Goal: Task Accomplishment & Management: Use online tool/utility

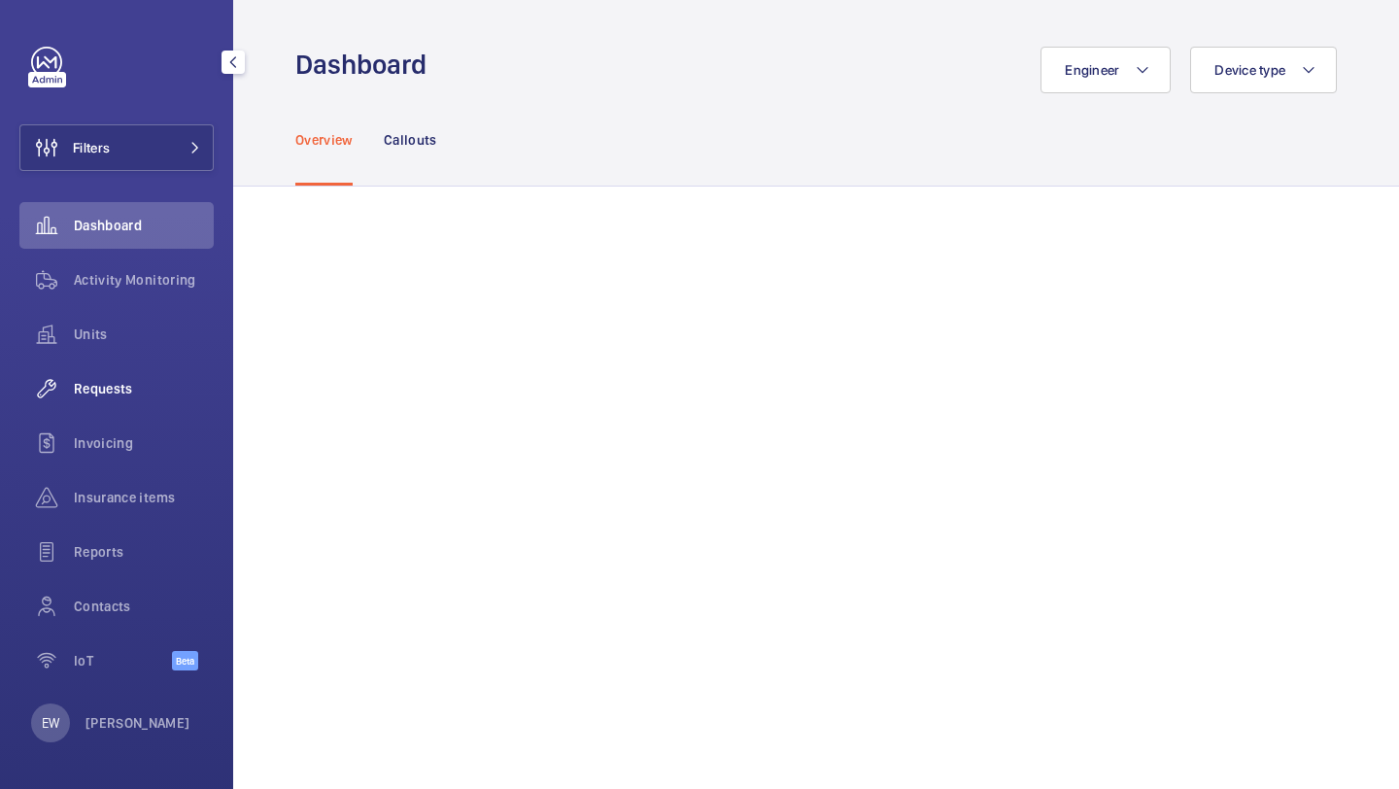
click at [127, 389] on span "Requests" at bounding box center [144, 388] width 140 height 19
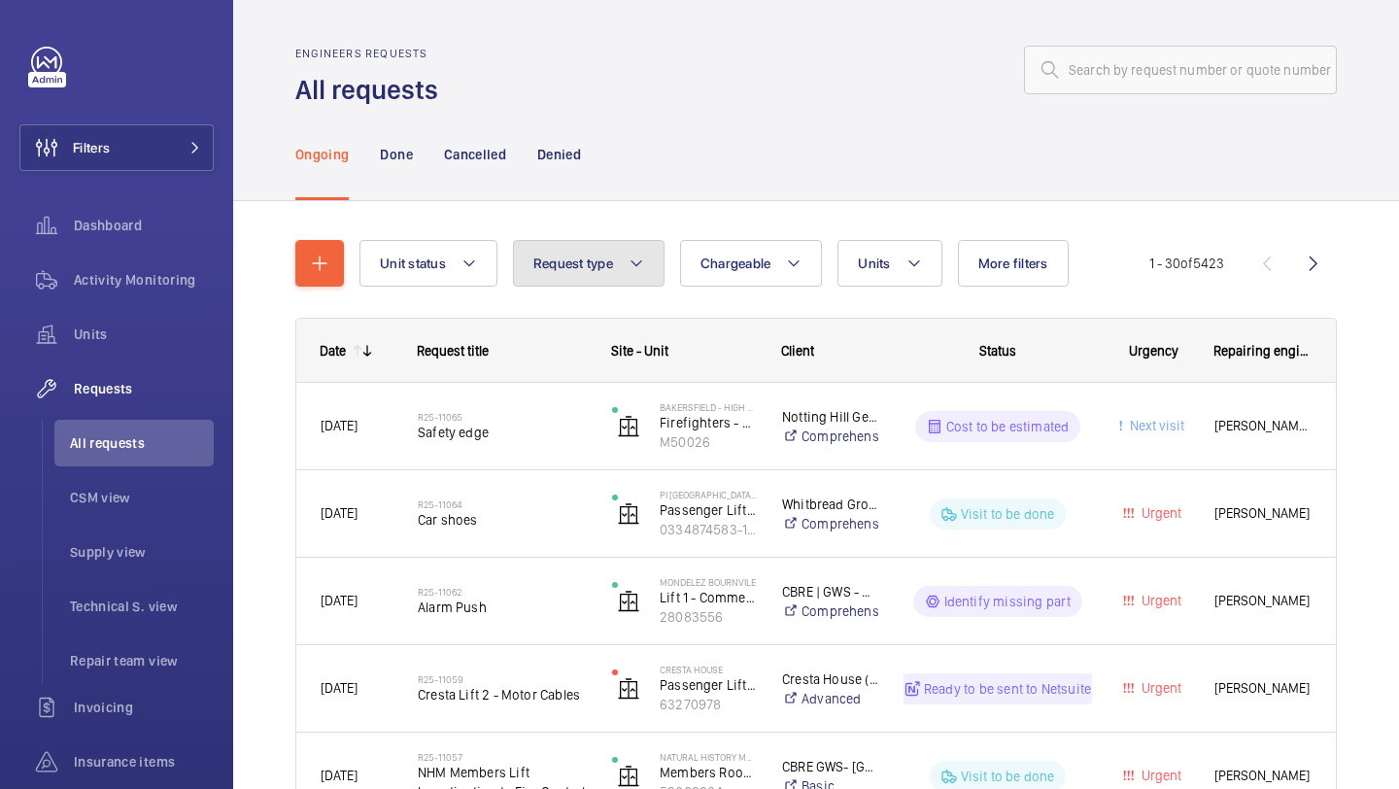
click at [612, 246] on button "Request type" at bounding box center [589, 263] width 152 height 47
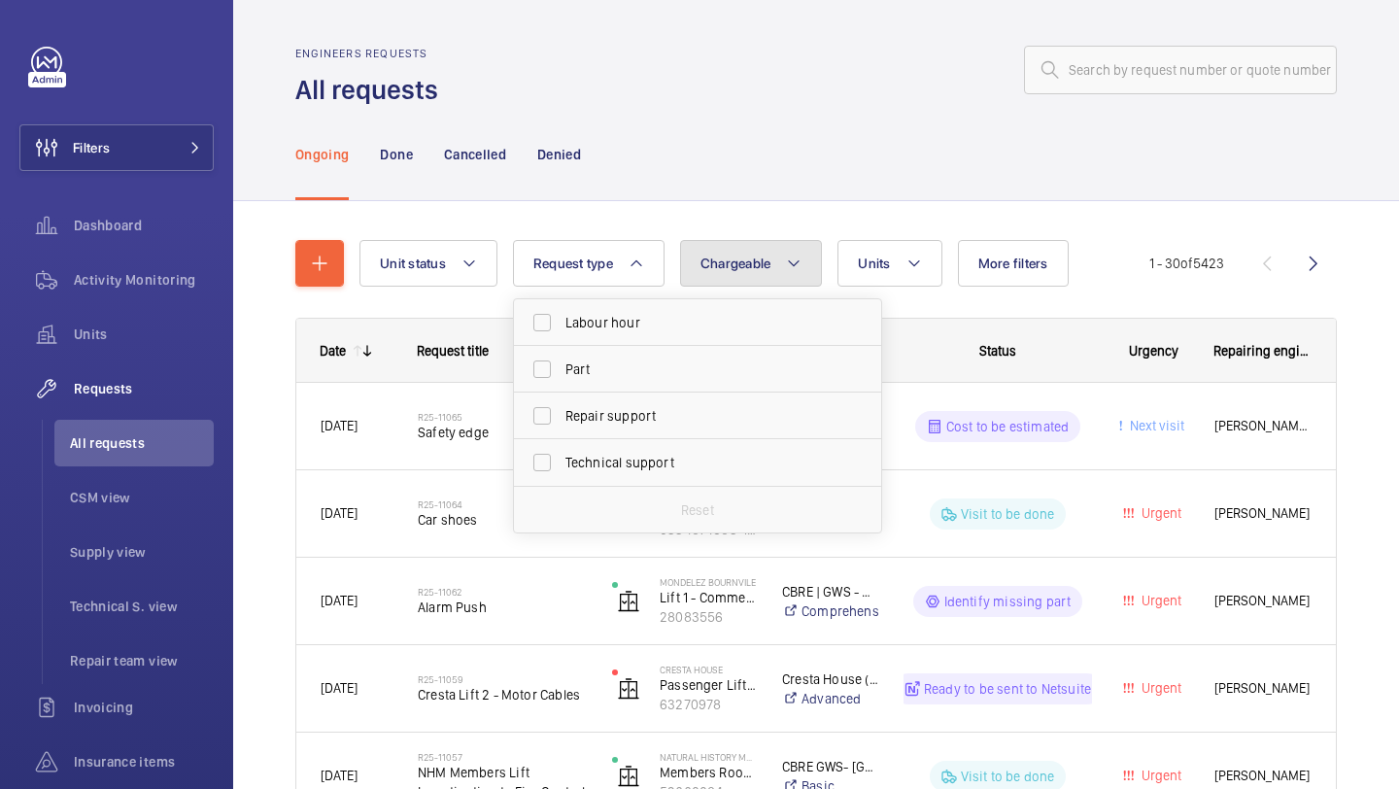
click at [783, 263] on button "Chargeable" at bounding box center [751, 263] width 143 height 47
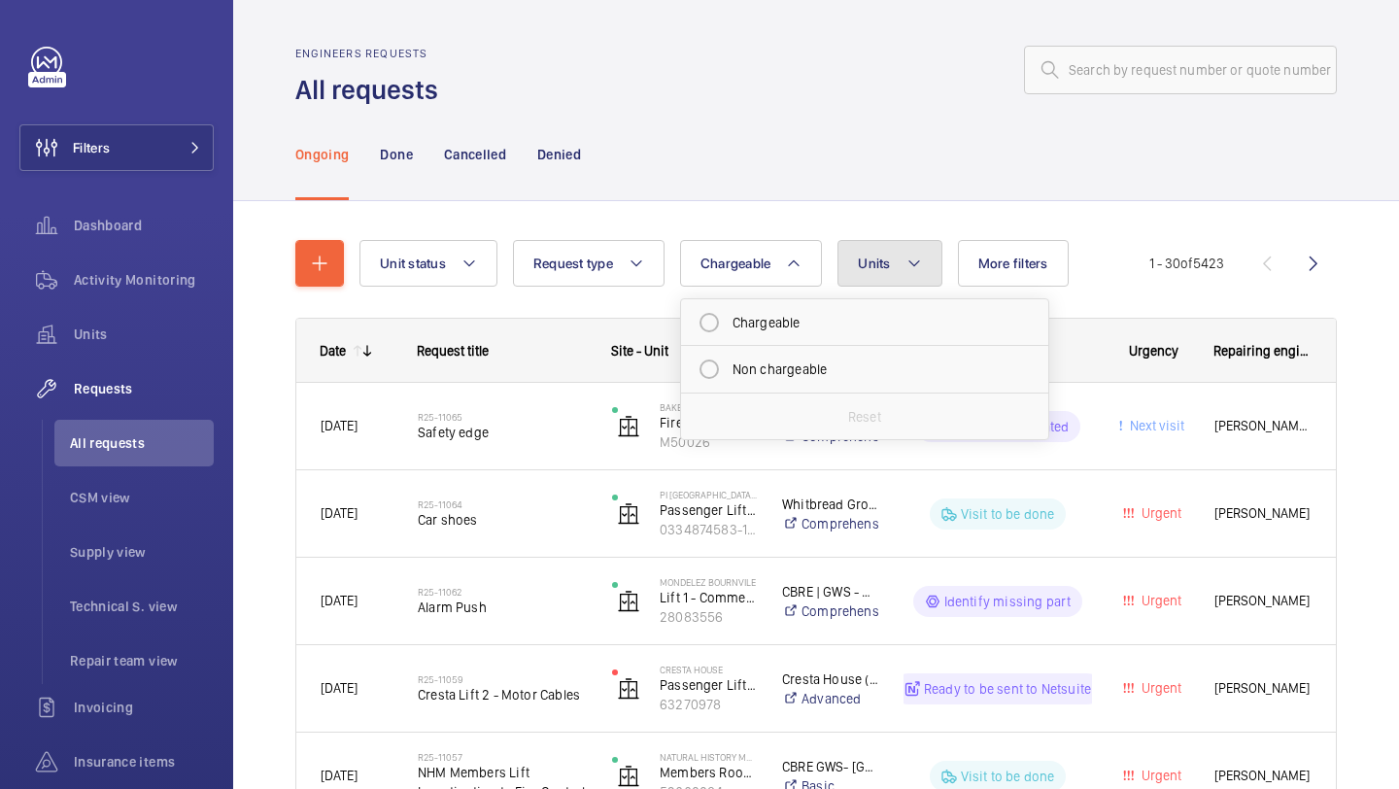
click at [881, 257] on span "Units" at bounding box center [874, 264] width 32 height 16
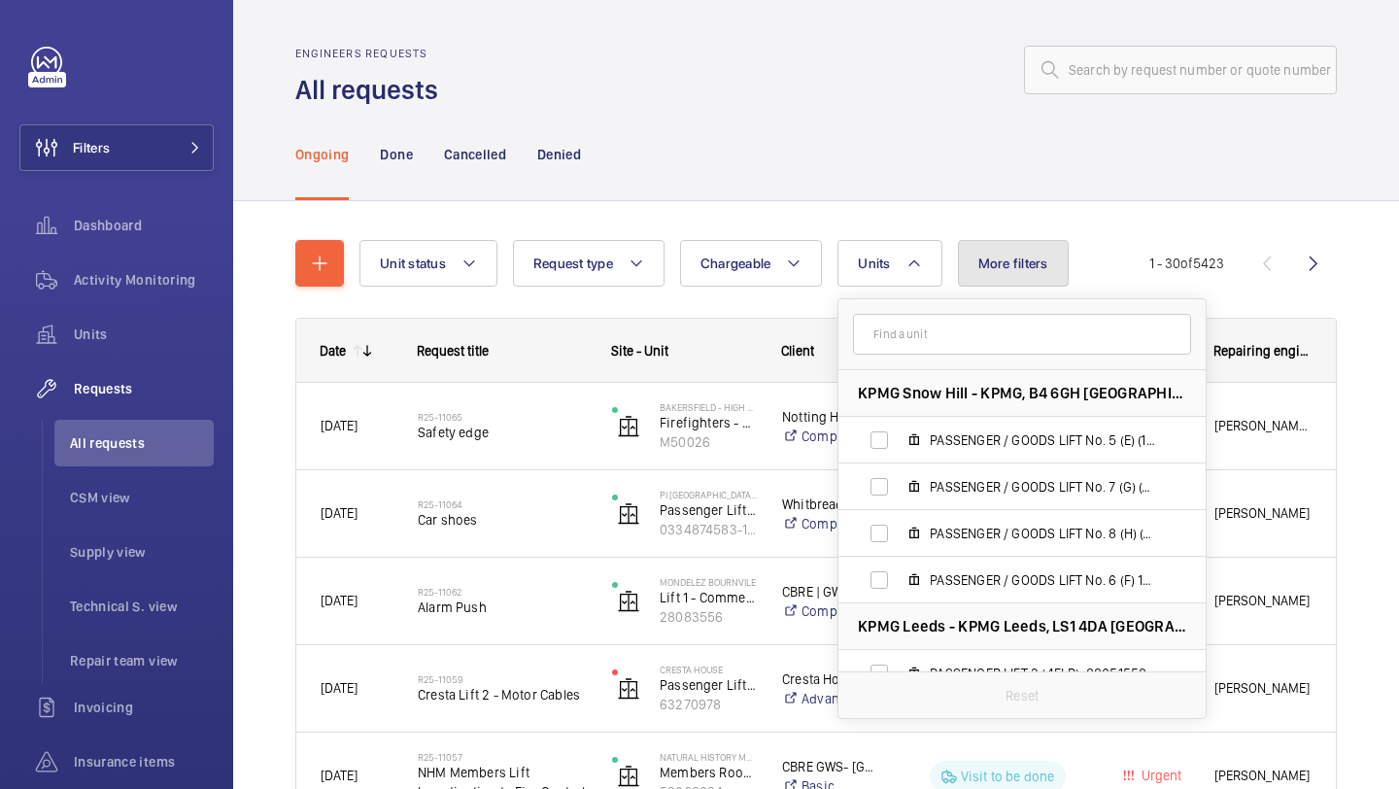
click at [998, 258] on span "More filters" at bounding box center [1014, 264] width 70 height 16
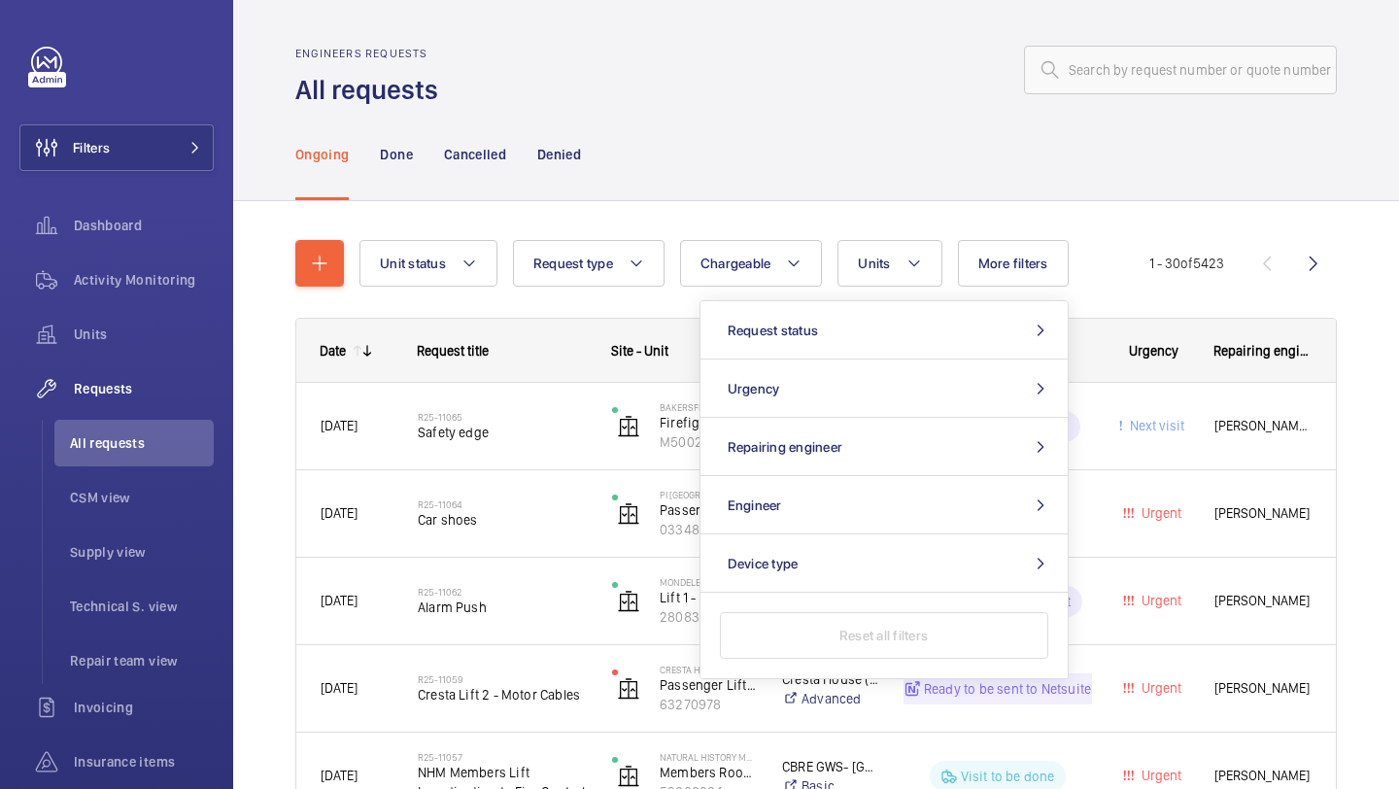
click at [986, 188] on div "Ongoing Done Cancelled Denied" at bounding box center [816, 154] width 1042 height 92
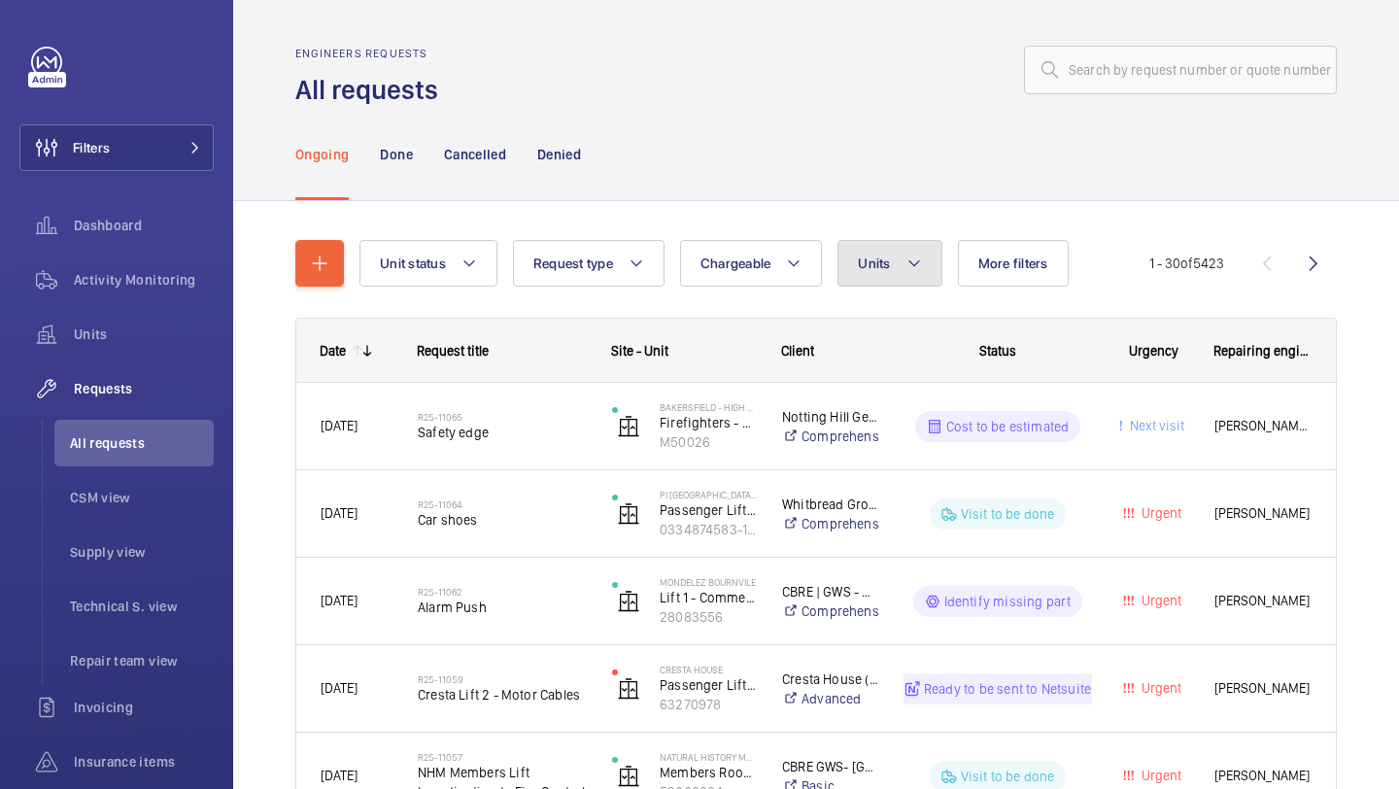
click at [913, 258] on mat-icon at bounding box center [915, 263] width 16 height 23
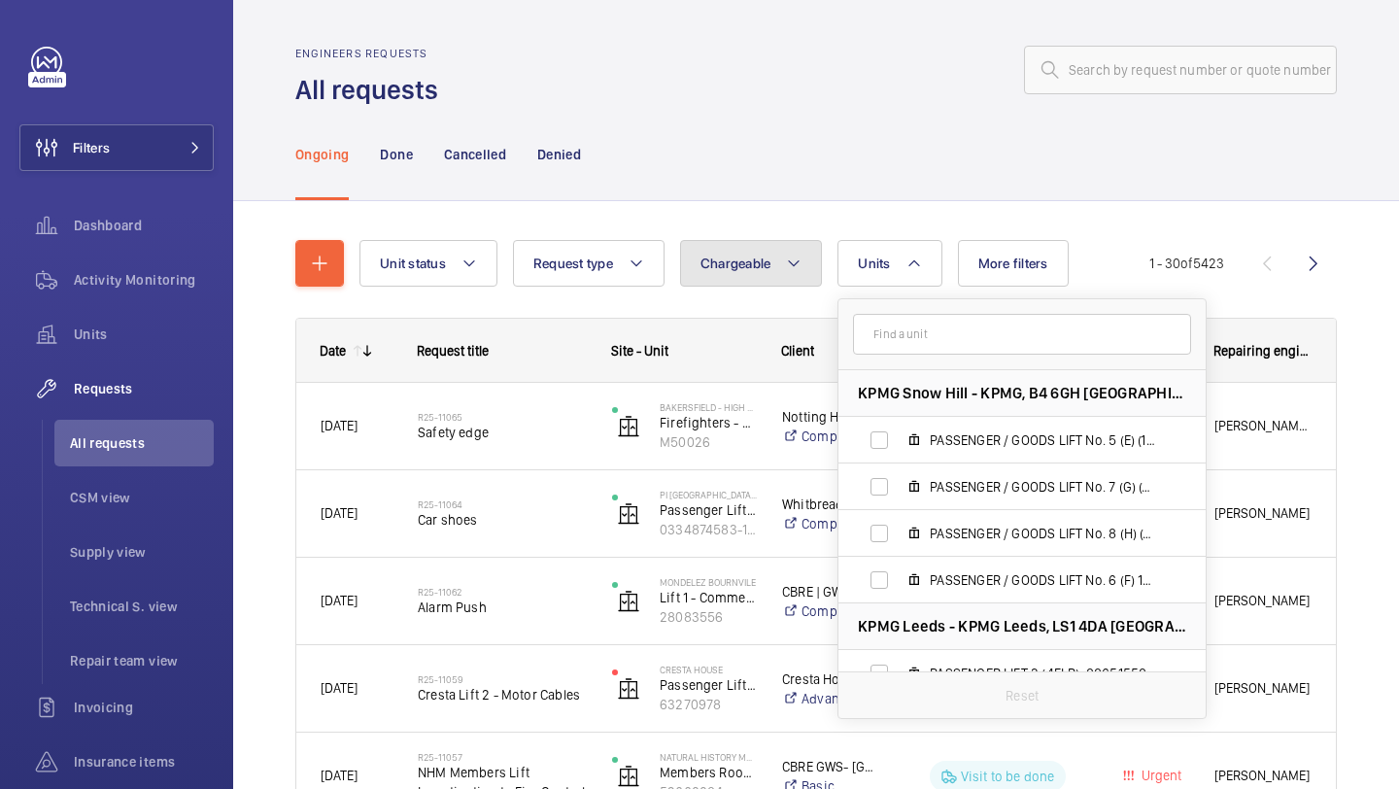
click at [786, 258] on button "Chargeable" at bounding box center [751, 263] width 143 height 47
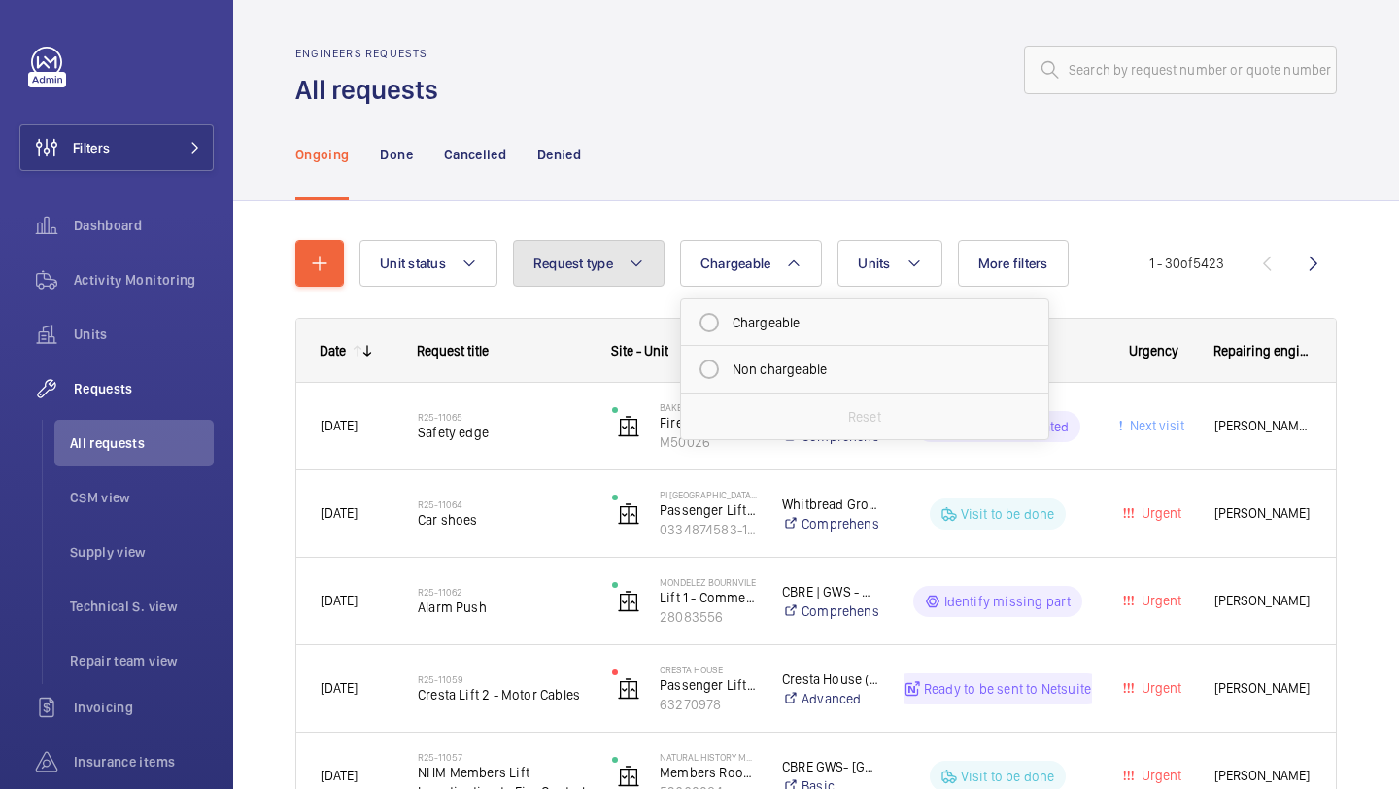
click at [642, 275] on button "Request type" at bounding box center [589, 263] width 152 height 47
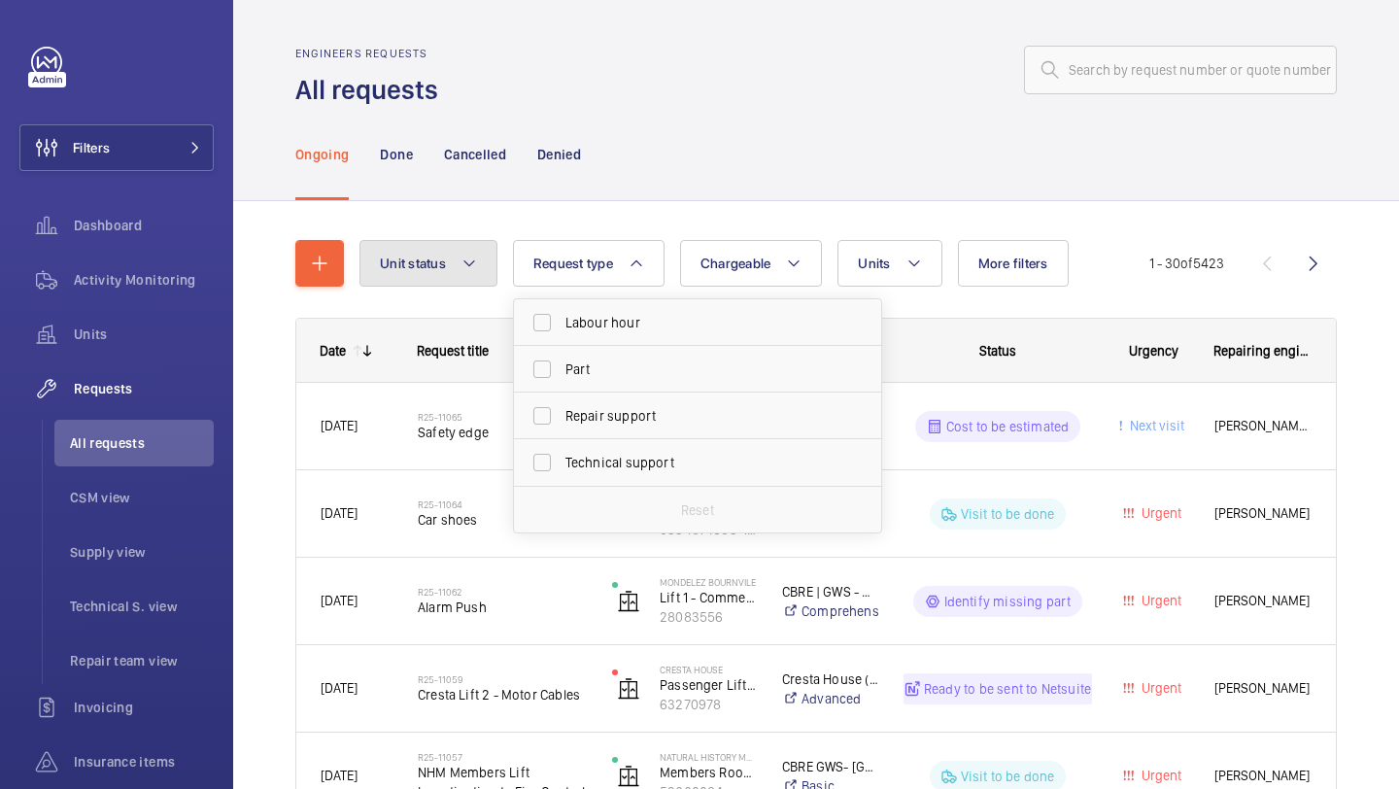
click at [481, 276] on button "Unit status" at bounding box center [429, 263] width 138 height 47
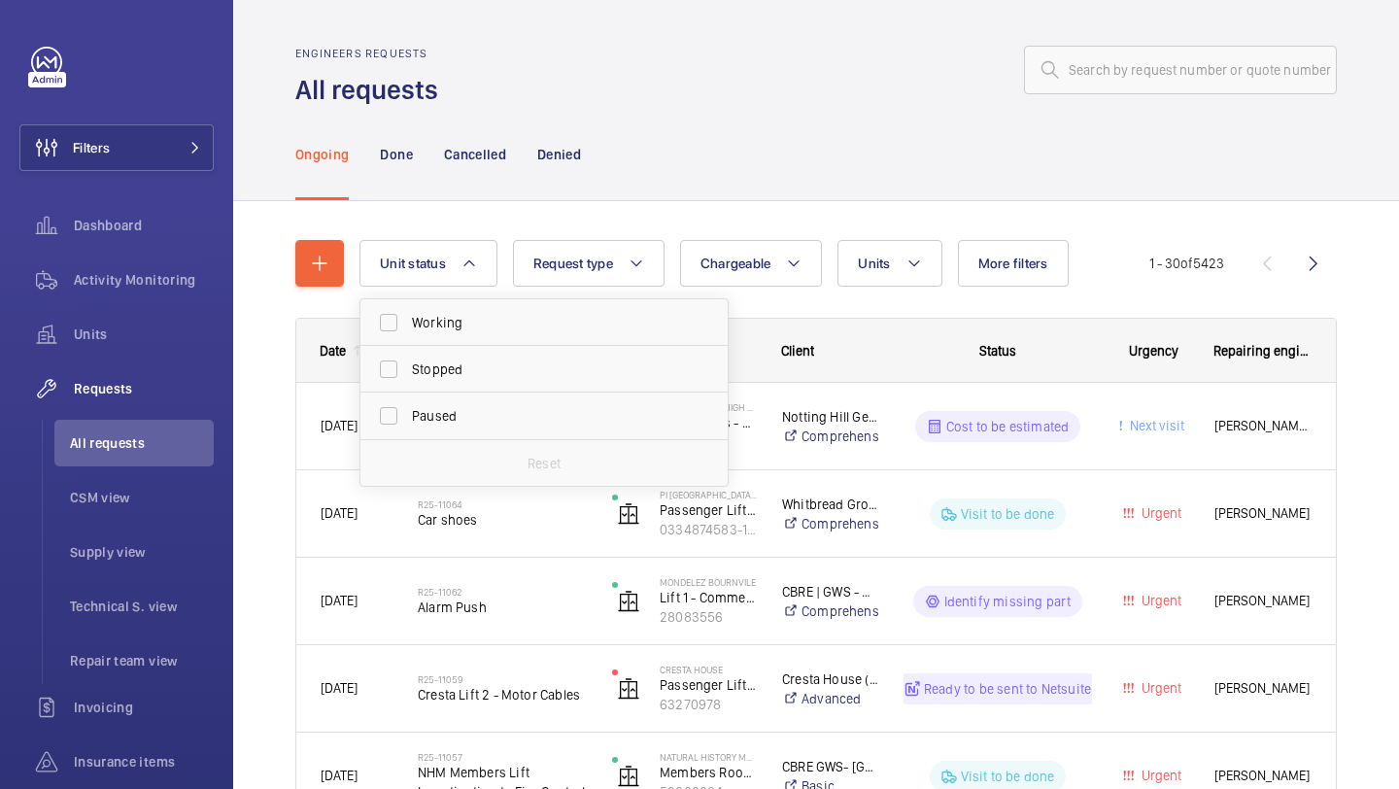
click at [639, 155] on div "Ongoing Done Cancelled Denied" at bounding box center [816, 154] width 1042 height 92
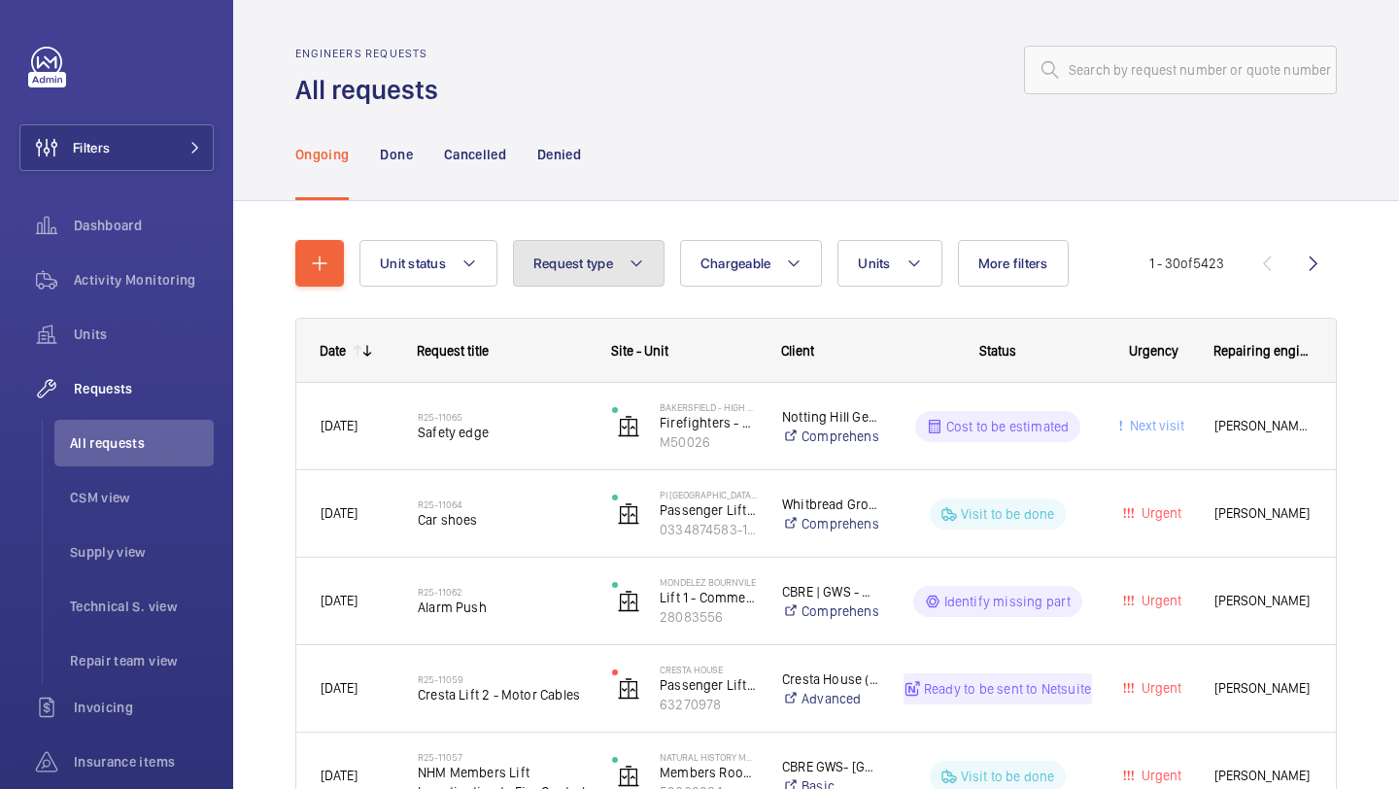
click at [556, 244] on button "Request type" at bounding box center [589, 263] width 152 height 47
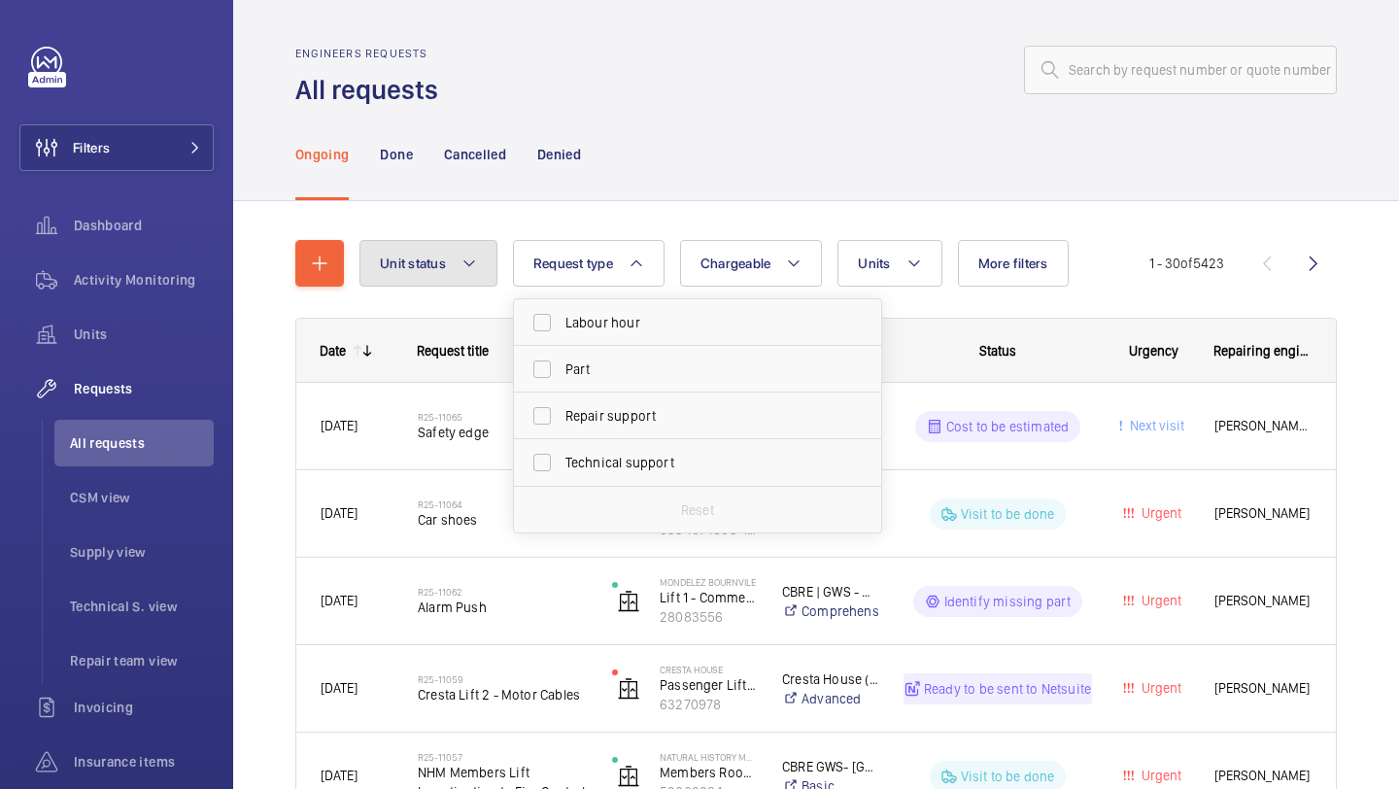
click at [476, 272] on mat-icon at bounding box center [470, 263] width 16 height 23
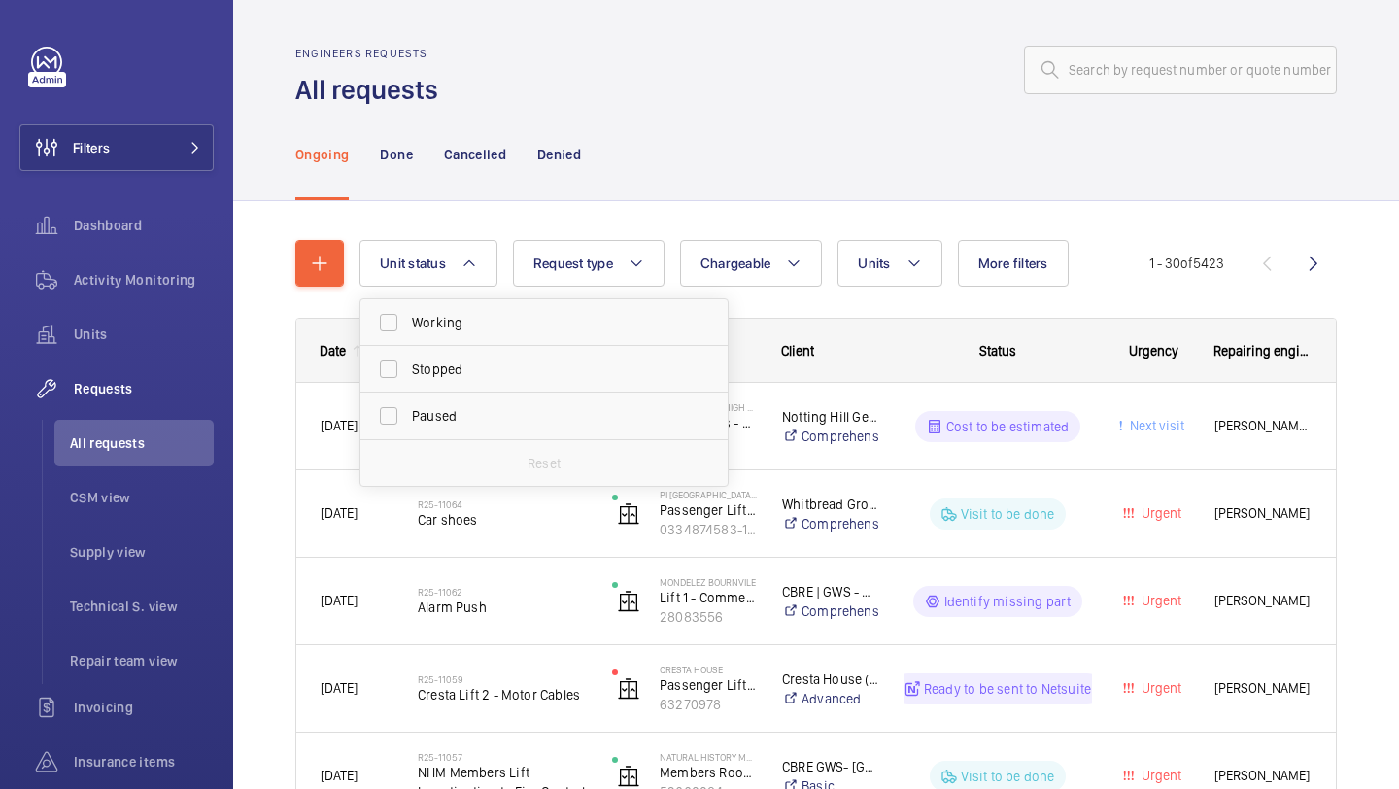
click at [709, 160] on div "Ongoing Done Cancelled Denied" at bounding box center [816, 154] width 1042 height 92
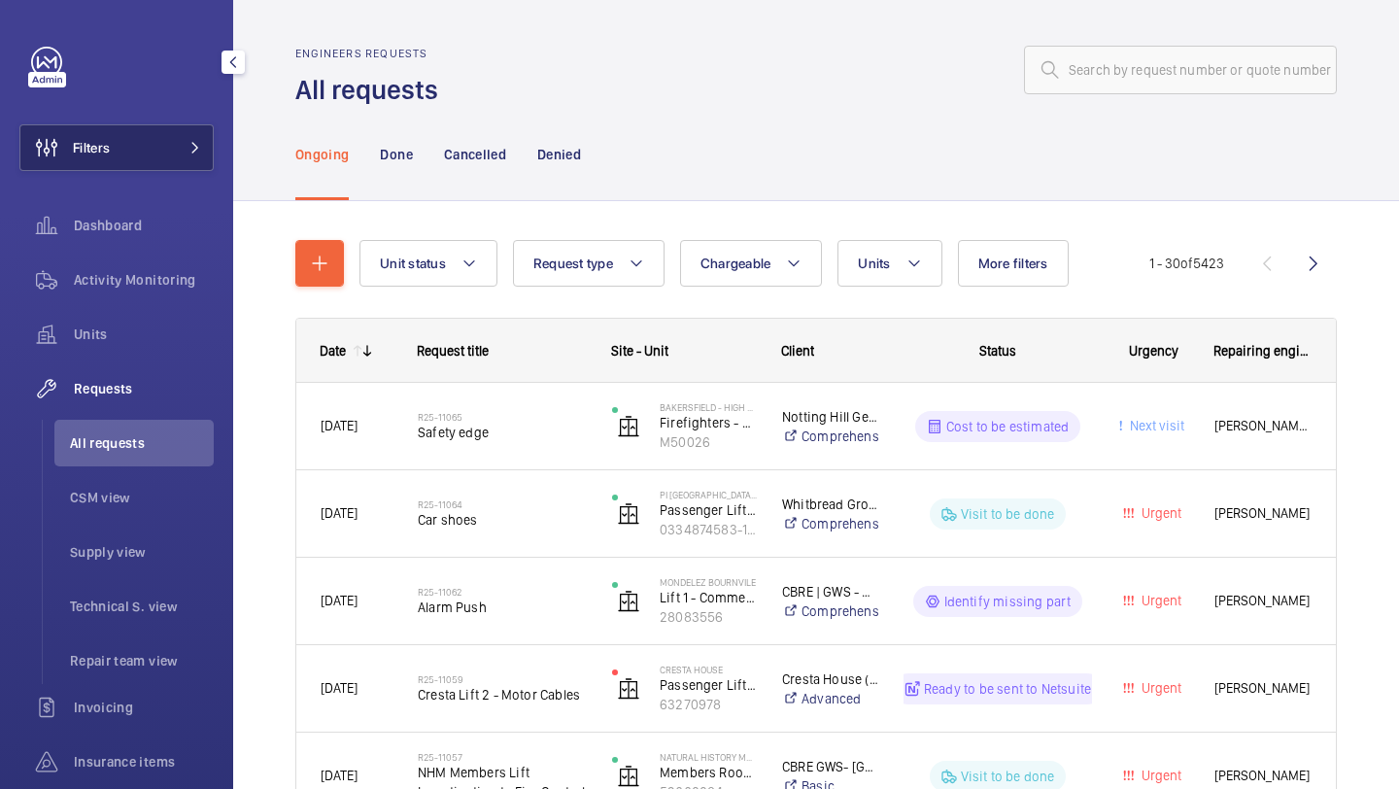
click at [140, 151] on button "Filters" at bounding box center [116, 147] width 194 height 47
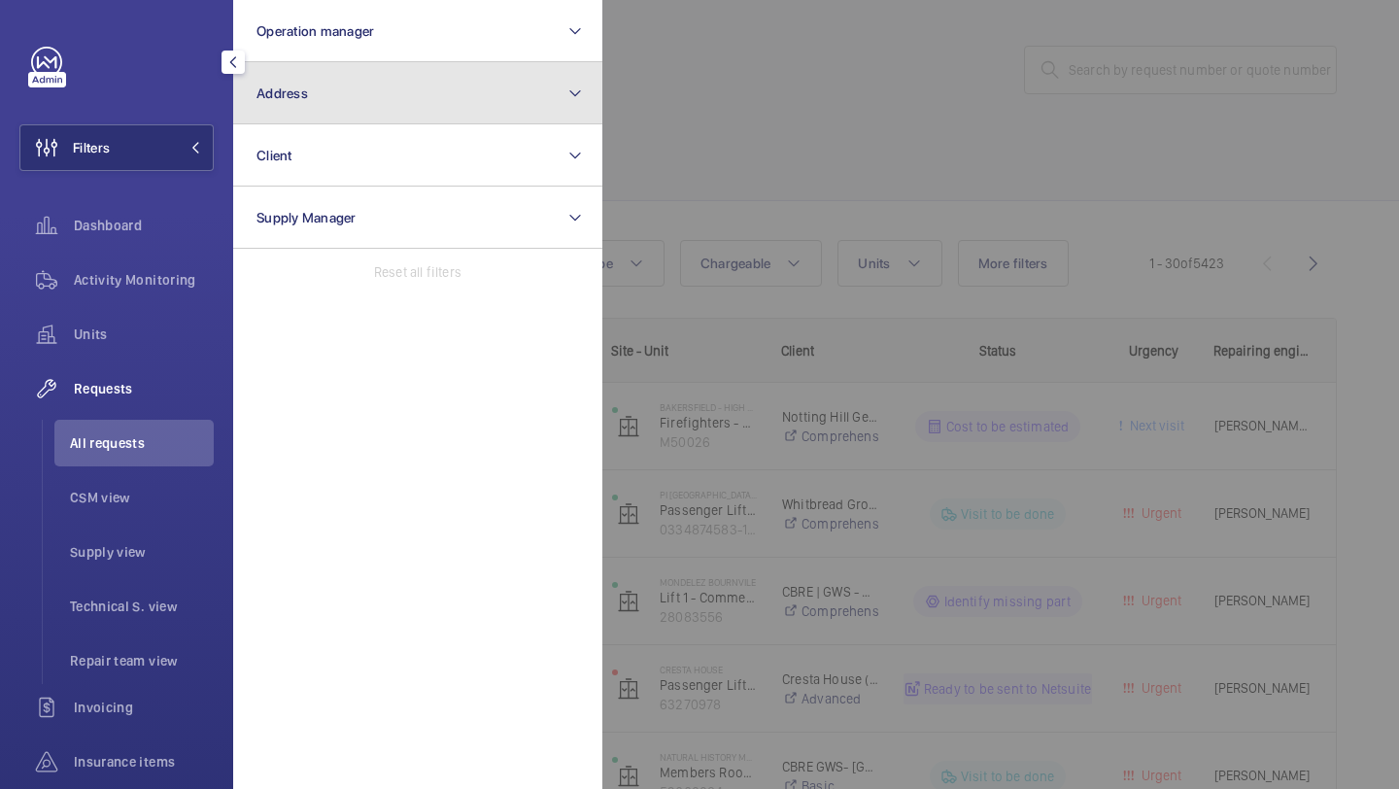
click at [331, 93] on button "Address" at bounding box center [417, 93] width 369 height 62
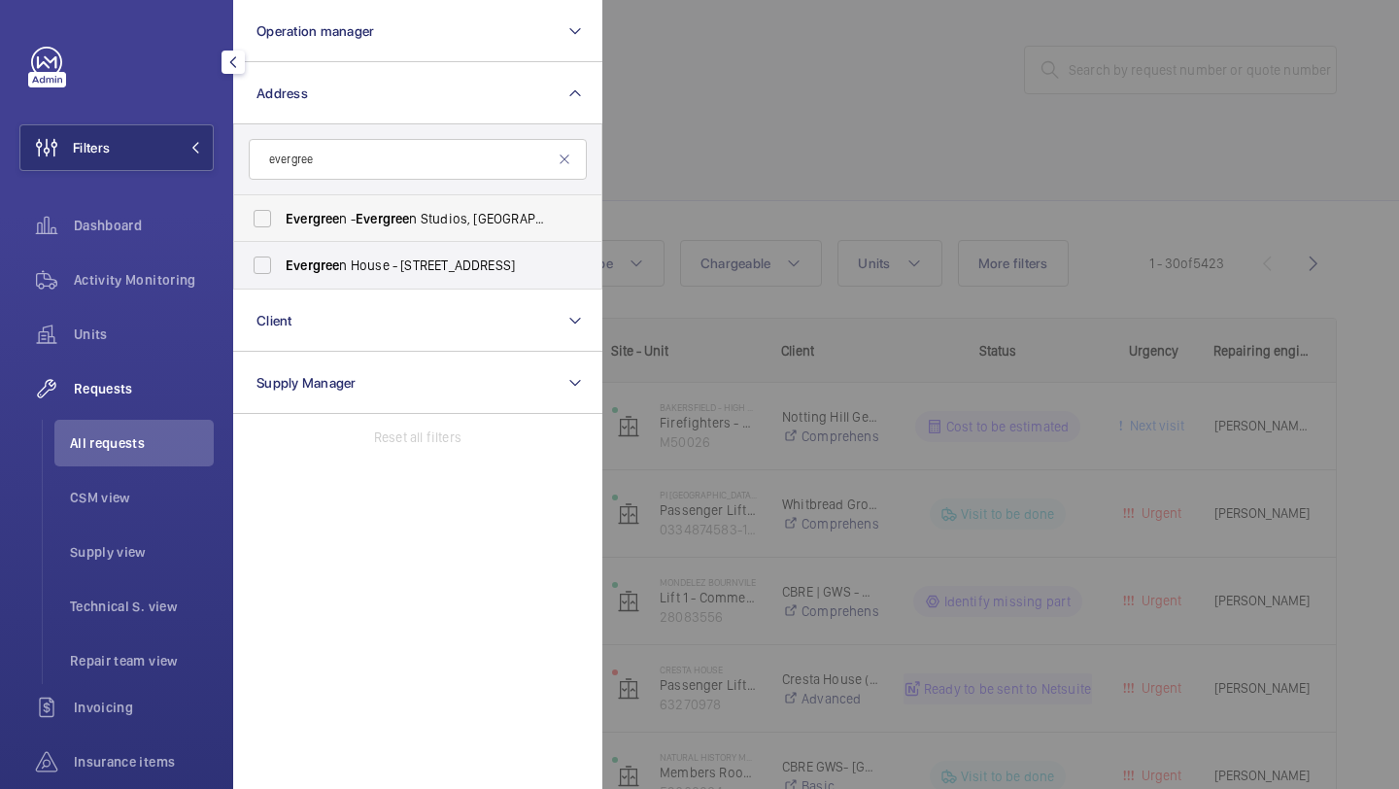
type input "evergree"
click at [409, 224] on span "Evergree" at bounding box center [382, 219] width 53 height 16
click at [282, 224] on input "Evergree n - Evergree n Studios, RICHMOND TW9 1QH" at bounding box center [262, 218] width 39 height 39
checkbox input "true"
click at [382, 274] on span "Evergree n House - 160 Euston Rd, LONDON NW1 2DX" at bounding box center [419, 265] width 267 height 19
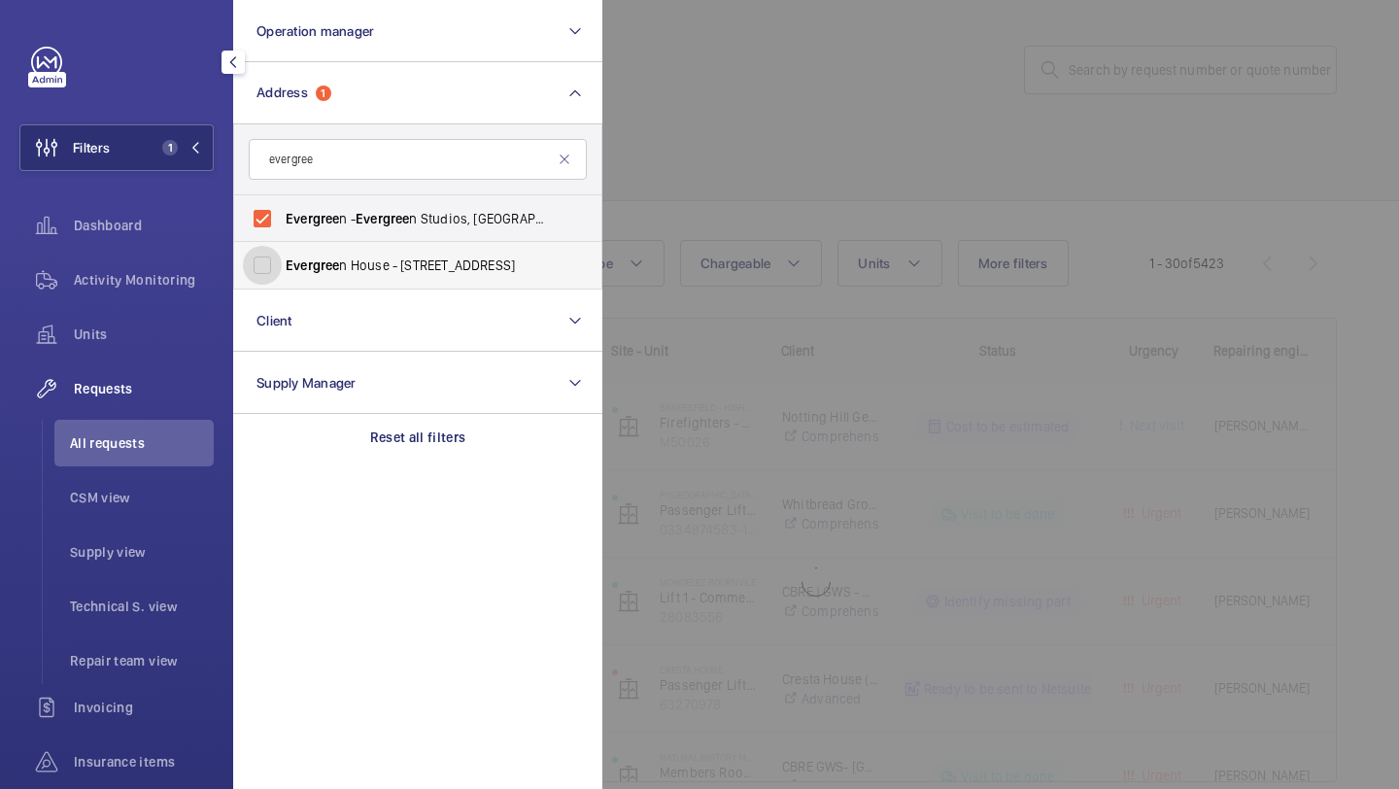
click at [282, 274] on input "Evergree n House - 160 Euston Rd, LONDON NW1 2DX" at bounding box center [262, 265] width 39 height 39
checkbox input "true"
click at [142, 341] on span "Units" at bounding box center [144, 334] width 140 height 19
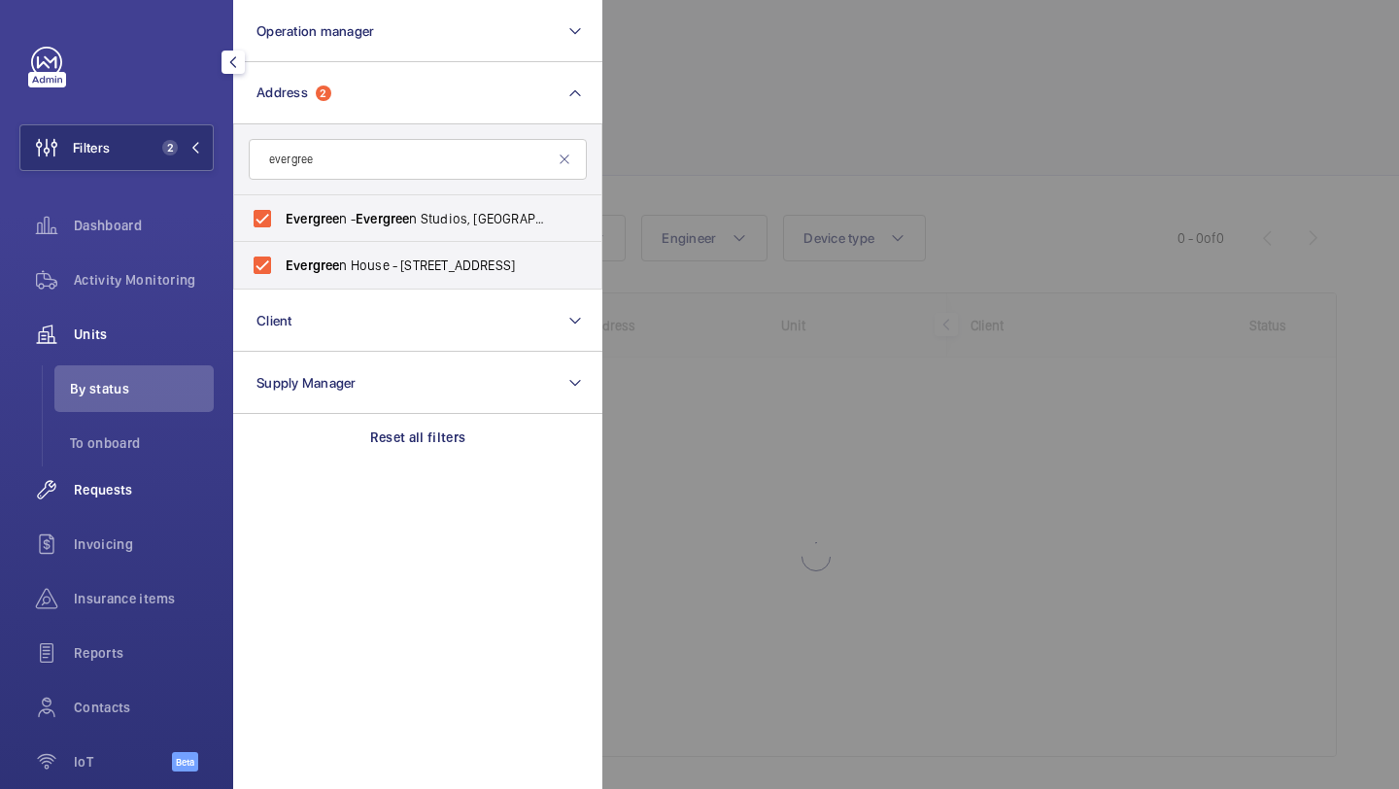
click at [155, 487] on span "Requests" at bounding box center [144, 489] width 140 height 19
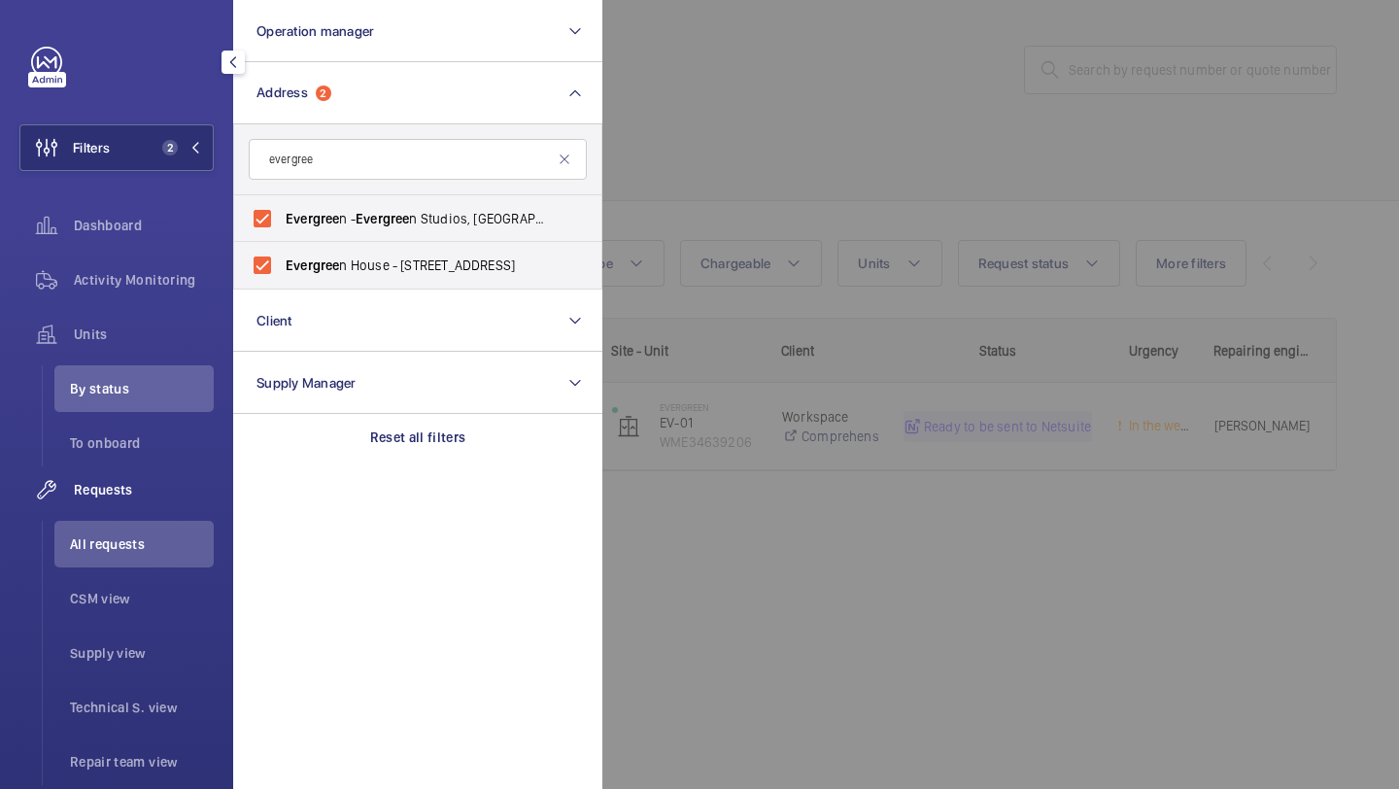
click at [821, 98] on div at bounding box center [1302, 394] width 1399 height 789
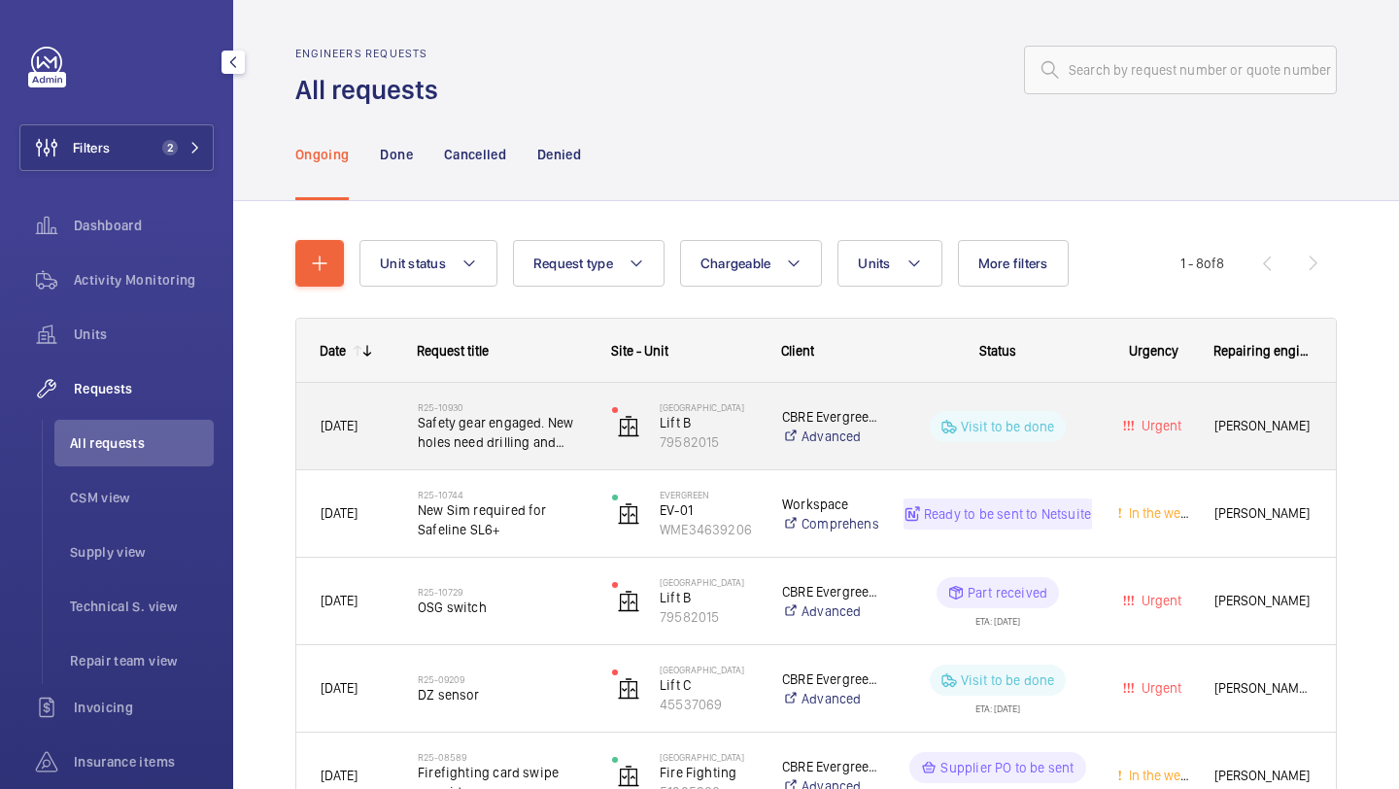
click at [539, 433] on span "Safety gear engaged. New holes need drilling and tapping for osg switch" at bounding box center [502, 432] width 169 height 39
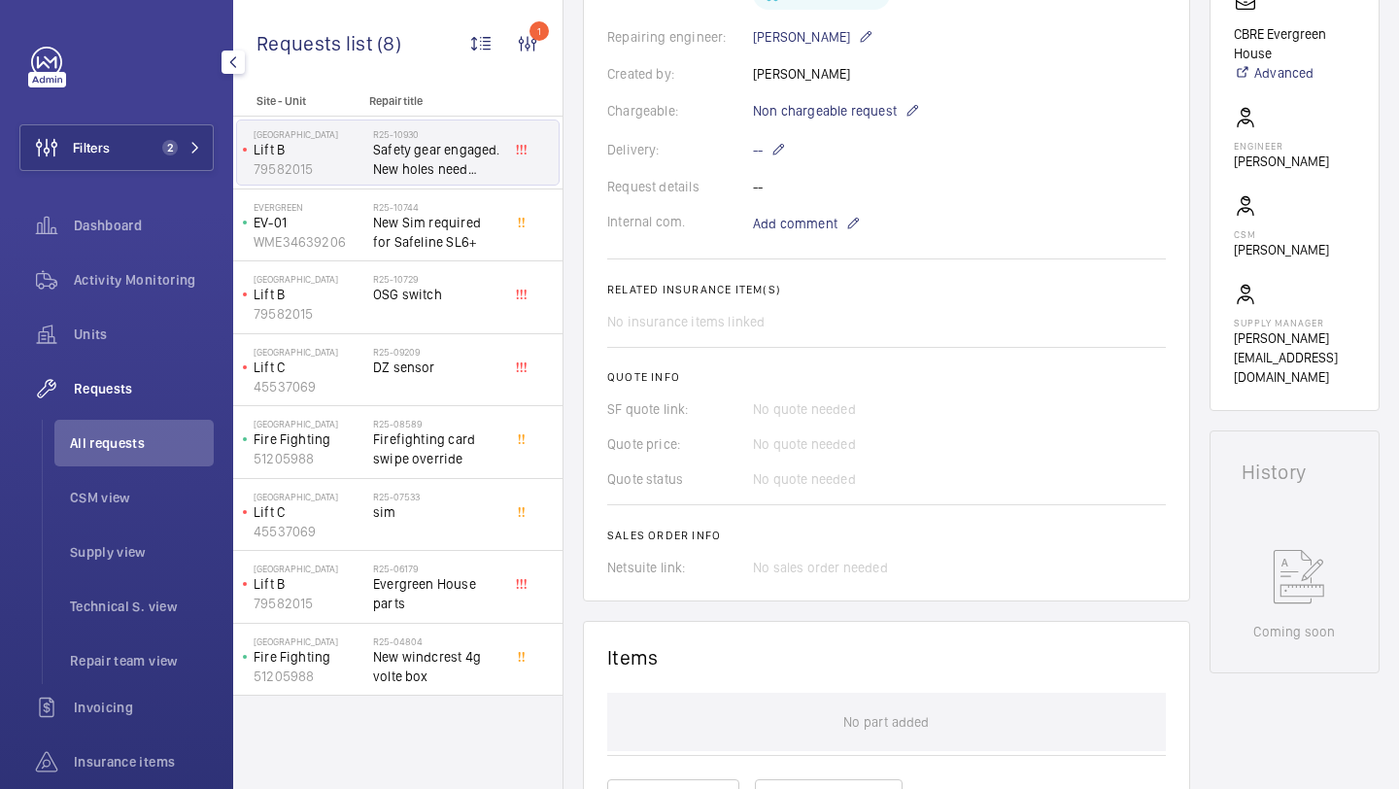
scroll to position [538, 0]
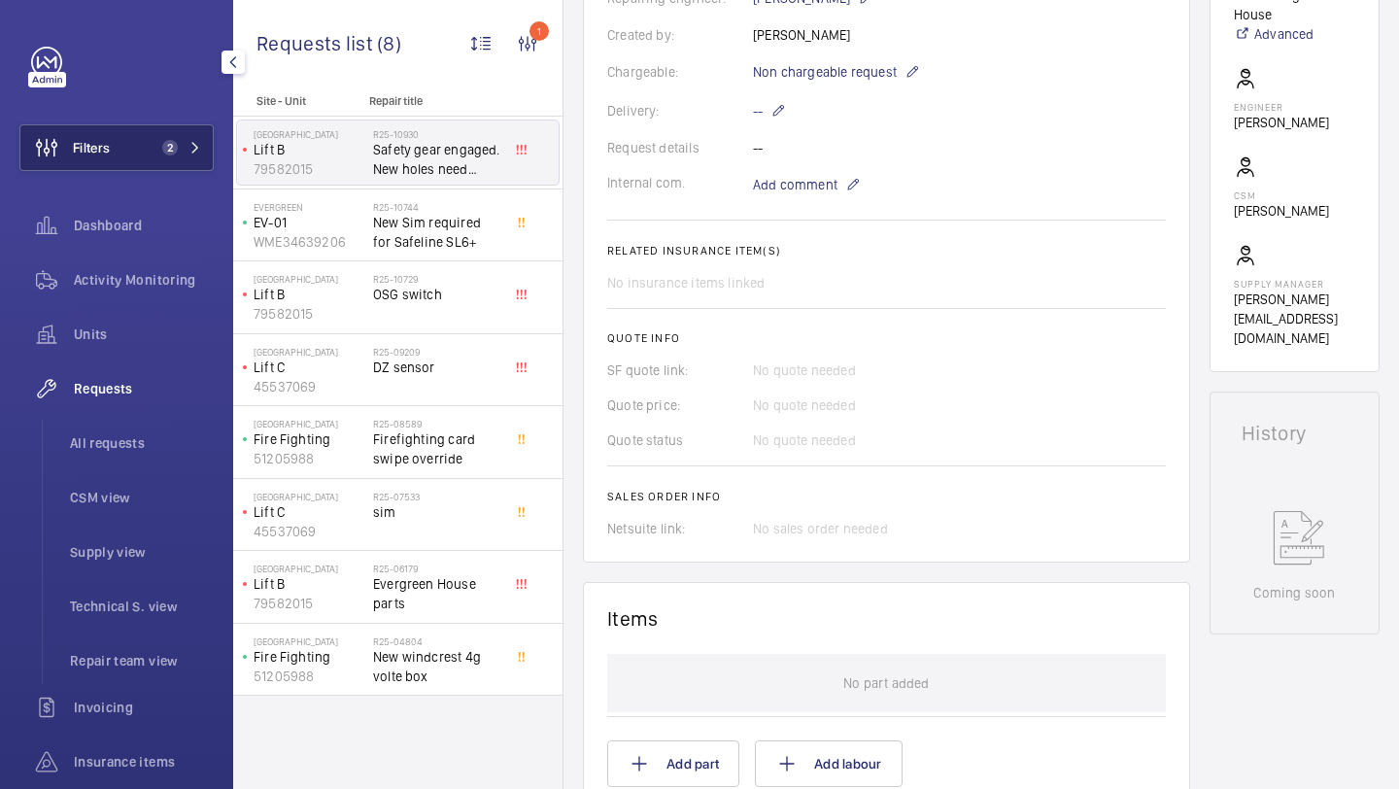
click at [161, 137] on button "Filters 2" at bounding box center [116, 147] width 194 height 47
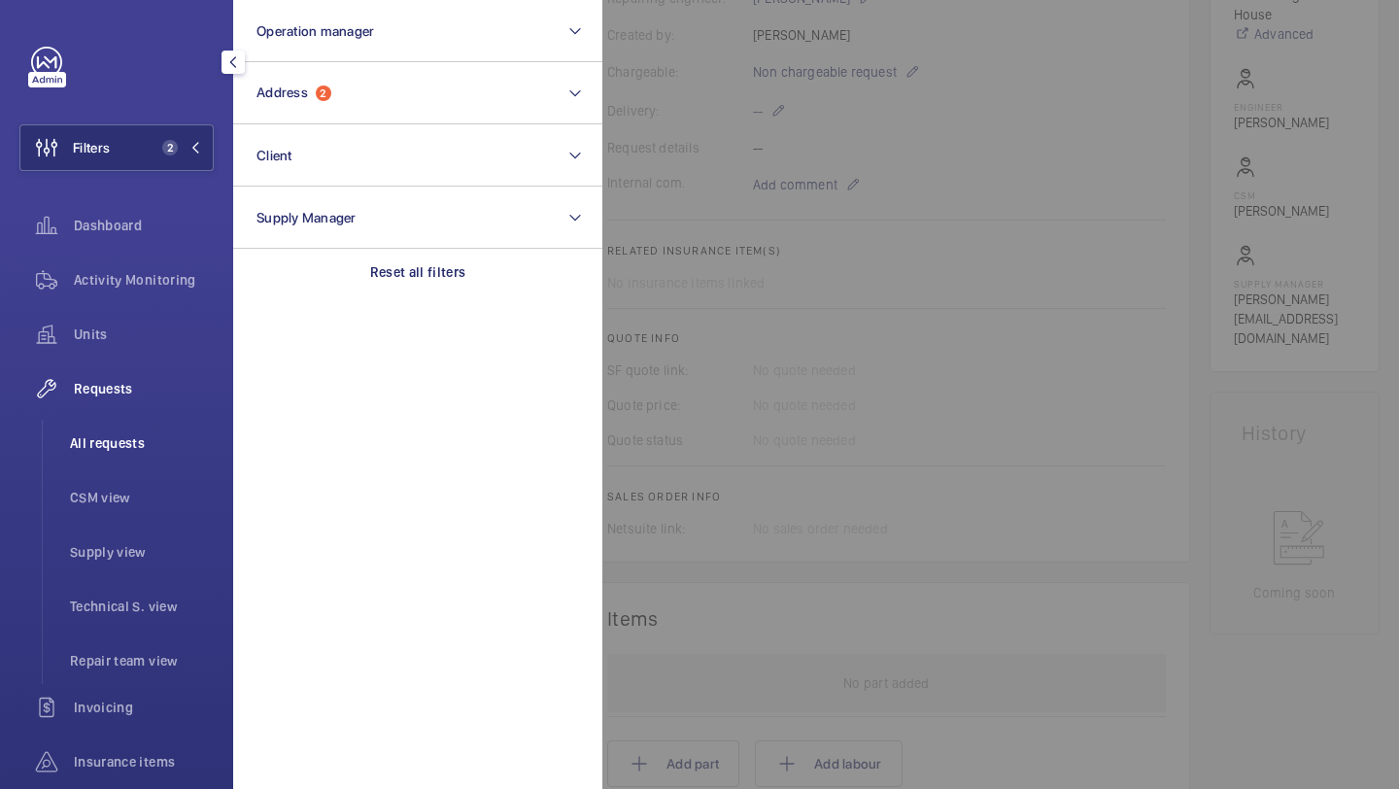
click at [134, 458] on li "All requests" at bounding box center [133, 443] width 159 height 47
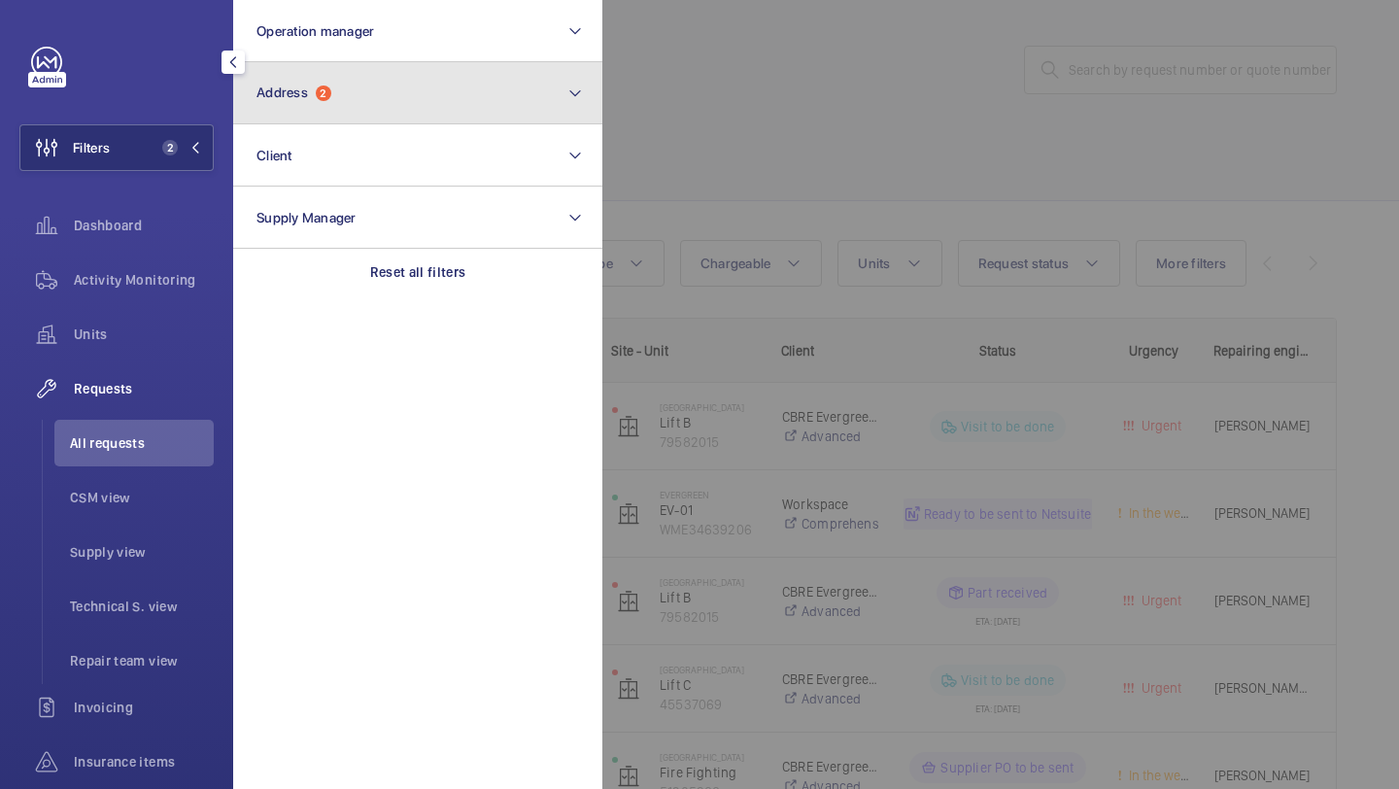
click at [283, 121] on button "Address 2" at bounding box center [417, 93] width 369 height 62
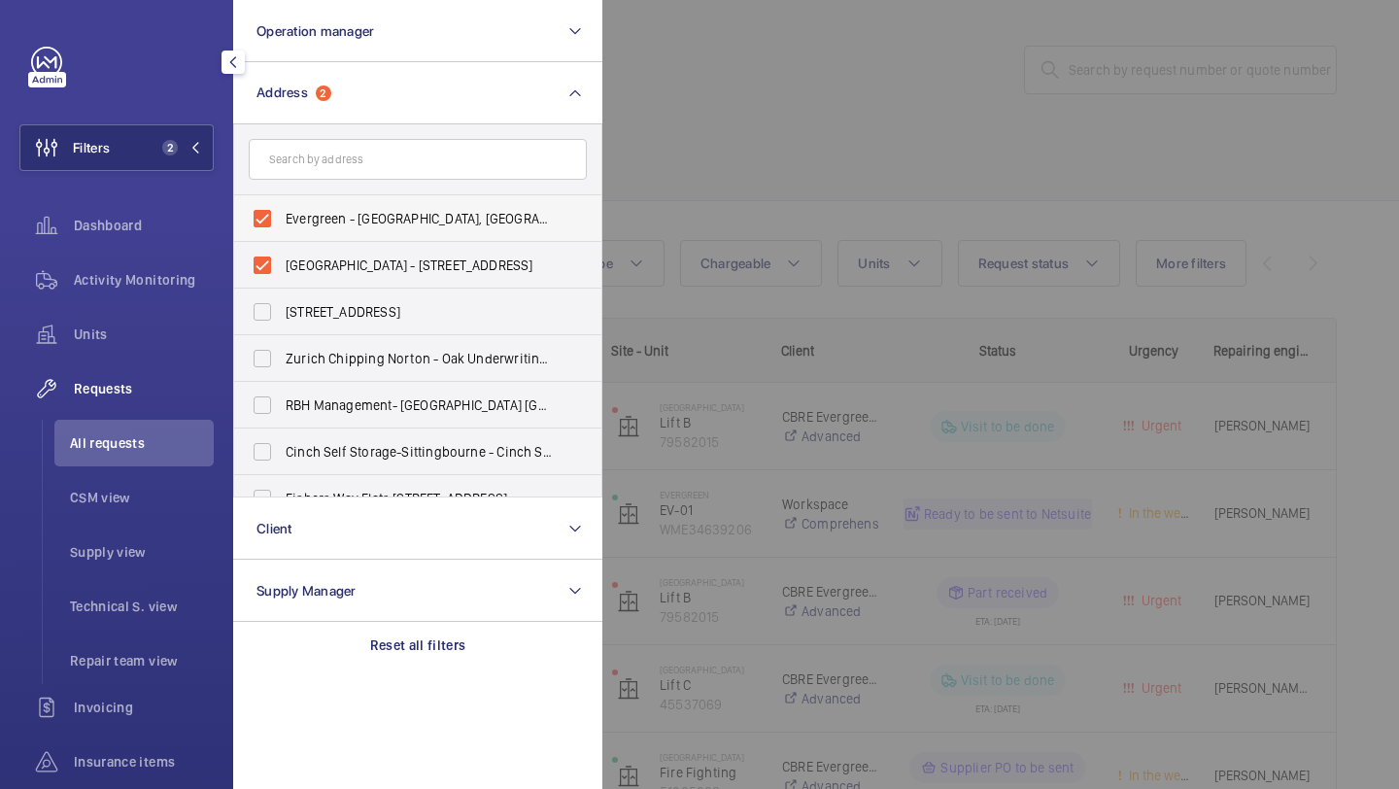
click at [313, 203] on label "Evergreen - Evergreen Studios, RICHMOND TW9 1QH" at bounding box center [403, 218] width 338 height 47
click at [282, 203] on input "Evergreen - Evergreen Studios, RICHMOND TW9 1QH" at bounding box center [262, 218] width 39 height 39
checkbox input "false"
click at [313, 259] on span "Evergreen House - 160 Euston Rd, LONDON NW1 2DX" at bounding box center [419, 265] width 267 height 19
click at [282, 259] on input "Evergreen House - 160 Euston Rd, LONDON NW1 2DX" at bounding box center [262, 265] width 39 height 39
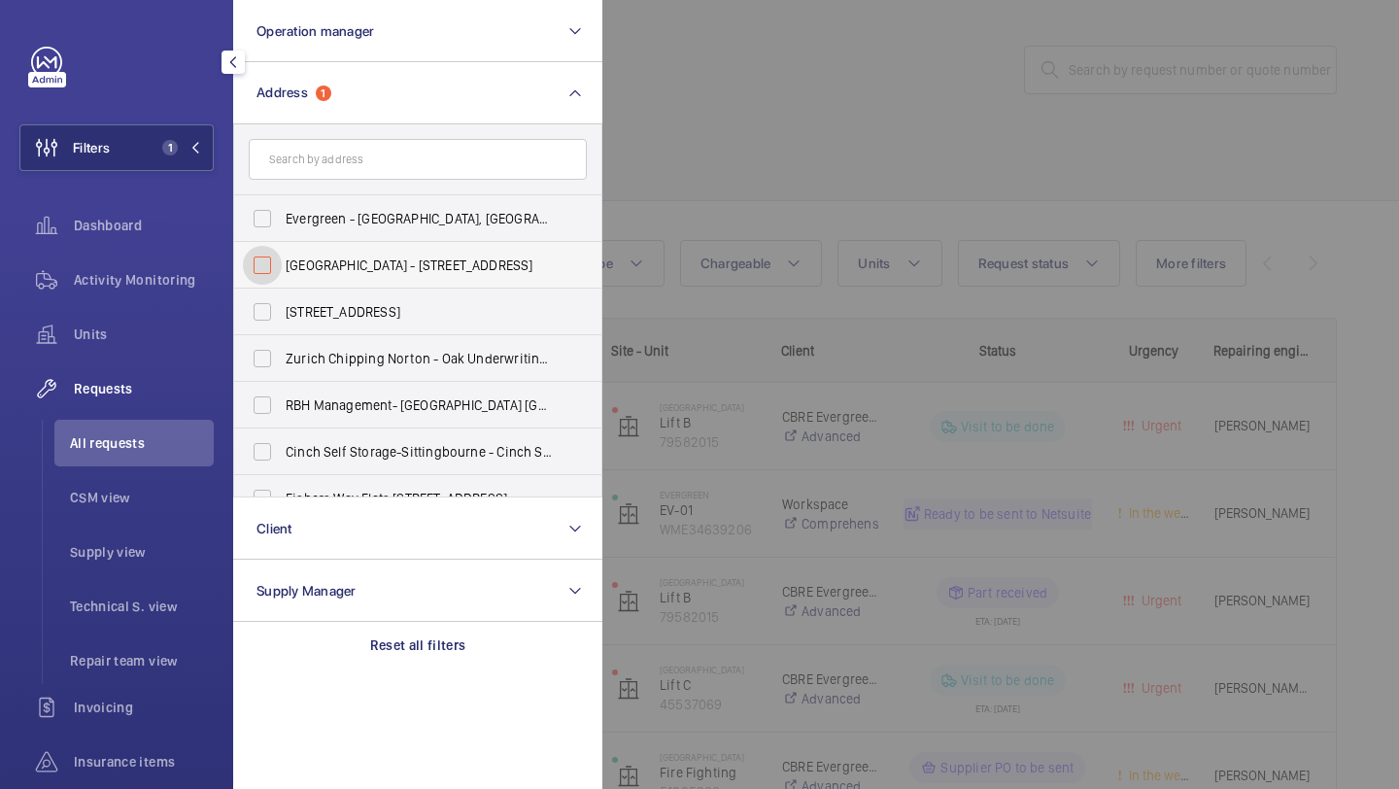
checkbox input "false"
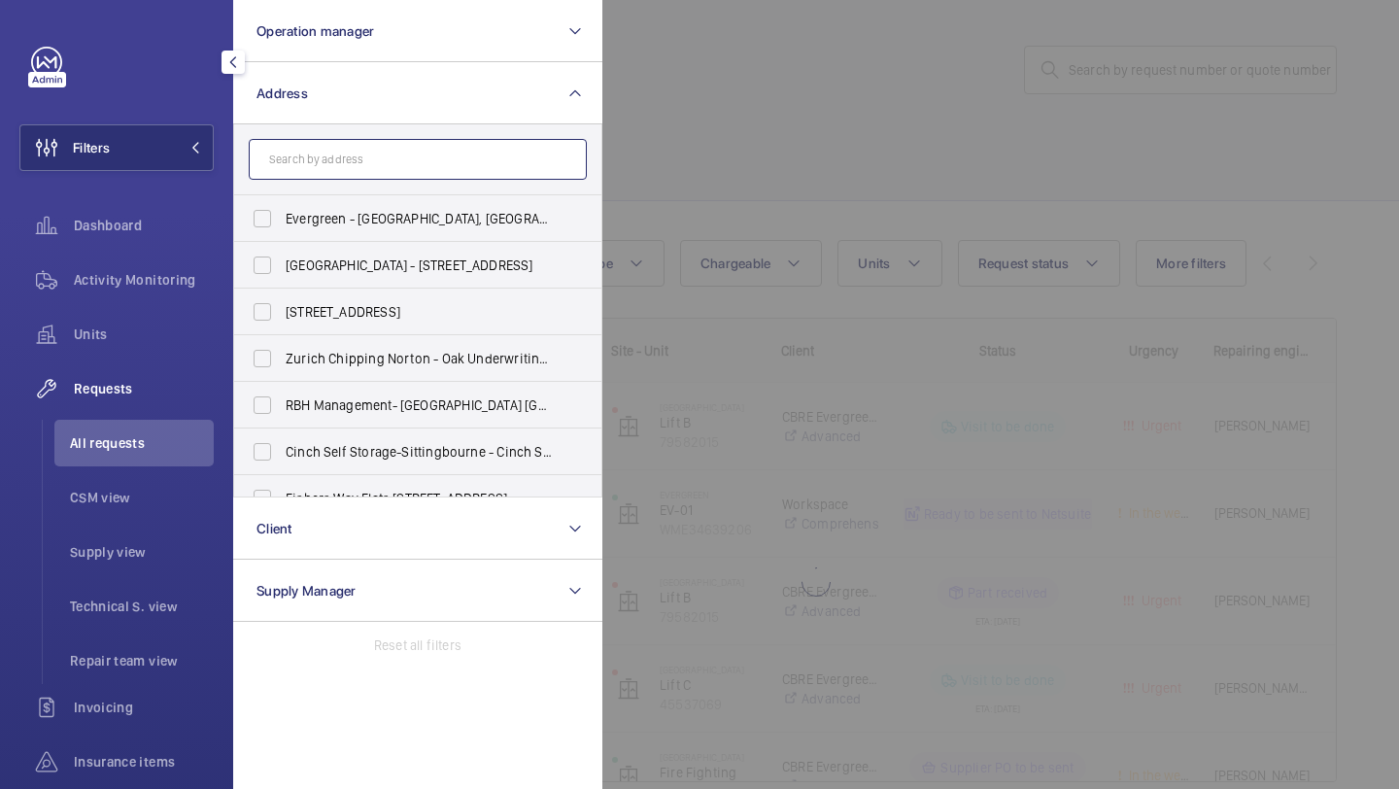
click at [314, 161] on input "text" at bounding box center [418, 159] width 338 height 41
paste input "107 Cheapside"
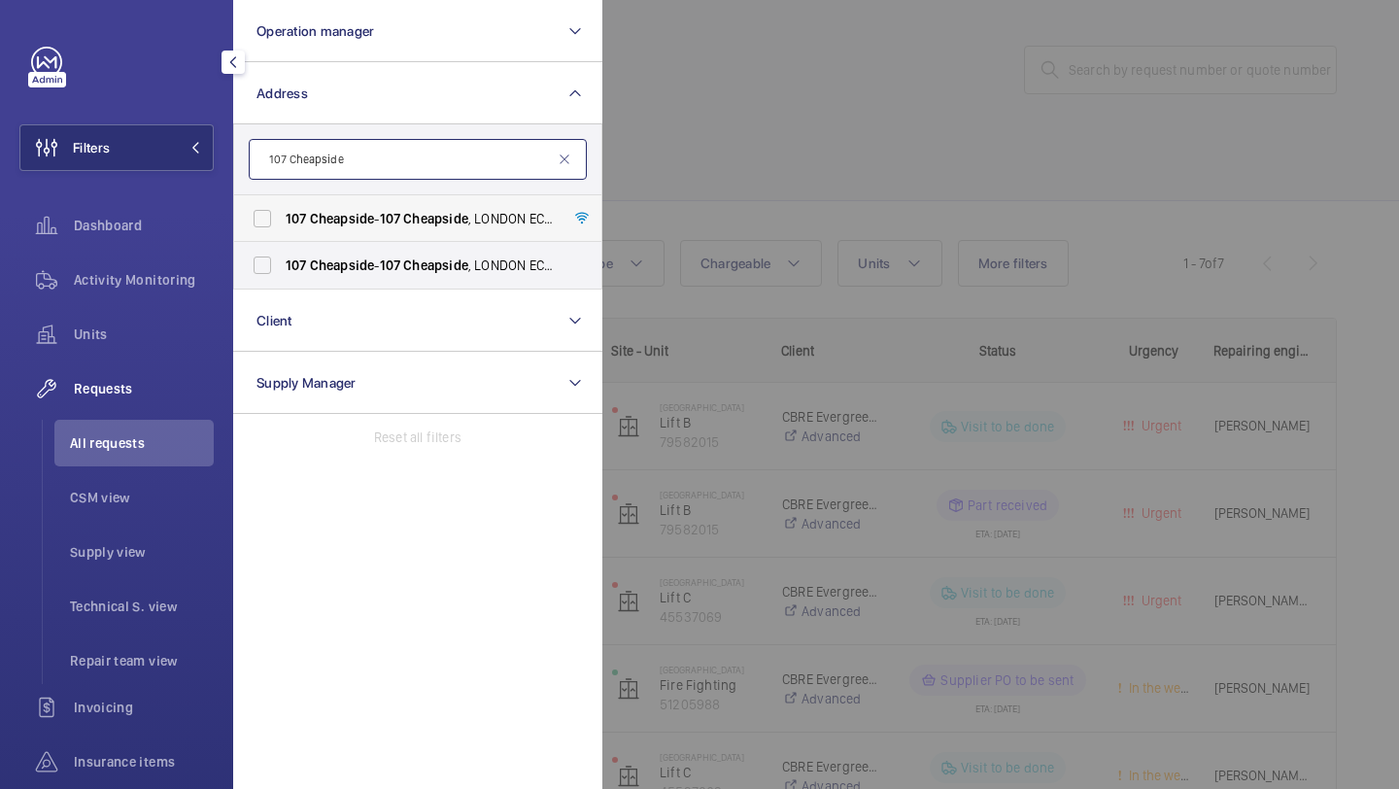
type input "107 Cheapside"
click at [324, 213] on span "Cheapside" at bounding box center [342, 219] width 65 height 16
click at [282, 213] on input "107 Cheapside - 107 Cheapside , LONDON EC2V 6DN" at bounding box center [262, 218] width 39 height 39
checkbox input "true"
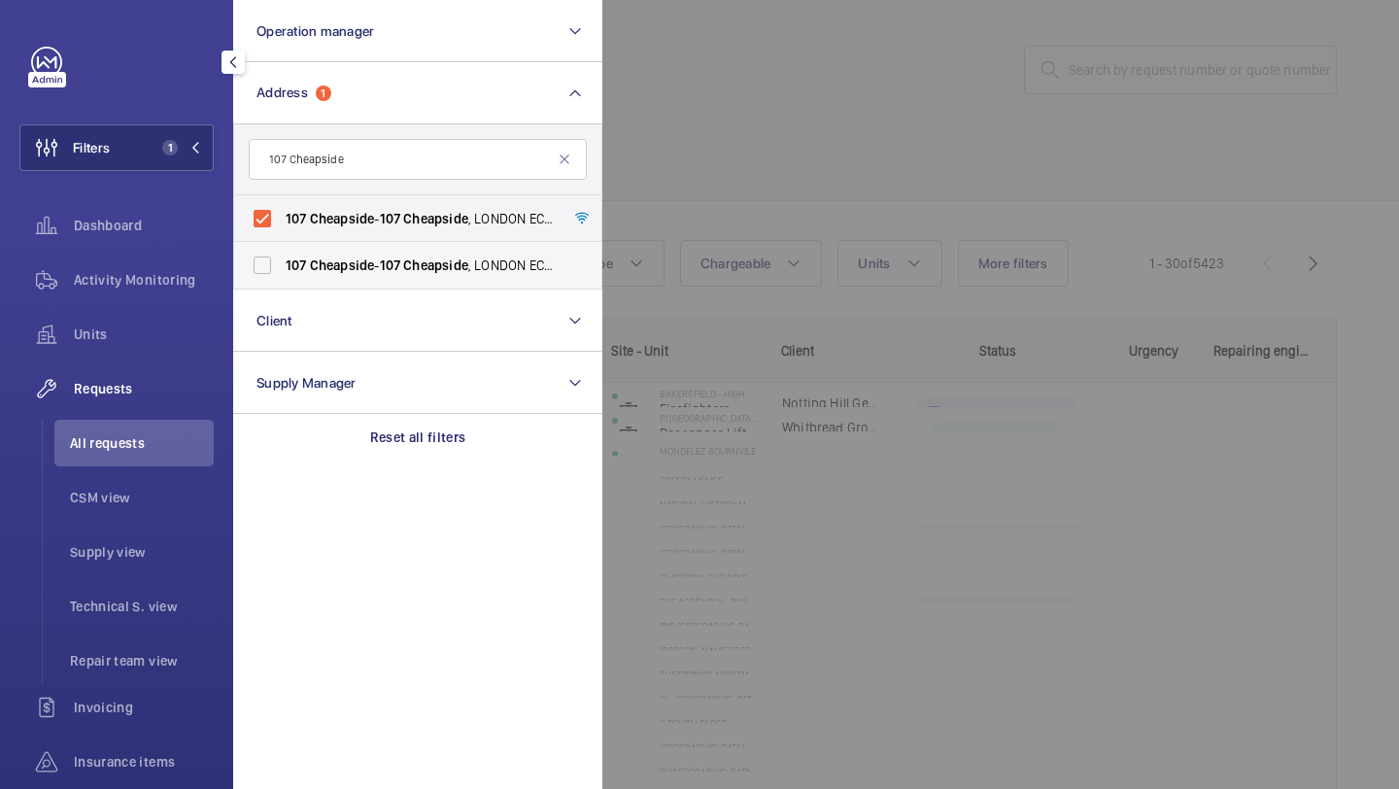
click at [319, 249] on label "107 Cheapside - 107 Cheapside , LONDON EC2V 6DN" at bounding box center [403, 265] width 338 height 47
click at [282, 249] on input "107 Cheapside - 107 Cheapside , LONDON EC2V 6DN" at bounding box center [262, 265] width 39 height 39
checkbox input "true"
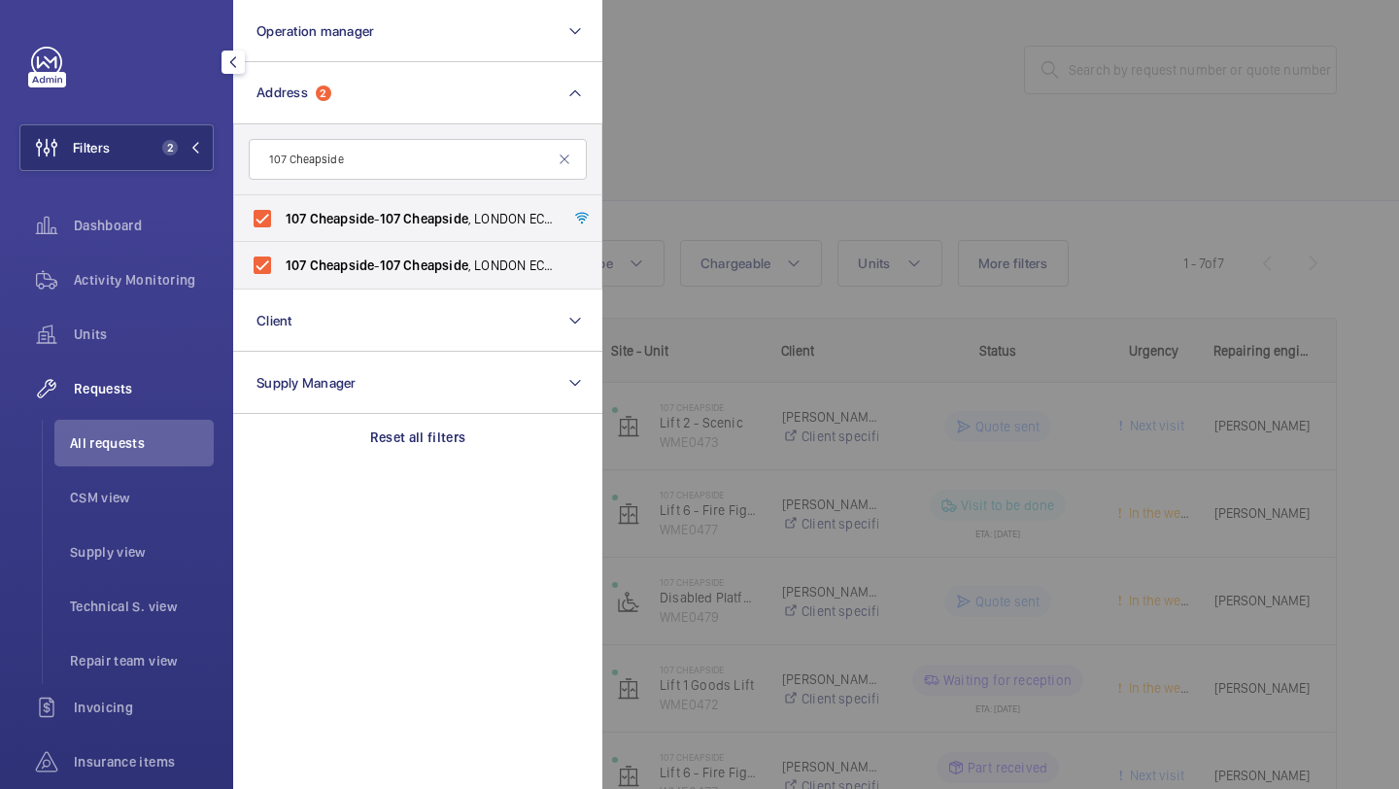
click at [688, 230] on div at bounding box center [1302, 394] width 1399 height 789
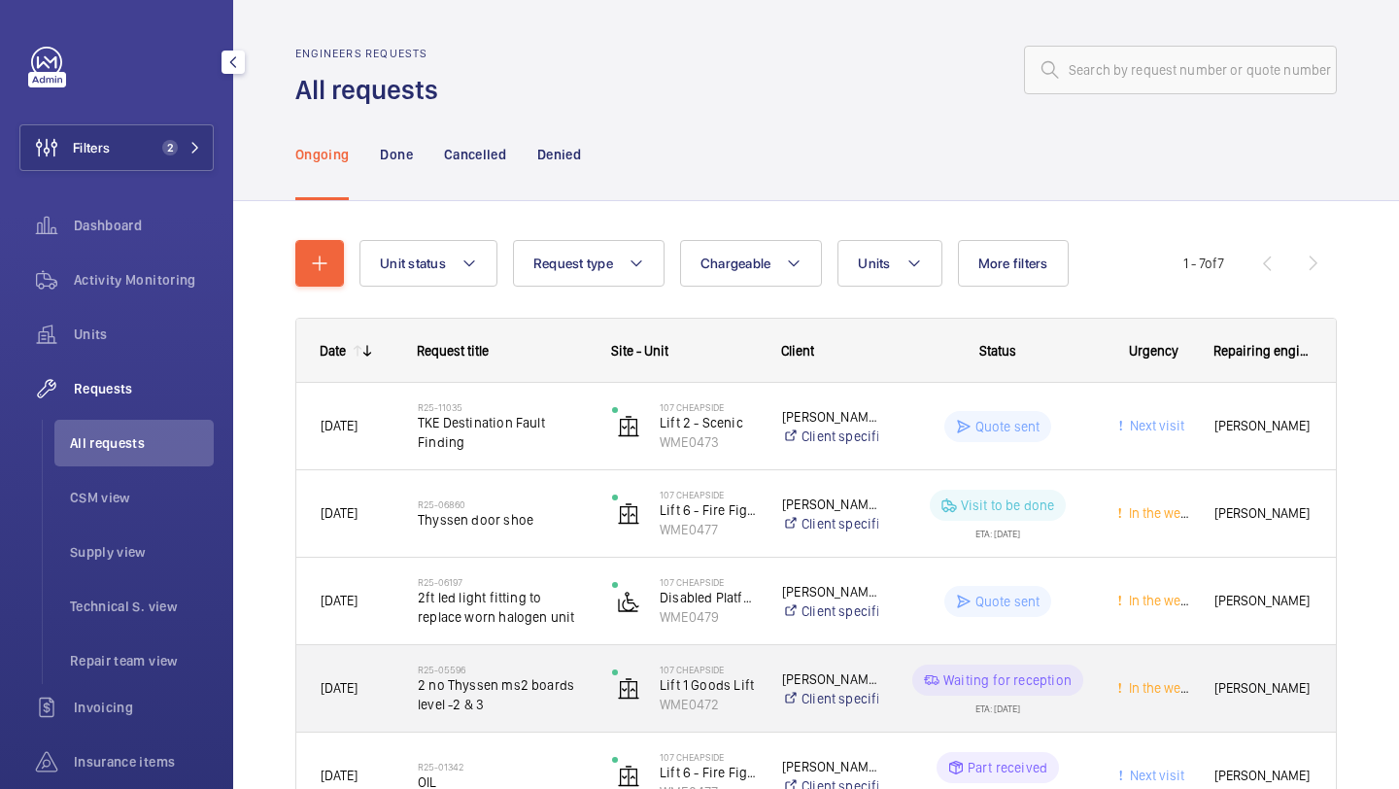
click at [581, 685] on span "2 no Thyssen ms2 boards level -2 & 3" at bounding box center [502, 694] width 169 height 39
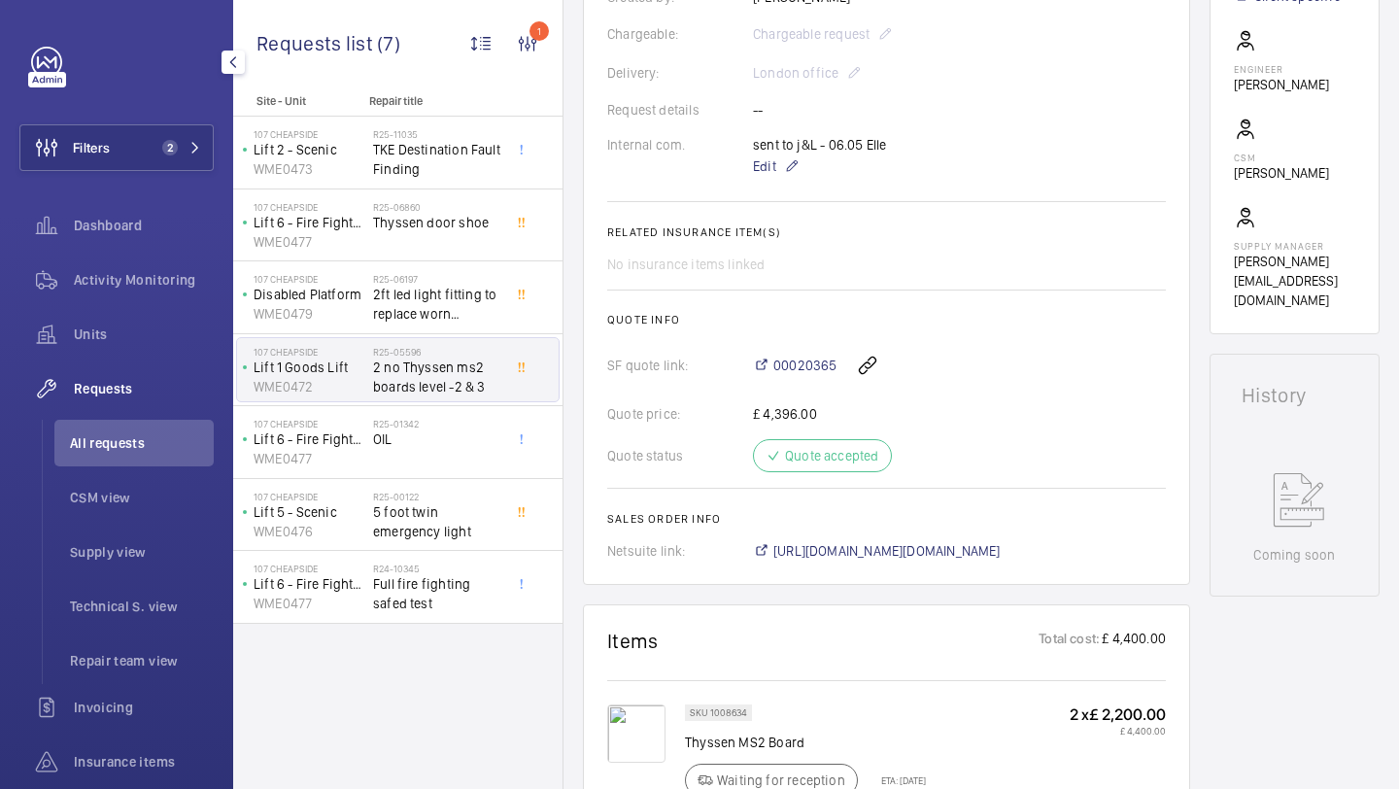
scroll to position [661, 0]
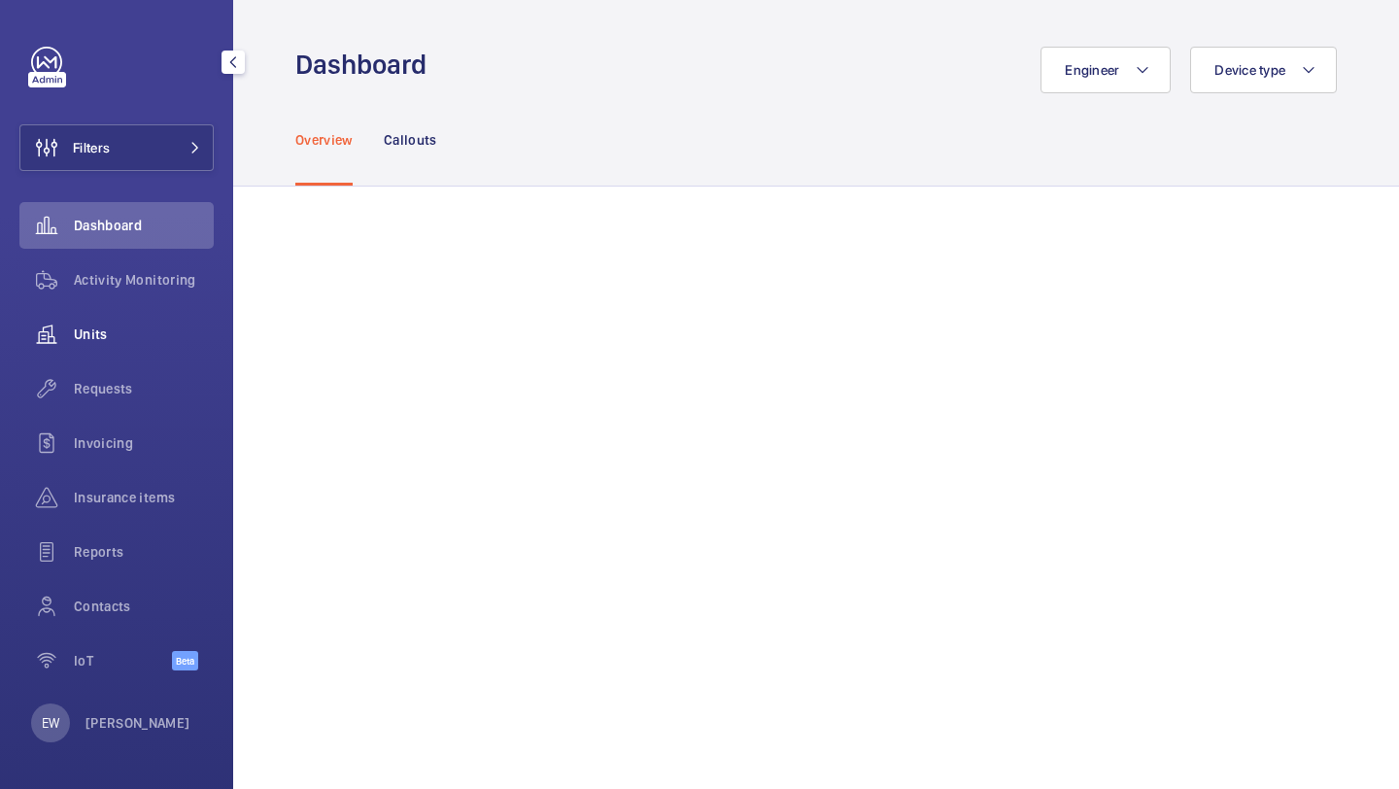
click at [116, 322] on div "Units" at bounding box center [116, 334] width 194 height 47
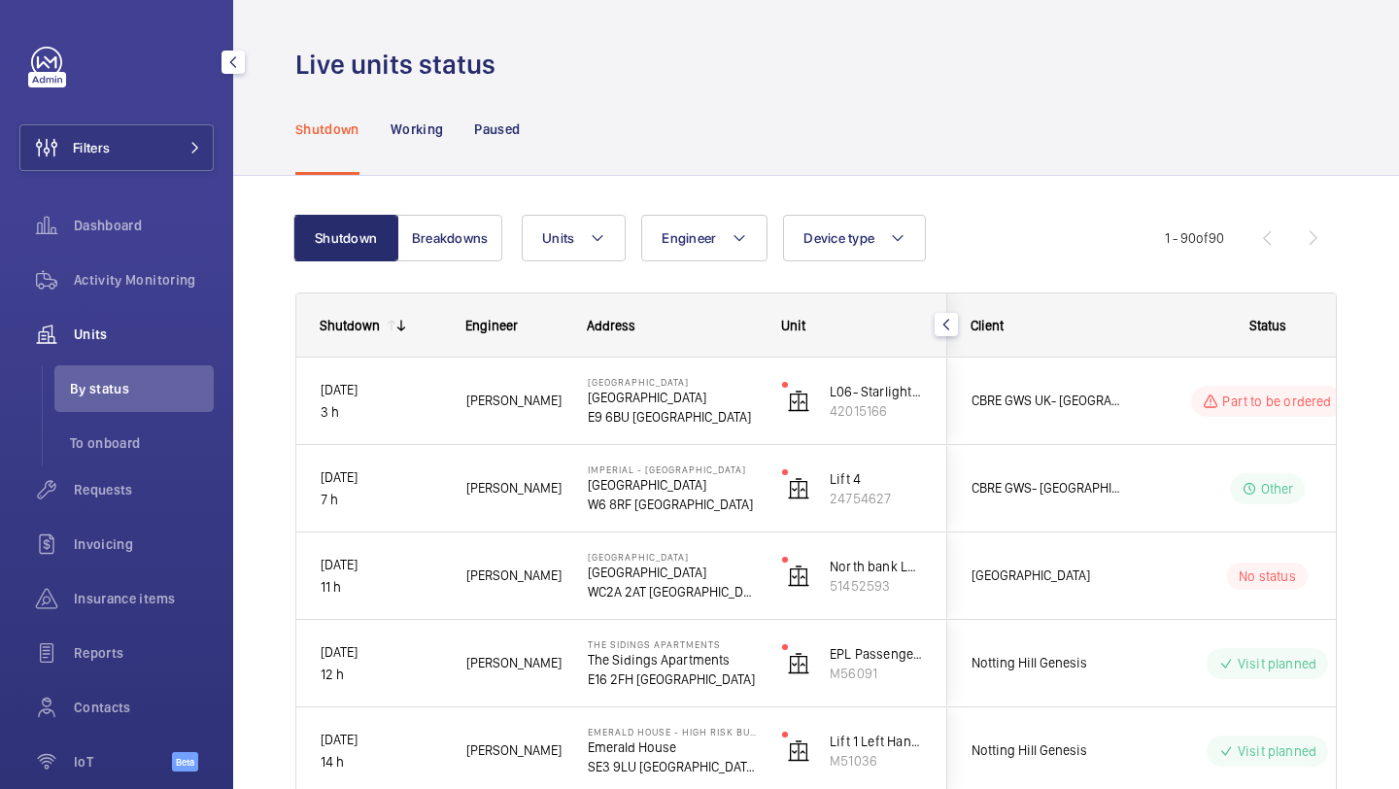
click at [157, 171] on div "Filters Dashboard Activity Monitoring Units By status To onboard Requests Invoi…" at bounding box center [116, 420] width 194 height 746
click at [166, 145] on button "Filters" at bounding box center [116, 147] width 194 height 47
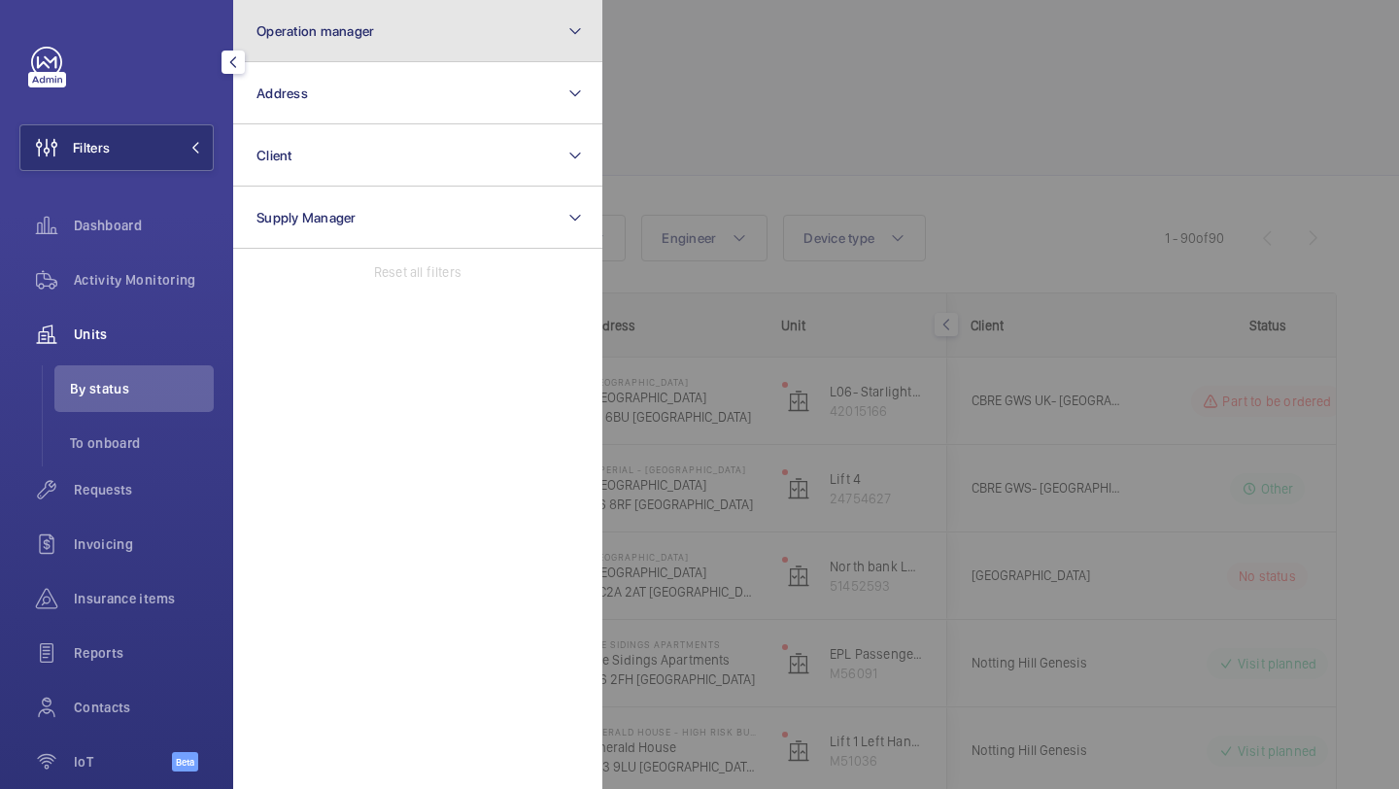
click at [333, 45] on button "Operation manager" at bounding box center [417, 31] width 369 height 62
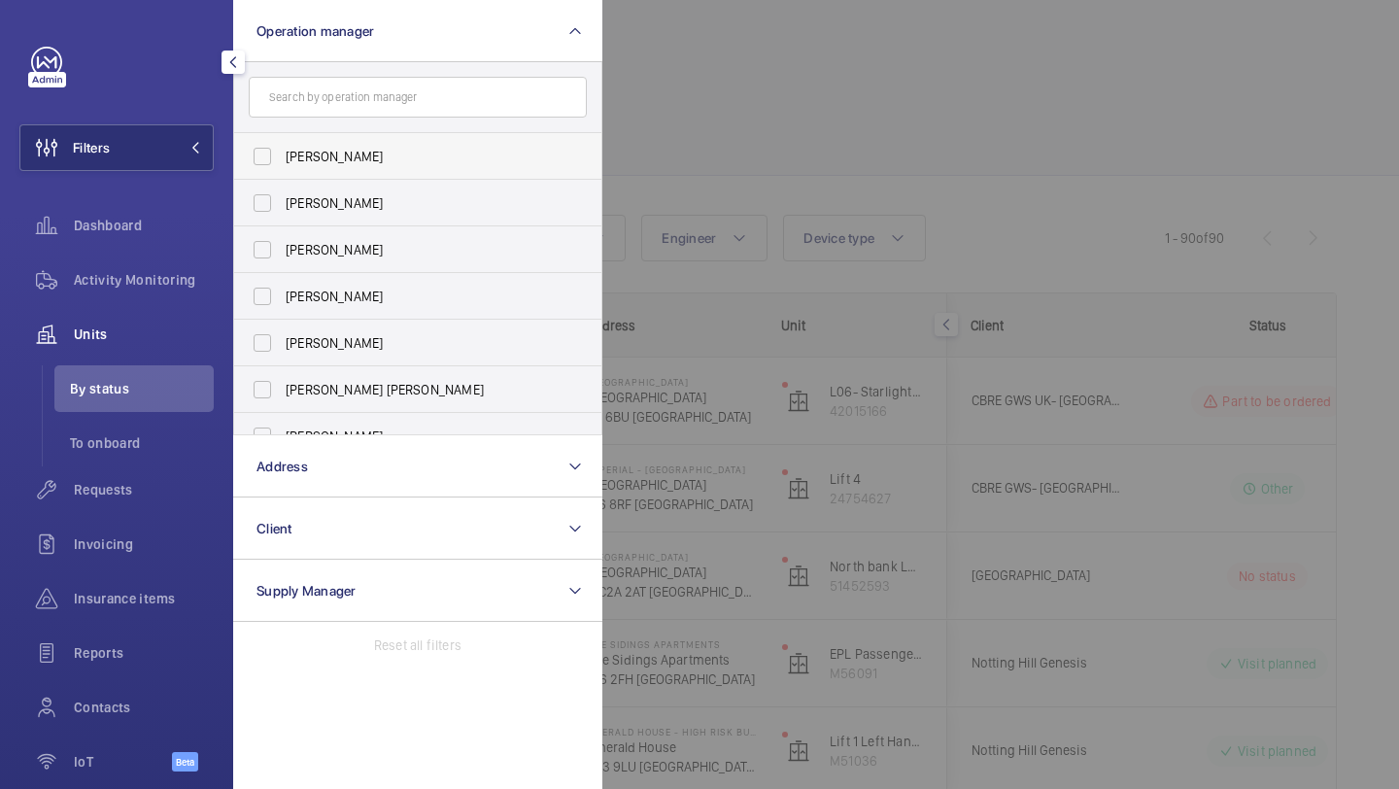
click at [361, 151] on span "Abby Archer" at bounding box center [419, 156] width 267 height 19
click at [282, 151] on input "Abby Archer" at bounding box center [262, 156] width 39 height 39
checkbox input "true"
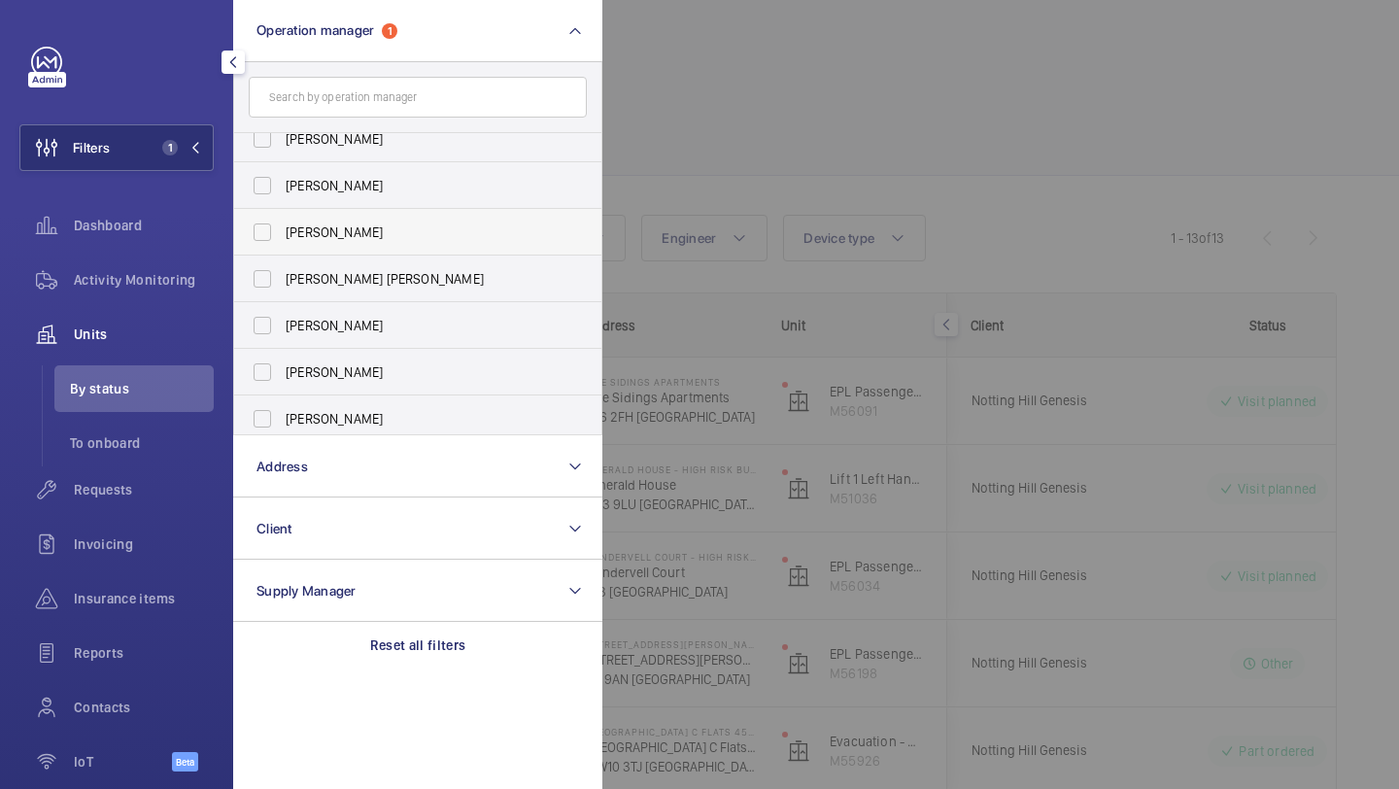
scroll to position [119, 0]
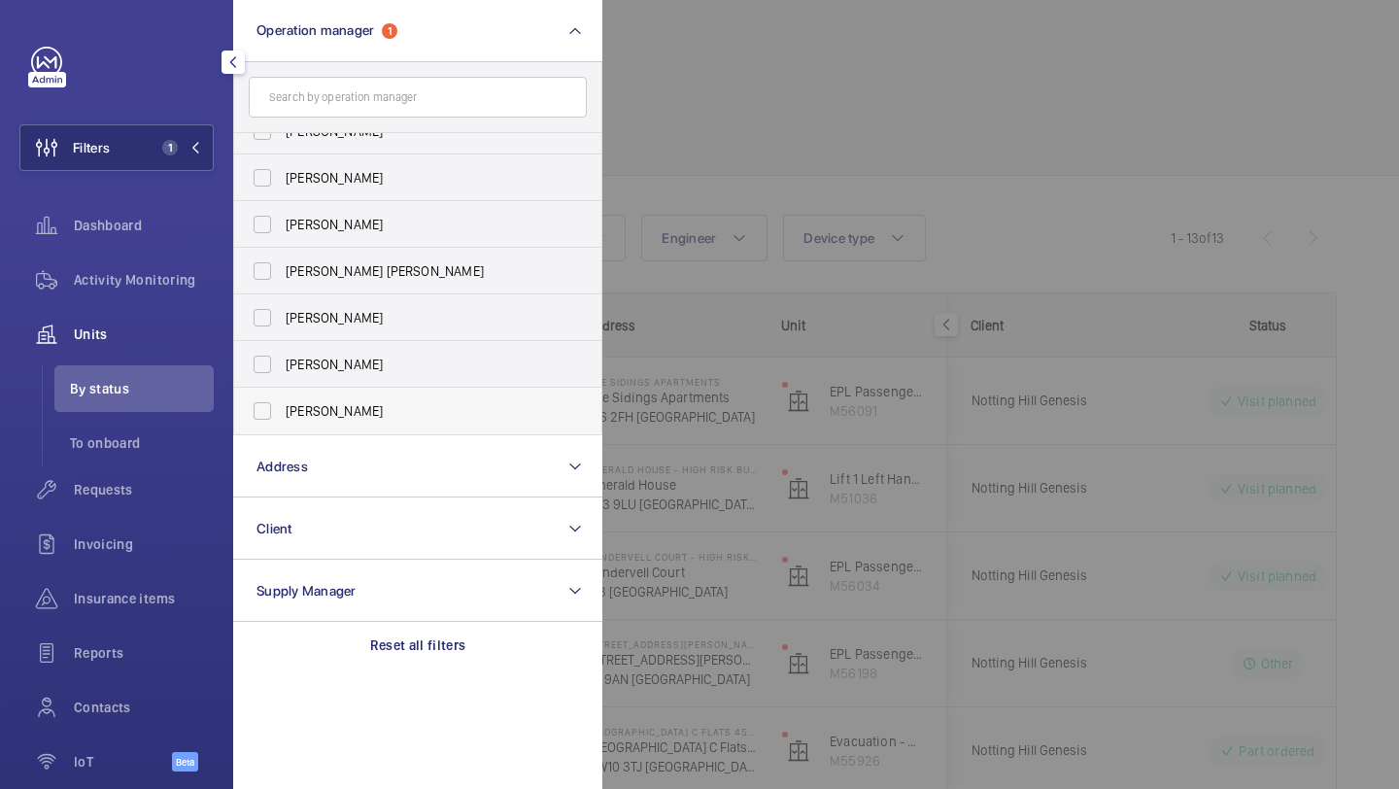
click at [373, 404] on span "Alex Waterman" at bounding box center [419, 410] width 267 height 19
click at [282, 404] on input "Alex Waterman" at bounding box center [262, 411] width 39 height 39
checkbox input "true"
click at [905, 13] on div at bounding box center [1302, 394] width 1399 height 789
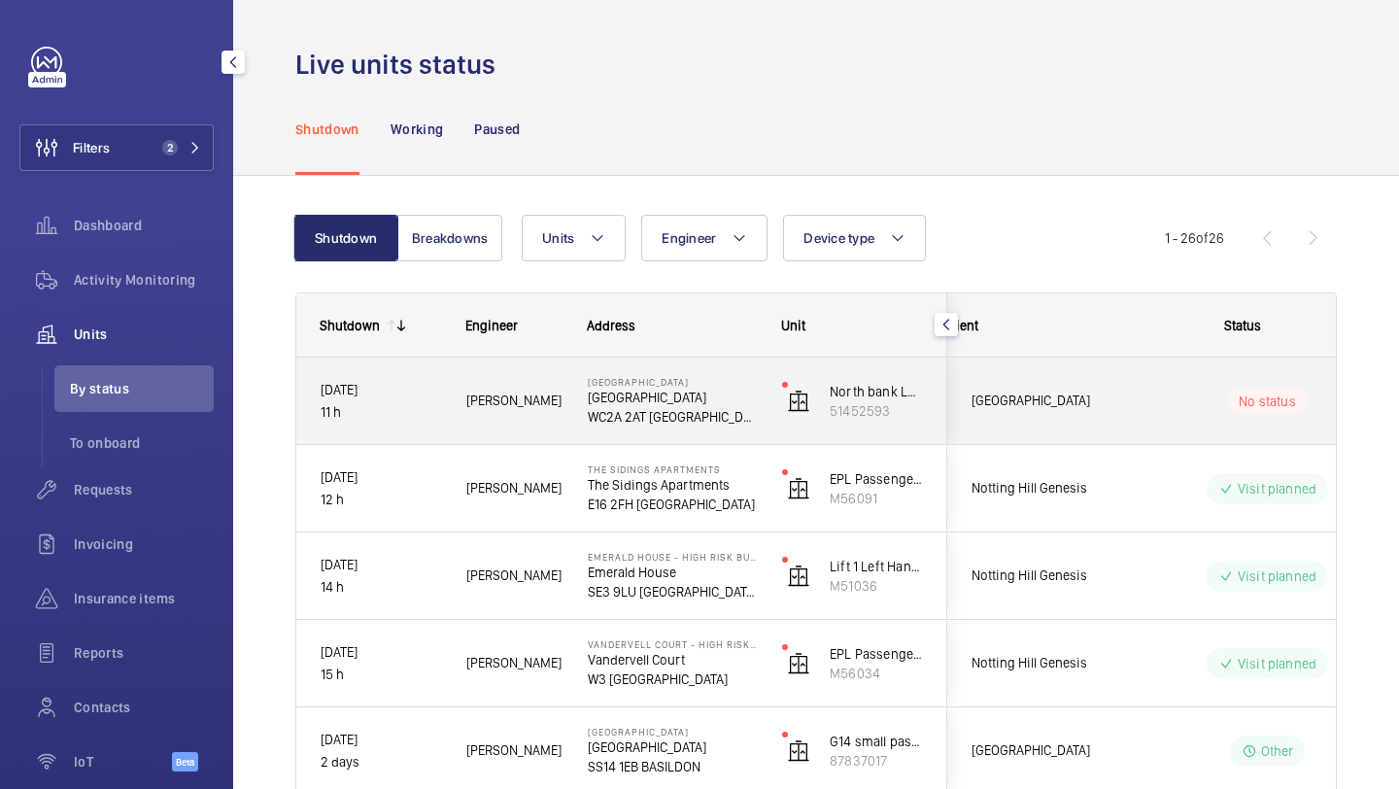
scroll to position [0, 506]
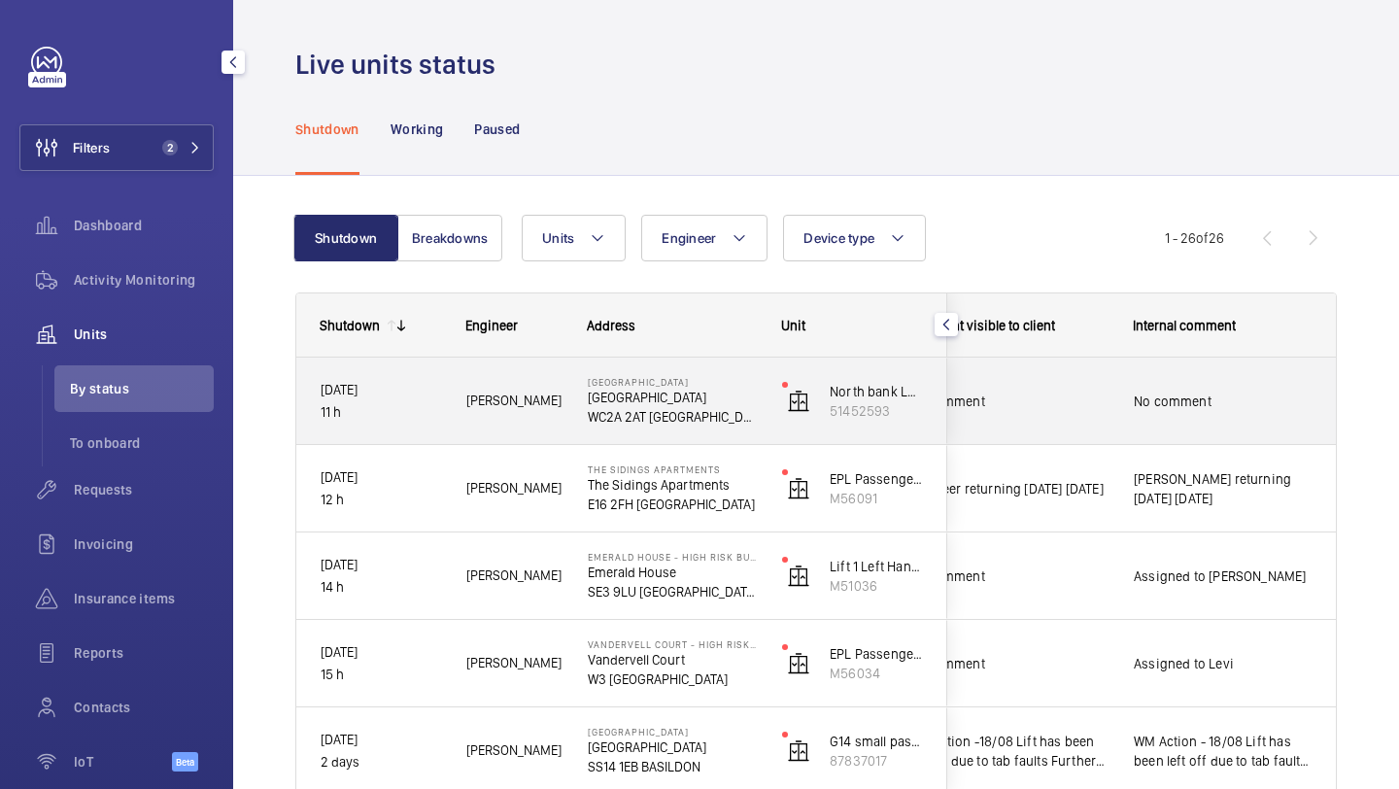
click at [1044, 425] on div "No comment" at bounding box center [996, 402] width 224 height 84
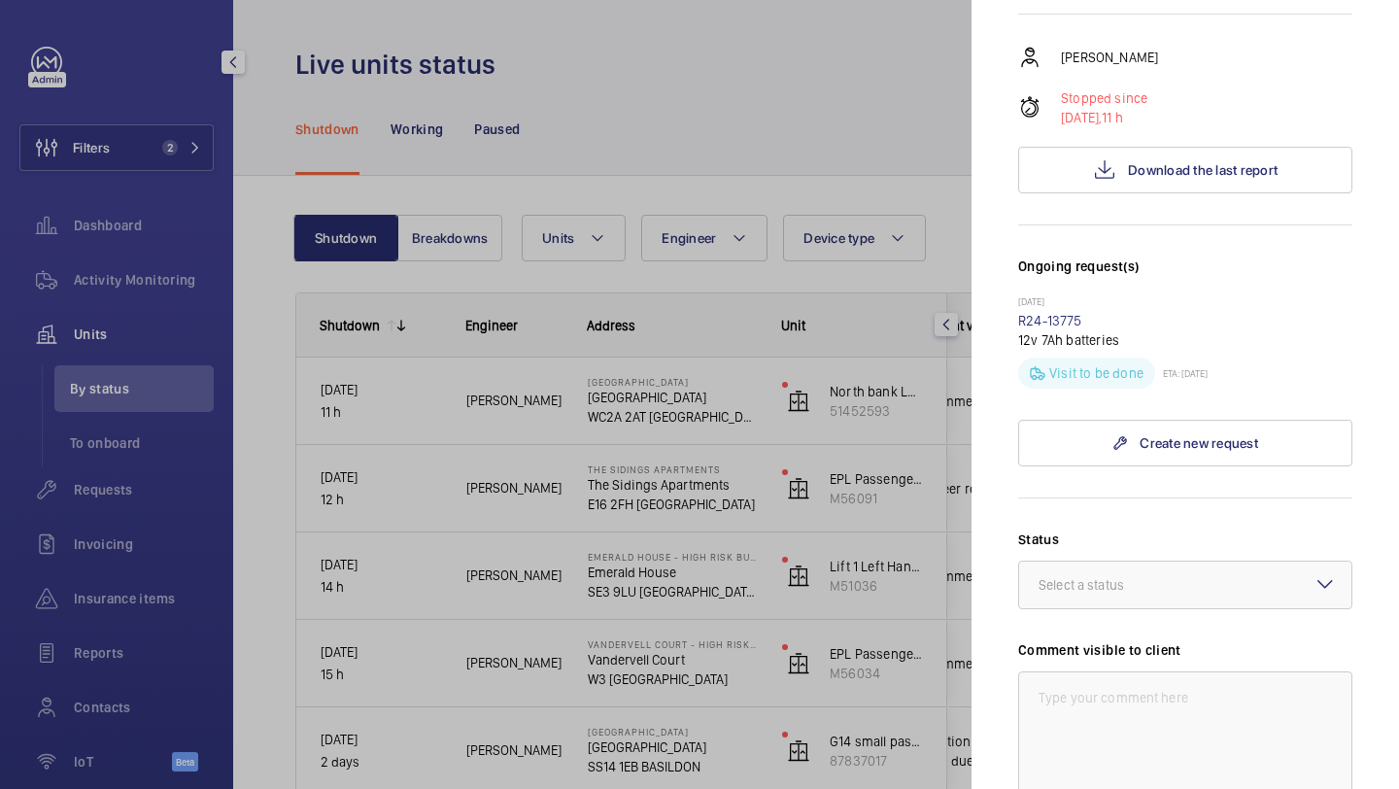
scroll to position [34, 0]
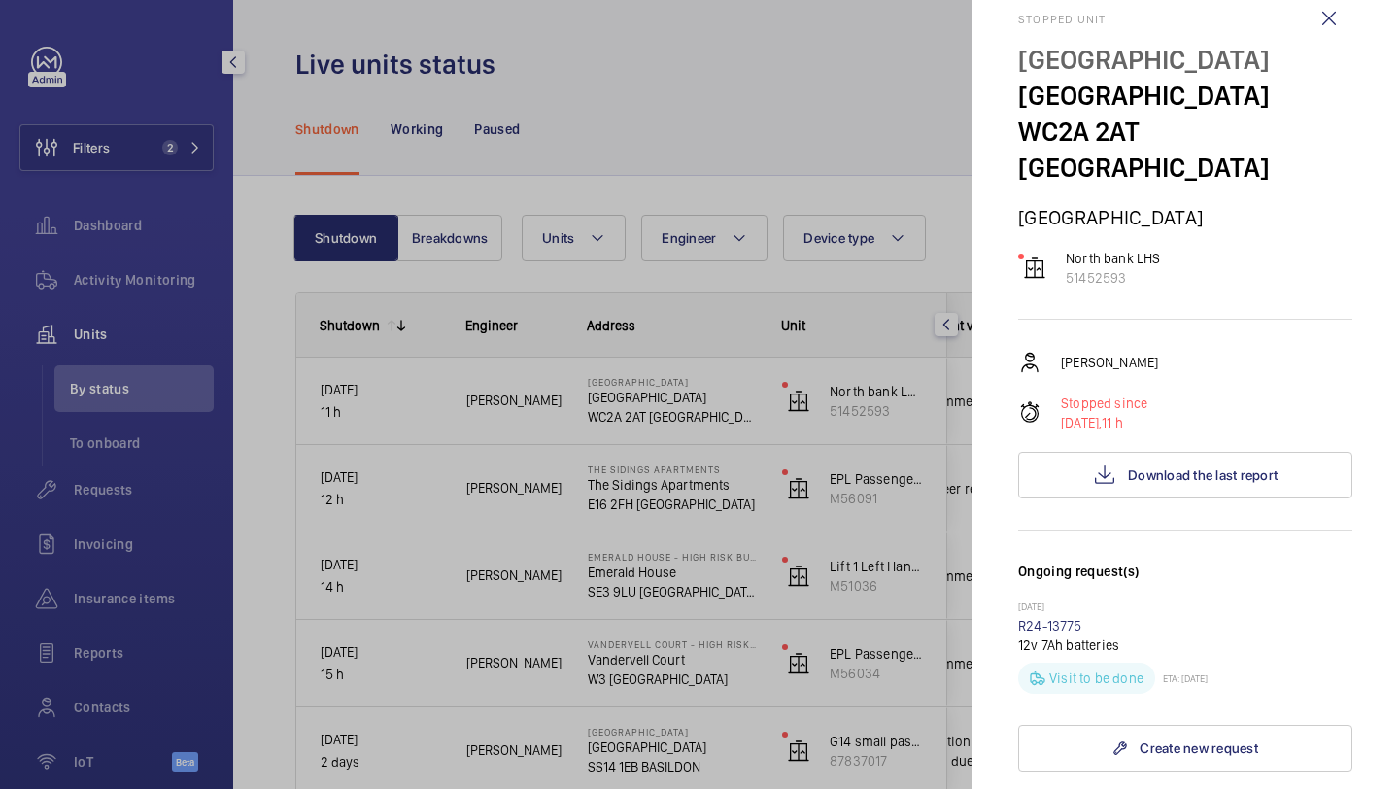
click at [746, 367] on div at bounding box center [699, 394] width 1399 height 789
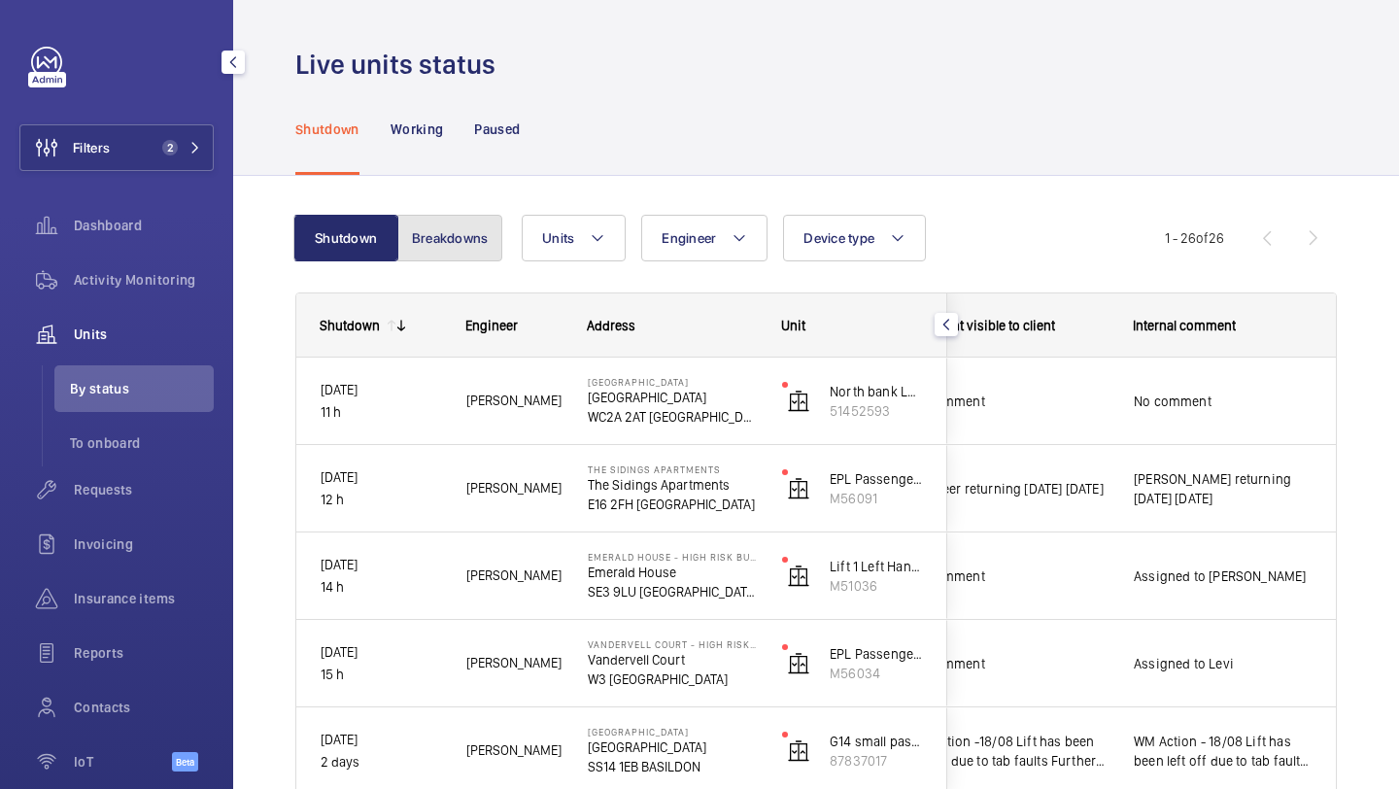
click at [418, 240] on button "Breakdowns" at bounding box center [449, 238] width 105 height 47
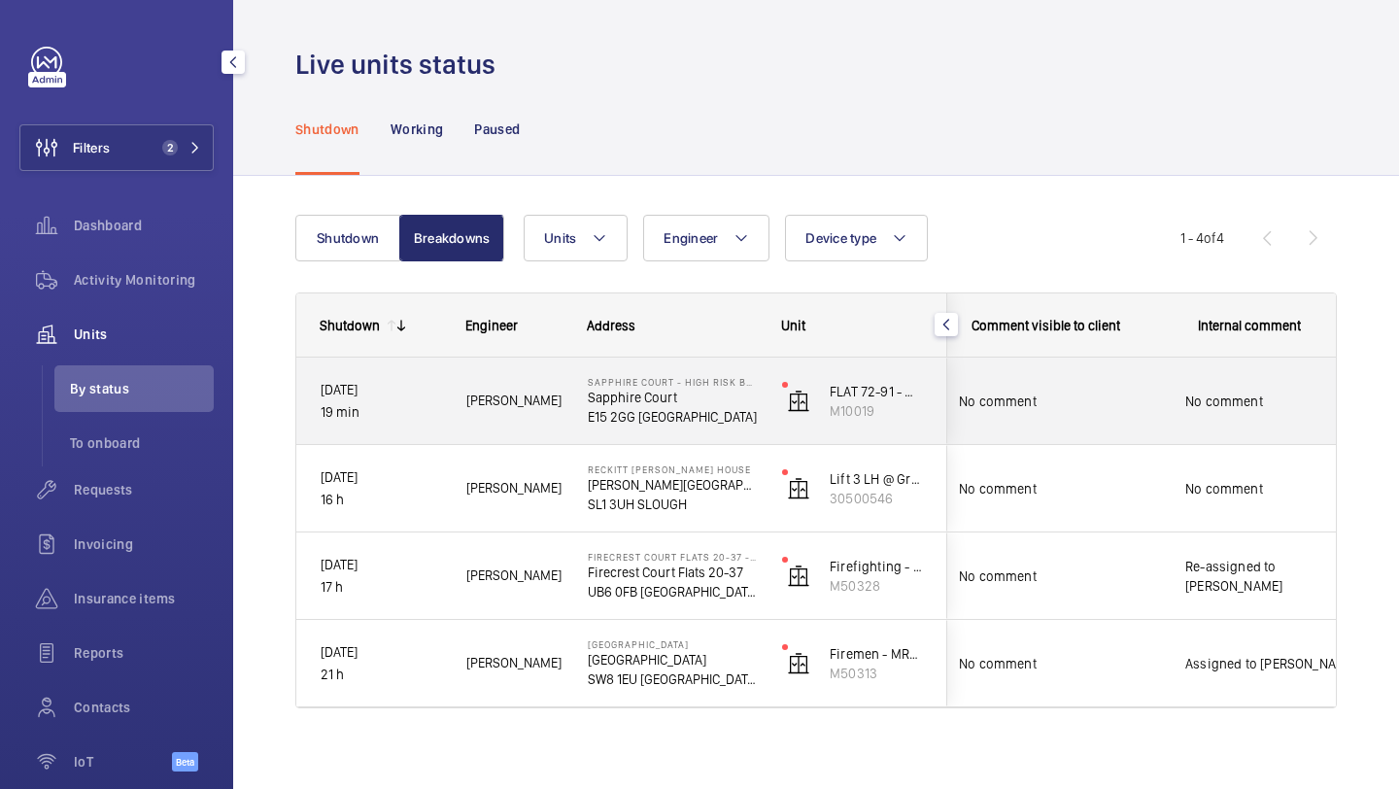
scroll to position [0, 506]
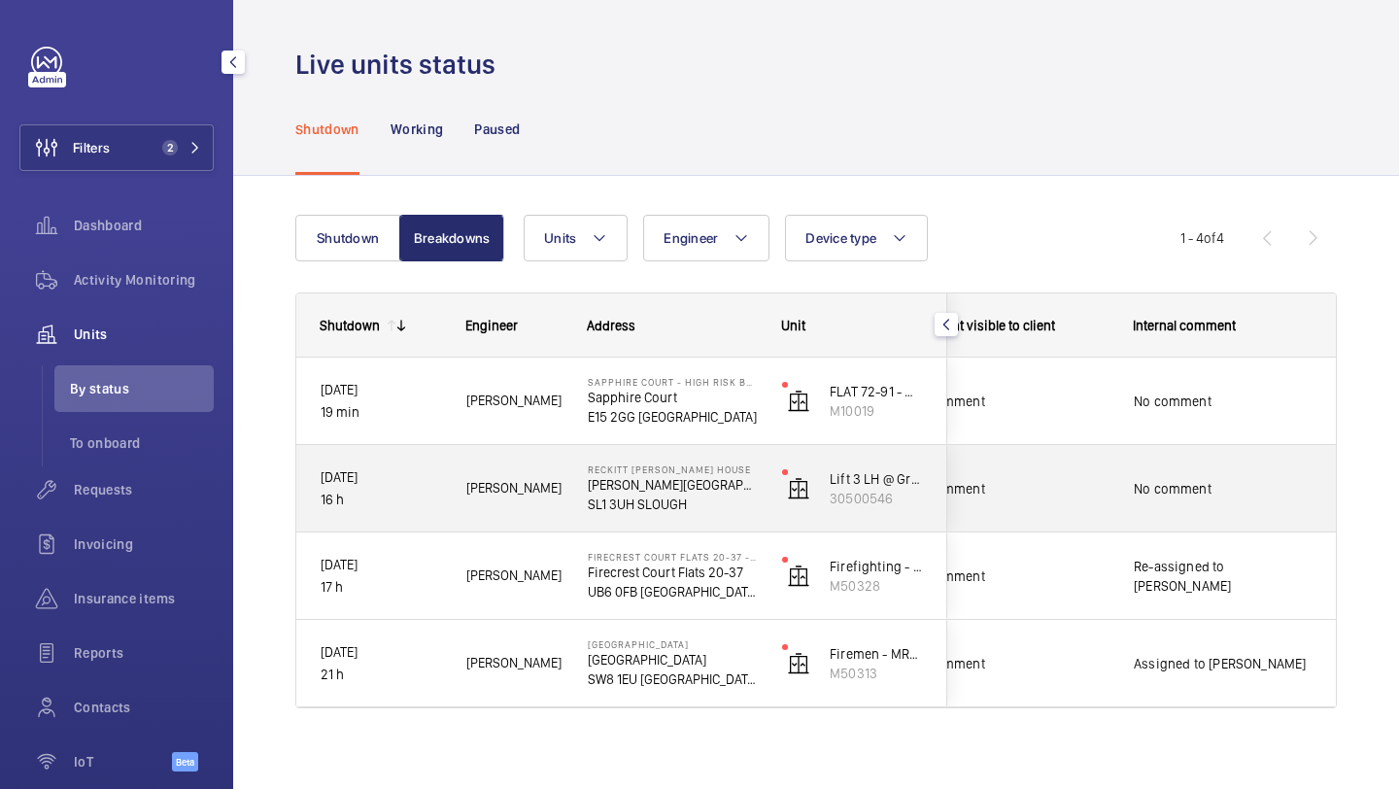
click at [1047, 477] on div "No comment" at bounding box center [1008, 488] width 201 height 45
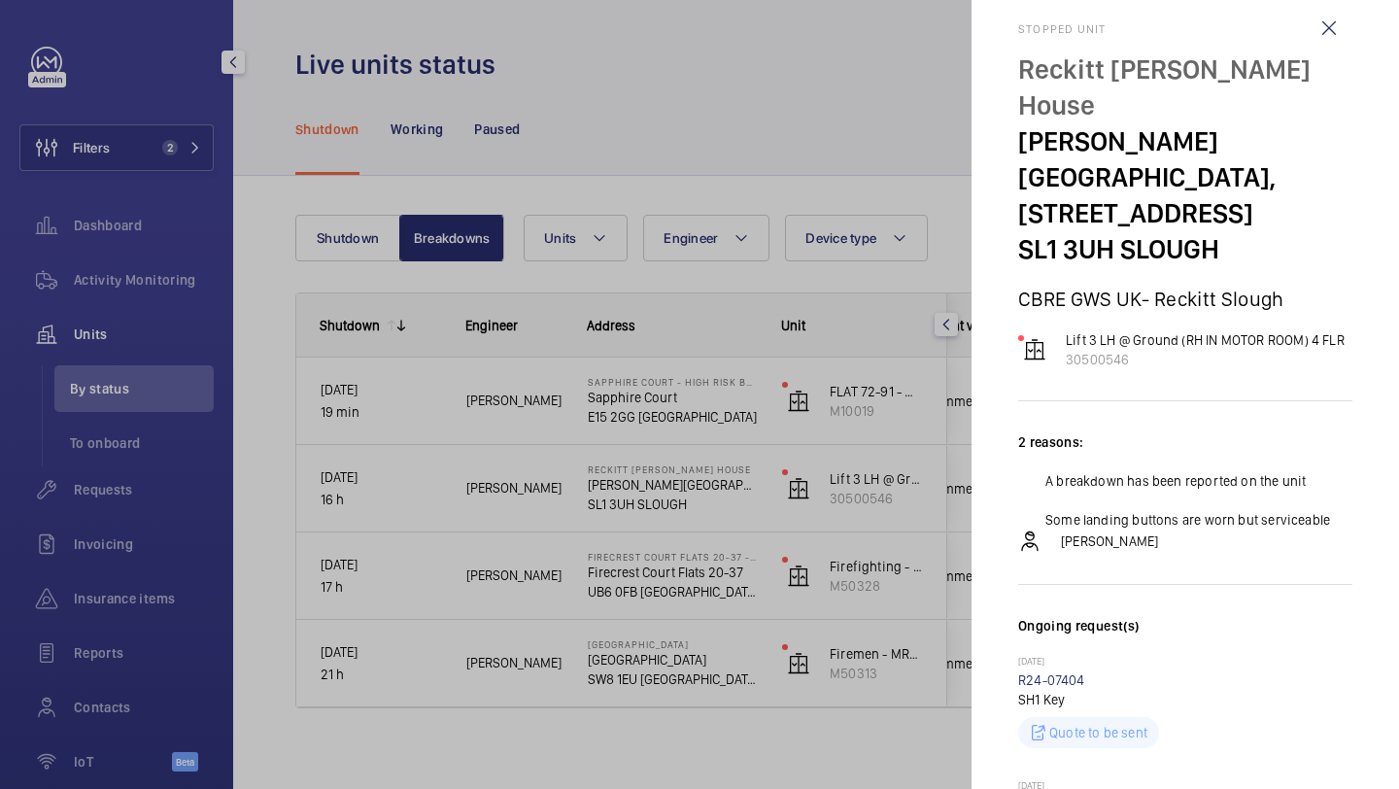
scroll to position [26, 0]
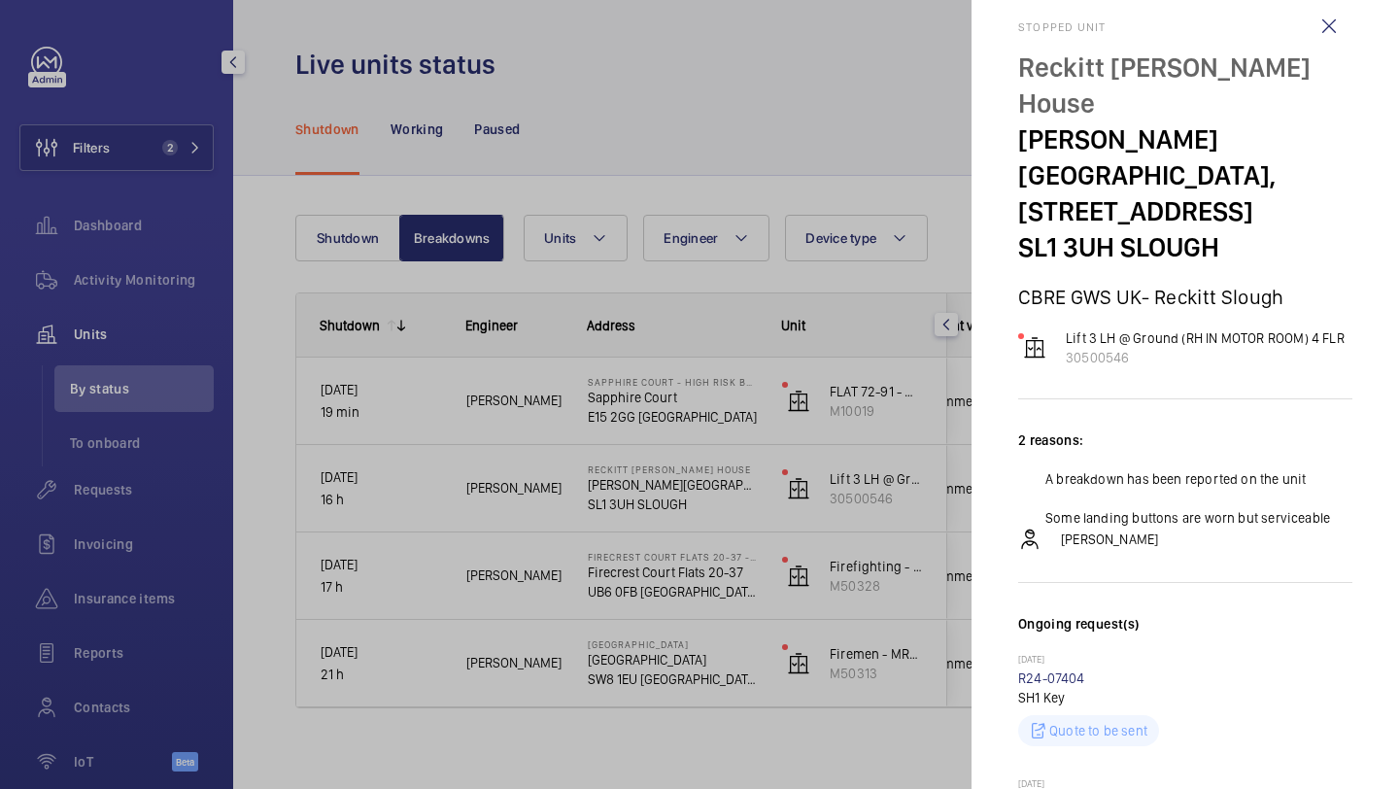
drag, startPoint x: 1116, startPoint y: 177, endPoint x: 996, endPoint y: 176, distance: 119.5
click at [996, 176] on mat-sidenav "Stopped unit Reckitt Turner House Turner House, 103-105 Bath Road, Slough, Berk…" at bounding box center [1186, 394] width 428 height 789
copy p "SL1 3UH"
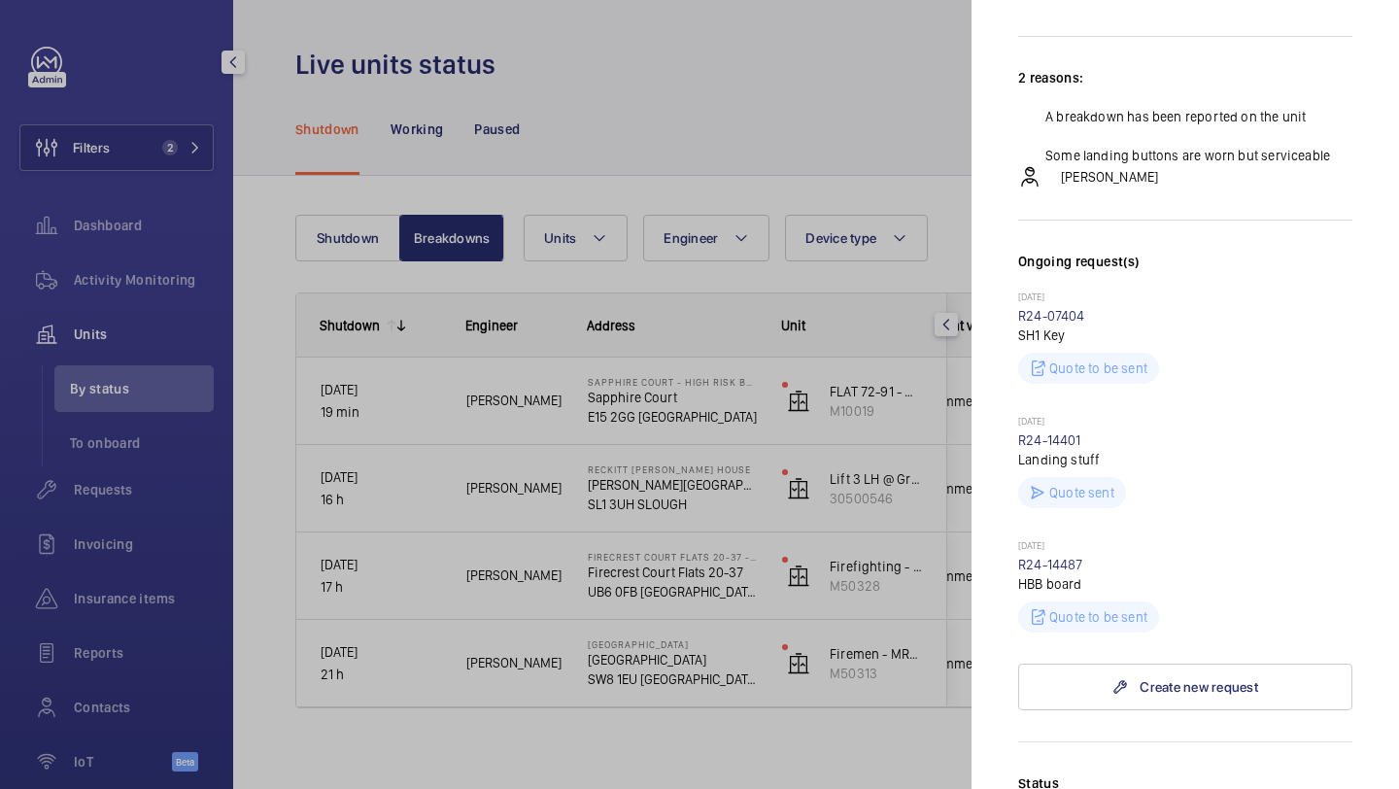
scroll to position [785, 0]
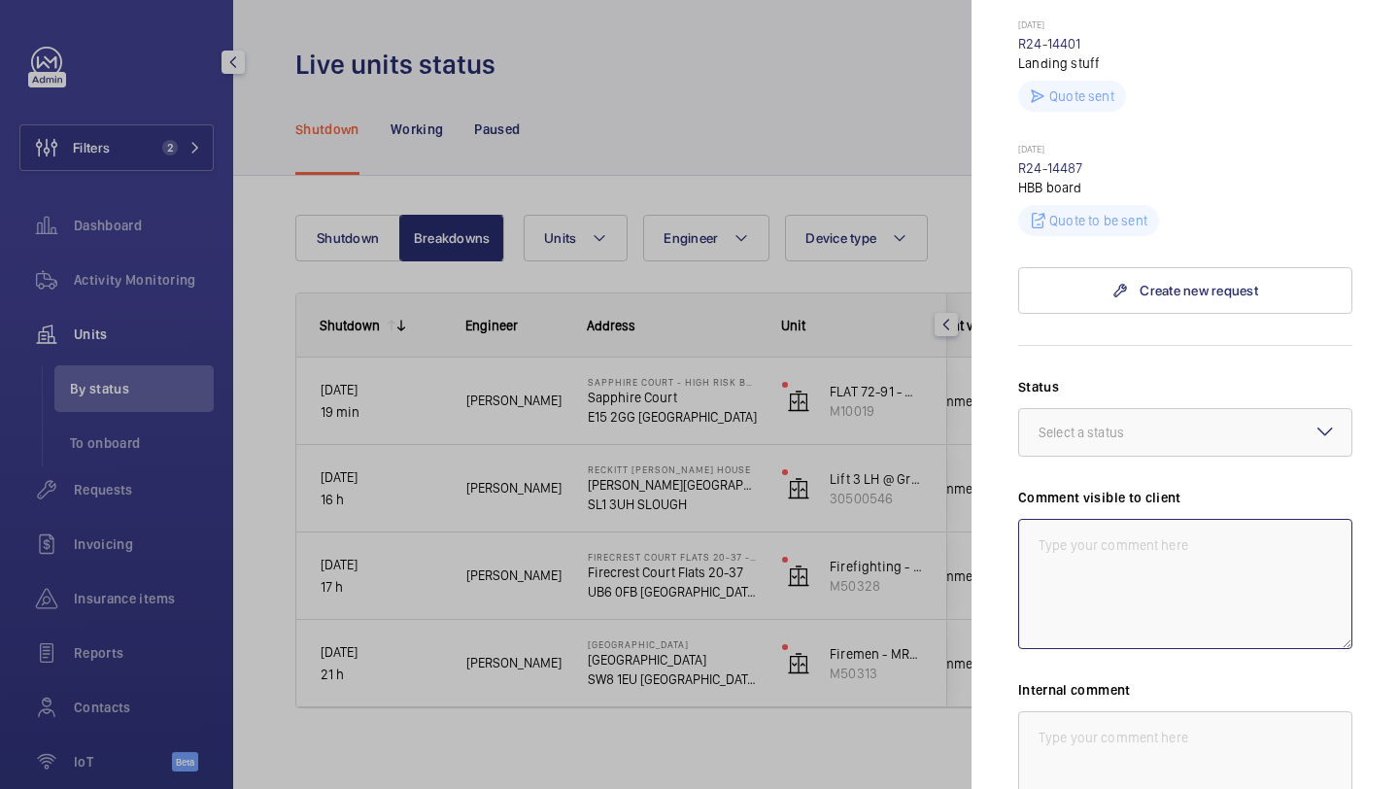
click at [1087, 533] on textarea at bounding box center [1185, 584] width 334 height 130
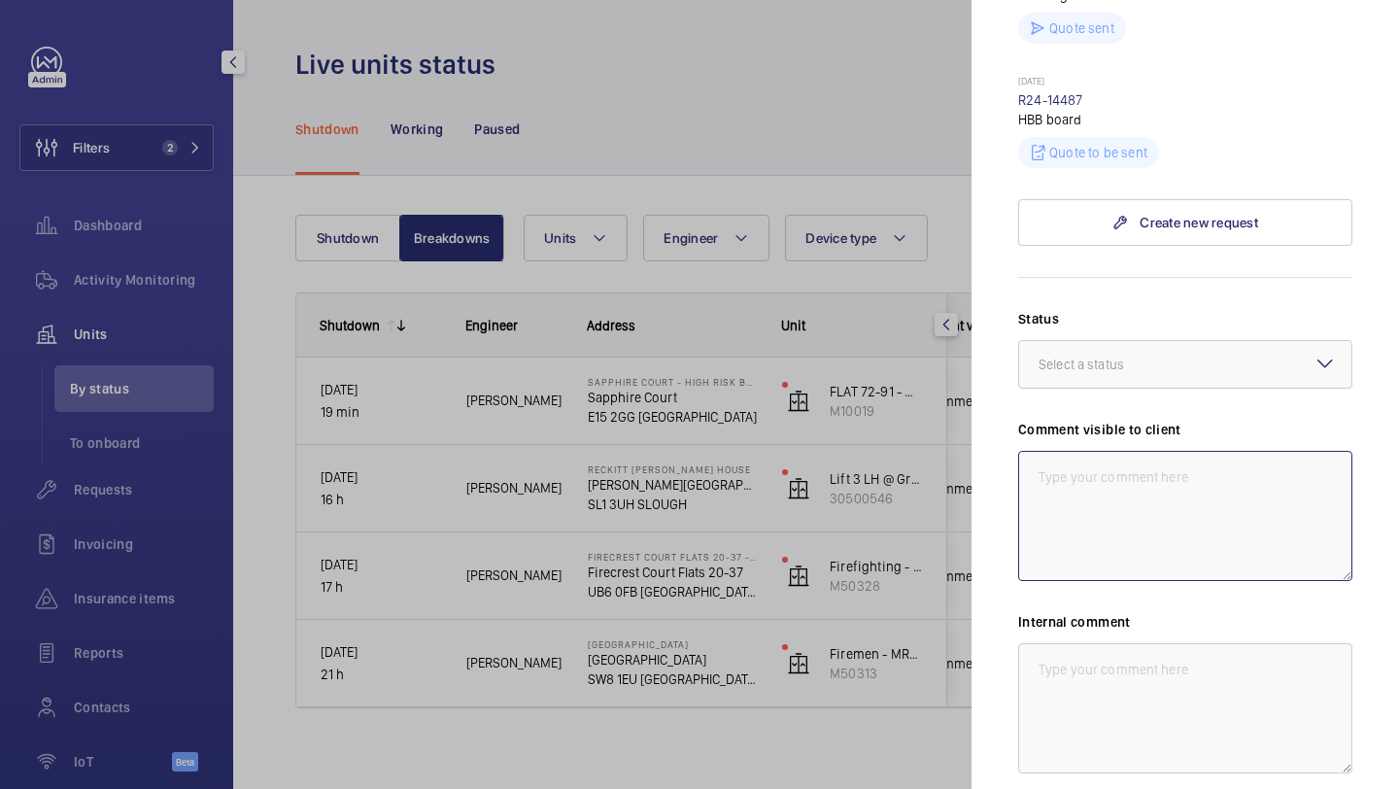
scroll to position [854, 0]
click at [924, 584] on div at bounding box center [699, 394] width 1399 height 789
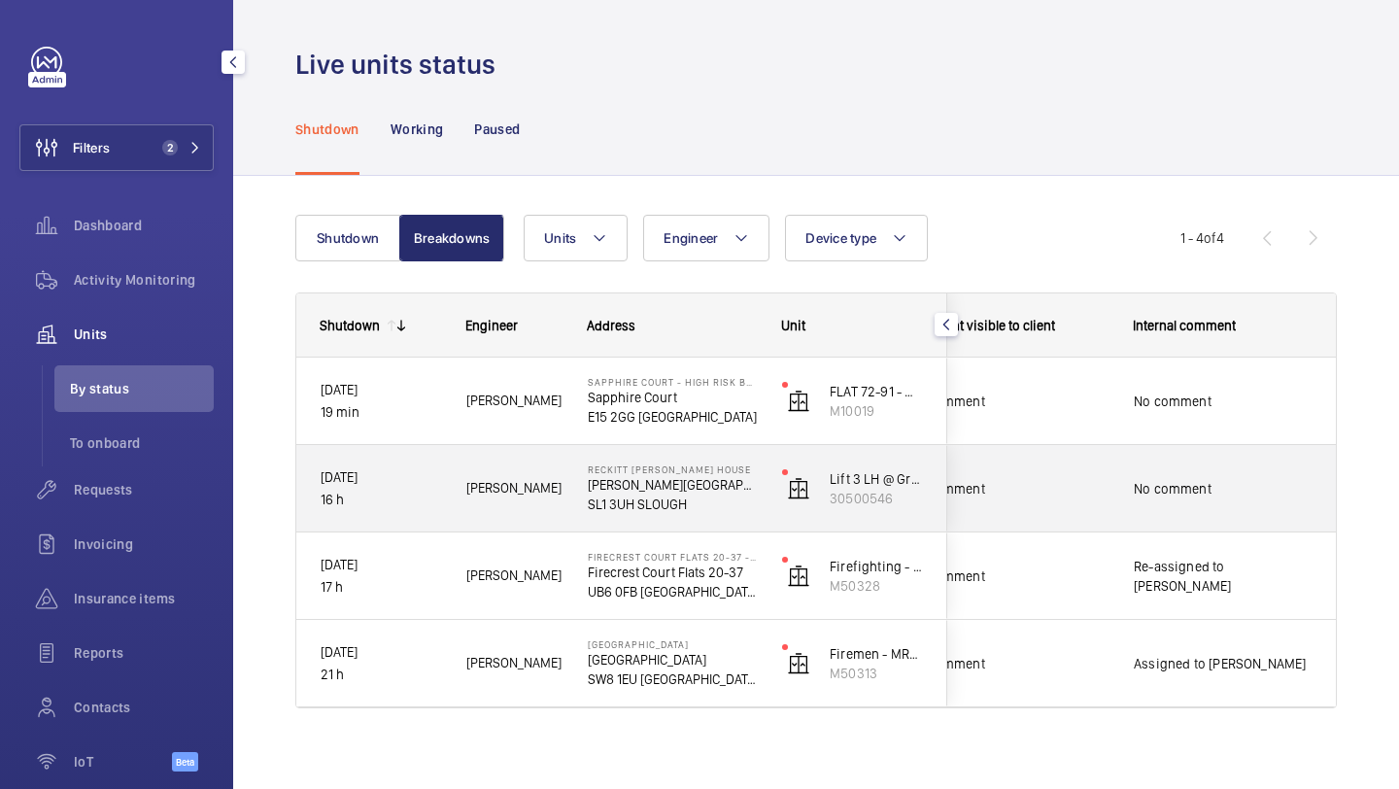
click at [1099, 490] on span "No comment" at bounding box center [1008, 488] width 201 height 19
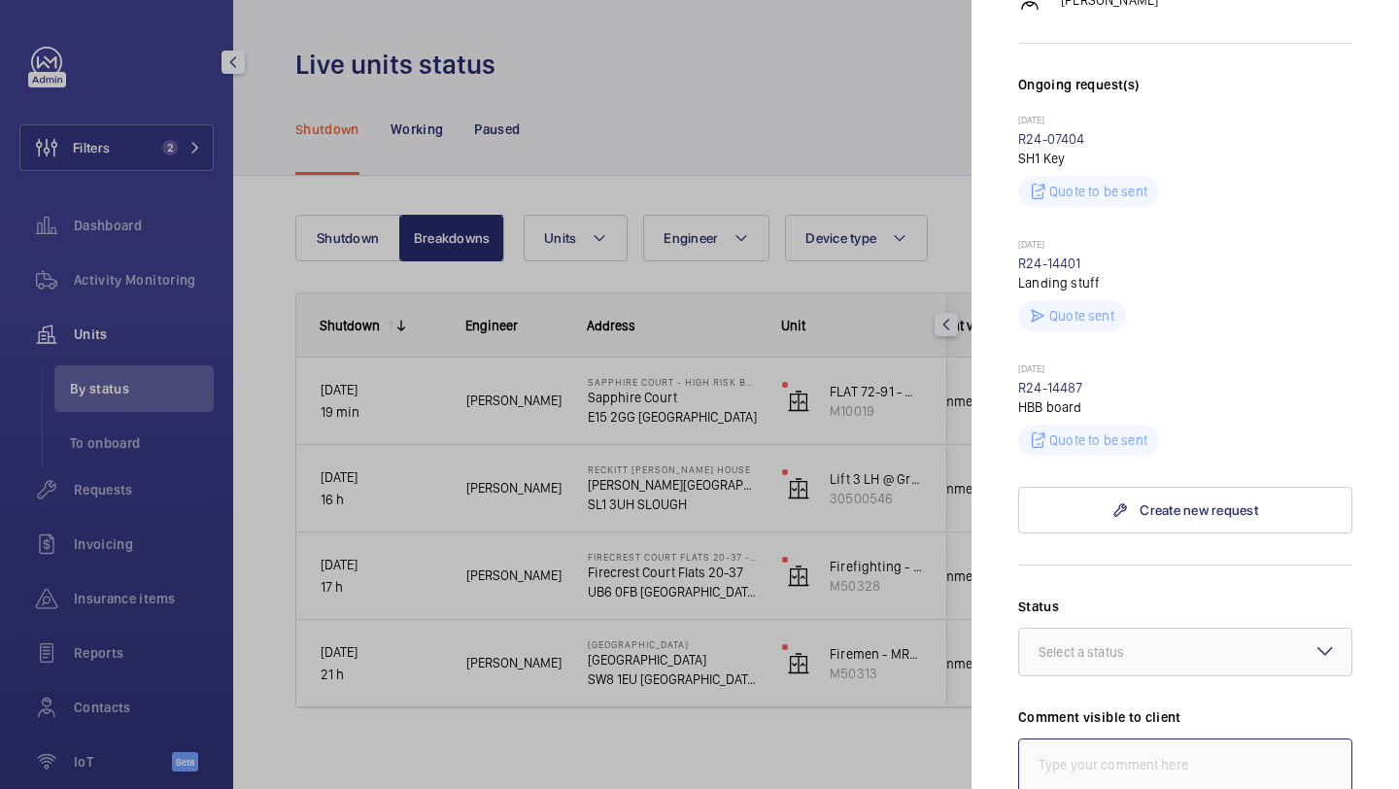
click at [1093, 739] on textarea at bounding box center [1185, 804] width 334 height 130
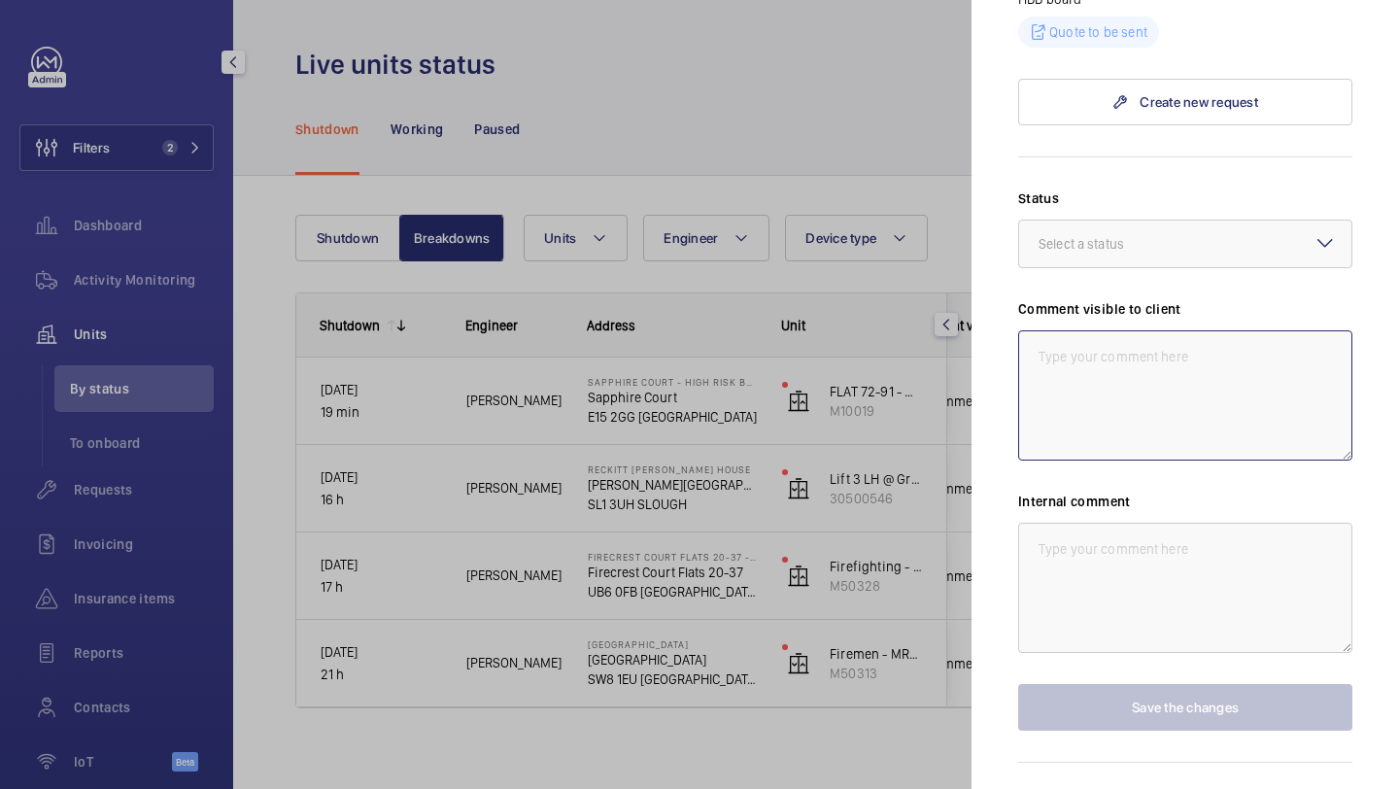
scroll to position [989, 0]
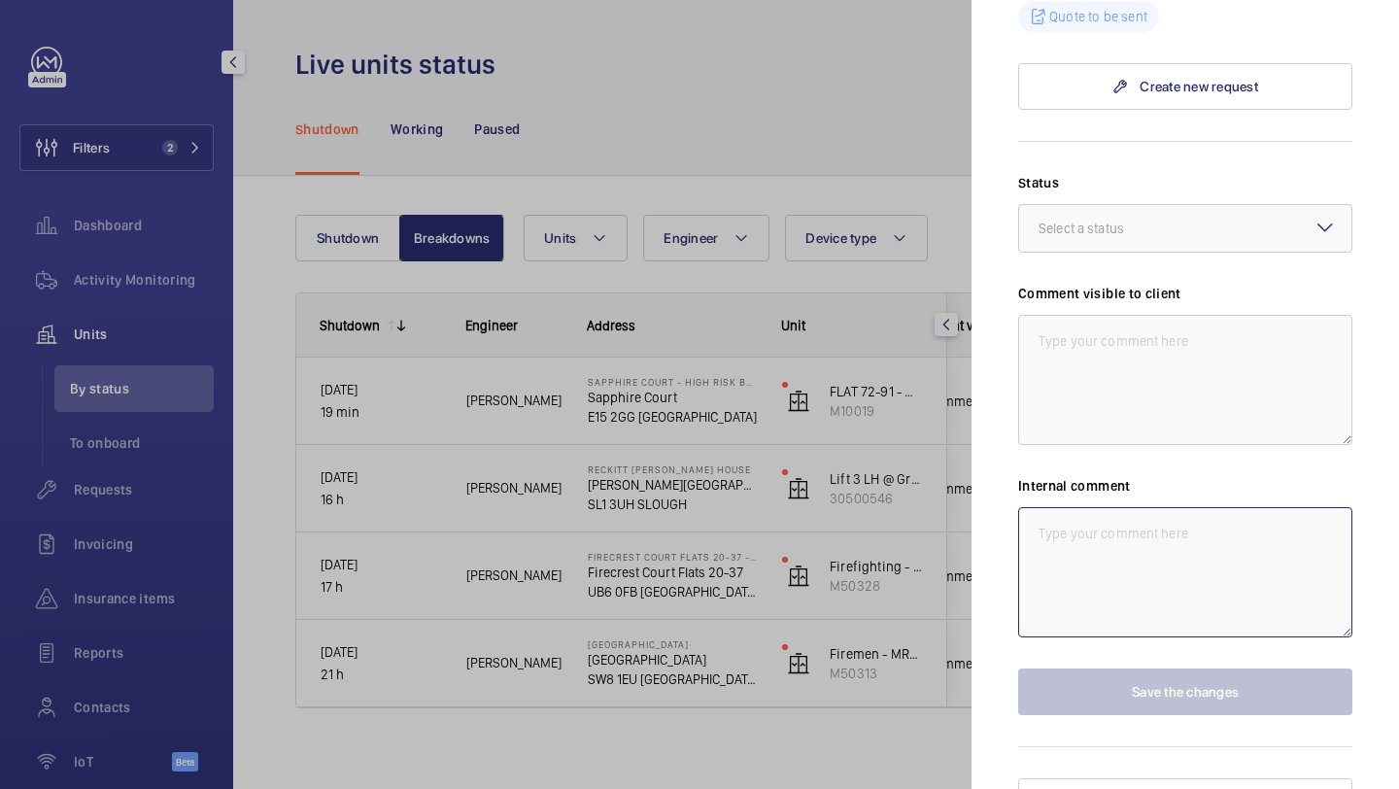
click at [1076, 567] on textarea at bounding box center [1185, 572] width 334 height 130
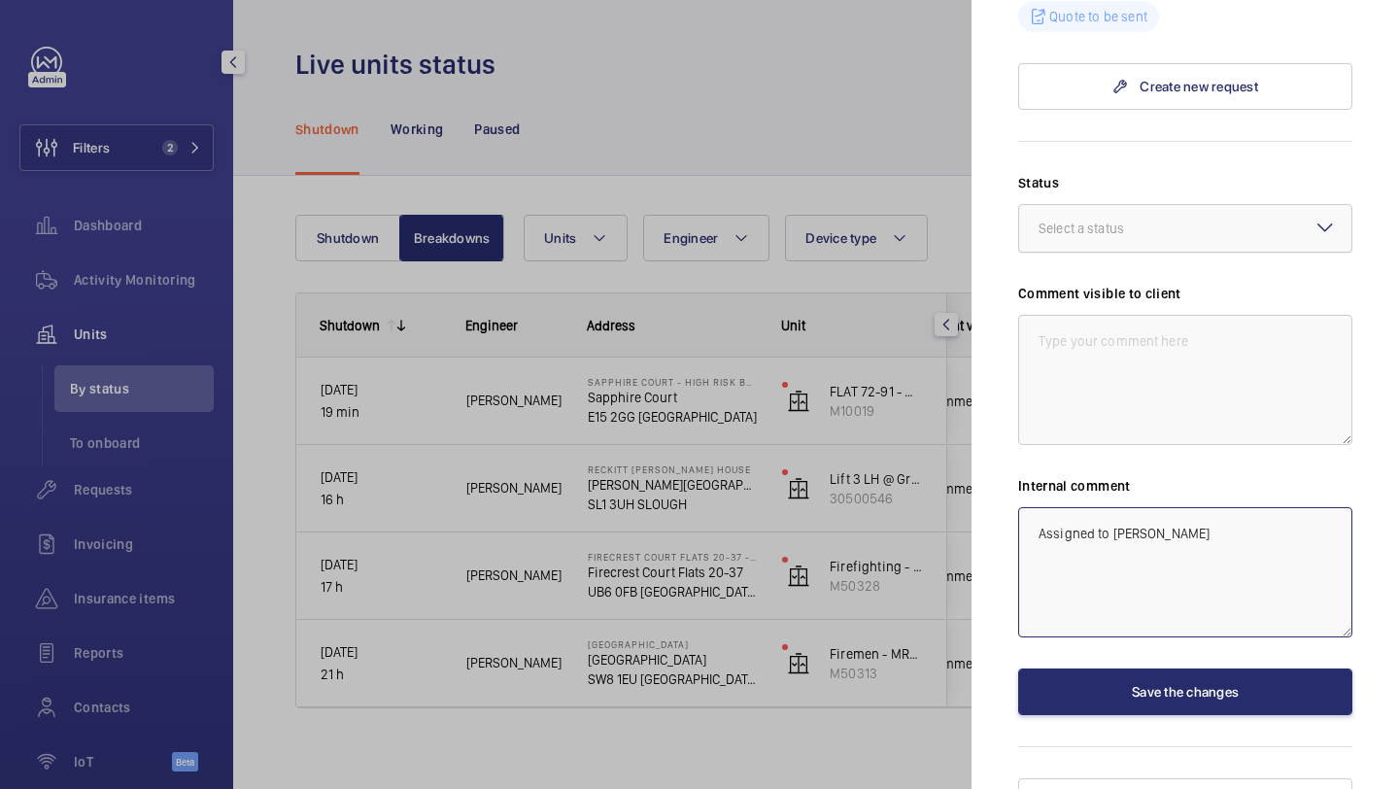
click at [1110, 219] on div "Select a status" at bounding box center [1106, 228] width 134 height 19
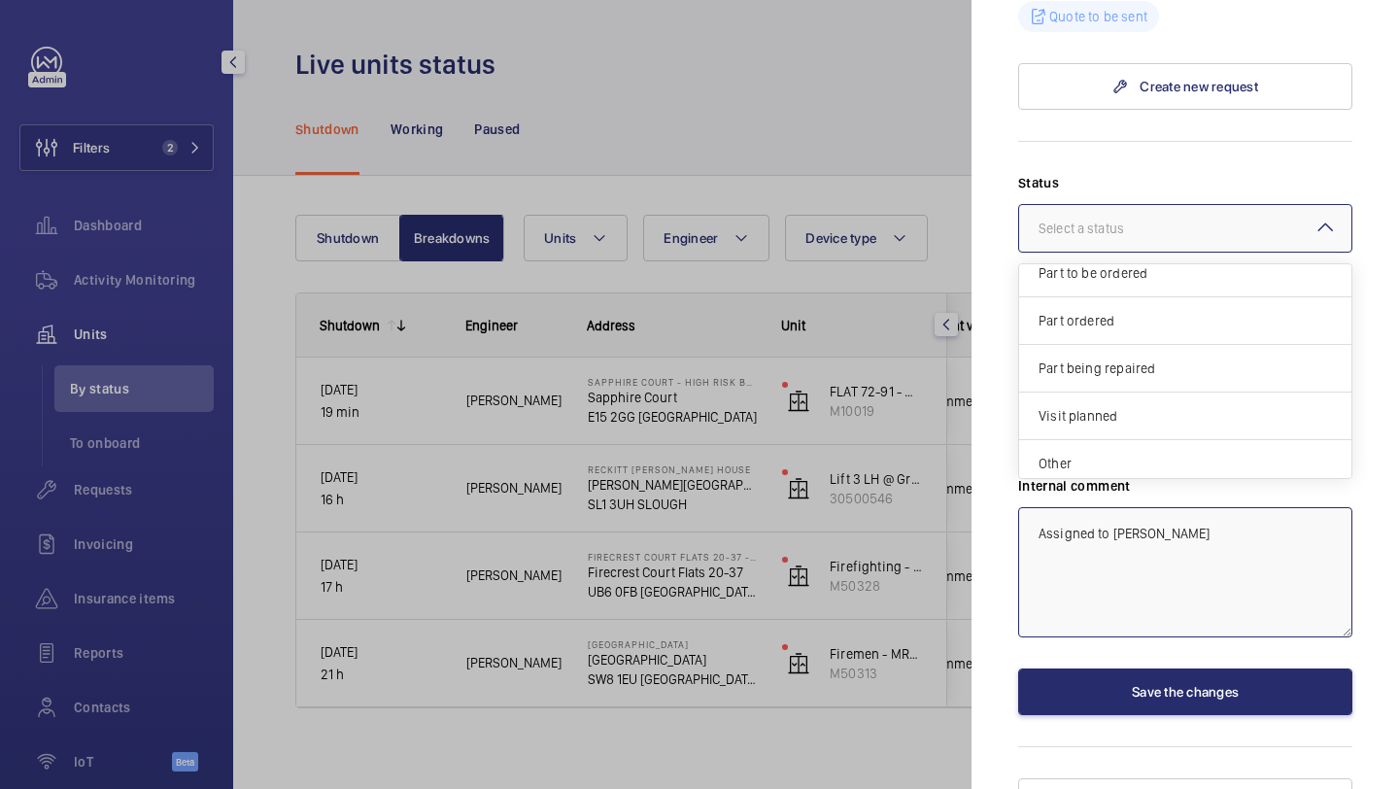
scroll to position [166, 0]
click at [1132, 397] on span "Visit planned" at bounding box center [1185, 406] width 293 height 19
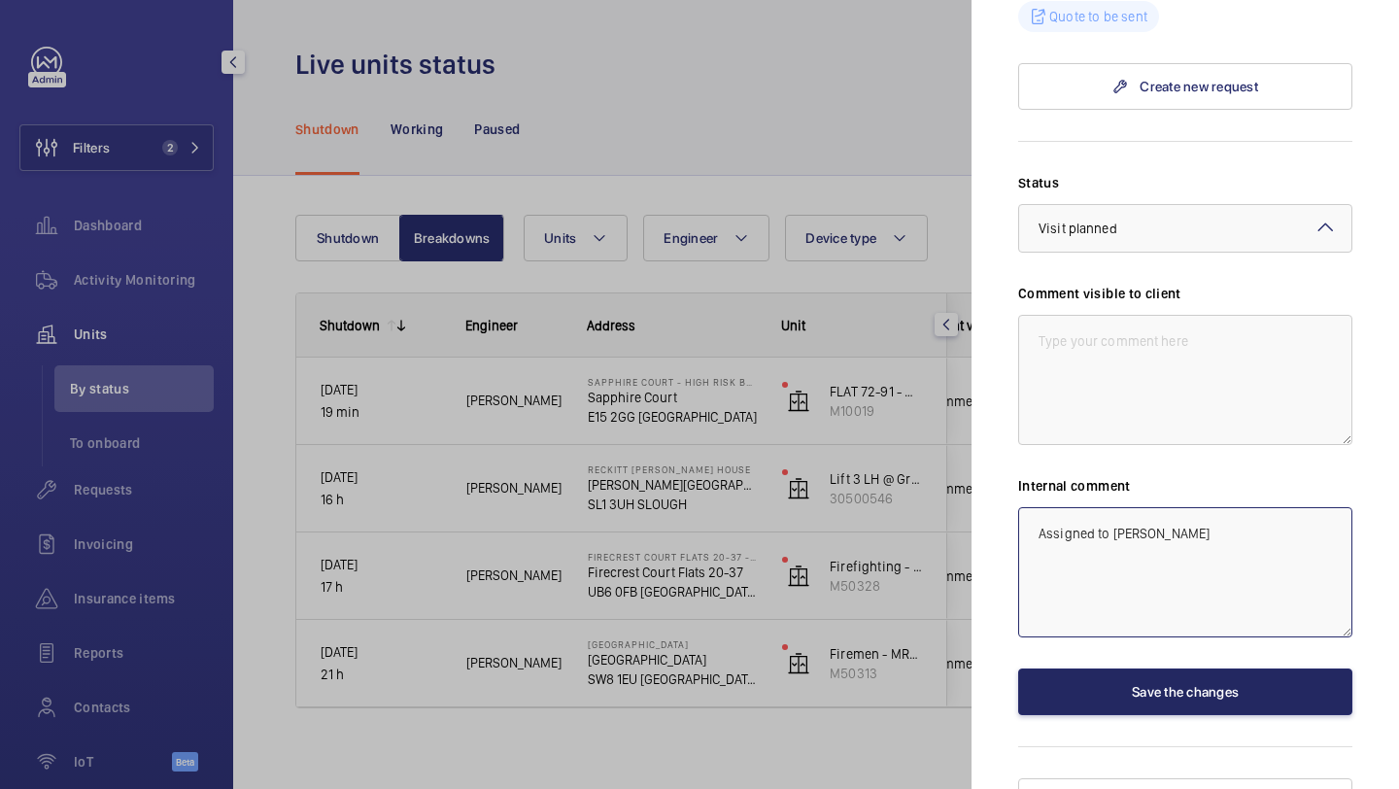
type textarea "Assigned to Marc Gracia"
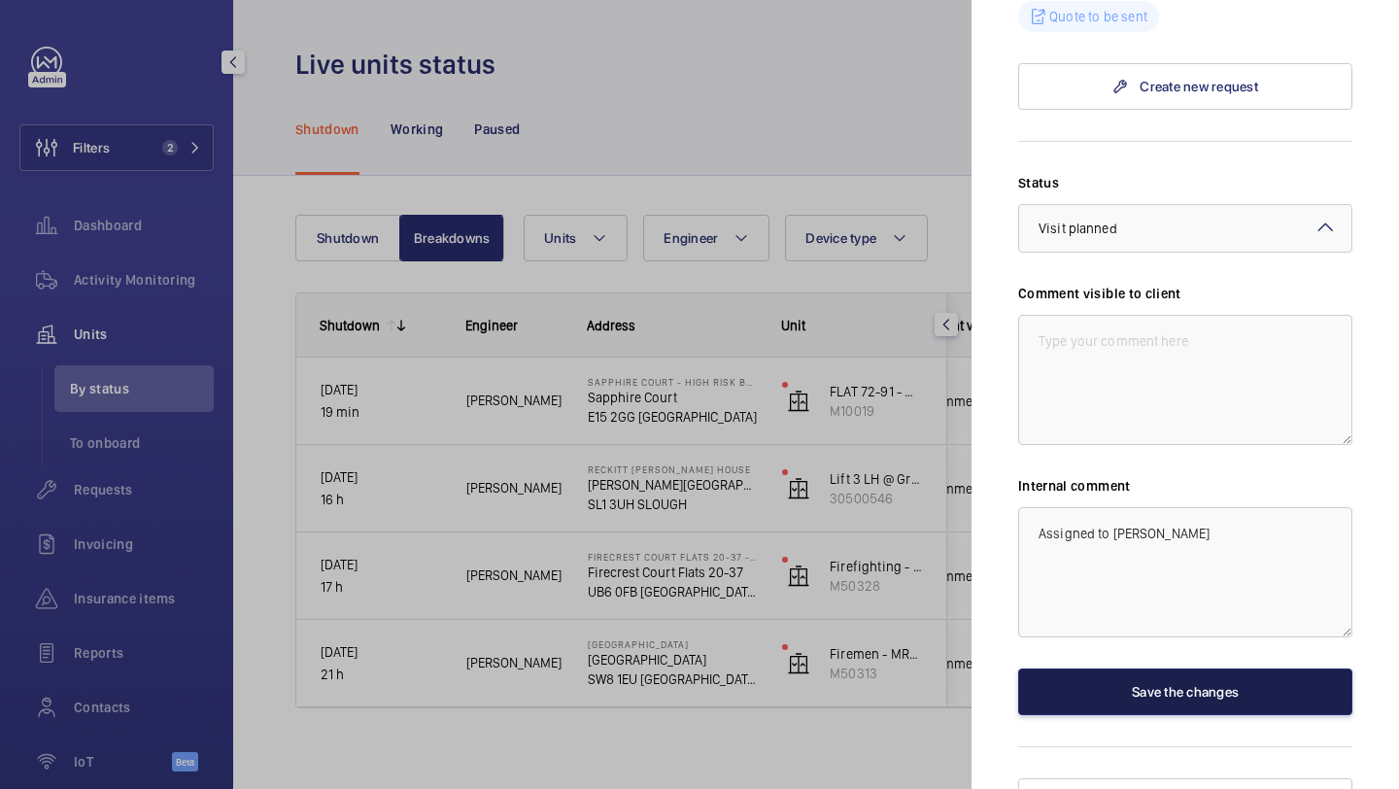
click at [1199, 669] on button "Save the changes" at bounding box center [1185, 692] width 334 height 47
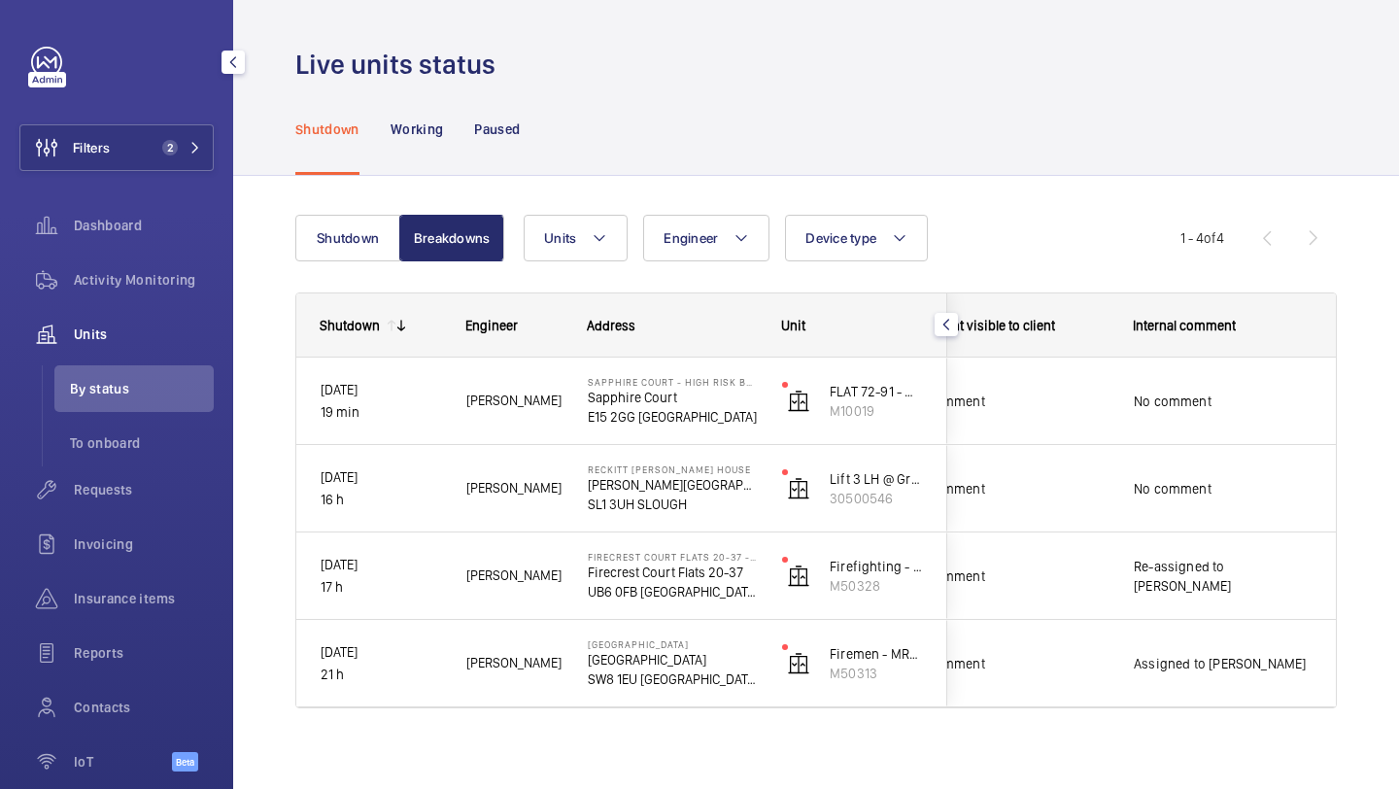
scroll to position [0, 0]
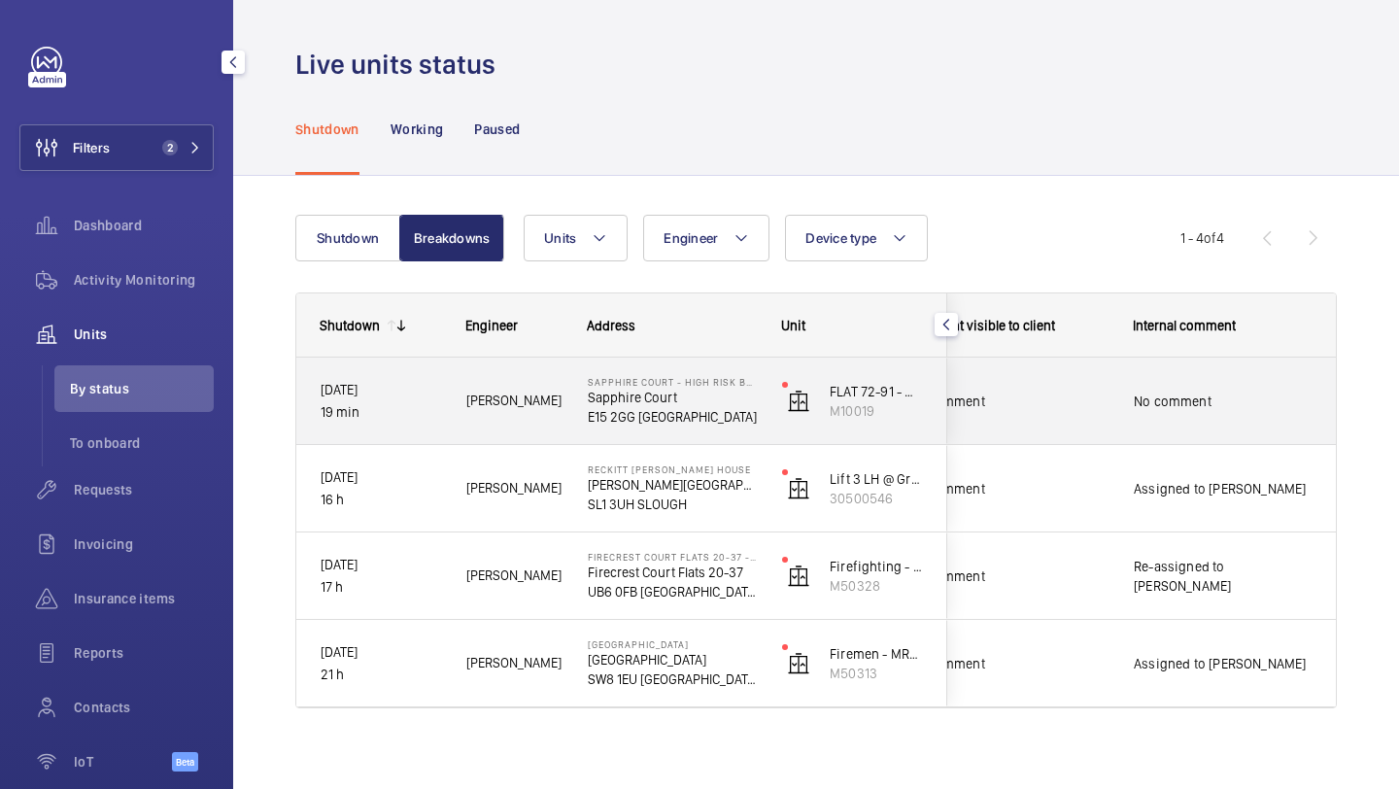
click at [1179, 404] on span "No comment" at bounding box center [1223, 401] width 178 height 19
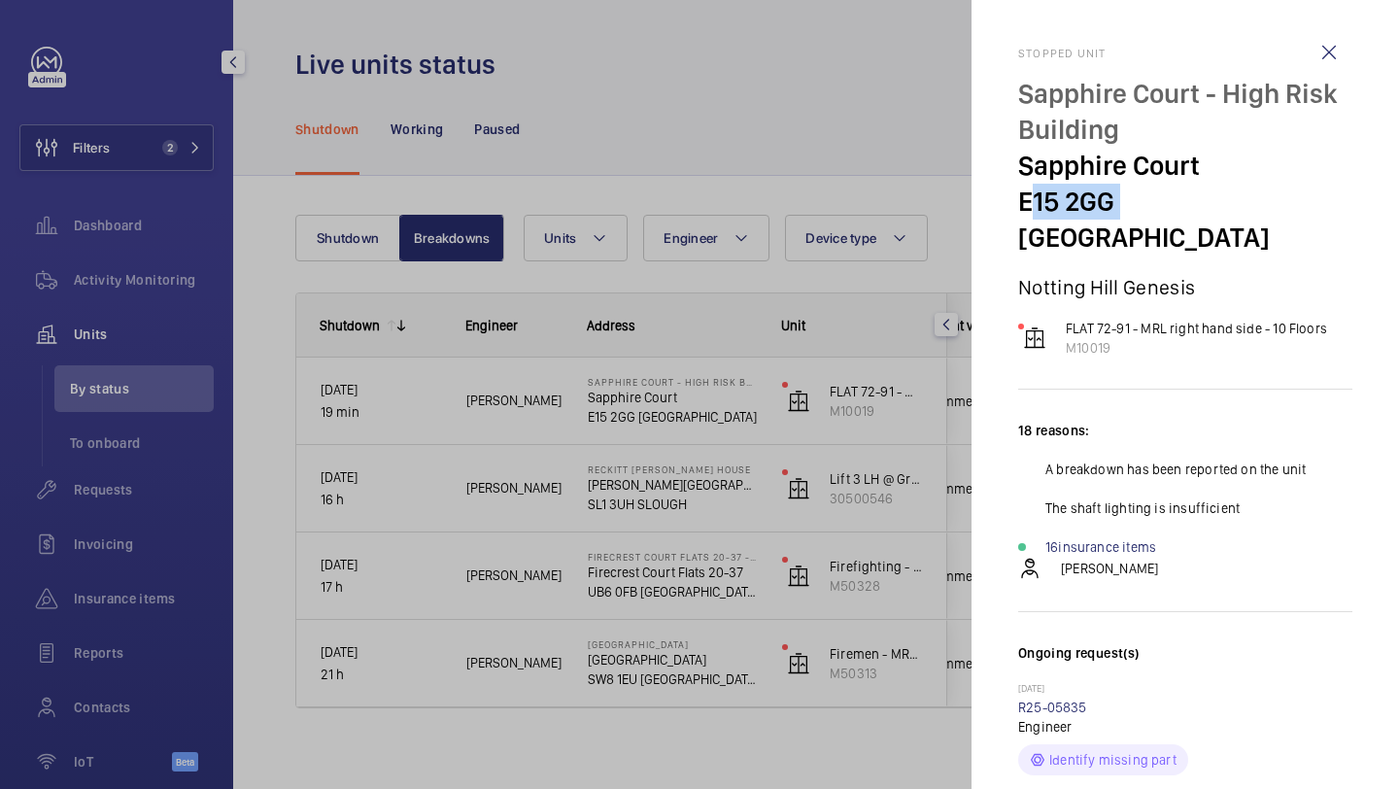
drag, startPoint x: 1115, startPoint y: 198, endPoint x: 1018, endPoint y: 198, distance: 96.2
click at [1018, 198] on p "E15 2GG LONDON" at bounding box center [1185, 220] width 334 height 72
copy p "E15 2GG"
click at [801, 114] on div at bounding box center [699, 394] width 1399 height 789
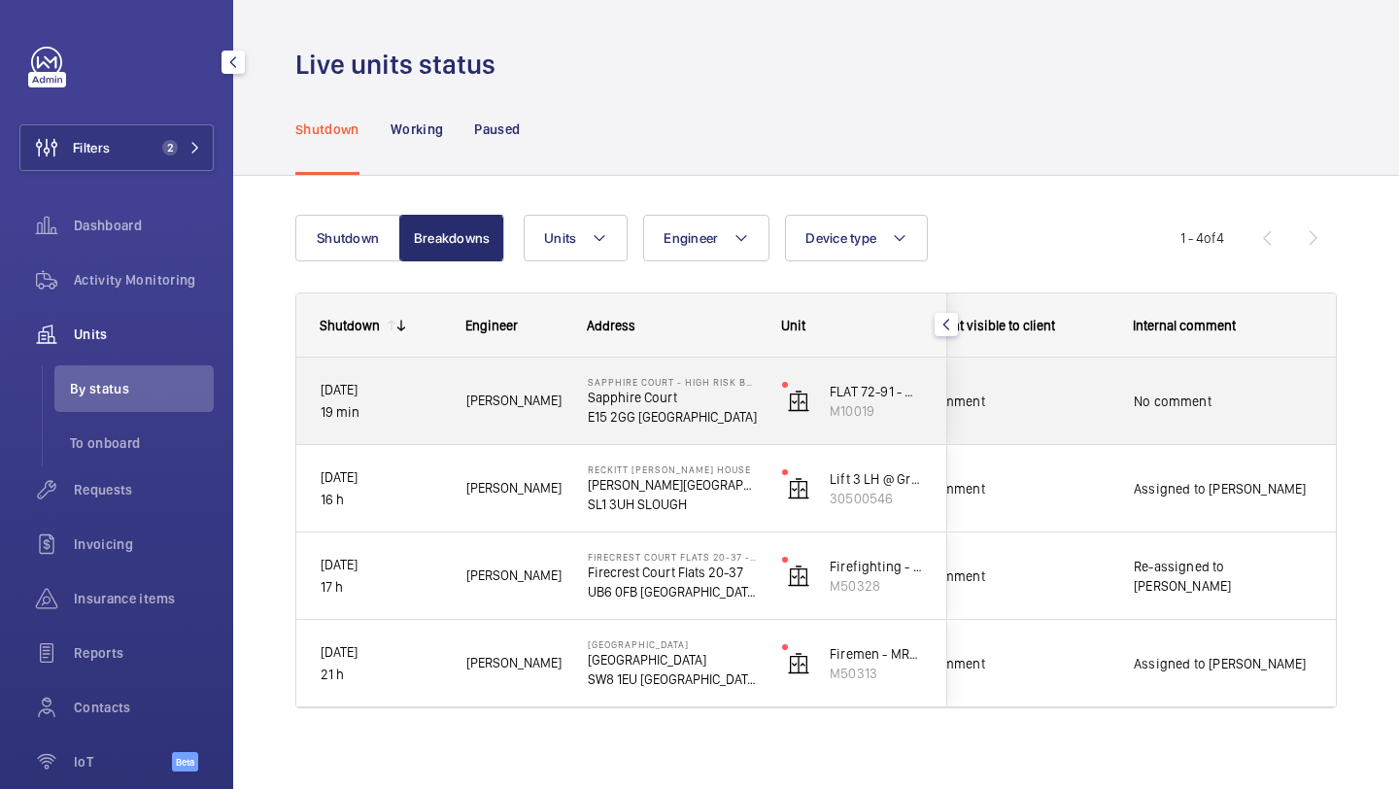
click at [1073, 389] on div "No comment" at bounding box center [1008, 401] width 201 height 45
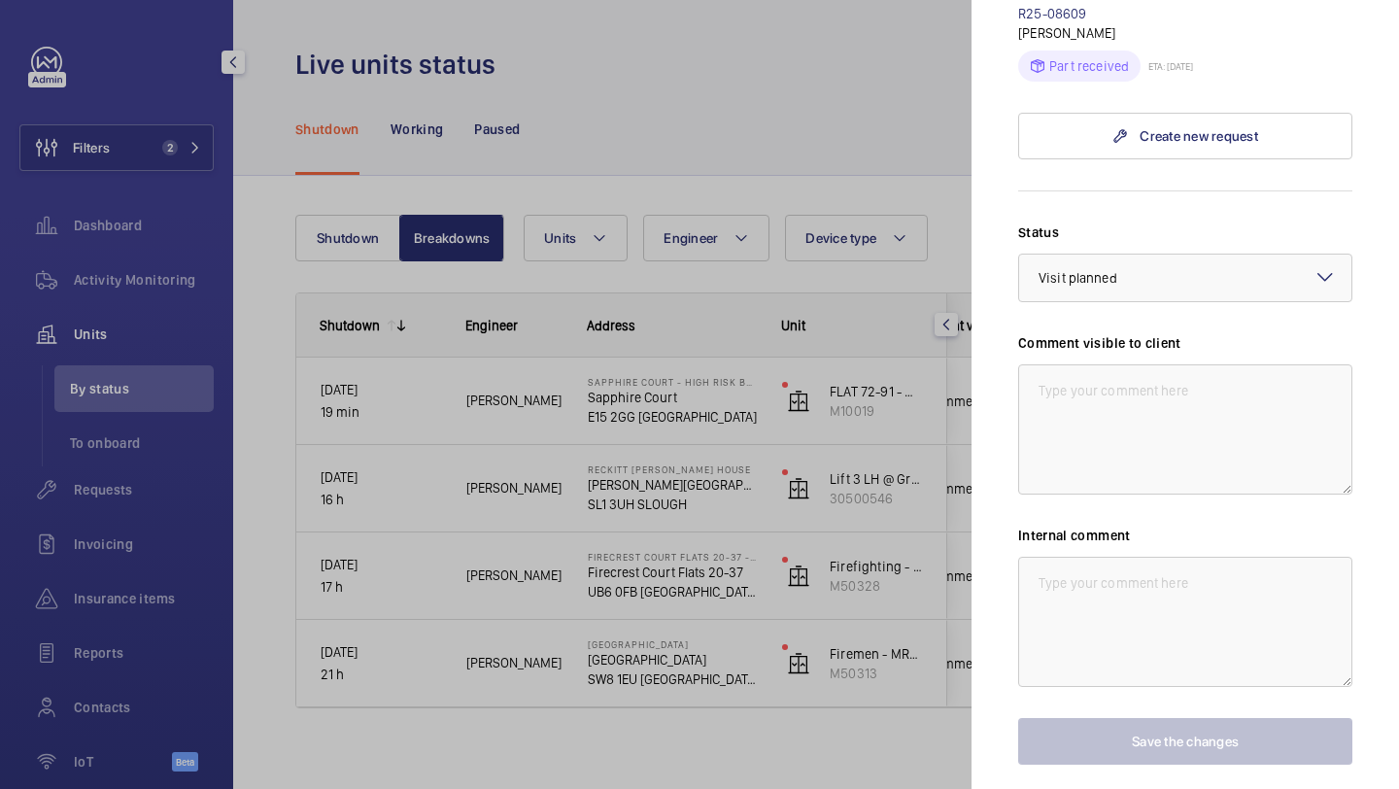
scroll to position [1241, 0]
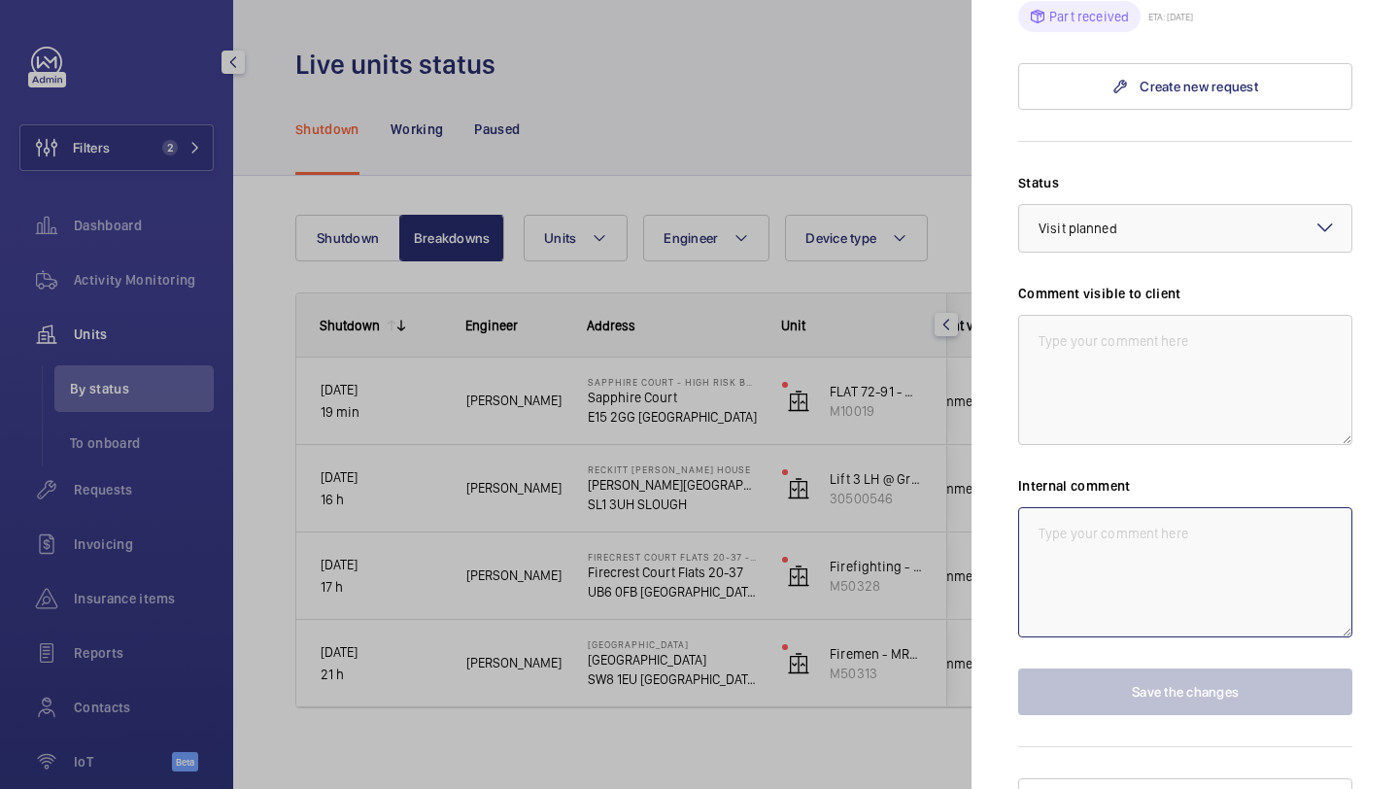
click at [1120, 524] on textarea at bounding box center [1185, 572] width 334 height 130
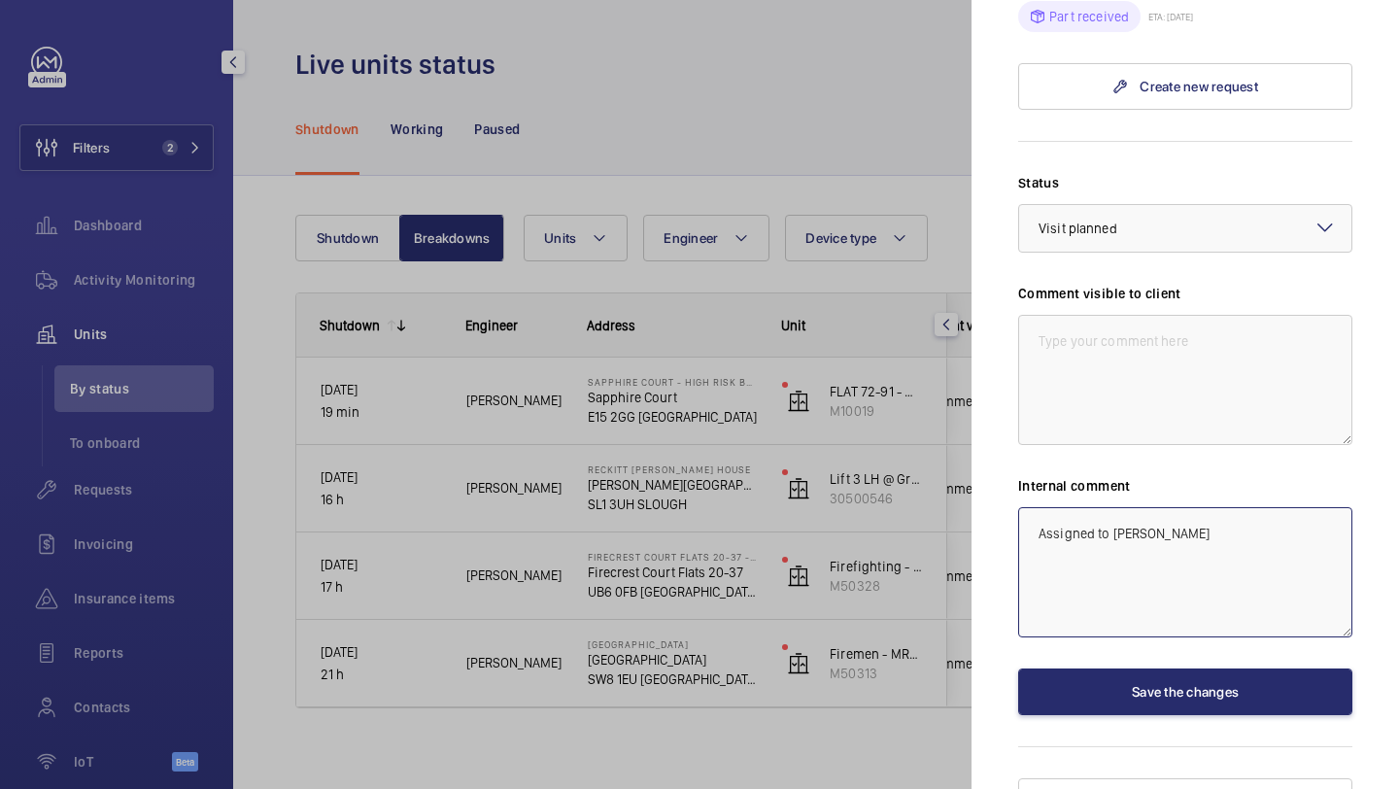
type textarea "Assigned to Chris Cole"
click at [1221, 623] on div "Status Select a status × Visit planned × Comment visible to client Internal com…" at bounding box center [1185, 444] width 334 height 542
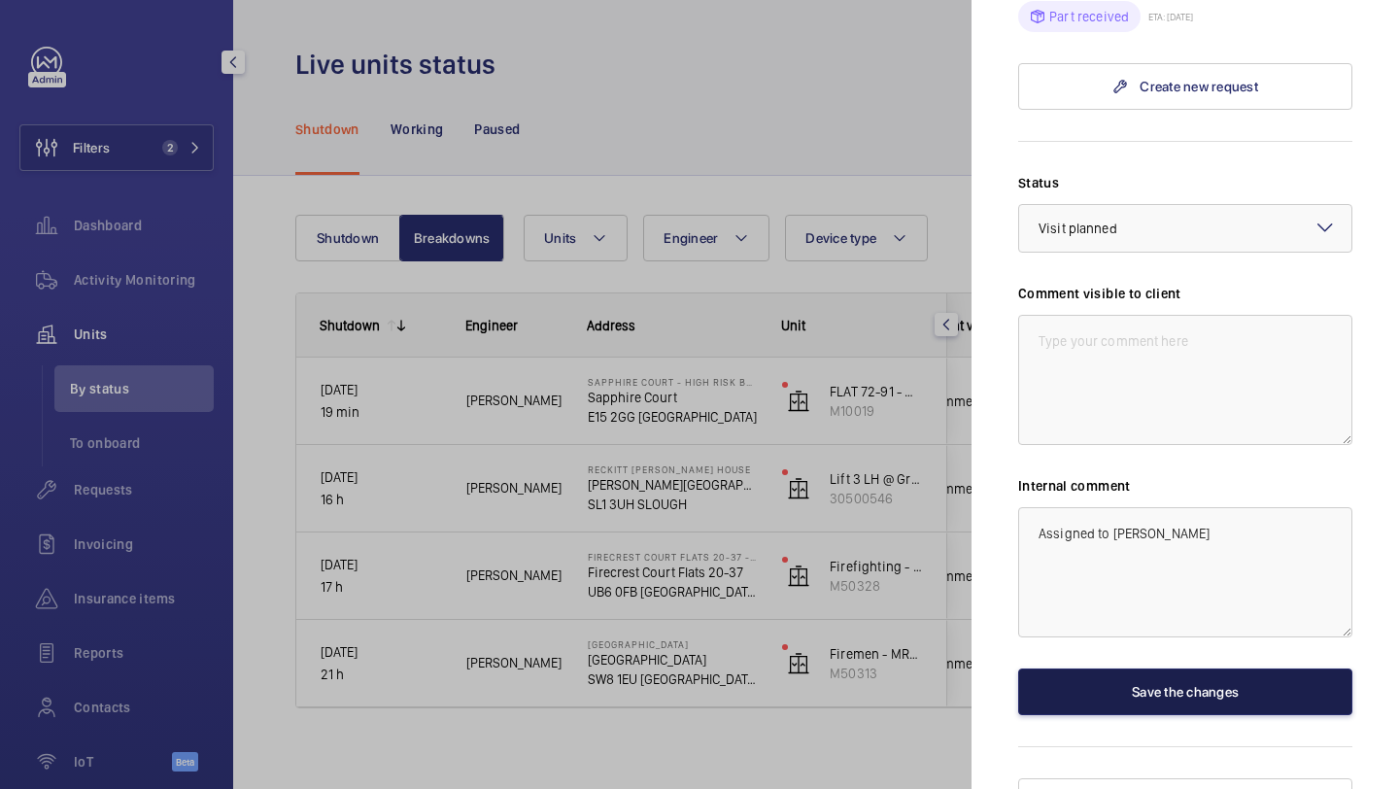
click at [1218, 669] on button "Save the changes" at bounding box center [1185, 692] width 334 height 47
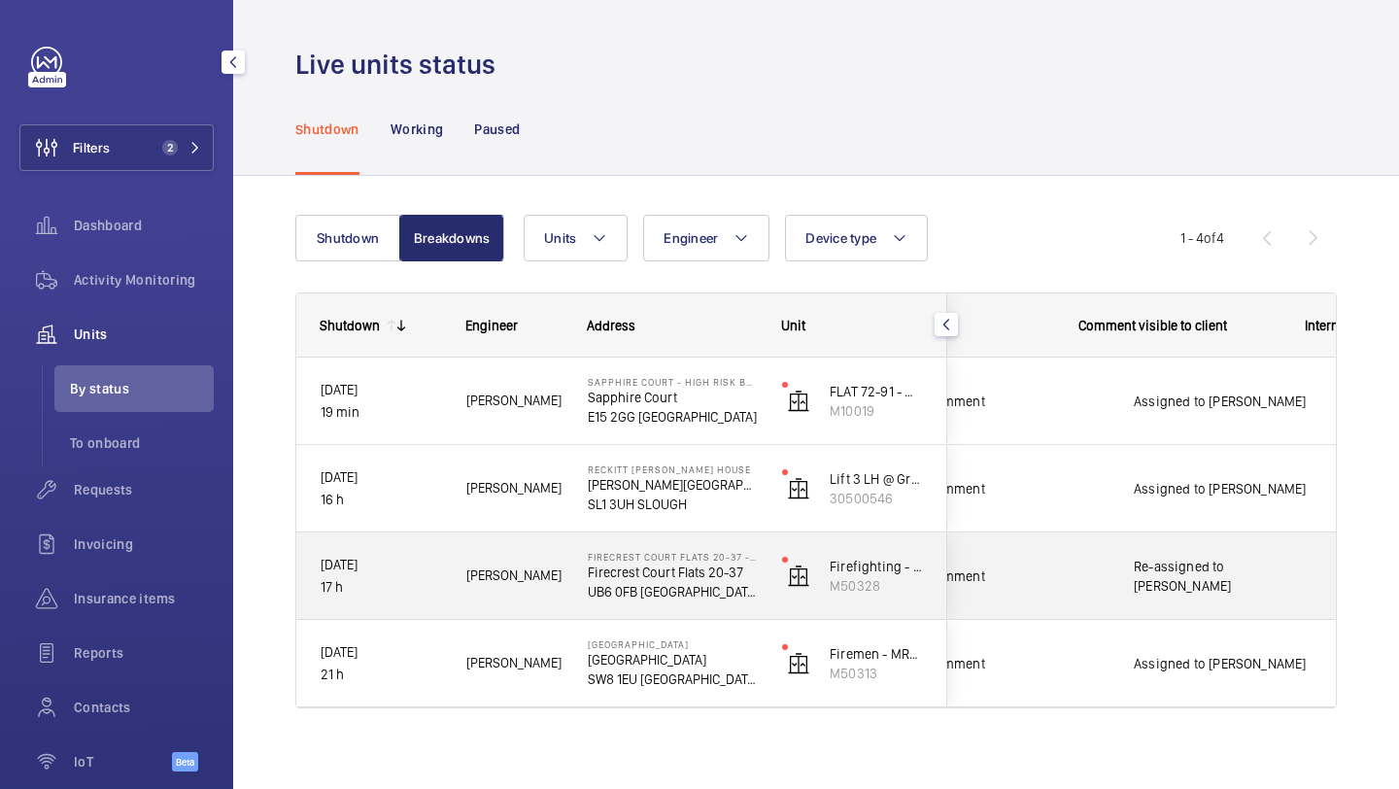
scroll to position [0, 0]
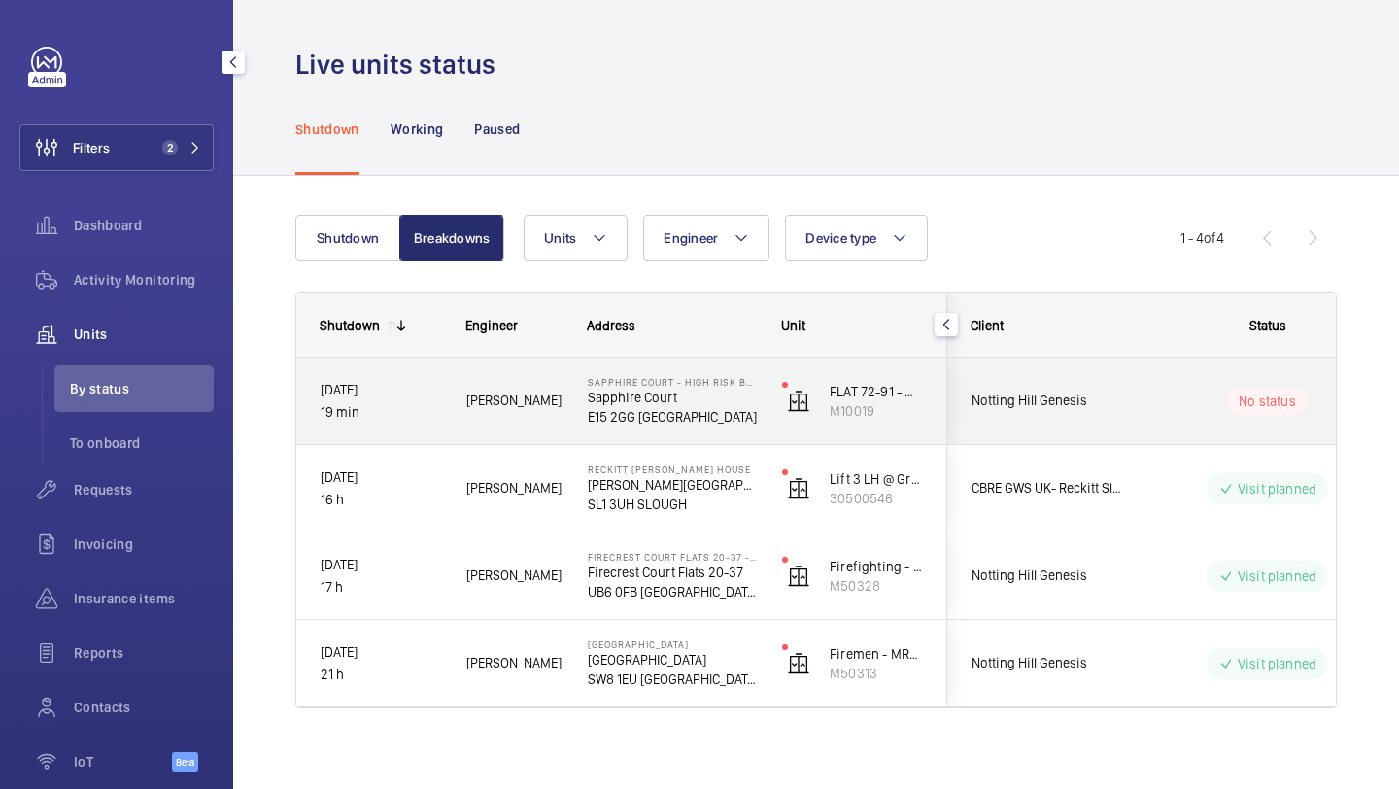
click at [1155, 416] on div "No status" at bounding box center [1255, 401] width 265 height 66
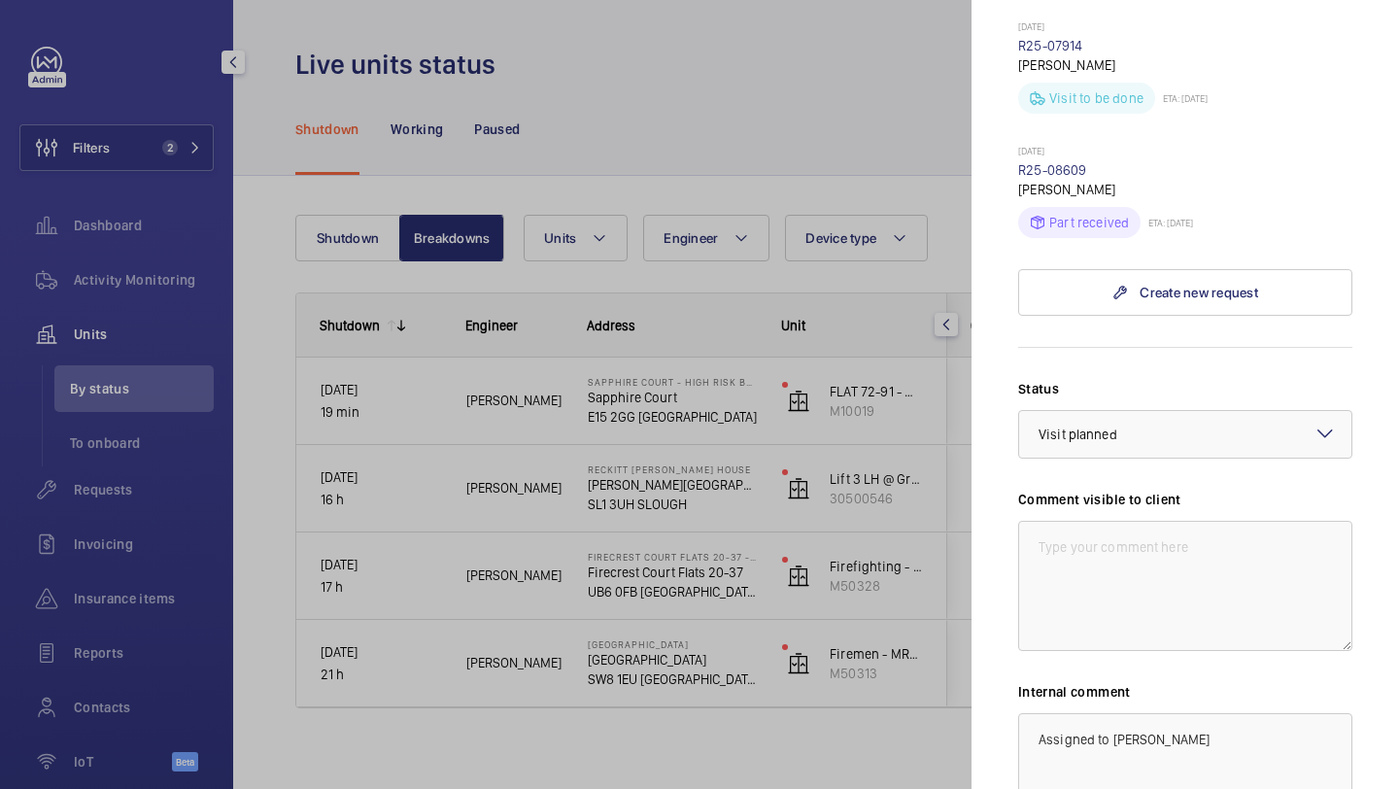
scroll to position [1241, 0]
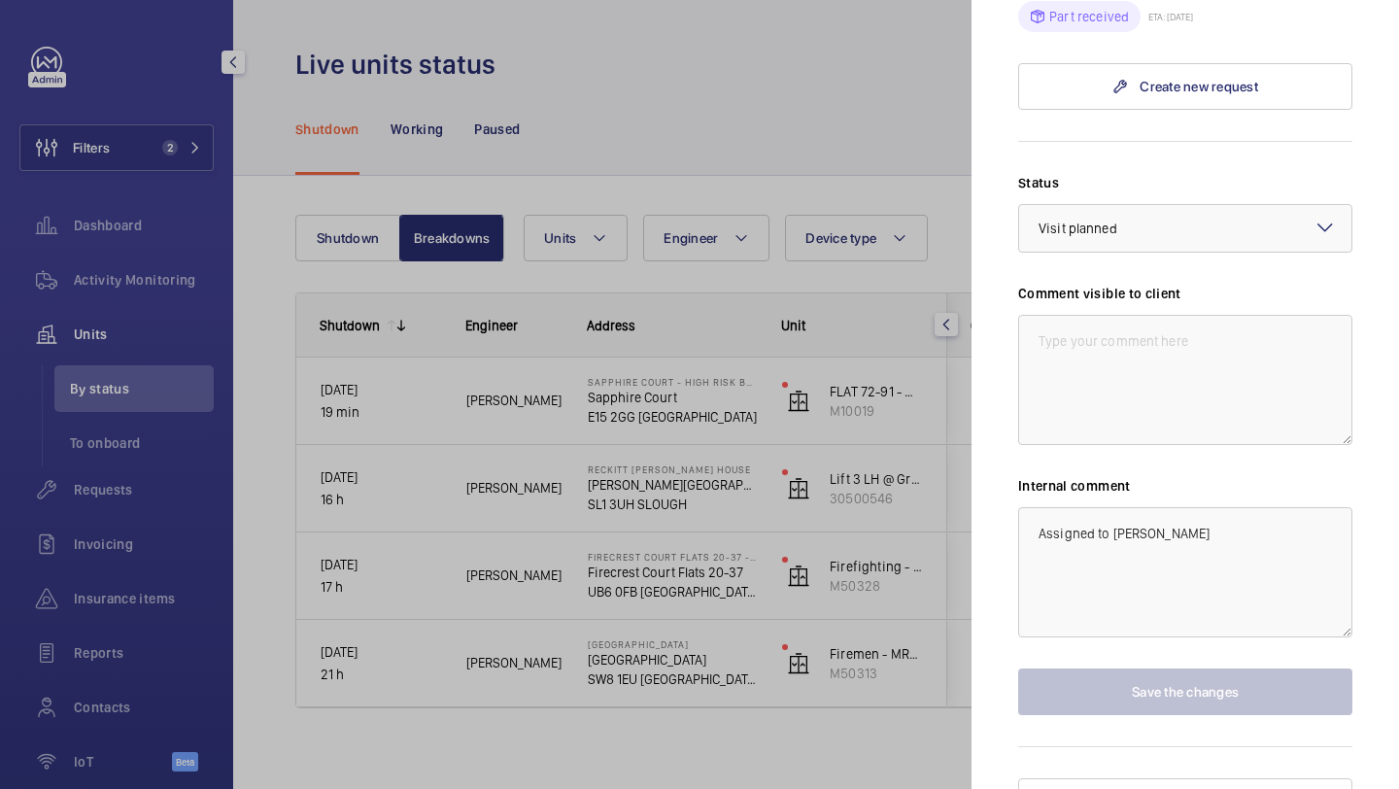
click at [826, 444] on div at bounding box center [699, 394] width 1399 height 789
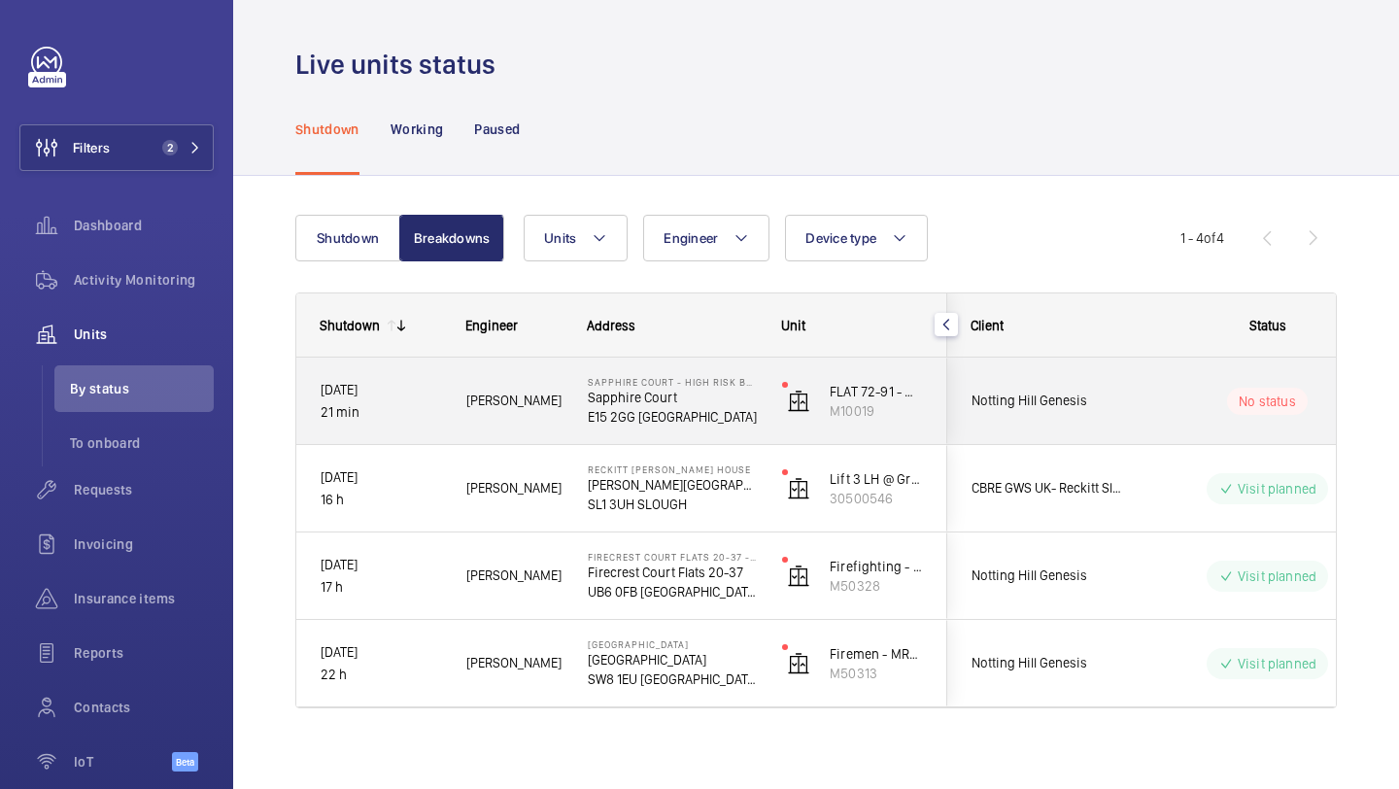
click at [1047, 401] on span "Notting Hill Genesis" at bounding box center [1047, 401] width 150 height 22
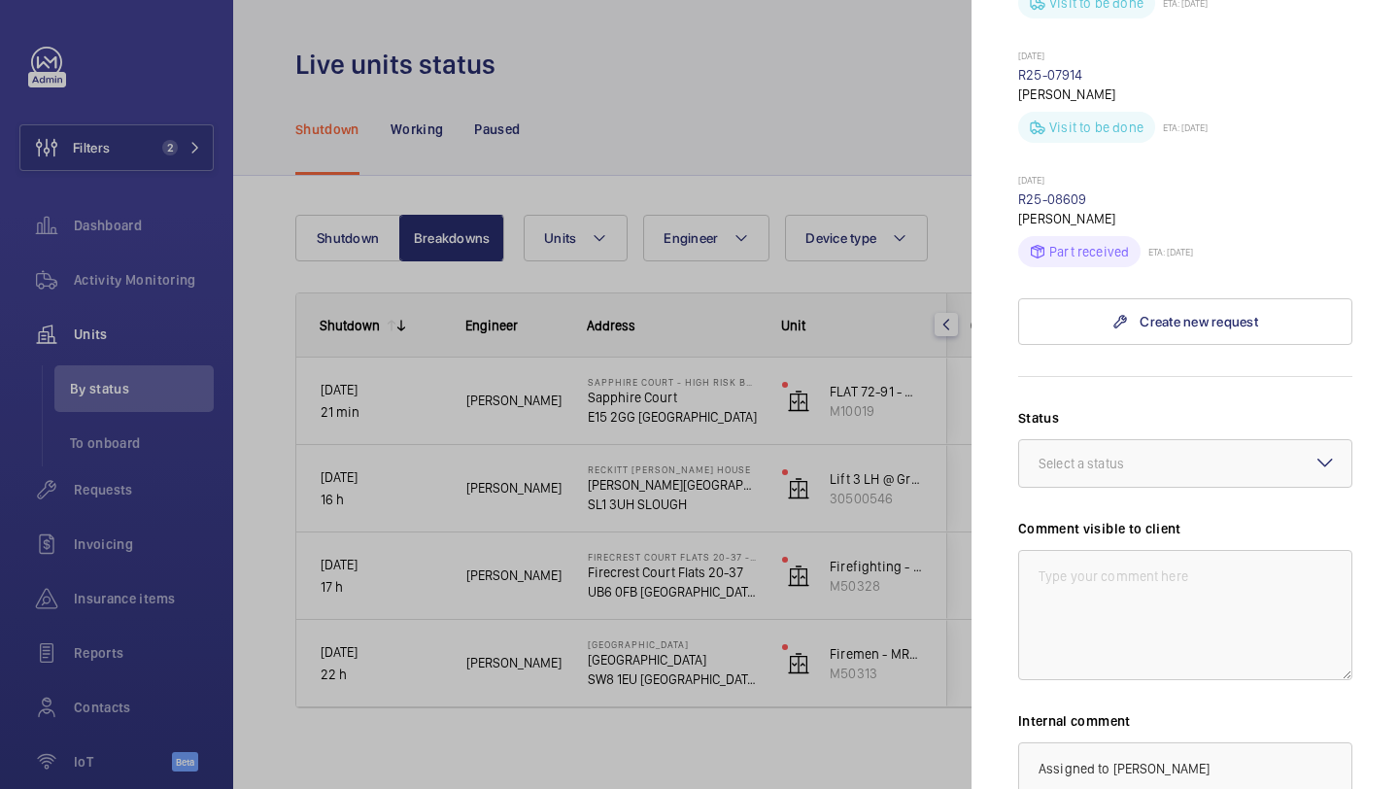
scroll to position [1038, 0]
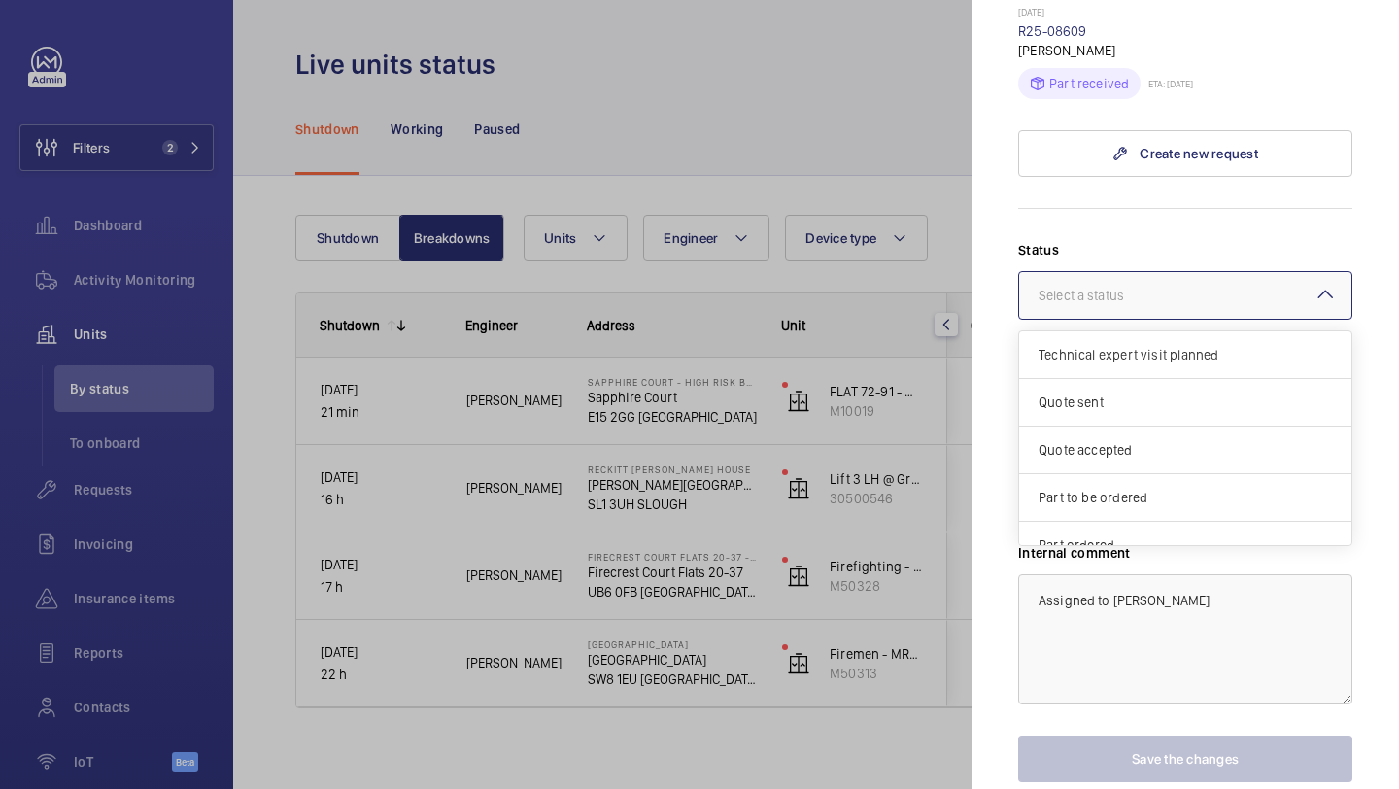
click at [1146, 286] on div "Select a status" at bounding box center [1106, 295] width 134 height 19
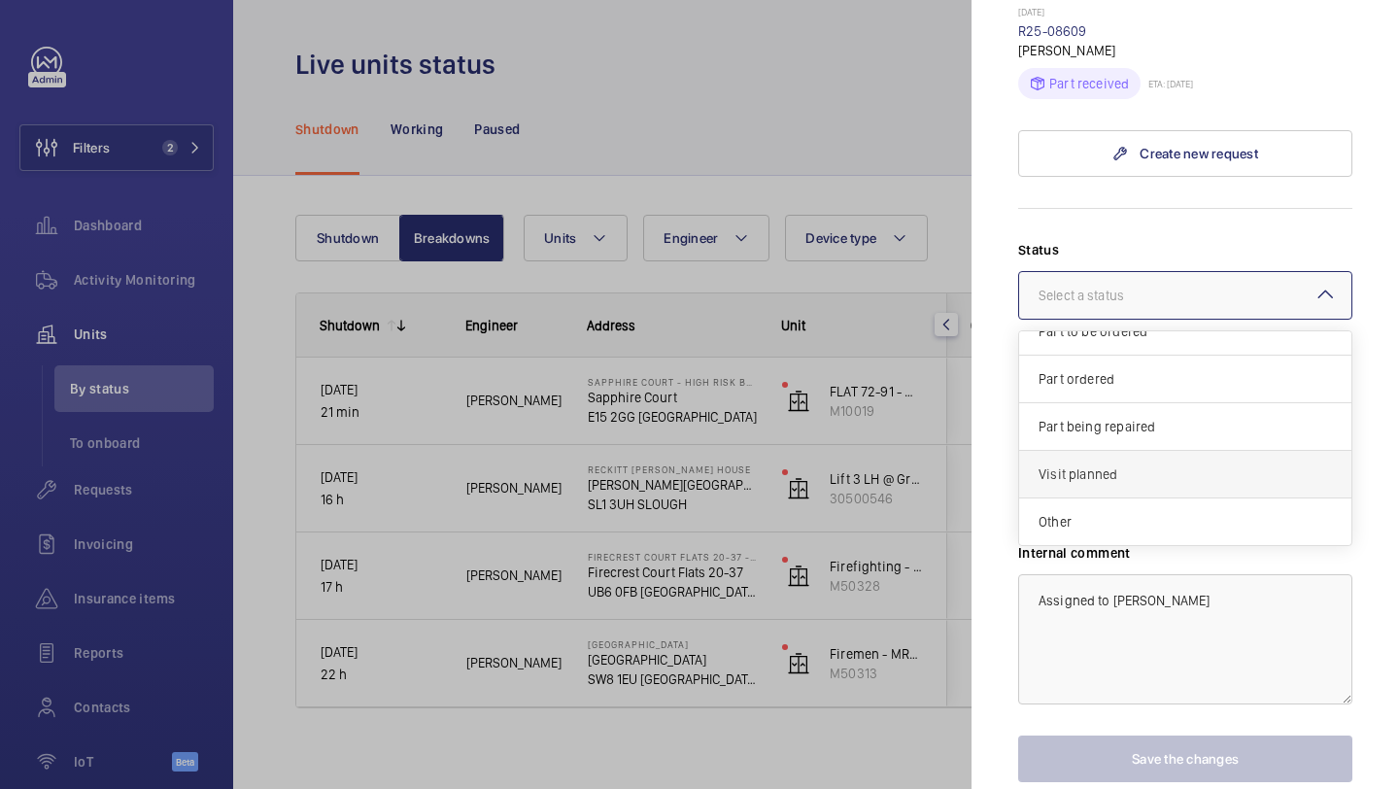
click at [1140, 453] on div "Visit planned" at bounding box center [1185, 475] width 332 height 48
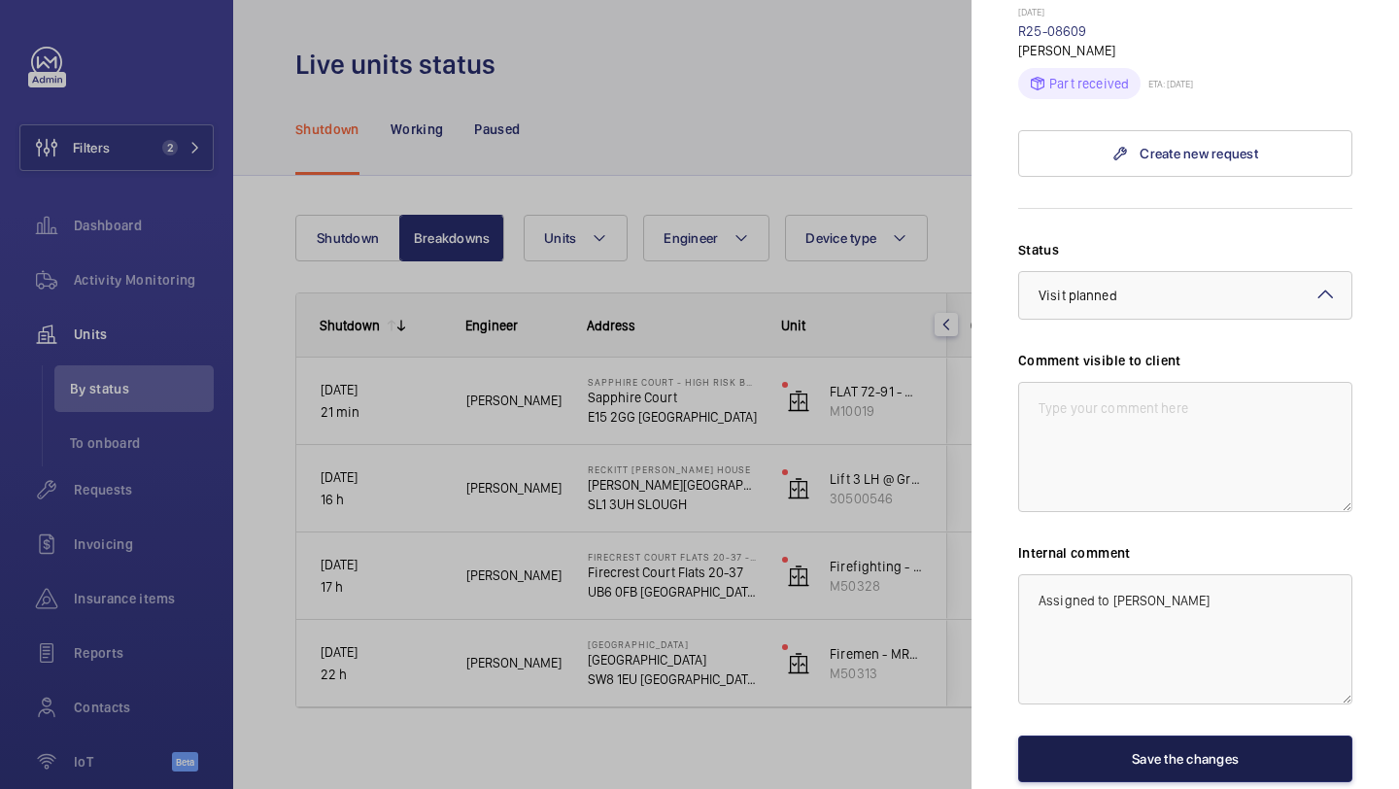
click at [1188, 736] on button "Save the changes" at bounding box center [1185, 759] width 334 height 47
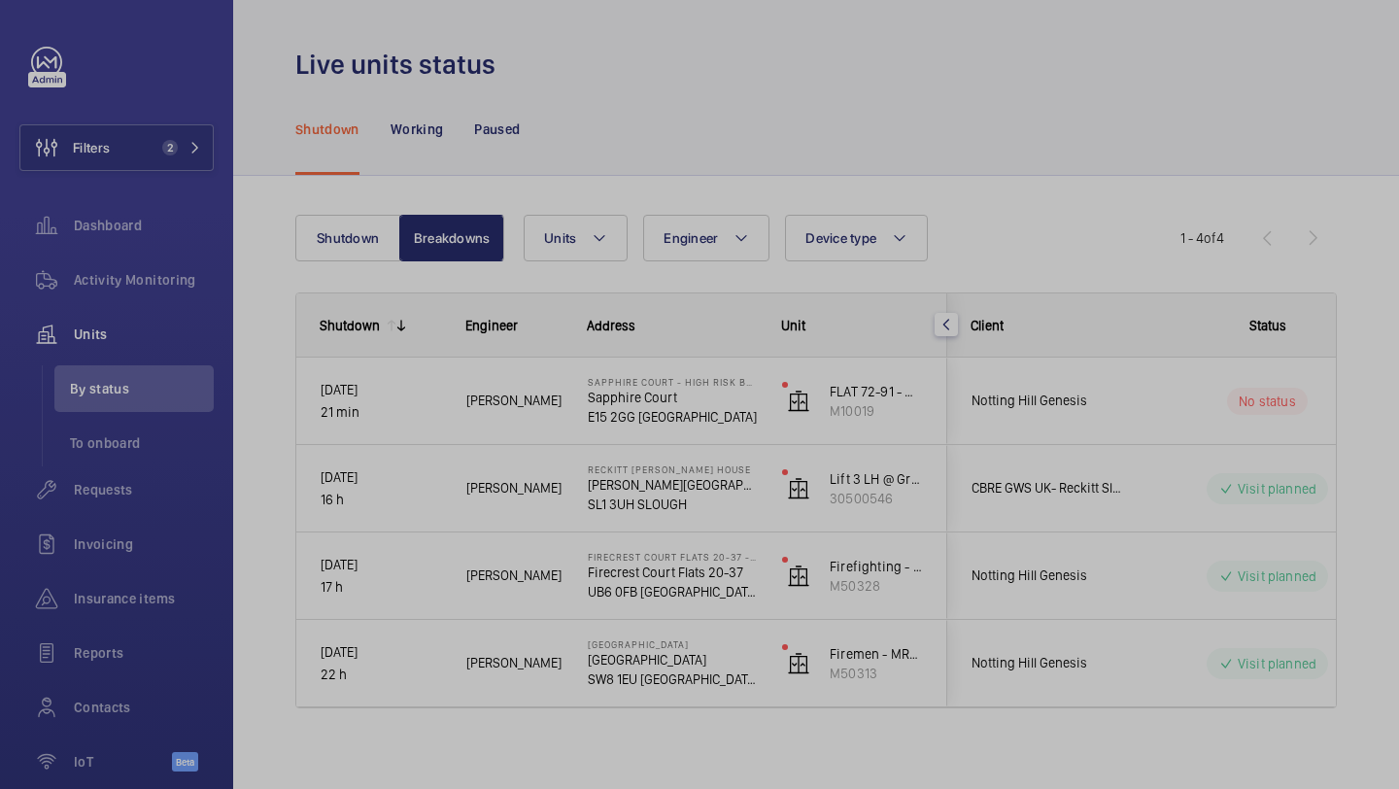
scroll to position [0, 0]
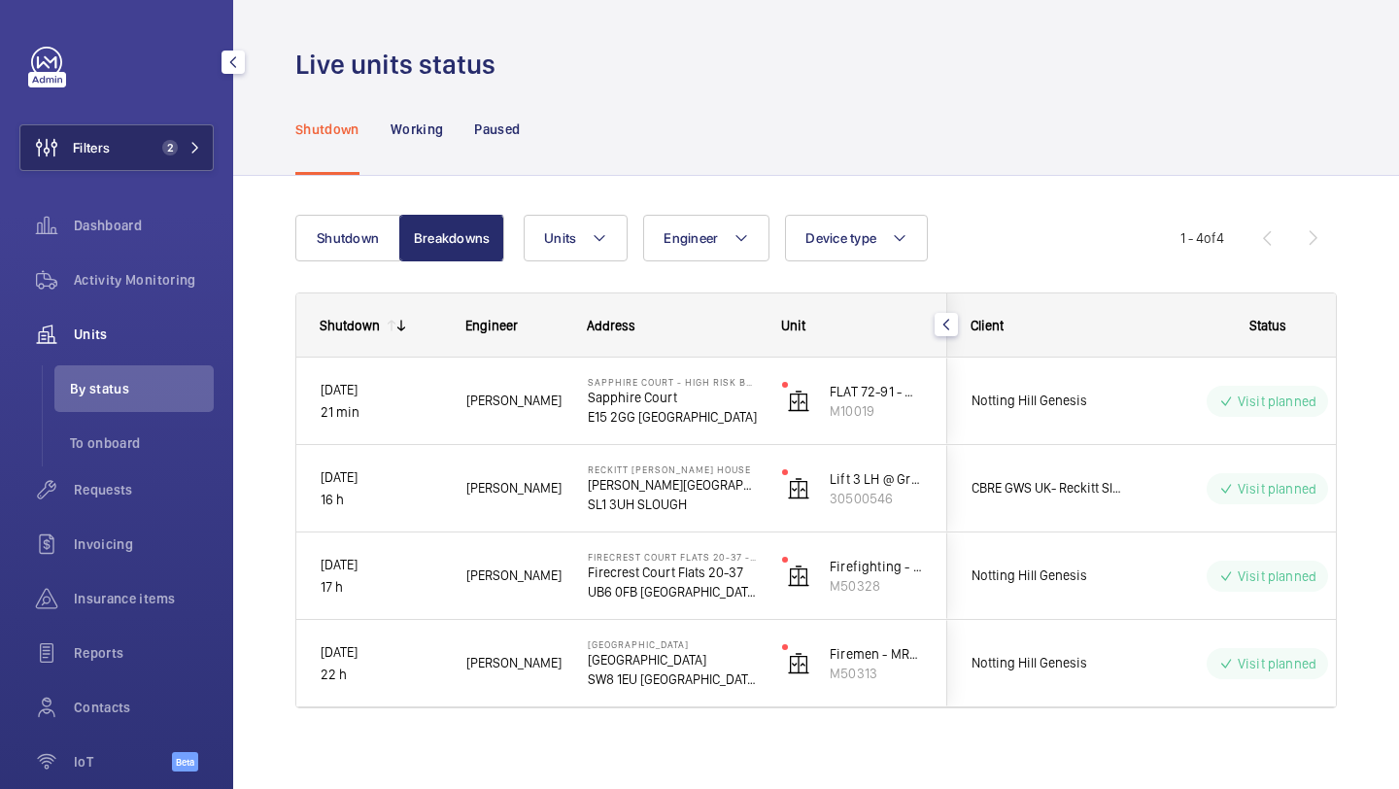
click at [155, 156] on button "Filters 2" at bounding box center [116, 147] width 194 height 47
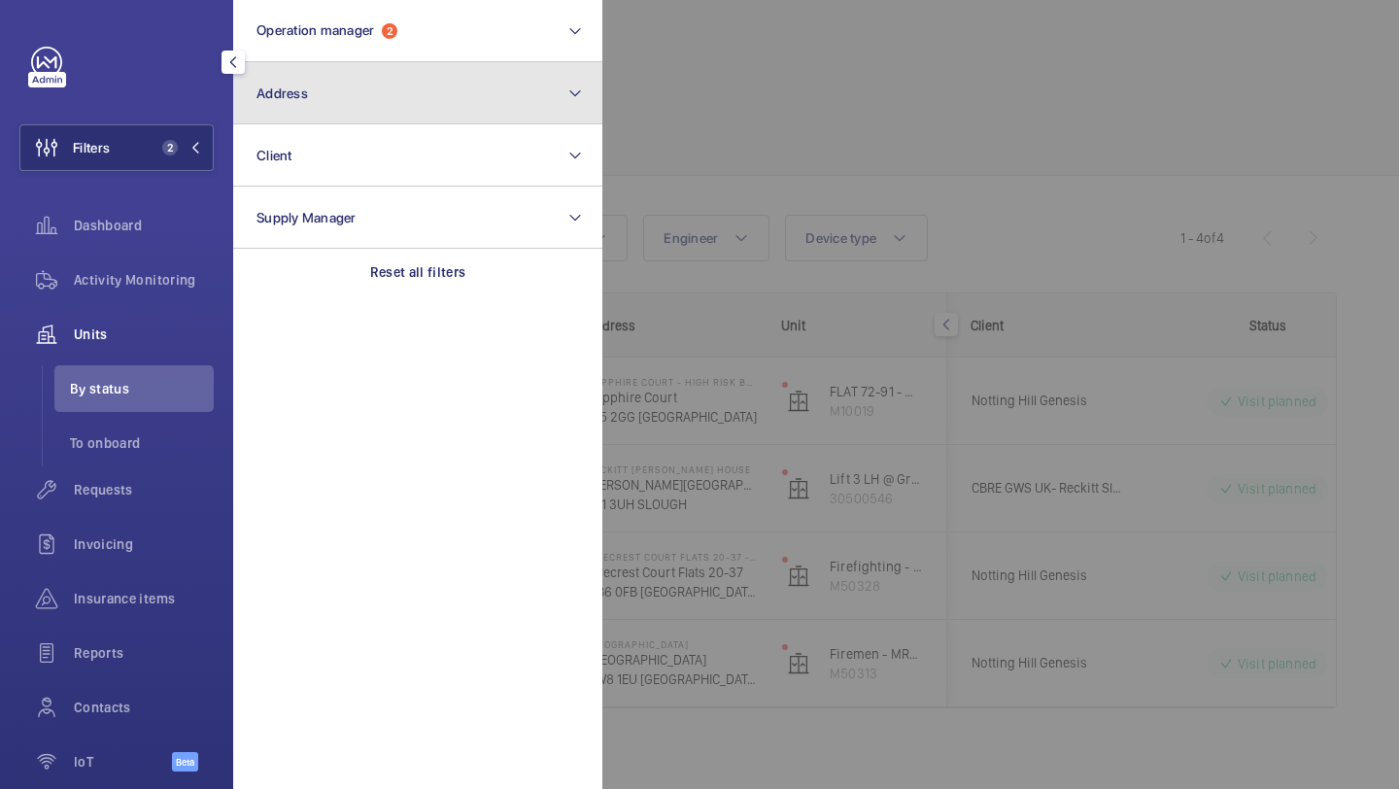
click at [268, 104] on button "Address" at bounding box center [417, 93] width 369 height 62
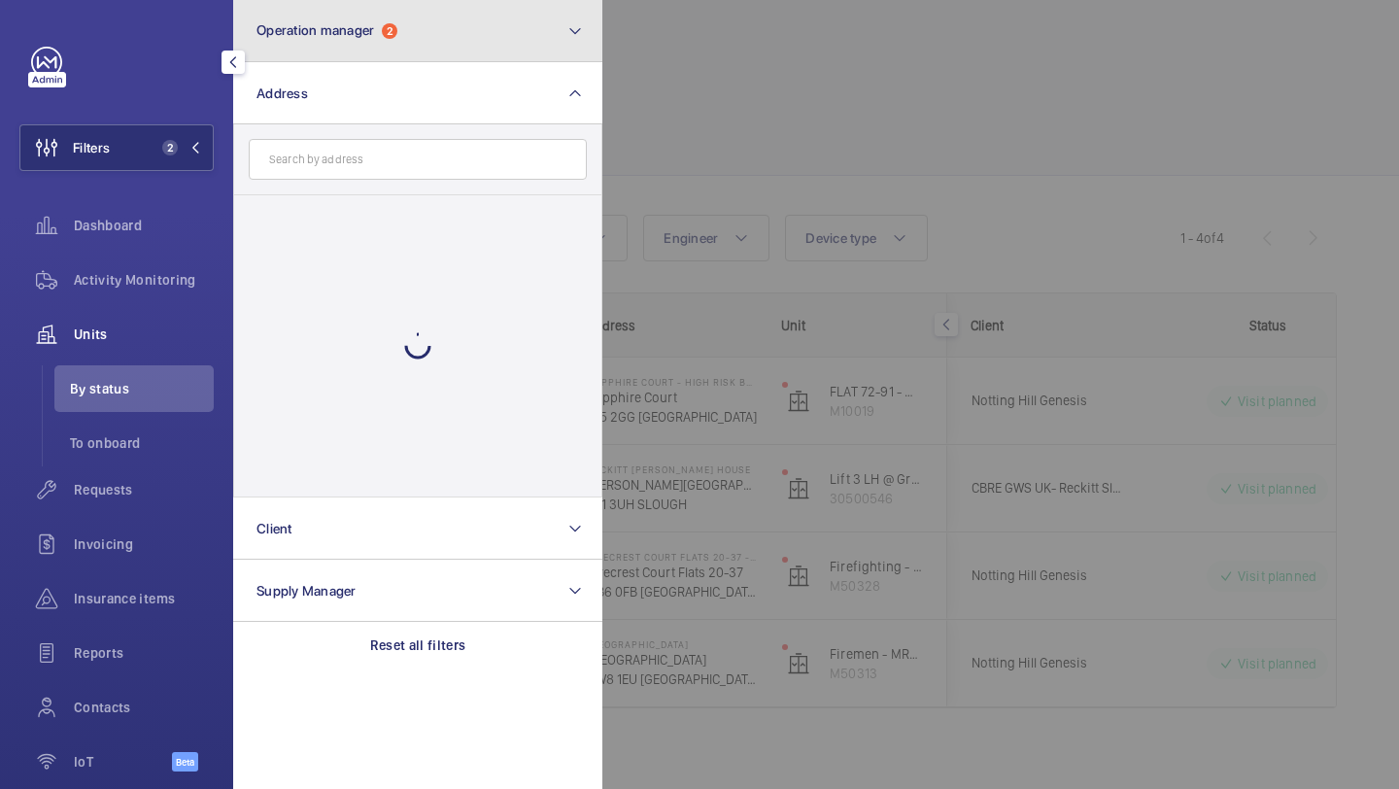
click at [292, 52] on button "Operation manager 2" at bounding box center [417, 31] width 369 height 62
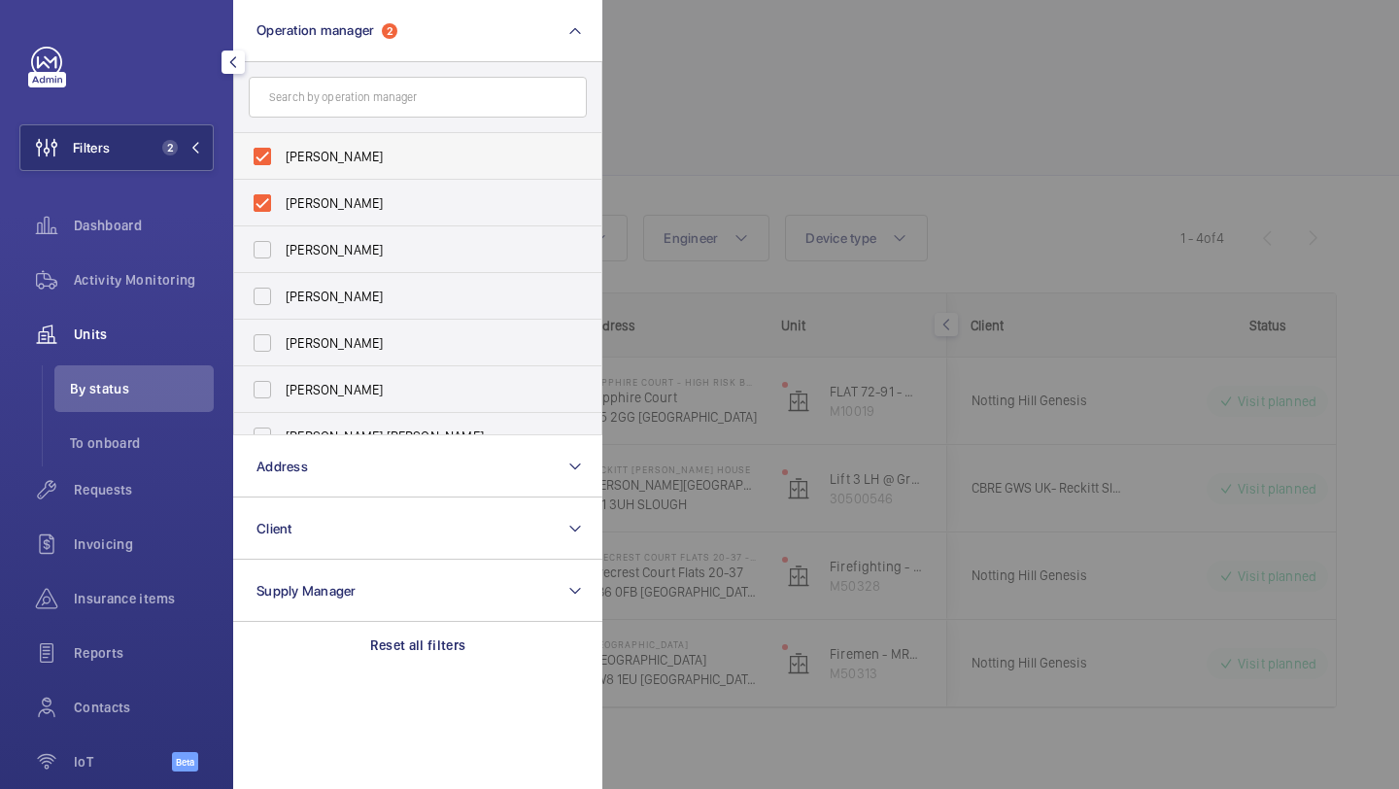
click at [307, 169] on label "Abby Archer" at bounding box center [403, 156] width 338 height 47
click at [282, 169] on input "Abby Archer" at bounding box center [262, 156] width 39 height 39
click at [307, 199] on span "Abby Archer" at bounding box center [419, 202] width 267 height 19
click at [282, 199] on input "Abby Archer" at bounding box center [262, 203] width 39 height 39
checkbox input "true"
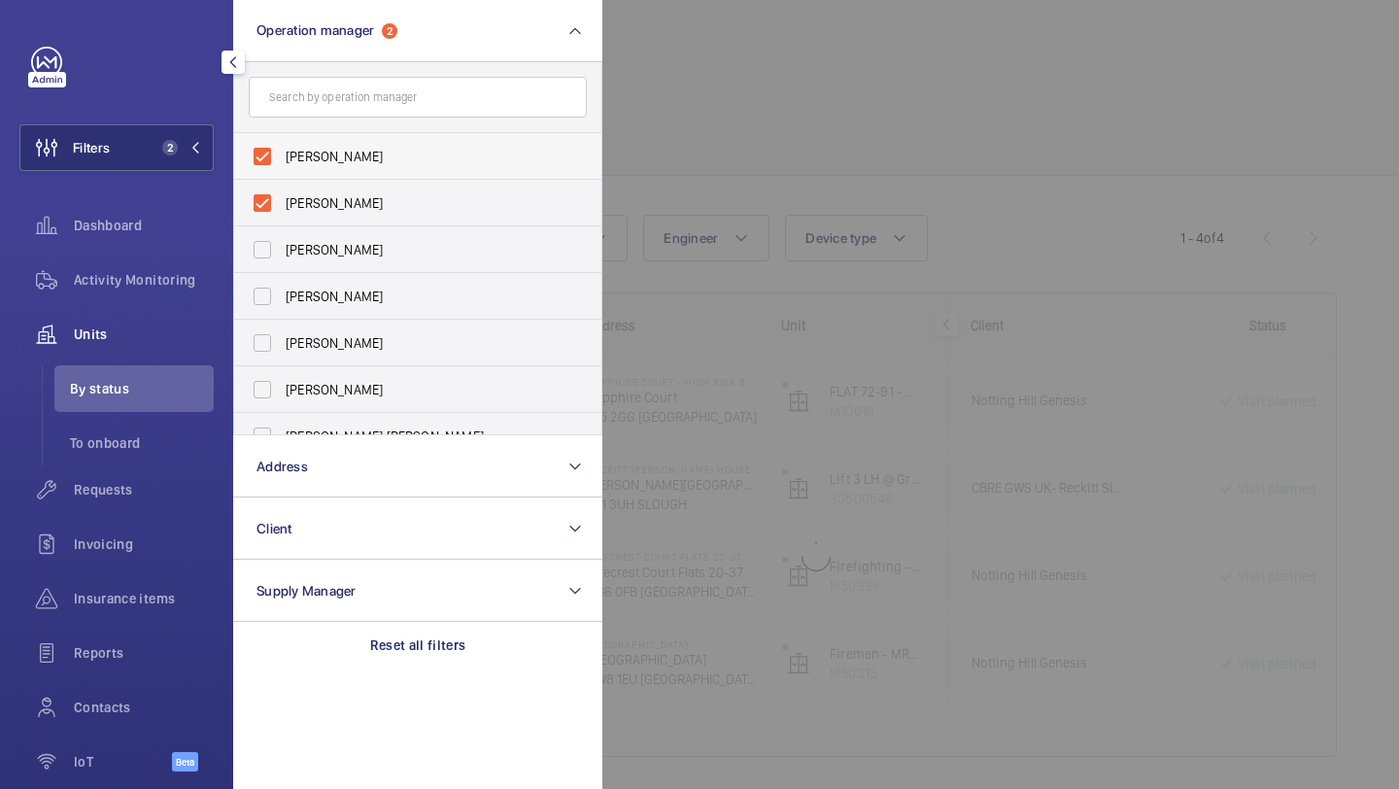
click at [309, 161] on span "Abby Archer" at bounding box center [419, 156] width 267 height 19
click at [282, 161] on input "Abby Archer" at bounding box center [262, 156] width 39 height 39
checkbox input "false"
click at [309, 159] on span "Alex Waterman" at bounding box center [419, 156] width 267 height 19
click at [282, 159] on input "Alex Waterman" at bounding box center [262, 156] width 39 height 39
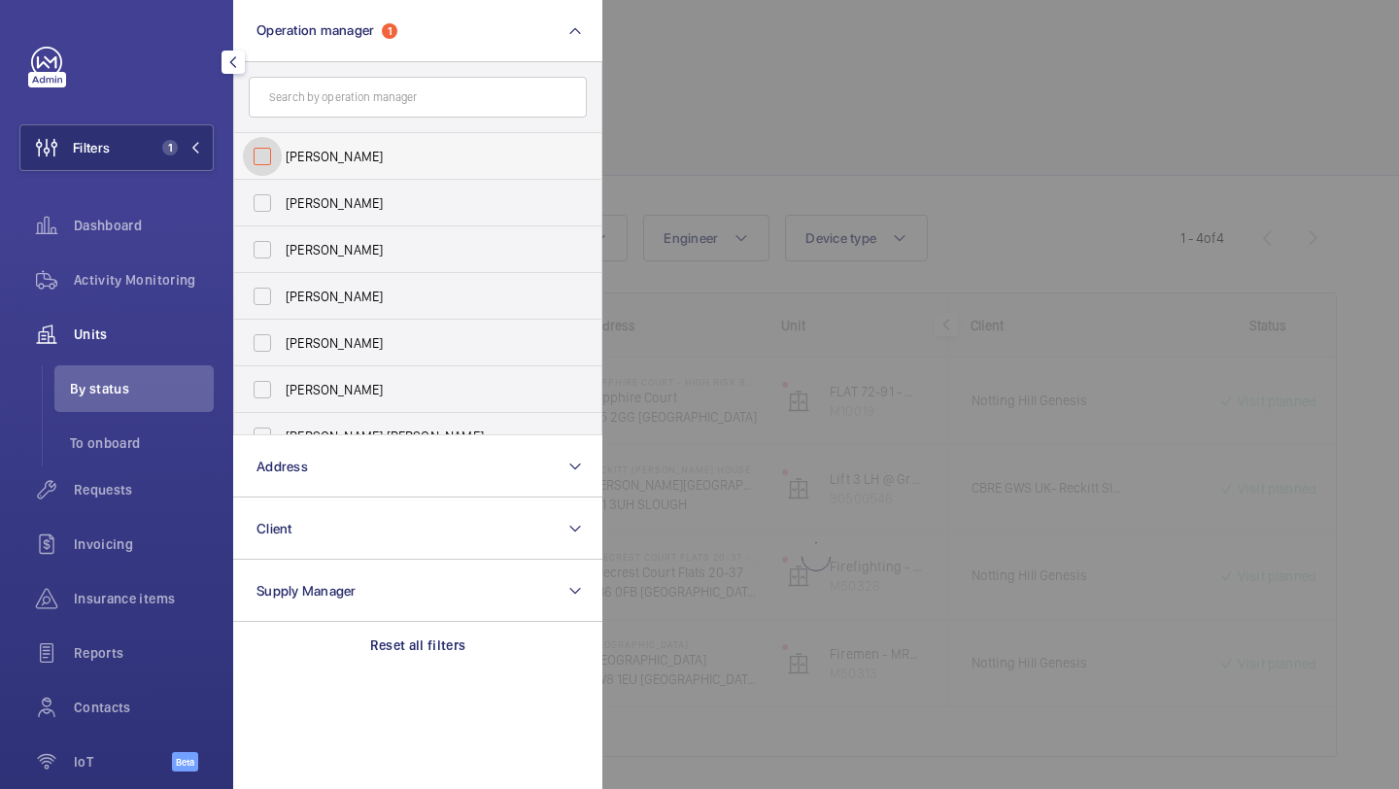
checkbox input "false"
click at [132, 483] on span "Requests" at bounding box center [144, 489] width 140 height 19
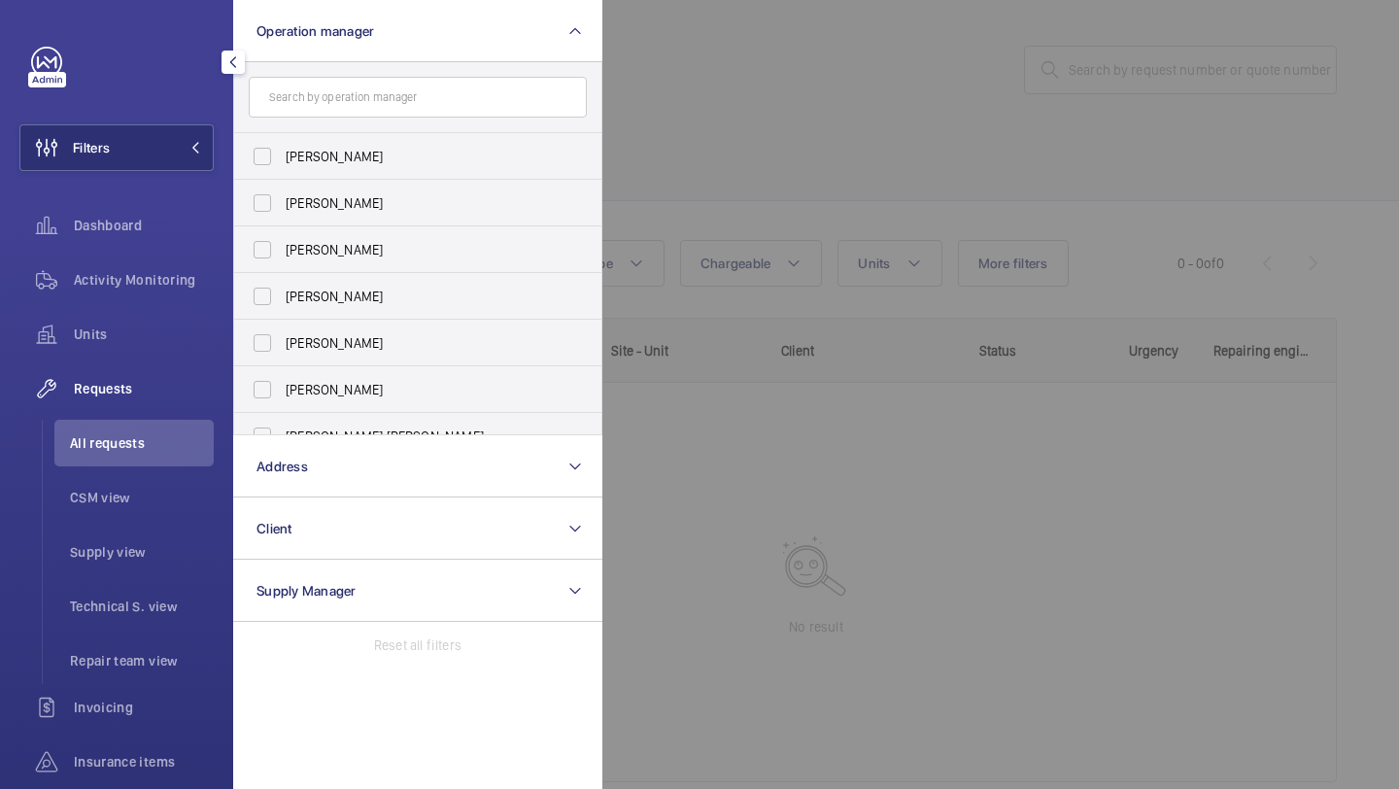
click at [868, 141] on div at bounding box center [1302, 394] width 1399 height 789
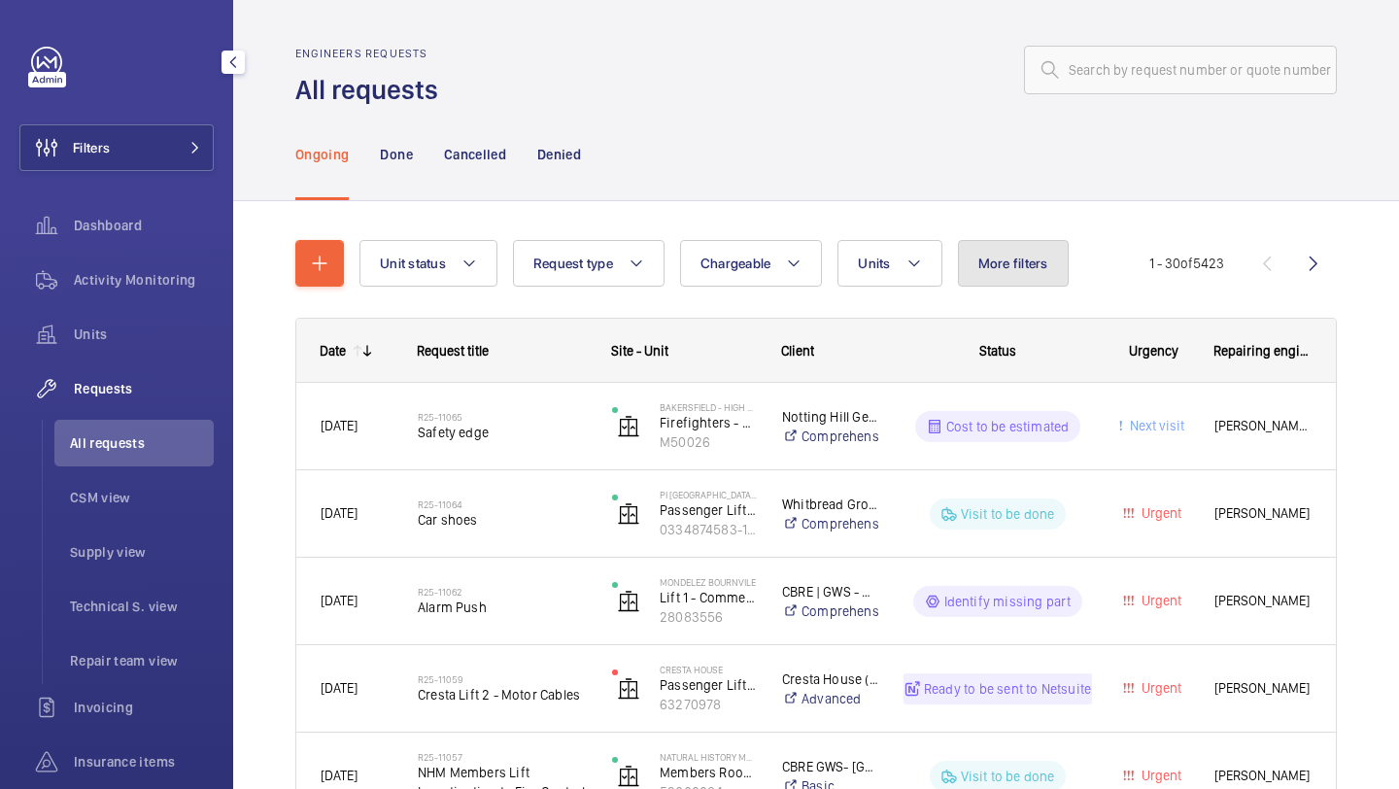
click at [1016, 258] on span "More filters" at bounding box center [1014, 264] width 70 height 16
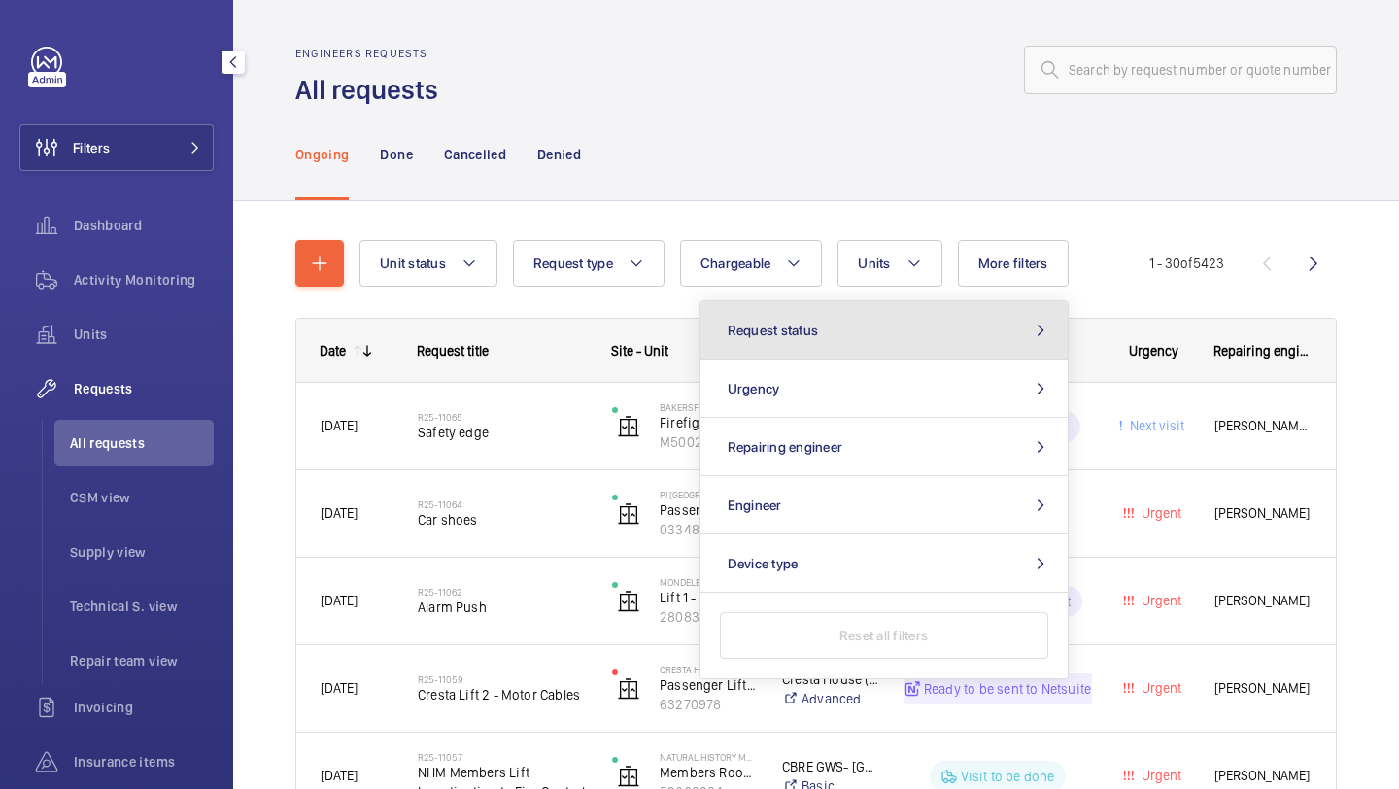
click at [916, 302] on button "Request status" at bounding box center [884, 330] width 367 height 58
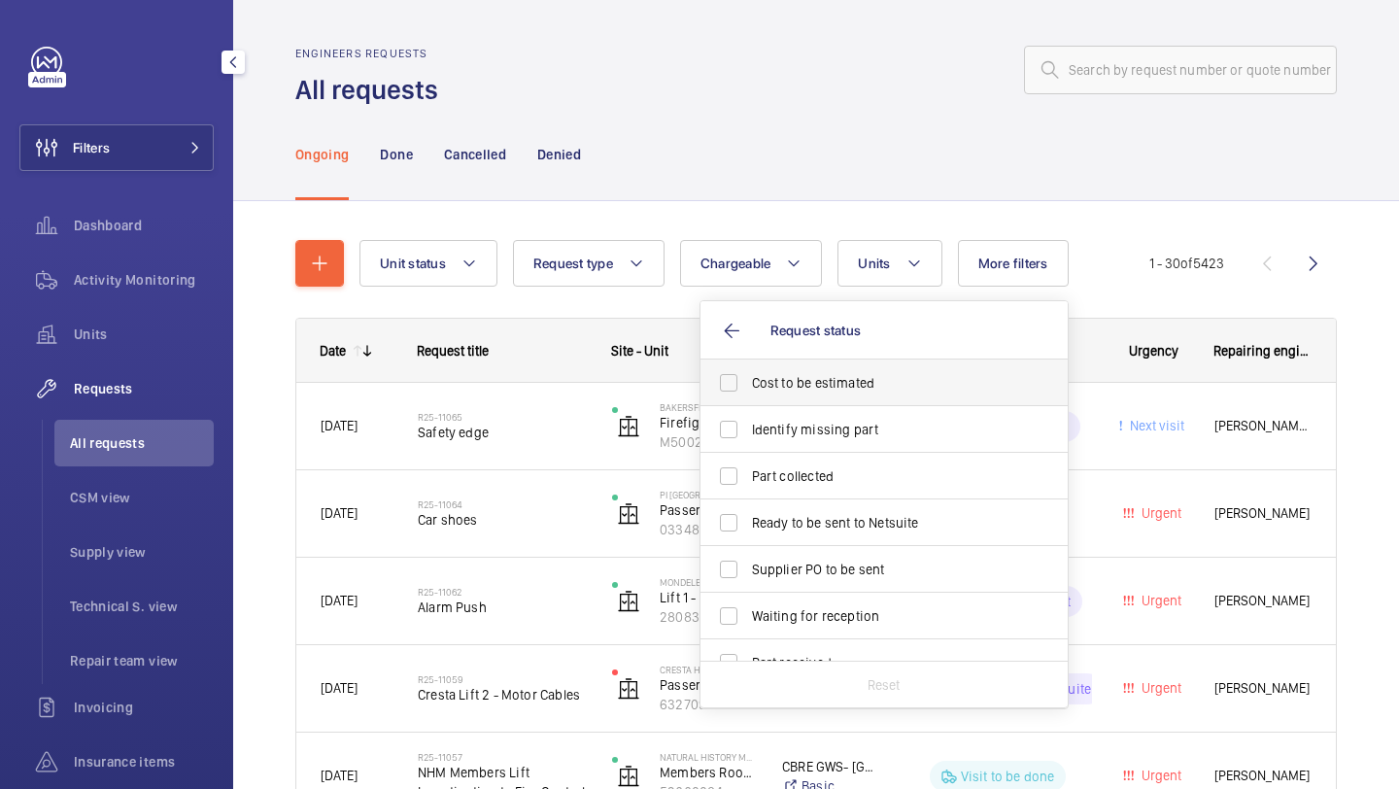
click at [854, 371] on label "Cost to be estimated" at bounding box center [870, 383] width 338 height 47
click at [748, 371] on input "Cost to be estimated" at bounding box center [728, 382] width 39 height 39
checkbox input "true"
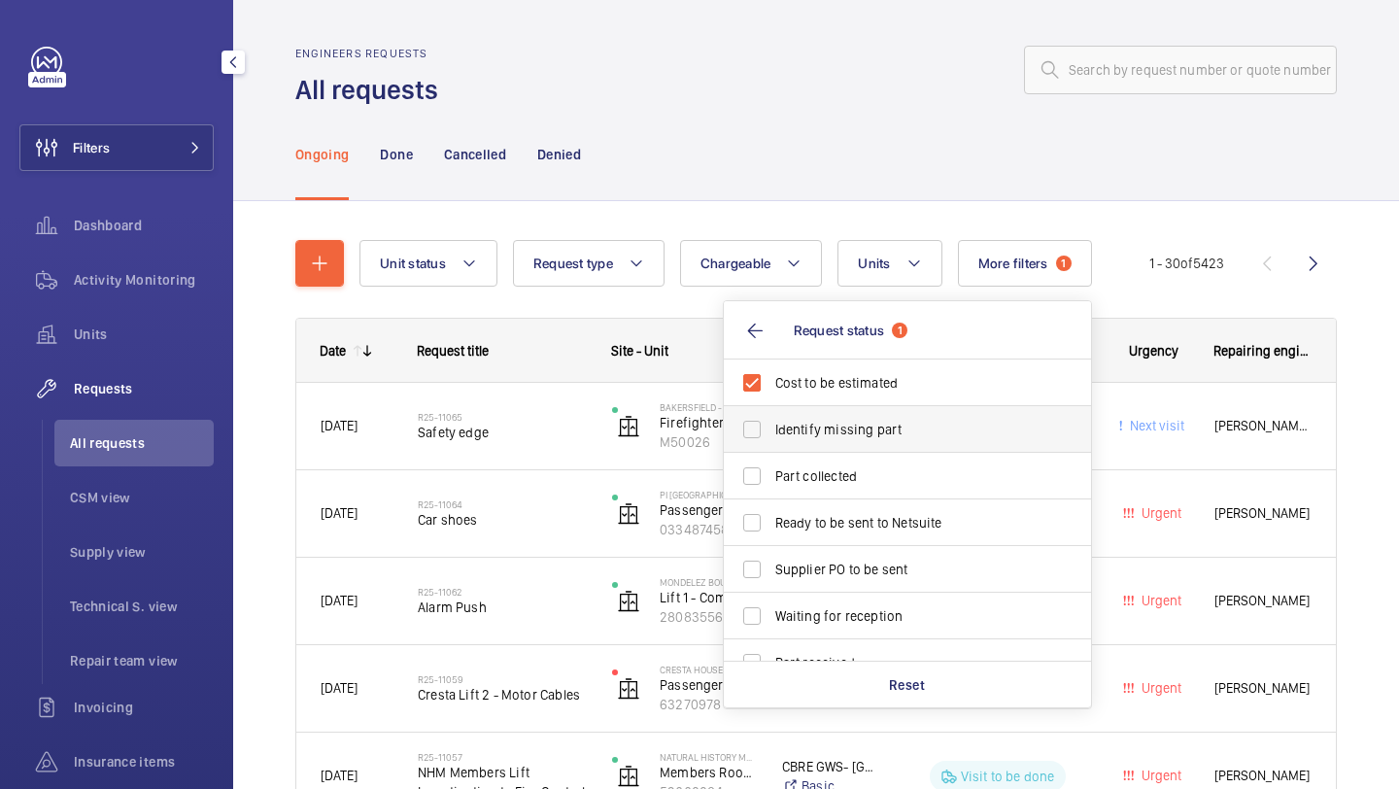
click at [841, 417] on label "Identify missing part" at bounding box center [893, 429] width 338 height 47
click at [772, 417] on input "Identify missing part" at bounding box center [752, 429] width 39 height 39
checkbox input "true"
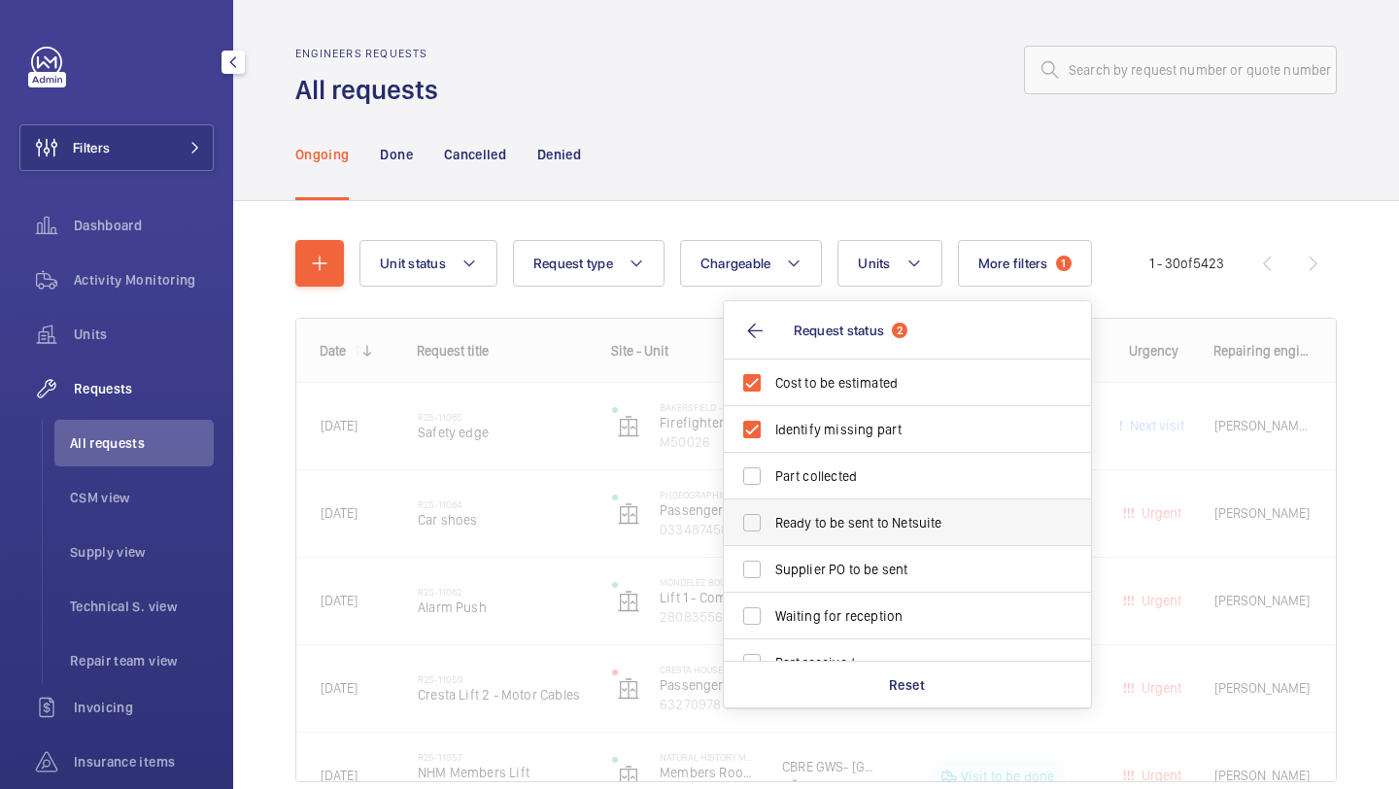
click at [835, 515] on span "Ready to be sent to Netsuite" at bounding box center [908, 522] width 267 height 19
click at [772, 515] on input "Ready to be sent to Netsuite" at bounding box center [752, 522] width 39 height 39
checkbox input "true"
click at [835, 555] on label "Supplier PO to be sent" at bounding box center [893, 569] width 338 height 47
click at [772, 555] on input "Supplier PO to be sent" at bounding box center [752, 569] width 39 height 39
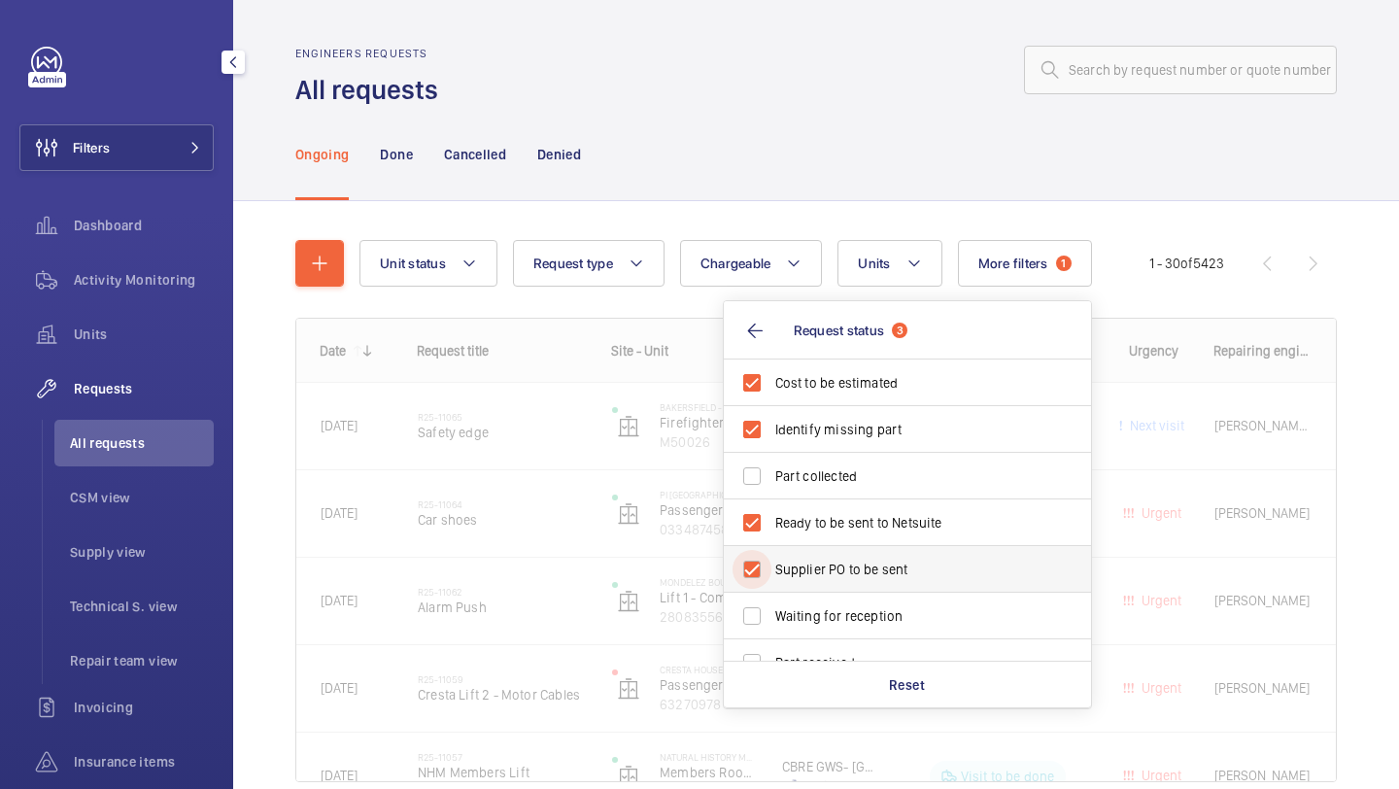
checkbox input "true"
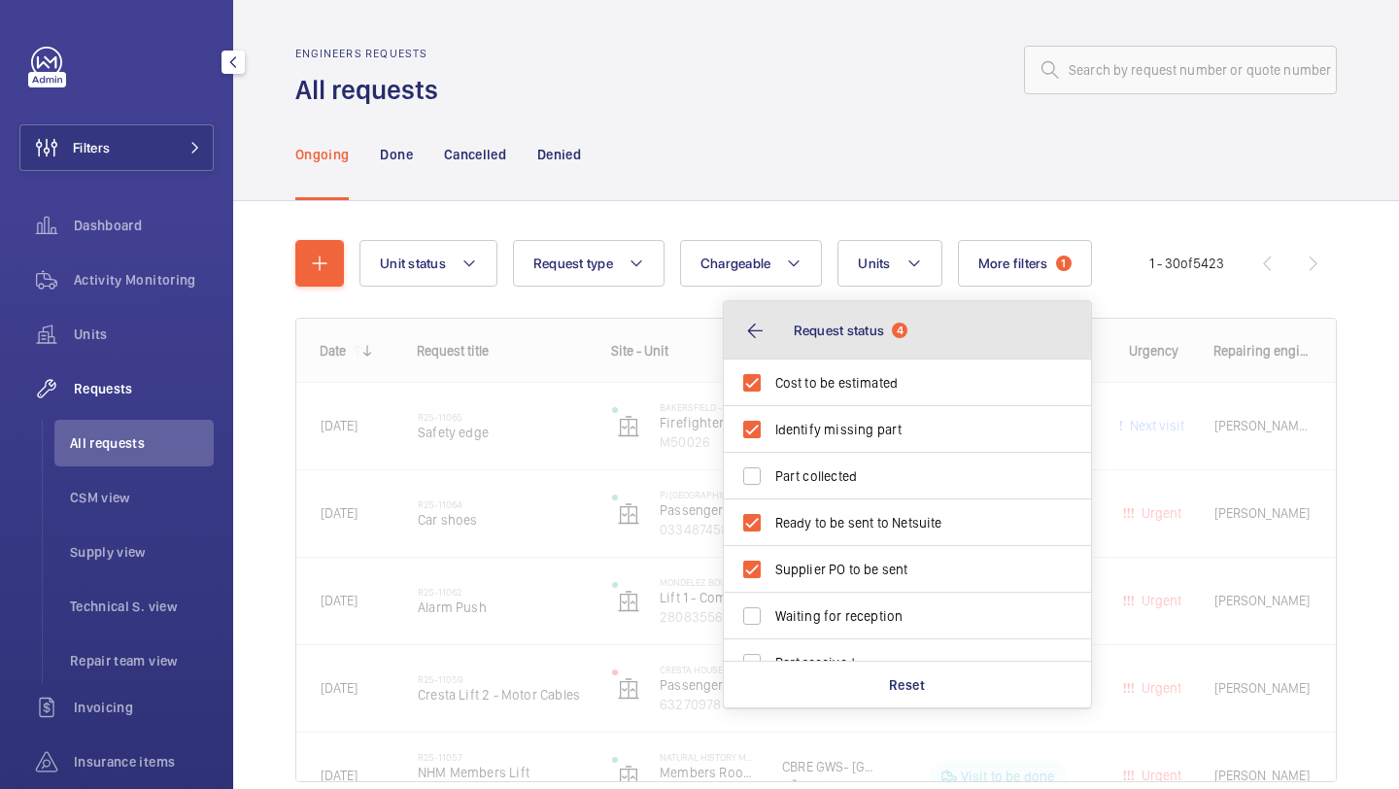
click at [841, 350] on button "Request status 4" at bounding box center [907, 330] width 367 height 58
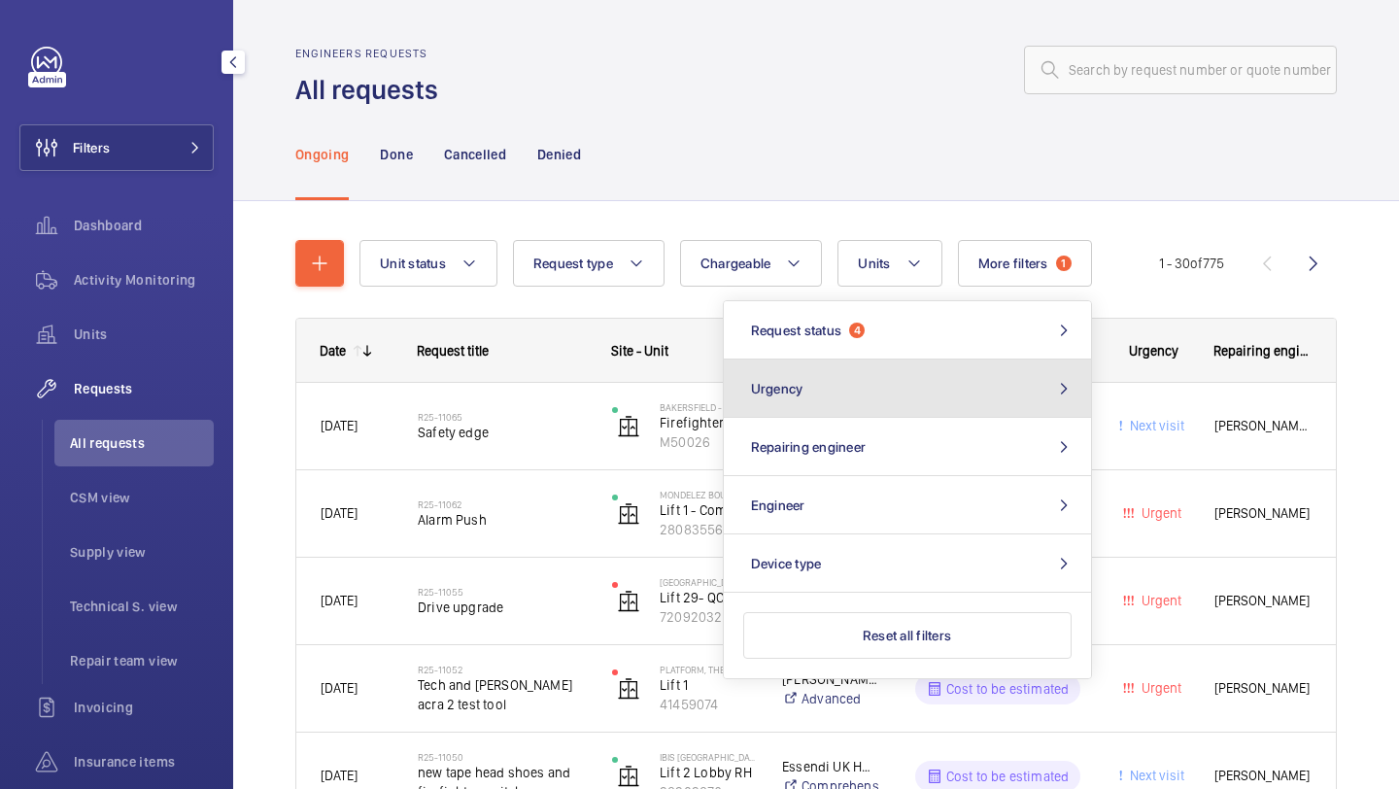
click at [826, 383] on button "Urgency" at bounding box center [907, 389] width 367 height 58
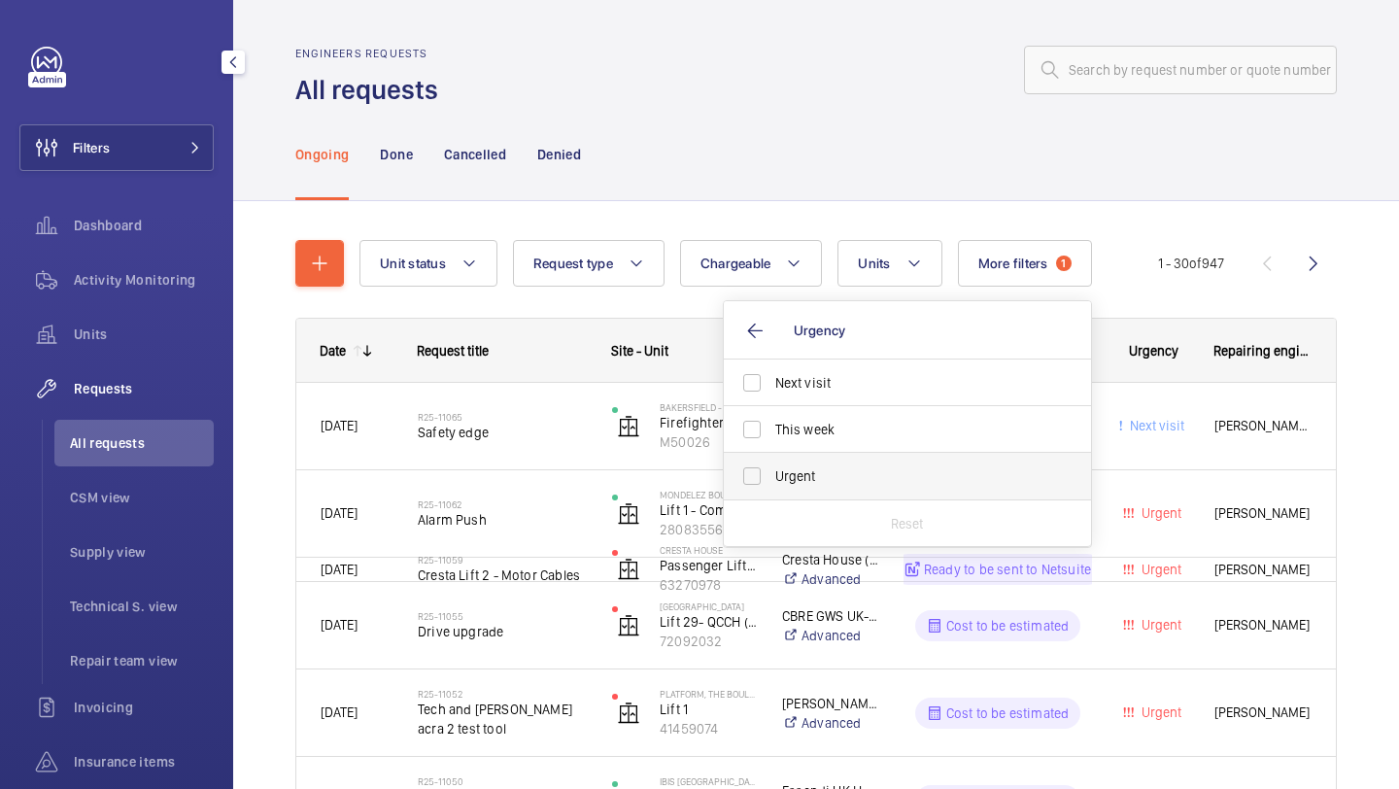
click at [832, 469] on span "Urgent" at bounding box center [908, 475] width 267 height 19
click at [772, 469] on input "Urgent" at bounding box center [752, 476] width 39 height 39
checkbox input "true"
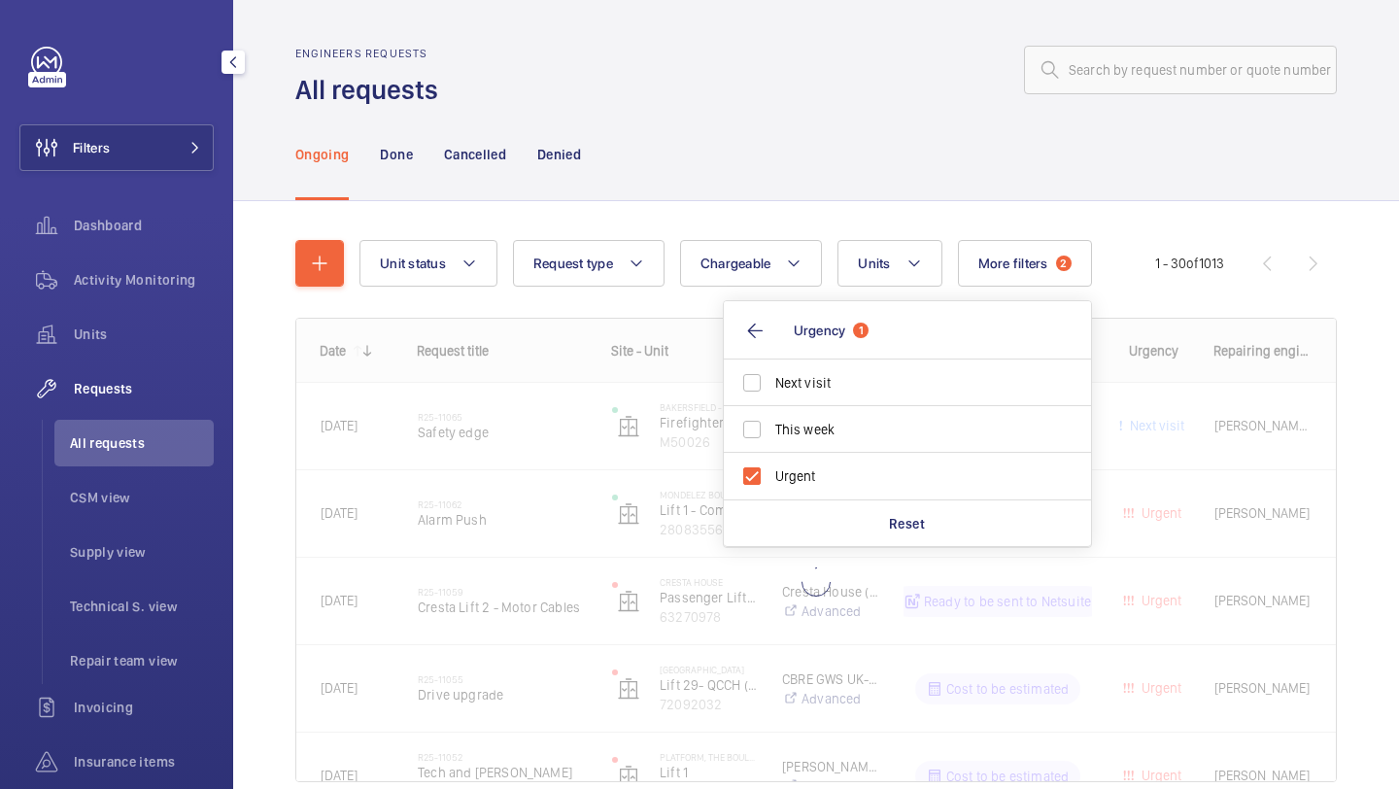
click at [856, 168] on div "Ongoing Done Cancelled Denied" at bounding box center [816, 154] width 1042 height 92
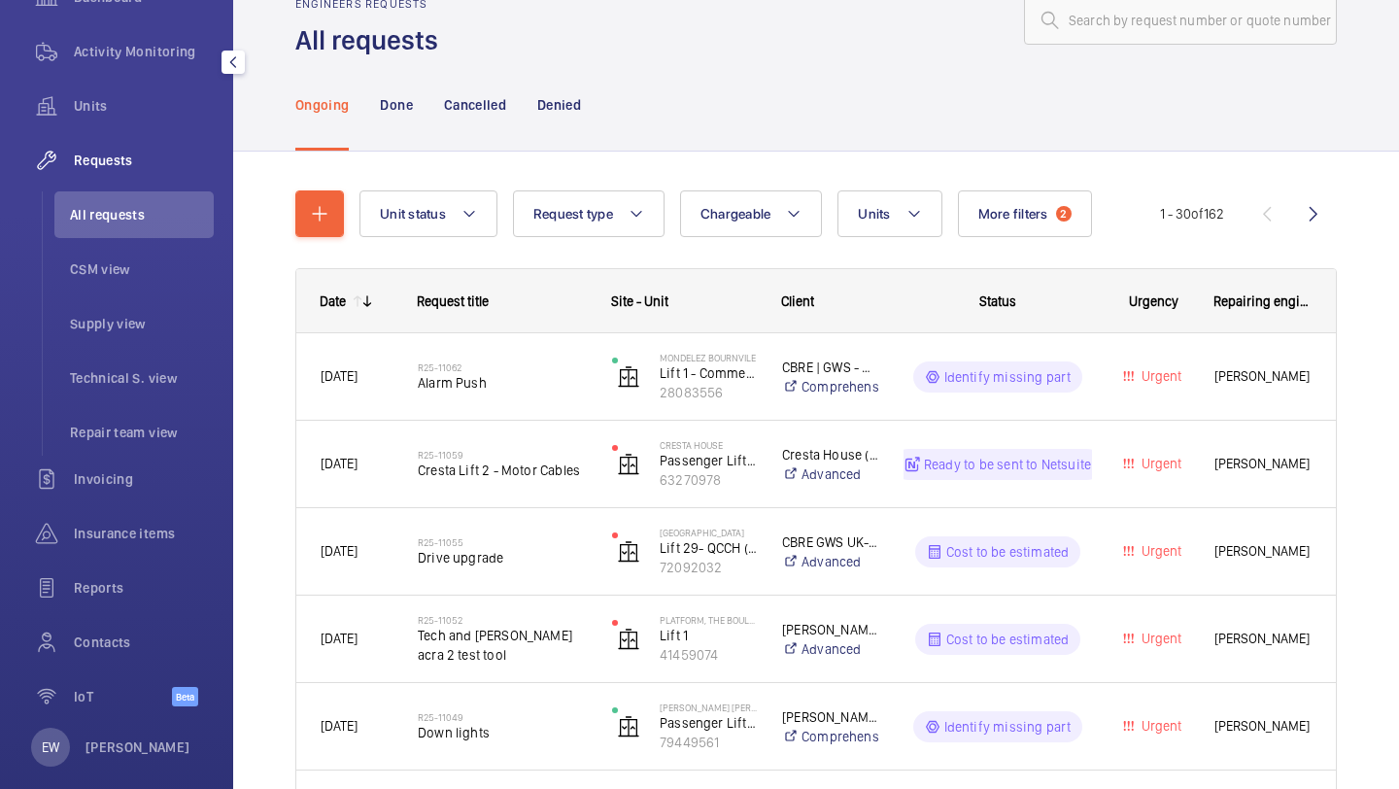
scroll to position [4, 0]
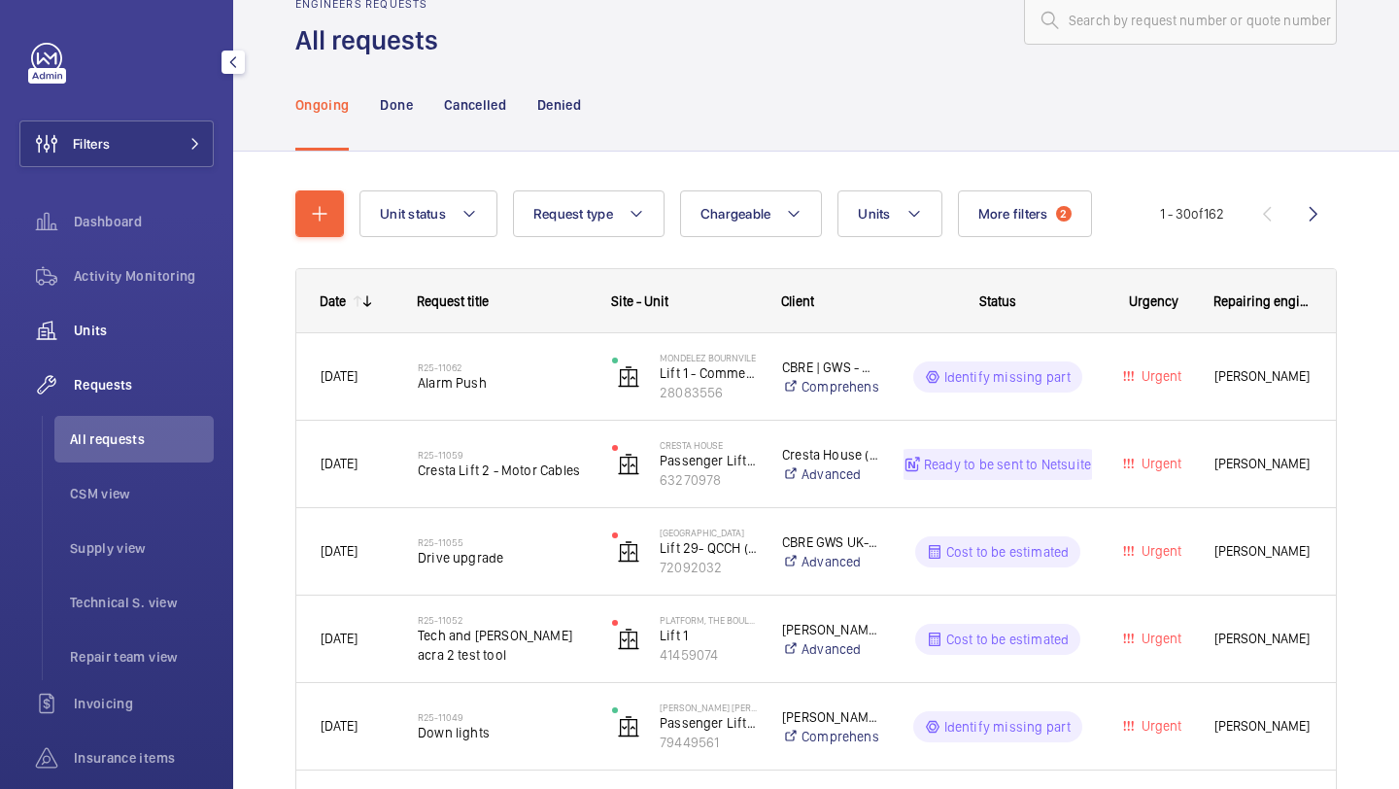
click at [150, 317] on div "Units" at bounding box center [116, 330] width 194 height 47
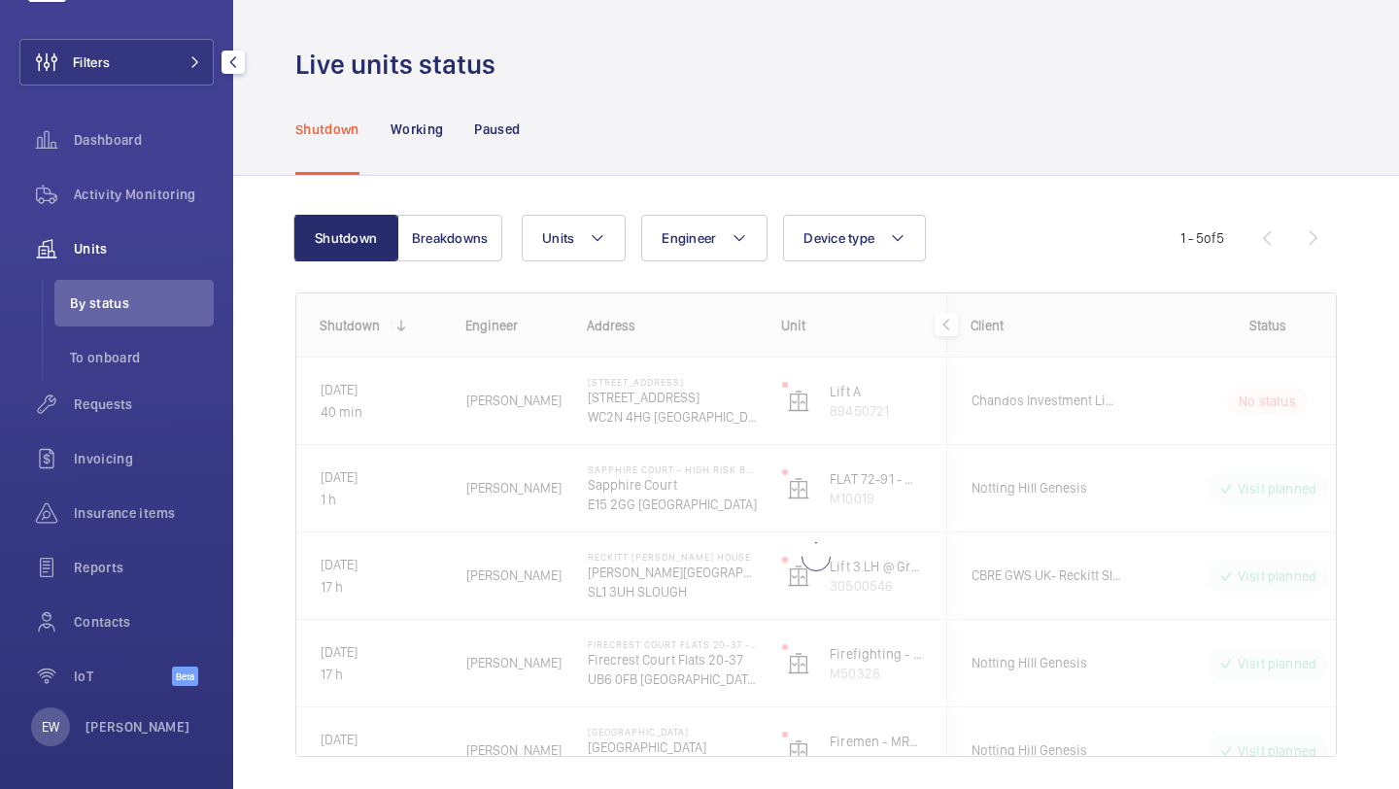
scroll to position [89, 0]
click at [130, 562] on span "Reports" at bounding box center [144, 563] width 140 height 19
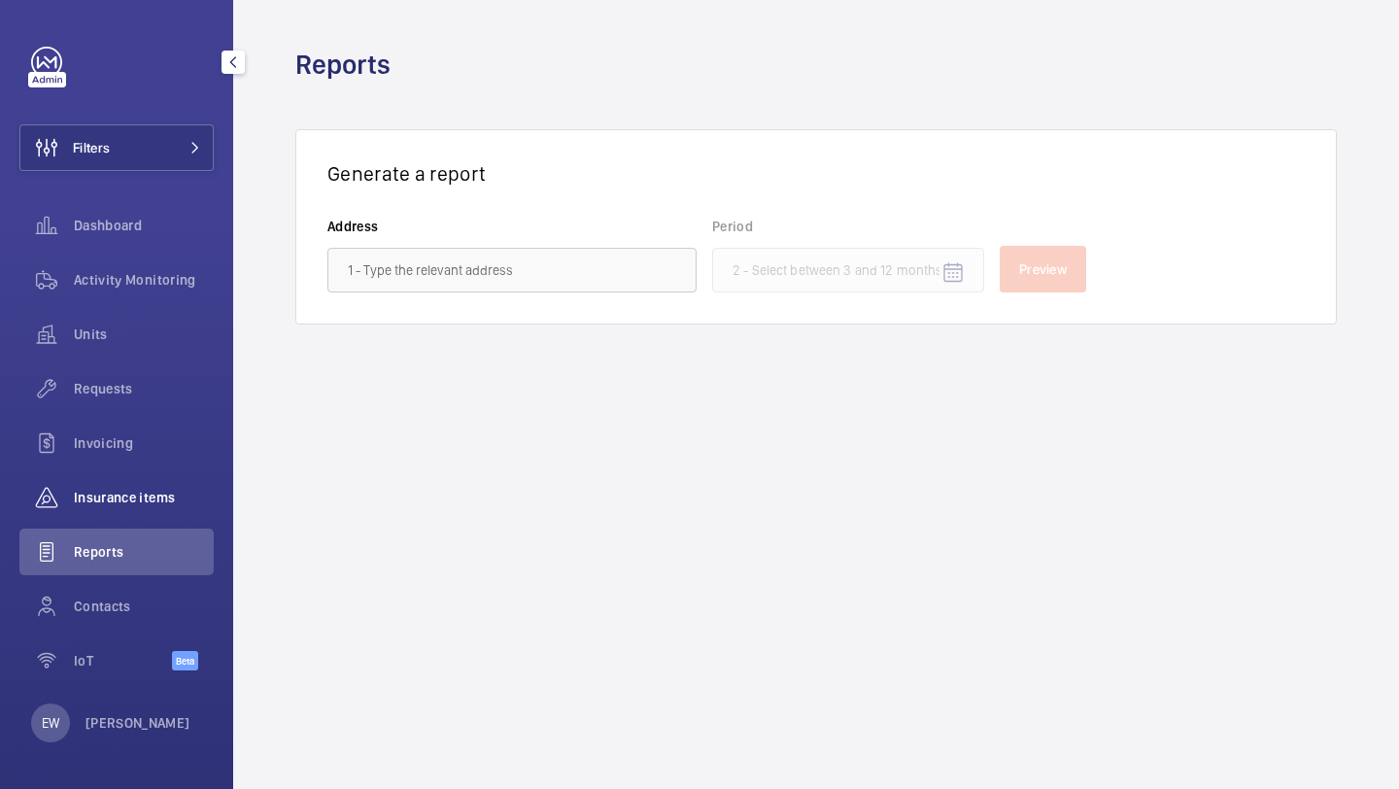
click at [144, 494] on span "Insurance items" at bounding box center [144, 497] width 140 height 19
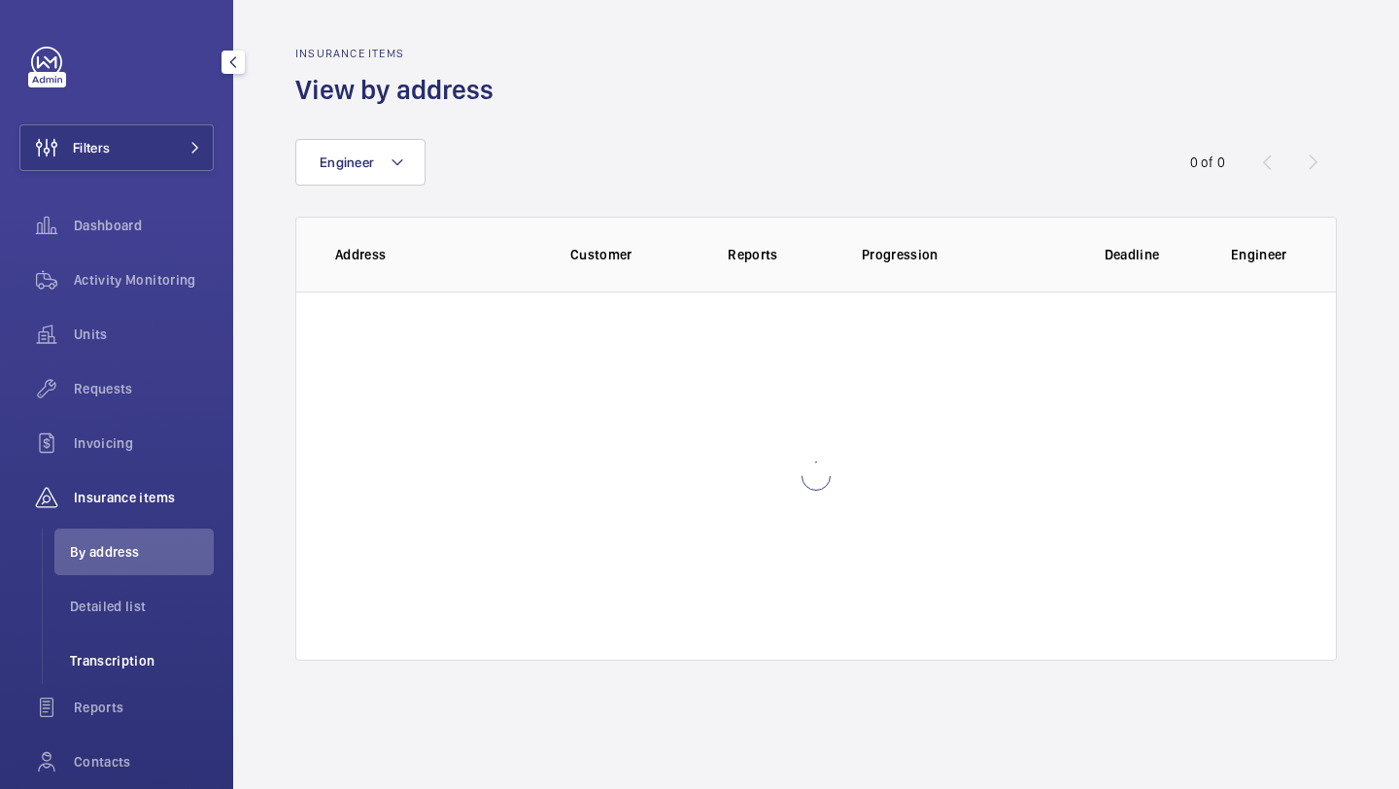
click at [122, 673] on li "Transcription" at bounding box center [133, 660] width 159 height 47
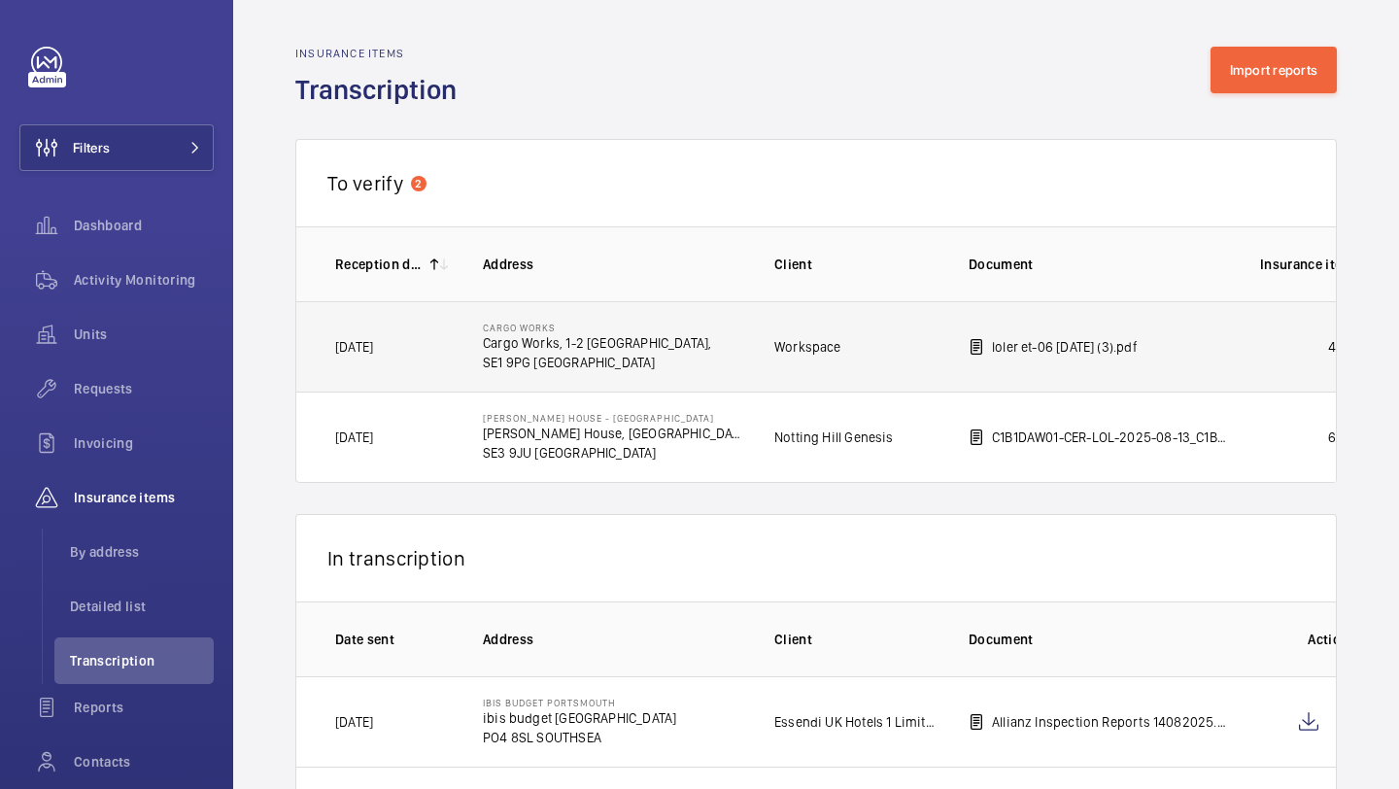
click at [551, 379] on td "Cargo Works Cargo Works, 1-2 Hatfields, SE1 9PG LONDON" at bounding box center [598, 346] width 292 height 90
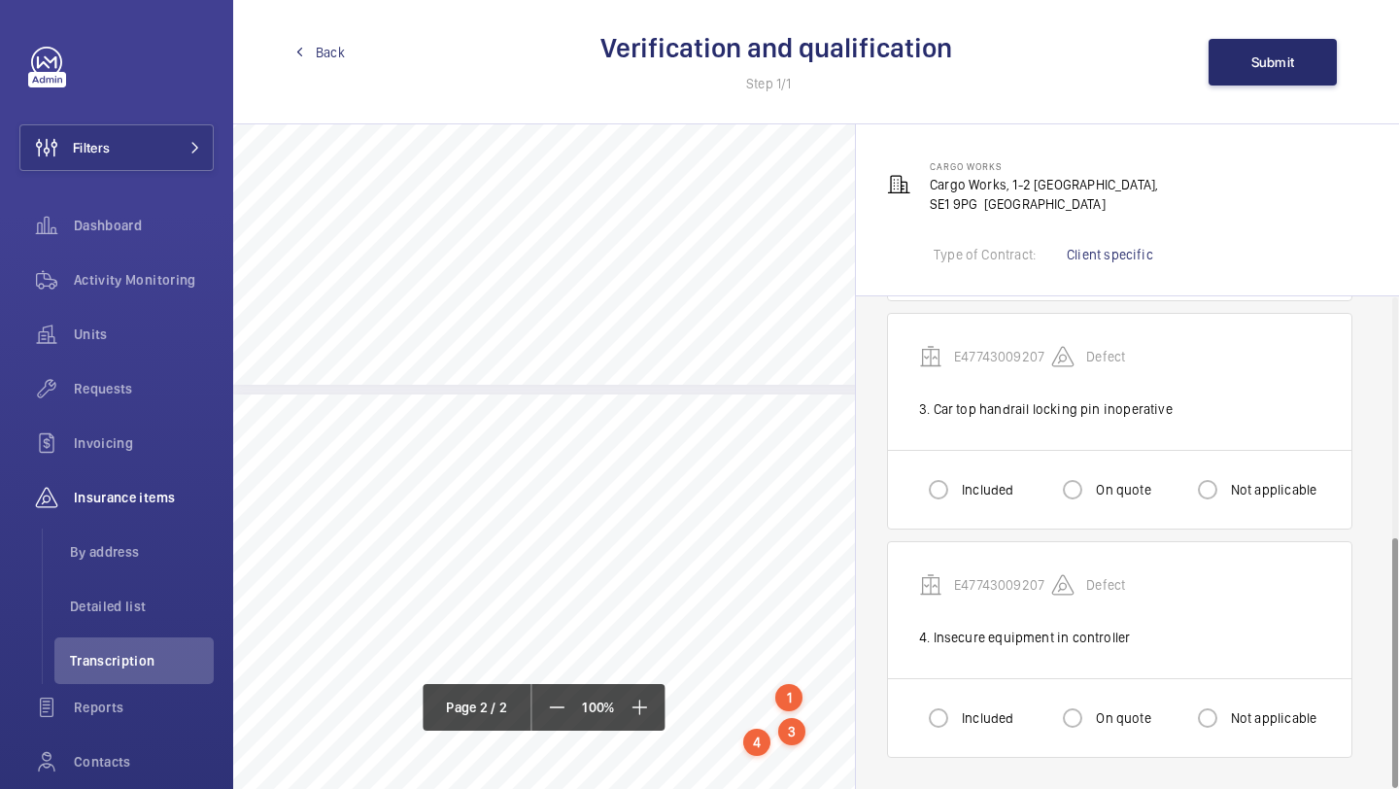
scroll to position [1177, 0]
click at [330, 58] on span "Back" at bounding box center [330, 52] width 29 height 19
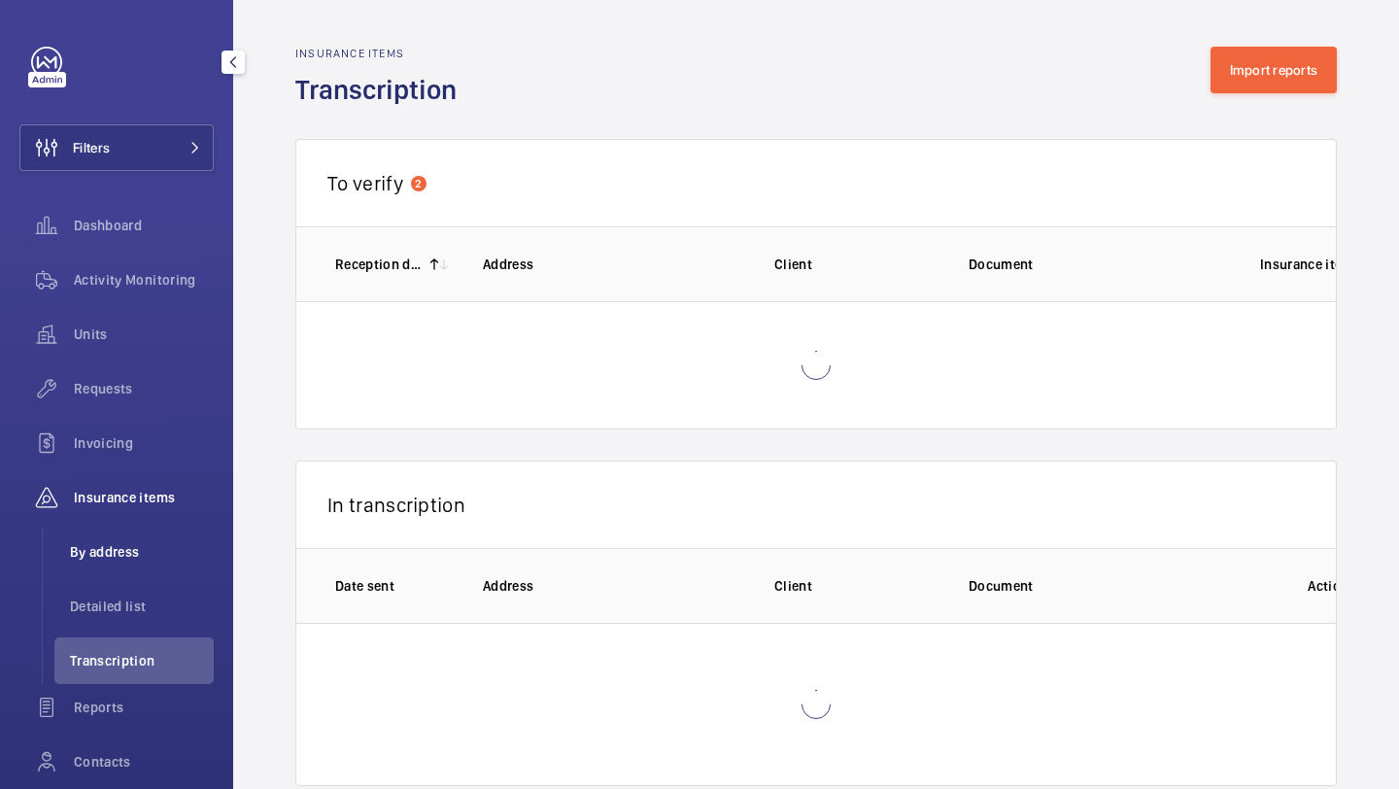
click at [150, 534] on li "By address" at bounding box center [133, 552] width 159 height 47
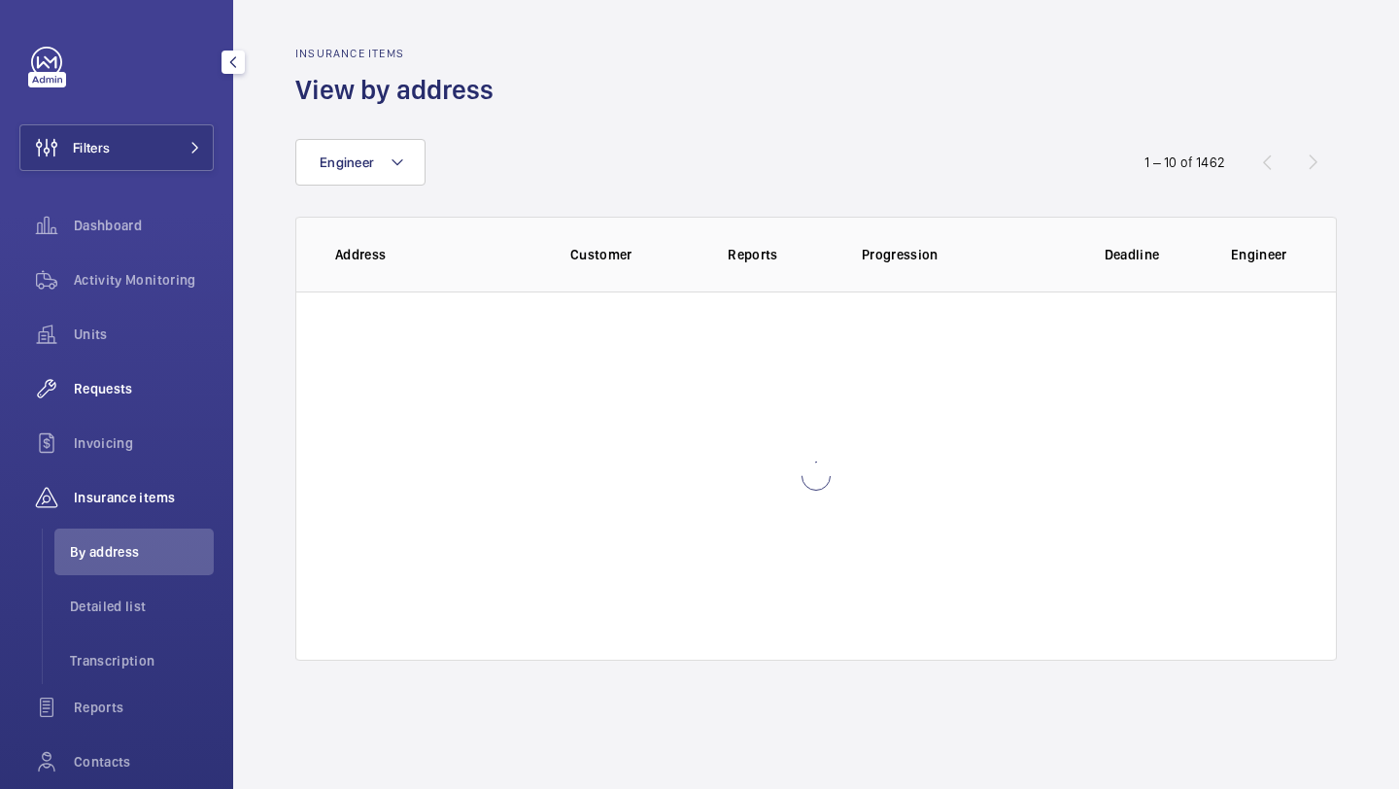
click at [139, 400] on div "Requests" at bounding box center [116, 388] width 194 height 47
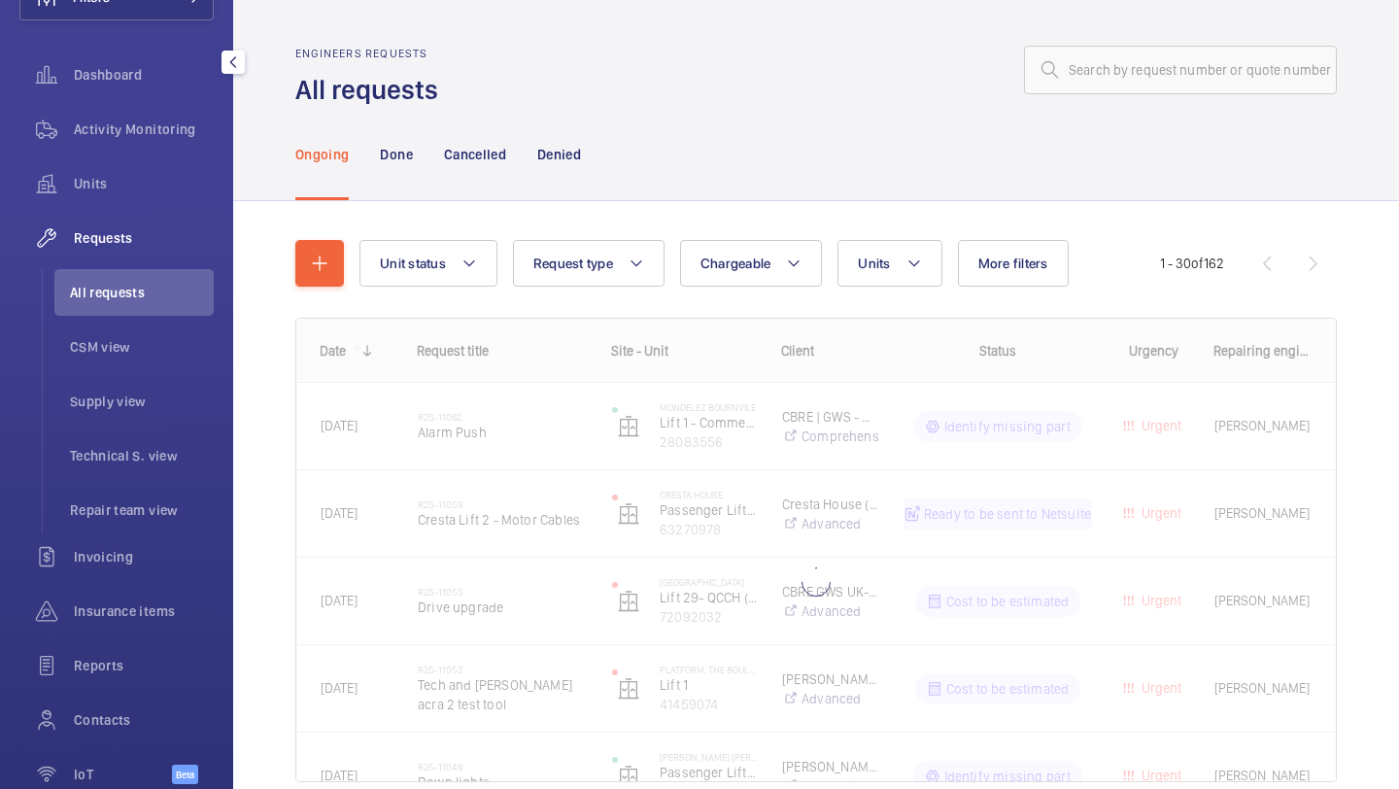
scroll to position [168, 0]
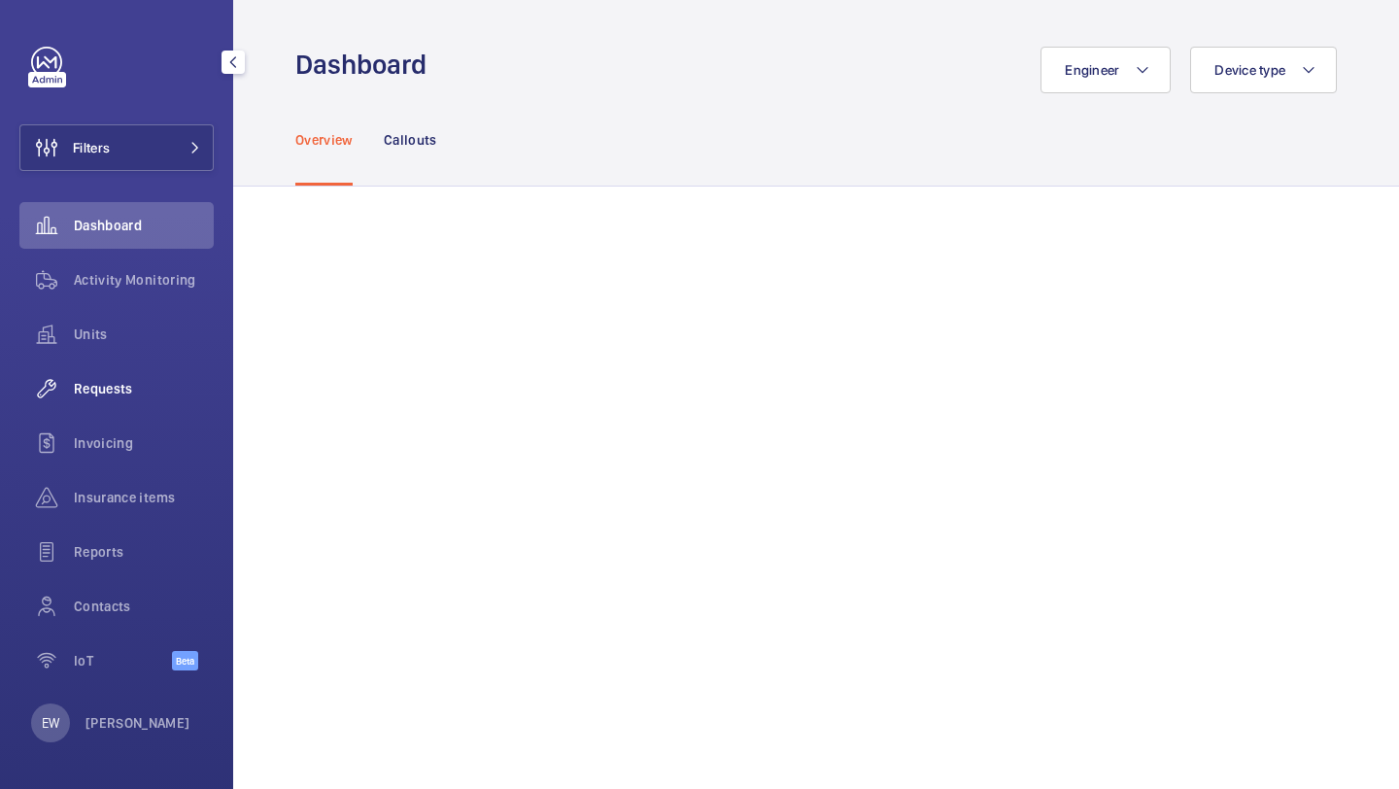
click at [143, 376] on div "Requests" at bounding box center [116, 388] width 194 height 47
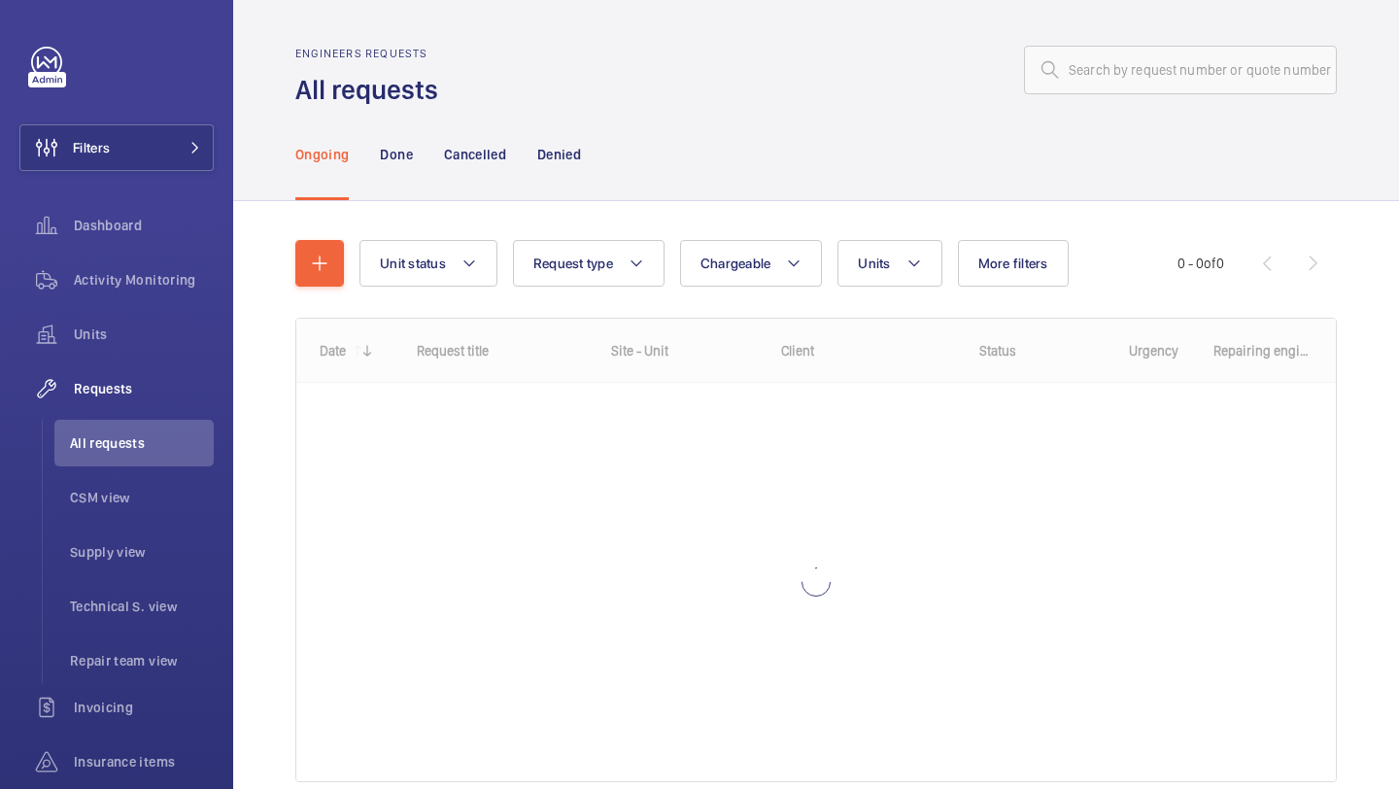
click at [610, 120] on div "Ongoing Done Cancelled Denied" at bounding box center [816, 154] width 1042 height 92
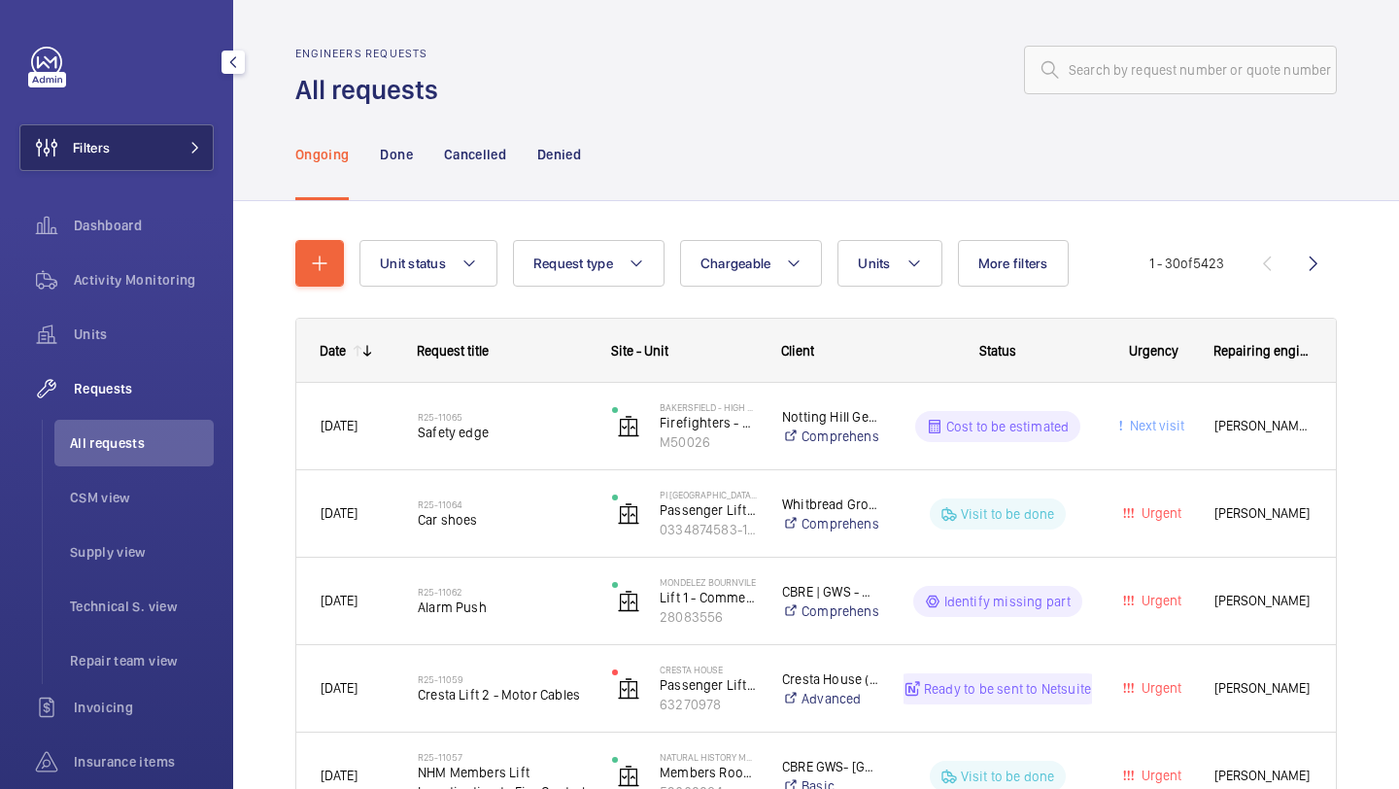
click at [155, 130] on button "Filters" at bounding box center [116, 147] width 194 height 47
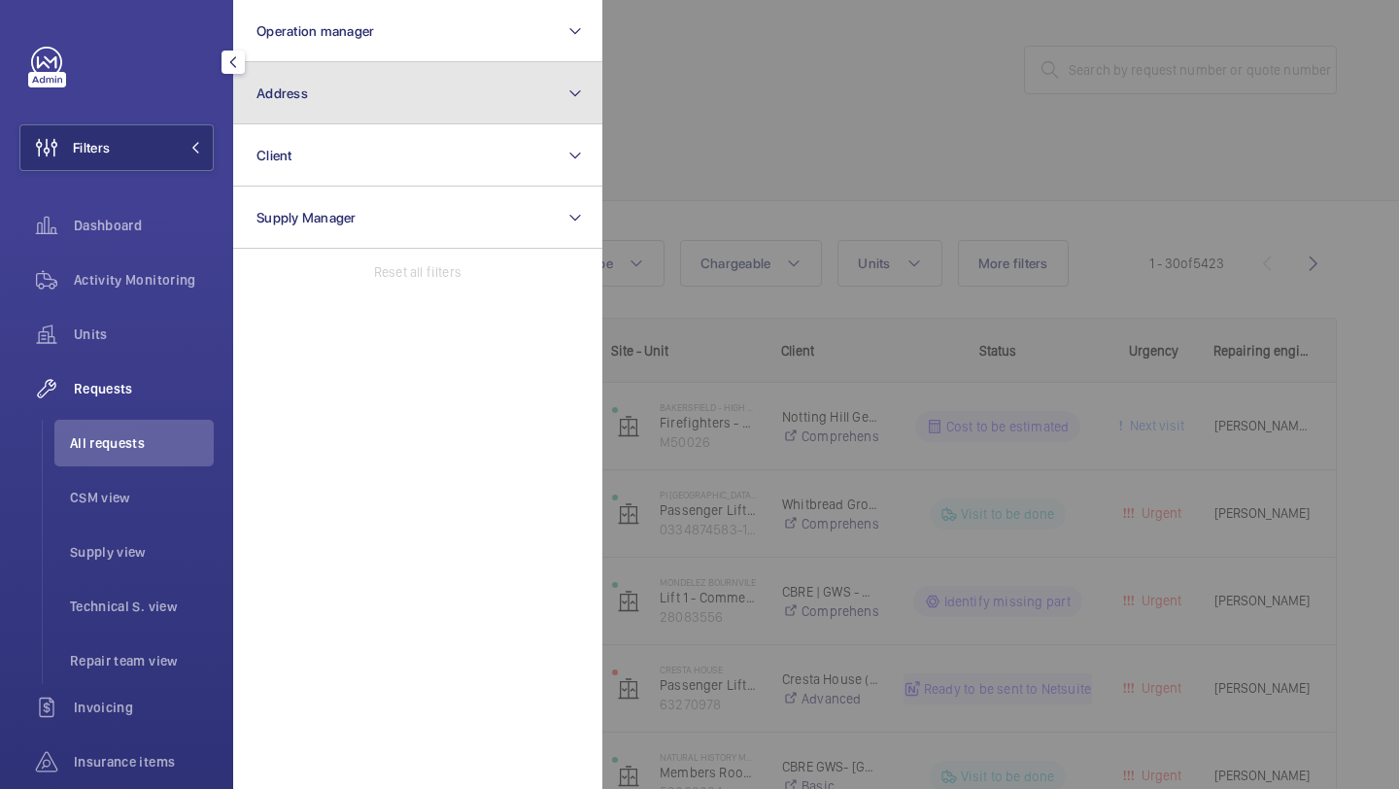
click at [281, 93] on span "Address" at bounding box center [283, 94] width 52 height 16
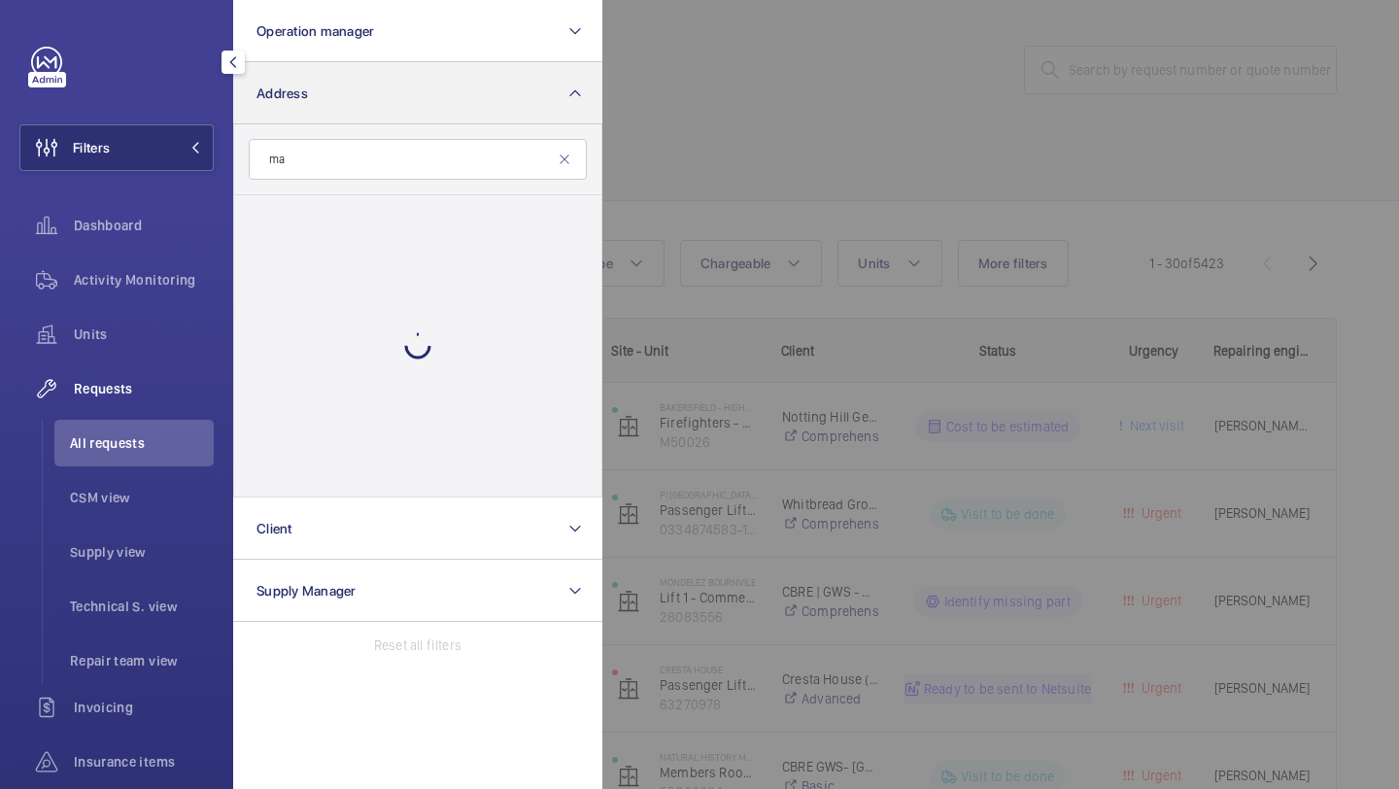
type input "m"
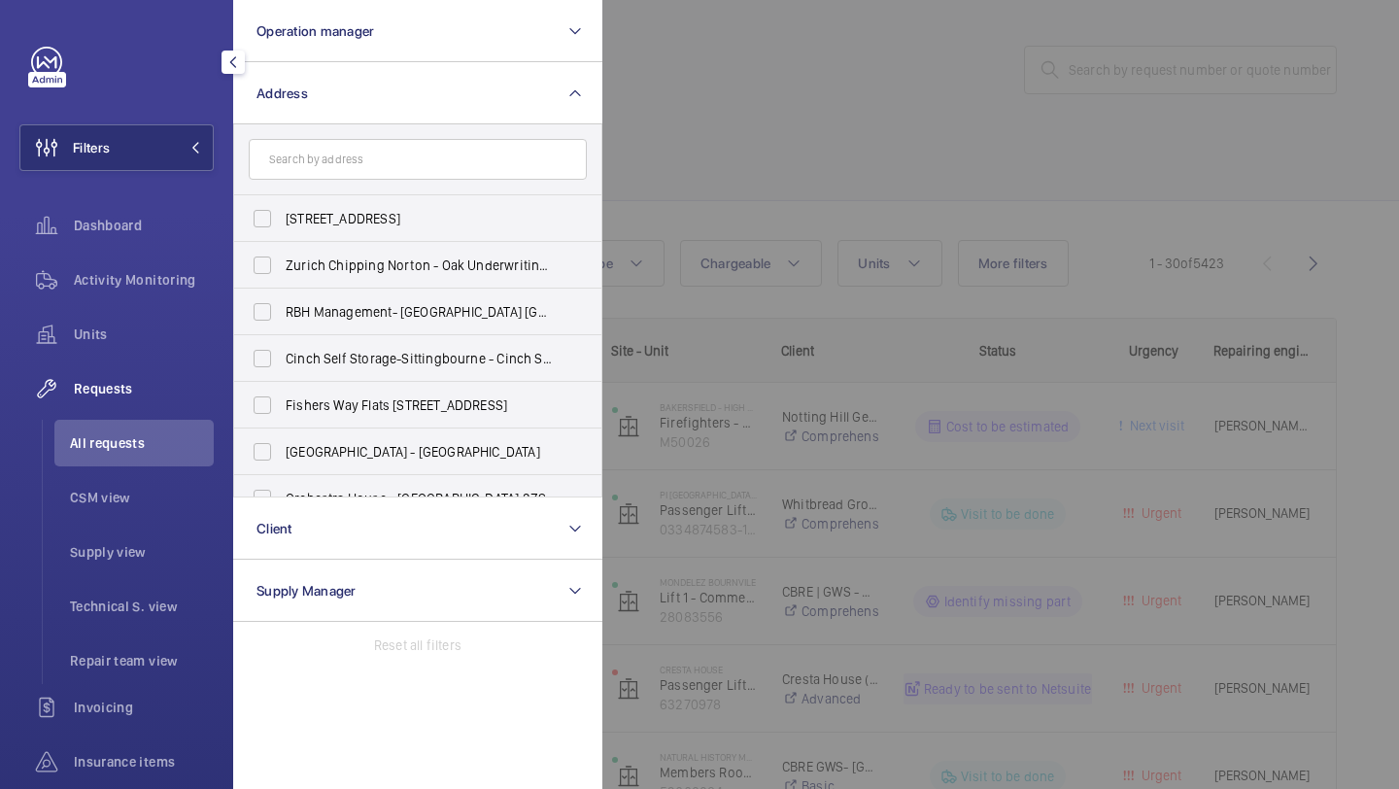
click at [978, 72] on div at bounding box center [1302, 394] width 1399 height 789
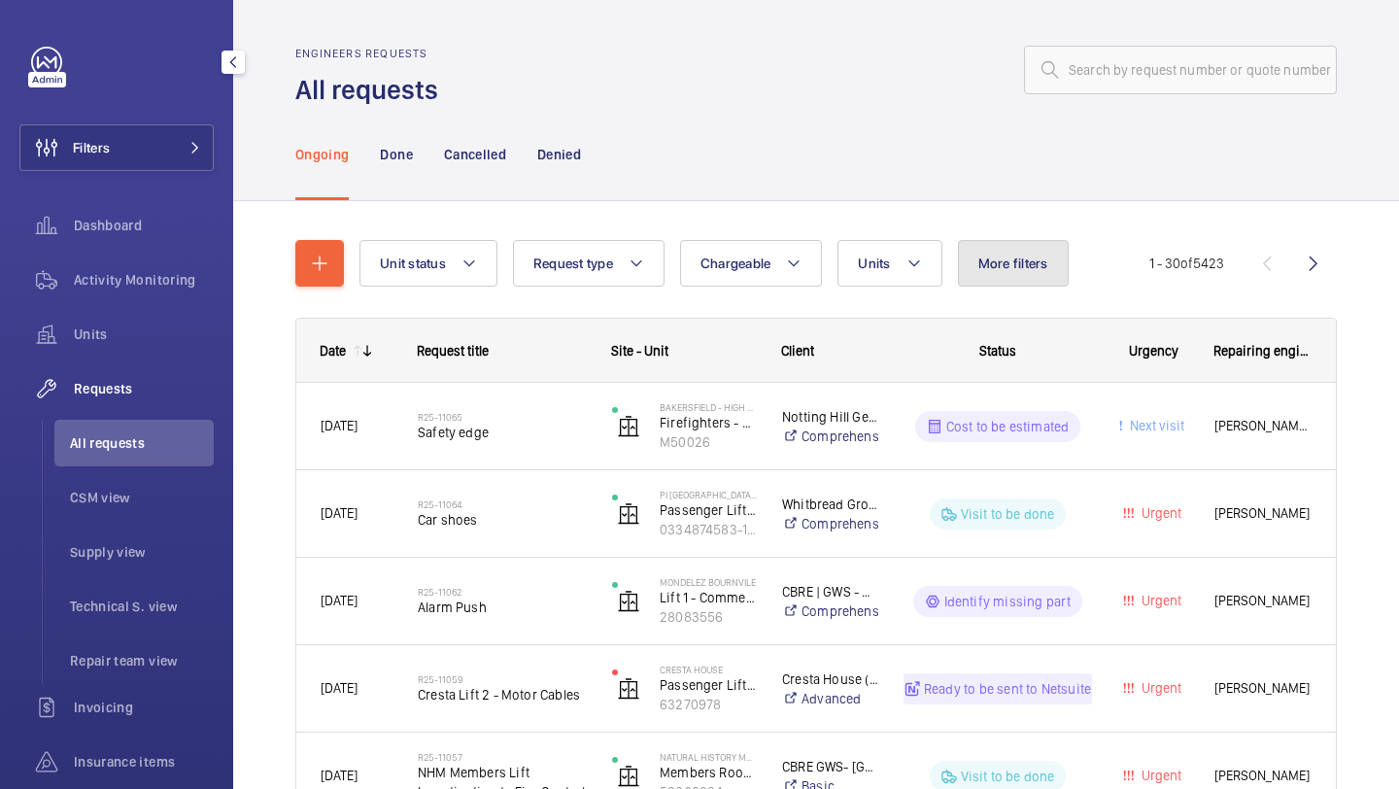
click at [1019, 267] on span "More filters" at bounding box center [1014, 264] width 70 height 16
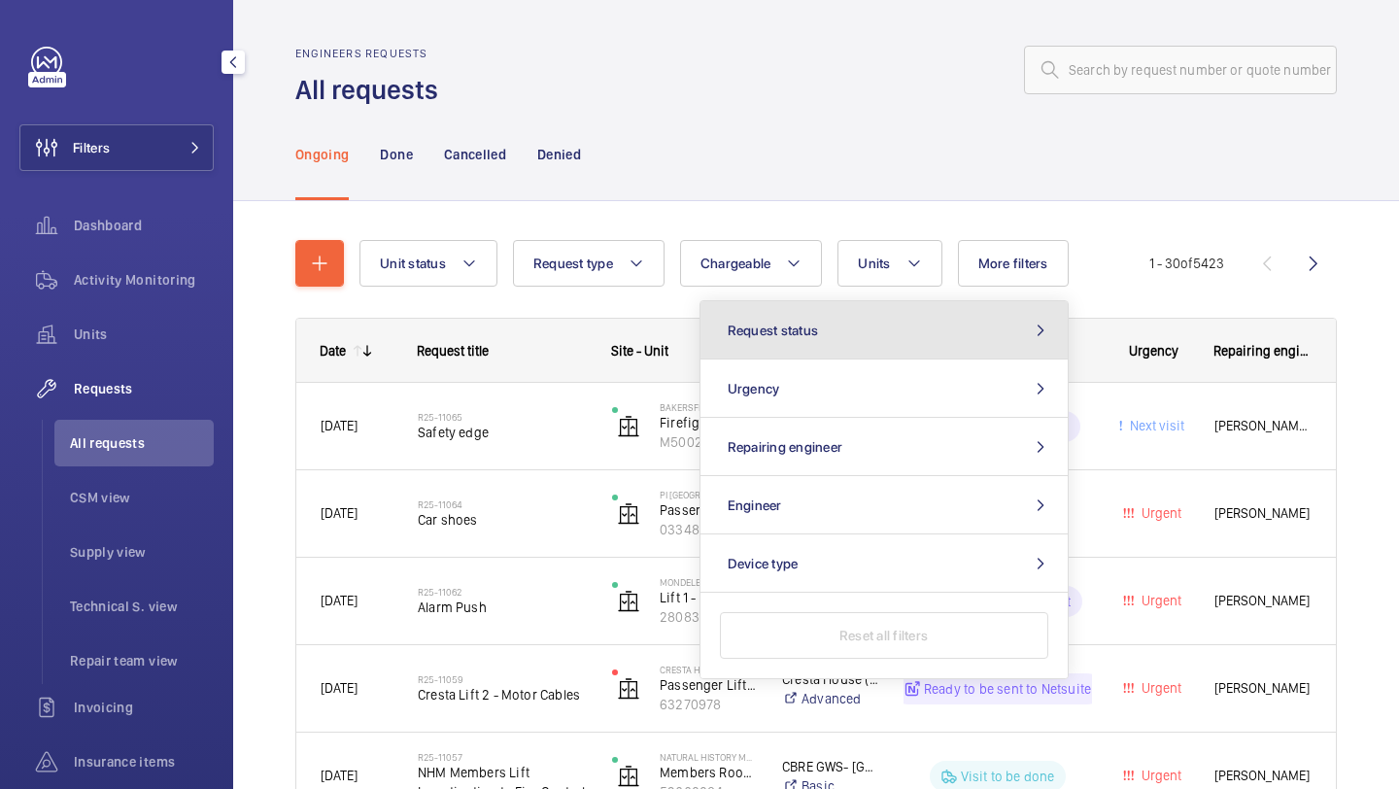
click at [945, 351] on button "Request status" at bounding box center [884, 330] width 367 height 58
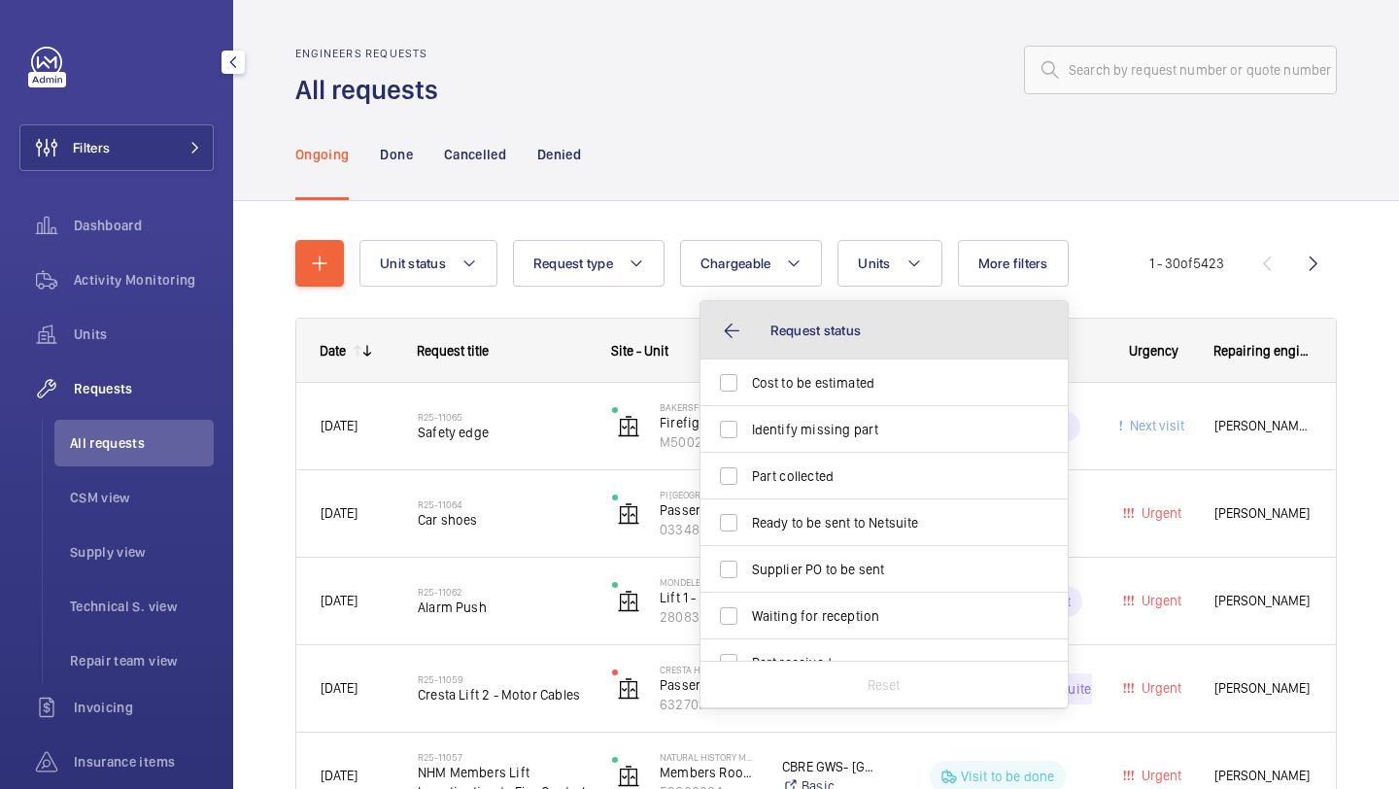
click at [944, 346] on button "Request status" at bounding box center [884, 330] width 367 height 58
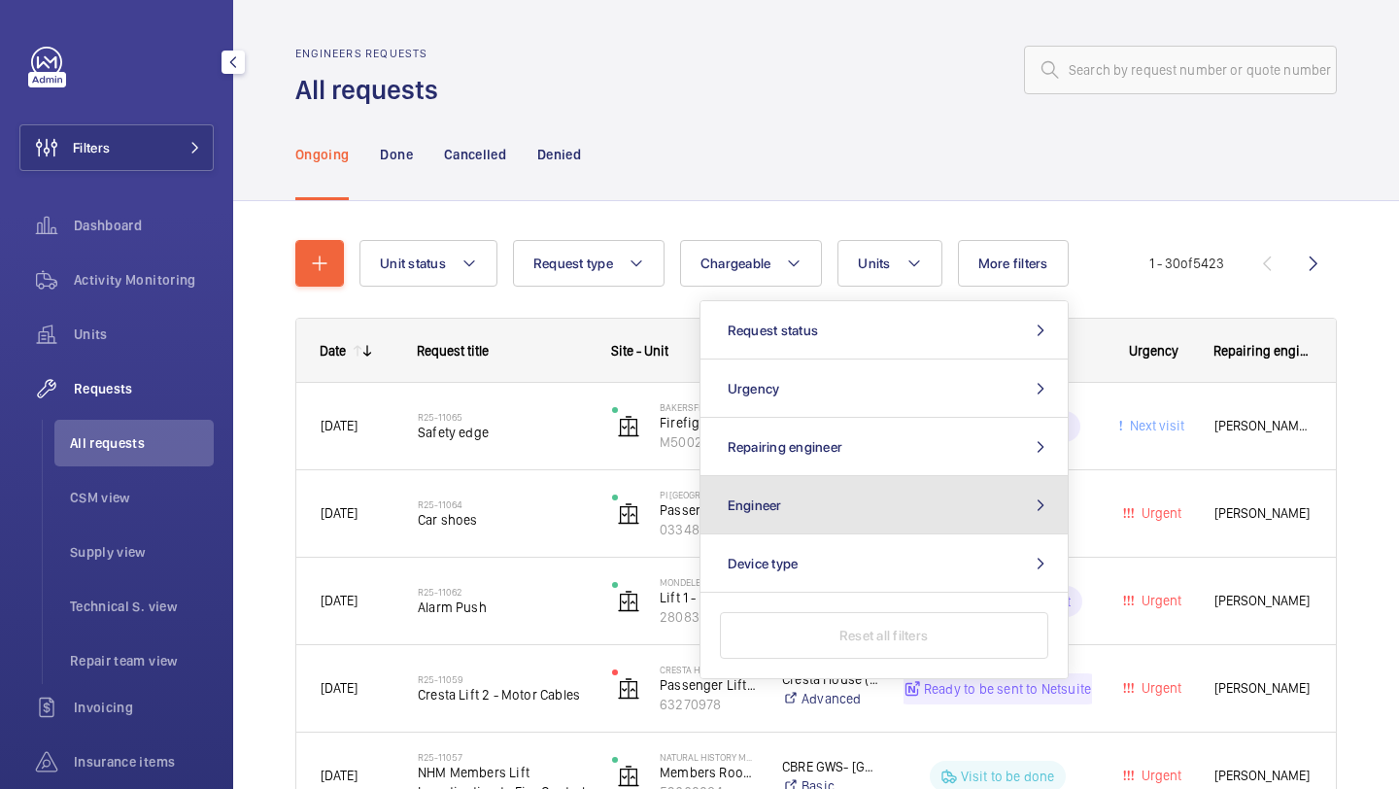
click at [885, 502] on button "Engineer" at bounding box center [884, 505] width 367 height 58
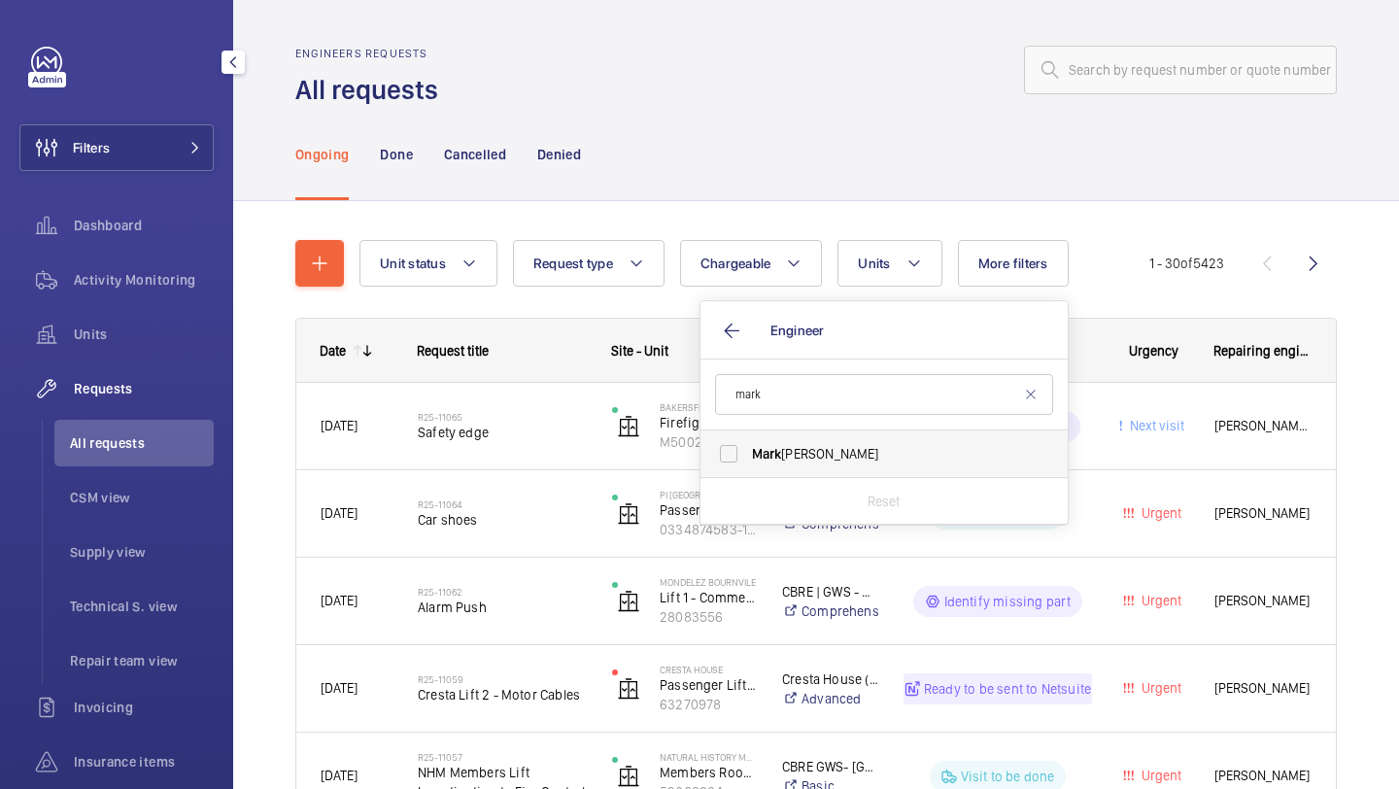
type input "mark"
click at [859, 466] on label "Mark Knowles" at bounding box center [870, 453] width 338 height 47
click at [748, 466] on input "Mark Knowles" at bounding box center [728, 453] width 39 height 39
checkbox input "true"
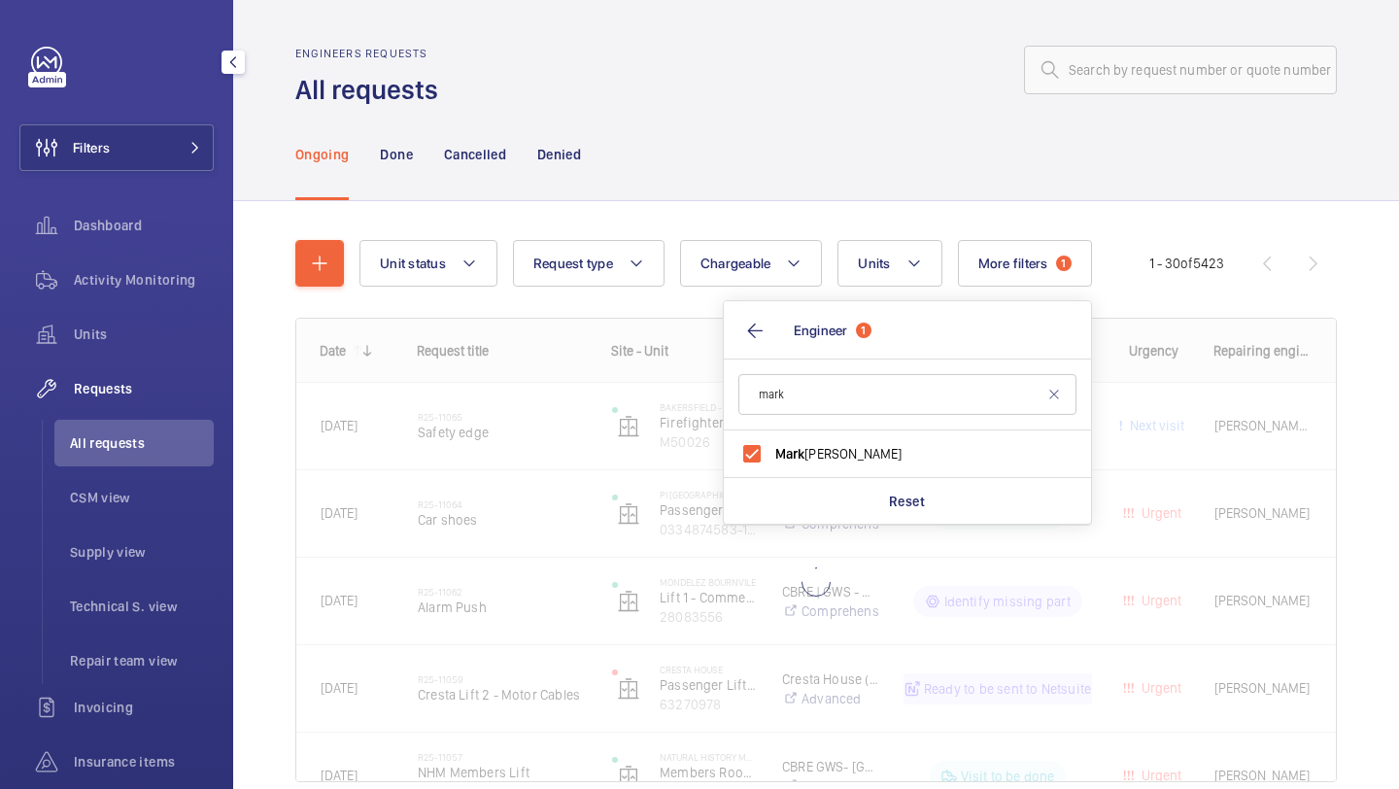
click at [809, 86] on div at bounding box center [893, 70] width 887 height 47
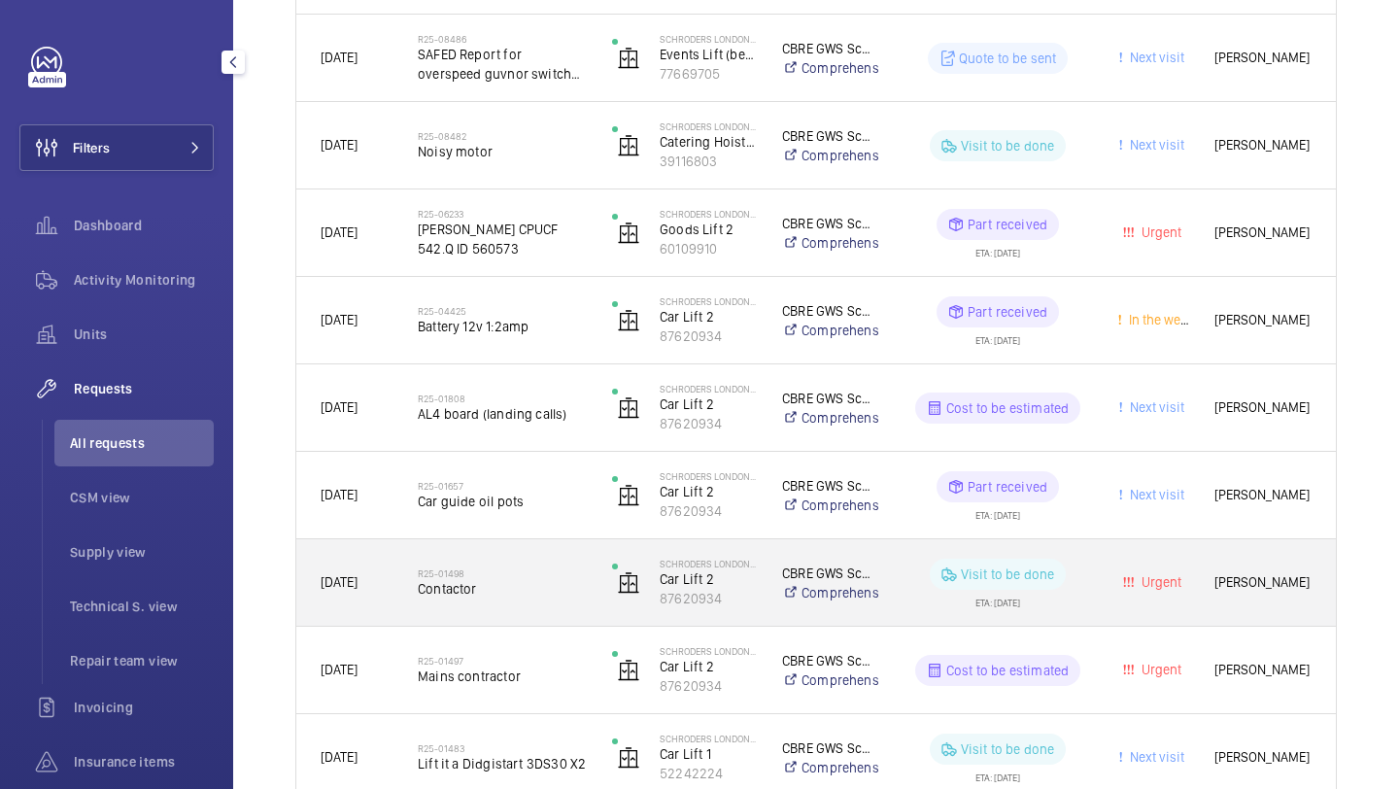
scroll to position [933, 0]
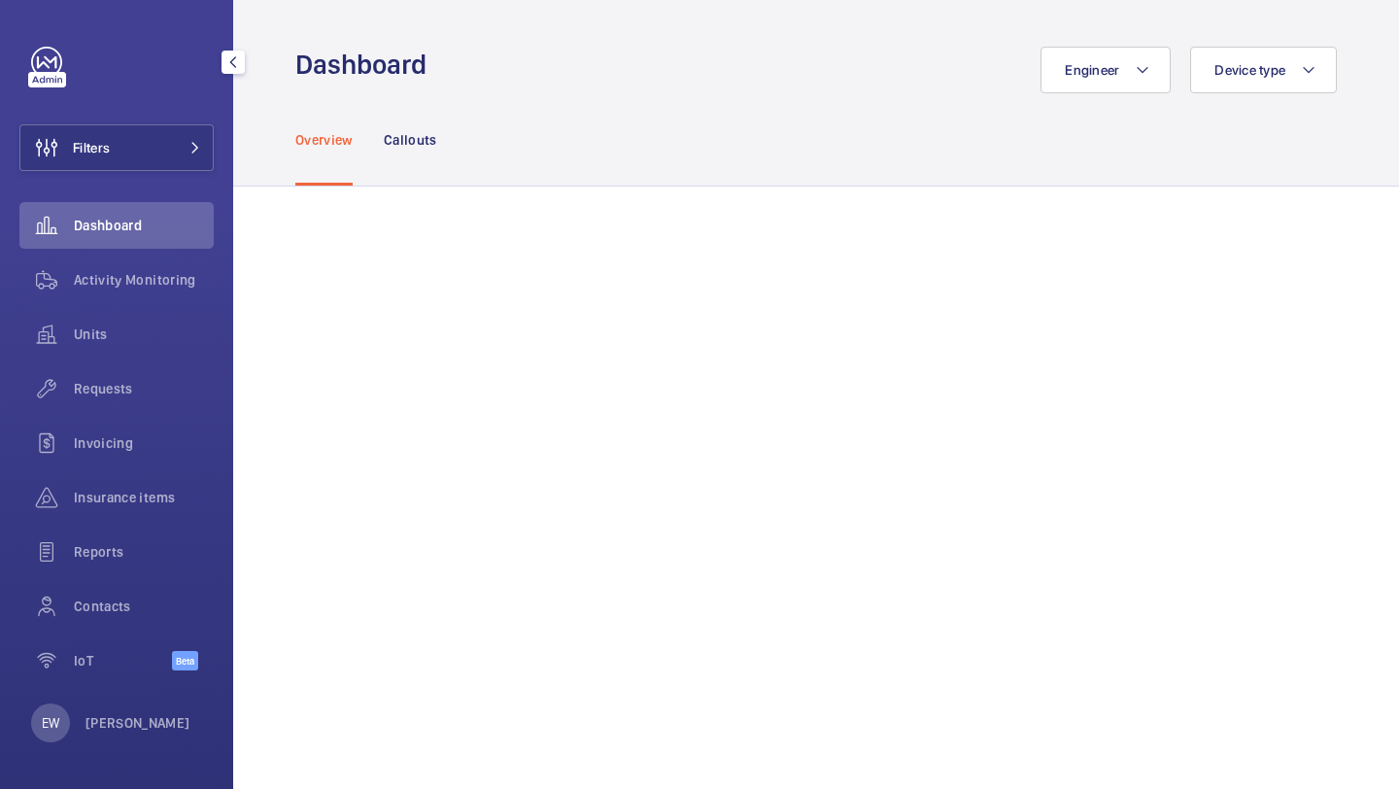
click at [167, 176] on div "Filters Dashboard Activity Monitoring Units Requests Invoicing Insurance items …" at bounding box center [116, 369] width 194 height 645
click at [166, 168] on button "Filters" at bounding box center [116, 147] width 194 height 47
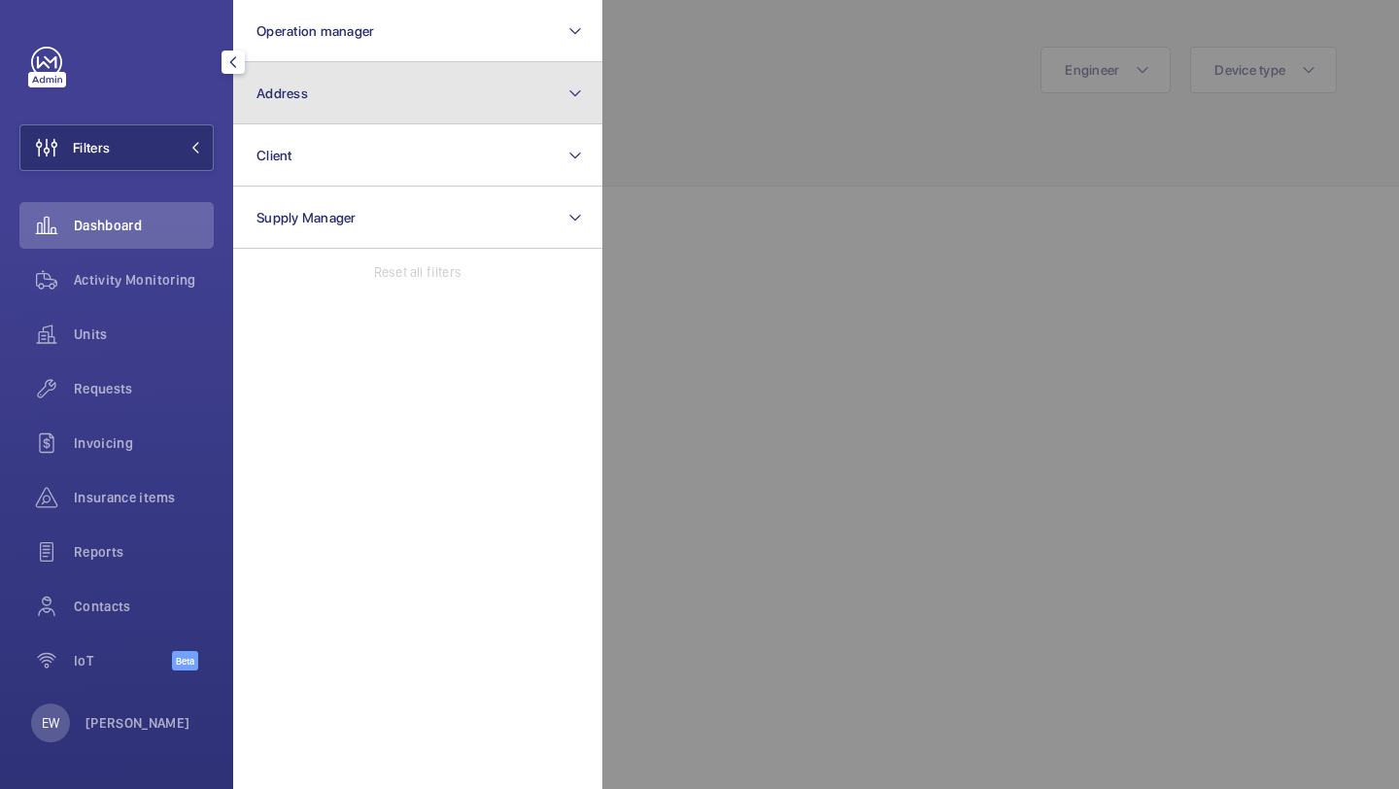
click at [343, 107] on button "Address" at bounding box center [417, 93] width 369 height 62
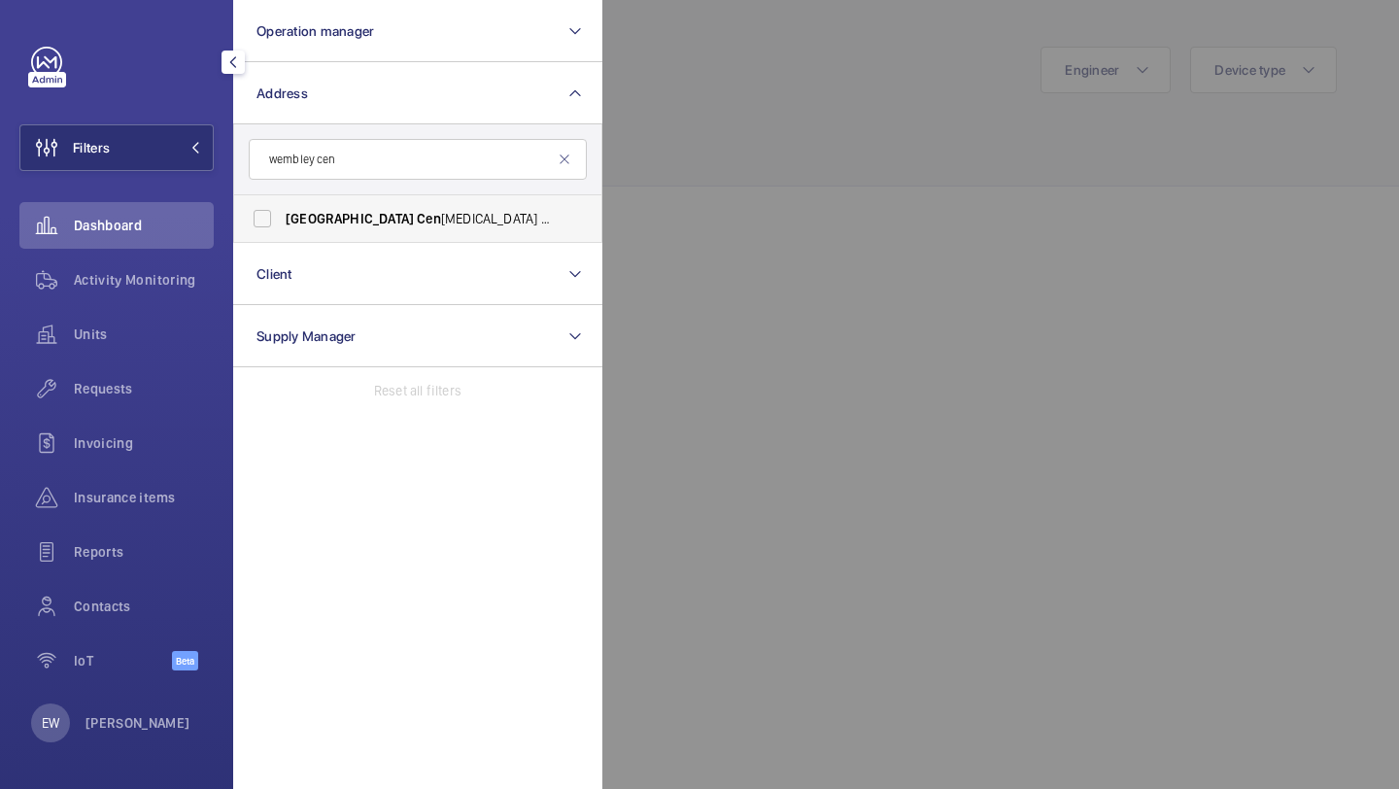
type input "wembley cen"
click at [332, 219] on span "[GEOGRAPHIC_DATA]" at bounding box center [350, 219] width 128 height 16
click at [282, 219] on input "[STREET_ADDRESS][MEDICAL_DATA]" at bounding box center [262, 218] width 39 height 39
checkbox input "true"
click at [157, 396] on span "Requests" at bounding box center [144, 388] width 140 height 19
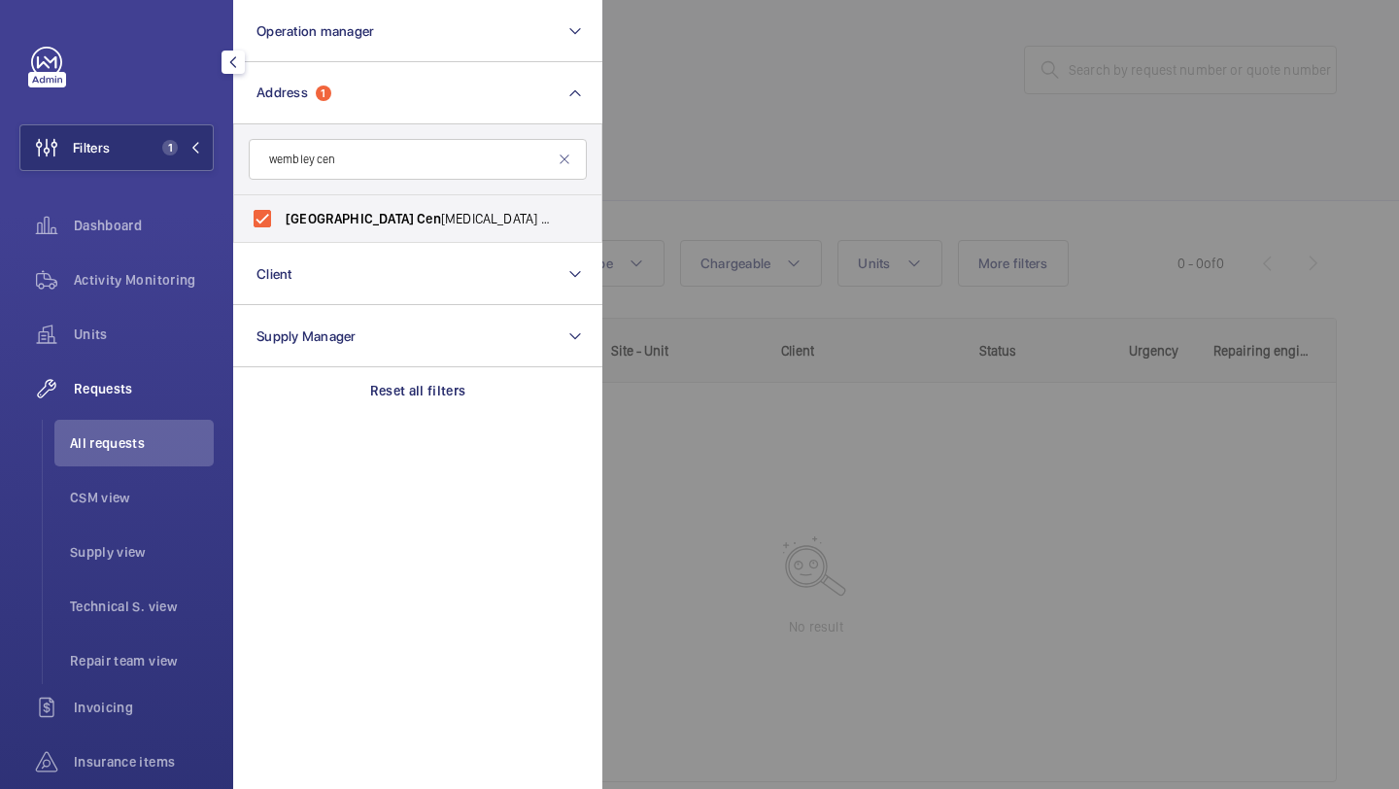
drag, startPoint x: 851, startPoint y: 140, endPoint x: 867, endPoint y: 139, distance: 15.6
click at [862, 139] on div at bounding box center [1302, 394] width 1399 height 789
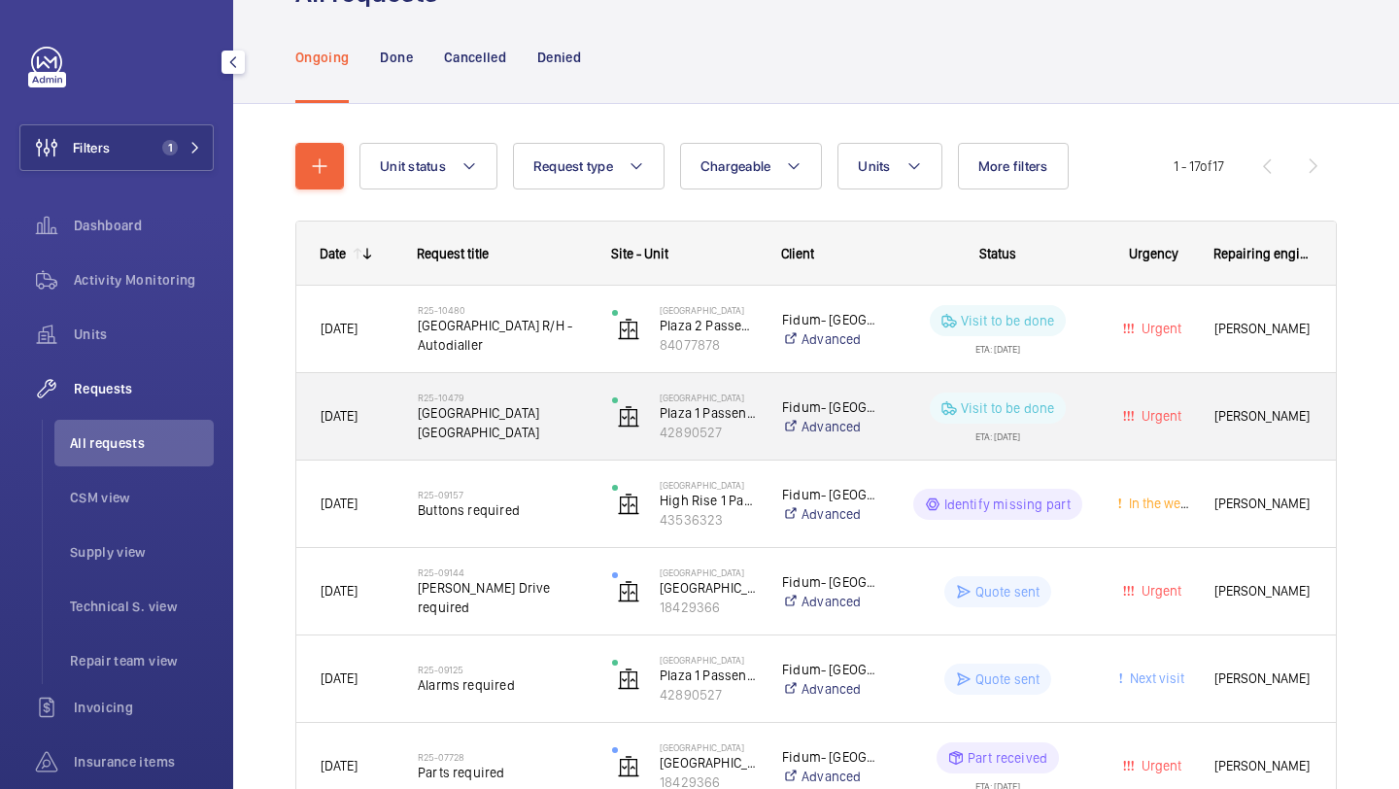
scroll to position [99, 0]
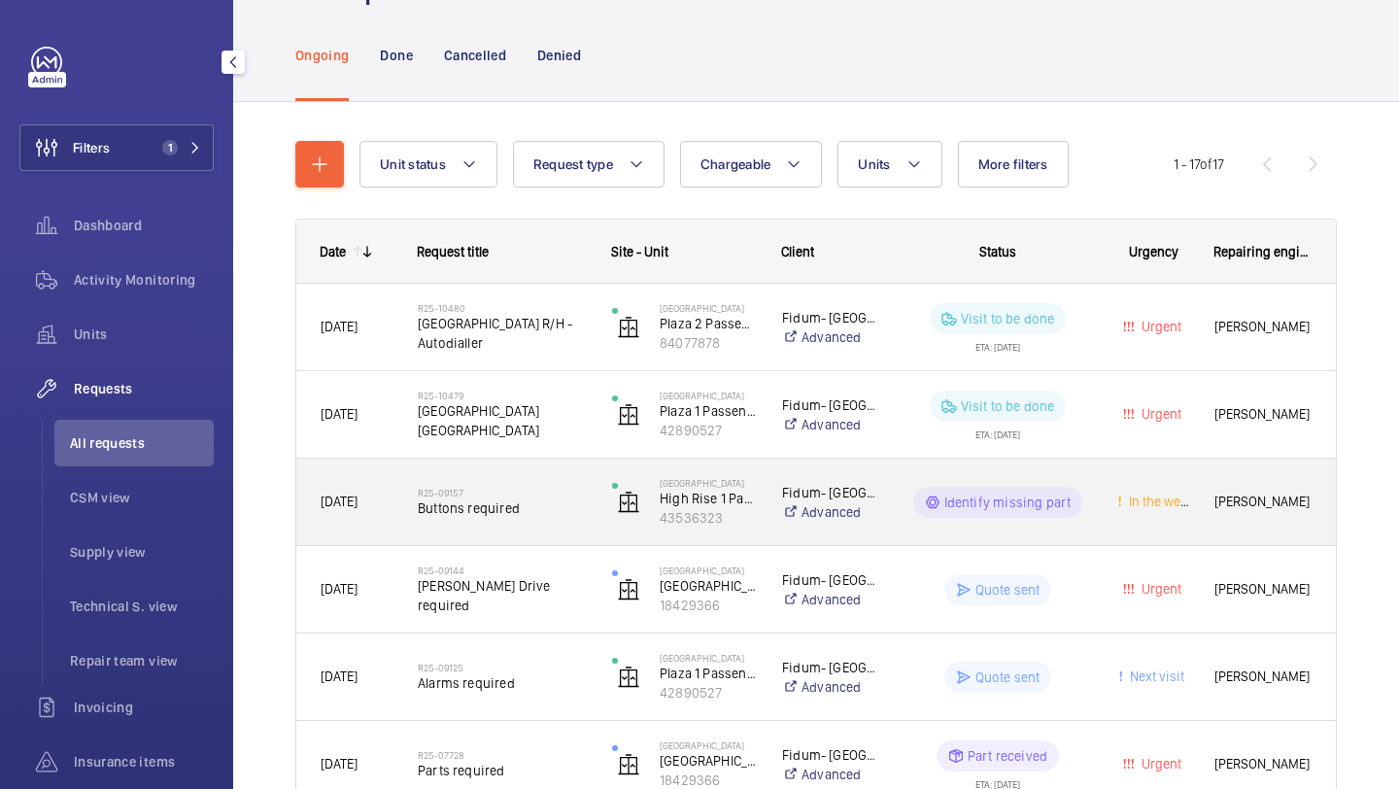
click at [508, 494] on h2 "R25-09157" at bounding box center [502, 493] width 169 height 12
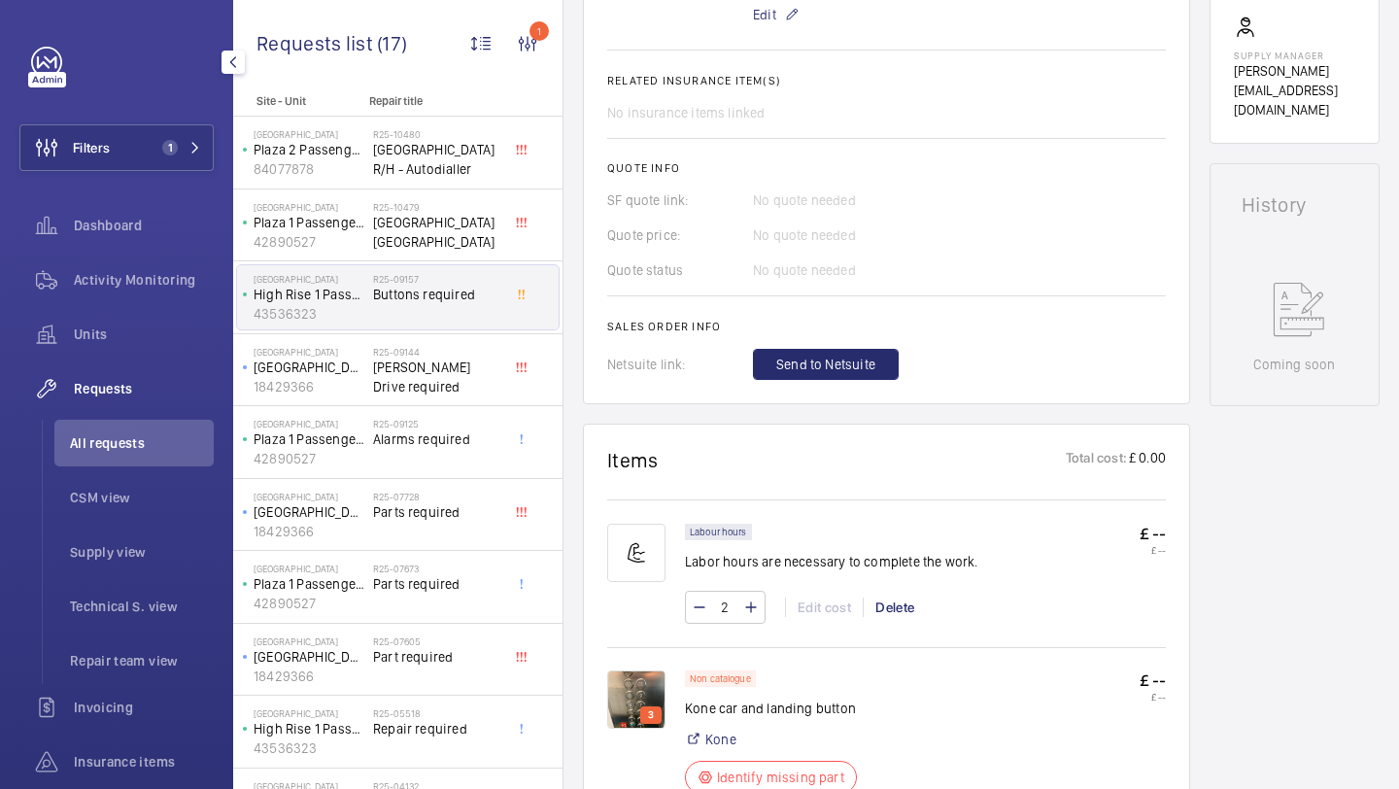
scroll to position [1070, 0]
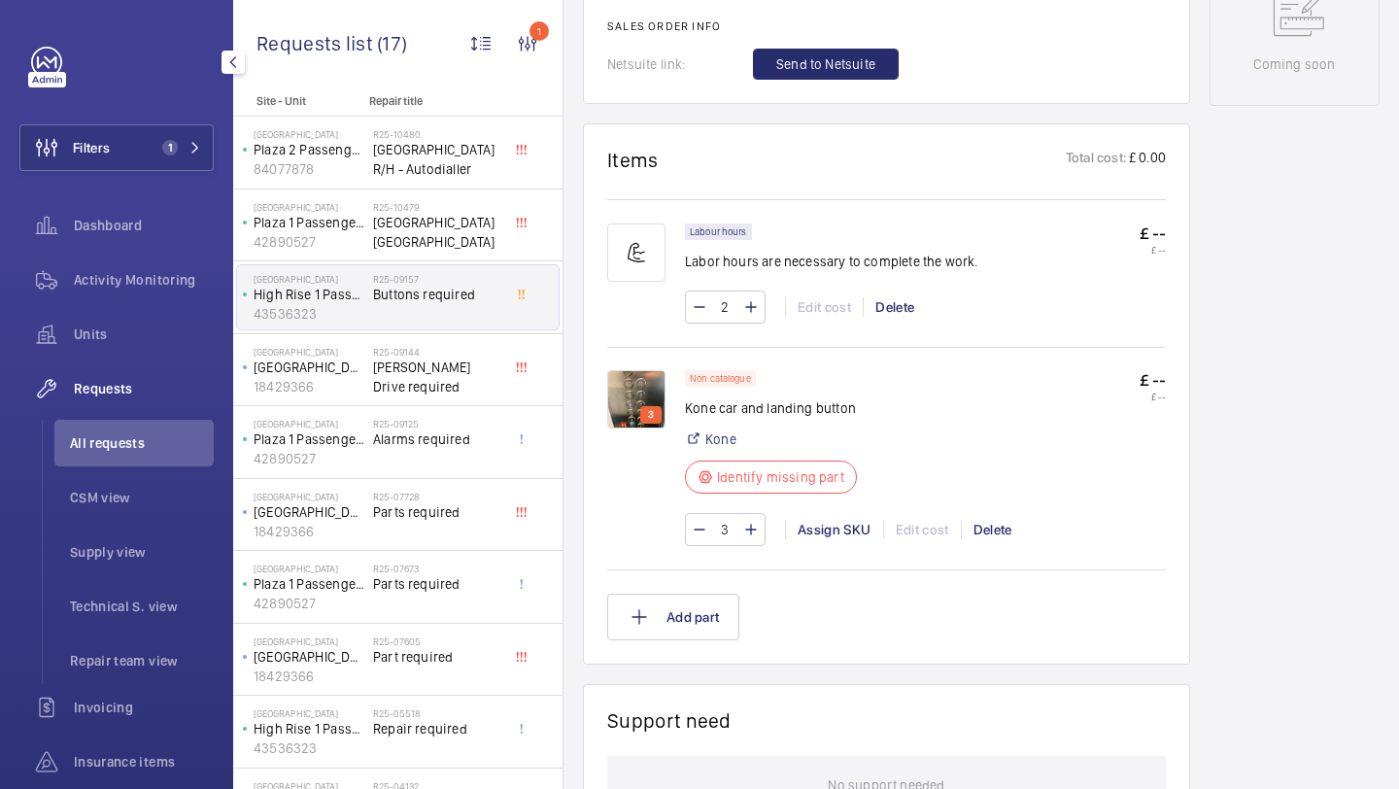
click at [650, 383] on img at bounding box center [636, 399] width 58 height 58
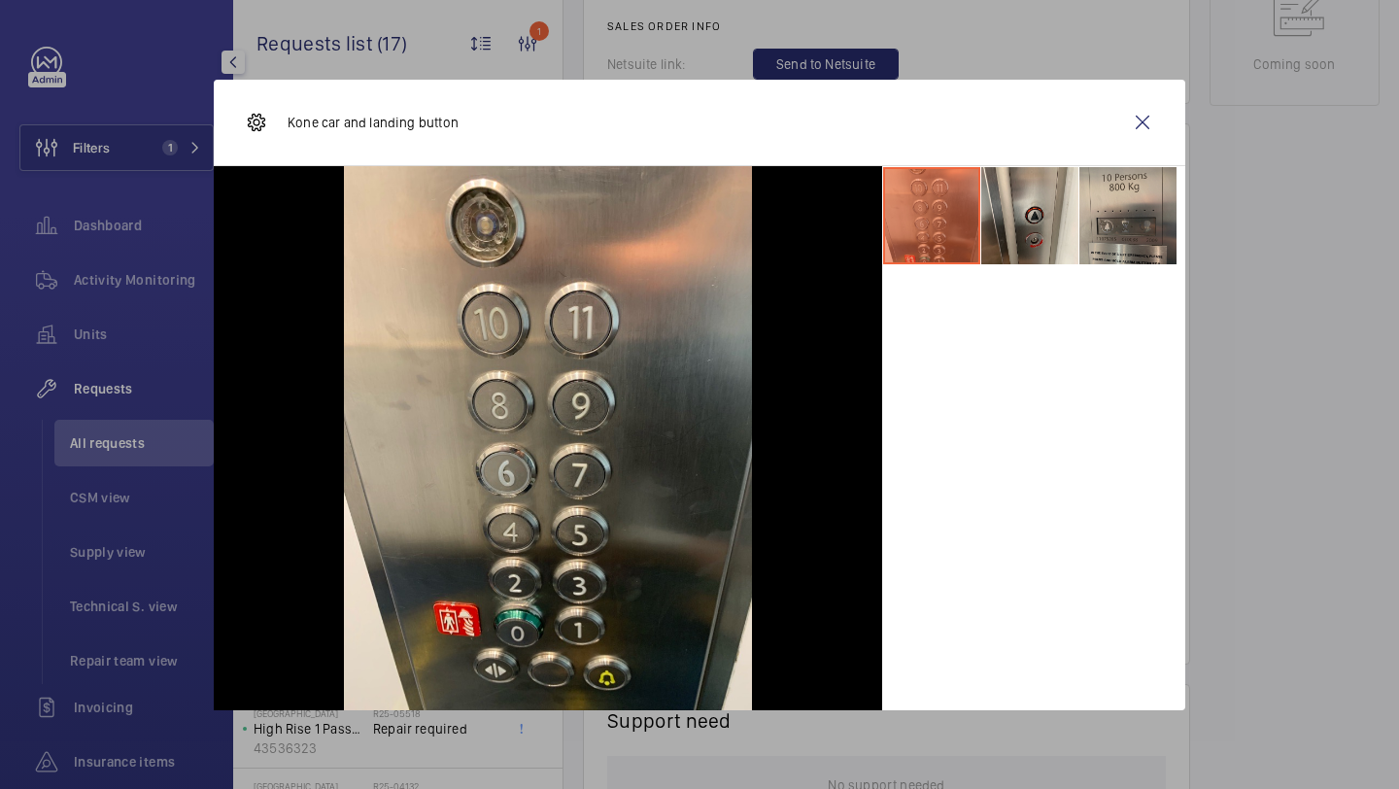
click at [1085, 207] on li at bounding box center [1128, 215] width 97 height 97
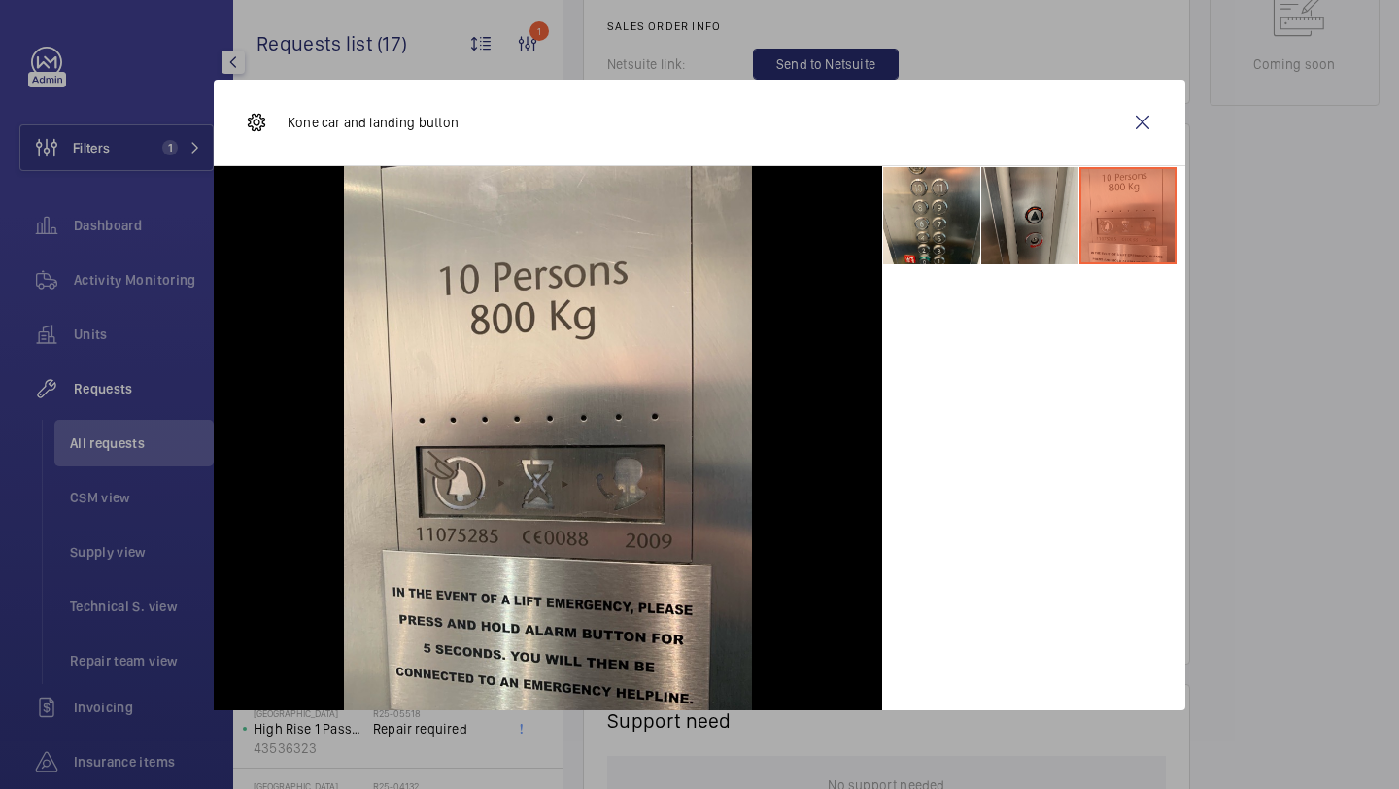
click at [1059, 204] on li at bounding box center [1029, 215] width 97 height 97
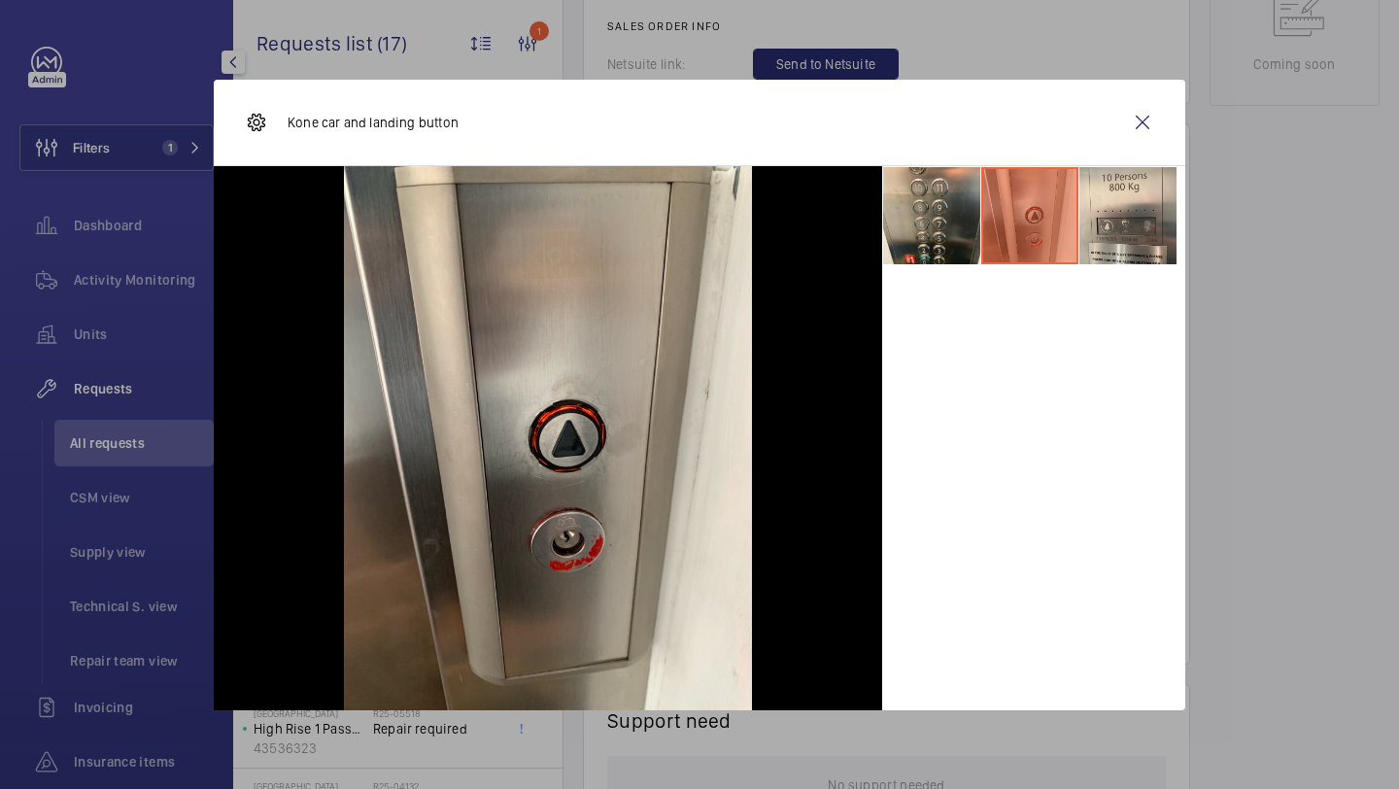
click at [994, 211] on li at bounding box center [1029, 215] width 97 height 97
click at [958, 205] on li at bounding box center [931, 215] width 97 height 97
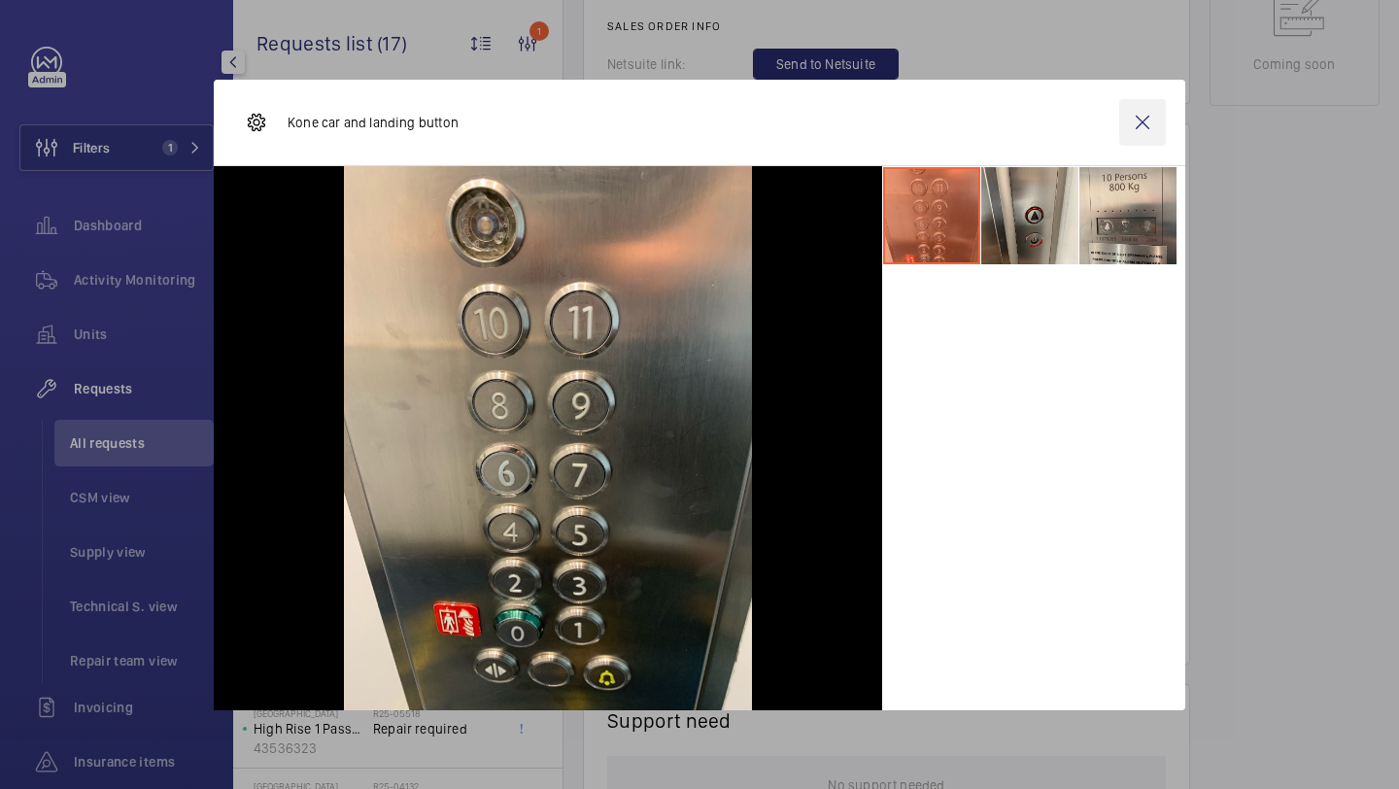
click at [1153, 128] on wm-front-icon-button at bounding box center [1142, 122] width 47 height 47
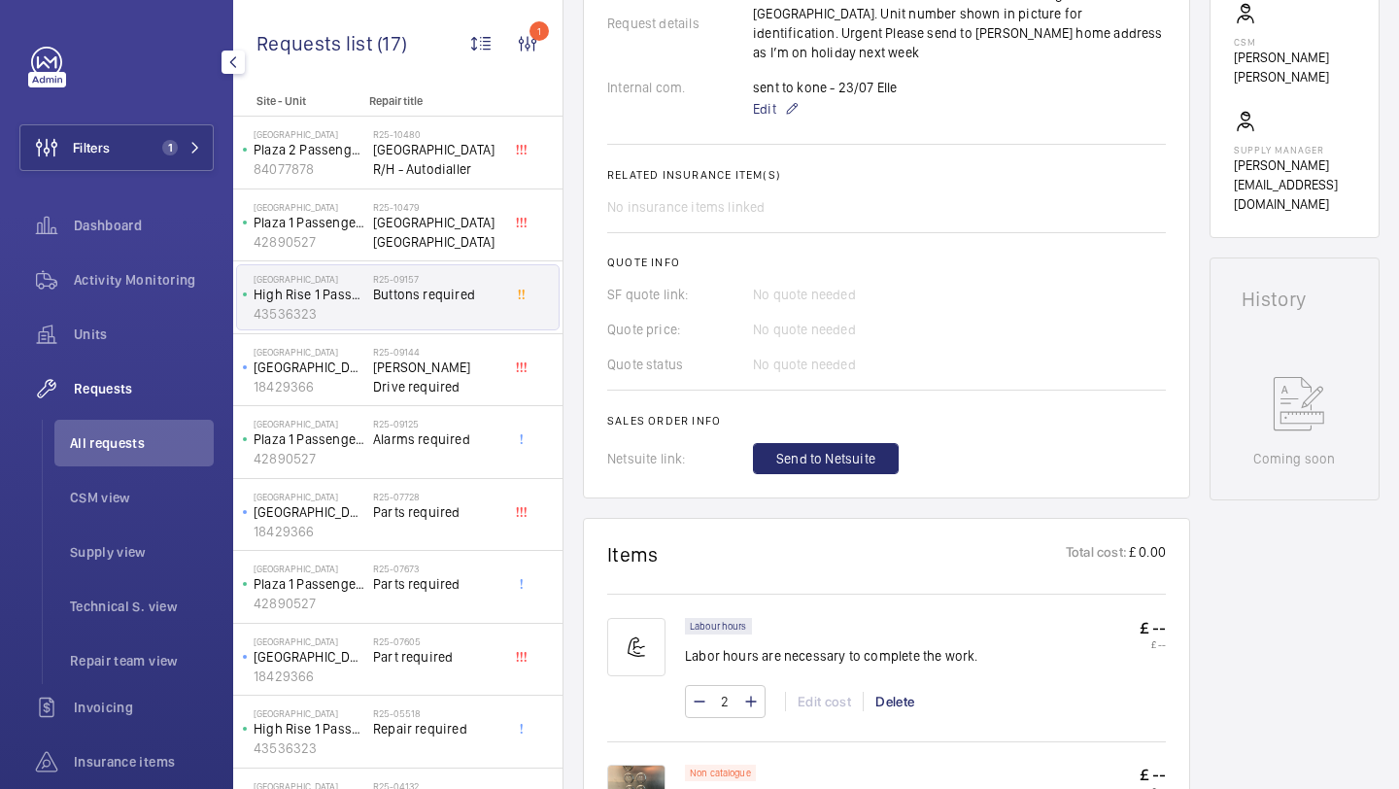
scroll to position [1184, 0]
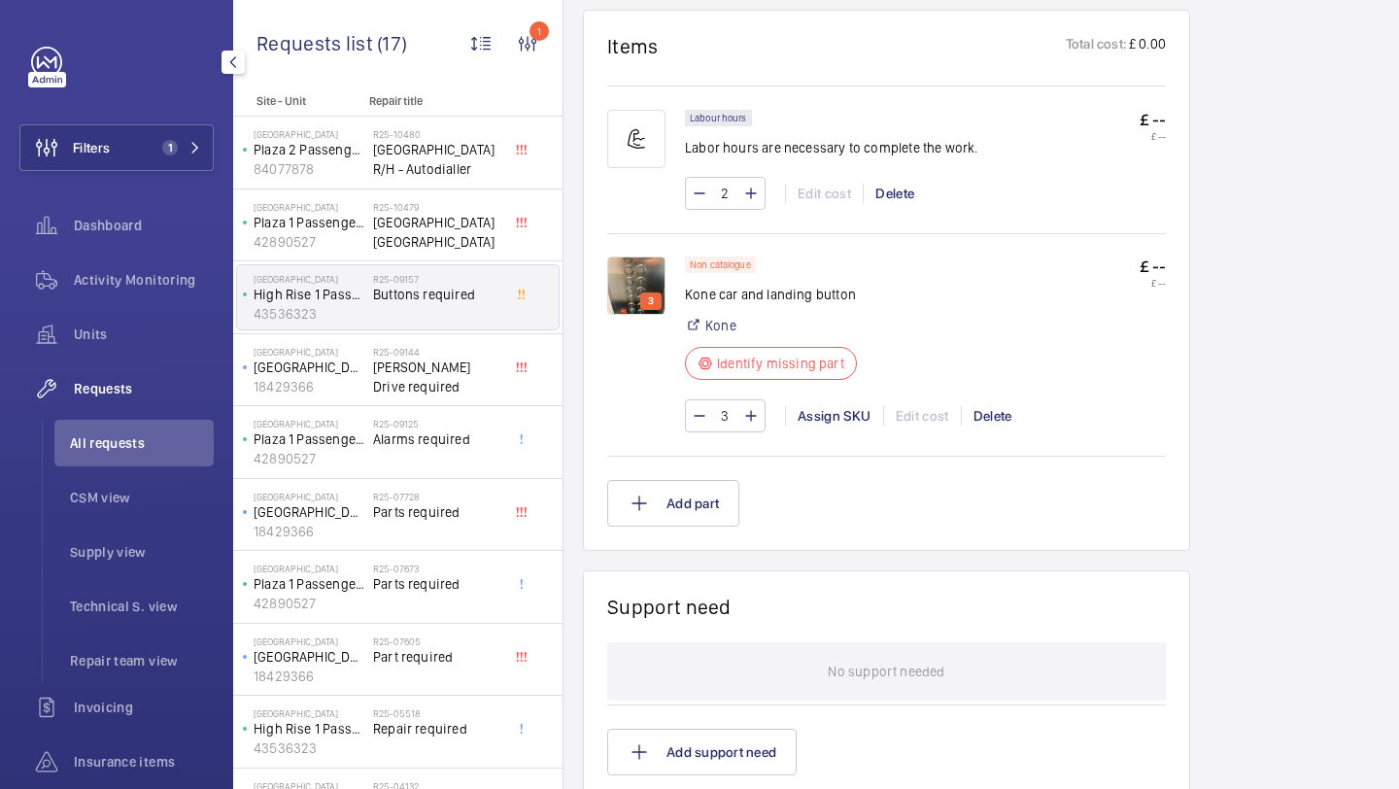
click at [638, 261] on img at bounding box center [636, 286] width 58 height 58
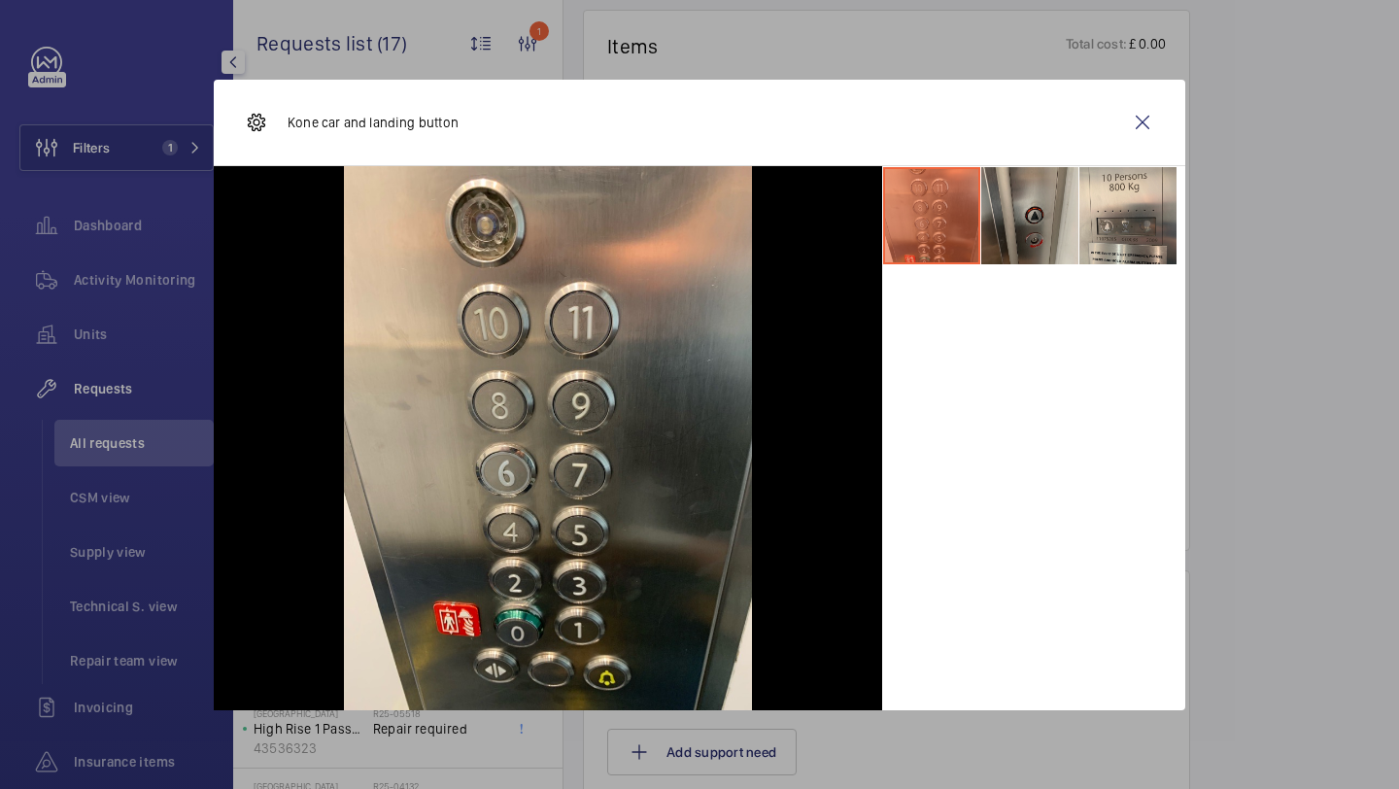
click at [1048, 224] on li at bounding box center [1029, 215] width 97 height 97
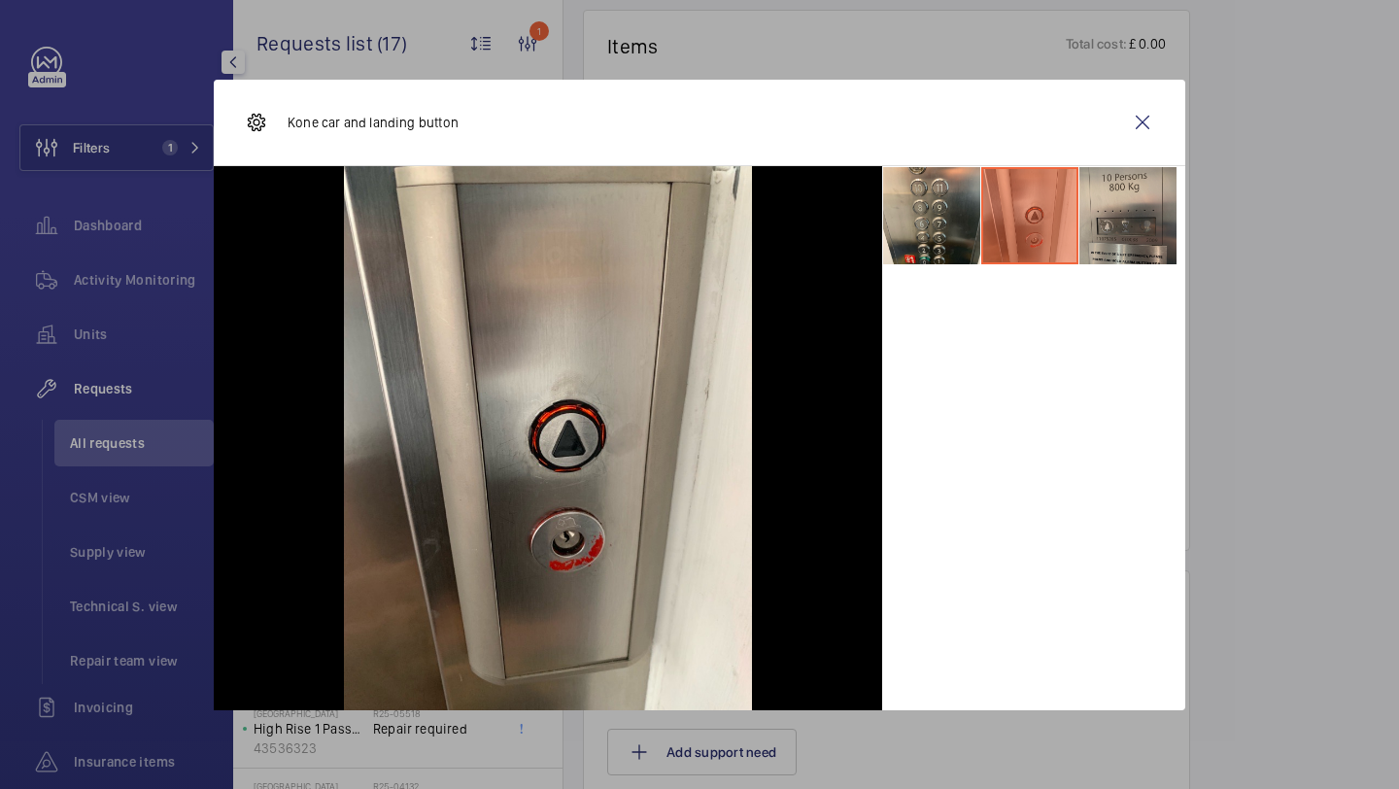
click at [1106, 223] on li at bounding box center [1128, 215] width 97 height 97
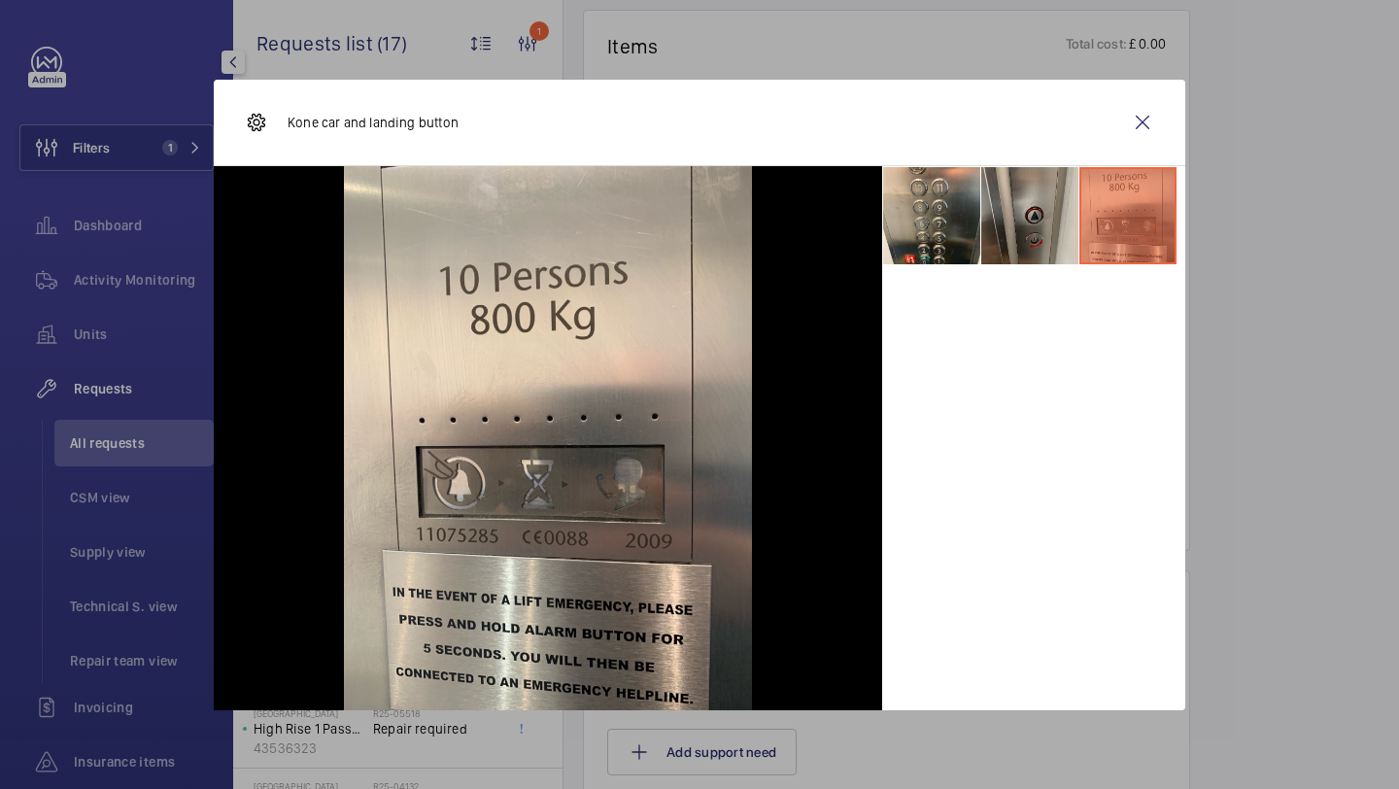
click at [1011, 219] on li at bounding box center [1029, 215] width 97 height 97
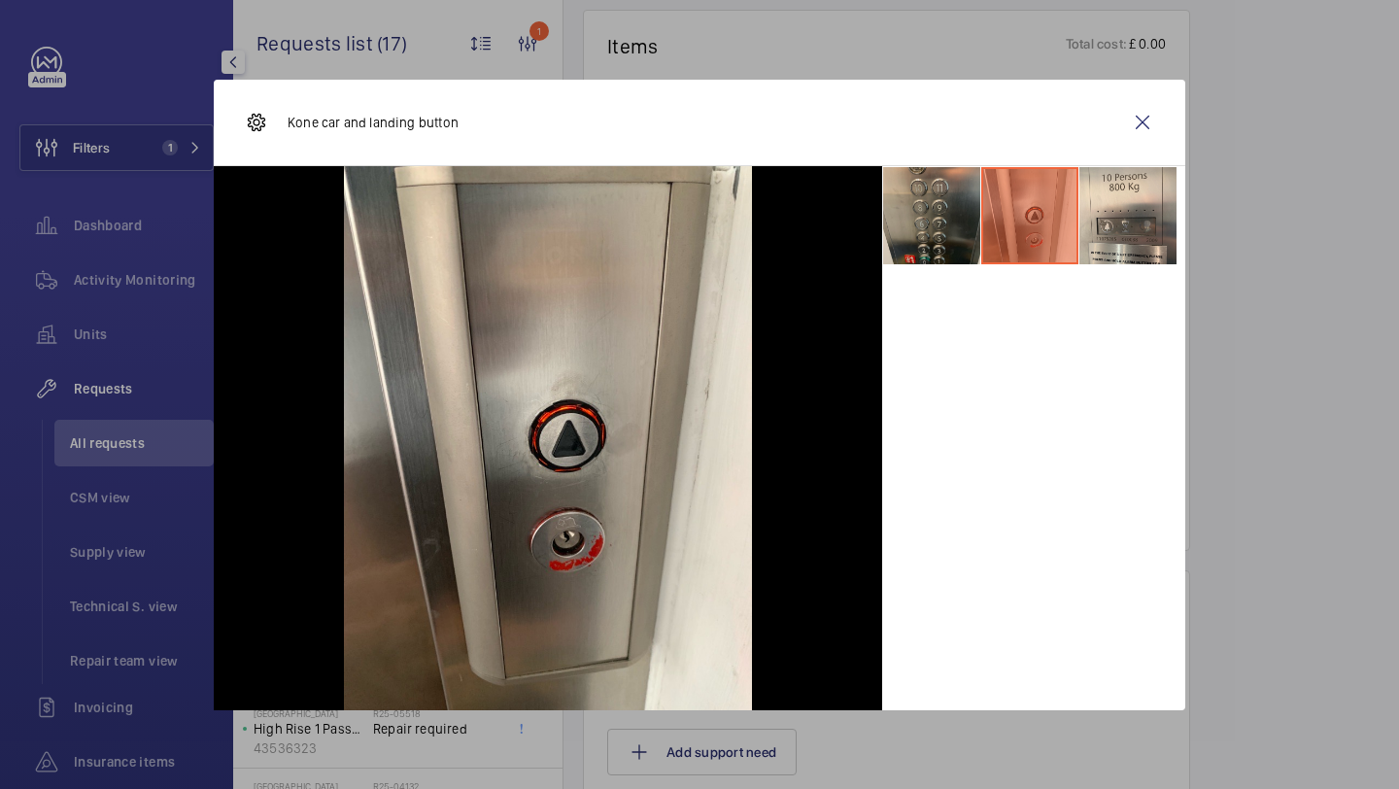
click at [960, 219] on li at bounding box center [931, 215] width 97 height 97
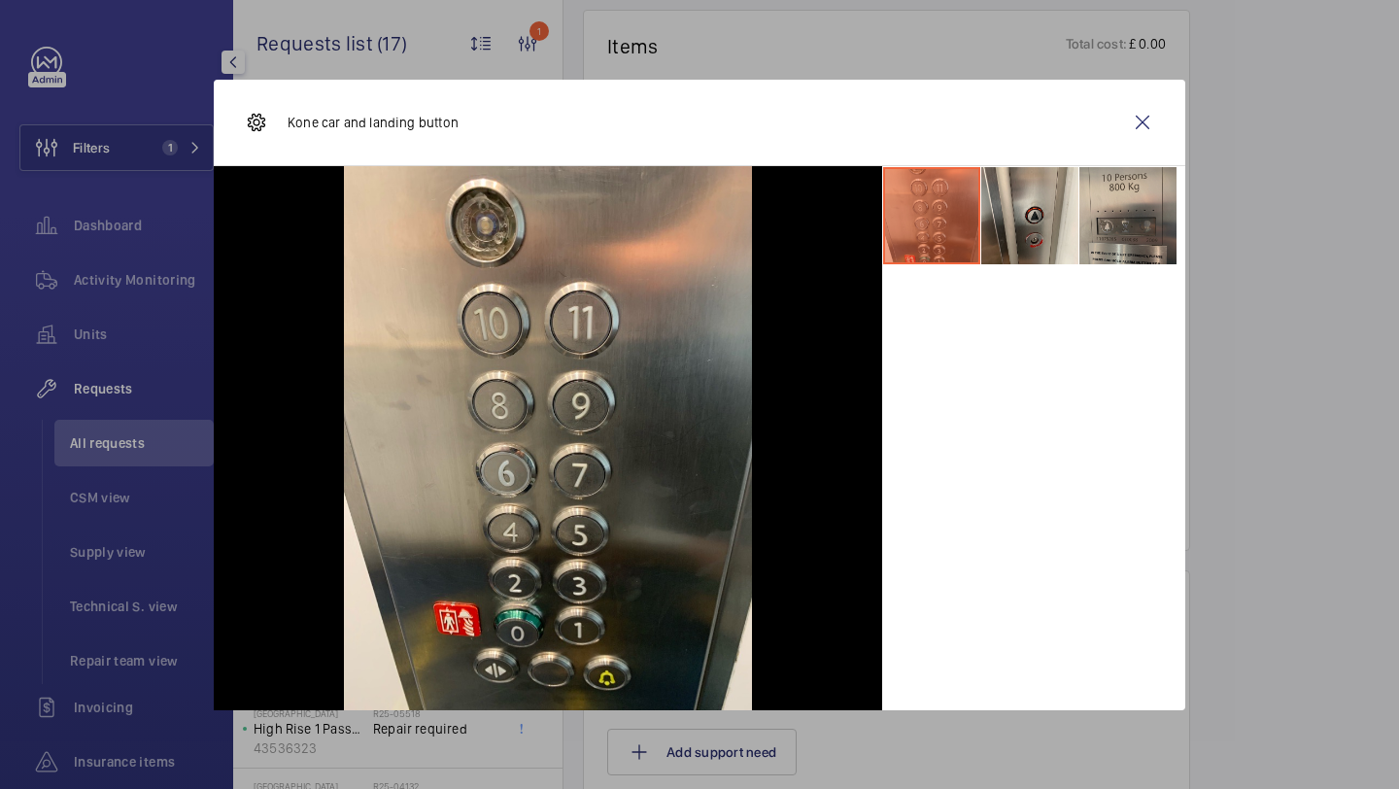
click at [1152, 219] on li at bounding box center [1128, 215] width 97 height 97
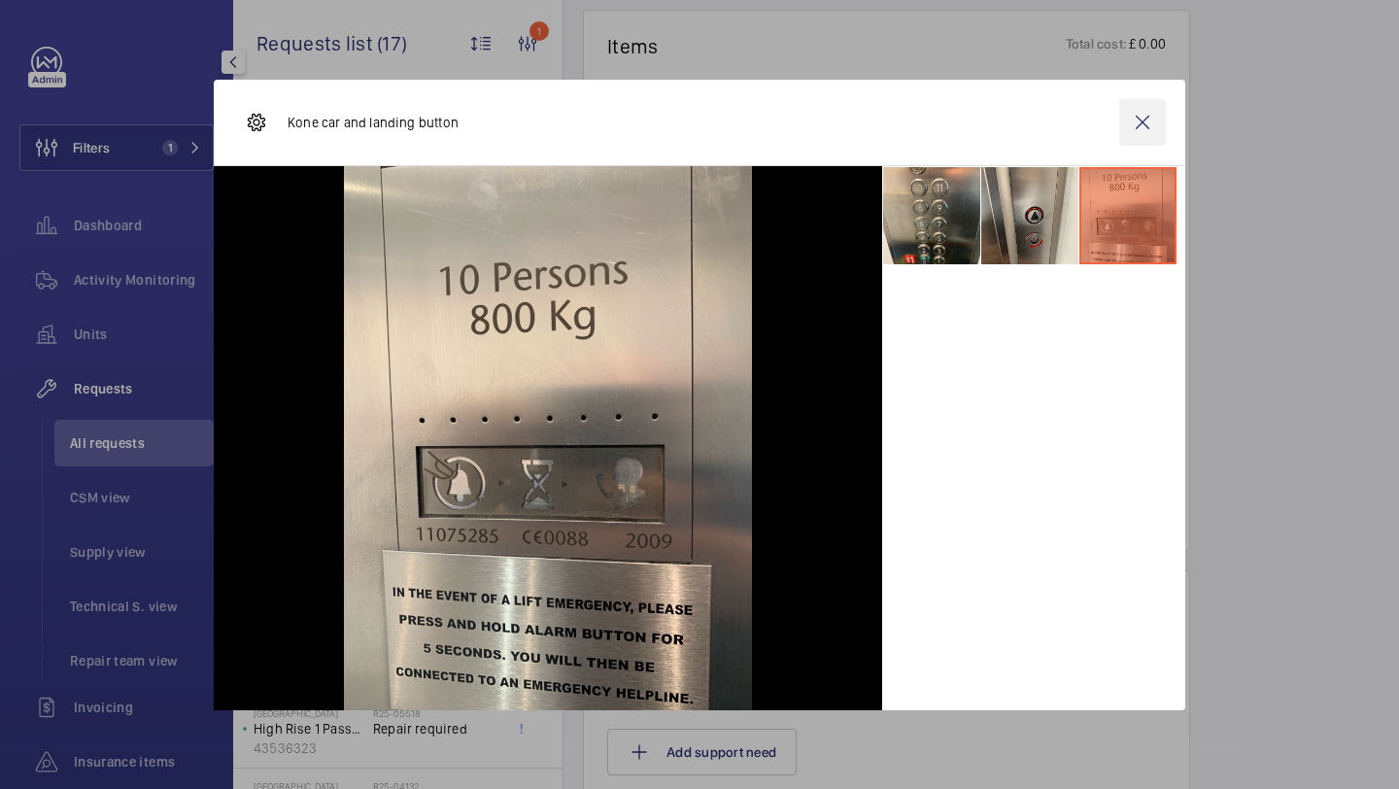
click at [1156, 138] on wm-front-icon-button at bounding box center [1142, 122] width 47 height 47
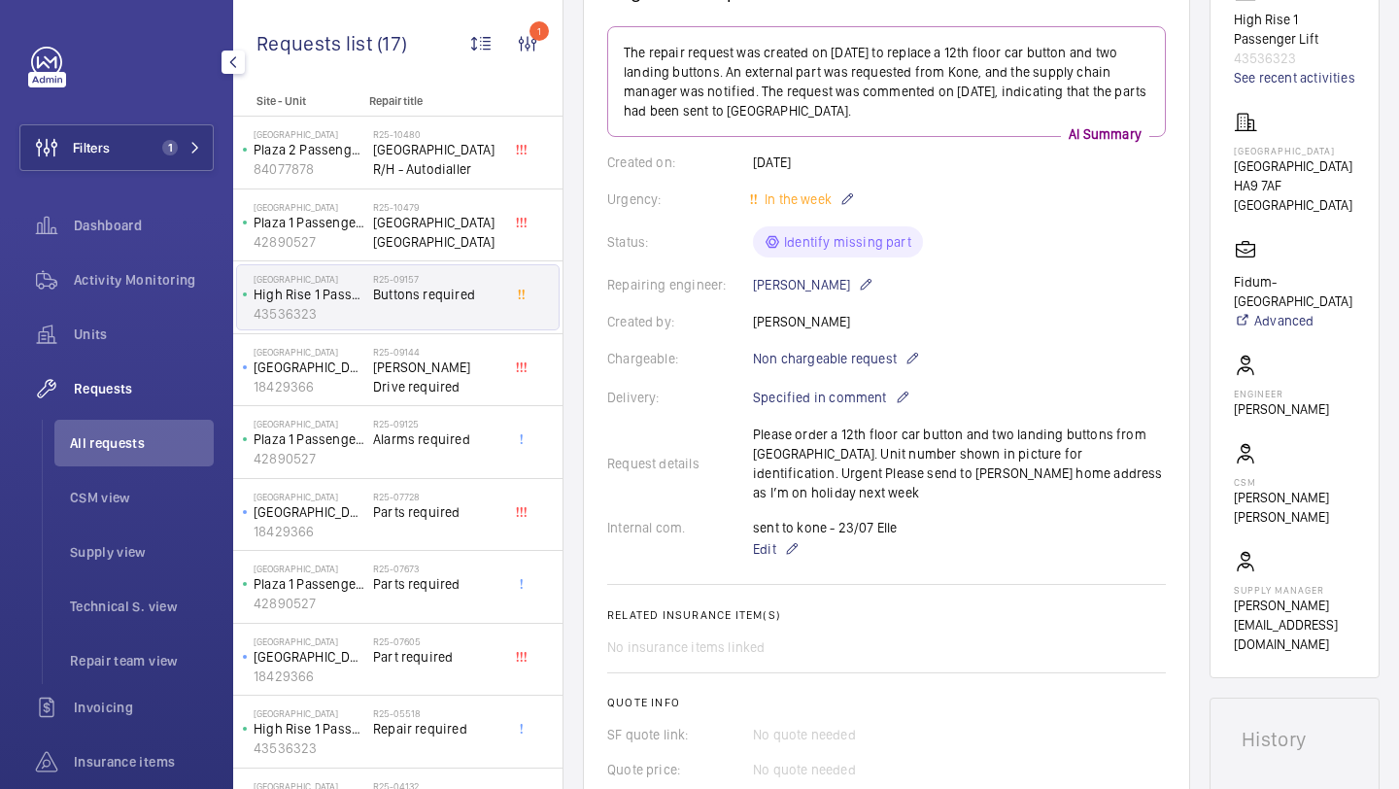
scroll to position [882, 0]
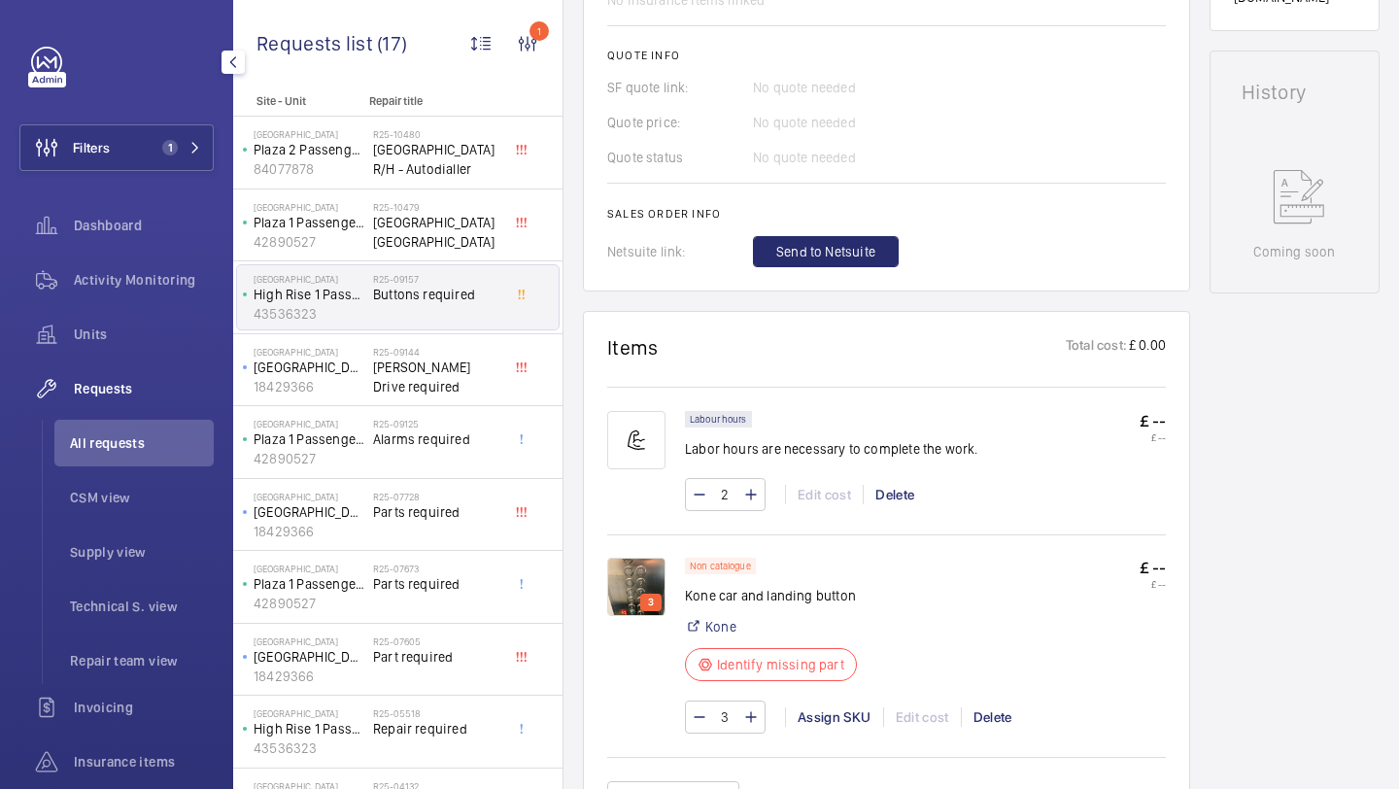
click at [633, 584] on img at bounding box center [636, 587] width 58 height 58
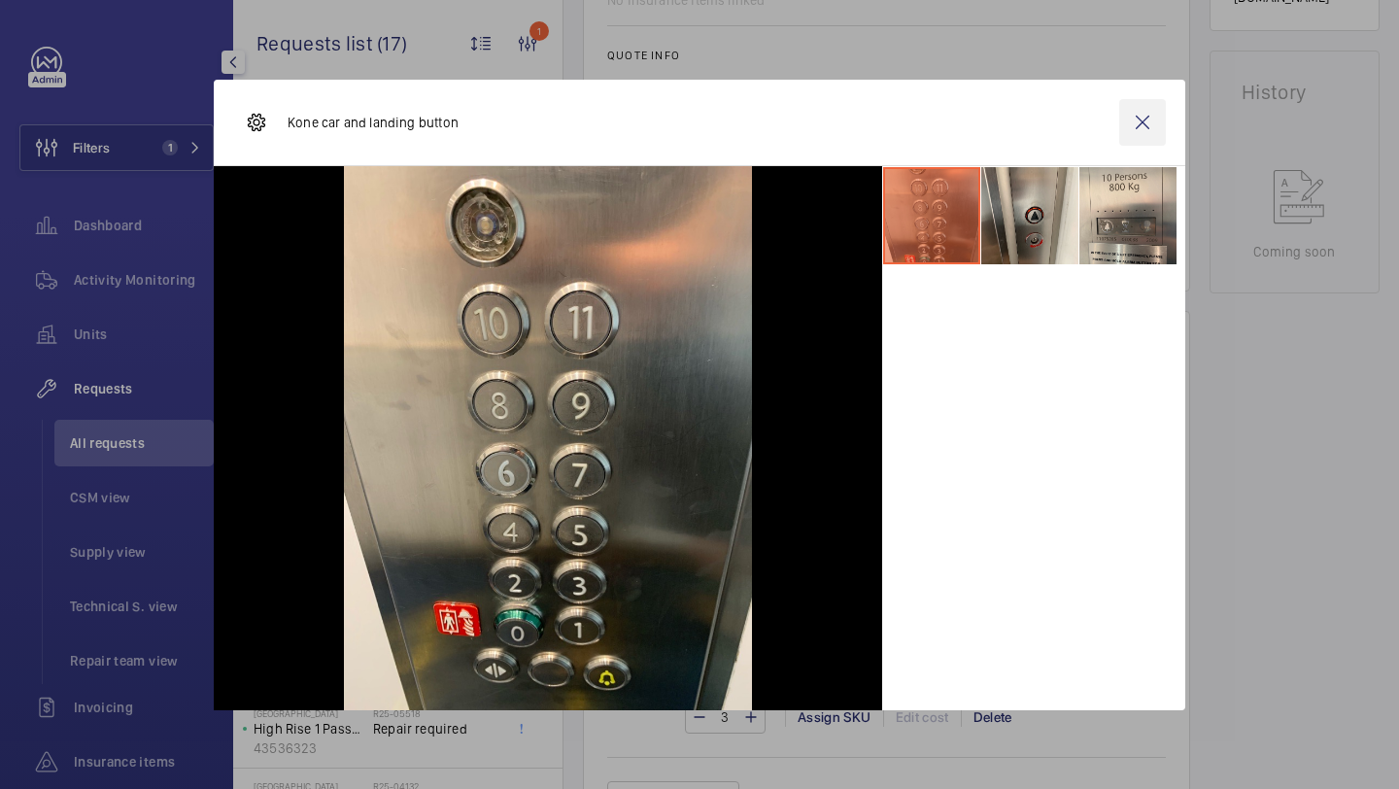
click at [1120, 121] on wm-front-icon-button at bounding box center [1142, 122] width 47 height 47
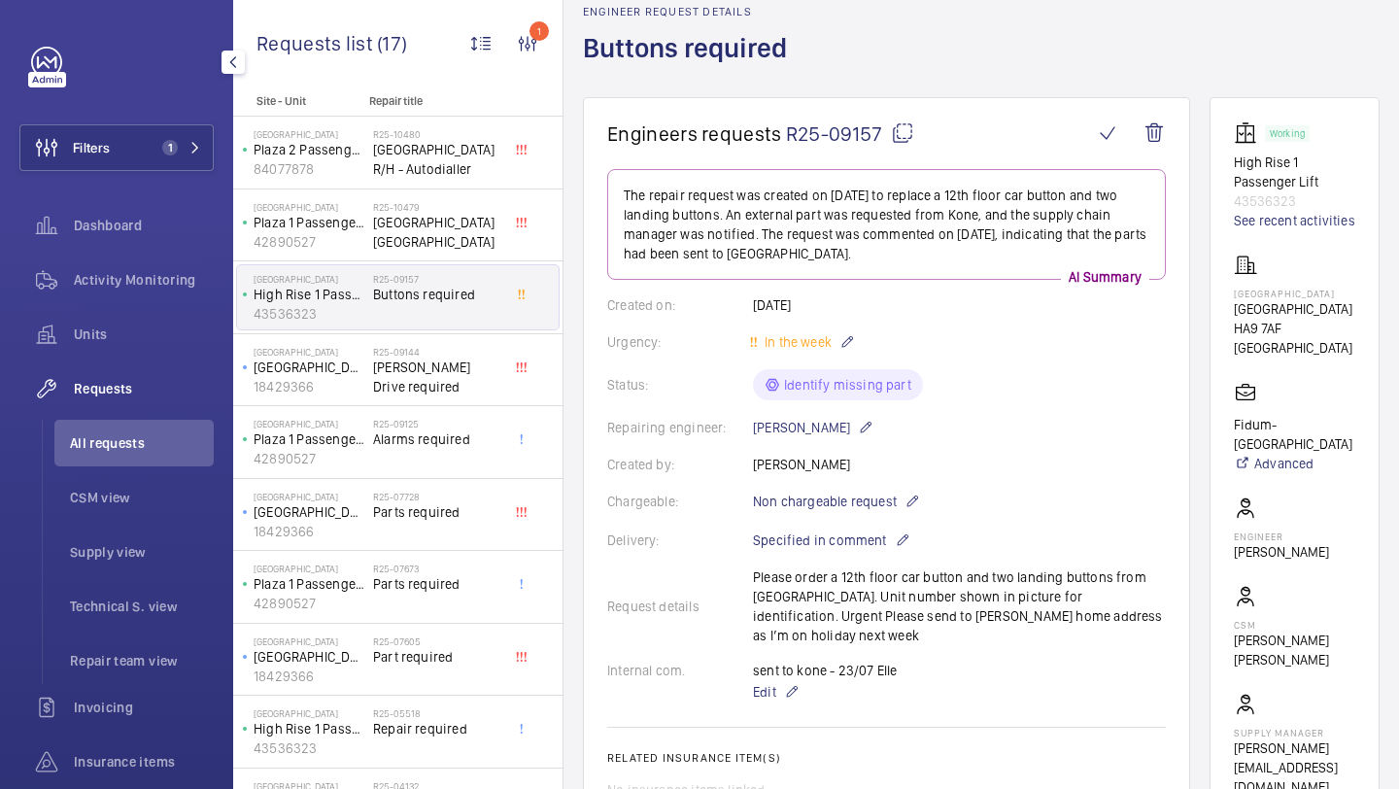
scroll to position [104, 0]
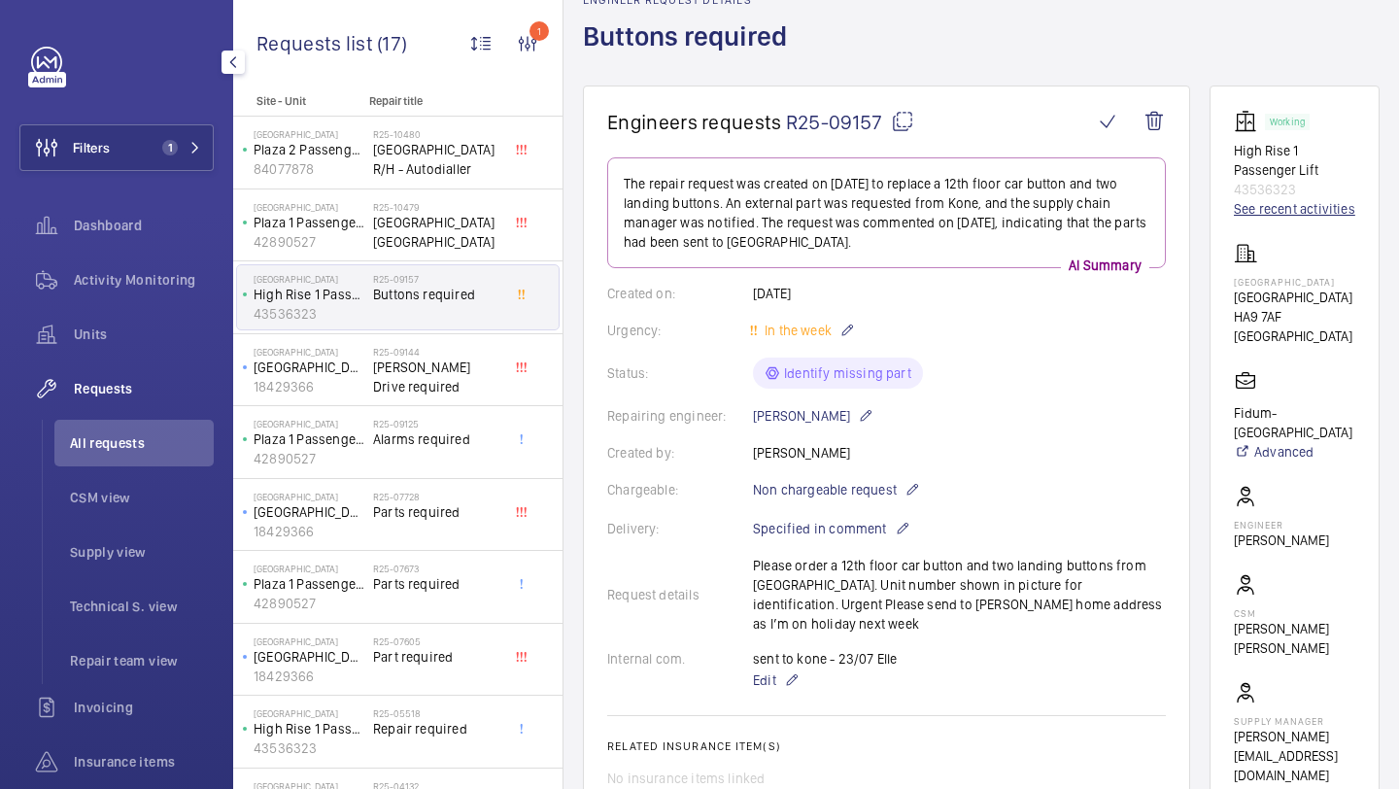
click at [1253, 214] on link "See recent activities" at bounding box center [1294, 208] width 121 height 19
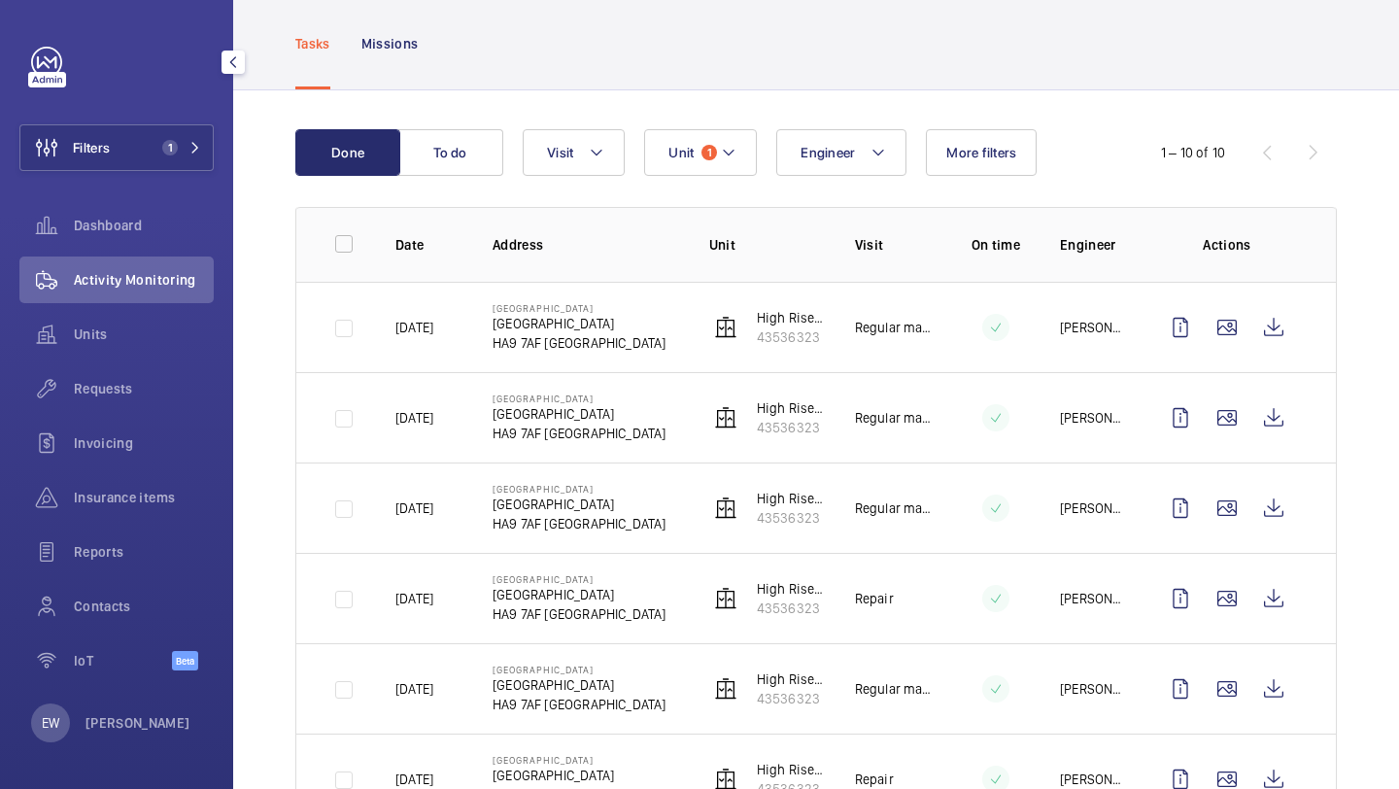
scroll to position [117, 0]
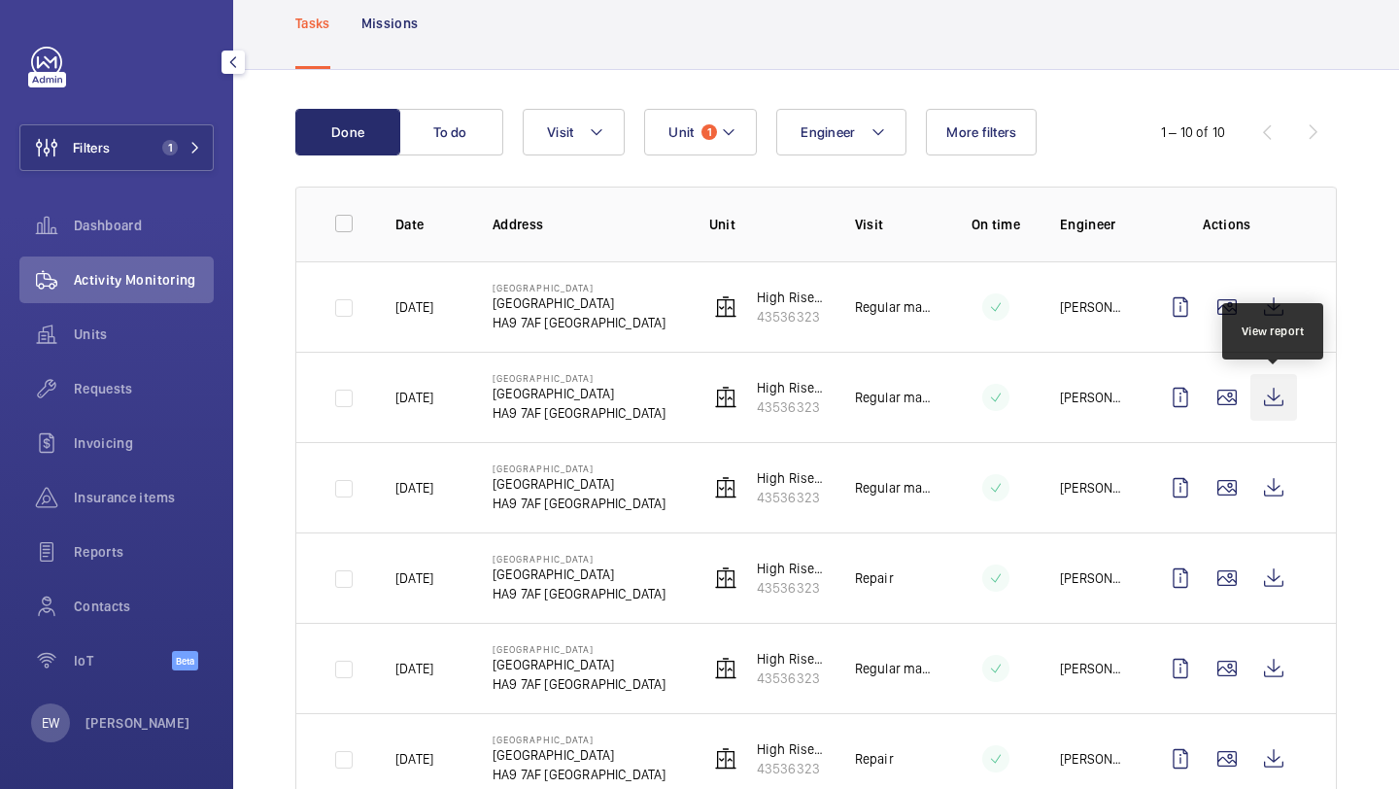
click at [1268, 401] on wm-front-icon-button at bounding box center [1274, 397] width 47 height 47
click at [180, 392] on span "Requests" at bounding box center [144, 388] width 140 height 19
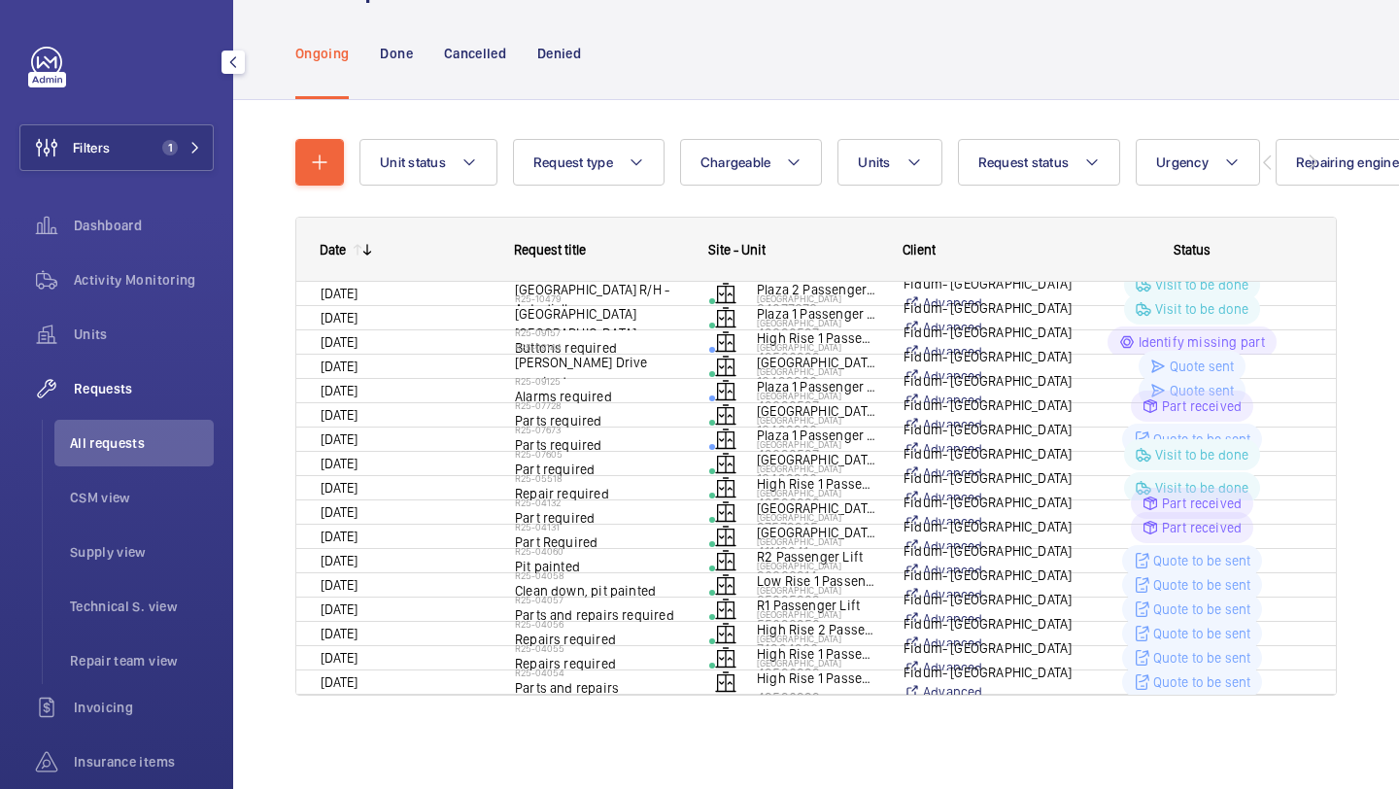
scroll to position [86, 0]
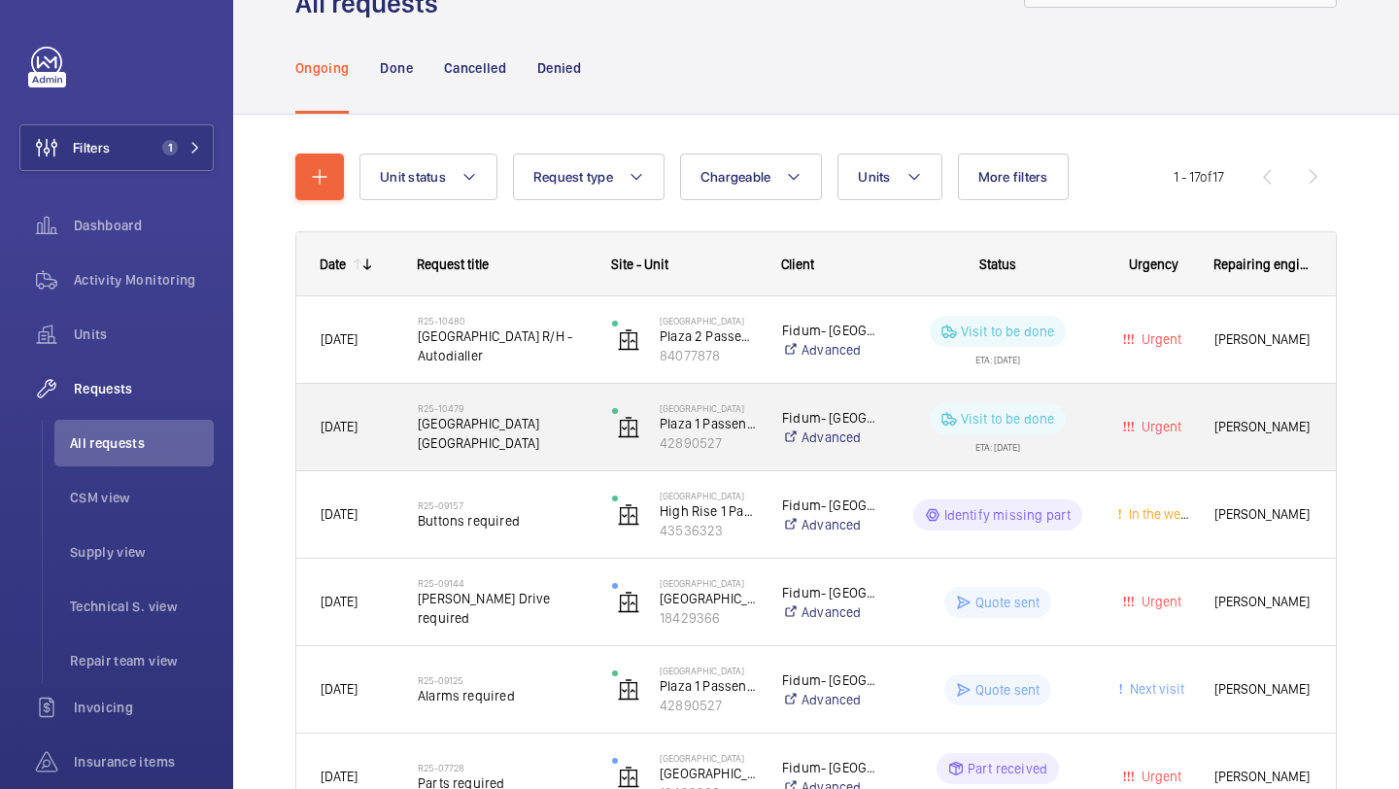
click at [546, 428] on span "[GEOGRAPHIC_DATA] [GEOGRAPHIC_DATA]" at bounding box center [502, 433] width 169 height 39
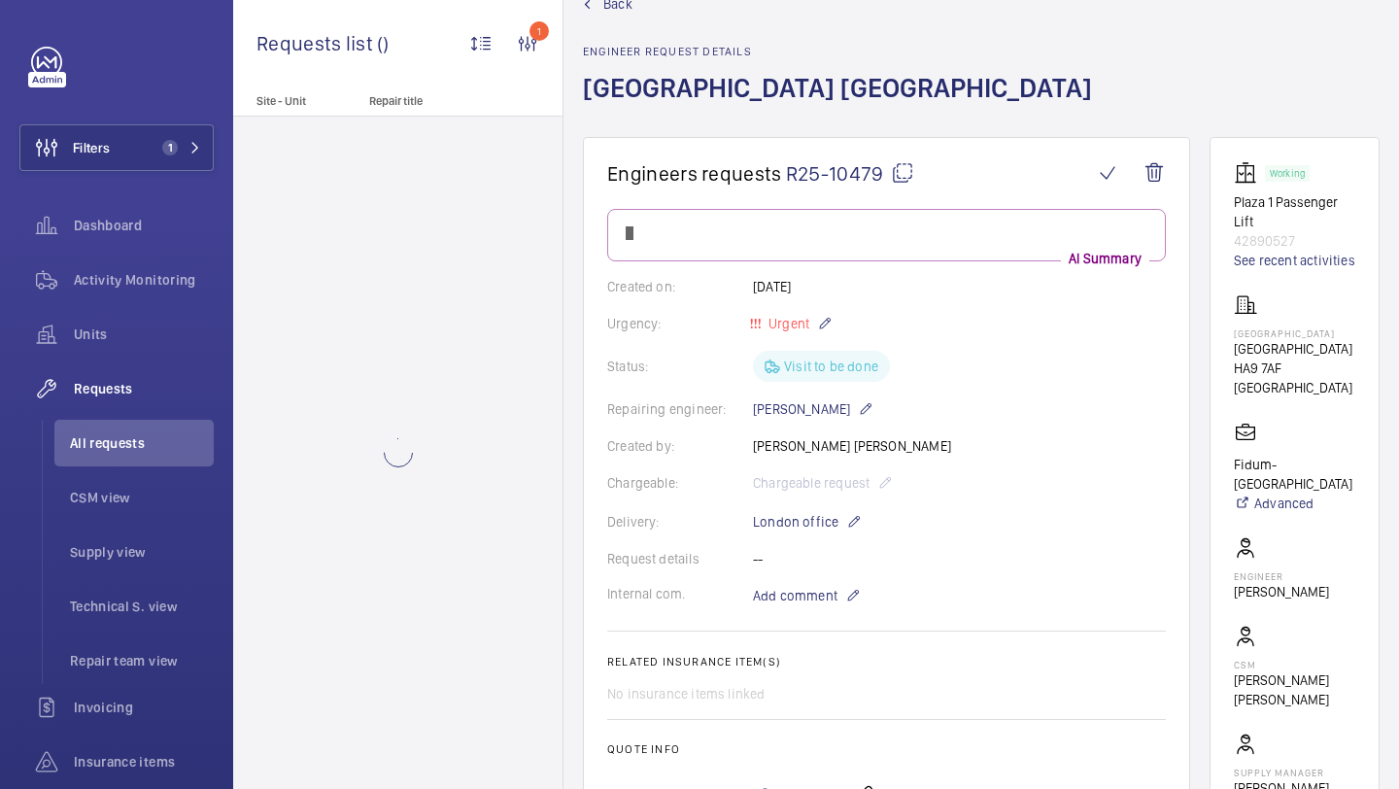
scroll to position [54, 0]
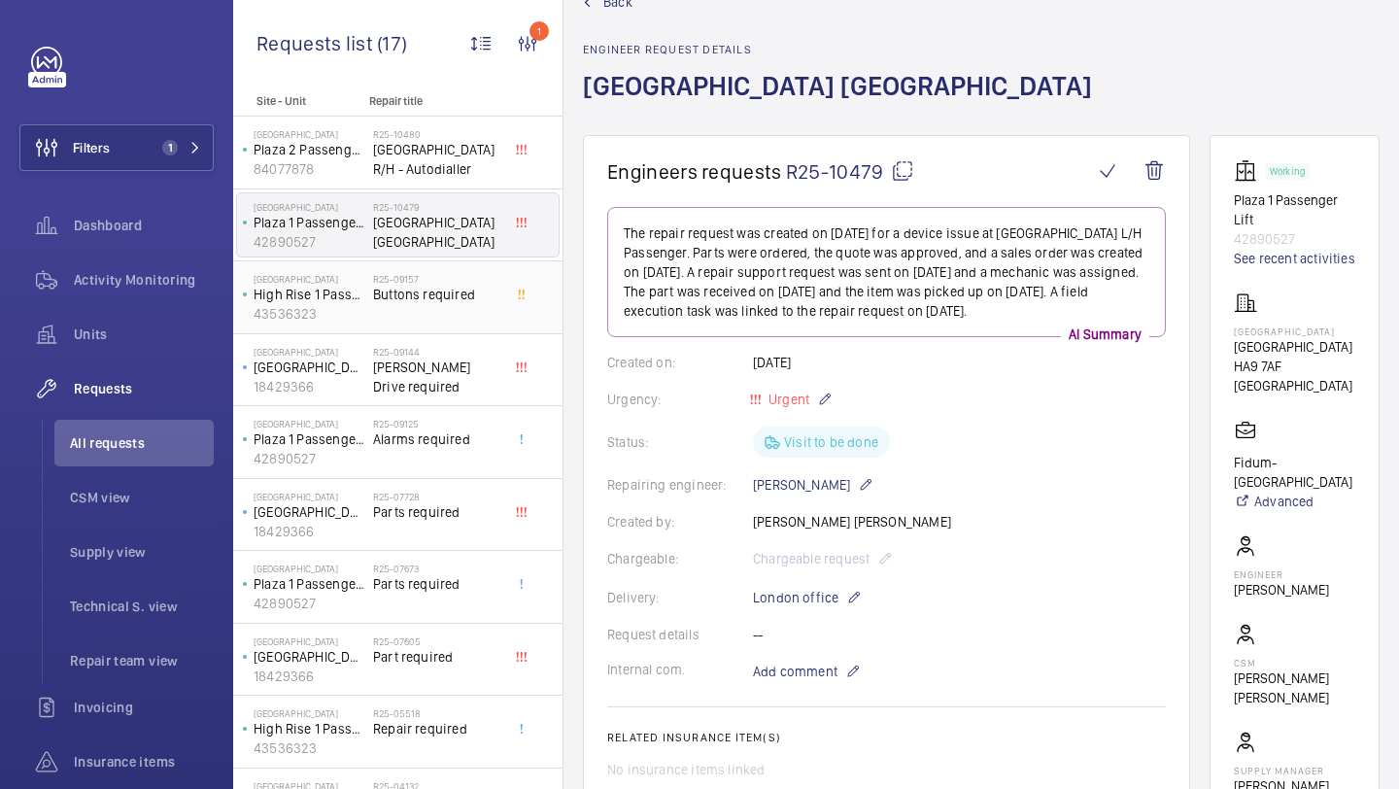
click at [460, 313] on div "R25-09157 Buttons required" at bounding box center [437, 301] width 128 height 56
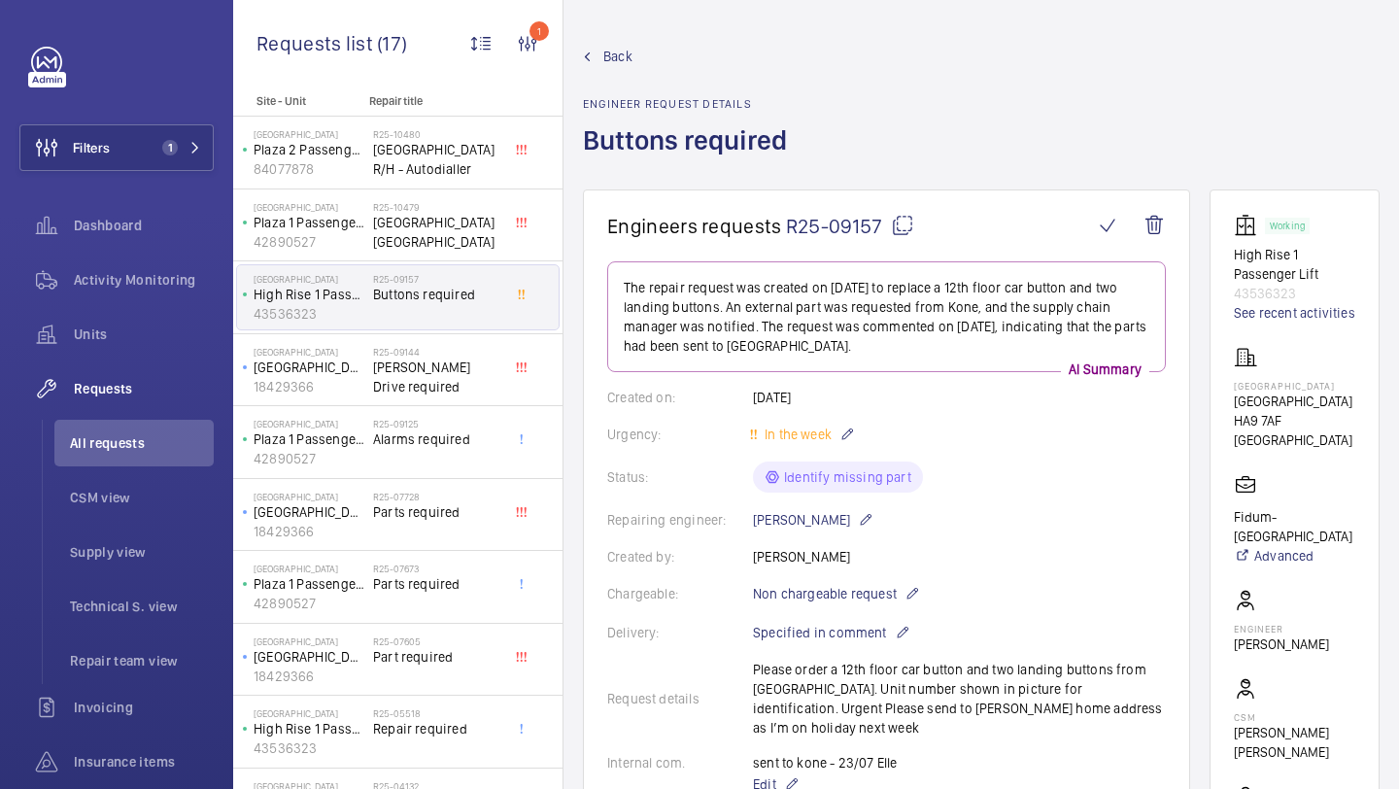
drag, startPoint x: 882, startPoint y: 234, endPoint x: 786, endPoint y: 233, distance: 96.2
click at [786, 233] on span "R25-09157" at bounding box center [850, 226] width 128 height 24
copy span "R25-09157"
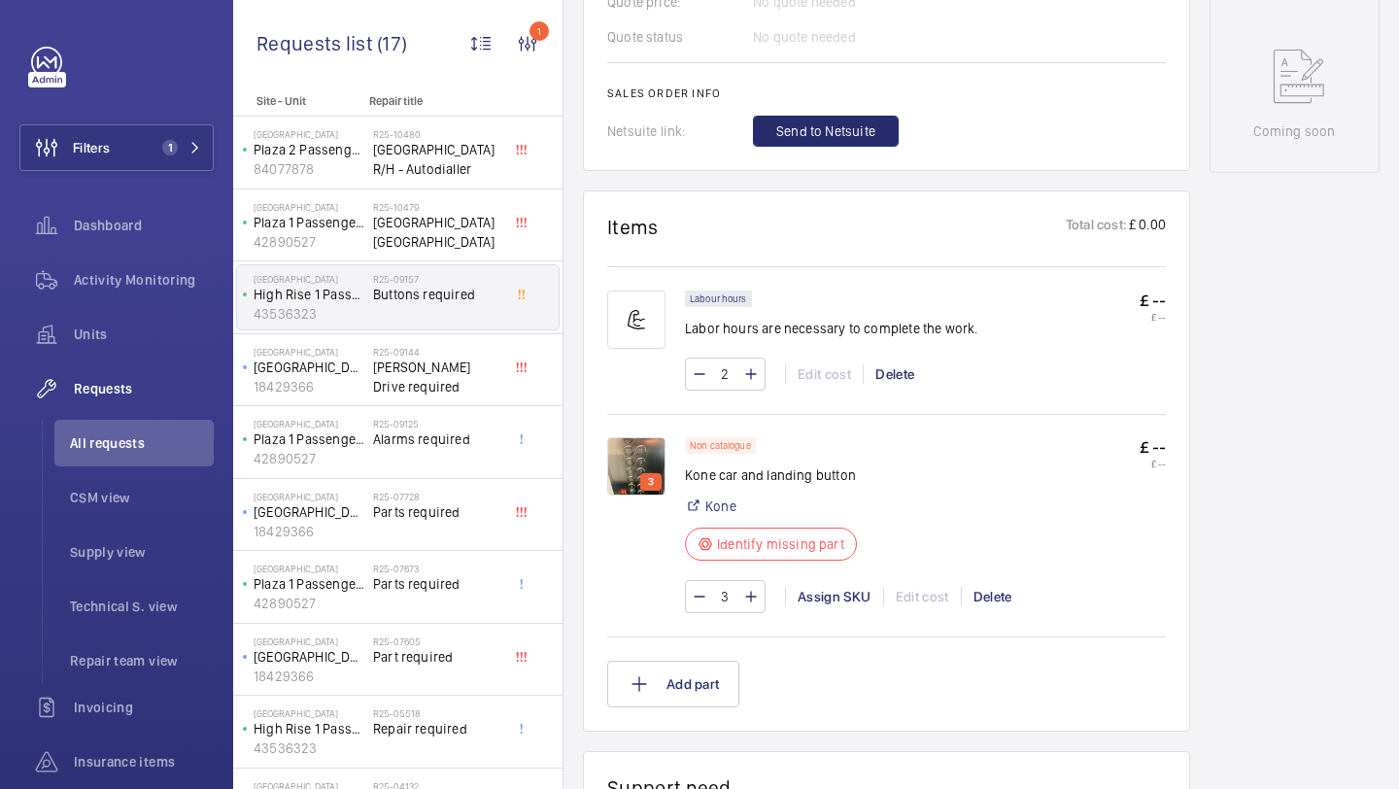
scroll to position [1021, 0]
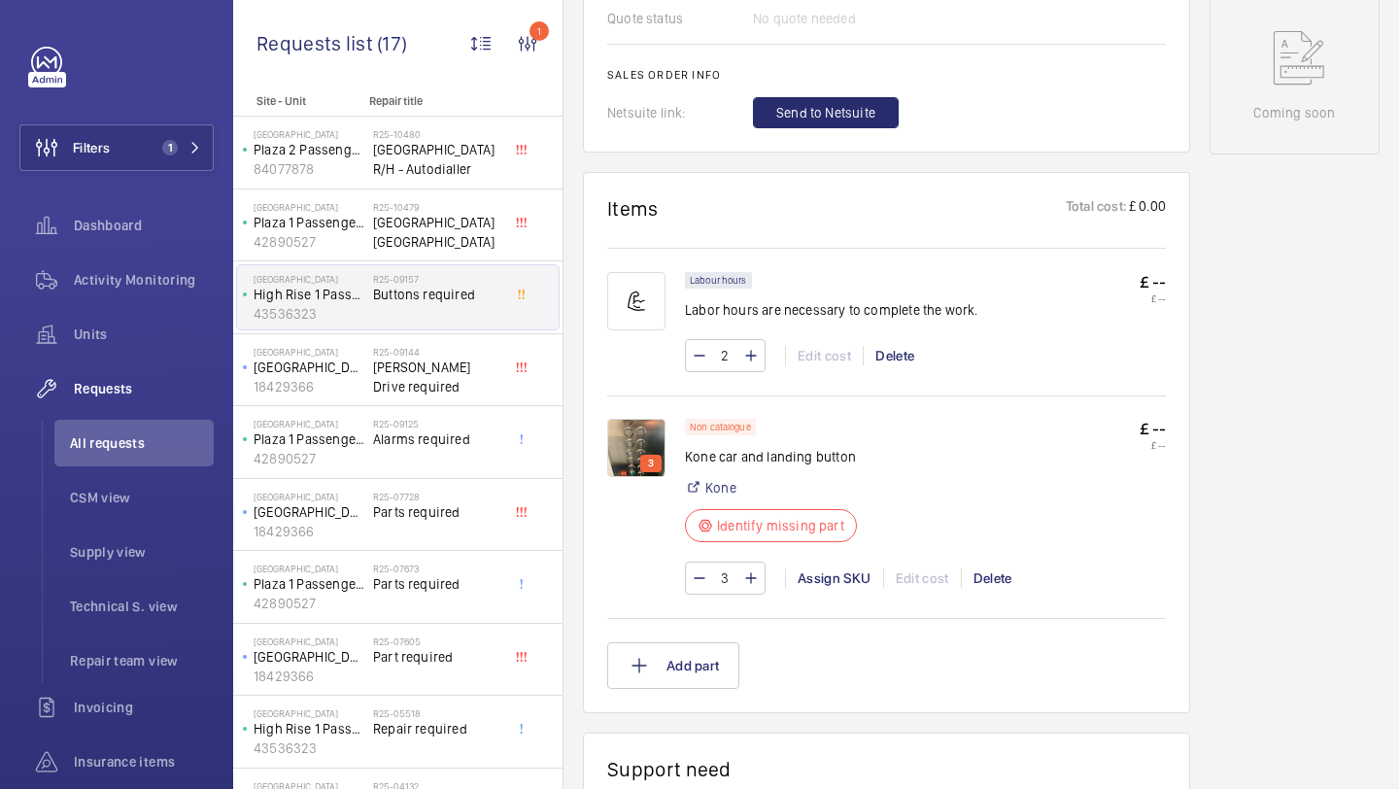
click at [644, 419] on img at bounding box center [636, 448] width 58 height 58
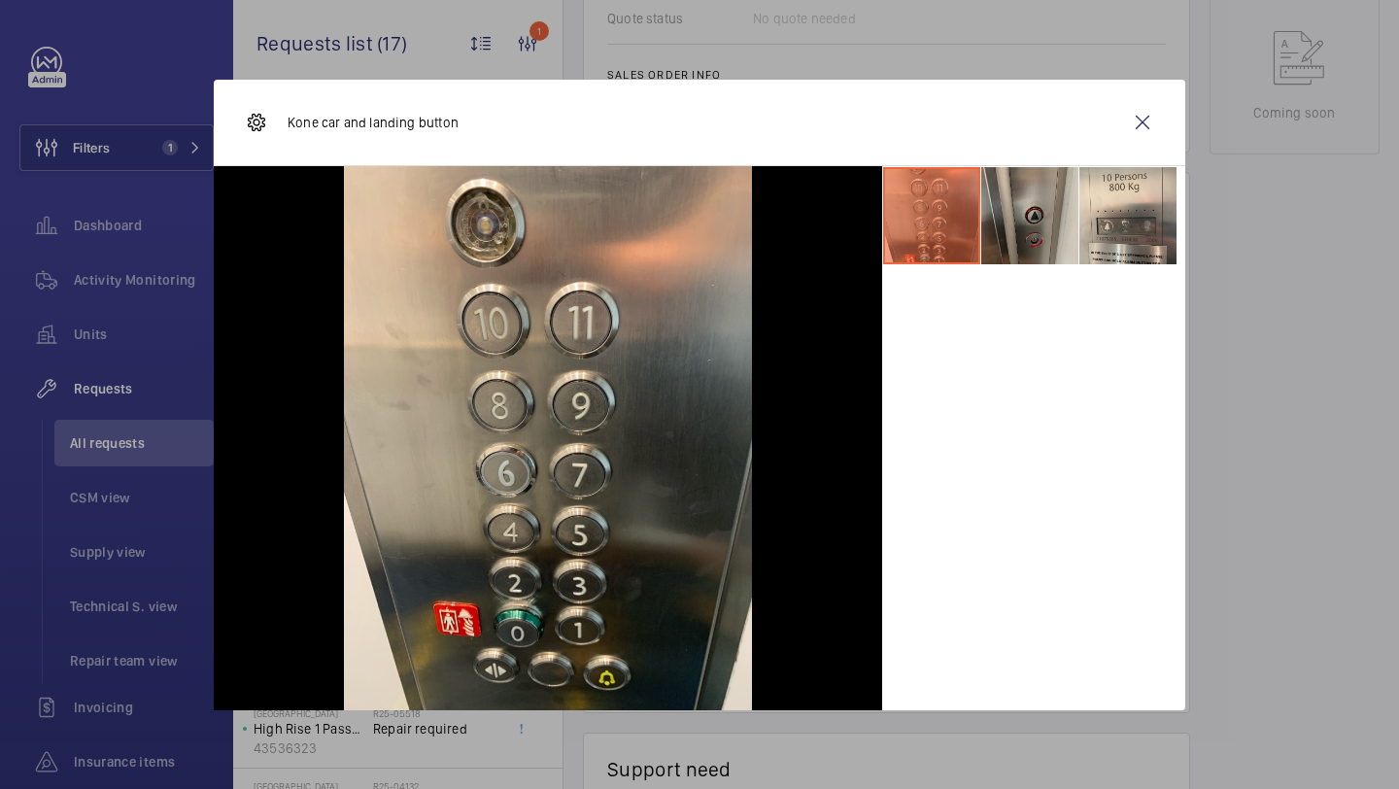
click at [1020, 221] on li at bounding box center [1029, 215] width 97 height 97
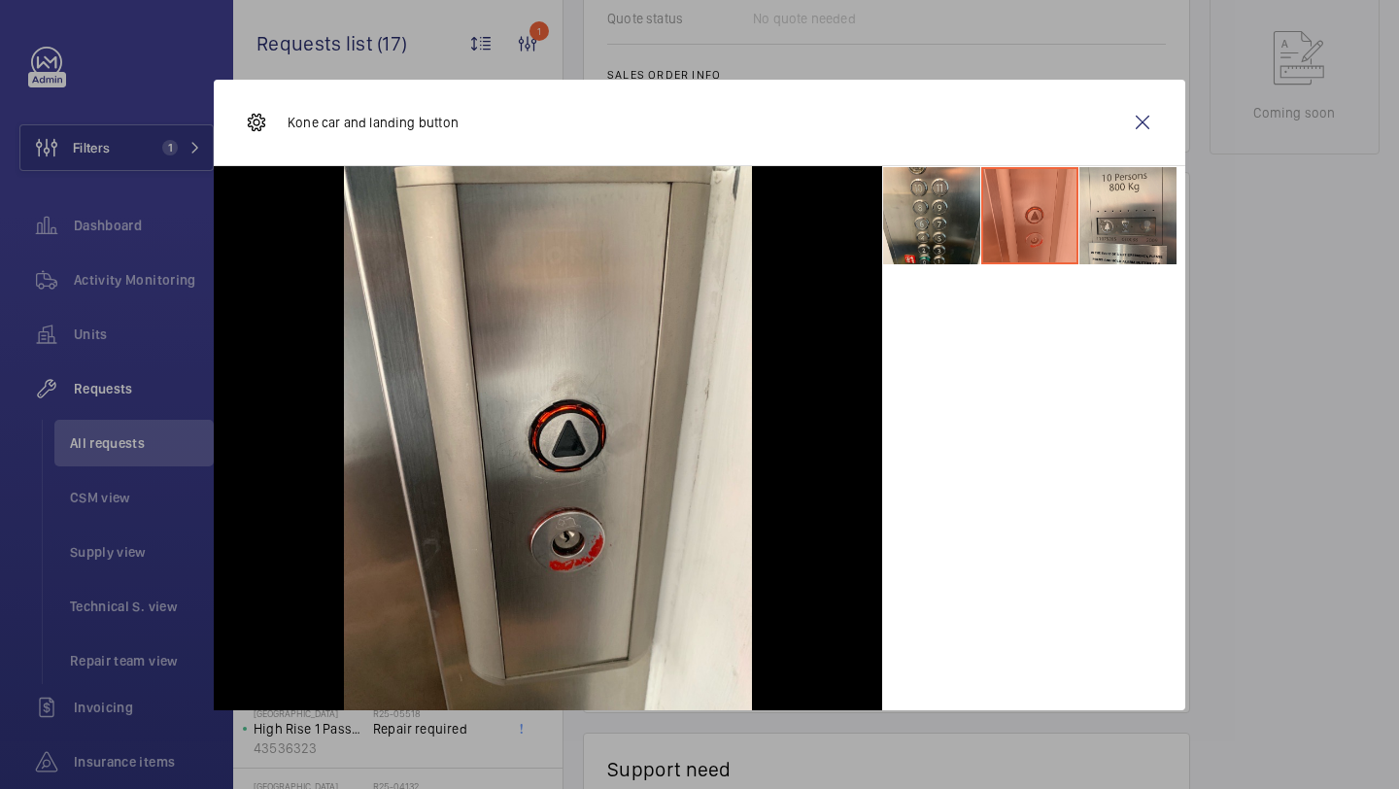
click at [1121, 438] on div at bounding box center [1033, 438] width 303 height 544
click at [1130, 212] on li at bounding box center [1128, 215] width 97 height 97
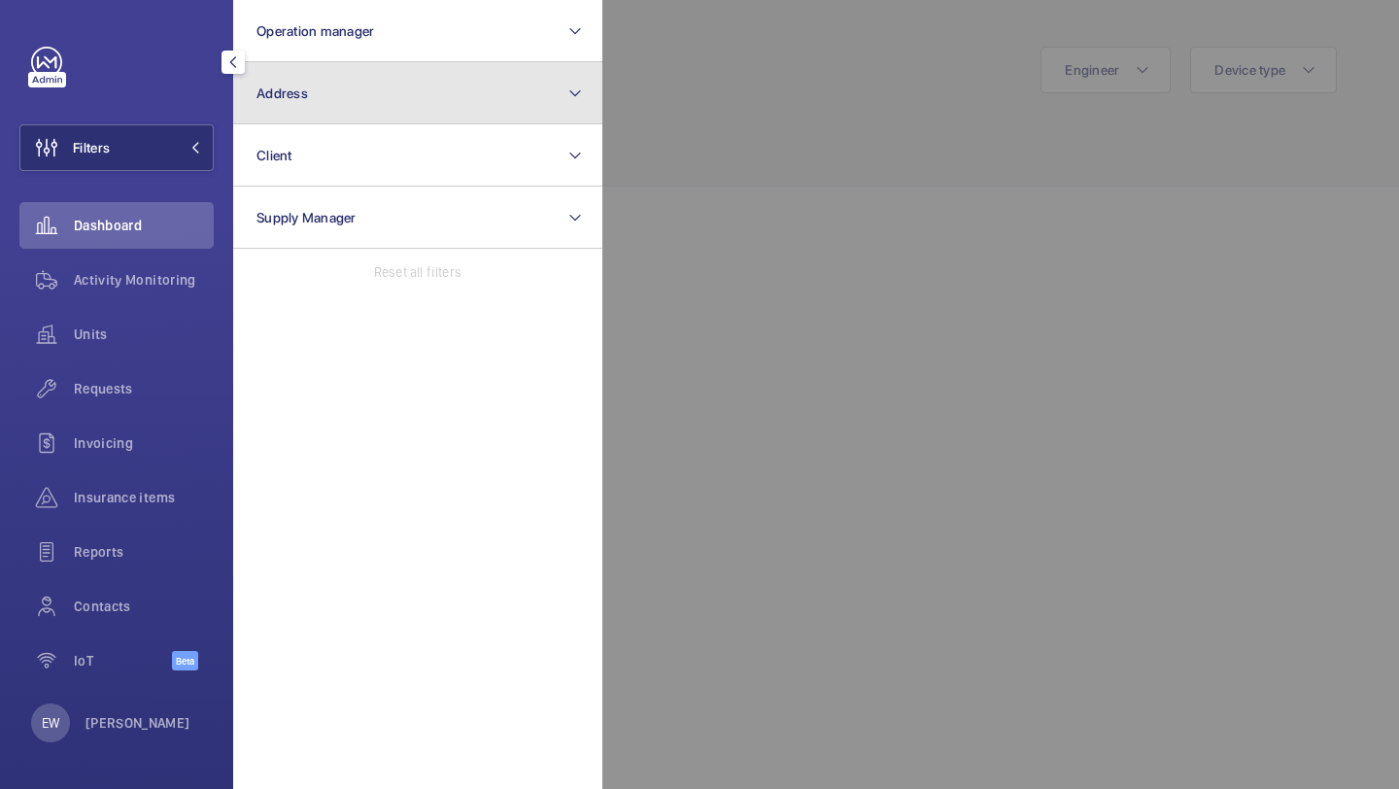
click at [274, 117] on button "Address" at bounding box center [417, 93] width 369 height 62
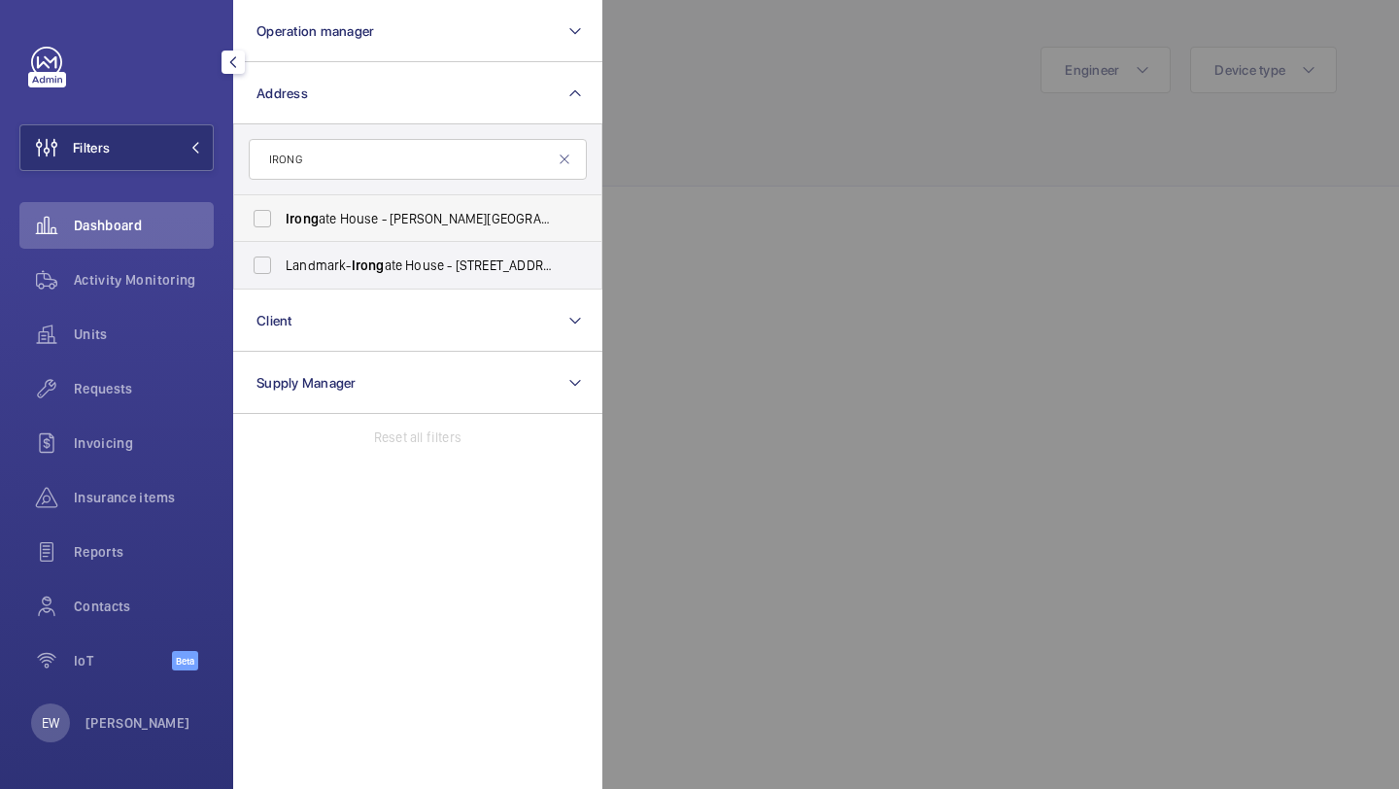
type input "IRONG"
click at [412, 219] on span "Irong ate House - [PERSON_NAME][GEOGRAPHIC_DATA]" at bounding box center [419, 218] width 267 height 19
click at [282, 219] on input "Irong ate House - [PERSON_NAME][GEOGRAPHIC_DATA]" at bounding box center [262, 218] width 39 height 39
checkbox input "true"
click at [169, 370] on div "Requests" at bounding box center [116, 388] width 194 height 47
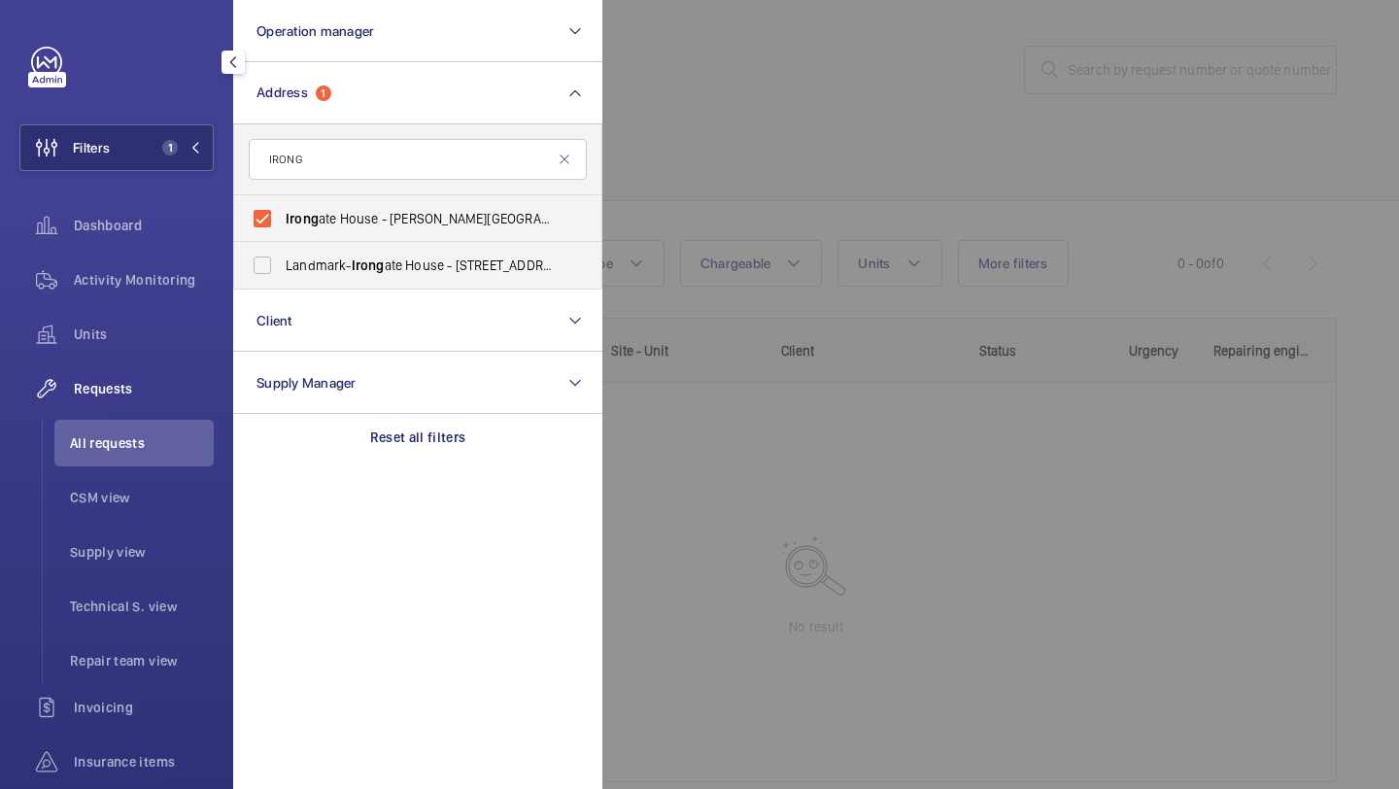
click at [839, 155] on div at bounding box center [1302, 394] width 1399 height 789
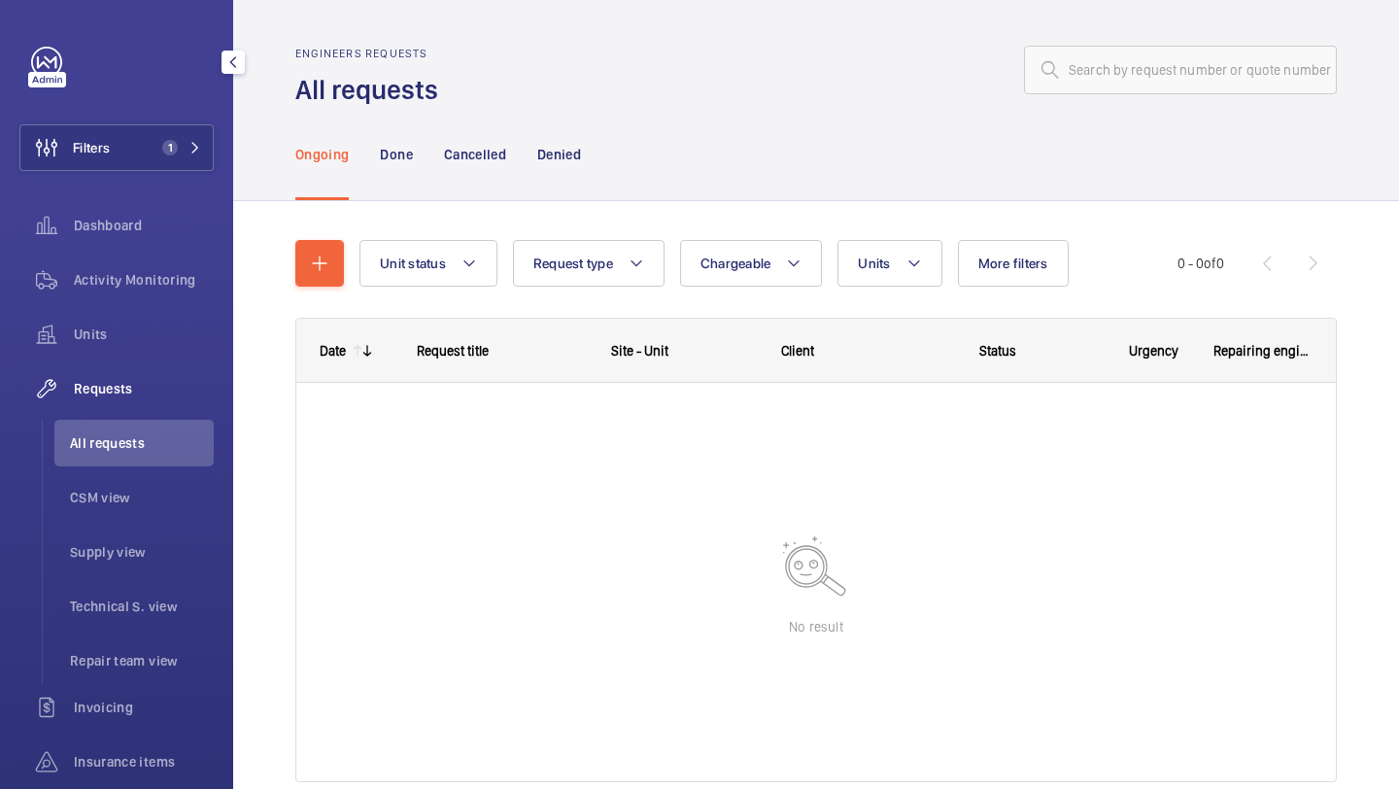
click at [148, 172] on div "Filters 1 Dashboard Activity Monitoring Units Requests All requests CSM view Su…" at bounding box center [116, 502] width 194 height 910
click at [153, 141] on button "Filters 1" at bounding box center [116, 147] width 194 height 47
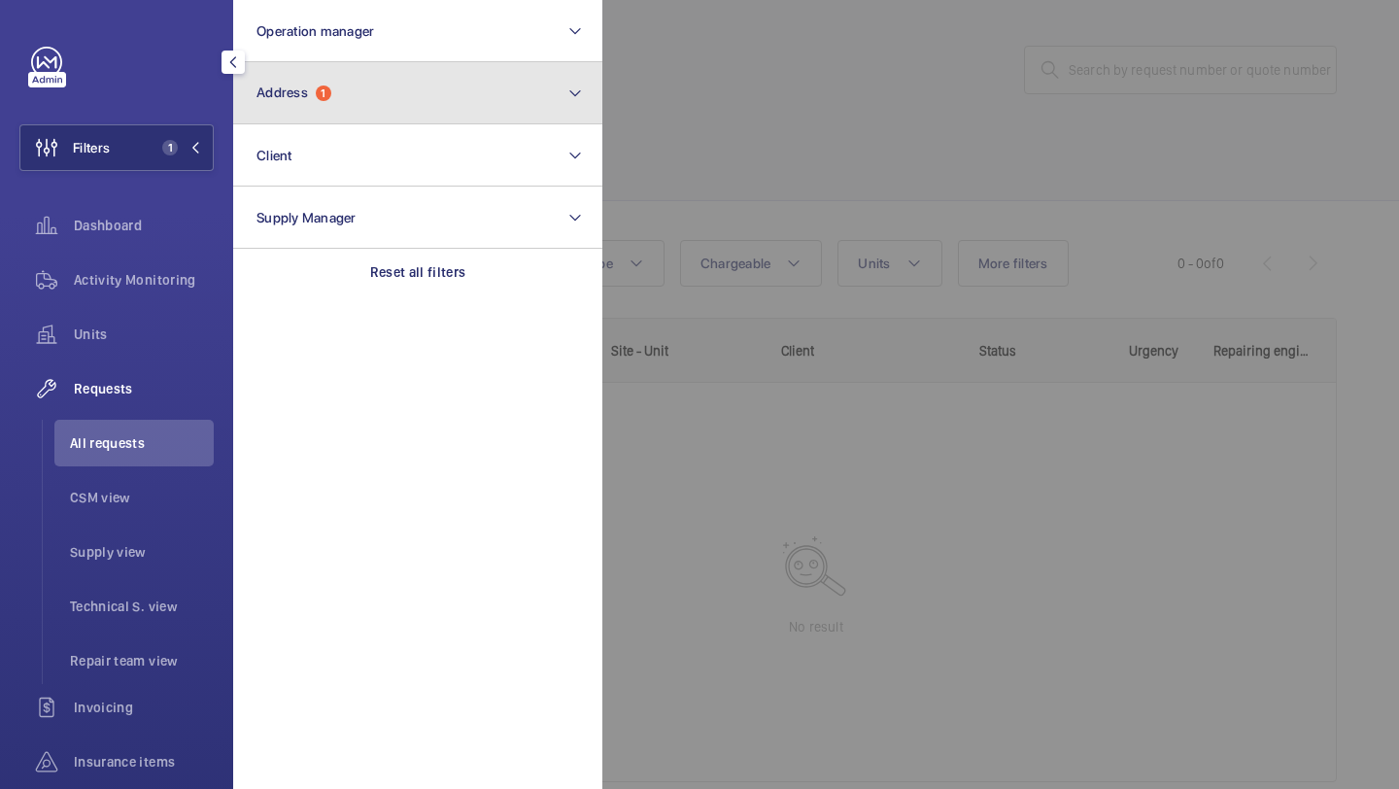
click at [292, 77] on button "Address 1" at bounding box center [417, 93] width 369 height 62
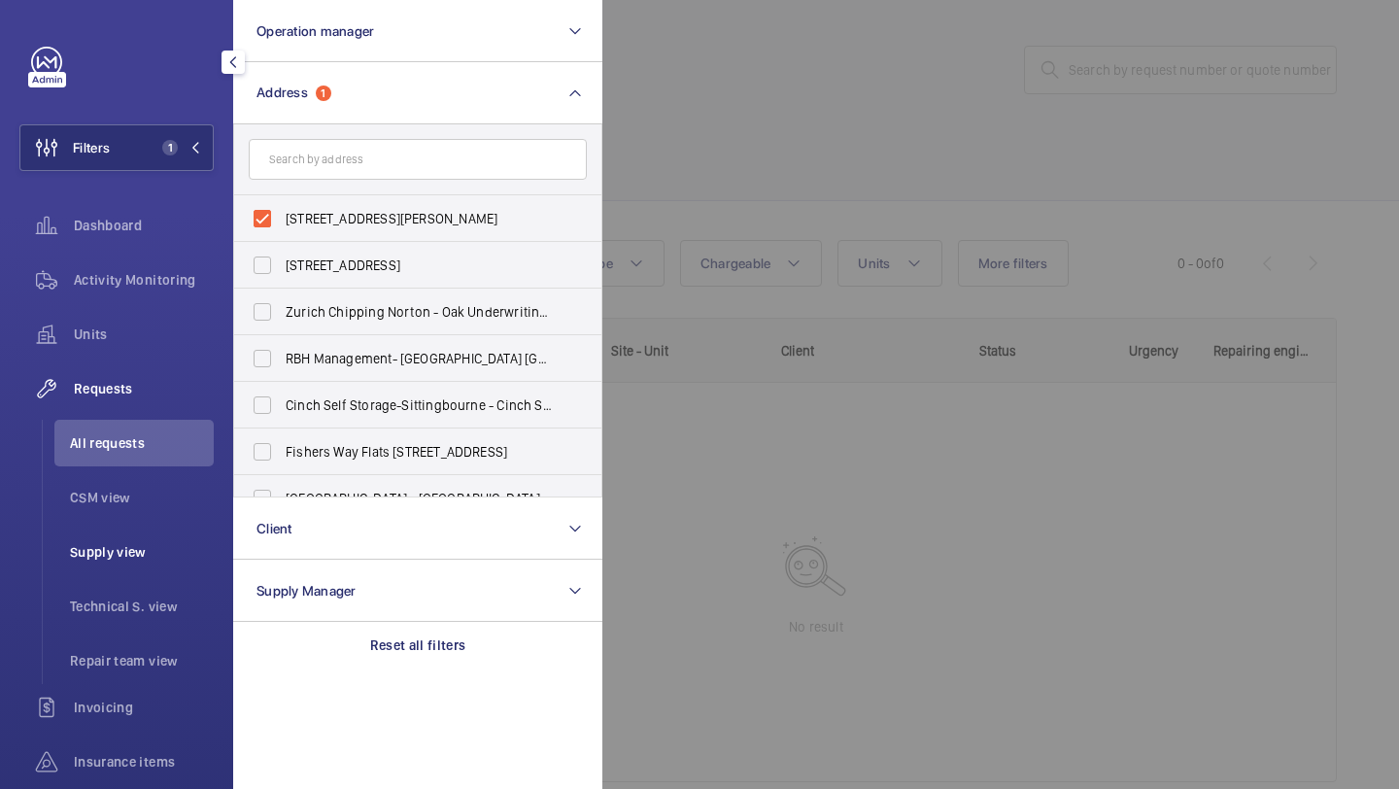
click at [108, 553] on span "Supply view" at bounding box center [142, 551] width 144 height 19
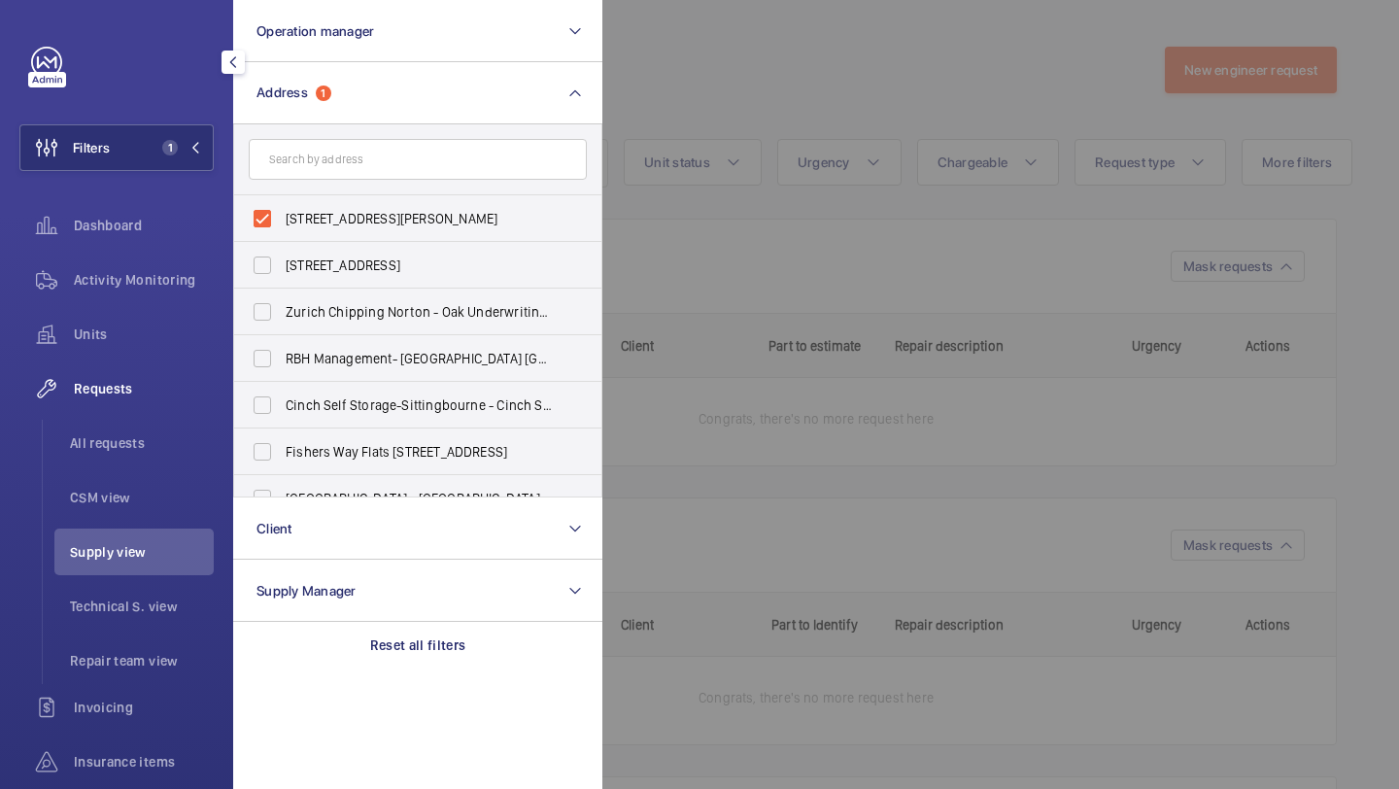
click at [726, 98] on div at bounding box center [1302, 394] width 1399 height 789
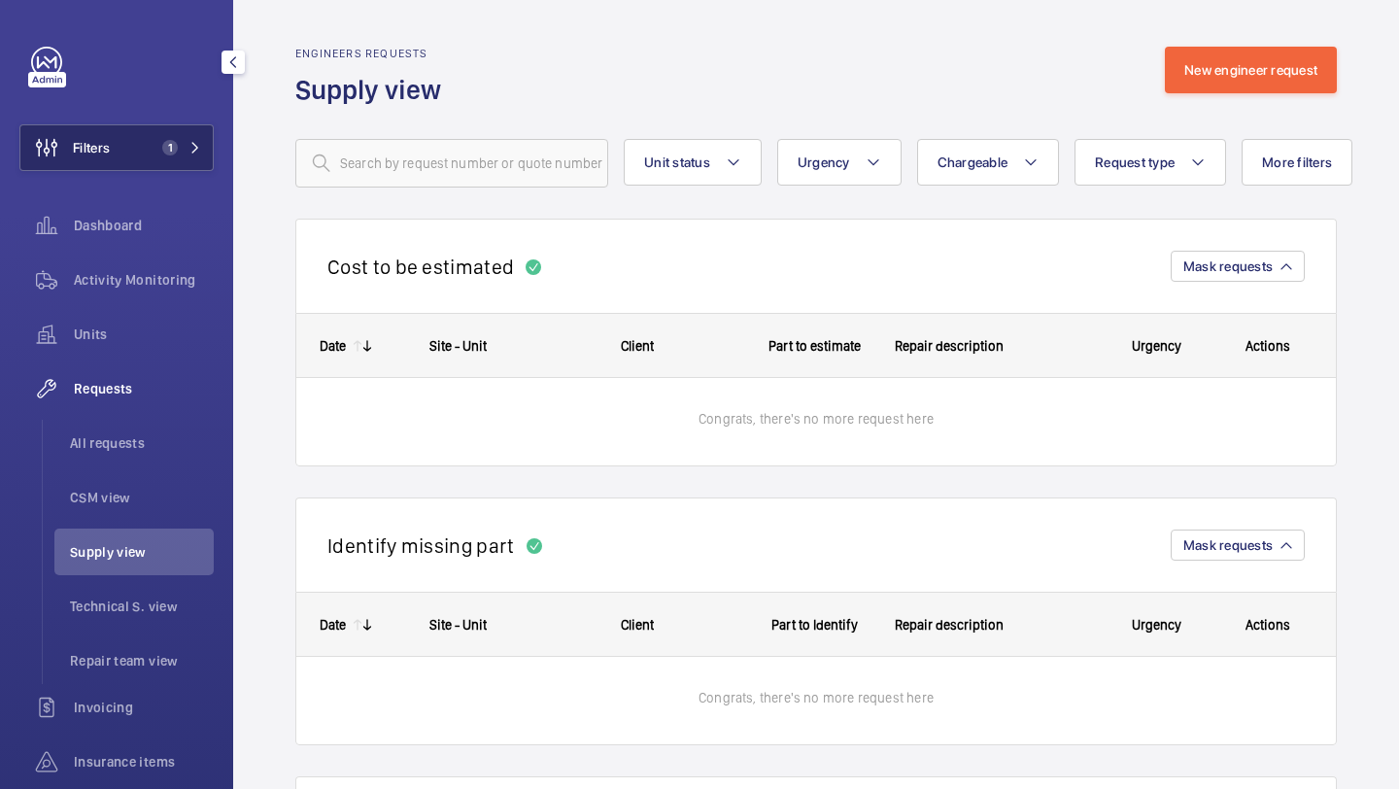
click at [128, 164] on button "Filters 1" at bounding box center [116, 147] width 194 height 47
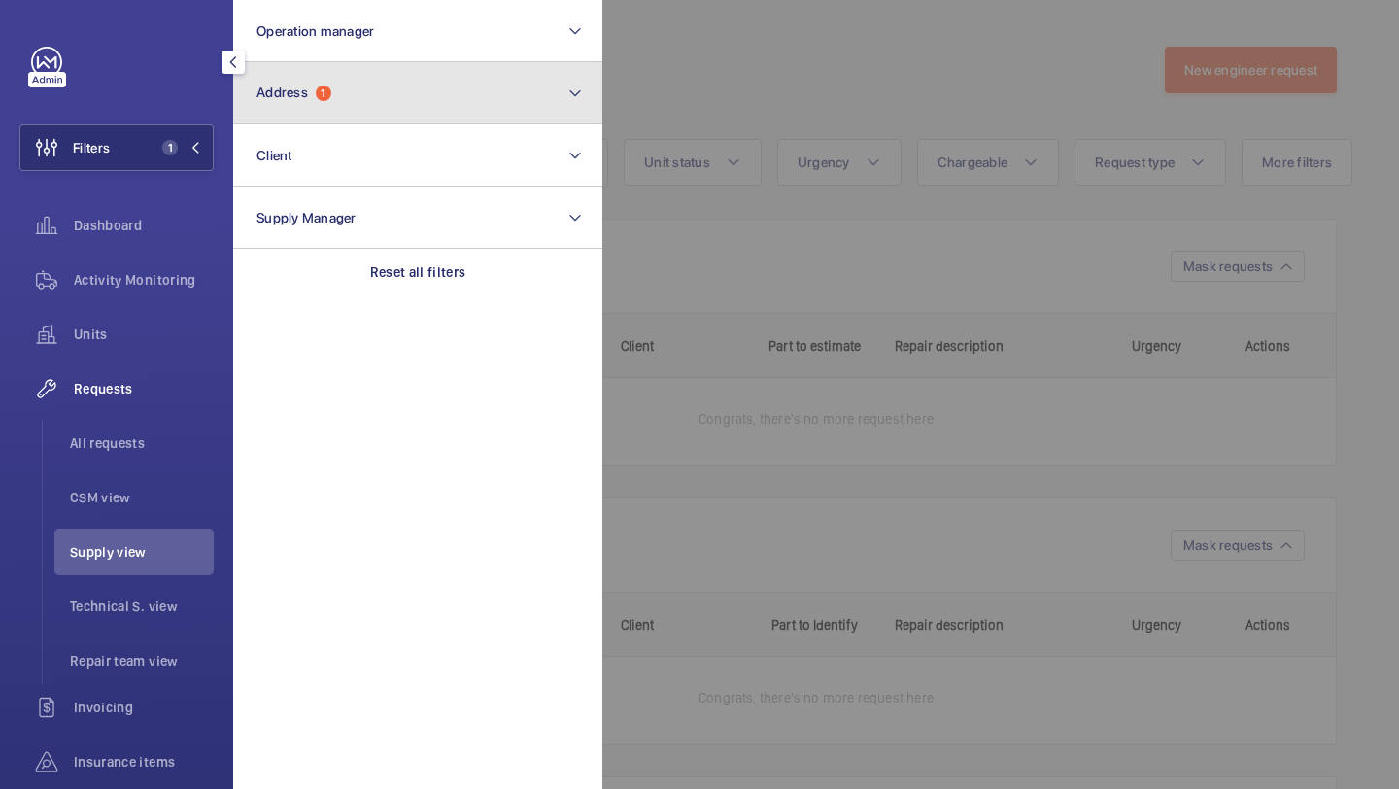
click at [306, 97] on span "Address" at bounding box center [283, 93] width 52 height 16
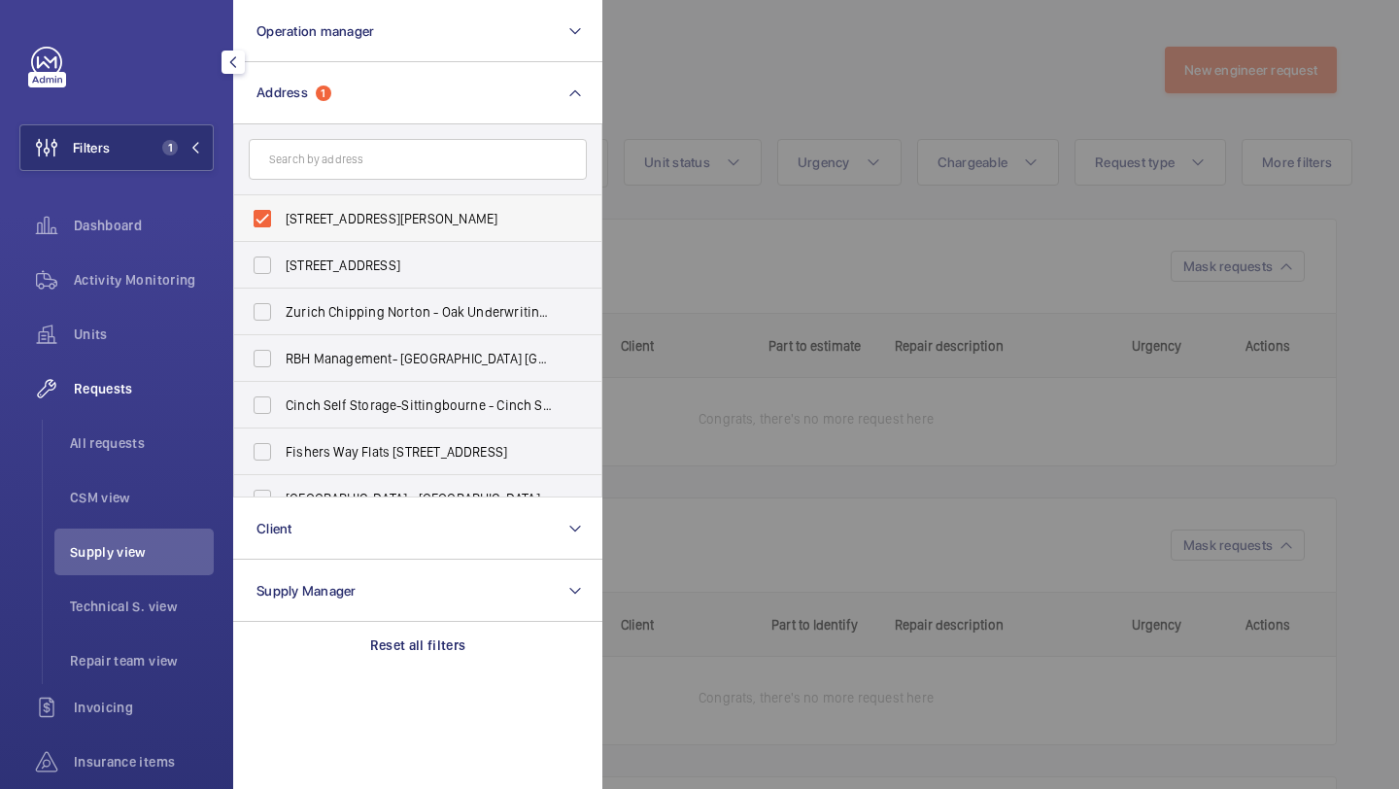
click at [325, 210] on span "[STREET_ADDRESS][PERSON_NAME]" at bounding box center [419, 218] width 267 height 19
click at [282, 210] on input "[STREET_ADDRESS][PERSON_NAME]" at bounding box center [262, 218] width 39 height 39
checkbox input "false"
click at [327, 156] on input "text" at bounding box center [418, 159] width 338 height 41
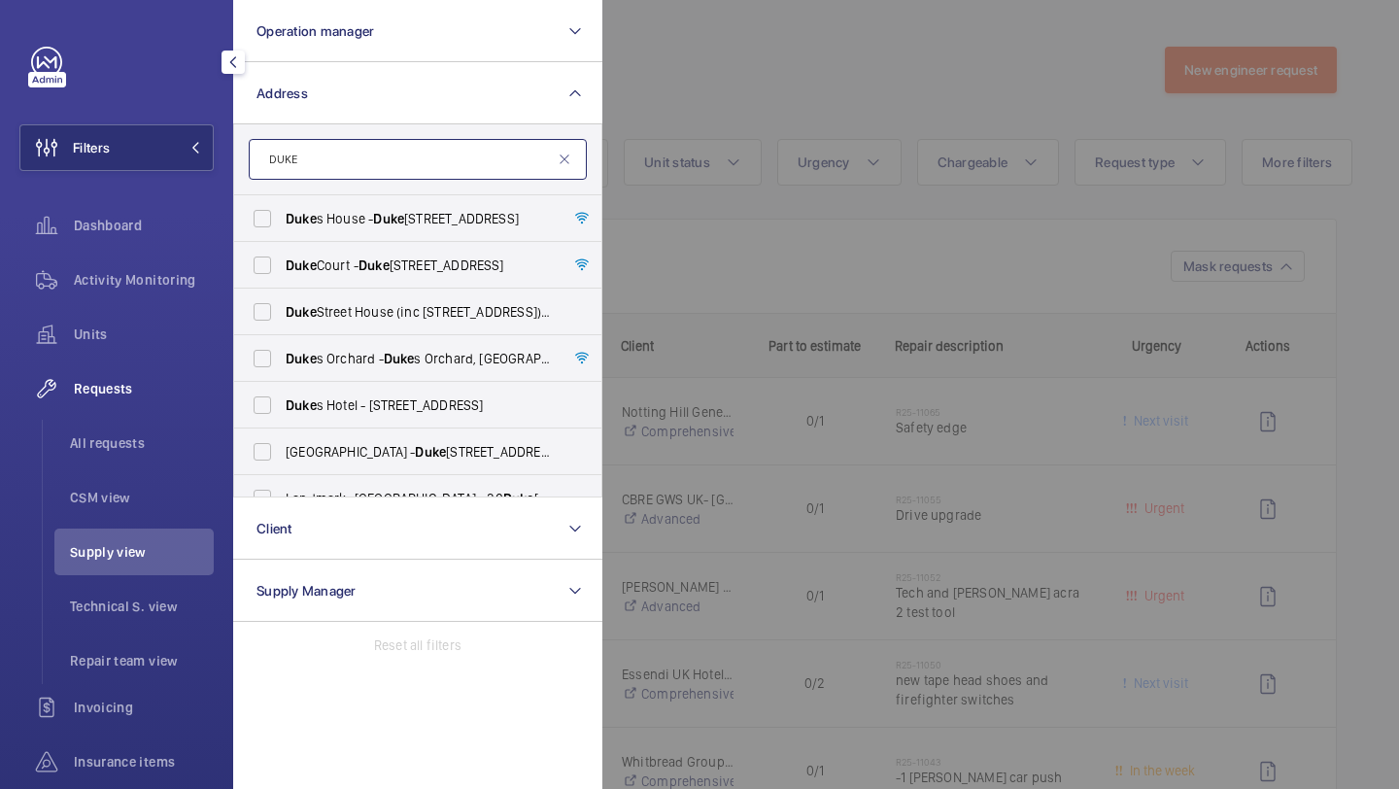
click at [439, 152] on input "DUKE" at bounding box center [418, 159] width 338 height 41
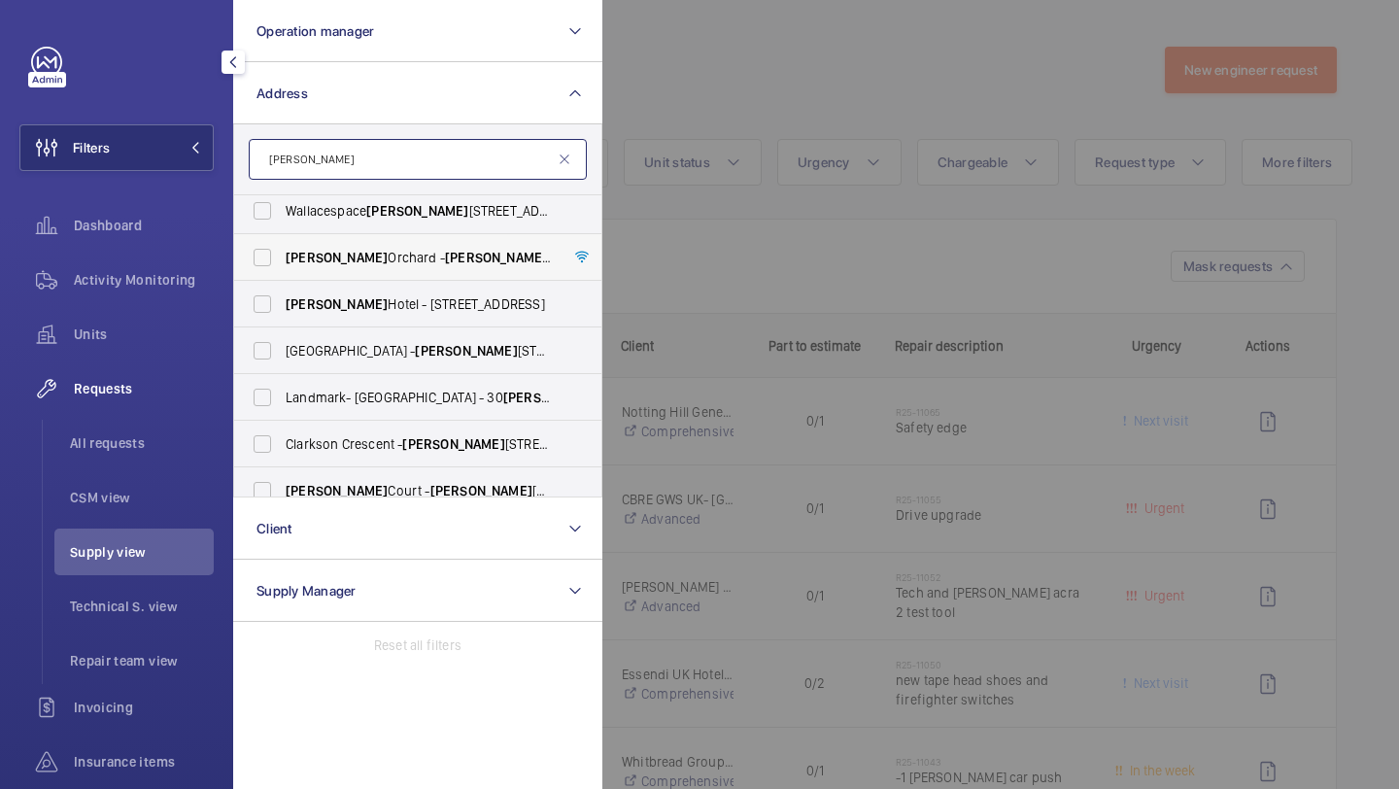
scroll to position [56, 0]
type input "DUKES"
click at [373, 347] on span "Irongate House - Dukes Place, LONDON EC3A 7LP" at bounding box center [419, 348] width 267 height 19
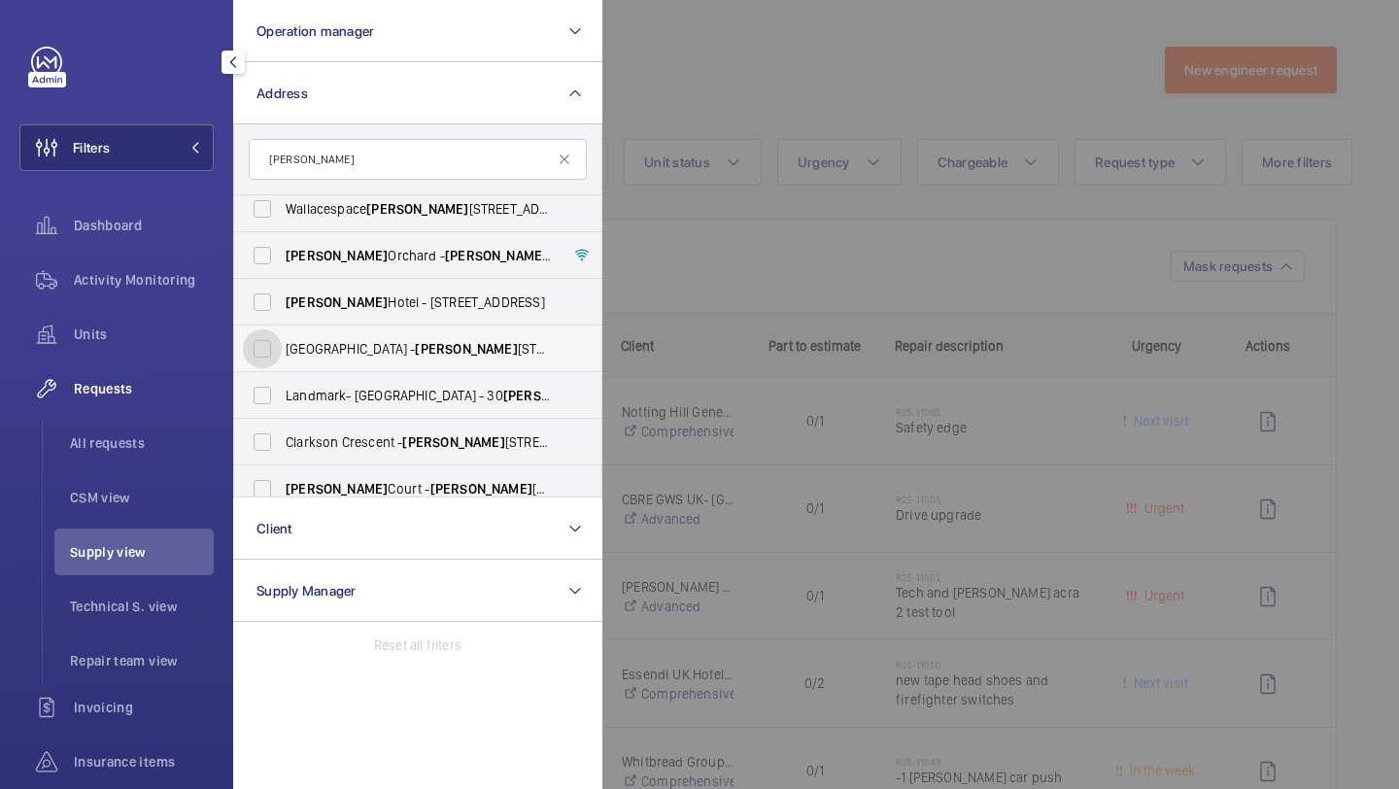
click at [282, 347] on input "Irongate House - Dukes Place, LONDON EC3A 7LP" at bounding box center [262, 348] width 39 height 39
checkbox input "true"
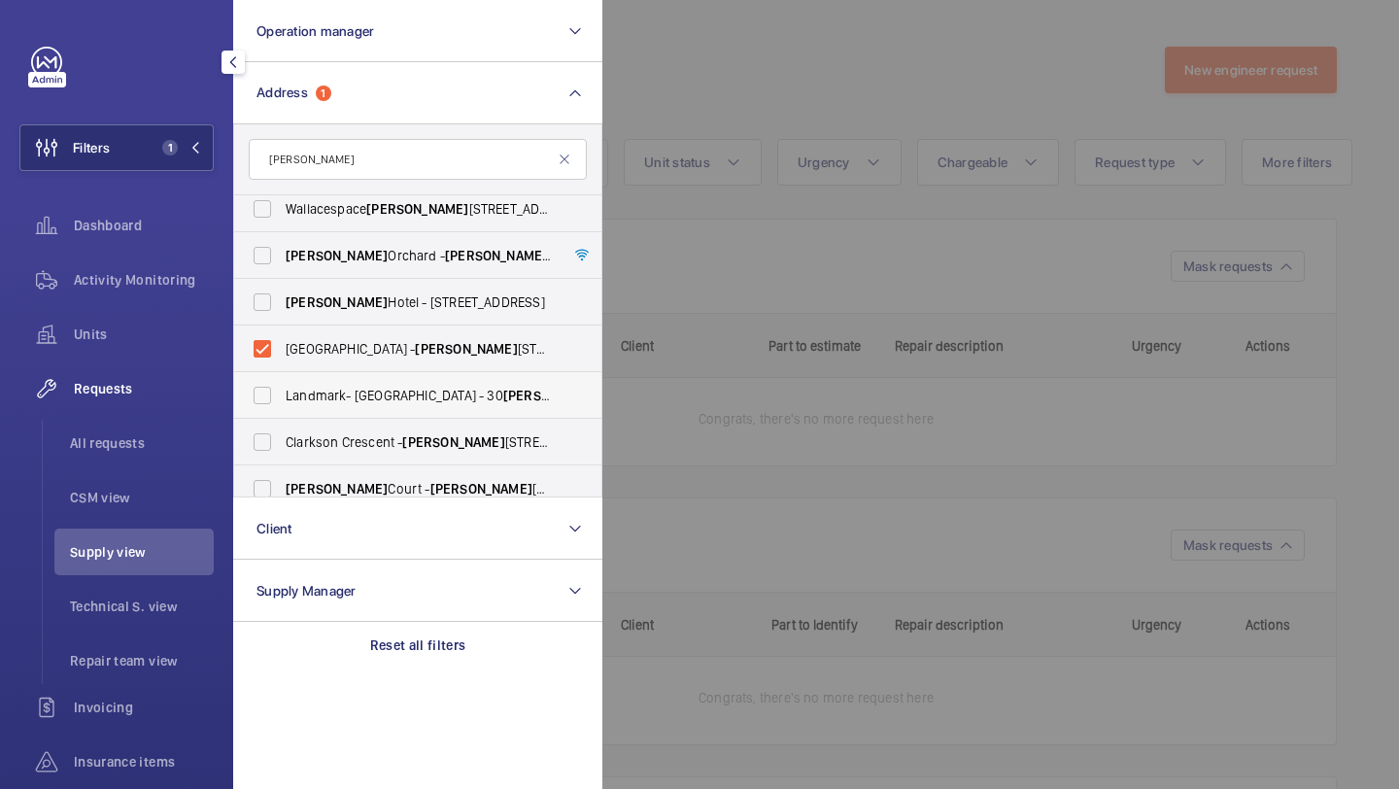
click at [373, 377] on label "Landmark- Irongate House - 30 Dukes Pl, LONDON EC3A 7LP" at bounding box center [403, 395] width 338 height 47
click at [282, 377] on input "Landmark- Irongate House - 30 Dukes Pl, LONDON EC3A 7LP" at bounding box center [262, 395] width 39 height 39
checkbox input "true"
click at [691, 247] on div at bounding box center [1302, 394] width 1399 height 789
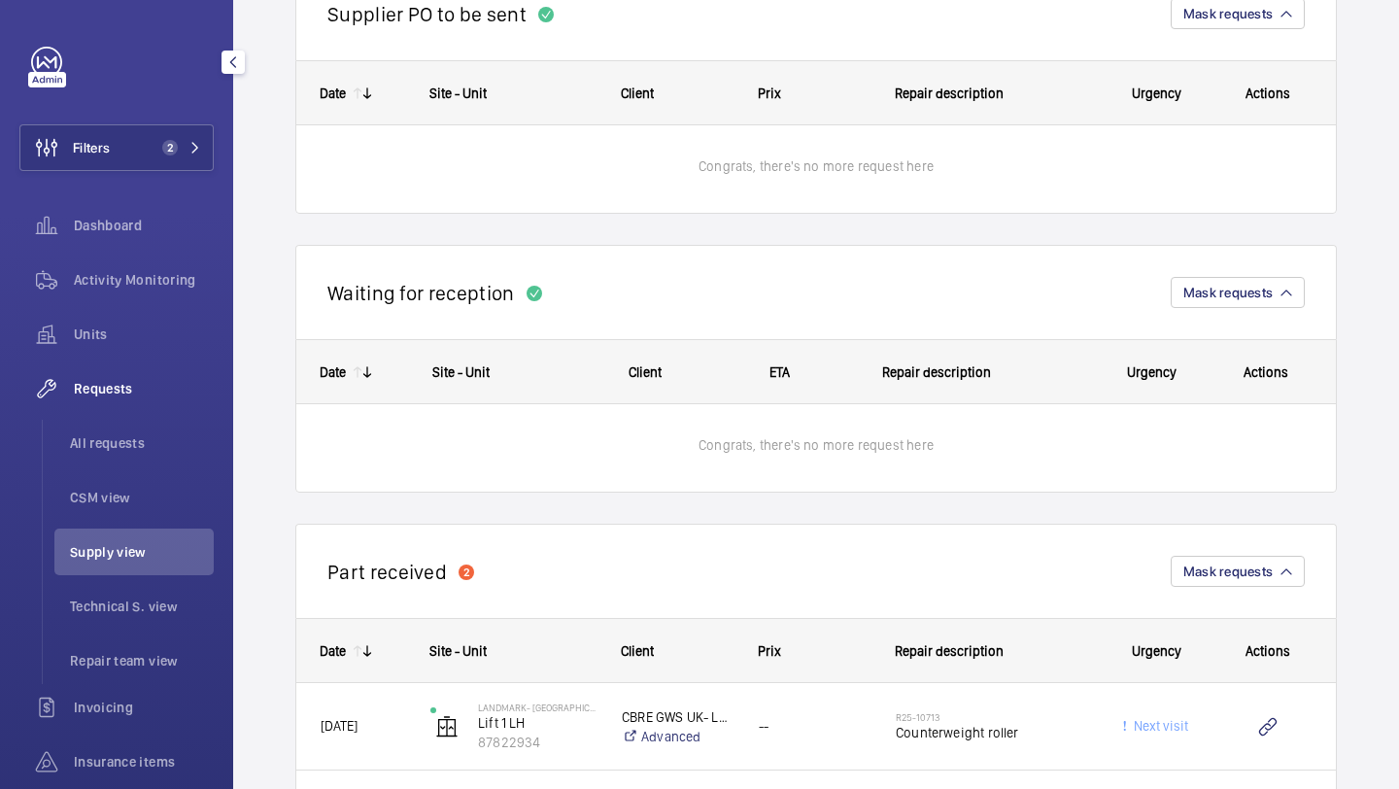
scroll to position [1206, 0]
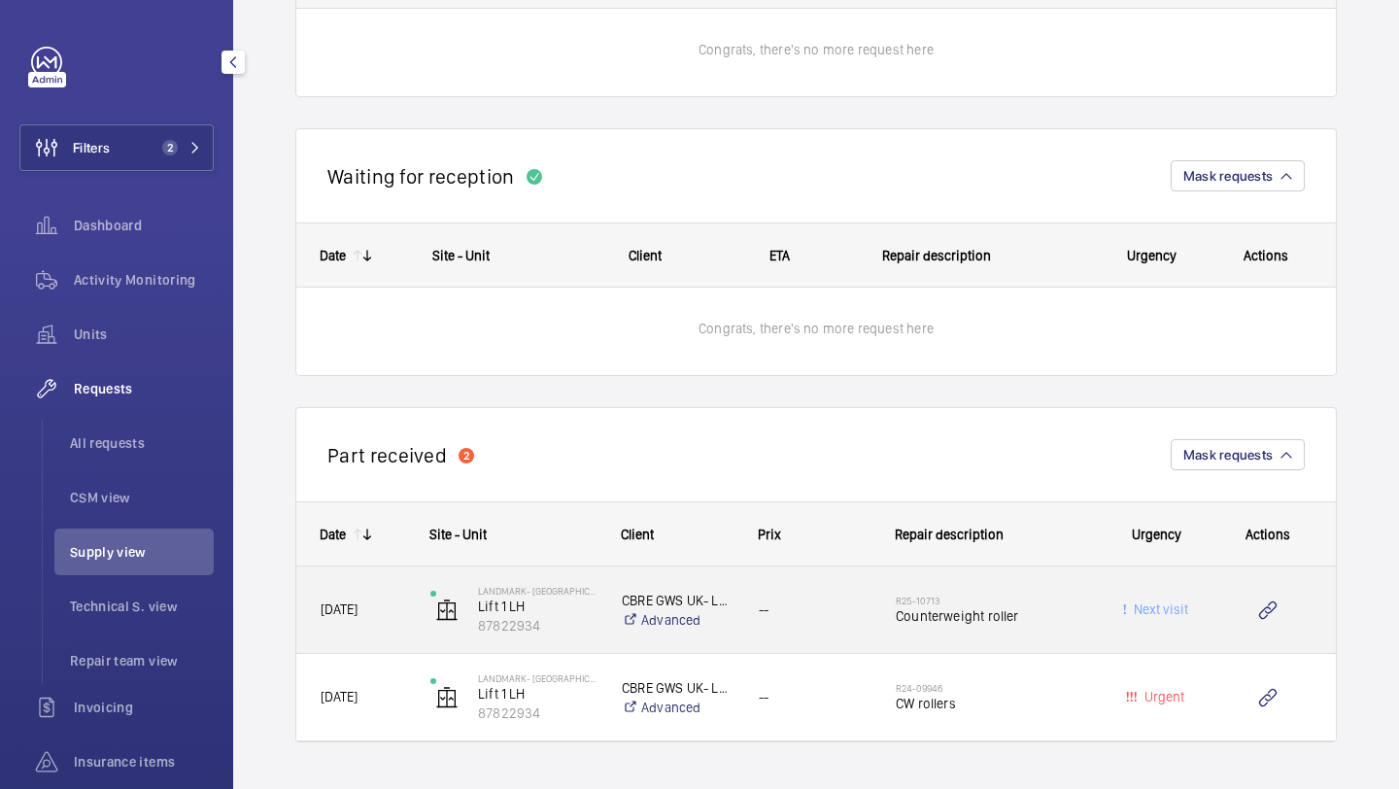
click at [999, 620] on span "Counterweight roller" at bounding box center [992, 615] width 193 height 19
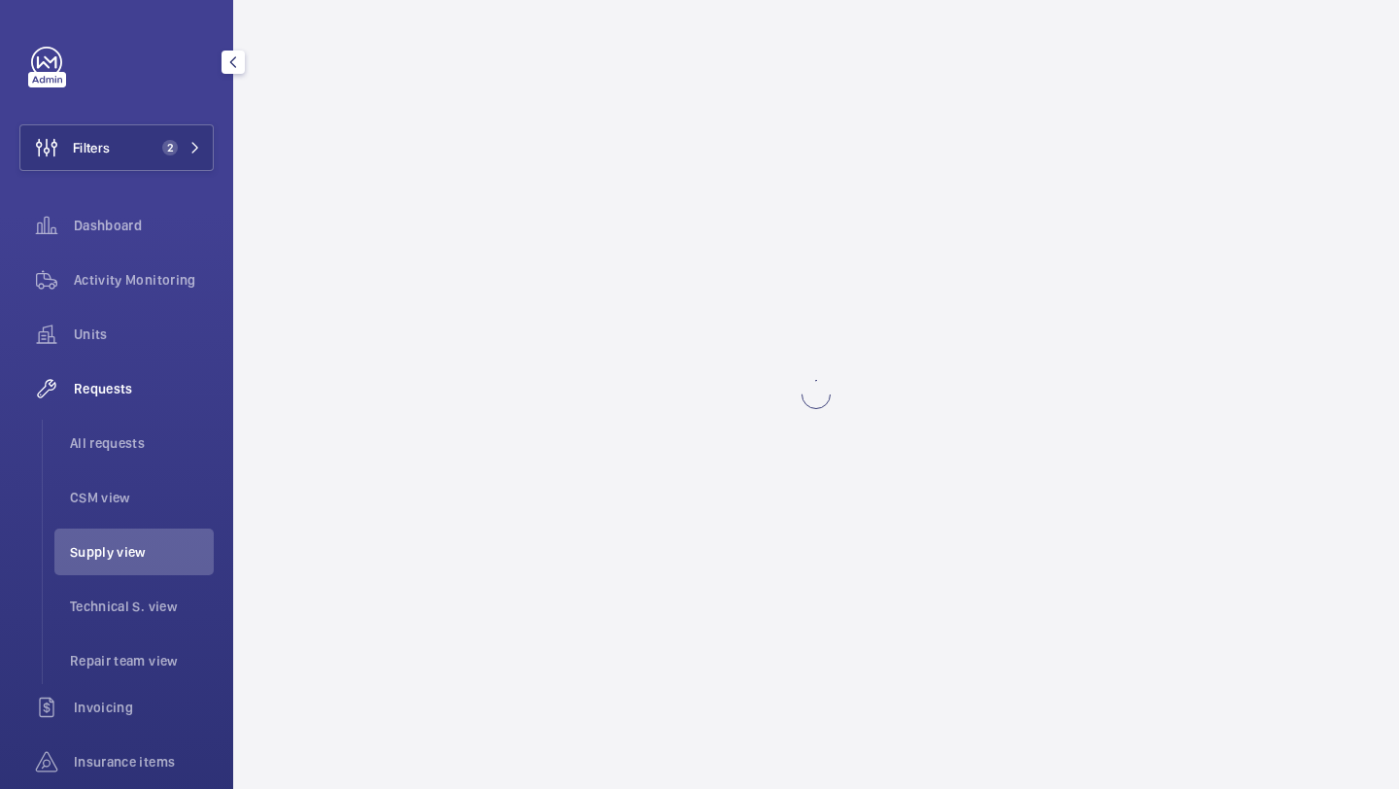
click at [999, 620] on wm-front-async-data-loader at bounding box center [816, 394] width 1166 height 789
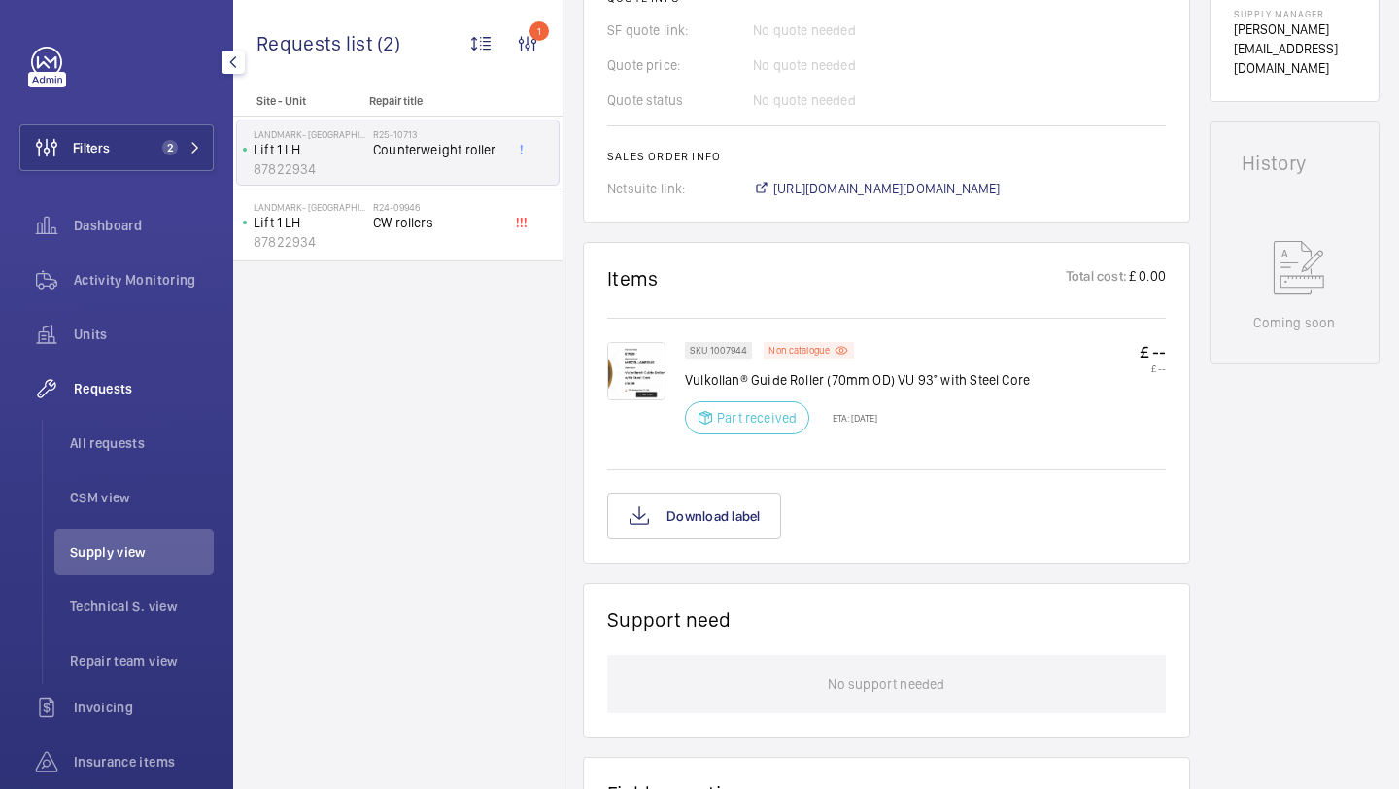
scroll to position [862, 0]
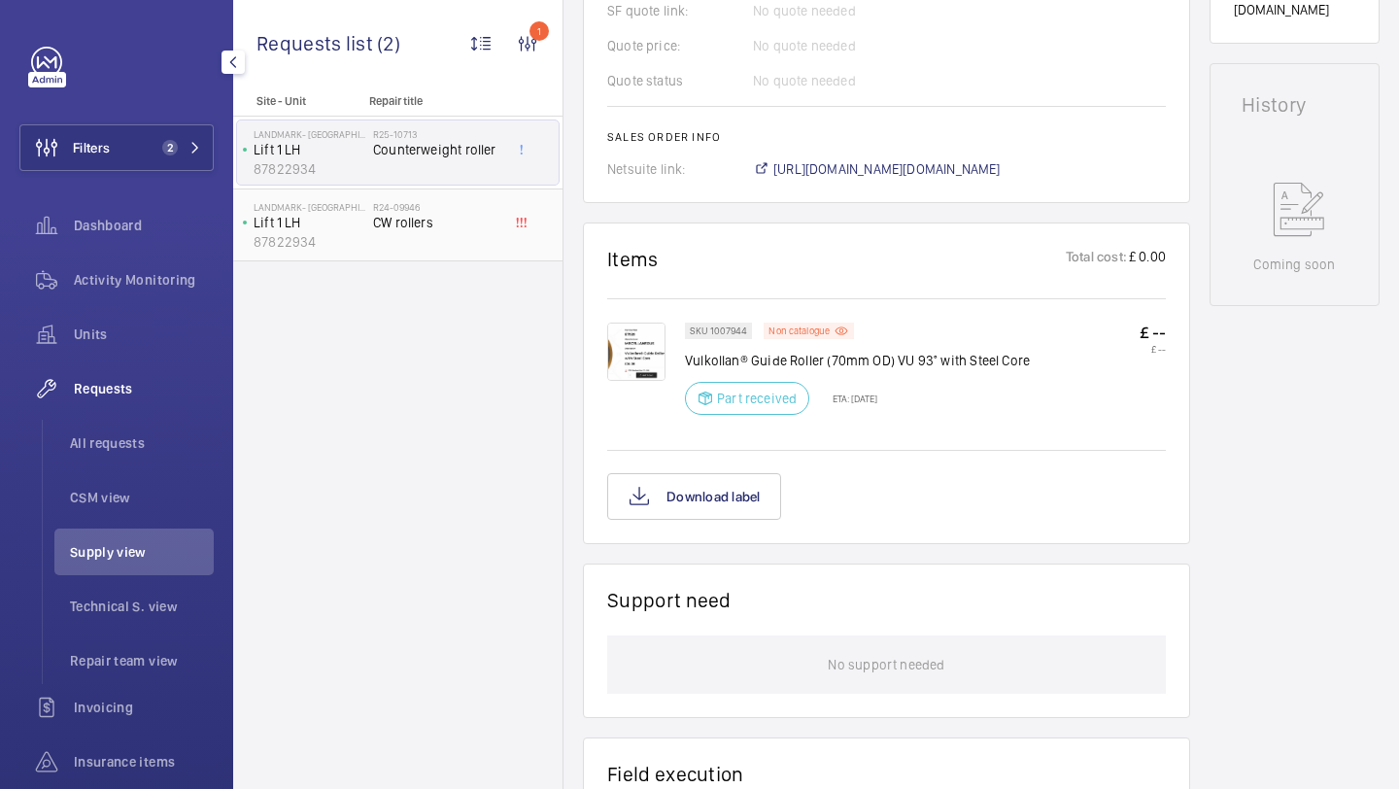
click at [437, 258] on div "Landmark- Irongate House Lift 1 LH 87822934 R24-09946 CW rollers" at bounding box center [397, 225] width 329 height 73
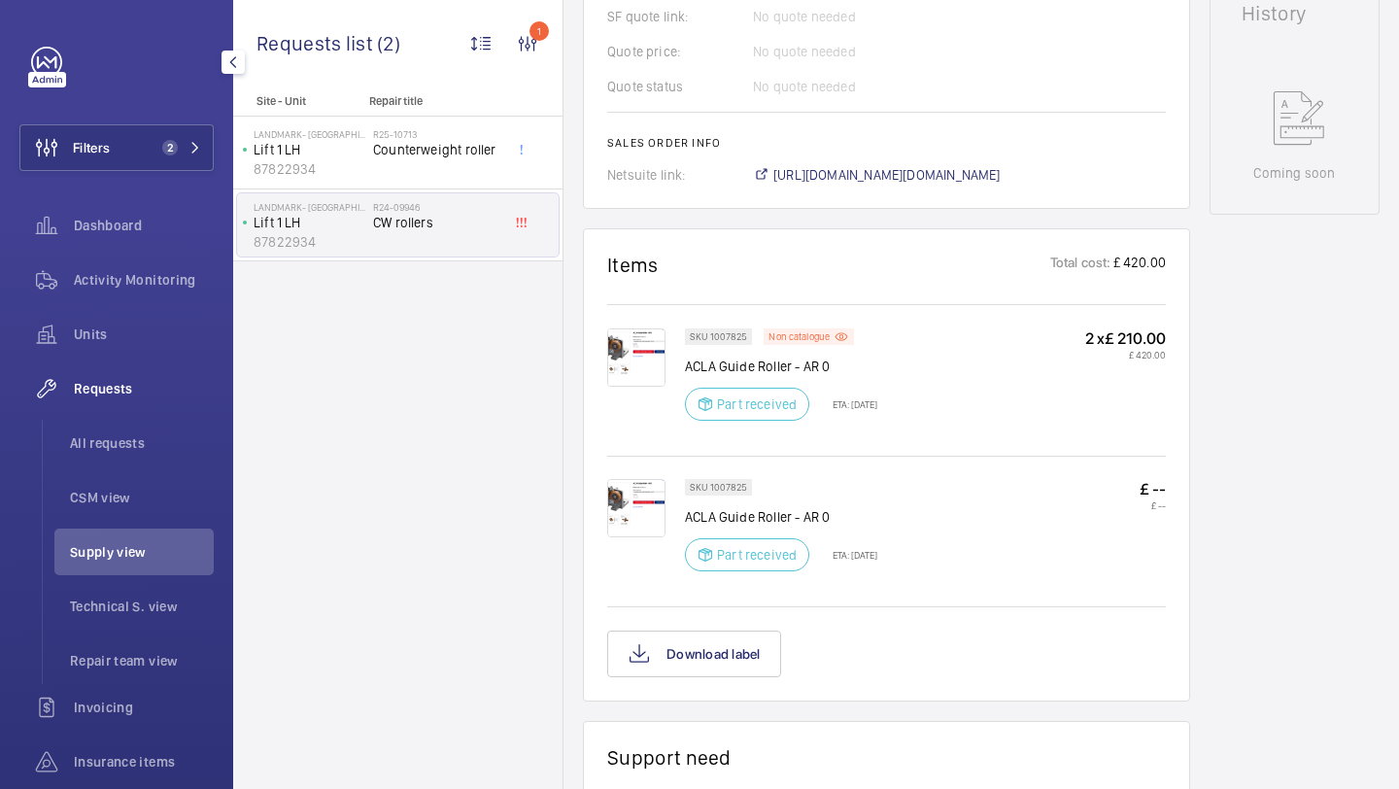
scroll to position [962, 0]
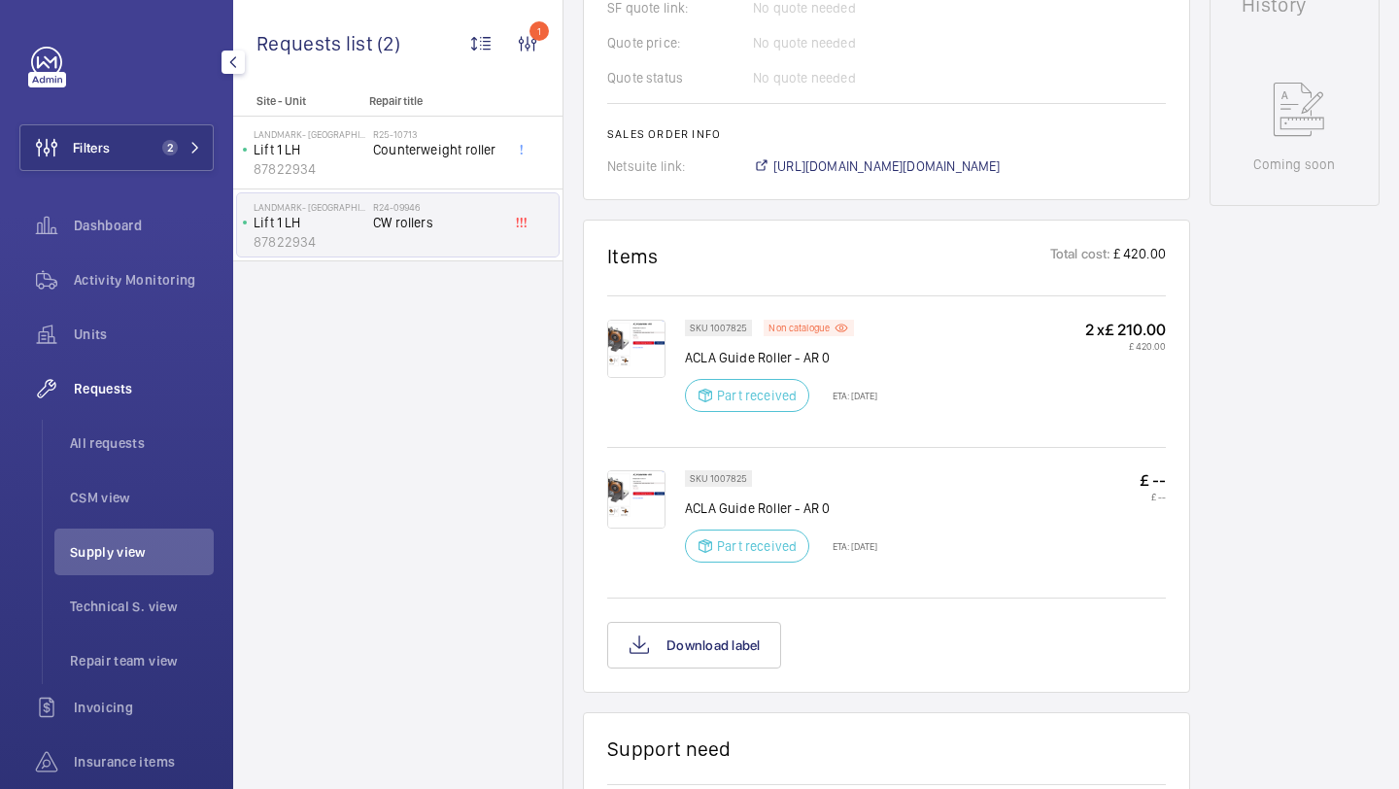
click at [619, 359] on img at bounding box center [636, 349] width 58 height 58
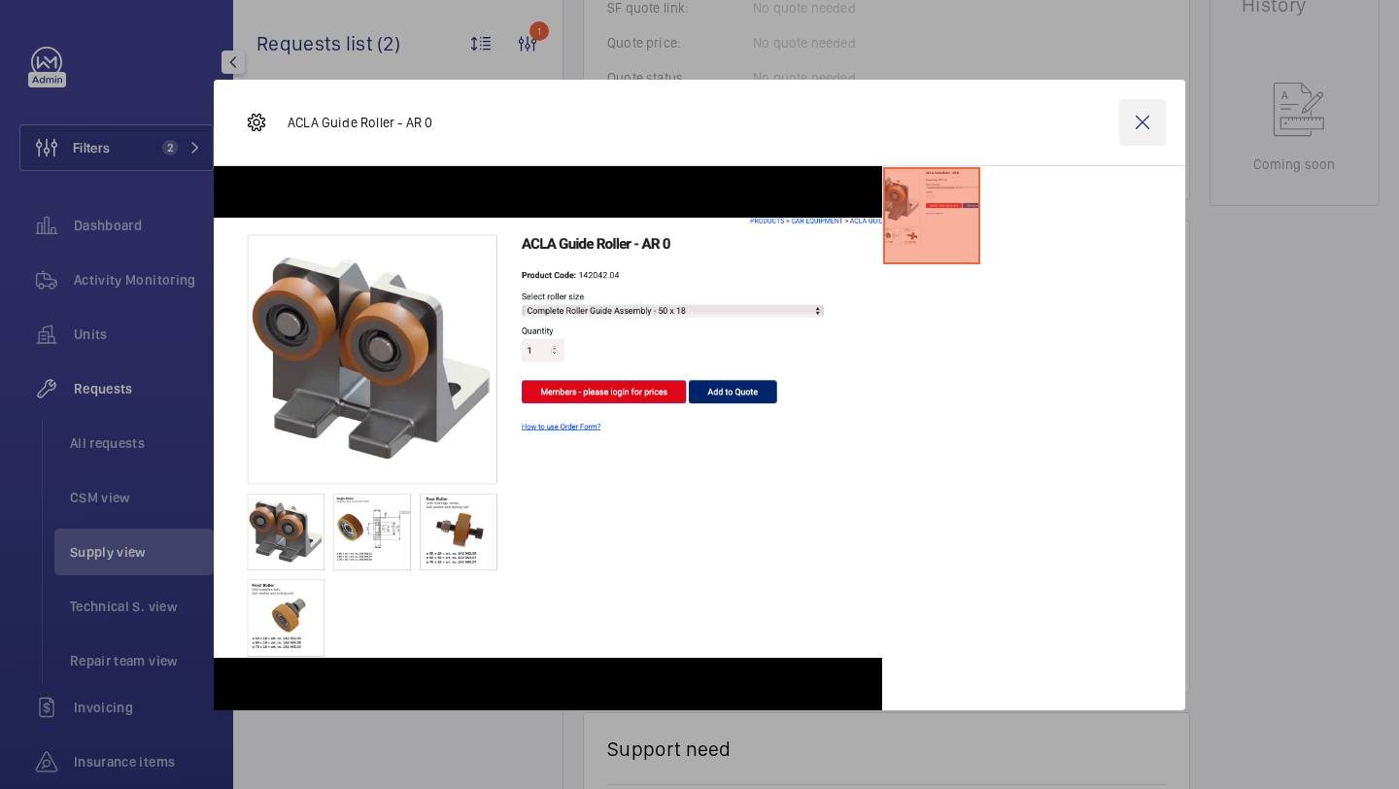
click at [1145, 126] on wm-front-icon-button at bounding box center [1142, 122] width 47 height 47
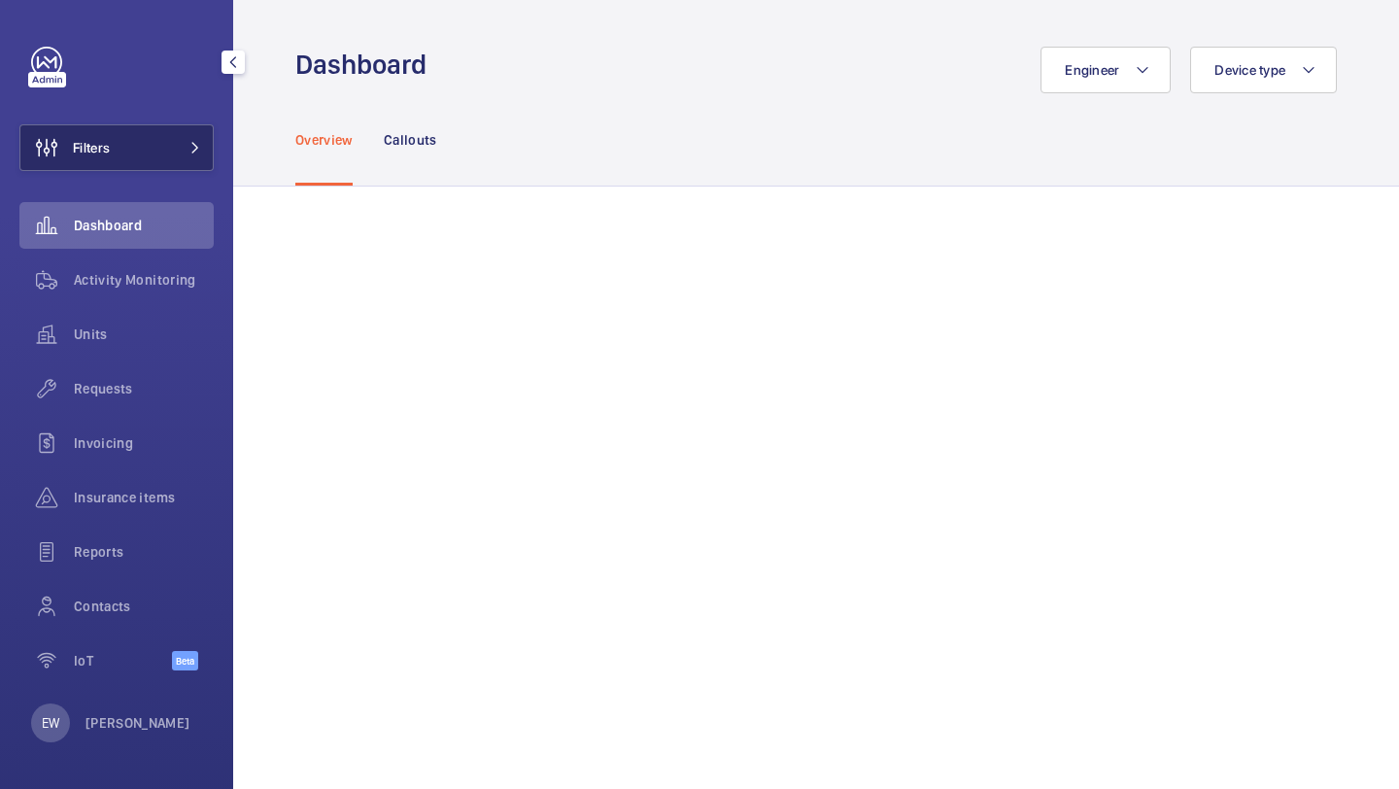
click at [186, 137] on button "Filters" at bounding box center [116, 147] width 194 height 47
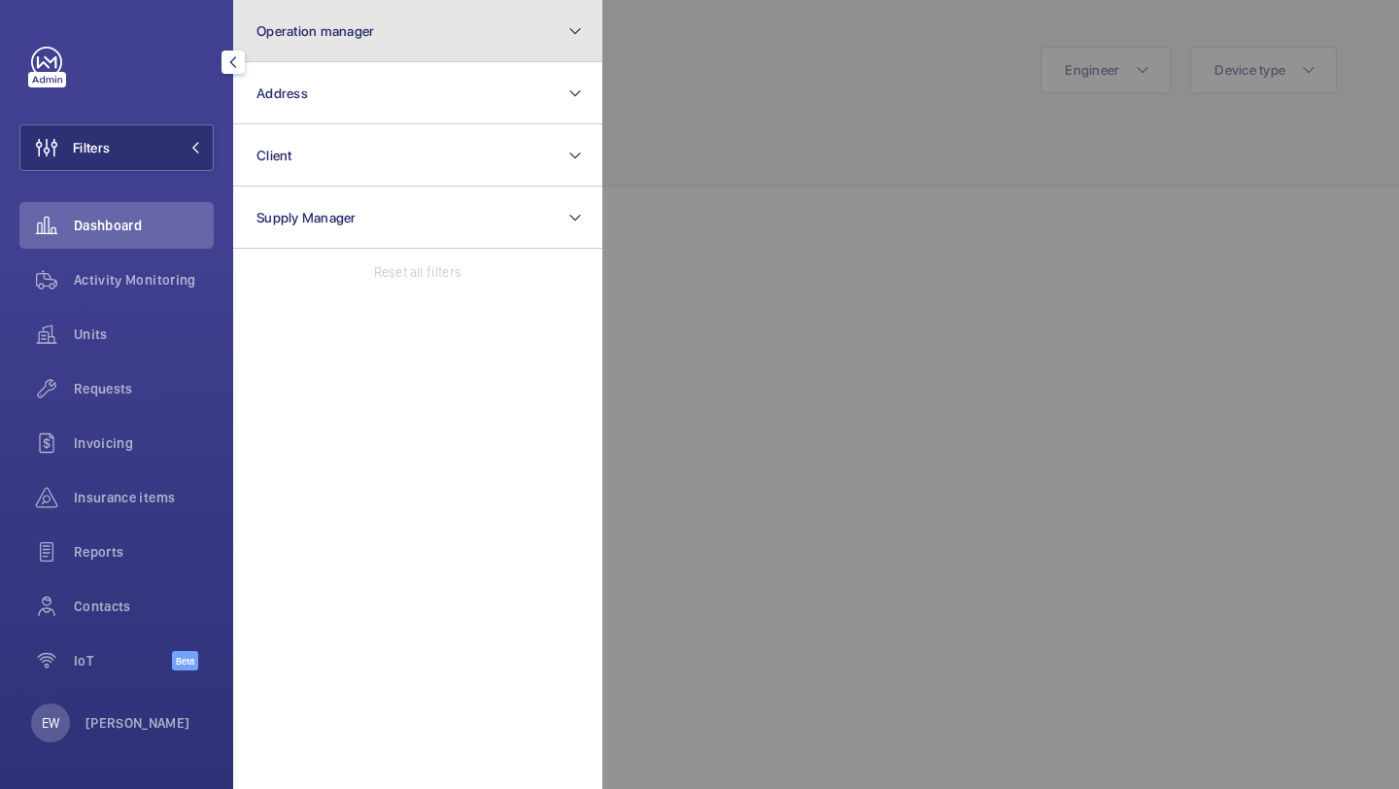
click at [316, 56] on button "Operation manager" at bounding box center [417, 31] width 369 height 62
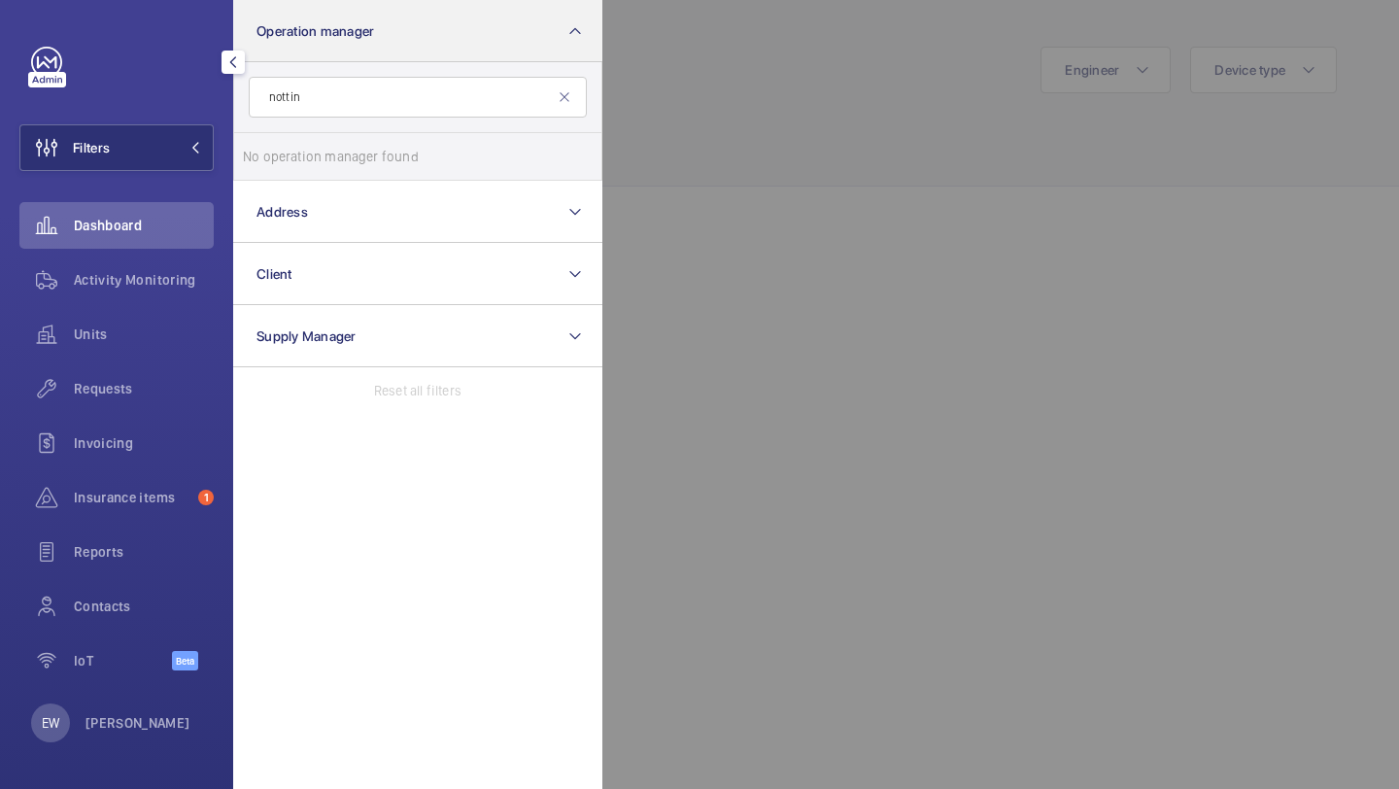
type input "notting"
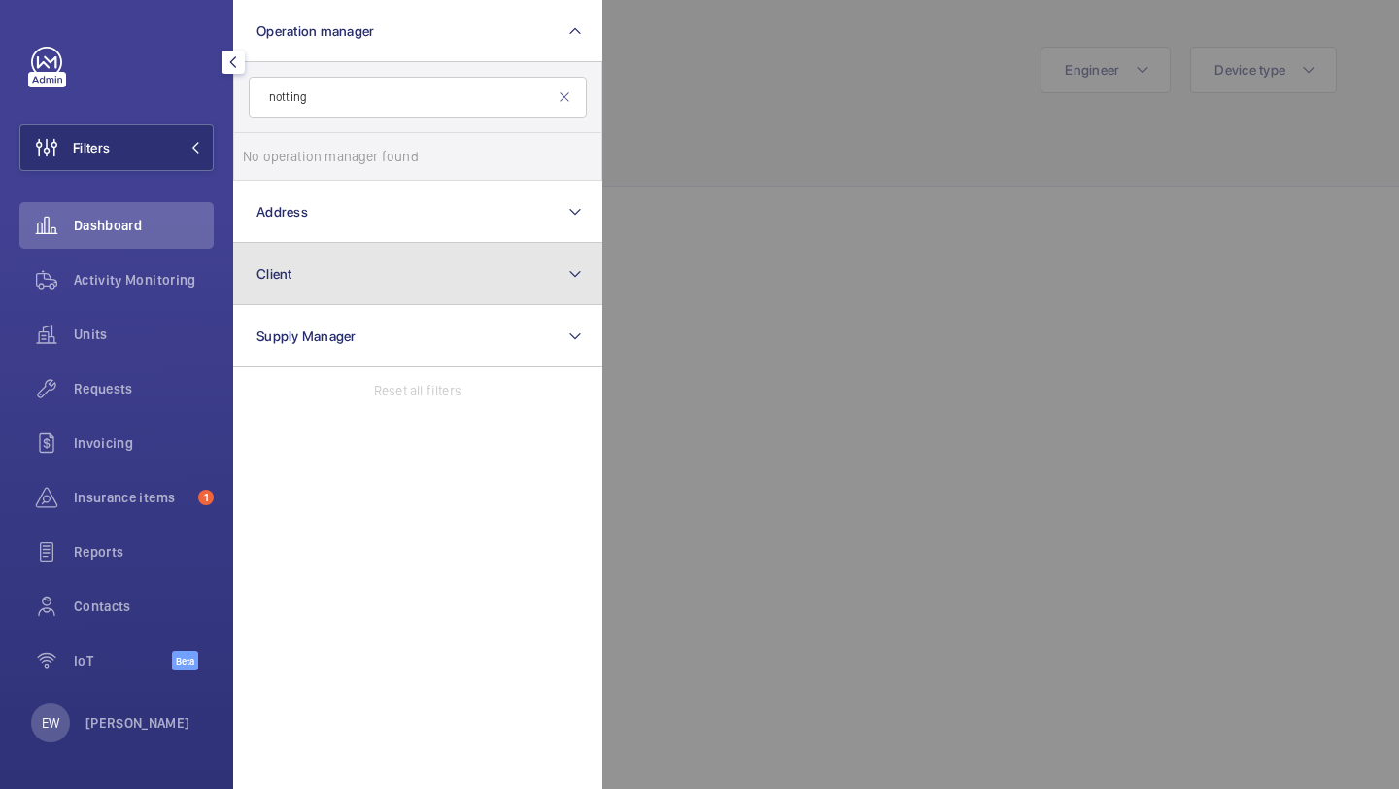
click at [335, 280] on button "Client" at bounding box center [417, 274] width 369 height 62
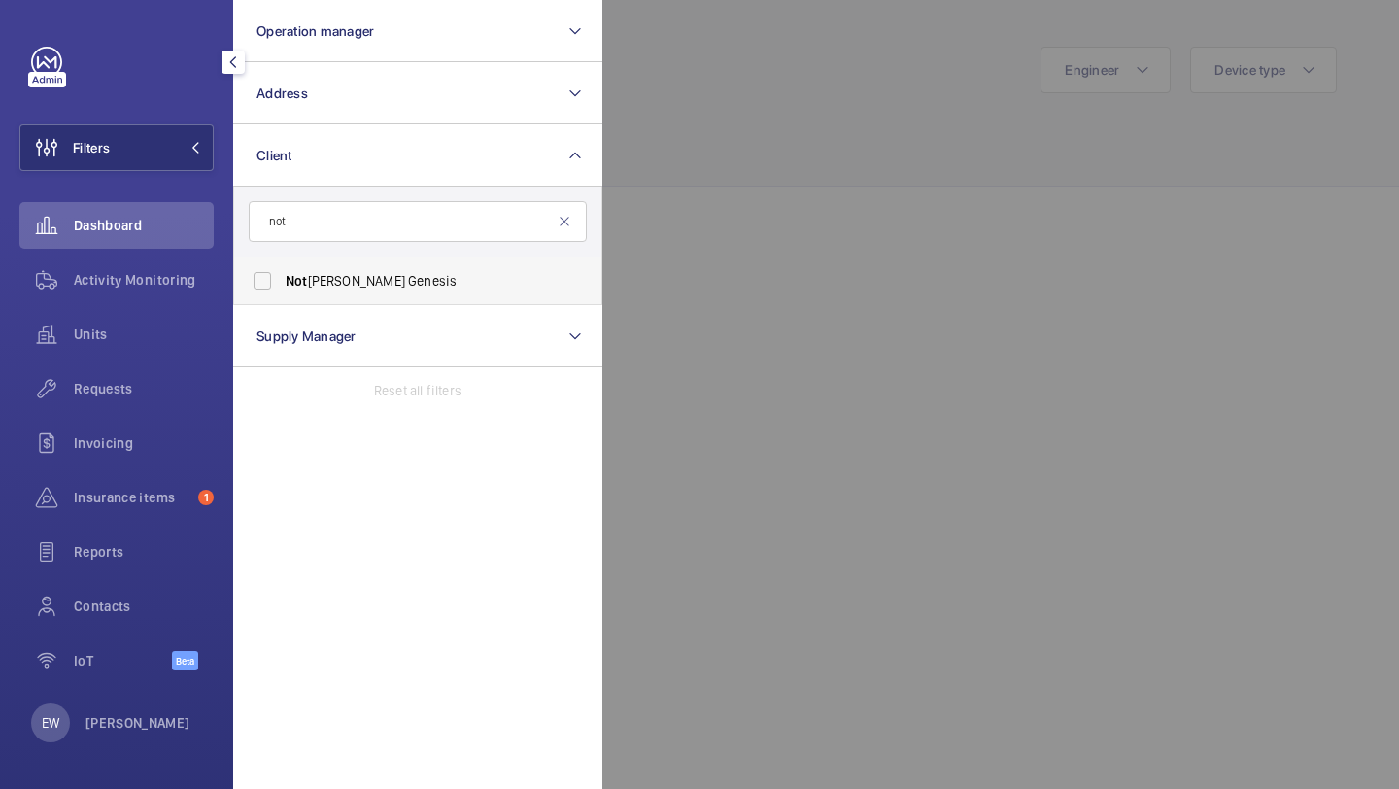
type input "not"
click at [338, 278] on span "Not [PERSON_NAME] Genesis" at bounding box center [419, 280] width 267 height 19
click at [282, 278] on input "Not [PERSON_NAME] Genesis" at bounding box center [262, 280] width 39 height 39
checkbox input "true"
click at [160, 358] on div "Units" at bounding box center [116, 338] width 194 height 54
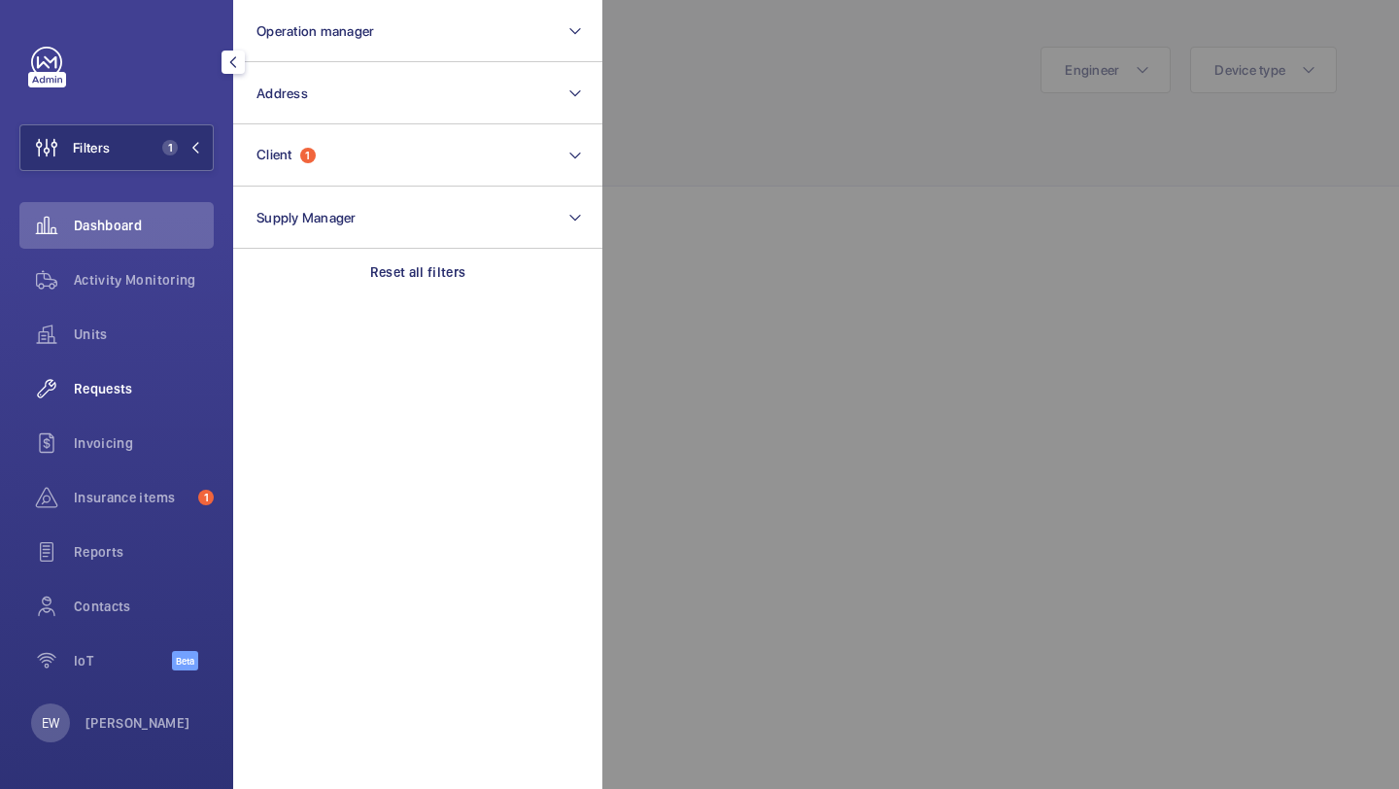
click at [156, 387] on span "Requests" at bounding box center [144, 388] width 140 height 19
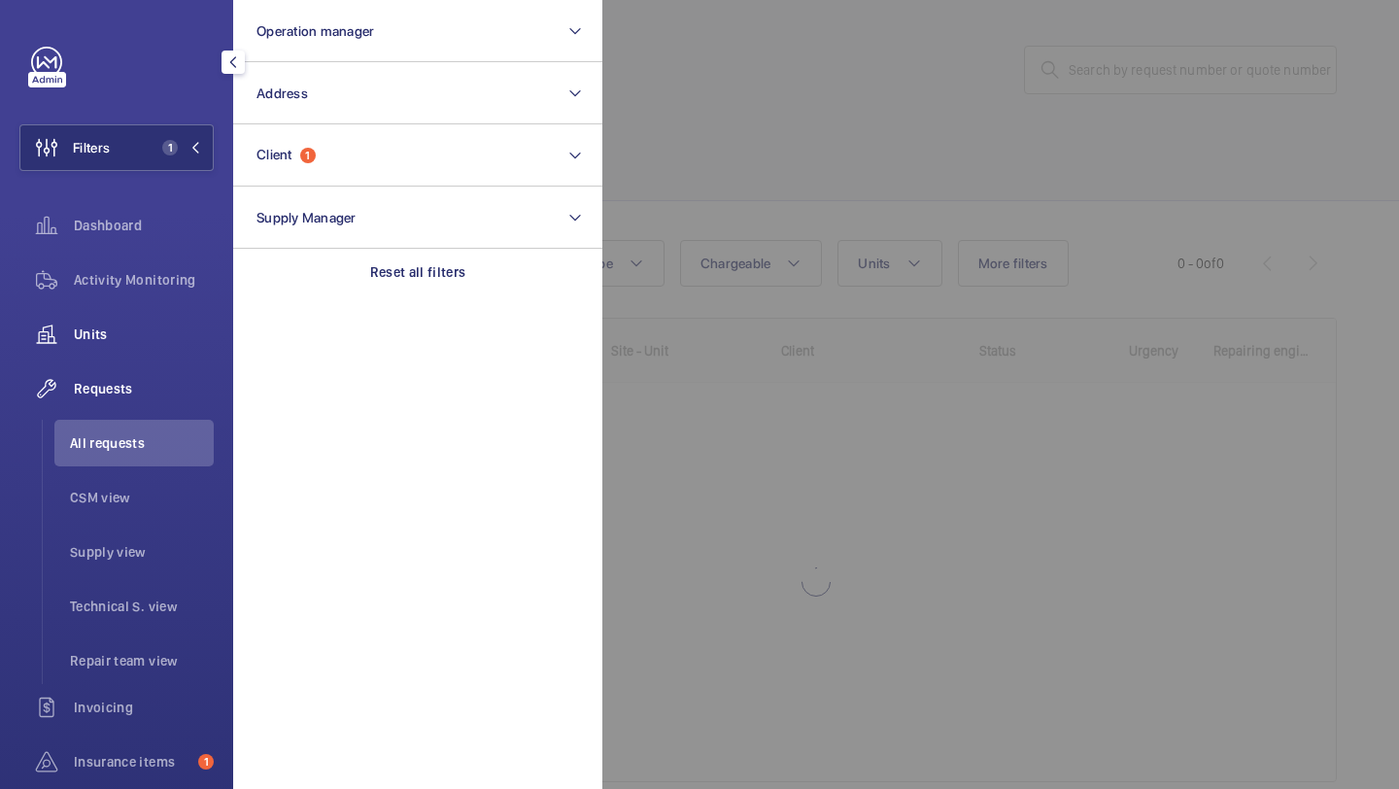
click at [123, 331] on span "Units" at bounding box center [144, 334] width 140 height 19
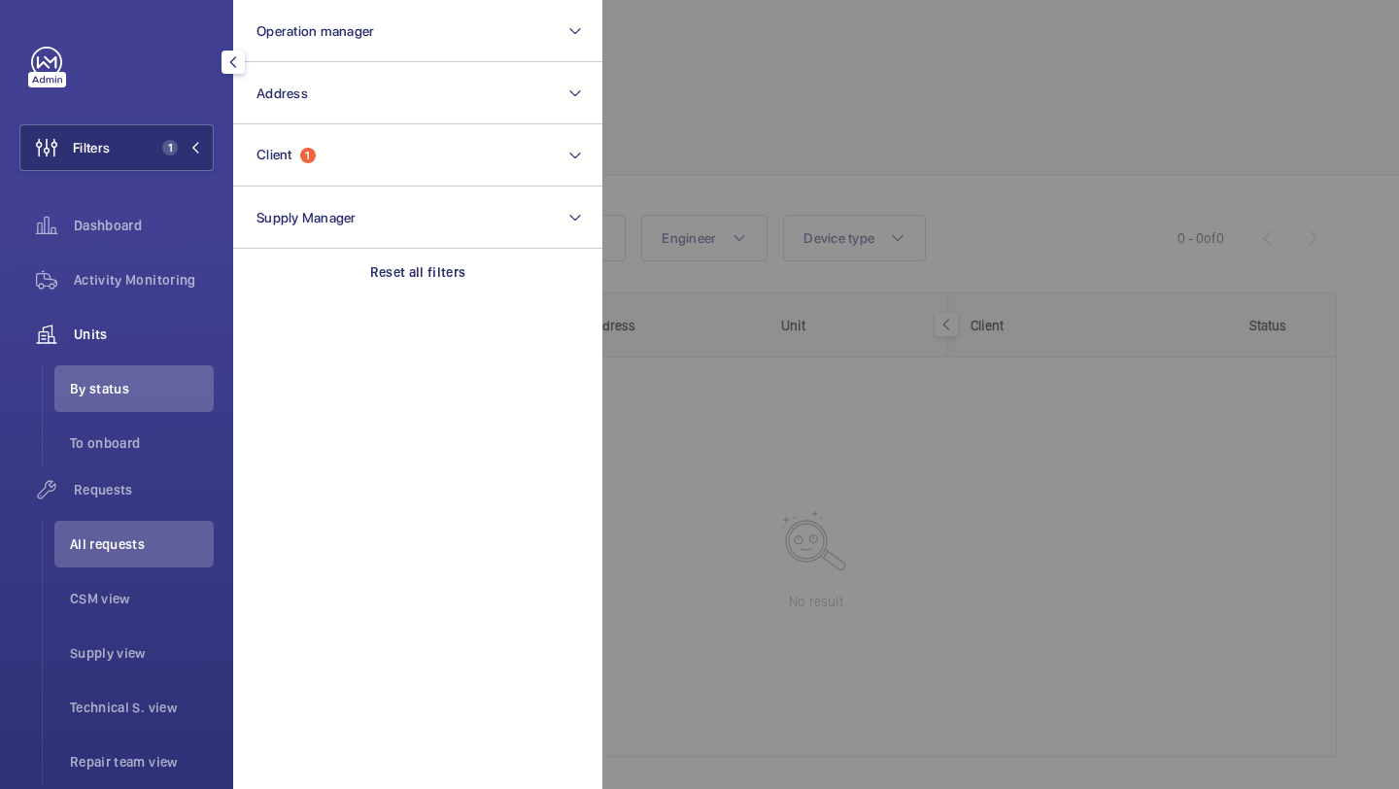
click at [682, 156] on div at bounding box center [1302, 394] width 1399 height 789
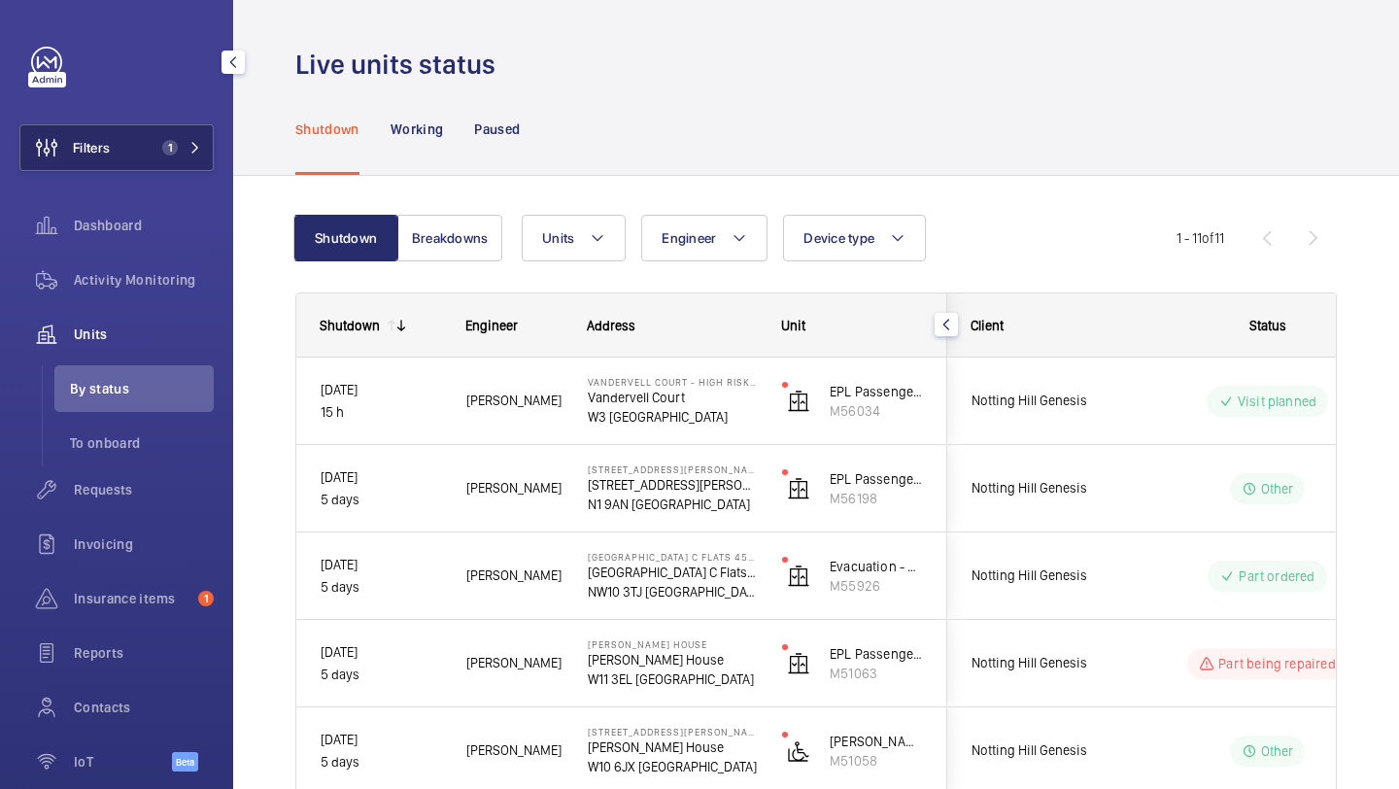
click at [170, 126] on button "Filters 1" at bounding box center [116, 147] width 194 height 47
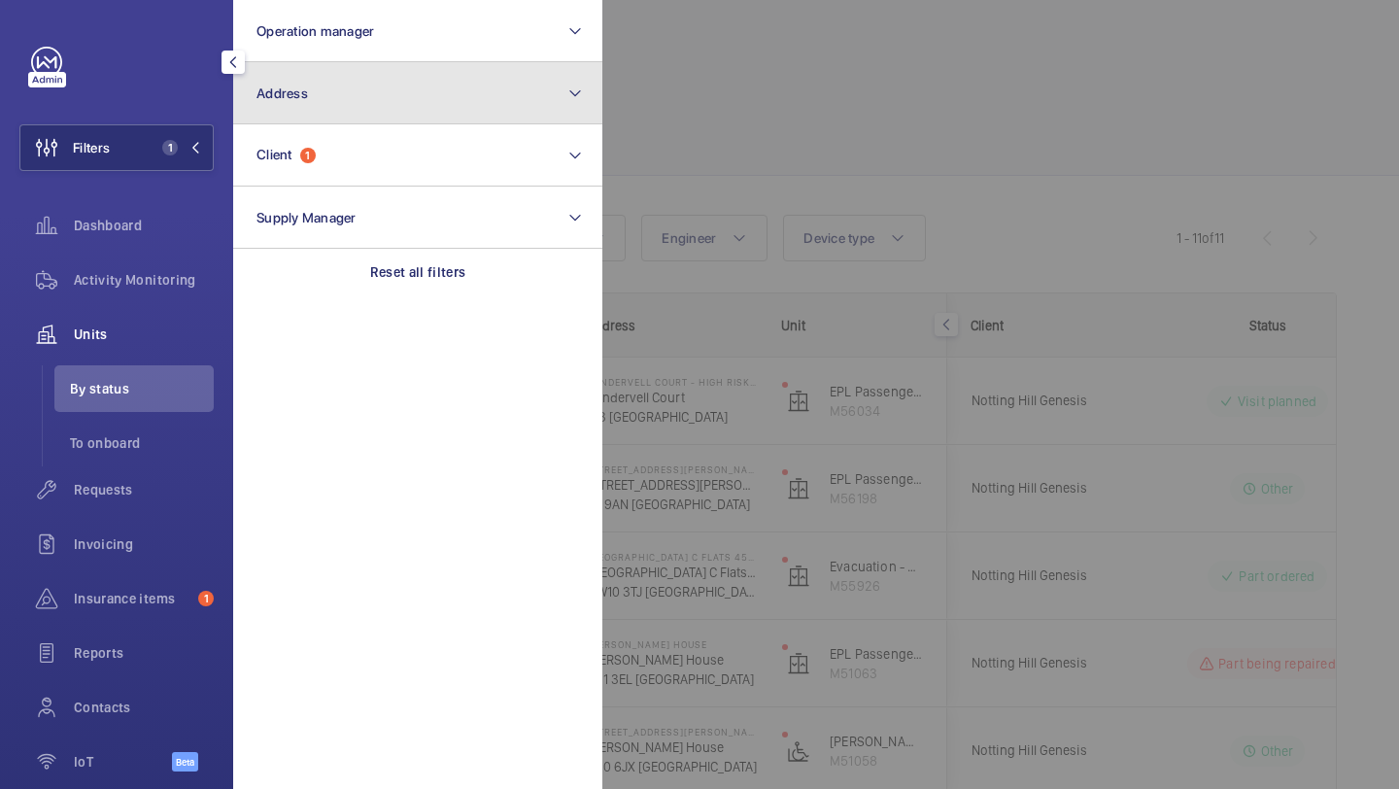
click at [280, 90] on span "Address" at bounding box center [283, 94] width 52 height 16
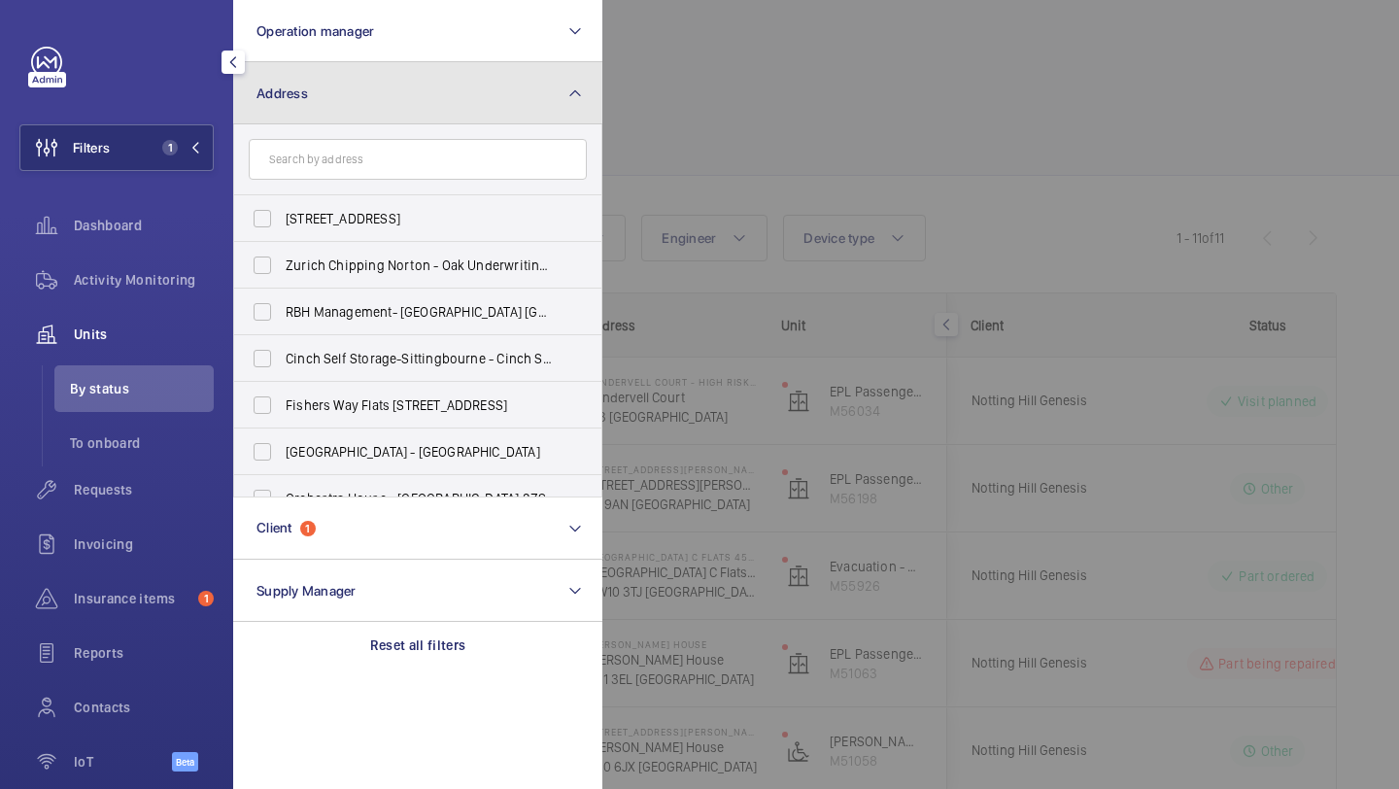
click at [282, 94] on span "Address" at bounding box center [283, 94] width 52 height 16
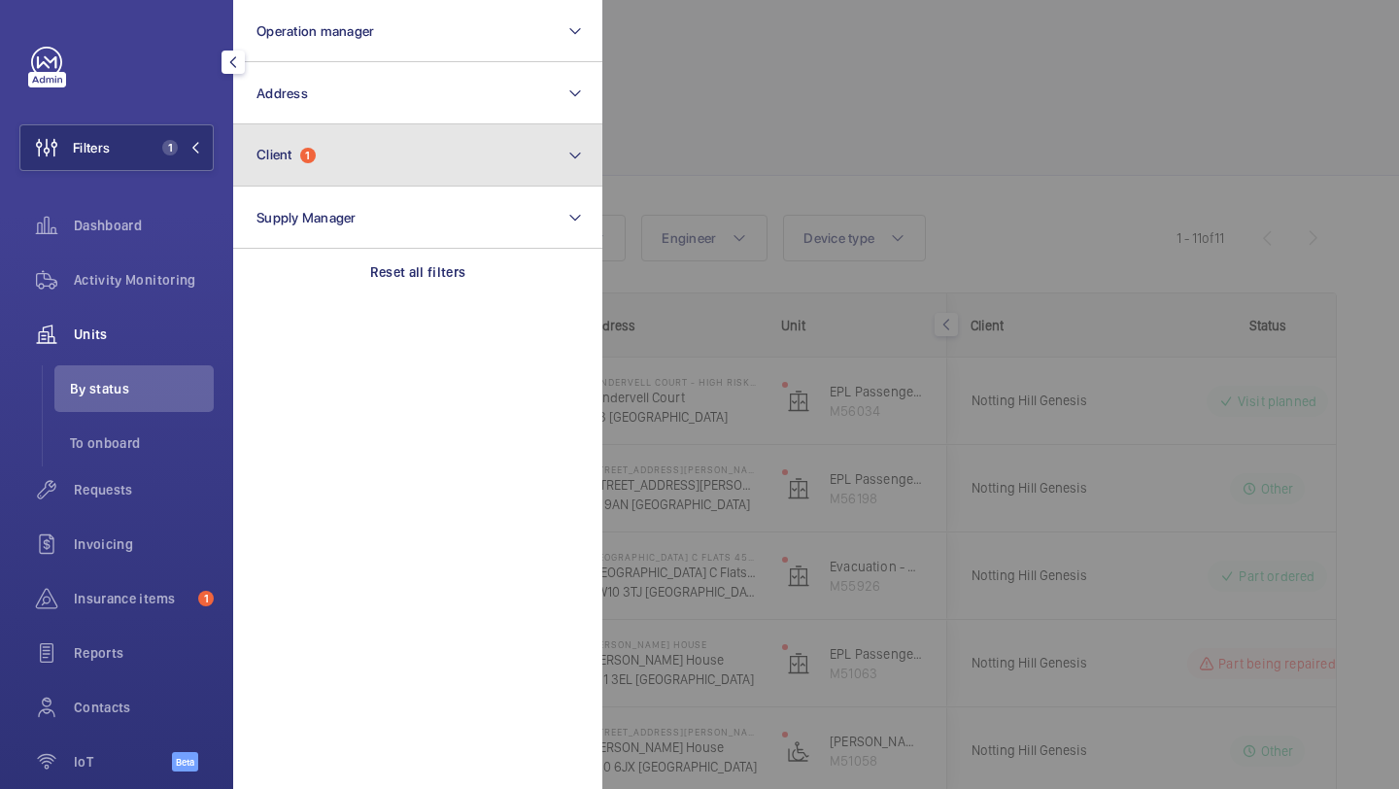
click at [282, 143] on button "Client 1" at bounding box center [417, 155] width 369 height 62
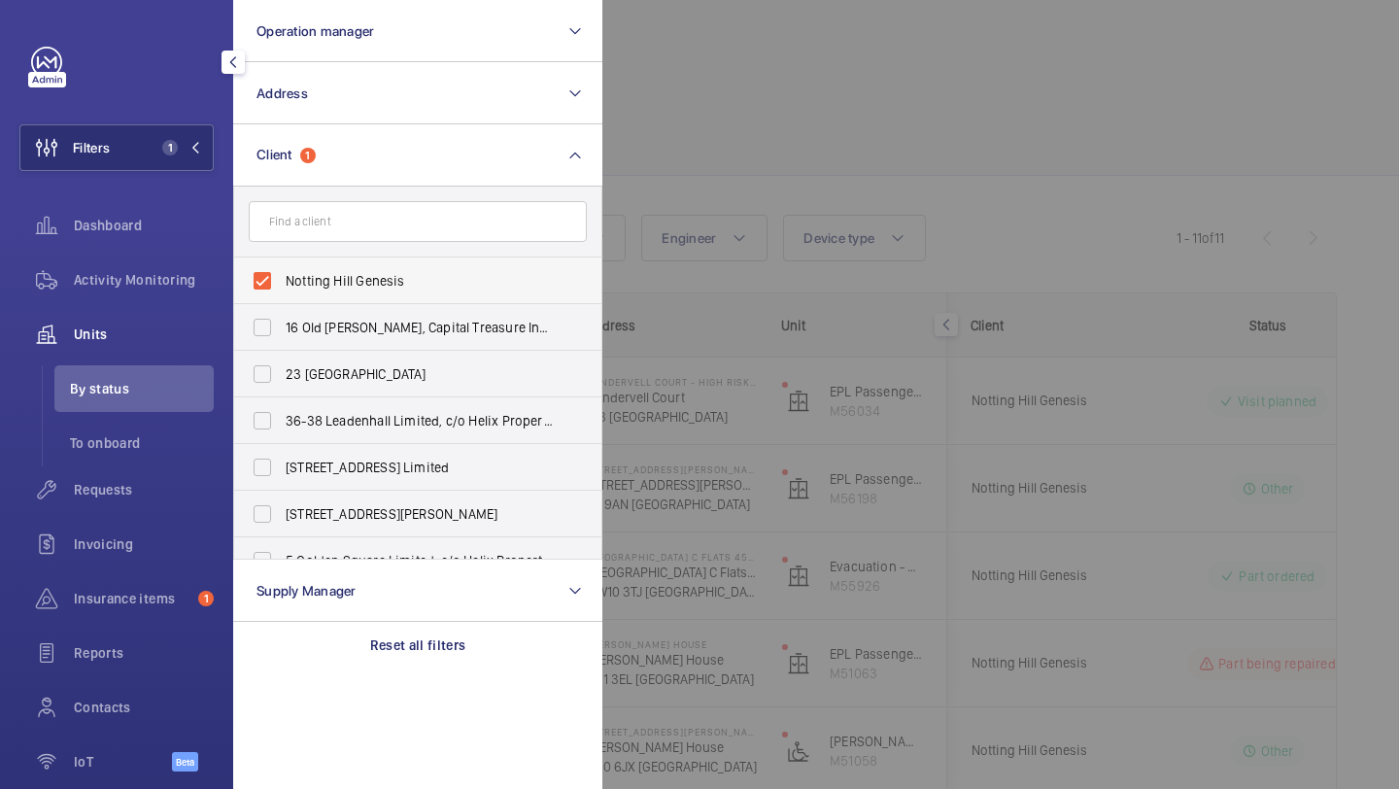
click at [305, 271] on span "Notting Hill Genesis" at bounding box center [419, 280] width 267 height 19
click at [282, 271] on input "Notting Hill Genesis" at bounding box center [262, 280] width 39 height 39
checkbox input "false"
click at [857, 128] on div at bounding box center [1302, 394] width 1399 height 789
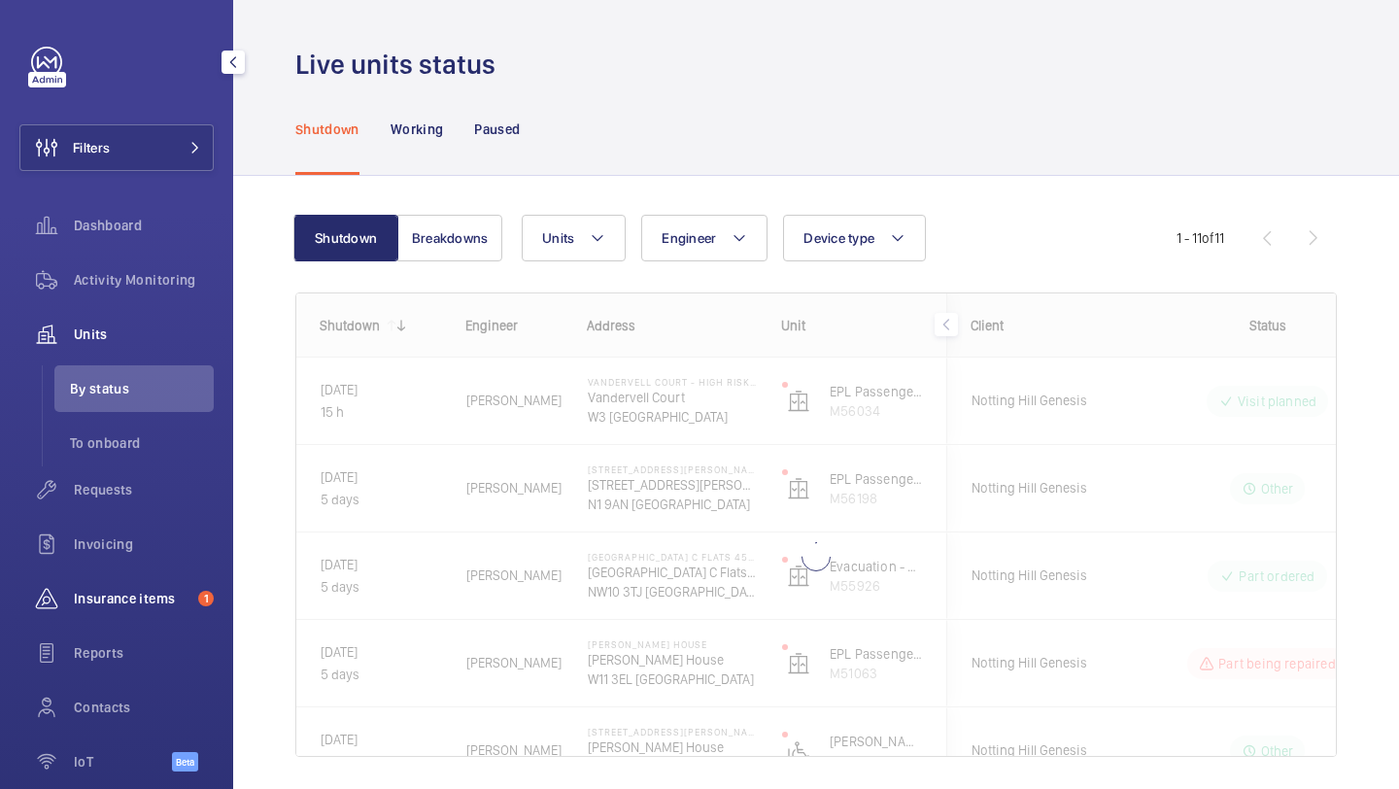
click at [150, 611] on div "Insurance items 1" at bounding box center [116, 598] width 194 height 47
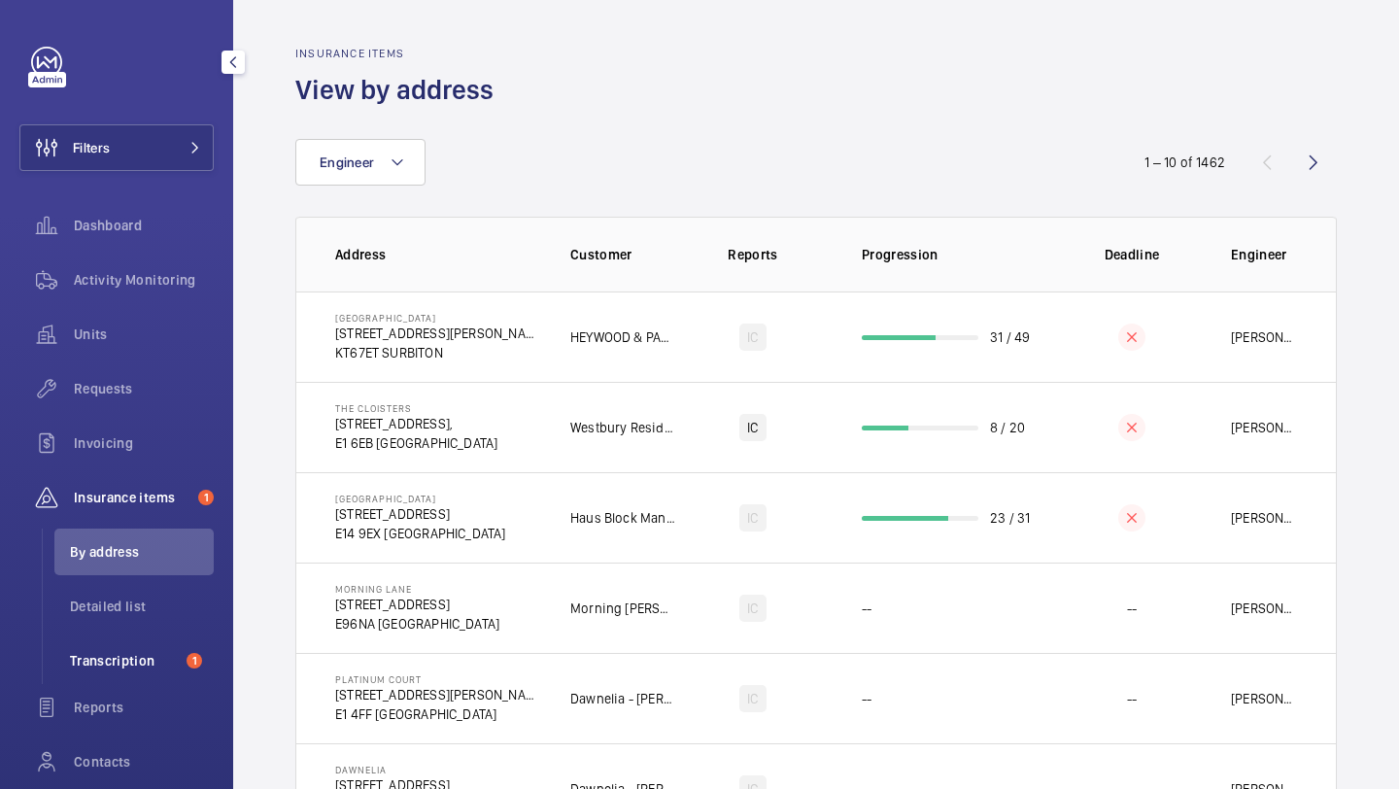
click at [77, 666] on span "Transcription" at bounding box center [124, 660] width 109 height 19
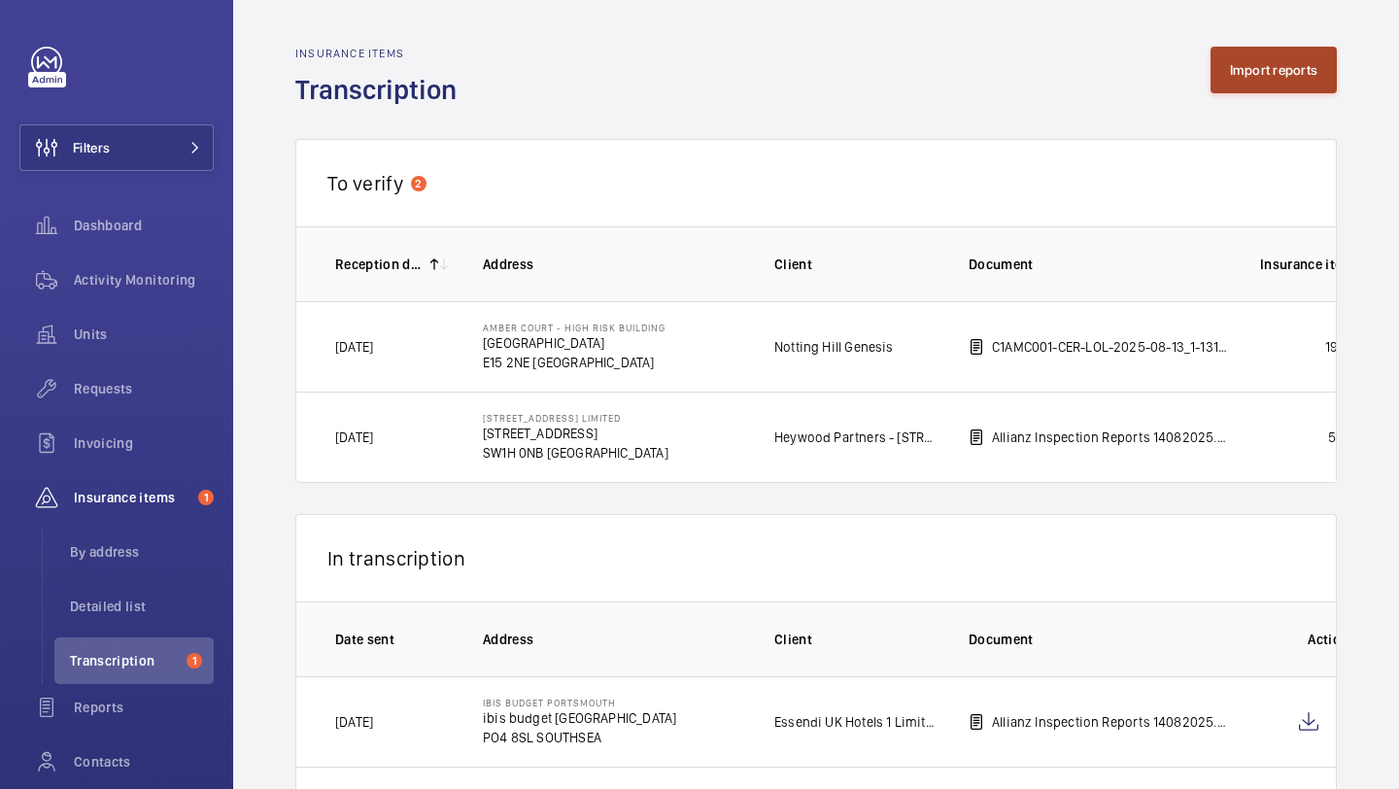
click at [1249, 61] on button "Import reports" at bounding box center [1274, 70] width 127 height 47
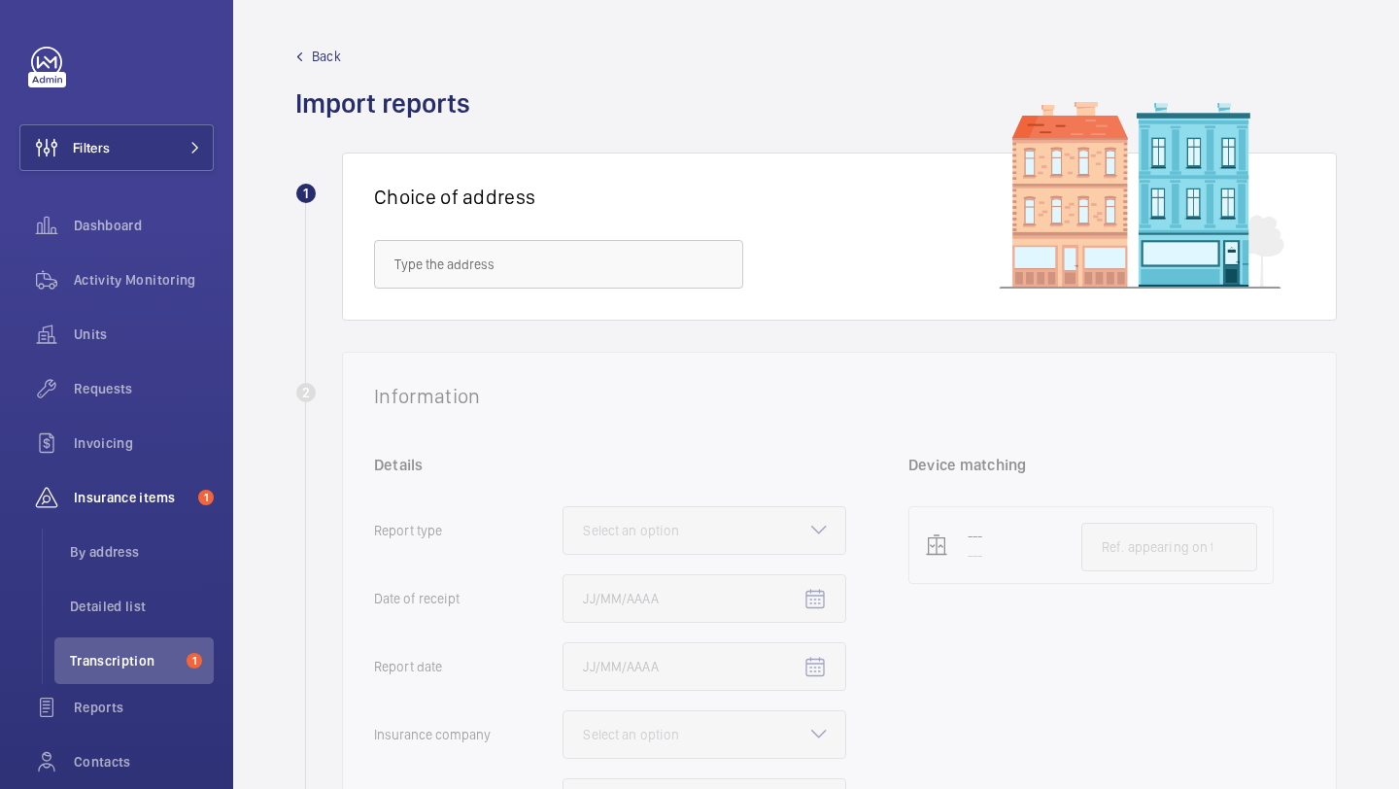
click at [330, 57] on span "Back" at bounding box center [326, 56] width 29 height 19
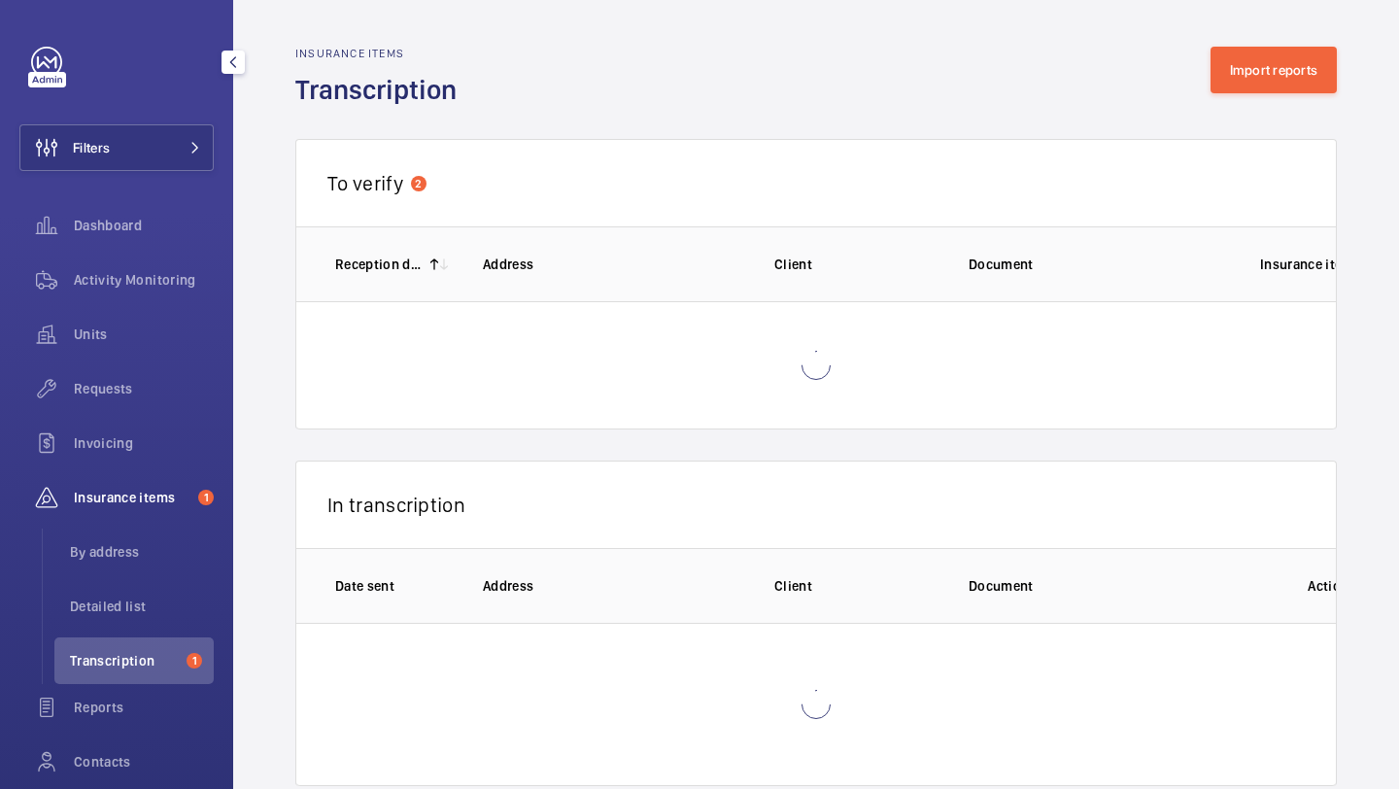
click at [146, 659] on span "Transcription" at bounding box center [124, 660] width 109 height 19
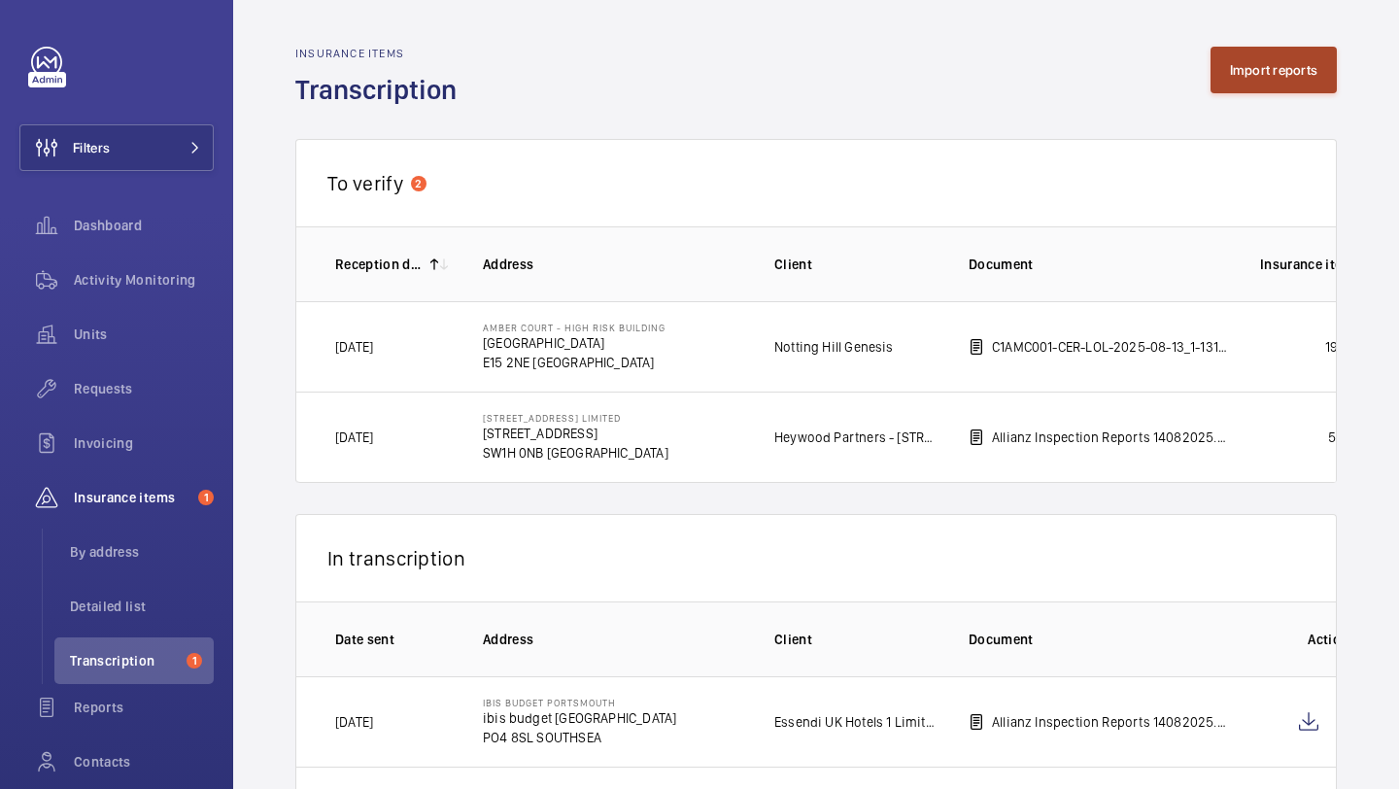
click at [1256, 60] on button "Import reports" at bounding box center [1274, 70] width 127 height 47
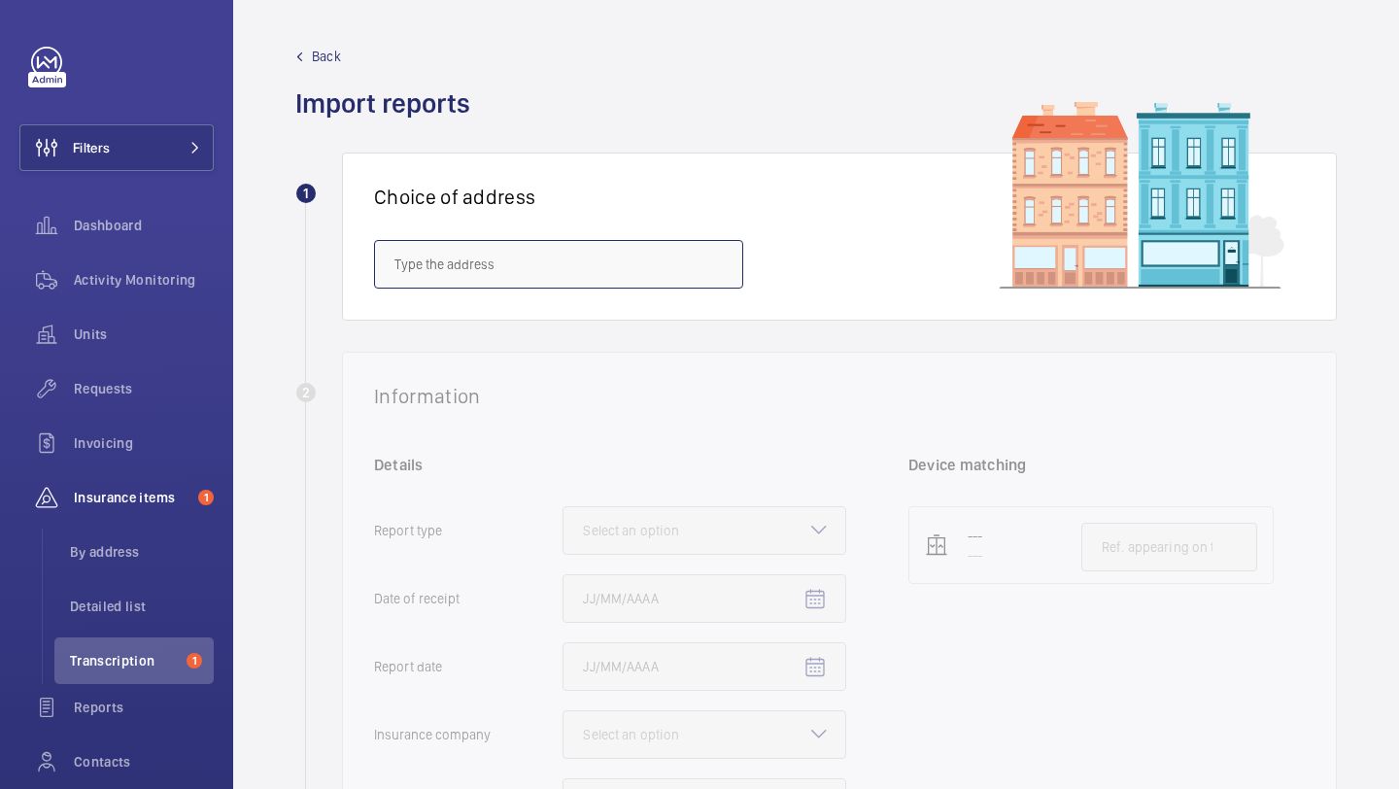
click at [550, 279] on input "text" at bounding box center [558, 264] width 369 height 49
click at [547, 326] on span "Frere Court - [GEOGRAPHIC_DATA] 2TF" at bounding box center [507, 322] width 225 height 19
type input "Frere Court - [GEOGRAPHIC_DATA] 2TF"
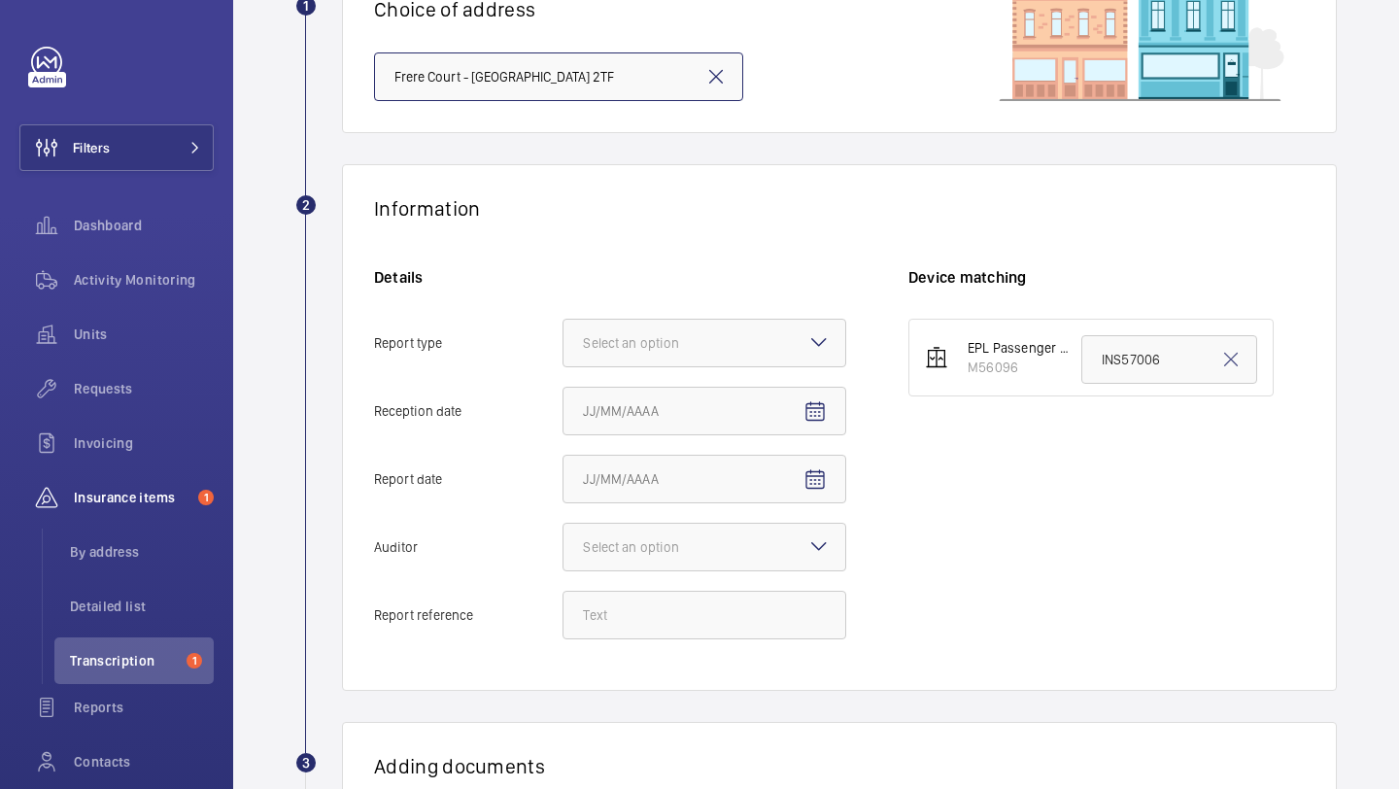
scroll to position [195, 0]
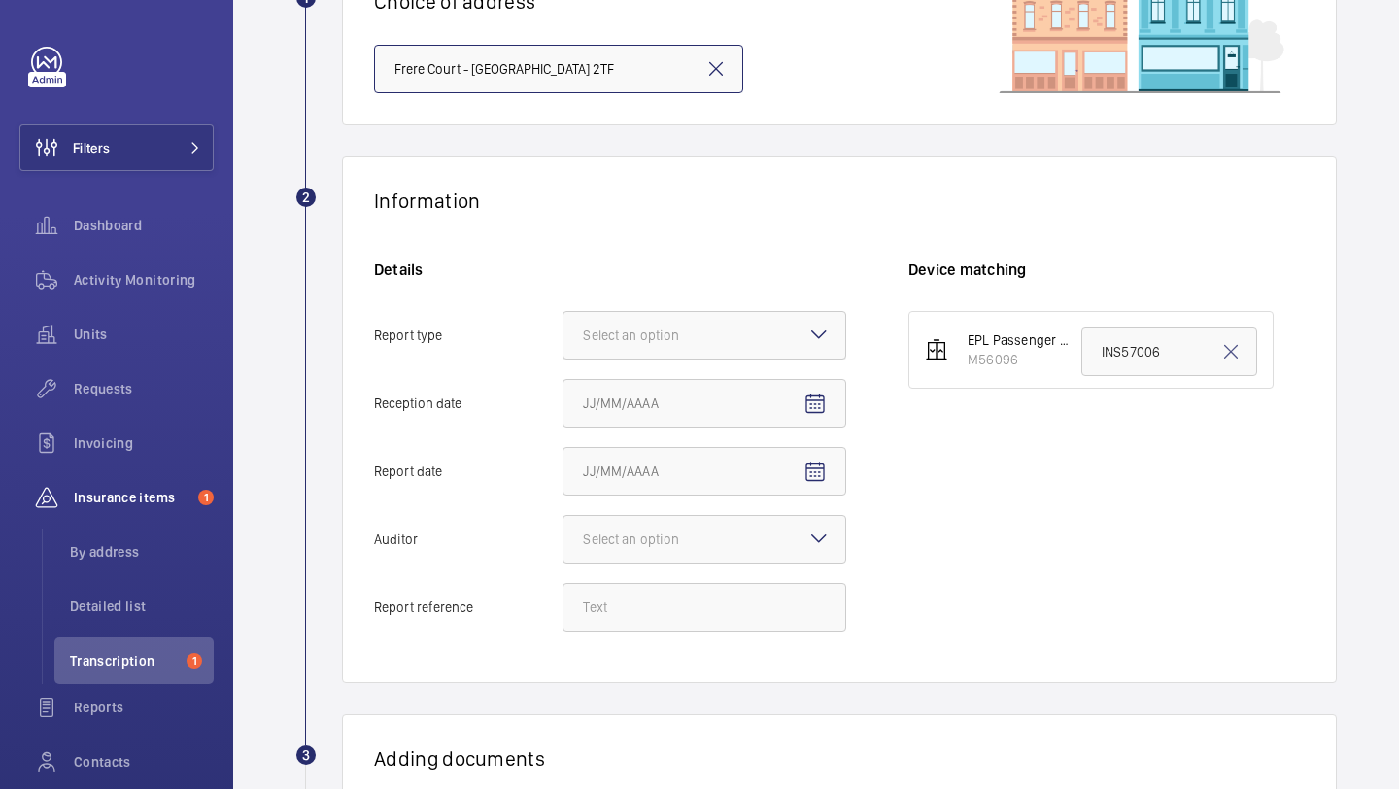
click at [739, 325] on div at bounding box center [705, 335] width 282 height 47
click at [564, 325] on input "Report type Select an option" at bounding box center [564, 335] width 0 height 47
click at [725, 379] on div "Insurance company" at bounding box center [705, 395] width 282 height 48
click at [564, 359] on input "Report type Select an option Insurance company Consultant" at bounding box center [564, 335] width 0 height 47
click at [821, 401] on mat-icon "Open calendar" at bounding box center [815, 404] width 23 height 23
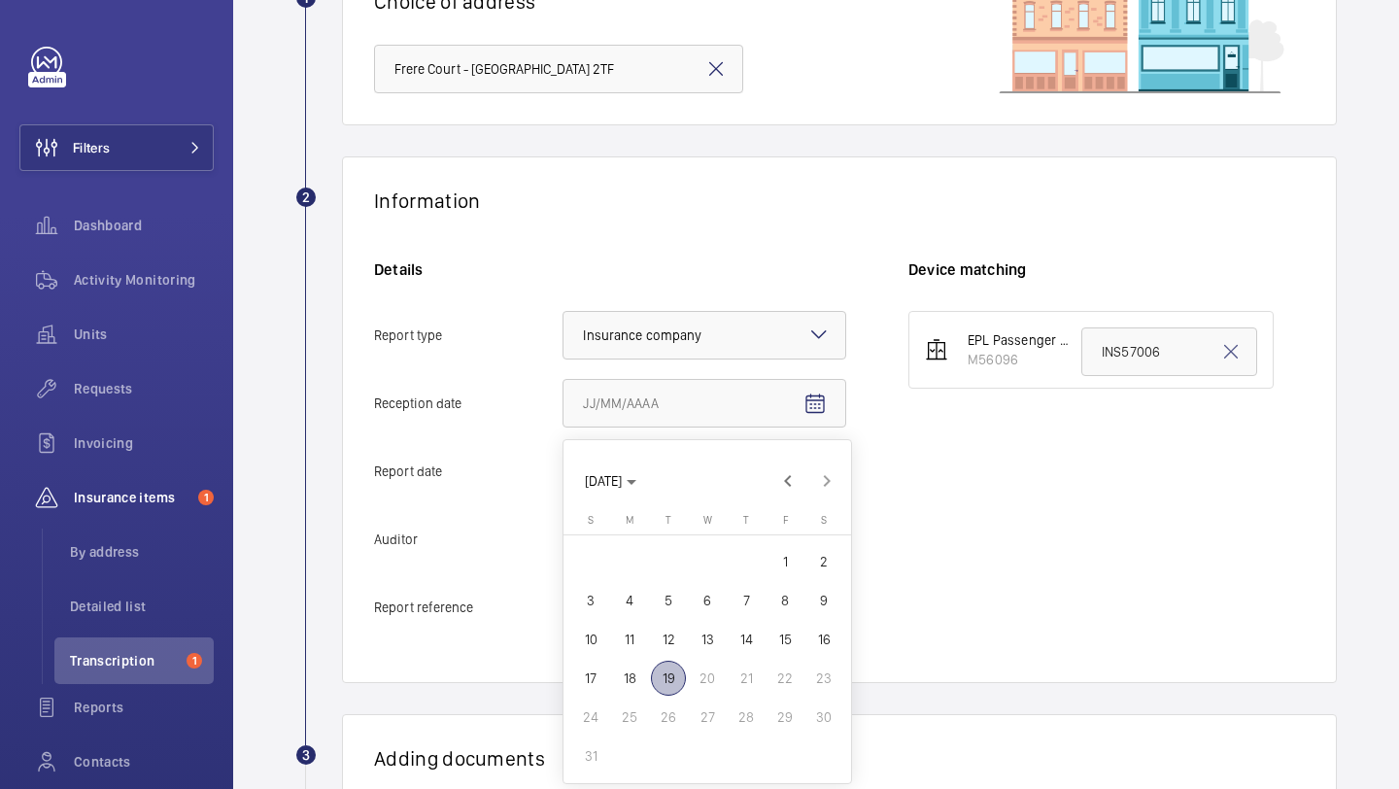
click at [673, 680] on span "19" at bounding box center [668, 678] width 35 height 35
type input "[DATE]"
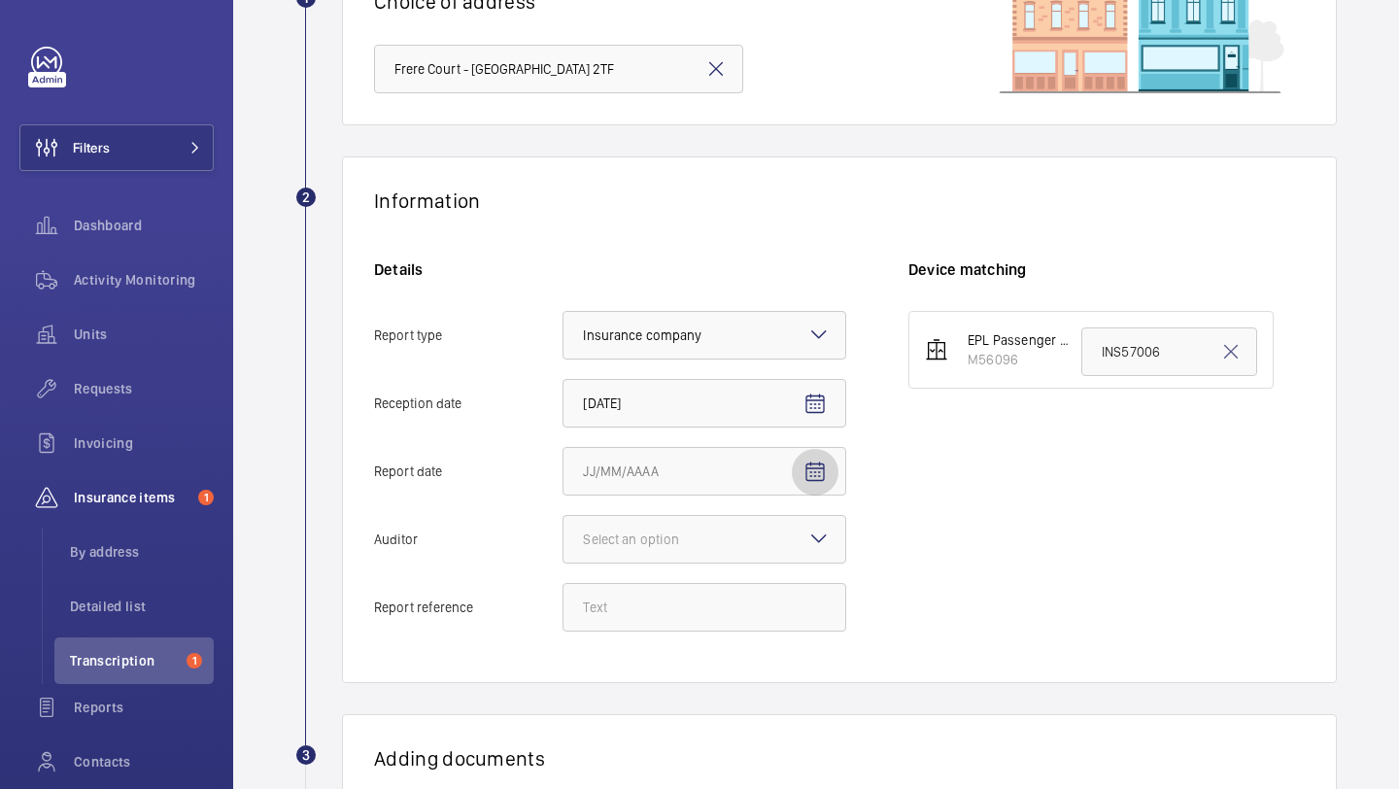
click at [811, 455] on span "Open calendar" at bounding box center [815, 472] width 47 height 47
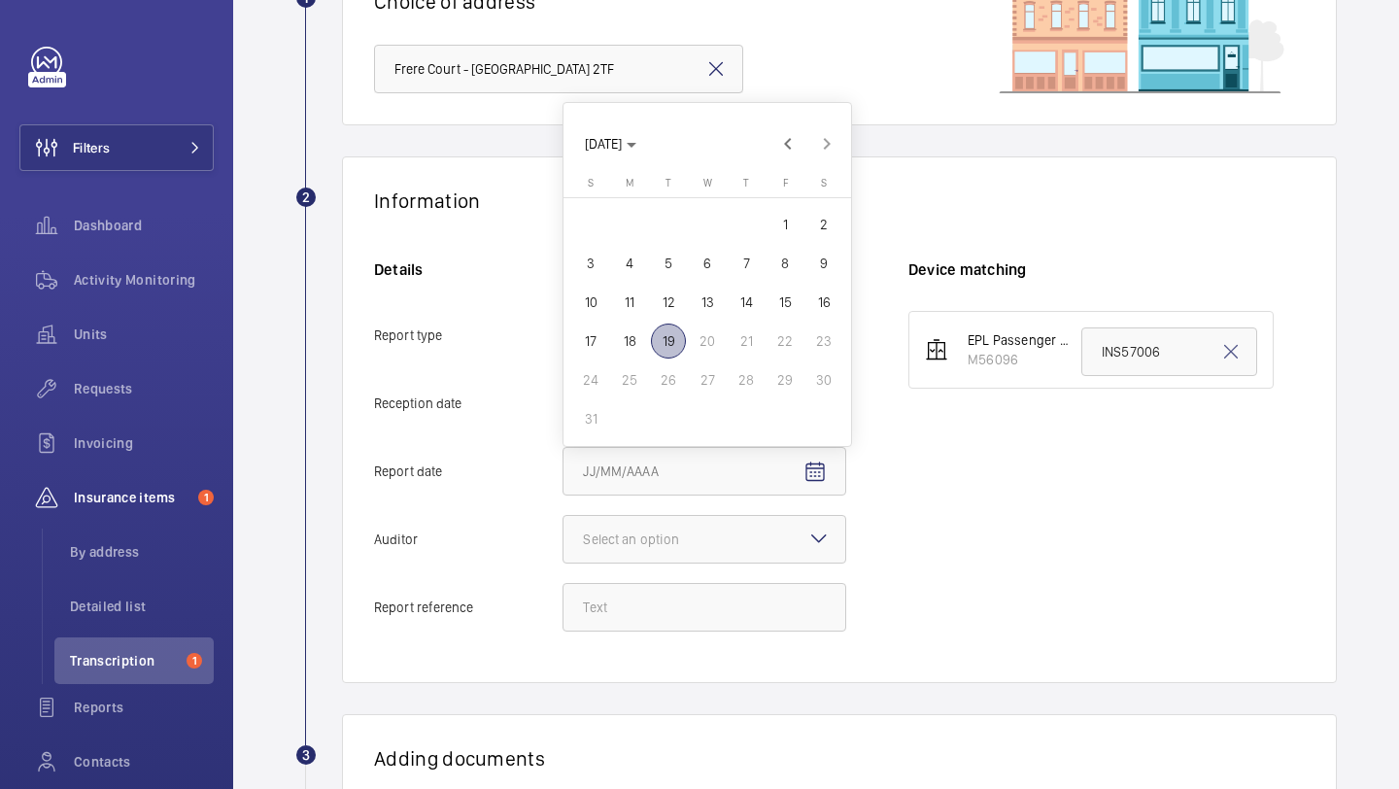
click at [778, 303] on span "15" at bounding box center [785, 302] width 35 height 35
type input "[DATE]"
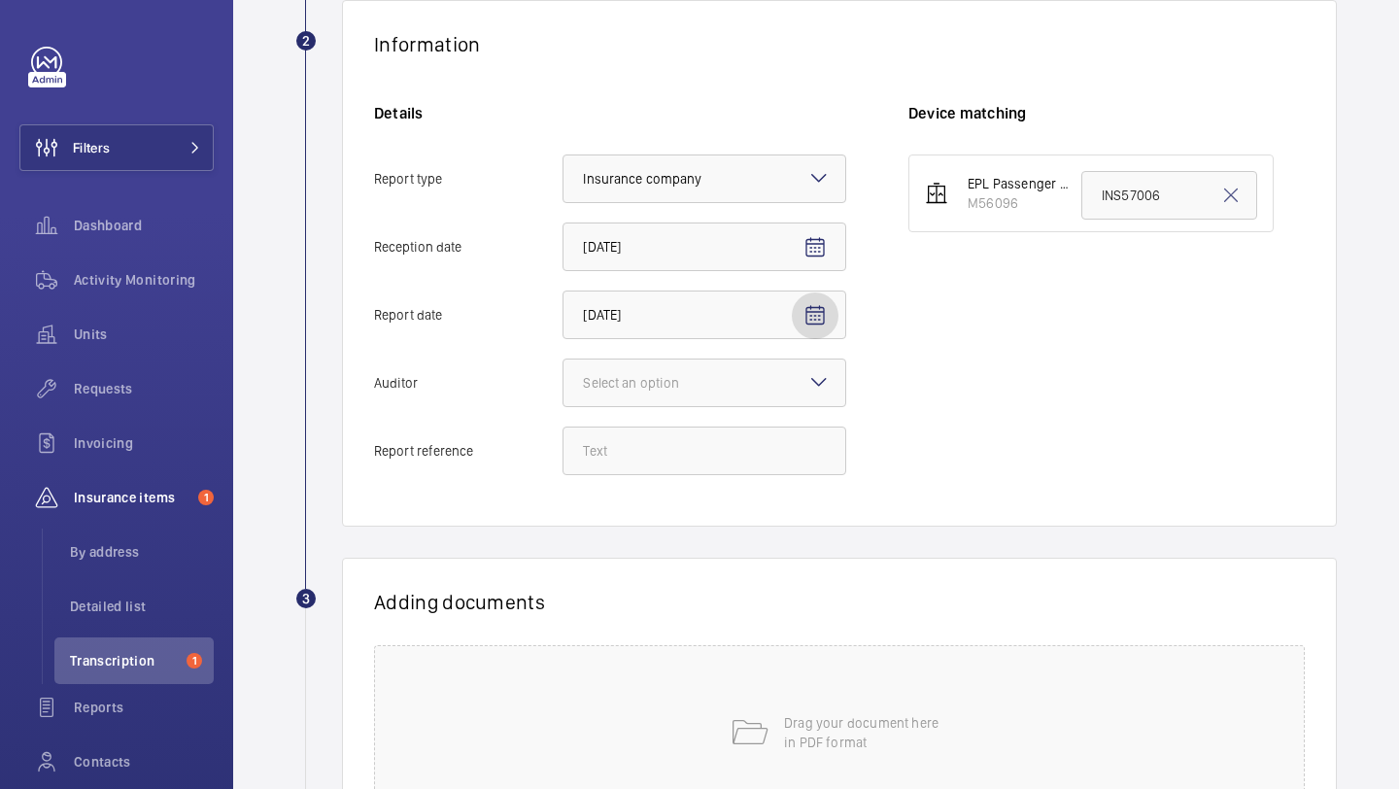
scroll to position [353, 0]
click at [826, 395] on div at bounding box center [705, 382] width 282 height 47
click at [564, 395] on input "Auditor Select an option" at bounding box center [564, 382] width 0 height 47
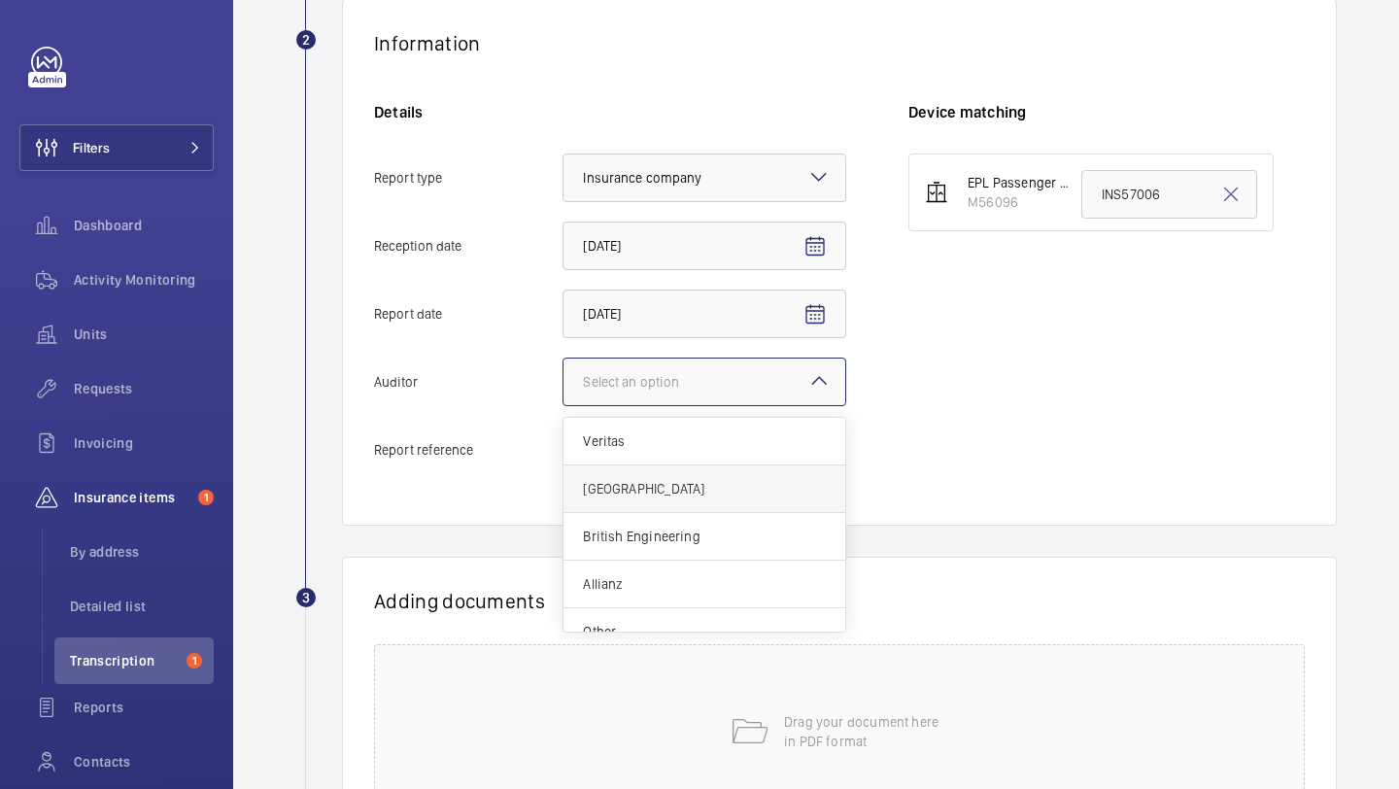
scroll to position [23, 0]
click at [672, 616] on span "Other" at bounding box center [704, 608] width 243 height 19
click at [564, 405] on input "Auditor Select an option Veritas Zurich British Engineering Allianz Other" at bounding box center [564, 382] width 0 height 47
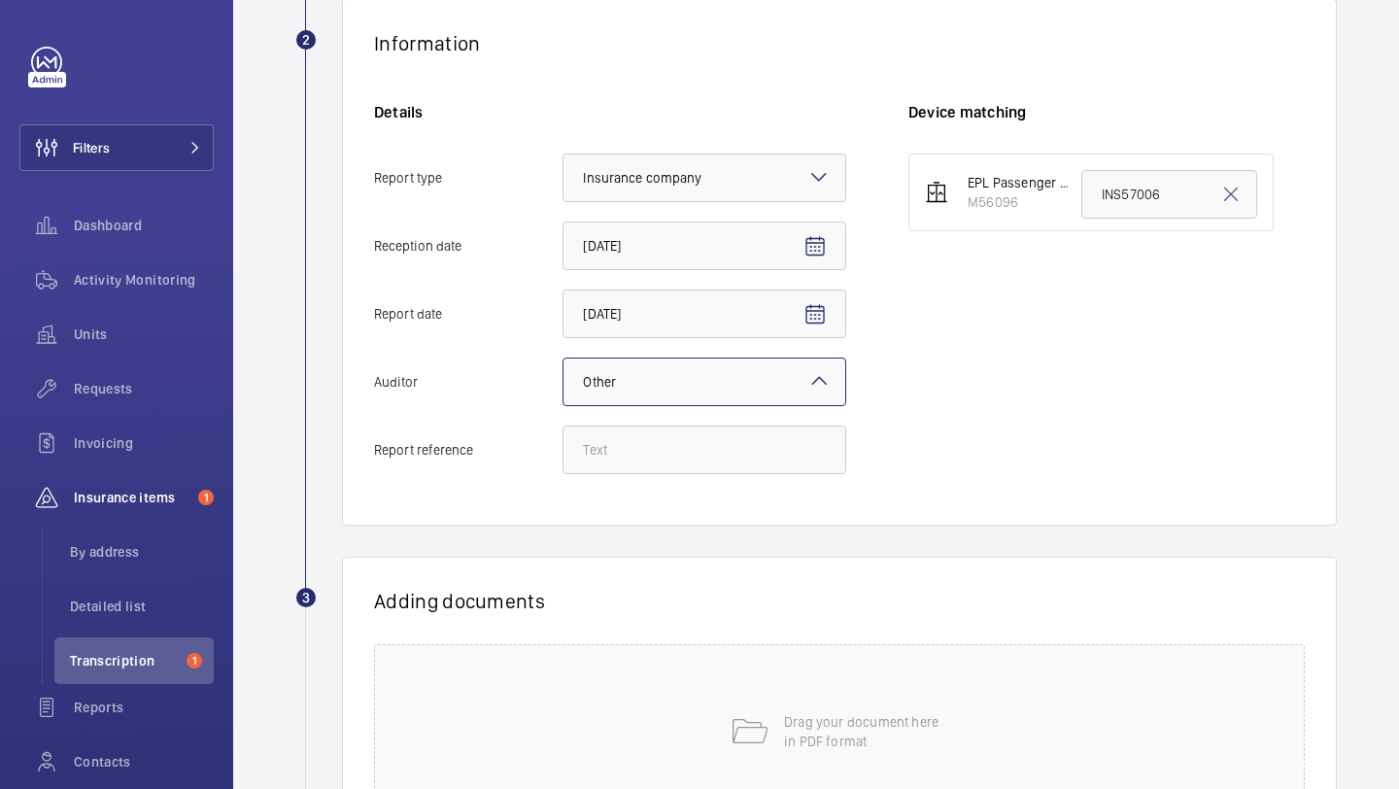
scroll to position [539, 0]
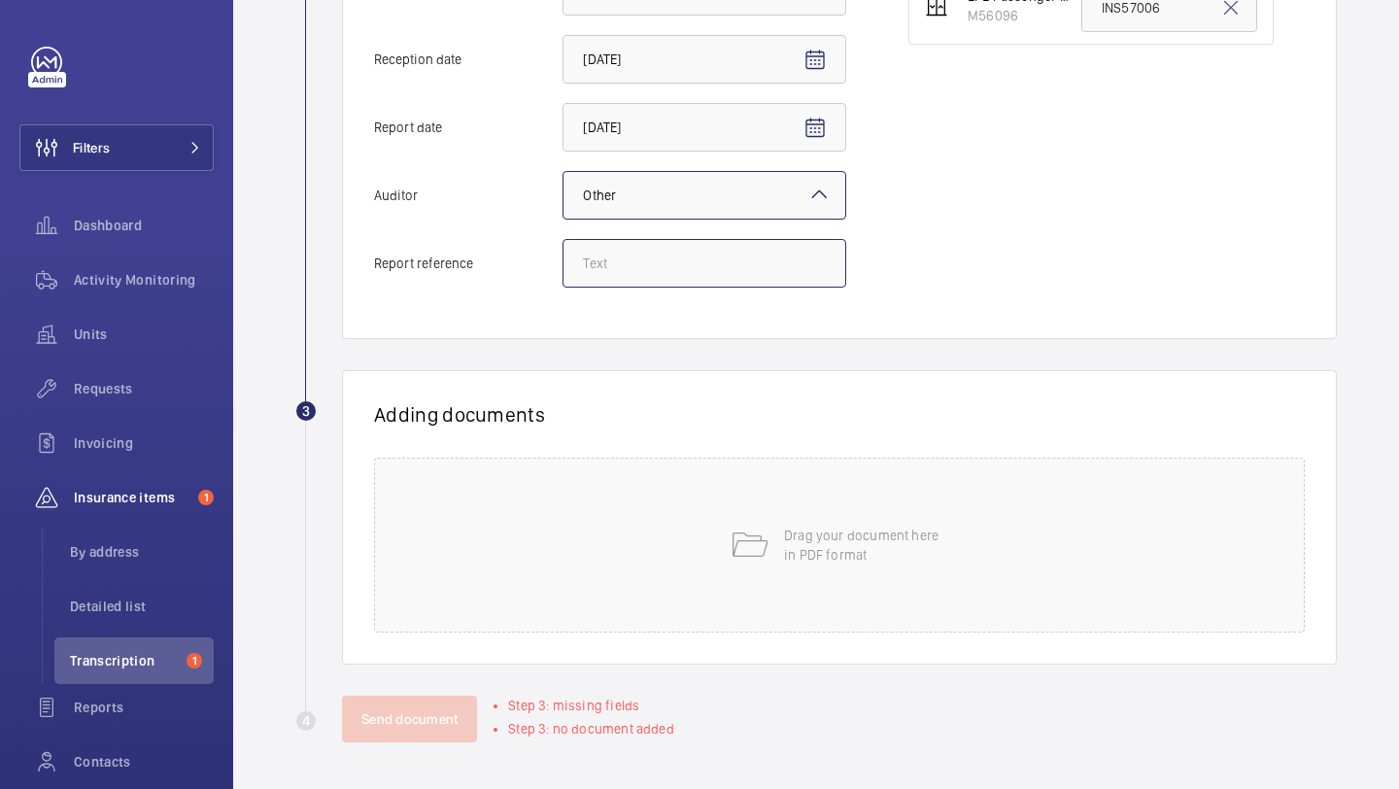
click at [696, 248] on input "Report reference" at bounding box center [705, 263] width 284 height 49
paste input "INS66215"
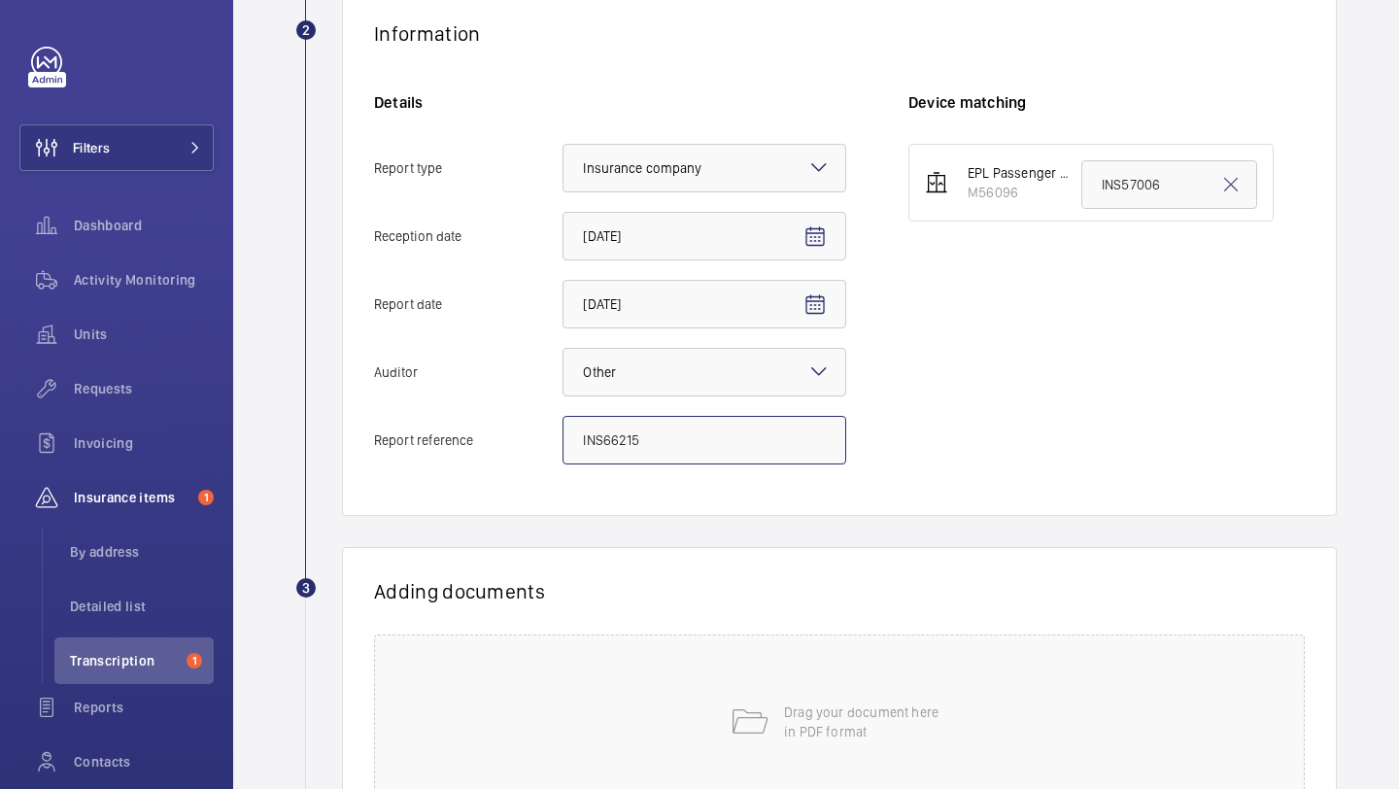
type input "INS66215"
click at [1132, 293] on div "EPL Passenger Lift M56096 INS57006" at bounding box center [1107, 314] width 396 height 340
click at [1146, 186] on input "INS57006" at bounding box center [1170, 184] width 176 height 49
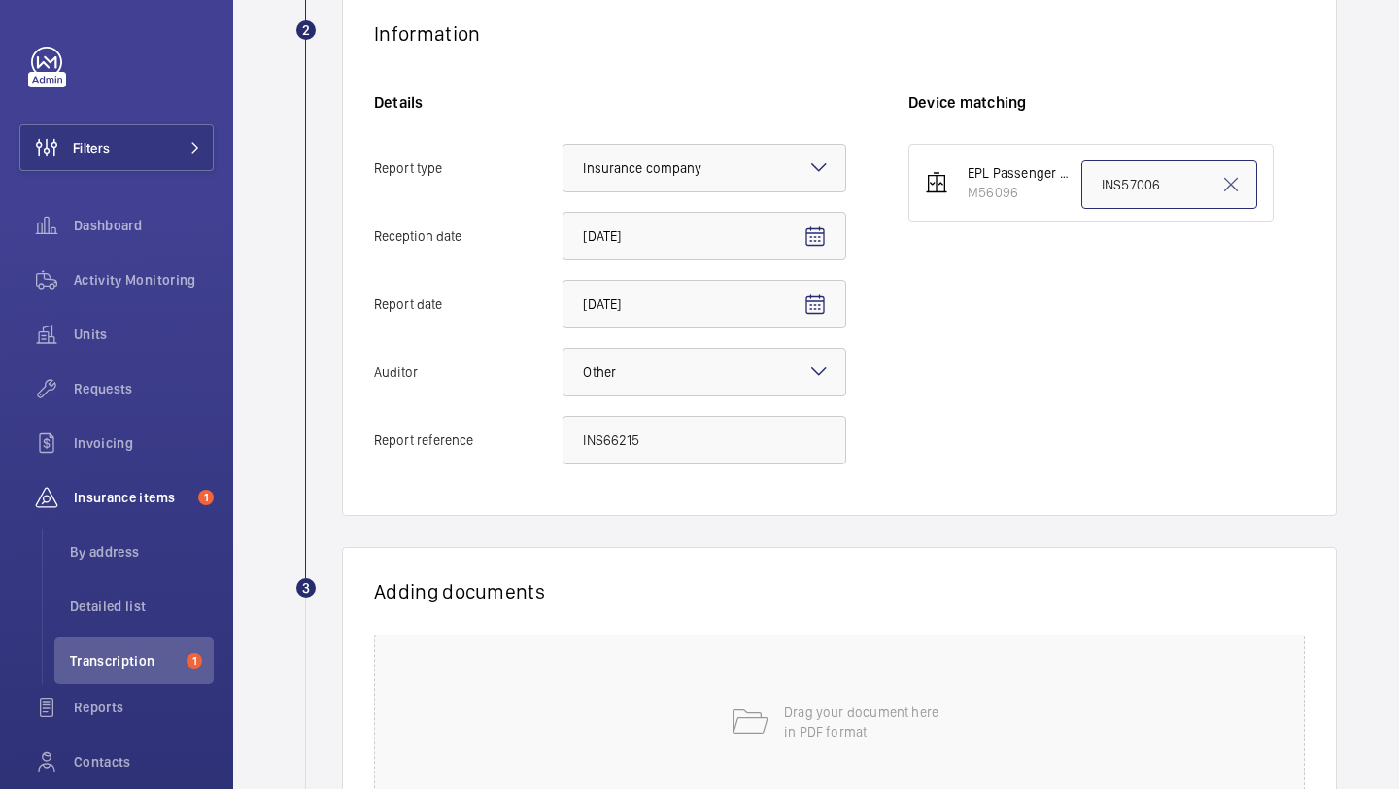
paste input "66215"
type input "INS66215"
click at [990, 357] on div "EPL Passenger Lift M56096 INS66215" at bounding box center [1107, 314] width 396 height 340
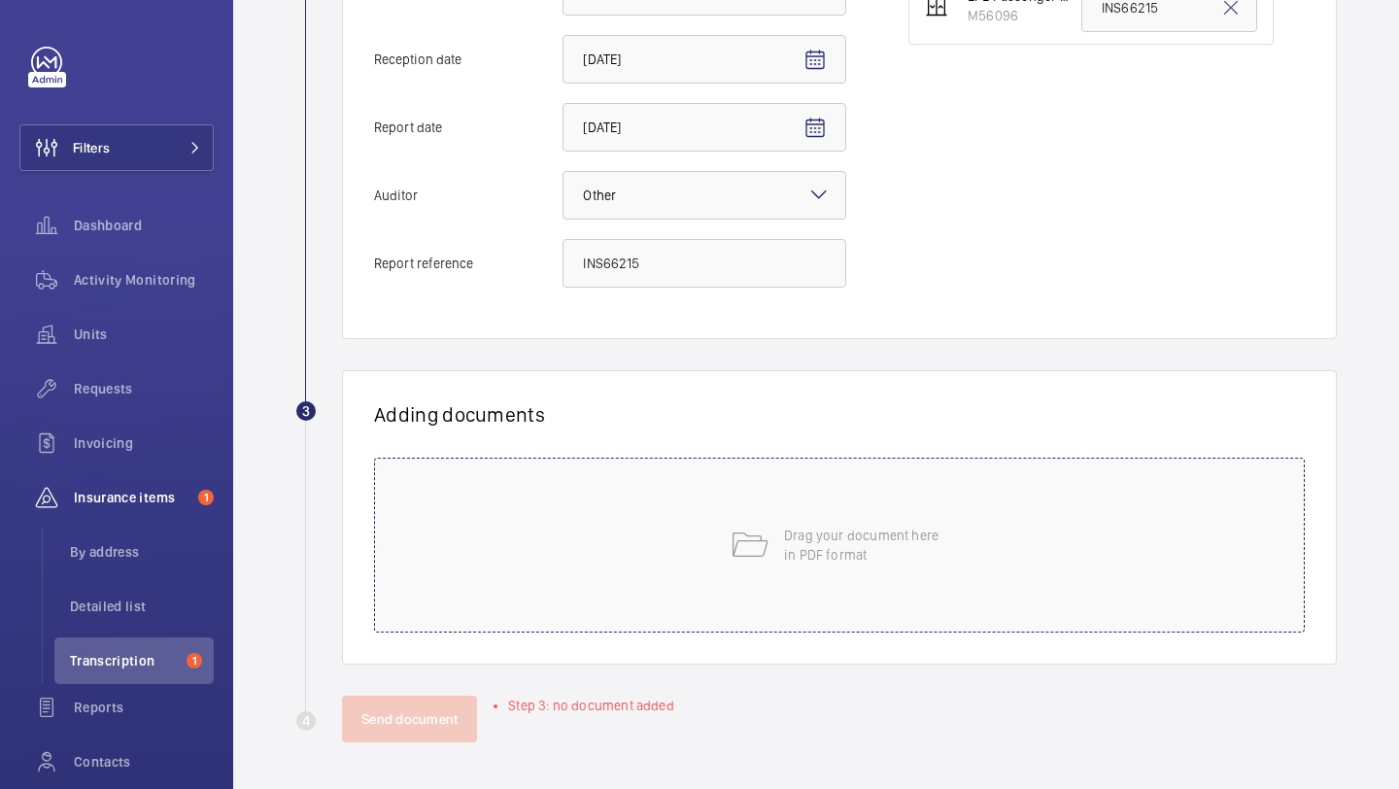
click at [833, 531] on p "Drag your document here in PDF format" at bounding box center [866, 545] width 165 height 39
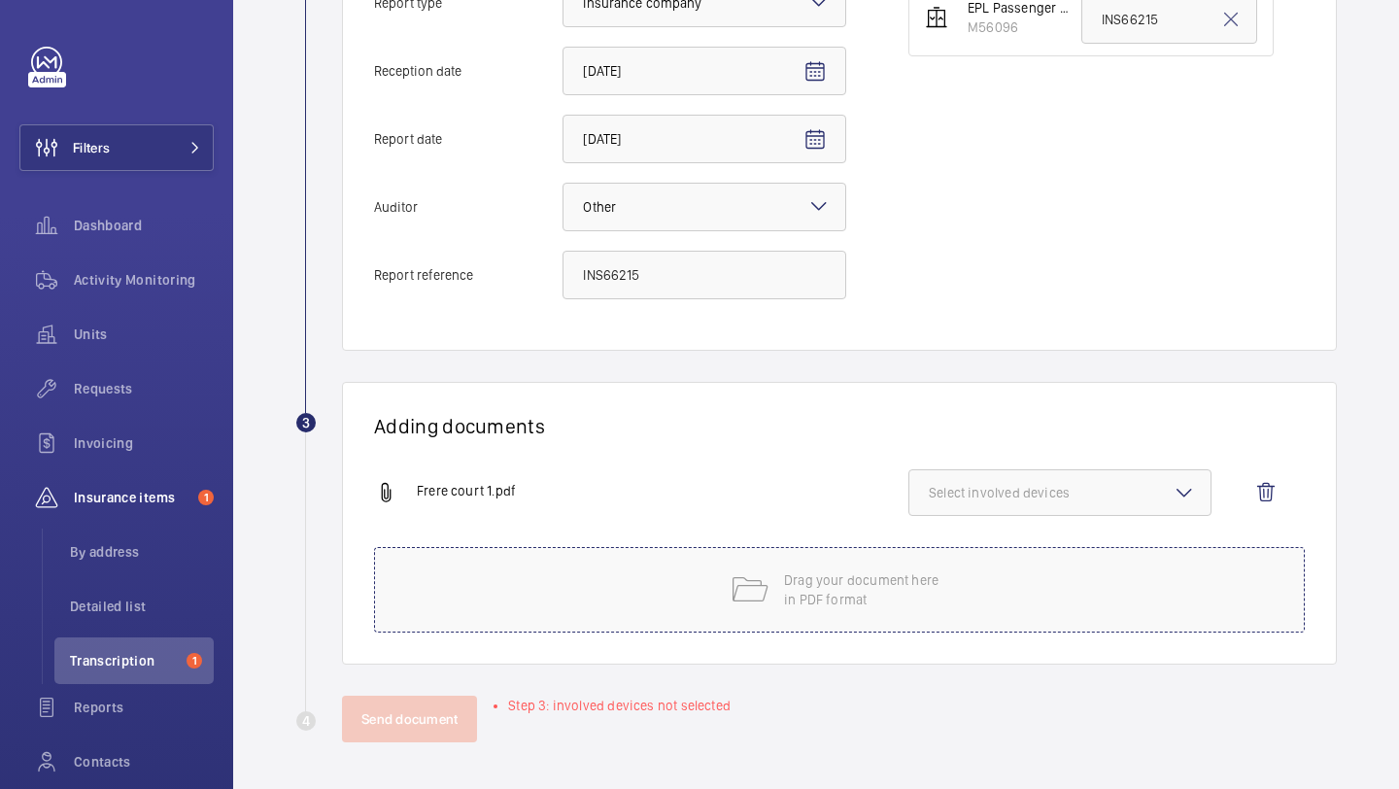
scroll to position [528, 0]
click at [1037, 499] on span "Select involved devices" at bounding box center [1060, 492] width 262 height 19
click at [994, 543] on label "M56096" at bounding box center [1046, 554] width 272 height 47
click at [957, 543] on input "M56096" at bounding box center [937, 553] width 39 height 39
checkbox input "true"
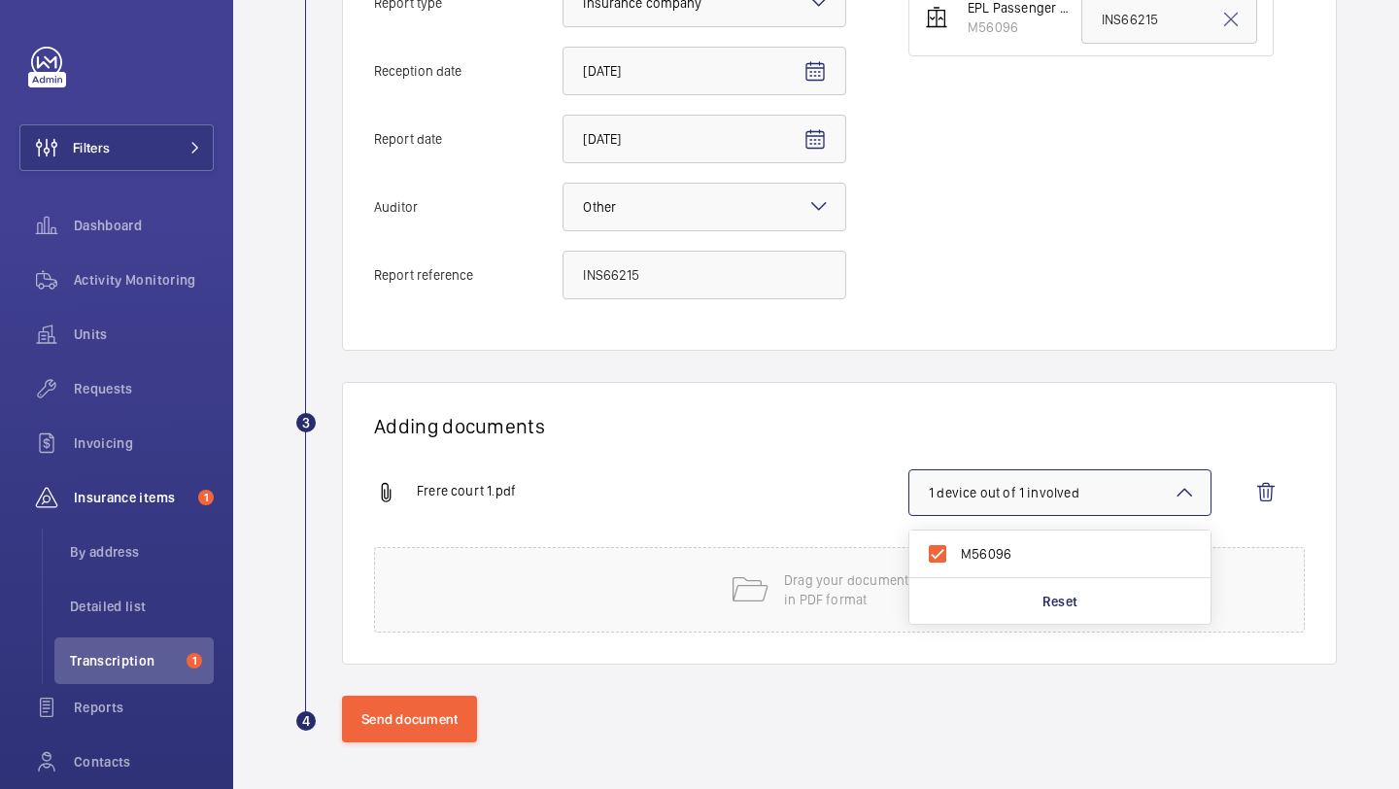
click at [784, 463] on div "Adding documents Frere court 1.pdf 1 device out of 1 involved M56096 Reset Drag…" at bounding box center [839, 523] width 995 height 283
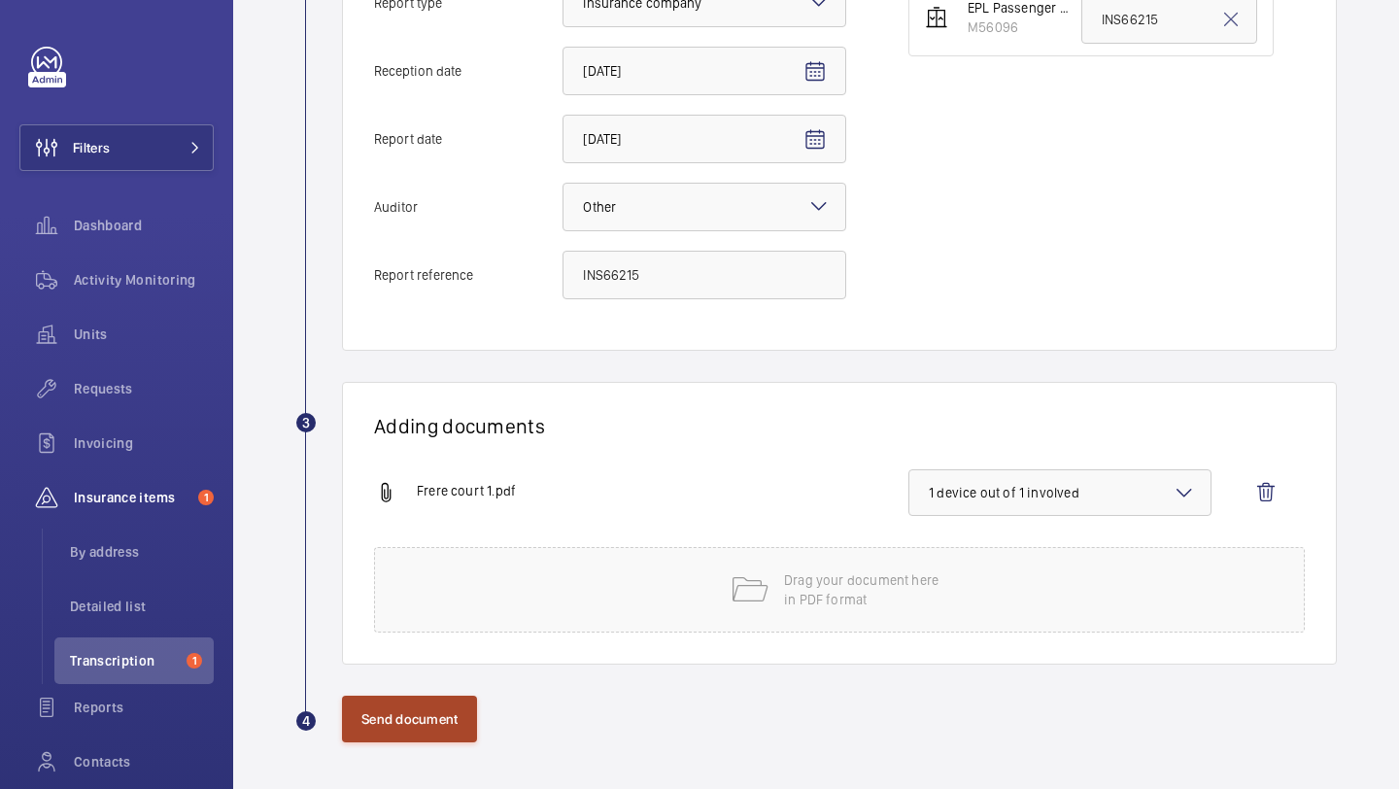
click at [443, 712] on button "Send document" at bounding box center [409, 719] width 135 height 47
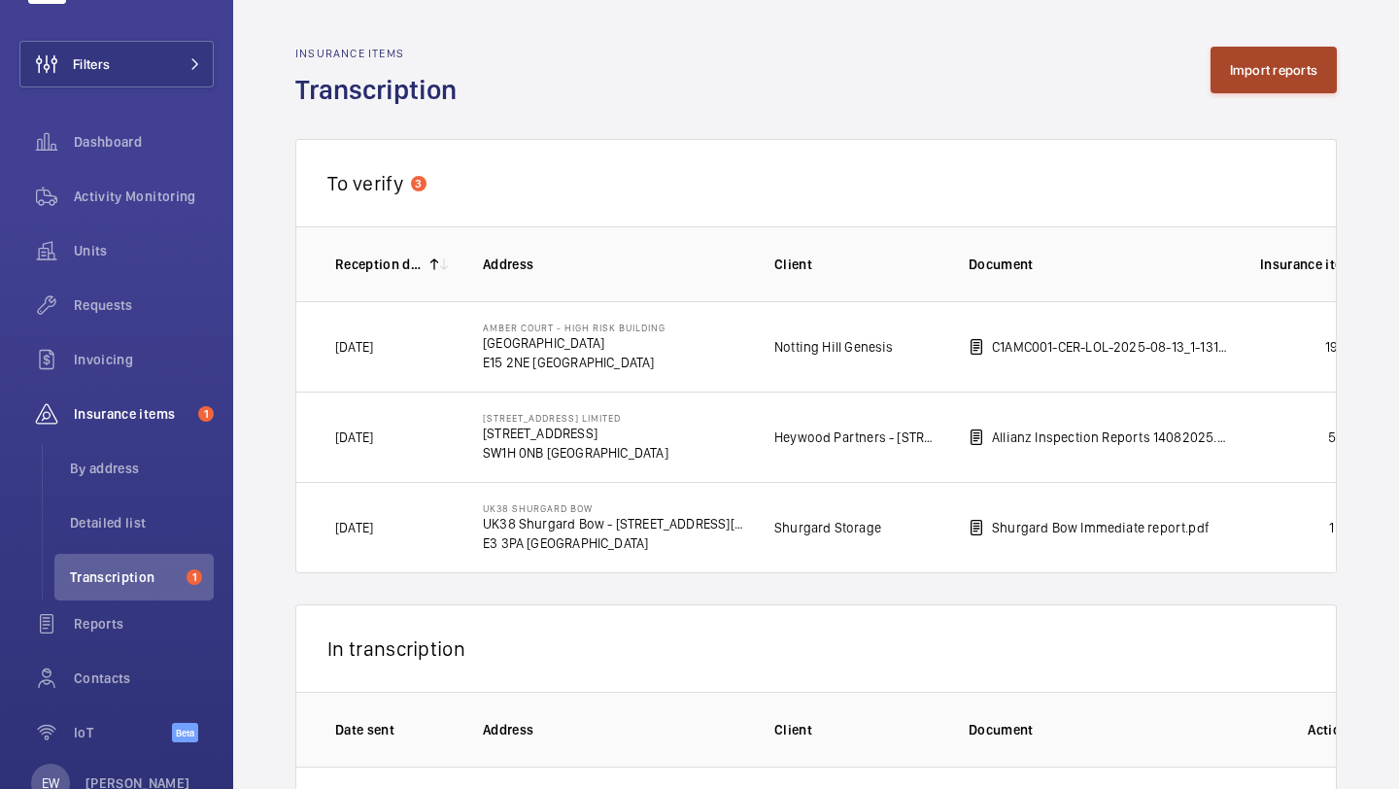
click at [1286, 51] on button "Import reports" at bounding box center [1274, 70] width 127 height 47
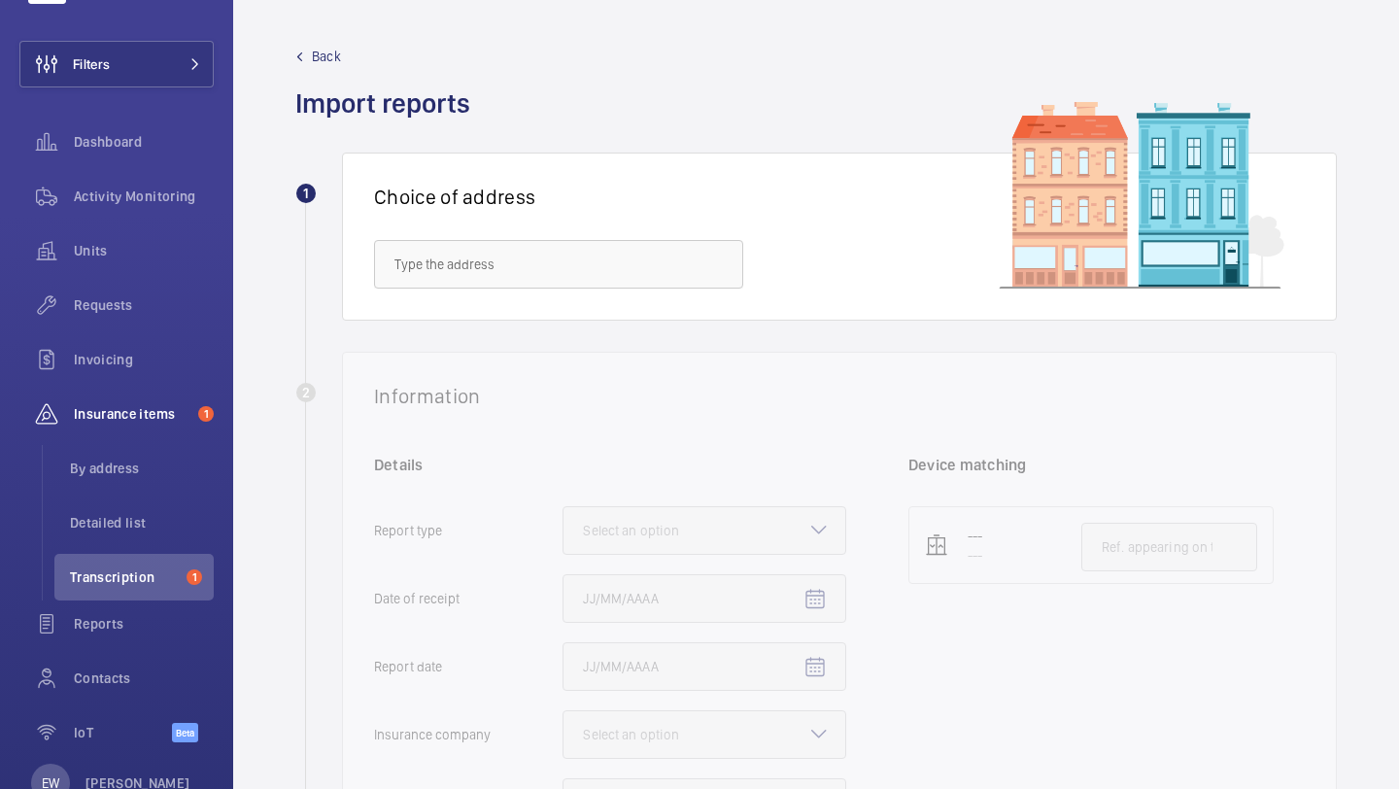
click at [1286, 53] on div "Back Import reports" at bounding box center [816, 84] width 1042 height 75
click at [541, 258] on input "text" at bounding box center [558, 264] width 369 height 49
paste input "14-18 Acland Road"
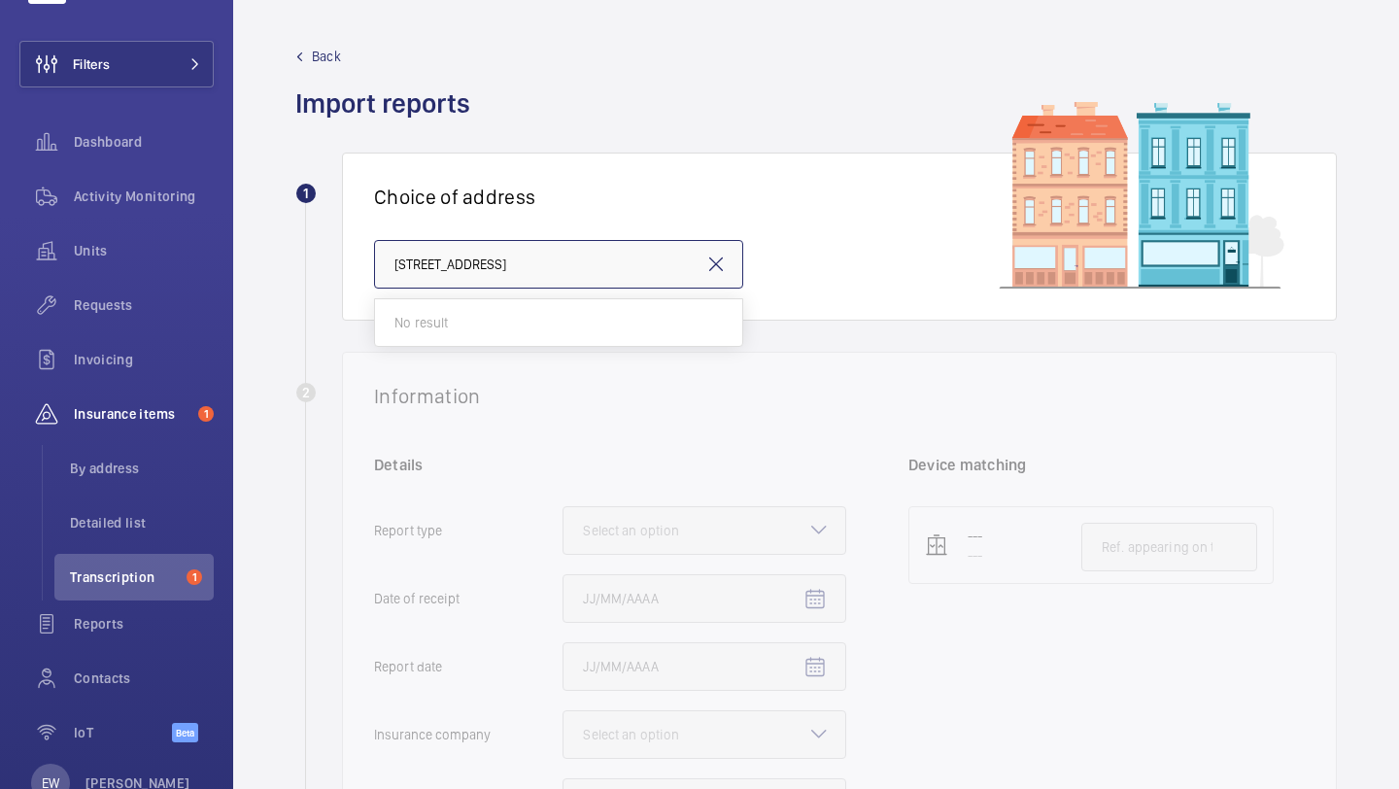
click at [536, 277] on input "14-18 Acland Road" at bounding box center [558, 264] width 369 height 49
type input "14-18"
click at [734, 116] on div "Back Import reports" at bounding box center [816, 84] width 1042 height 75
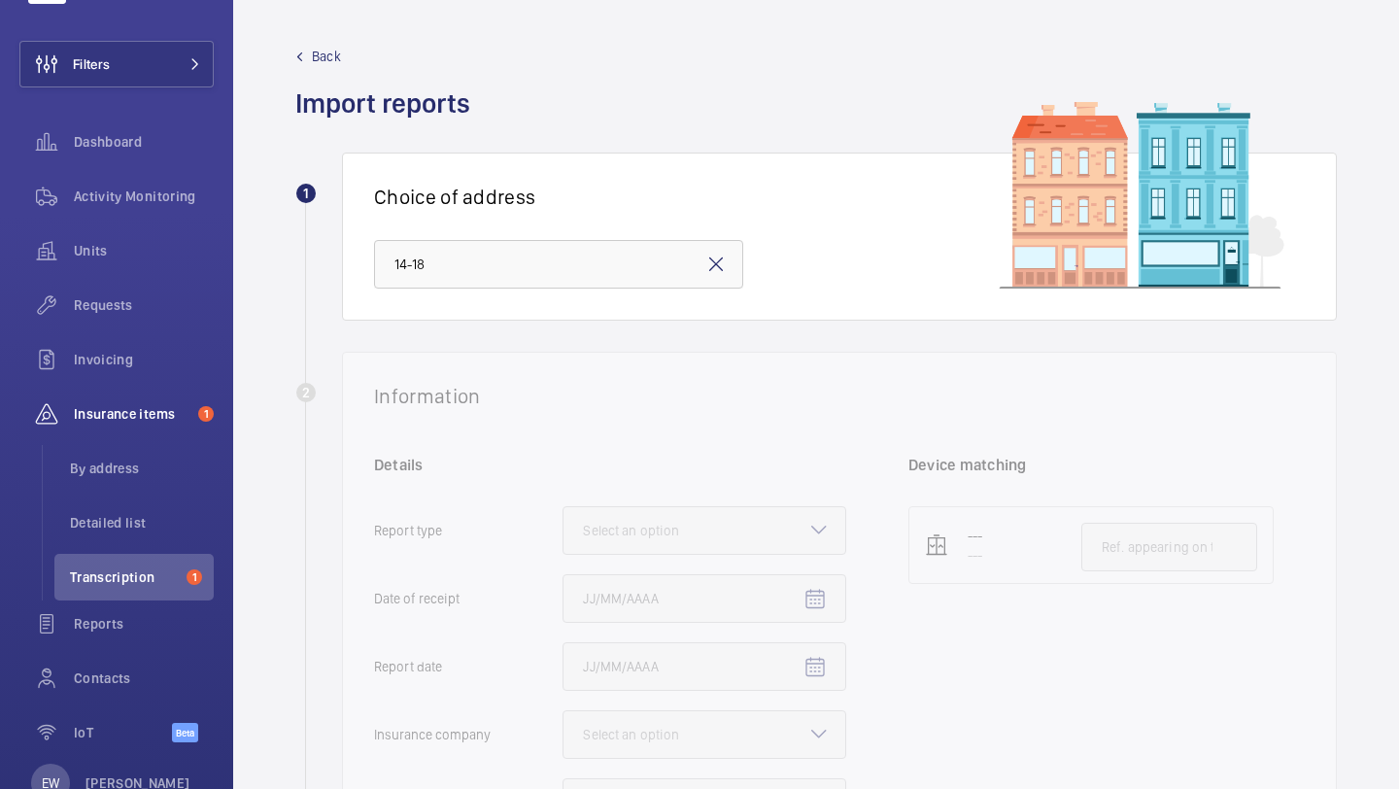
click at [718, 262] on mat-icon at bounding box center [716, 264] width 23 height 23
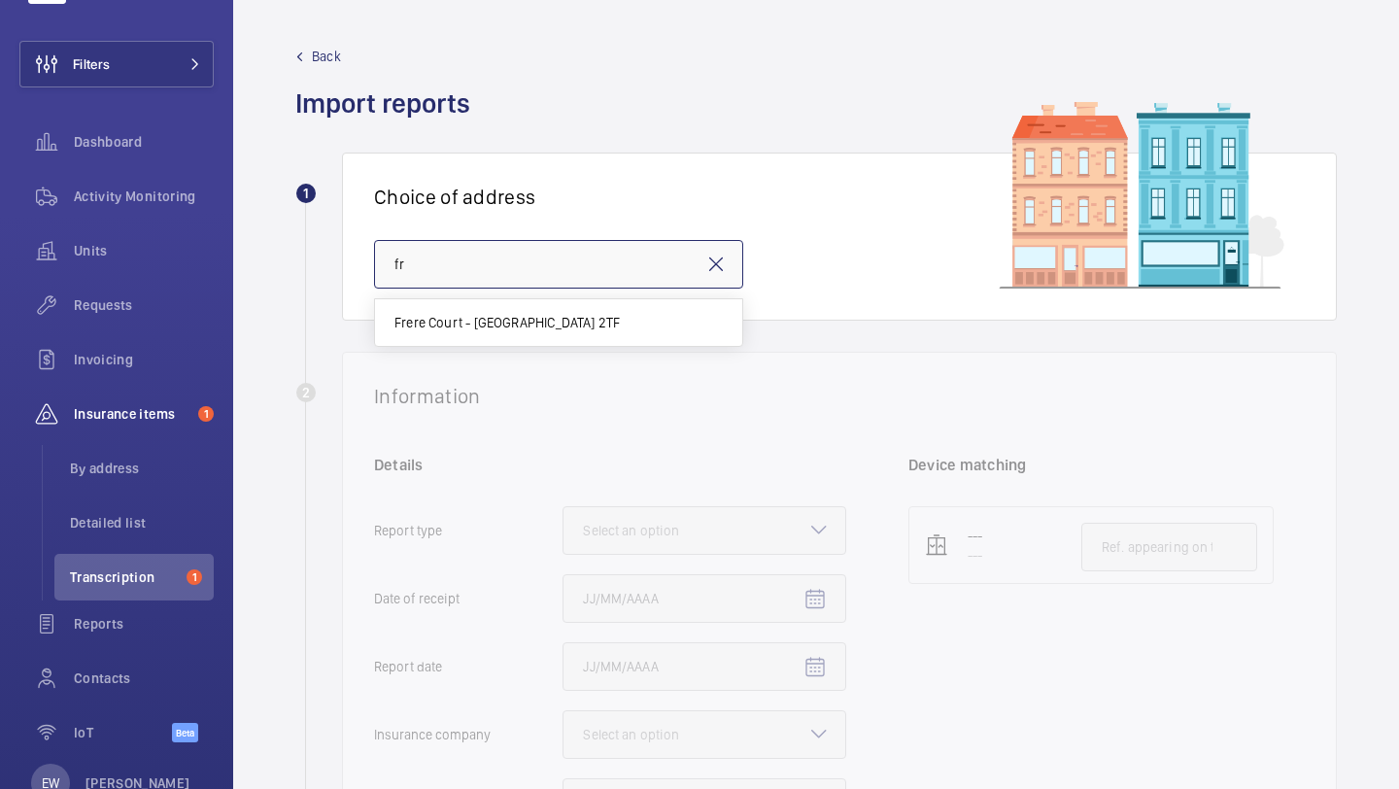
type input "f"
type input "s"
click at [513, 266] on input "acland" at bounding box center [558, 264] width 369 height 49
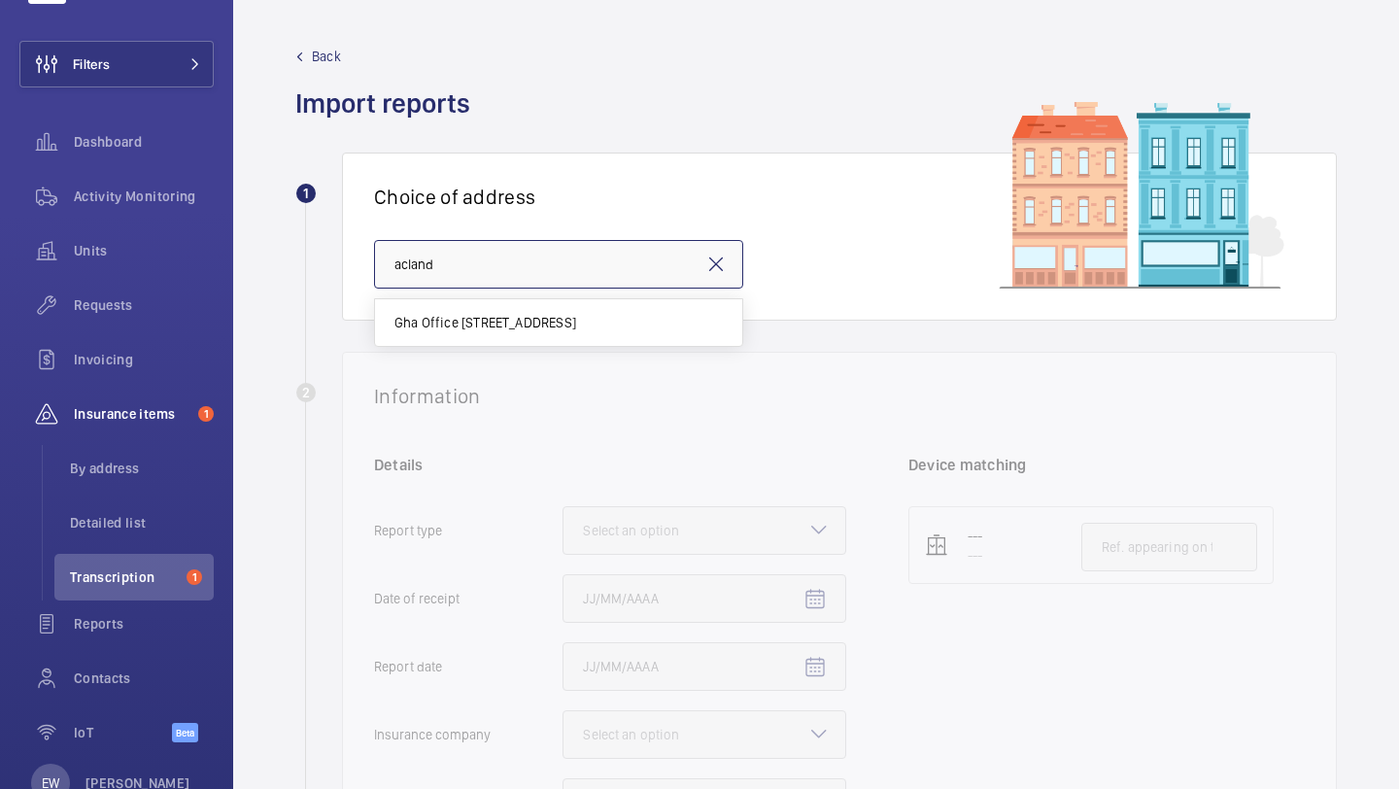
paste input "NW2 5AX"
type input "N"
paste input "Acland Road"
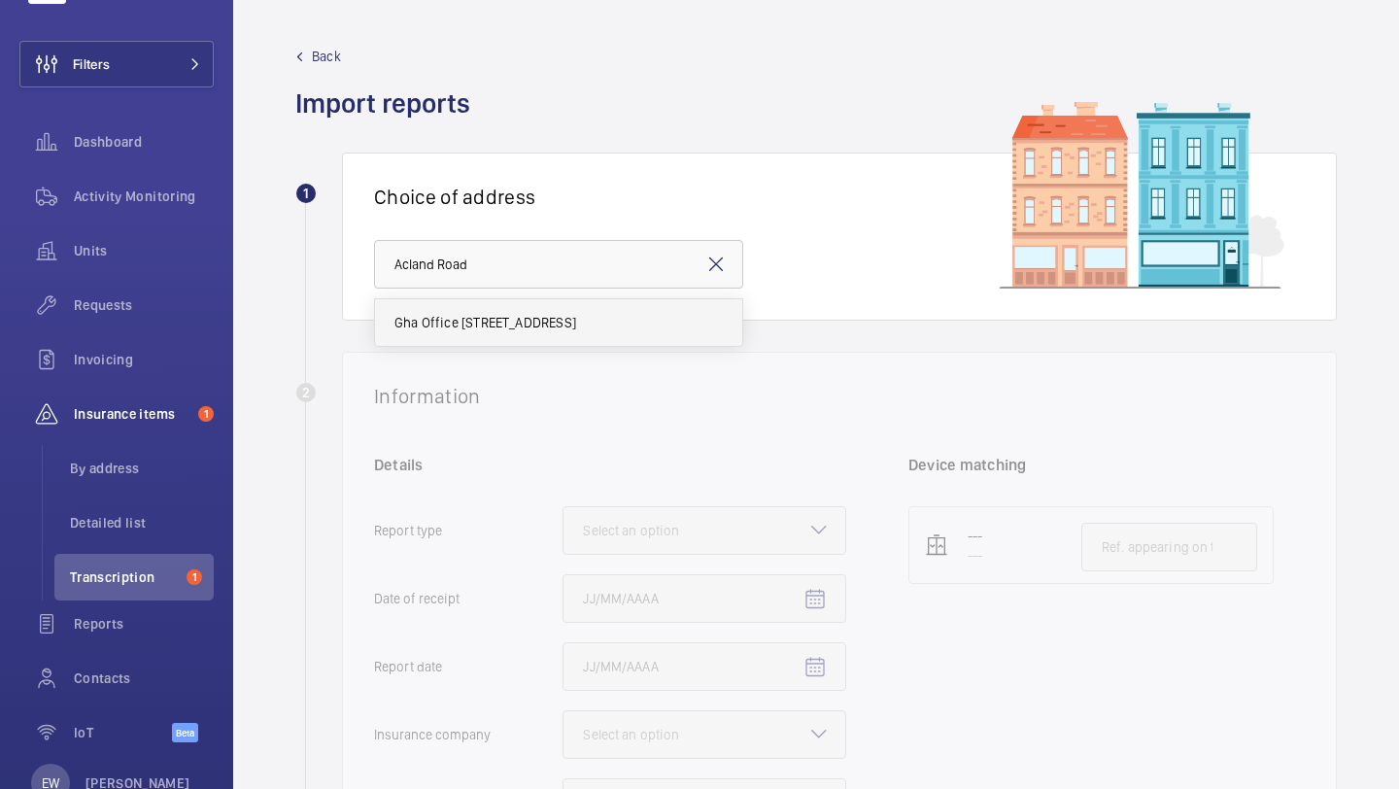
click at [518, 332] on mat-option "Gha Office Acland Road - Gha Office Acland Road, LONDON NW2 5AU" at bounding box center [558, 322] width 367 height 47
type input "Gha Office Acland Road - Gha Office Acland Road, LONDON NW2 5AU"
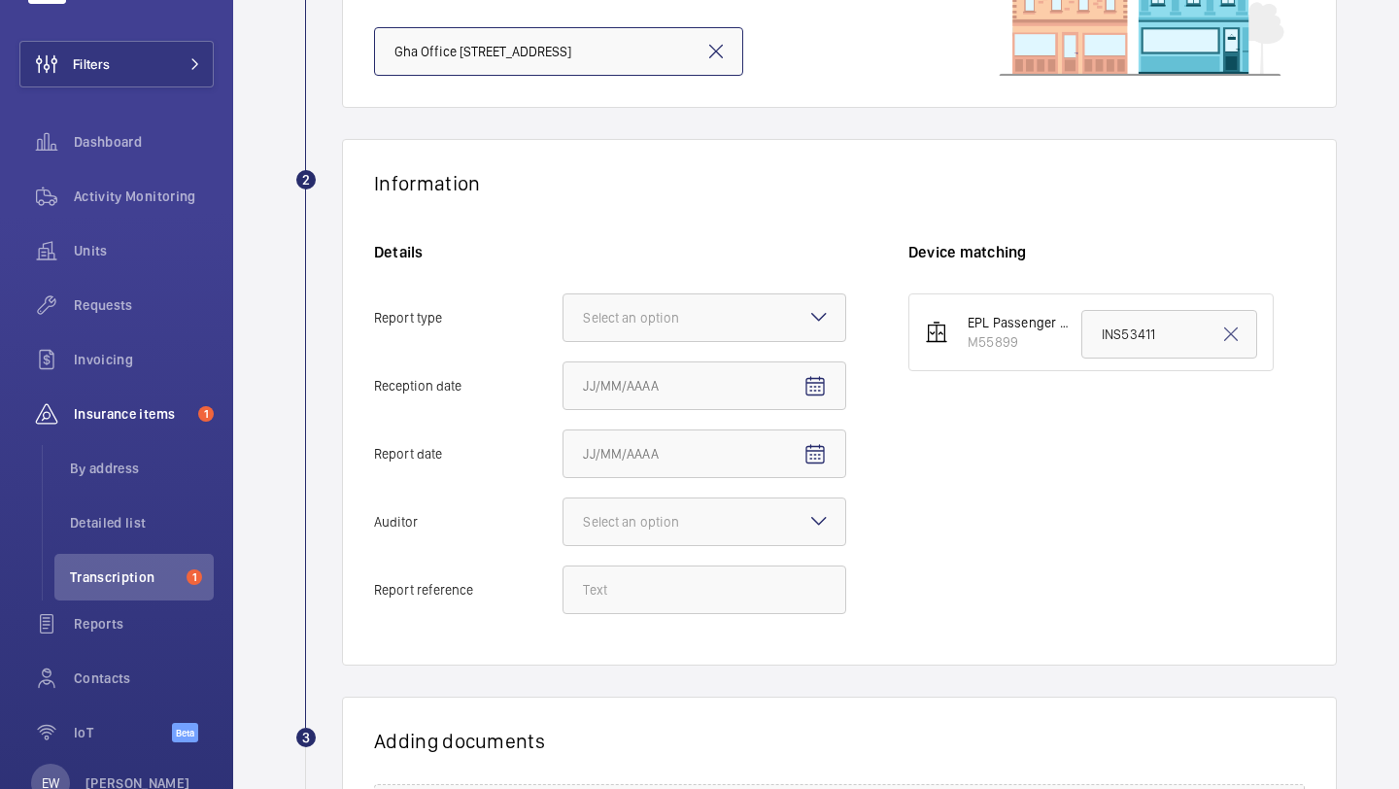
scroll to position [224, 0]
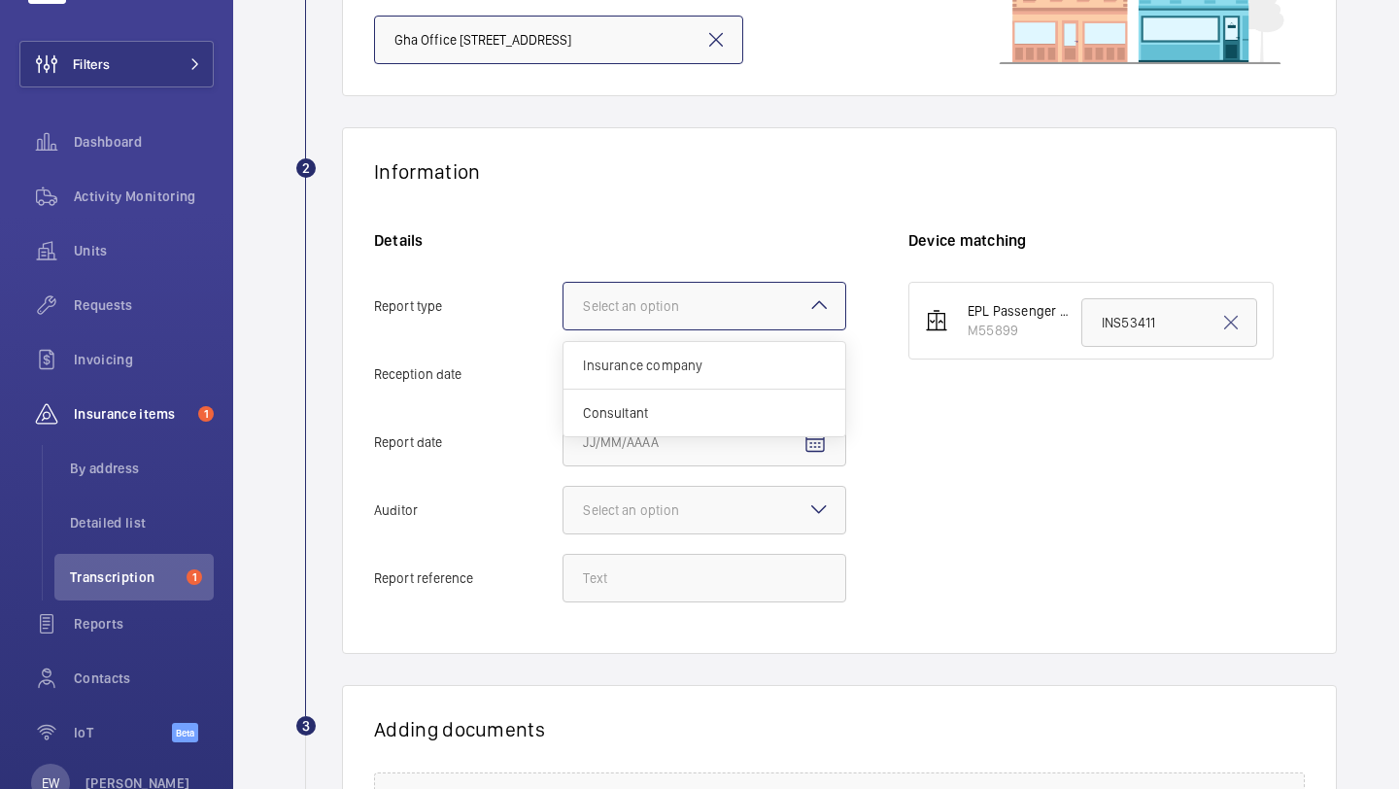
click at [654, 309] on div "Select an option" at bounding box center [655, 305] width 145 height 19
click at [564, 309] on input "Report type Select an option Insurance company Consultant" at bounding box center [564, 306] width 0 height 47
click at [665, 364] on span "Insurance company" at bounding box center [704, 365] width 243 height 19
click at [564, 329] on input "Report type Select an option Insurance company Consultant" at bounding box center [564, 306] width 0 height 47
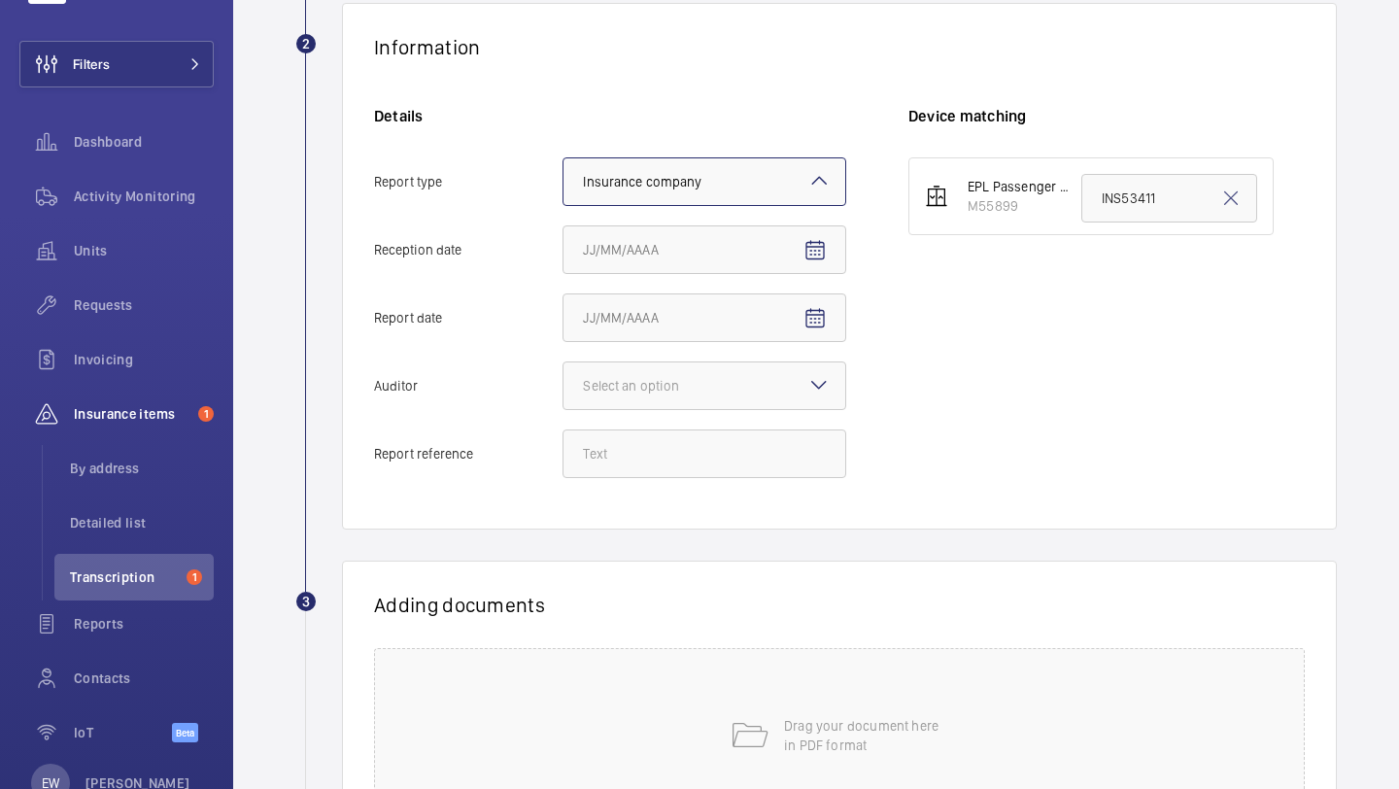
scroll to position [350, 0]
click at [817, 241] on mat-icon "Open calendar" at bounding box center [815, 249] width 23 height 23
click at [672, 520] on span "19" at bounding box center [668, 523] width 35 height 35
type input "8/19/2025"
click at [823, 298] on span "Open calendar" at bounding box center [815, 317] width 47 height 47
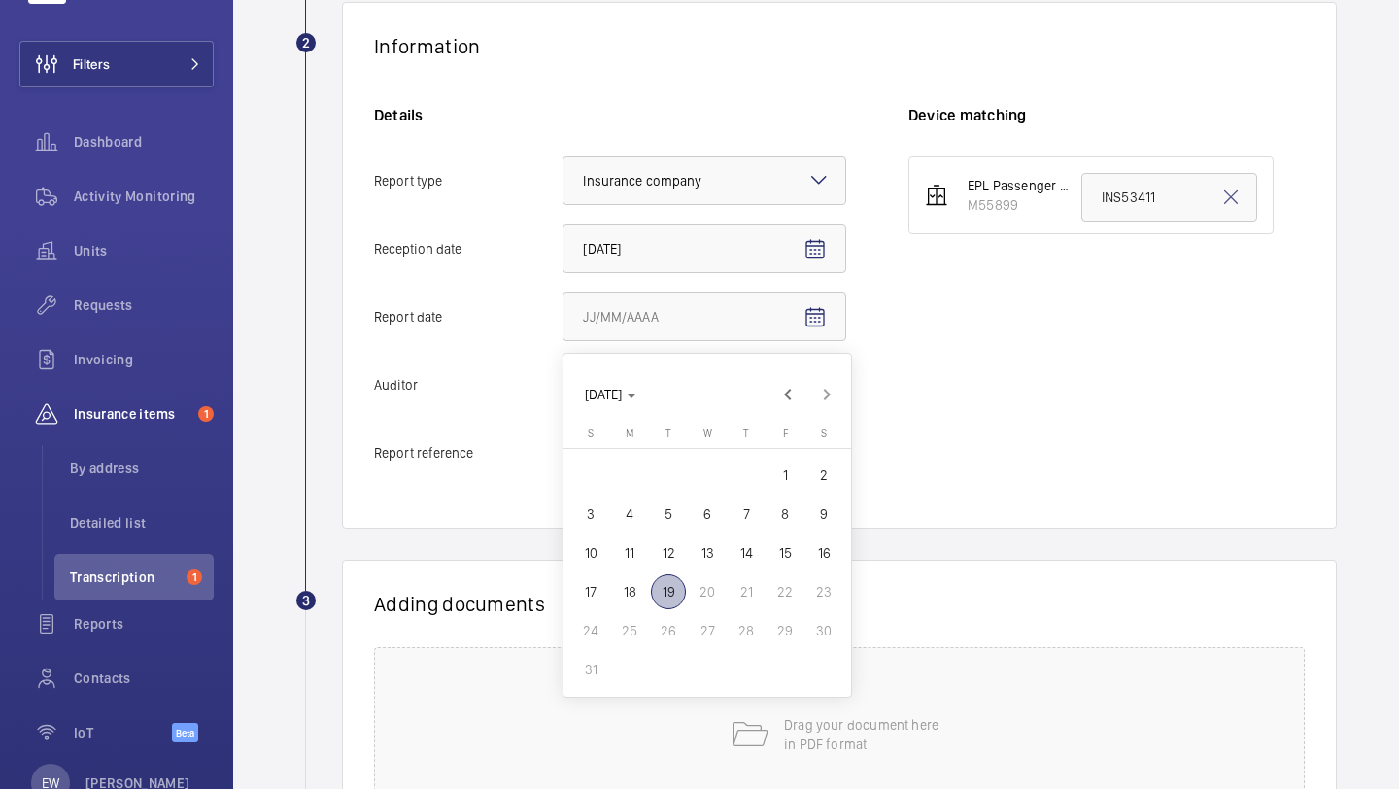
click at [785, 553] on span "15" at bounding box center [785, 552] width 35 height 35
type input "8/15/2025"
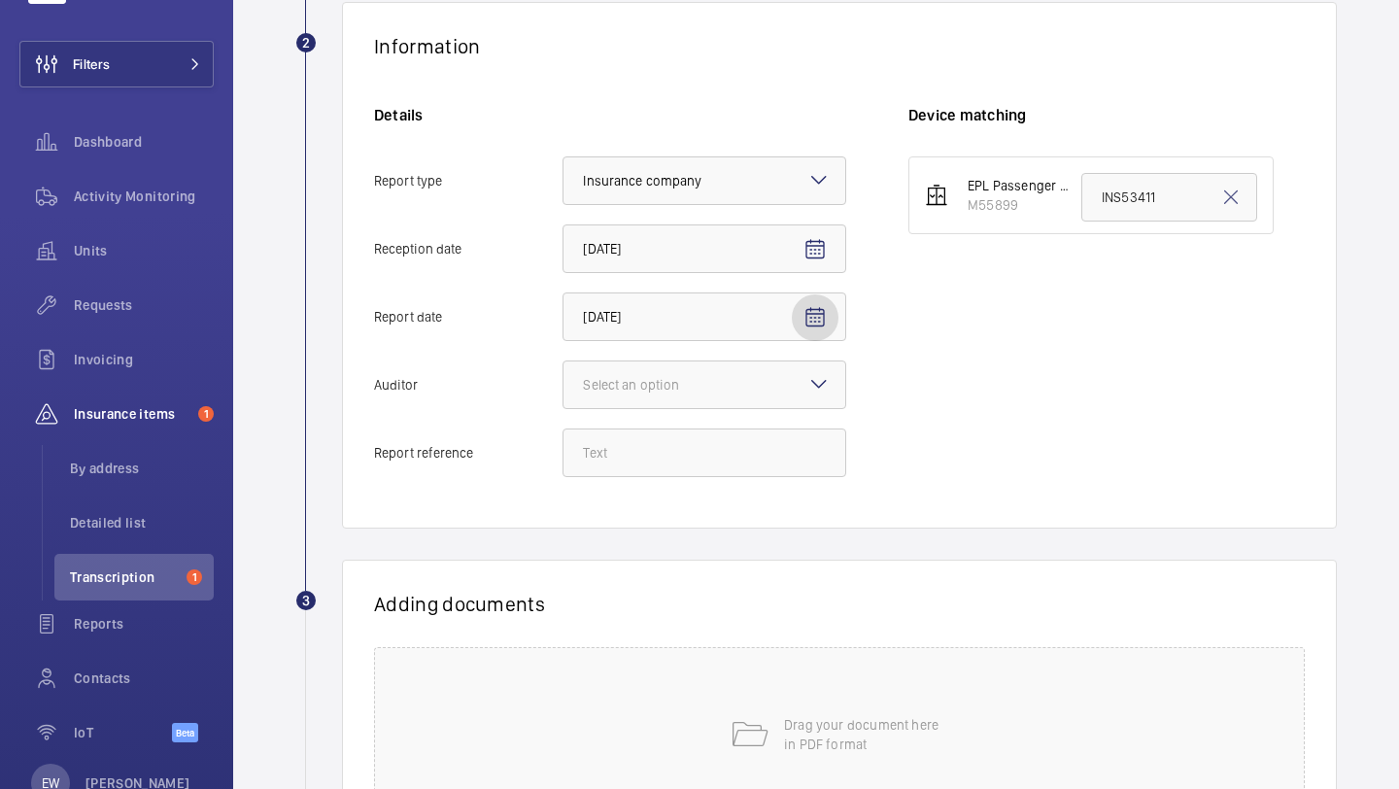
scroll to position [379, 0]
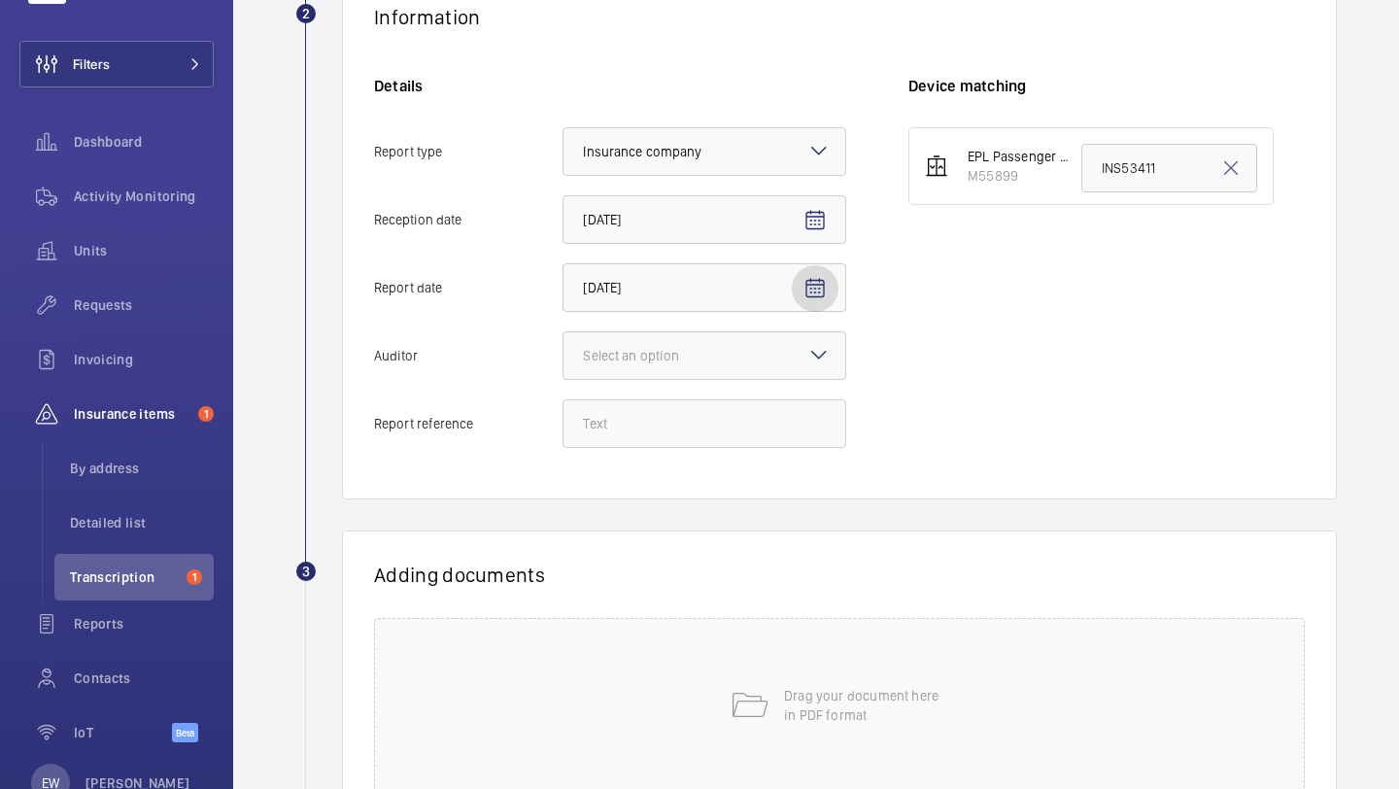
click at [820, 304] on span "Open calendar" at bounding box center [815, 288] width 47 height 47
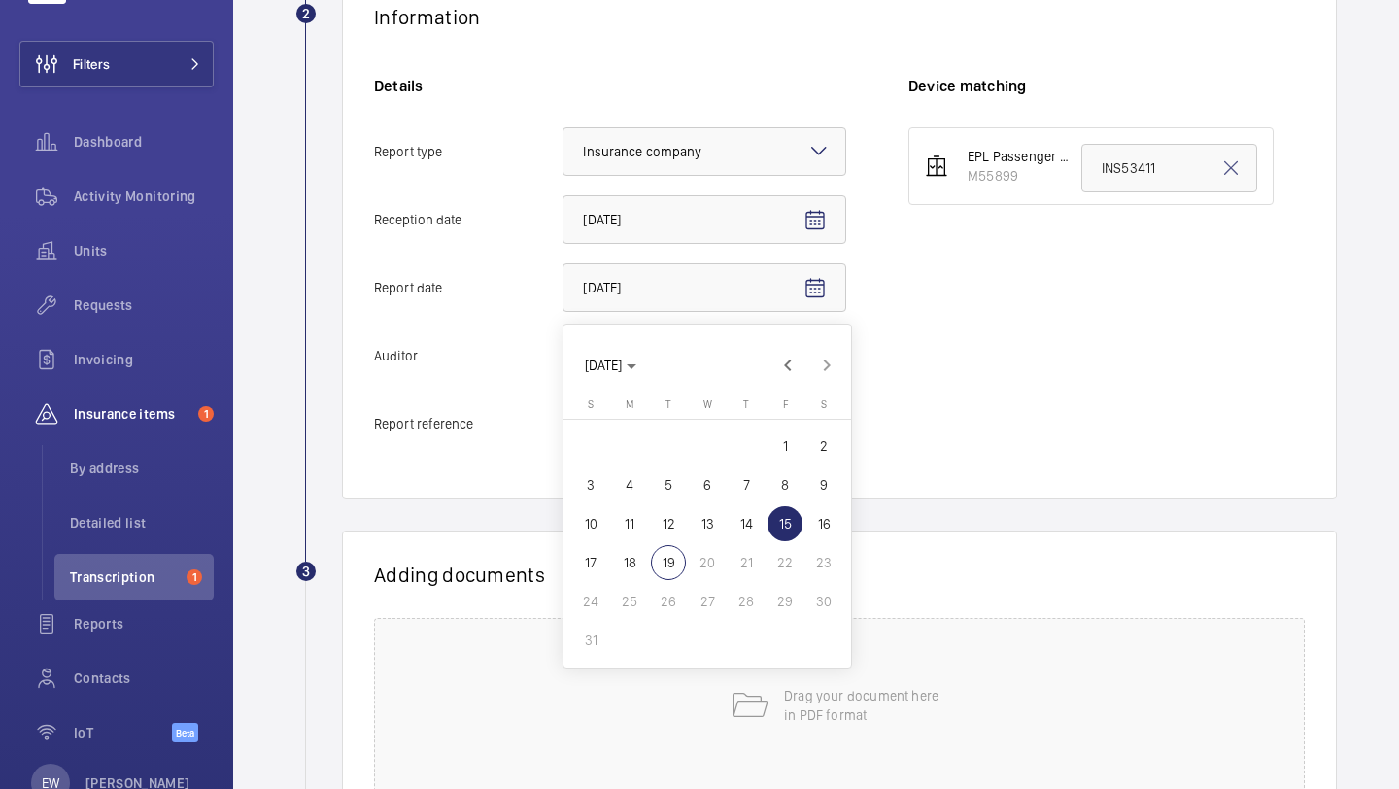
click at [787, 531] on span "15" at bounding box center [785, 523] width 35 height 35
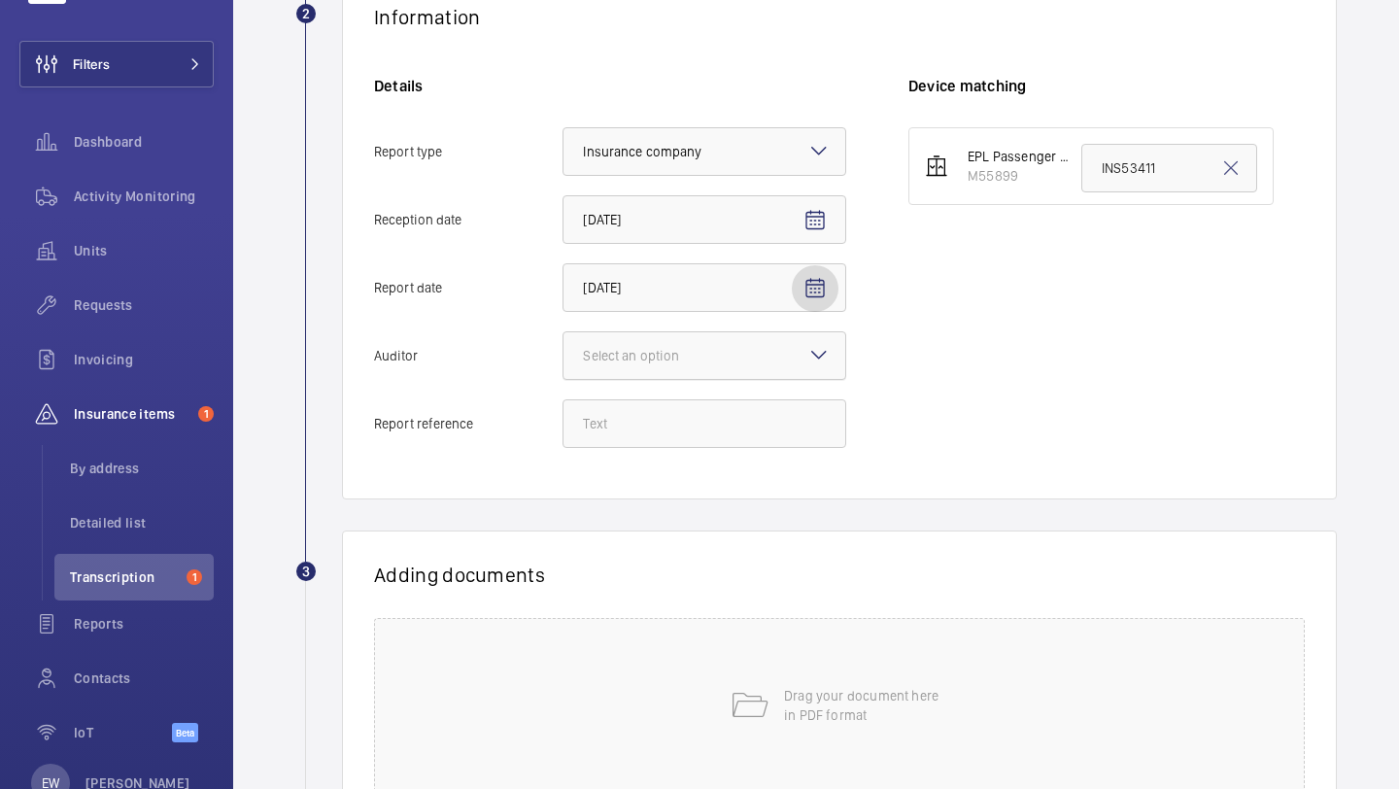
click at [692, 373] on div at bounding box center [705, 355] width 282 height 47
click at [564, 373] on input "Auditor Select an option" at bounding box center [564, 355] width 0 height 47
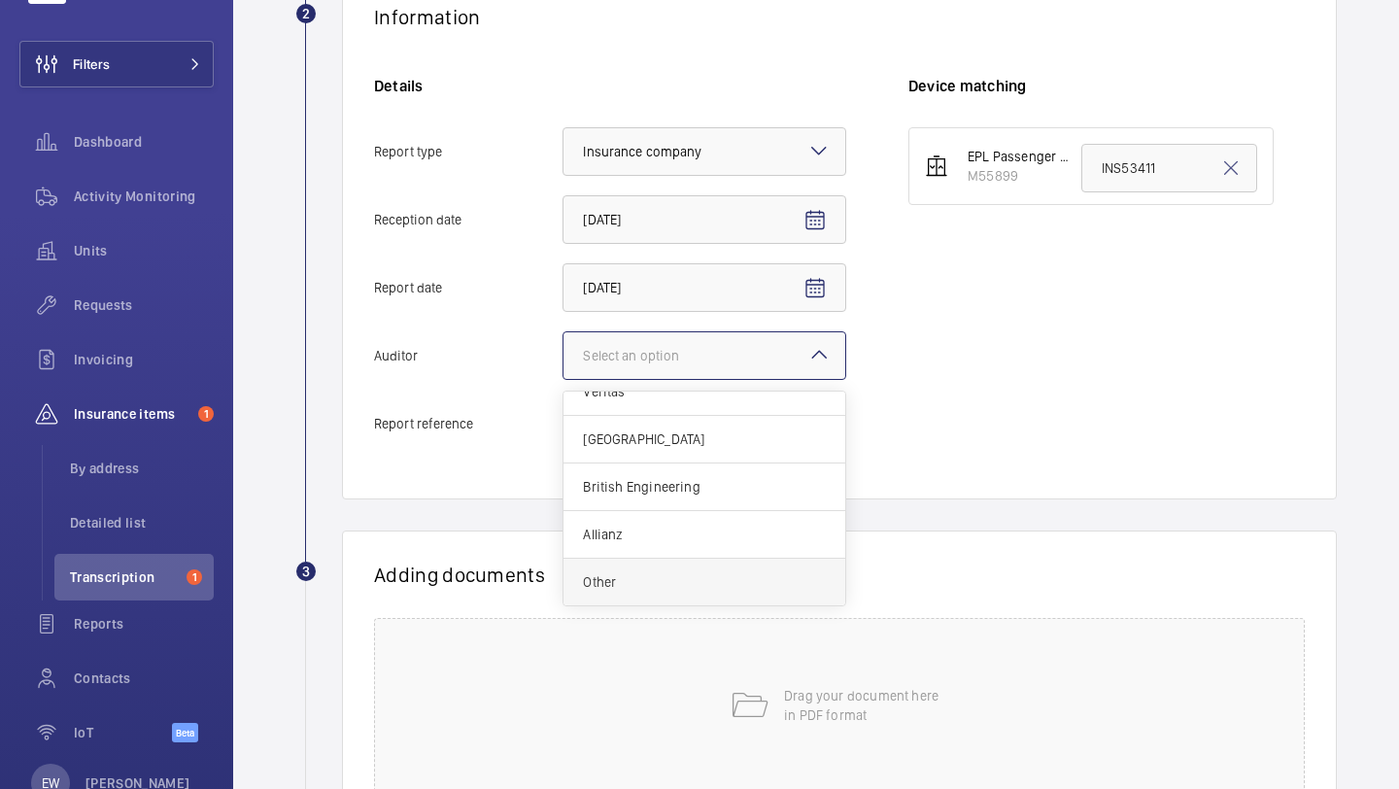
click at [655, 587] on span "Other" at bounding box center [704, 581] width 243 height 19
click at [564, 379] on input "Auditor Select an option Veritas Zurich British Engineering Allianz Other" at bounding box center [564, 355] width 0 height 47
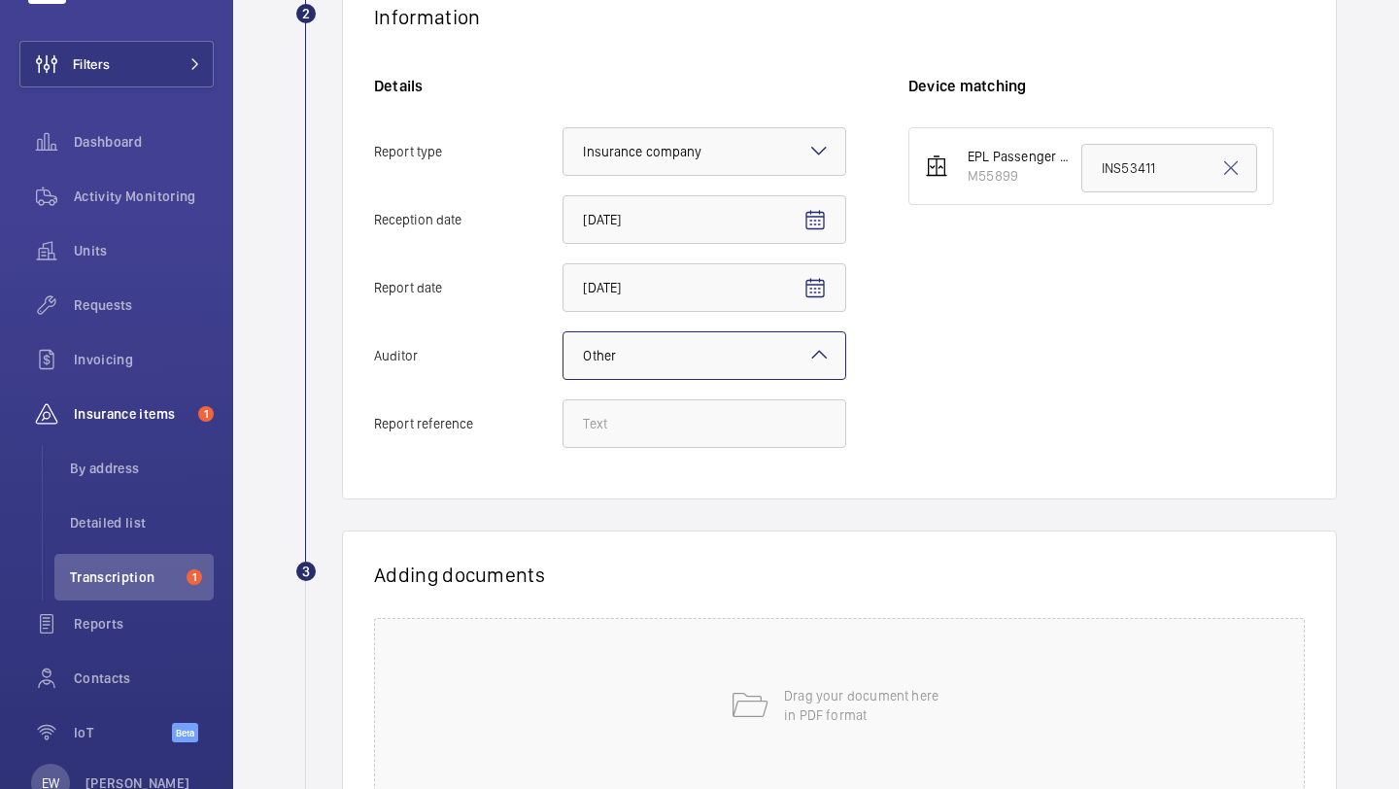
scroll to position [539, 0]
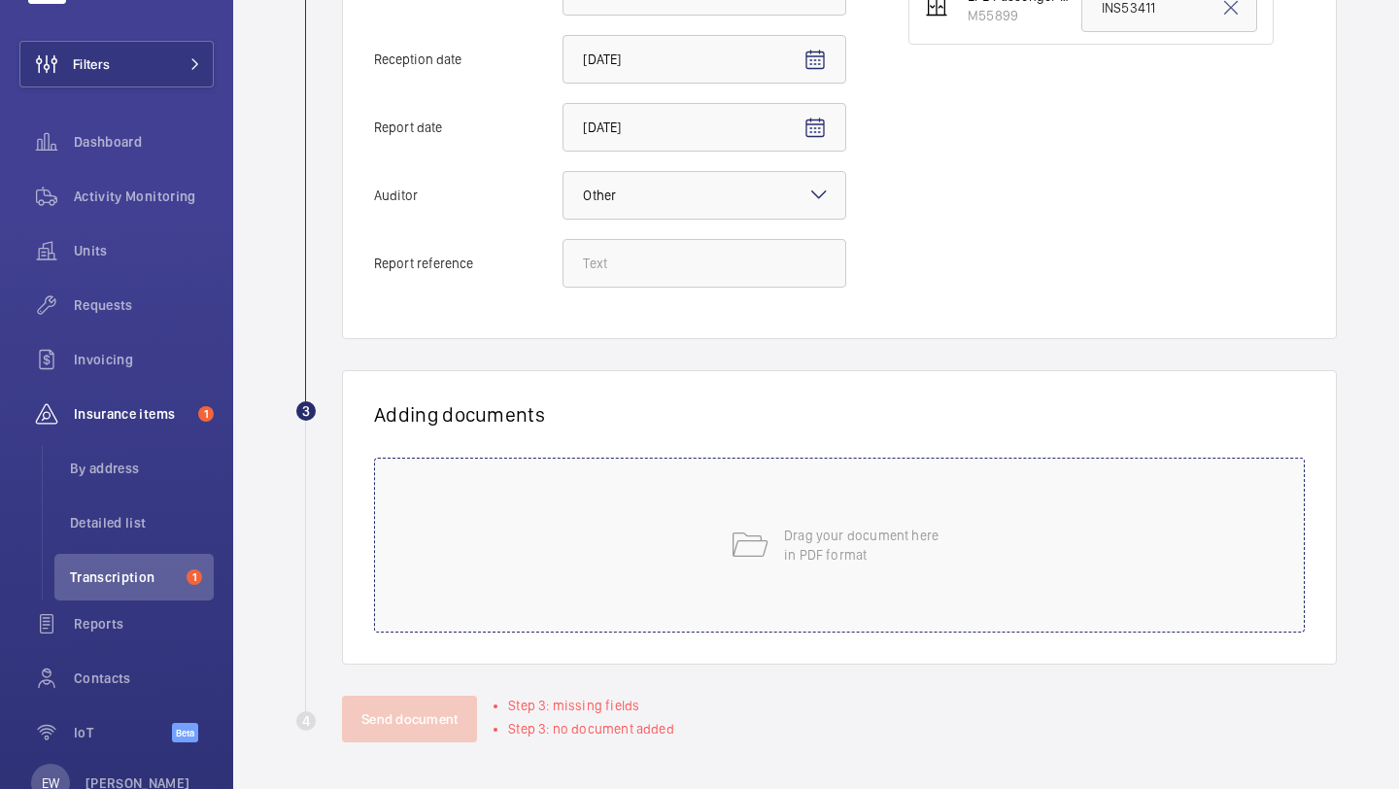
click at [821, 548] on p "Drag your document here in PDF format" at bounding box center [866, 545] width 165 height 39
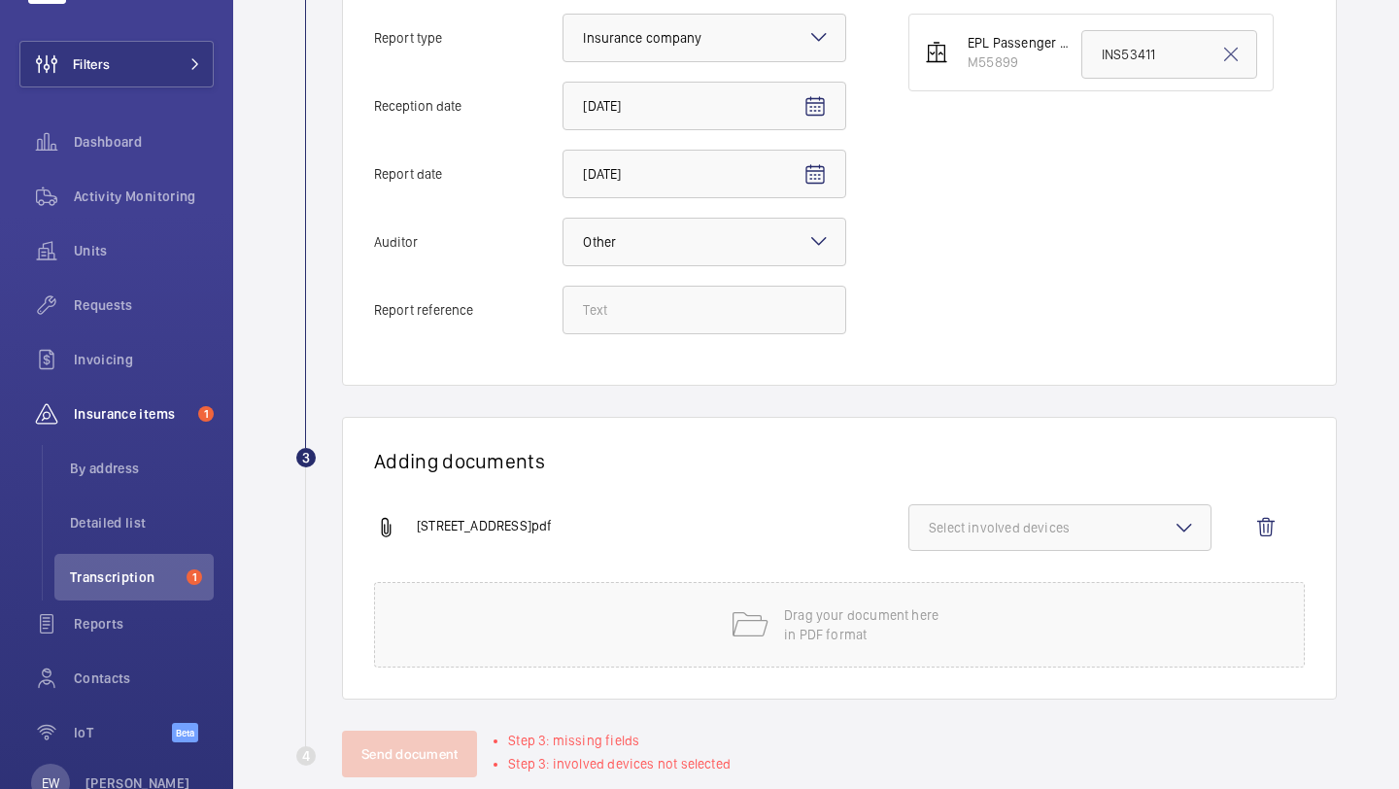
scroll to position [528, 0]
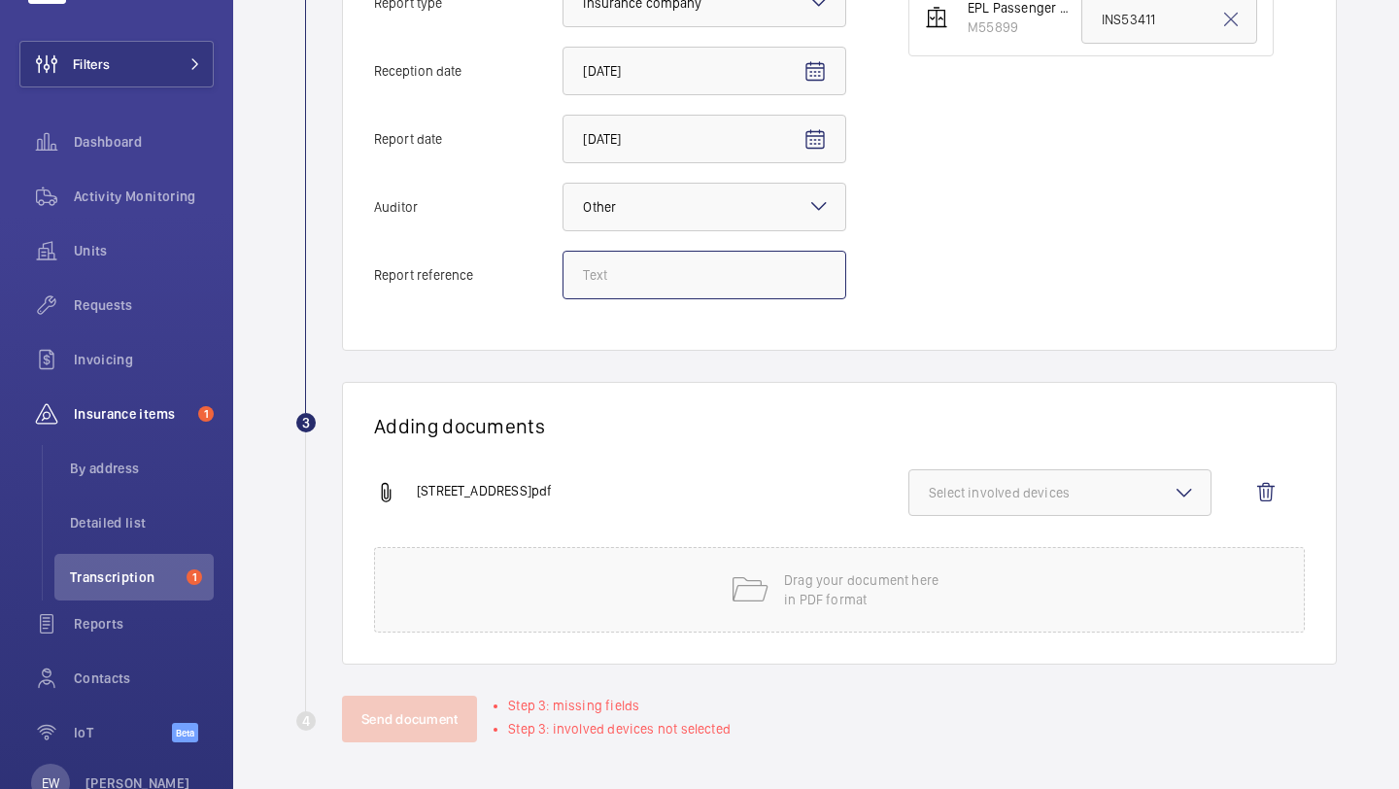
click at [679, 284] on input "Report reference" at bounding box center [705, 275] width 284 height 49
paste input "INS64149"
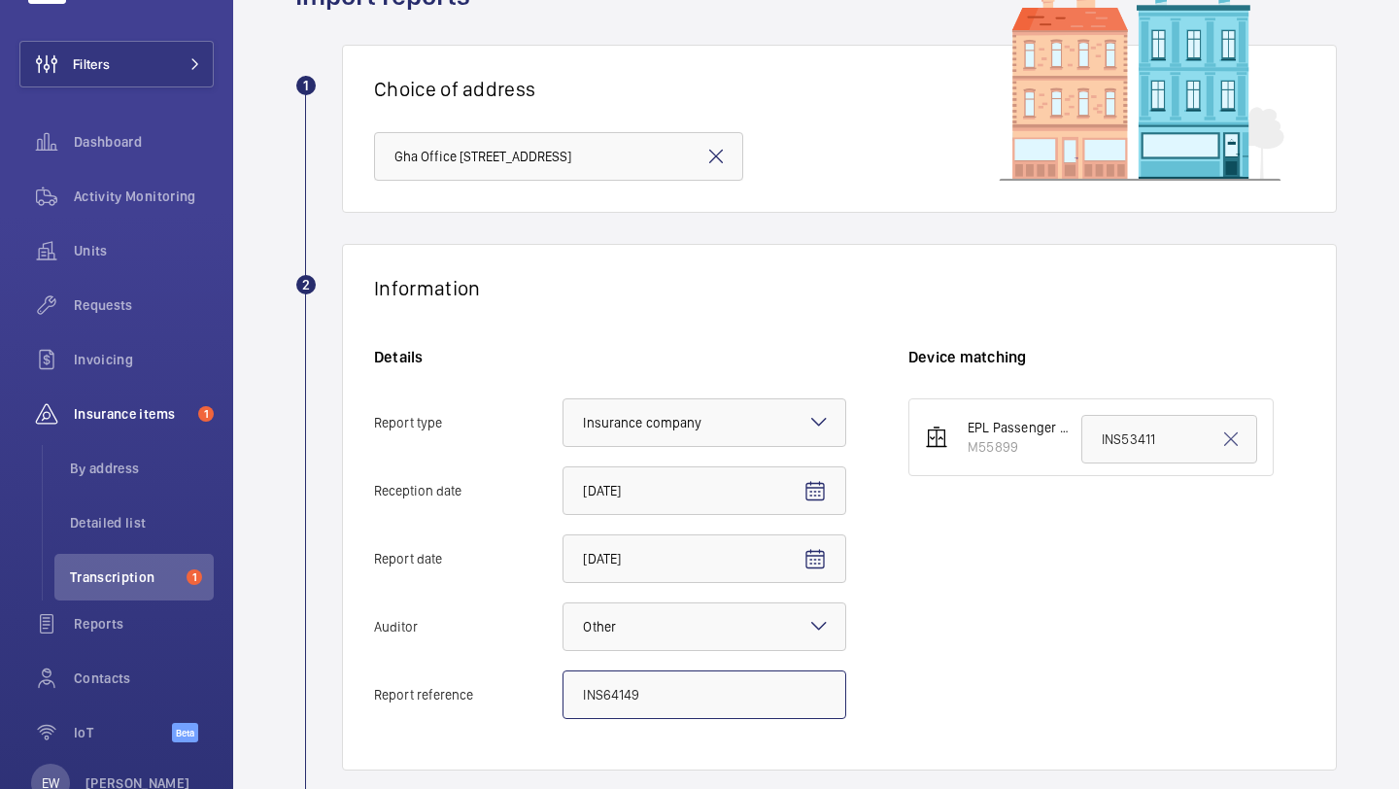
scroll to position [34, 0]
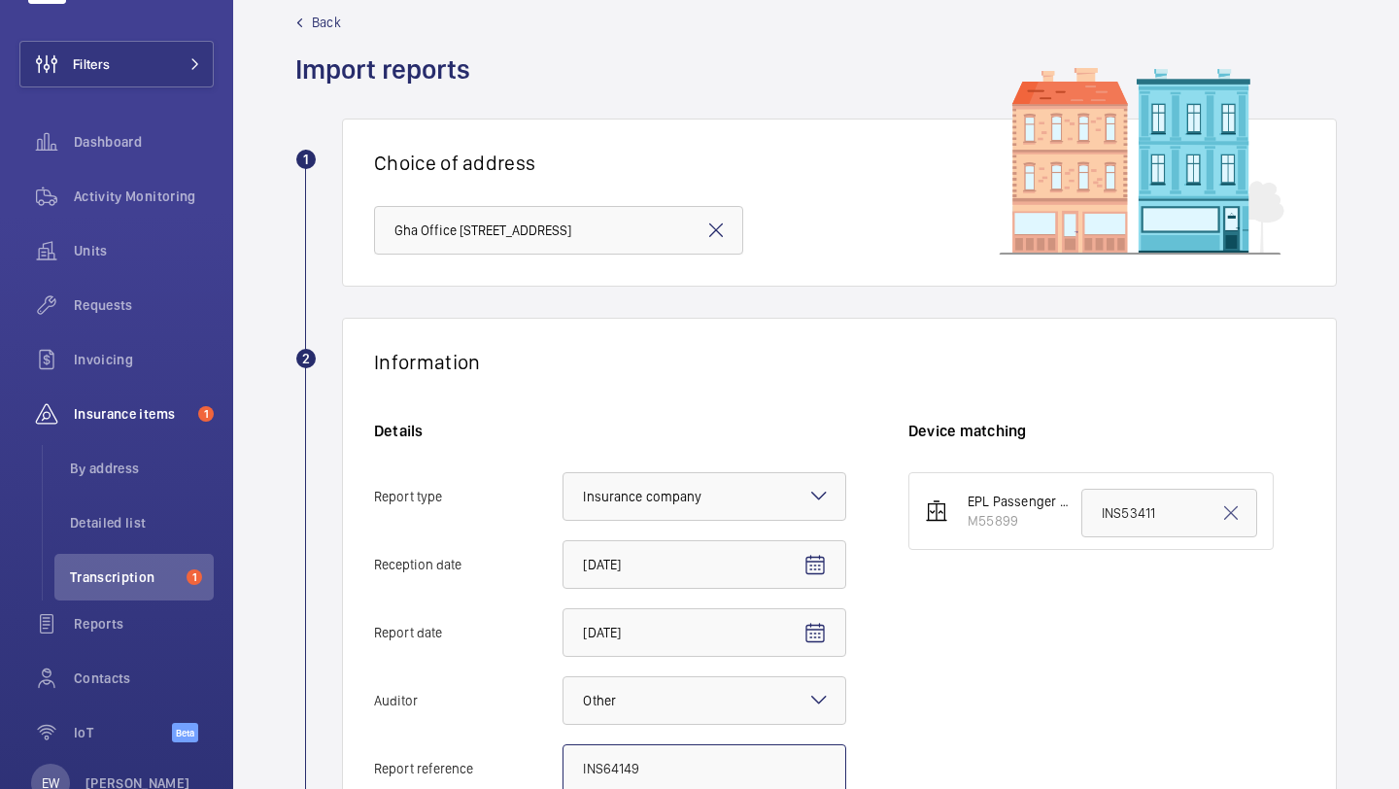
type input "INS64149"
click at [1153, 512] on input "INS53411" at bounding box center [1170, 513] width 176 height 49
click at [1153, 513] on input "INS53411" at bounding box center [1170, 513] width 176 height 49
paste input "64149"
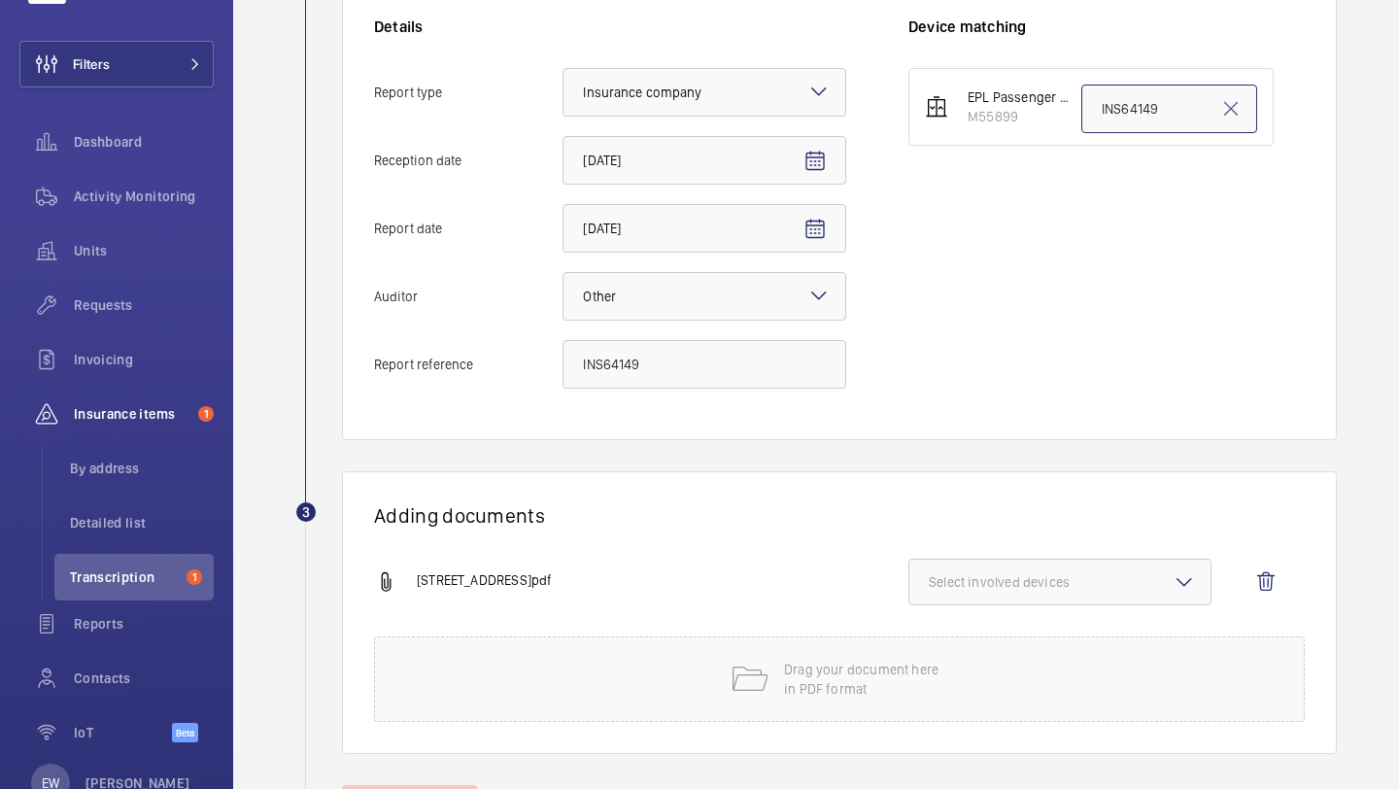
scroll to position [528, 0]
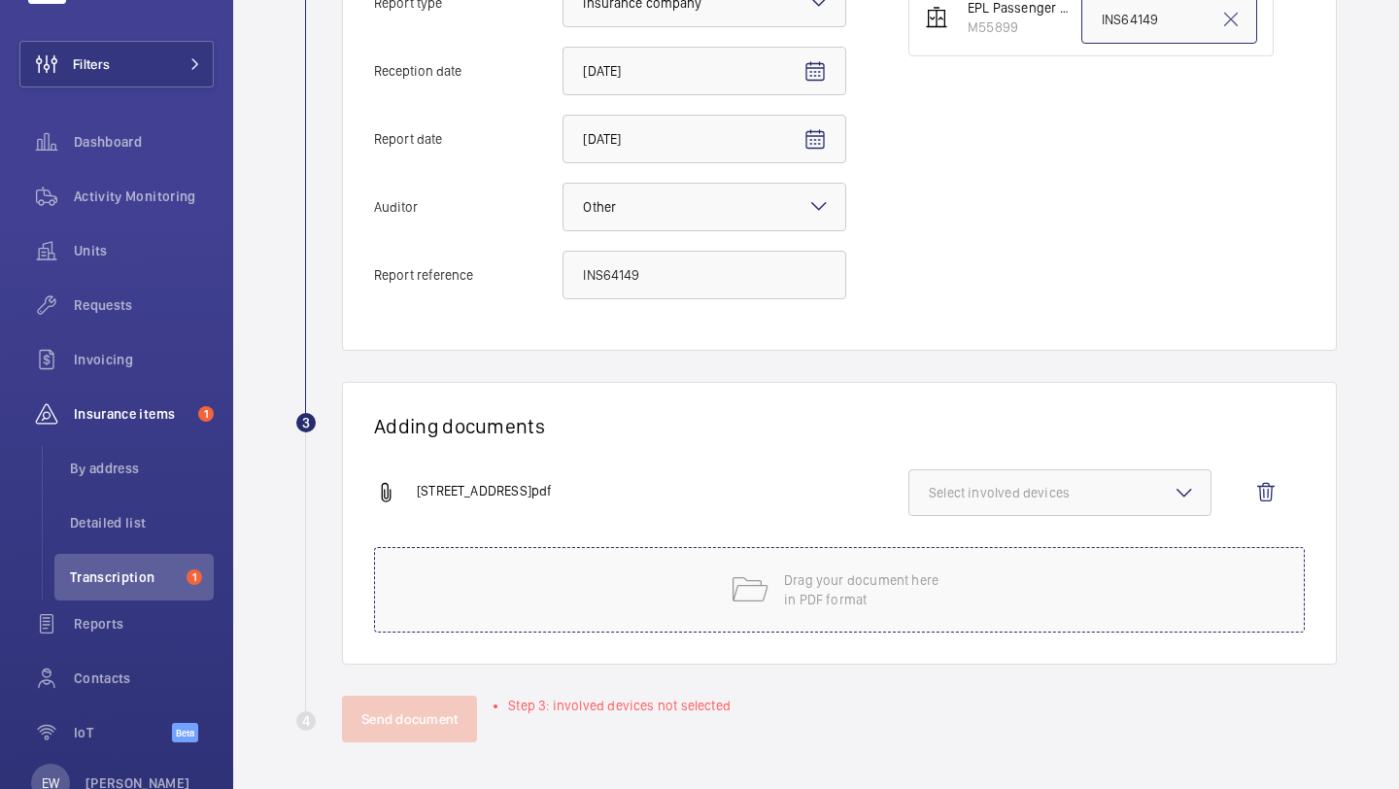
type input "INS64149"
click at [830, 567] on div "Drag your document here in PDF format" at bounding box center [839, 590] width 931 height 86
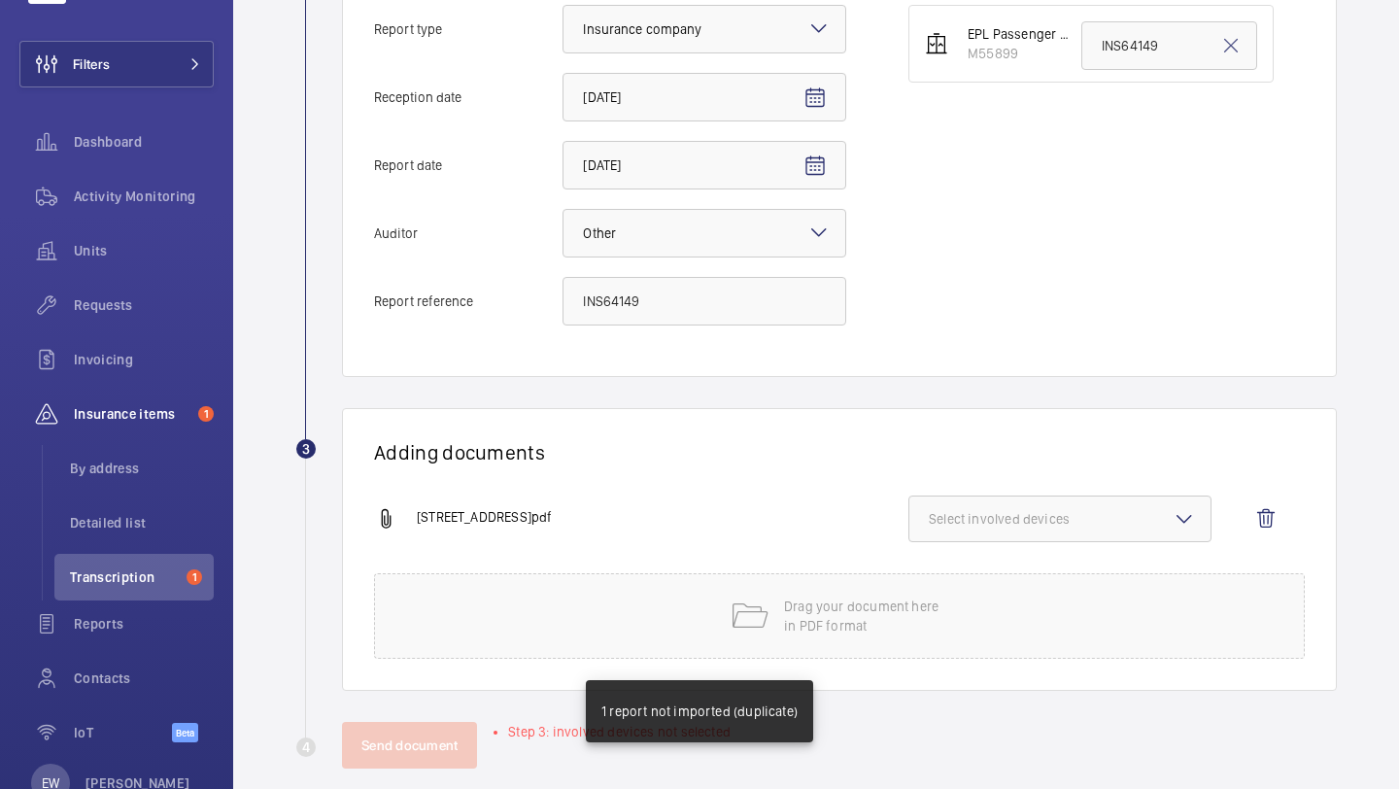
scroll to position [490, 0]
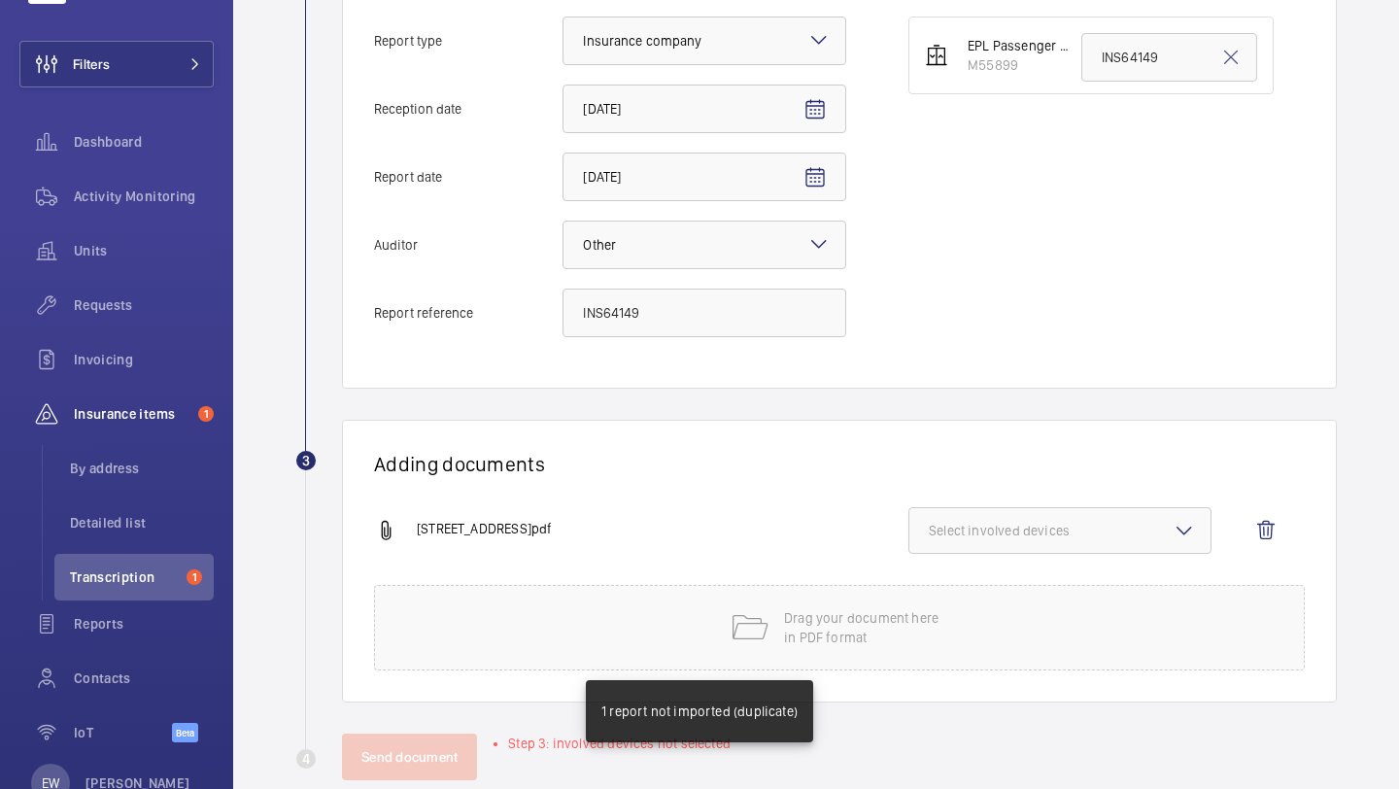
click at [883, 520] on div "14-18 Acland Road.pdf" at bounding box center [641, 530] width 534 height 23
click at [910, 520] on button "Select involved devices" at bounding box center [1060, 530] width 303 height 47
click at [959, 597] on label "M55899" at bounding box center [1046, 591] width 272 height 47
click at [957, 597] on input "M55899" at bounding box center [937, 591] width 39 height 39
checkbox input "true"
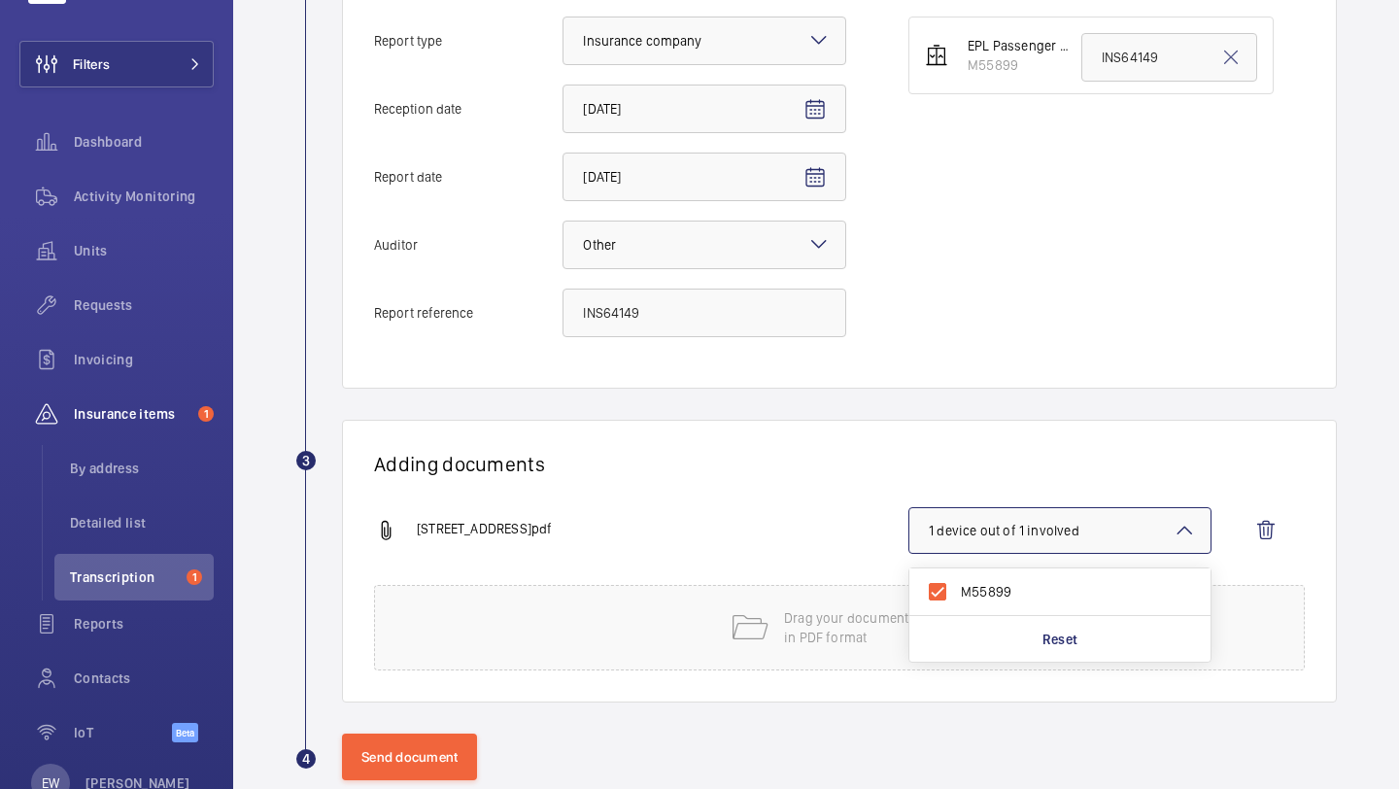
click at [1055, 382] on div "Information Details Report type Select an option × Insurance company × Receptio…" at bounding box center [839, 125] width 995 height 527
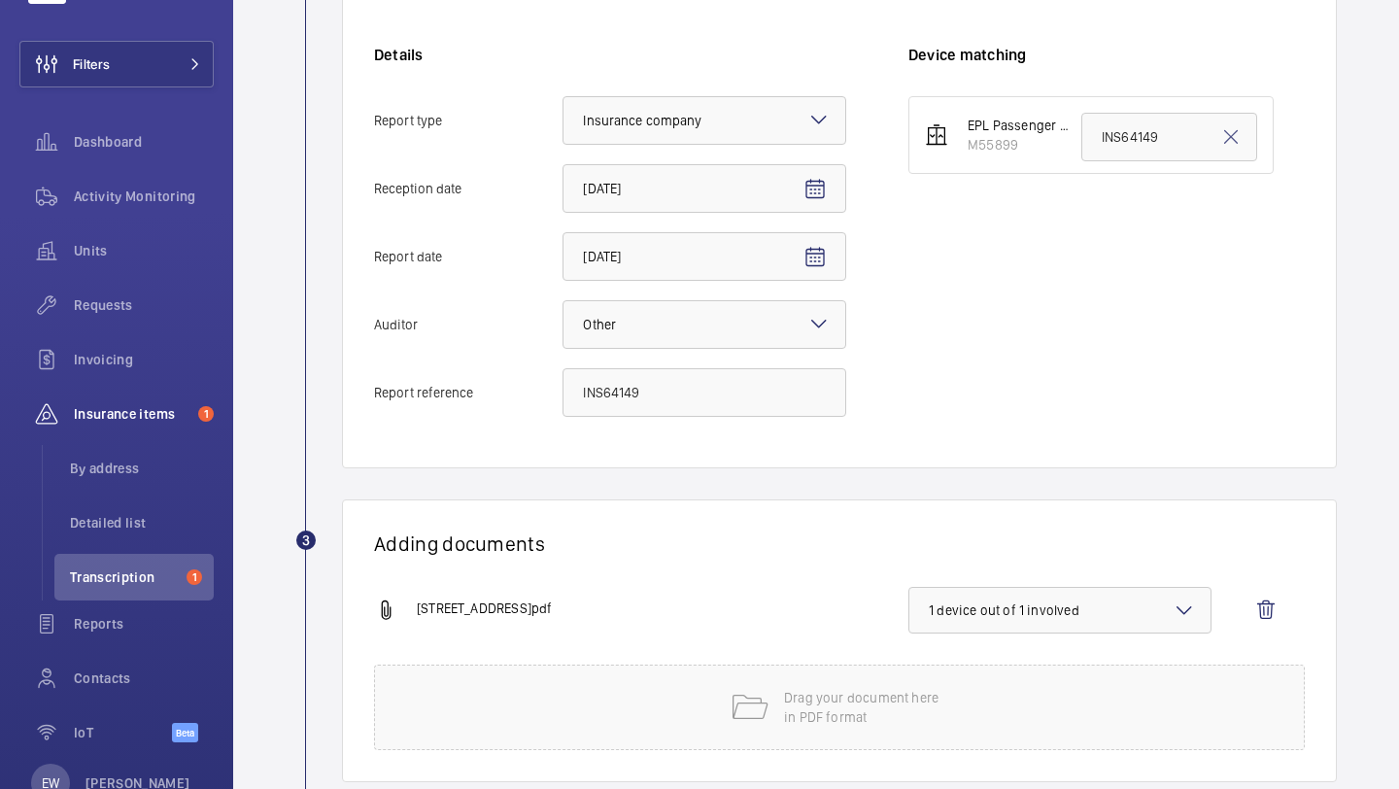
scroll to position [528, 0]
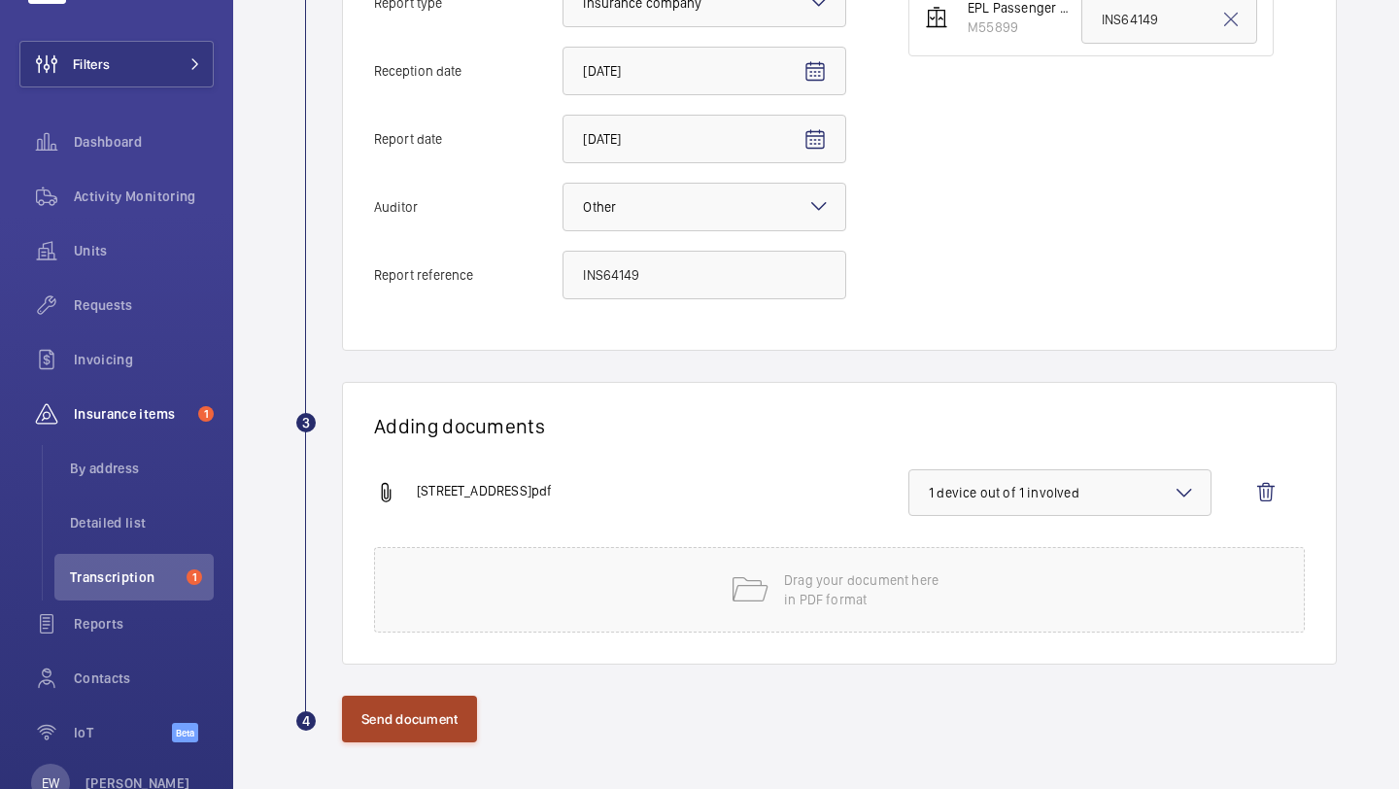
click at [430, 725] on button "Send document" at bounding box center [409, 719] width 135 height 47
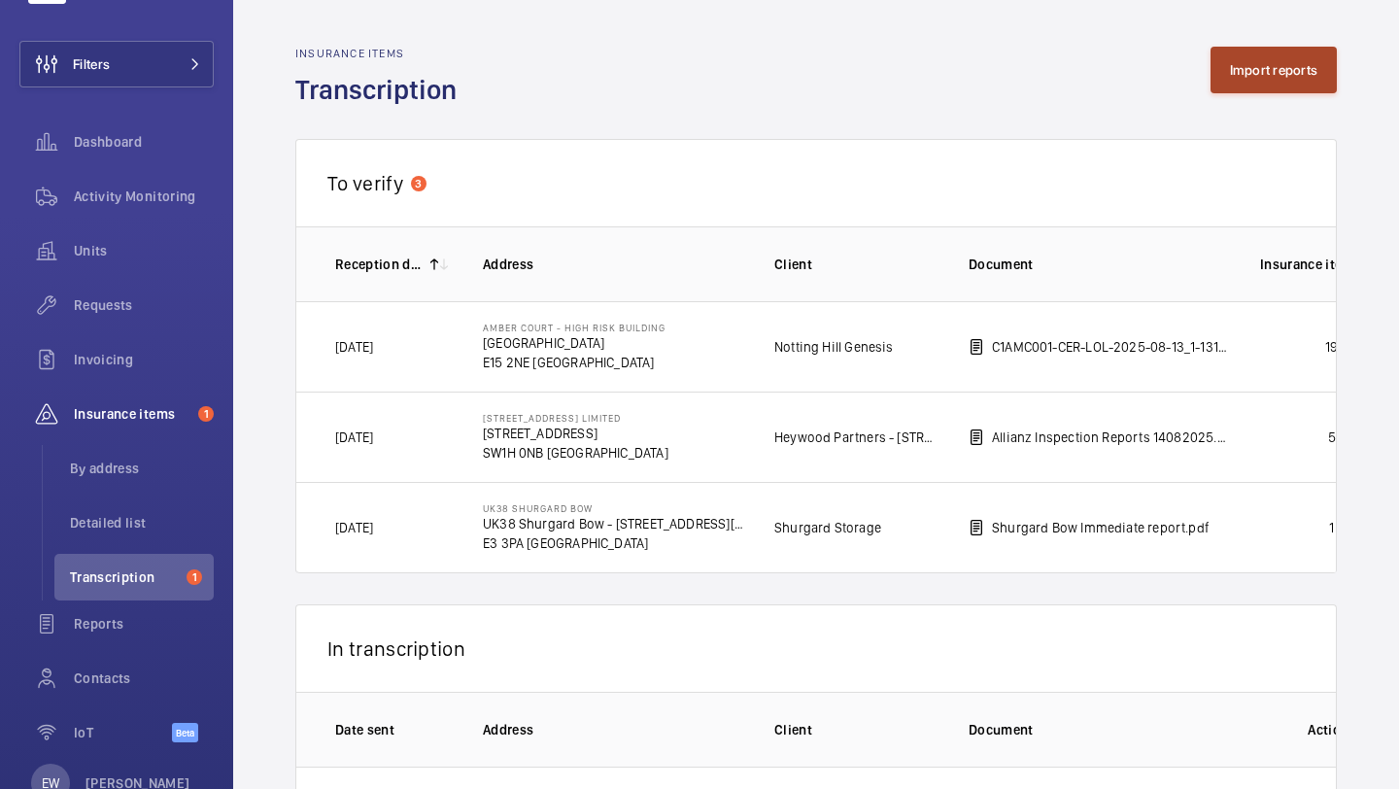
click at [1285, 73] on button "Import reports" at bounding box center [1274, 70] width 127 height 47
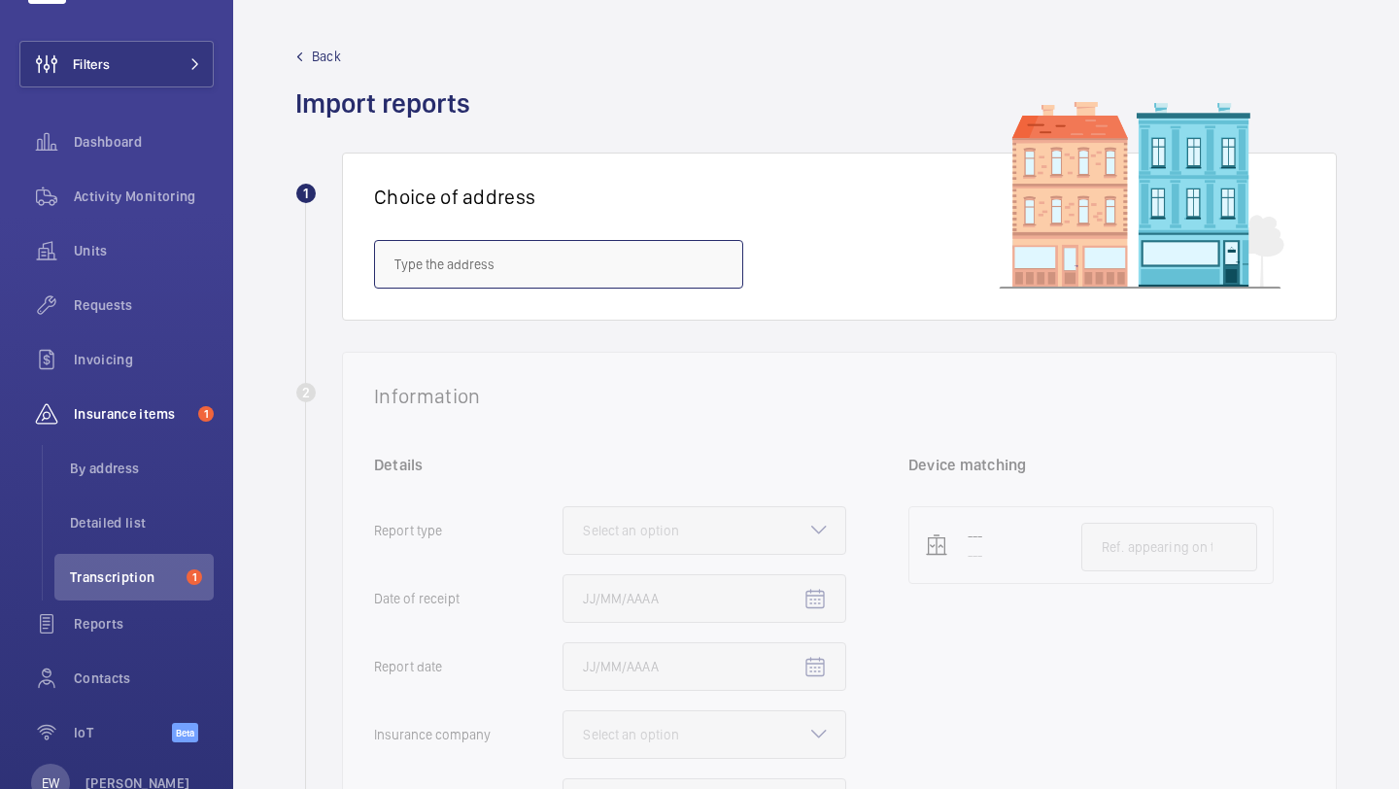
click at [559, 253] on input "text" at bounding box center [558, 264] width 369 height 49
paste input "INS64149"
type input "INS64149"
click at [559, 253] on input "INS64149" at bounding box center [558, 264] width 369 height 49
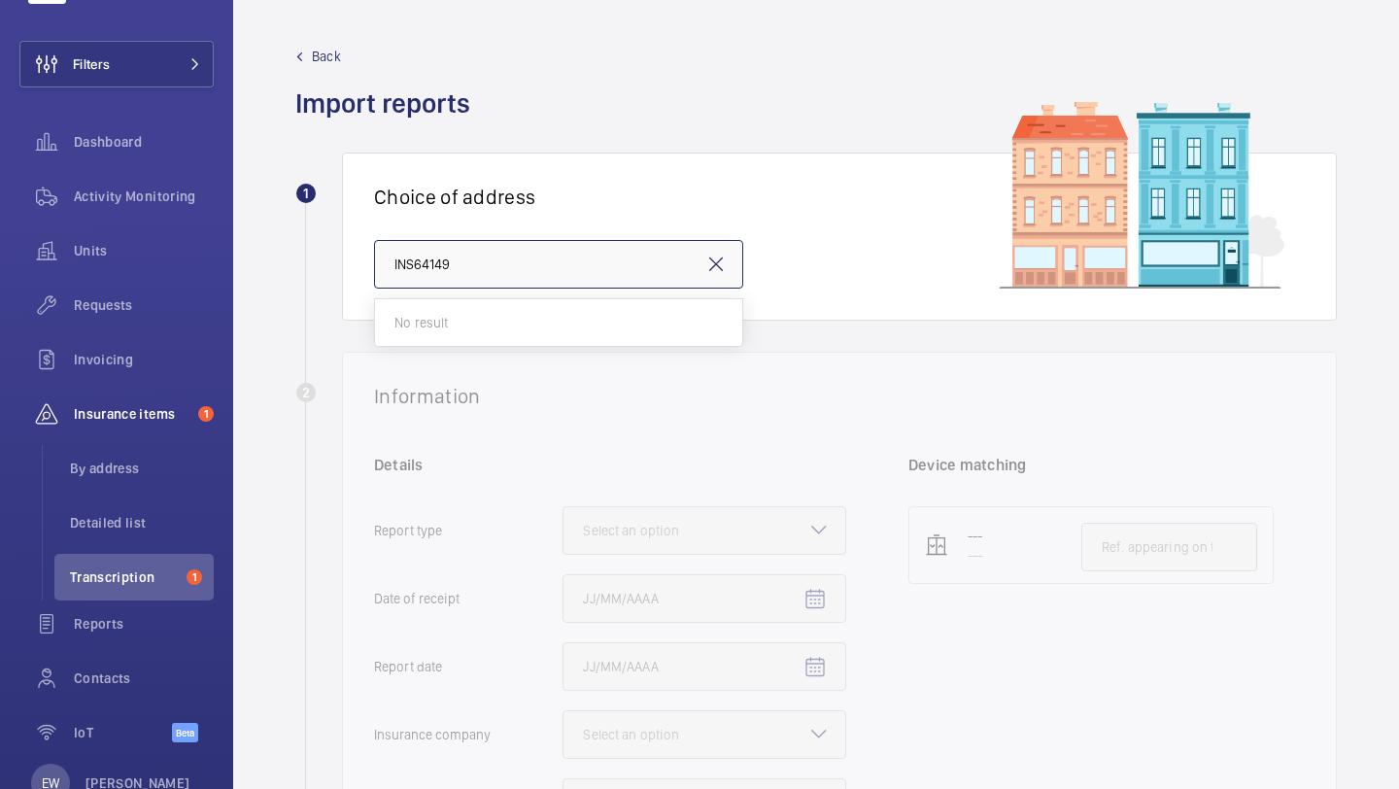
click at [559, 253] on input "INS64149" at bounding box center [558, 264] width 369 height 49
paste input "Douglas Bader House"
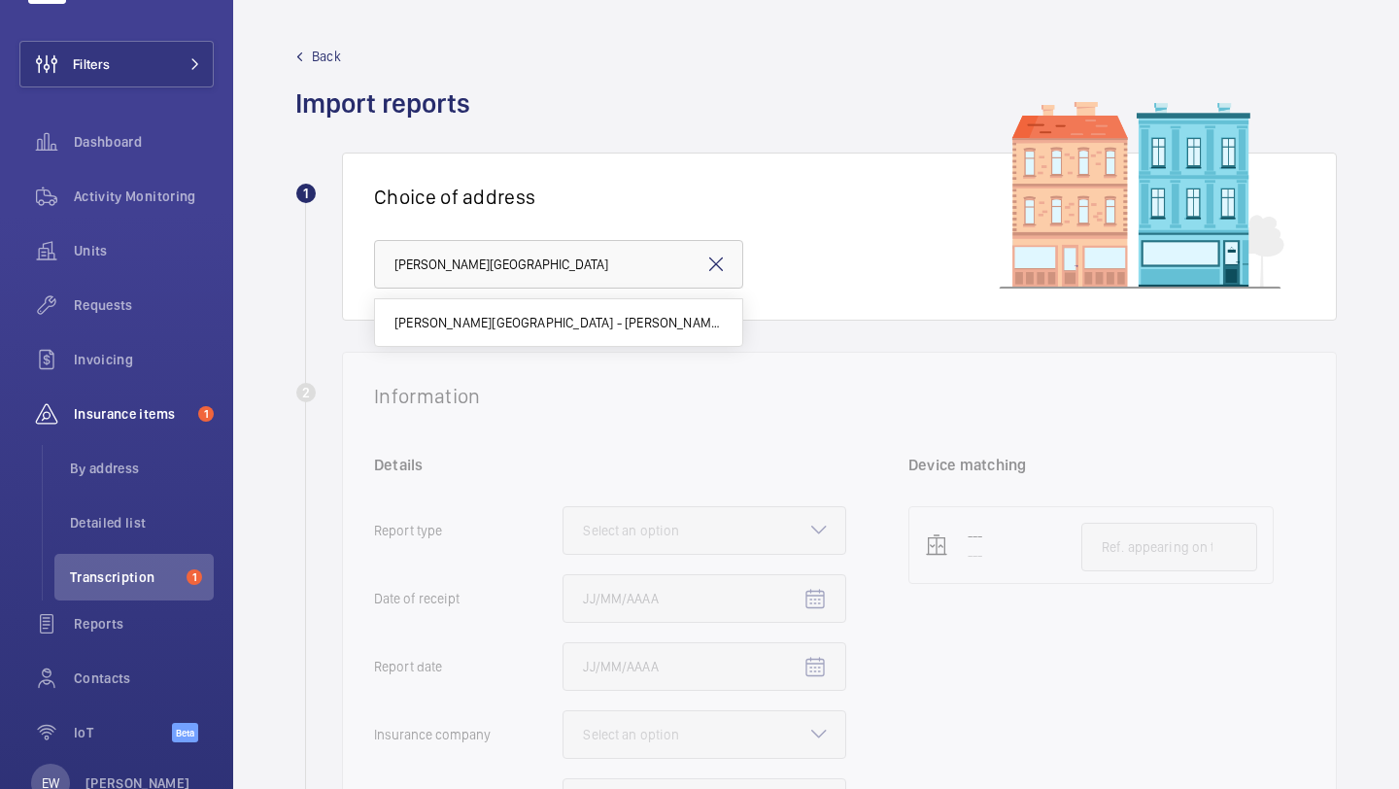
click at [523, 316] on span "Douglas Bader House - Douglas Bader House, LONDON N12 0EF" at bounding box center [559, 322] width 328 height 19
type input "Douglas Bader House - Douglas Bader House, LONDON N12 0EF"
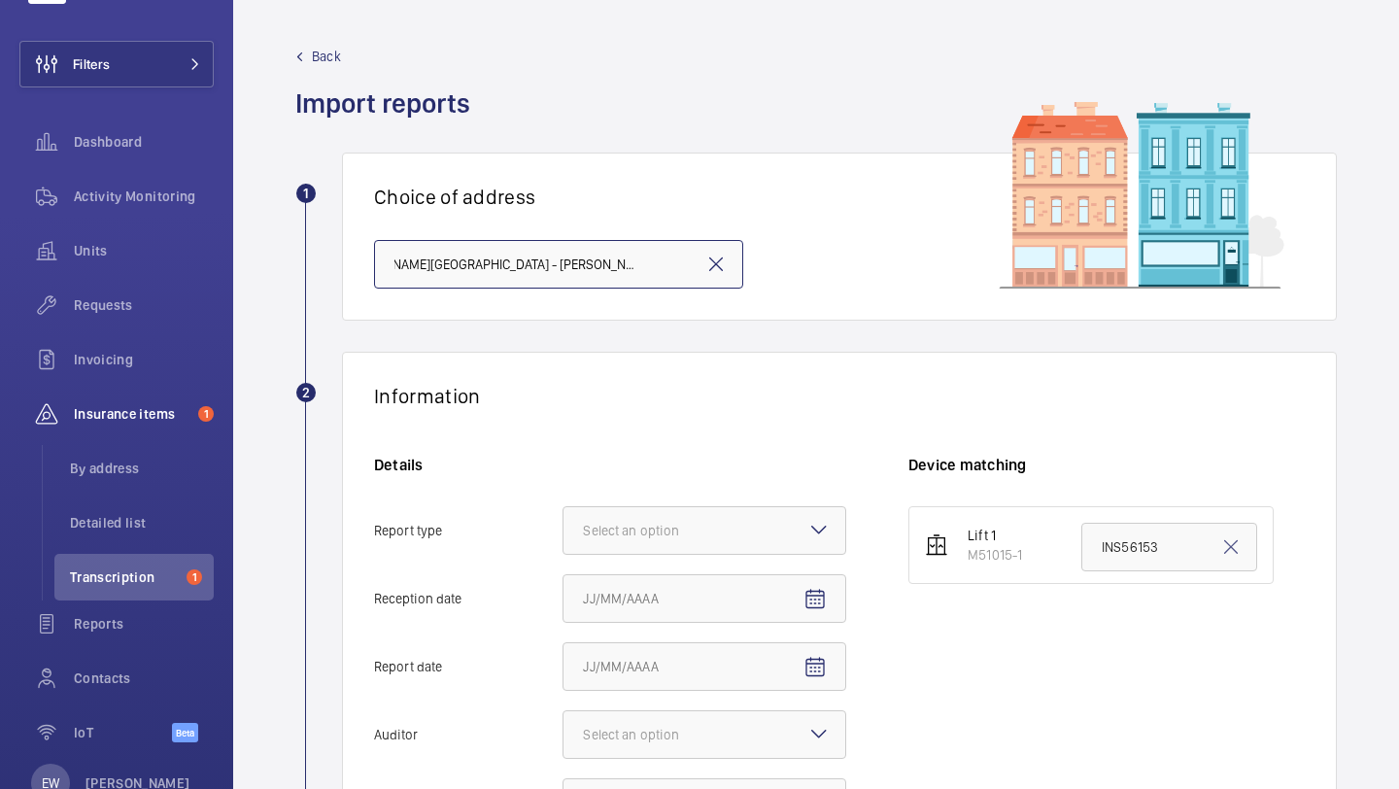
scroll to position [256, 0]
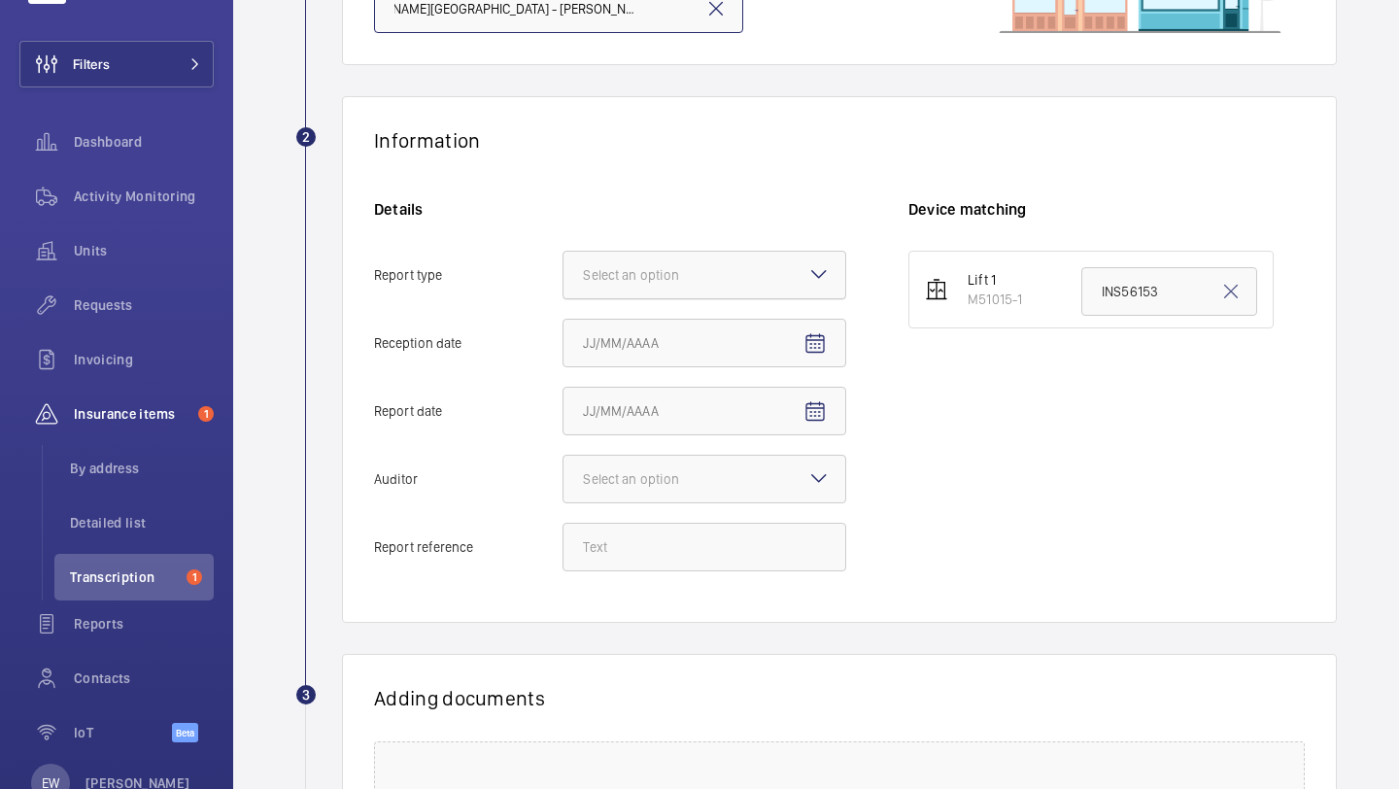
click at [640, 286] on div at bounding box center [705, 275] width 282 height 47
click at [564, 286] on input "Report type Select an option" at bounding box center [564, 275] width 0 height 47
click at [651, 333] on span "Insurance company" at bounding box center [704, 334] width 243 height 19
click at [564, 298] on input "Report type Select an option Insurance company Consultant" at bounding box center [564, 275] width 0 height 47
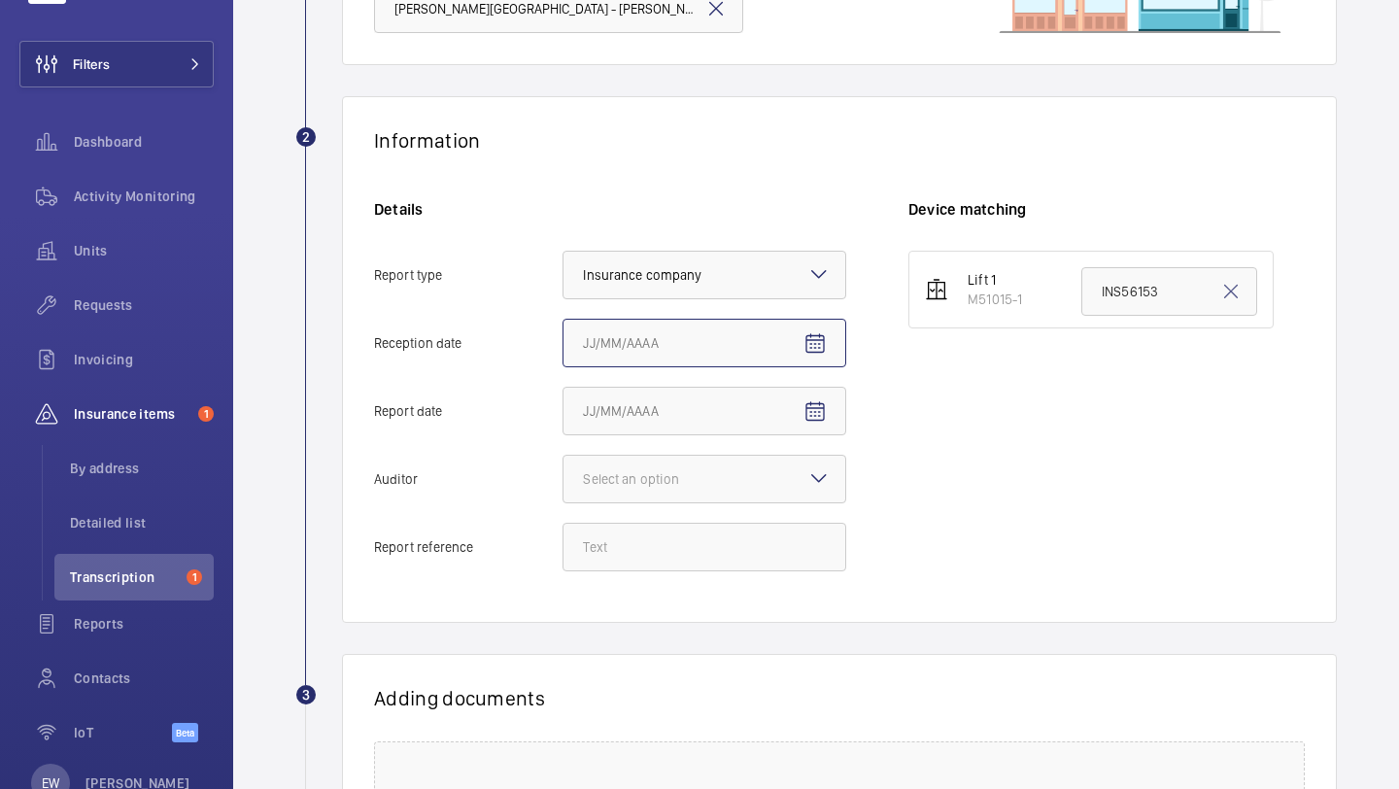
click at [654, 336] on input "Reception date" at bounding box center [705, 343] width 284 height 49
click at [812, 335] on mat-icon "Open calendar" at bounding box center [815, 343] width 23 height 23
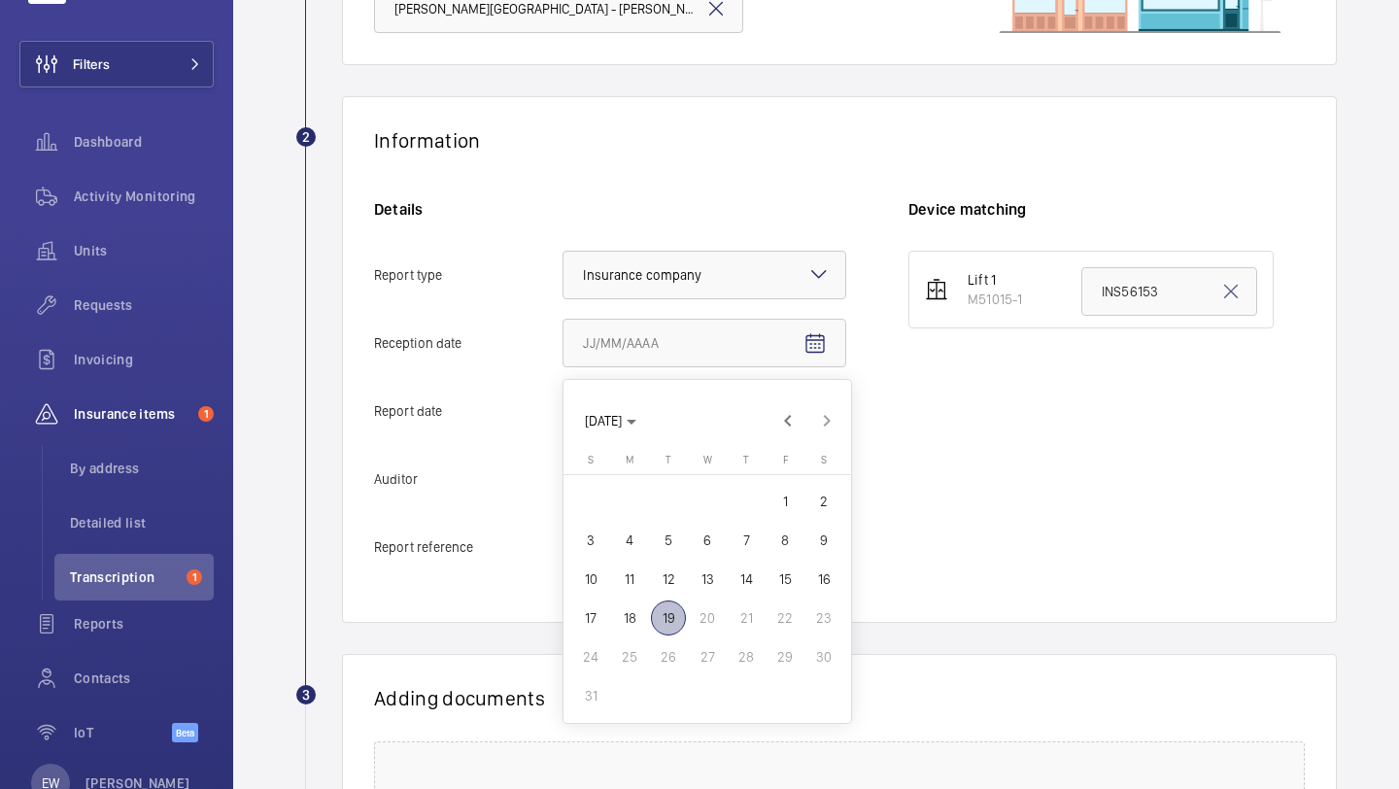
click at [672, 617] on span "19" at bounding box center [668, 618] width 35 height 35
type input "8/19/2025"
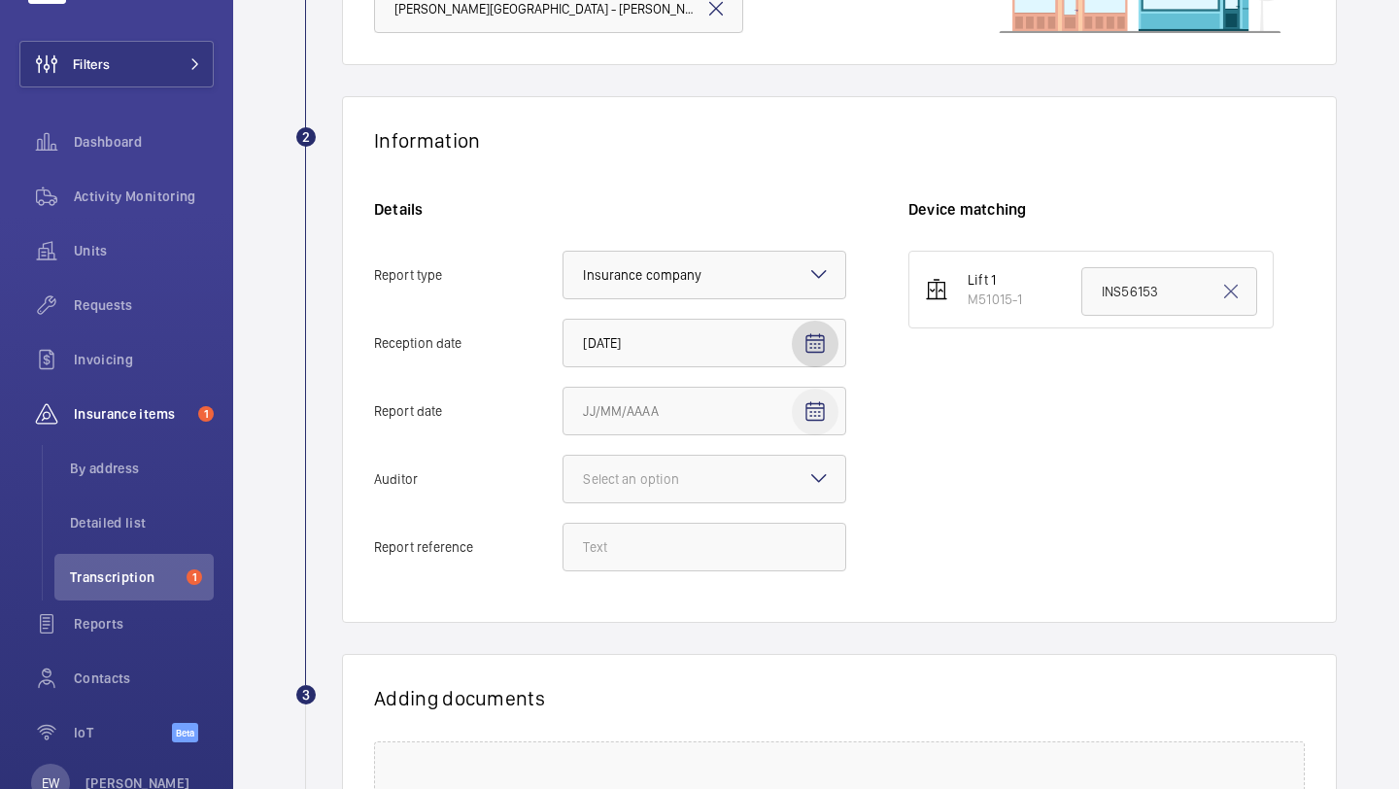
click at [821, 417] on mat-icon "Open calendar" at bounding box center [815, 411] width 23 height 23
click at [632, 286] on span "18" at bounding box center [629, 280] width 35 height 35
type input "8/18/2025"
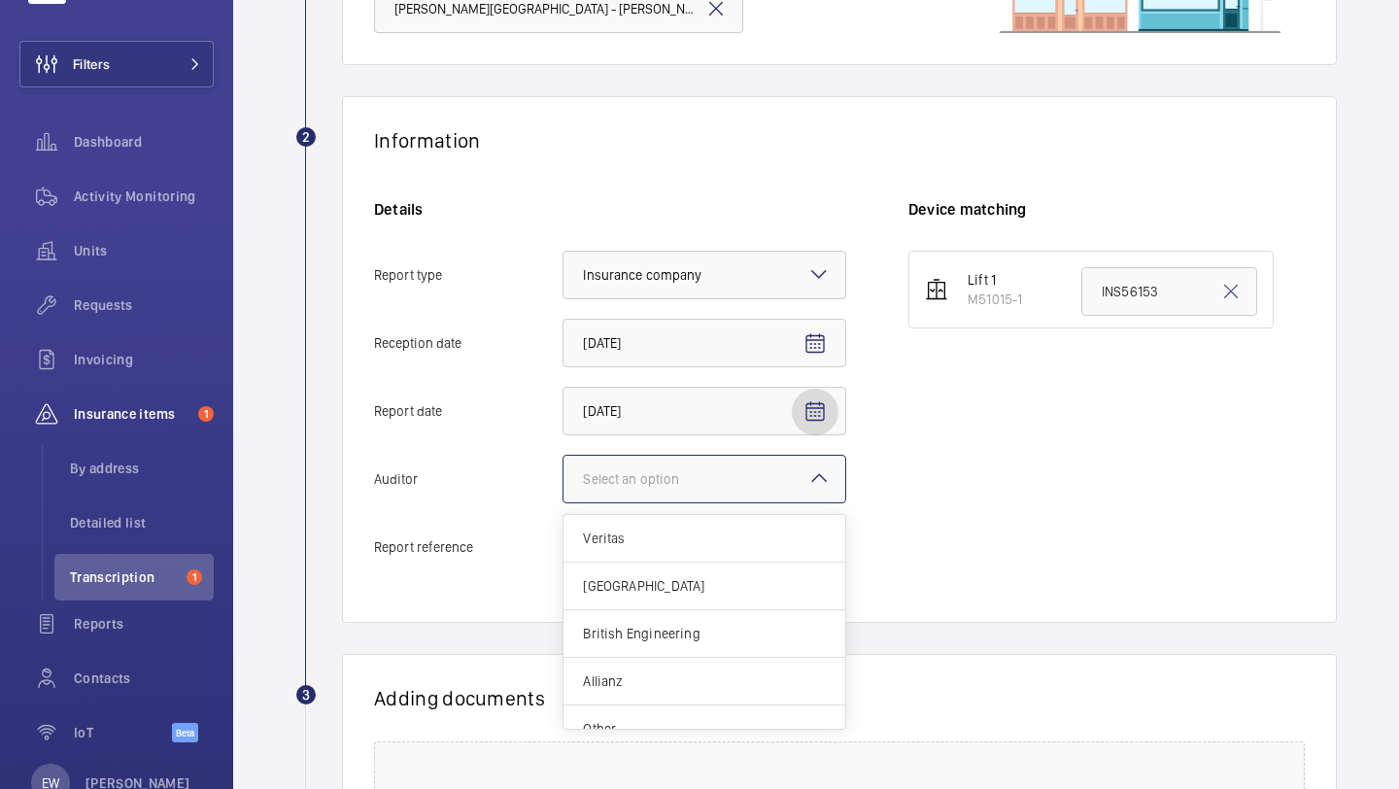
click at [694, 486] on div "Select an option" at bounding box center [655, 478] width 145 height 19
click at [564, 486] on input "Auditor Select an option Veritas Zurich British Engineering Allianz Other" at bounding box center [564, 479] width 0 height 47
click at [606, 703] on span "Other" at bounding box center [704, 705] width 243 height 19
click at [564, 502] on input "Auditor Select an option Veritas Zurich British Engineering Allianz Other" at bounding box center [564, 479] width 0 height 47
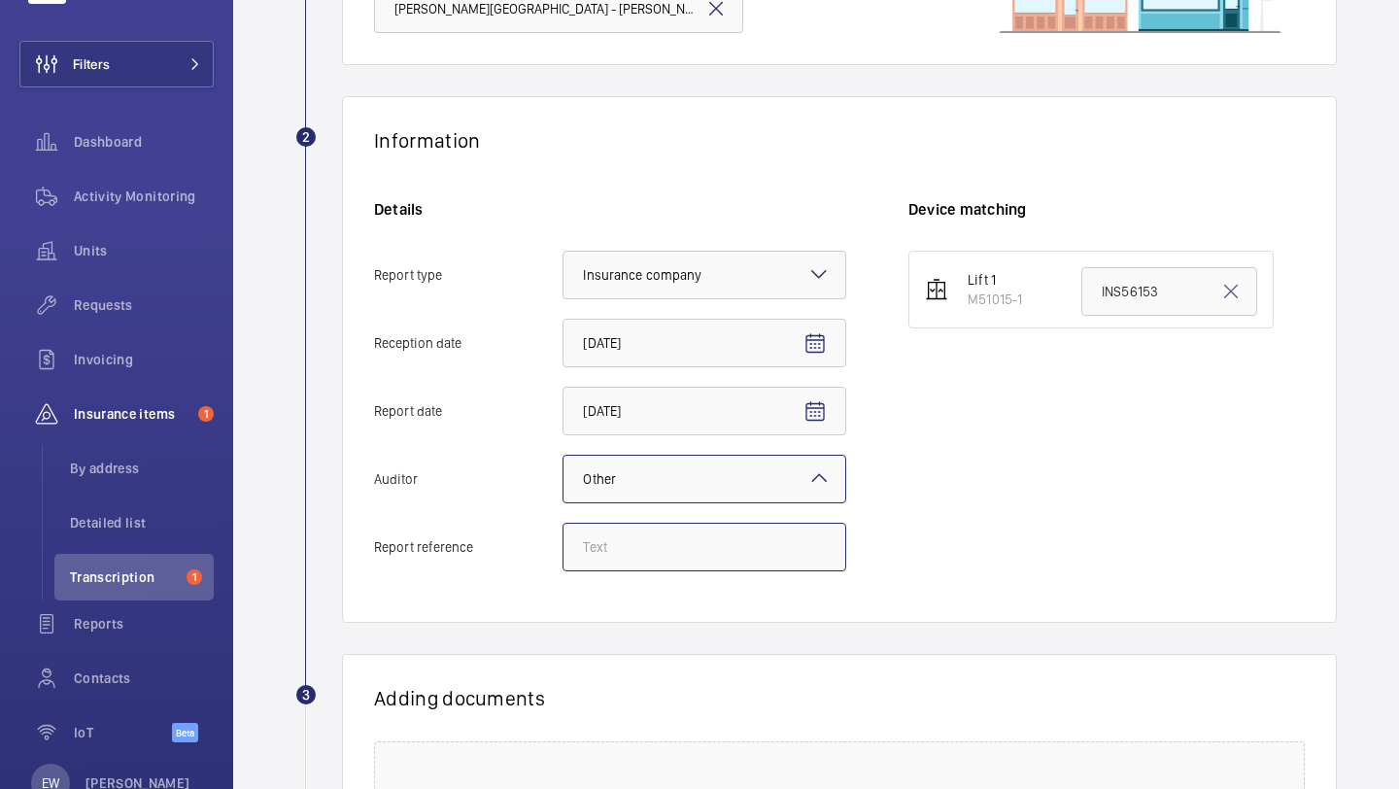
click at [781, 545] on input "Report reference" at bounding box center [705, 547] width 284 height 49
paste input "INS65764"
type input "INS65764"
click at [1128, 301] on input "INS56153" at bounding box center [1170, 291] width 176 height 49
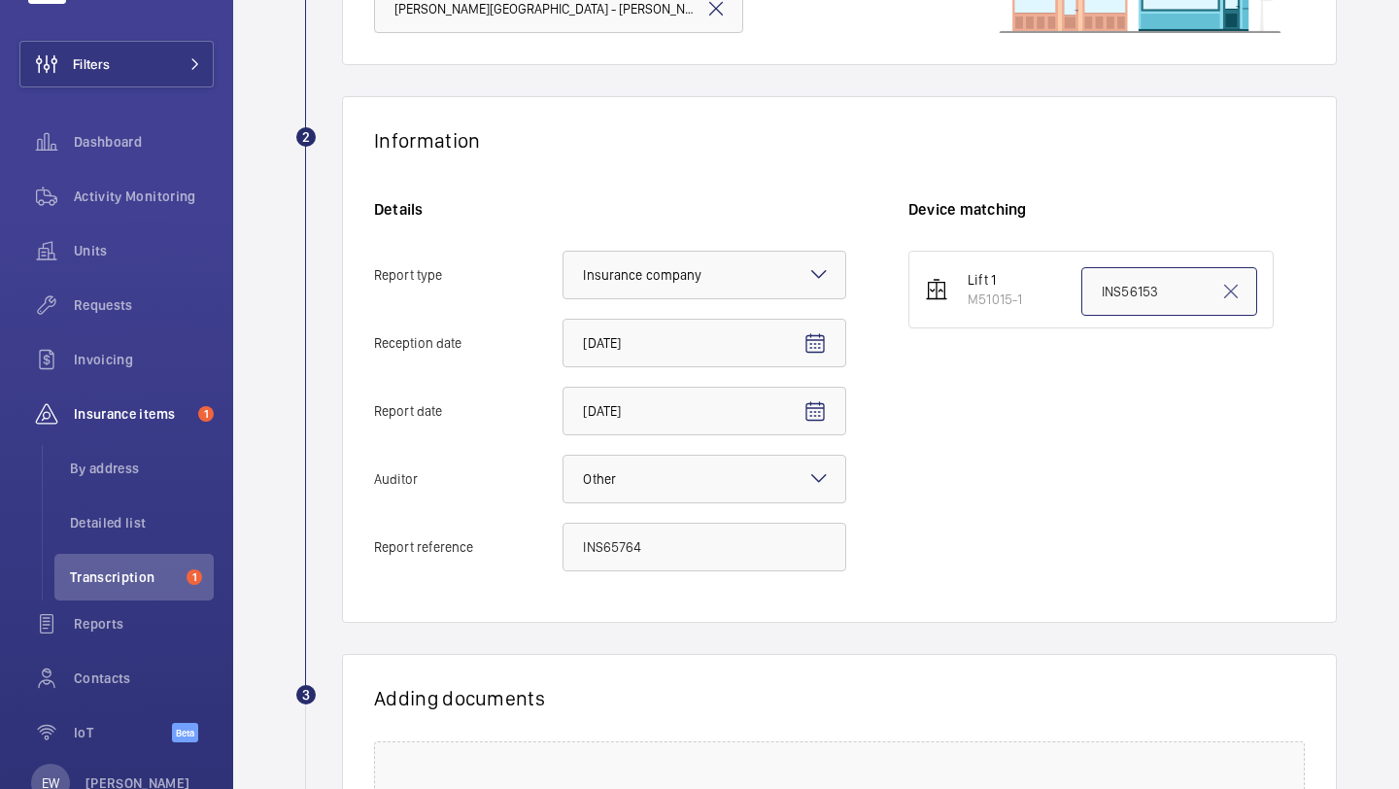
click at [1128, 301] on input "INS56153" at bounding box center [1170, 291] width 176 height 49
paste input "65764"
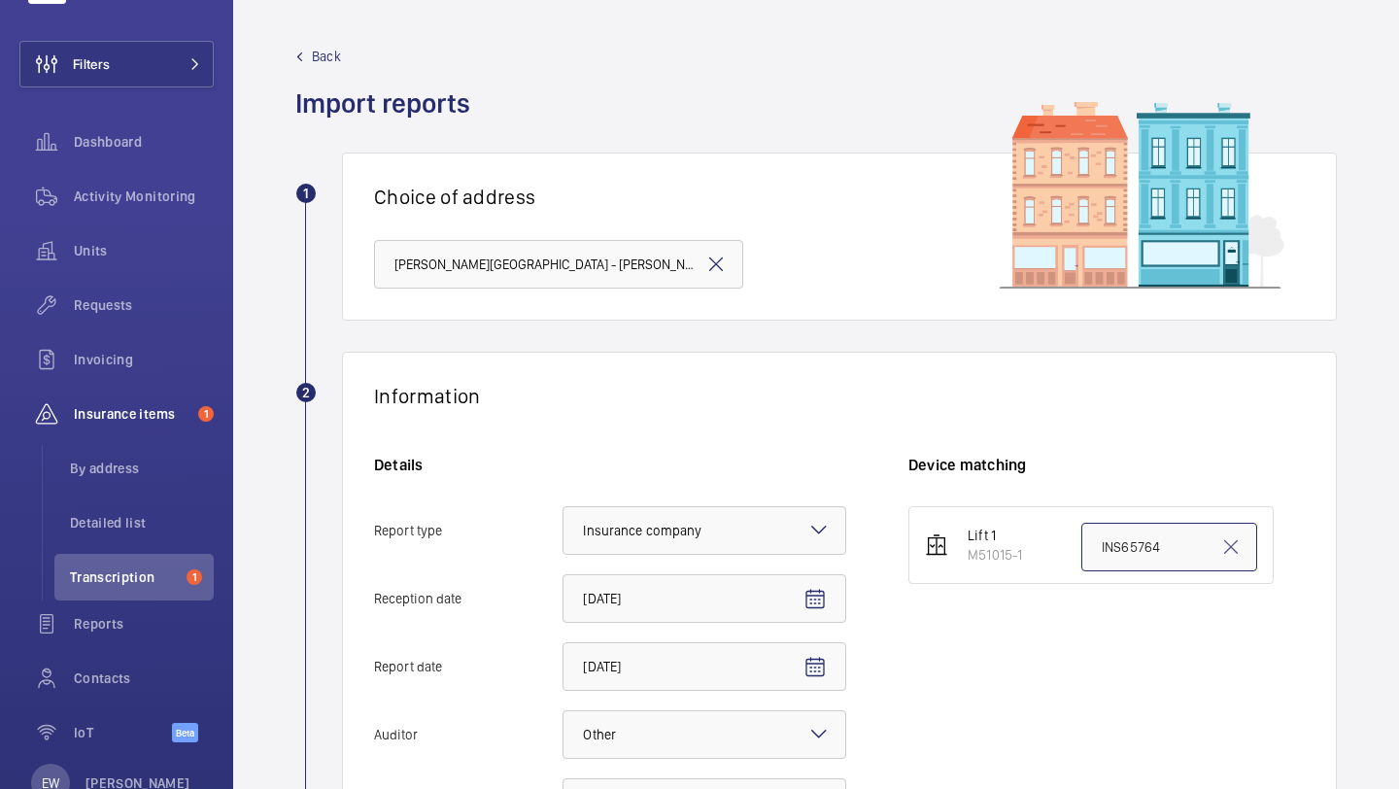
scroll to position [539, 0]
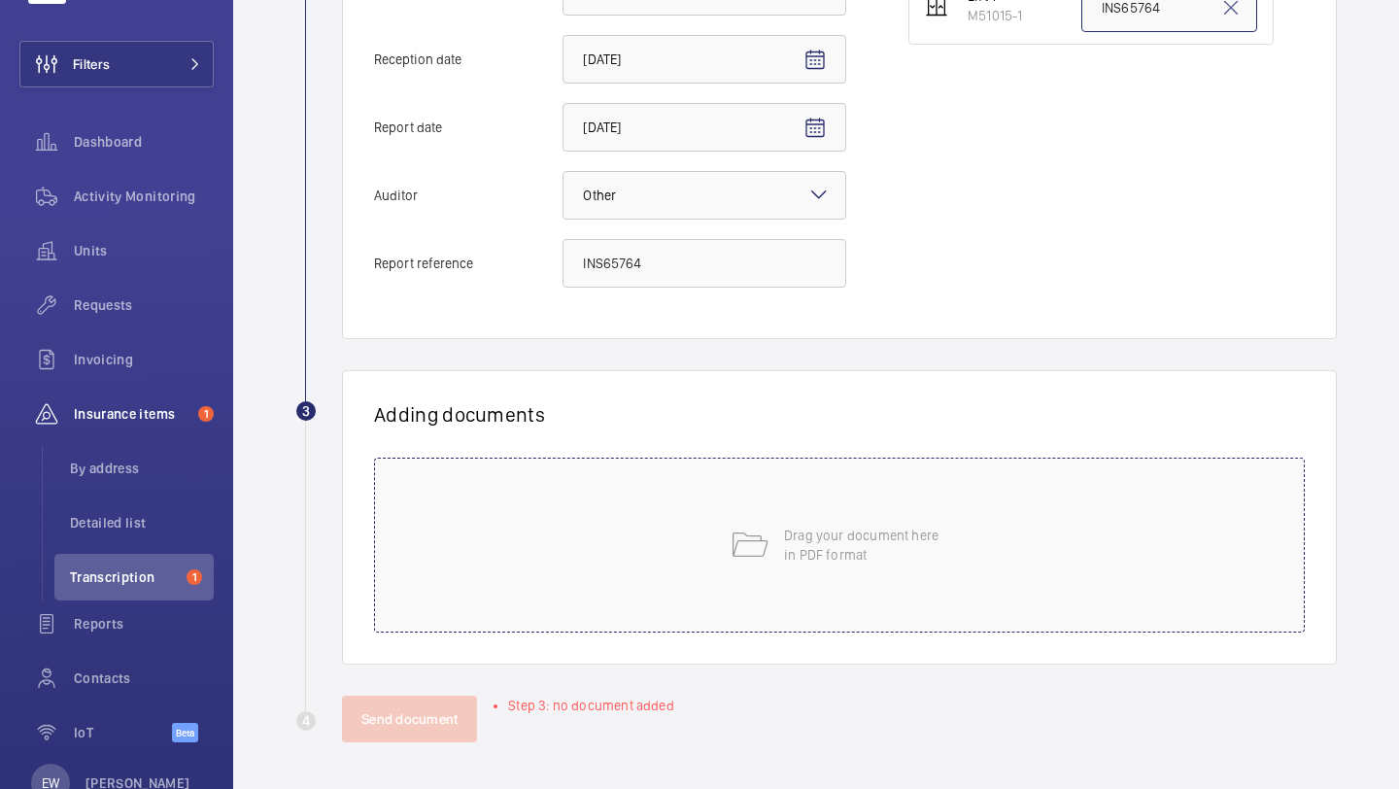
type input "INS65764"
click at [800, 553] on p "Drag your document here in PDF format" at bounding box center [866, 545] width 165 height 39
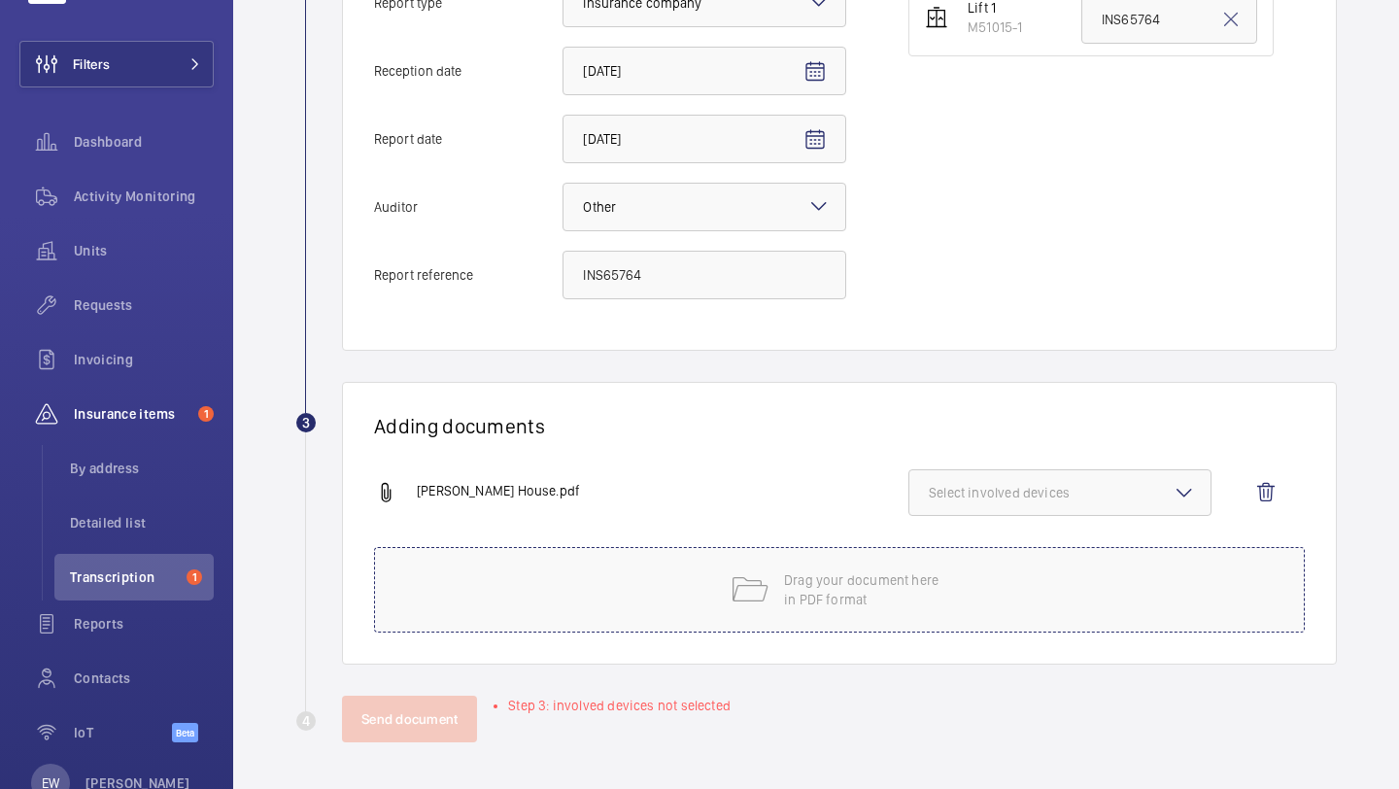
scroll to position [528, 0]
click at [1024, 526] on div "Douglas Bader House.pdf Select involved devices" at bounding box center [831, 508] width 915 height 78
click at [1024, 516] on div "Douglas Bader House.pdf Select involved devices" at bounding box center [831, 508] width 915 height 78
click at [1023, 511] on button "Select involved devices" at bounding box center [1060, 492] width 303 height 47
click at [1022, 534] on label "M51015-1" at bounding box center [1046, 554] width 272 height 47
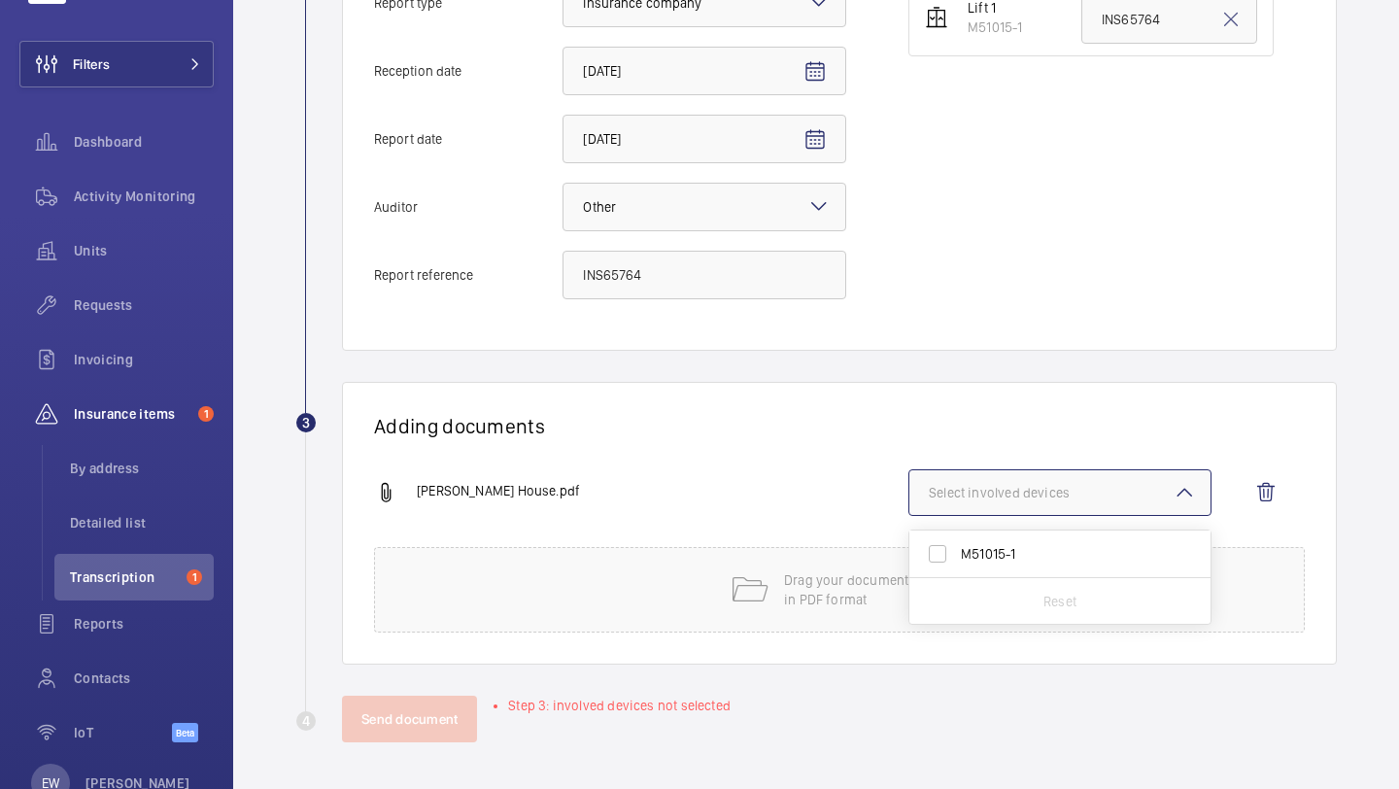
click at [957, 534] on input "M51015-1" at bounding box center [937, 553] width 39 height 39
checkbox input "true"
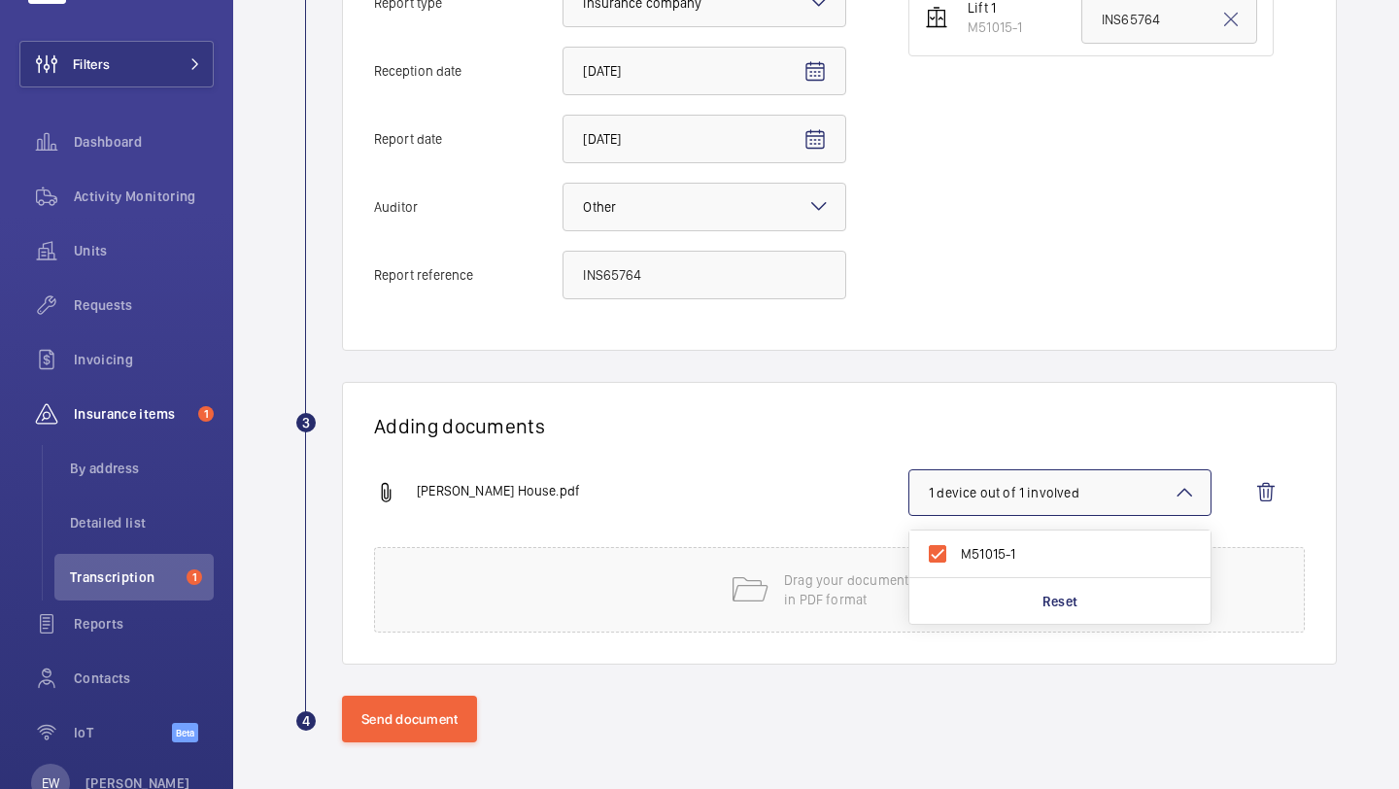
click at [692, 431] on h1 "Adding documents" at bounding box center [839, 426] width 931 height 24
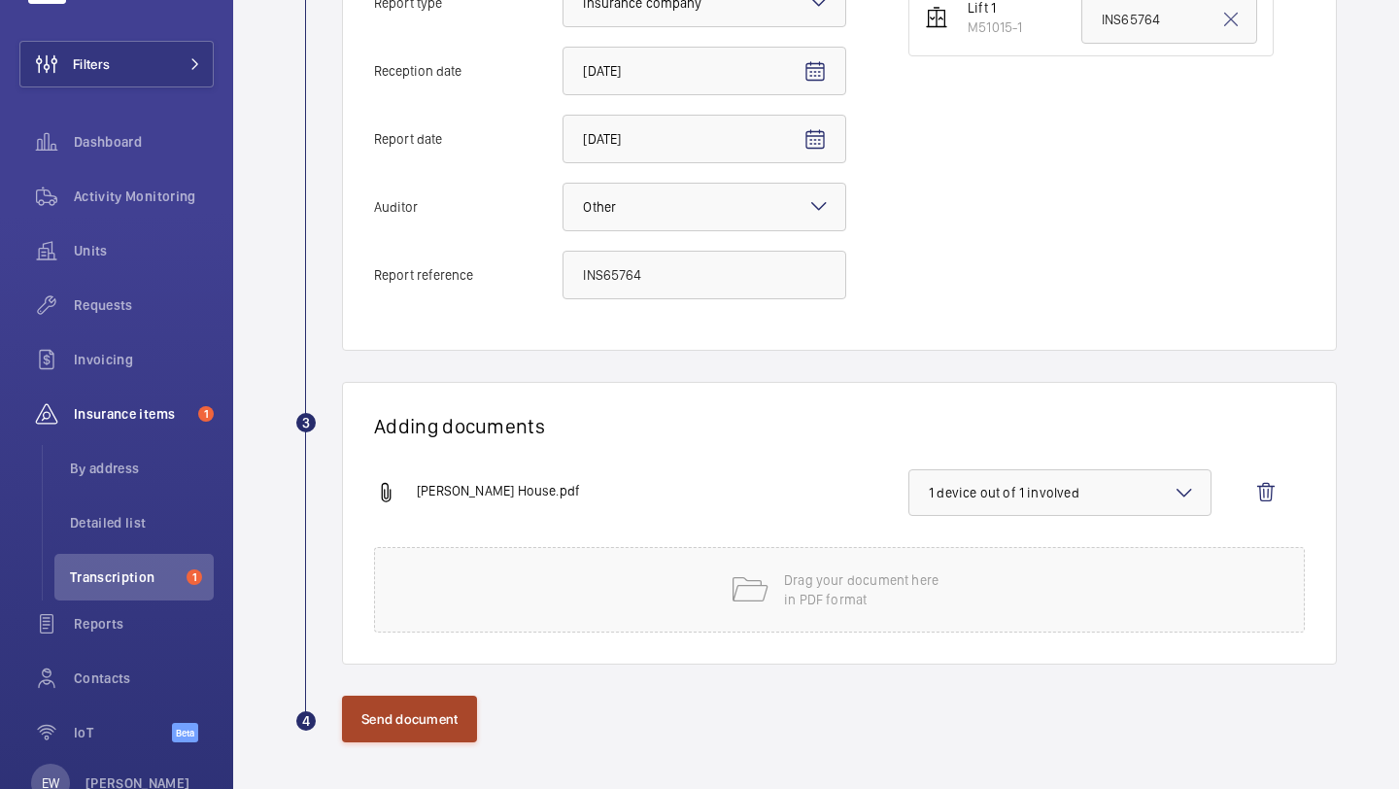
click at [424, 717] on button "Send document" at bounding box center [409, 719] width 135 height 47
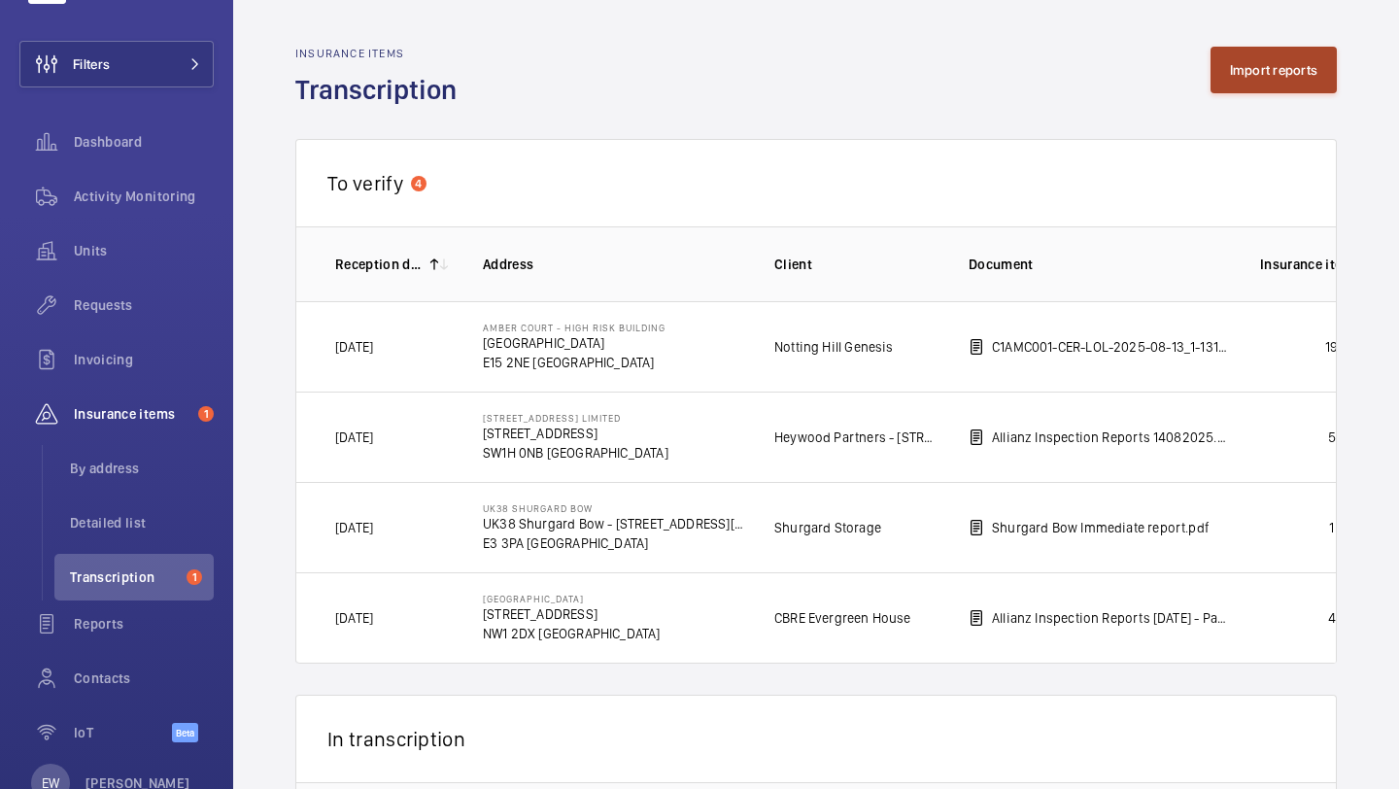
click at [1268, 82] on button "Import reports" at bounding box center [1274, 70] width 127 height 47
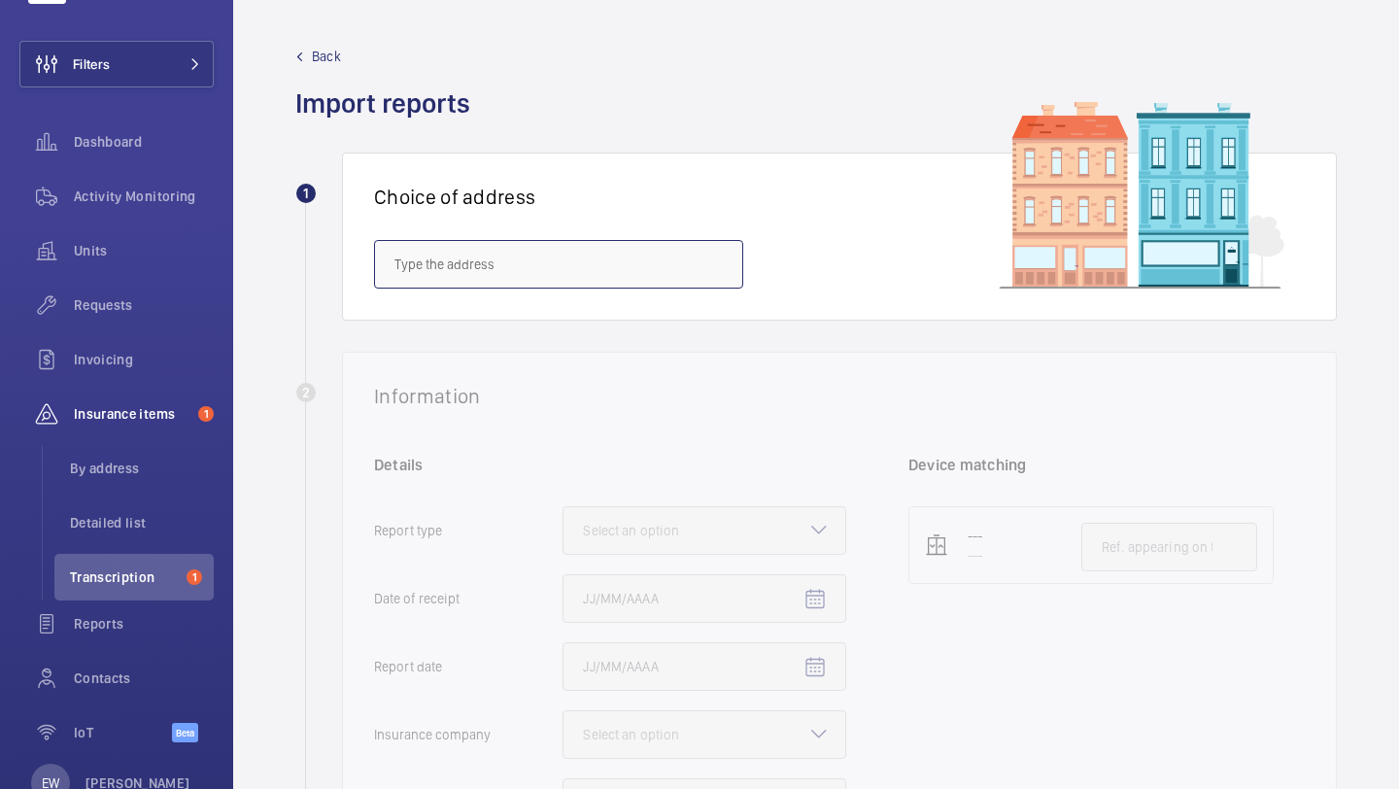
click at [435, 262] on input "text" at bounding box center [558, 264] width 369 height 49
paste input "Newcombe Court"
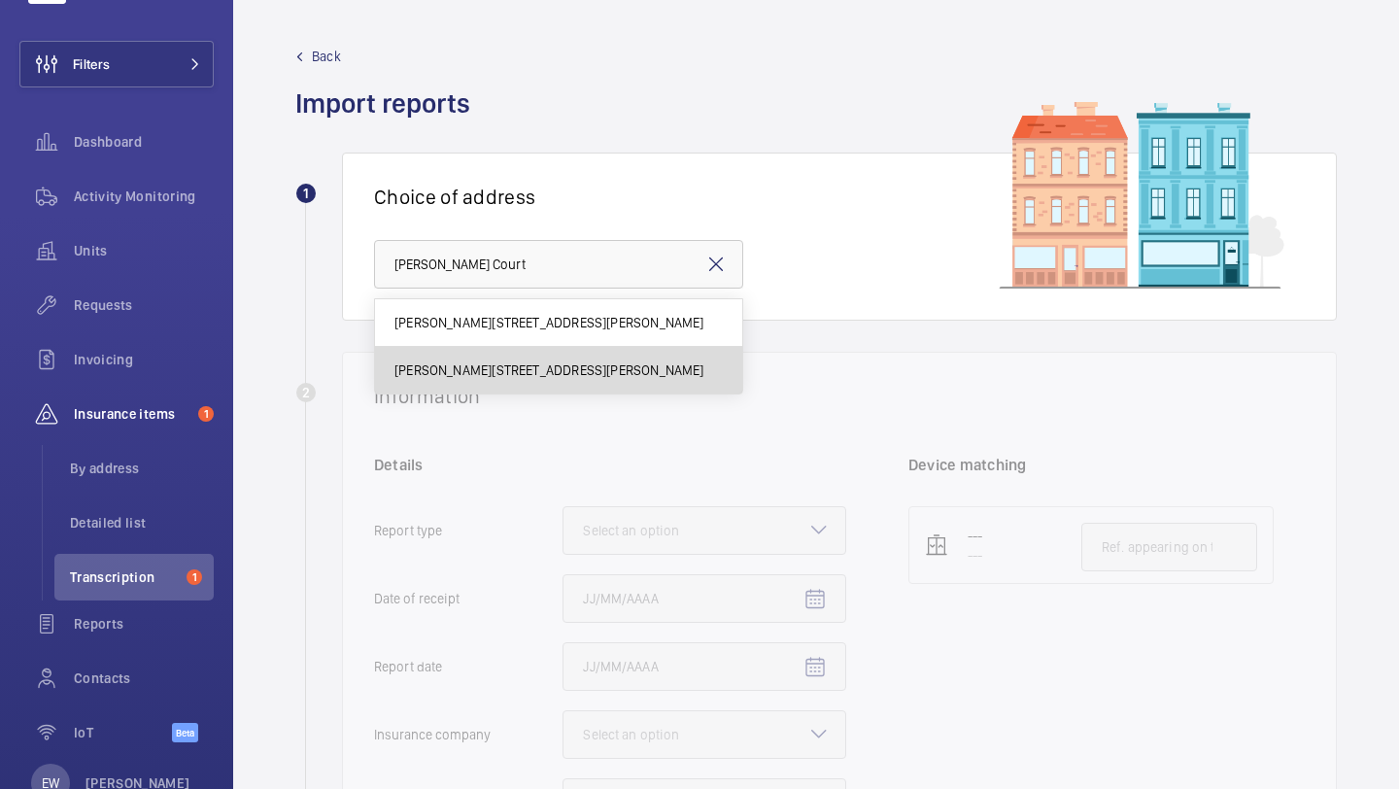
click at [587, 364] on span "Newcombe Court - Newcombe Court, LONDON CM1 1QN" at bounding box center [550, 370] width 310 height 19
type input "Newcombe Court - Newcombe Court, LONDON CM1 1QN"
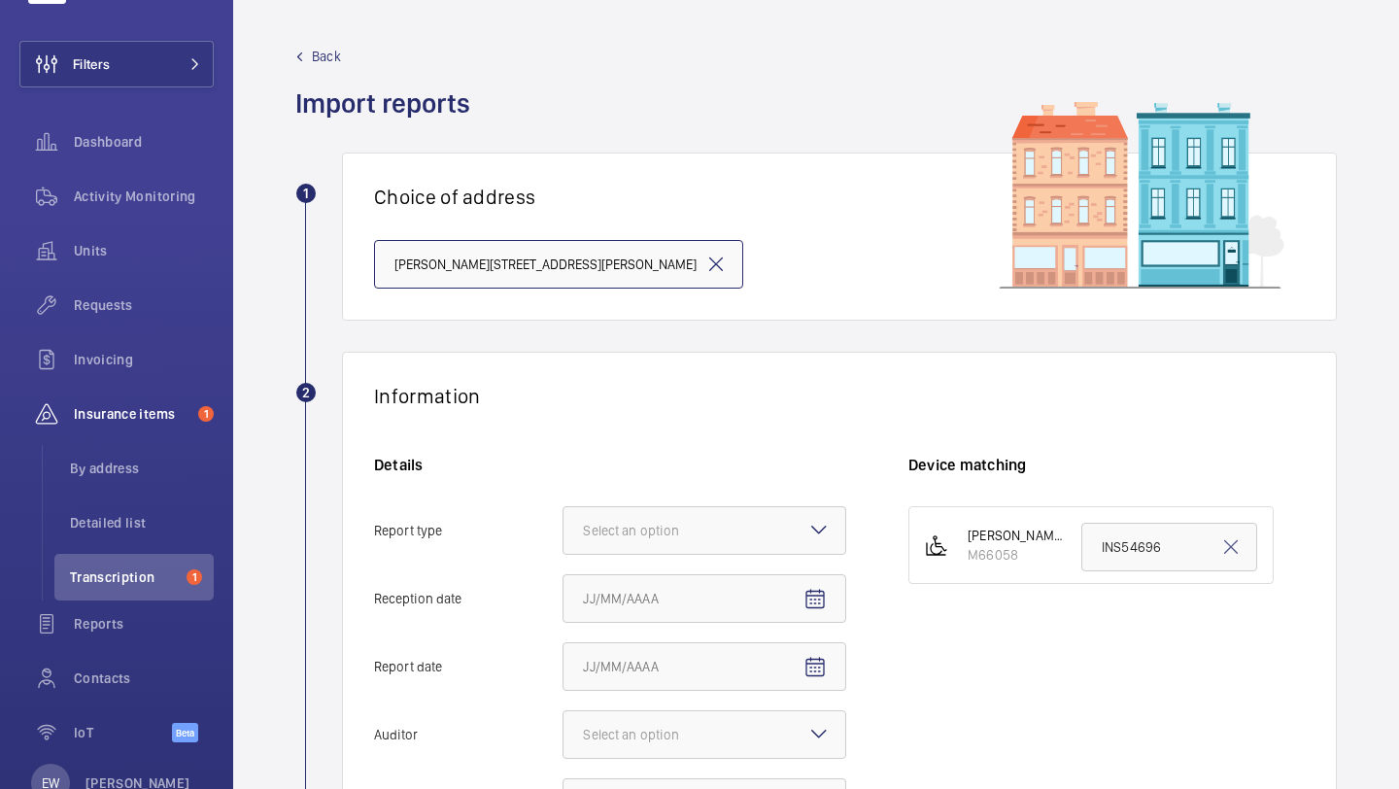
scroll to position [178, 0]
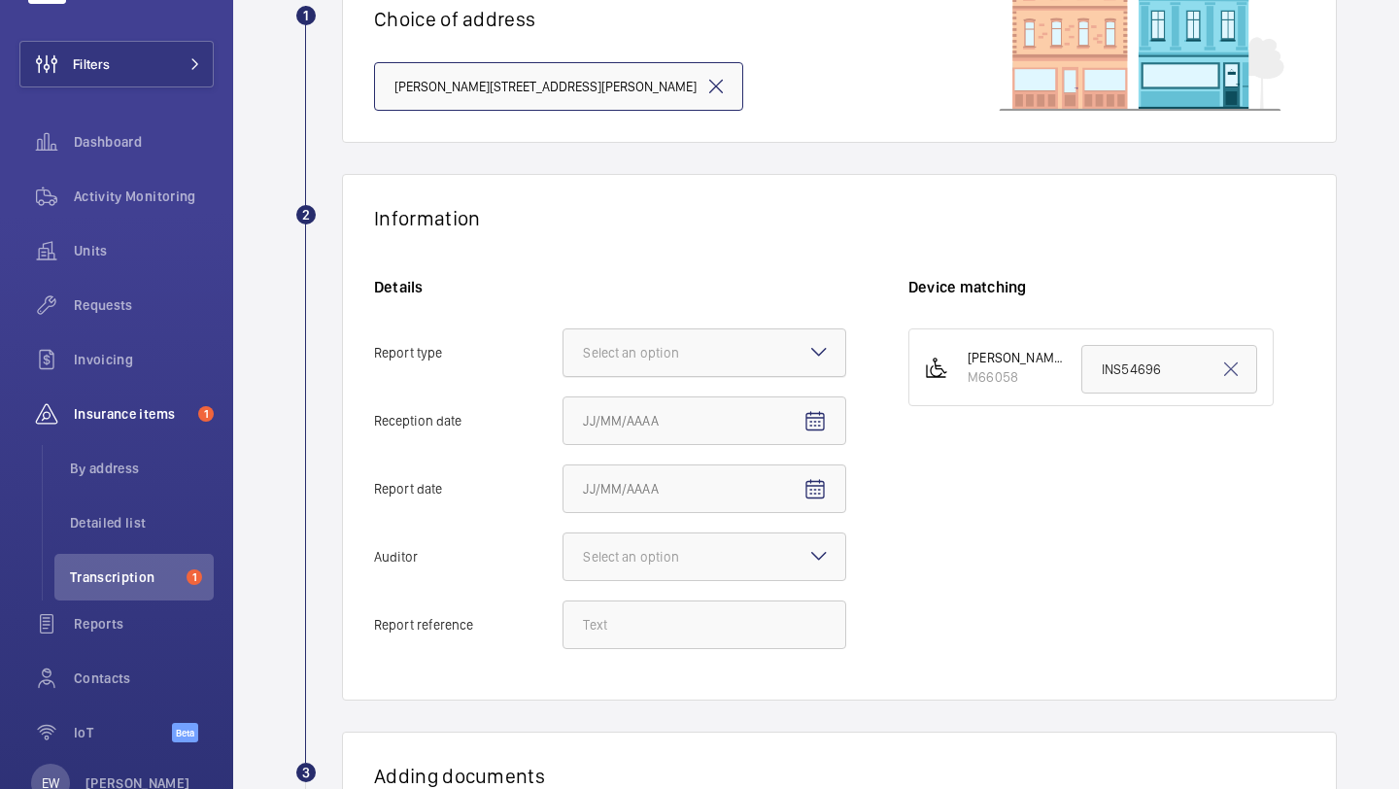
click at [721, 354] on div "Select an option" at bounding box center [655, 352] width 145 height 19
click at [564, 354] on input "Report type Select an option" at bounding box center [564, 352] width 0 height 47
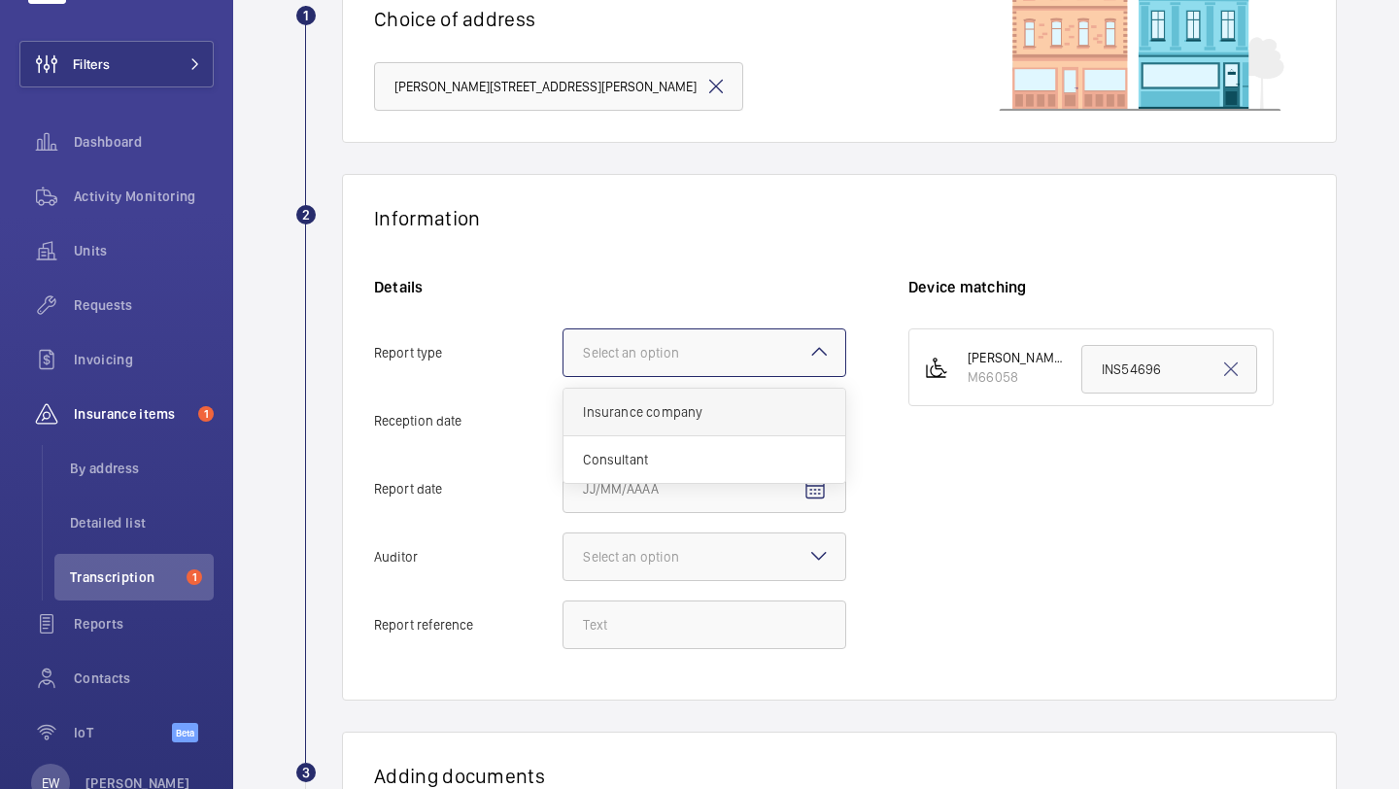
click at [700, 401] on div "Insurance company" at bounding box center [705, 413] width 282 height 48
click at [564, 376] on input "Report type Select an option Insurance company Consultant" at bounding box center [564, 352] width 0 height 47
click at [710, 416] on input "Reception date" at bounding box center [705, 420] width 284 height 49
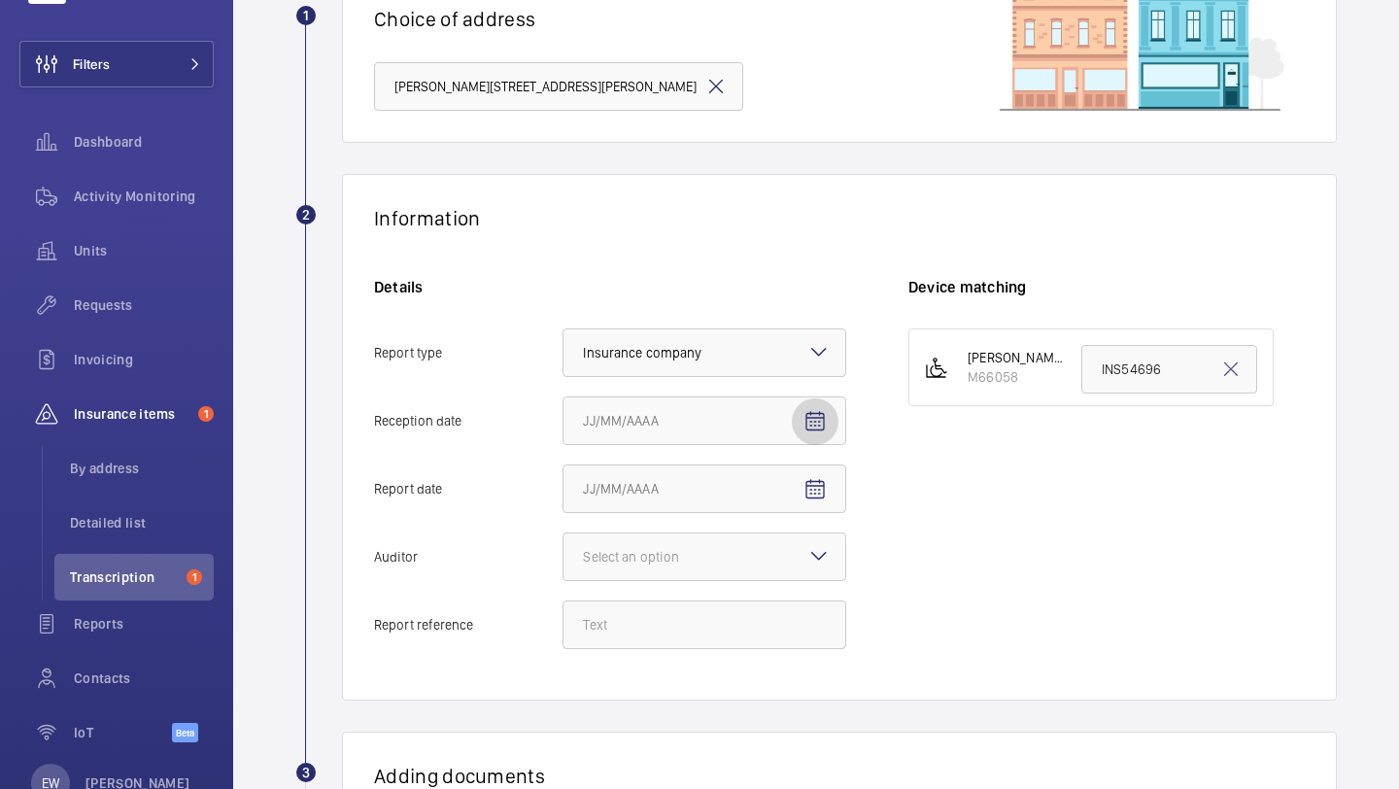
click at [811, 418] on mat-icon "Open calendar" at bounding box center [815, 421] width 23 height 23
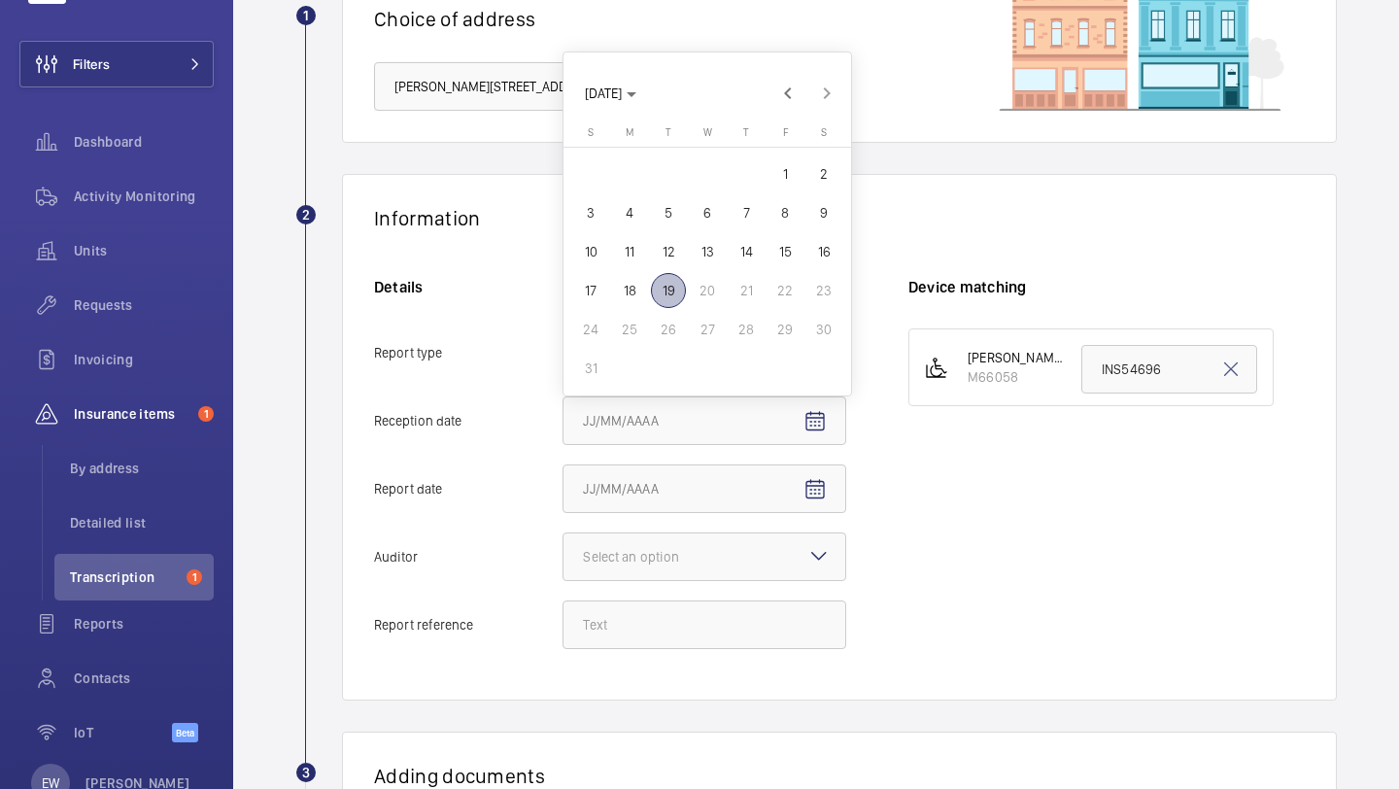
click at [667, 288] on span "19" at bounding box center [668, 290] width 35 height 35
type input "8/19/2025"
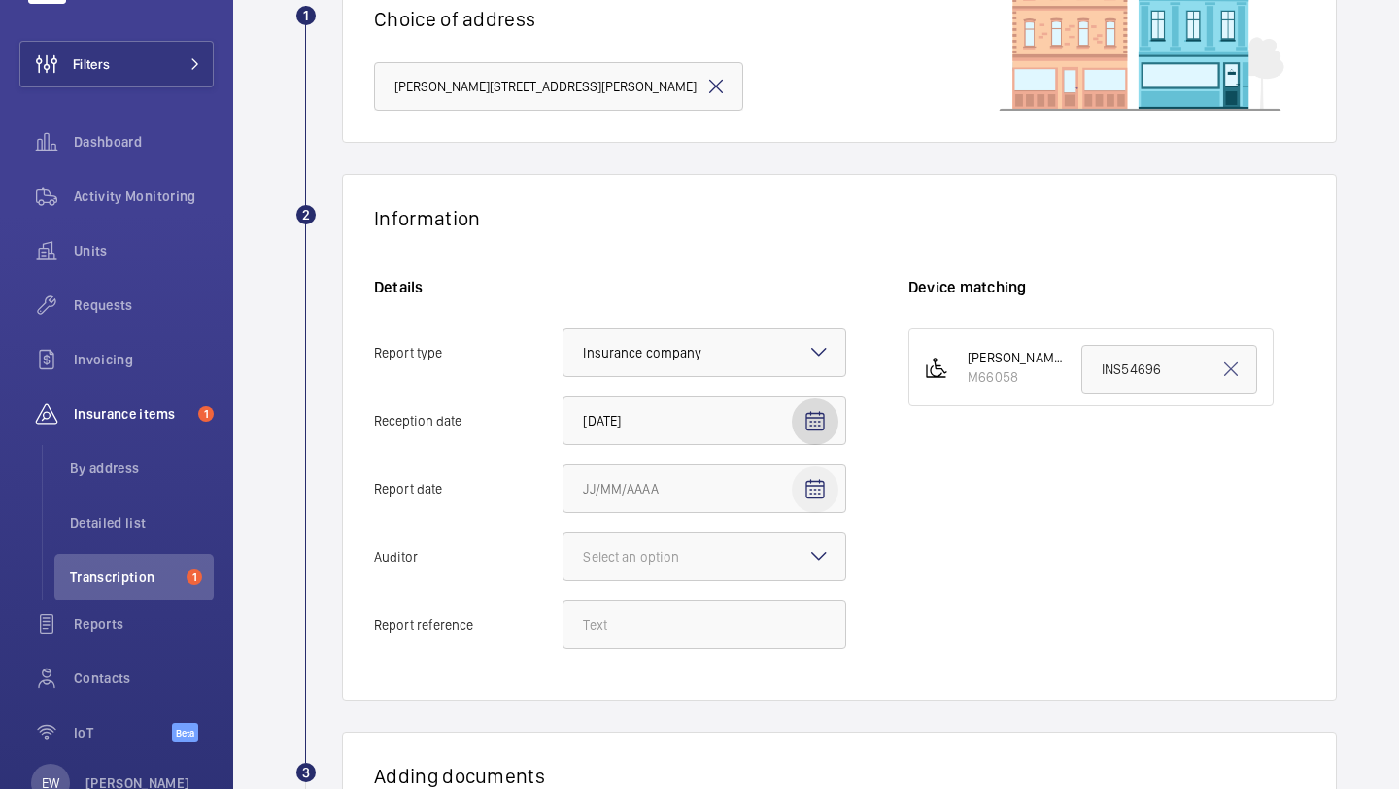
click at [813, 490] on mat-icon "Open calendar" at bounding box center [815, 489] width 23 height 23
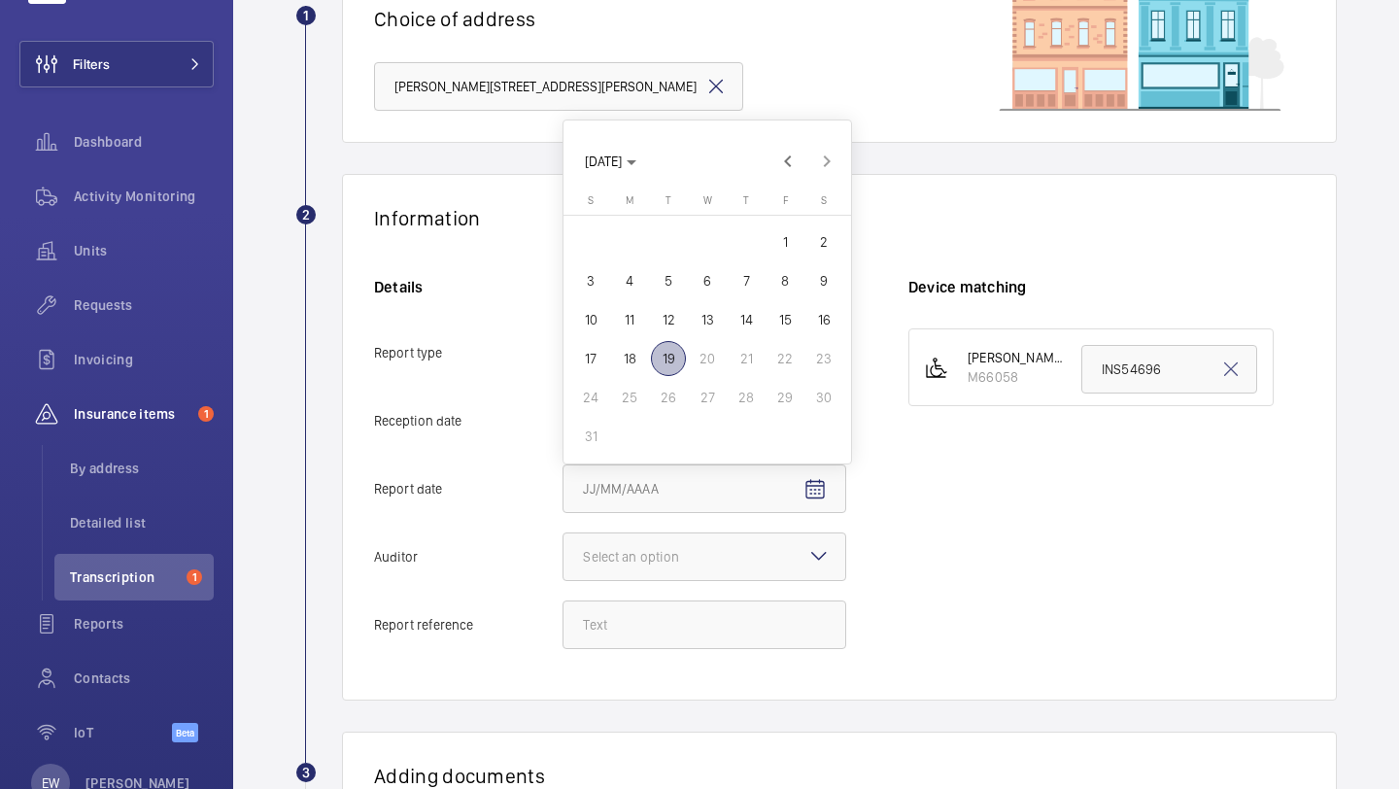
click at [637, 357] on span "18" at bounding box center [629, 358] width 35 height 35
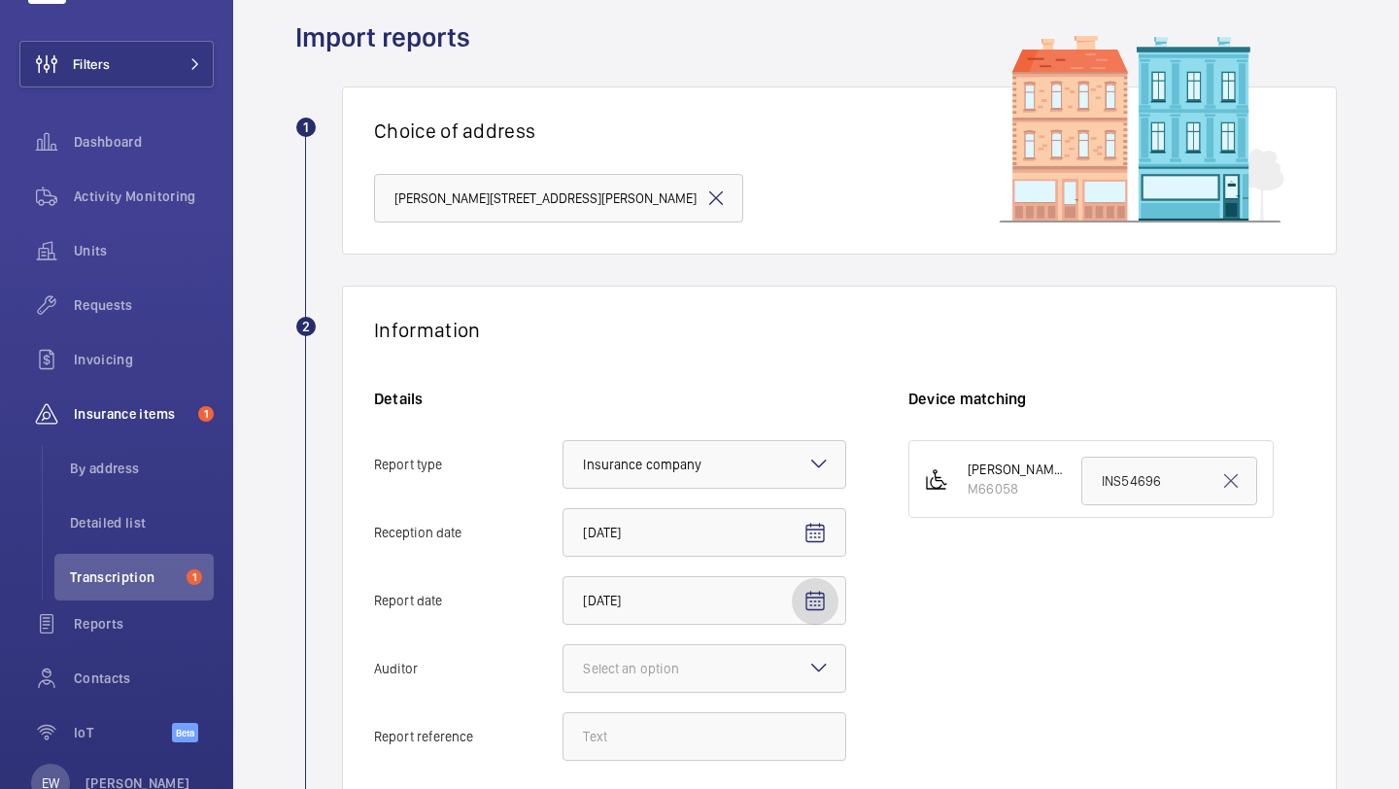
scroll to position [91, 0]
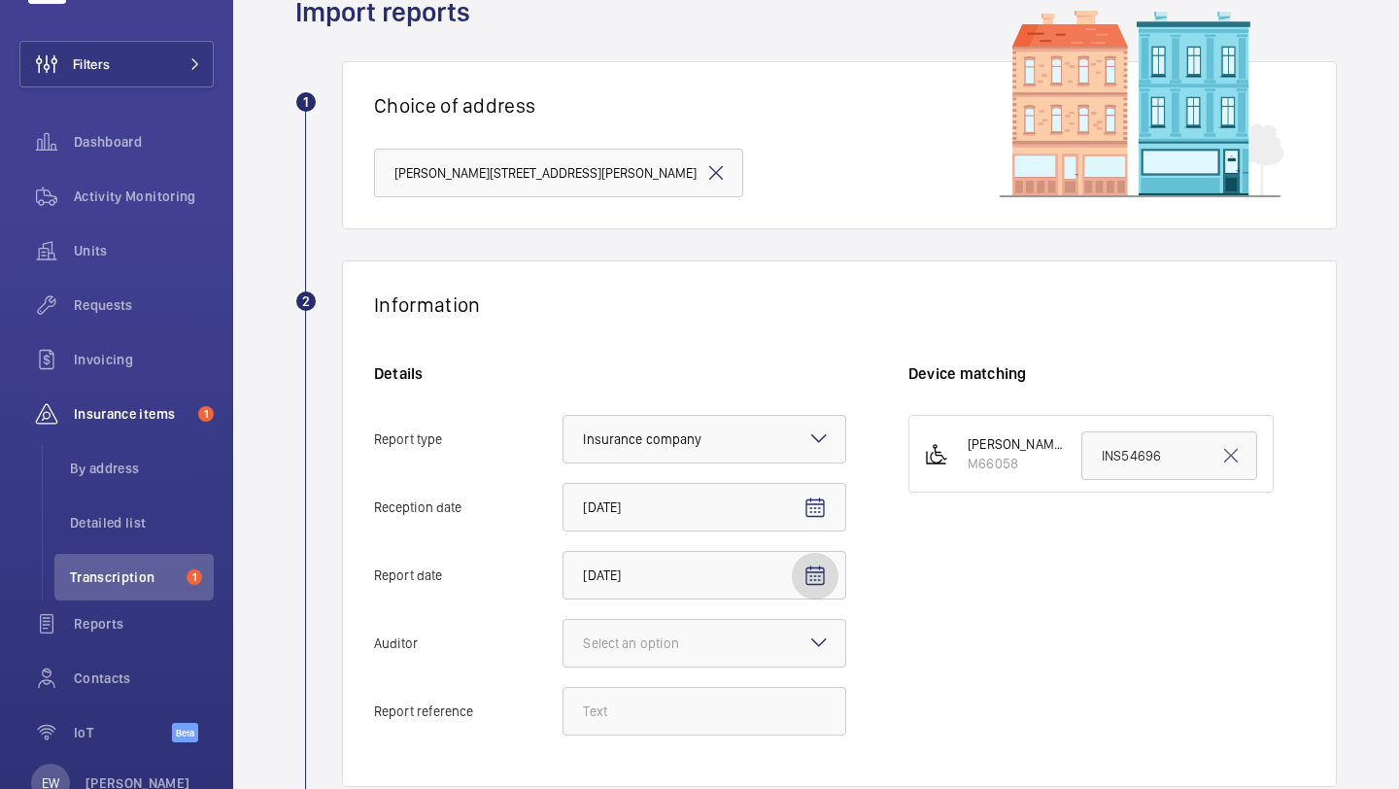
click at [815, 571] on mat-icon "Open calendar" at bounding box center [815, 576] width 23 height 23
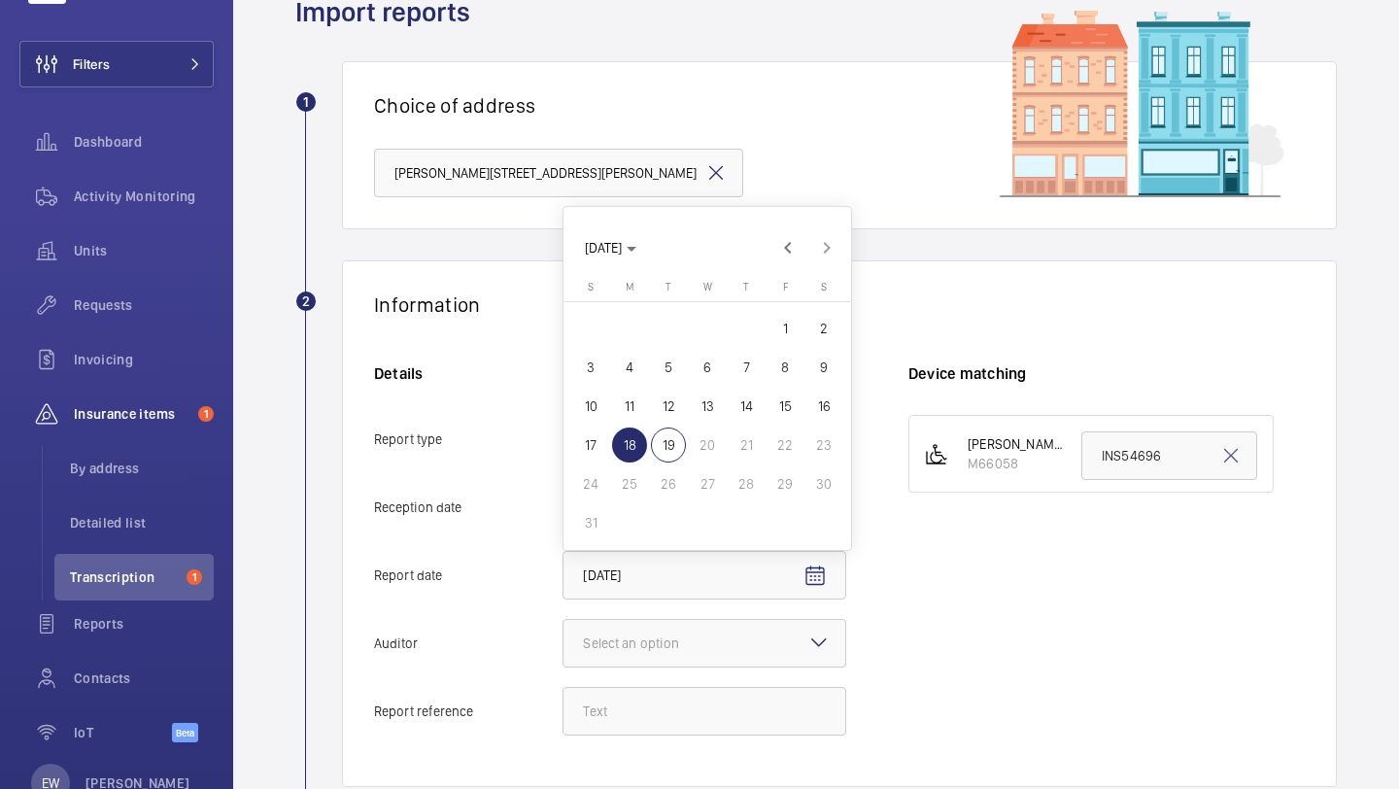
click at [775, 408] on span "15" at bounding box center [785, 406] width 35 height 35
type input "8/15/2025"
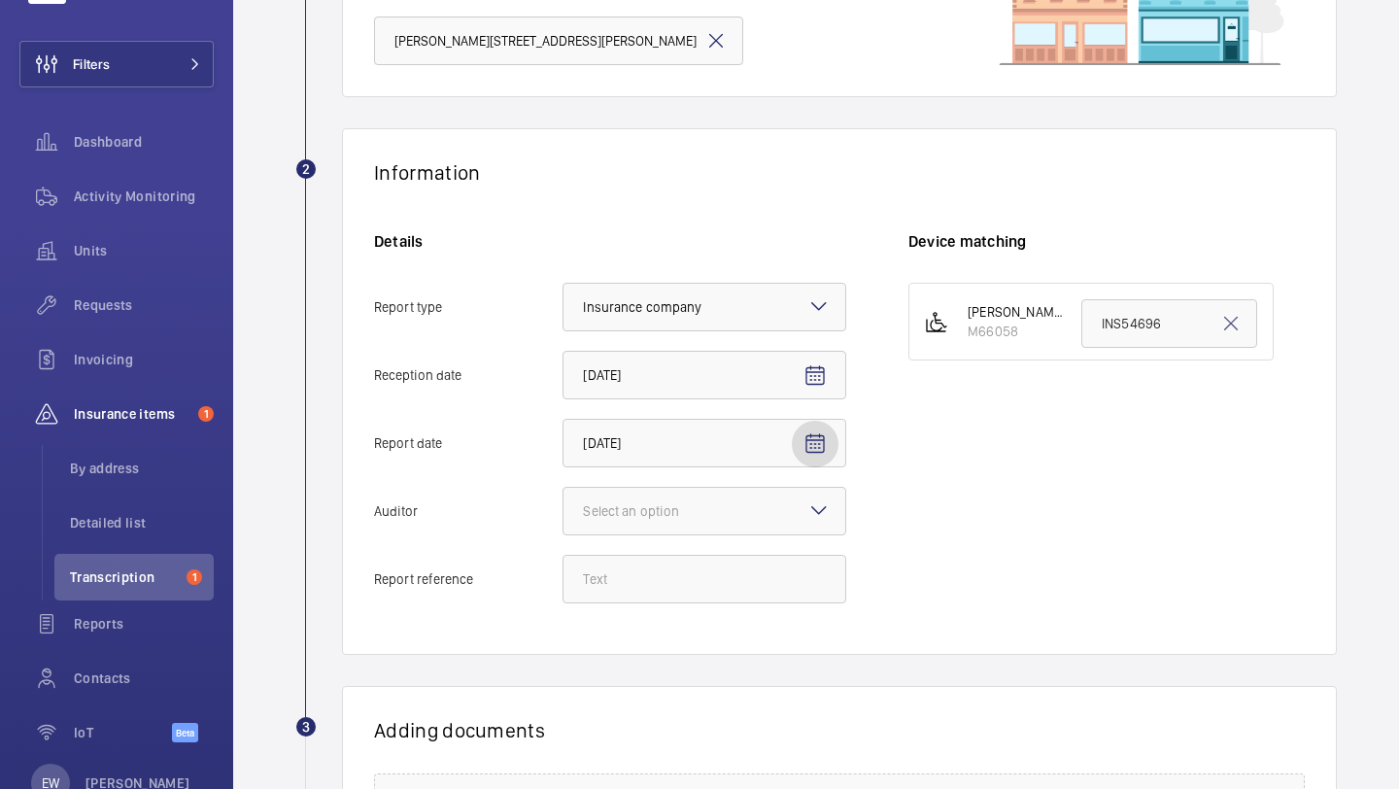
scroll to position [263, 0]
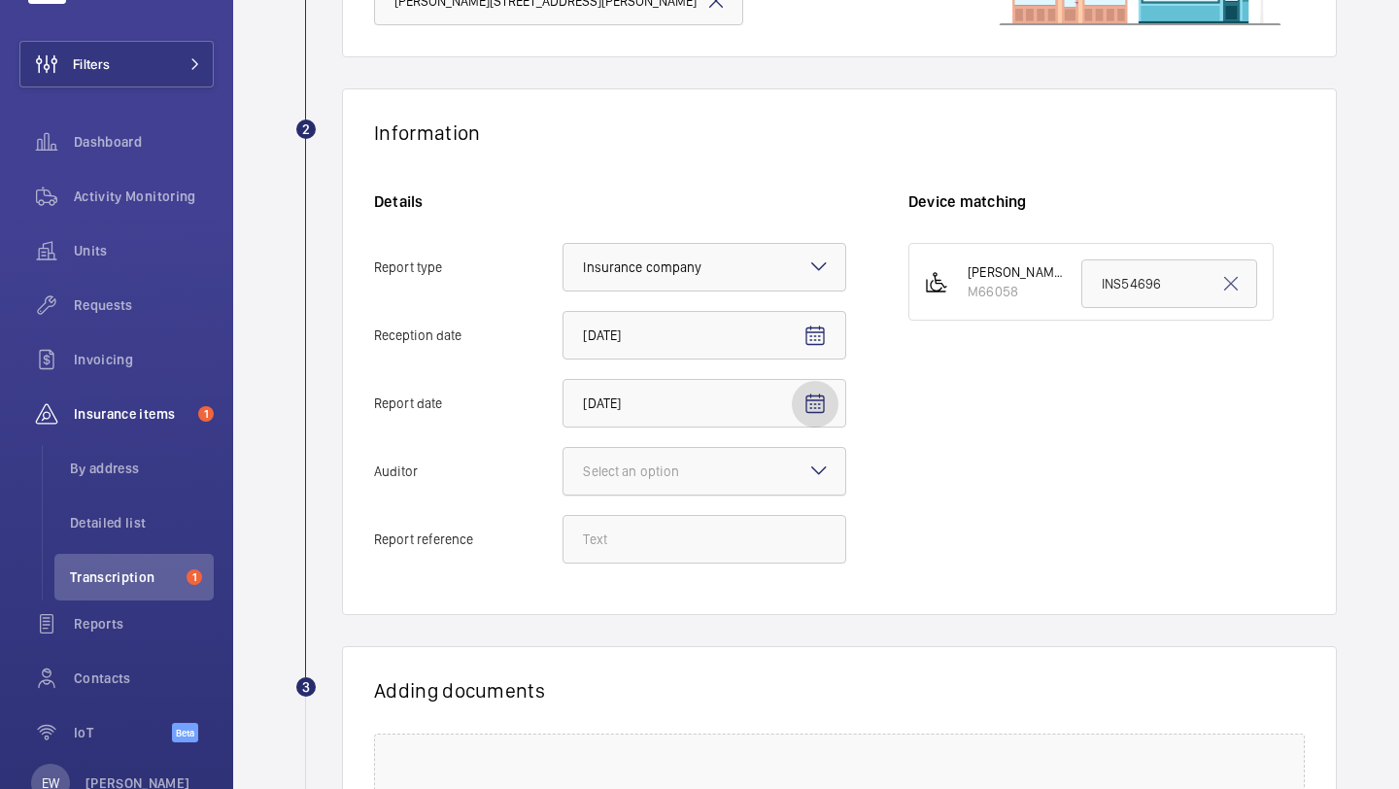
click at [728, 465] on div at bounding box center [705, 471] width 282 height 47
click at [564, 465] on input "Auditor Select an option" at bounding box center [564, 471] width 0 height 47
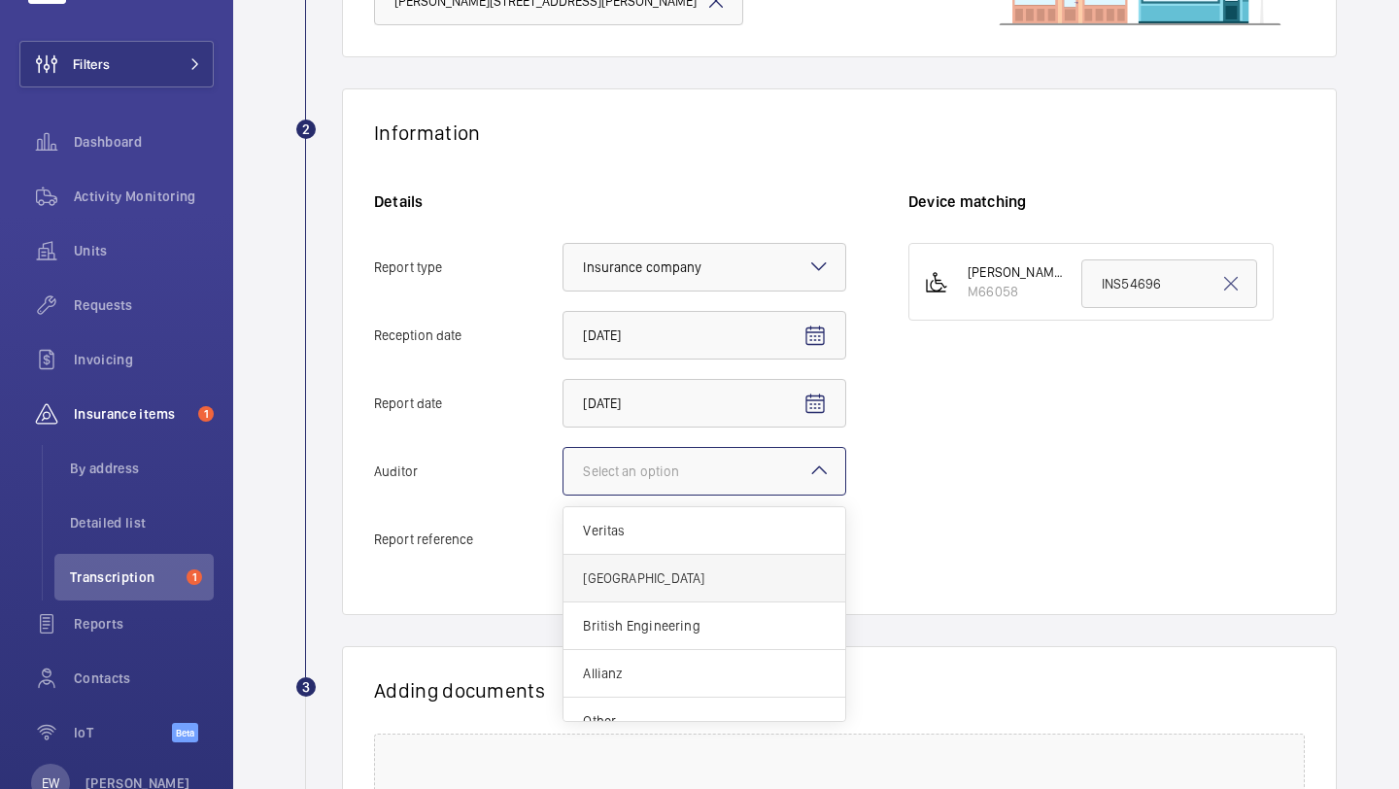
scroll to position [23, 0]
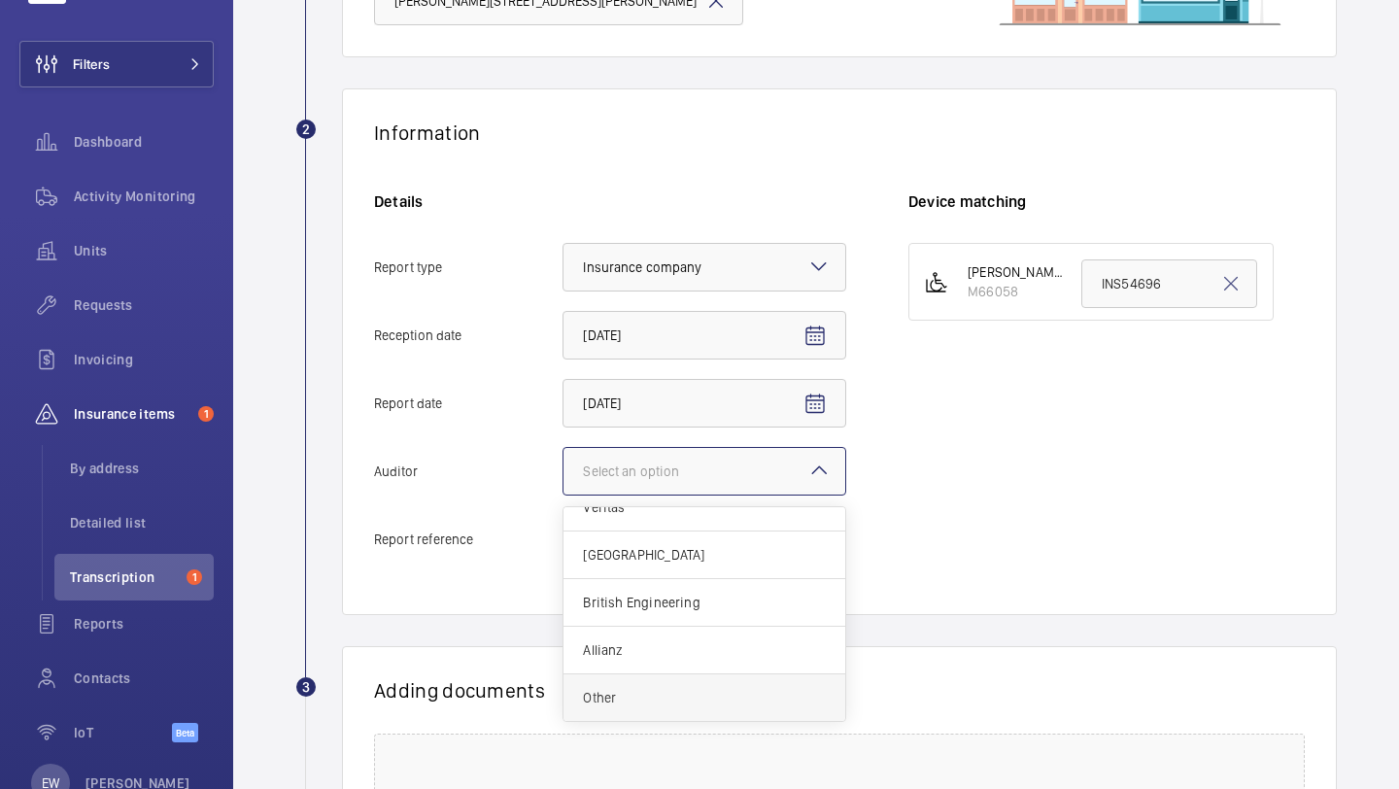
click at [662, 692] on span "Other" at bounding box center [704, 697] width 243 height 19
click at [564, 495] on input "Auditor Select an option Veritas Zurich British Engineering Allianz Other" at bounding box center [564, 471] width 0 height 47
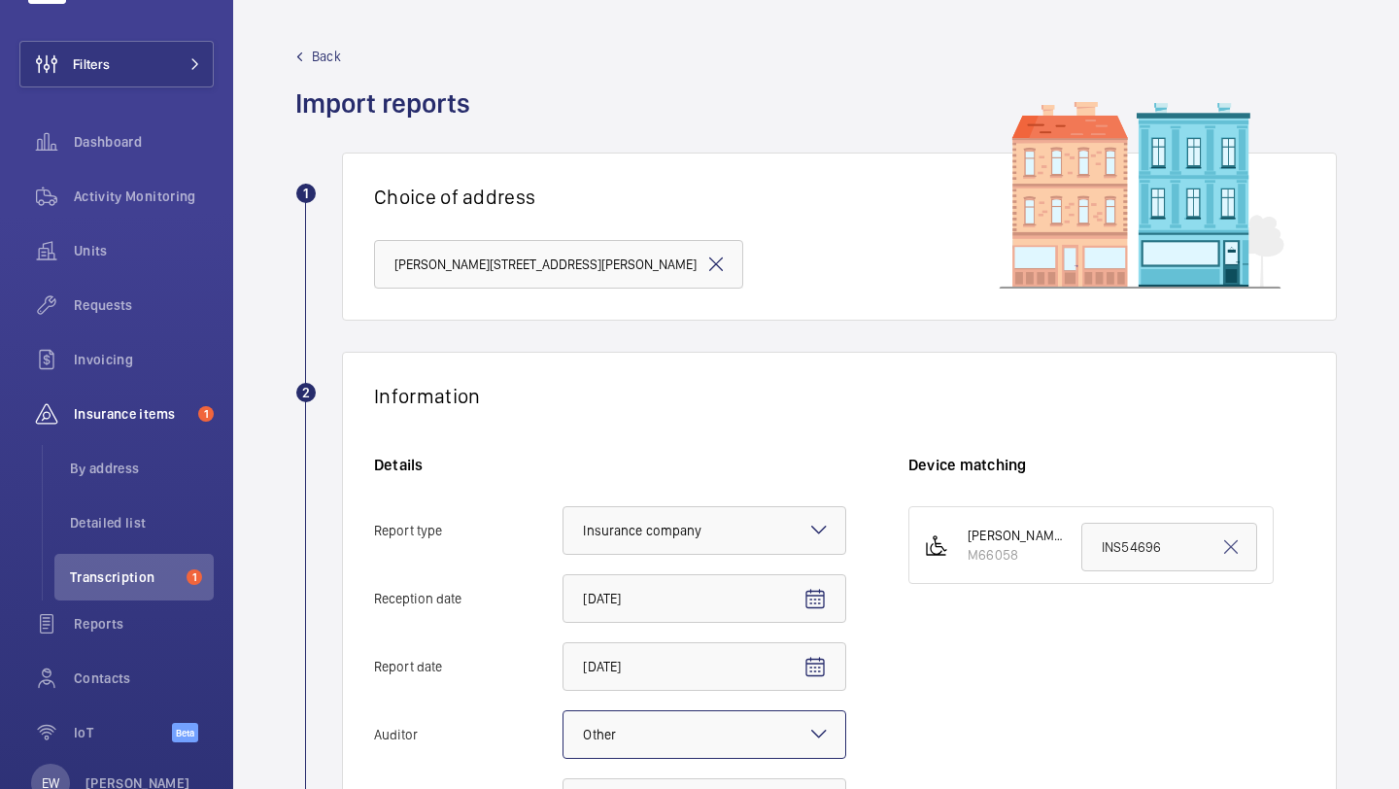
scroll to position [146, 0]
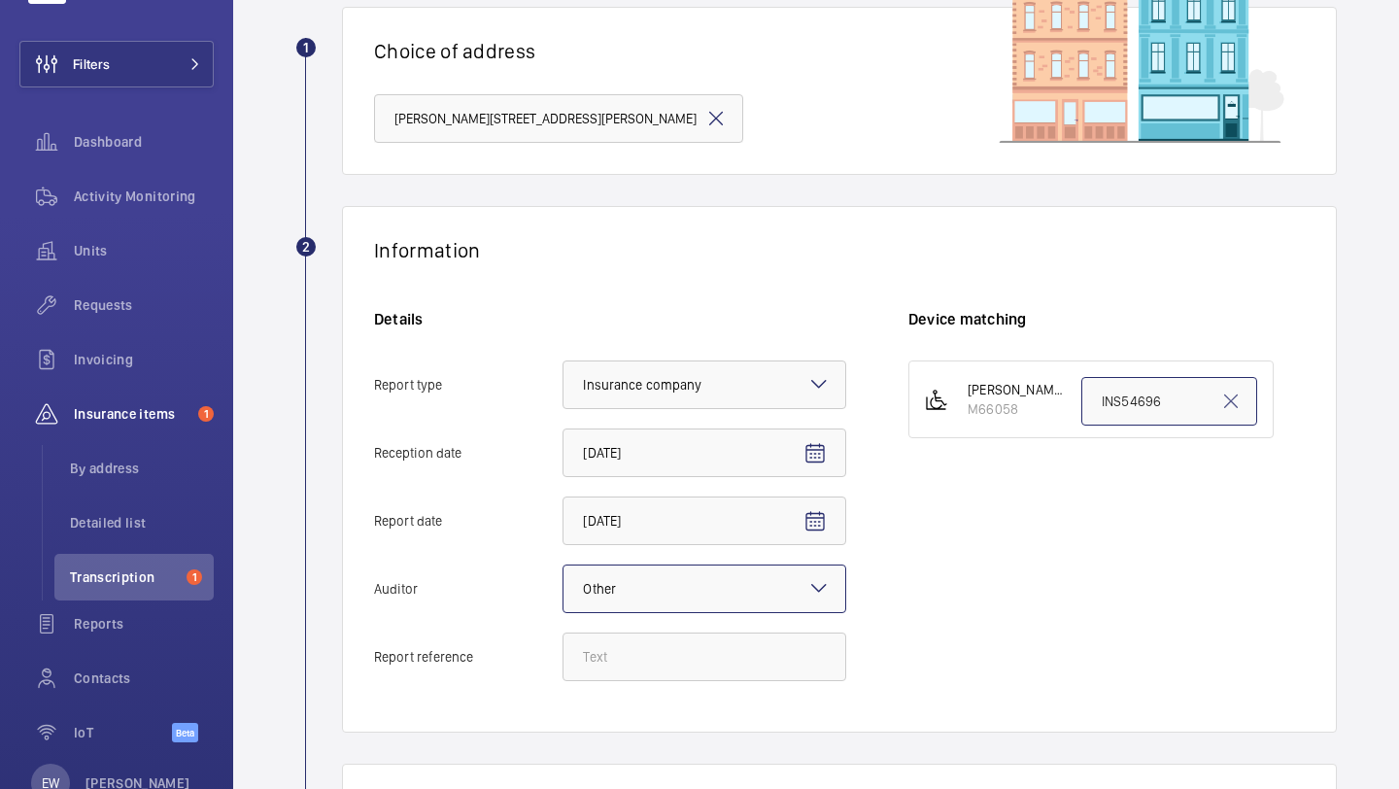
click at [1164, 388] on input "INS54696" at bounding box center [1170, 401] width 176 height 49
click at [1164, 387] on input "INS54696" at bounding box center [1170, 401] width 176 height 49
paste input "INS6364"
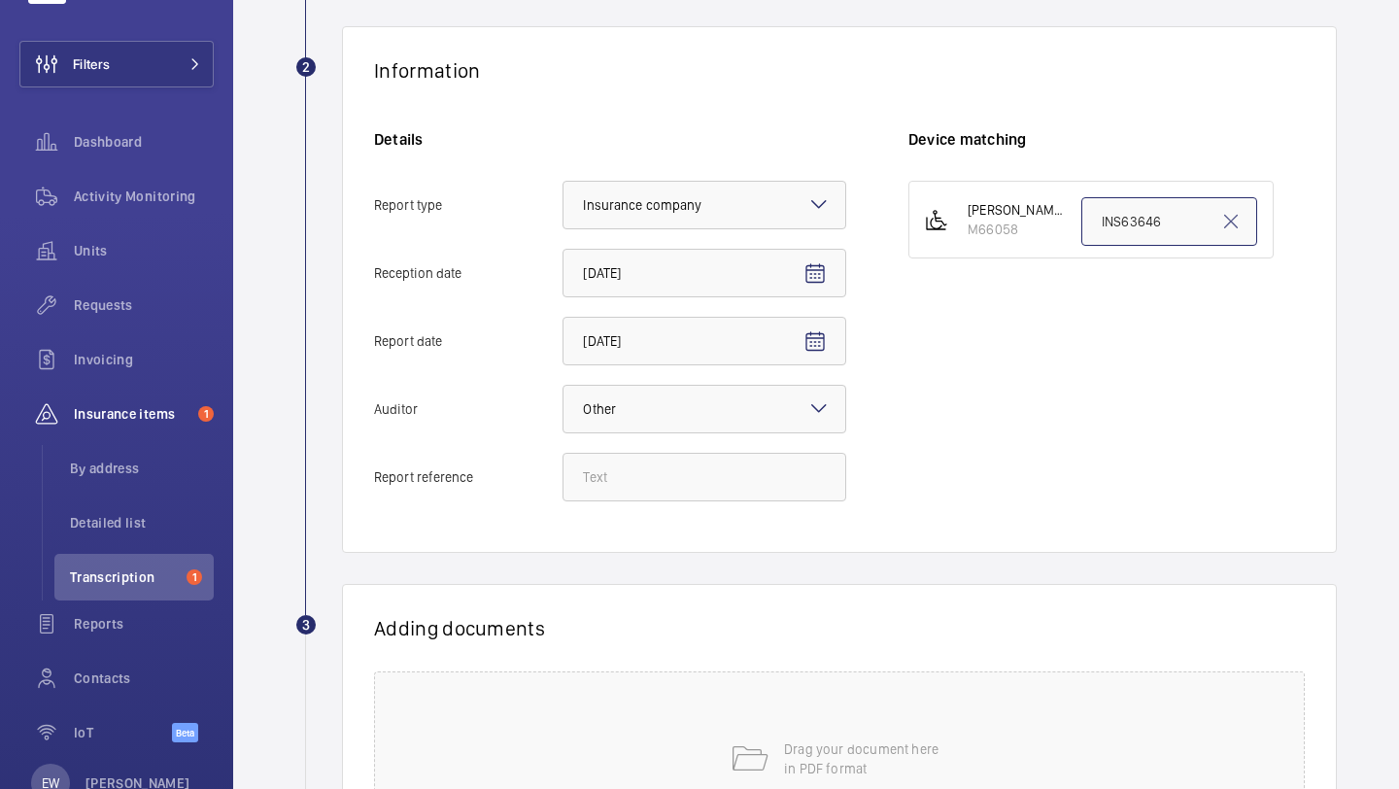
scroll to position [539, 0]
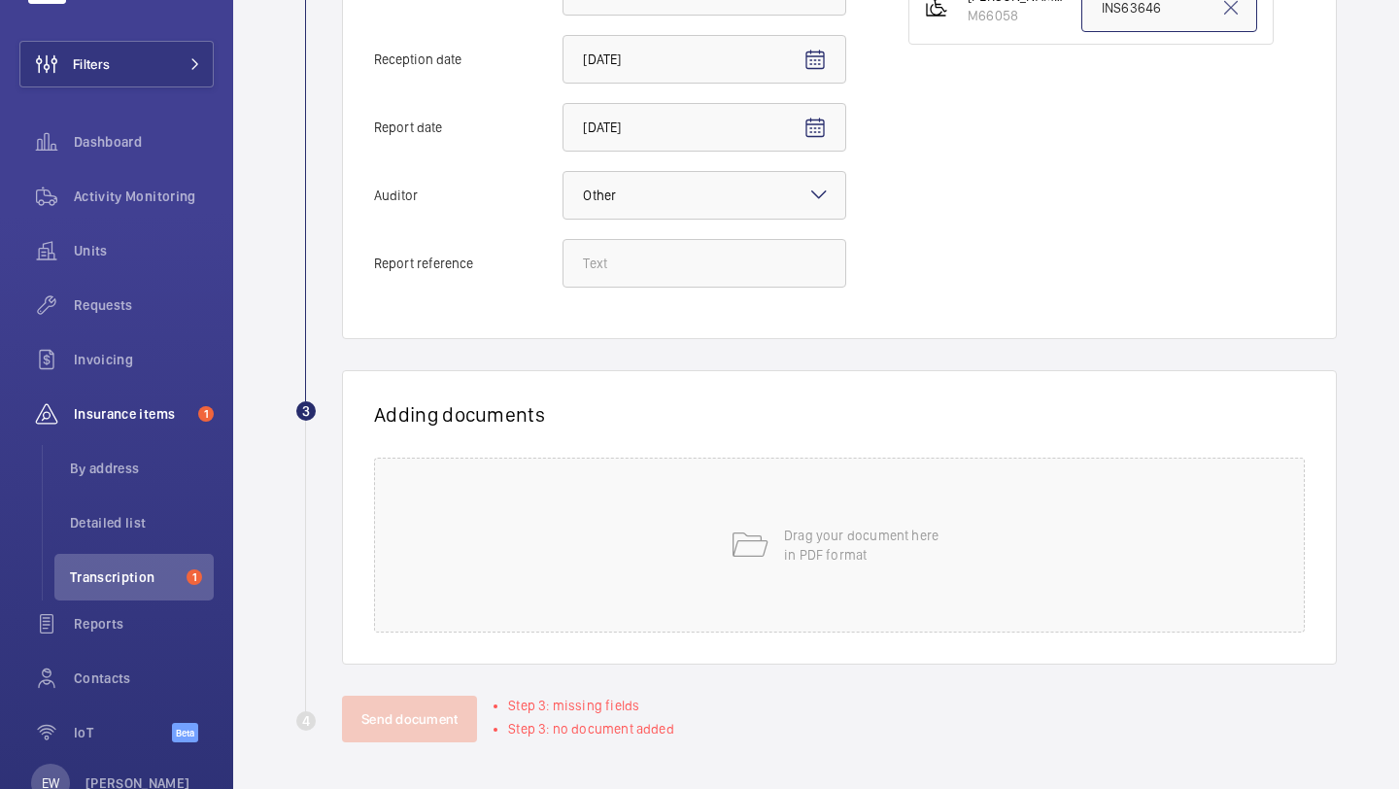
type input "INS63646"
click at [630, 274] on input "Report reference" at bounding box center [705, 263] width 284 height 49
paste input "INS63646"
type input "INS63646"
click at [798, 540] on p "Drag your document here in PDF format" at bounding box center [866, 545] width 165 height 39
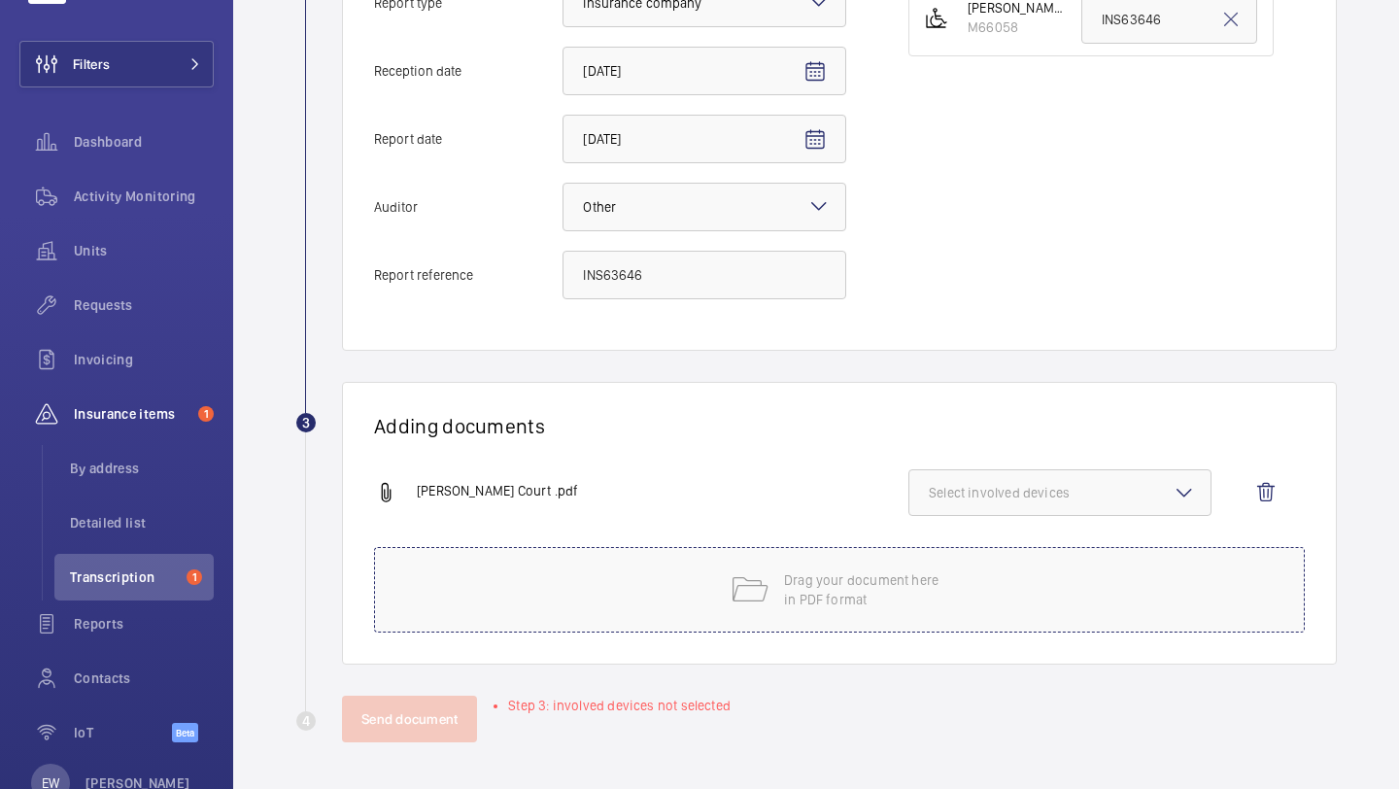
scroll to position [528, 0]
click at [978, 488] on span "Select involved devices" at bounding box center [1060, 492] width 262 height 19
click at [978, 534] on label "M66058" at bounding box center [1046, 554] width 272 height 47
click at [957, 534] on input "M66058" at bounding box center [937, 553] width 39 height 39
checkbox input "true"
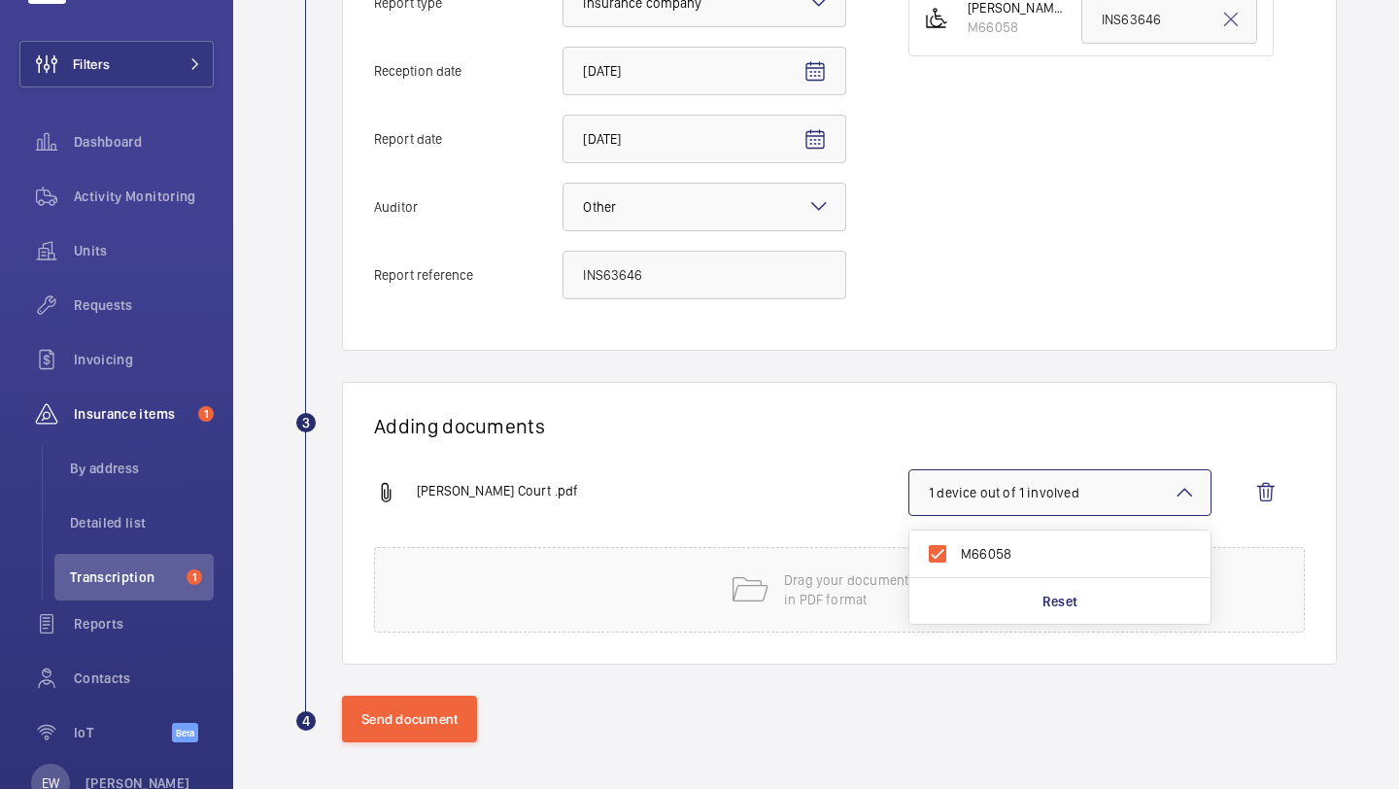
click at [919, 418] on h1 "Adding documents" at bounding box center [839, 426] width 931 height 24
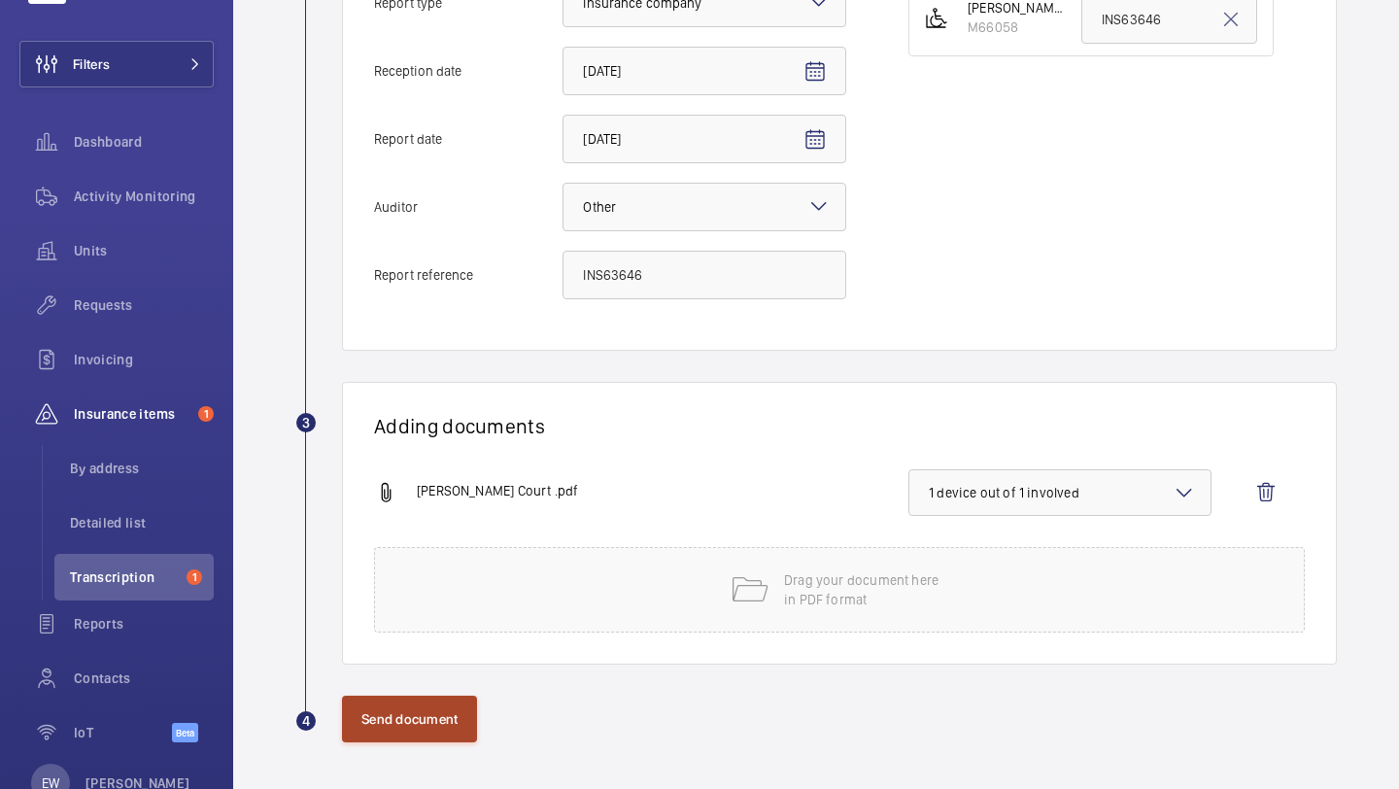
click at [399, 709] on button "Send document" at bounding box center [409, 719] width 135 height 47
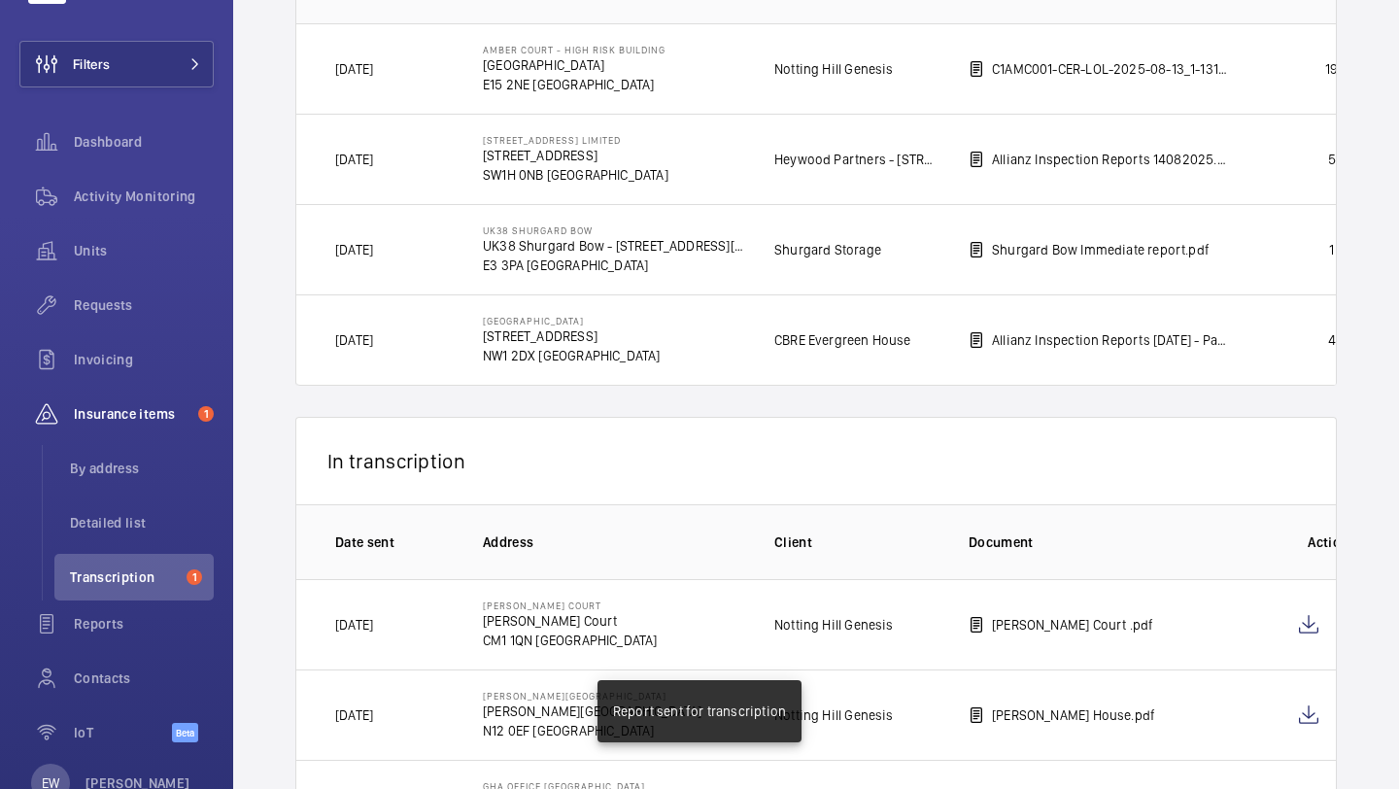
scroll to position [528, 0]
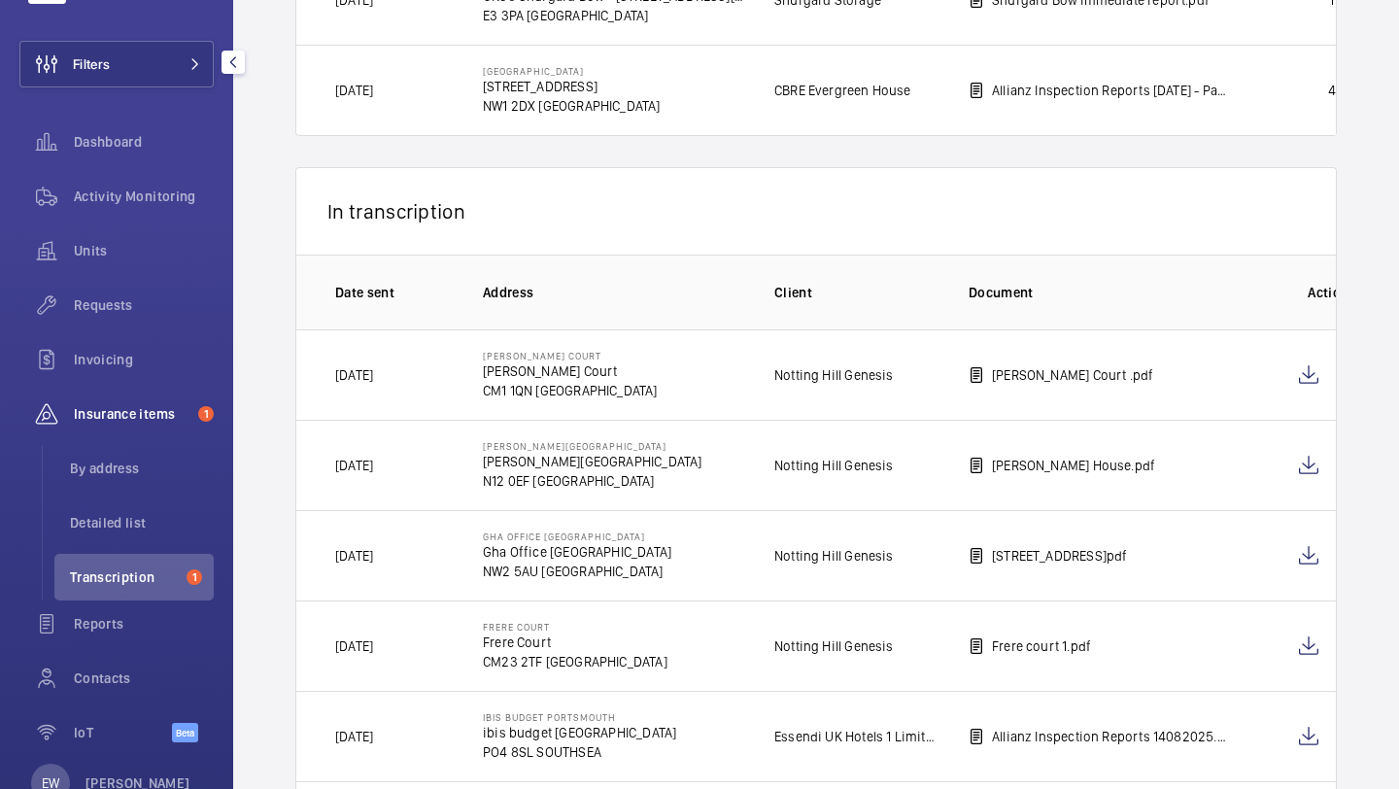
click at [300, 321] on th "Date sent" at bounding box center [373, 292] width 155 height 75
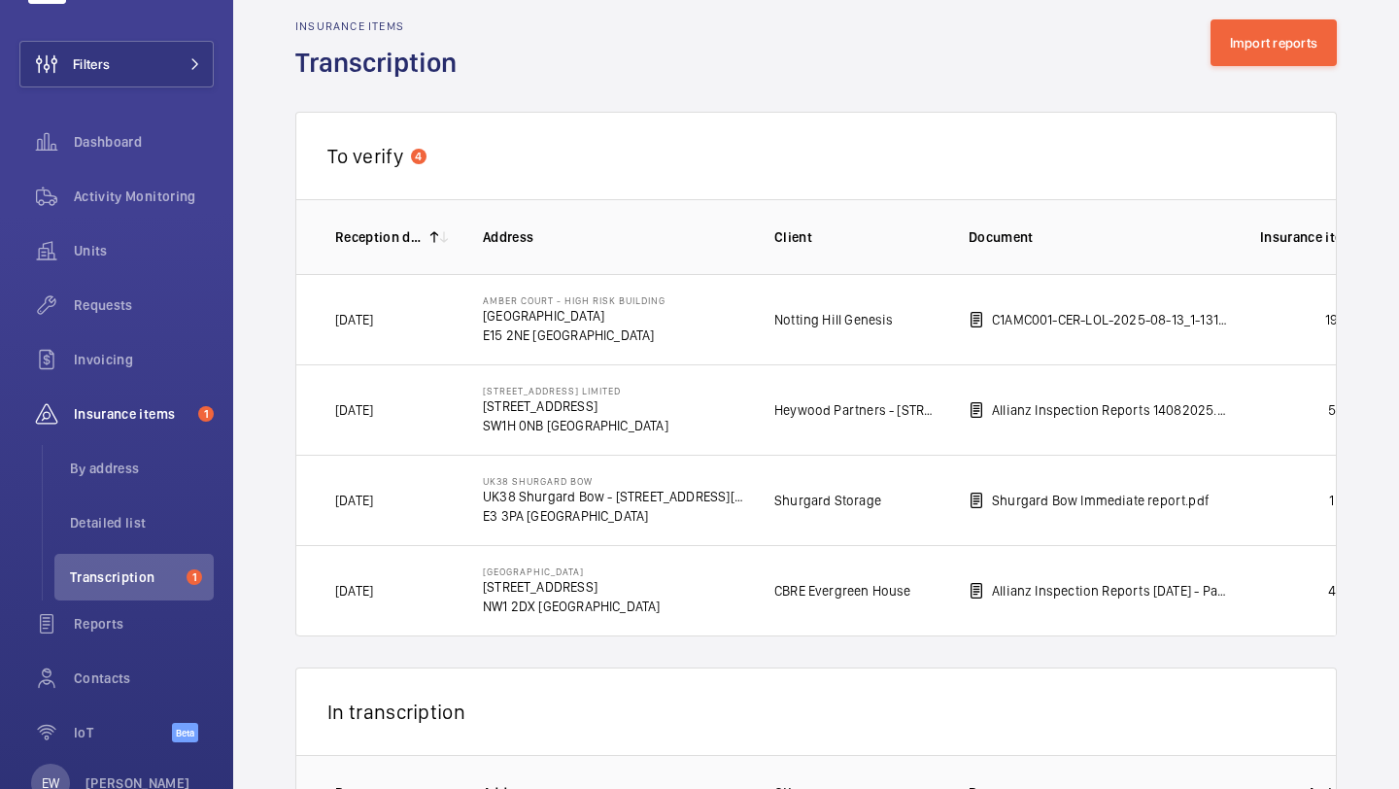
scroll to position [0, 0]
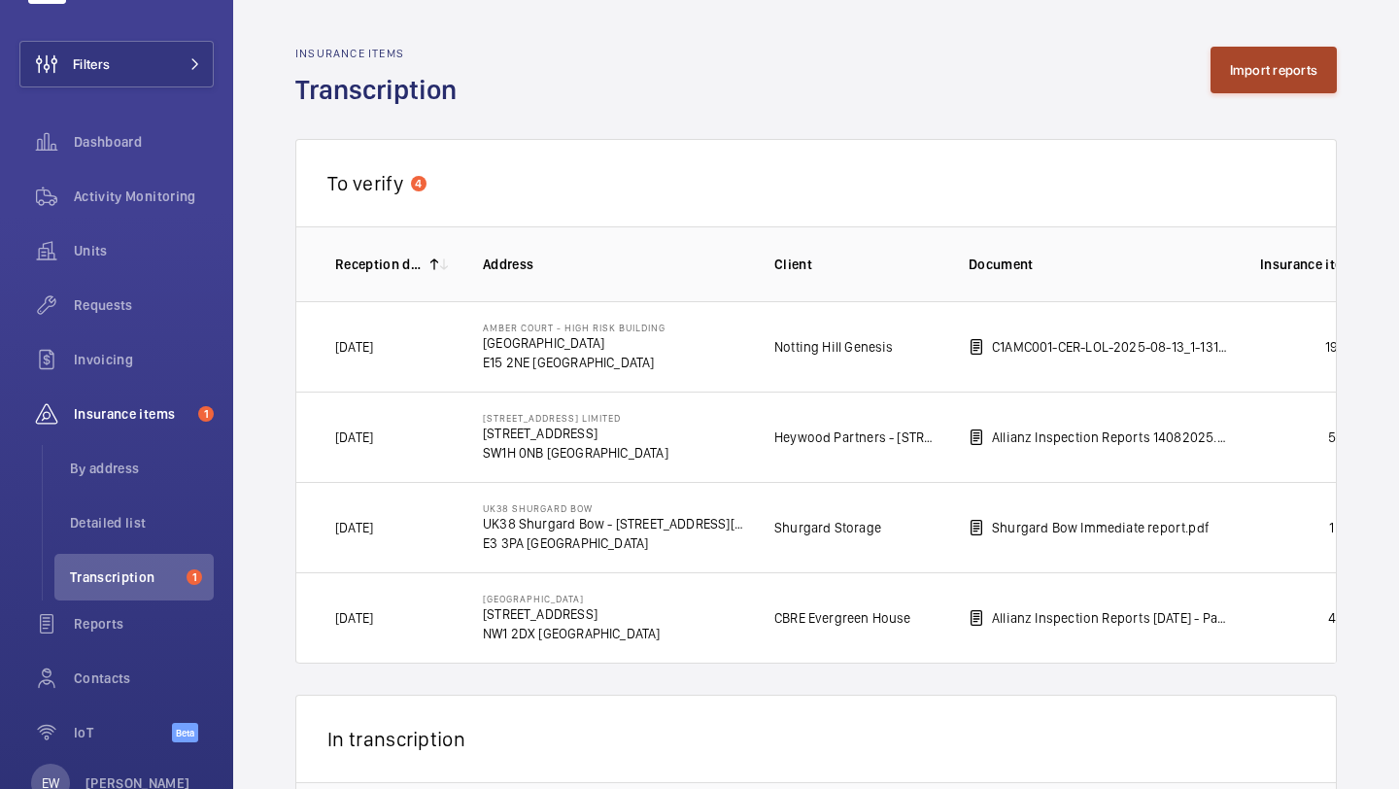
click at [1245, 69] on button "Import reports" at bounding box center [1274, 70] width 127 height 47
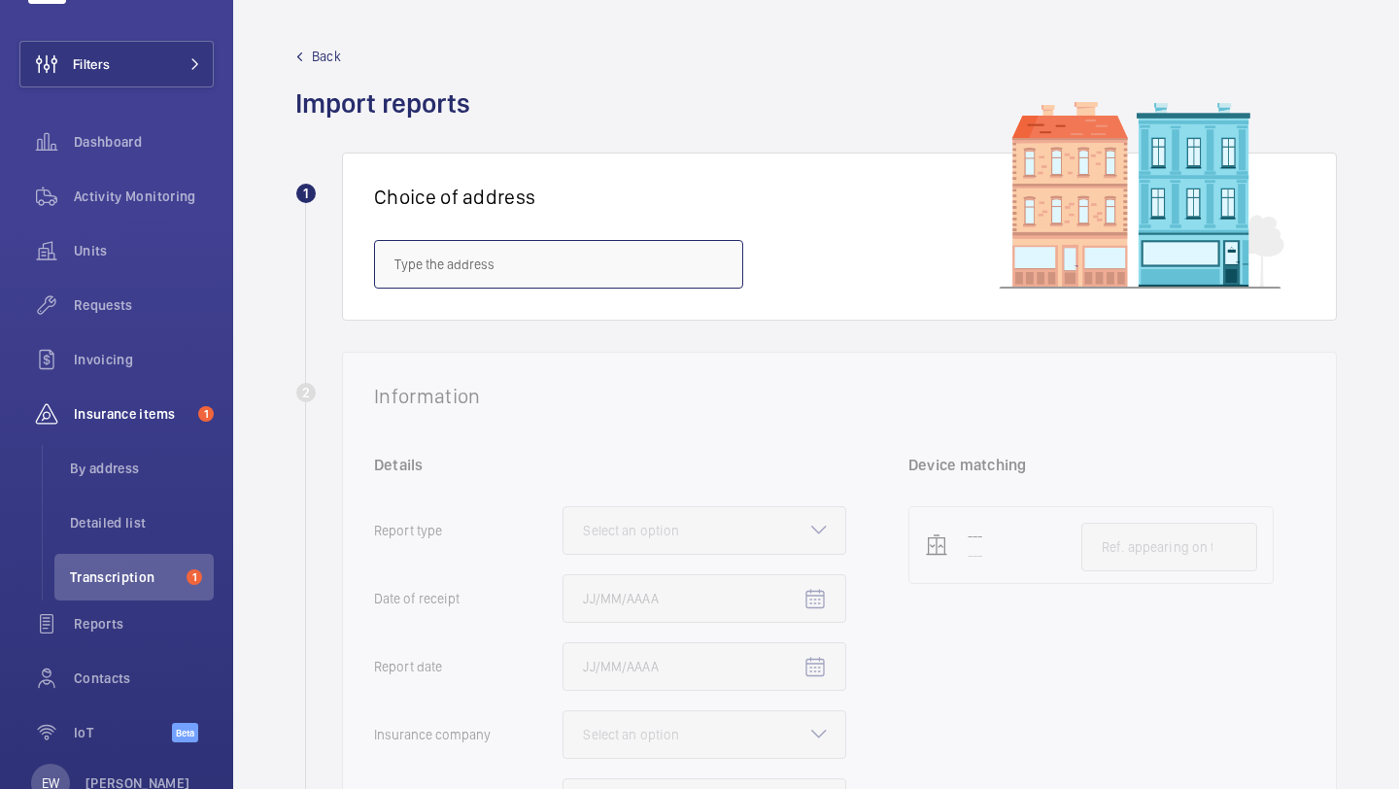
click at [598, 244] on input "text" at bounding box center [558, 264] width 369 height 49
paste input "25B Goswell Road"
click at [563, 301] on mat-option "25B Goswell Road - High Risk Building - 25B Goswell Road, LONDON EC1M 7AJ" at bounding box center [558, 322] width 367 height 47
type input "25B Goswell Road - High Risk Building - 25B Goswell Road, LONDON EC1M 7AJ"
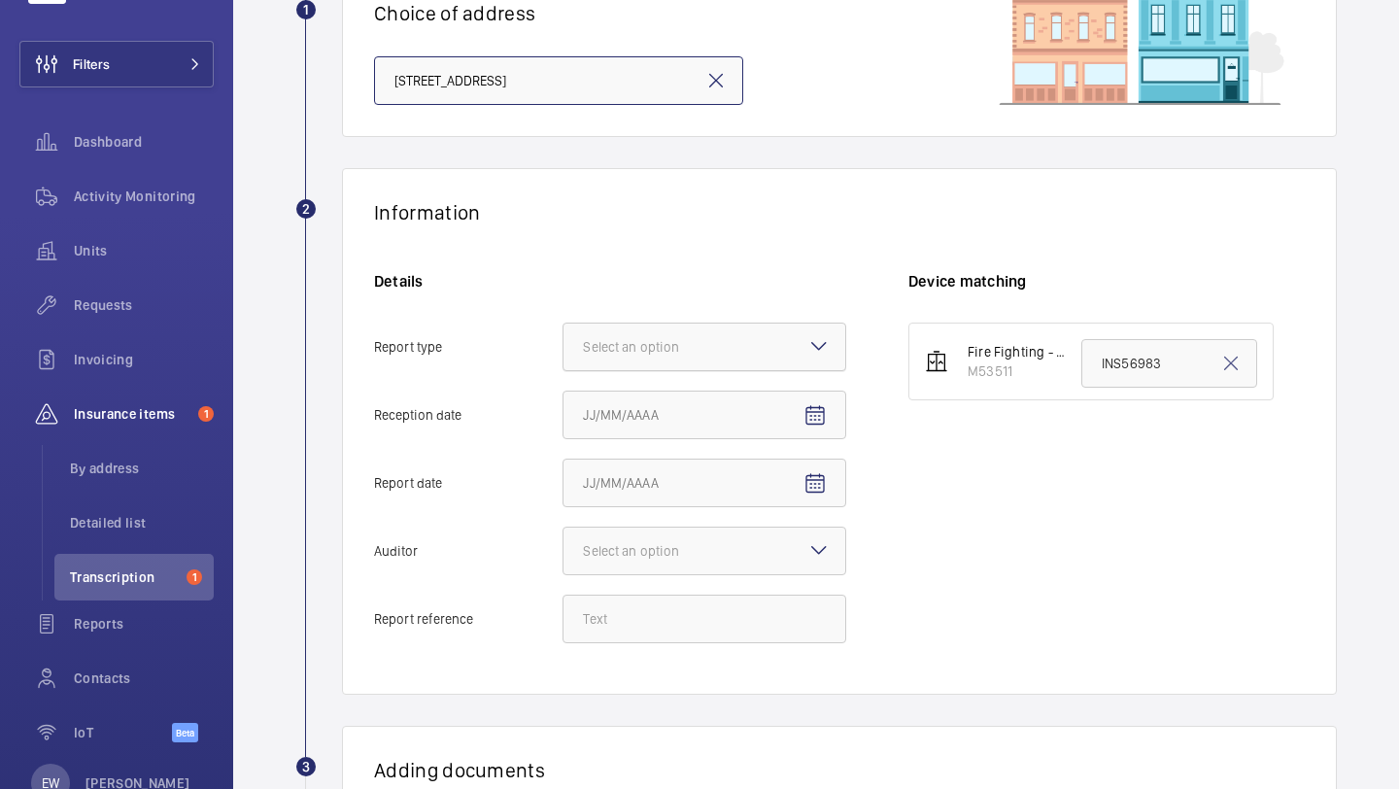
scroll to position [197, 0]
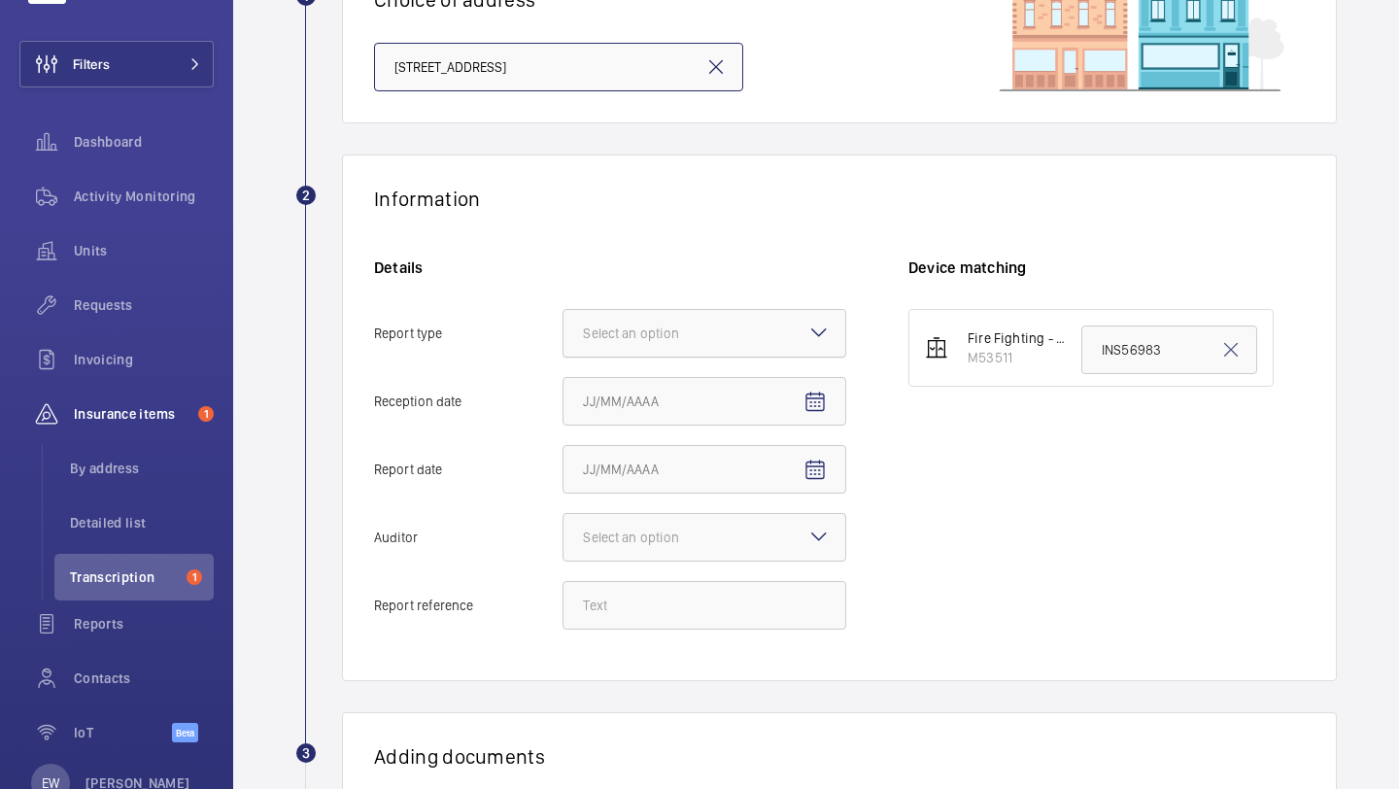
click at [648, 343] on div at bounding box center [705, 333] width 282 height 47
click at [564, 343] on input "Report type Select an option" at bounding box center [564, 333] width 0 height 47
click at [656, 396] on span "Insurance company" at bounding box center [704, 392] width 243 height 19
click at [564, 357] on input "Report type Select an option Insurance company Consultant" at bounding box center [564, 333] width 0 height 47
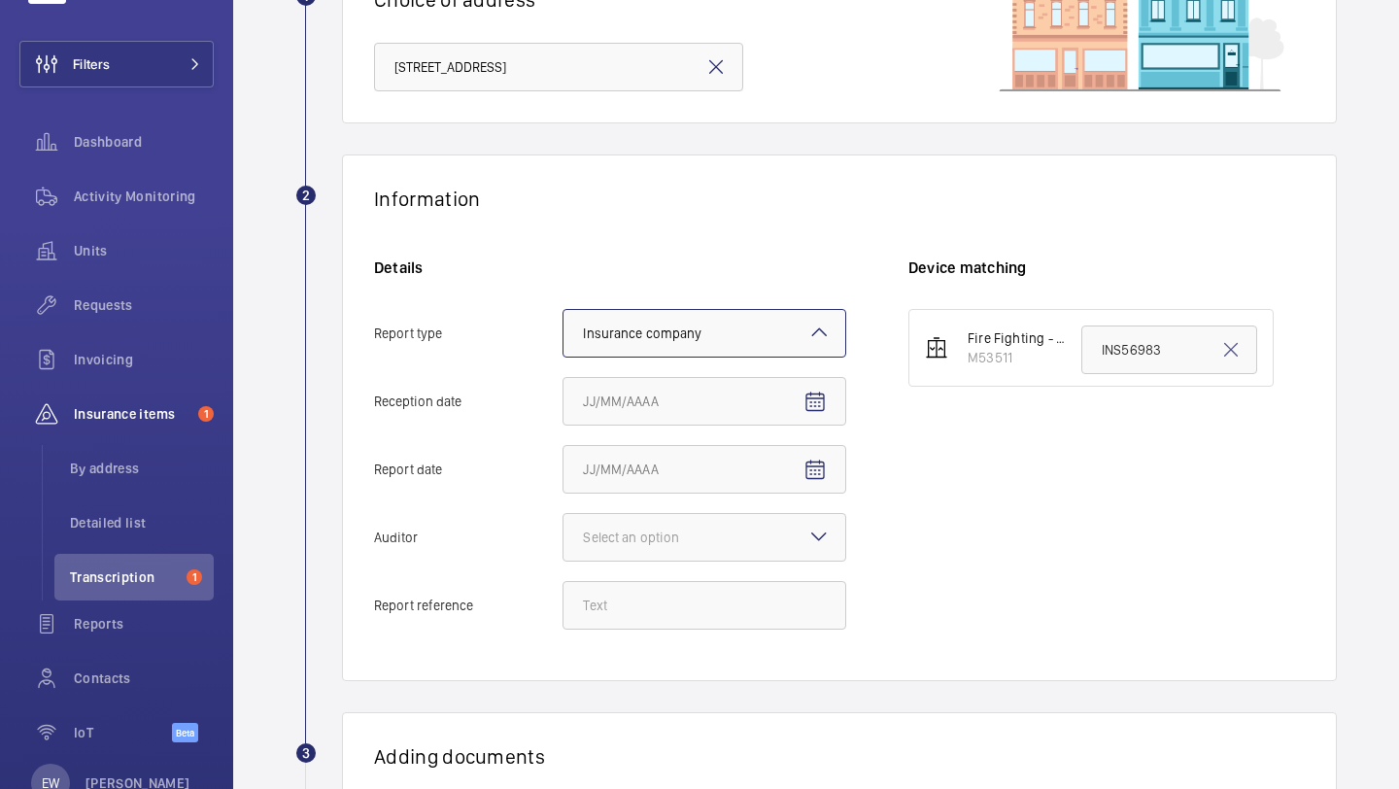
scroll to position [456, 0]
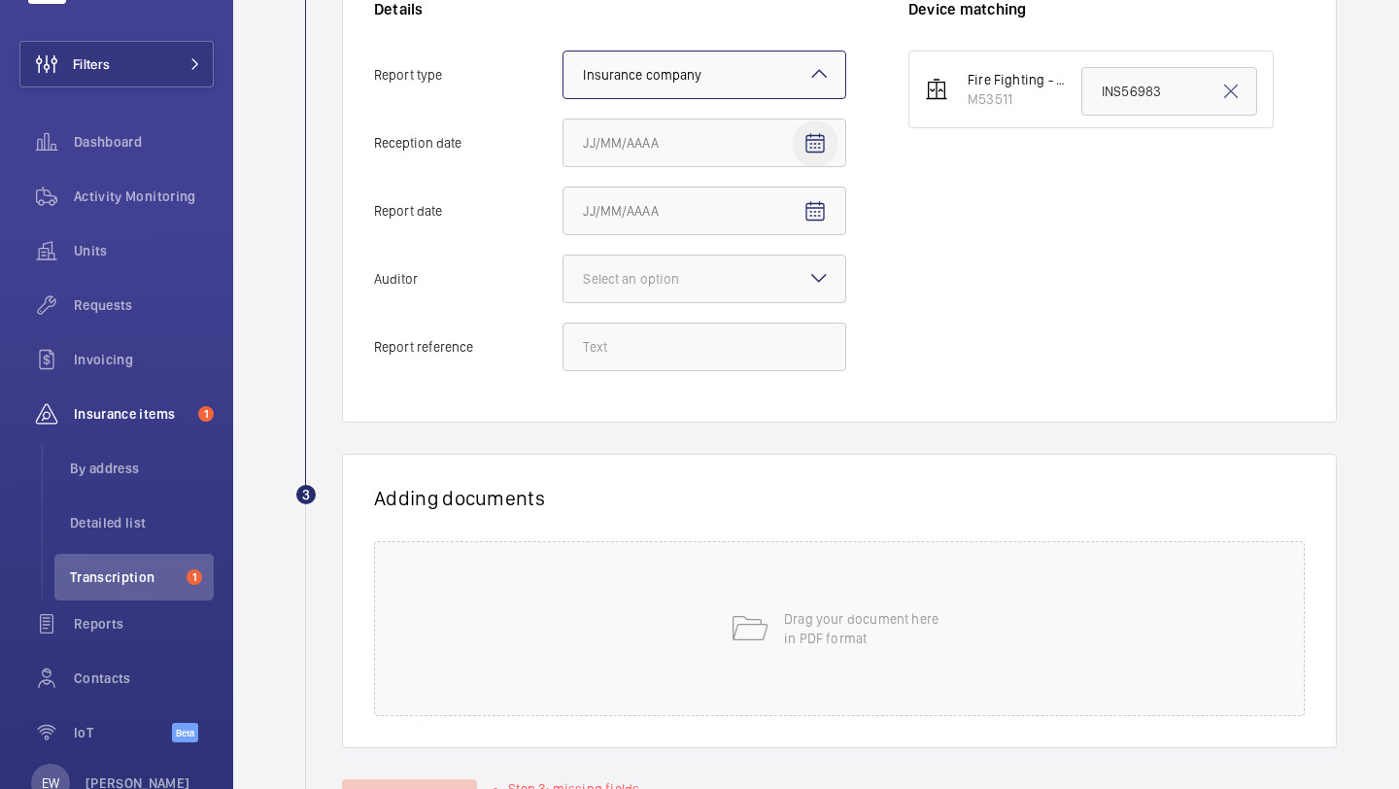
click at [810, 139] on mat-icon "Open calendar" at bounding box center [815, 143] width 23 height 23
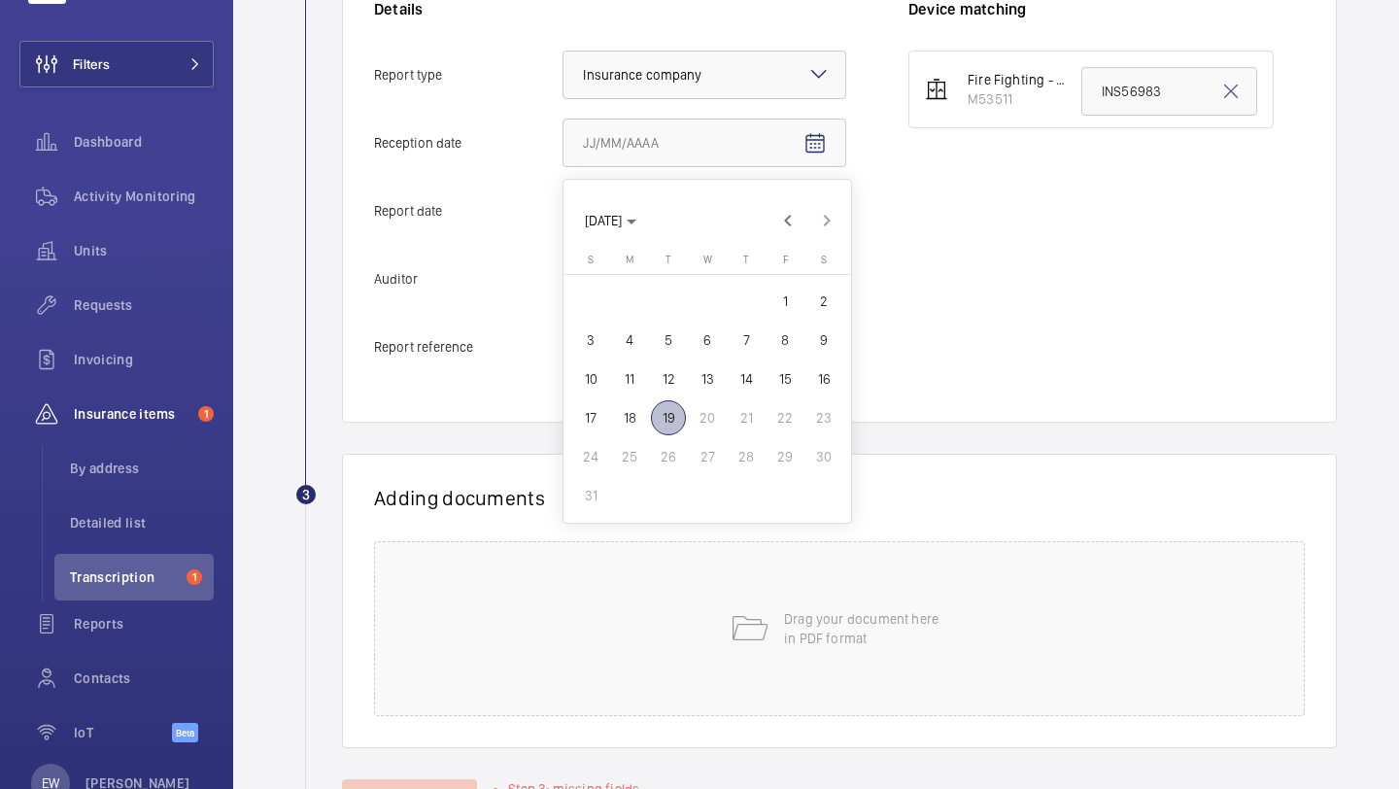
click at [675, 417] on span "19" at bounding box center [668, 417] width 35 height 35
type input "8/19/2025"
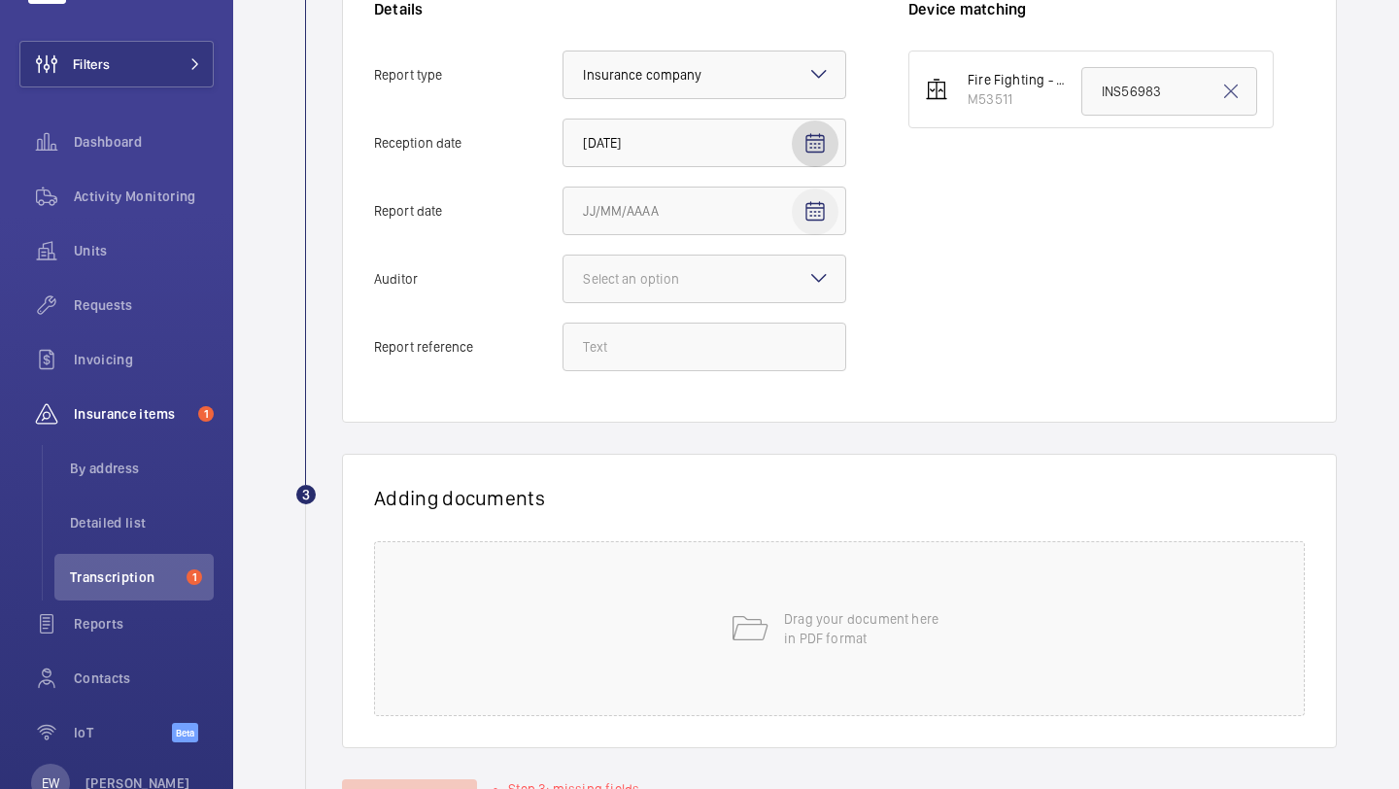
click at [810, 201] on mat-icon "Open calendar" at bounding box center [815, 211] width 23 height 23
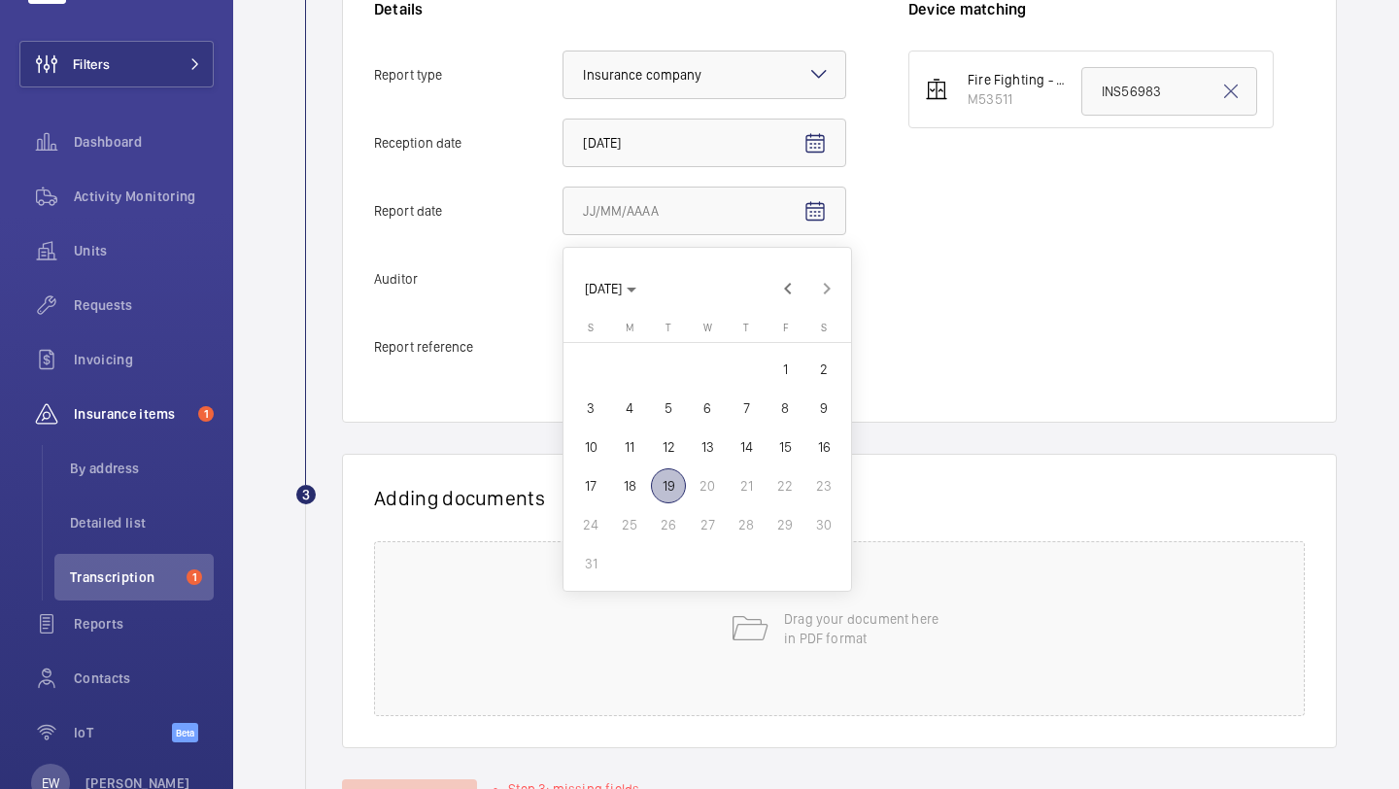
click at [630, 487] on span "18" at bounding box center [629, 485] width 35 height 35
type input "8/18/2025"
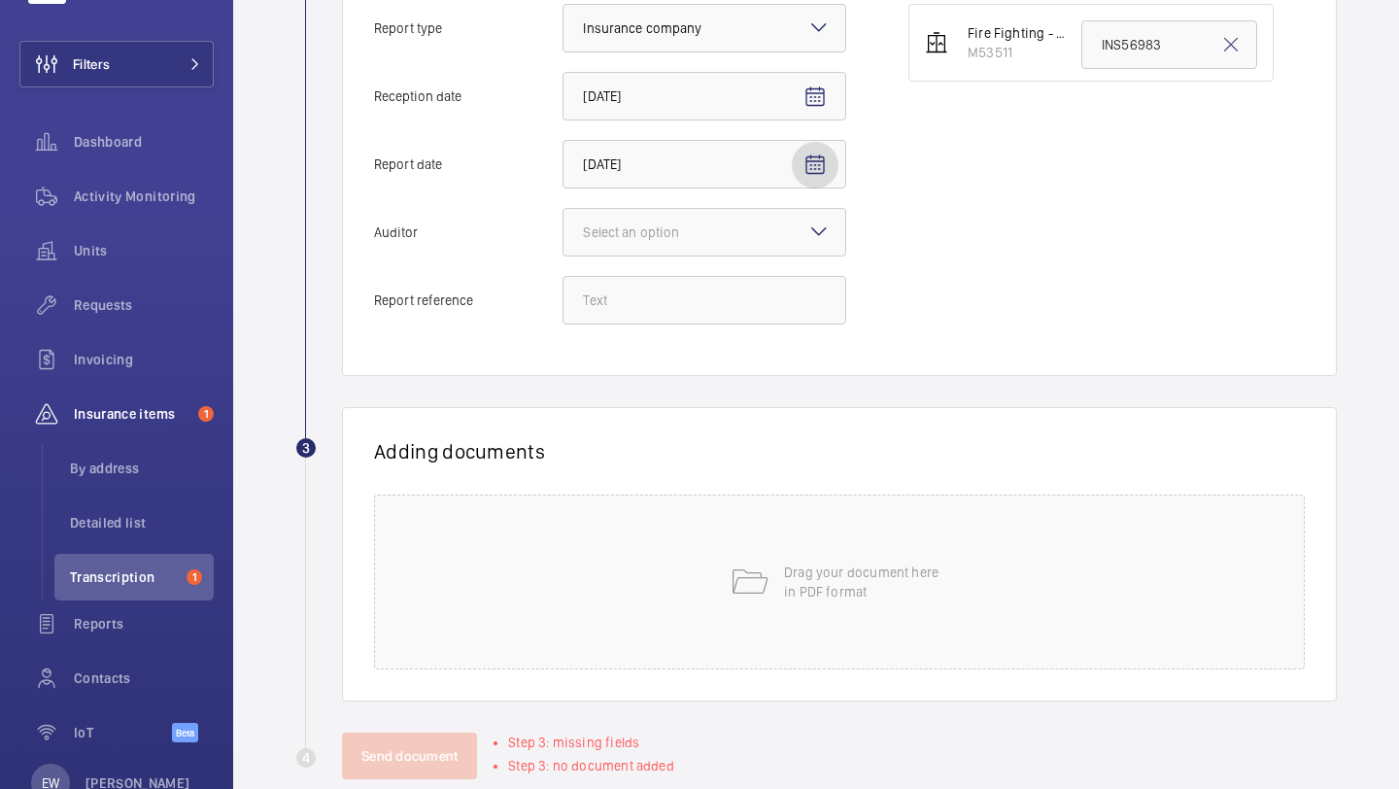
scroll to position [539, 0]
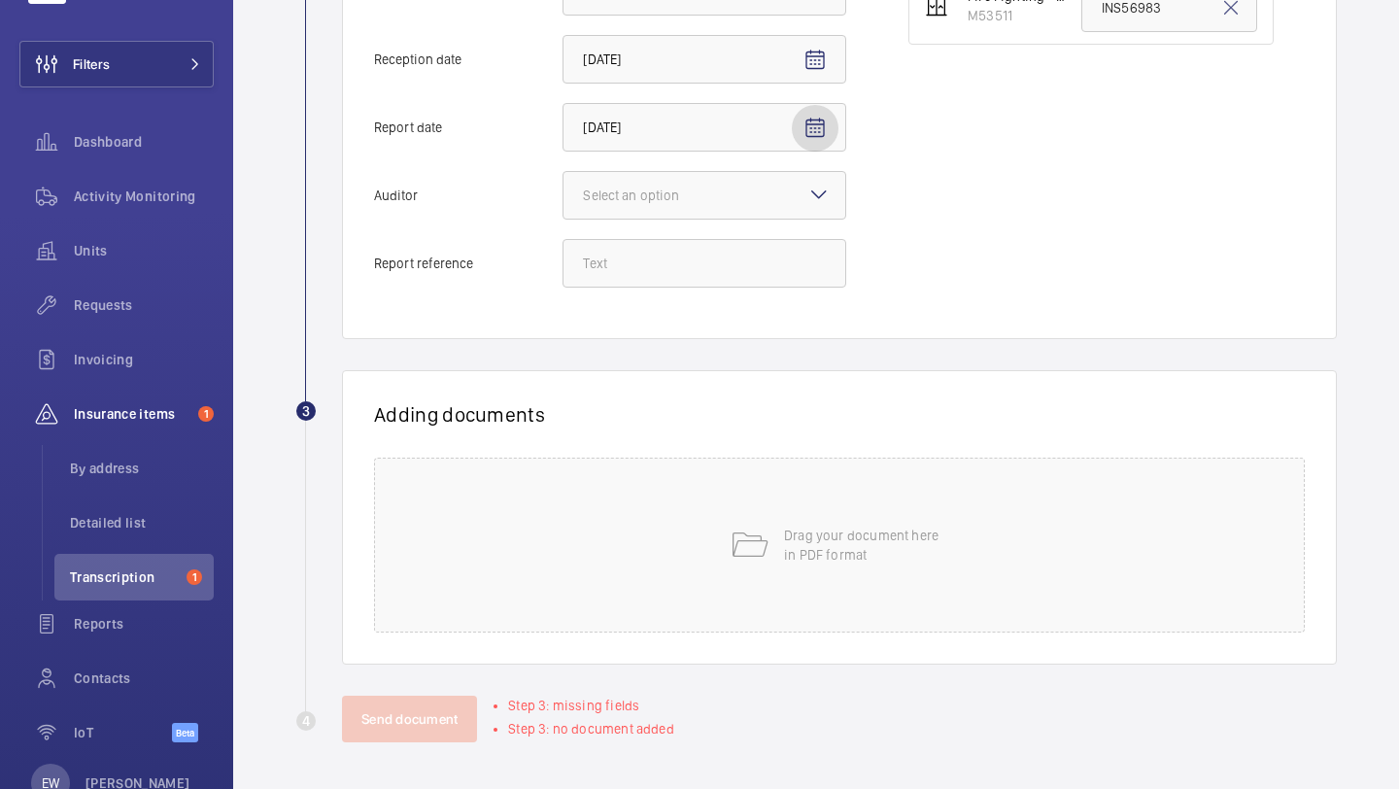
click at [720, 164] on div "Details Report type Select an option × Insurance company × Reception date 8/19/…" at bounding box center [641, 111] width 534 height 392
click at [714, 186] on div "Select an option" at bounding box center [655, 195] width 145 height 19
click at [564, 186] on input "Auditor Select an option" at bounding box center [564, 195] width 0 height 47
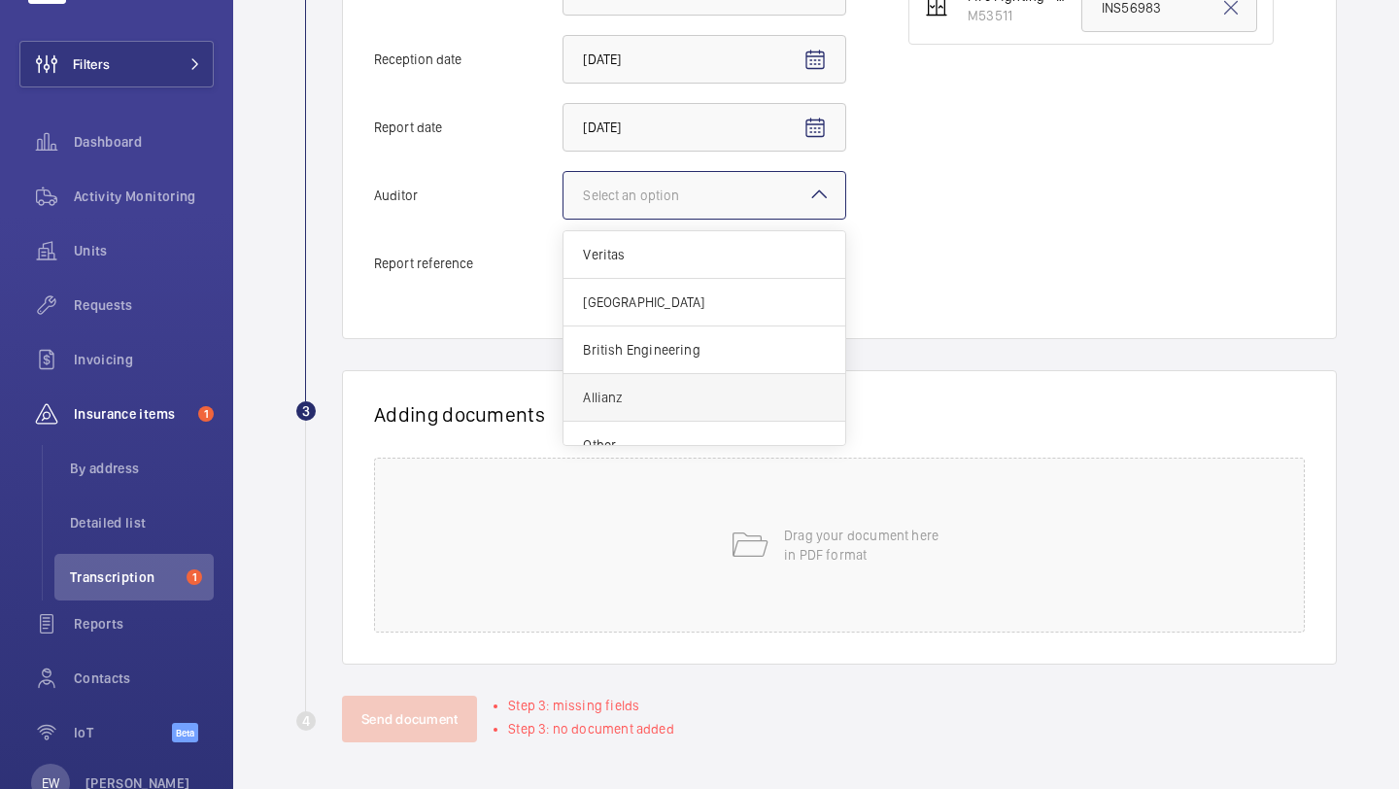
scroll to position [23, 0]
click at [671, 416] on span "Other" at bounding box center [704, 421] width 243 height 19
click at [564, 219] on input "Auditor Select an option Veritas Zurich British Engineering Allianz Other" at bounding box center [564, 195] width 0 height 47
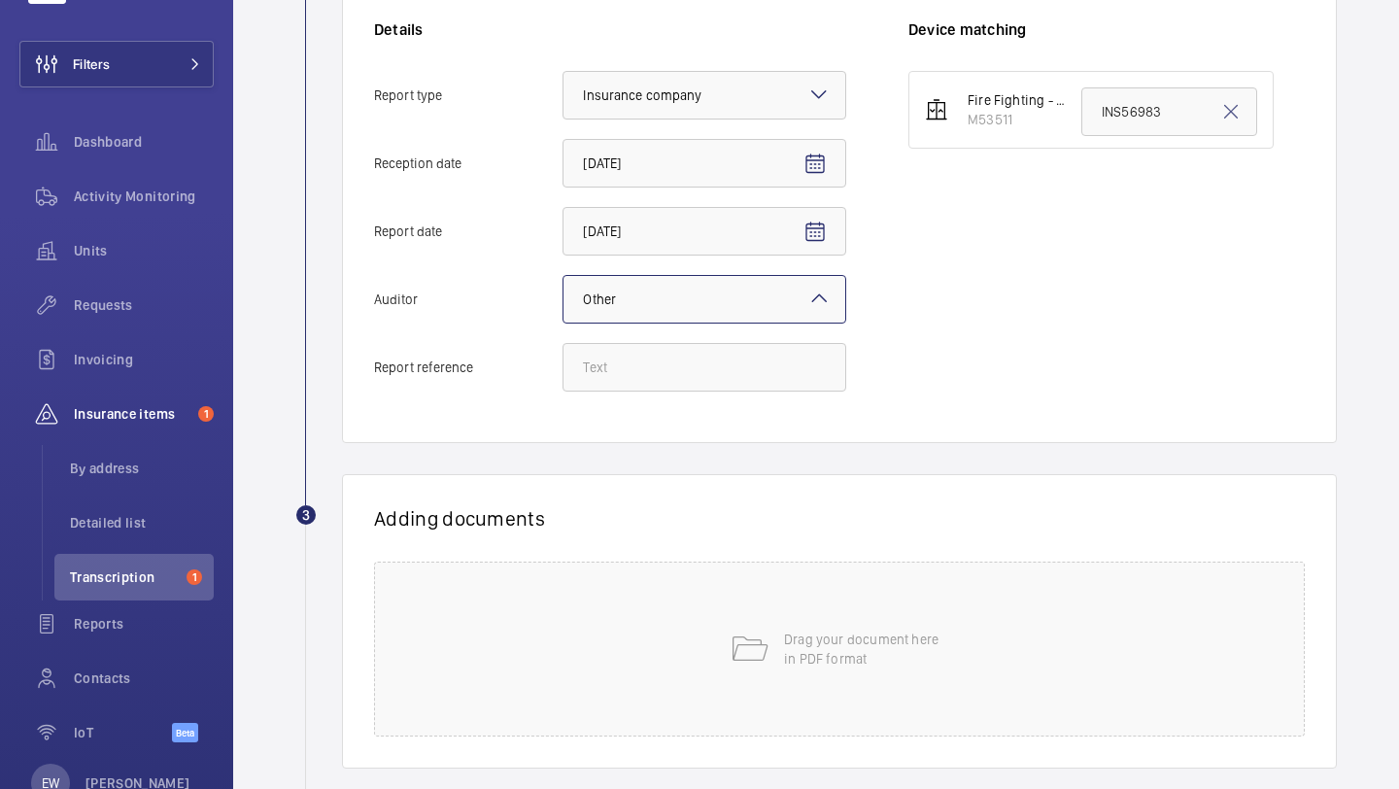
scroll to position [400, 0]
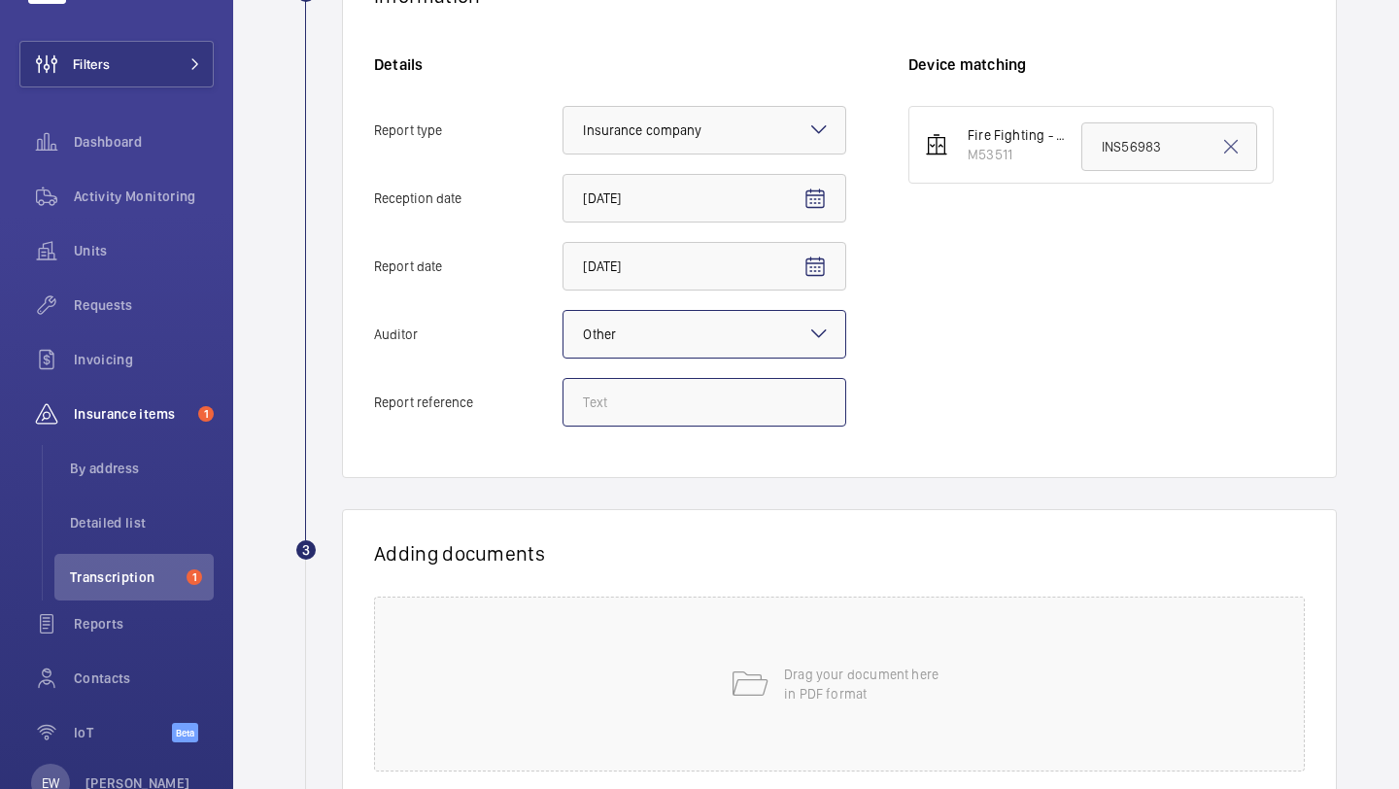
click at [619, 386] on input "Report reference" at bounding box center [705, 402] width 284 height 49
paste input "INS65680"
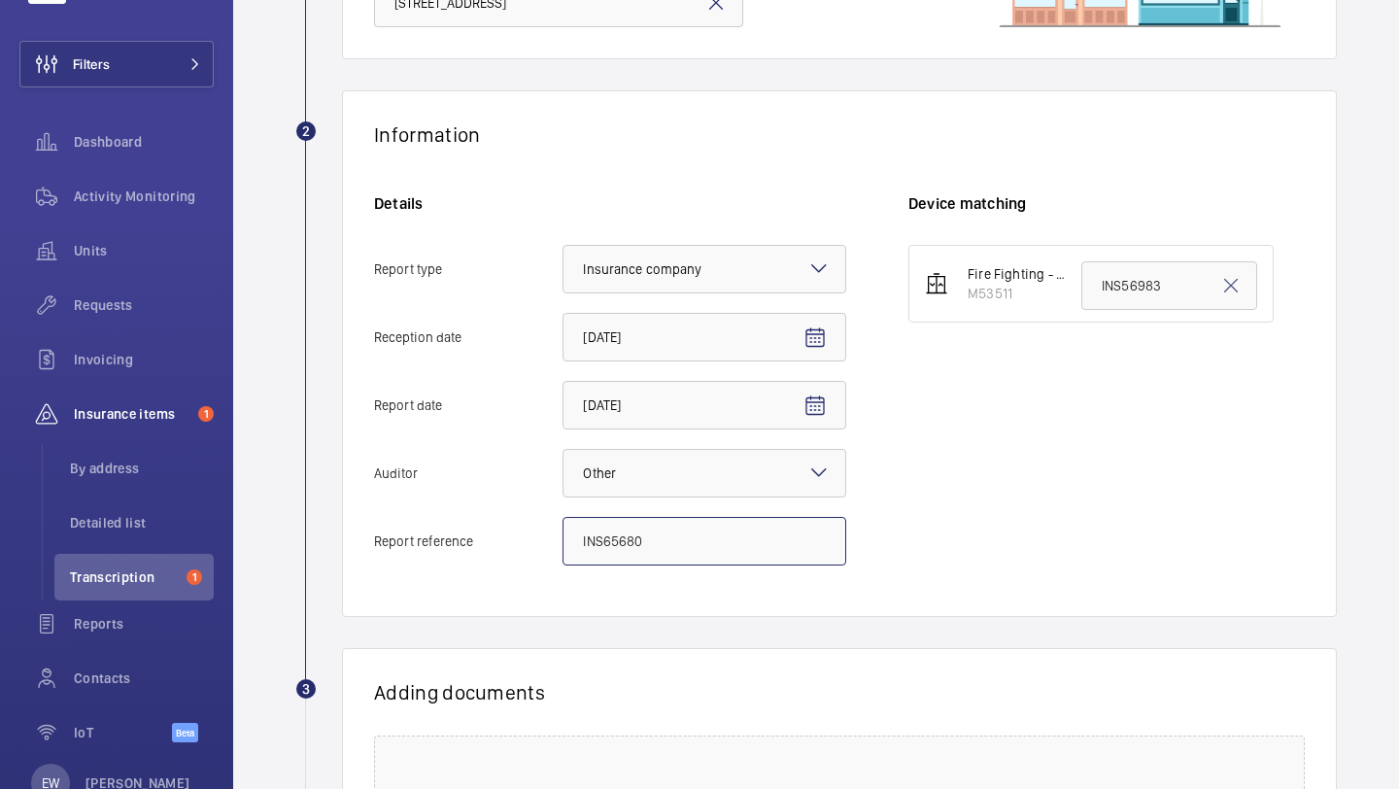
scroll to position [0, 0]
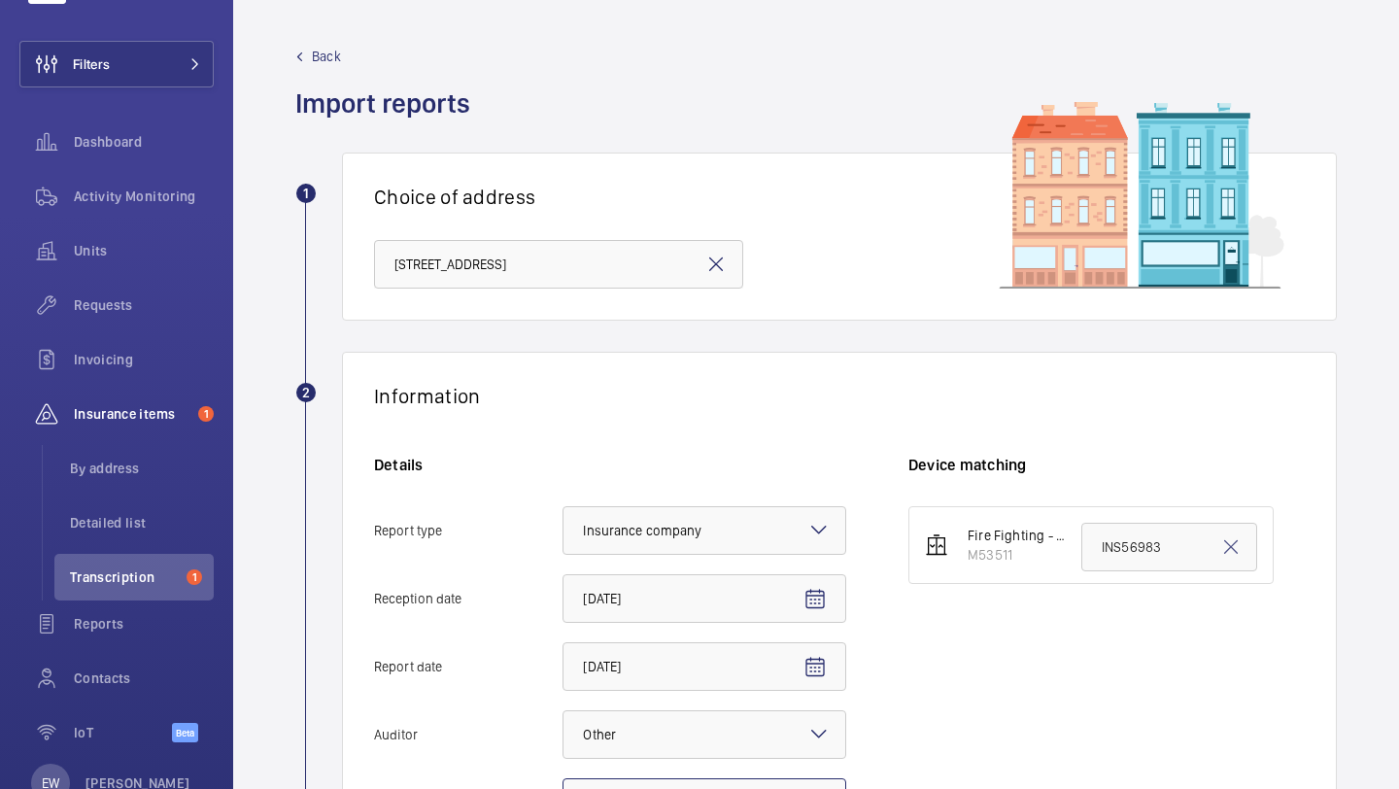
type input "INS65680"
click at [1153, 564] on input "INS56983" at bounding box center [1170, 547] width 176 height 49
paste input "65680"
type input "INS65680"
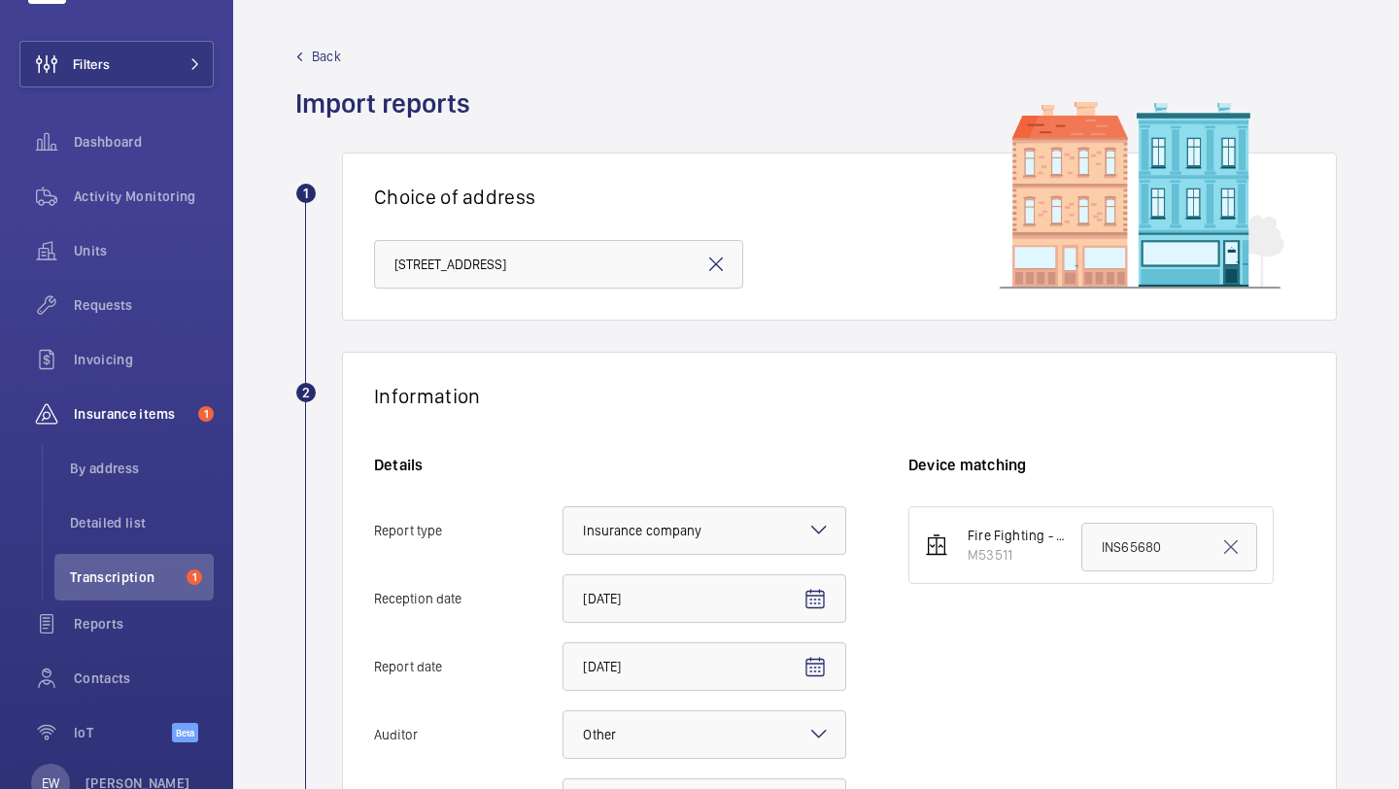
click at [1156, 391] on div "Information" at bounding box center [839, 396] width 931 height 24
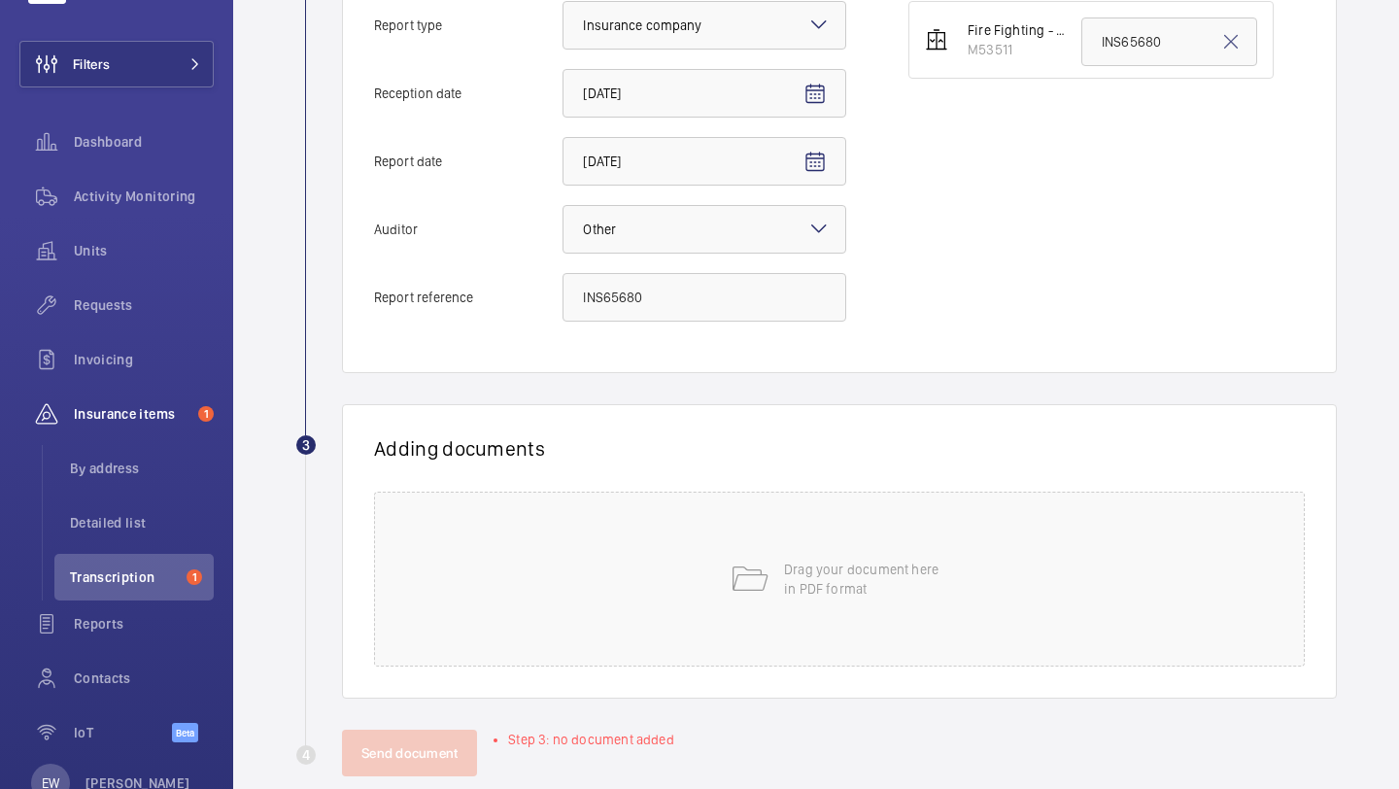
scroll to position [539, 0]
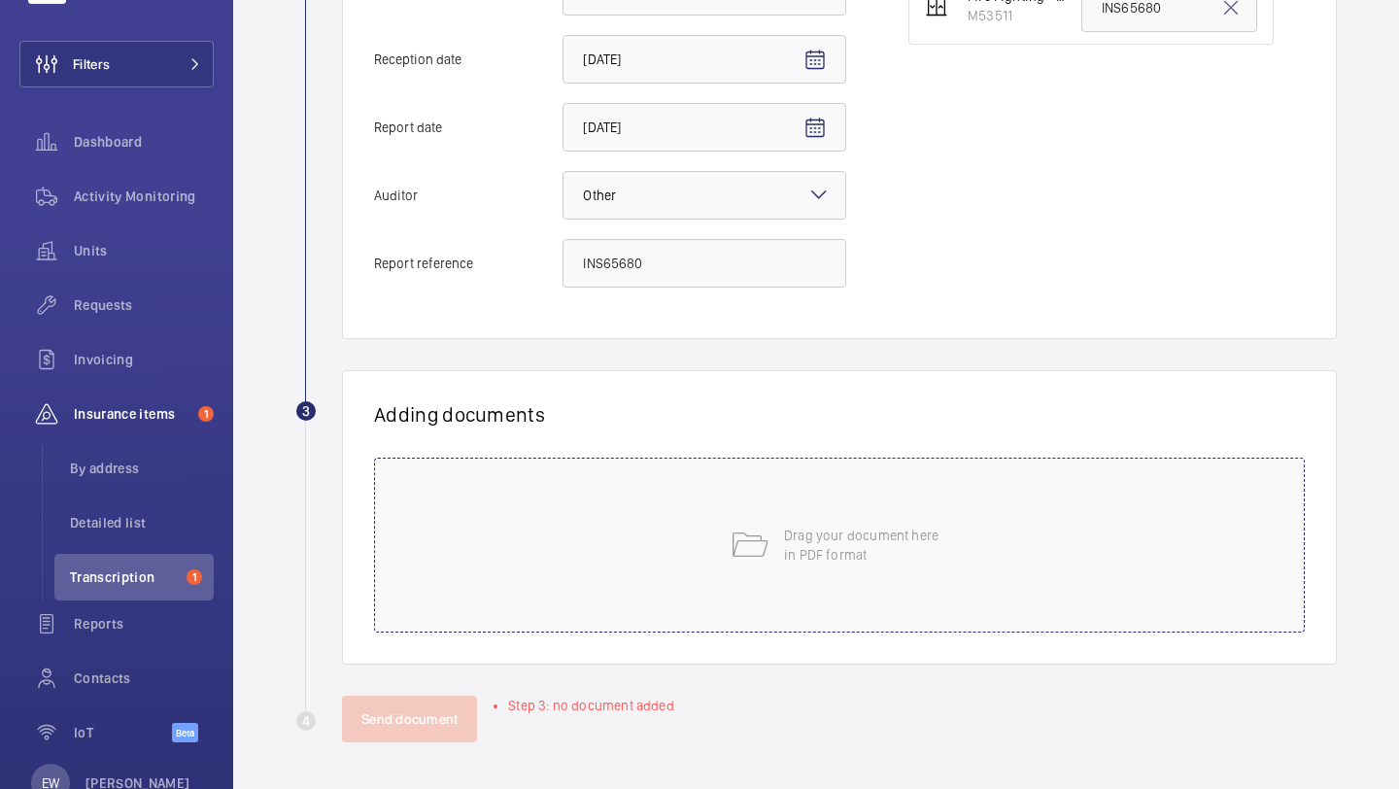
click at [871, 510] on div "Drag your document here in PDF format" at bounding box center [839, 545] width 931 height 175
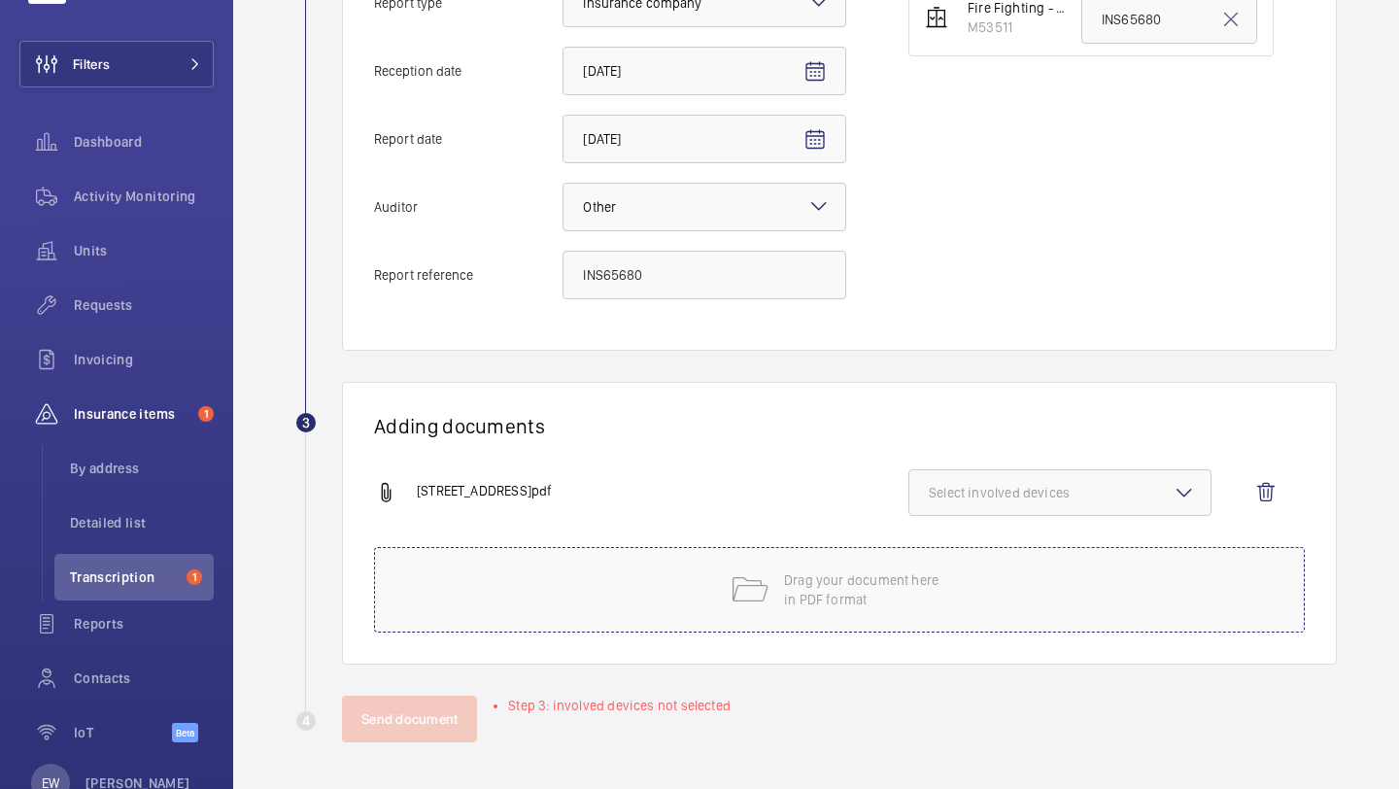
scroll to position [528, 0]
click at [1043, 497] on span "Select involved devices" at bounding box center [1060, 492] width 262 height 19
click at [1017, 553] on span "M53511" at bounding box center [1061, 553] width 201 height 19
click at [957, 553] on input "M53511" at bounding box center [937, 553] width 39 height 39
checkbox input "true"
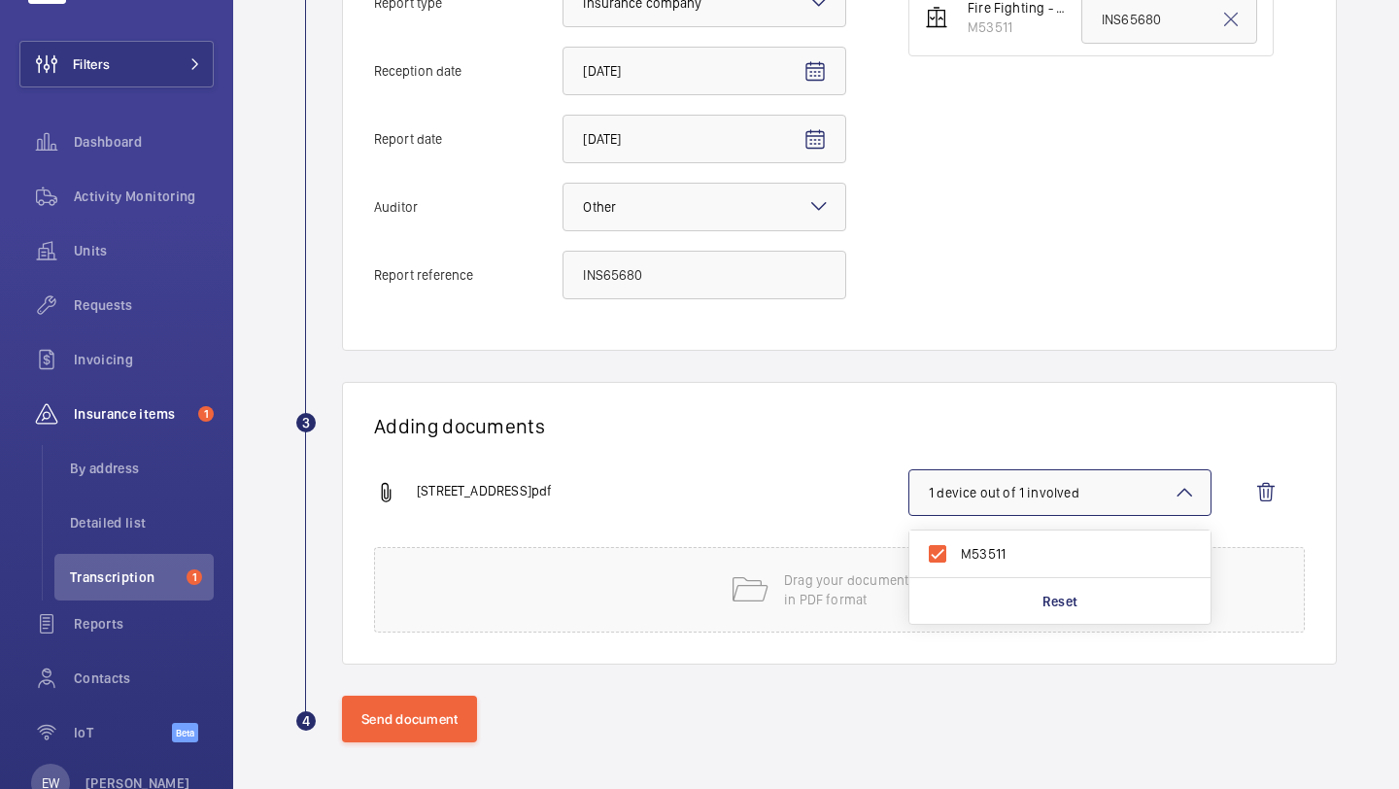
click at [926, 330] on div "Information Details Report type Select an option × Insurance company × Receptio…" at bounding box center [839, 87] width 995 height 527
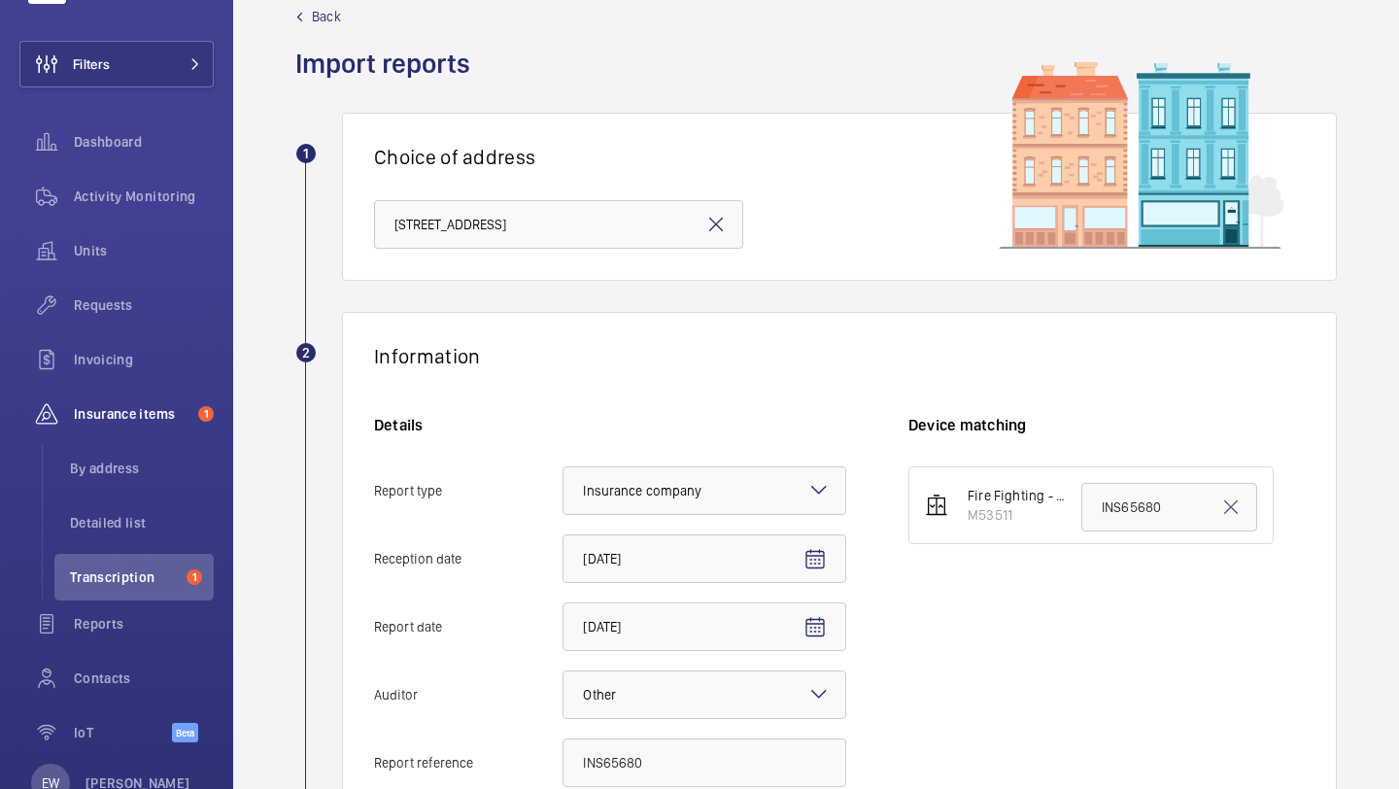
scroll to position [0, 0]
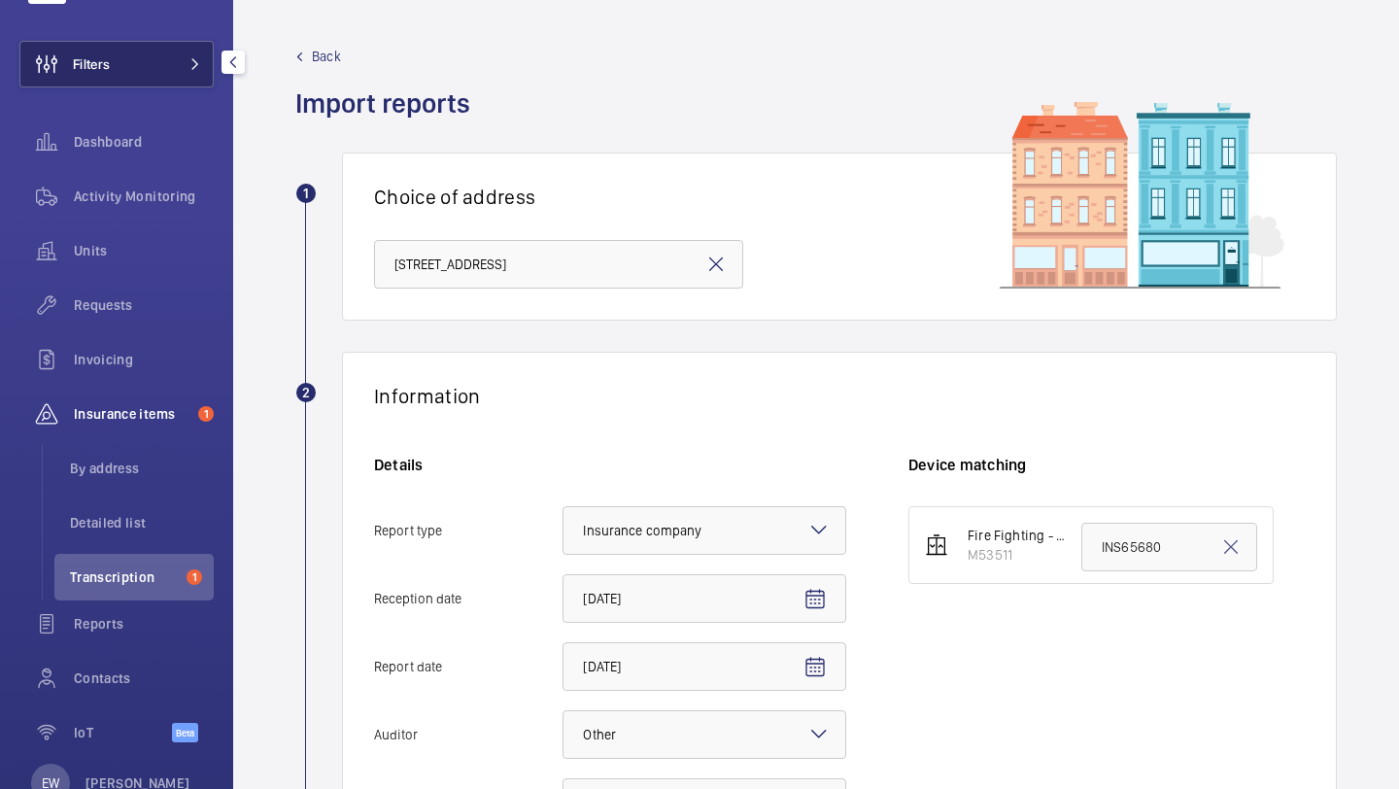
click at [166, 67] on button "Filters" at bounding box center [116, 64] width 194 height 47
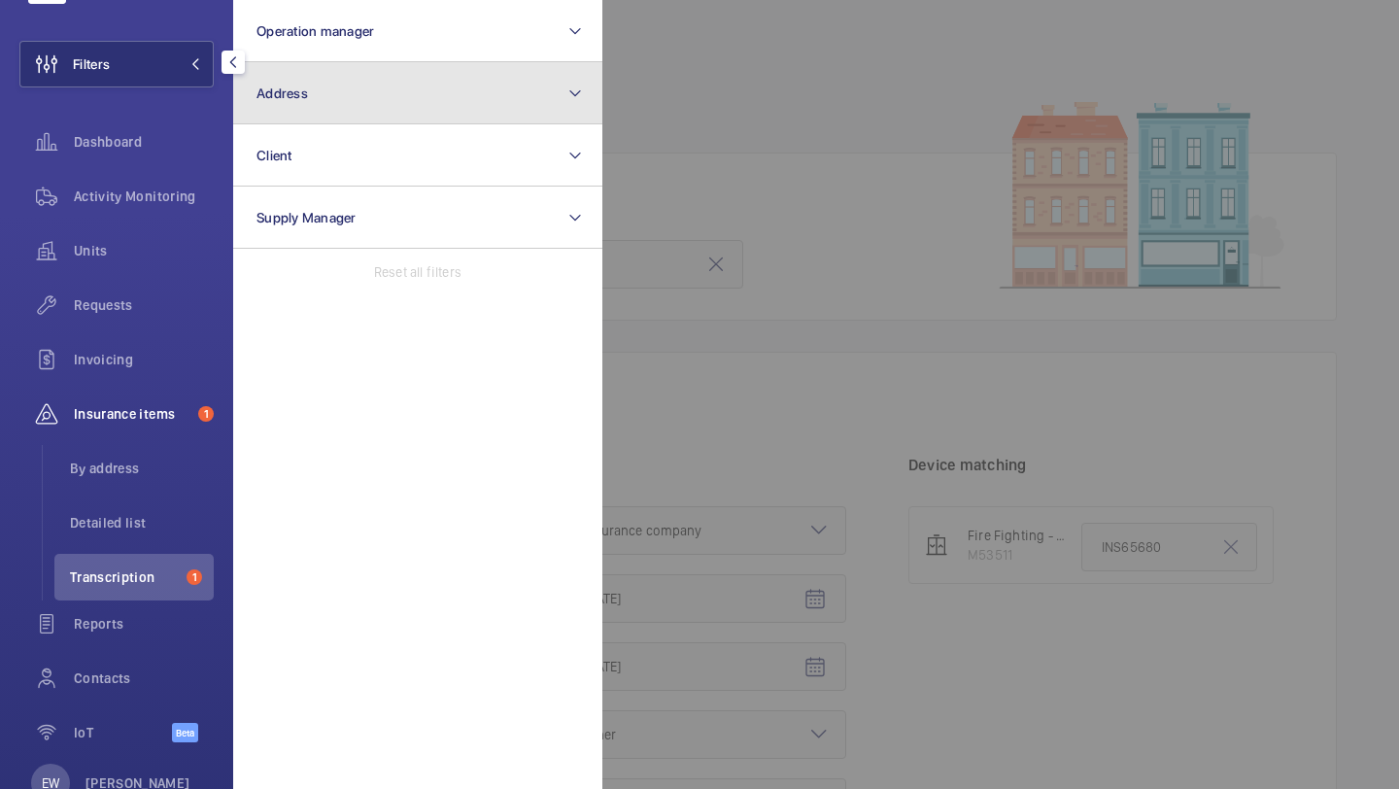
click at [327, 80] on button "Address" at bounding box center [417, 93] width 369 height 62
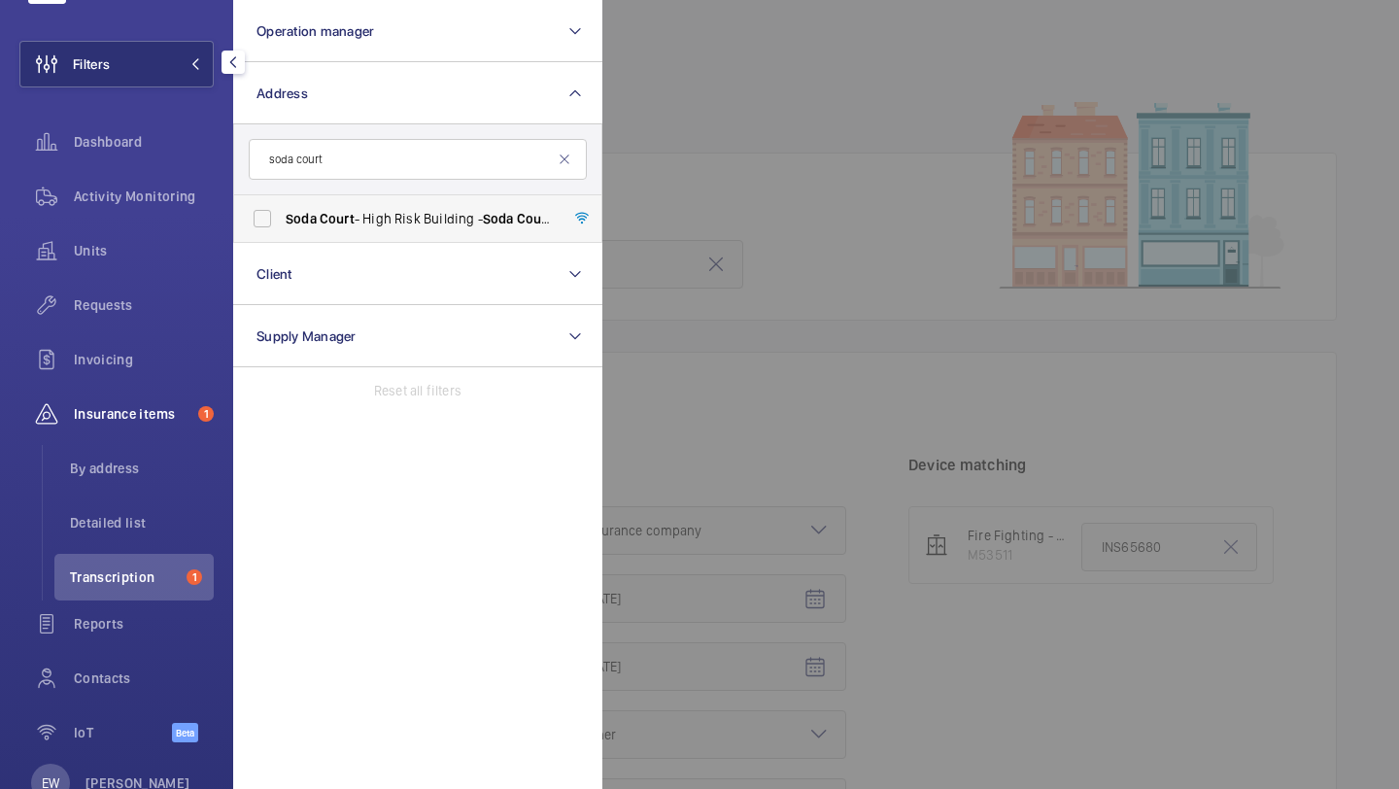
type input "soda court"
click at [362, 218] on span "Soda Court - High Risk Building - Soda Court , LONDON E1 0FE" at bounding box center [419, 218] width 267 height 19
click at [282, 218] on input "Soda Court - High Risk Building - Soda Court , LONDON E1 0FE" at bounding box center [262, 218] width 39 height 39
checkbox input "true"
click at [155, 290] on div "Requests" at bounding box center [116, 305] width 194 height 47
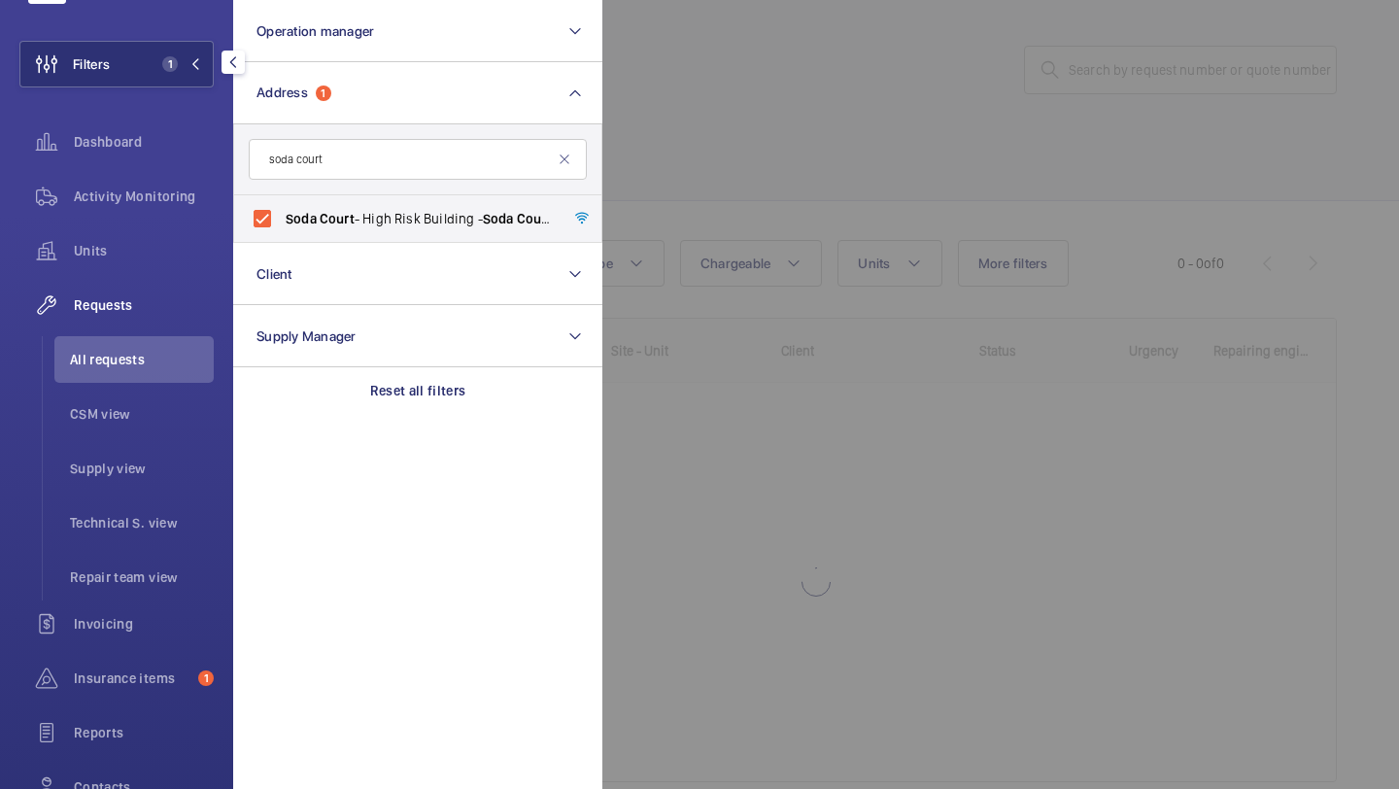
click at [854, 56] on div at bounding box center [1302, 394] width 1399 height 789
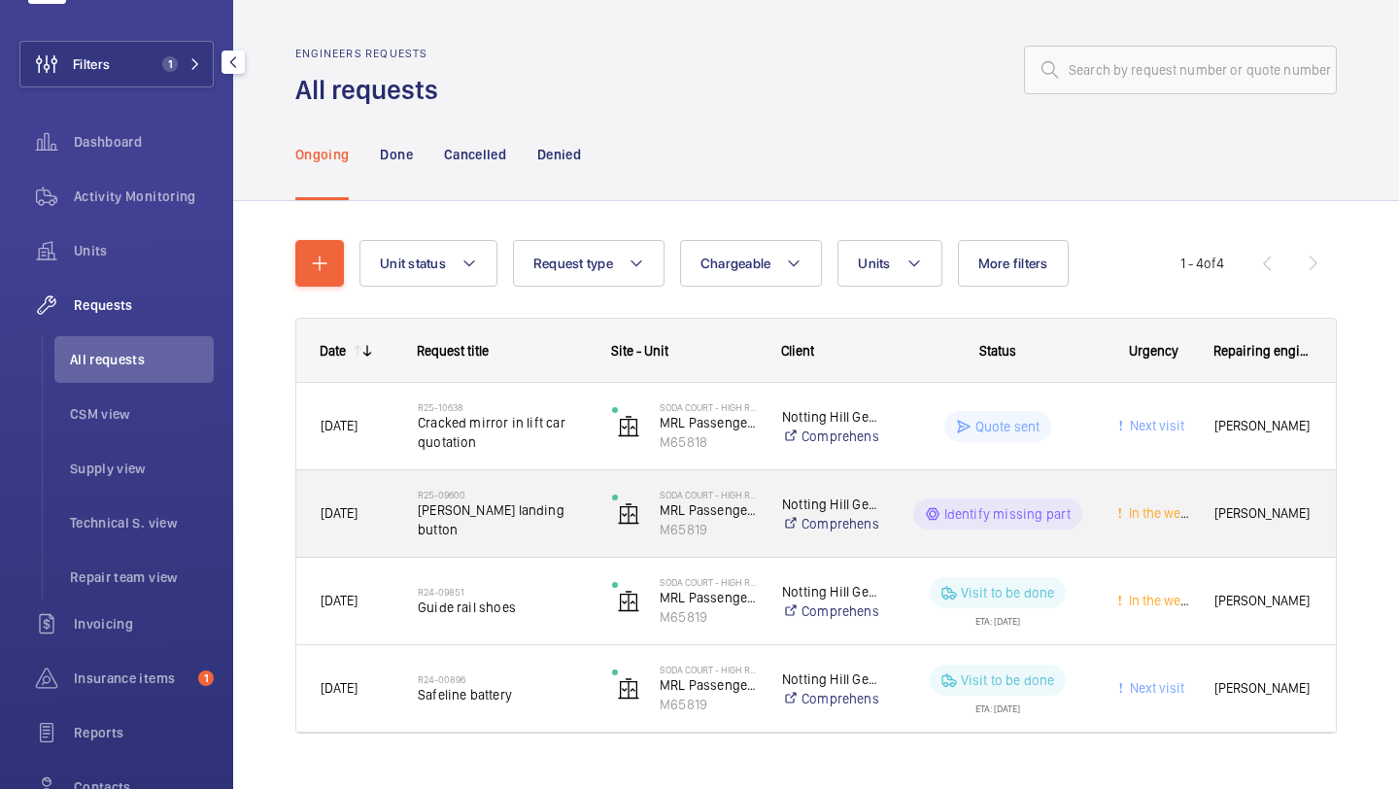
click at [484, 512] on span "Schindler landing button" at bounding box center [502, 519] width 169 height 39
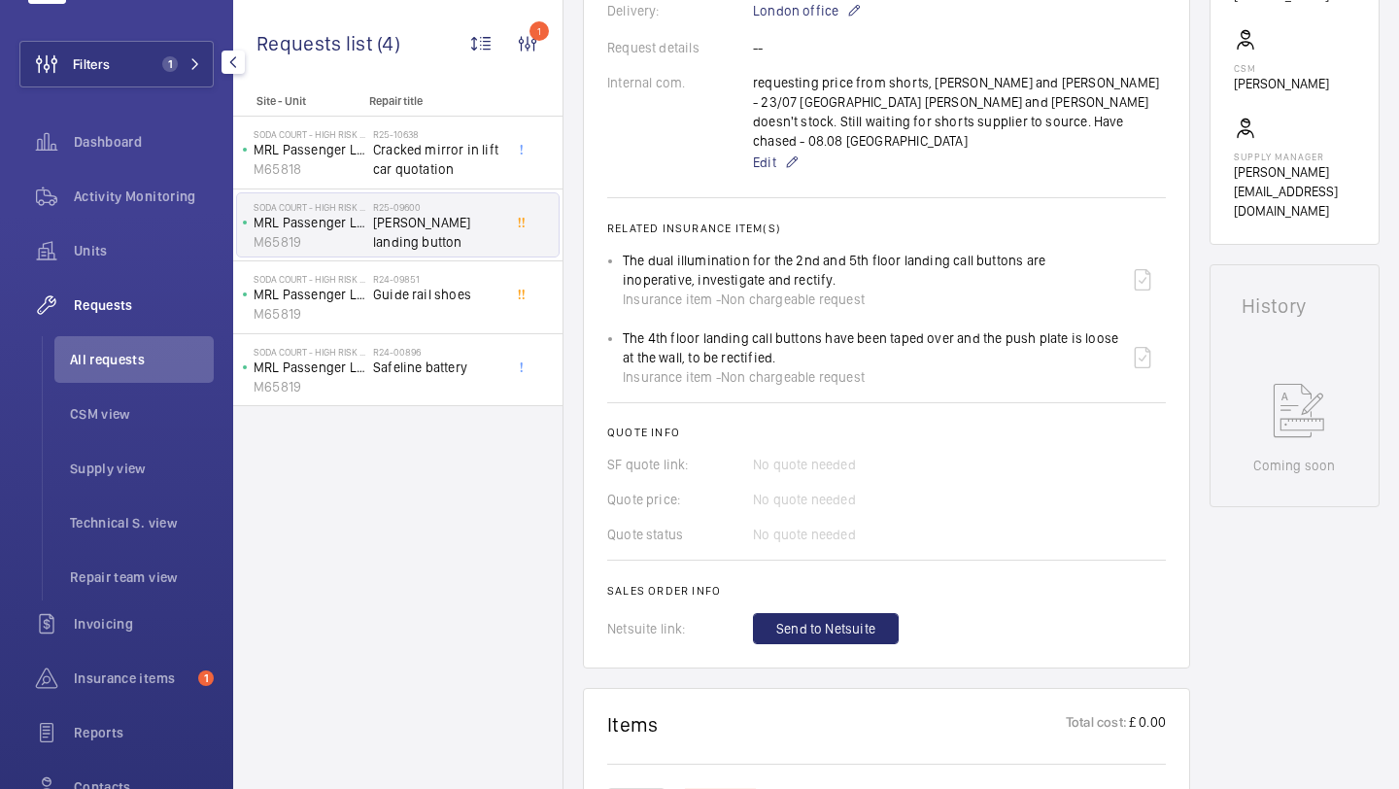
scroll to position [1268, 0]
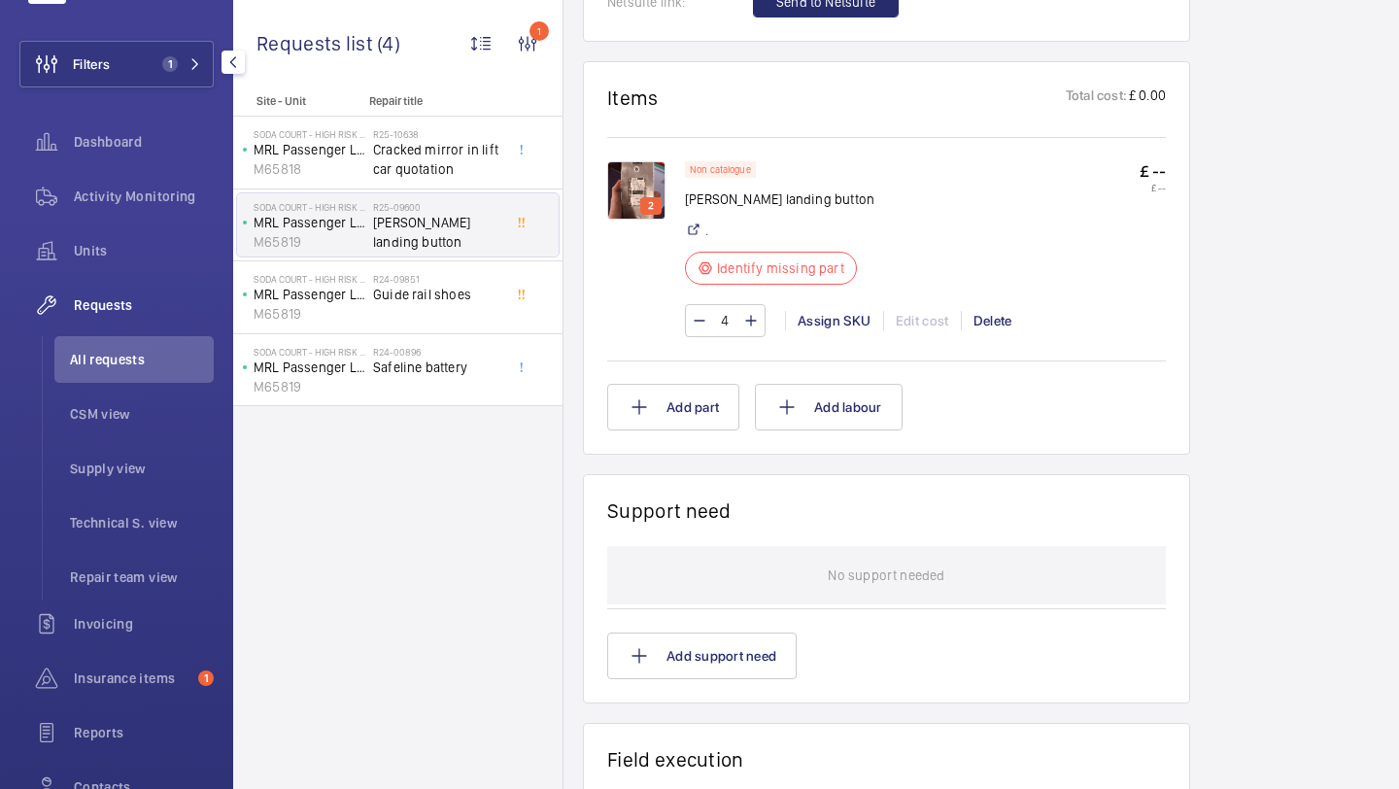
click at [637, 168] on img at bounding box center [636, 190] width 58 height 58
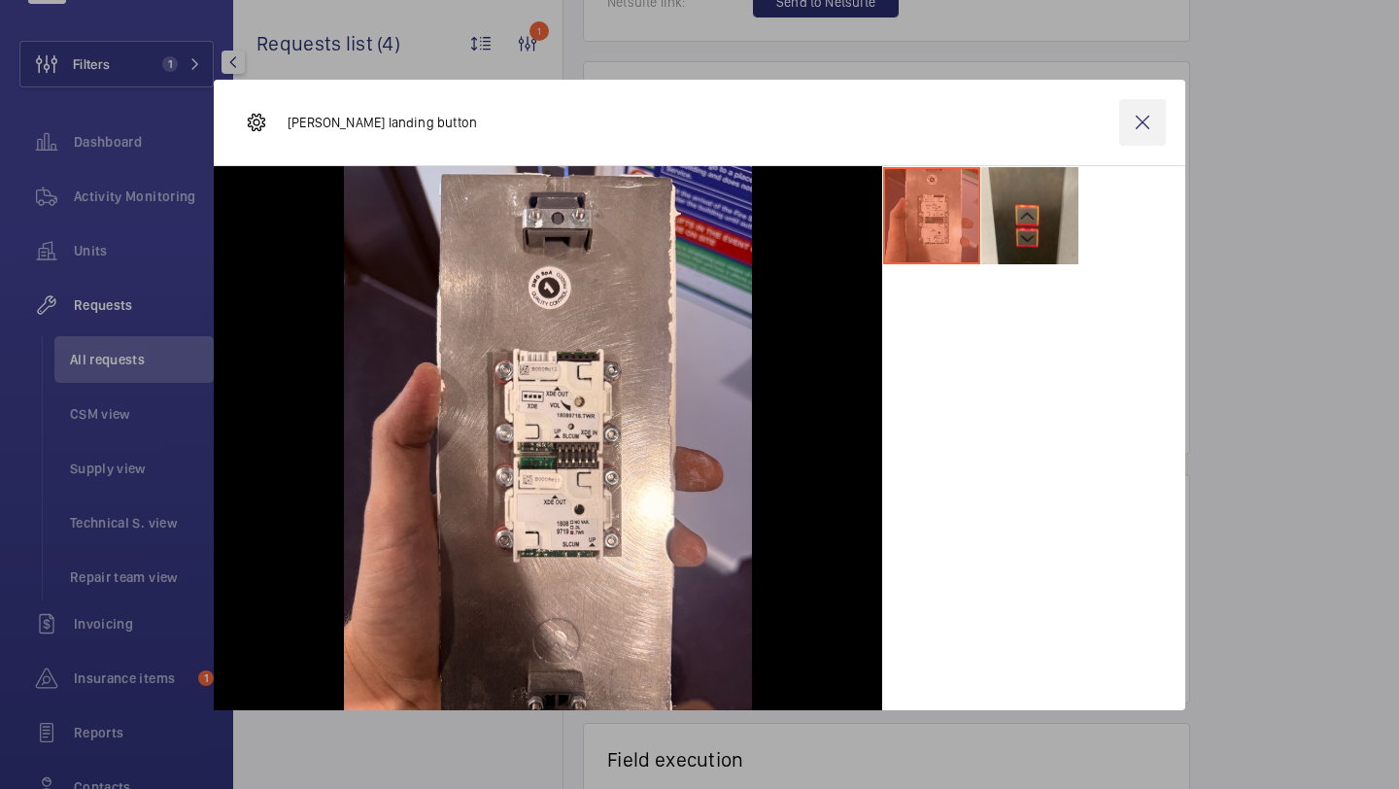
click at [1162, 129] on wm-front-icon-button at bounding box center [1142, 122] width 47 height 47
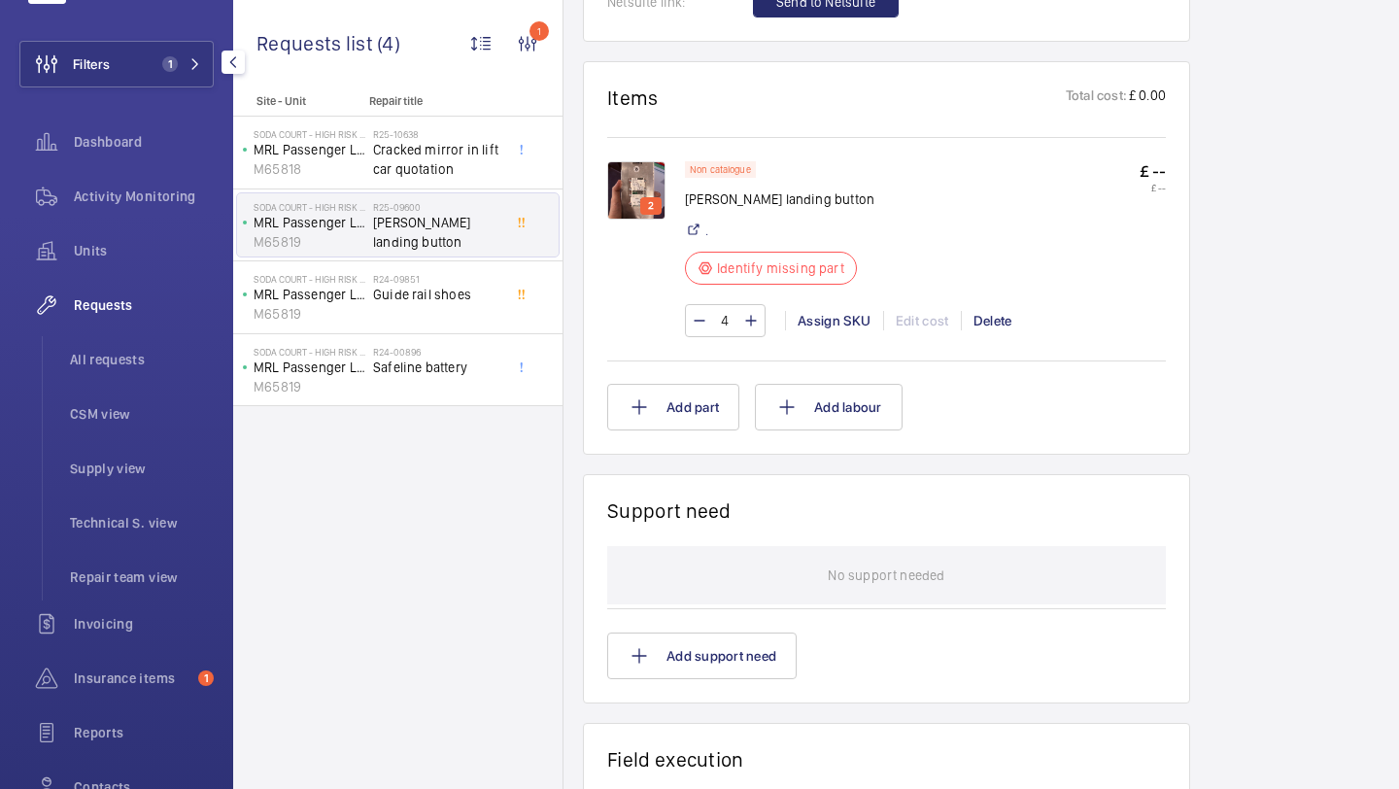
click at [121, 67] on button "Filters 1" at bounding box center [116, 64] width 194 height 47
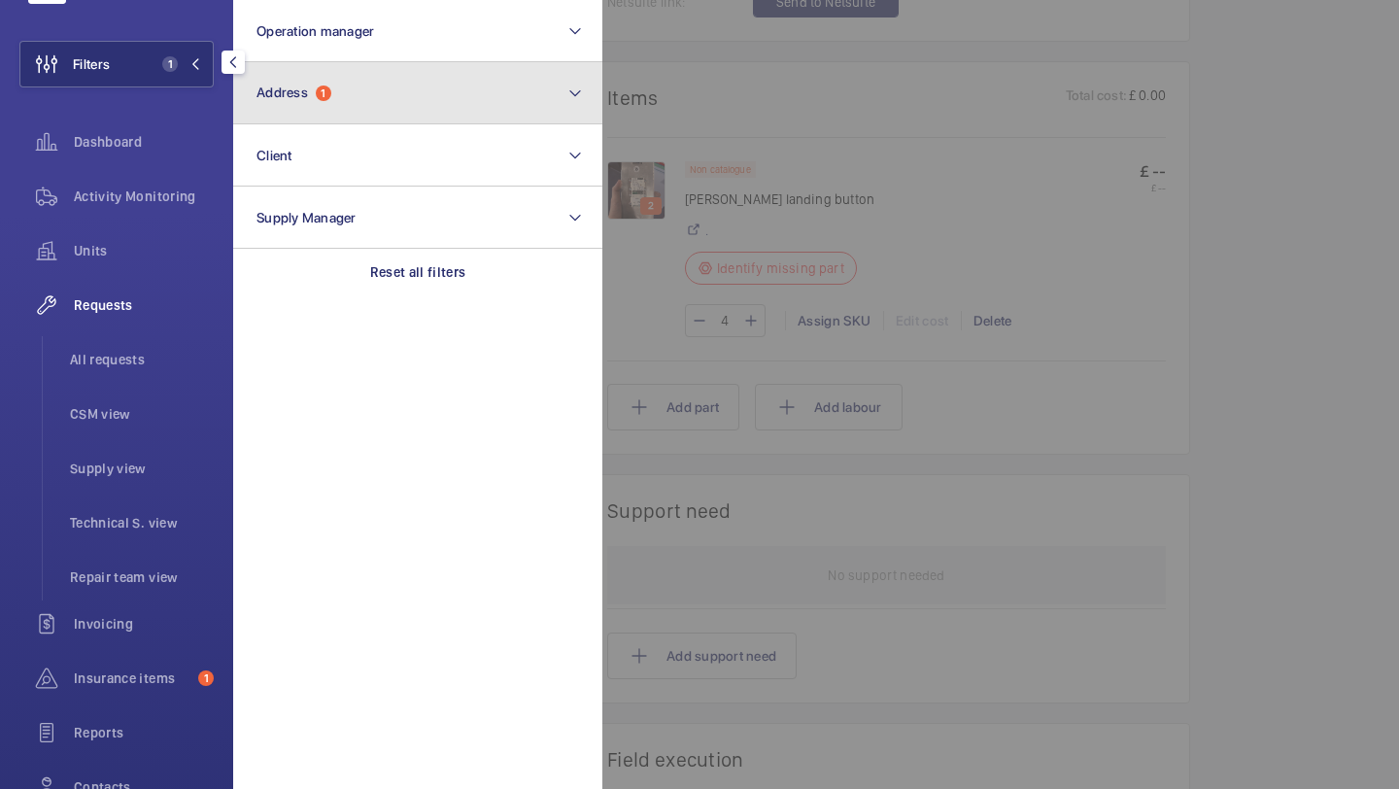
click at [328, 71] on button "Address 1" at bounding box center [417, 93] width 369 height 62
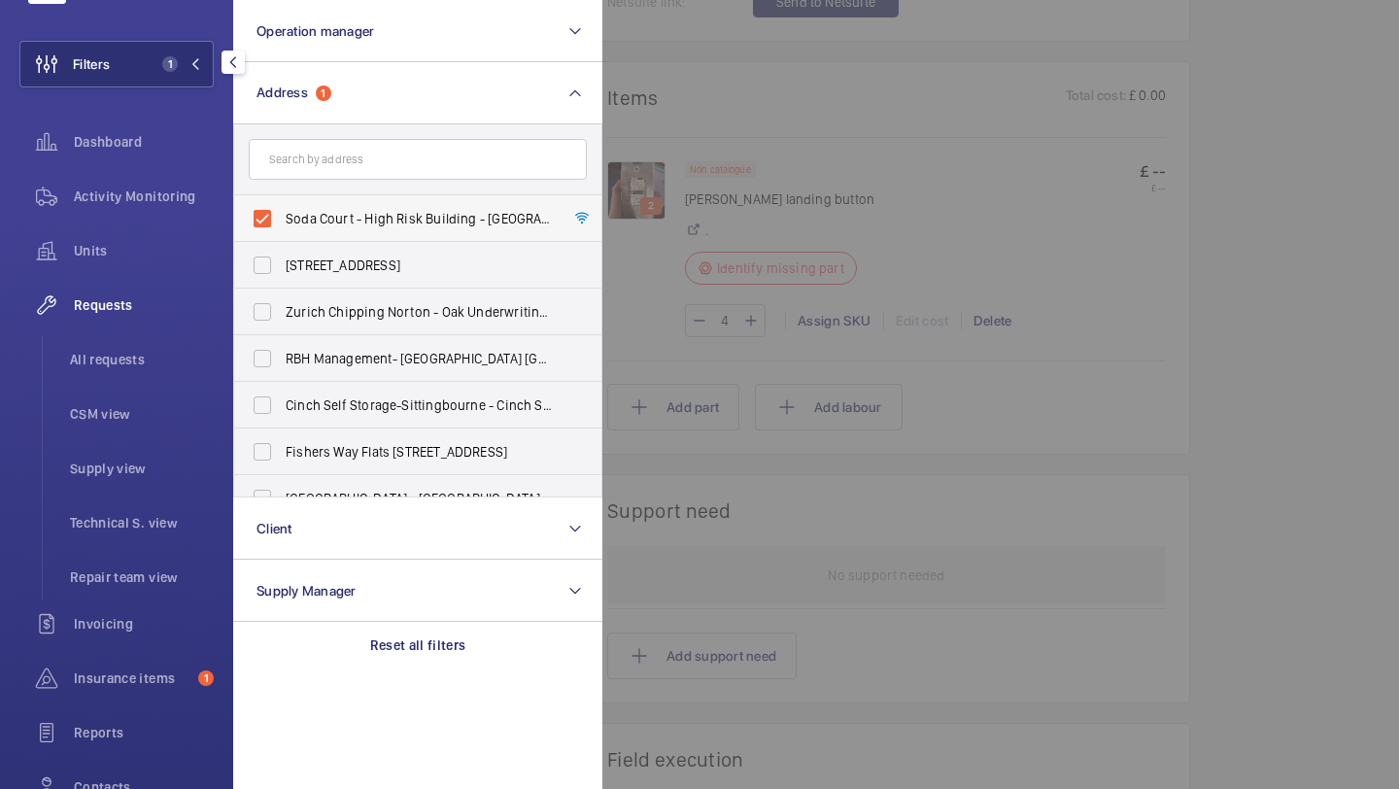
click at [318, 212] on span "Soda Court - High Risk Building - Soda Court, LONDON E1 0FE" at bounding box center [419, 218] width 267 height 19
click at [282, 212] on input "Soda Court - High Risk Building - Soda Court, LONDON E1 0FE" at bounding box center [262, 218] width 39 height 39
checkbox input "false"
click at [318, 158] on input "text" at bounding box center [418, 159] width 338 height 41
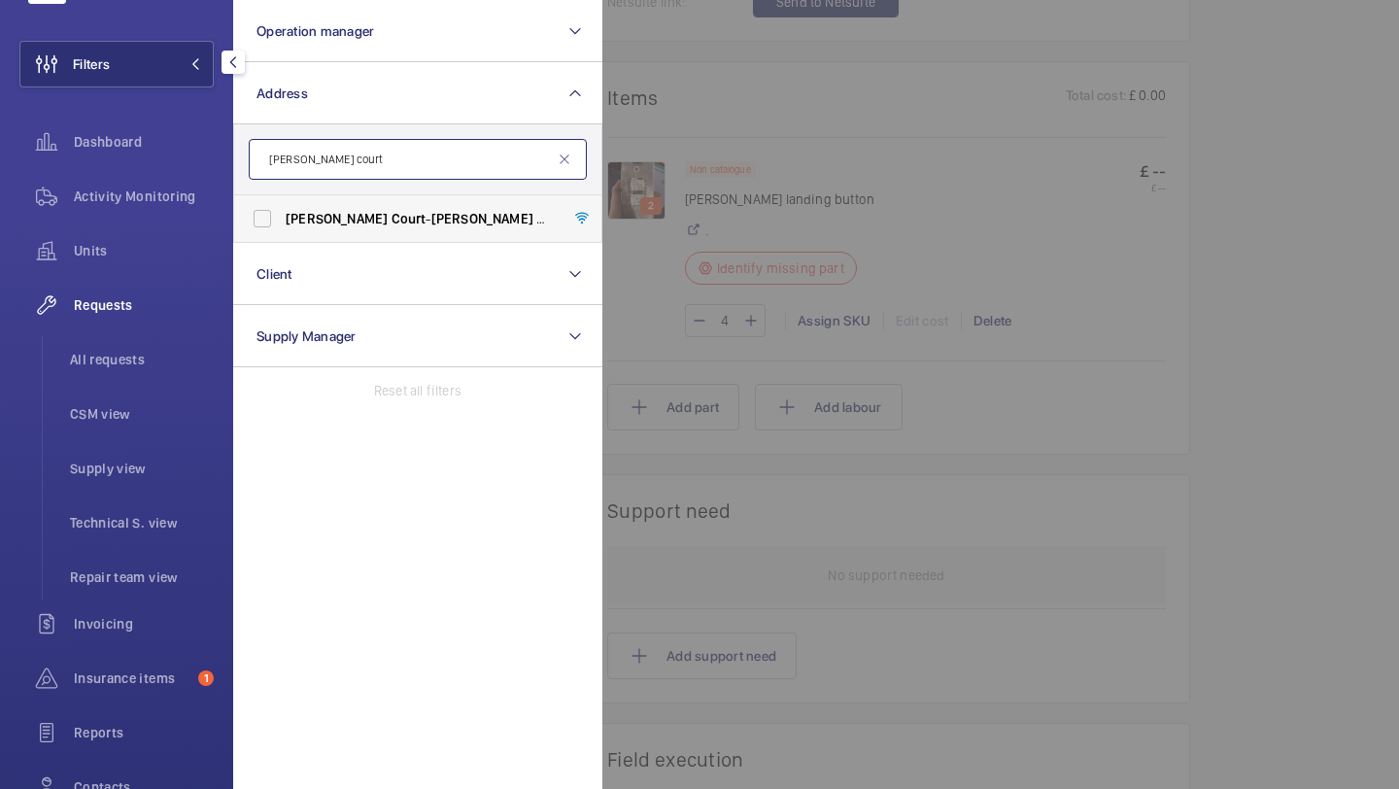
type input "cohen court"
click at [392, 226] on span "Court" at bounding box center [409, 219] width 35 height 16
click at [282, 226] on input "Cohen Court - Cohen Court , LONDON HA8 5FB" at bounding box center [262, 218] width 39 height 39
checkbox input "true"
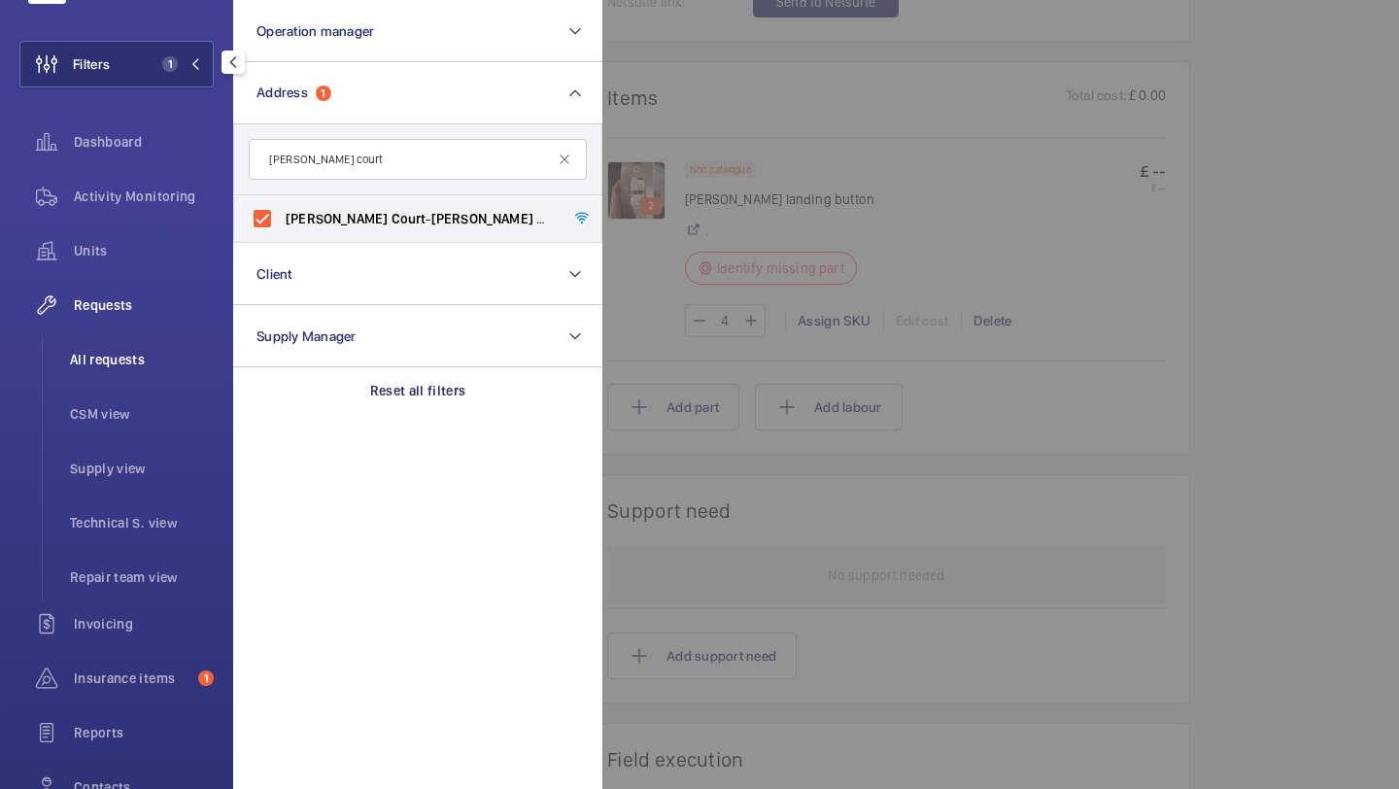
click at [189, 359] on span "All requests" at bounding box center [142, 359] width 144 height 19
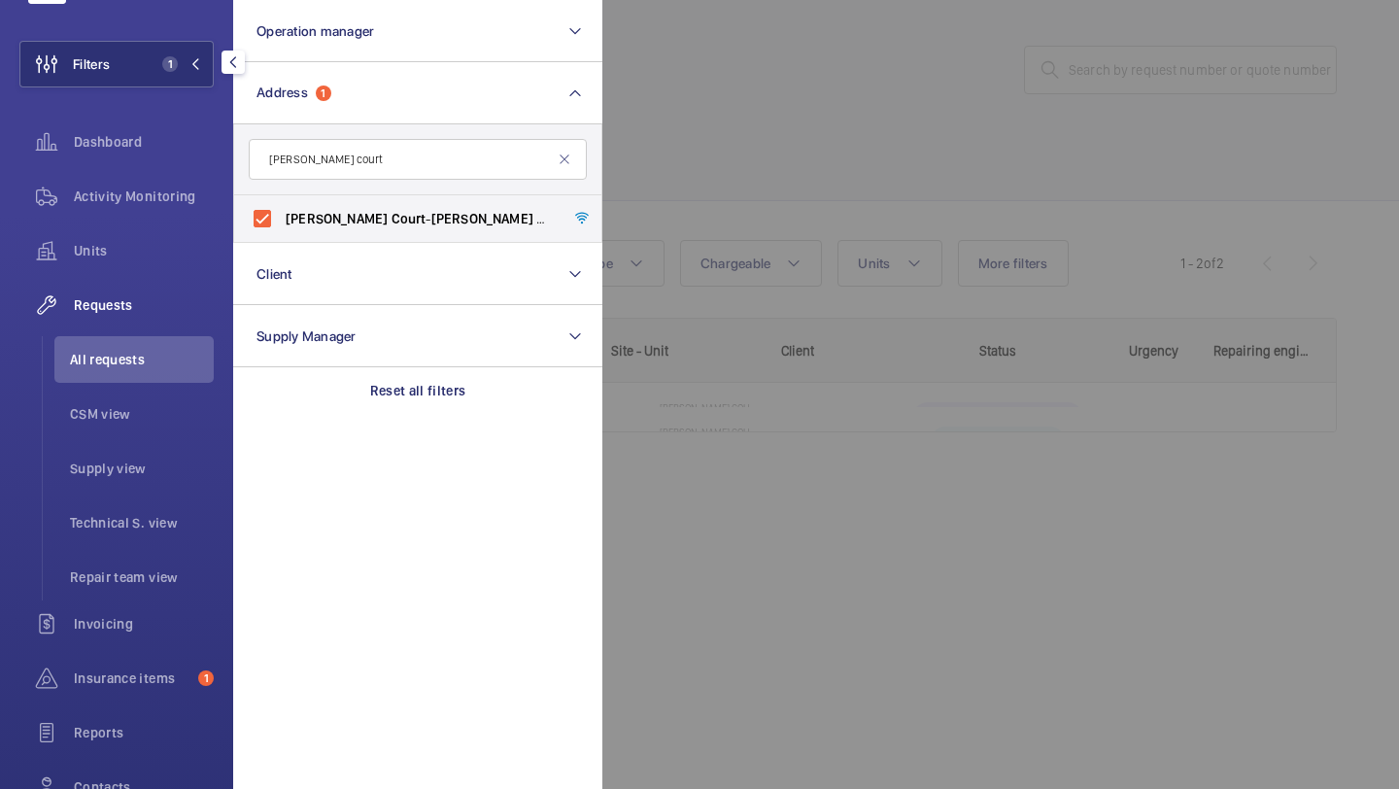
click at [873, 210] on div at bounding box center [1302, 394] width 1399 height 789
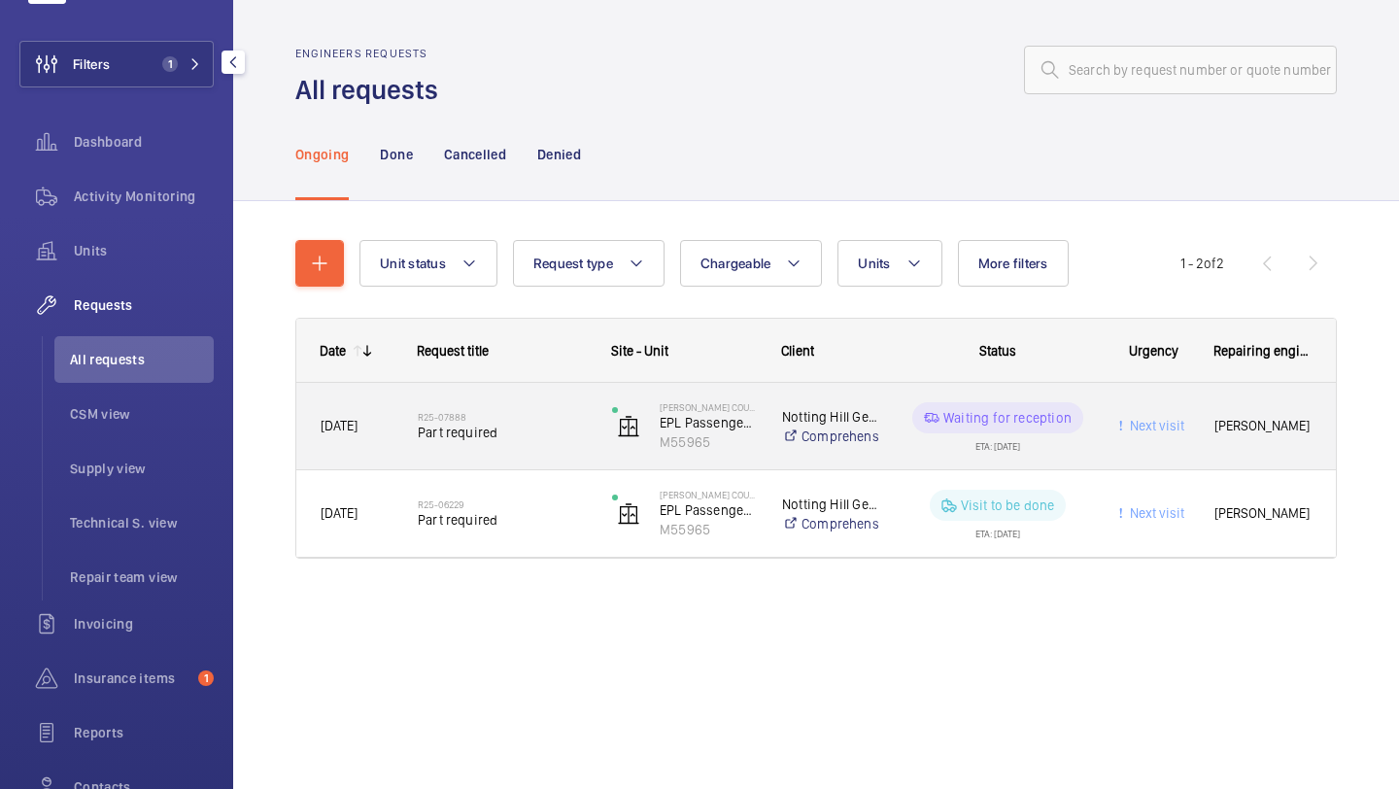
click at [499, 404] on div "R25-07888 Part required" at bounding box center [502, 426] width 169 height 56
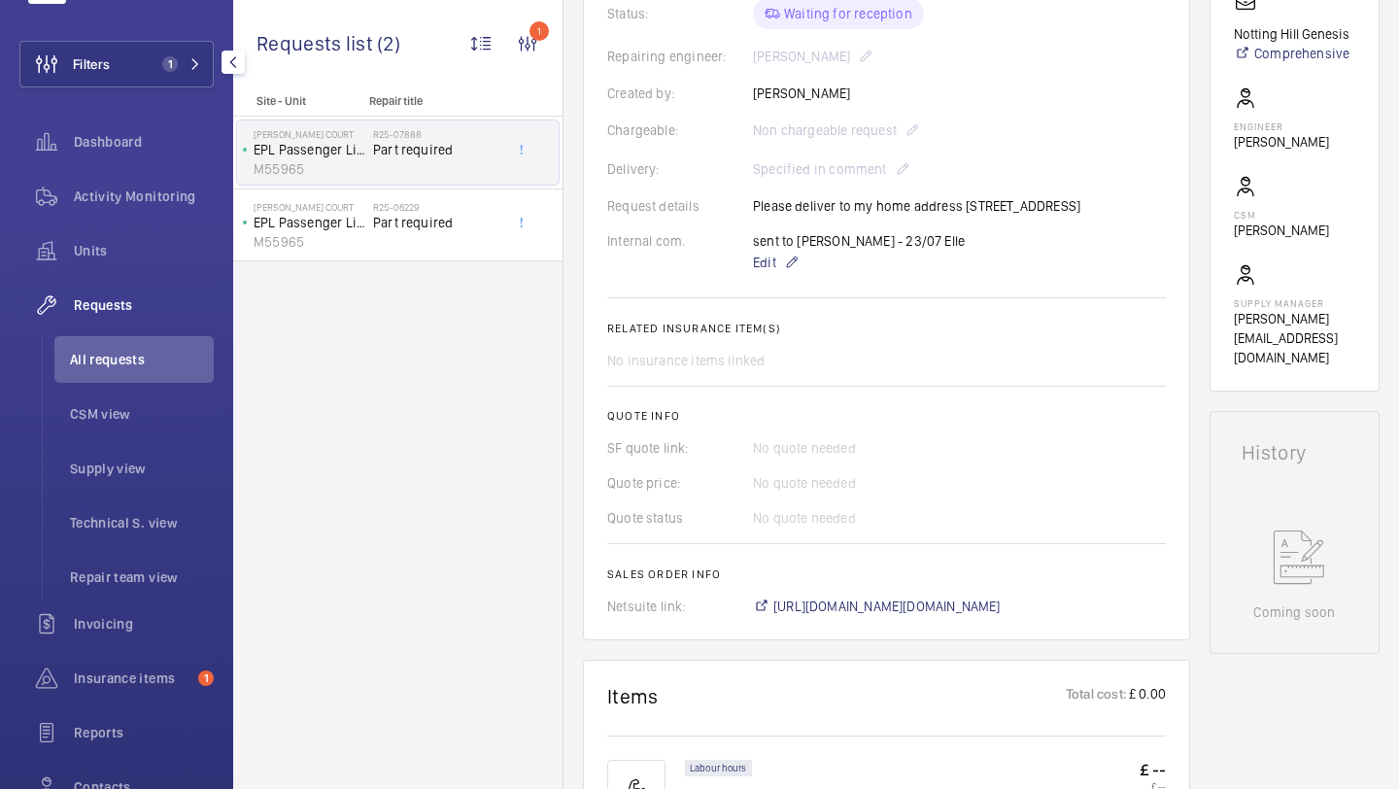
scroll to position [476, 0]
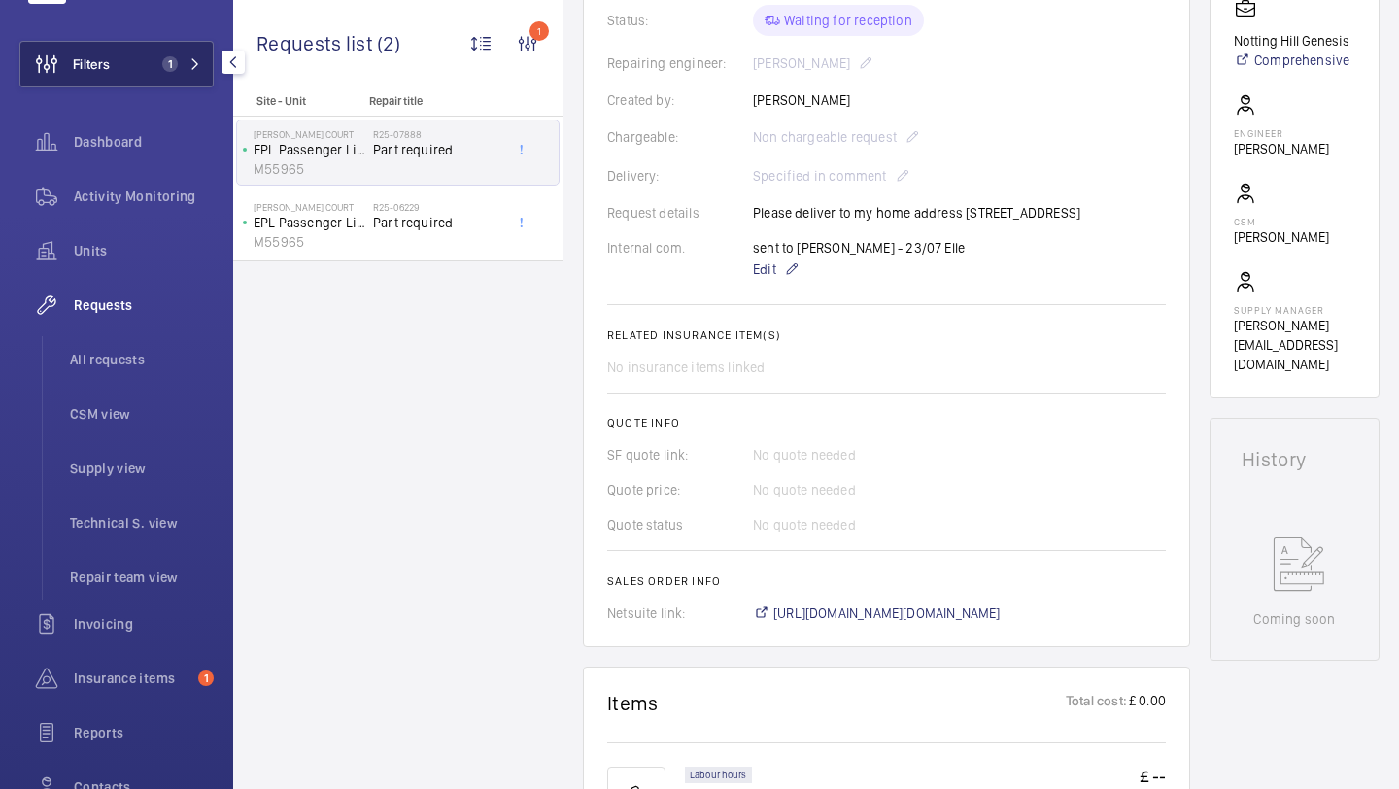
click at [133, 78] on button "Filters 1" at bounding box center [116, 64] width 194 height 47
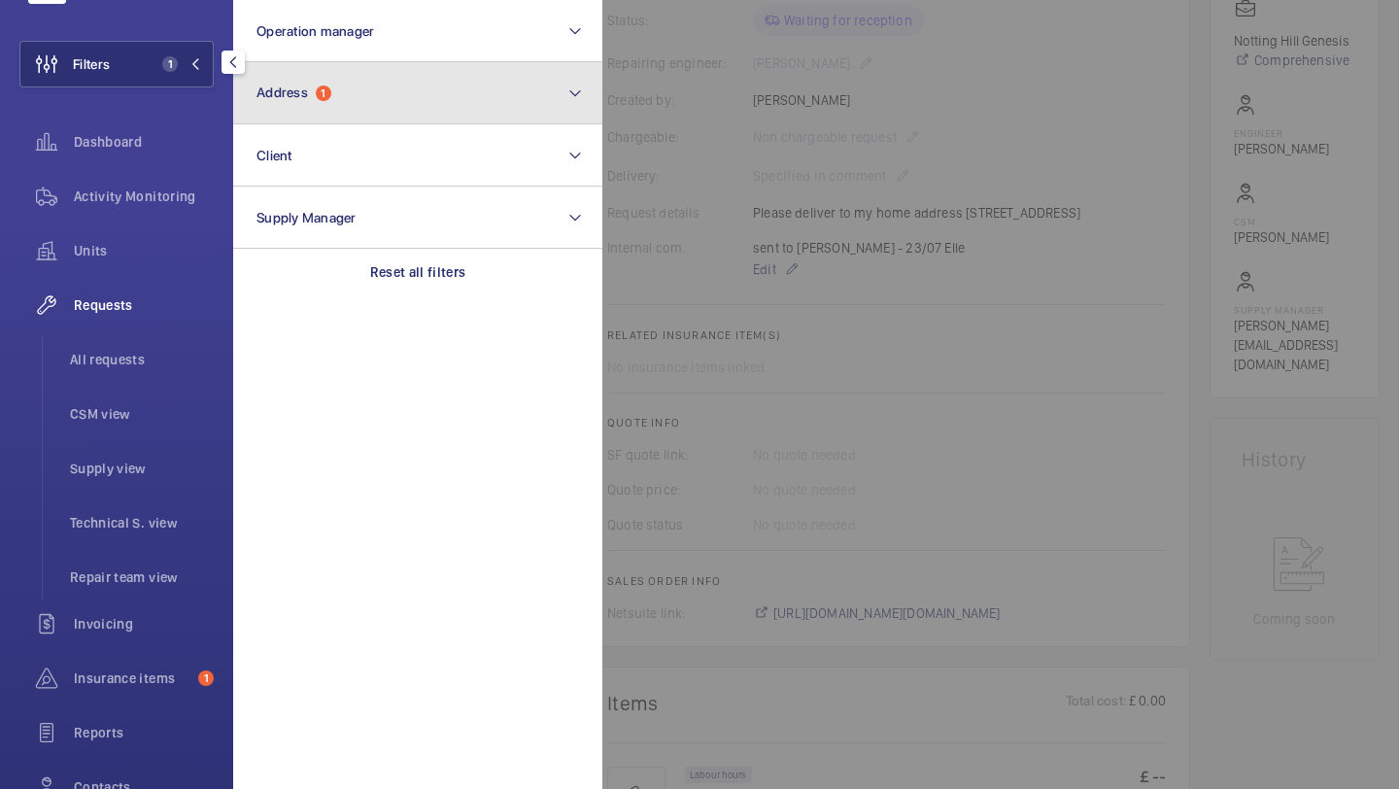
click at [355, 97] on button "Address 1" at bounding box center [417, 93] width 369 height 62
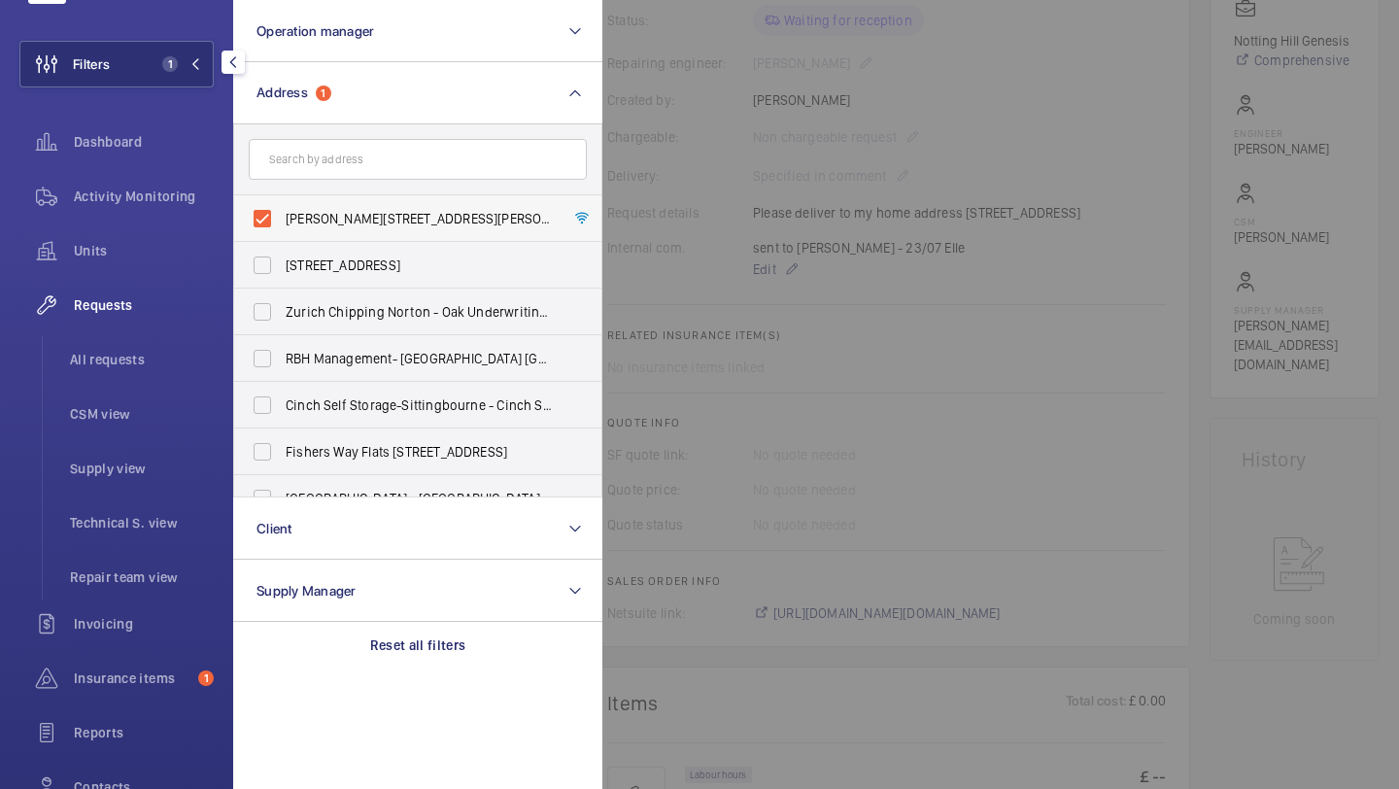
click at [328, 208] on label "Cohen Court - Cohen Court, LONDON HA8 5FB" at bounding box center [403, 218] width 338 height 47
click at [282, 208] on input "Cohen Court - Cohen Court, LONDON HA8 5FB" at bounding box center [262, 218] width 39 height 39
checkbox input "false"
click at [130, 371] on li "All requests" at bounding box center [133, 359] width 159 height 47
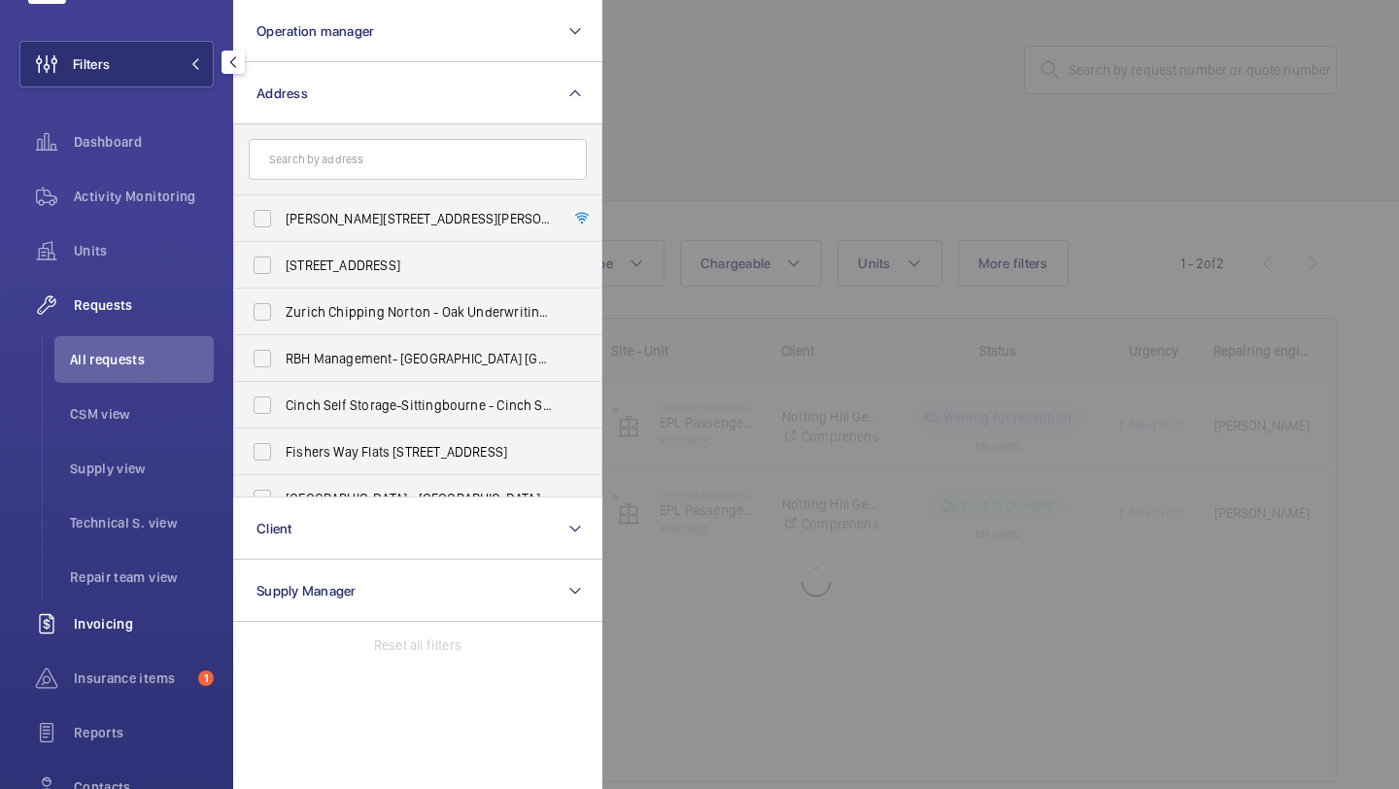
click at [128, 620] on span "Invoicing" at bounding box center [144, 623] width 140 height 19
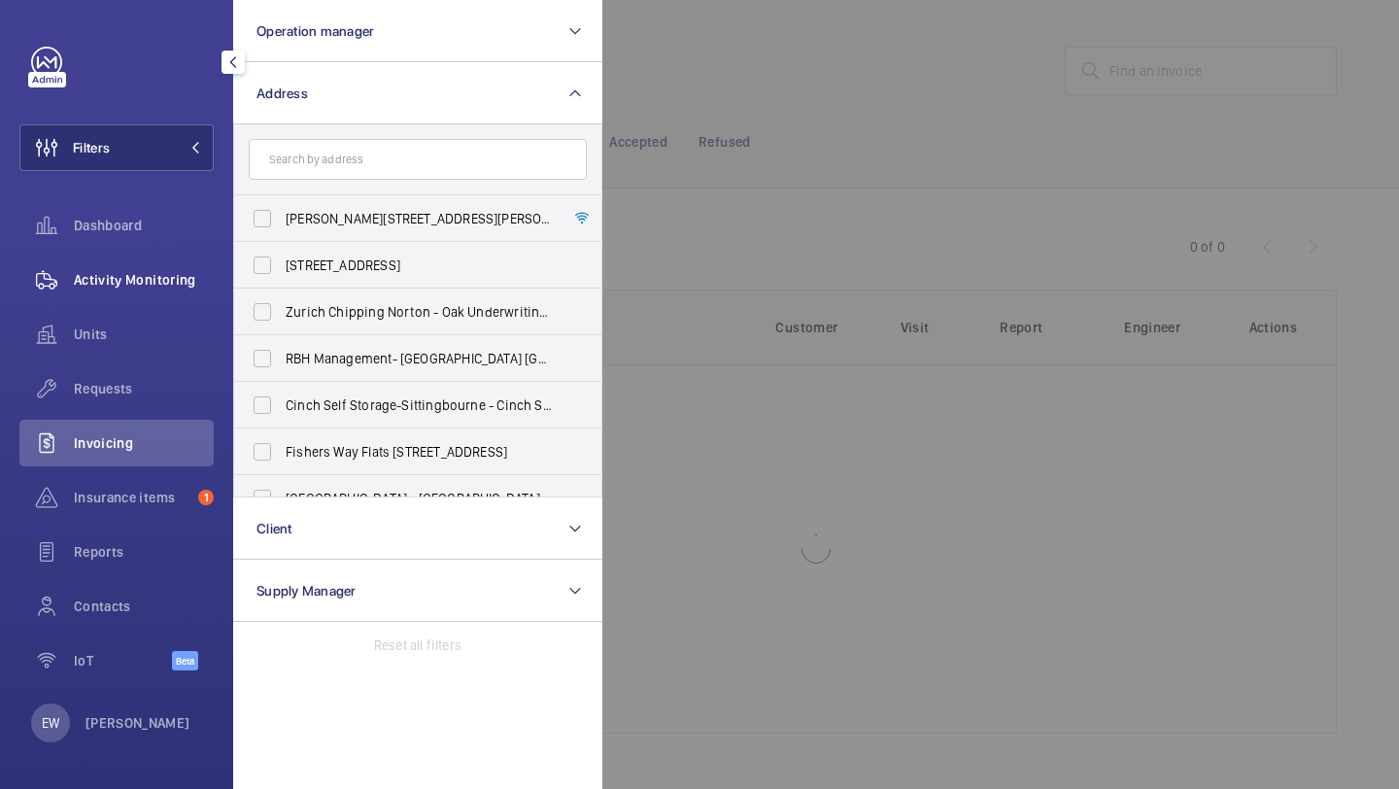
click at [152, 271] on span "Activity Monitoring" at bounding box center [144, 279] width 140 height 19
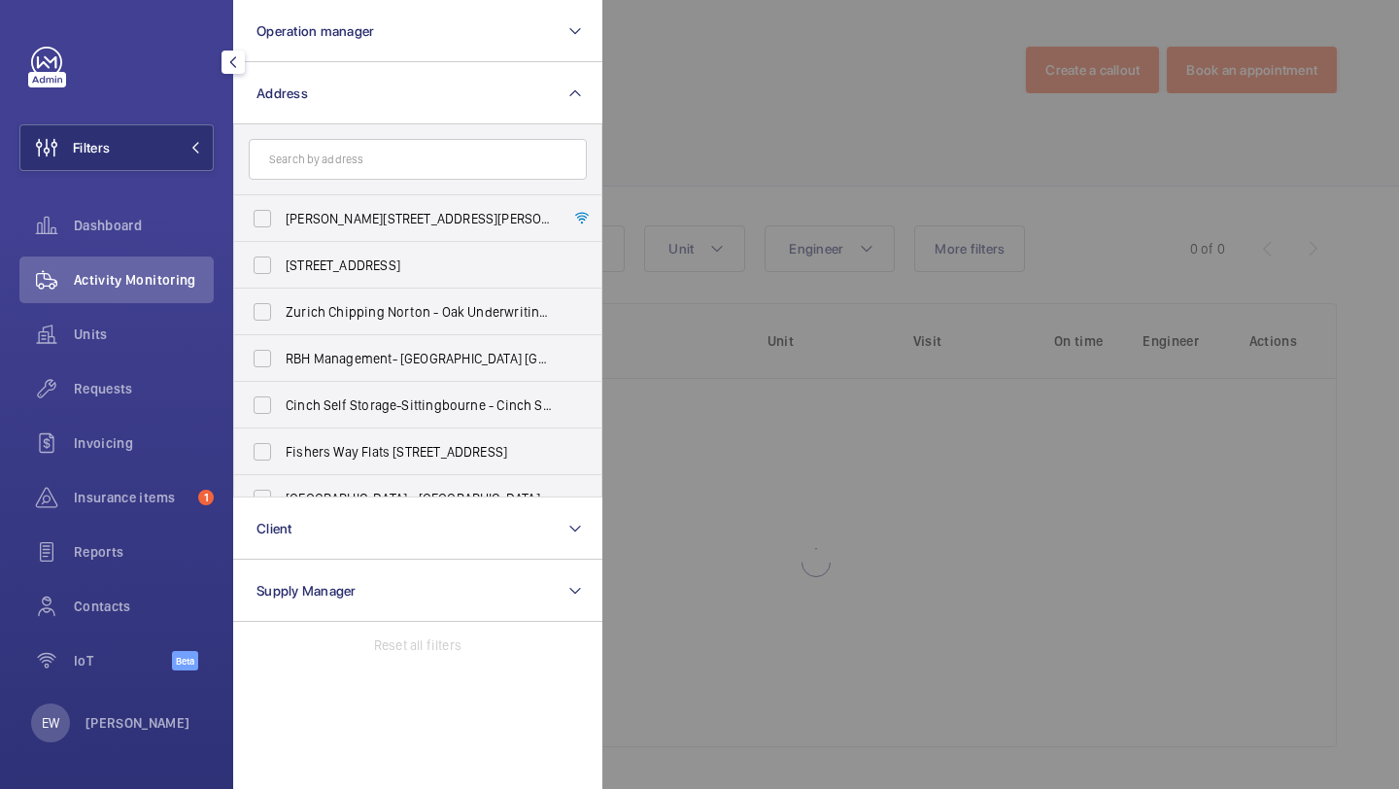
click at [868, 89] on div at bounding box center [1302, 394] width 1399 height 789
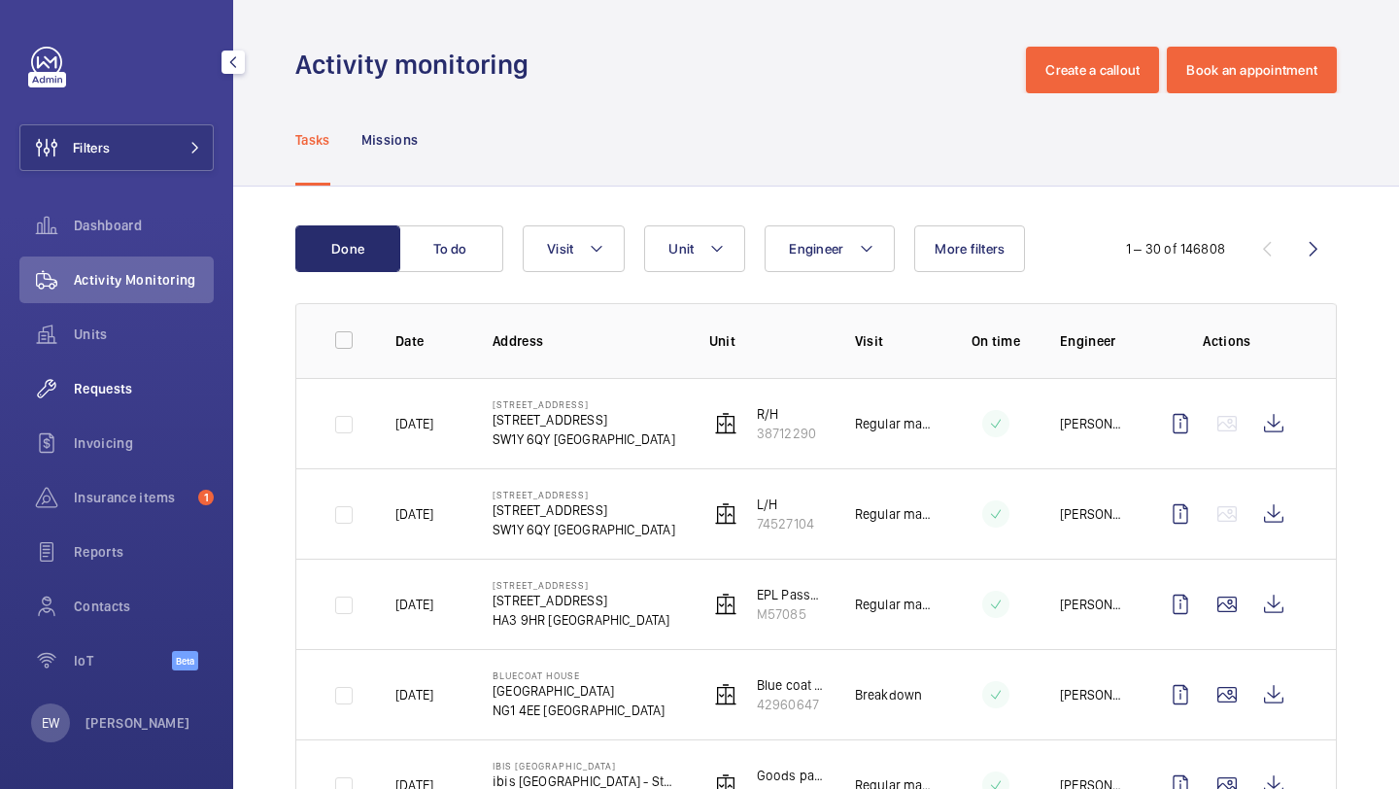
click at [113, 399] on div "Requests" at bounding box center [116, 388] width 194 height 47
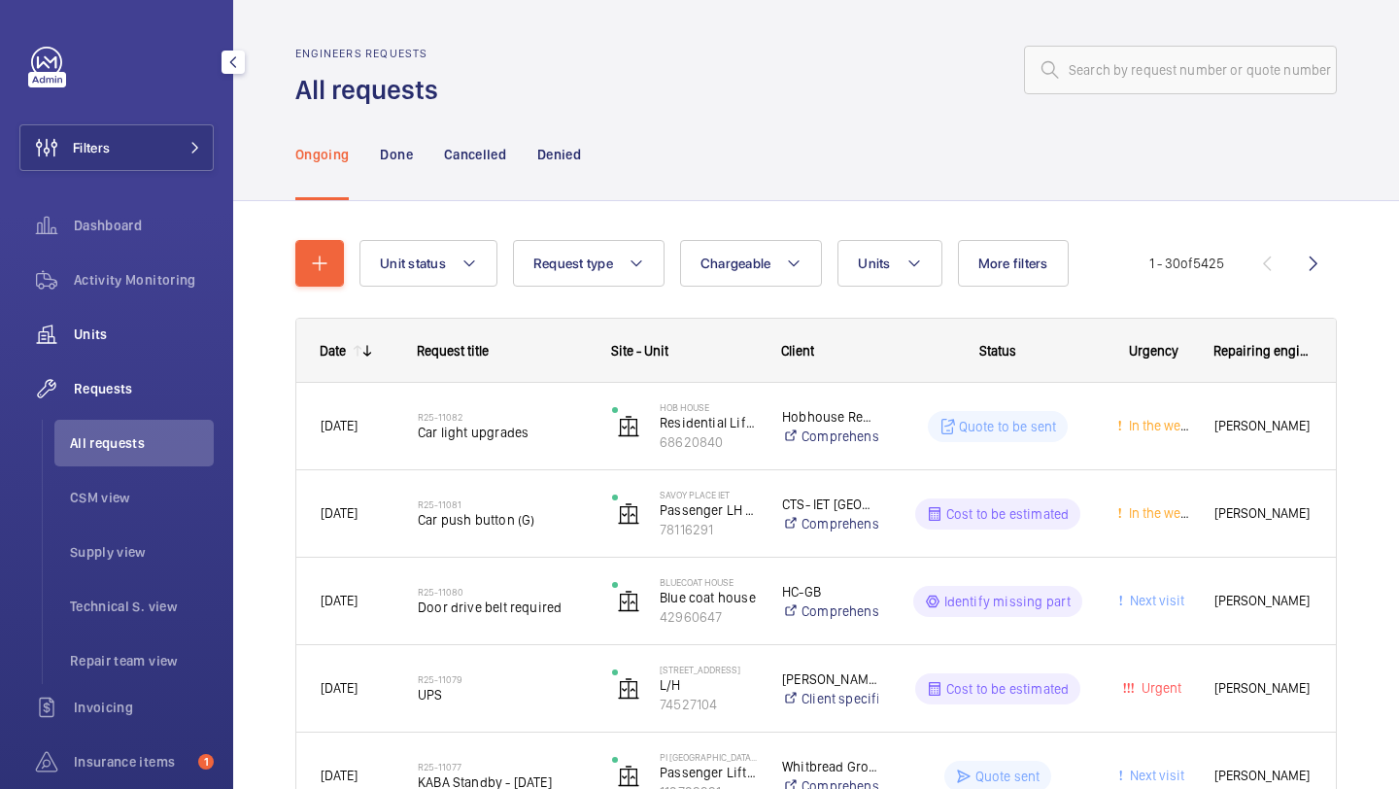
click at [128, 324] on div "Units" at bounding box center [116, 334] width 194 height 47
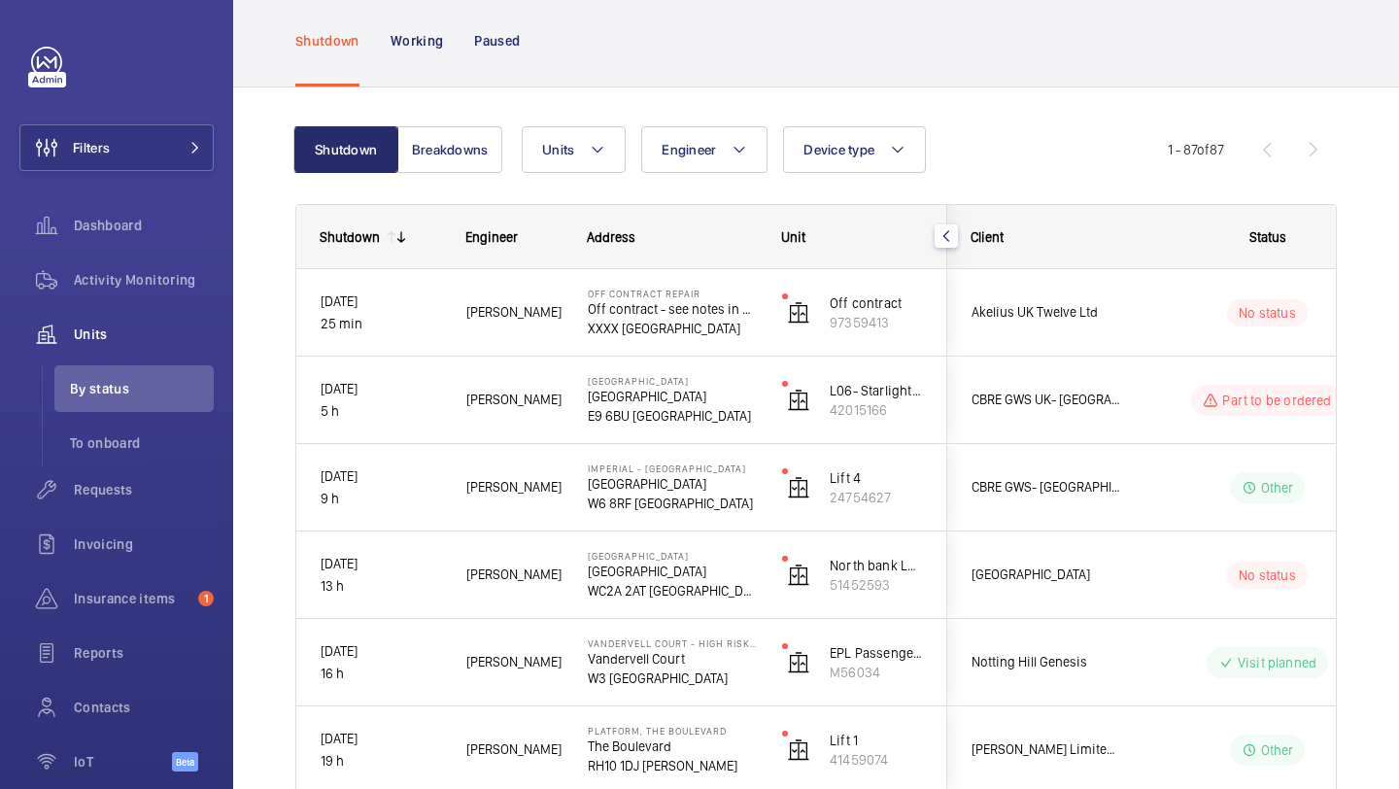
scroll to position [113, 0]
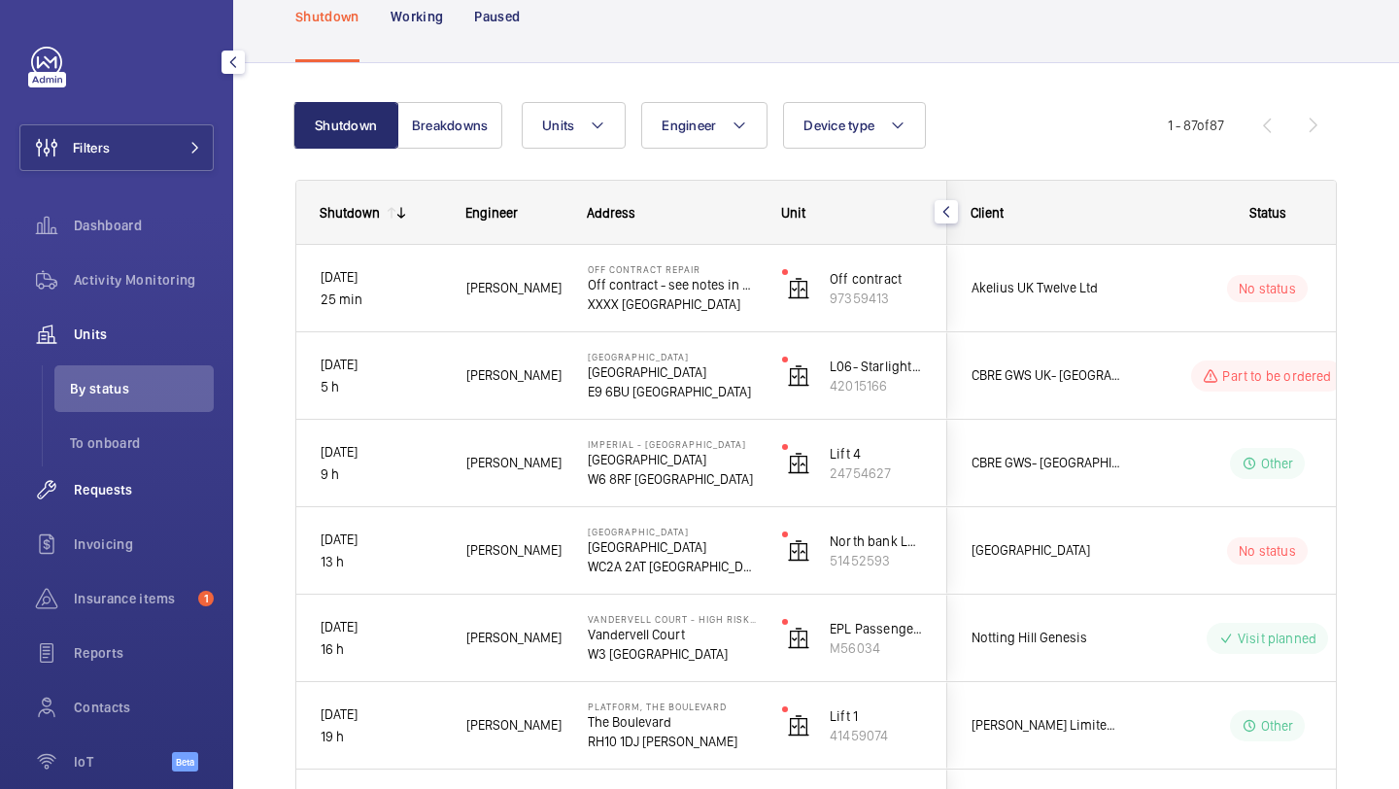
click at [132, 478] on div "Requests" at bounding box center [116, 489] width 194 height 47
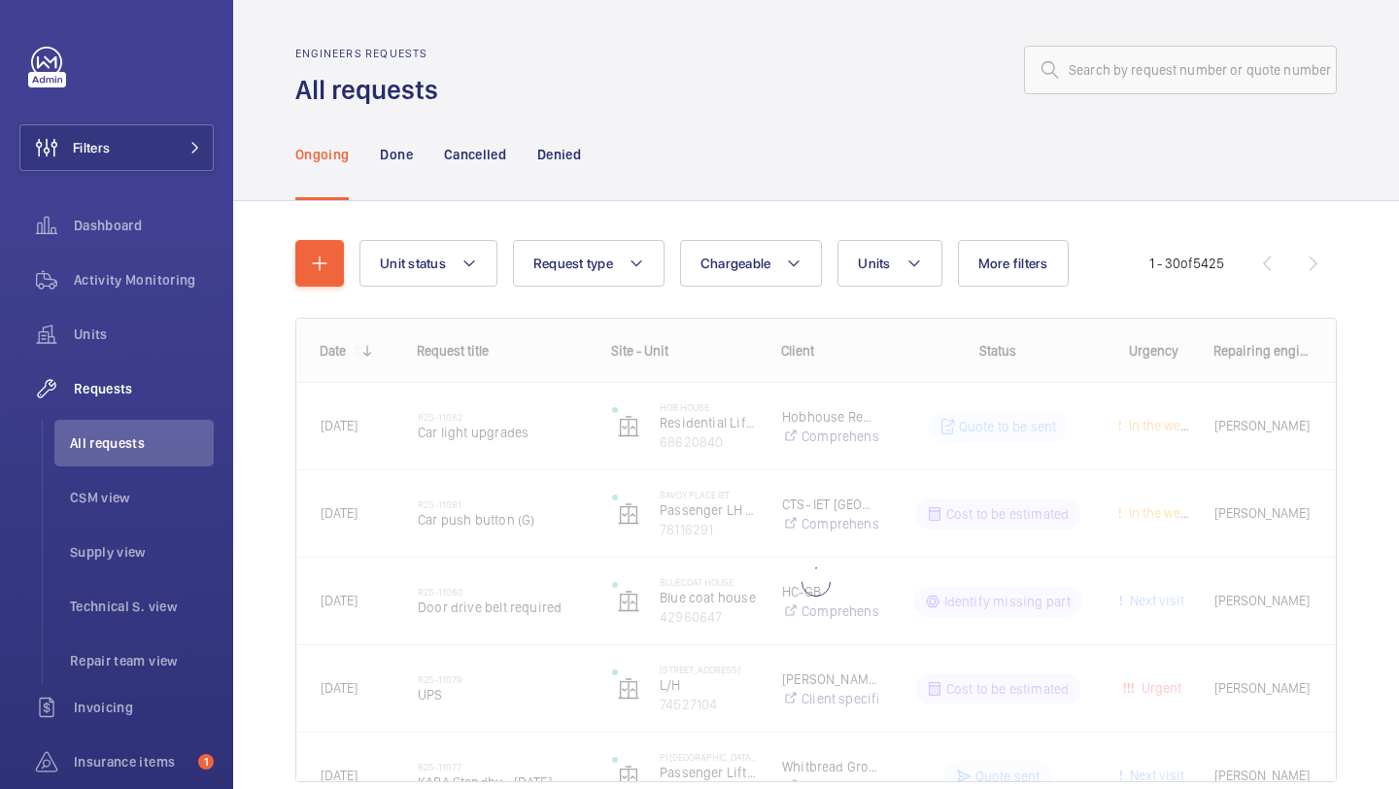
click at [1128, 103] on div "Engineers requests All requests" at bounding box center [816, 77] width 1042 height 61
click at [1125, 83] on input "text" at bounding box center [1180, 70] width 313 height 49
paste input "R25-06861"
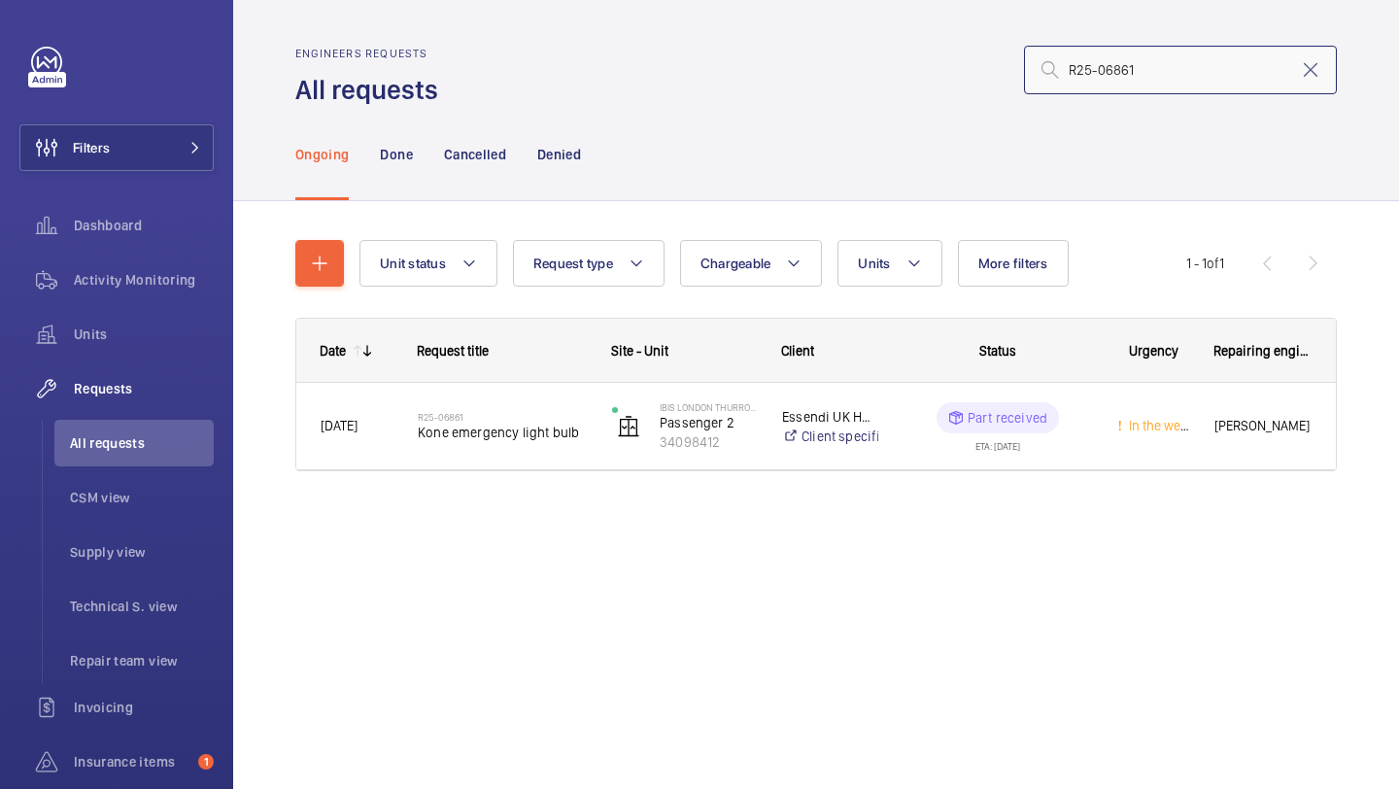
type input "R25-06861"
click at [1313, 70] on mat-icon at bounding box center [1310, 69] width 23 height 23
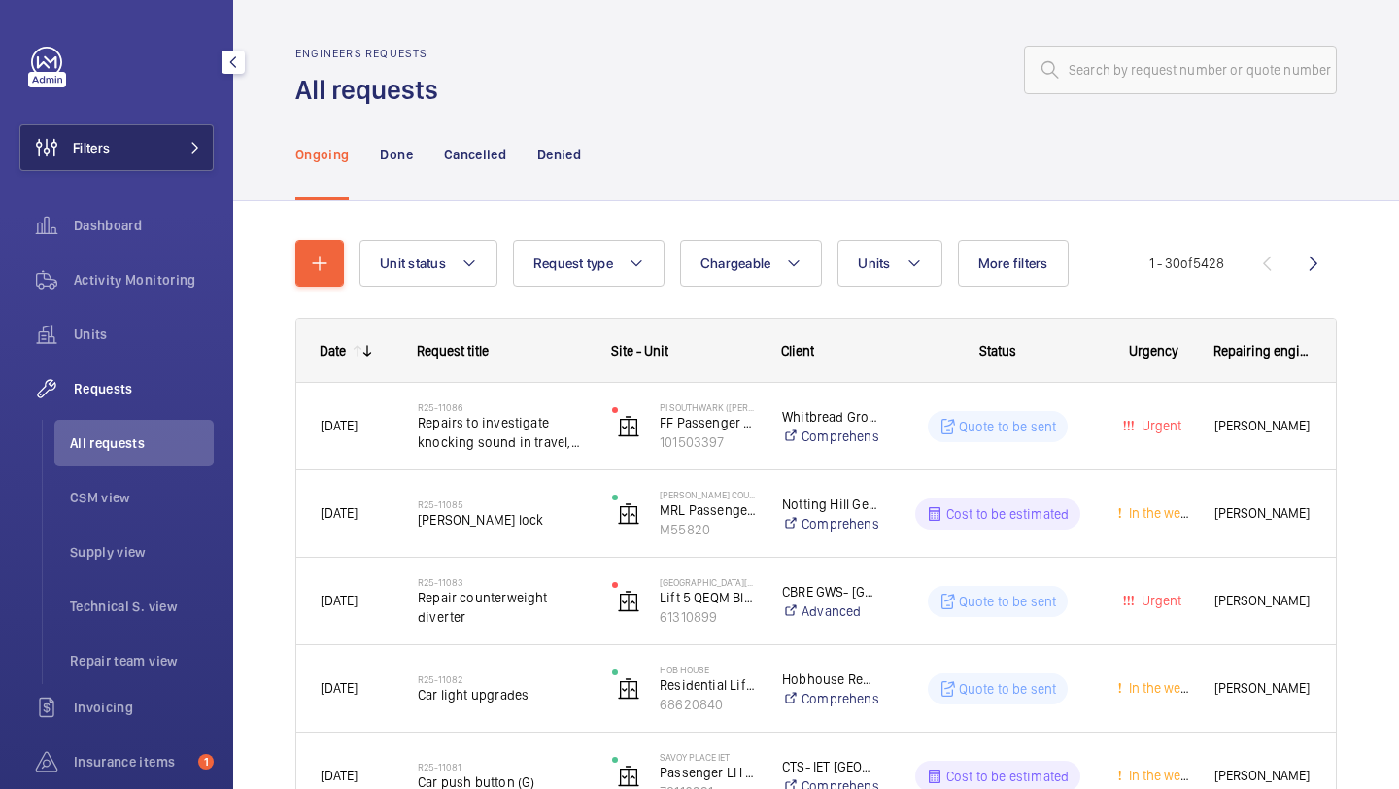
click at [186, 148] on span at bounding box center [189, 148] width 23 height 12
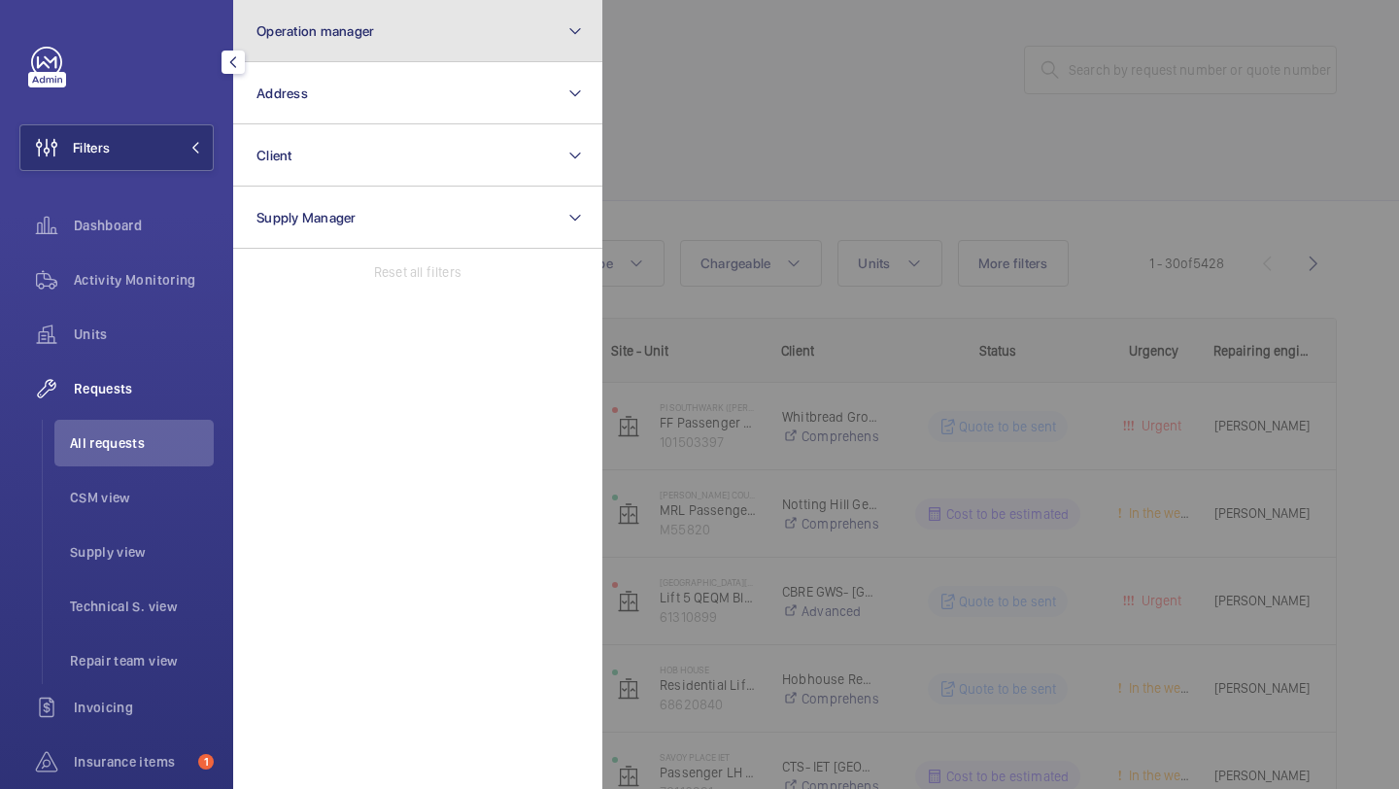
click at [326, 10] on button "Operation manager" at bounding box center [417, 31] width 369 height 62
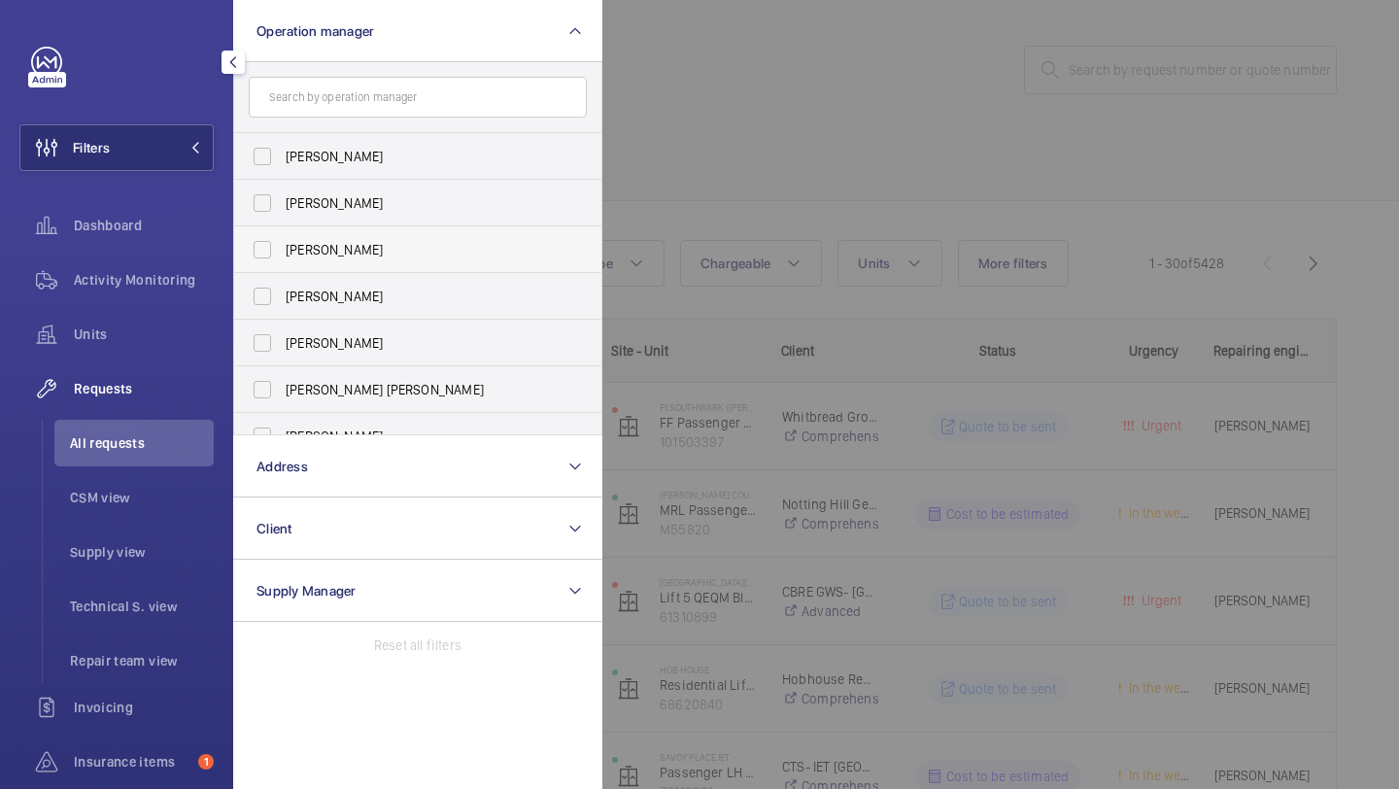
click at [340, 256] on span "[PERSON_NAME]" at bounding box center [419, 249] width 267 height 19
click at [282, 256] on input "[PERSON_NAME]" at bounding box center [262, 249] width 39 height 39
checkbox input "true"
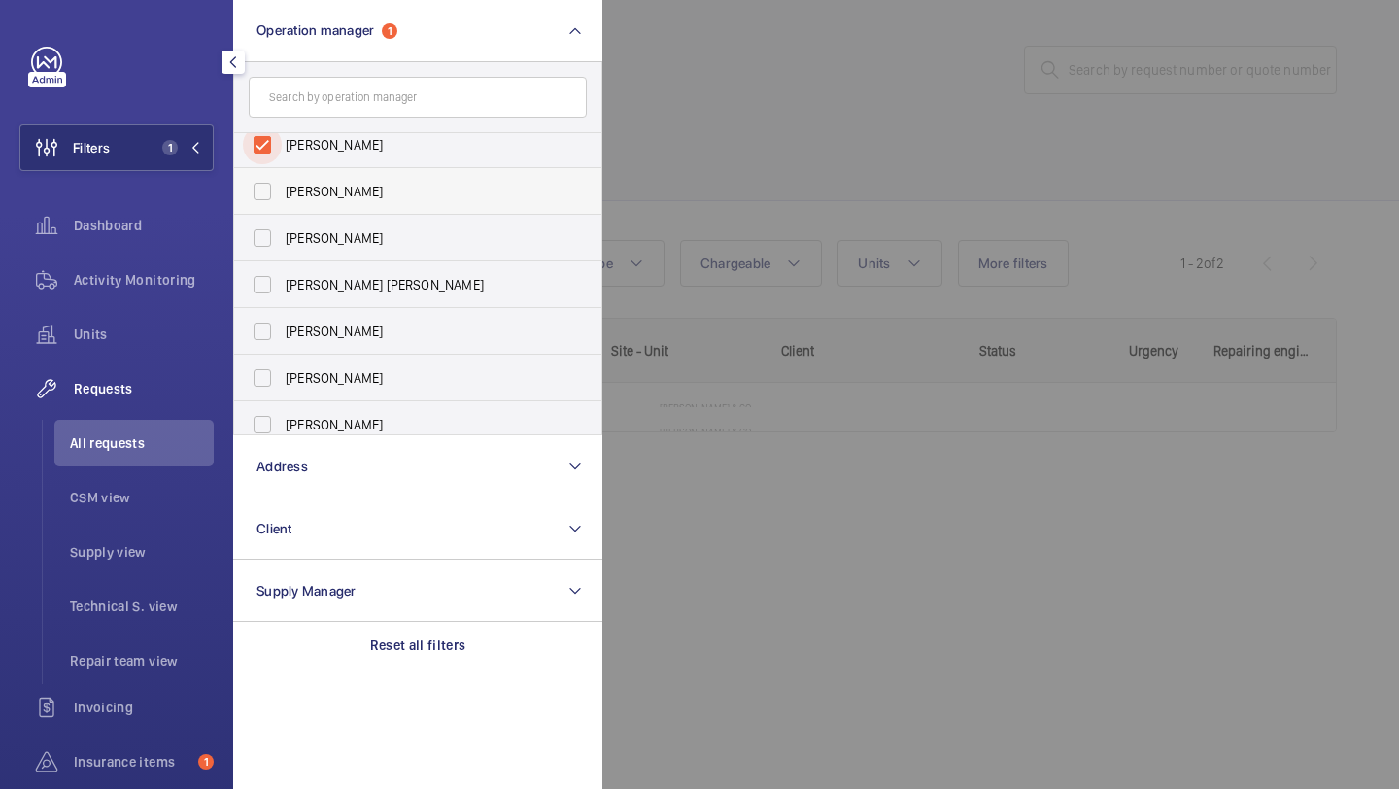
scroll to position [119, 0]
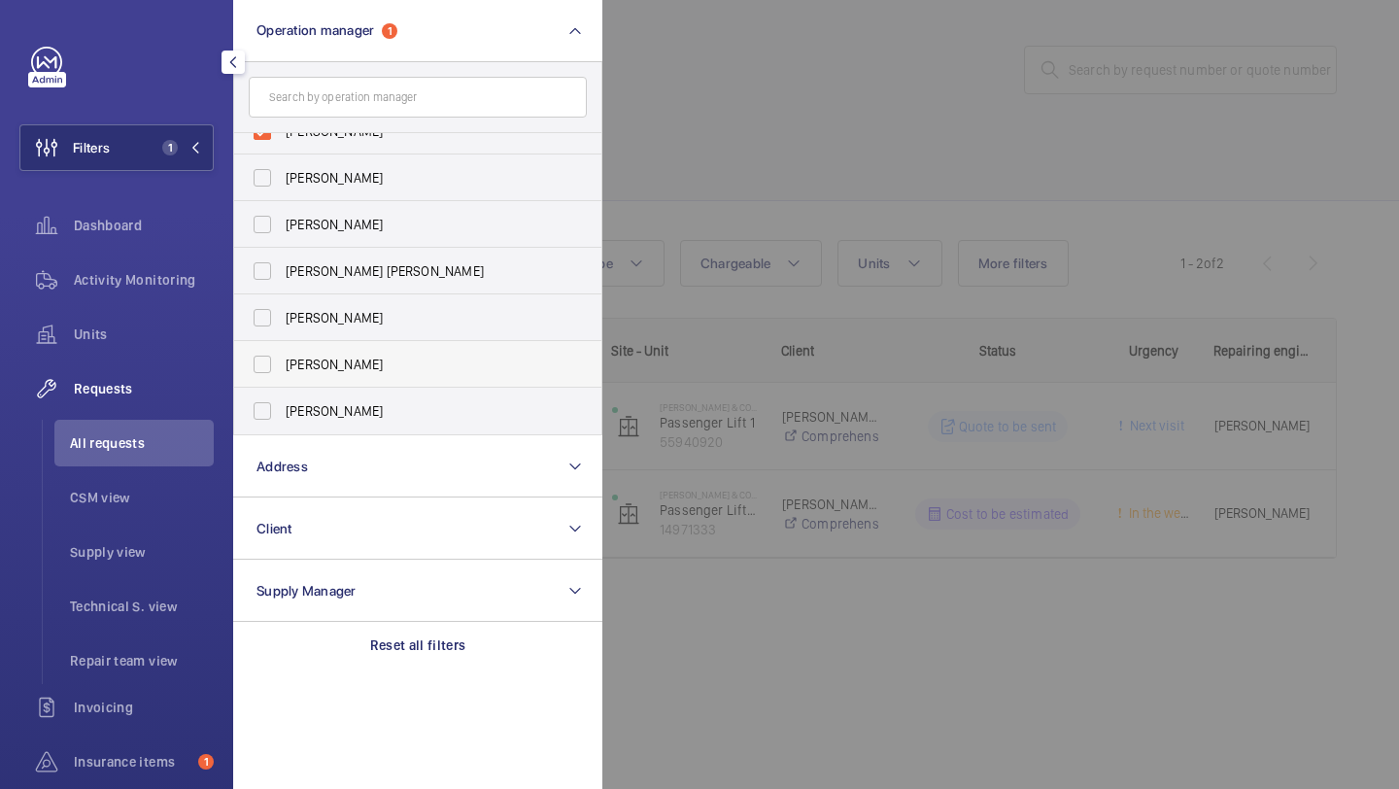
click at [334, 359] on span "[PERSON_NAME]" at bounding box center [419, 364] width 267 height 19
click at [282, 359] on input "[PERSON_NAME]" at bounding box center [262, 364] width 39 height 39
checkbox input "true"
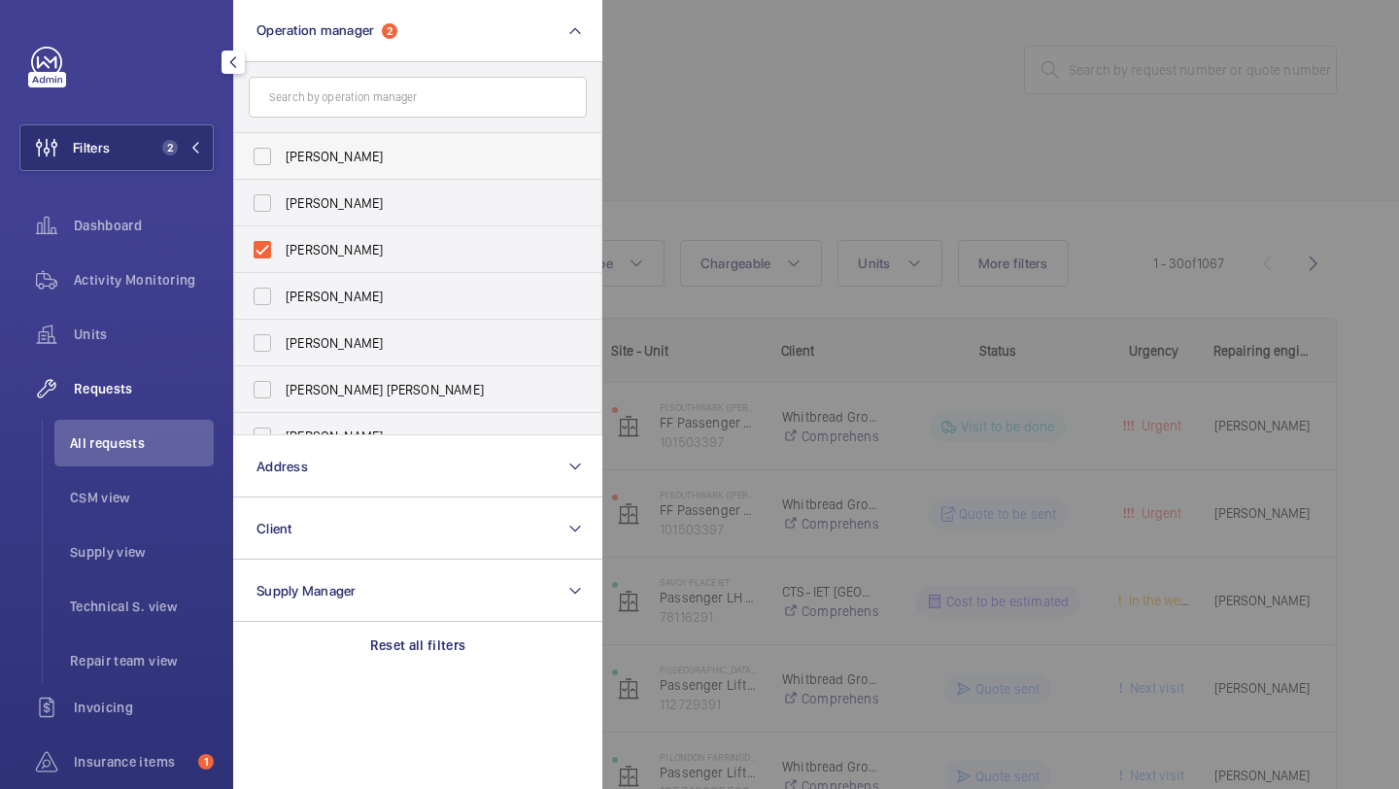
click at [360, 161] on span "[PERSON_NAME]" at bounding box center [419, 156] width 267 height 19
click at [282, 161] on input "[PERSON_NAME]" at bounding box center [262, 156] width 39 height 39
checkbox input "true"
click at [755, 113] on div at bounding box center [1302, 394] width 1399 height 789
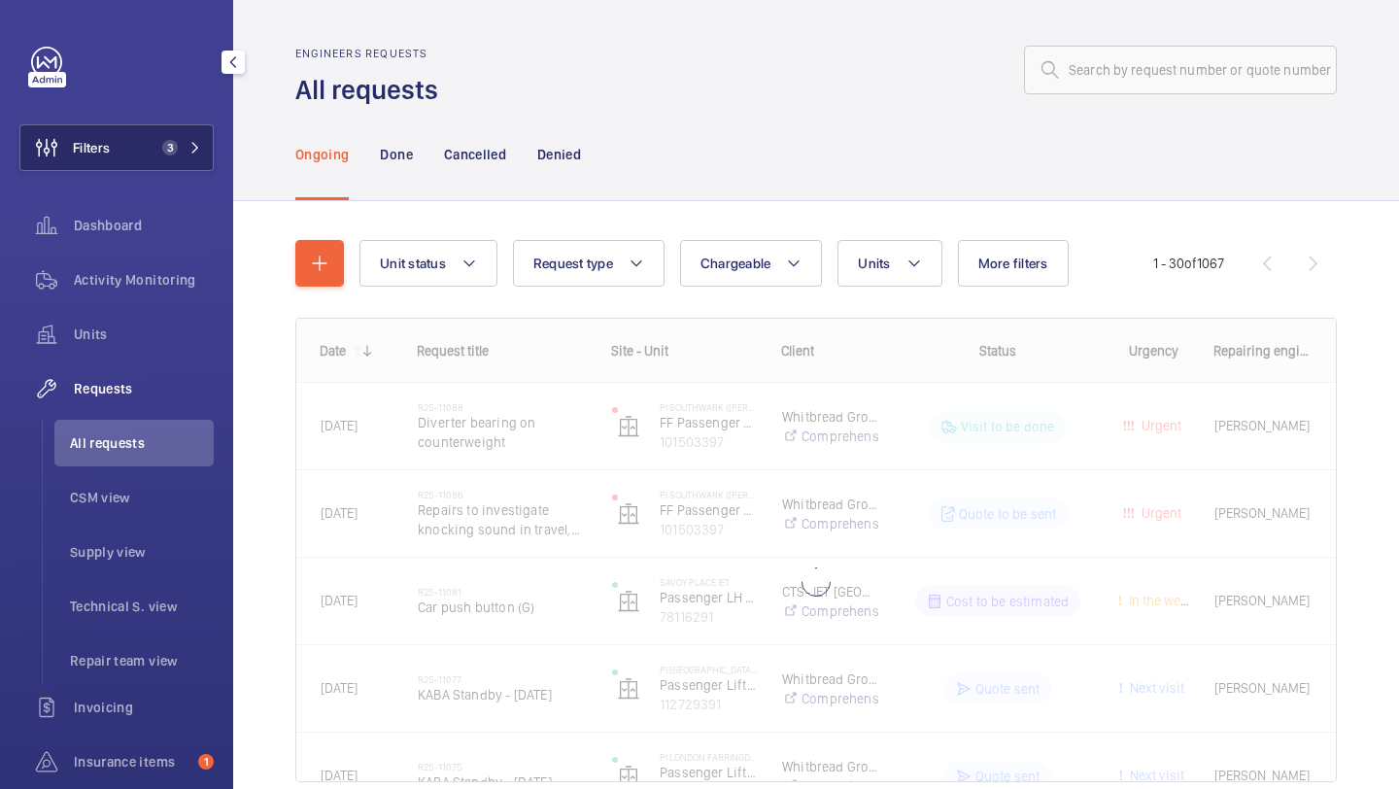
click at [154, 135] on button "Filters 3" at bounding box center [116, 147] width 194 height 47
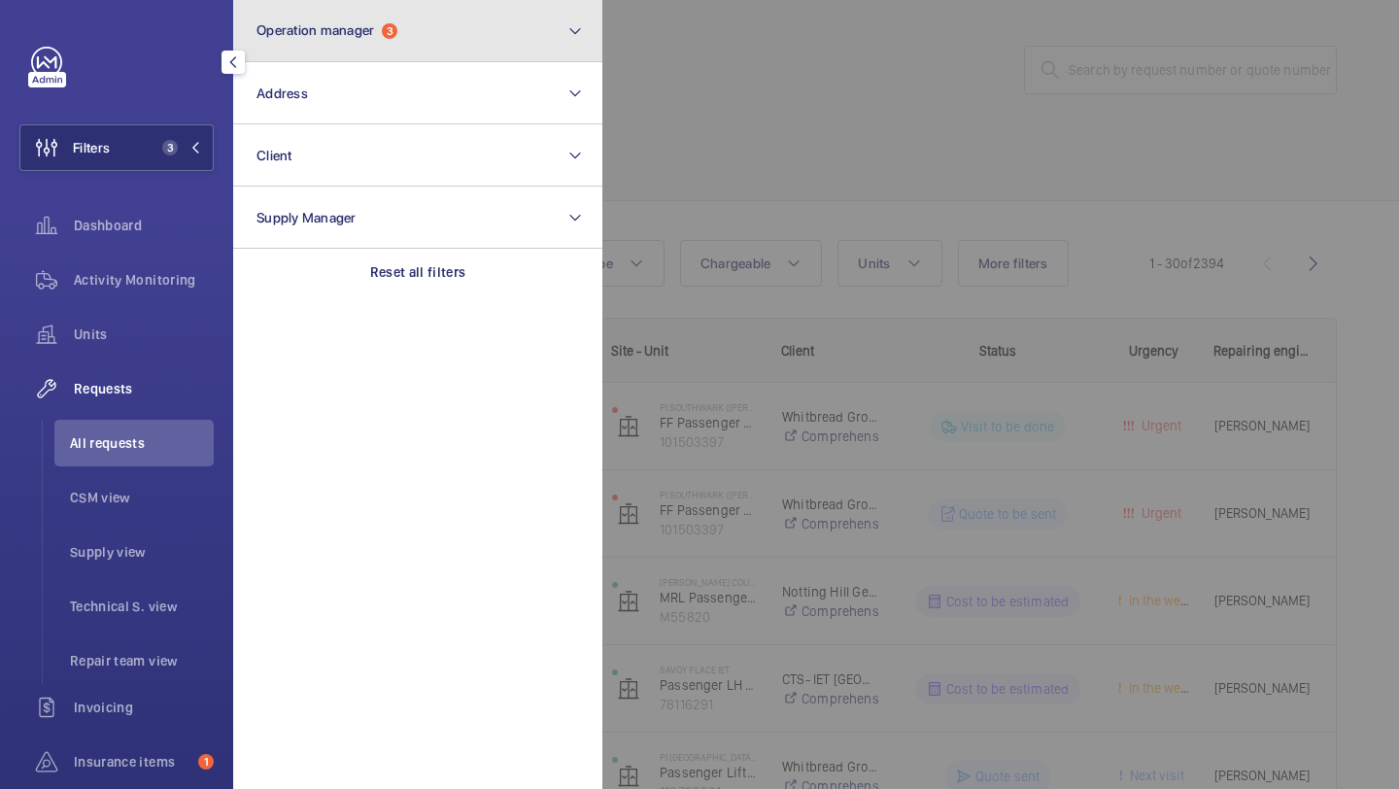
click at [344, 14] on button "Operation manager 3" at bounding box center [417, 31] width 369 height 62
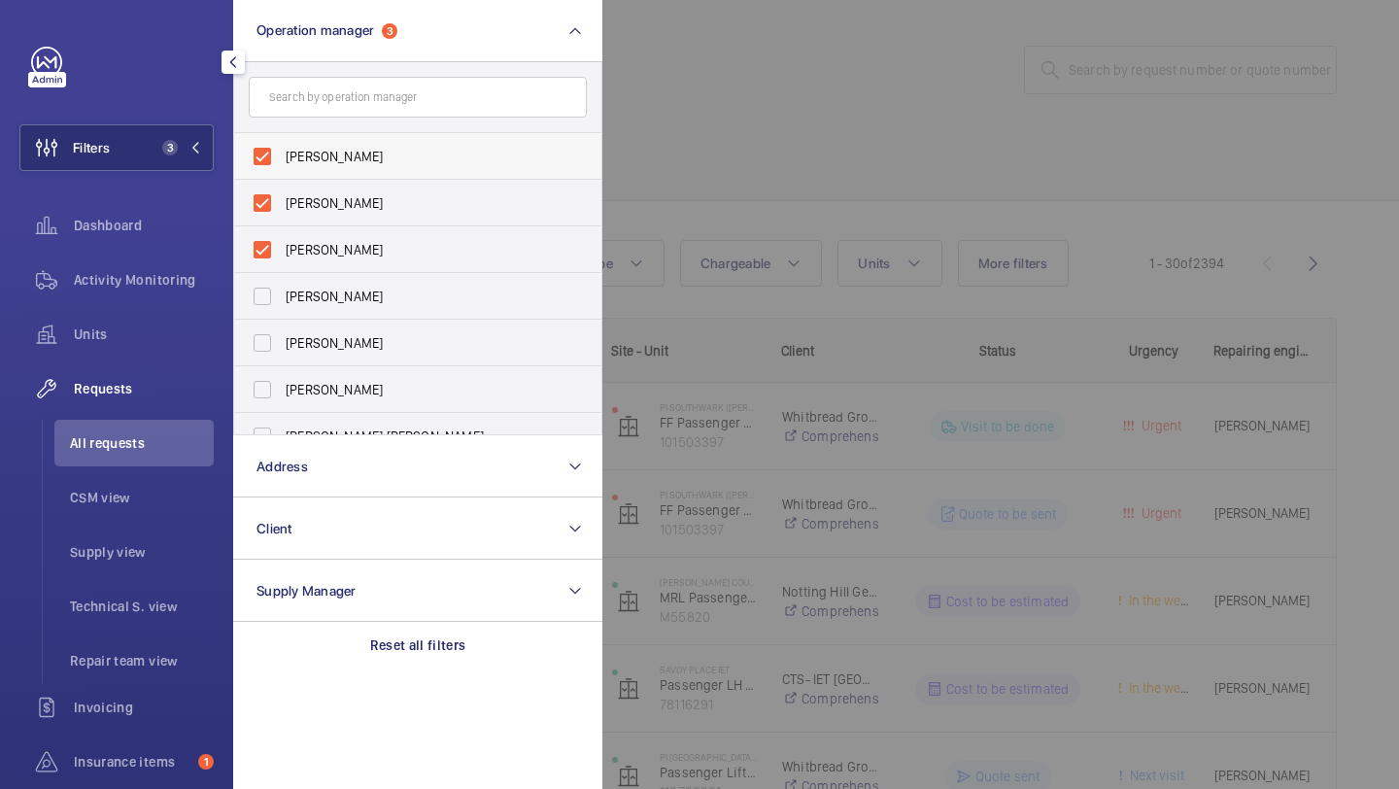
click at [363, 155] on span "[PERSON_NAME]" at bounding box center [419, 156] width 267 height 19
click at [282, 155] on input "[PERSON_NAME]" at bounding box center [262, 156] width 39 height 39
checkbox input "false"
click at [363, 155] on span "[PERSON_NAME]" at bounding box center [419, 156] width 267 height 19
click at [282, 155] on input "[PERSON_NAME]" at bounding box center [262, 156] width 39 height 39
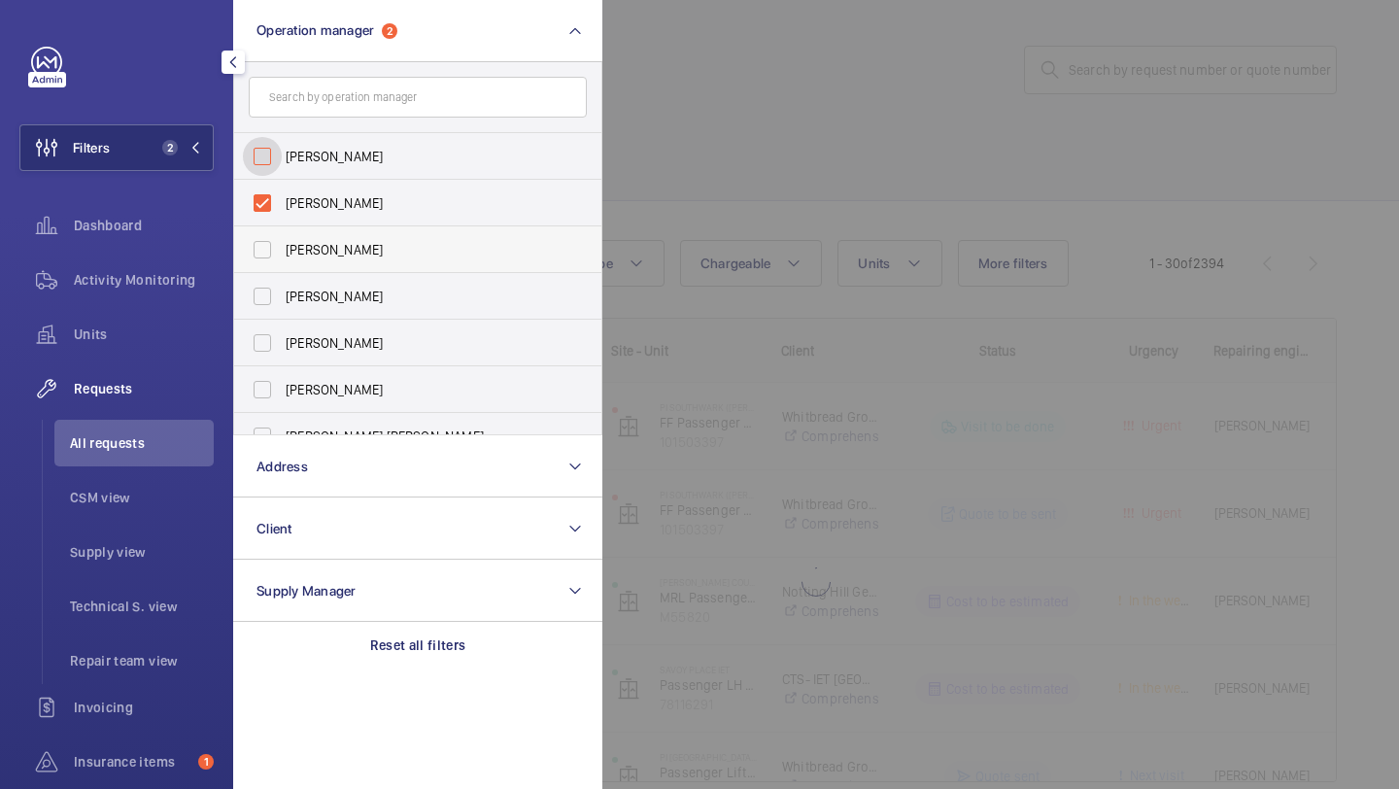
checkbox input "false"
click at [363, 155] on span "[PERSON_NAME]" at bounding box center [419, 156] width 267 height 19
click at [282, 155] on input "[PERSON_NAME]" at bounding box center [262, 156] width 39 height 39
checkbox input "false"
click at [363, 155] on span "[PERSON_NAME]" at bounding box center [419, 156] width 267 height 19
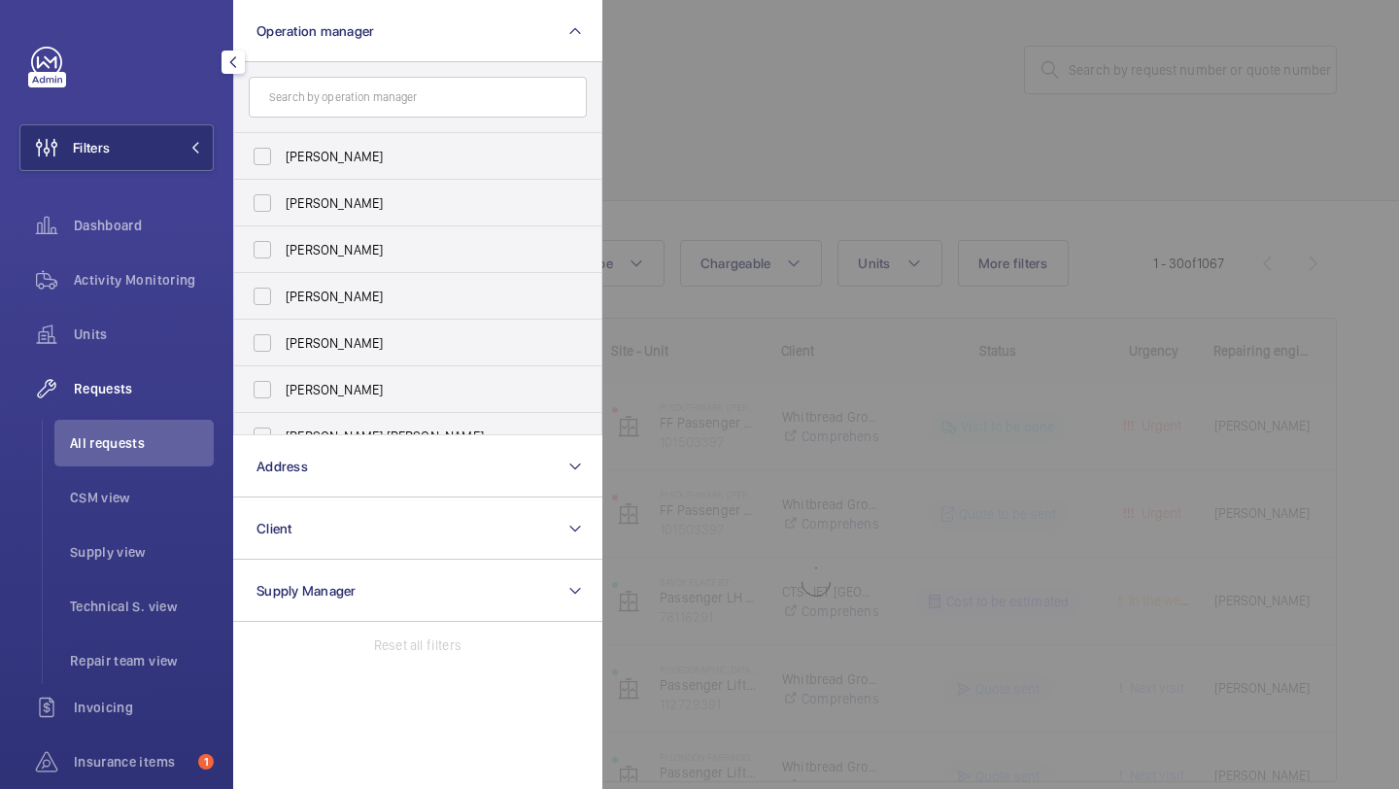
click at [282, 155] on input "[PERSON_NAME]" at bounding box center [262, 156] width 39 height 39
checkbox input "true"
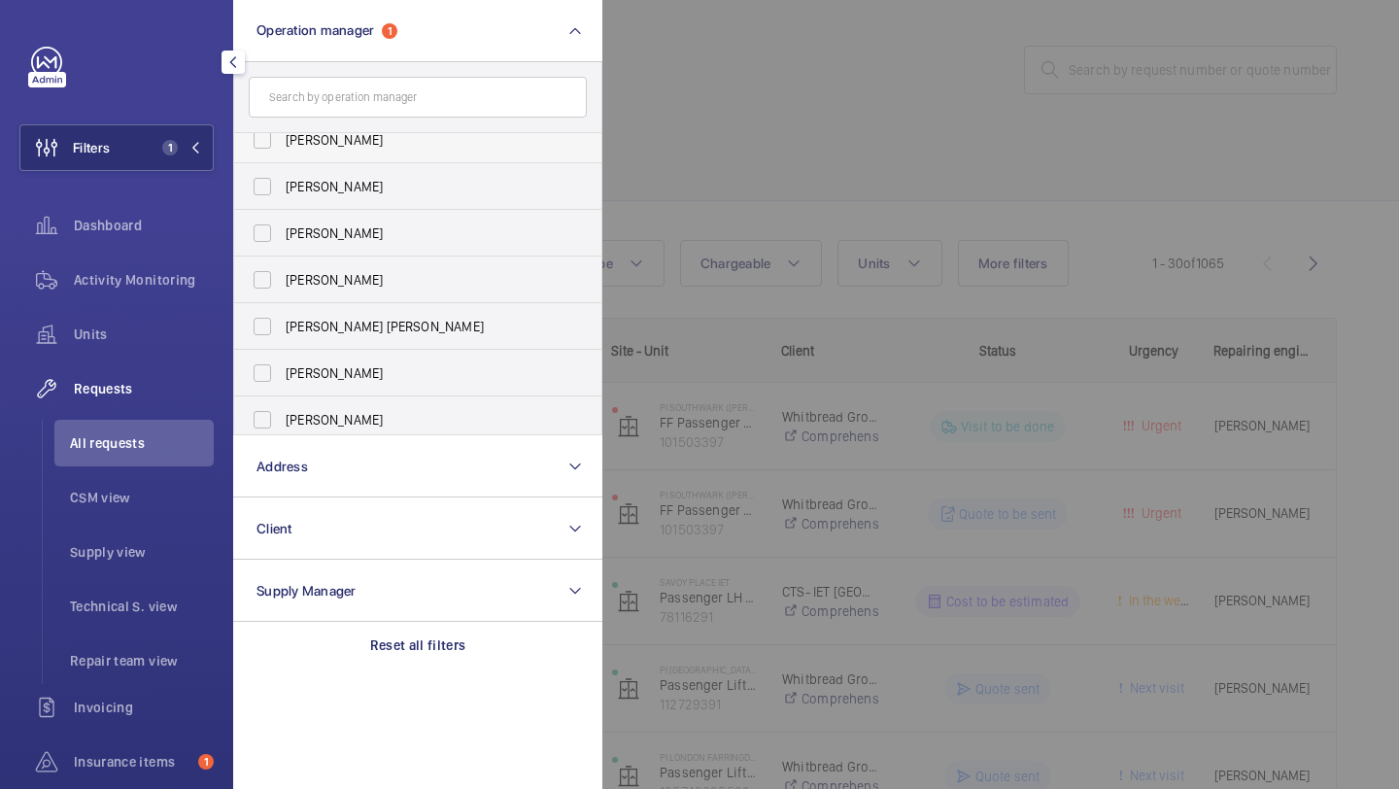
scroll to position [119, 0]
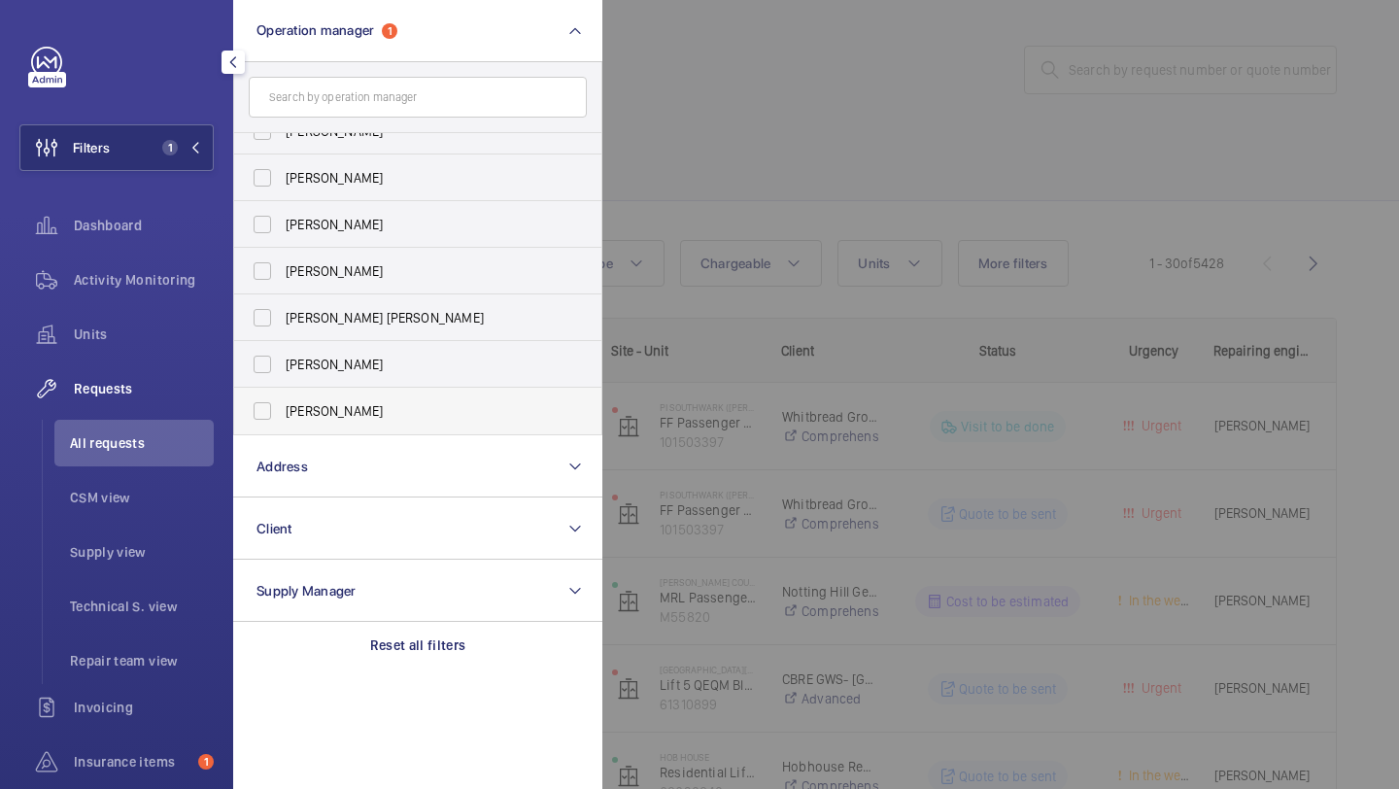
click at [345, 411] on span "[PERSON_NAME]" at bounding box center [419, 410] width 267 height 19
click at [282, 411] on input "[PERSON_NAME]" at bounding box center [262, 411] width 39 height 39
checkbox input "true"
click at [717, 146] on div at bounding box center [1302, 394] width 1399 height 789
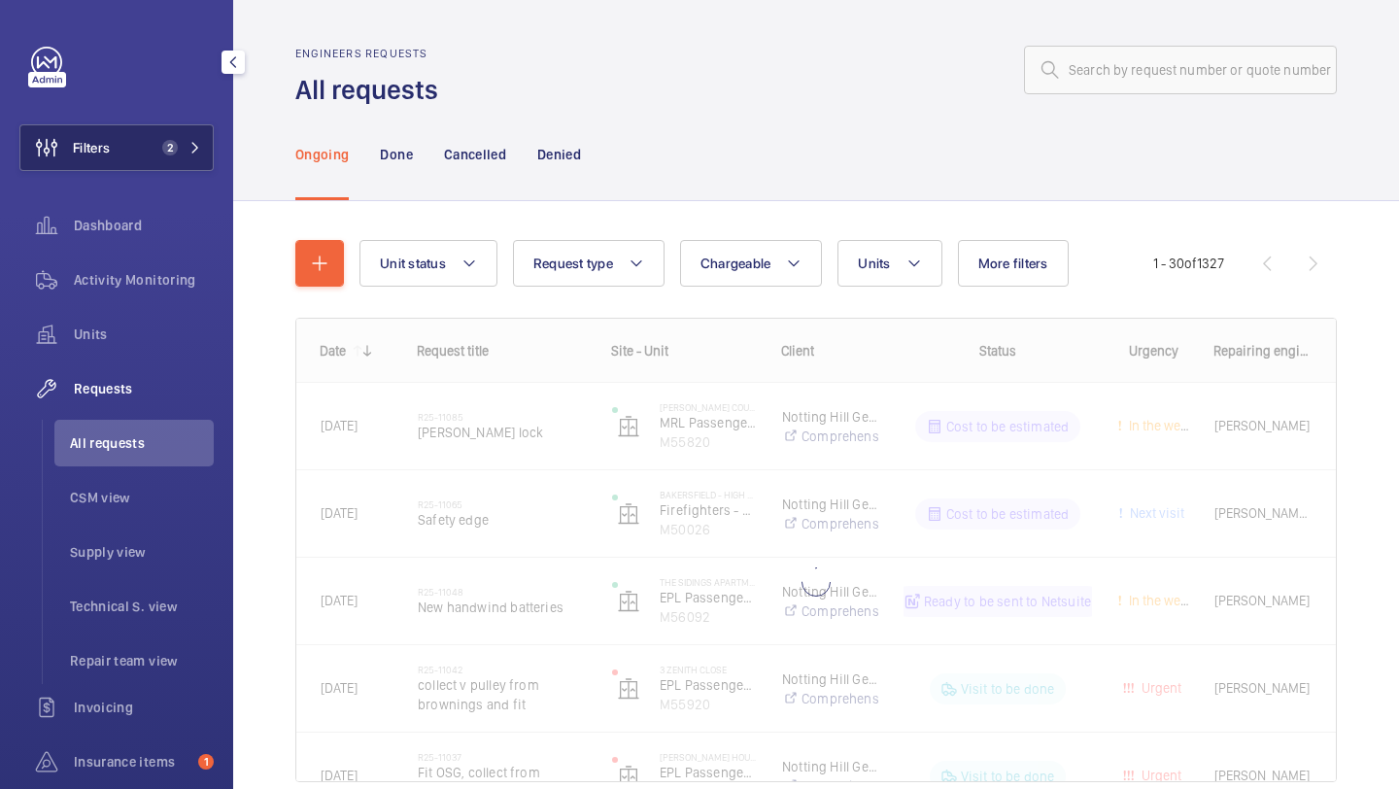
click at [184, 156] on button "Filters 2" at bounding box center [116, 147] width 194 height 47
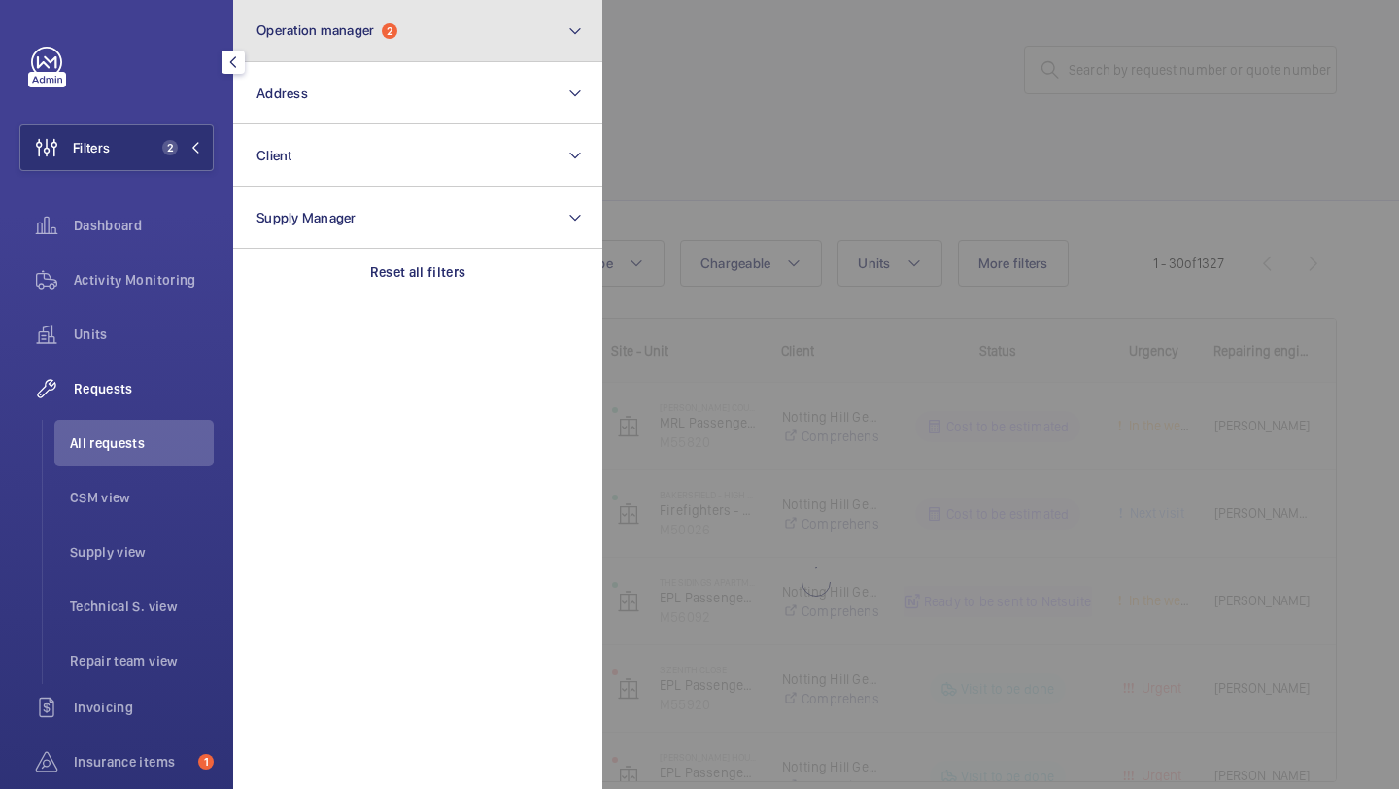
click at [340, 56] on button "Operation manager 2" at bounding box center [417, 31] width 369 height 62
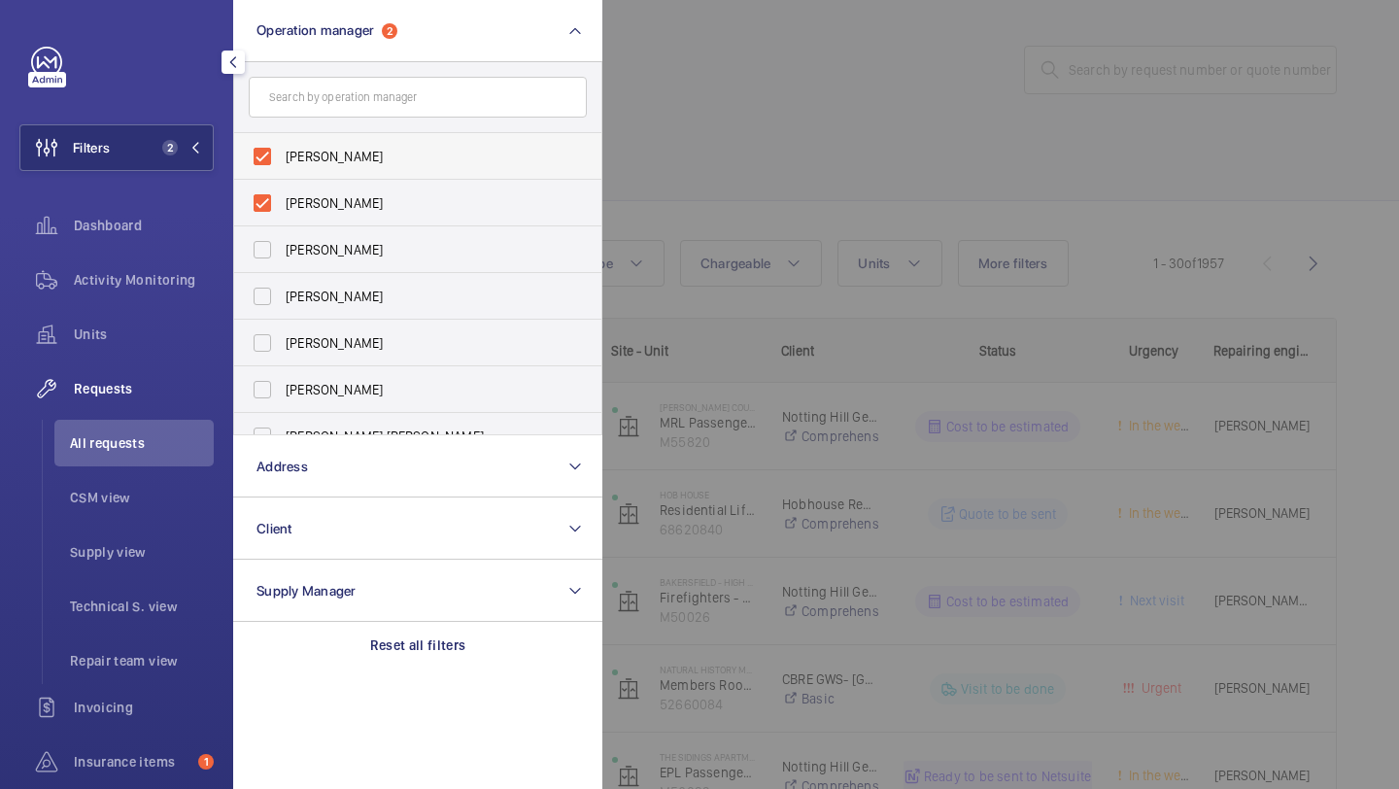
click at [339, 162] on span "[PERSON_NAME]" at bounding box center [419, 156] width 267 height 19
click at [282, 162] on input "[PERSON_NAME]" at bounding box center [262, 156] width 39 height 39
checkbox input "false"
click at [194, 318] on div "Units" at bounding box center [116, 334] width 194 height 47
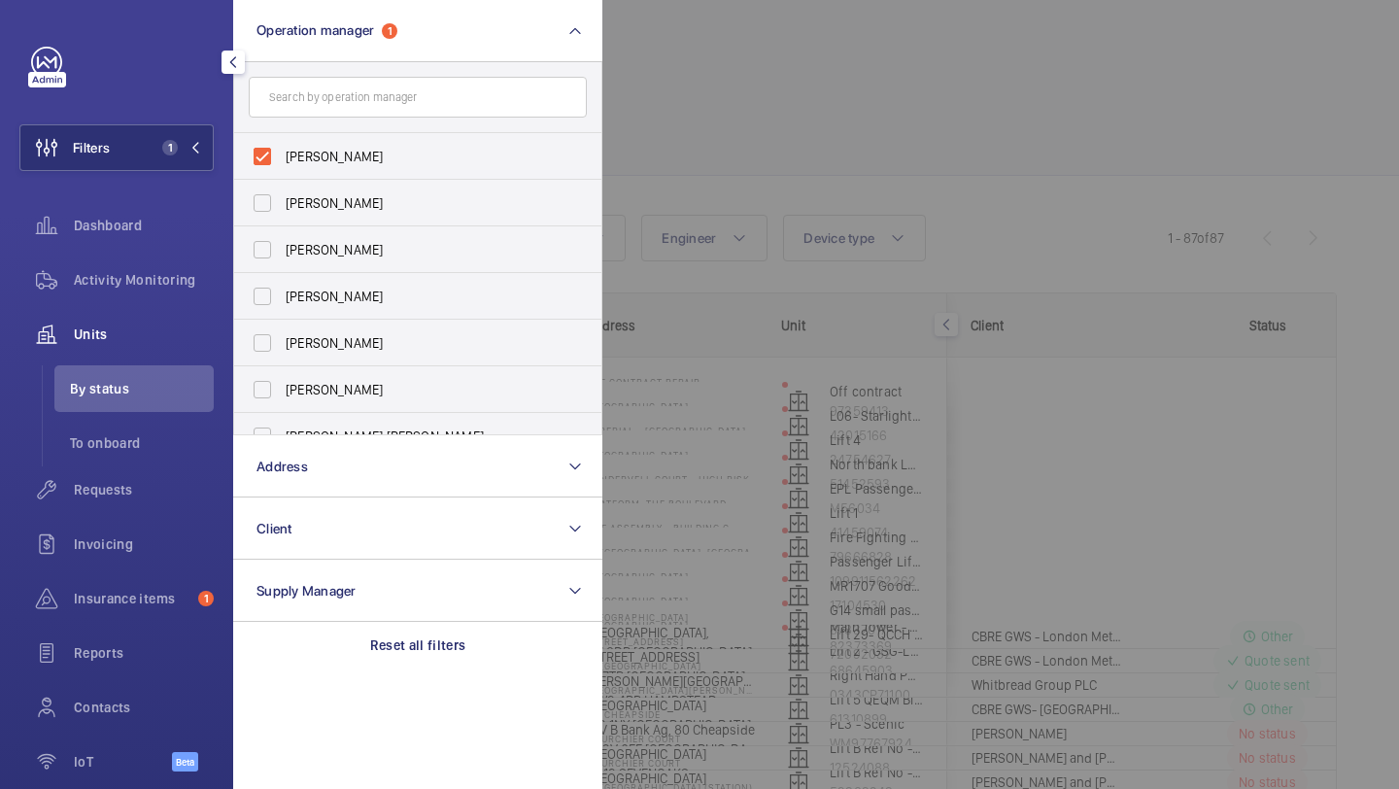
click at [773, 113] on div at bounding box center [1302, 394] width 1399 height 789
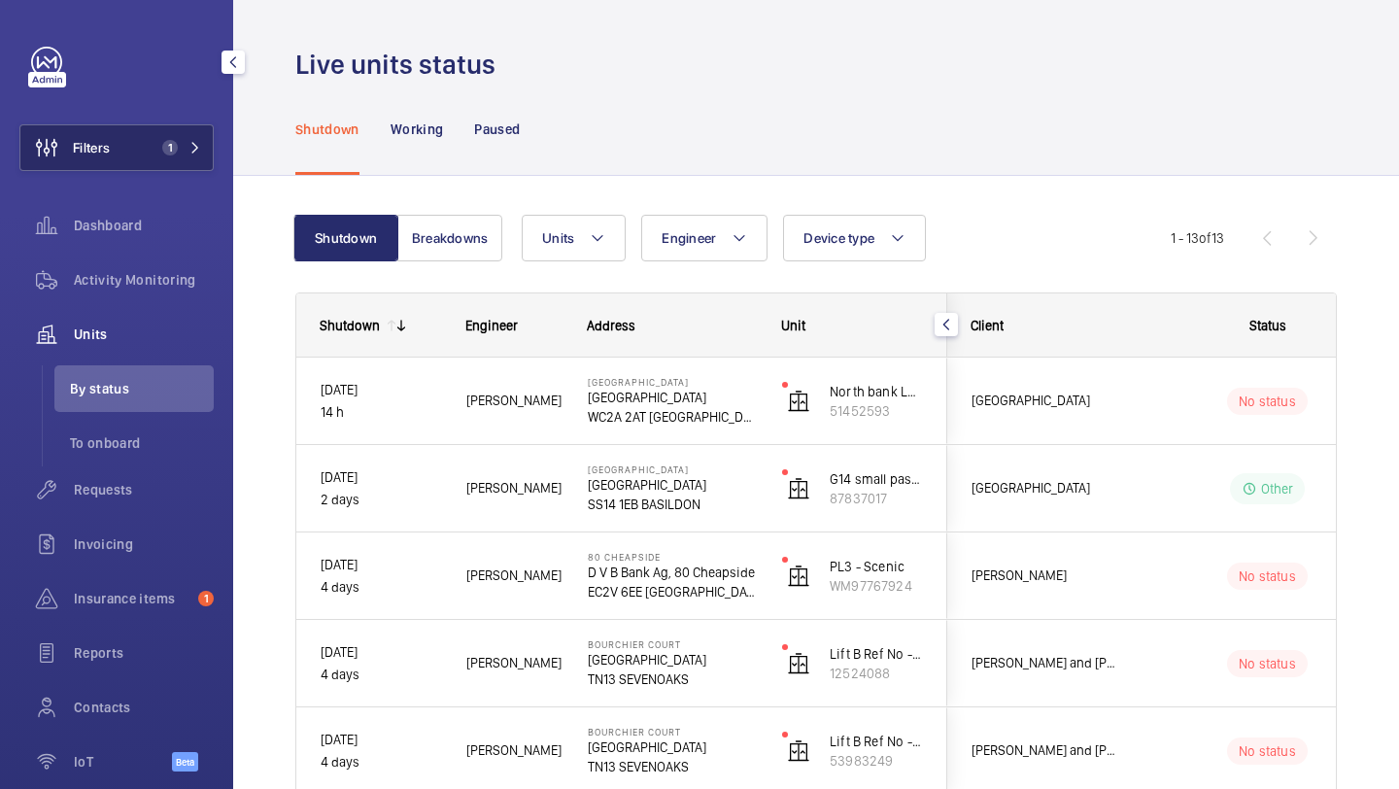
click at [140, 159] on button "Filters 1" at bounding box center [116, 147] width 194 height 47
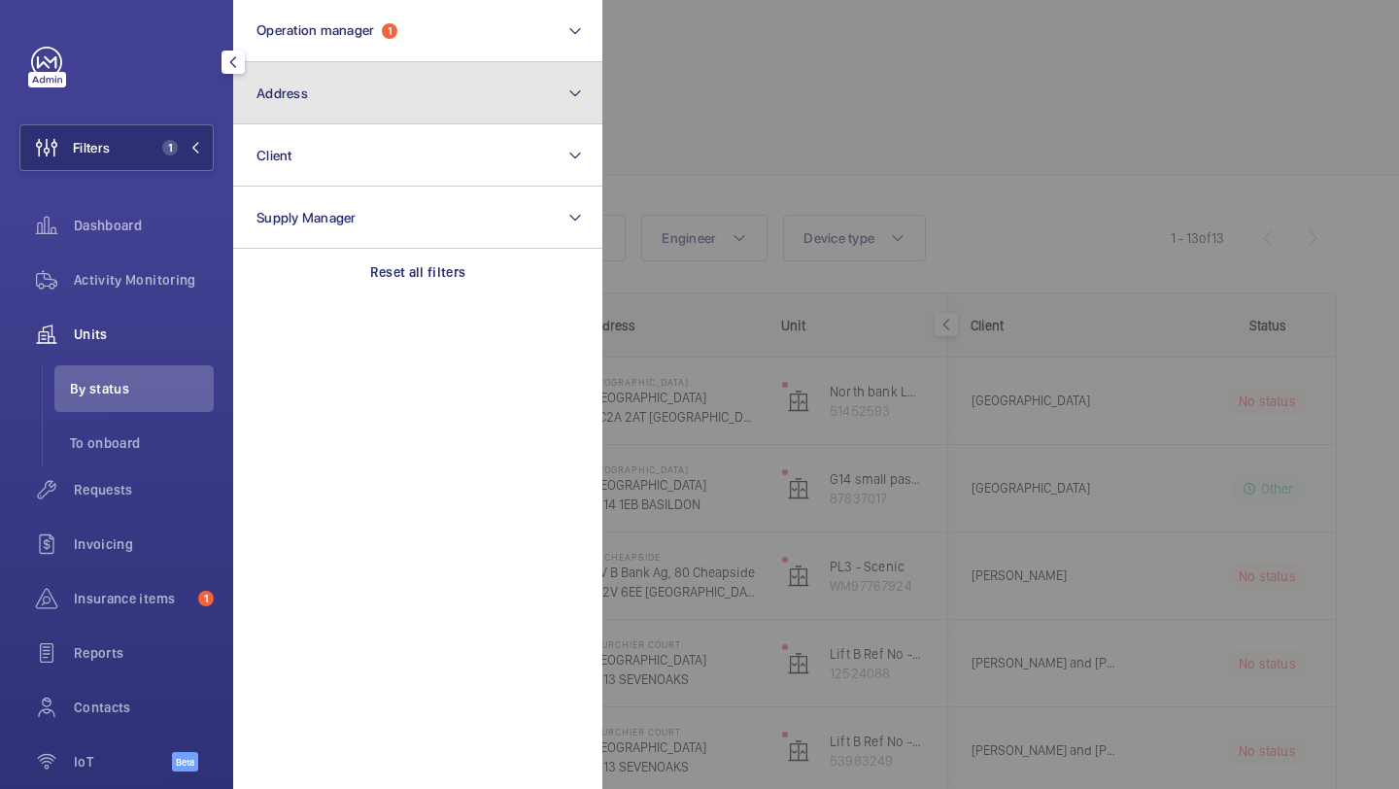
click at [366, 85] on button "Address" at bounding box center [417, 93] width 369 height 62
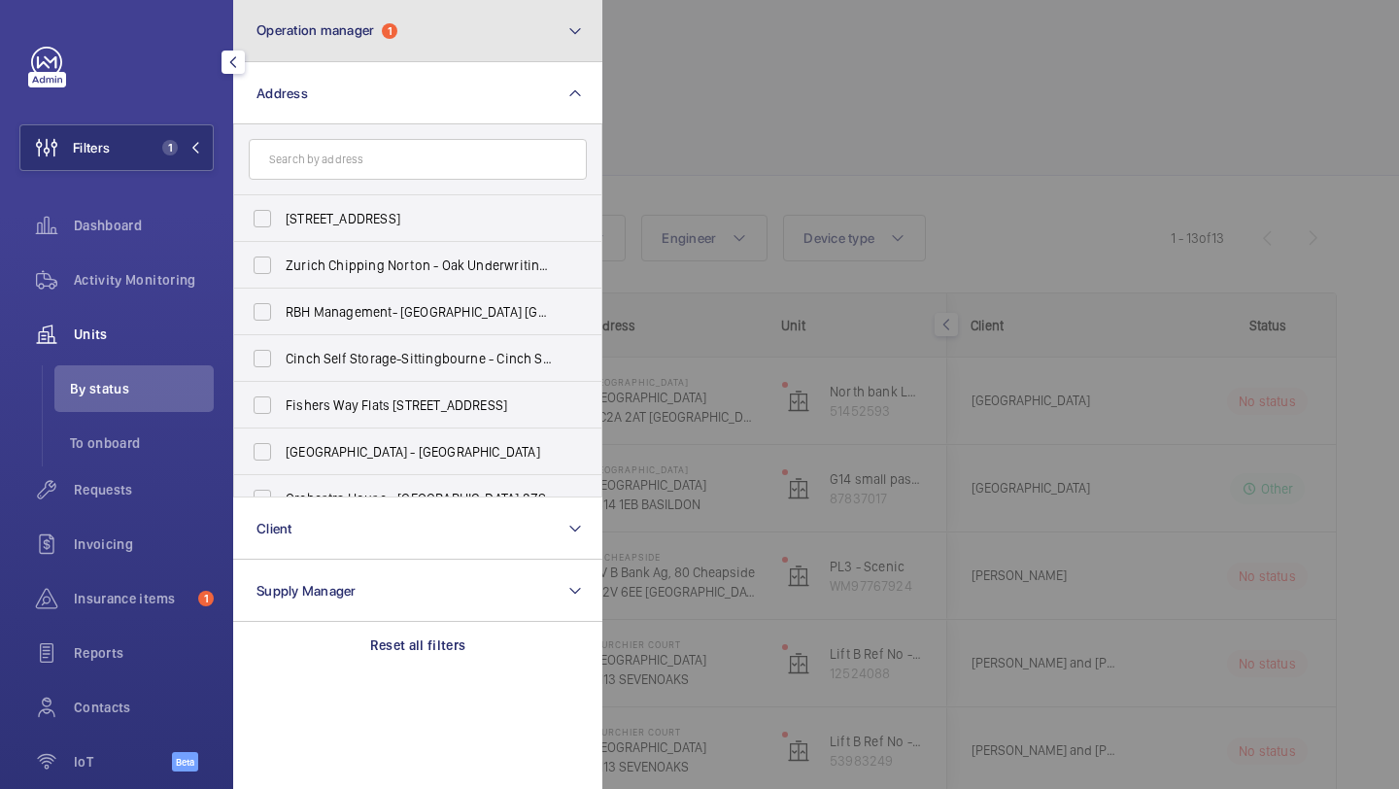
click at [364, 36] on span "Operation manager" at bounding box center [316, 30] width 118 height 16
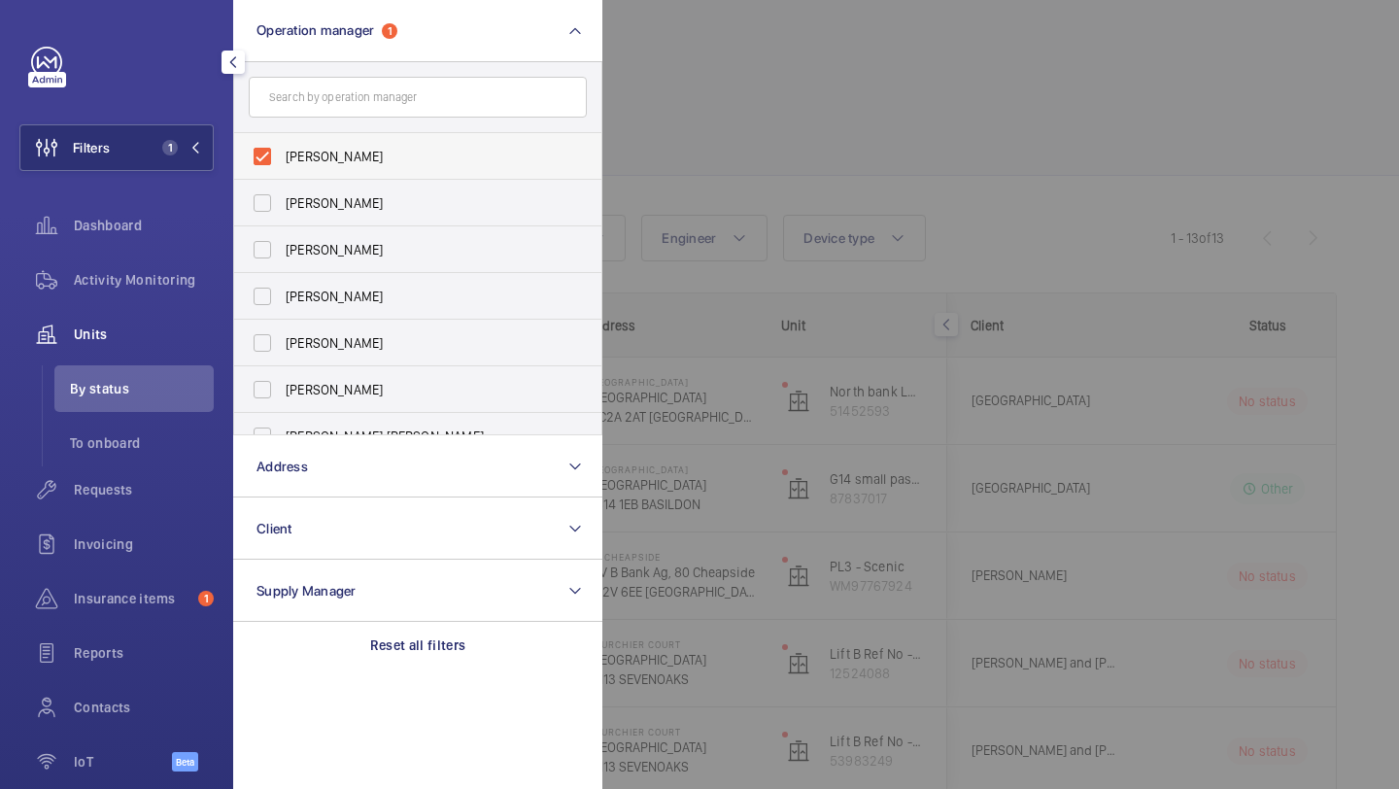
click at [360, 164] on span "[PERSON_NAME]" at bounding box center [419, 156] width 267 height 19
click at [282, 164] on input "[PERSON_NAME]" at bounding box center [262, 156] width 39 height 39
checkbox input "false"
click at [133, 499] on div "Requests" at bounding box center [116, 489] width 194 height 47
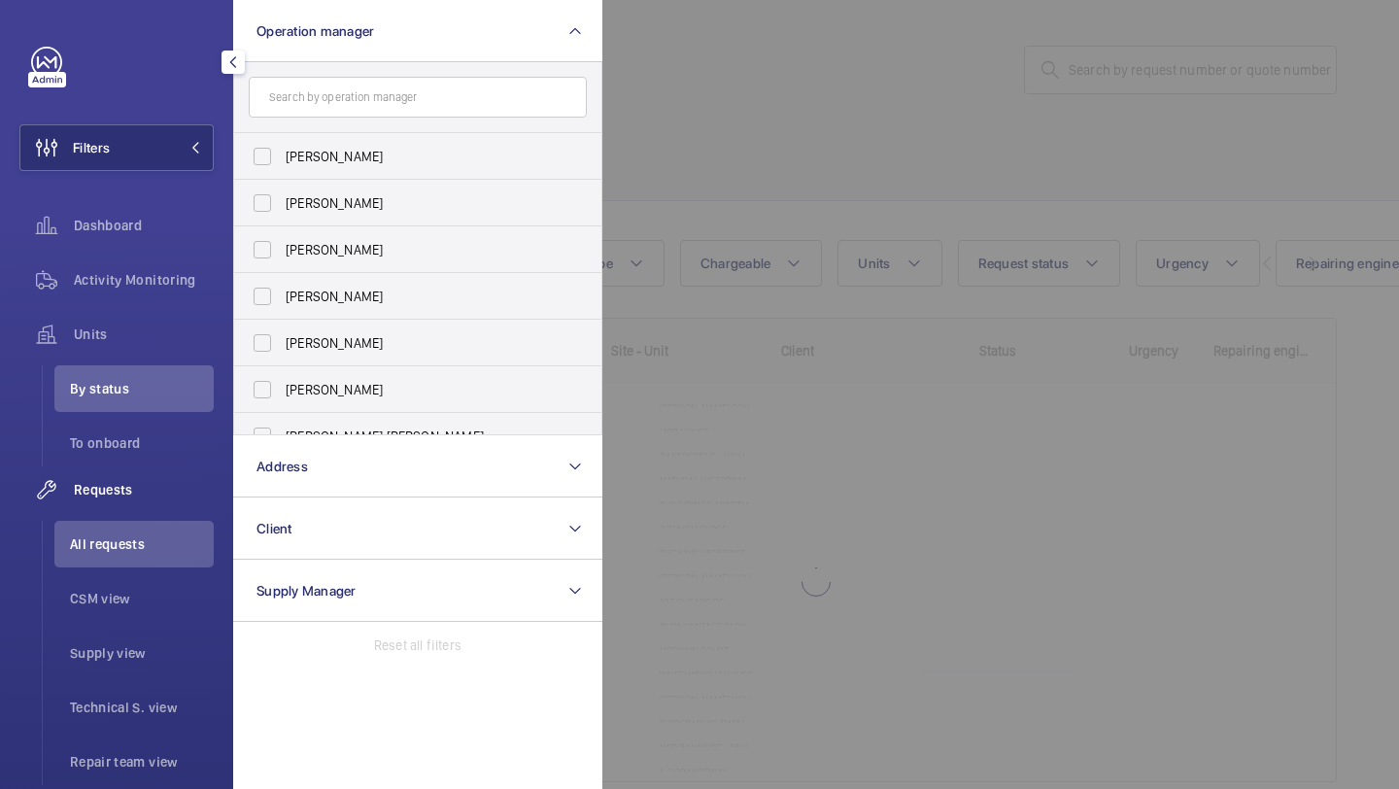
click at [843, 112] on div at bounding box center [1302, 394] width 1399 height 789
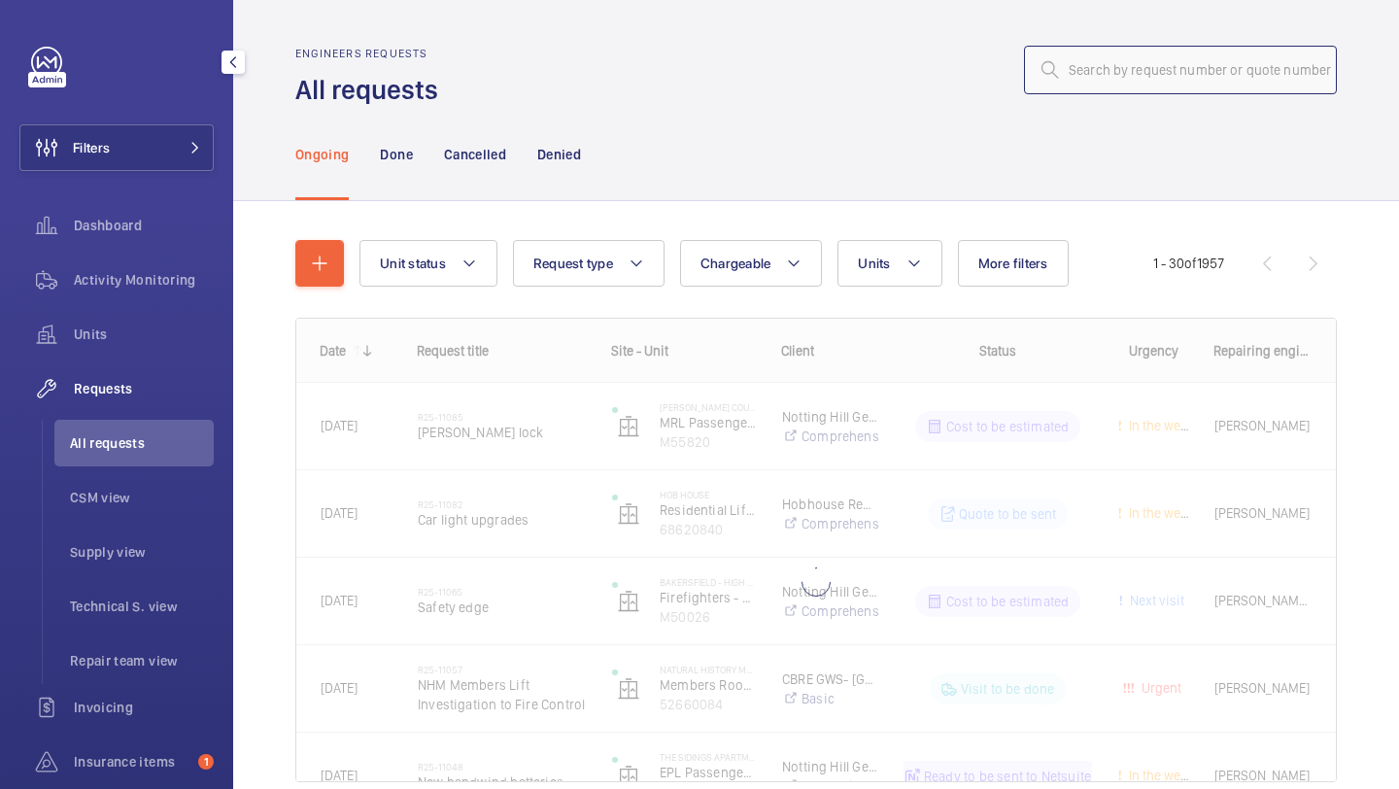
click at [1131, 70] on input "text" at bounding box center [1180, 70] width 313 height 49
paste input "R25-10501"
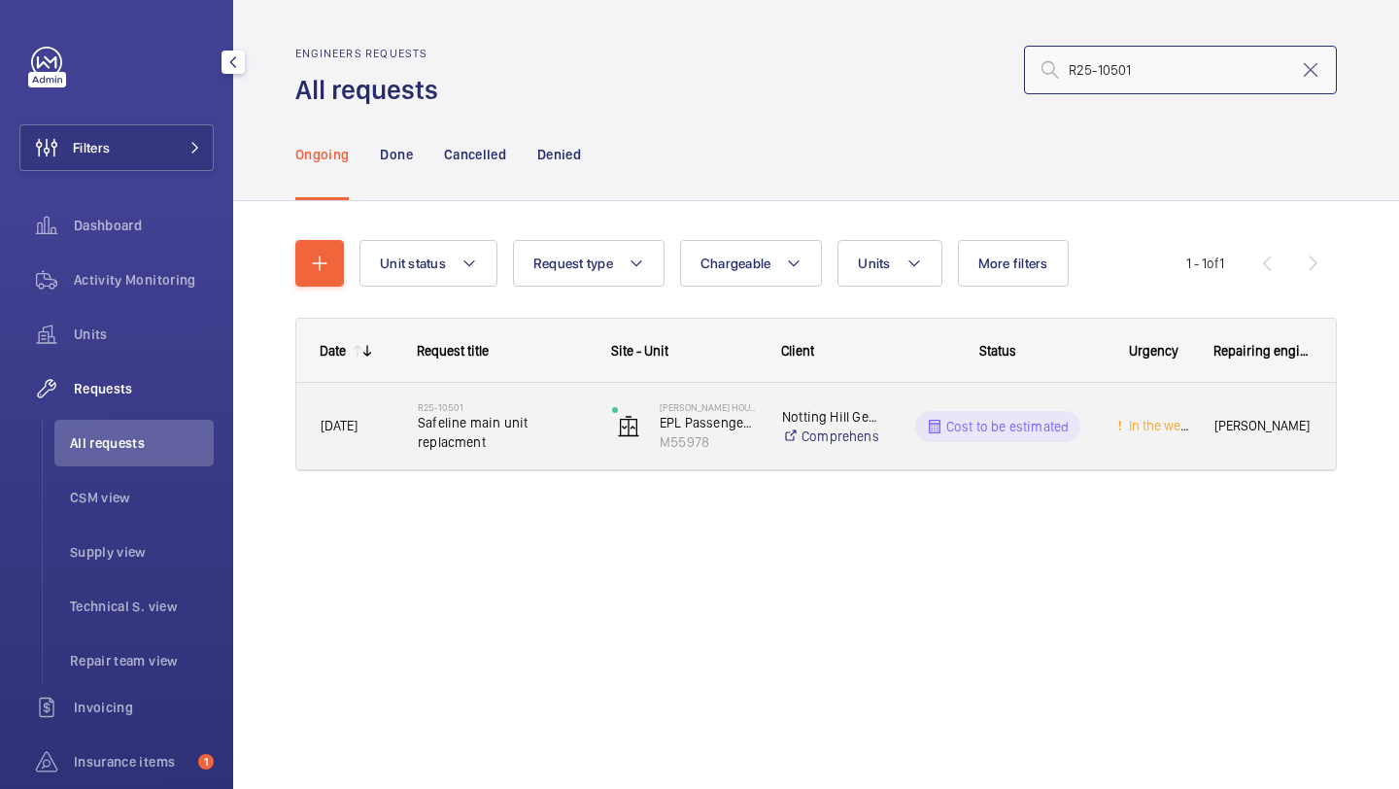
type input "R25-10501"
click at [562, 417] on span "Safeline main unit replacment" at bounding box center [502, 432] width 169 height 39
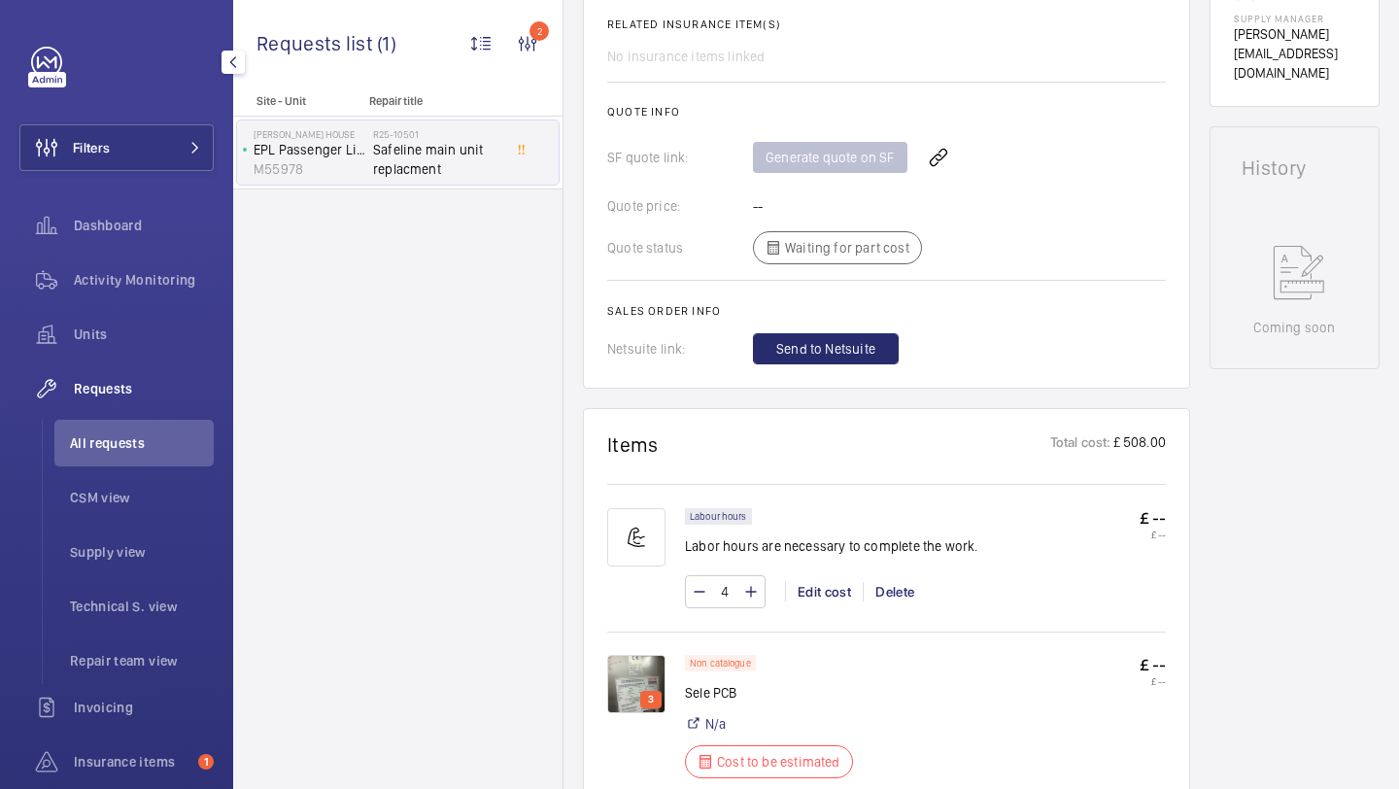
scroll to position [932, 0]
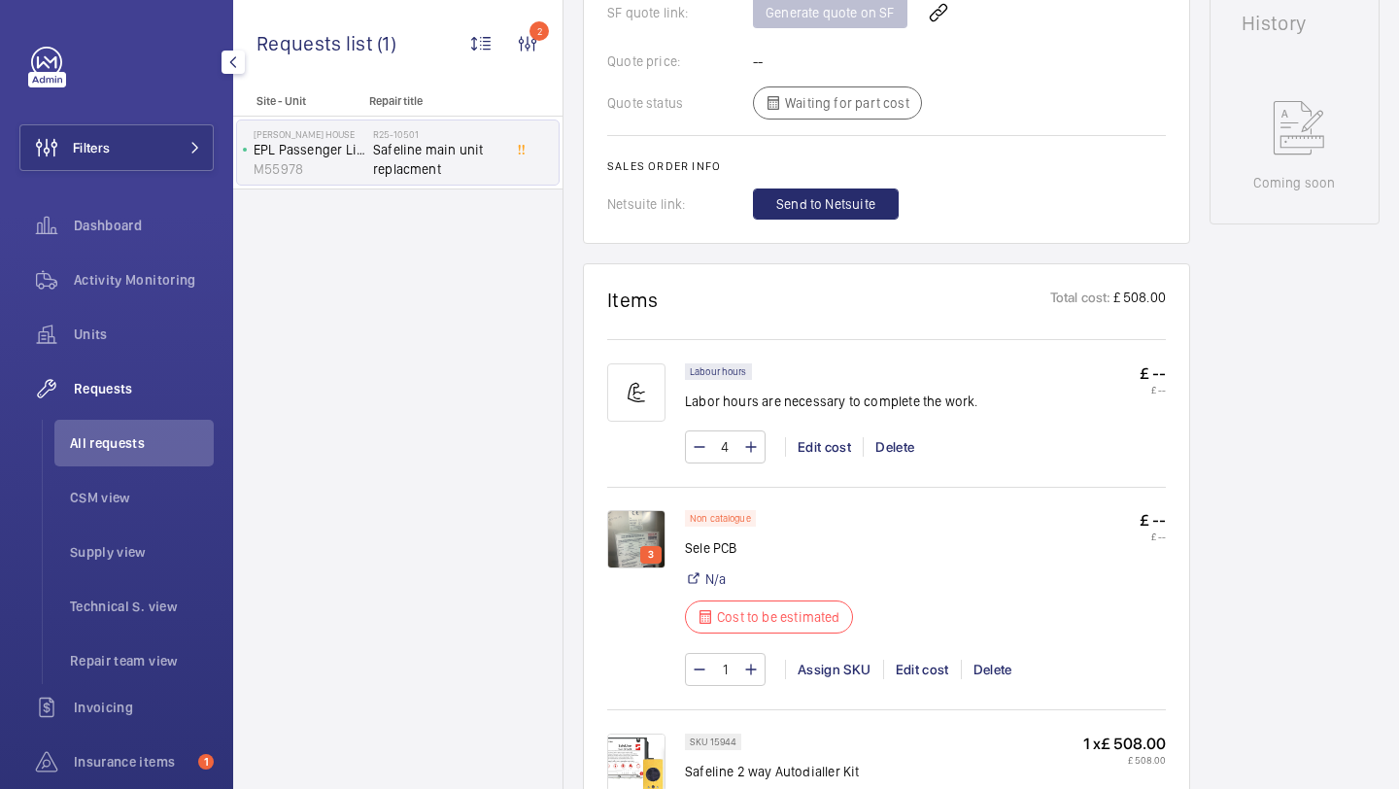
click at [649, 517] on img at bounding box center [636, 539] width 58 height 58
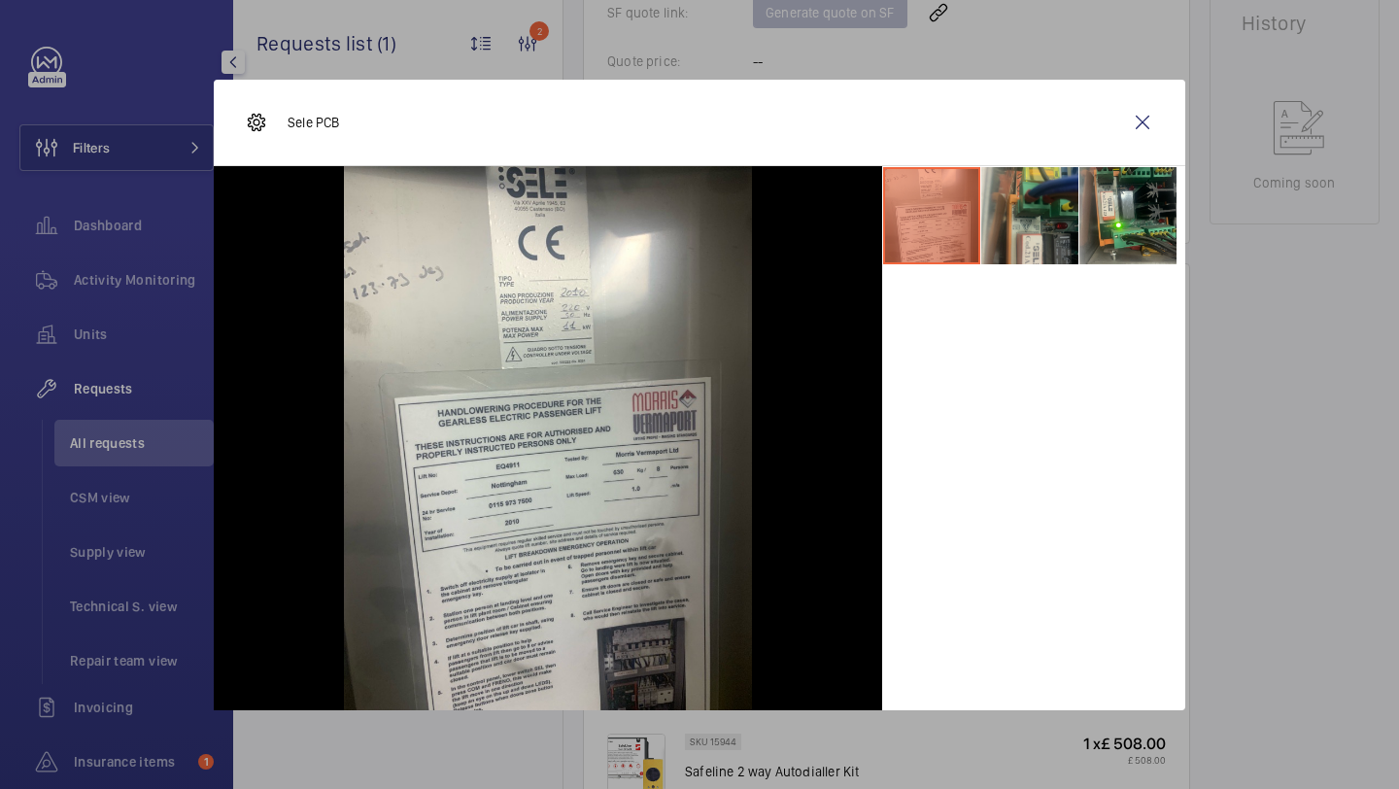
click at [1034, 187] on li at bounding box center [1029, 215] width 97 height 97
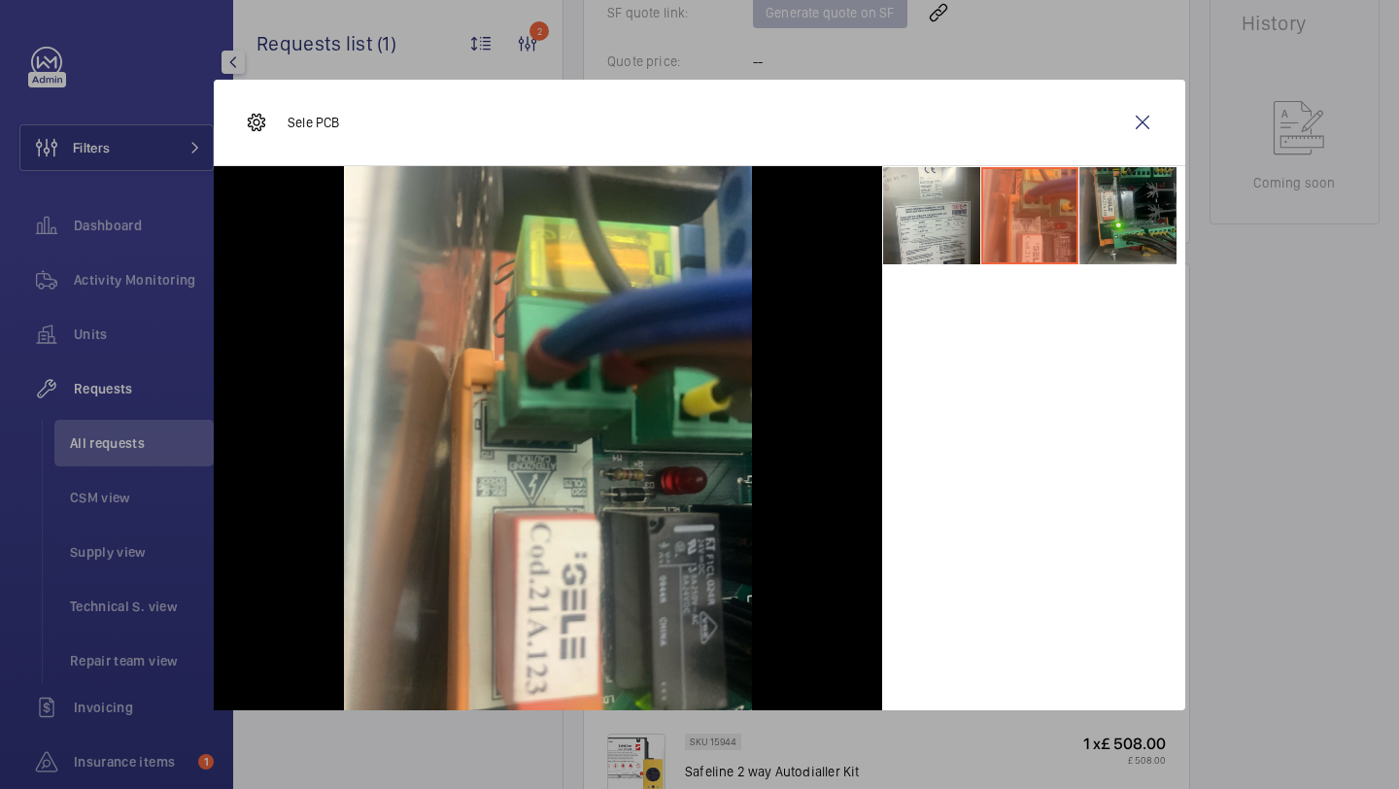
click at [1124, 205] on li at bounding box center [1128, 215] width 97 height 97
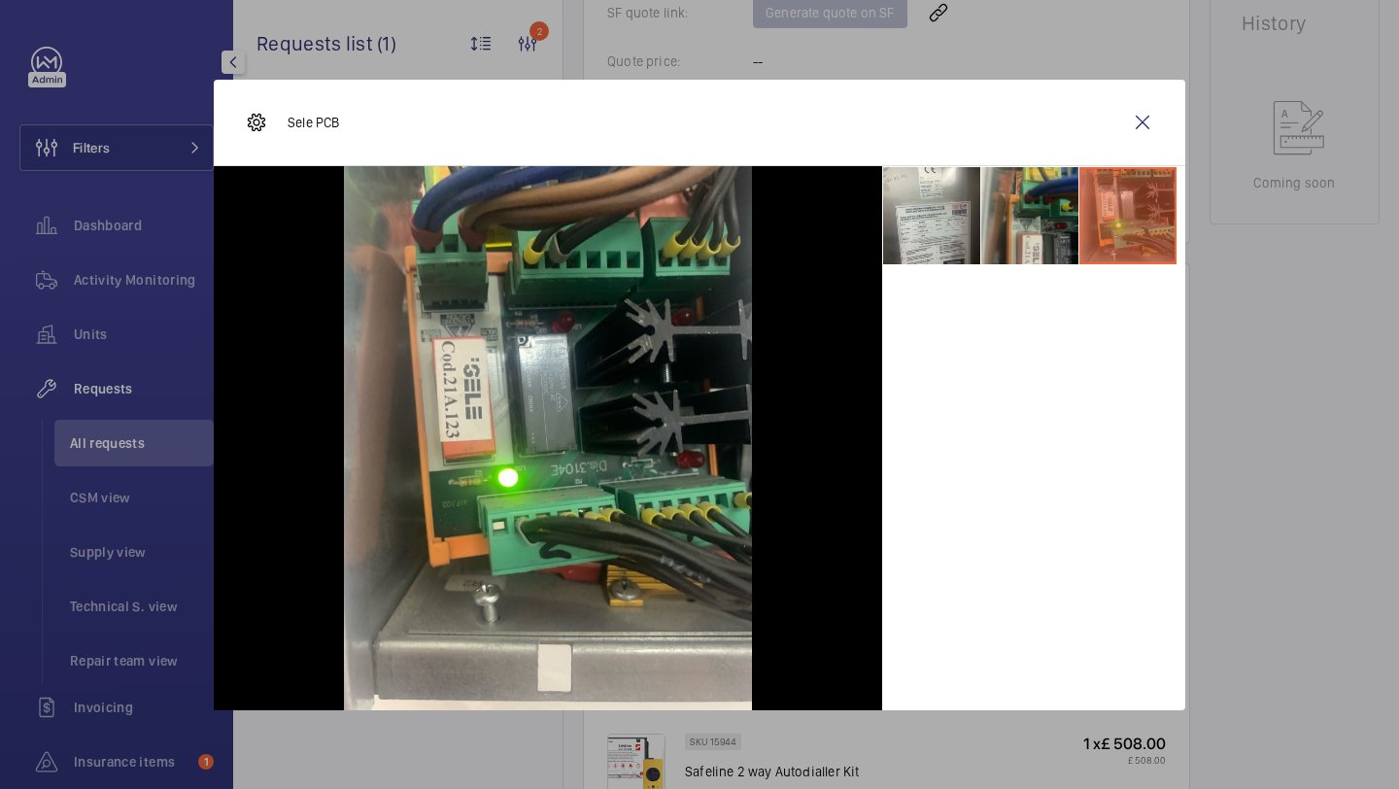
click at [994, 257] on li at bounding box center [1029, 215] width 97 height 97
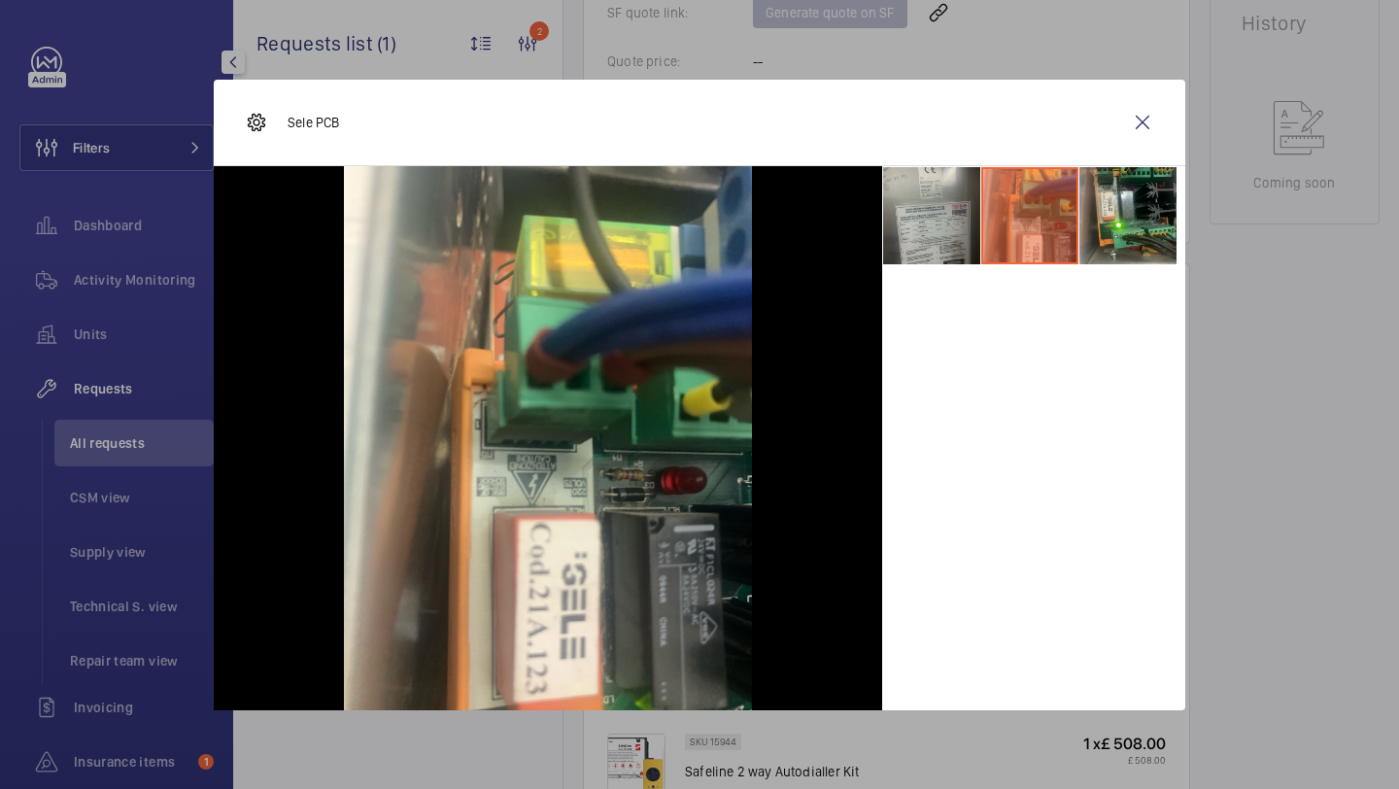
click at [947, 224] on li at bounding box center [931, 215] width 97 height 97
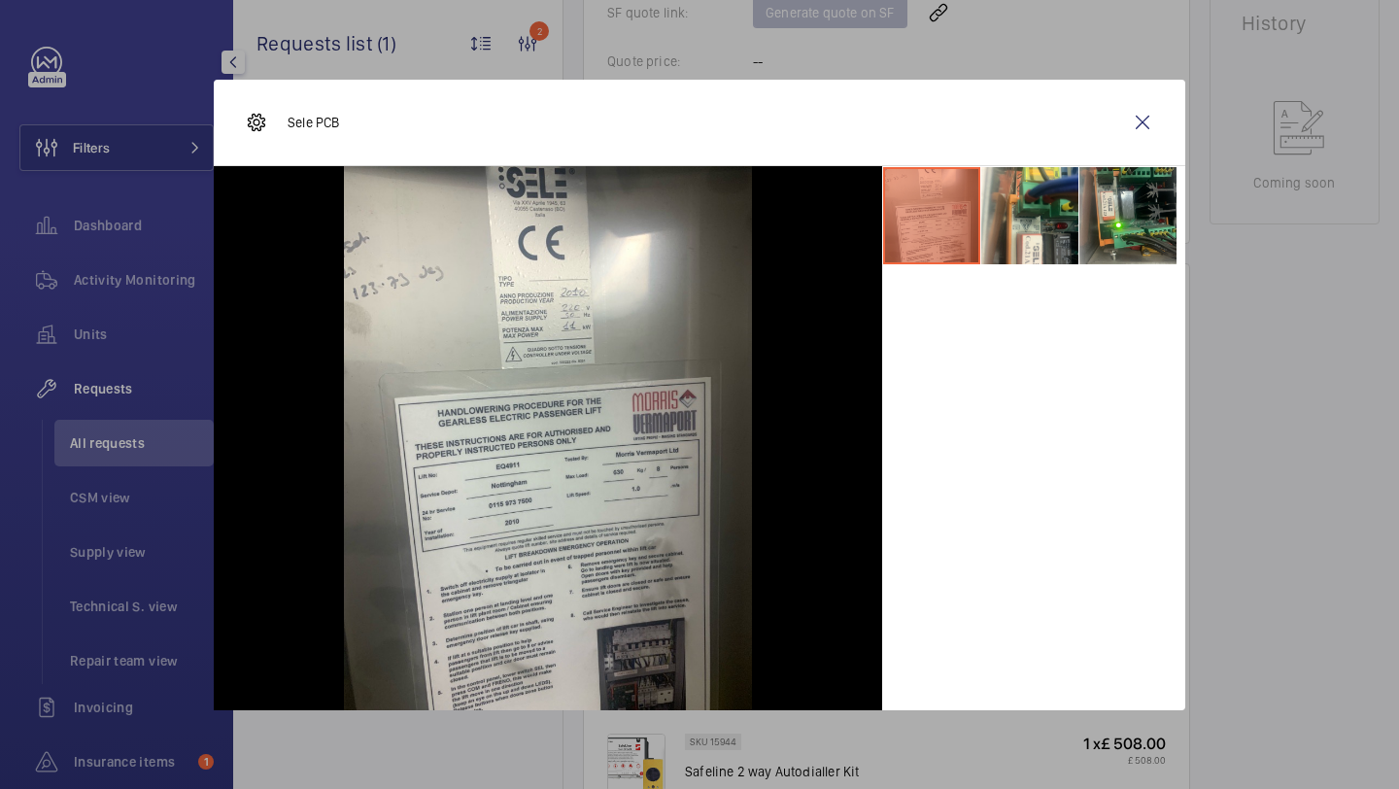
drag, startPoint x: 377, startPoint y: 137, endPoint x: 284, endPoint y: 124, distance: 94.1
click at [284, 124] on div "Sele PCB" at bounding box center [700, 123] width 972 height 86
copy p "Sele PCB"
click at [1145, 120] on wm-front-icon-button at bounding box center [1142, 122] width 47 height 47
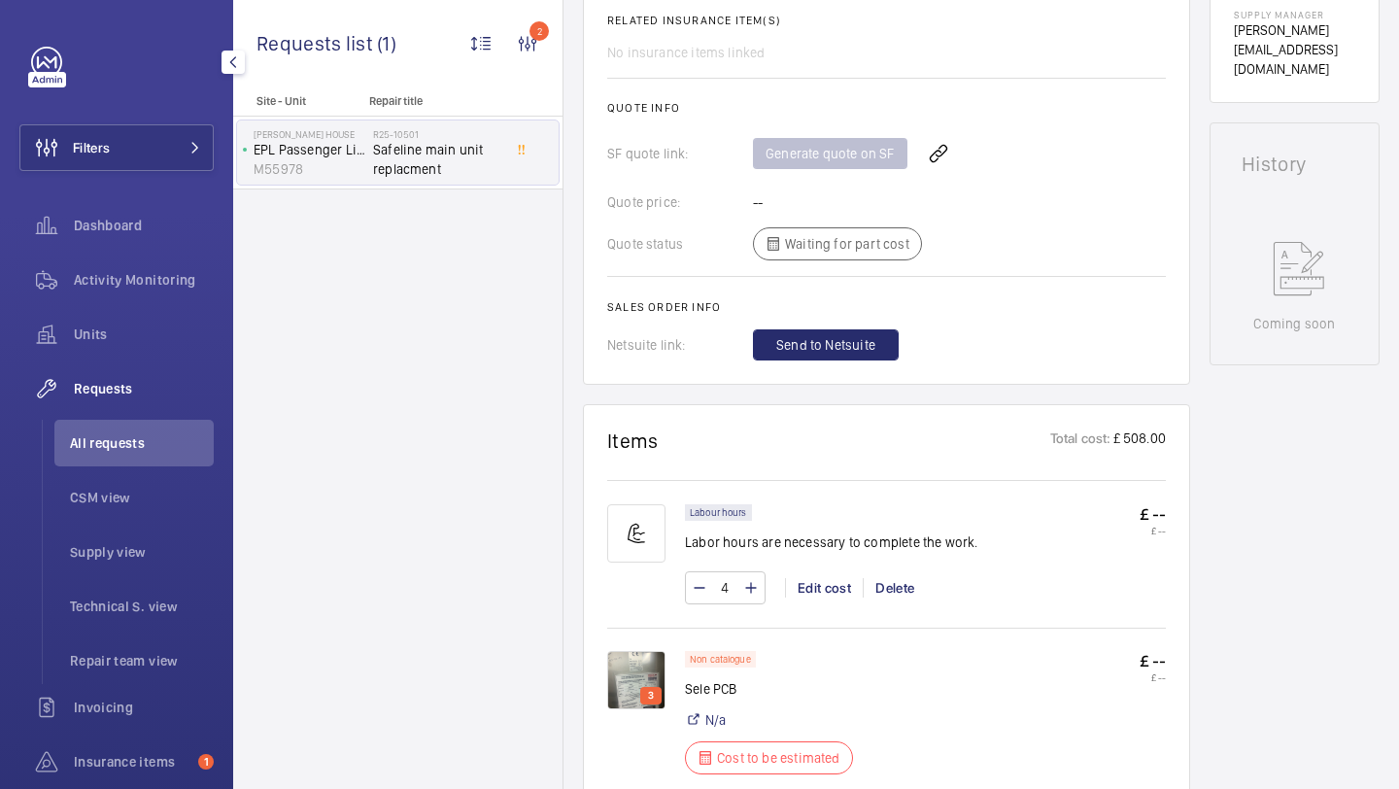
scroll to position [981, 0]
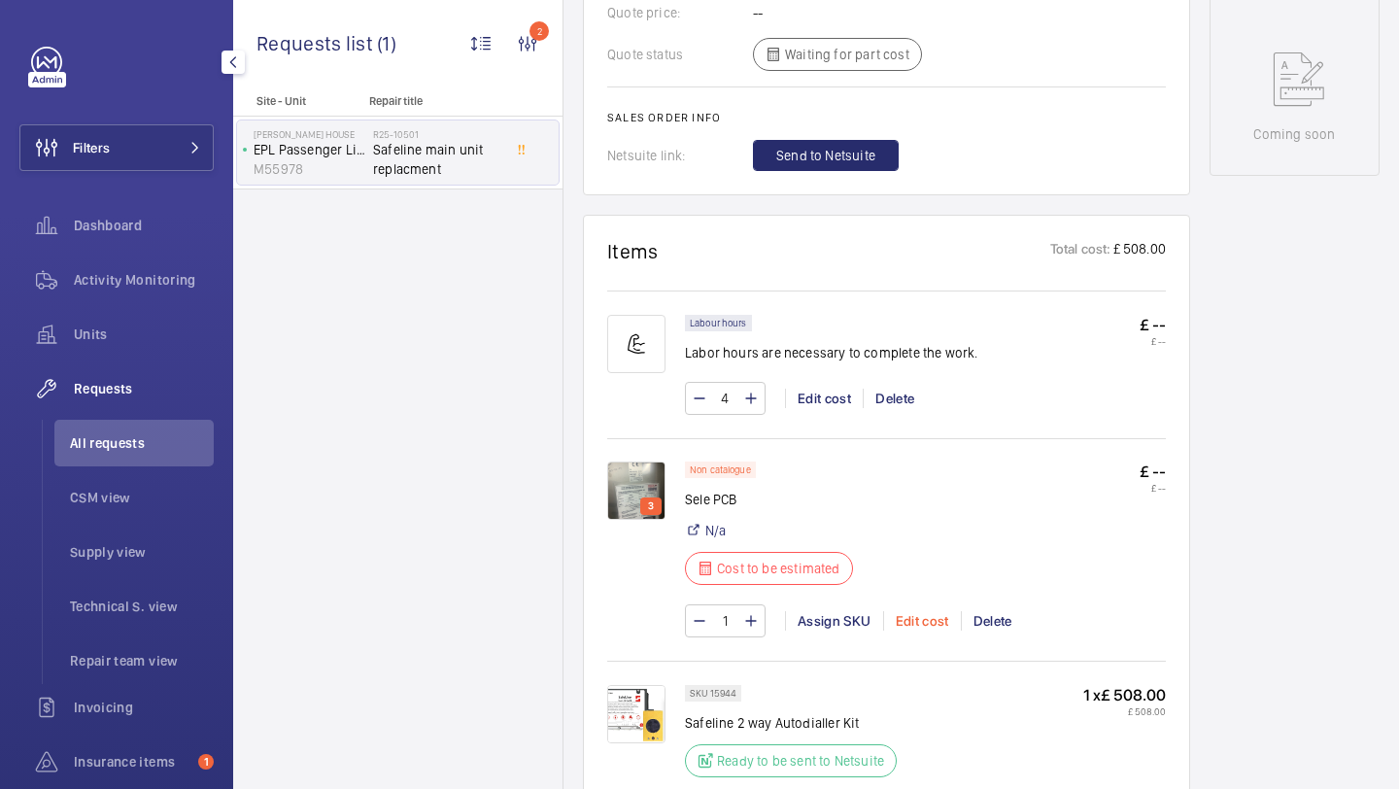
click at [935, 611] on div "Edit cost" at bounding box center [922, 620] width 78 height 19
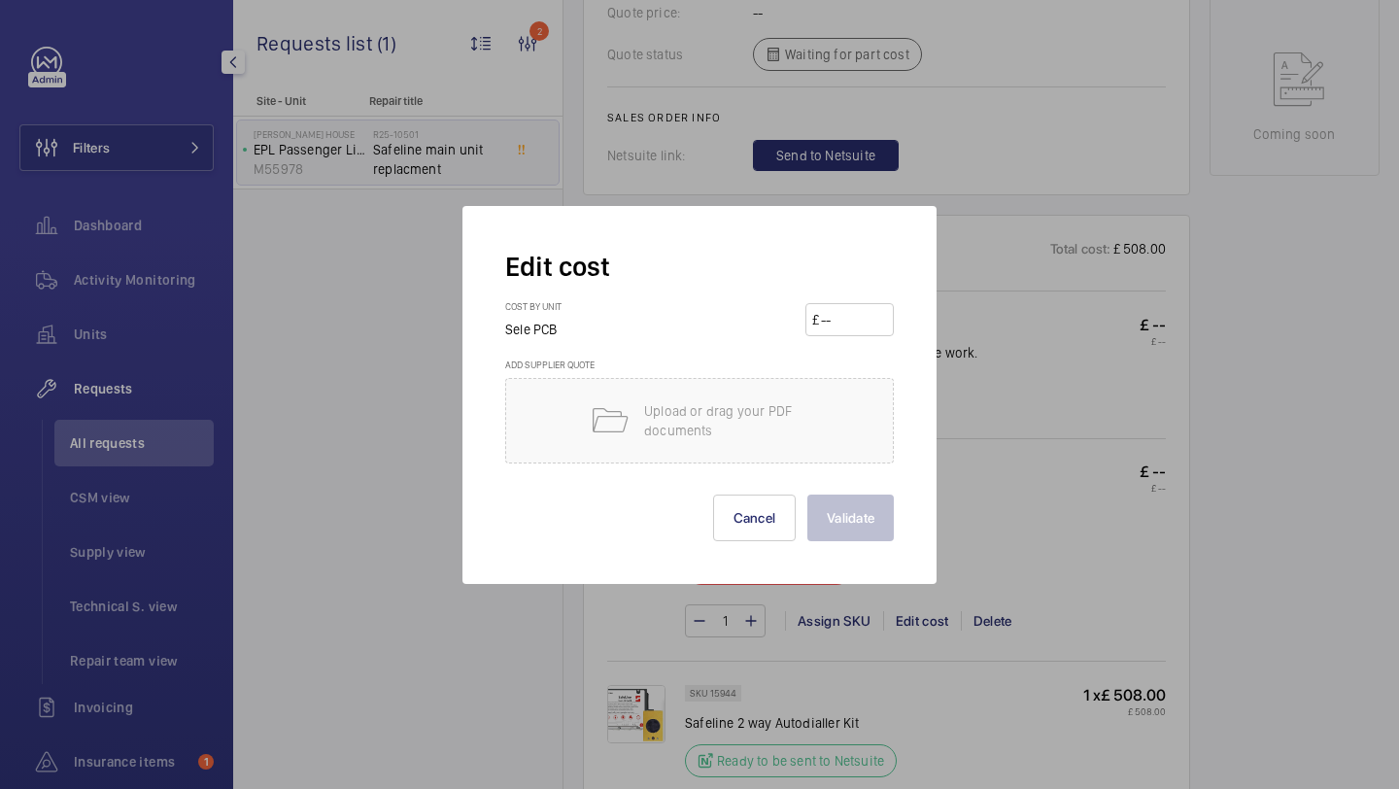
scroll to position [1155, 0]
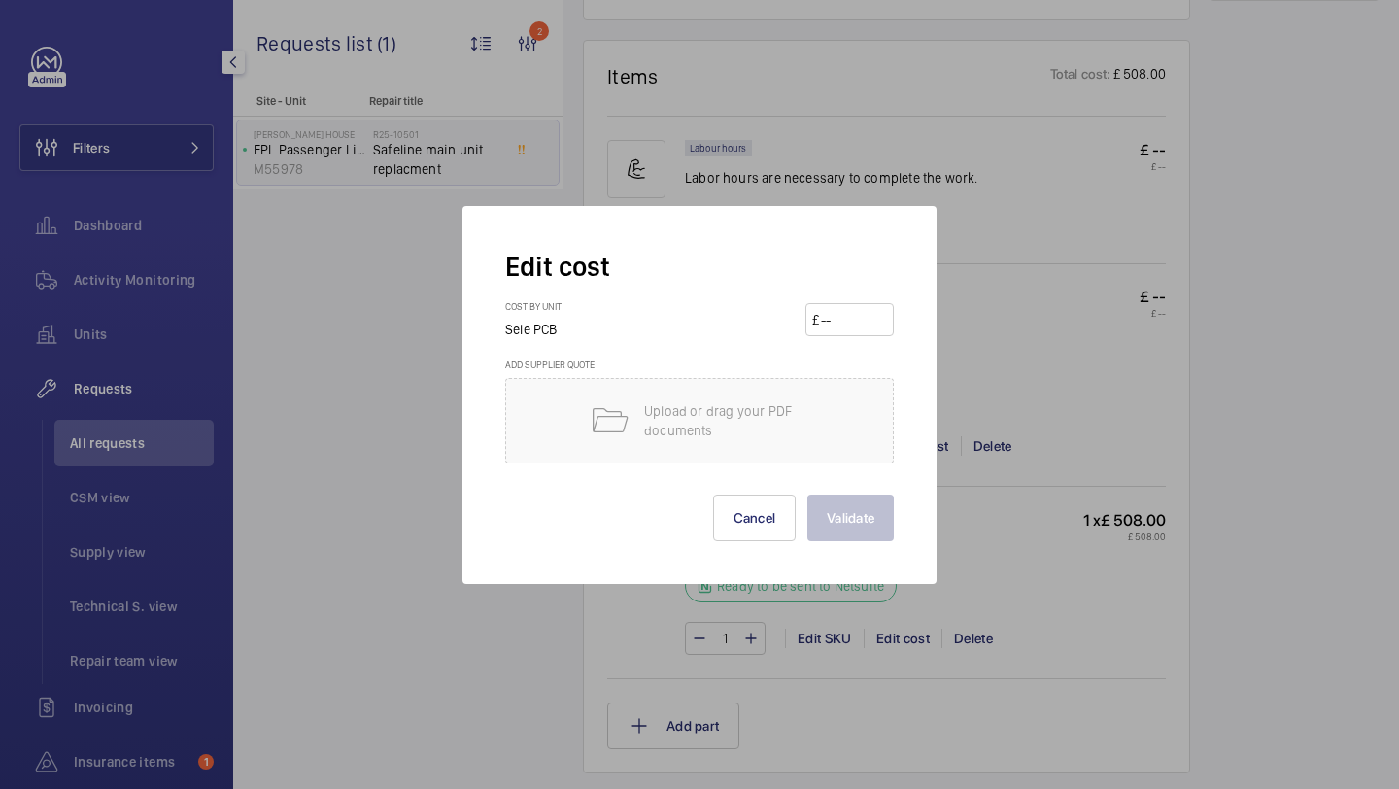
click at [865, 316] on input "number" at bounding box center [853, 319] width 68 height 31
type input "280"
click at [808, 495] on button "Validate" at bounding box center [851, 518] width 86 height 47
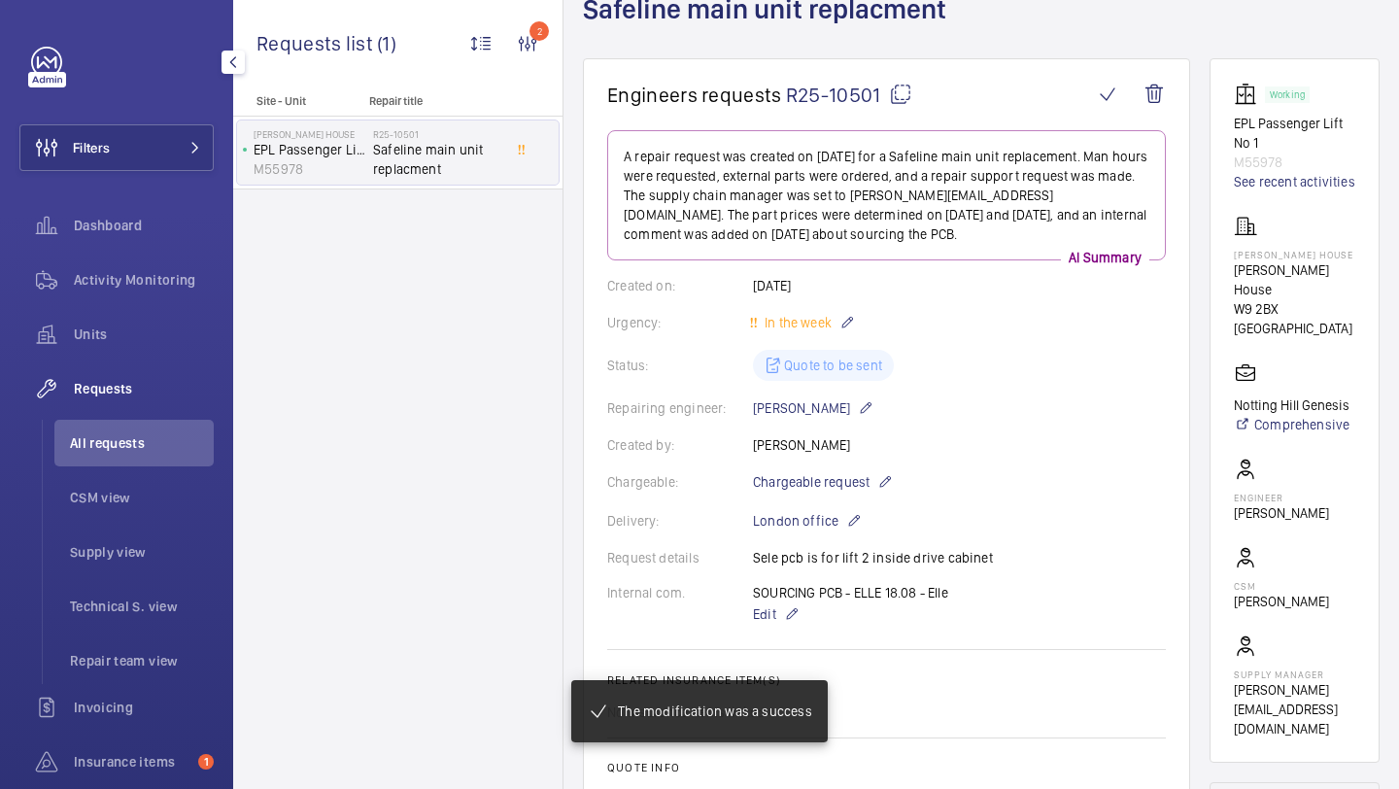
scroll to position [184, 0]
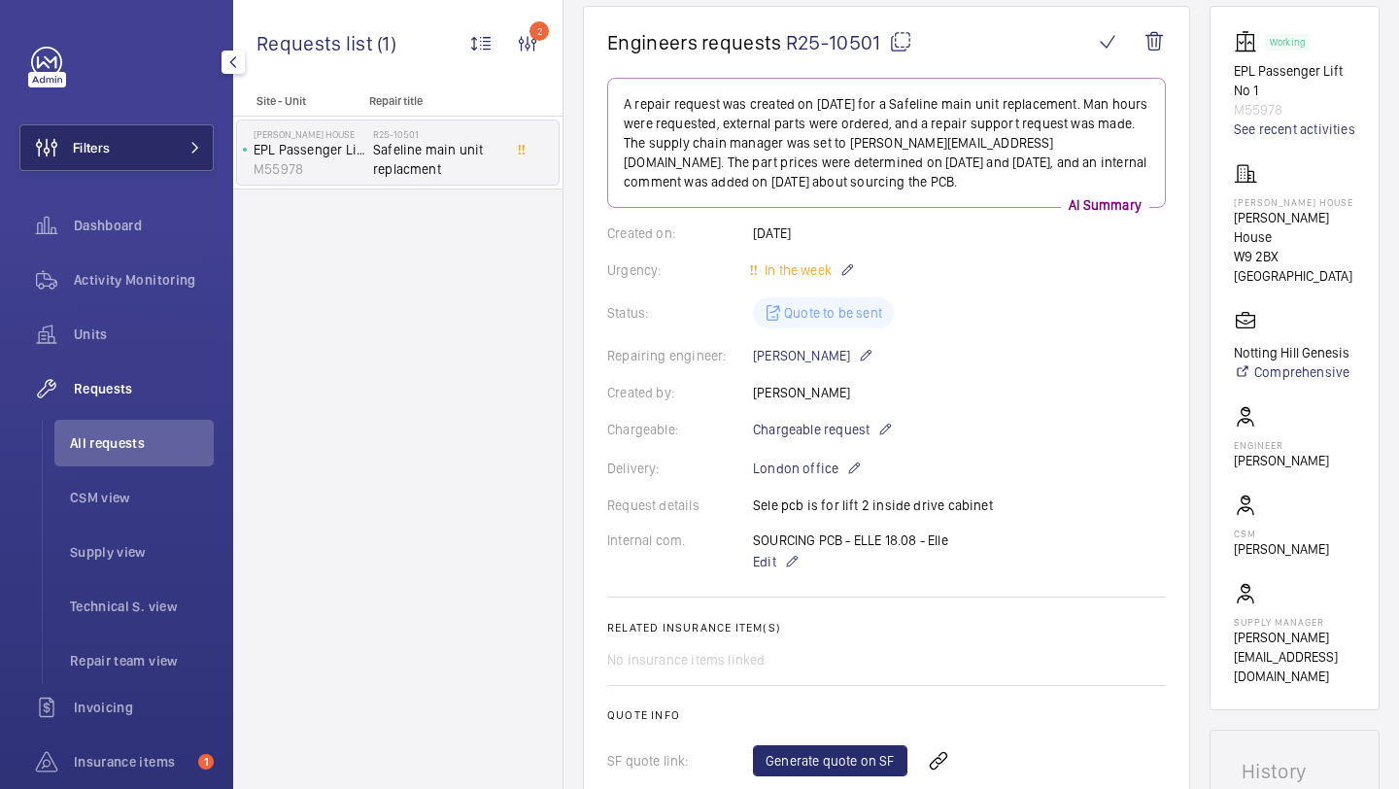
click at [140, 154] on button "Filters" at bounding box center [116, 147] width 194 height 47
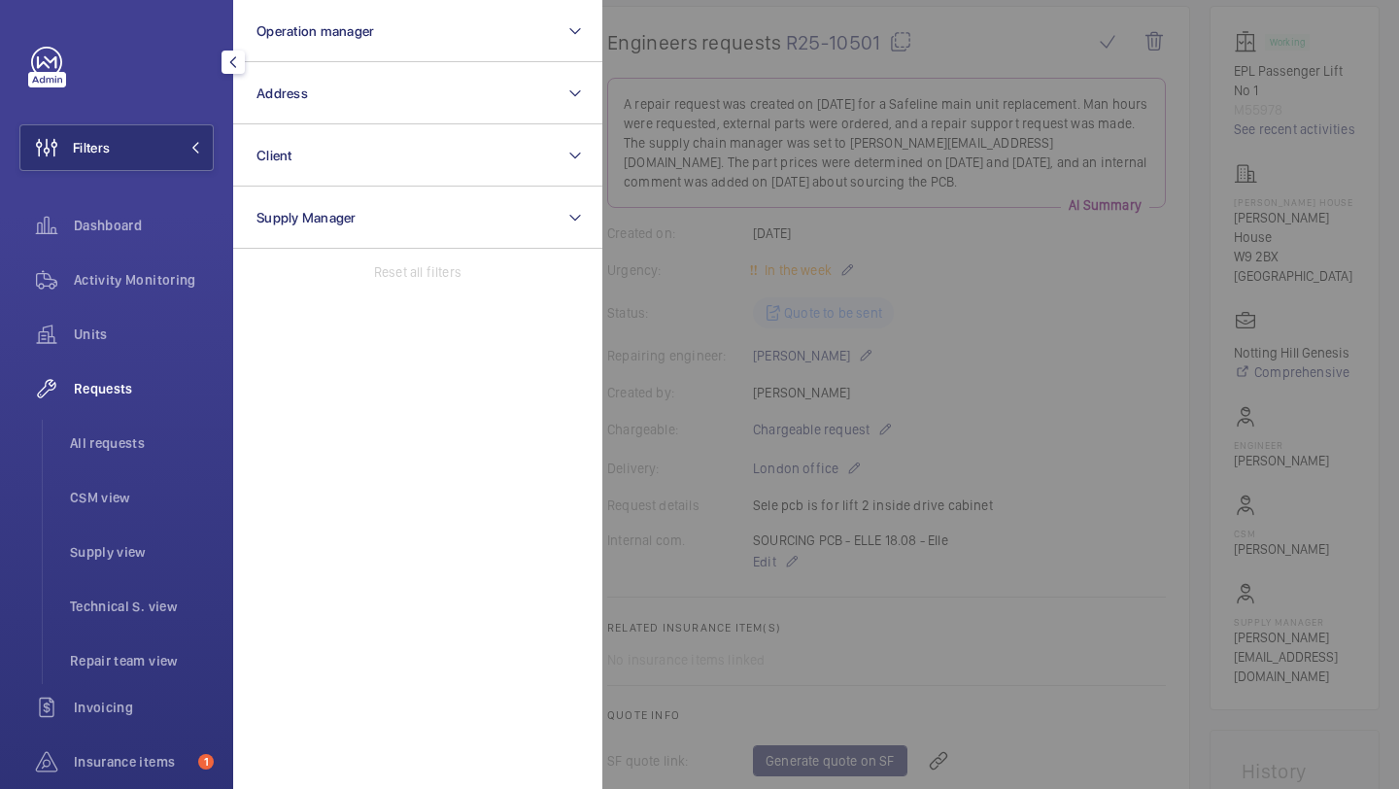
click at [934, 83] on div at bounding box center [1302, 394] width 1399 height 789
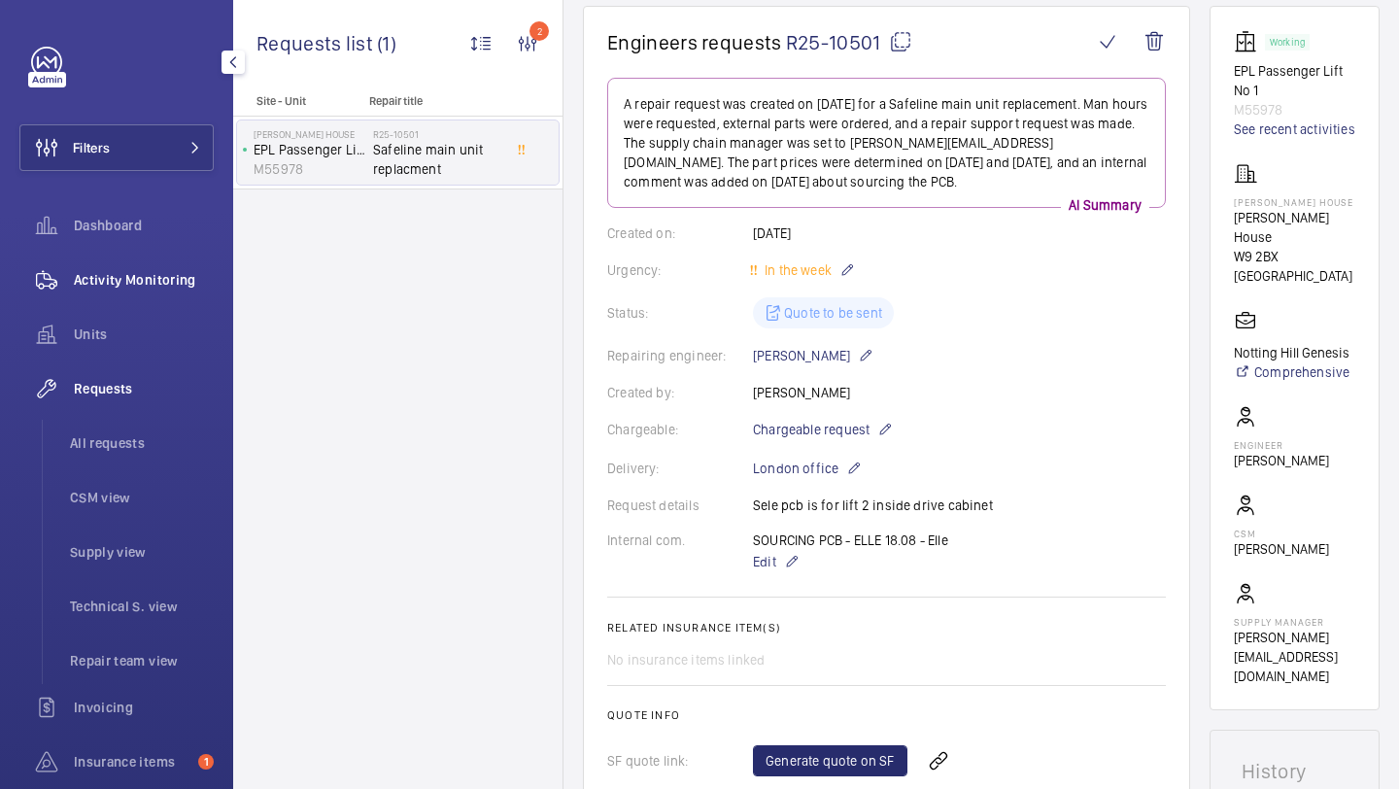
click at [105, 293] on div "Activity Monitoring" at bounding box center [116, 280] width 194 height 47
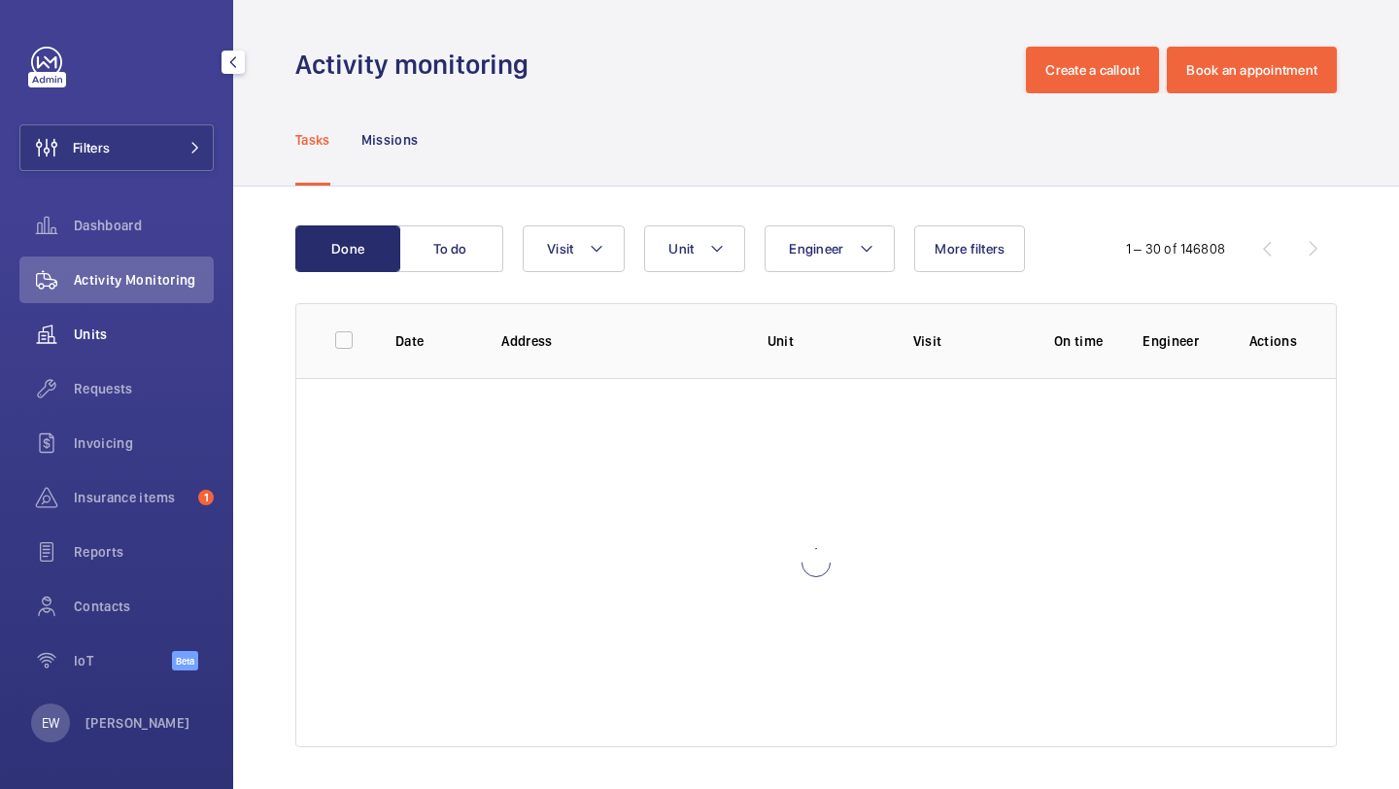
click at [96, 323] on div "Units" at bounding box center [116, 334] width 194 height 47
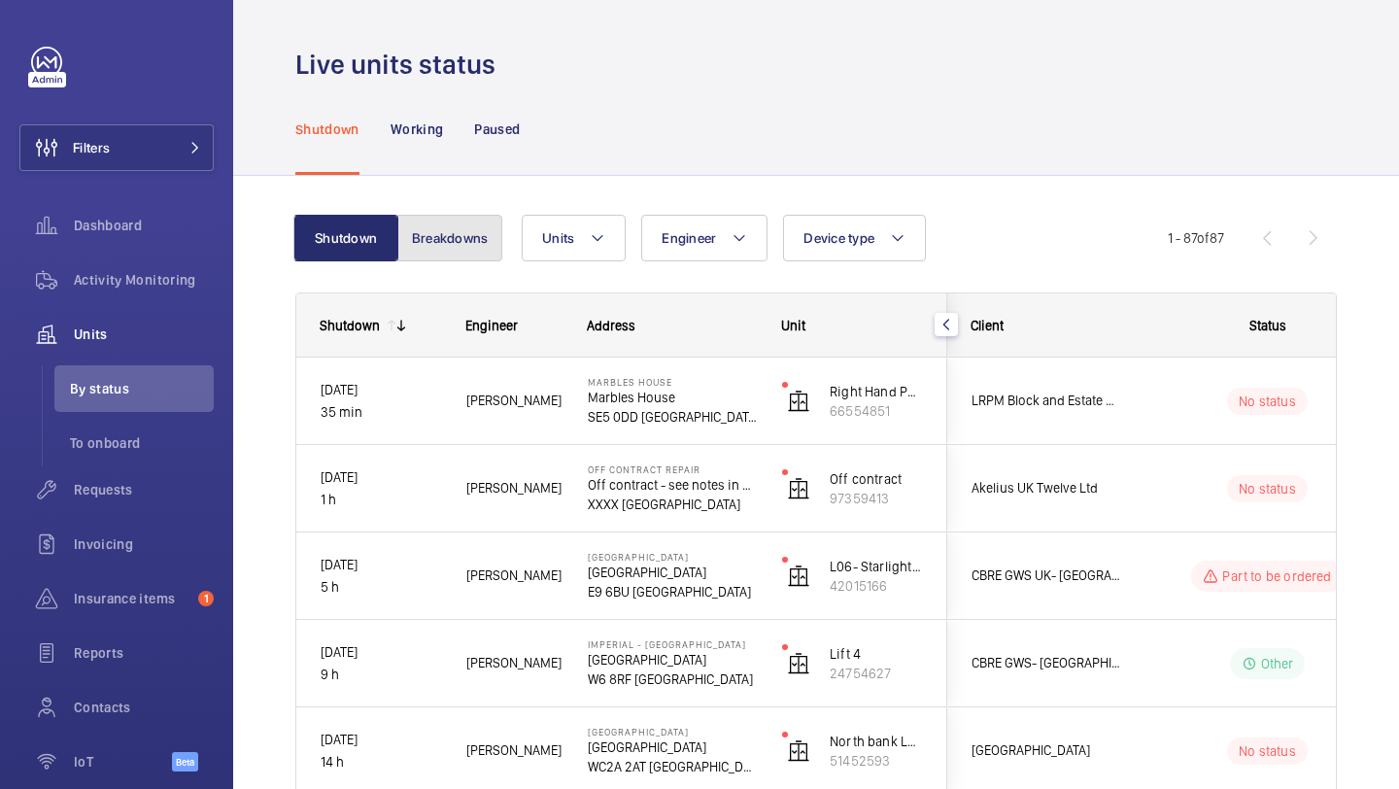
click at [460, 224] on button "Breakdowns" at bounding box center [449, 238] width 105 height 47
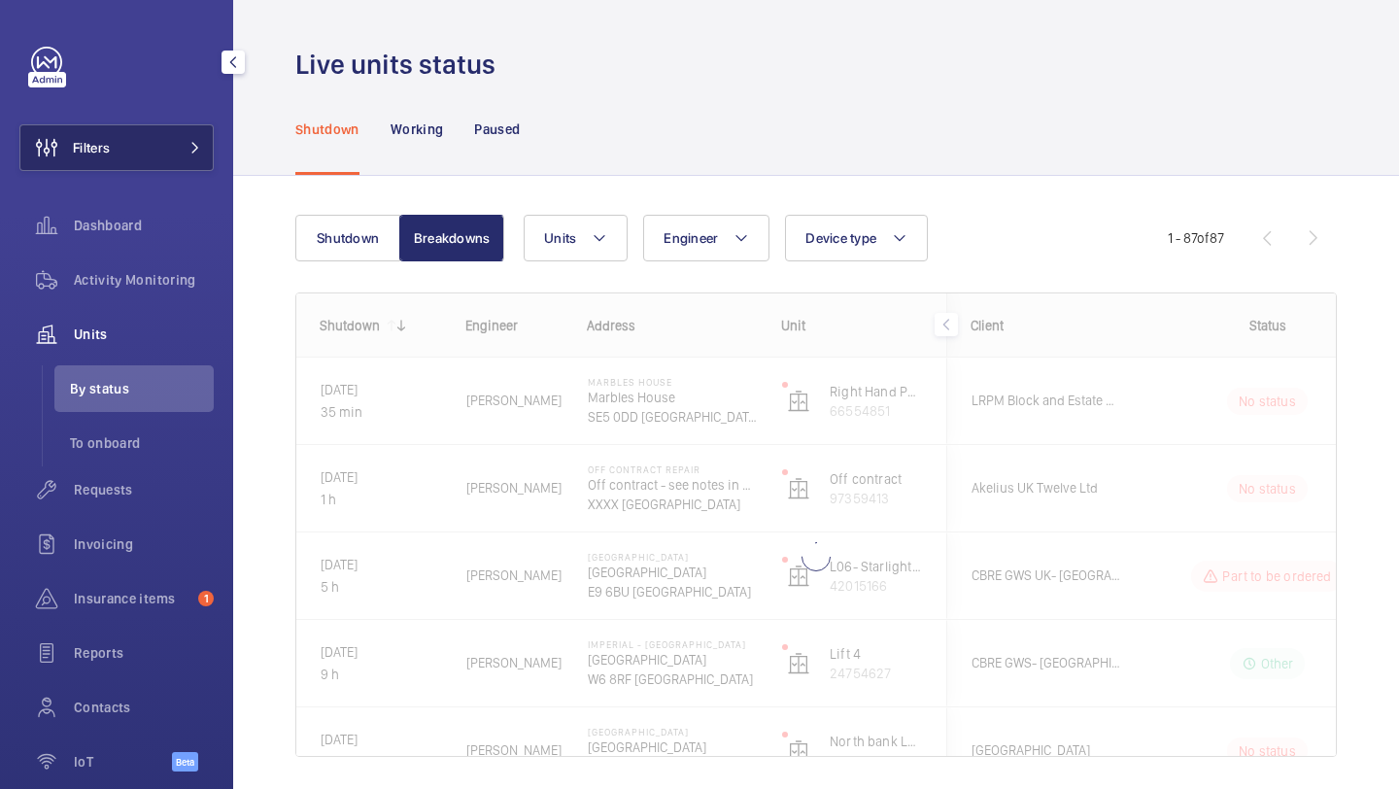
click at [157, 146] on button "Filters" at bounding box center [116, 147] width 194 height 47
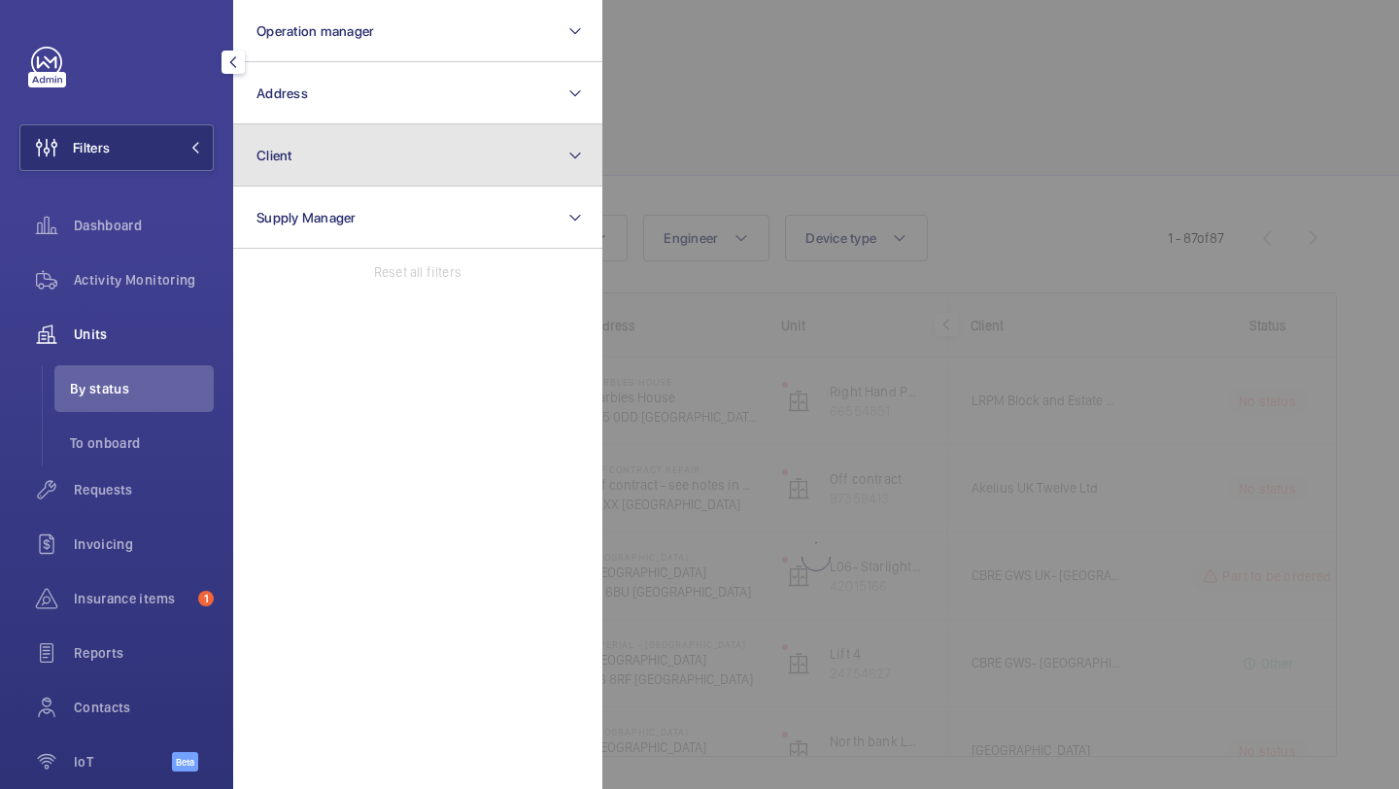
click at [372, 148] on button "Client" at bounding box center [417, 155] width 369 height 62
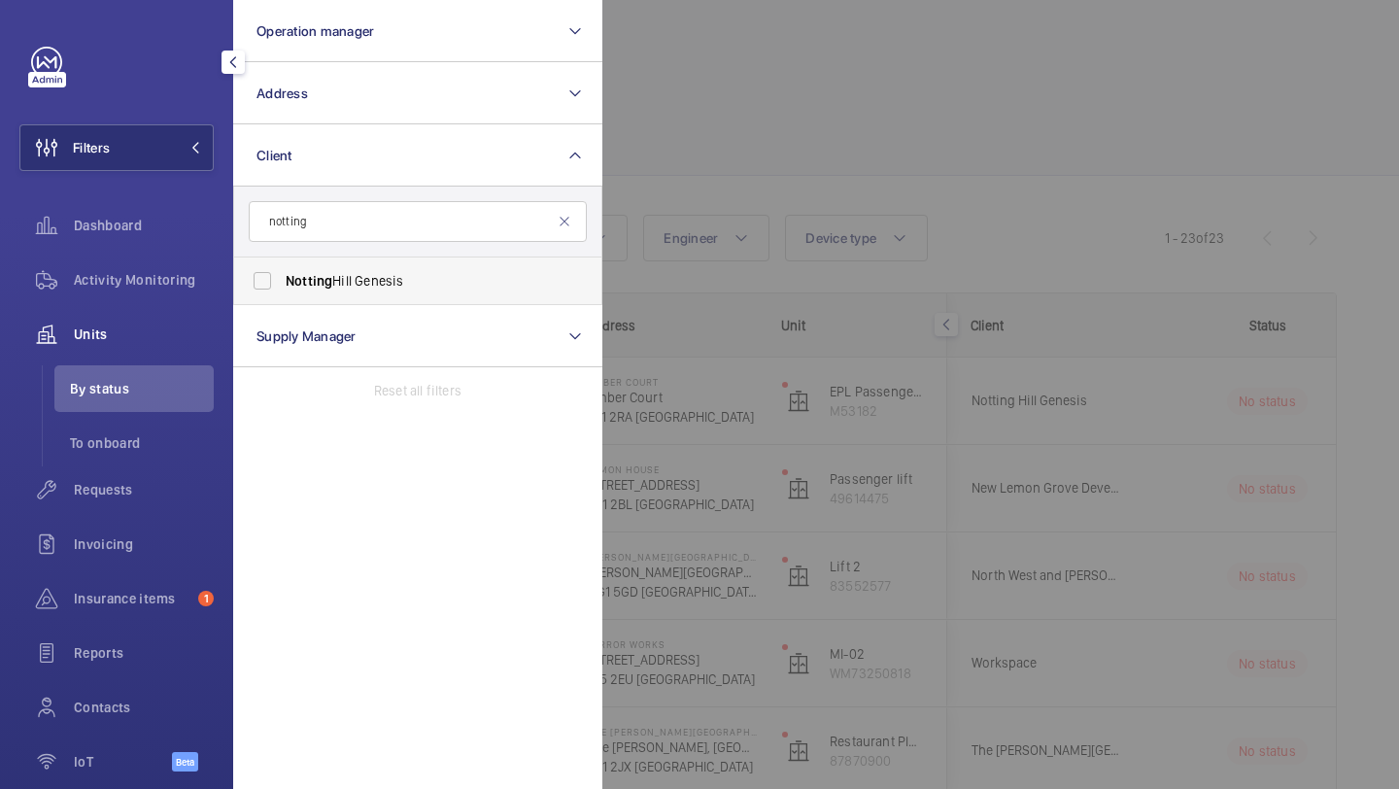
type input "notting"
click at [368, 271] on span "Notting Hill Genesis" at bounding box center [419, 280] width 267 height 19
click at [282, 270] on input "Notting Hill Genesis" at bounding box center [262, 280] width 39 height 39
checkbox input "true"
click at [775, 177] on div at bounding box center [1302, 394] width 1399 height 789
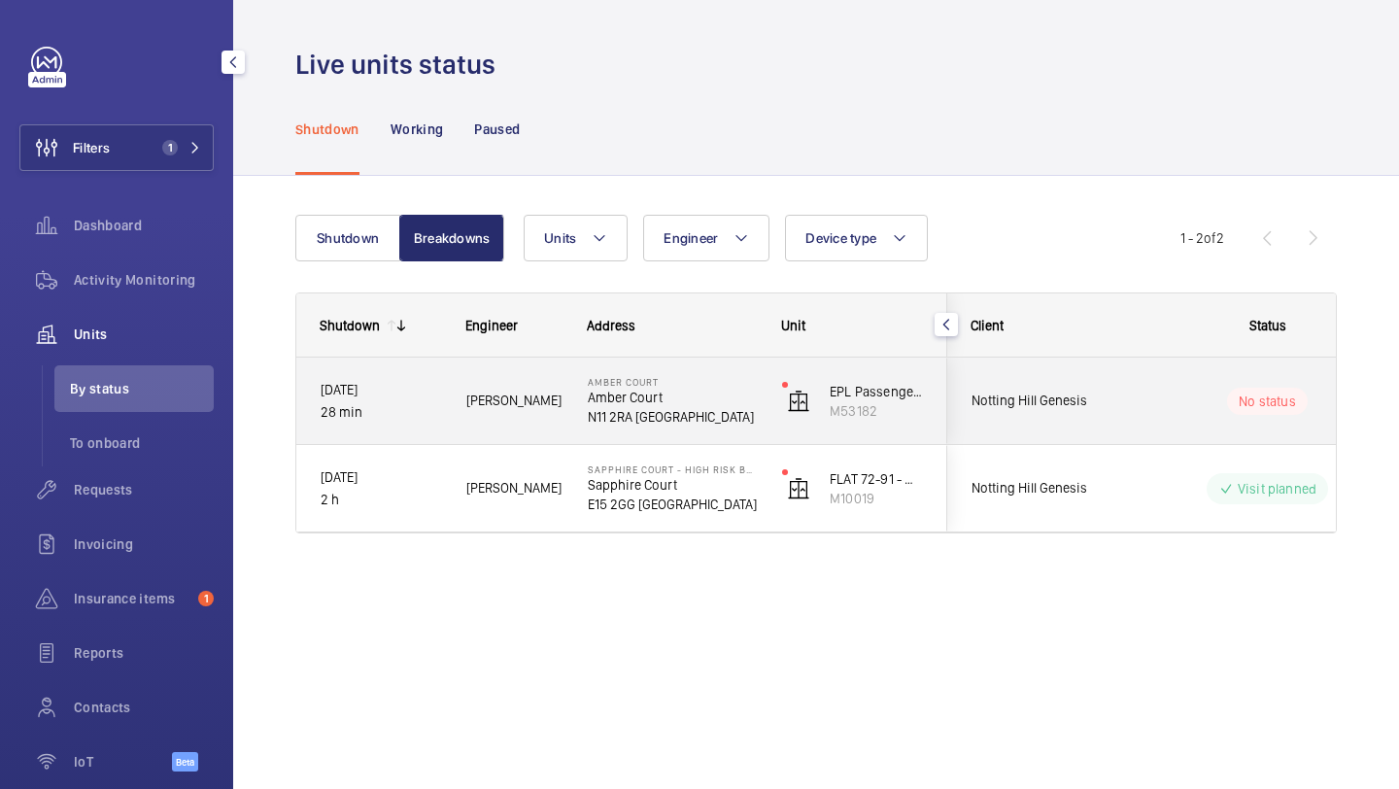
click at [1111, 409] on span "Notting Hill Genesis" at bounding box center [1047, 401] width 150 height 22
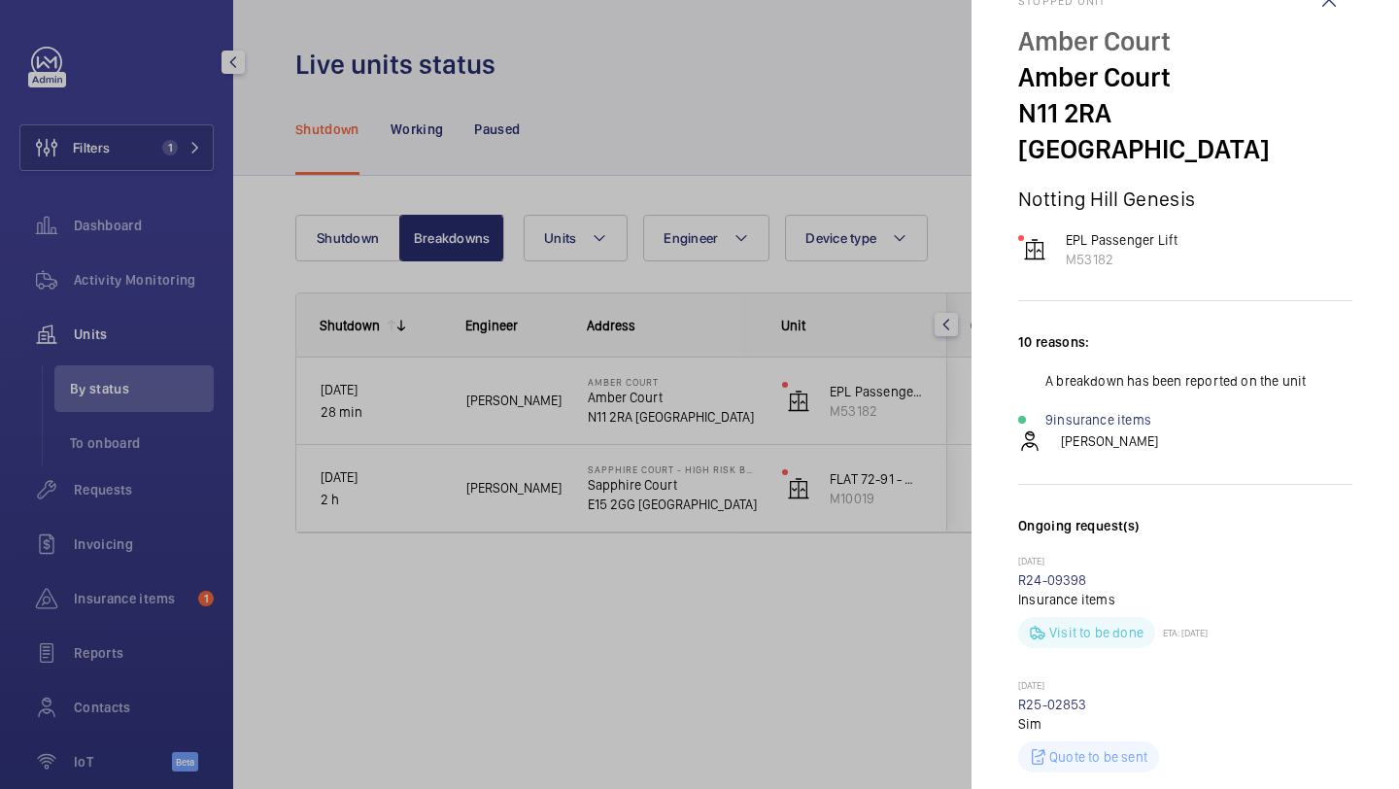
scroll to position [793, 0]
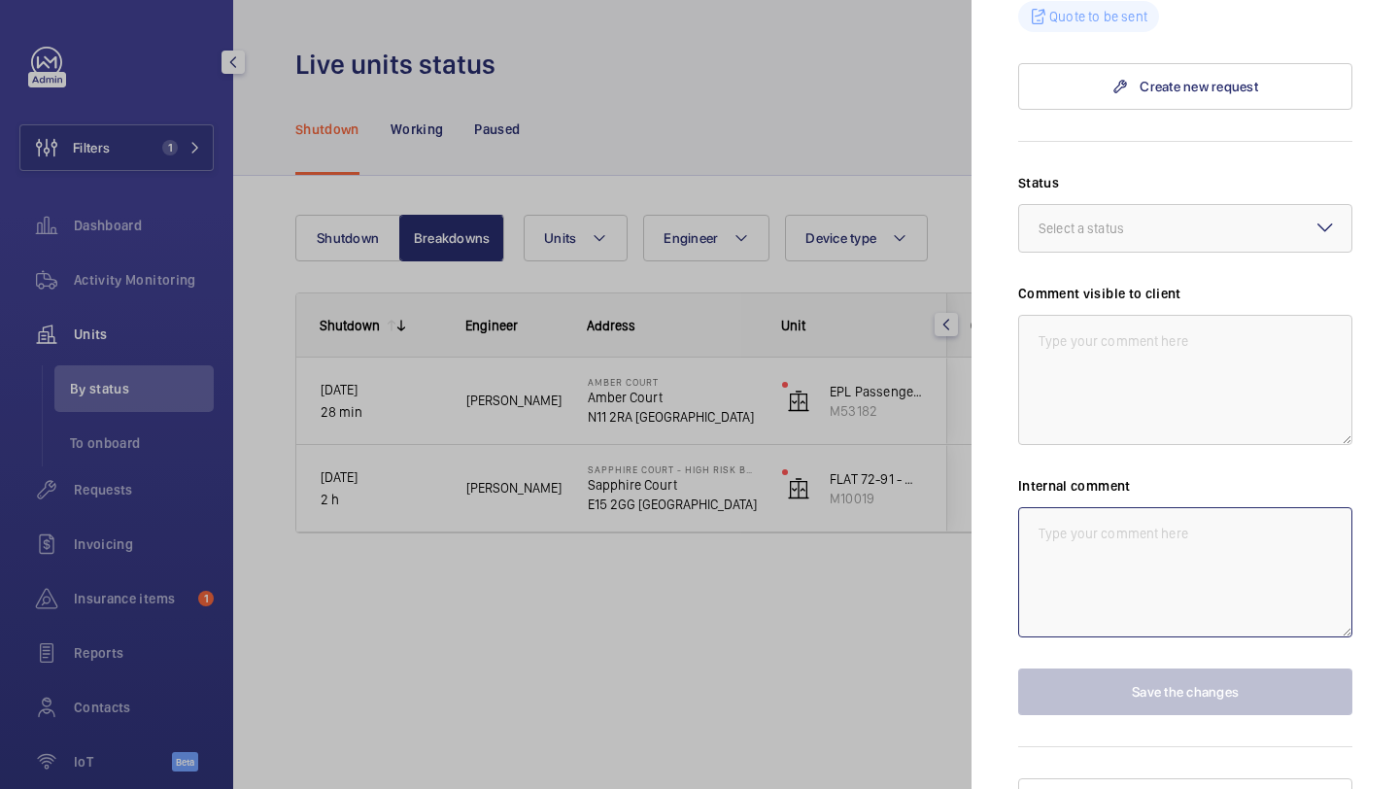
click at [1149, 538] on textarea at bounding box center [1185, 572] width 334 height 130
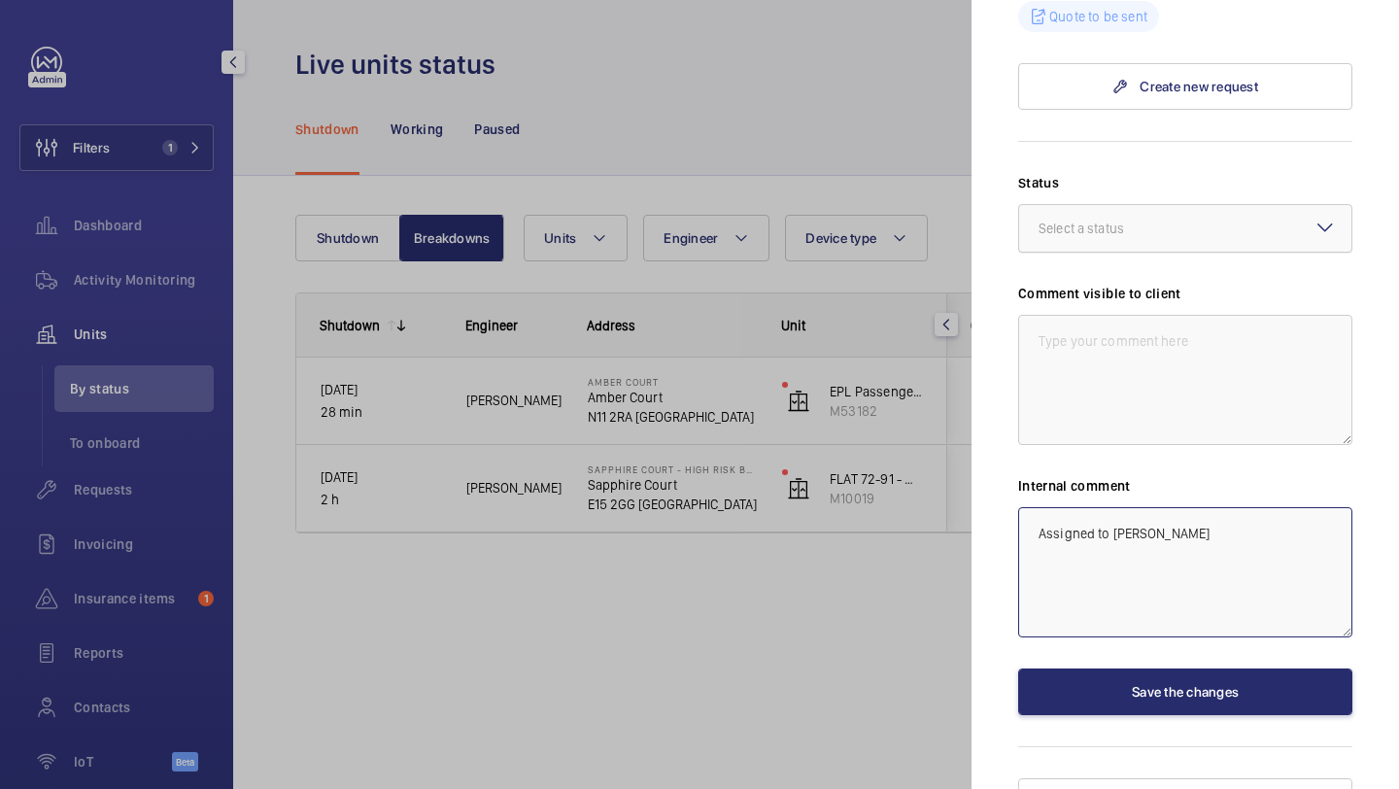
click at [1131, 219] on div "Select a status" at bounding box center [1106, 228] width 134 height 19
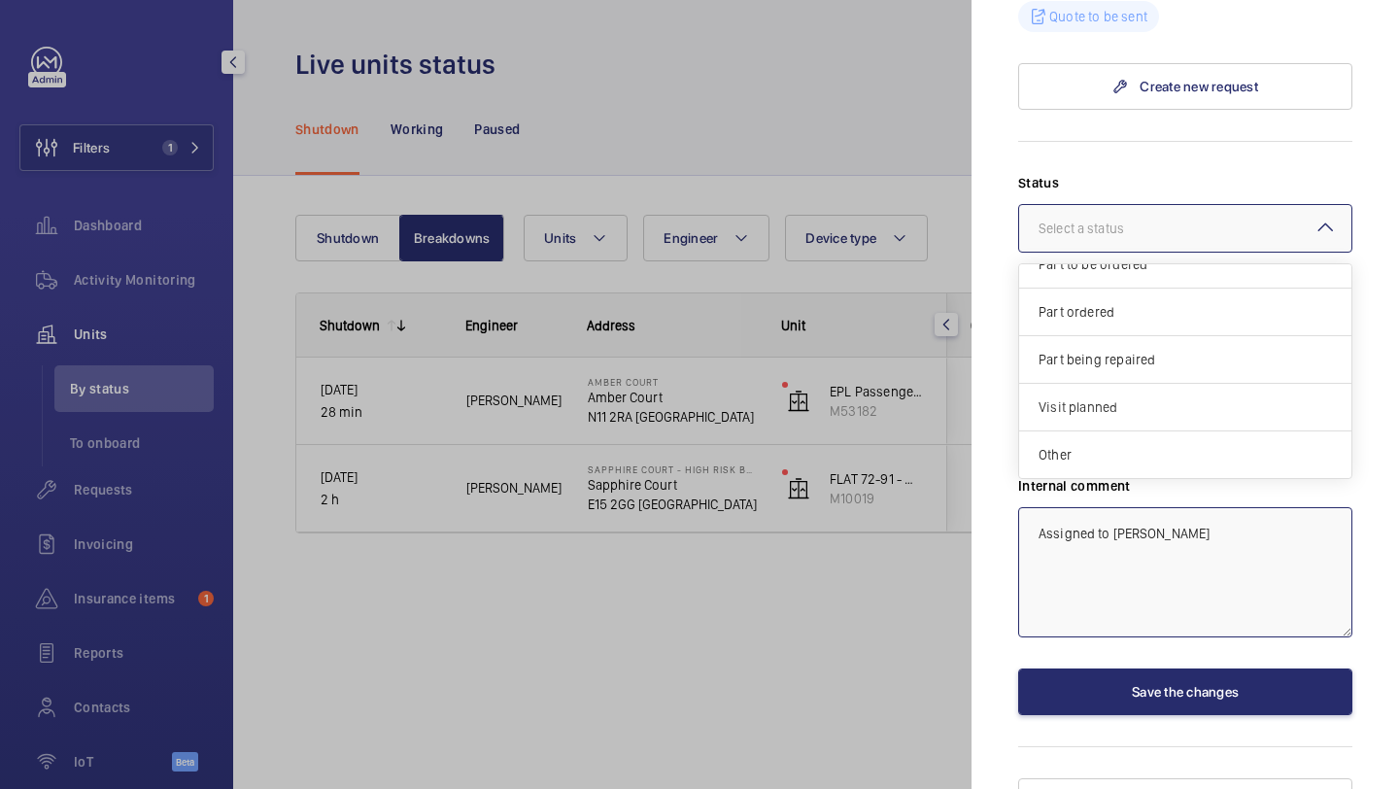
click at [1111, 397] on span "Visit planned" at bounding box center [1185, 406] width 293 height 19
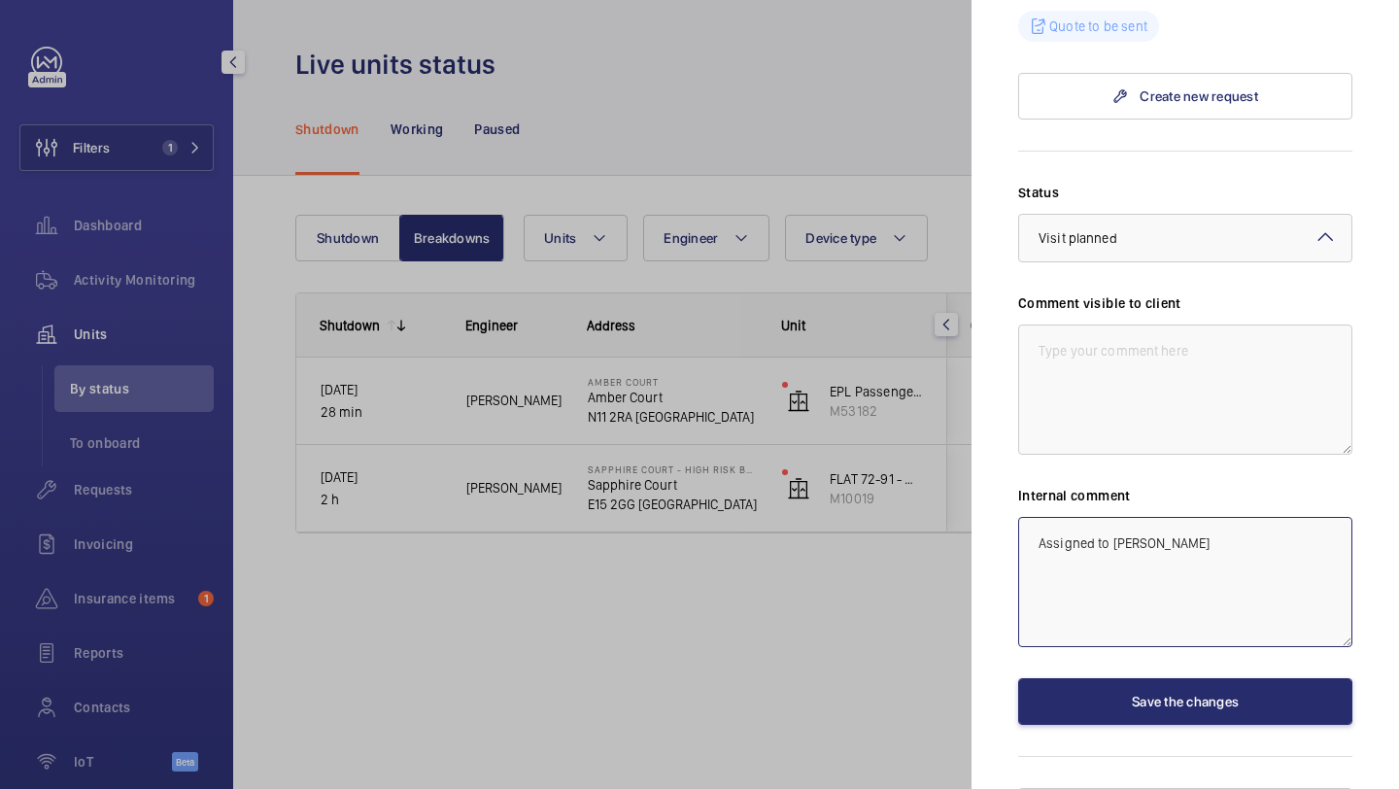
scroll to position [793, 0]
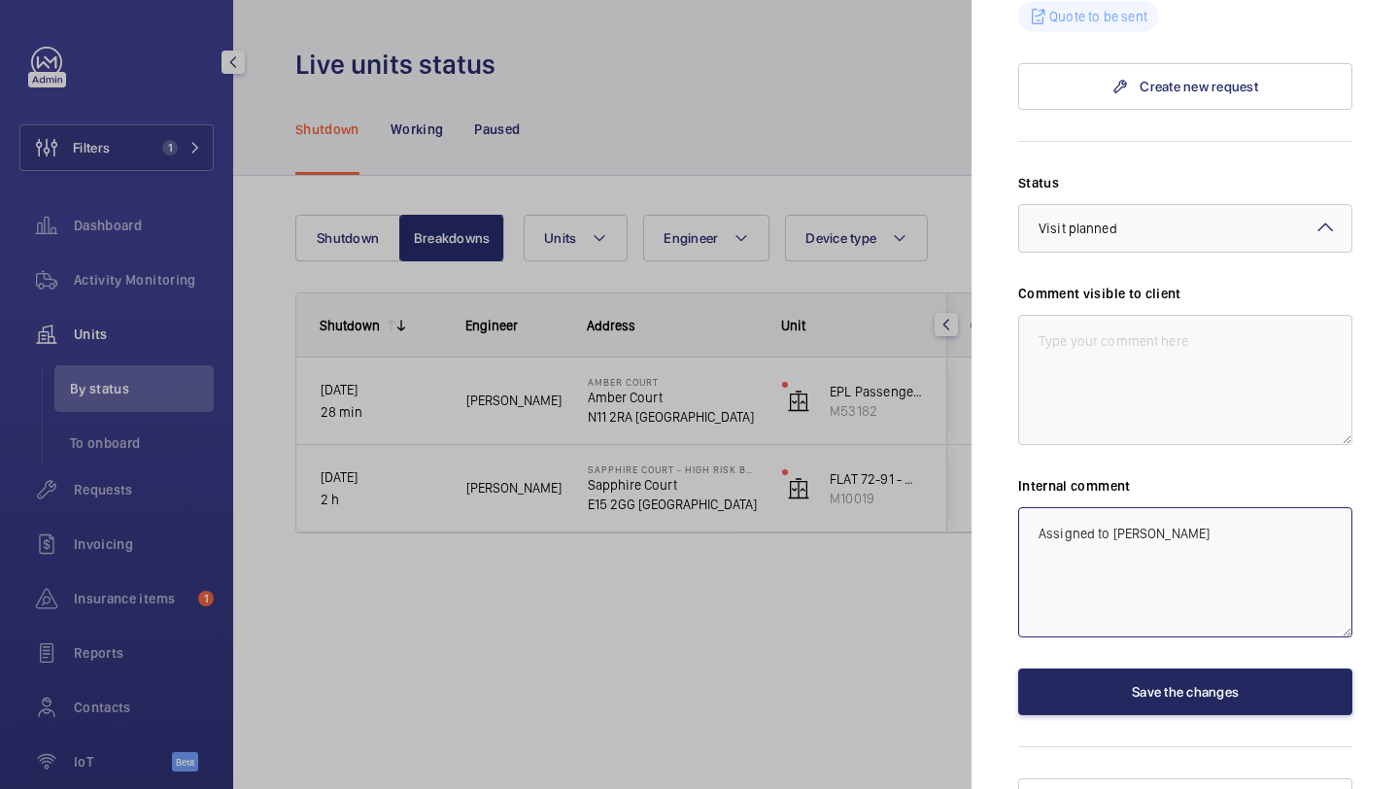
type textarea "Assigned to [PERSON_NAME]"
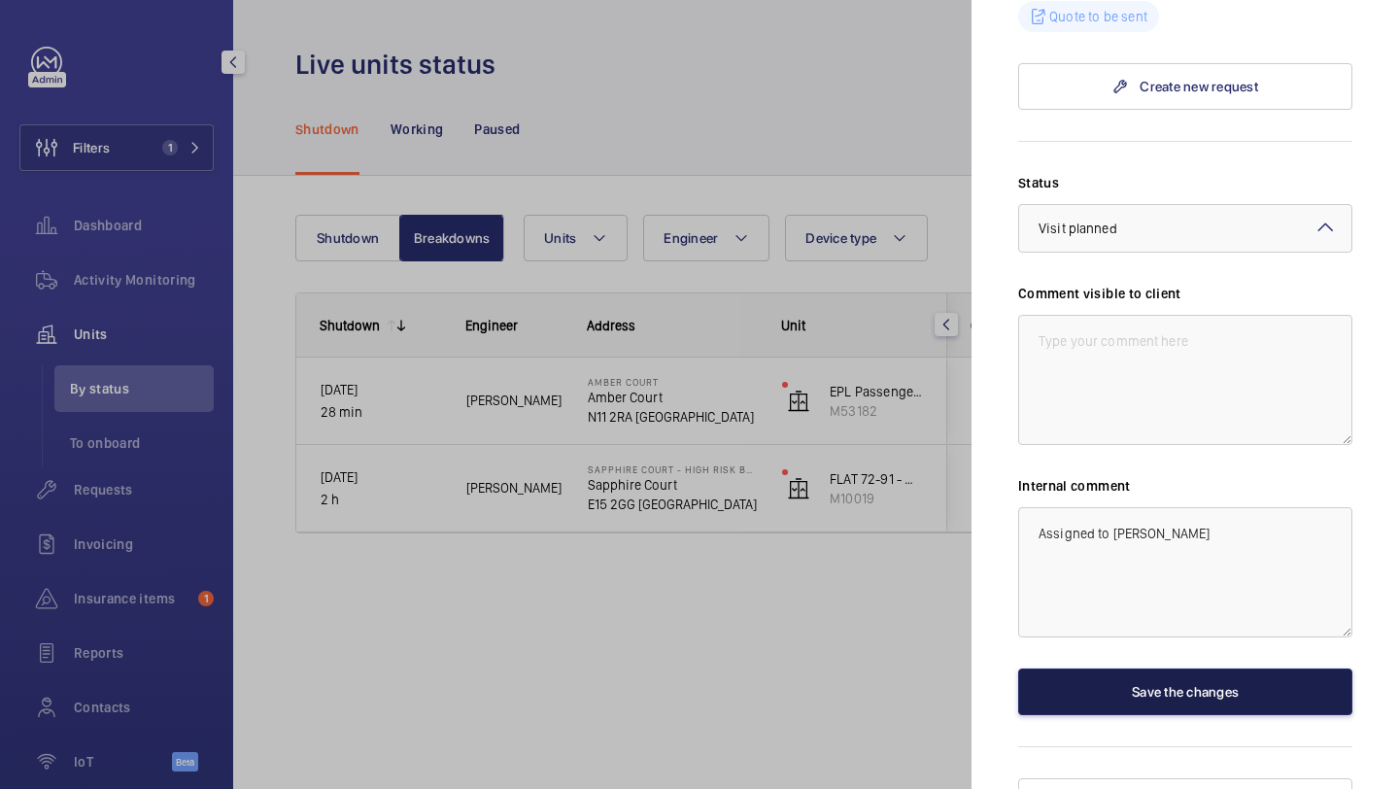
click at [1122, 669] on button "Save the changes" at bounding box center [1185, 692] width 334 height 47
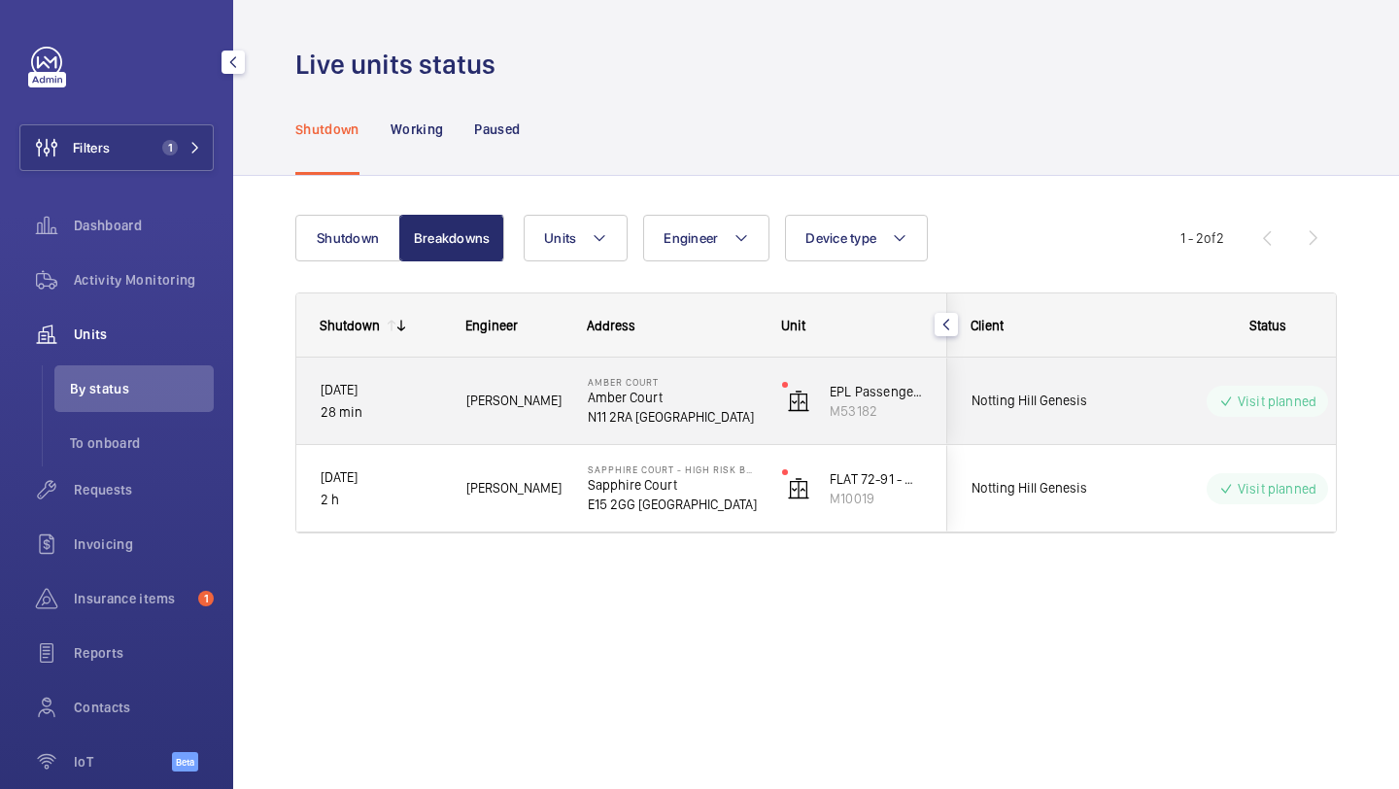
click at [1026, 414] on div "Notting Hill Genesis" at bounding box center [1034, 400] width 173 height 61
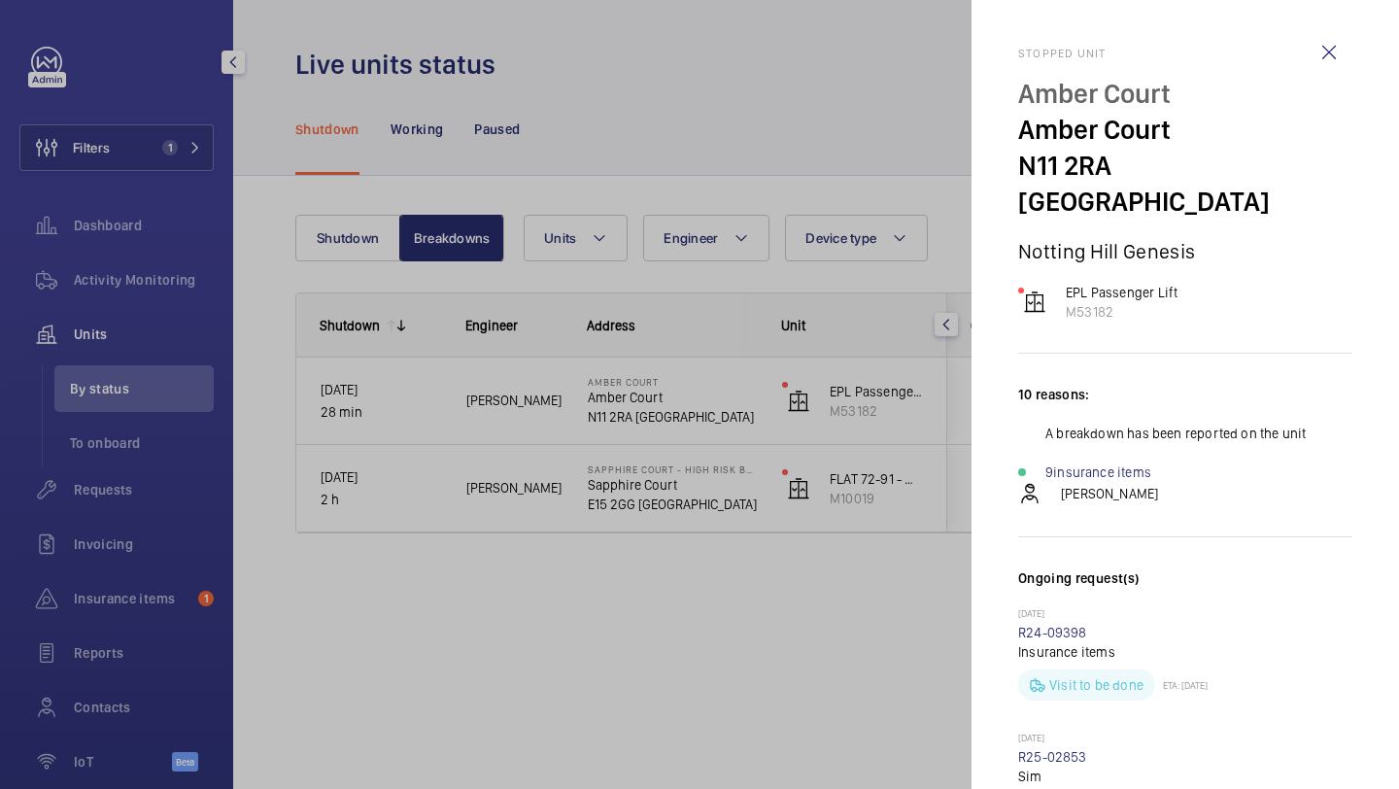
scroll to position [502, 0]
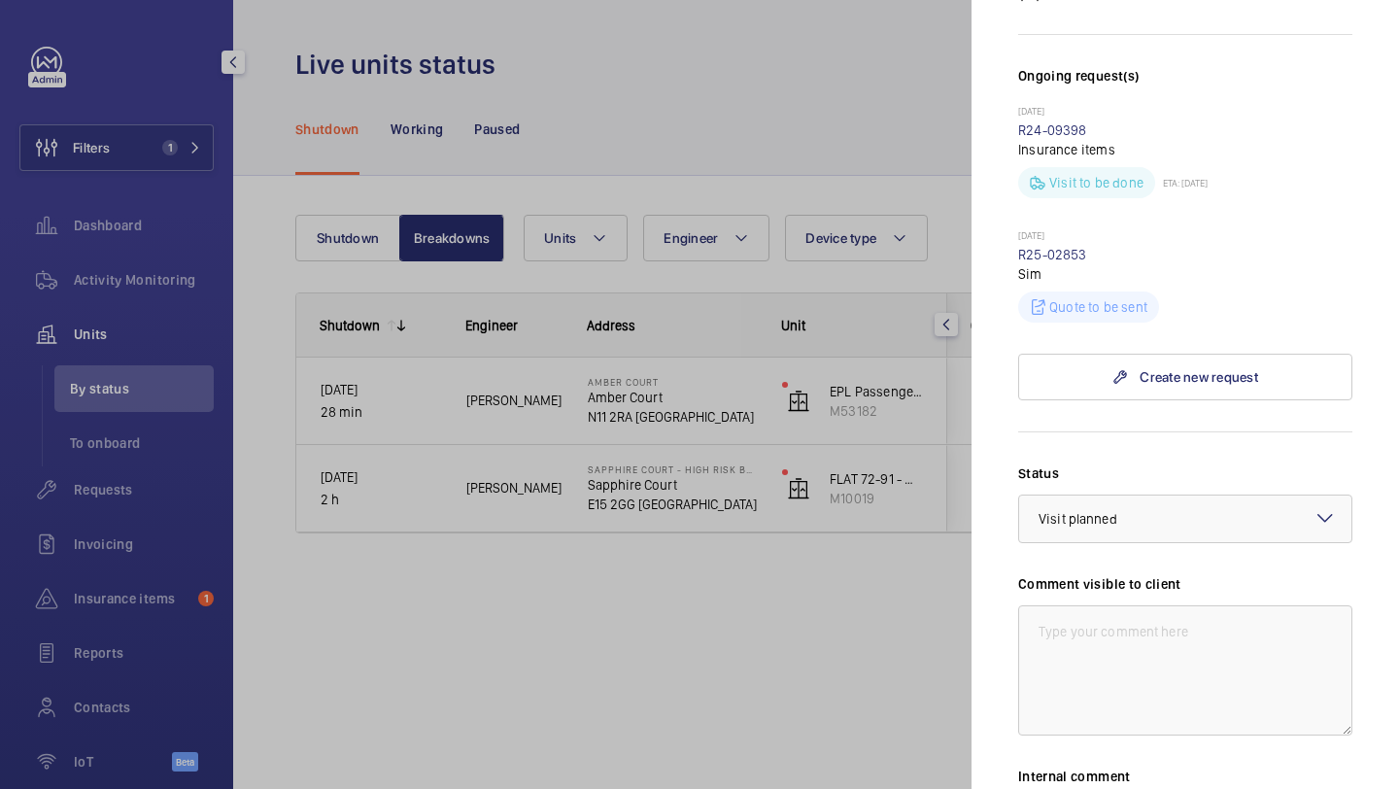
click at [869, 197] on div at bounding box center [699, 394] width 1399 height 789
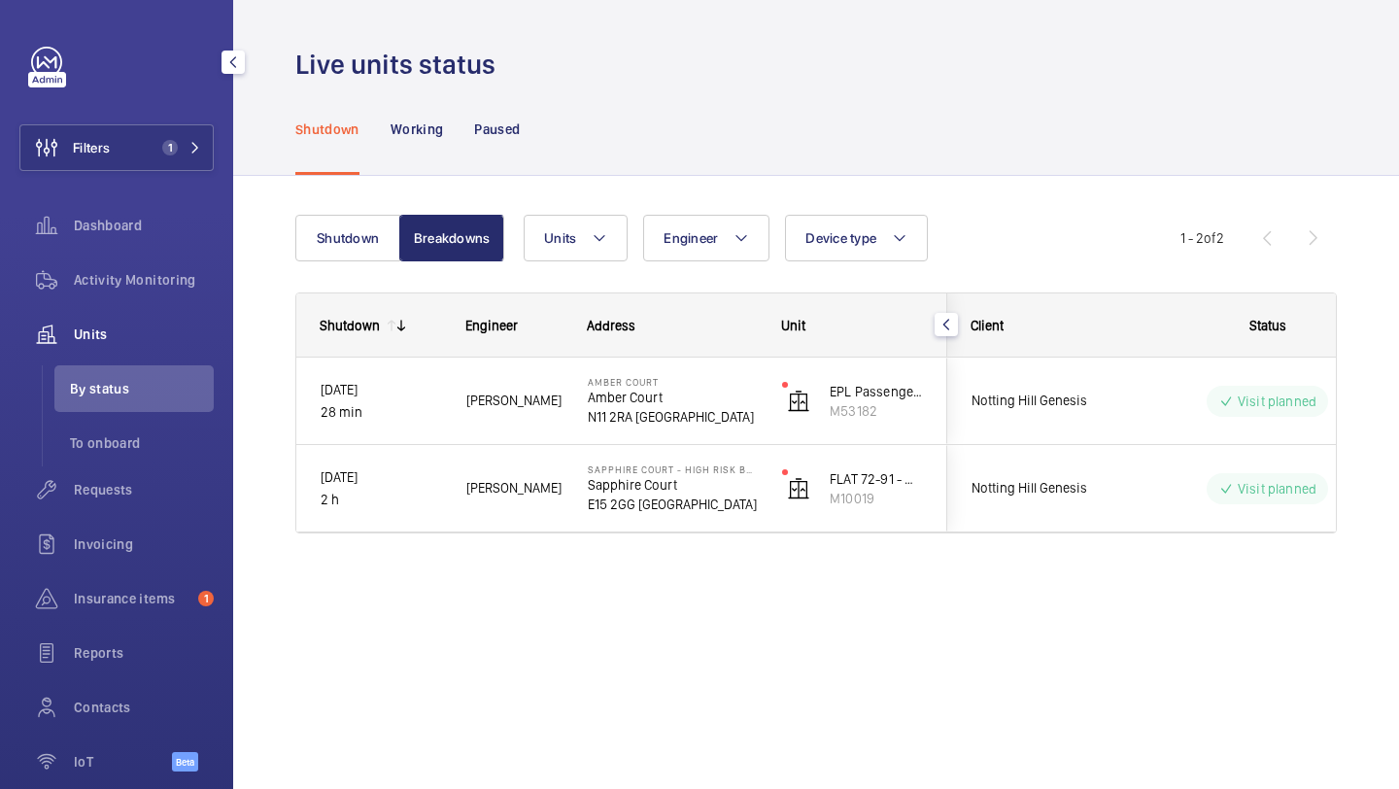
scroll to position [0, 0]
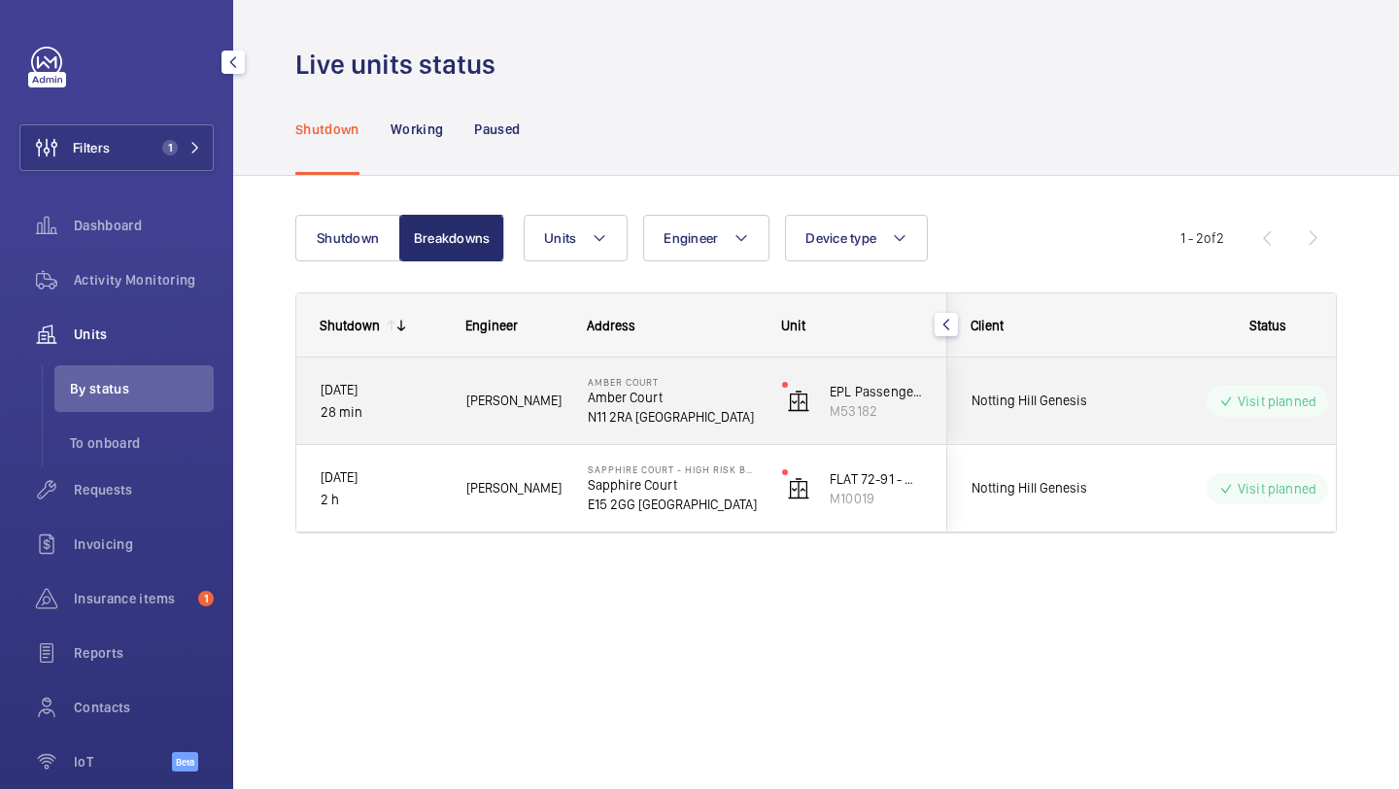
click at [1200, 419] on div "Visit planned" at bounding box center [1255, 401] width 265 height 70
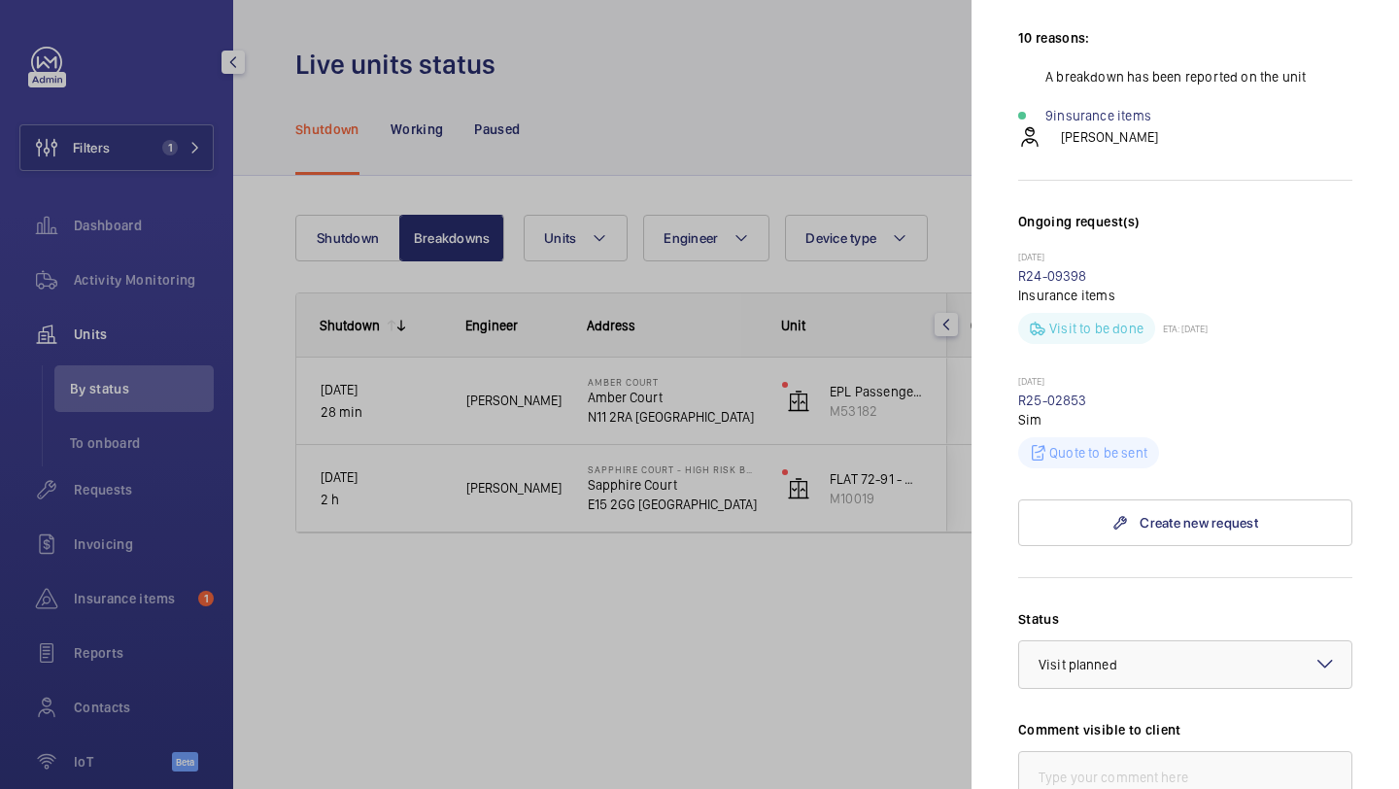
scroll to position [793, 0]
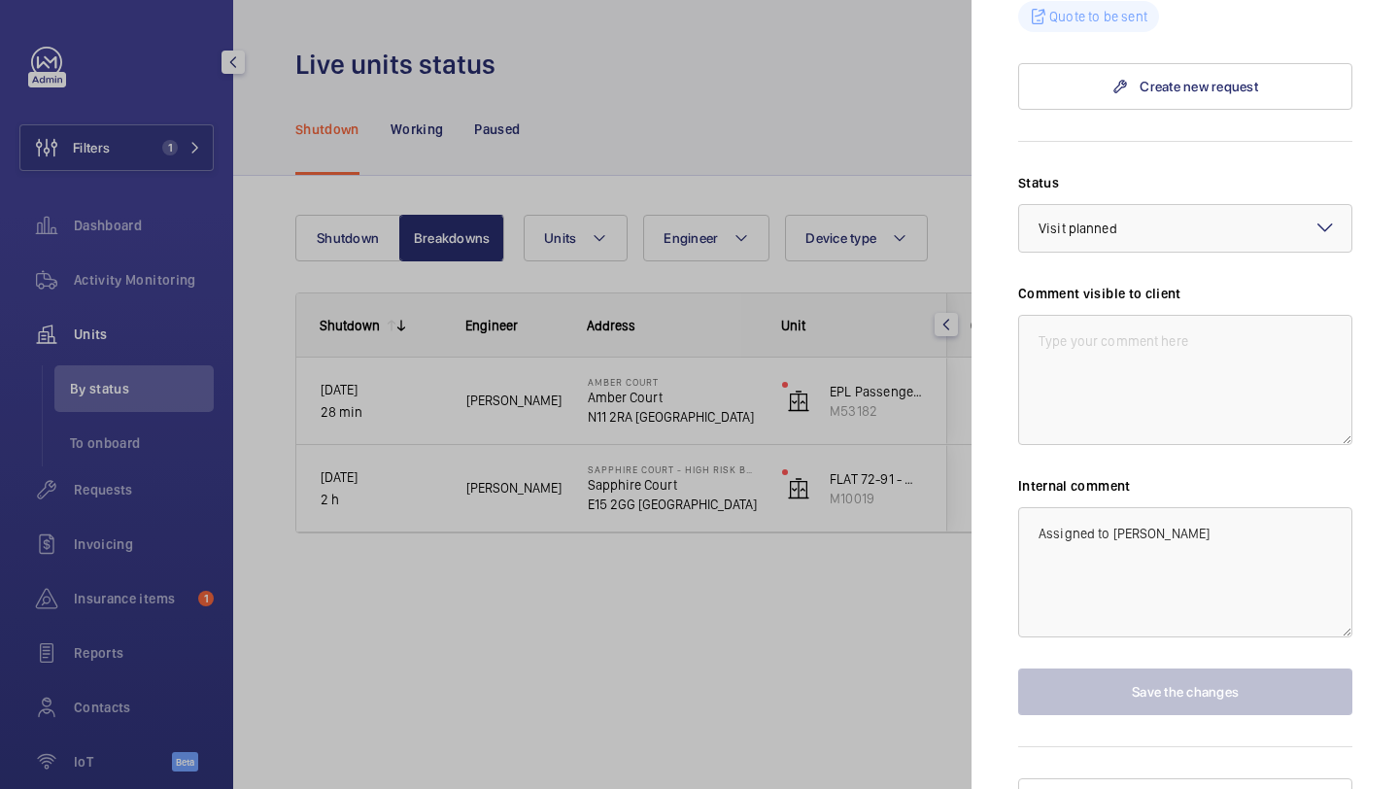
click at [817, 72] on div at bounding box center [699, 394] width 1399 height 789
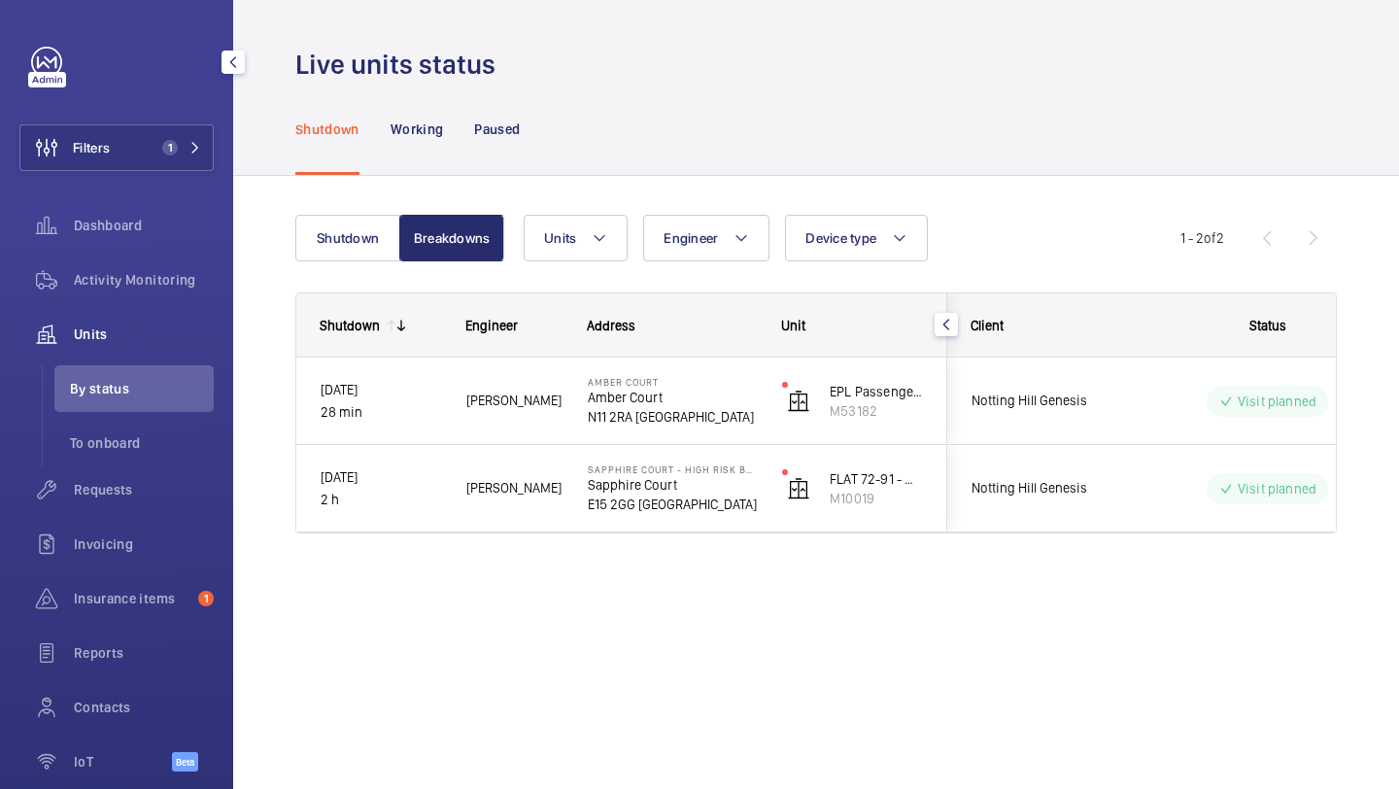
scroll to position [0, 0]
click at [125, 161] on button "Filters 1" at bounding box center [116, 147] width 194 height 47
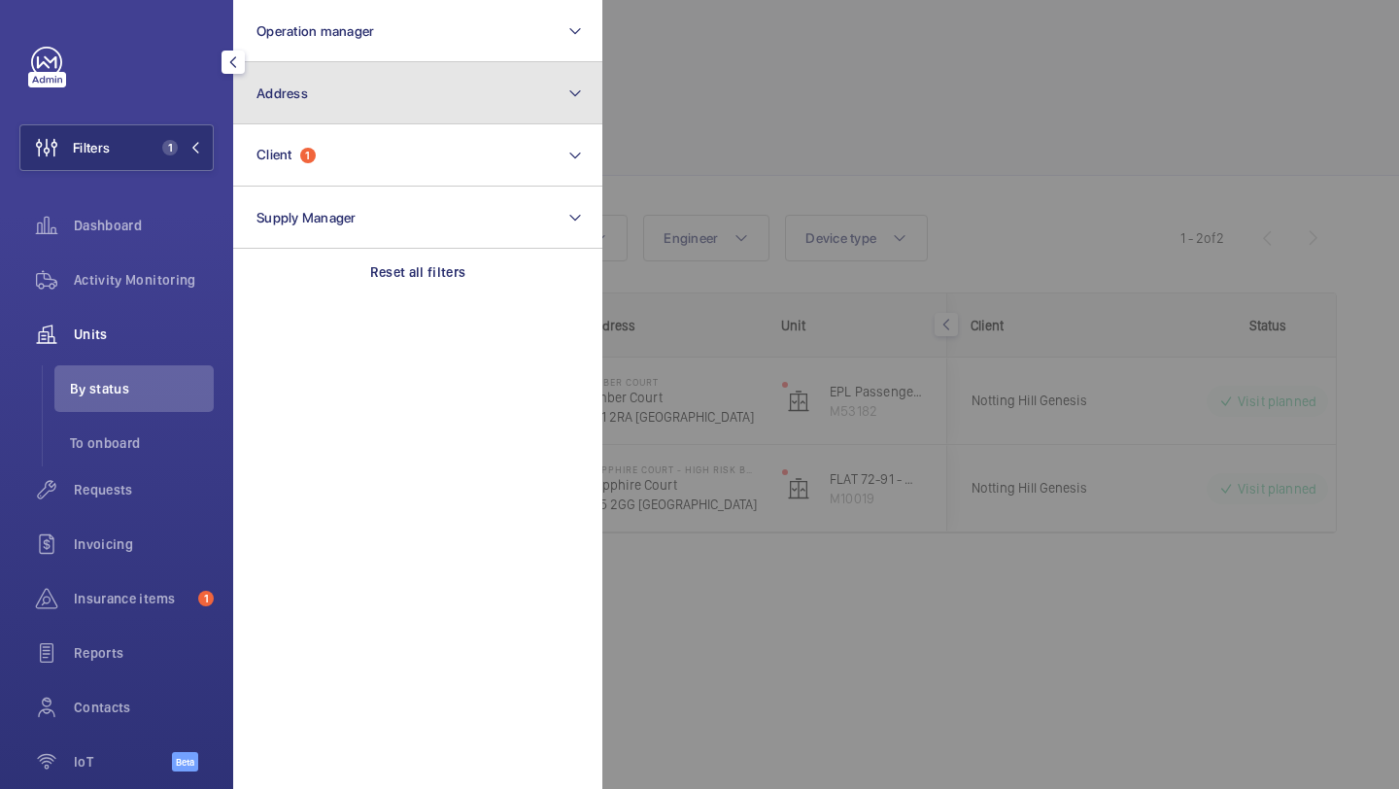
click at [288, 96] on span "Address" at bounding box center [283, 94] width 52 height 16
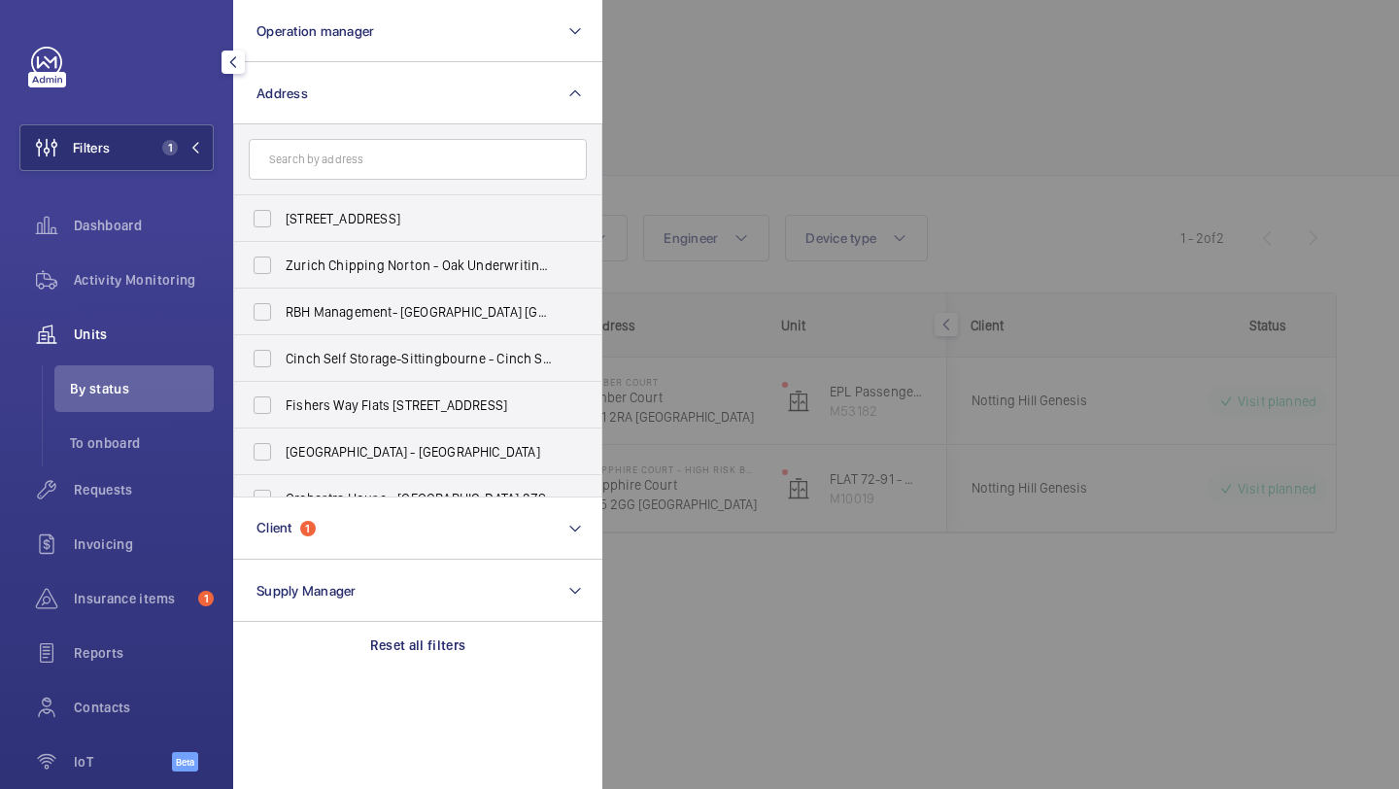
click at [754, 184] on div at bounding box center [1302, 394] width 1399 height 789
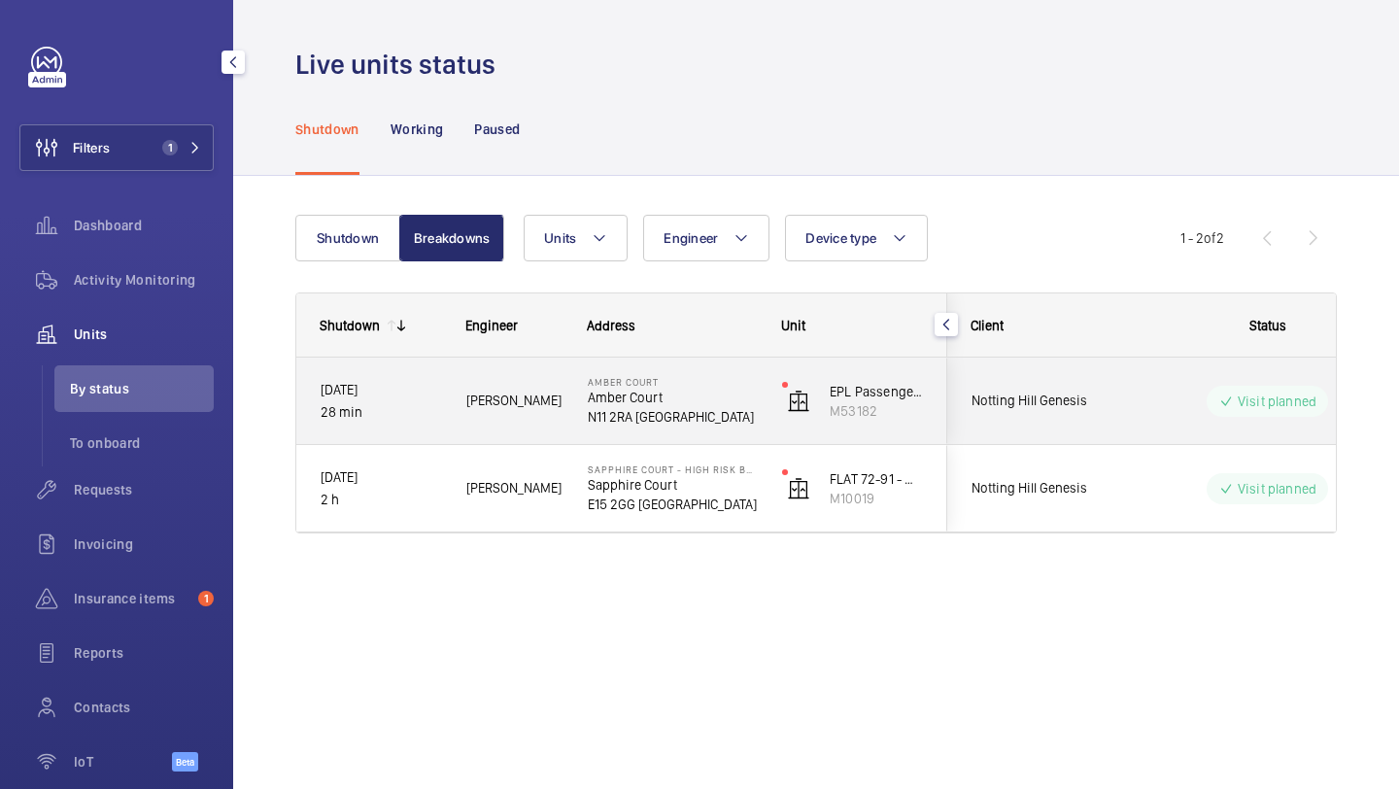
click at [948, 373] on div "Notting Hill Genesis" at bounding box center [1034, 400] width 173 height 61
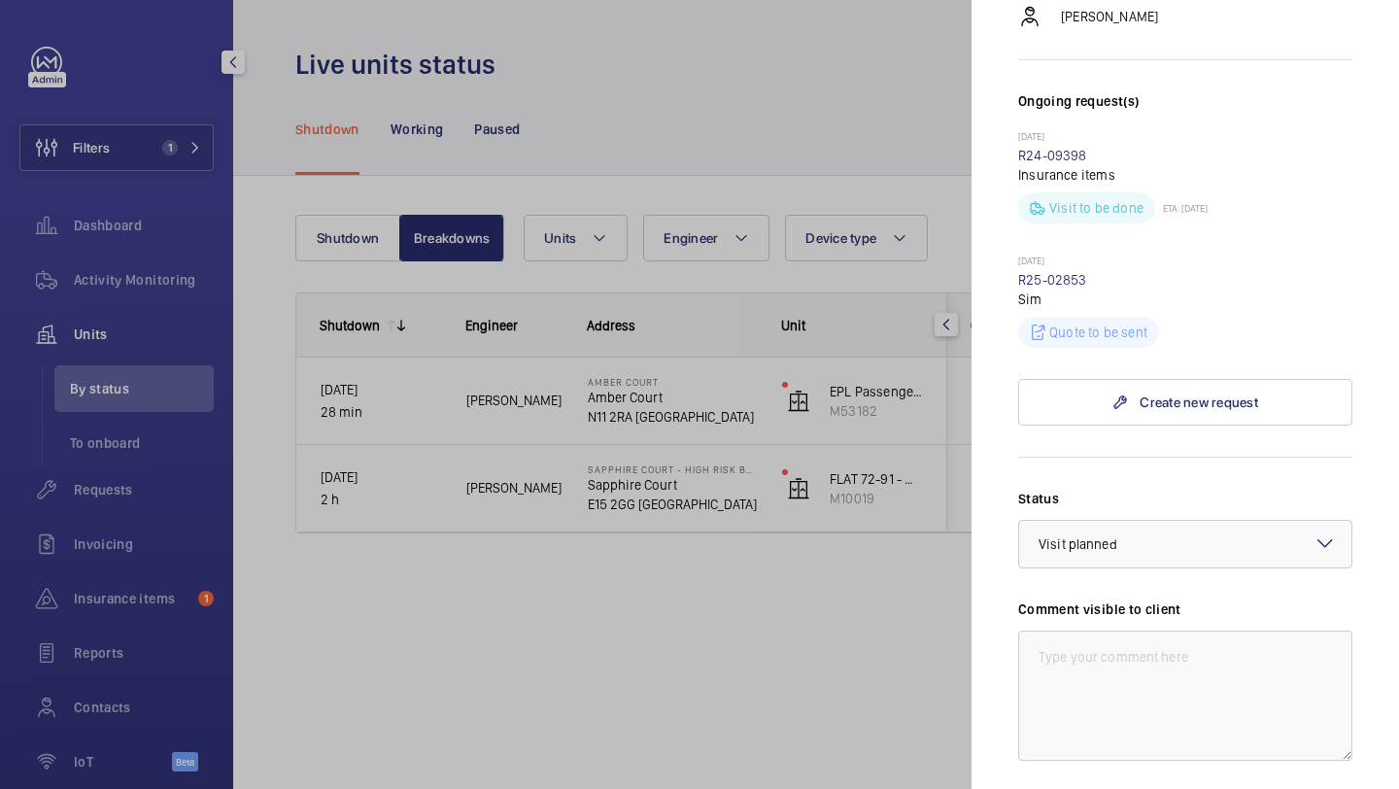
scroll to position [737, 0]
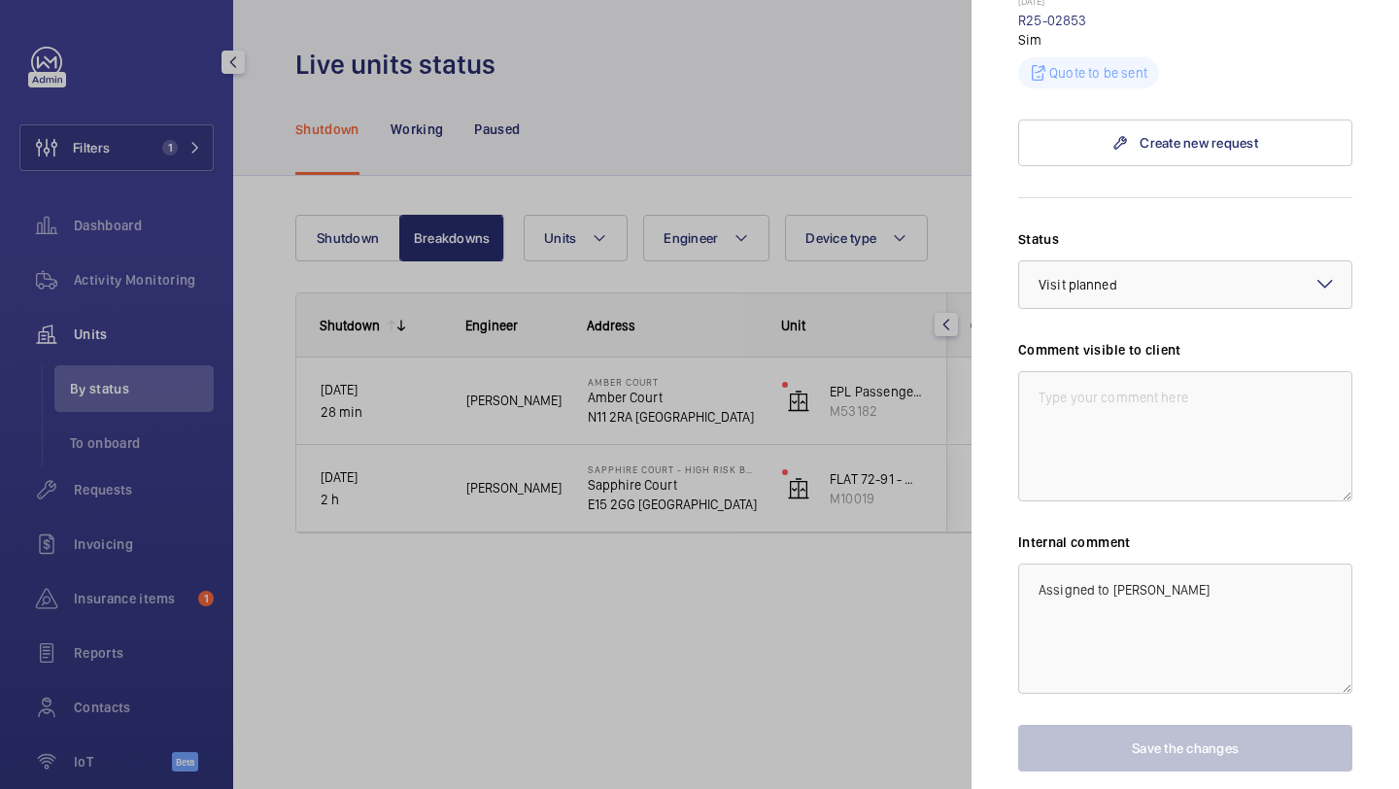
click at [862, 564] on div at bounding box center [699, 394] width 1399 height 789
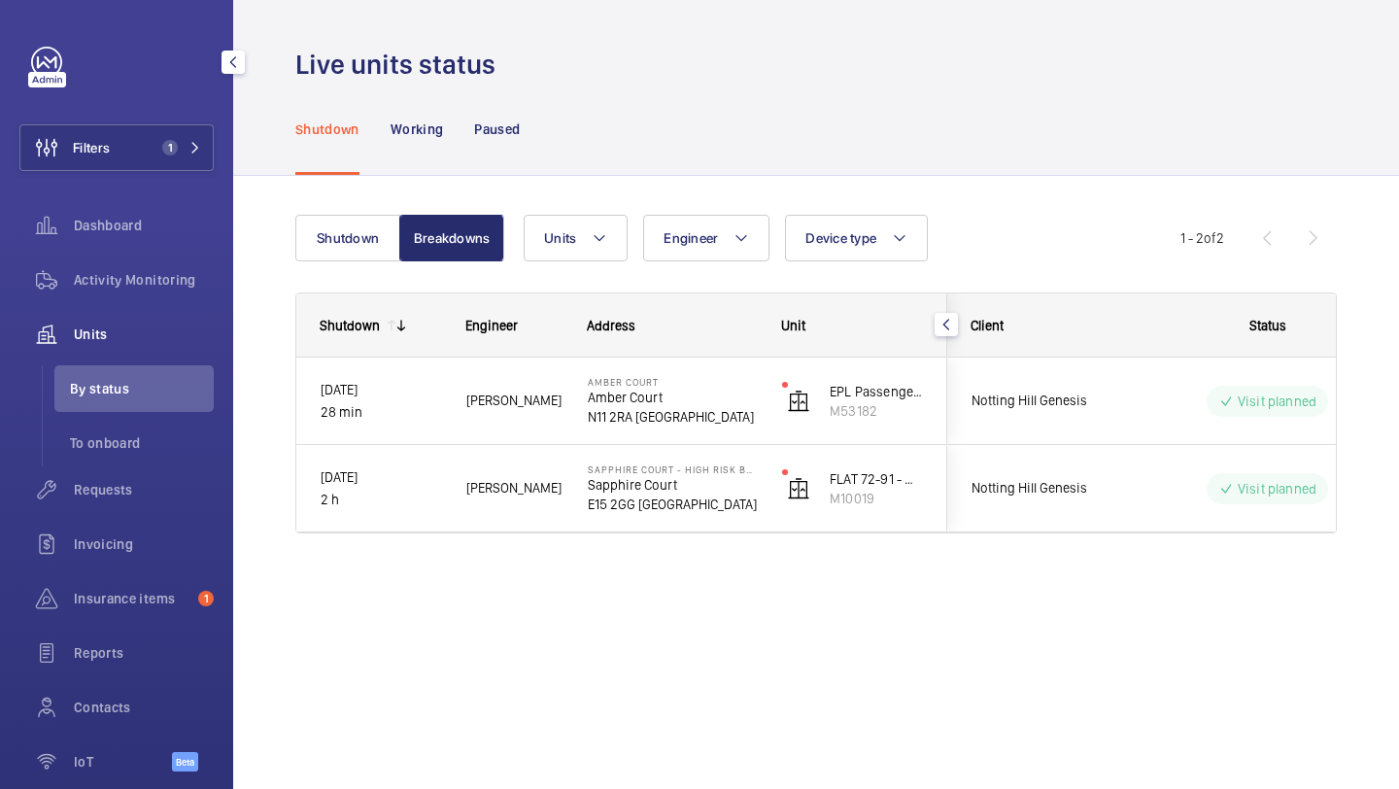
scroll to position [0, 0]
click at [145, 148] on button "Filters 1" at bounding box center [116, 147] width 194 height 47
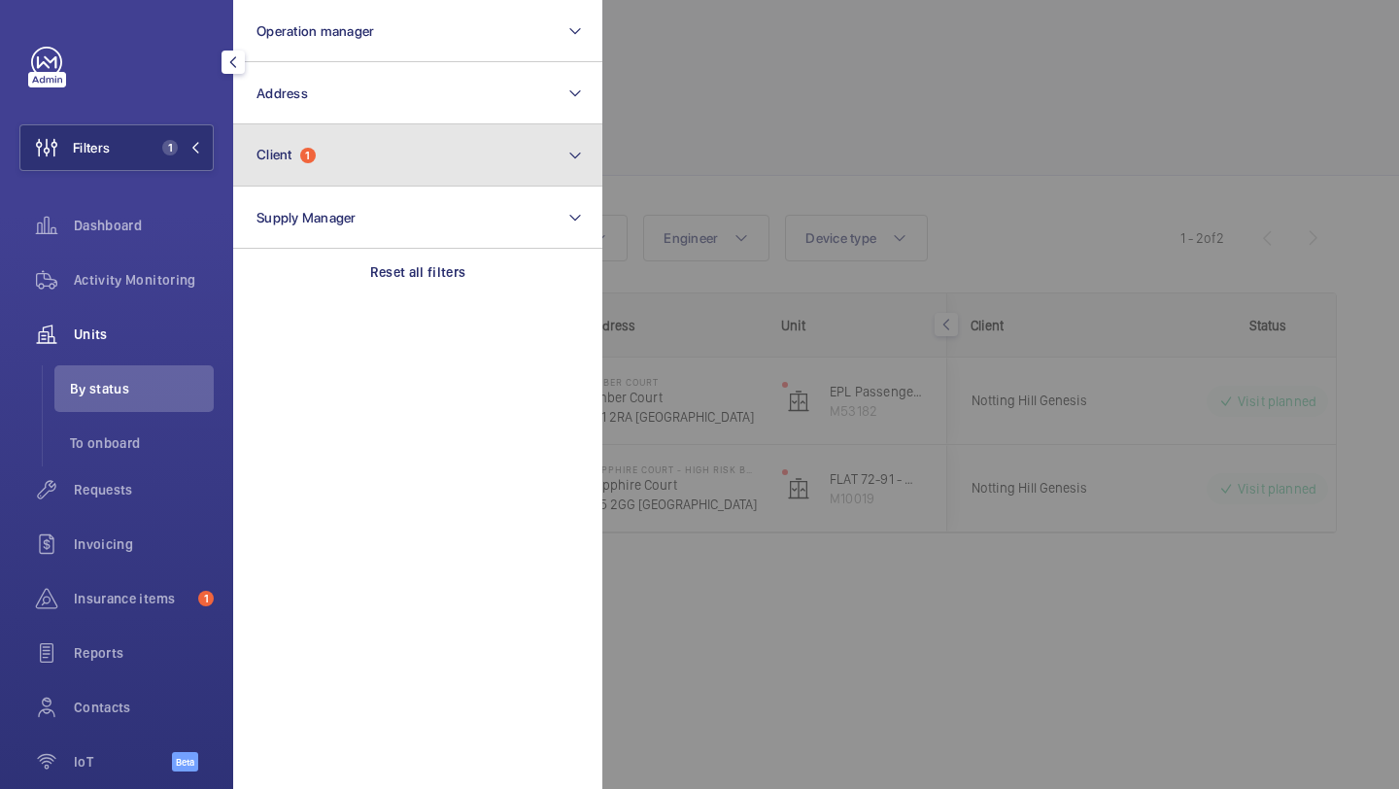
click at [352, 169] on button "Client 1" at bounding box center [417, 155] width 369 height 62
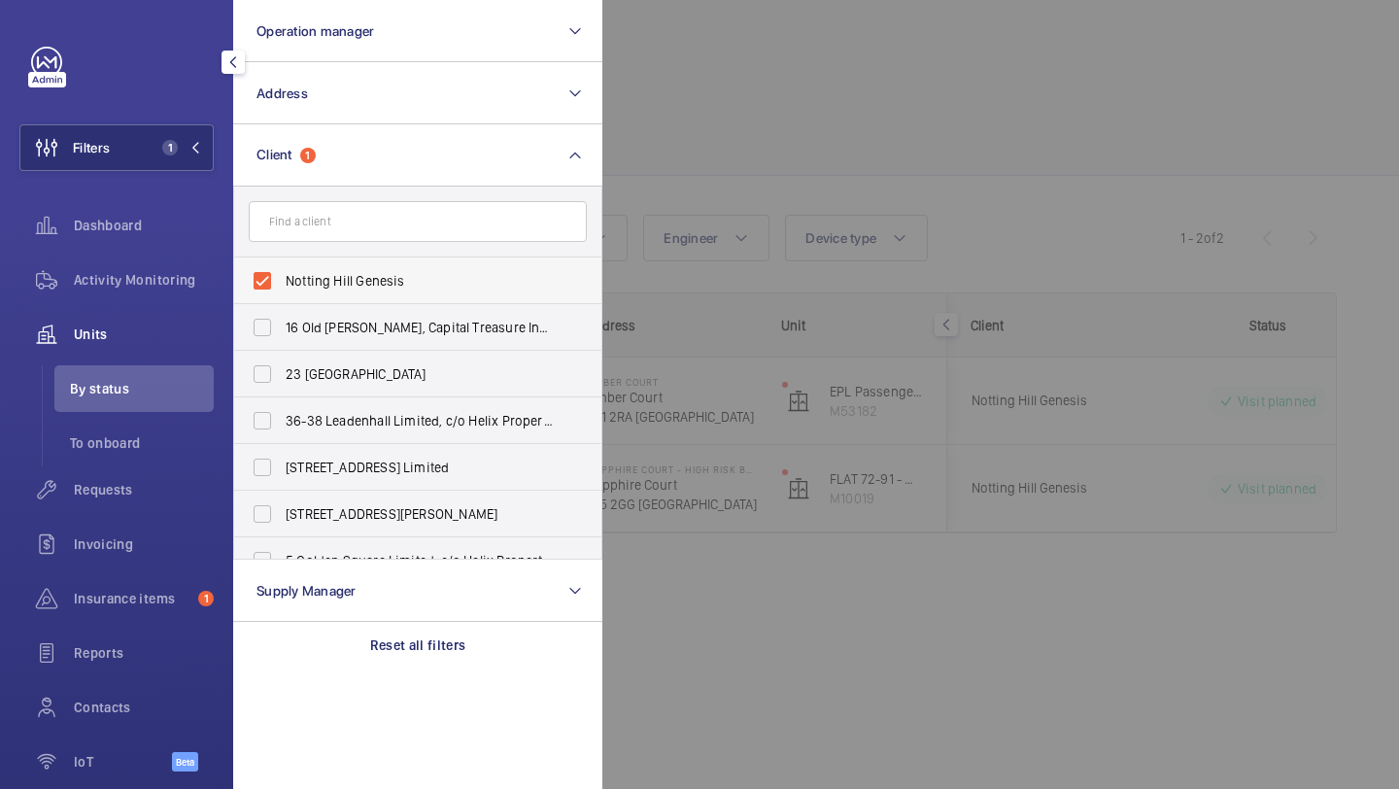
click at [351, 259] on label "Notting Hill Genesis" at bounding box center [403, 281] width 338 height 47
click at [282, 261] on input "Notting Hill Genesis" at bounding box center [262, 280] width 39 height 39
checkbox input "false"
click at [196, 471] on div "Requests" at bounding box center [116, 489] width 194 height 47
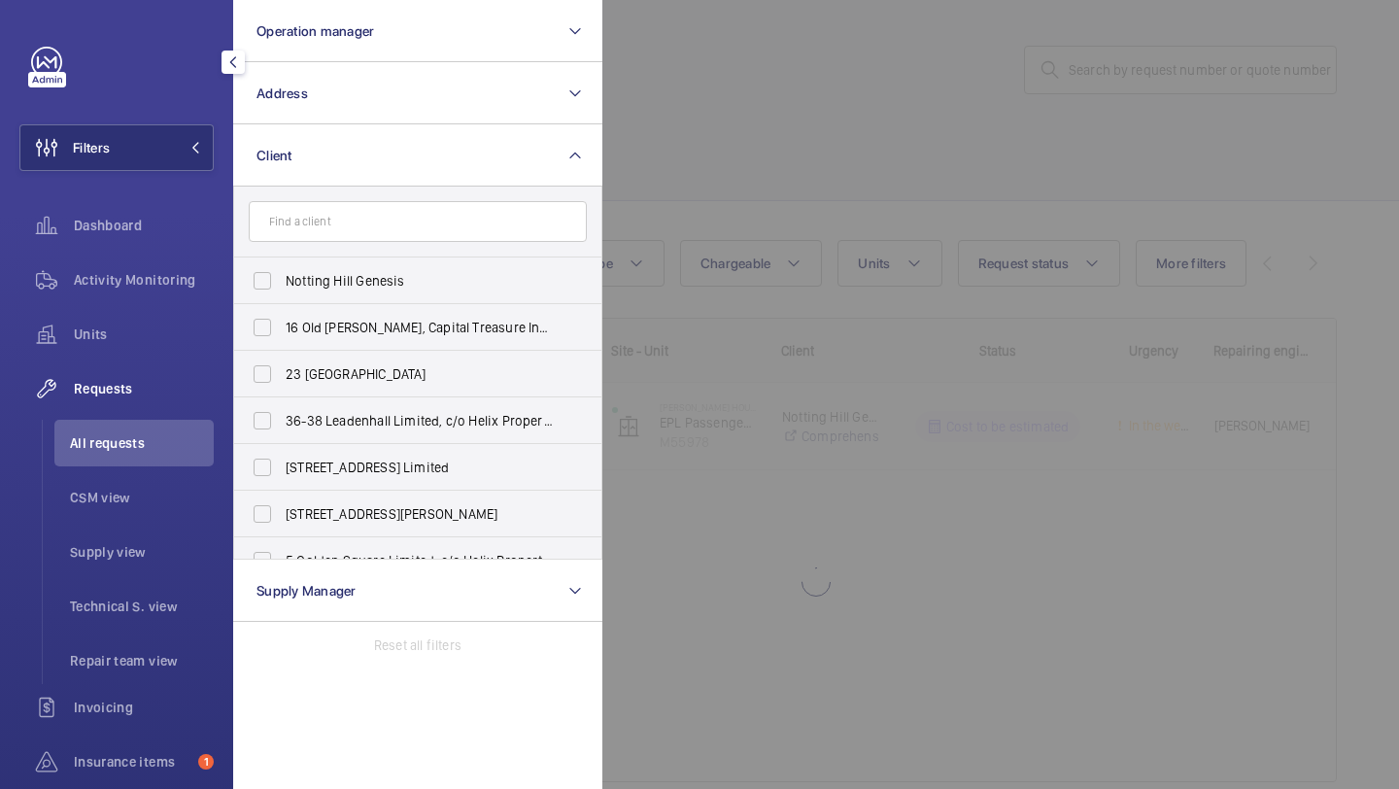
click at [763, 208] on div at bounding box center [1302, 394] width 1399 height 789
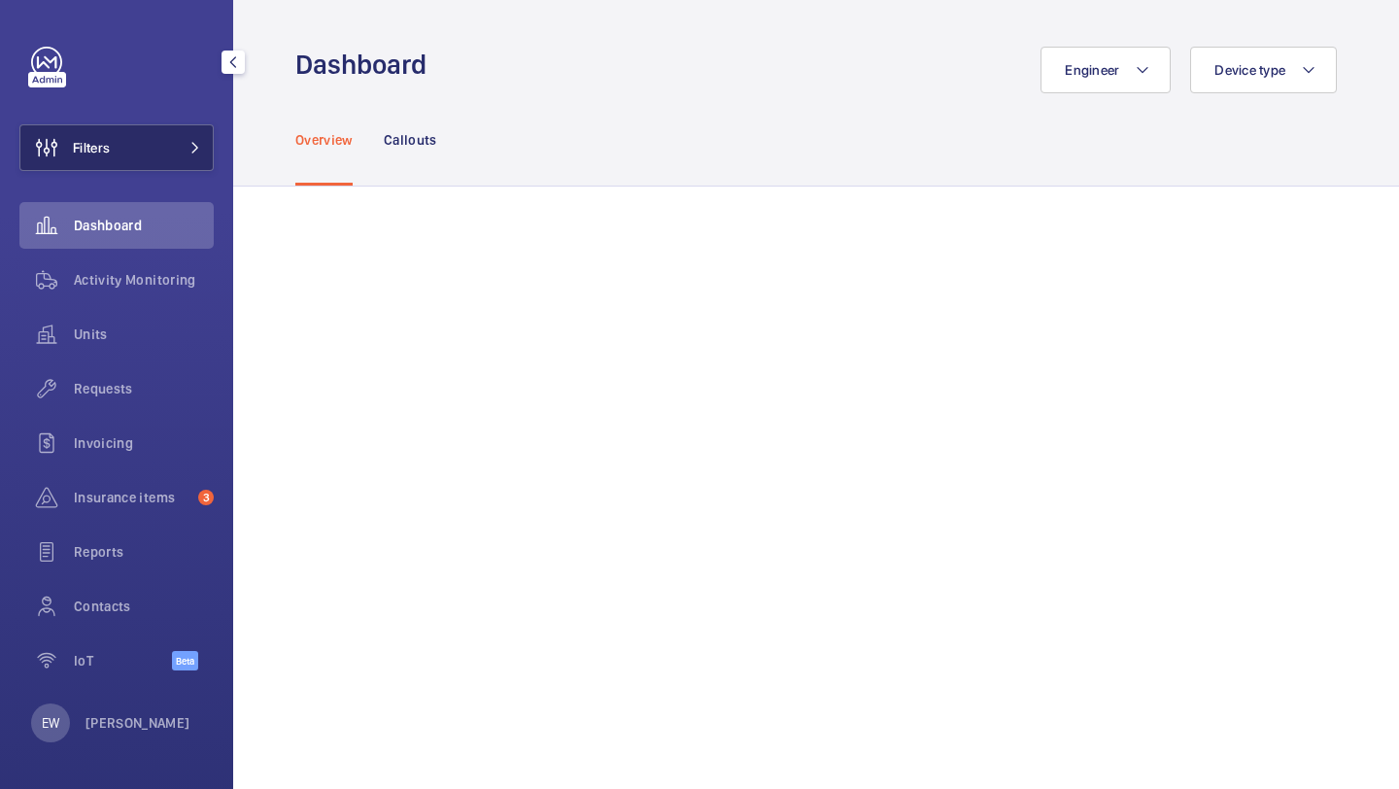
click at [179, 170] on button "Filters" at bounding box center [116, 147] width 194 height 47
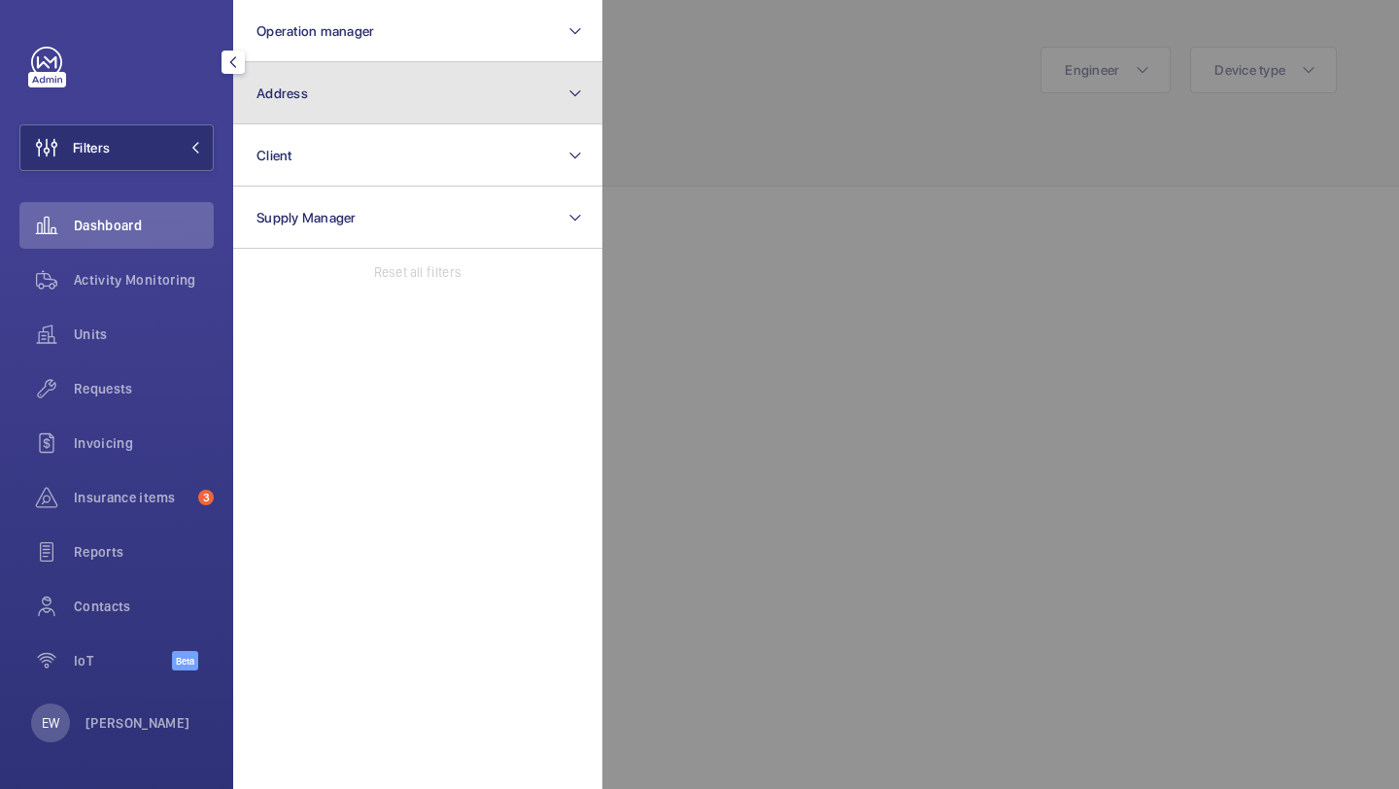
click at [323, 113] on button "Address" at bounding box center [417, 93] width 369 height 62
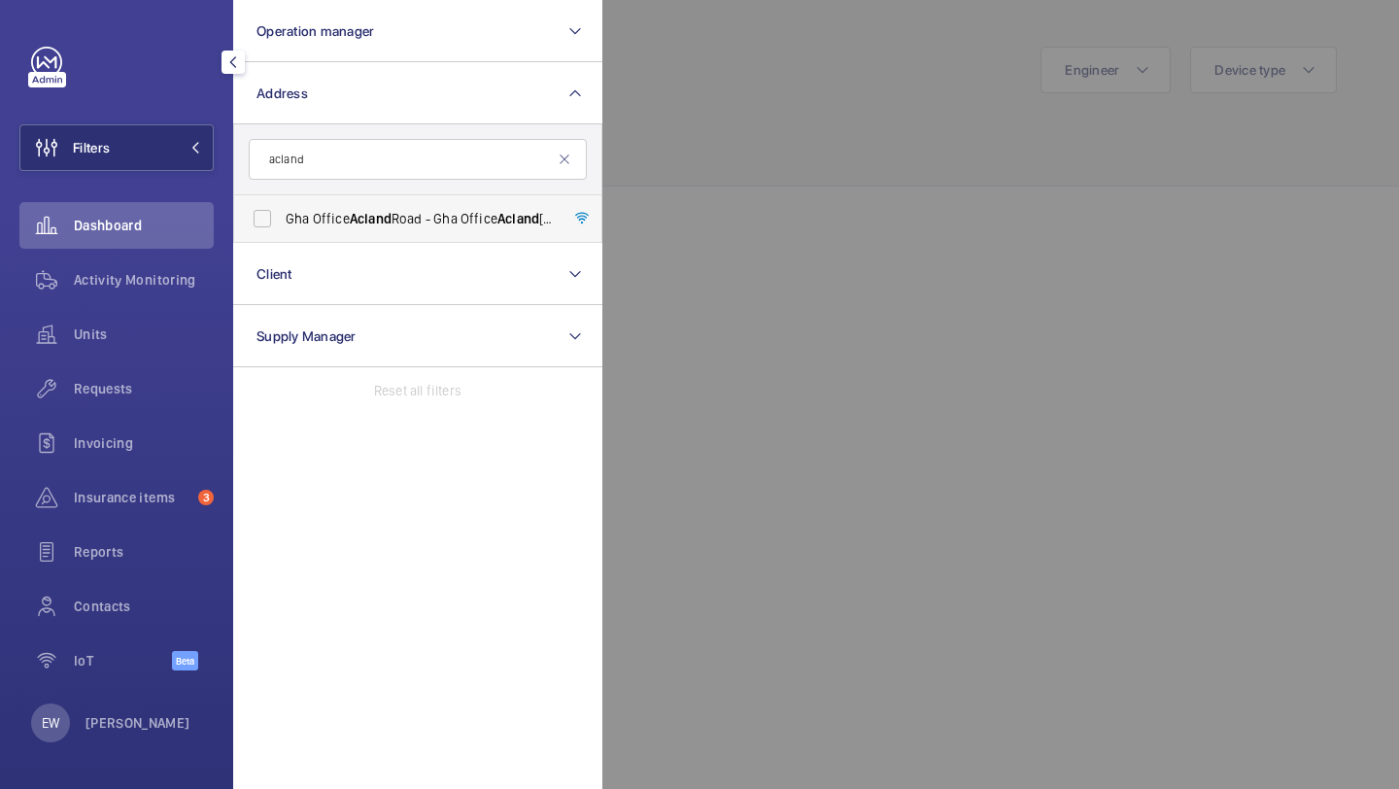
type input "acland"
click at [352, 217] on span "Acland" at bounding box center [371, 219] width 42 height 16
click at [282, 217] on input "Gha Office [STREET_ADDRESS]" at bounding box center [262, 218] width 39 height 39
checkbox input "true"
click at [178, 358] on div "Units" at bounding box center [116, 338] width 194 height 54
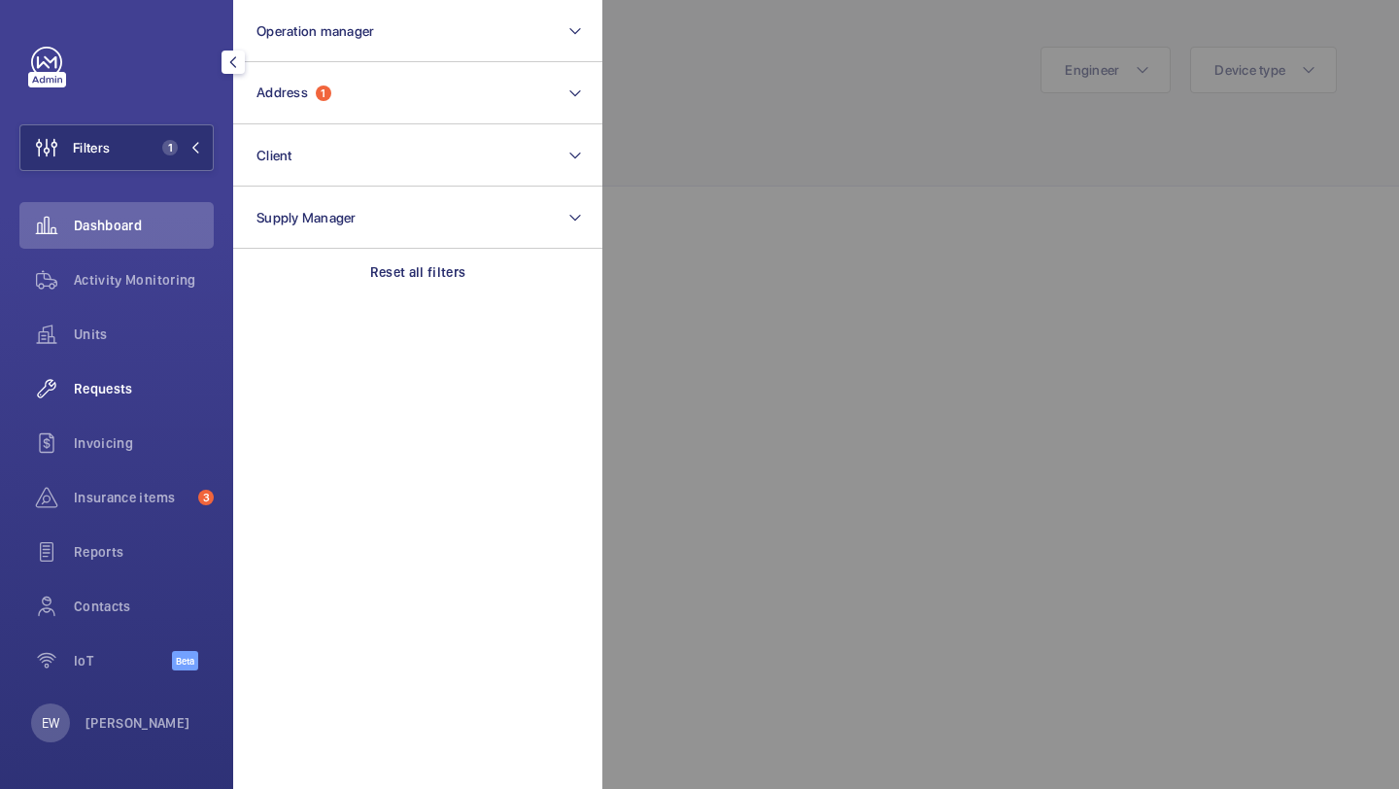
click at [159, 400] on div "Requests" at bounding box center [116, 388] width 194 height 47
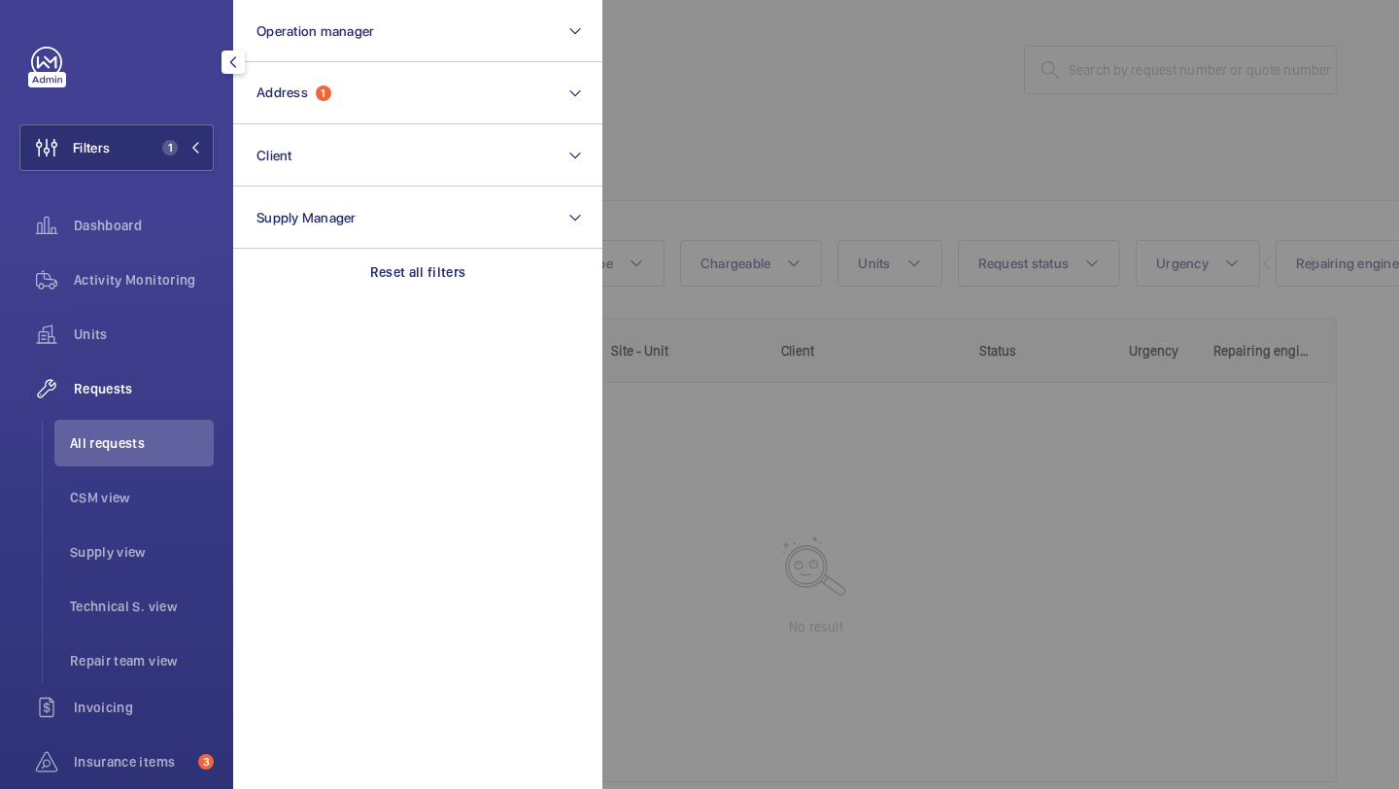
click at [910, 147] on div at bounding box center [1302, 394] width 1399 height 789
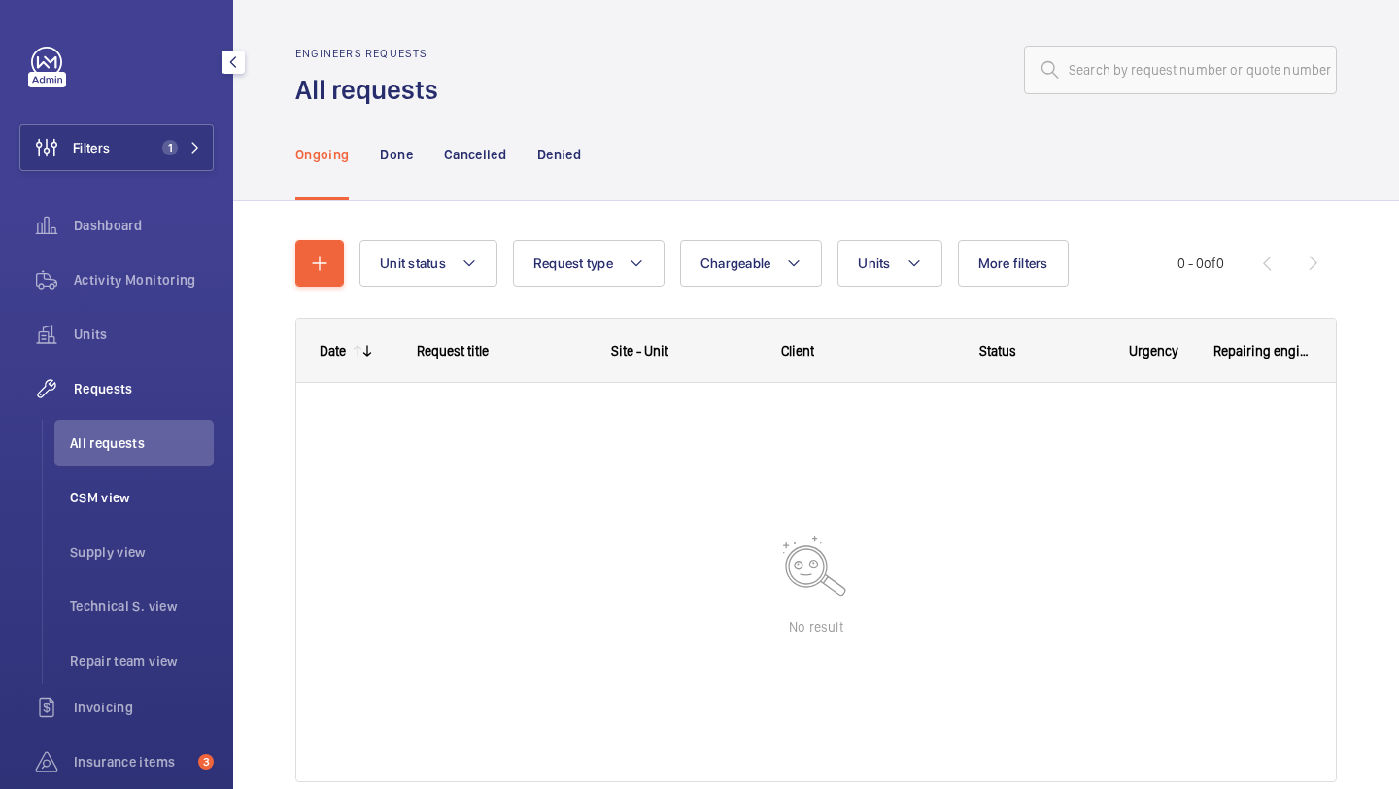
click at [137, 516] on li "CSM view" at bounding box center [133, 497] width 159 height 47
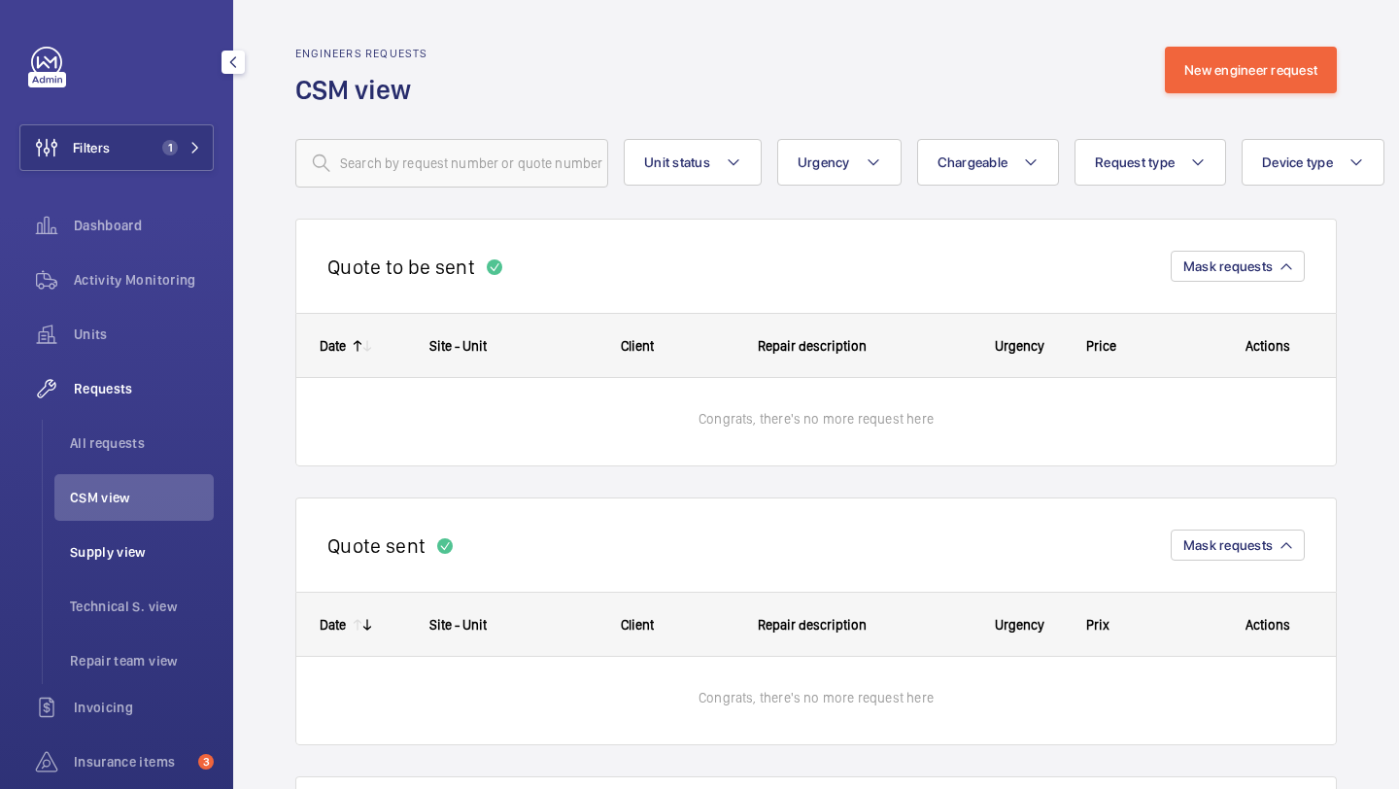
click at [133, 556] on span "Supply view" at bounding box center [142, 551] width 144 height 19
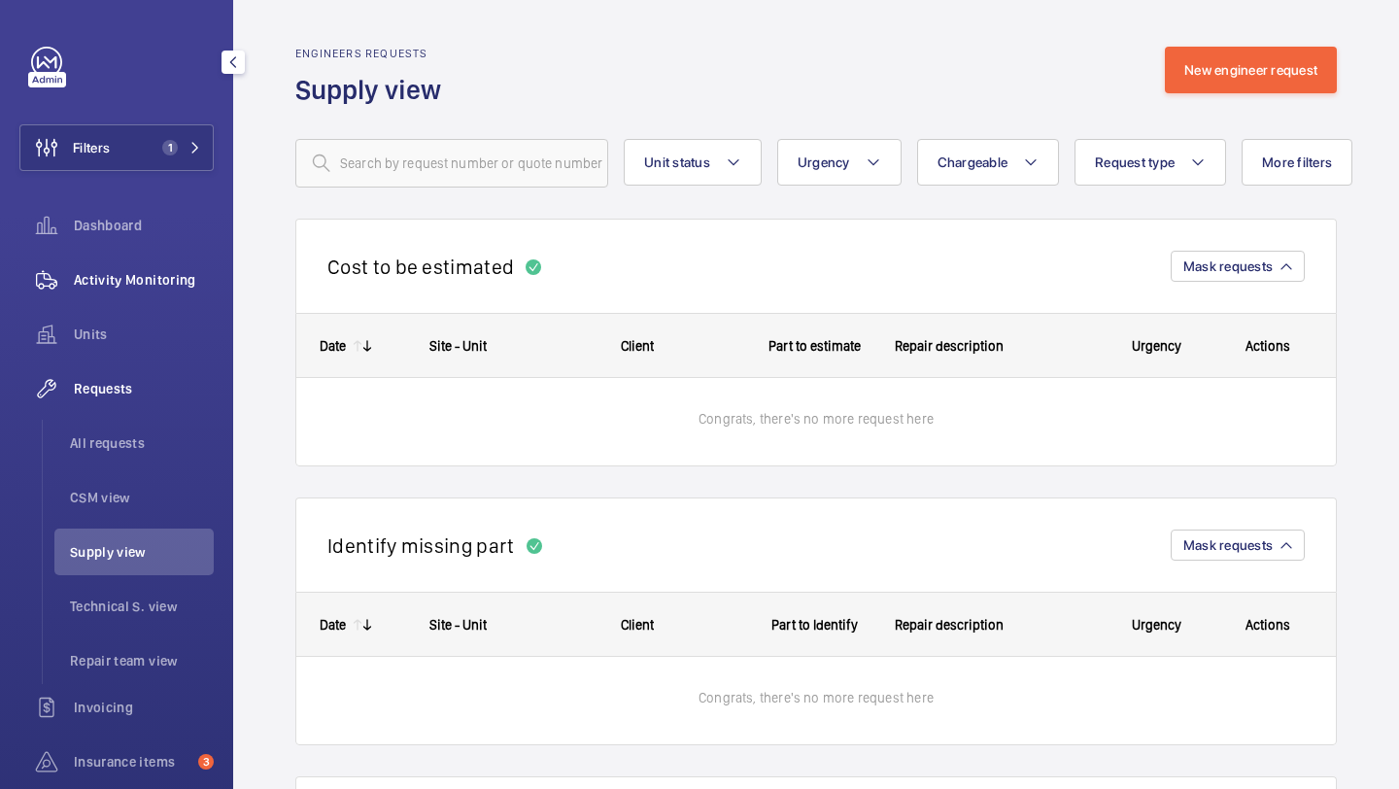
click at [159, 299] on div "Activity Monitoring" at bounding box center [116, 280] width 194 height 47
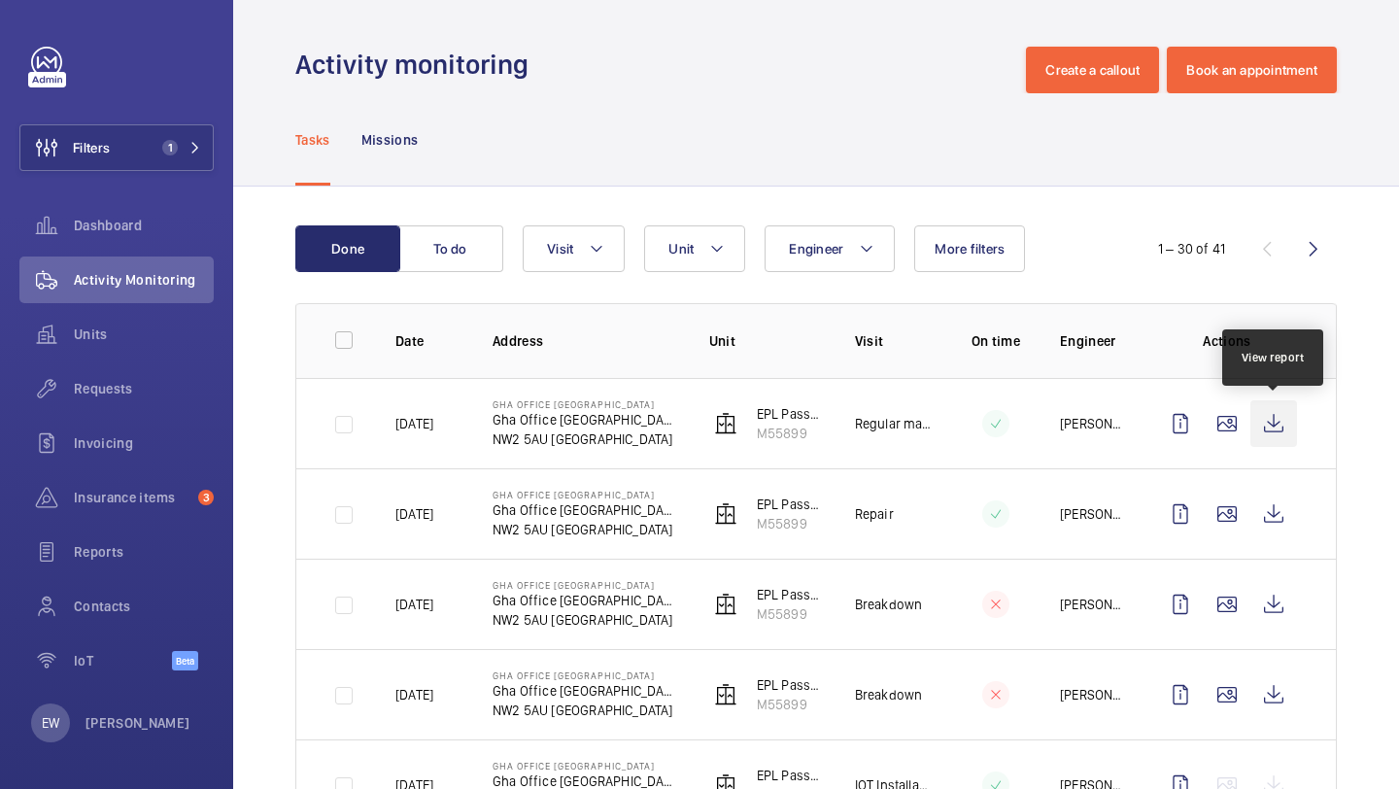
click at [1274, 420] on wm-front-icon-button at bounding box center [1274, 423] width 47 height 47
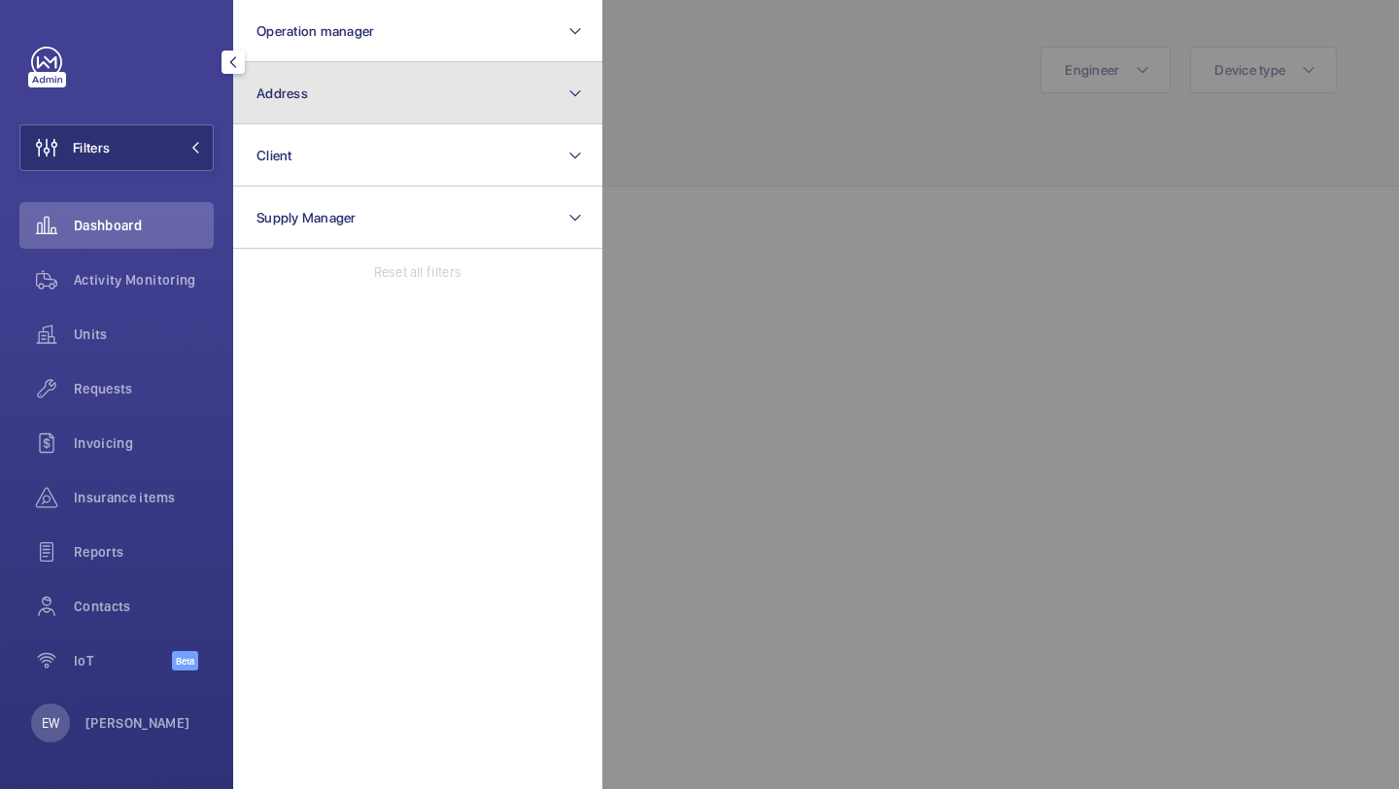
click at [296, 108] on button "Address" at bounding box center [417, 93] width 369 height 62
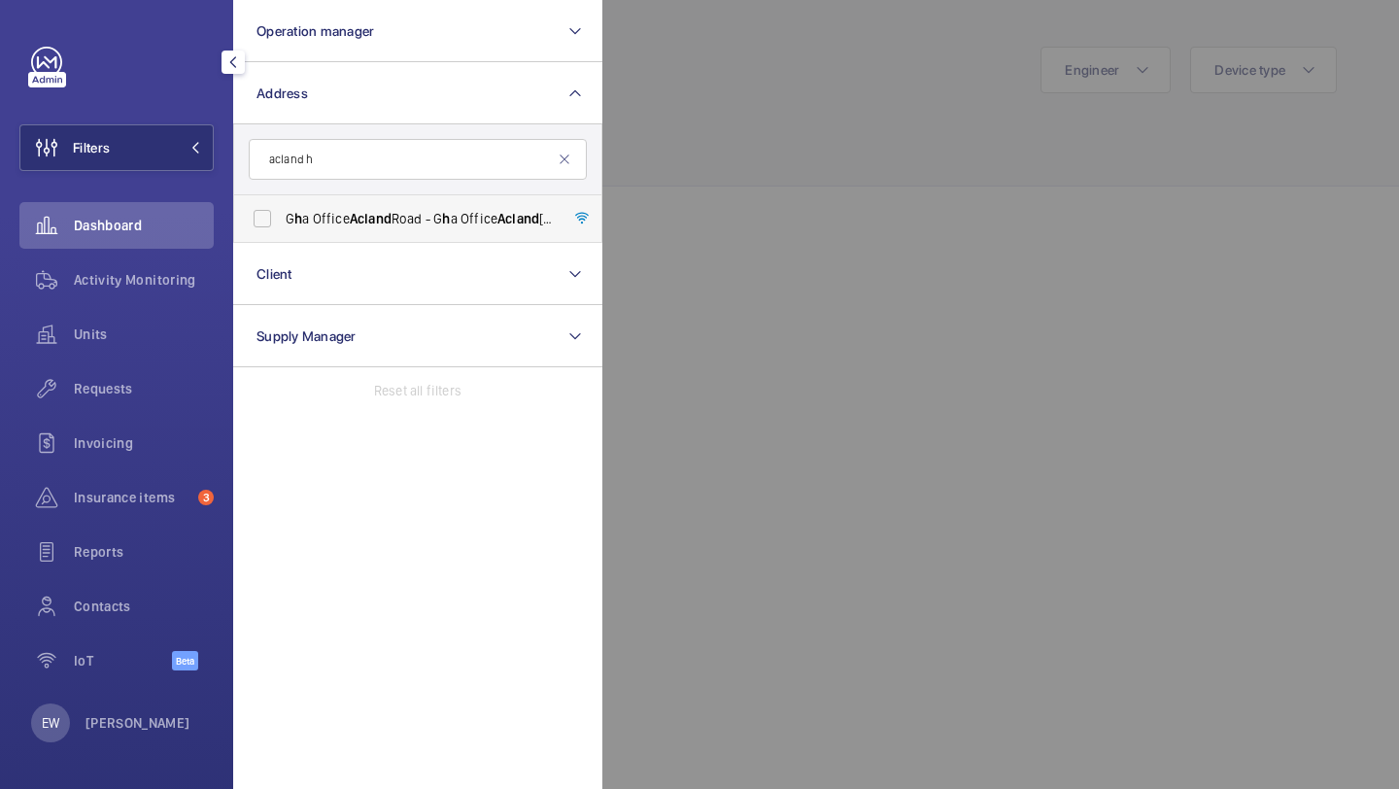
type input "acland h"
click at [359, 211] on span "Acland" at bounding box center [371, 219] width 42 height 16
click at [282, 211] on input "G h a Office [GEOGRAPHIC_DATA] - G h a Office [GEOGRAPHIC_DATA]" at bounding box center [262, 218] width 39 height 39
checkbox input "true"
click at [142, 383] on span "Requests" at bounding box center [144, 388] width 140 height 19
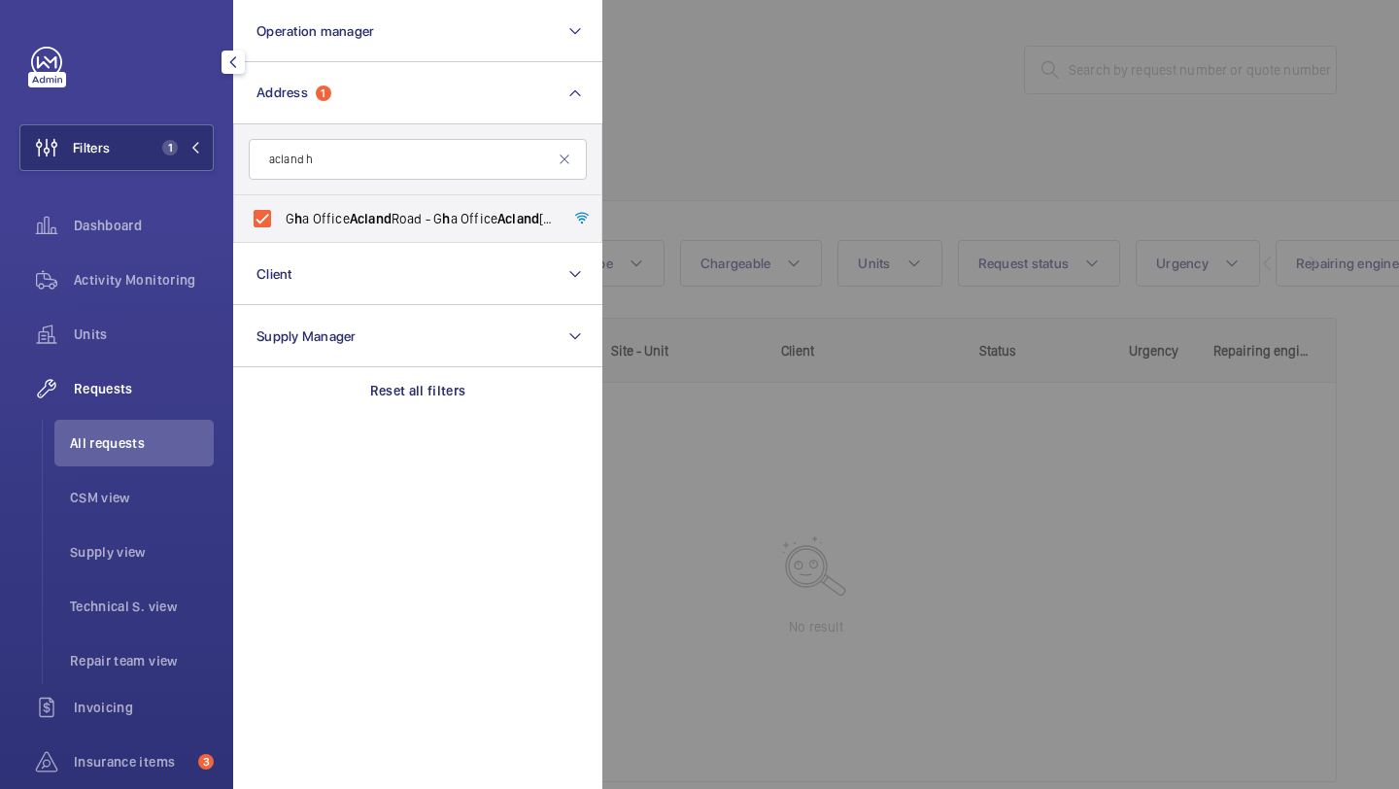
click at [801, 147] on div at bounding box center [1302, 394] width 1399 height 789
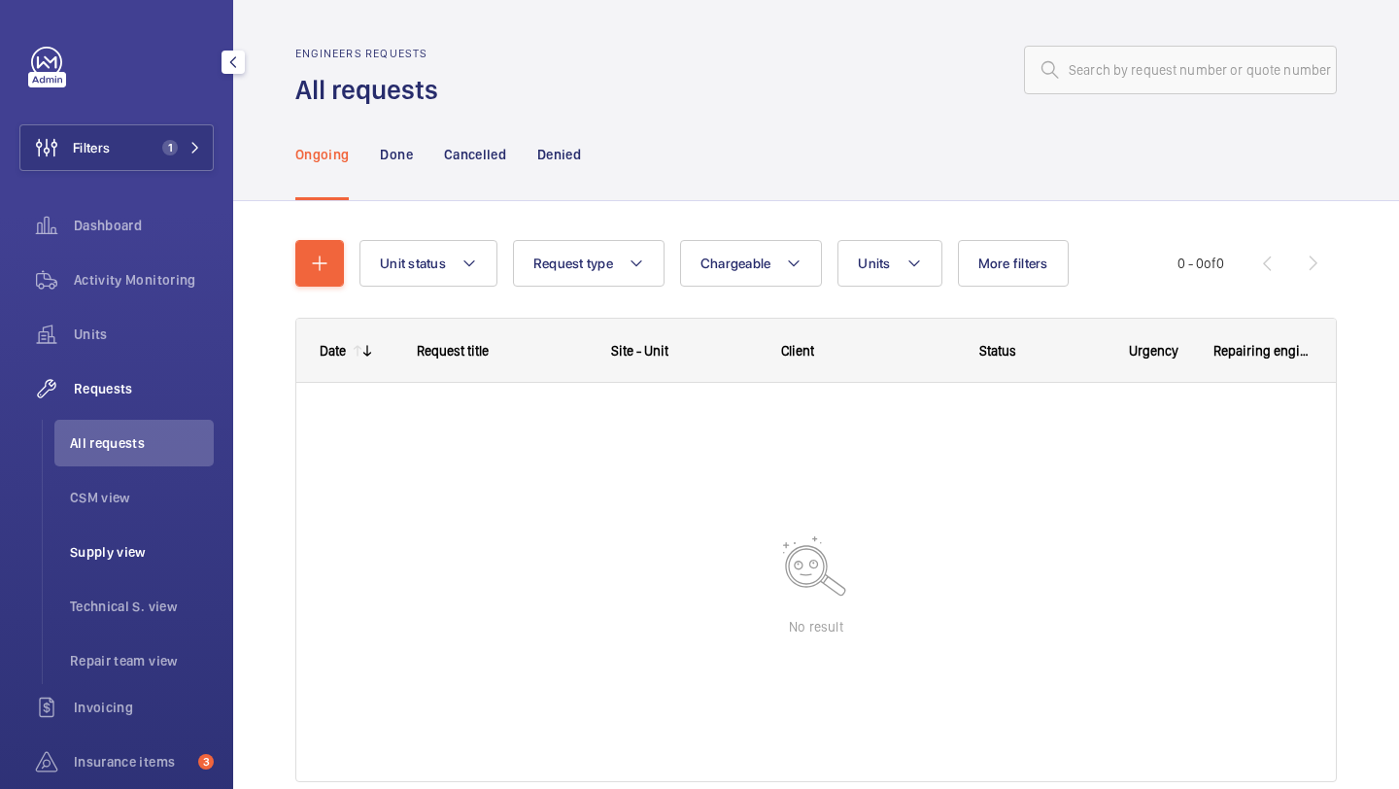
click at [173, 534] on li "Supply view" at bounding box center [133, 552] width 159 height 47
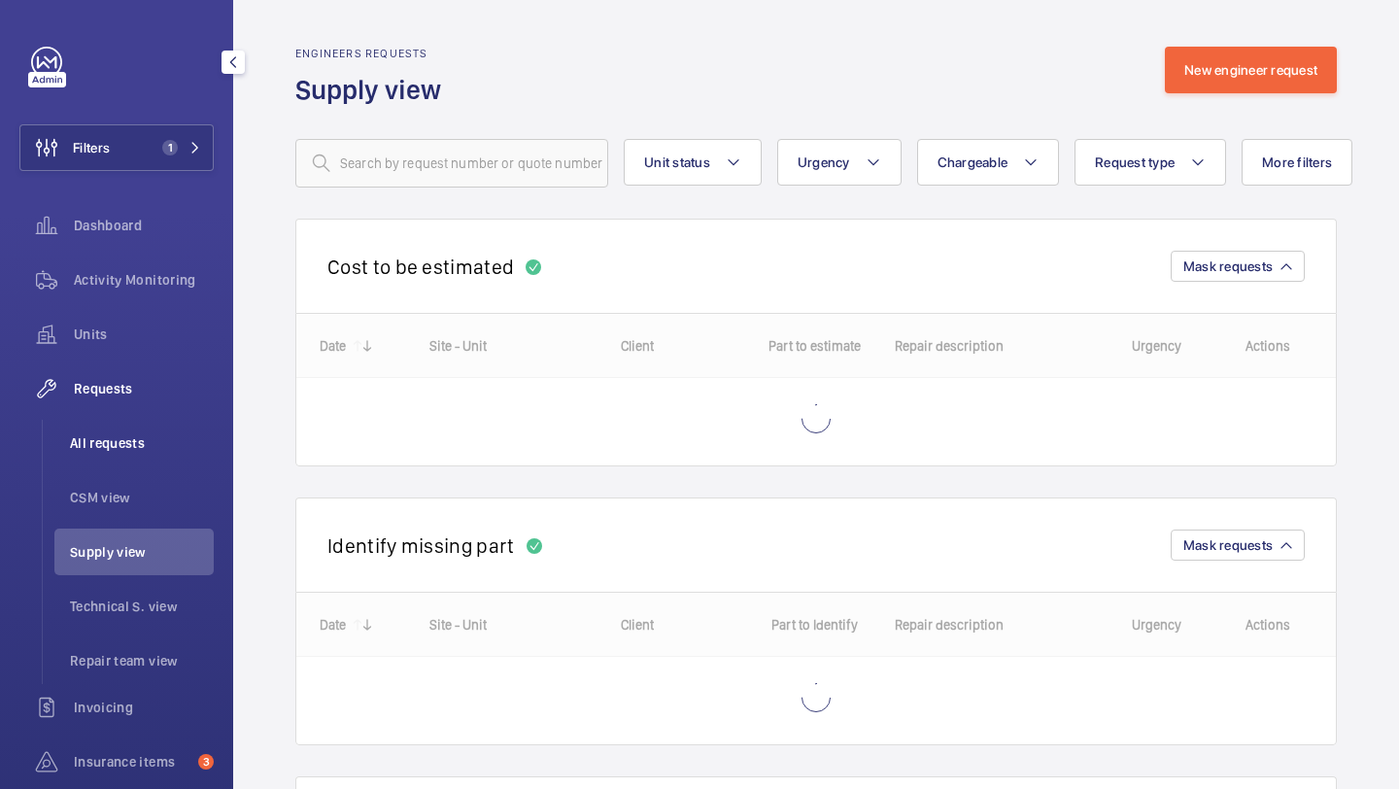
click at [159, 453] on li "All requests" at bounding box center [133, 443] width 159 height 47
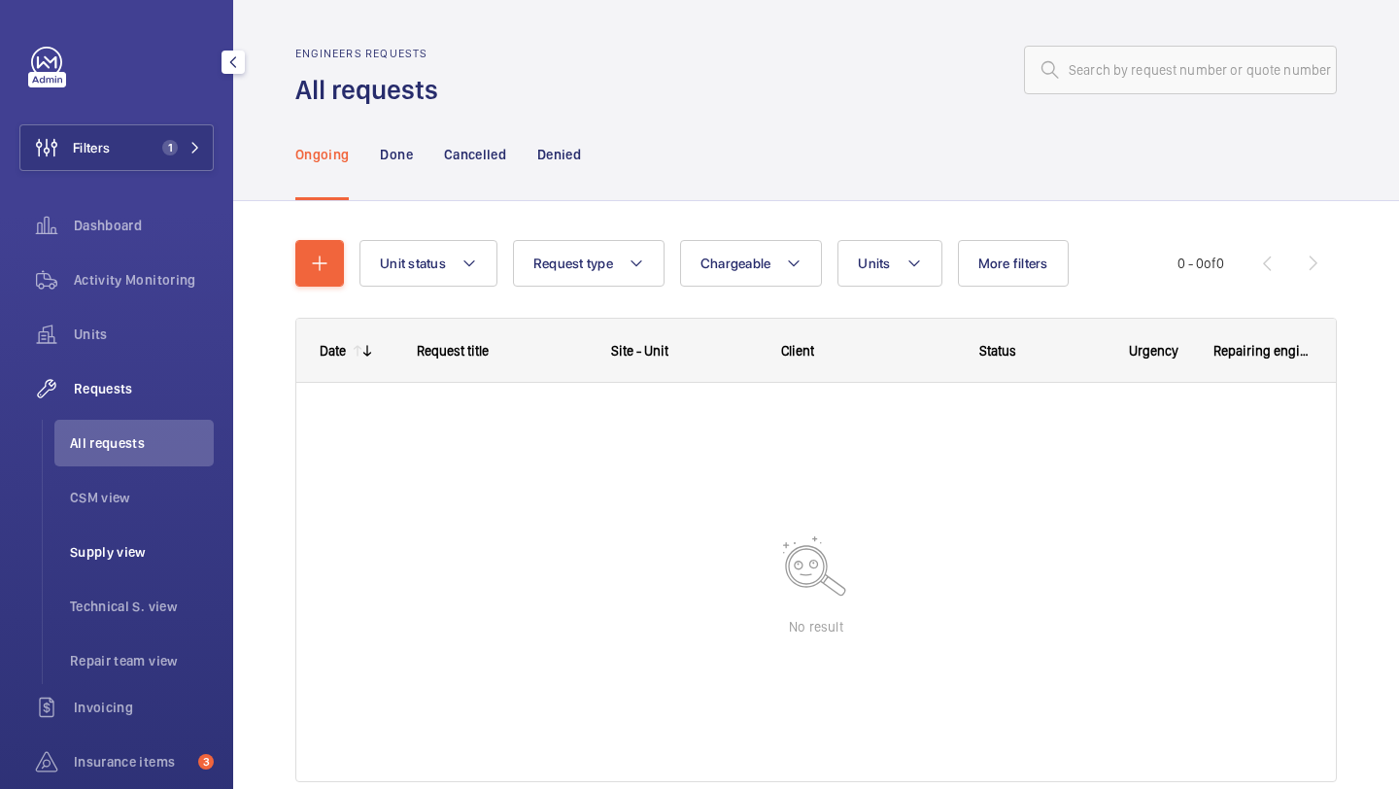
click at [132, 565] on li "Supply view" at bounding box center [133, 552] width 159 height 47
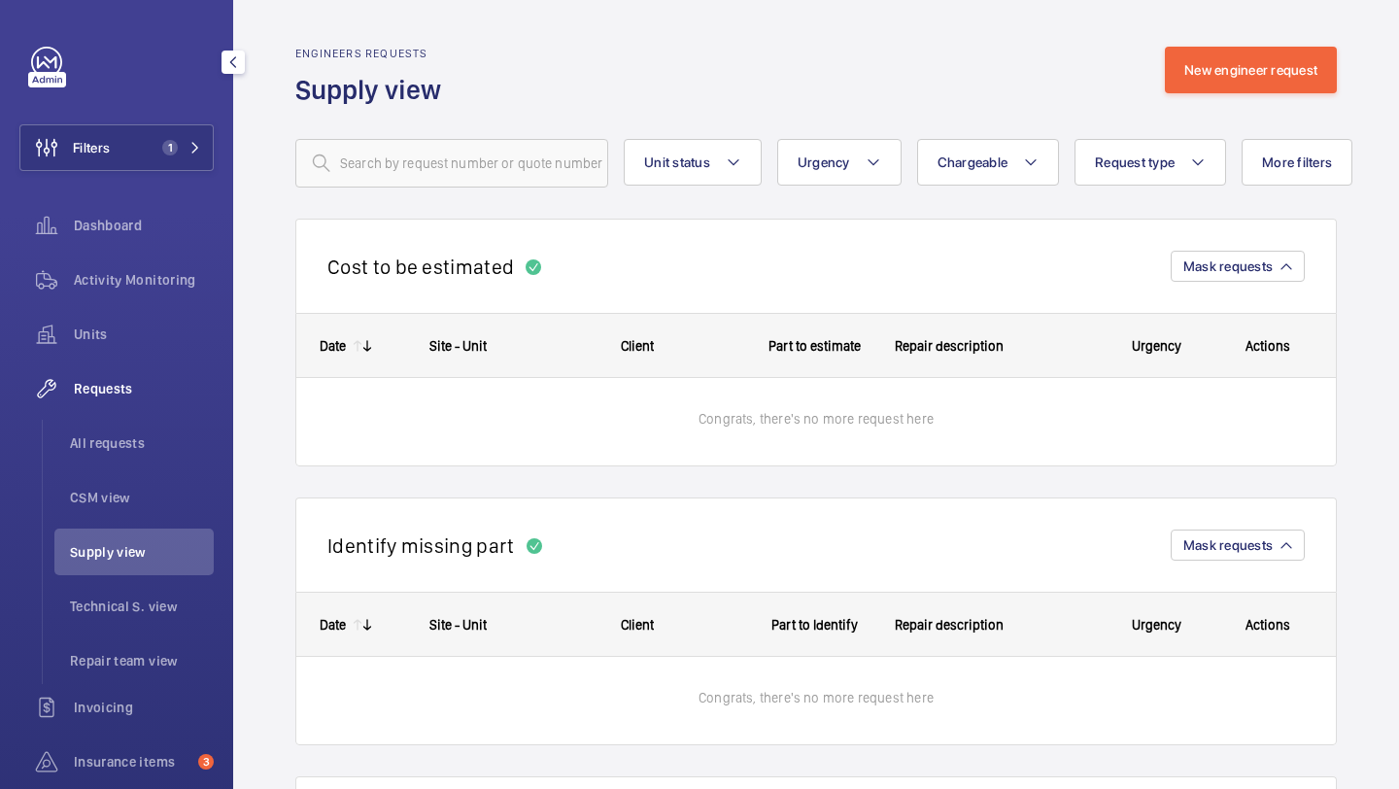
click at [145, 410] on div "Requests" at bounding box center [116, 388] width 194 height 47
click at [142, 442] on span "All requests" at bounding box center [142, 442] width 144 height 19
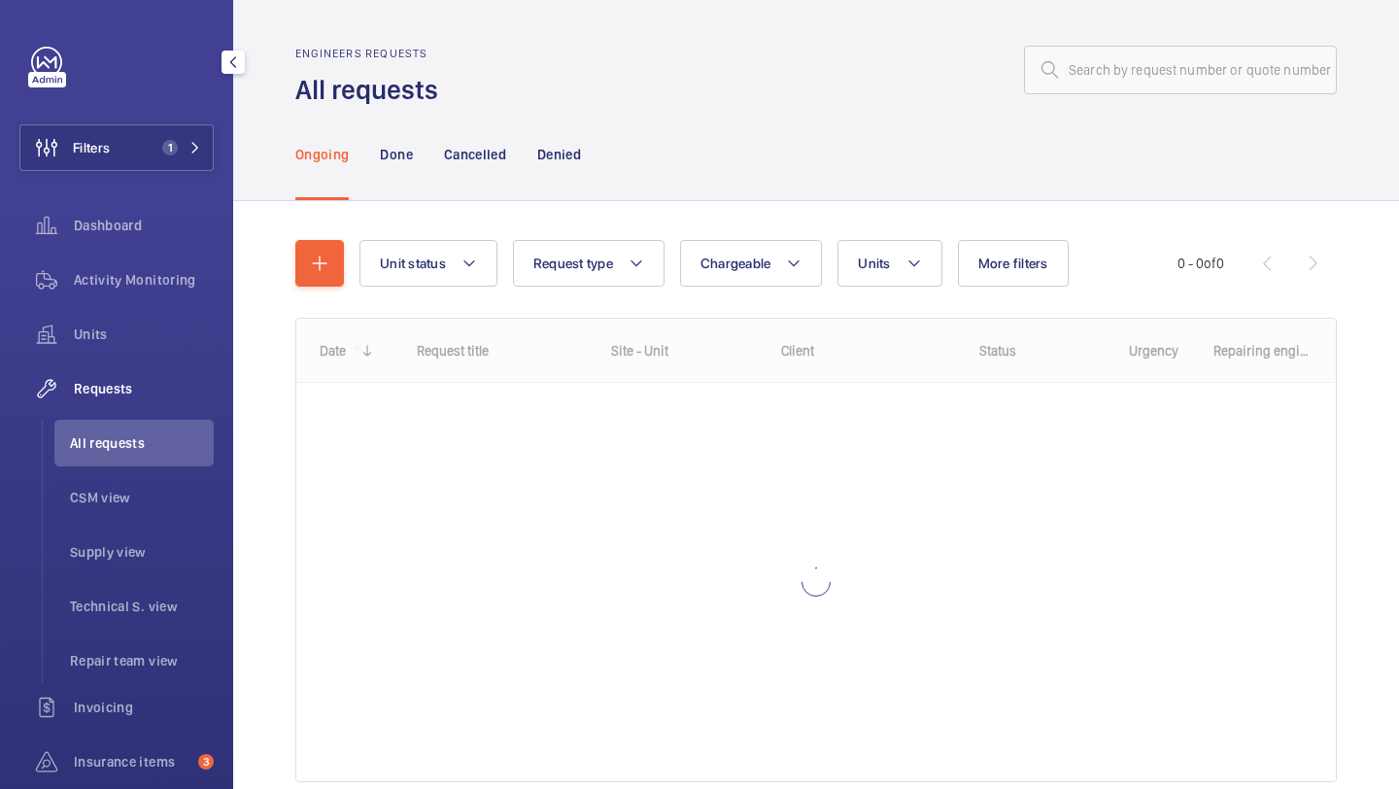
scroll to position [86, 0]
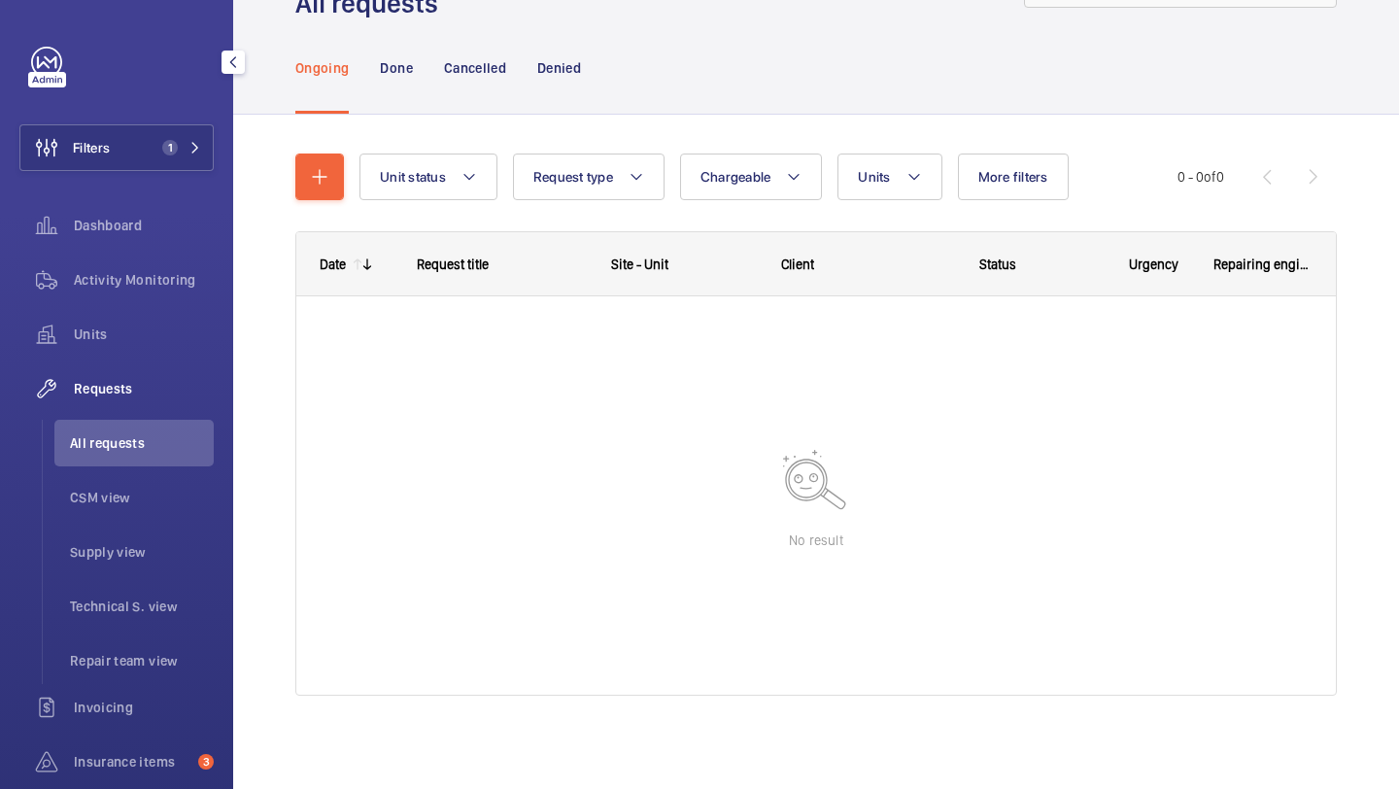
click at [190, 308] on div "Activity Monitoring" at bounding box center [116, 284] width 194 height 54
click at [187, 298] on div "Activity Monitoring" at bounding box center [116, 280] width 194 height 47
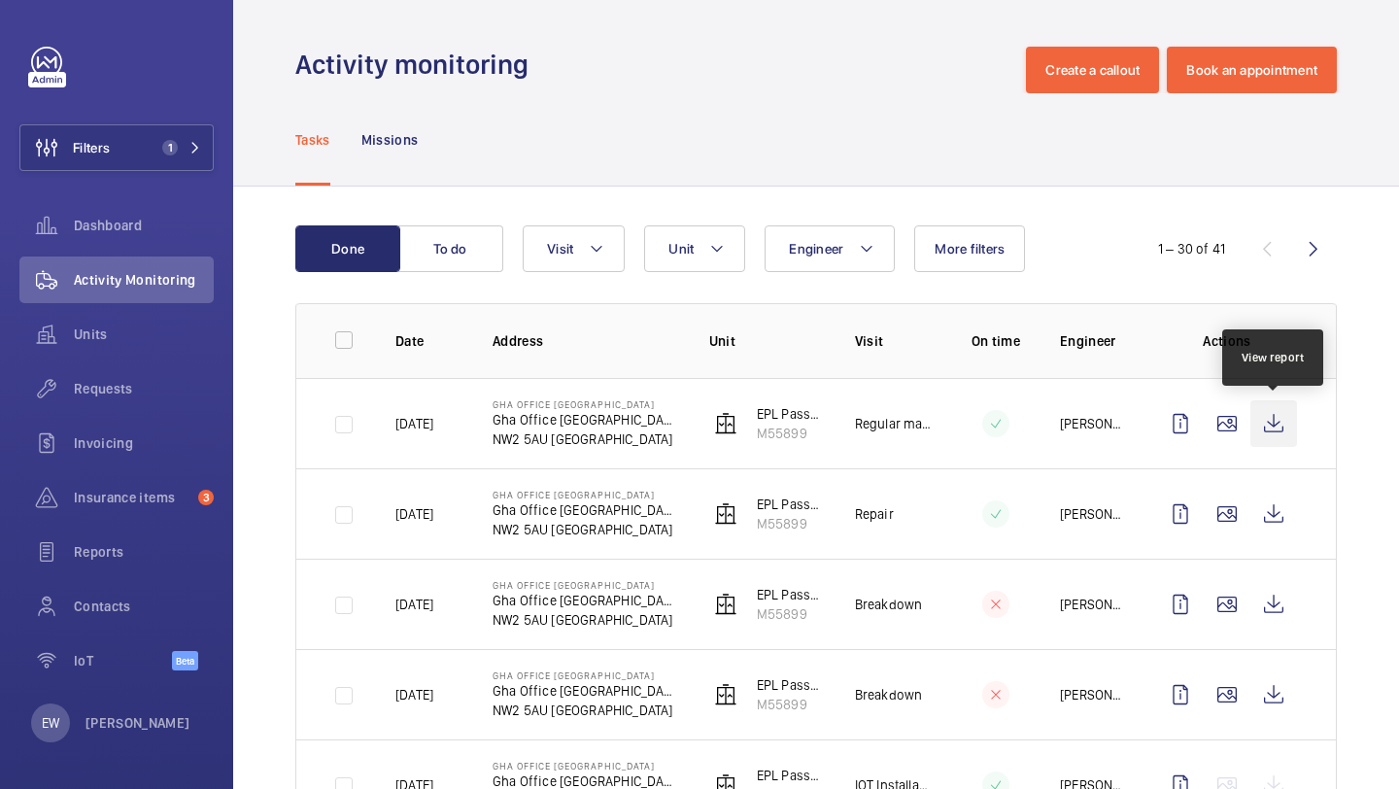
click at [1263, 430] on wm-front-icon-button at bounding box center [1274, 423] width 47 height 47
drag, startPoint x: 633, startPoint y: 423, endPoint x: 495, endPoint y: 427, distance: 138.0
click at [495, 427] on td "Gha Office Acland Road Gha Office Acland Road NW2 5AU LONDON" at bounding box center [570, 423] width 217 height 90
copy p "Gha Office Acland Road"
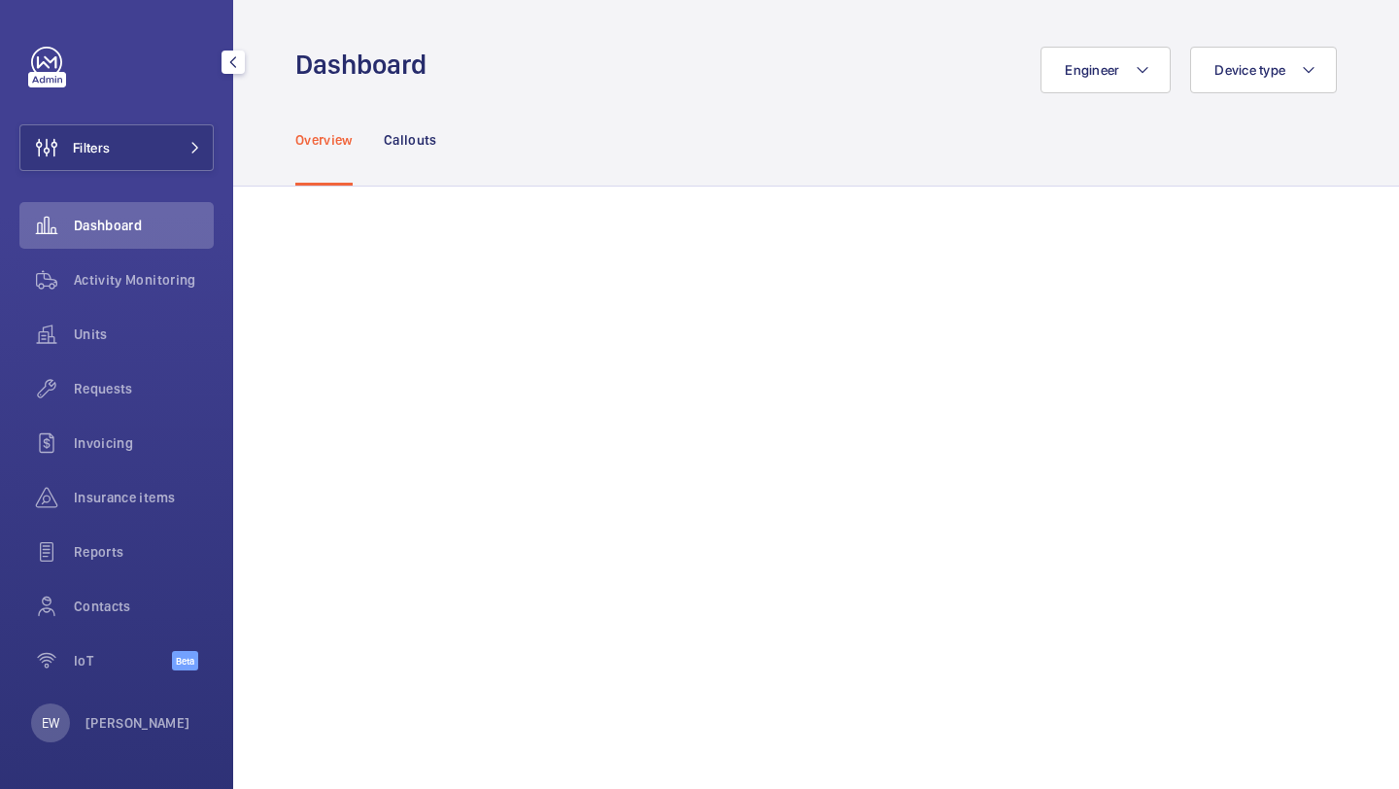
click at [102, 172] on div "Filters Dashboard Activity Monitoring Units Requests Invoicing Insurance items …" at bounding box center [116, 369] width 194 height 645
click at [152, 162] on button "Filters" at bounding box center [116, 147] width 194 height 47
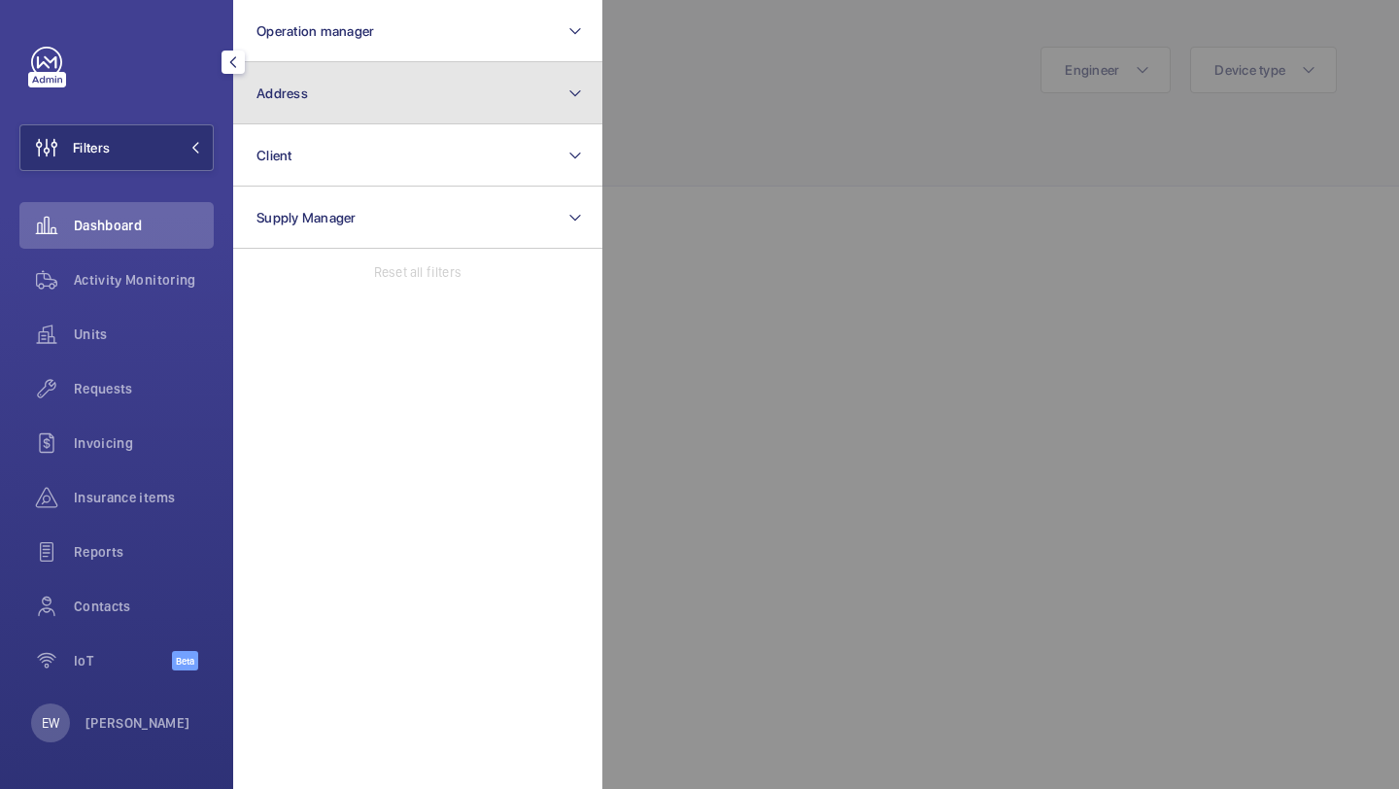
click at [292, 93] on span "Address" at bounding box center [283, 94] width 52 height 16
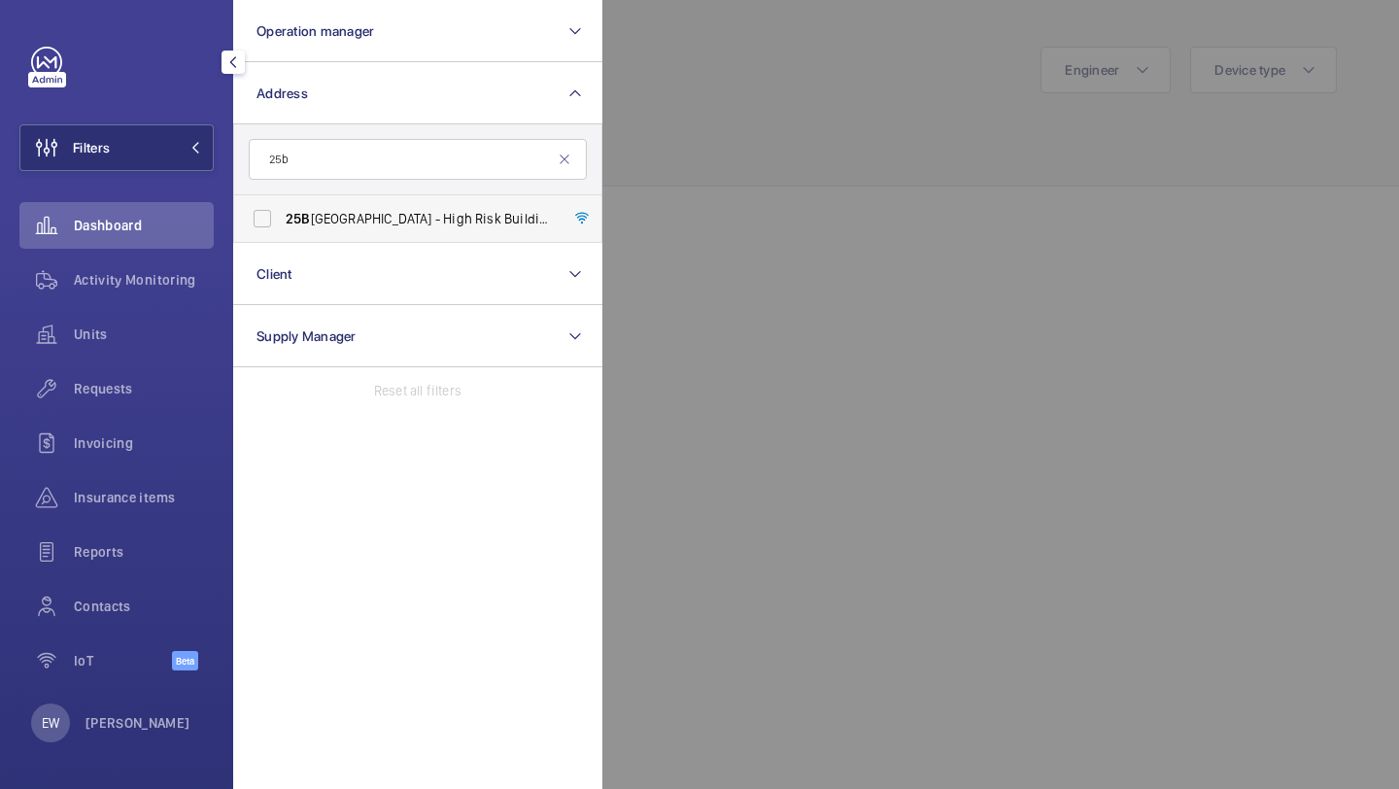
type input "25b"
click at [306, 230] on label "[STREET_ADDRESS]" at bounding box center [403, 218] width 338 height 47
click at [282, 230] on input "25B Goswell Road - High Risk Building - 25B Goswell Road, LONDON EC1M 7AJ" at bounding box center [262, 218] width 39 height 39
checkbox input "true"
click at [129, 339] on span "Units" at bounding box center [144, 334] width 140 height 19
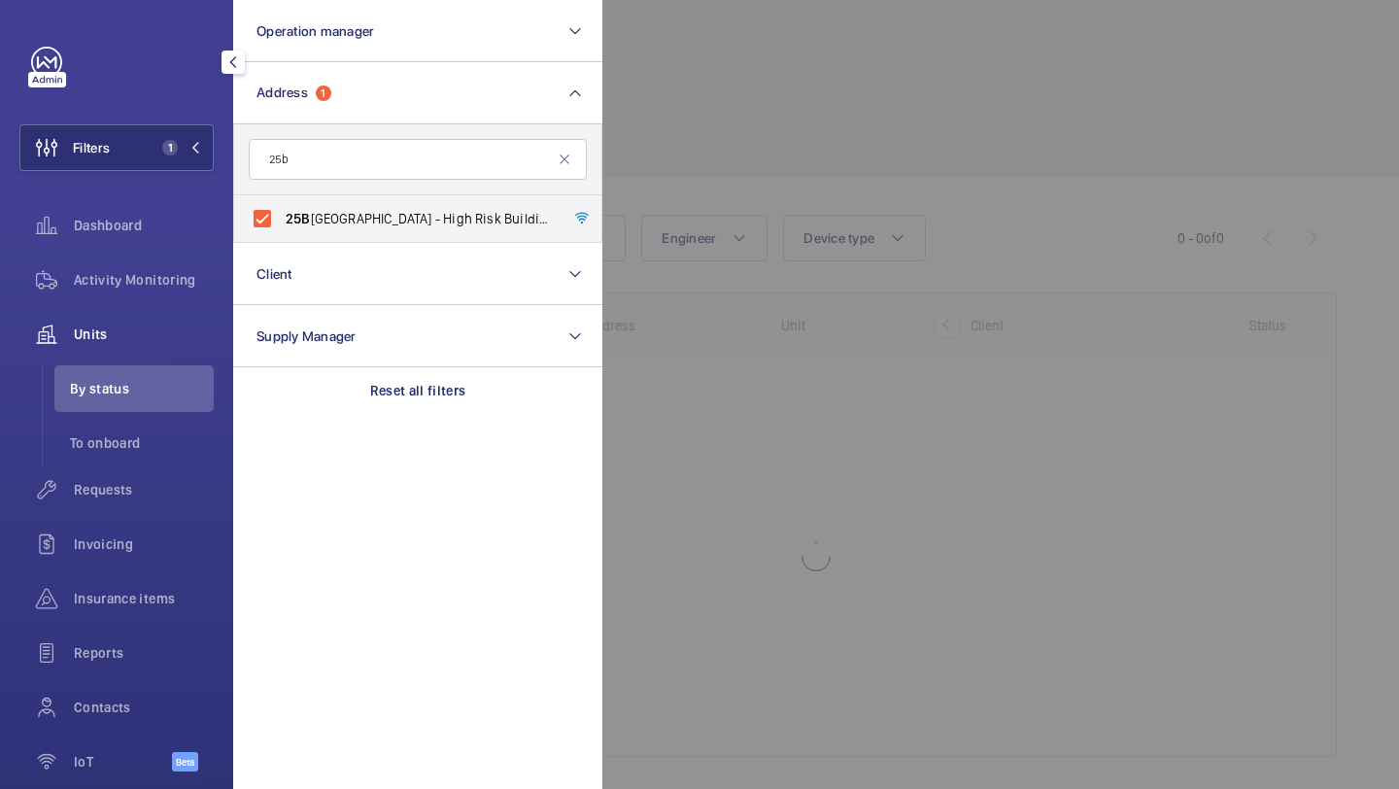
click at [810, 138] on div at bounding box center [1302, 394] width 1399 height 789
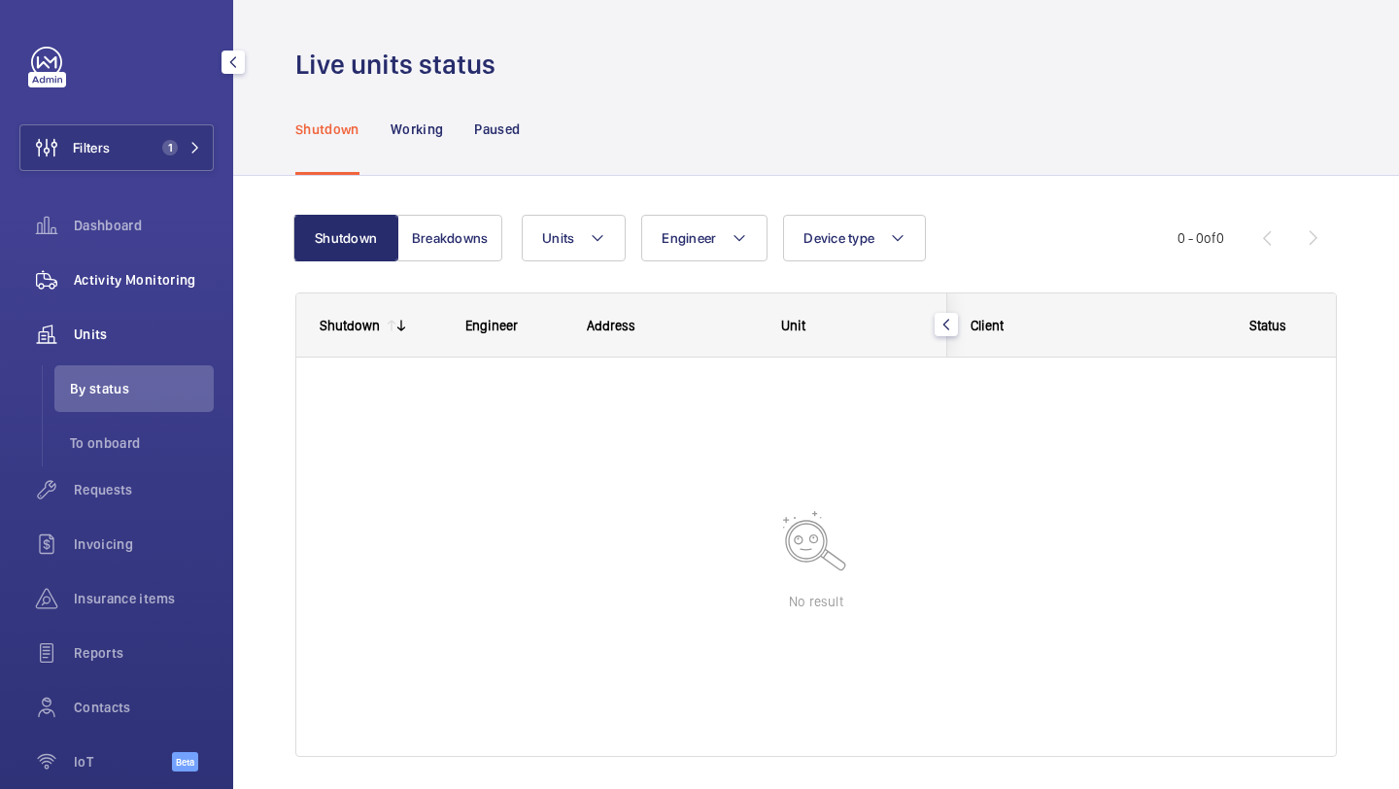
click at [155, 298] on div "Activity Monitoring" at bounding box center [116, 280] width 194 height 47
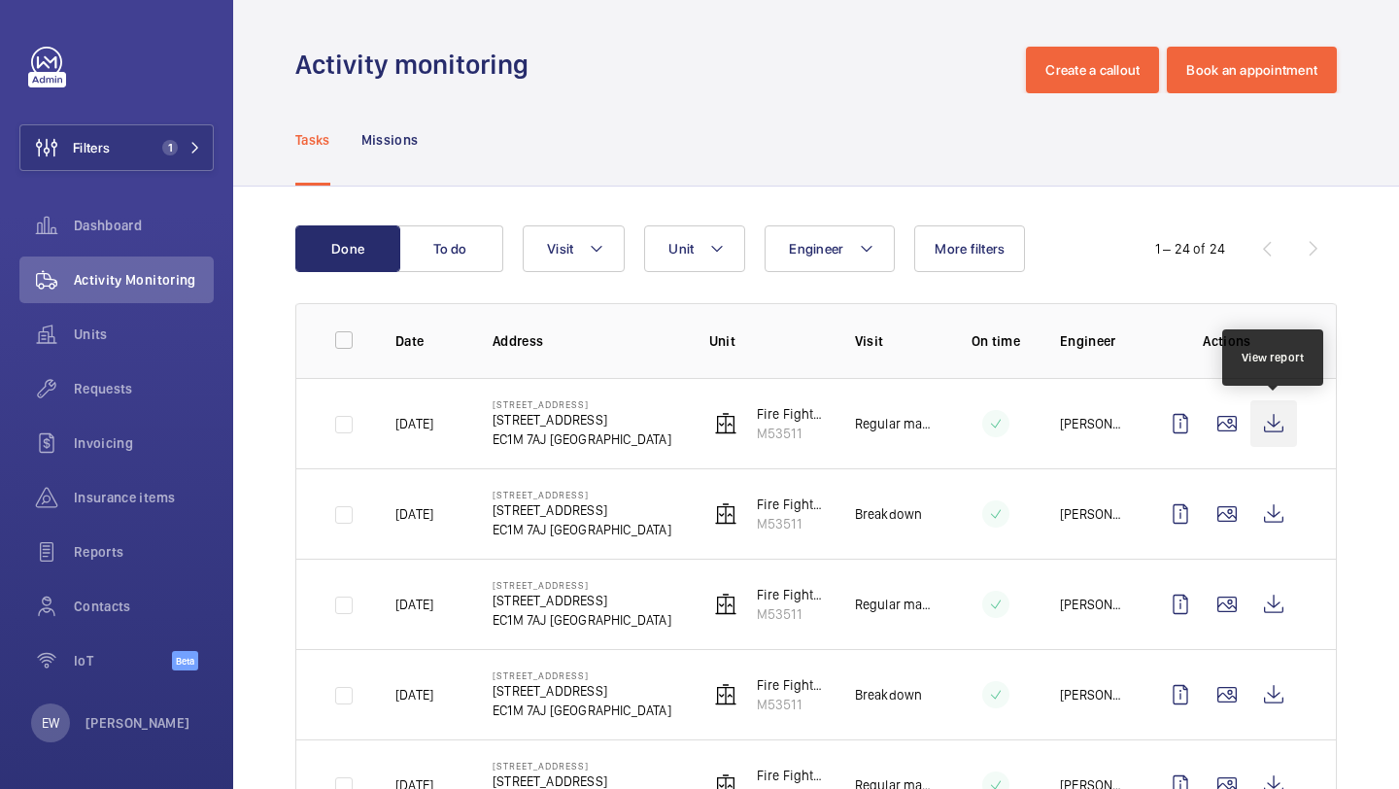
click at [1267, 424] on wm-front-icon-button at bounding box center [1274, 423] width 47 height 47
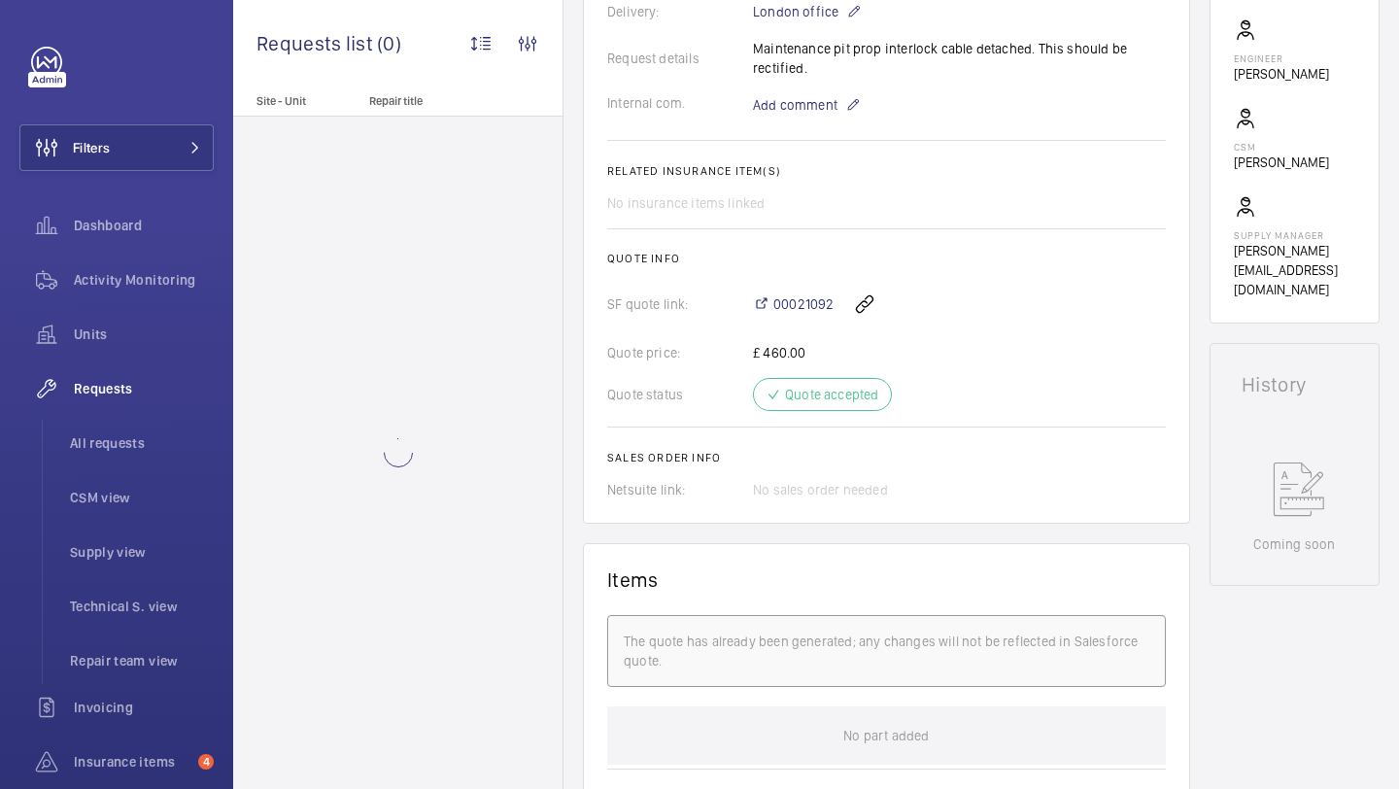
scroll to position [1131, 0]
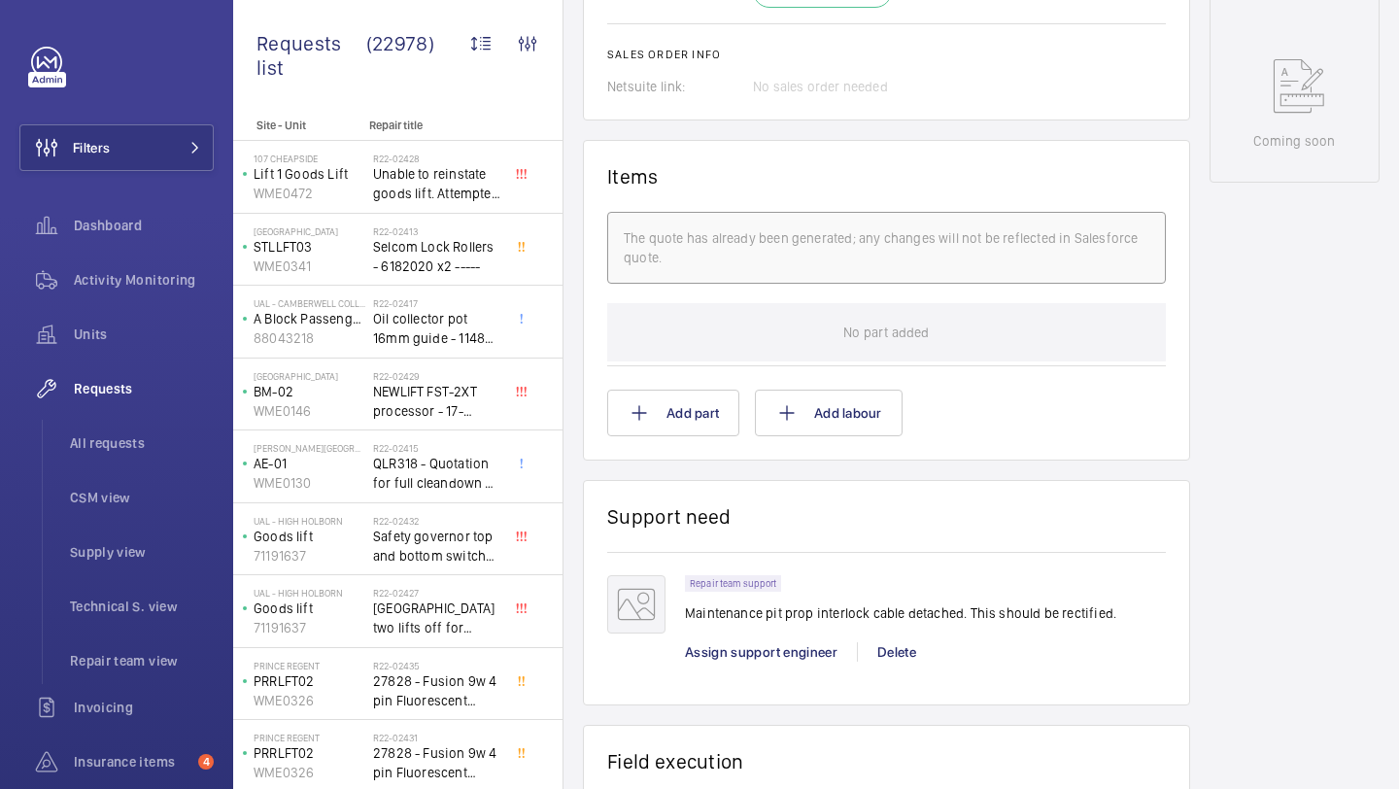
scroll to position [944, 0]
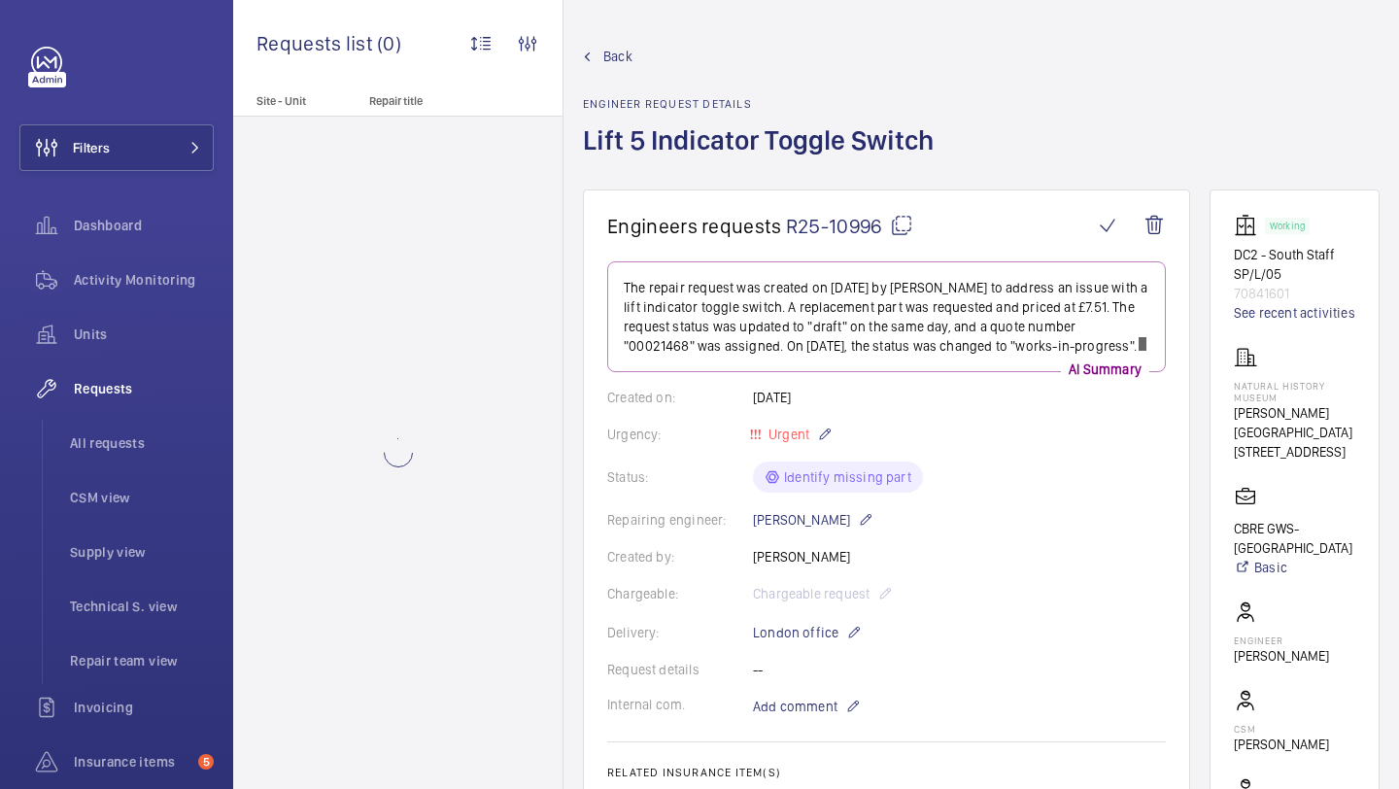
scroll to position [859, 0]
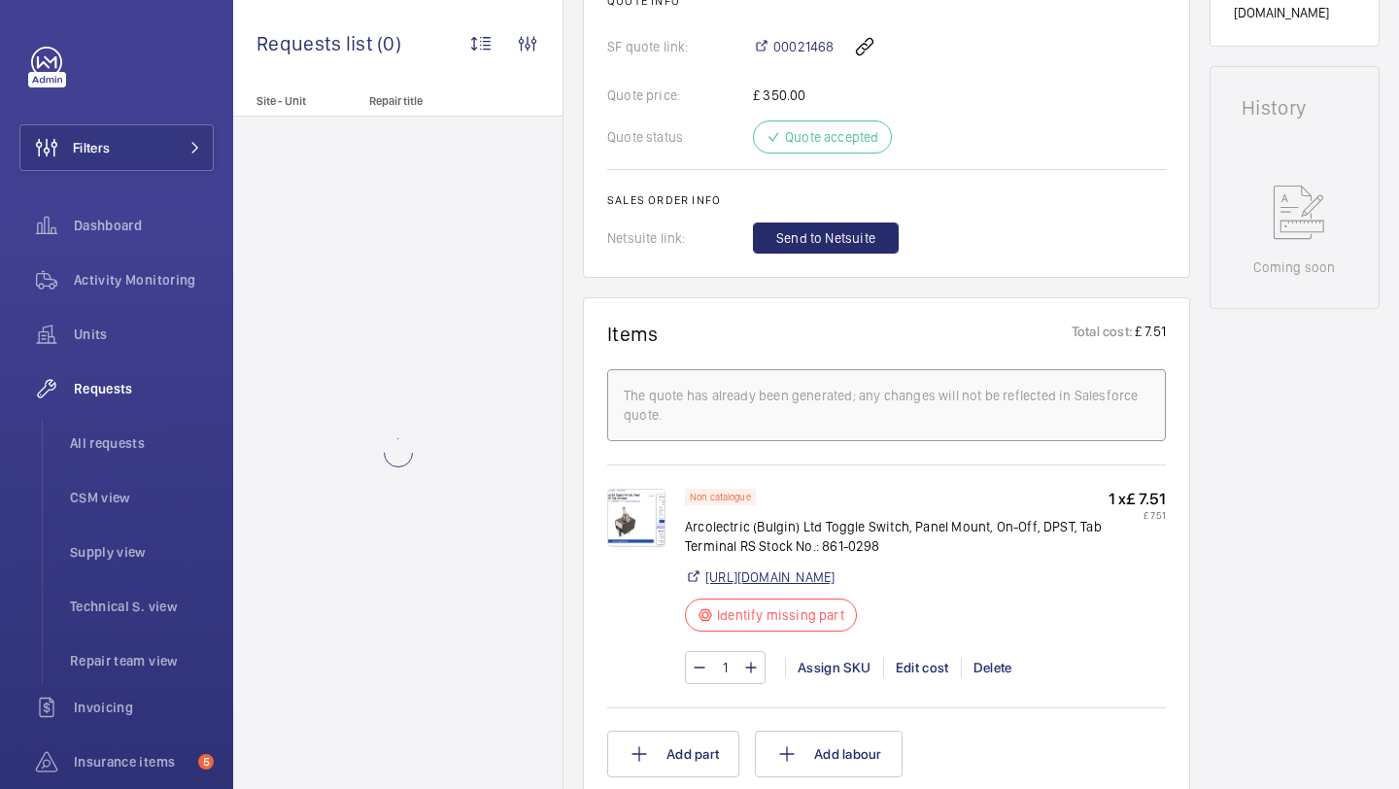
click at [835, 582] on link "https://uk.rs-online.com/web/p/toggle-switches/8610298?searchId=5490d2a7-77d5-4…" at bounding box center [770, 577] width 129 height 19
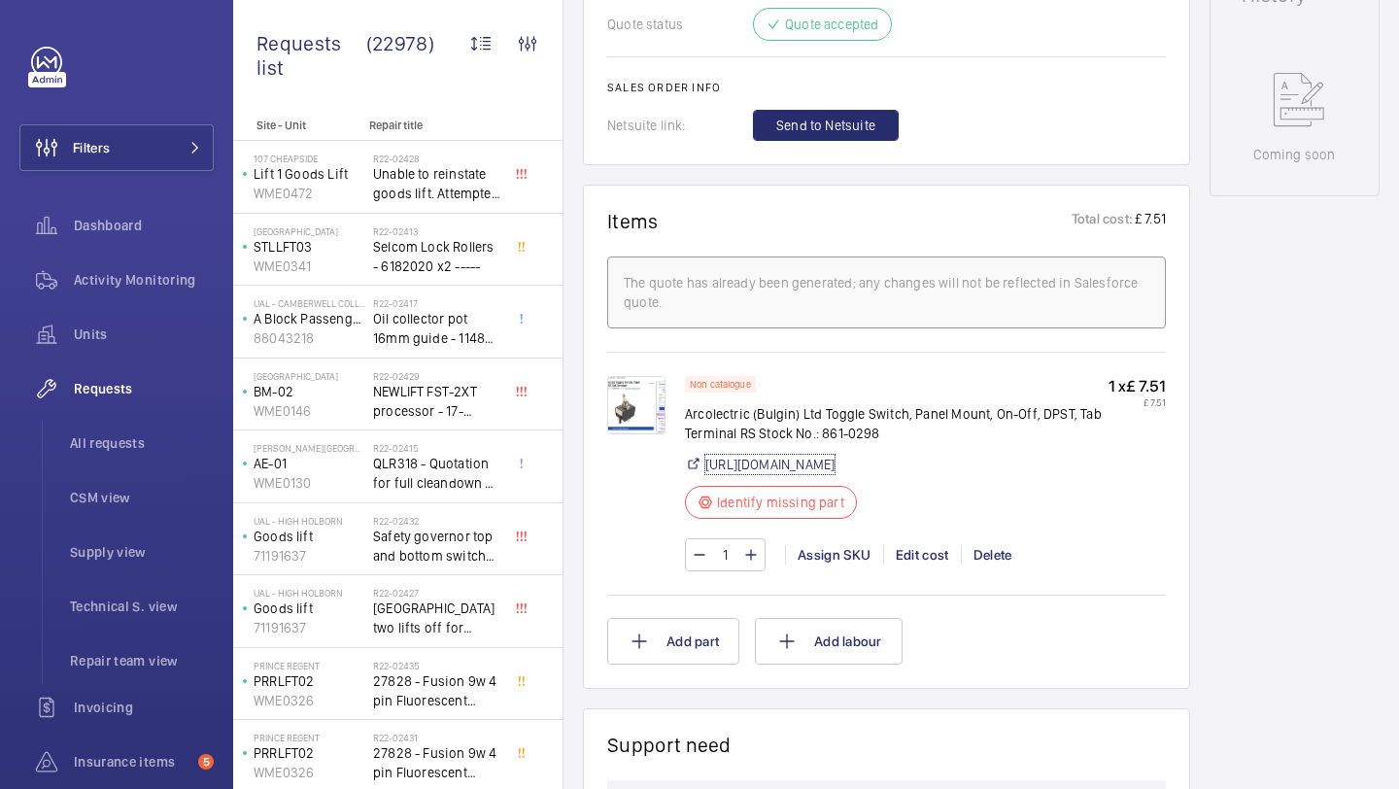
scroll to position [991, 0]
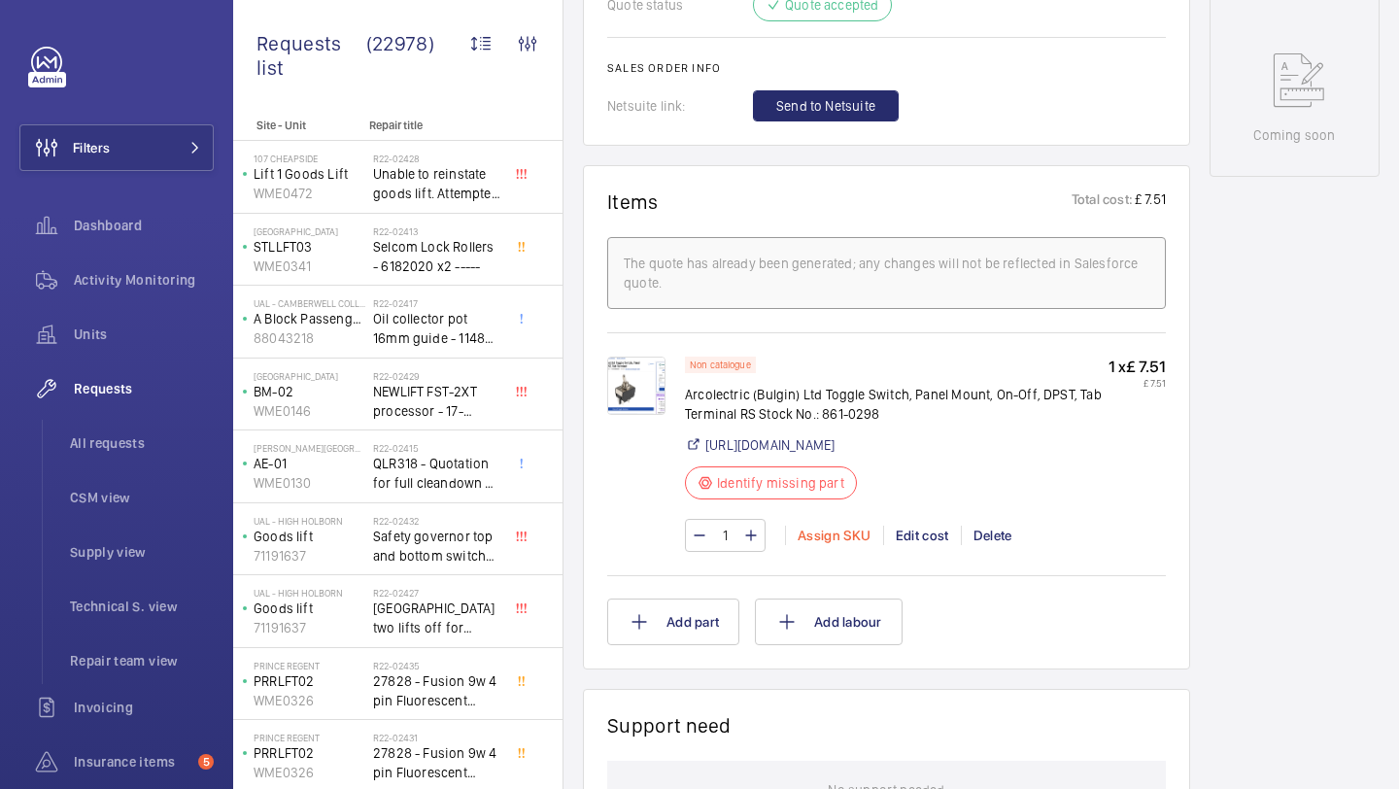
click at [824, 545] on div "Assign SKU" at bounding box center [834, 535] width 98 height 19
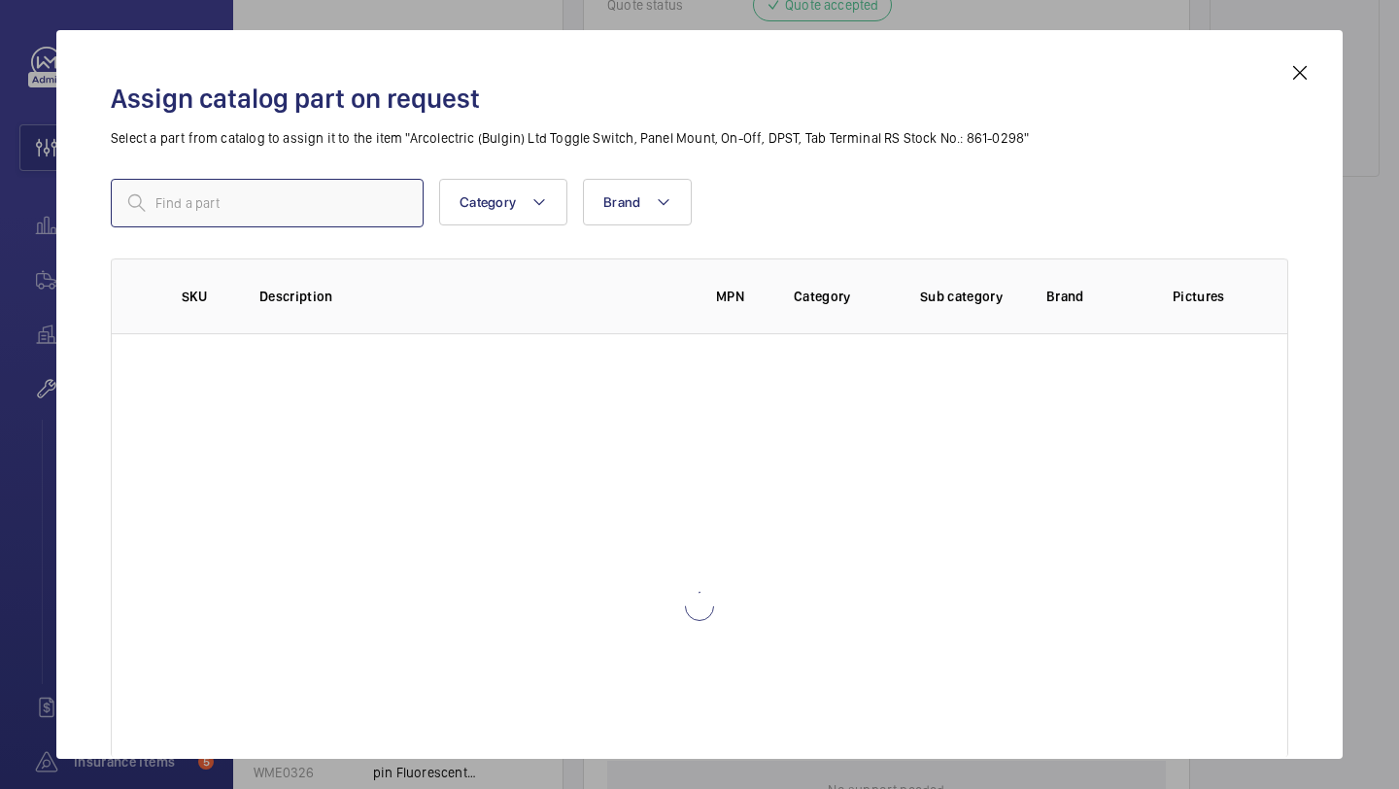
click at [329, 190] on input "text" at bounding box center [267, 203] width 313 height 49
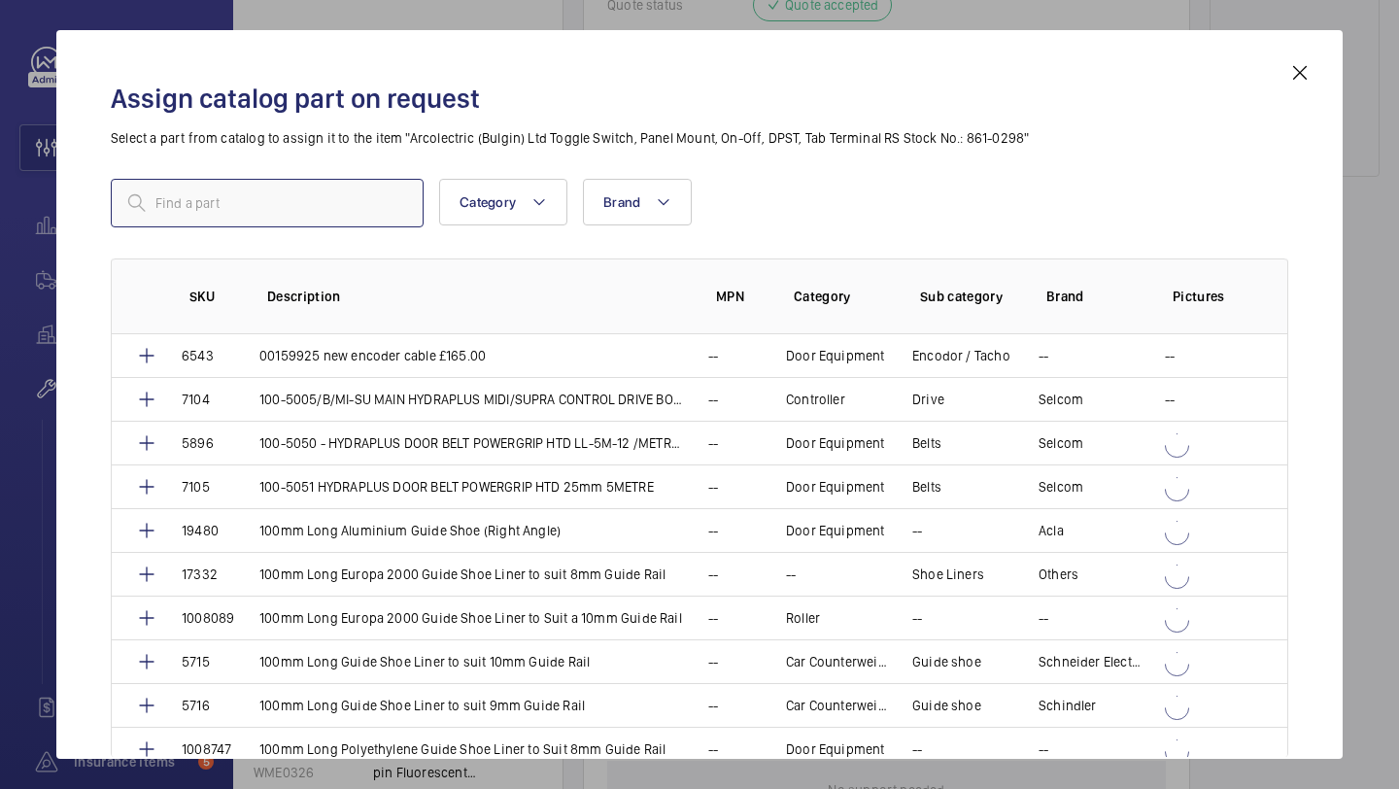
paste input "Arcolectric (Bulgin) Ltd Toggle Switch, Panel Mount, On-Off, DPST, Tab Terminal"
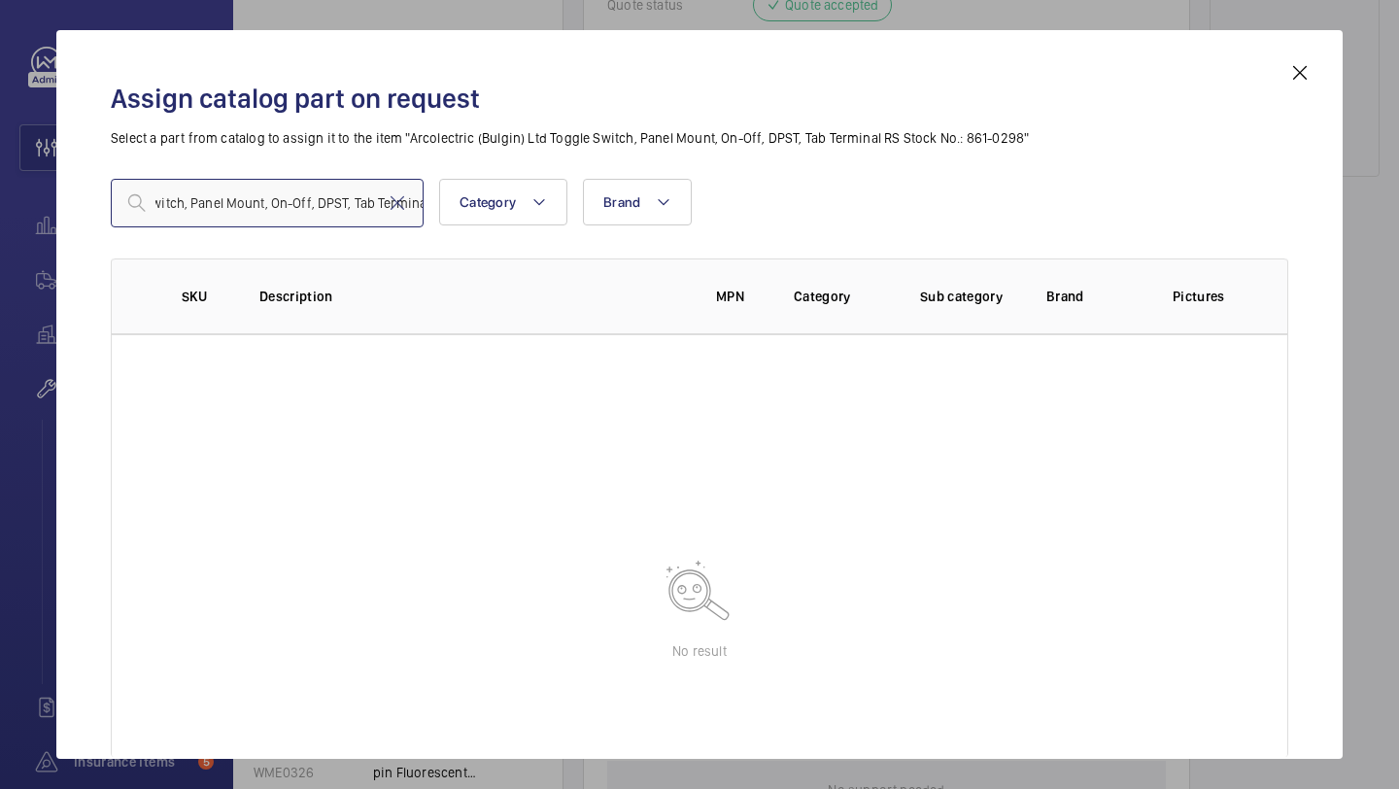
type input "Arcolectric (Bulgin) Ltd Toggle Switch, Panel Mount, On-Off, DPST, Tab Terminal"
click at [1296, 69] on mat-icon at bounding box center [1300, 72] width 23 height 23
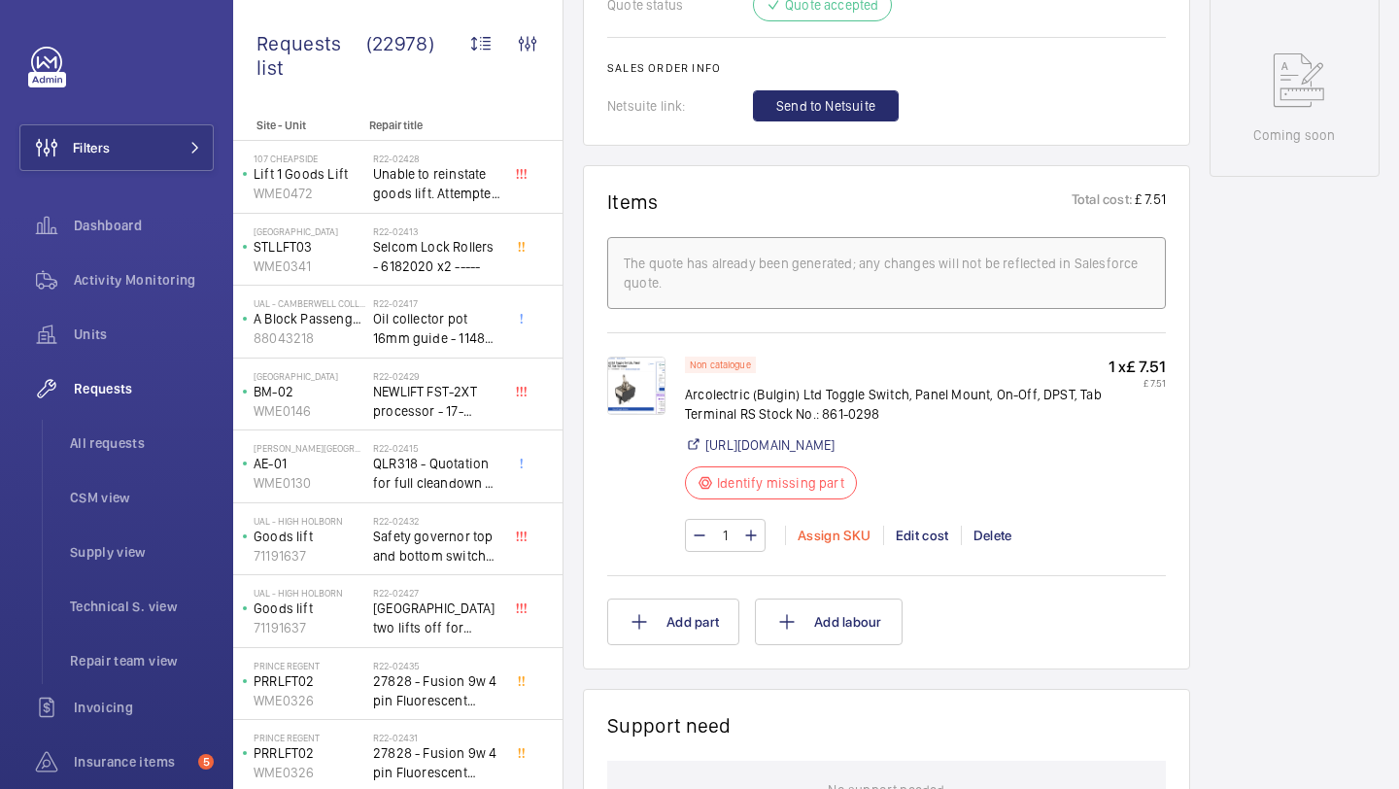
click at [817, 545] on div "Assign SKU" at bounding box center [834, 535] width 98 height 19
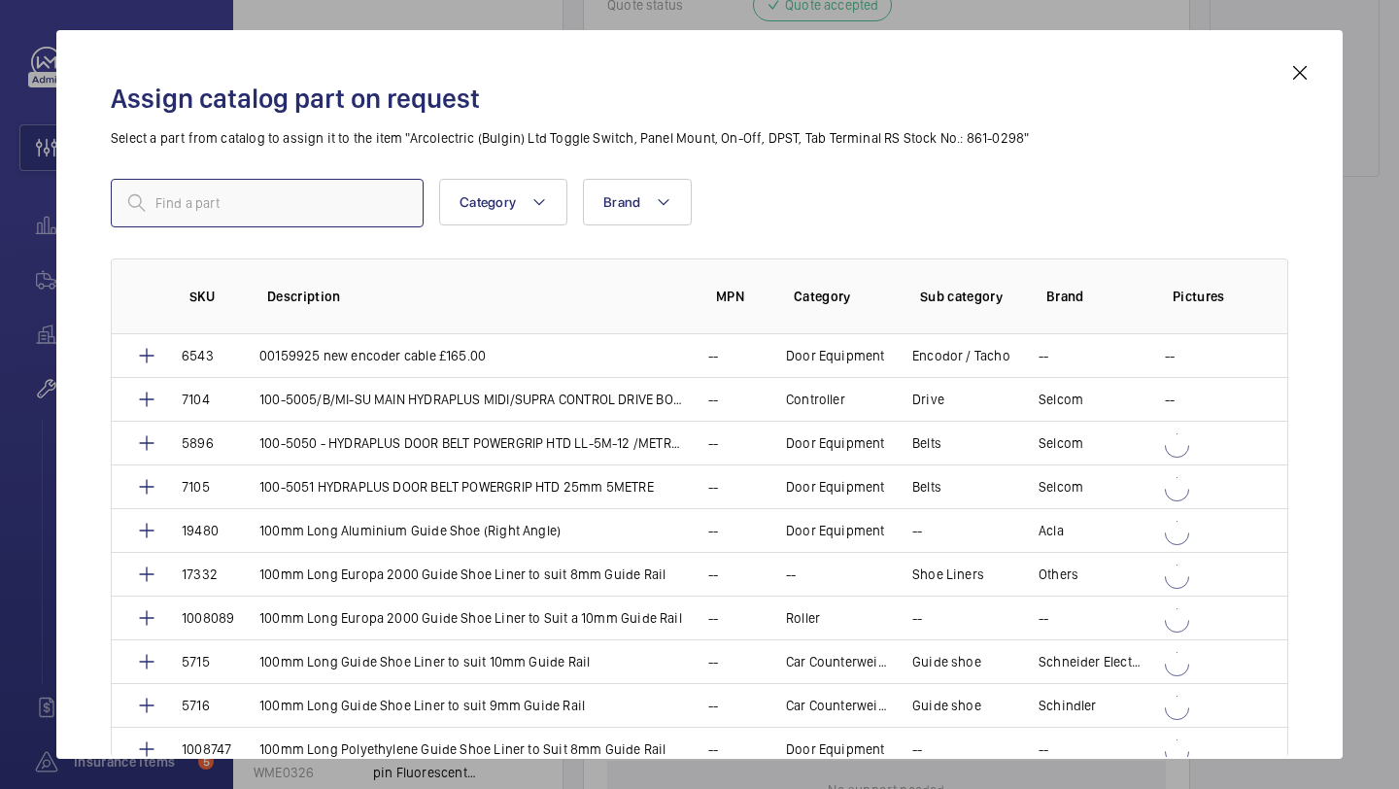
click at [310, 197] on input "text" at bounding box center [267, 203] width 313 height 49
paste input "Arcolectric (Bulgin) Ltd Toggle Switch, Panel Mount, On-Off, DPST, Tab Terminal"
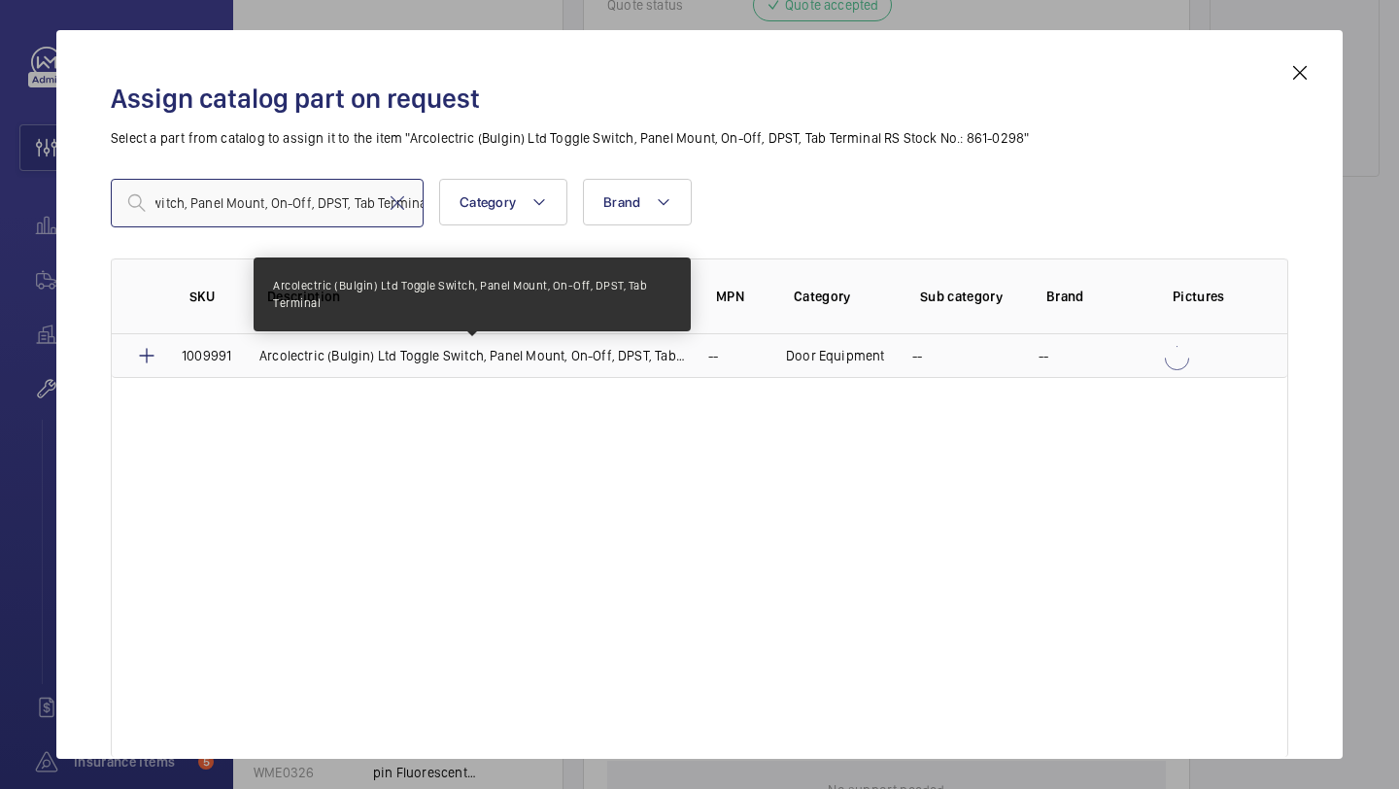
type input "Arcolectric (Bulgin) Ltd Toggle Switch, Panel Mount, On-Off, DPST, Tab Terminal"
click at [289, 349] on p "Arcolectric (Bulgin) Ltd Toggle Switch, Panel Mount, On-Off, DPST, Tab Terminal" at bounding box center [472, 355] width 426 height 19
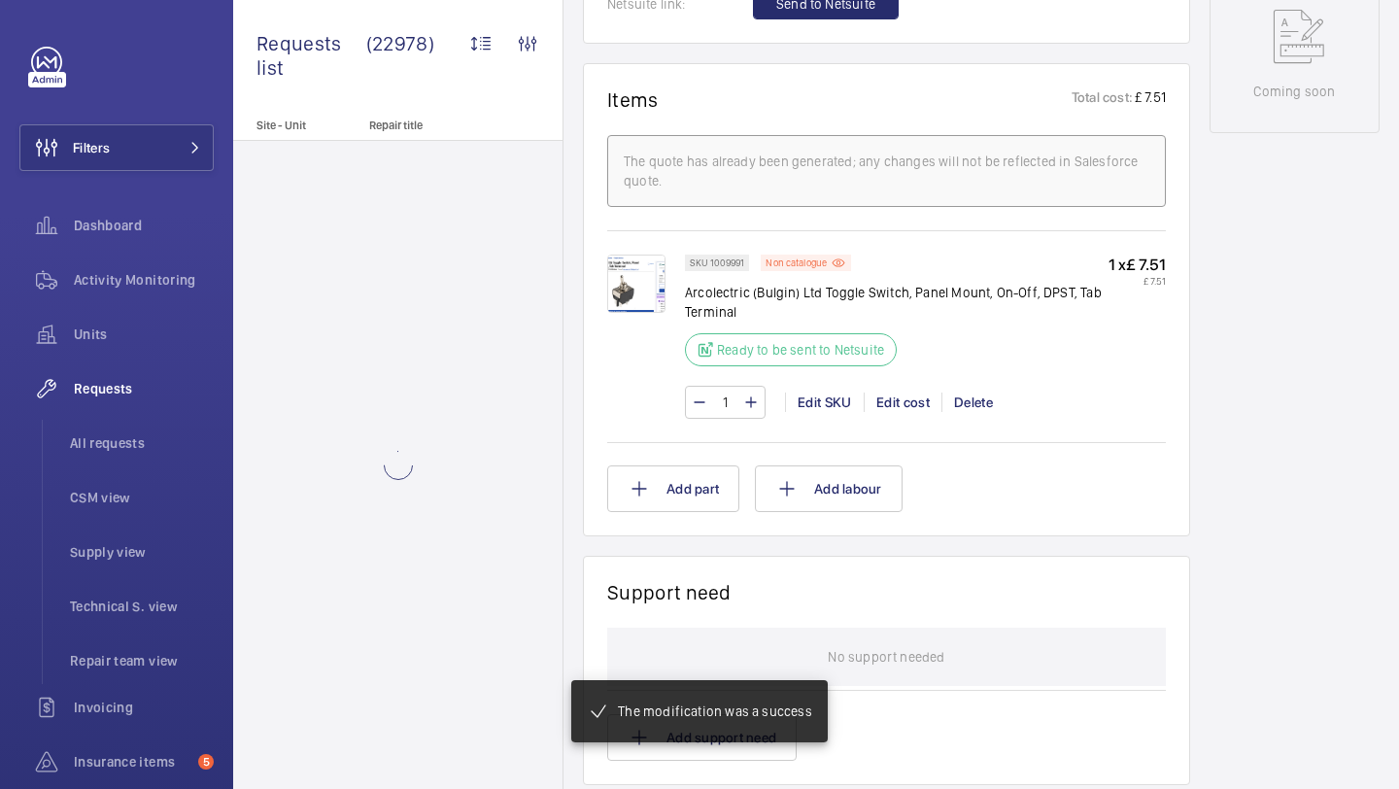
scroll to position [621, 0]
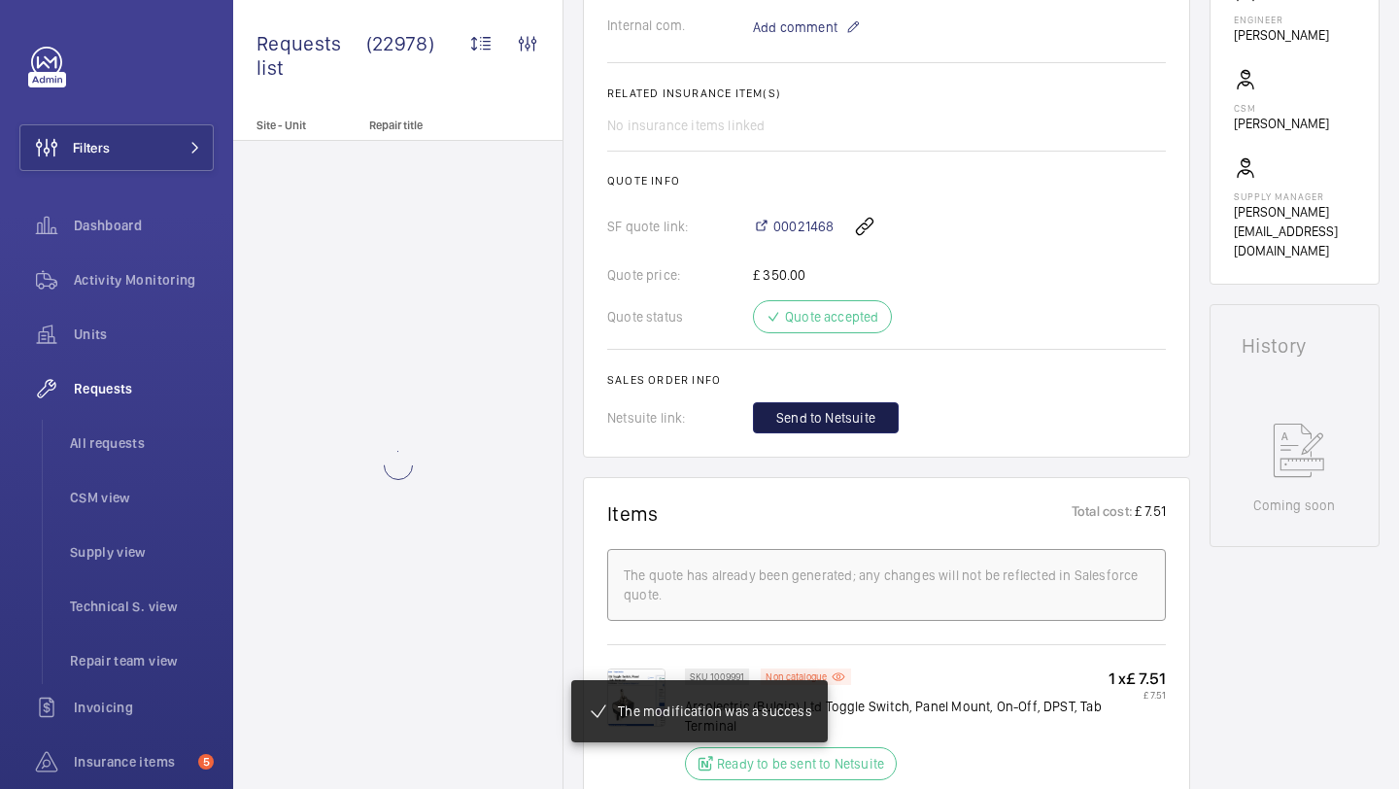
click at [845, 430] on button "Send to Netsuite" at bounding box center [826, 417] width 146 height 31
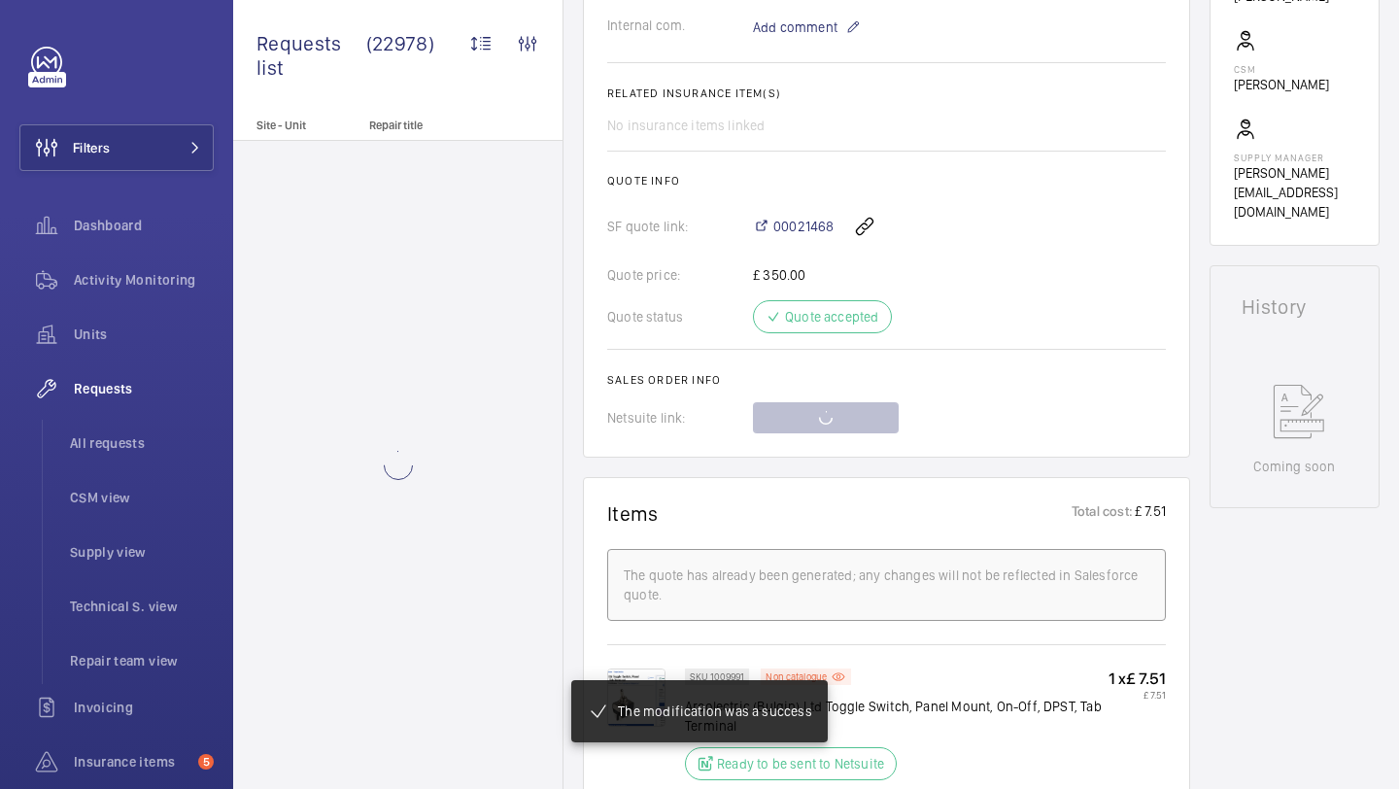
scroll to position [679, 0]
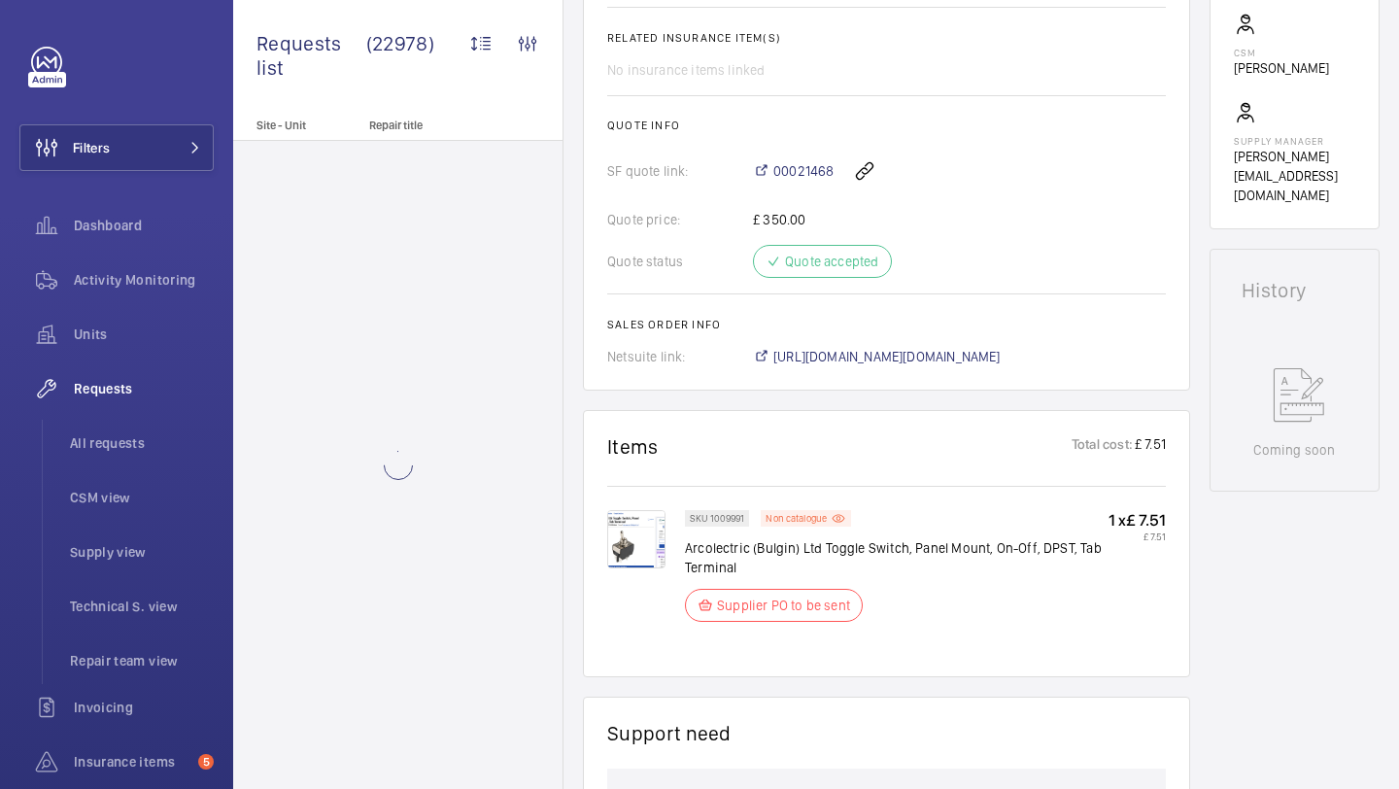
scroll to position [692, 0]
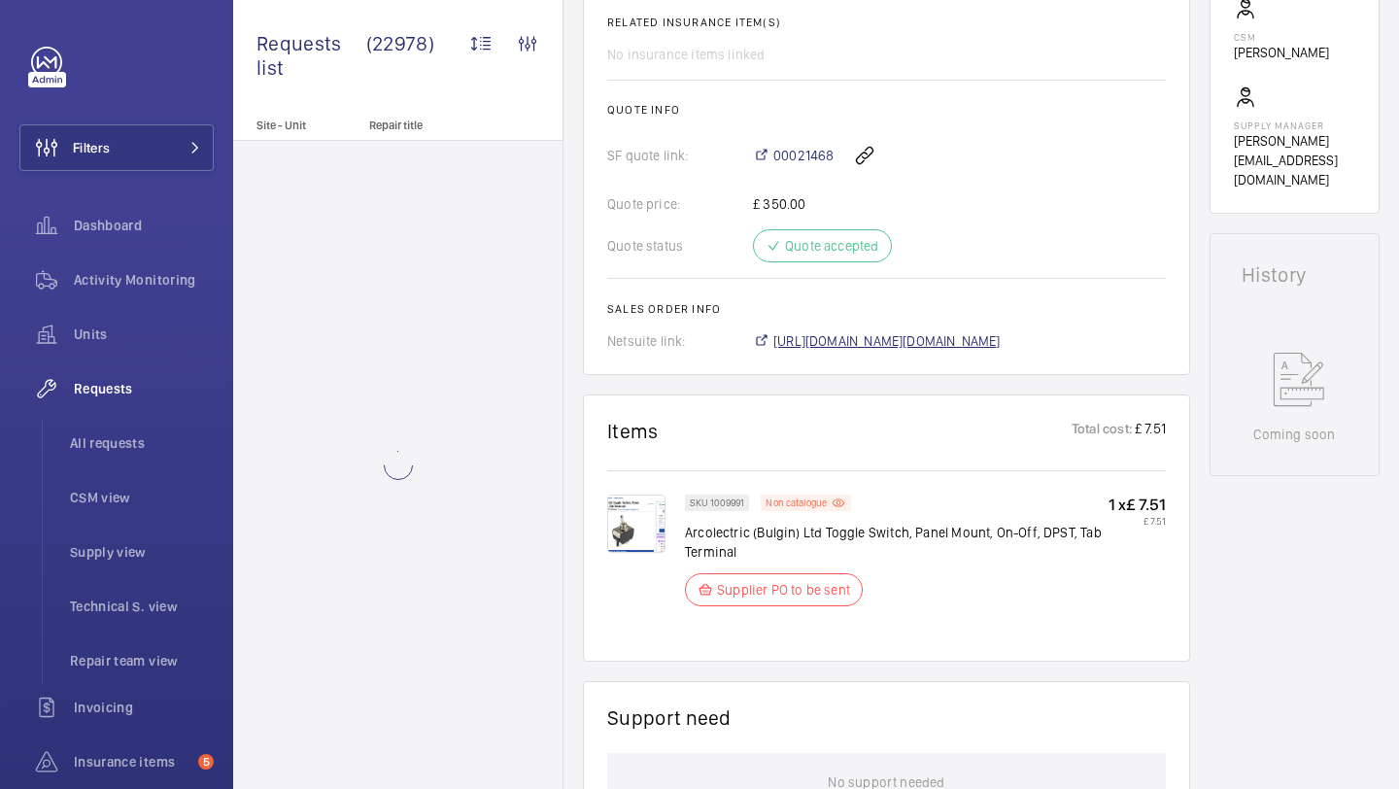
click at [1001, 342] on span "https://6461500.app.netsuite.com/app/accounting/transactions/salesord.nl?id=292…" at bounding box center [887, 340] width 227 height 19
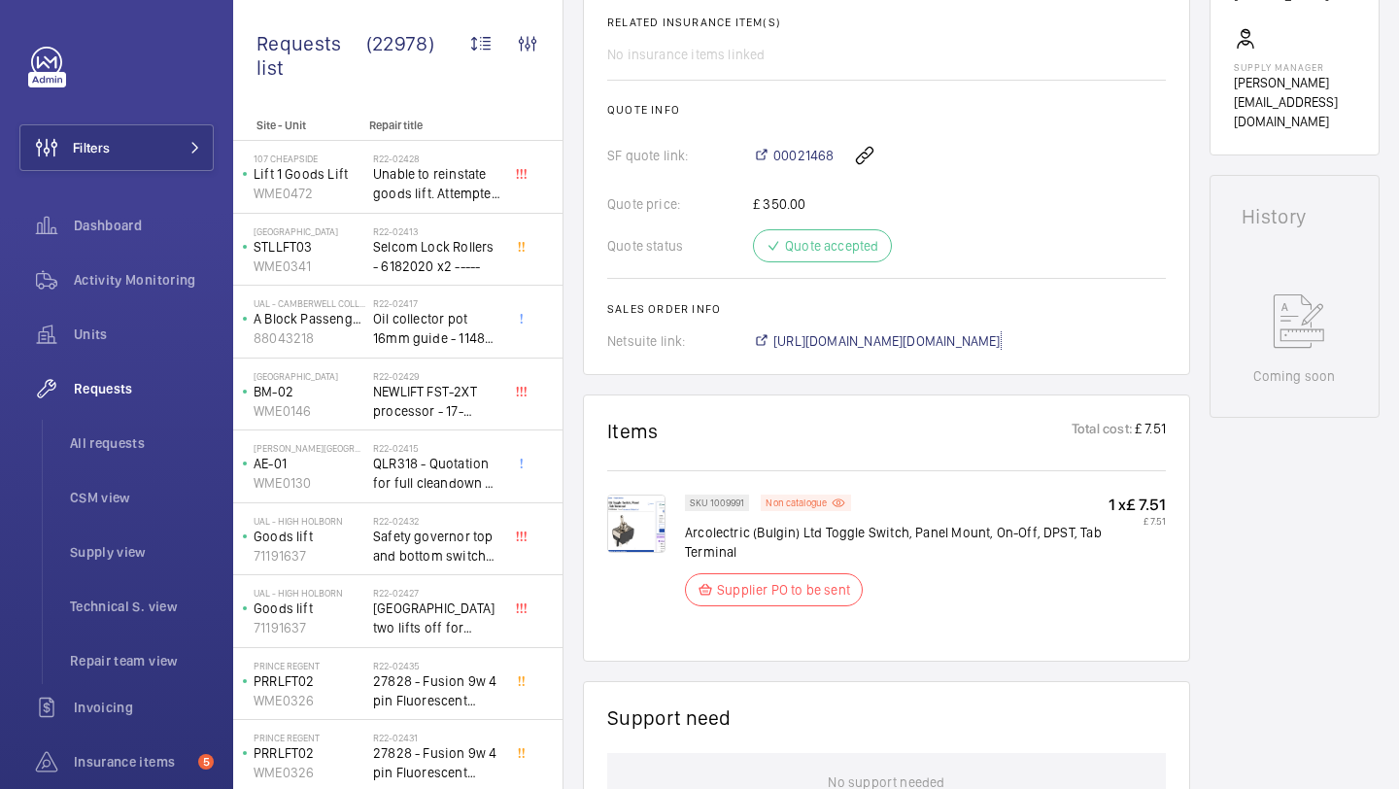
scroll to position [70, 0]
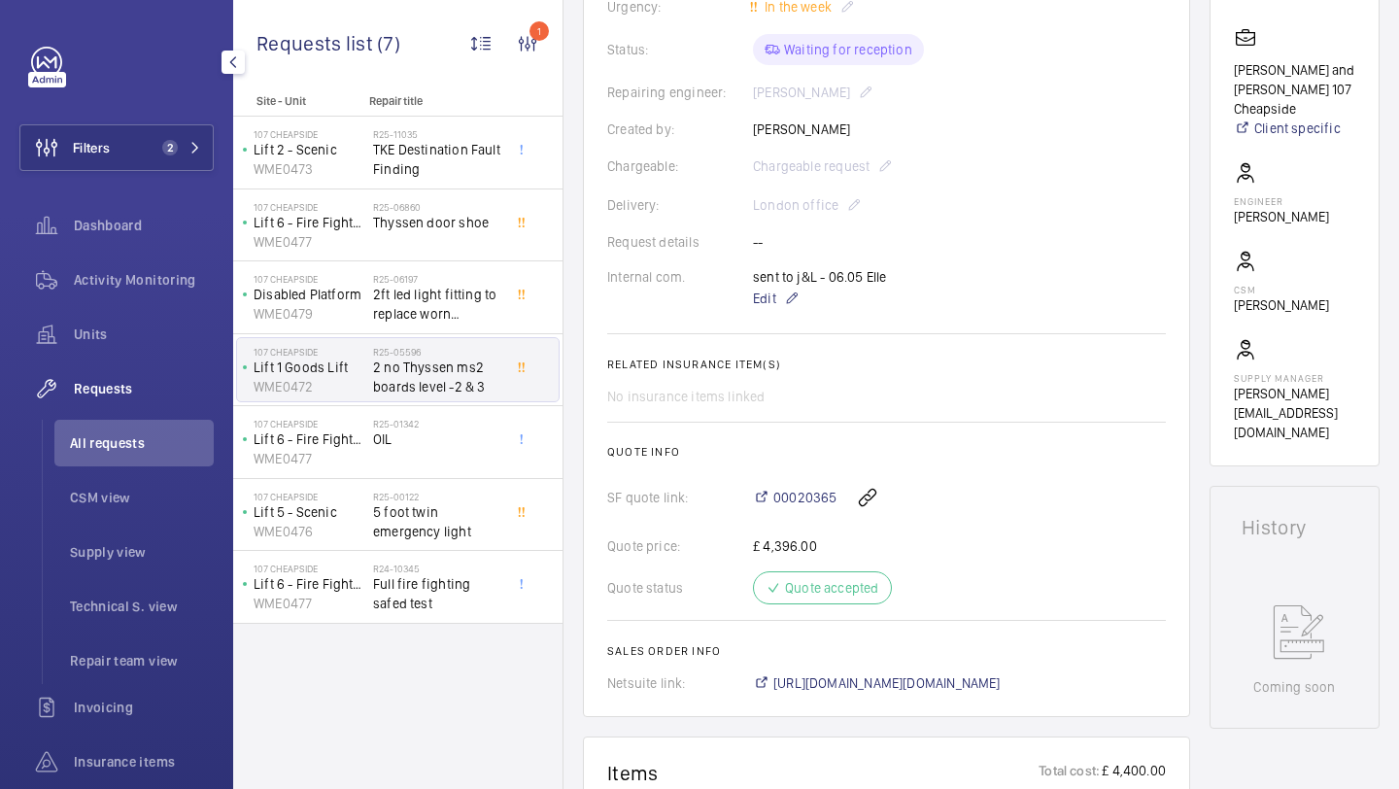
scroll to position [561, 0]
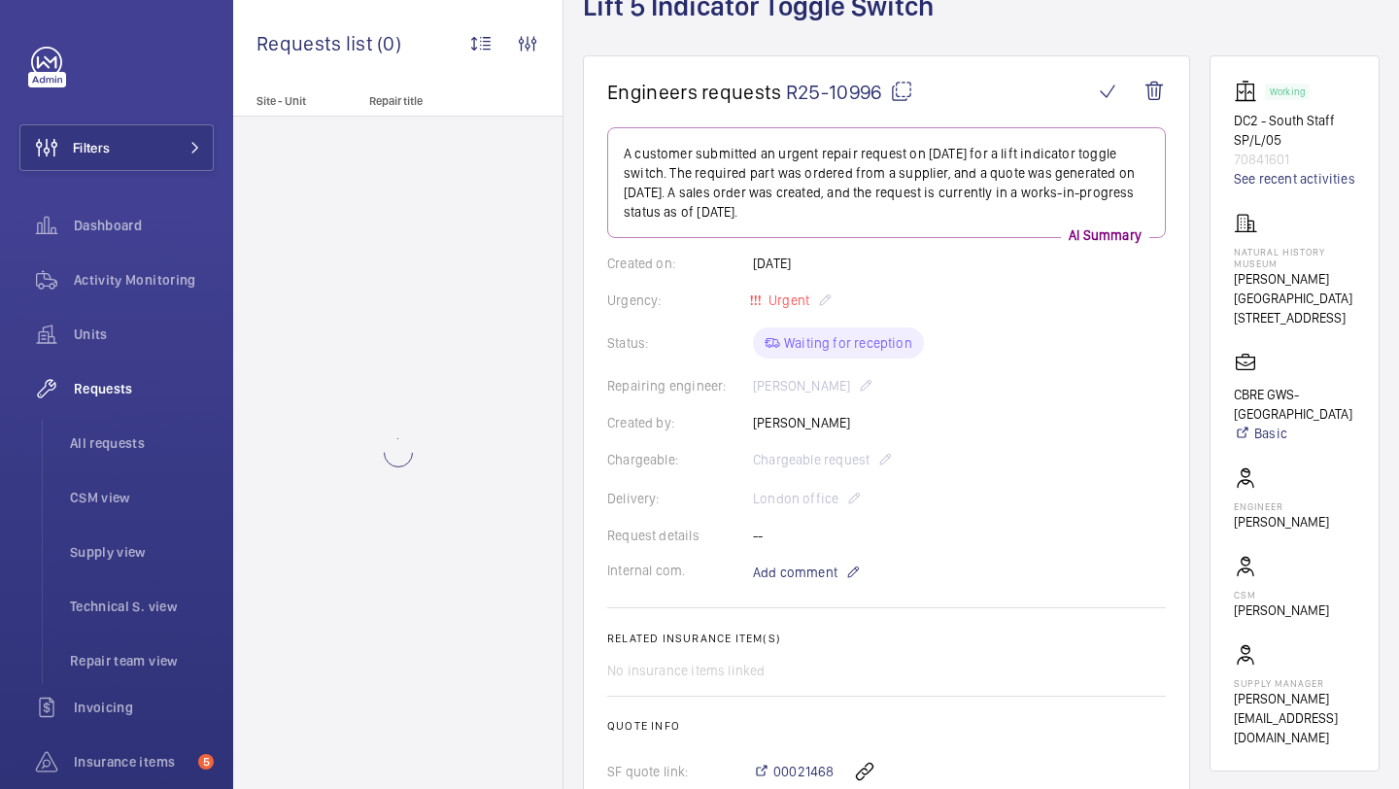
scroll to position [137, 0]
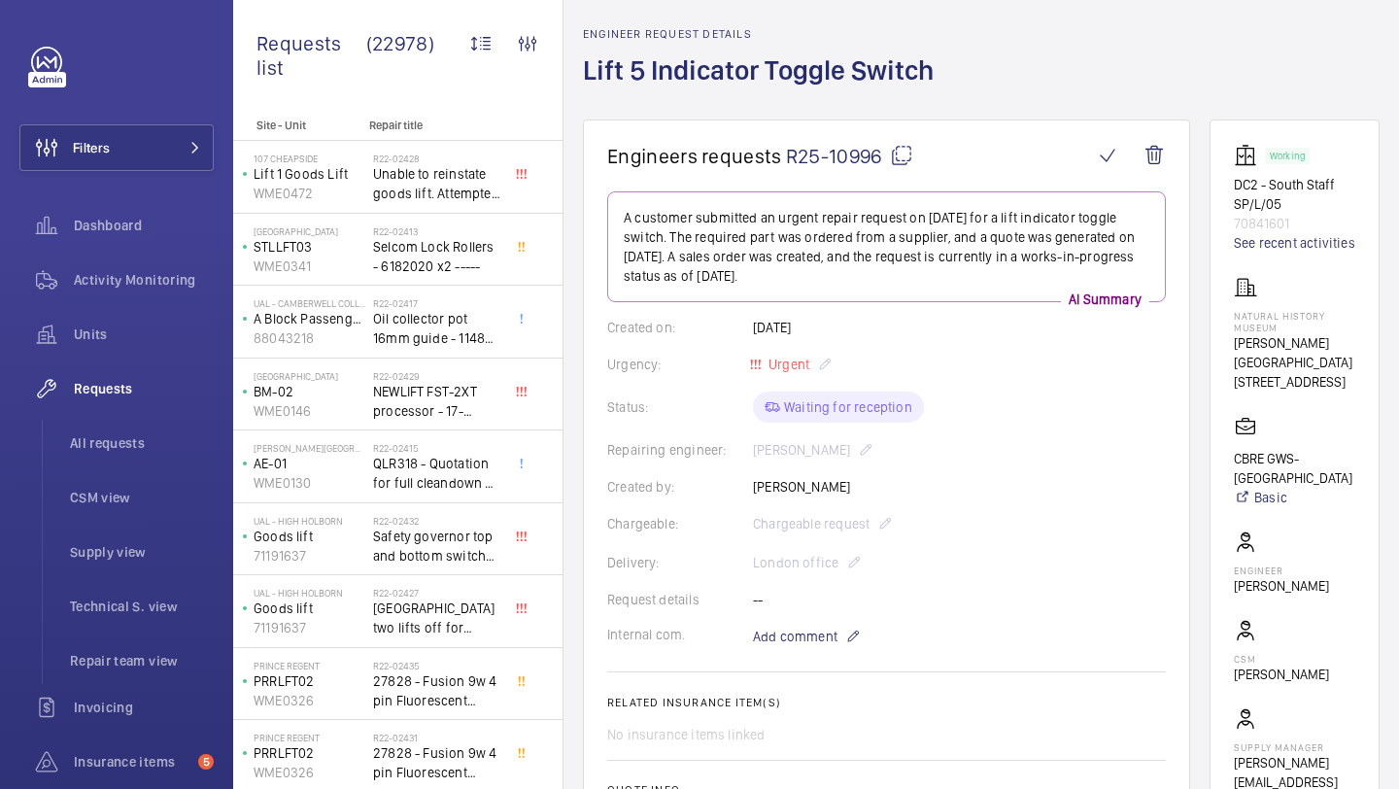
scroll to position [90, 0]
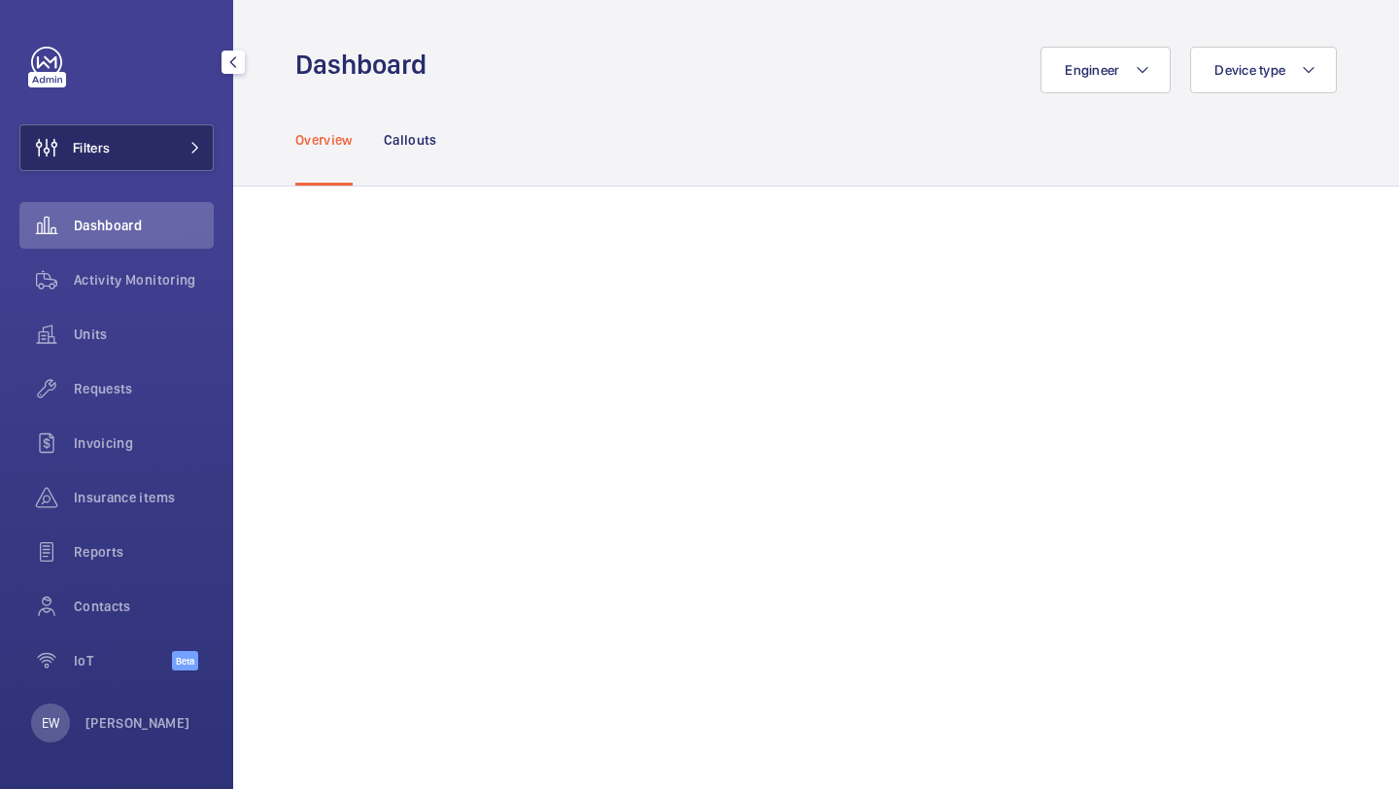
click at [147, 141] on button "Filters" at bounding box center [116, 147] width 194 height 47
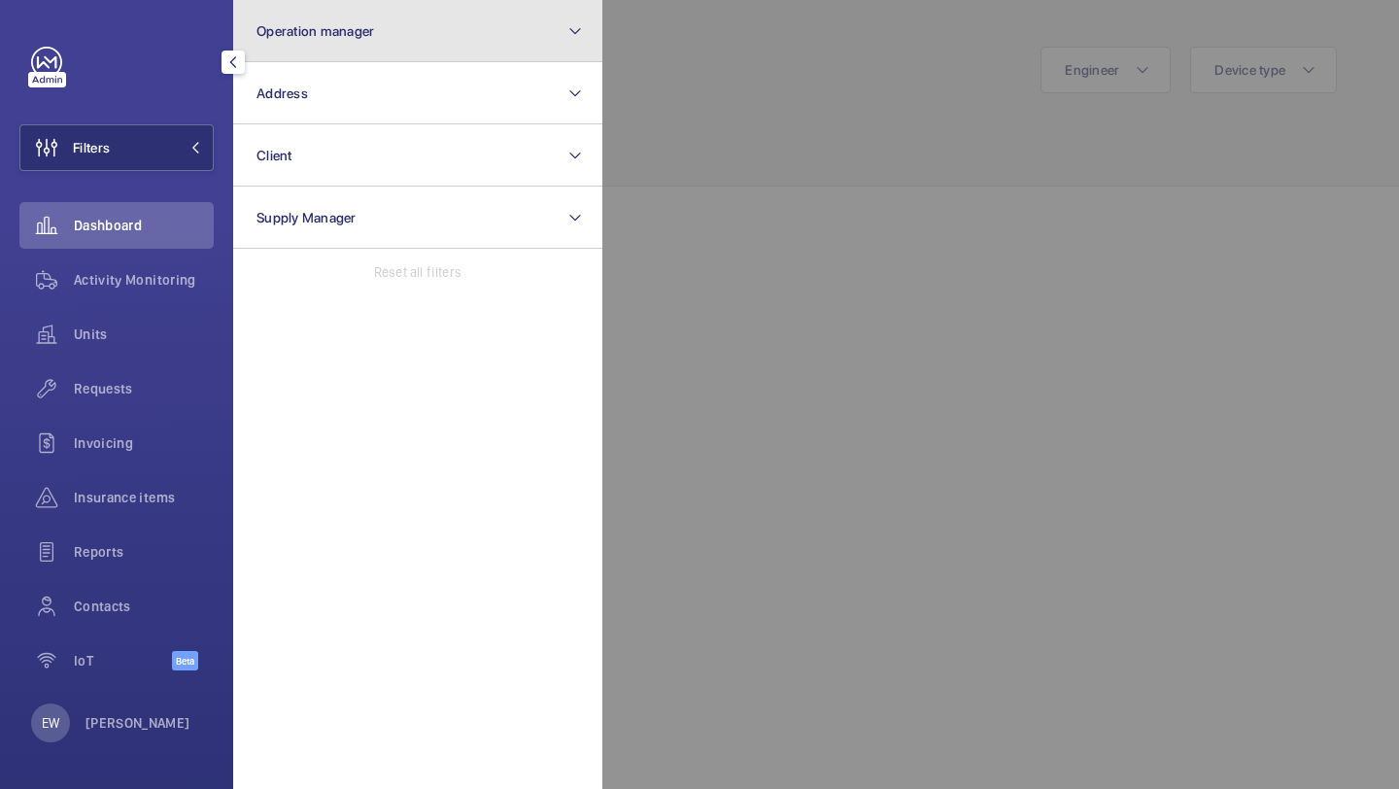
click at [299, 42] on button "Operation manager" at bounding box center [417, 31] width 369 height 62
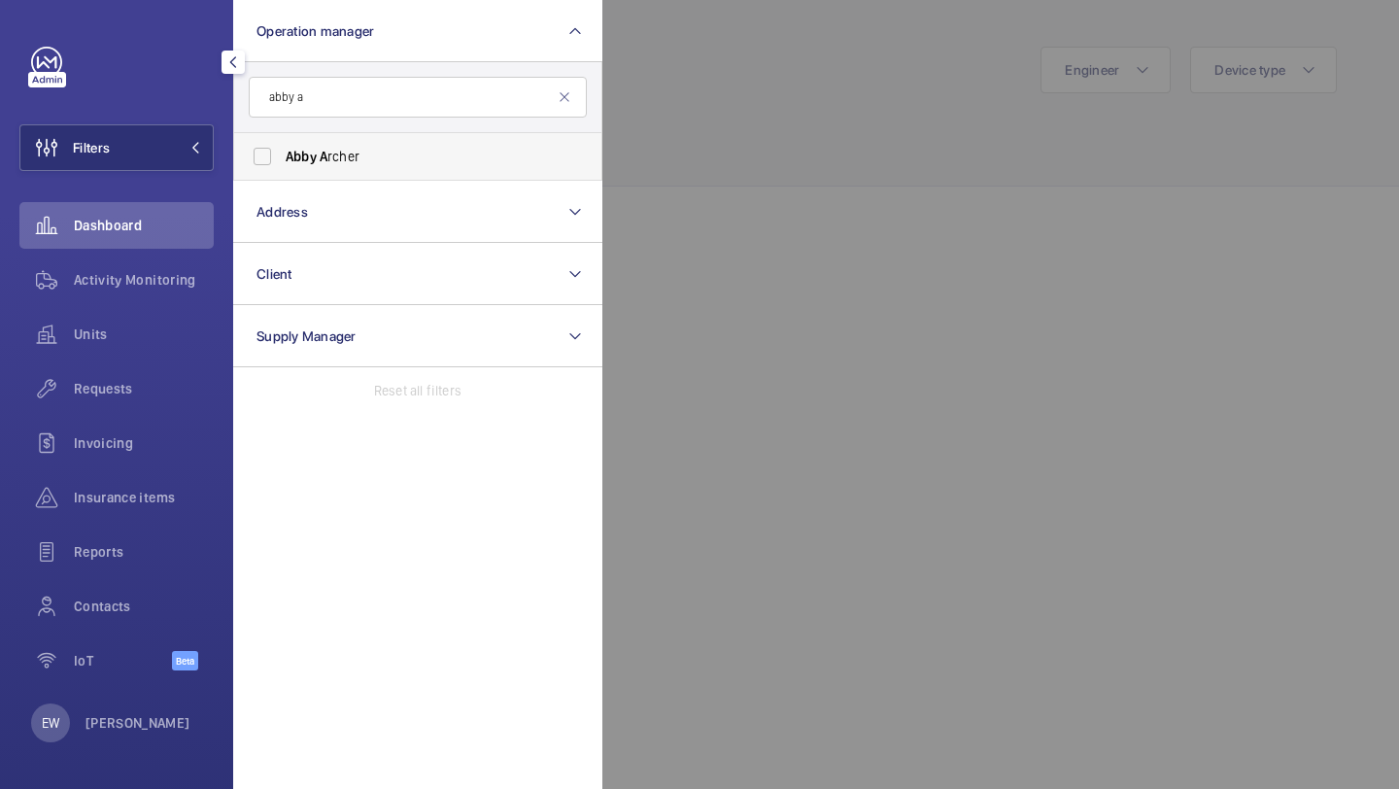
type input "abby a"
click at [321, 139] on label "Abby A rcher" at bounding box center [403, 156] width 338 height 47
click at [282, 139] on input "Abby A rcher" at bounding box center [262, 156] width 39 height 39
checkbox input "true"
click at [162, 331] on span "Units" at bounding box center [144, 334] width 140 height 19
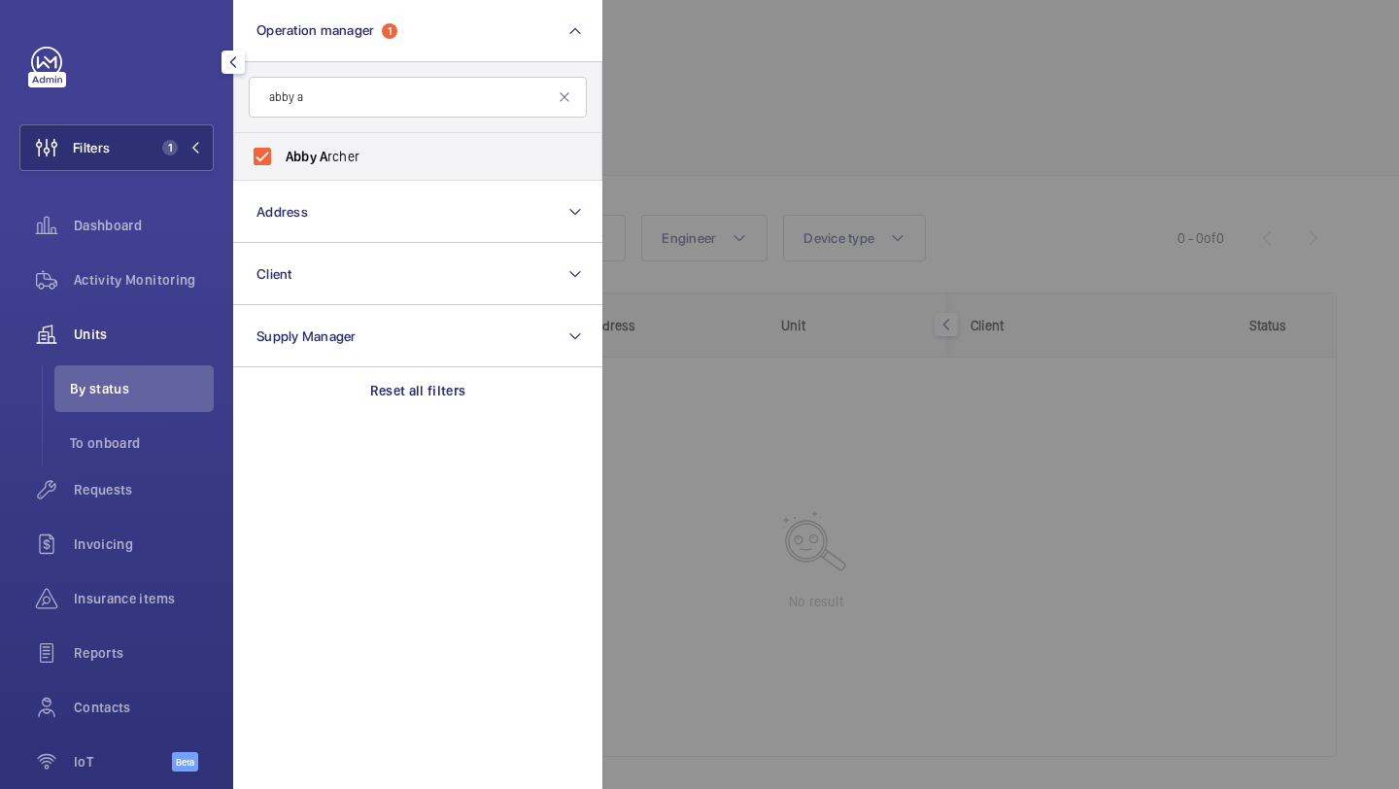
click at [776, 155] on div at bounding box center [1302, 394] width 1399 height 789
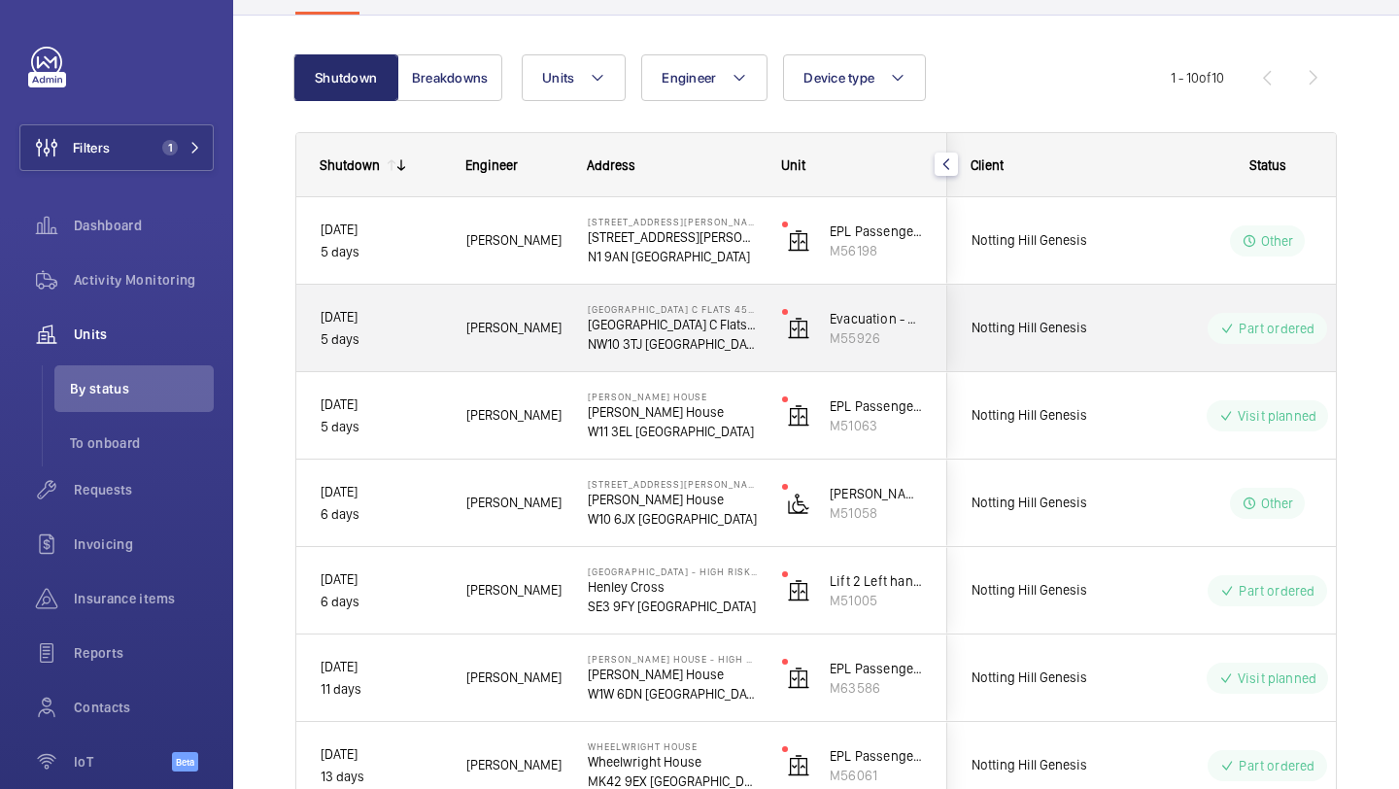
scroll to position [161, 0]
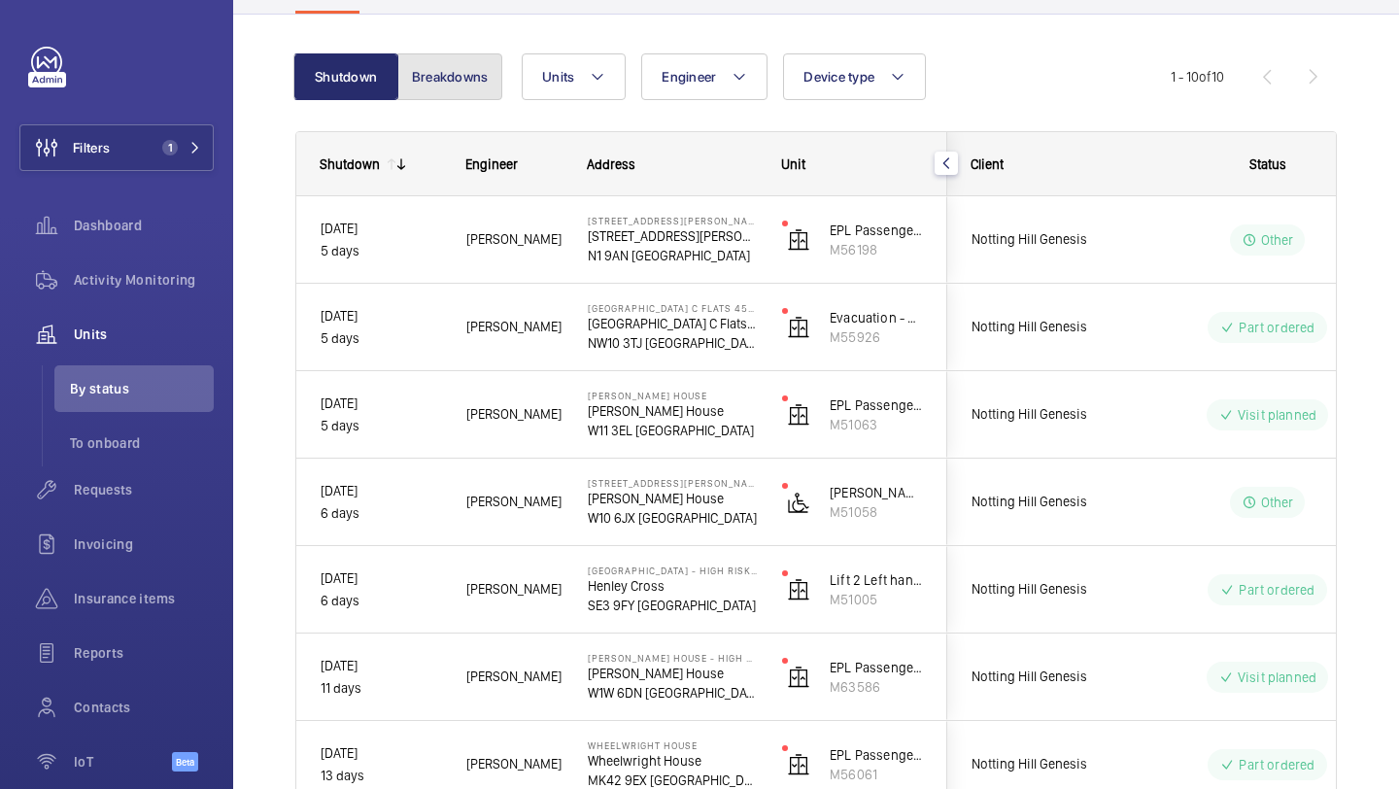
click at [458, 87] on button "Breakdowns" at bounding box center [449, 76] width 105 height 47
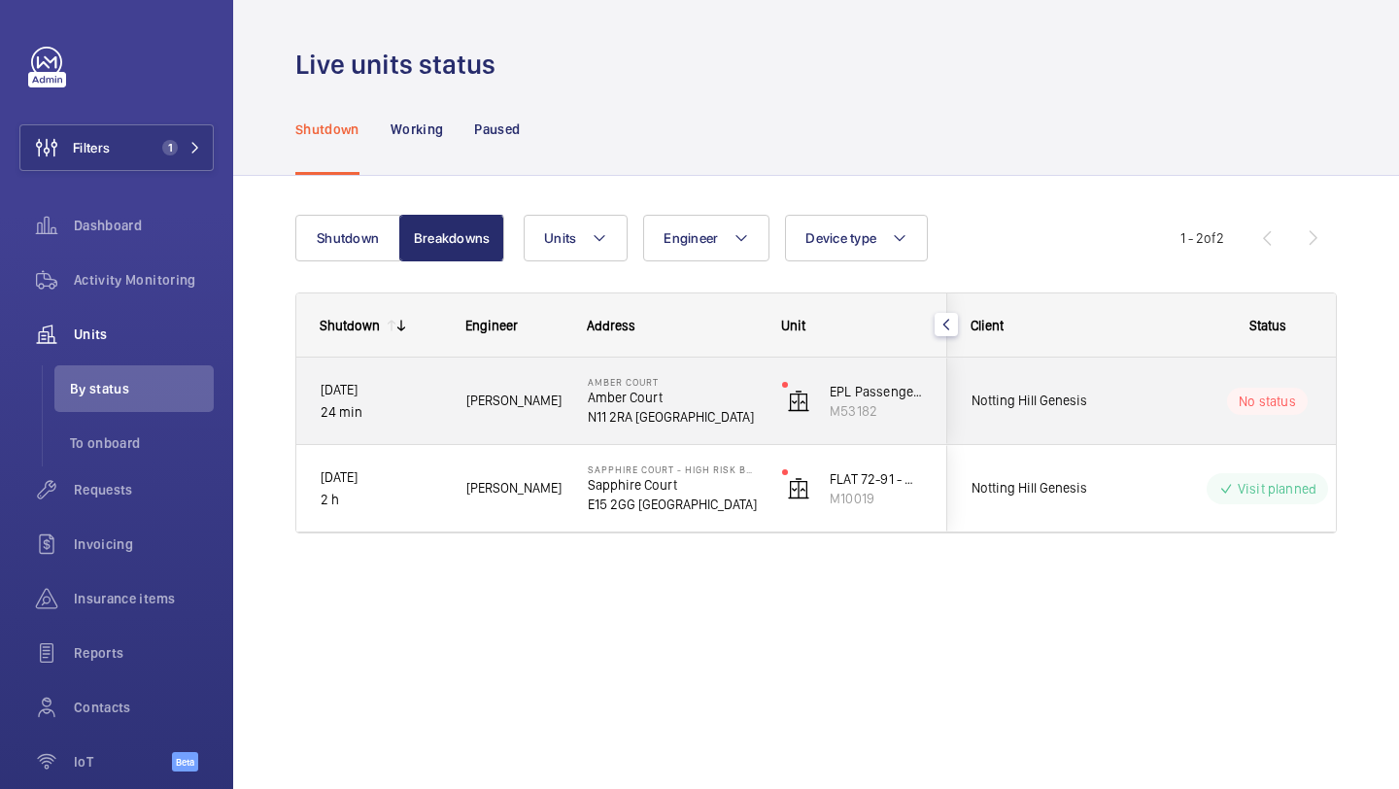
click at [1049, 394] on span "Notting Hill Genesis" at bounding box center [1047, 401] width 150 height 22
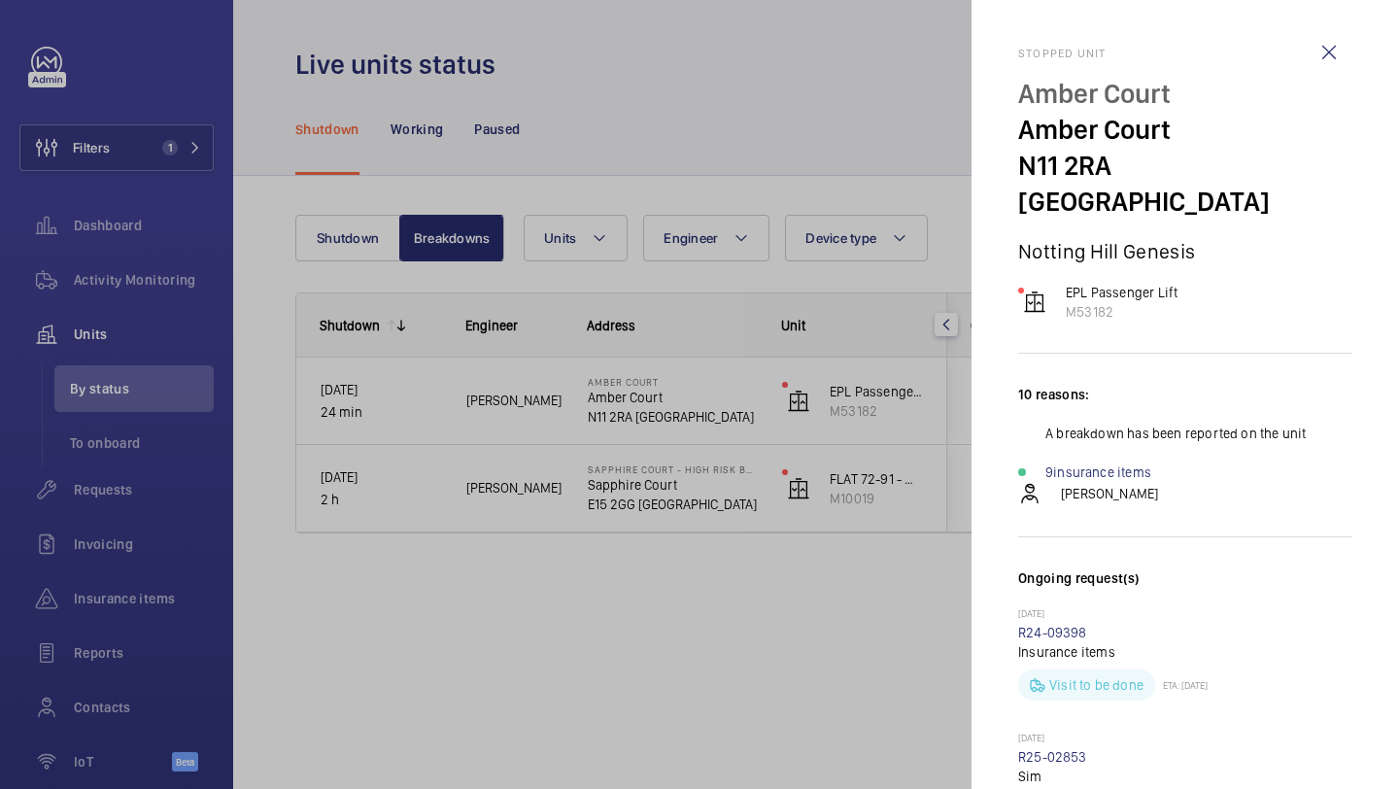
click at [748, 122] on div at bounding box center [699, 394] width 1399 height 789
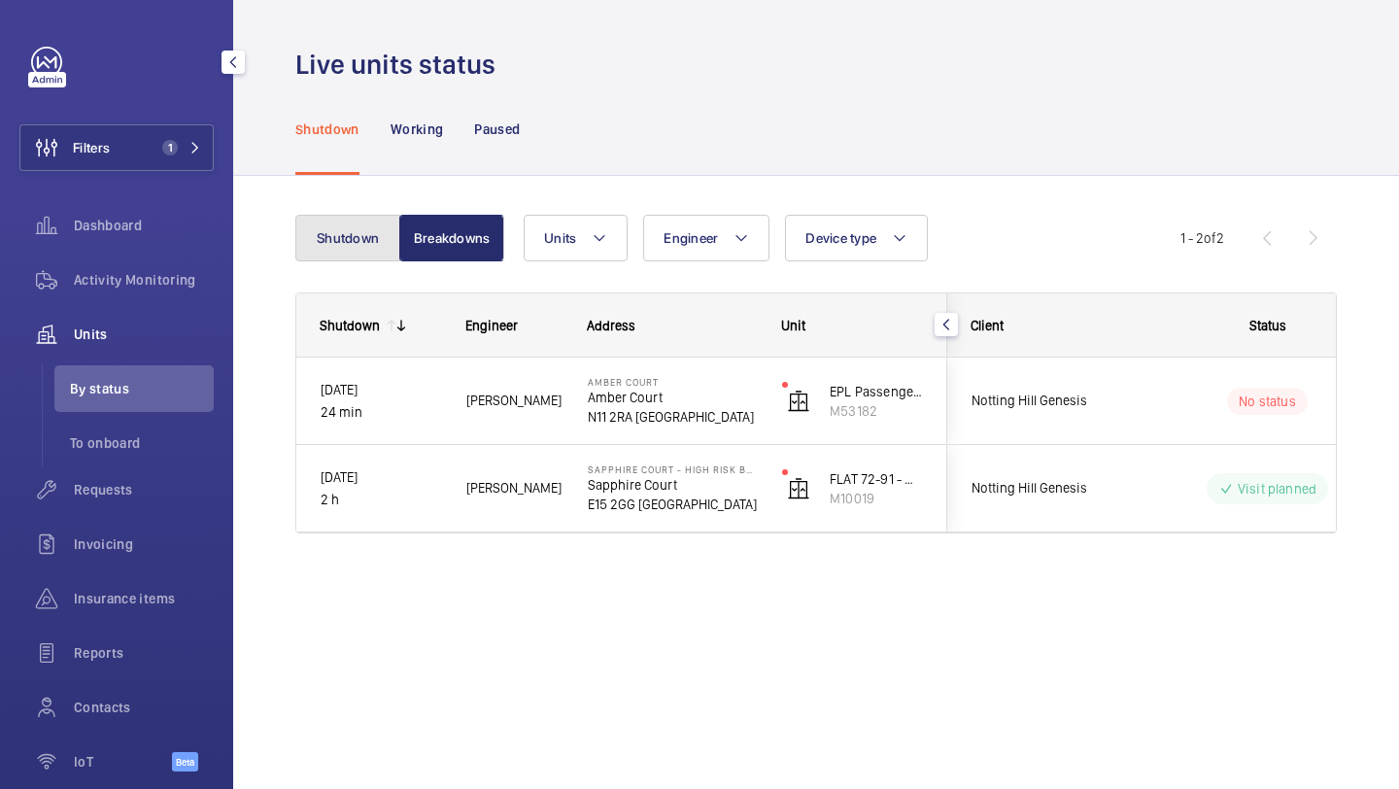
click at [333, 215] on button "Shutdown" at bounding box center [347, 238] width 105 height 47
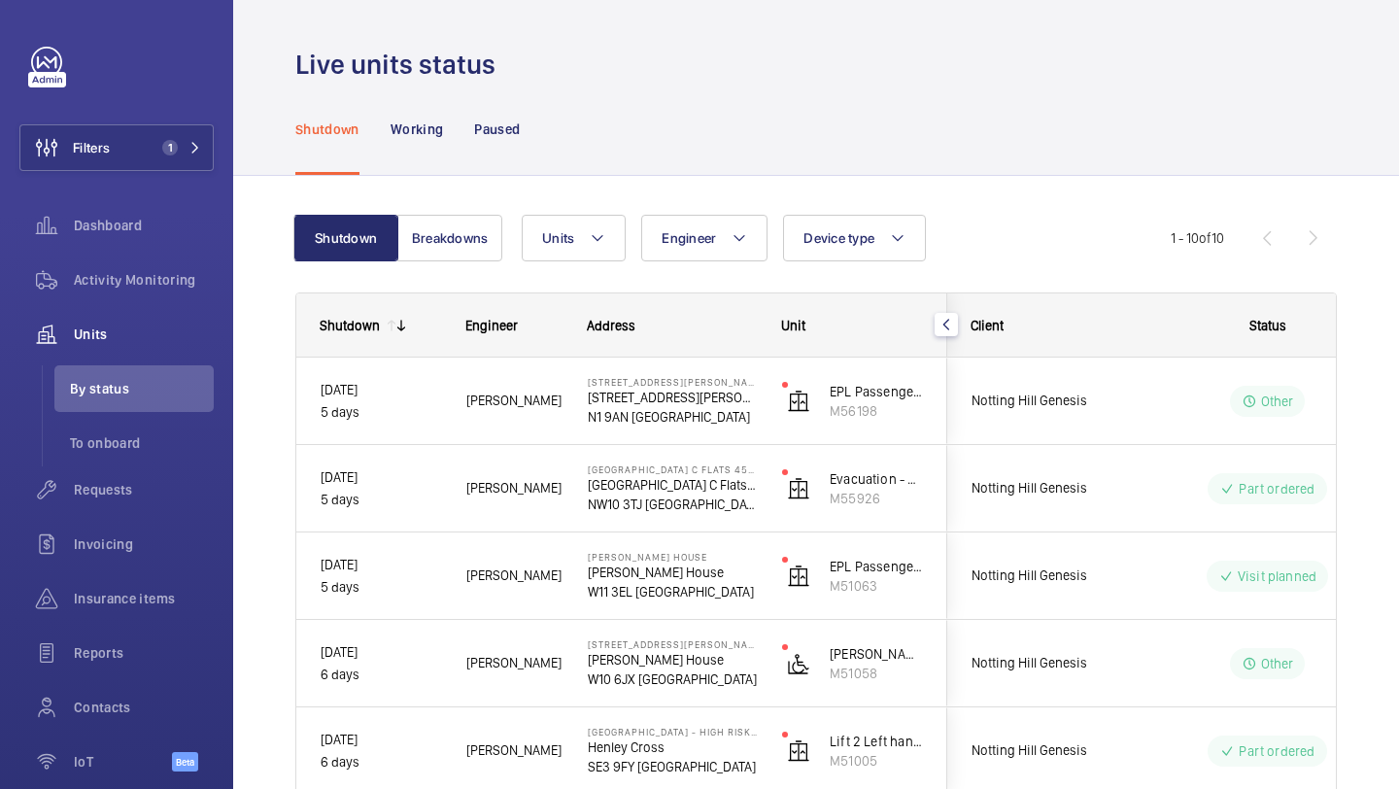
click at [447, 206] on div "Shutdown Breakdowns Units Engineer Device type More filters Reset all filters 1…" at bounding box center [816, 732] width 1042 height 1096
click at [445, 229] on button "Breakdowns" at bounding box center [449, 238] width 105 height 47
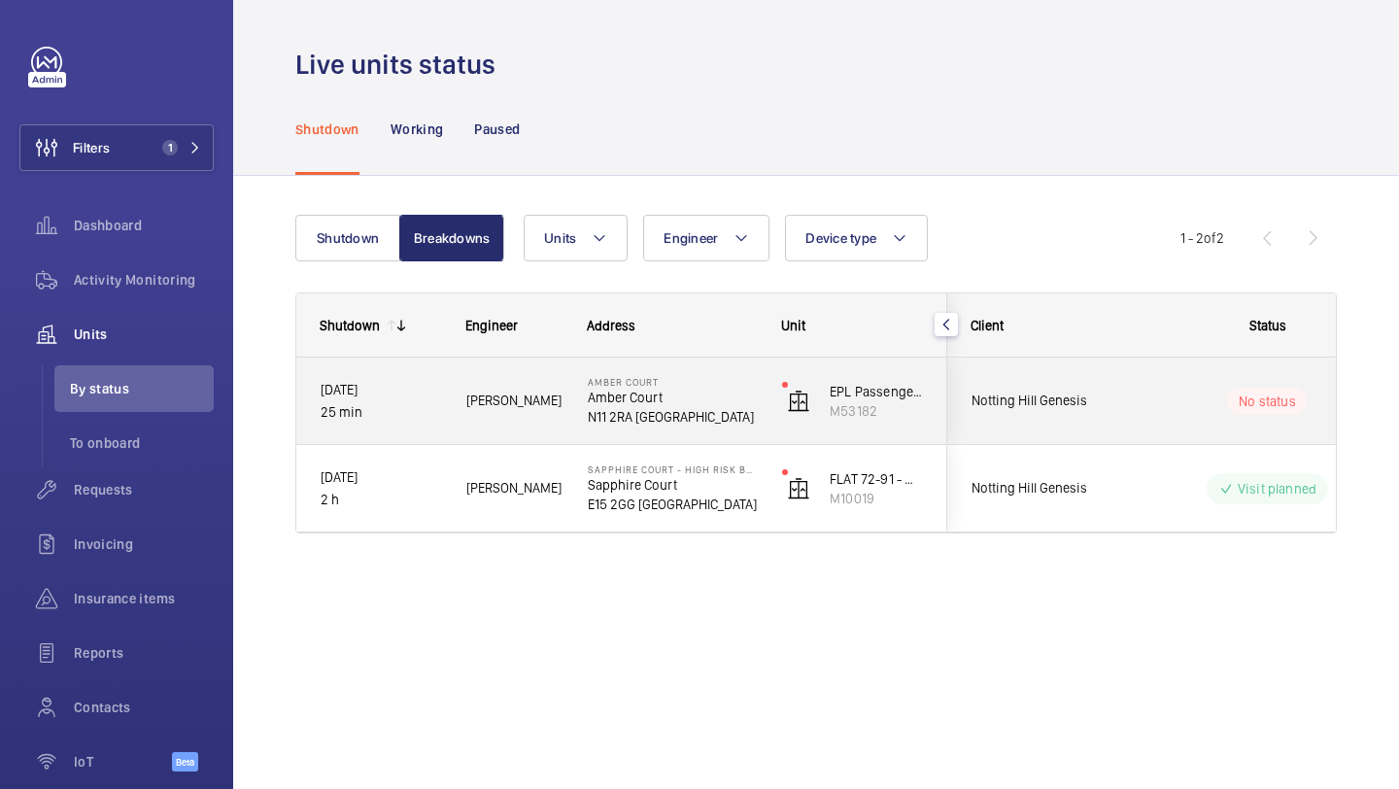
click at [1049, 414] on div "Notting Hill Genesis" at bounding box center [1034, 400] width 173 height 61
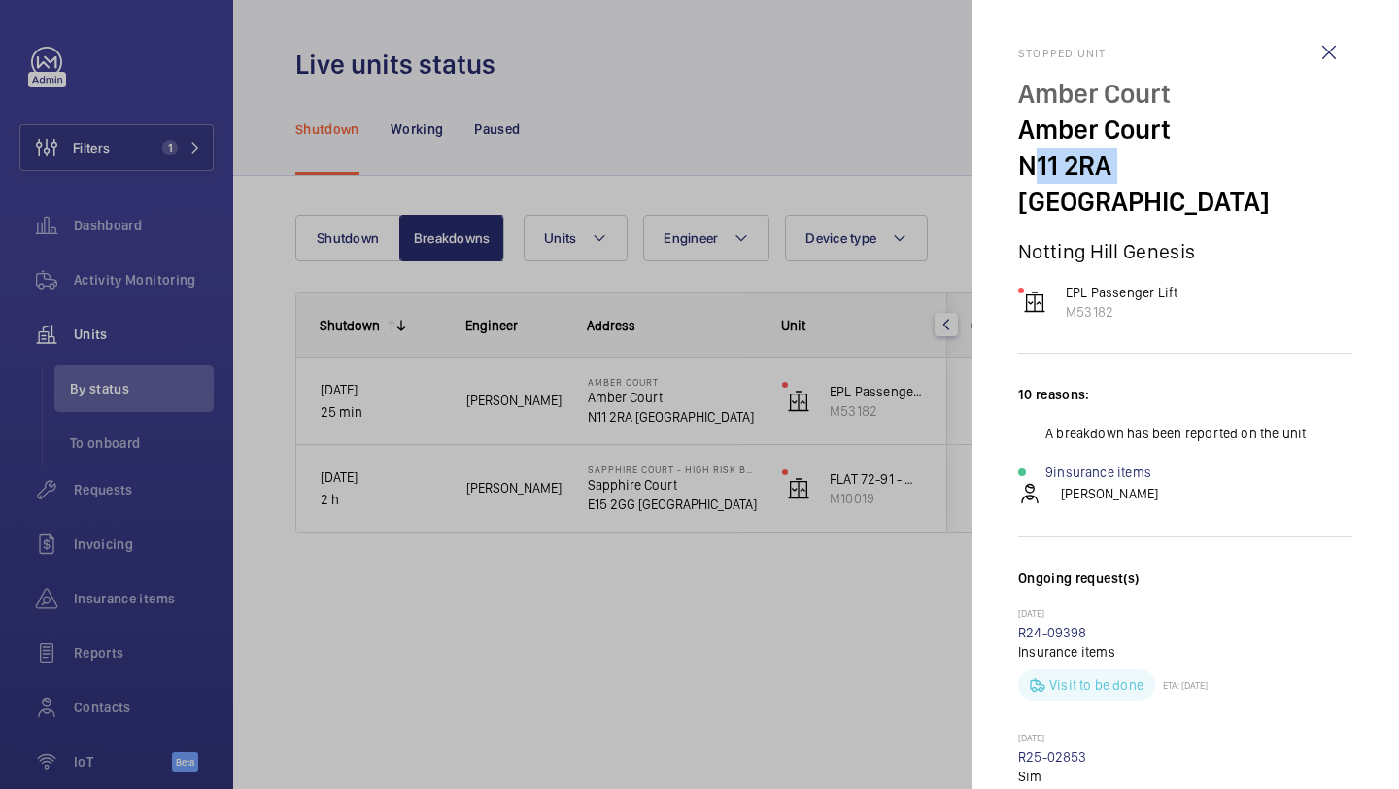
drag, startPoint x: 1115, startPoint y: 167, endPoint x: 1016, endPoint y: 166, distance: 98.2
click at [1016, 166] on mat-sidenav "Stopped unit Amber Court Amber Court N11 2RA LONDON Notting Hill Genesis EPL Pa…" at bounding box center [1186, 394] width 428 height 789
copy p "N11 2RA"
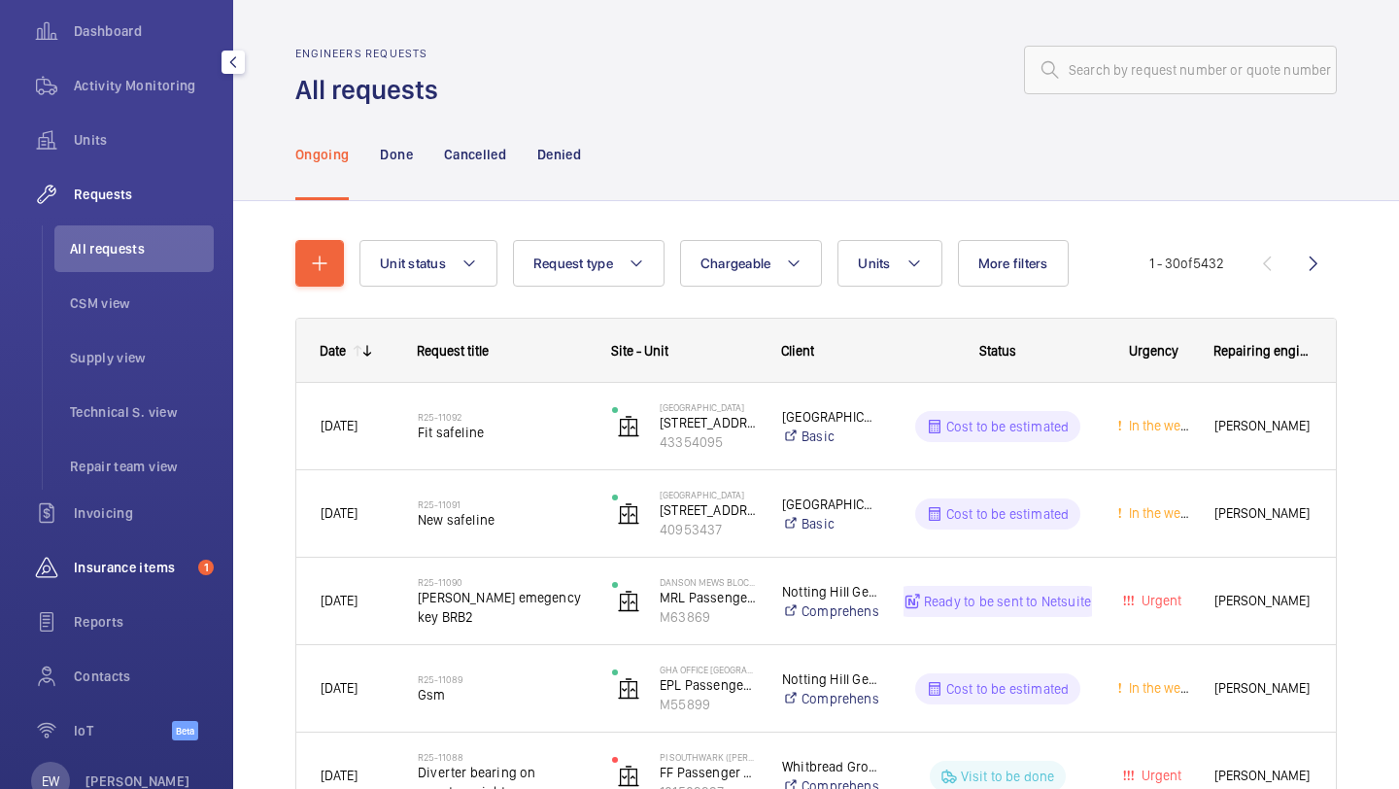
click at [161, 579] on div "Insurance items 1" at bounding box center [116, 567] width 194 height 47
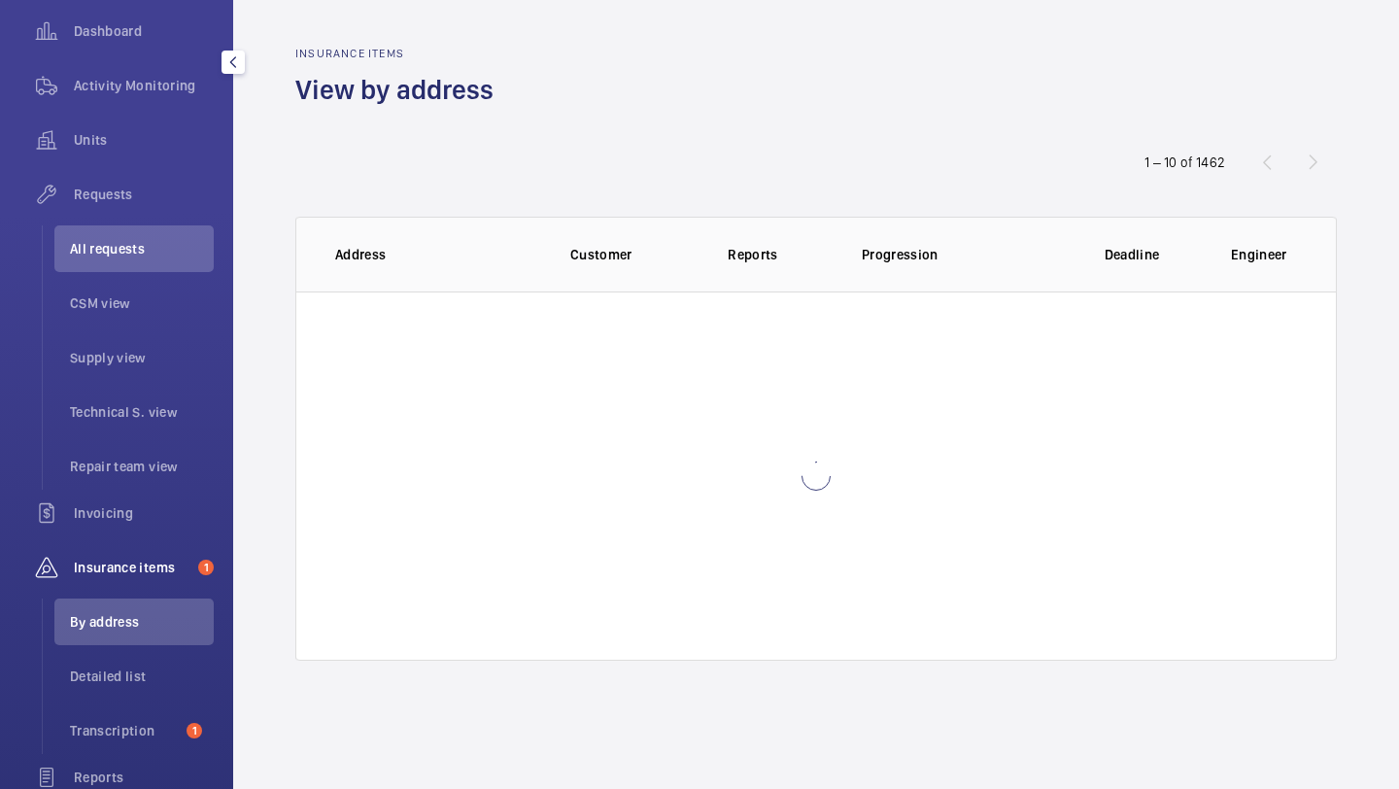
scroll to position [144, 0]
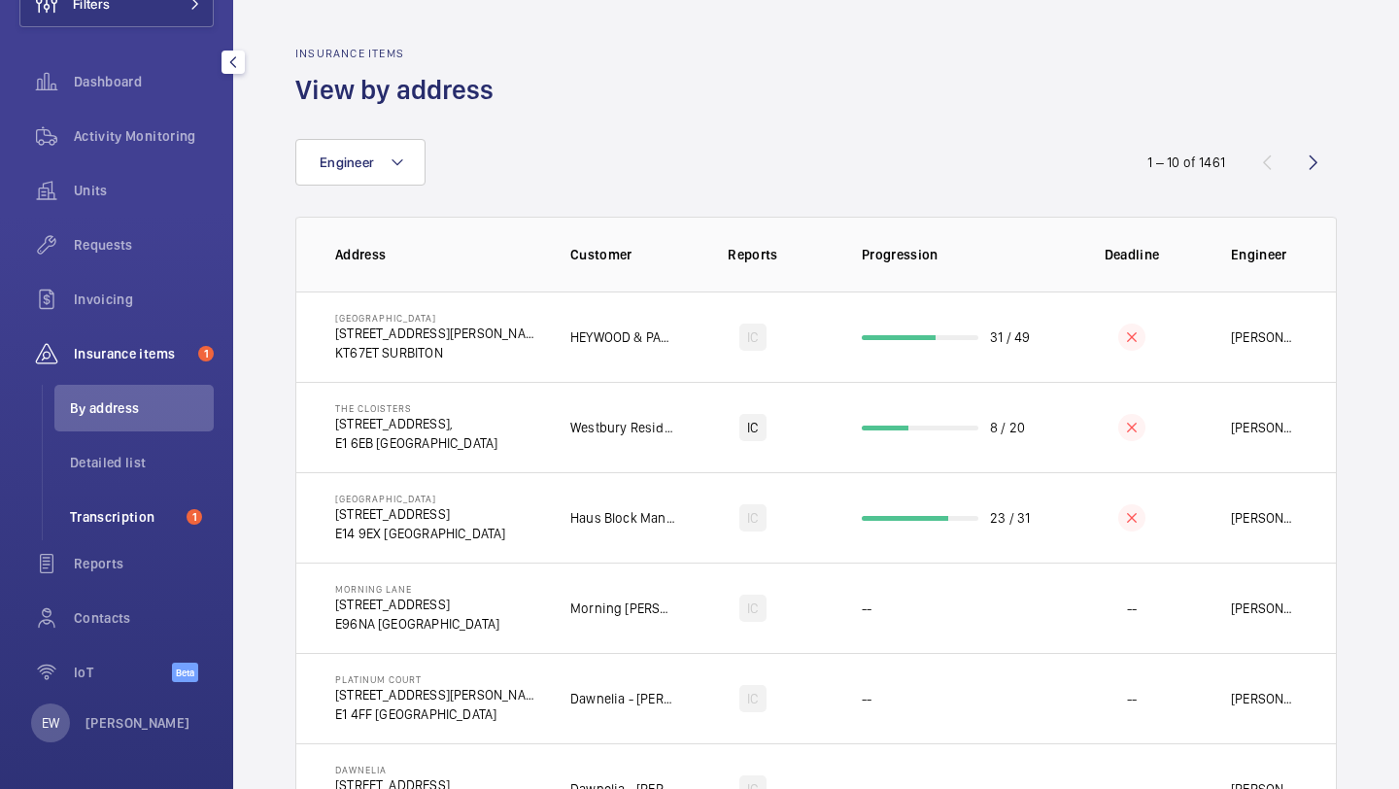
click at [145, 519] on span "Transcription" at bounding box center [124, 516] width 109 height 19
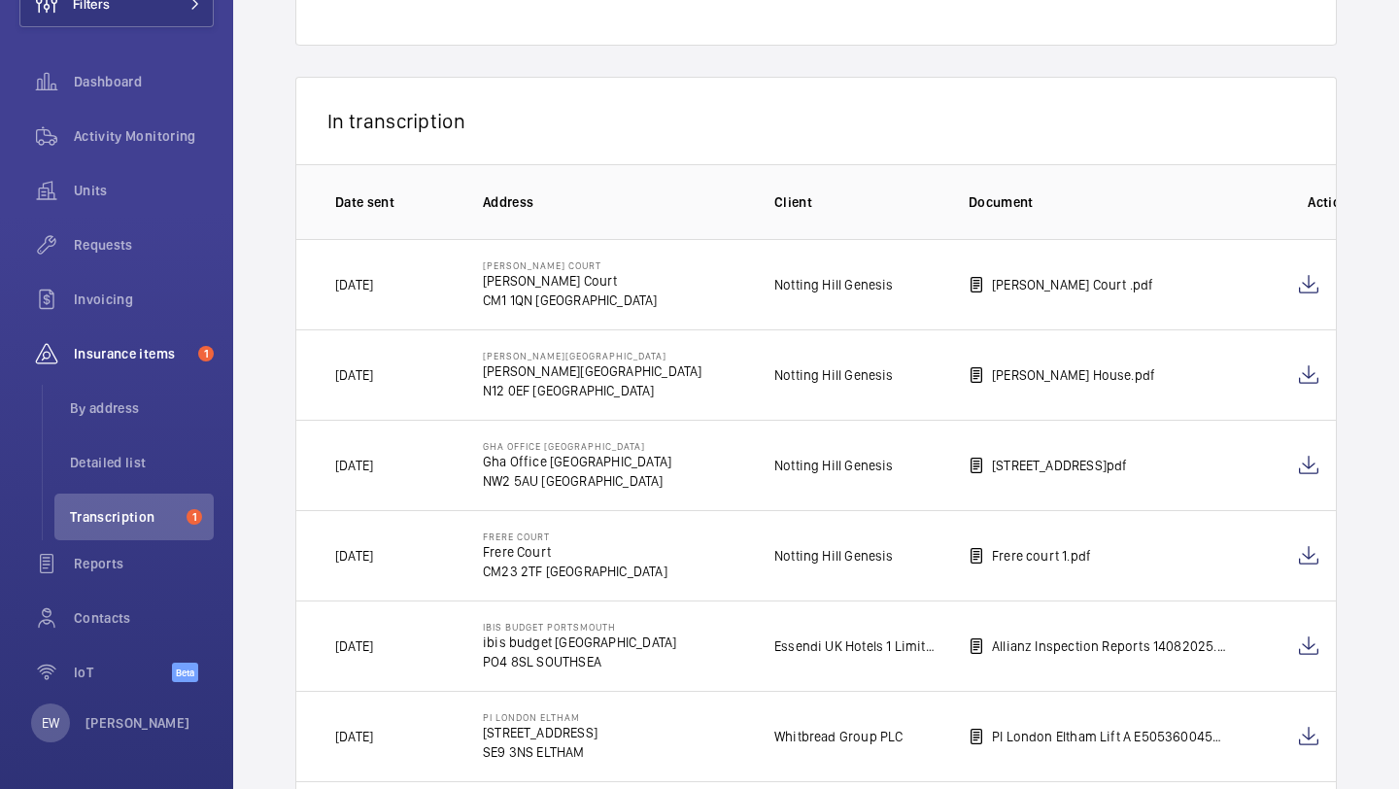
scroll to position [1327, 0]
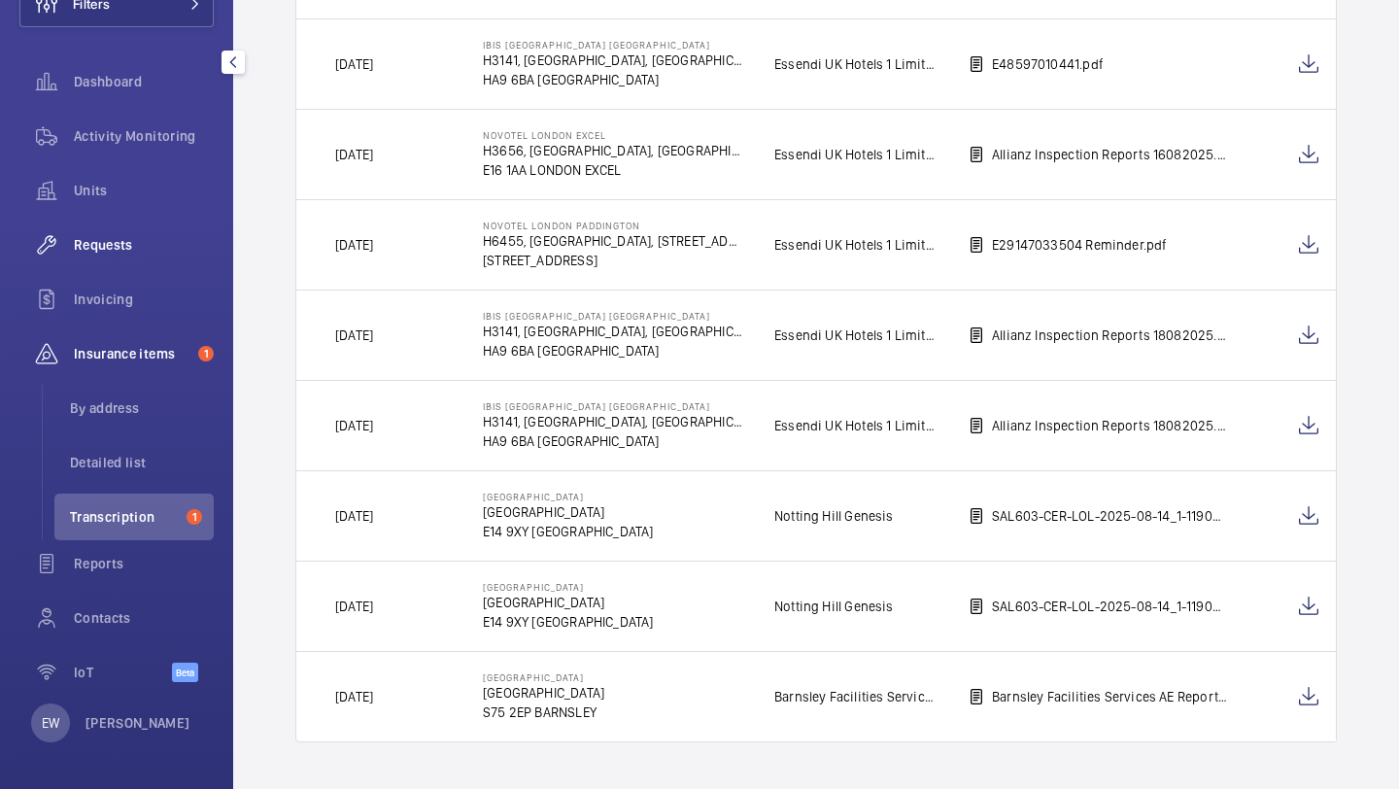
click at [130, 251] on span "Requests" at bounding box center [144, 244] width 140 height 19
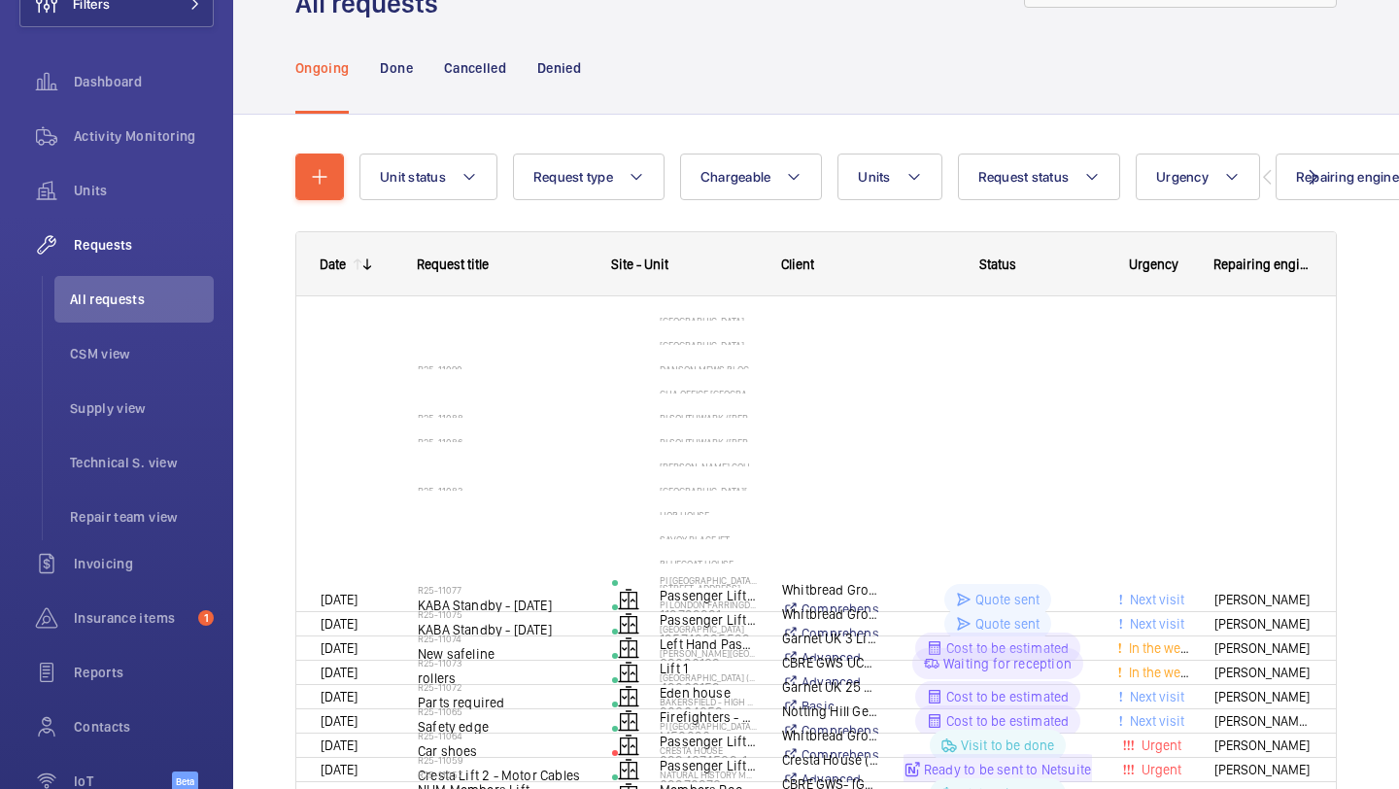
scroll to position [194, 0]
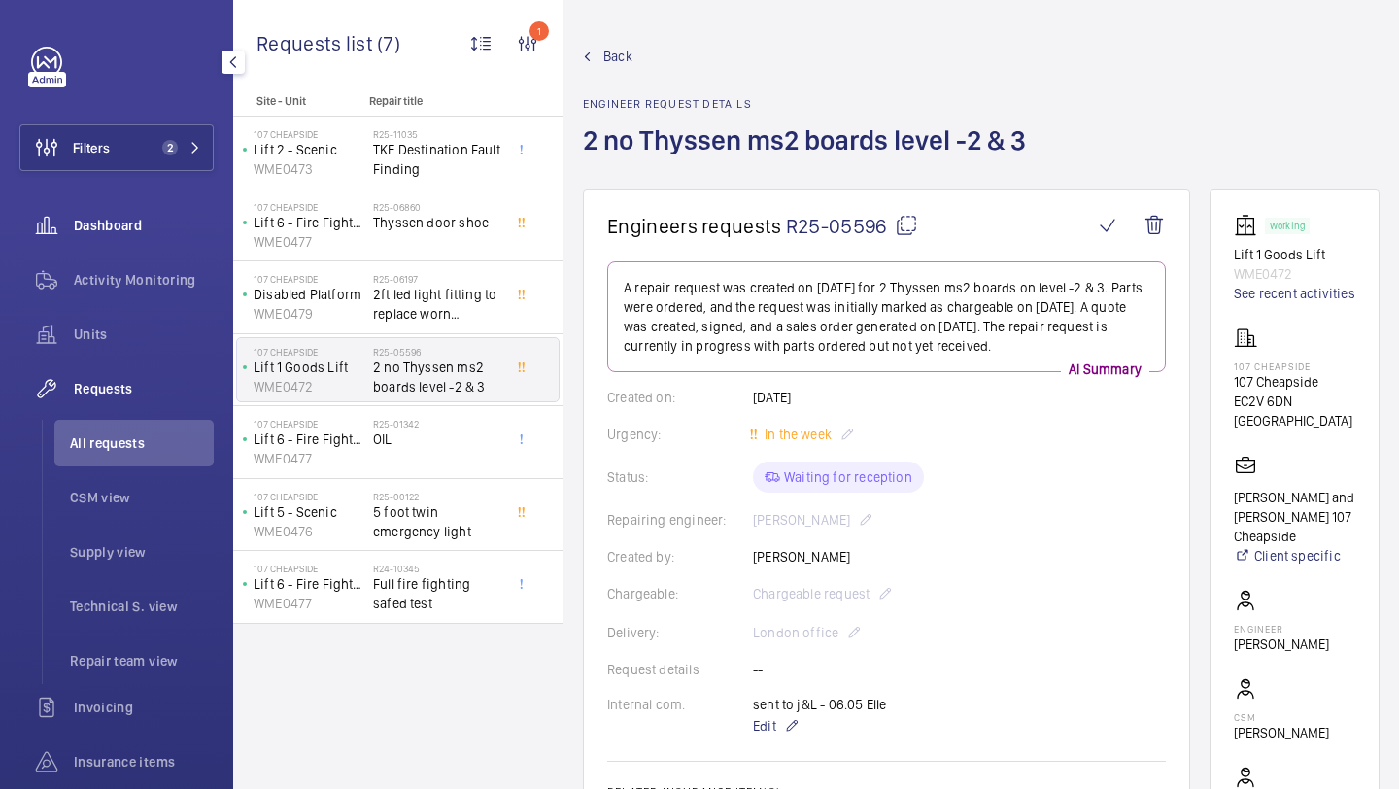
scroll to position [561, 0]
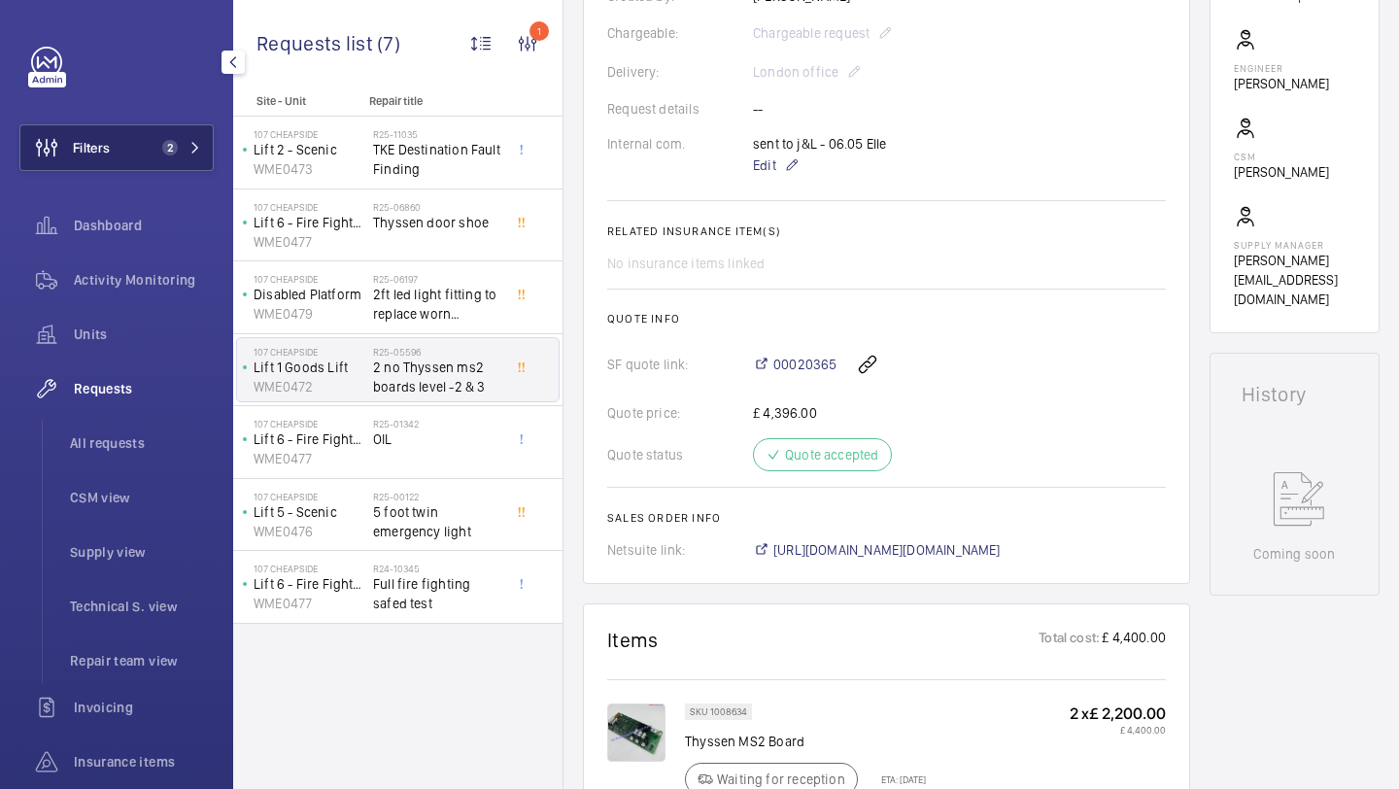
click at [161, 124] on button "Filters 2" at bounding box center [116, 147] width 194 height 47
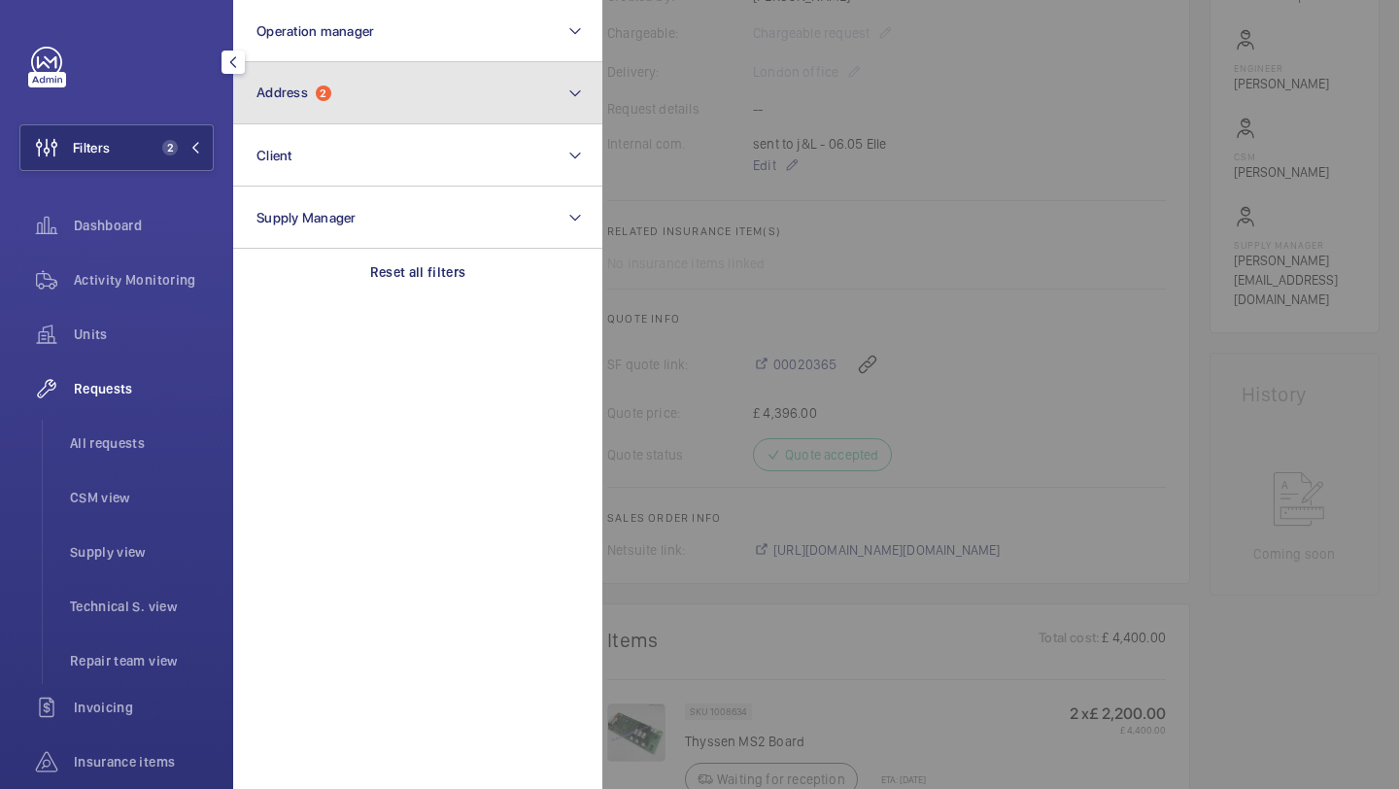
click at [322, 104] on button "Address 2" at bounding box center [417, 93] width 369 height 62
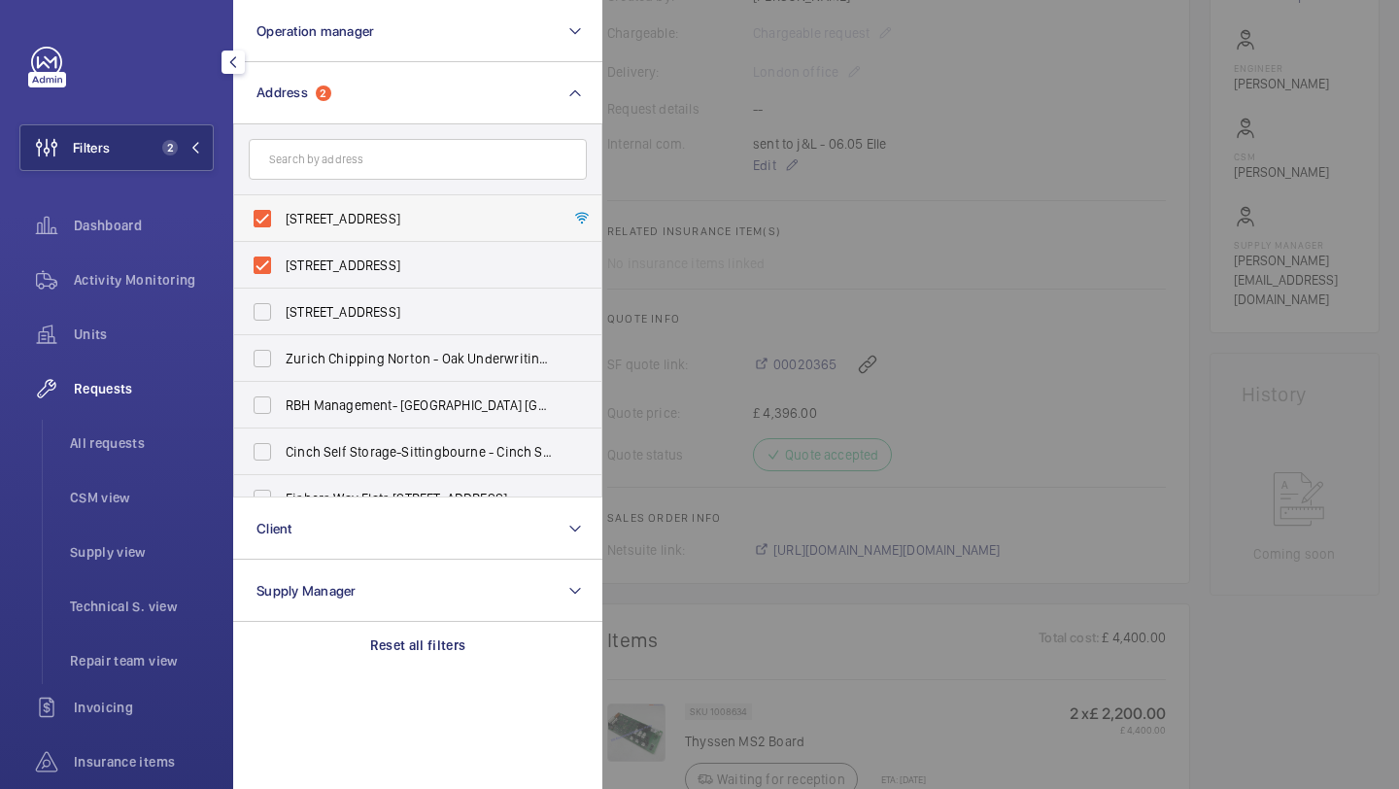
click at [328, 211] on span "[STREET_ADDRESS]" at bounding box center [419, 218] width 267 height 19
click at [282, 211] on input "[STREET_ADDRESS]" at bounding box center [262, 218] width 39 height 39
checkbox input "false"
click at [327, 262] on span "[STREET_ADDRESS]" at bounding box center [419, 265] width 267 height 19
click at [282, 262] on input "107 Cheapside - 107 Cheapside, LONDON EC2V 6DN" at bounding box center [262, 265] width 39 height 39
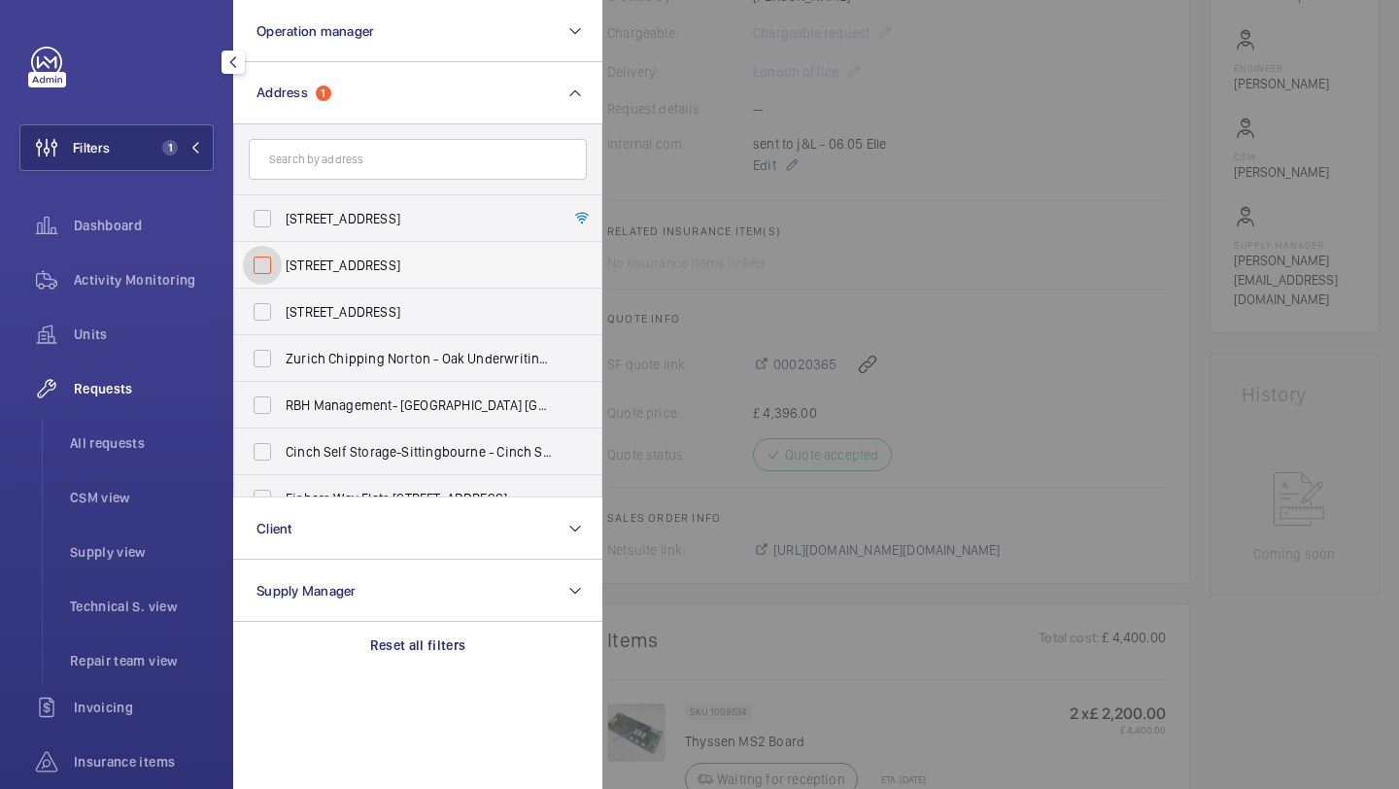
checkbox input "false"
click at [112, 427] on li "All requests" at bounding box center [133, 443] width 159 height 47
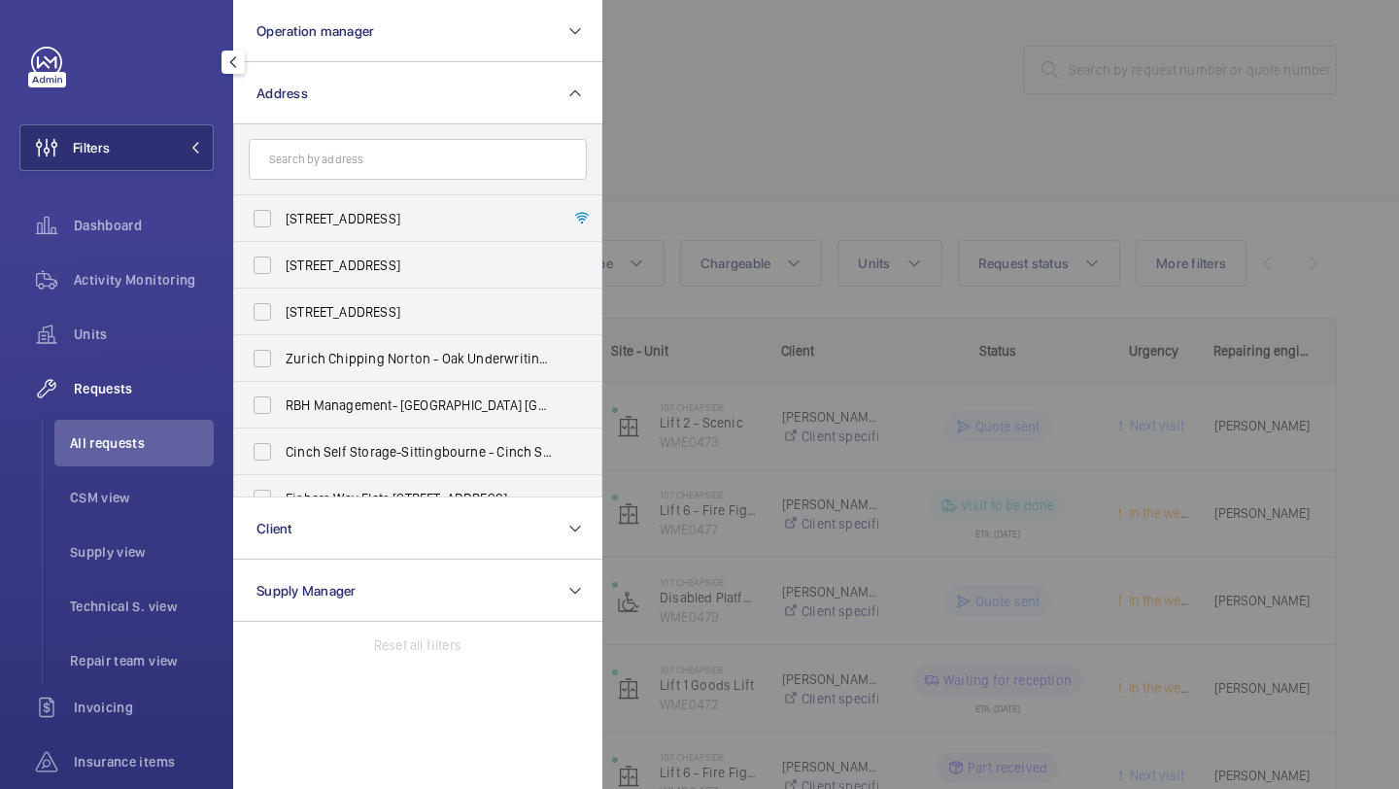
click at [844, 96] on div at bounding box center [1302, 394] width 1399 height 789
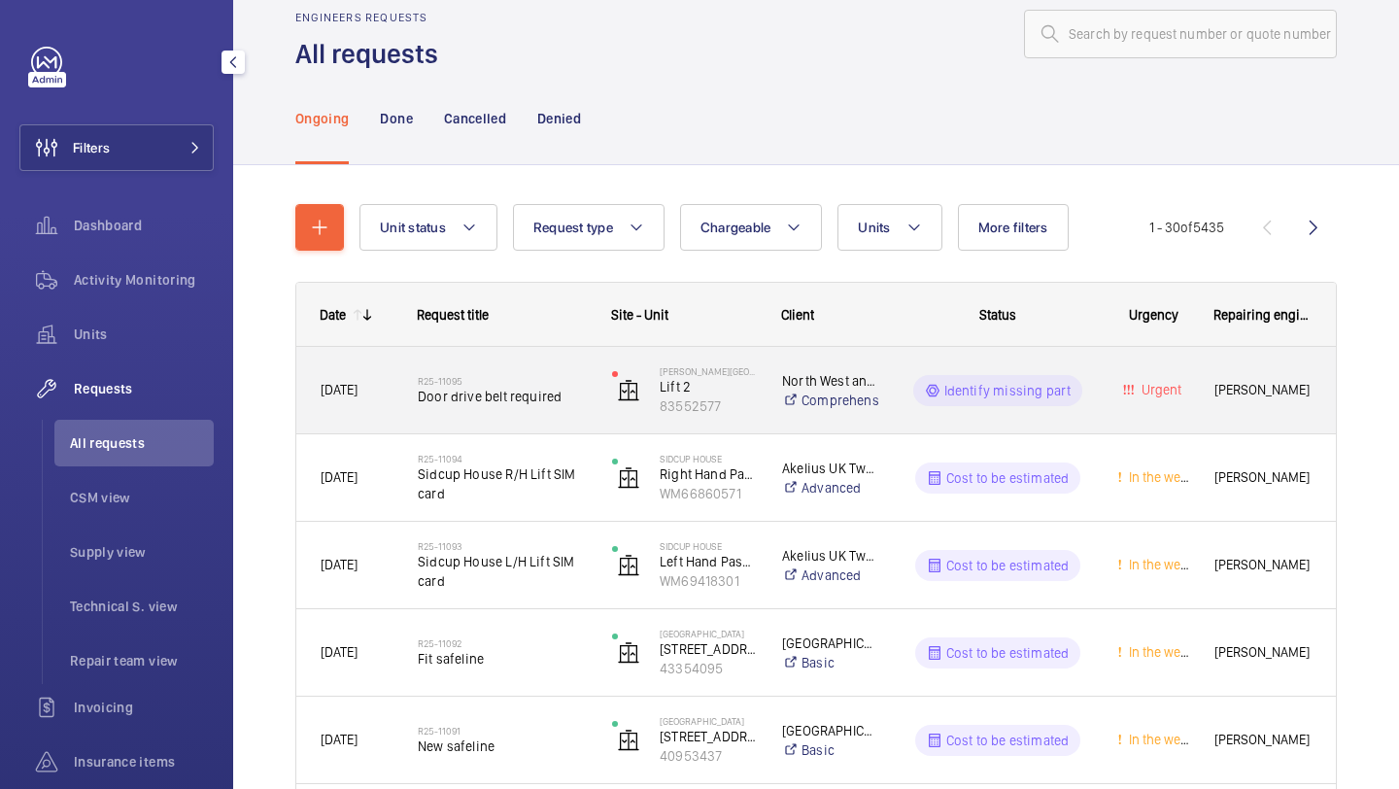
scroll to position [37, 0]
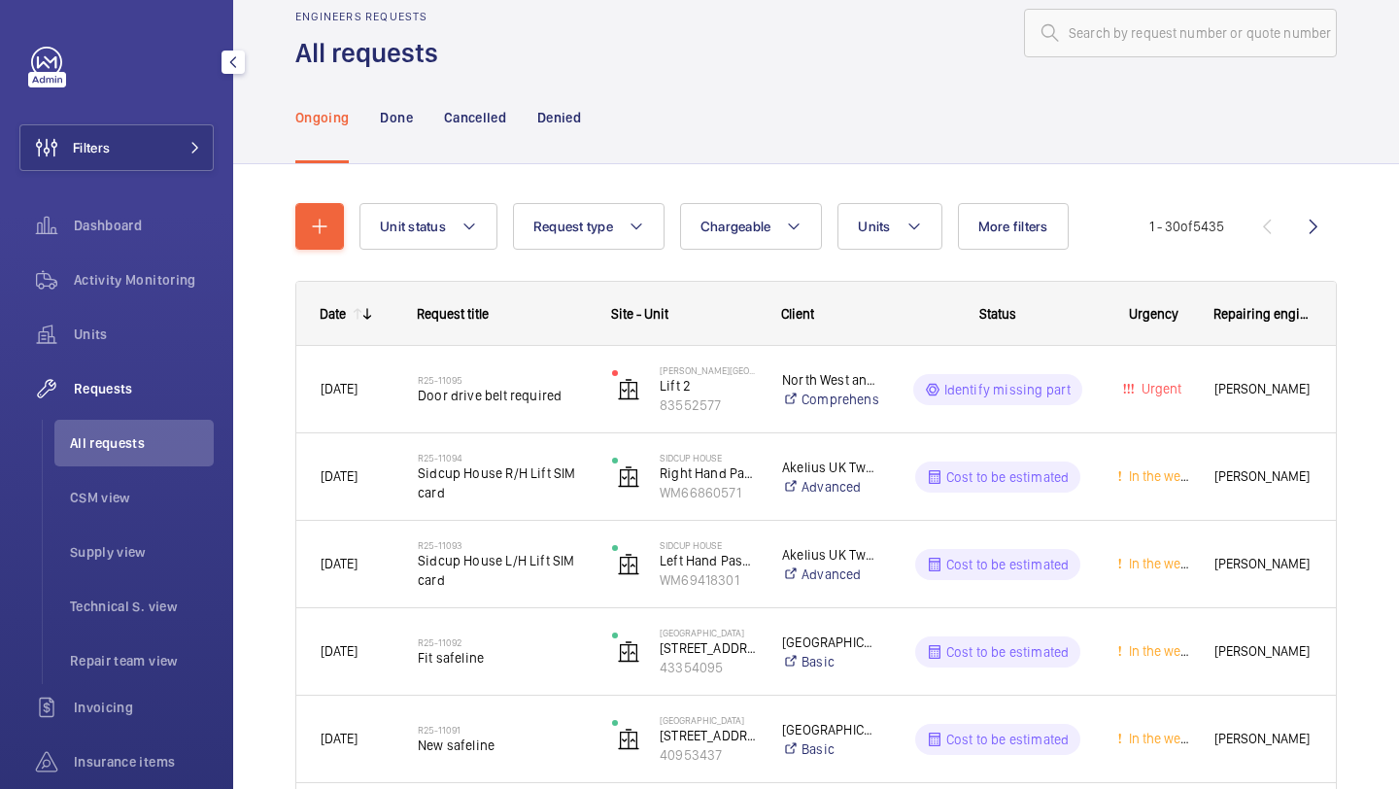
click at [157, 121] on div "Filters Dashboard Activity Monitoring Units Requests All requests CSM view Supp…" at bounding box center [116, 502] width 194 height 910
click at [154, 147] on button "Filters" at bounding box center [116, 147] width 194 height 47
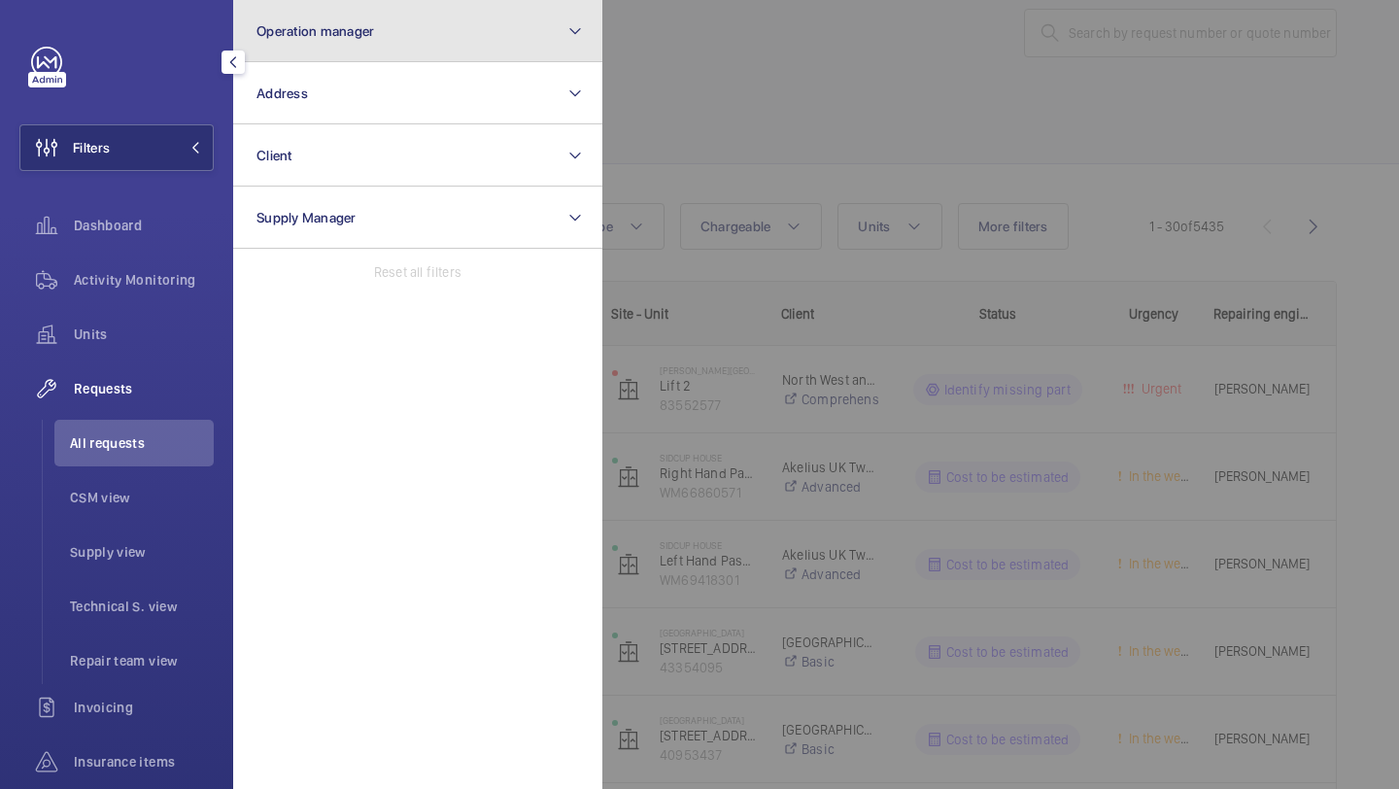
click at [286, 43] on button "Operation manager" at bounding box center [417, 31] width 369 height 62
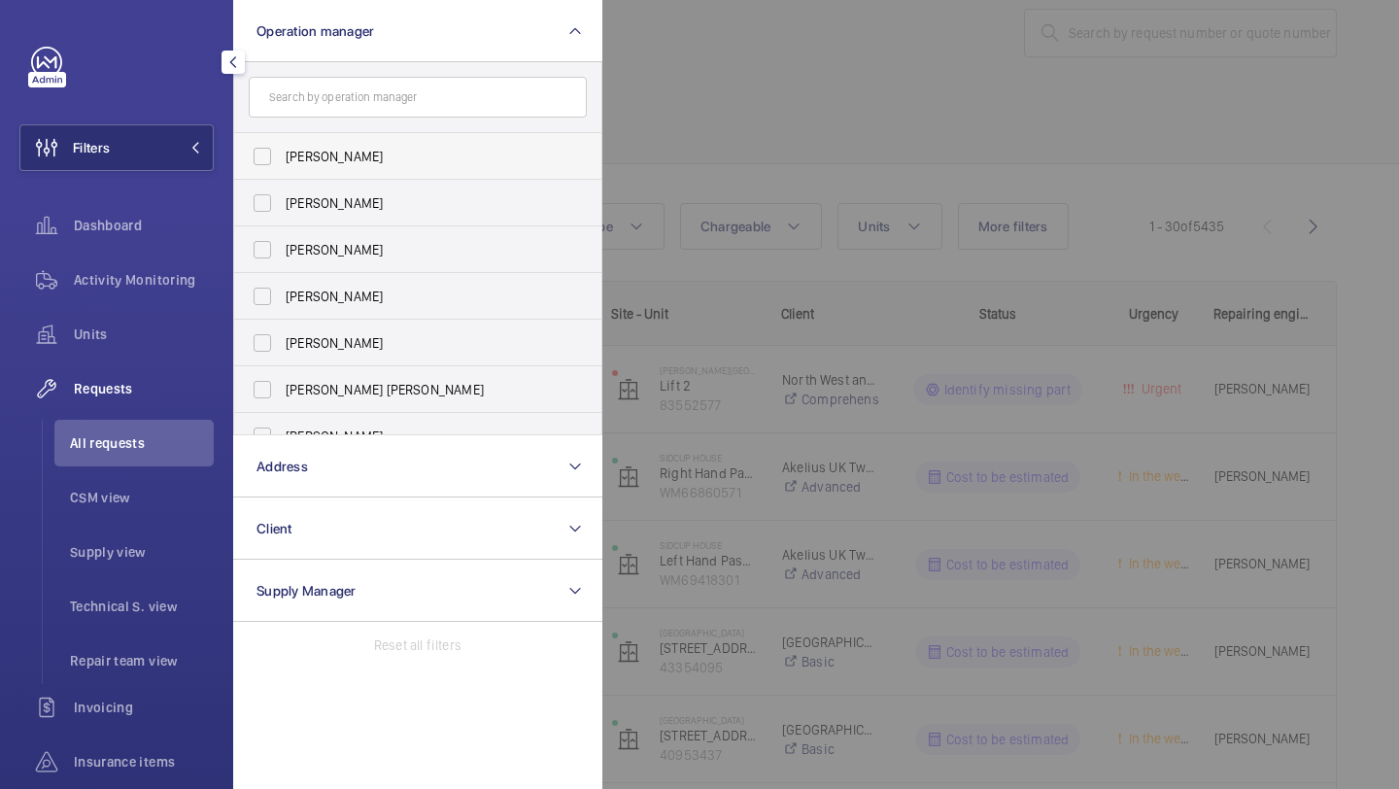
click at [328, 147] on span "[PERSON_NAME]" at bounding box center [419, 156] width 267 height 19
click at [282, 147] on input "[PERSON_NAME]" at bounding box center [262, 156] width 39 height 39
checkbox input "true"
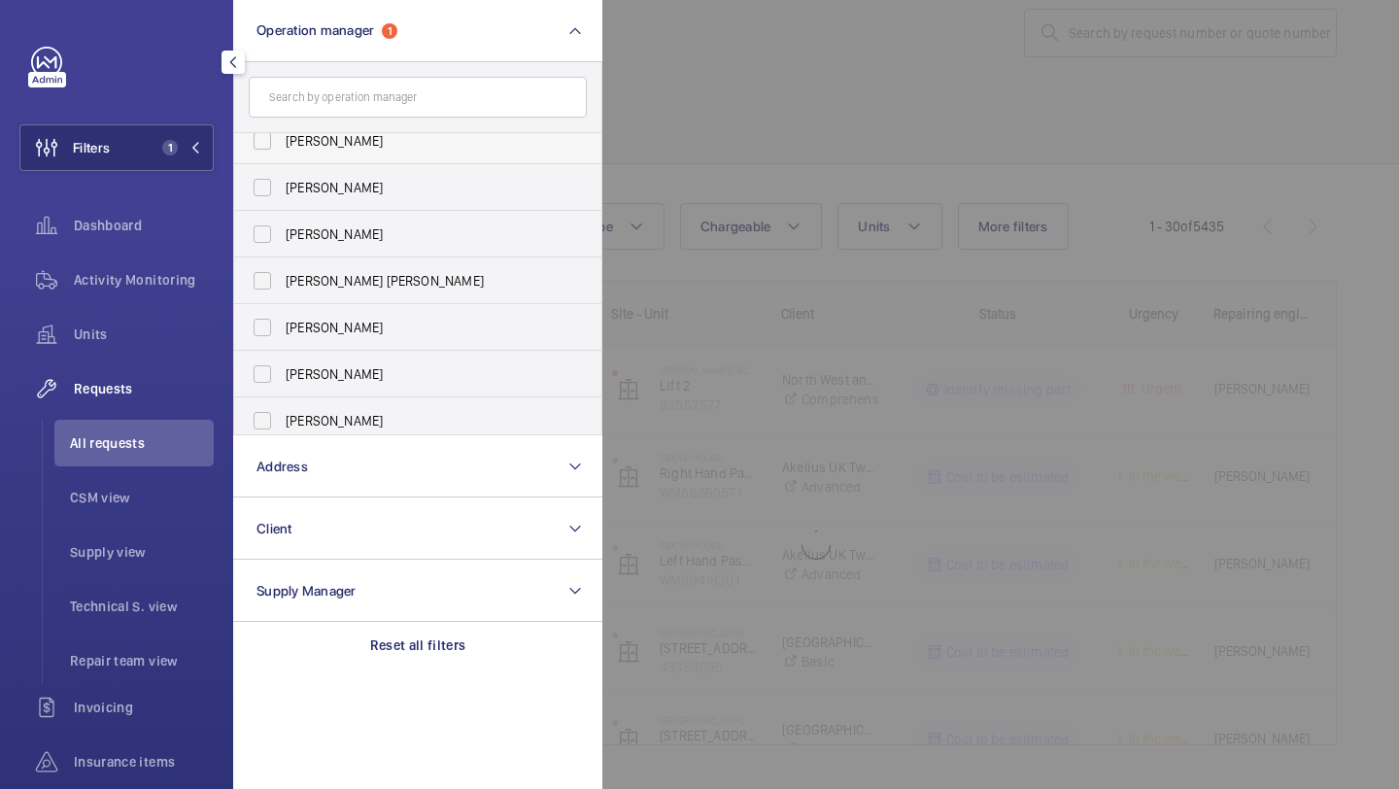
scroll to position [119, 0]
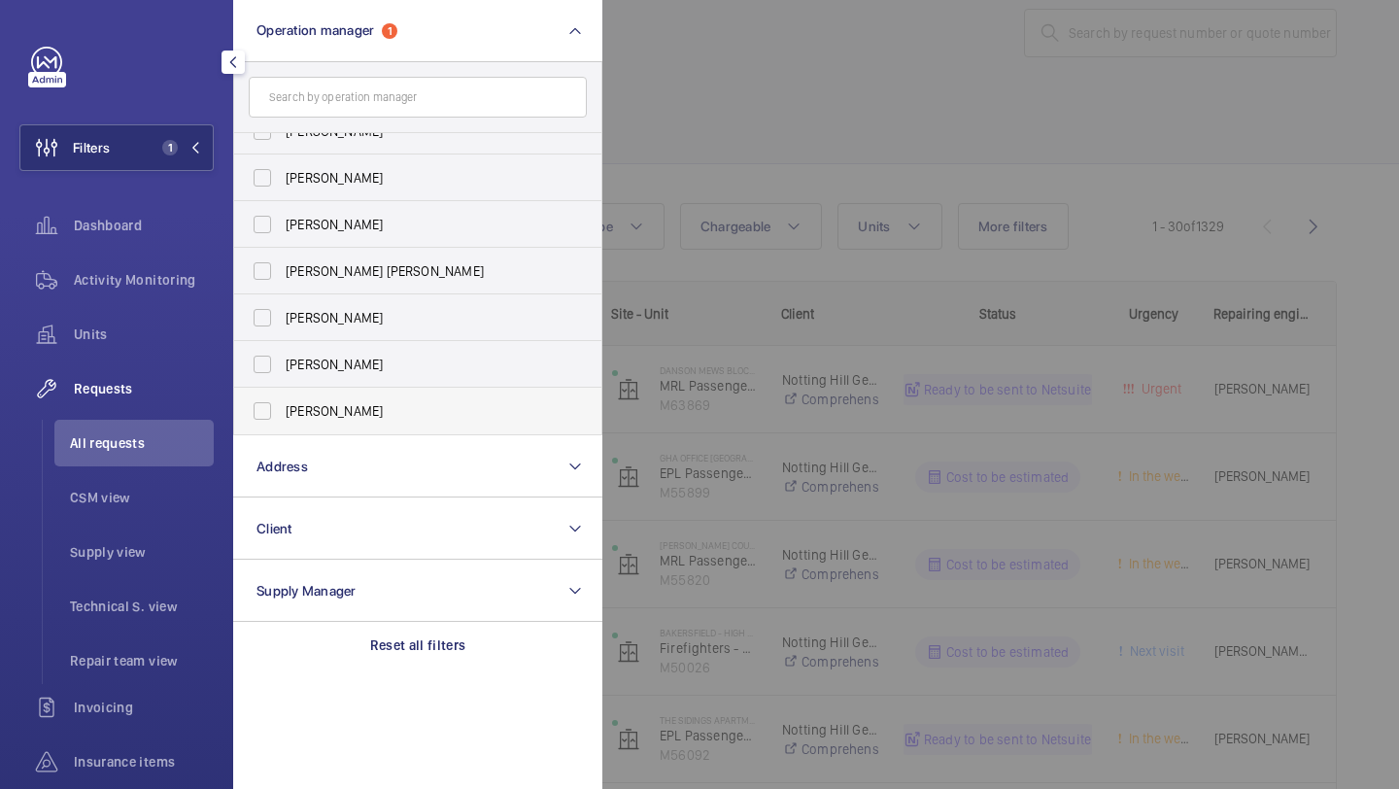
click at [347, 417] on span "[PERSON_NAME]" at bounding box center [419, 410] width 267 height 19
click at [282, 417] on input "[PERSON_NAME]" at bounding box center [262, 411] width 39 height 39
checkbox input "true"
click at [867, 168] on div at bounding box center [1302, 394] width 1399 height 789
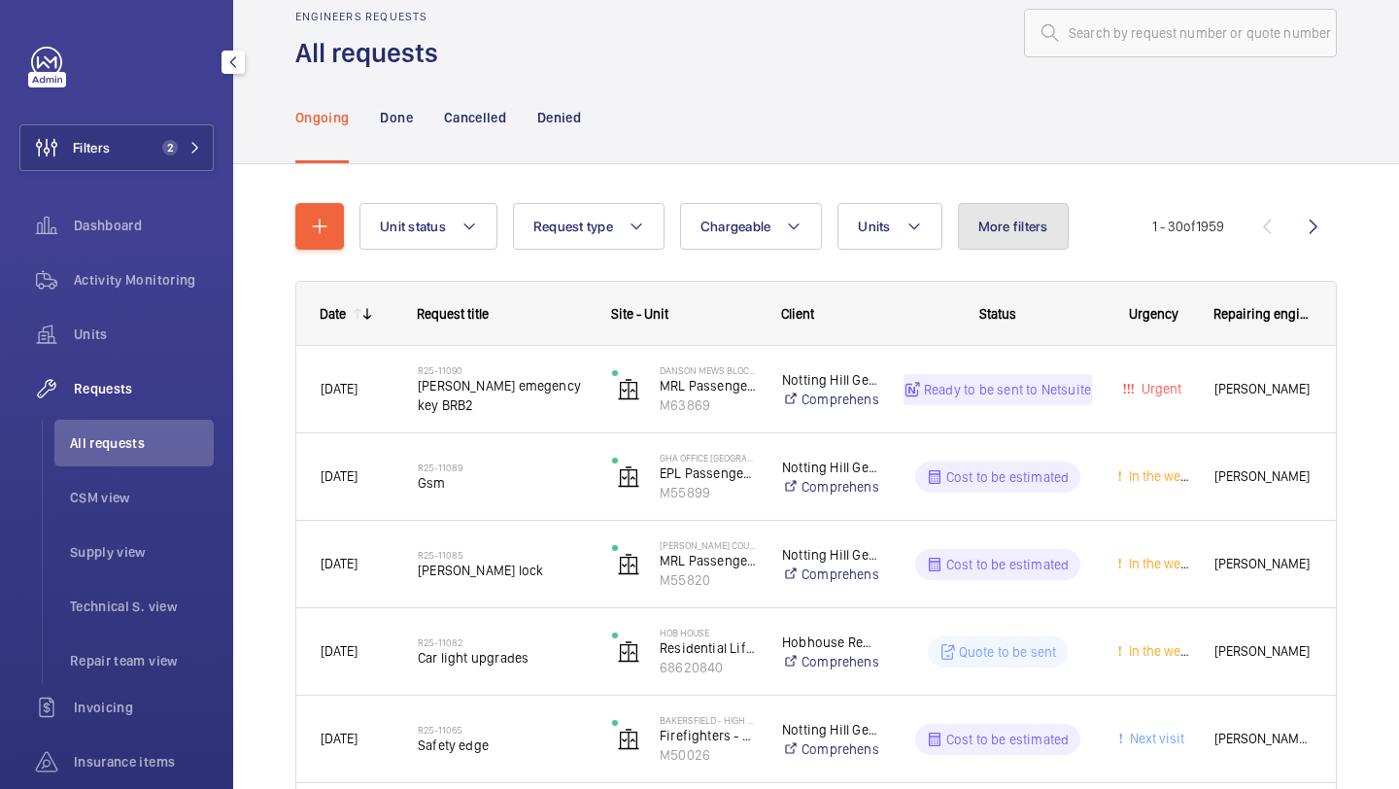
click at [1045, 219] on span "More filters" at bounding box center [1014, 227] width 70 height 16
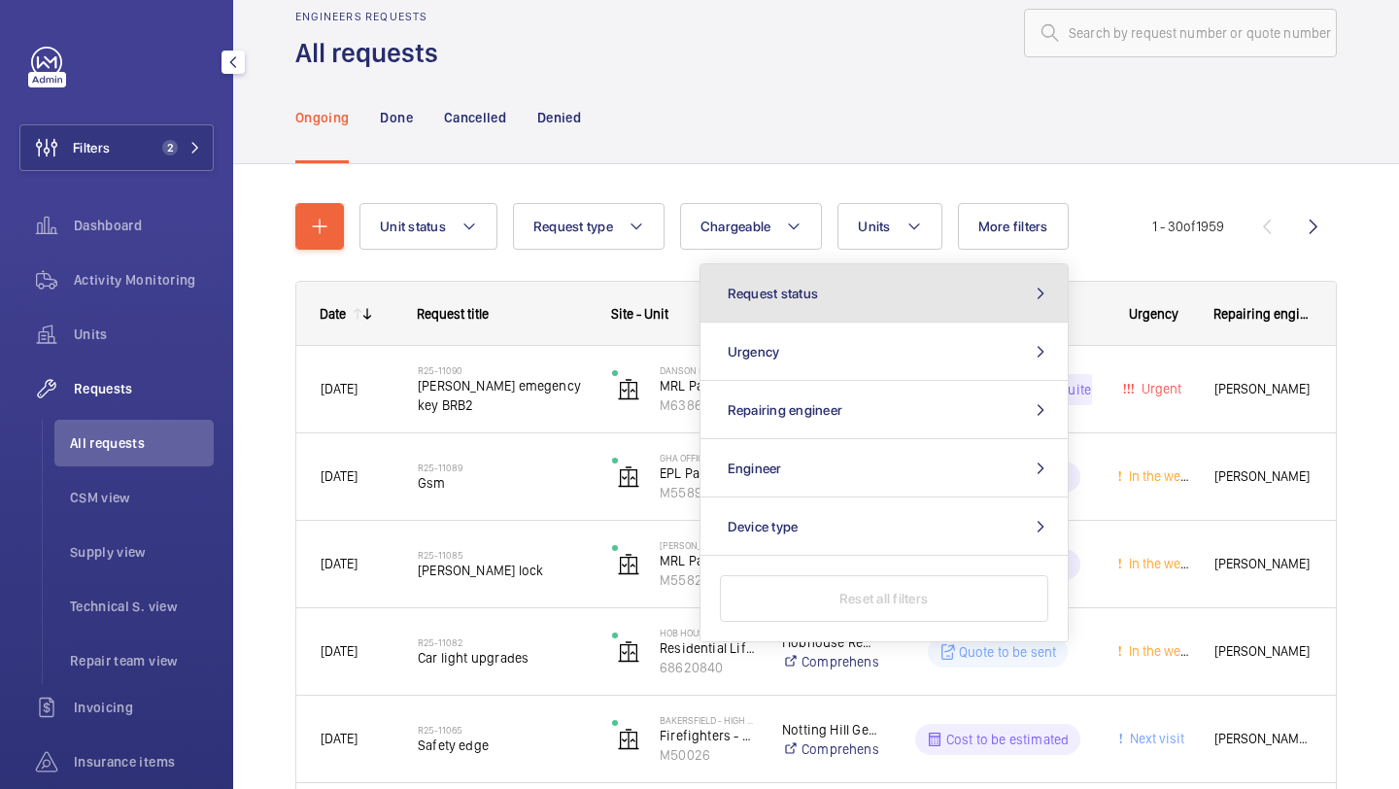
click at [907, 274] on button "Request status" at bounding box center [884, 293] width 367 height 58
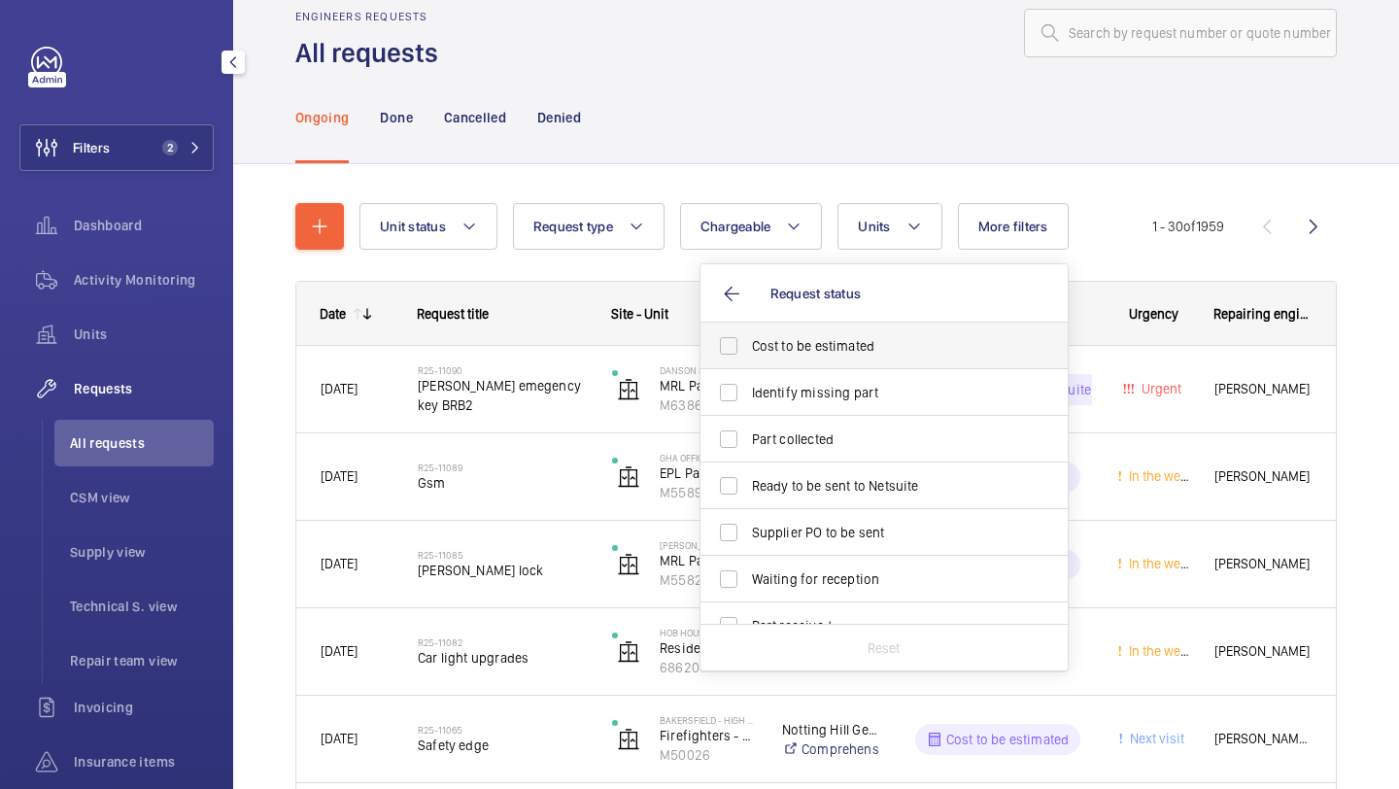
click at [841, 328] on label "Cost to be estimated" at bounding box center [870, 346] width 338 height 47
click at [748, 328] on input "Cost to be estimated" at bounding box center [728, 346] width 39 height 39
checkbox input "true"
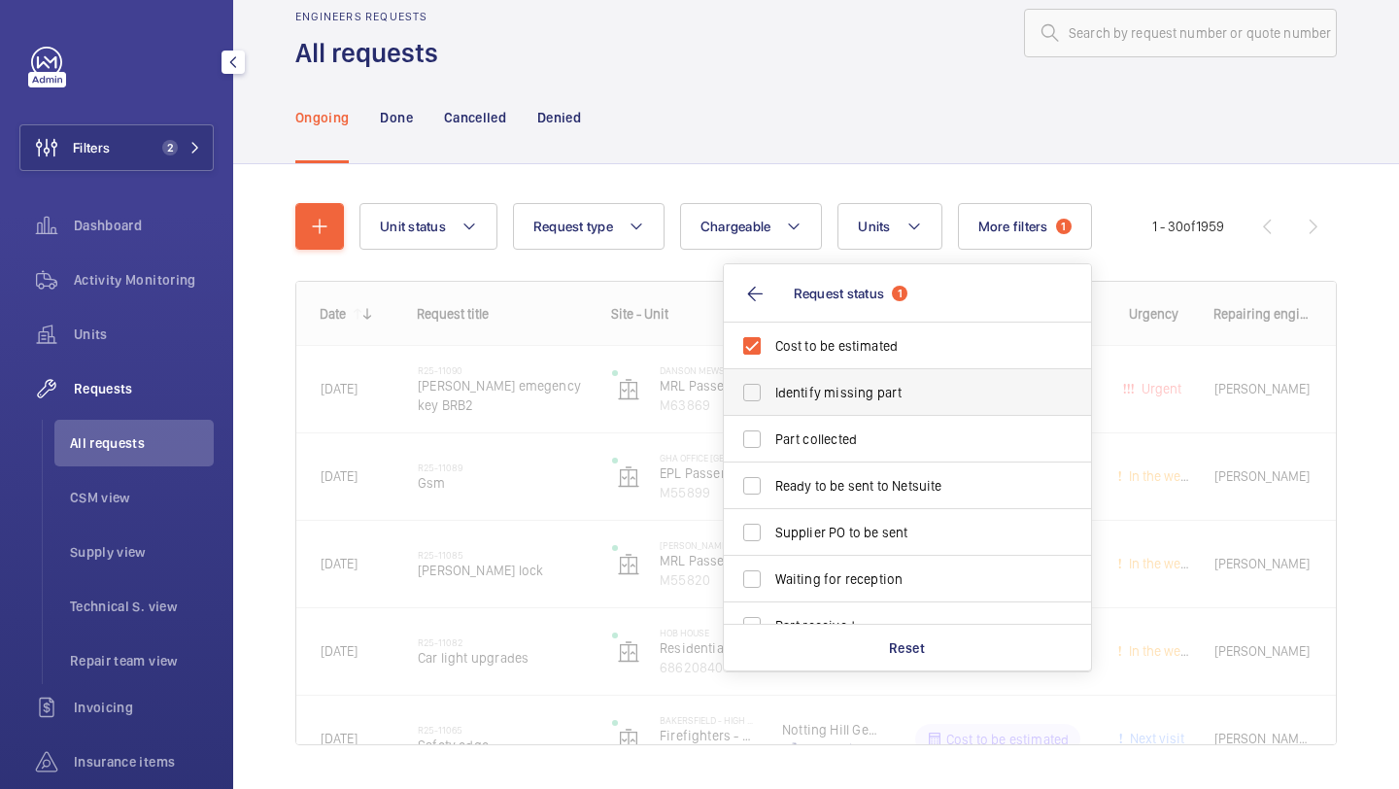
click at [830, 384] on span "Identify missing part" at bounding box center [908, 392] width 267 height 19
click at [772, 384] on input "Identify missing part" at bounding box center [752, 392] width 39 height 39
checkbox input "true"
click at [829, 499] on label "Ready to be sent to Netsuite" at bounding box center [893, 486] width 338 height 47
click at [772, 499] on input "Ready to be sent to Netsuite" at bounding box center [752, 485] width 39 height 39
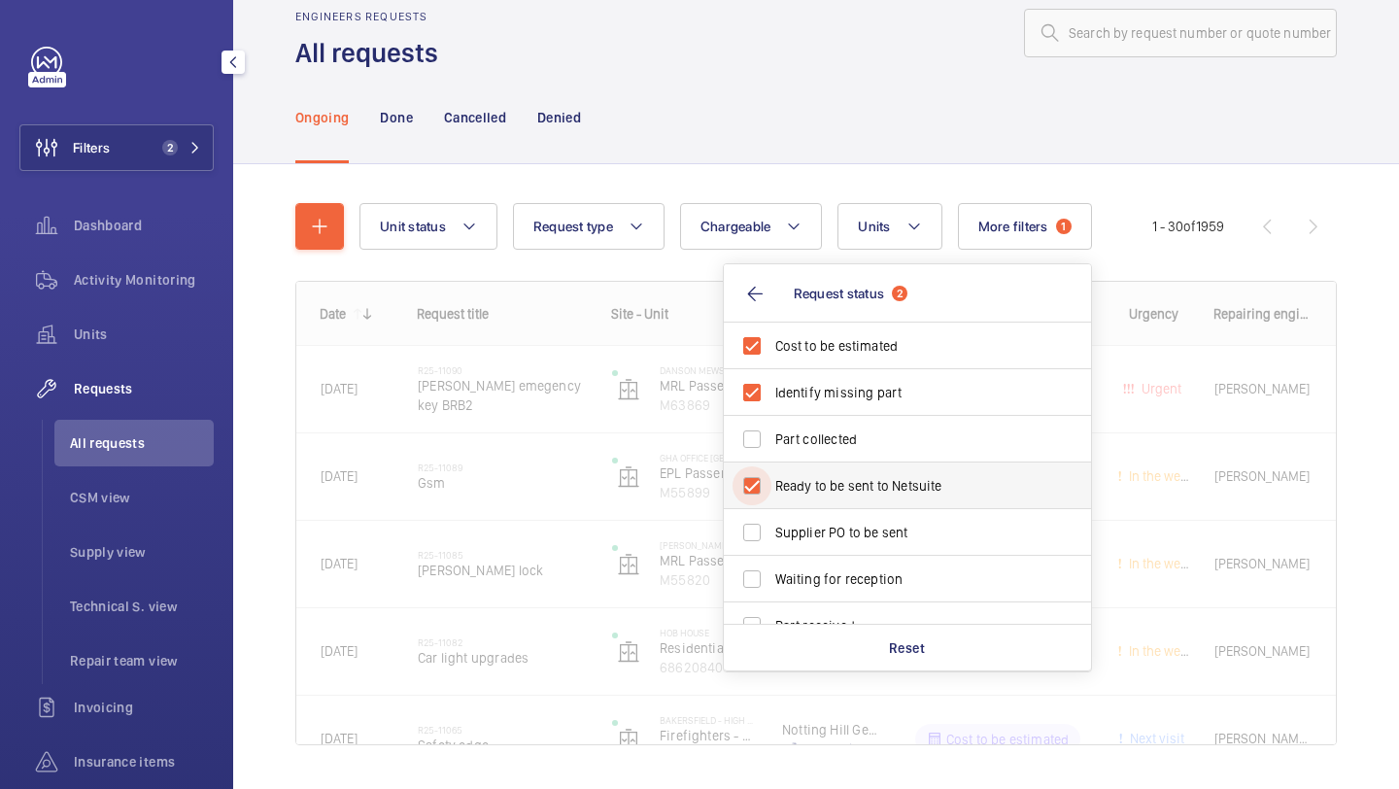
checkbox input "true"
click at [829, 538] on span "Supplier PO to be sent" at bounding box center [908, 532] width 267 height 19
click at [772, 538] on input "Supplier PO to be sent" at bounding box center [752, 532] width 39 height 39
checkbox input "true"
click at [823, 62] on div "Engineers requests All requests" at bounding box center [816, 40] width 1042 height 61
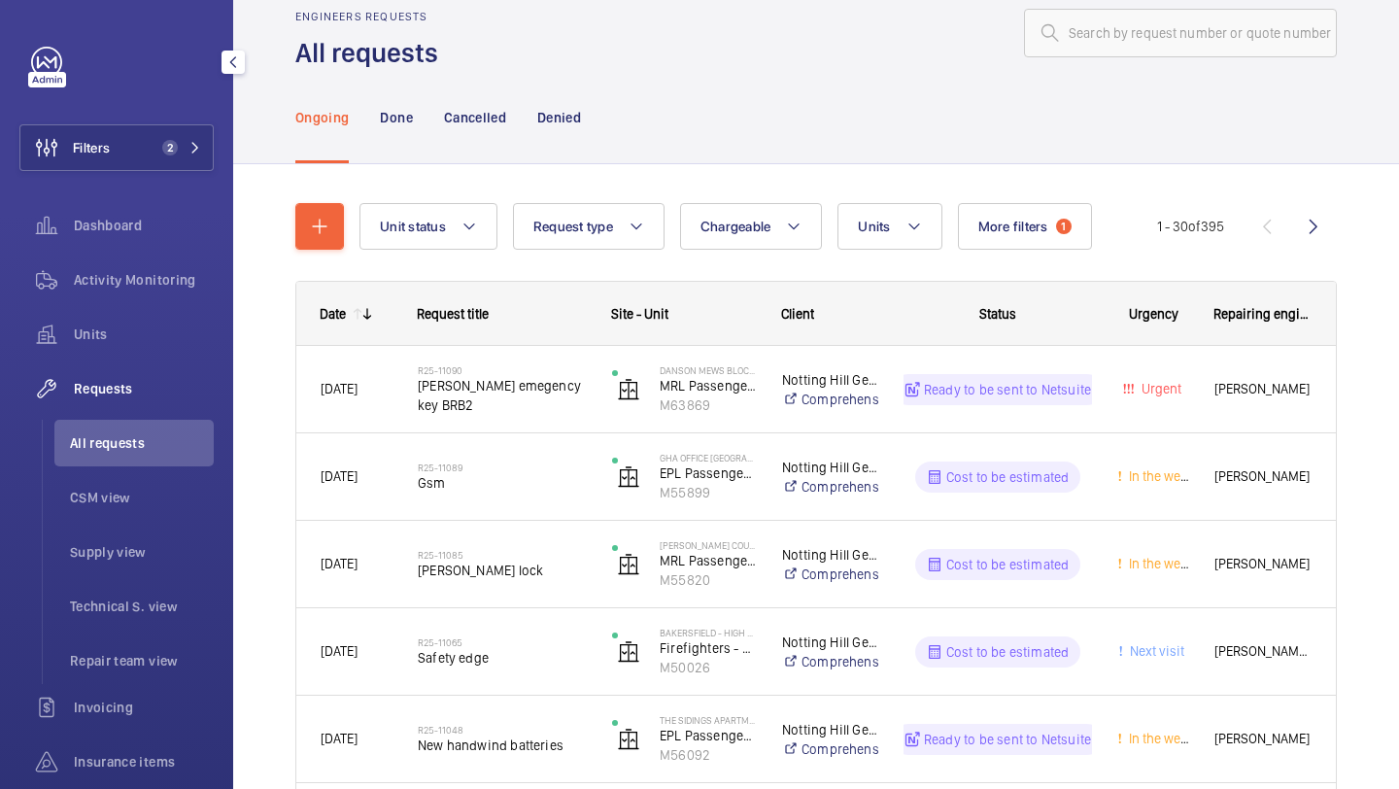
click at [1016, 243] on button "More filters 1" at bounding box center [1025, 226] width 134 height 47
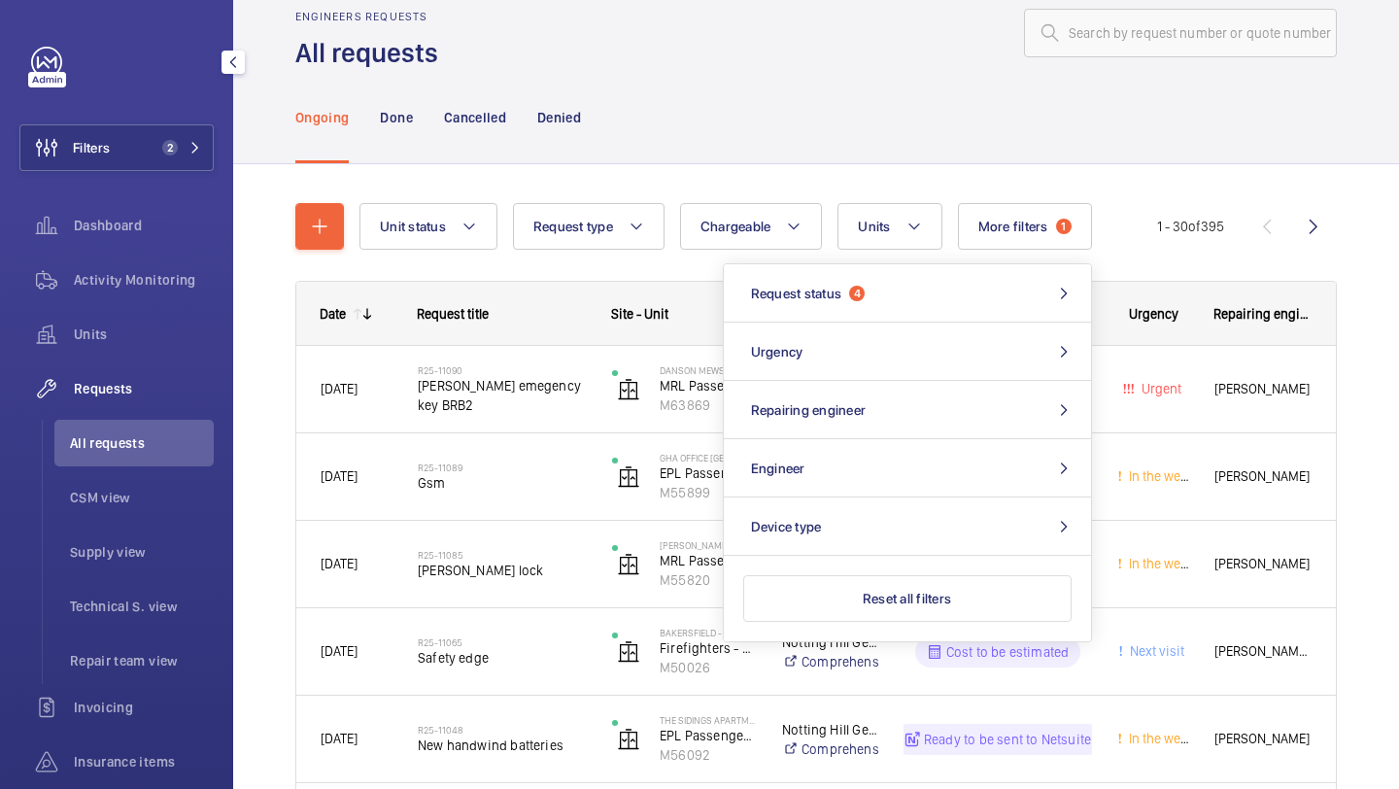
click at [907, 148] on div "Ongoing Done Cancelled Denied" at bounding box center [816, 117] width 1042 height 92
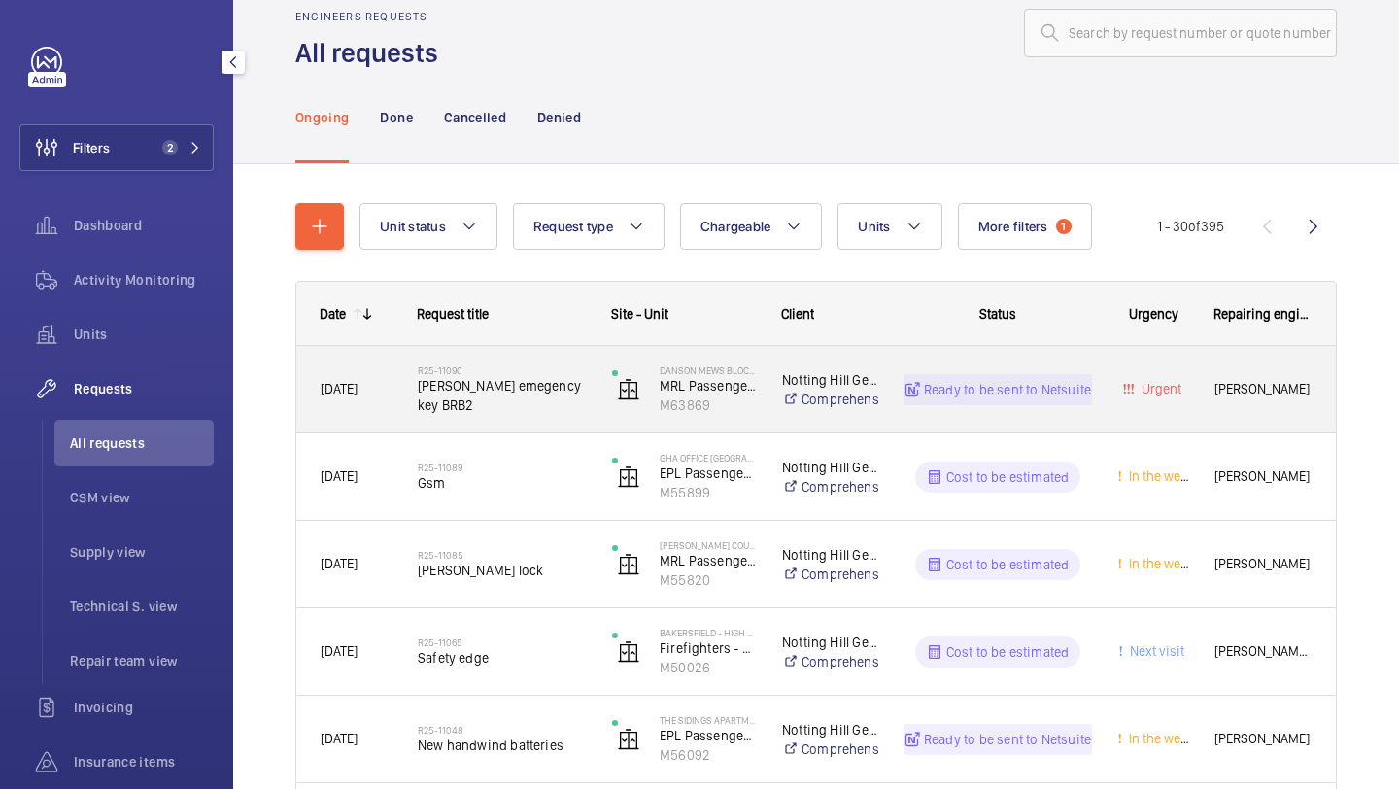
click at [537, 374] on h2 "R25-11090" at bounding box center [502, 370] width 169 height 12
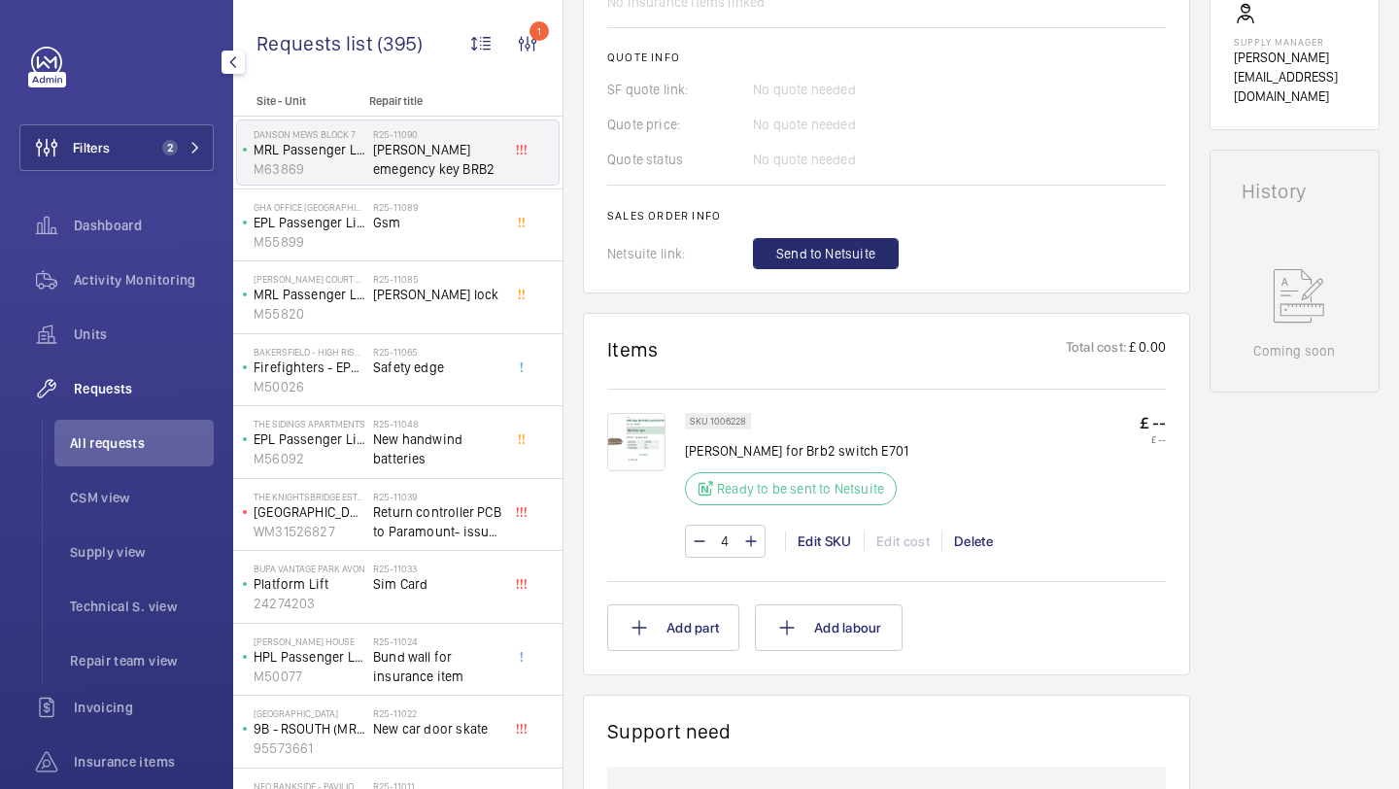
scroll to position [783, 0]
click at [640, 448] on img at bounding box center [636, 442] width 58 height 58
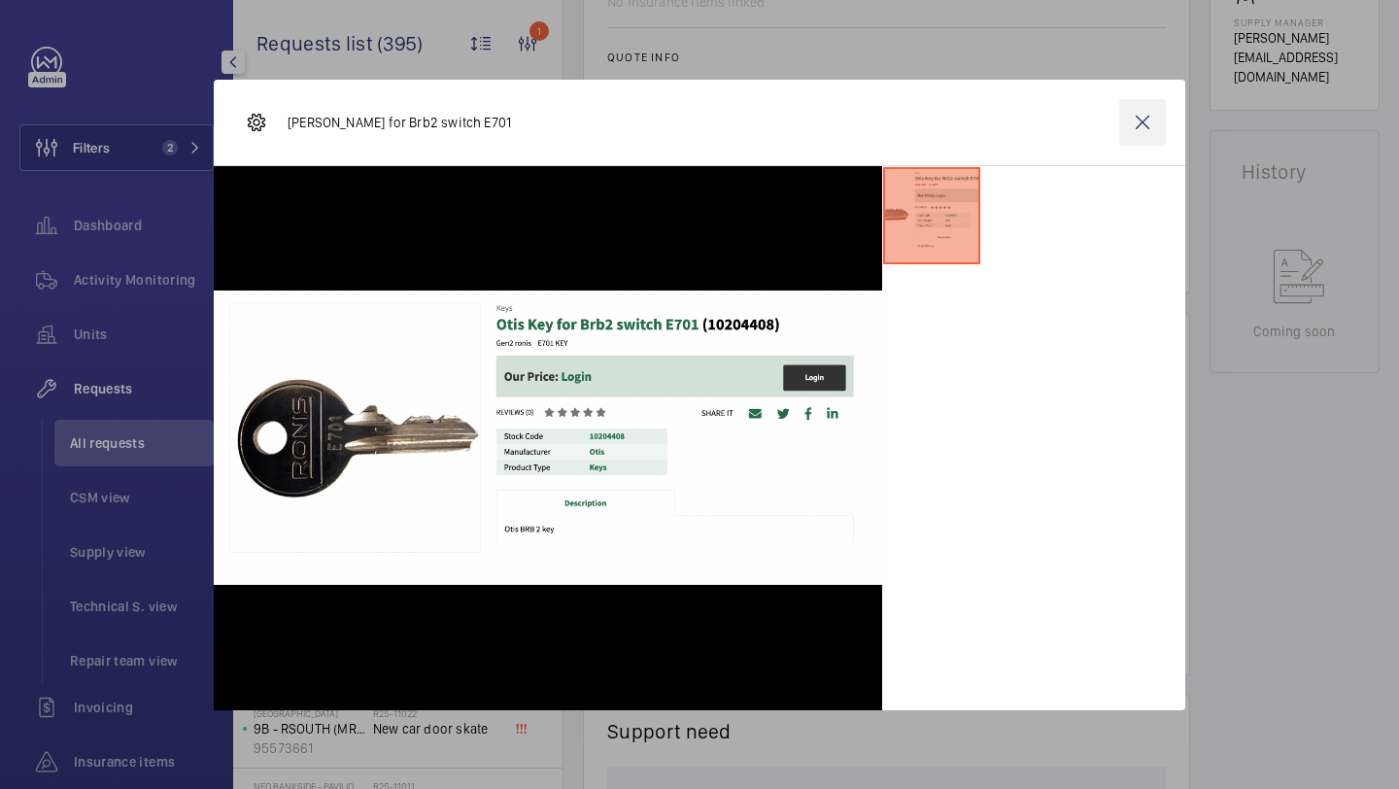
click at [1136, 108] on wm-front-icon-button at bounding box center [1142, 122] width 47 height 47
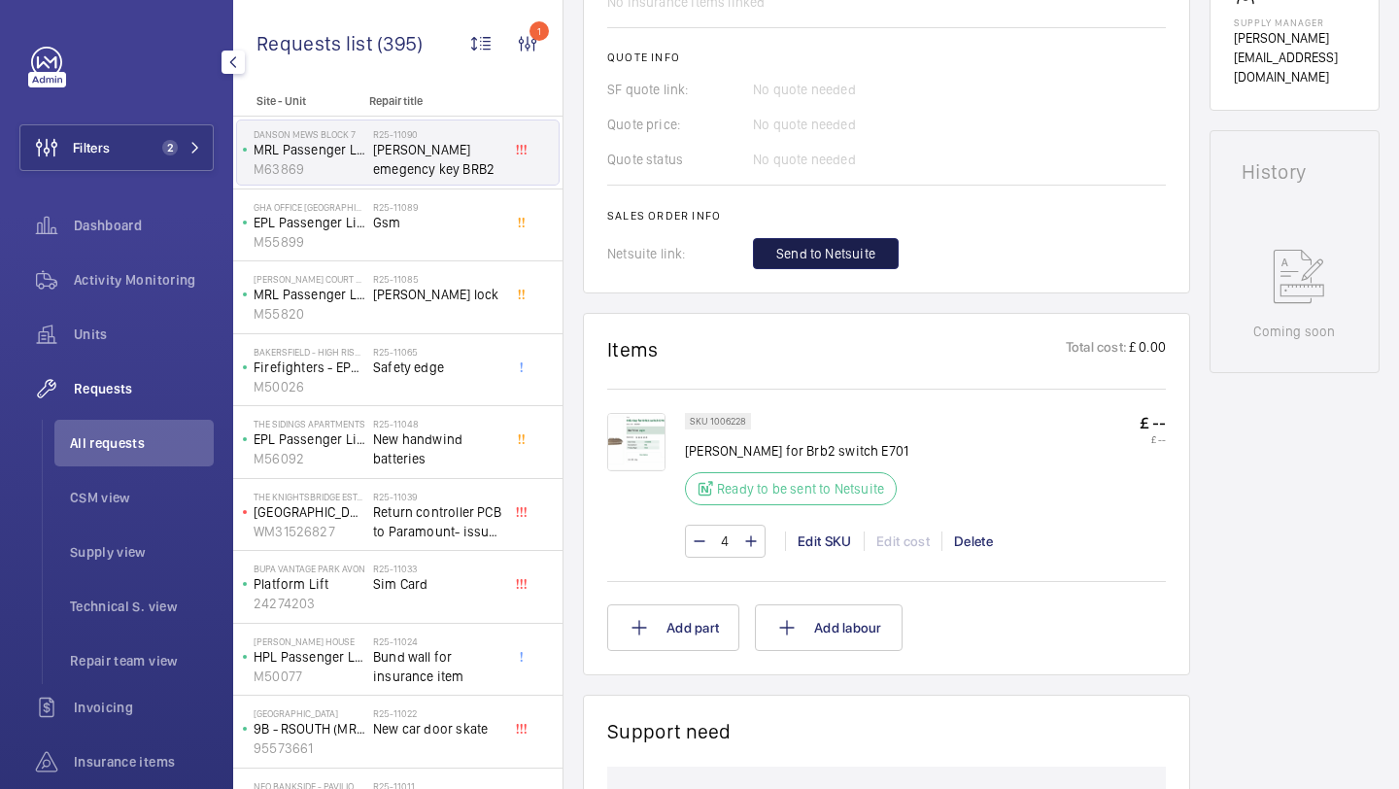
click at [809, 242] on button "Send to Netsuite" at bounding box center [826, 253] width 146 height 31
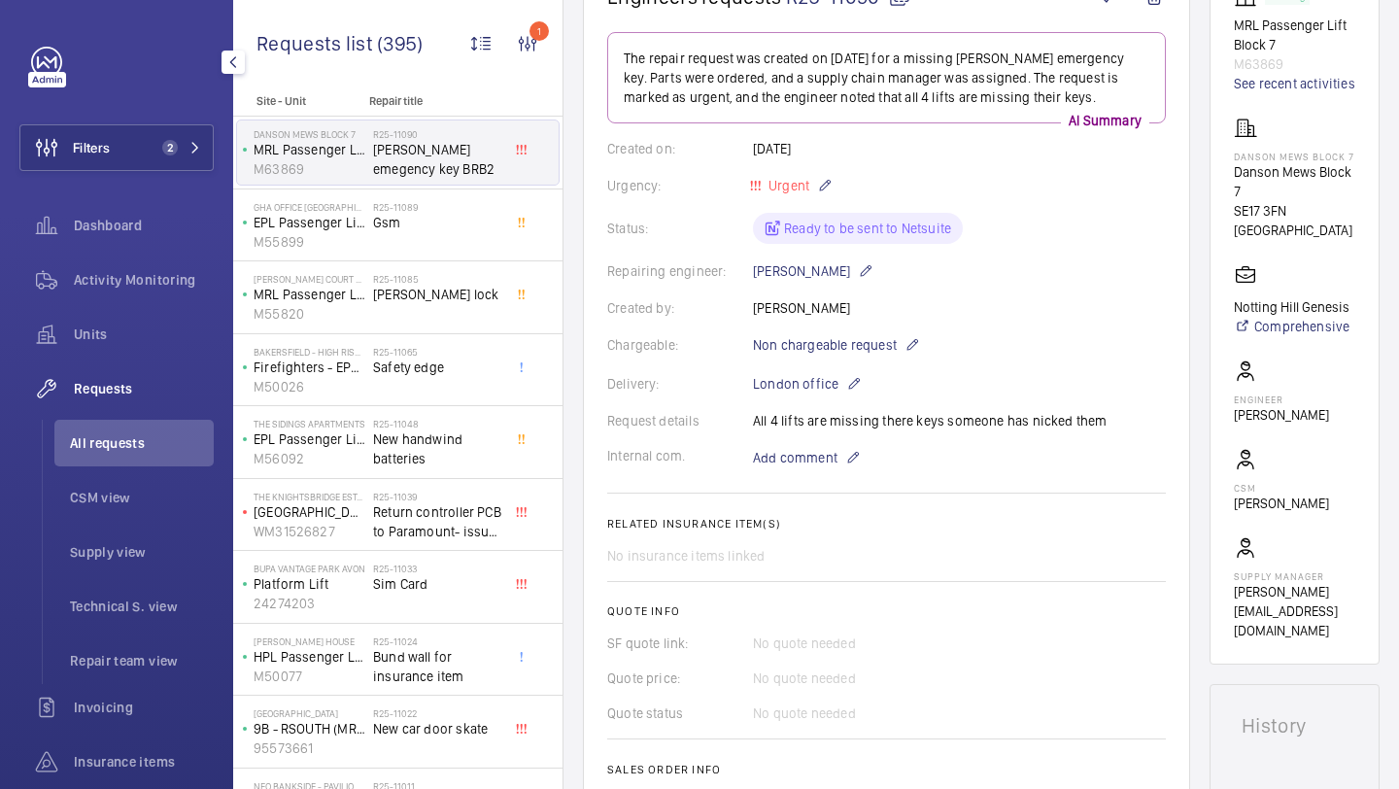
scroll to position [1056, 0]
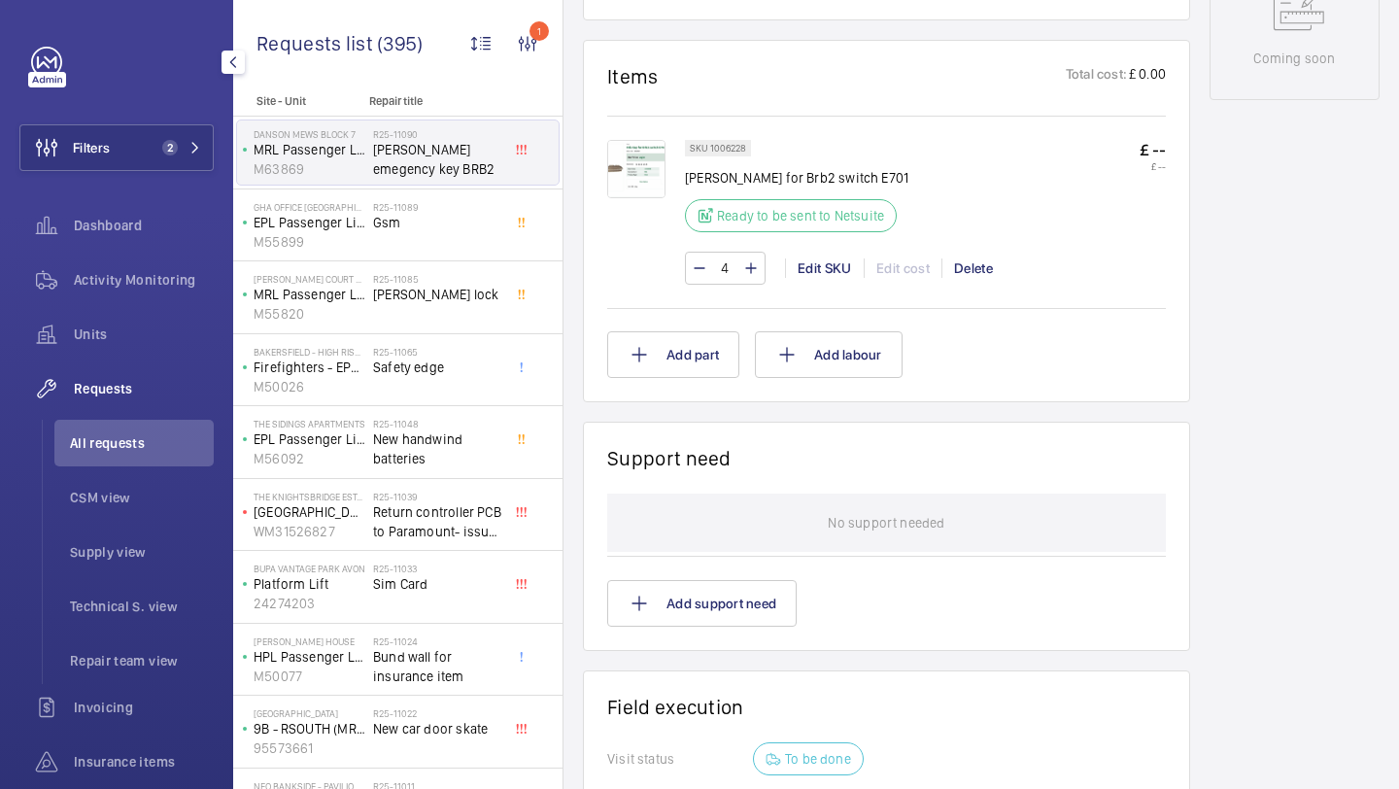
click at [628, 167] on img at bounding box center [636, 169] width 58 height 58
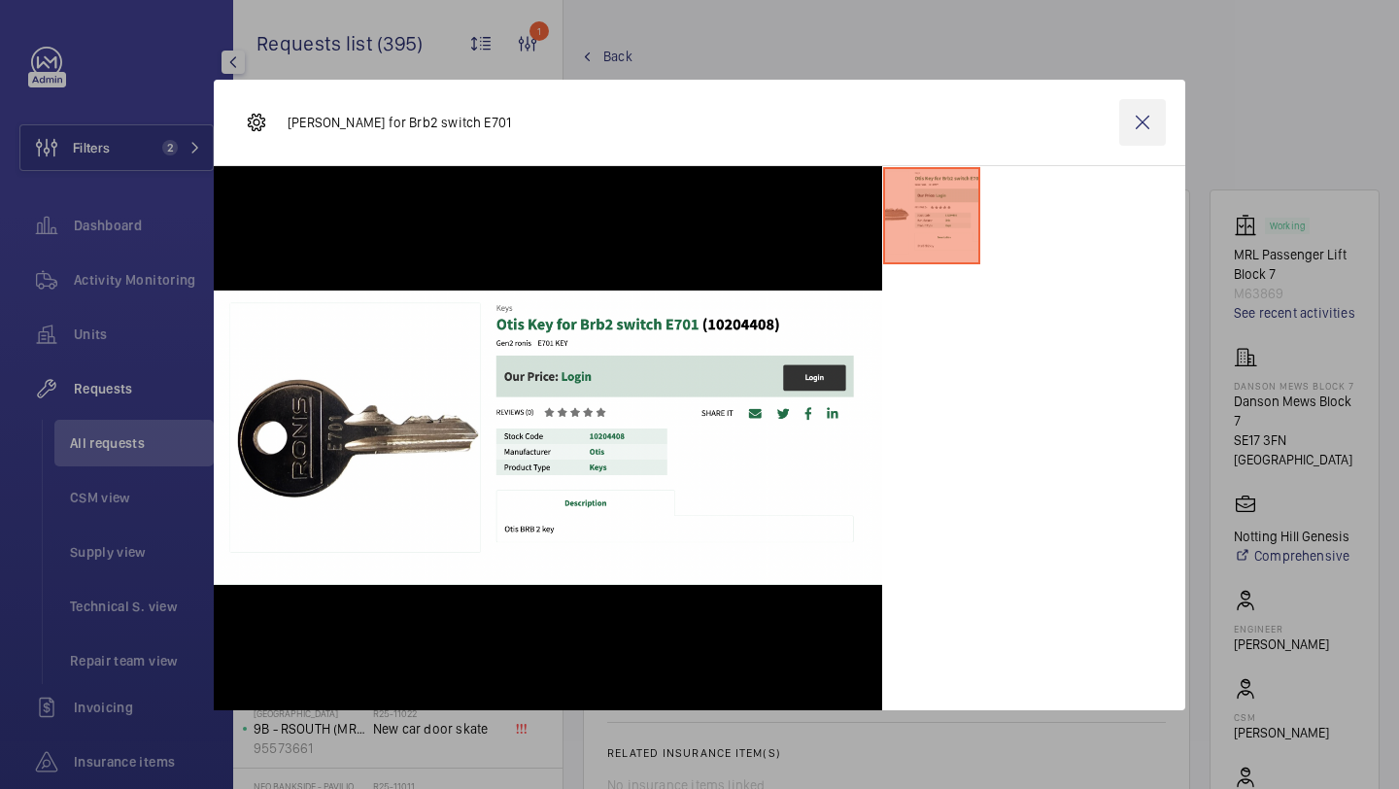
click at [1149, 113] on wm-front-icon-button at bounding box center [1142, 122] width 47 height 47
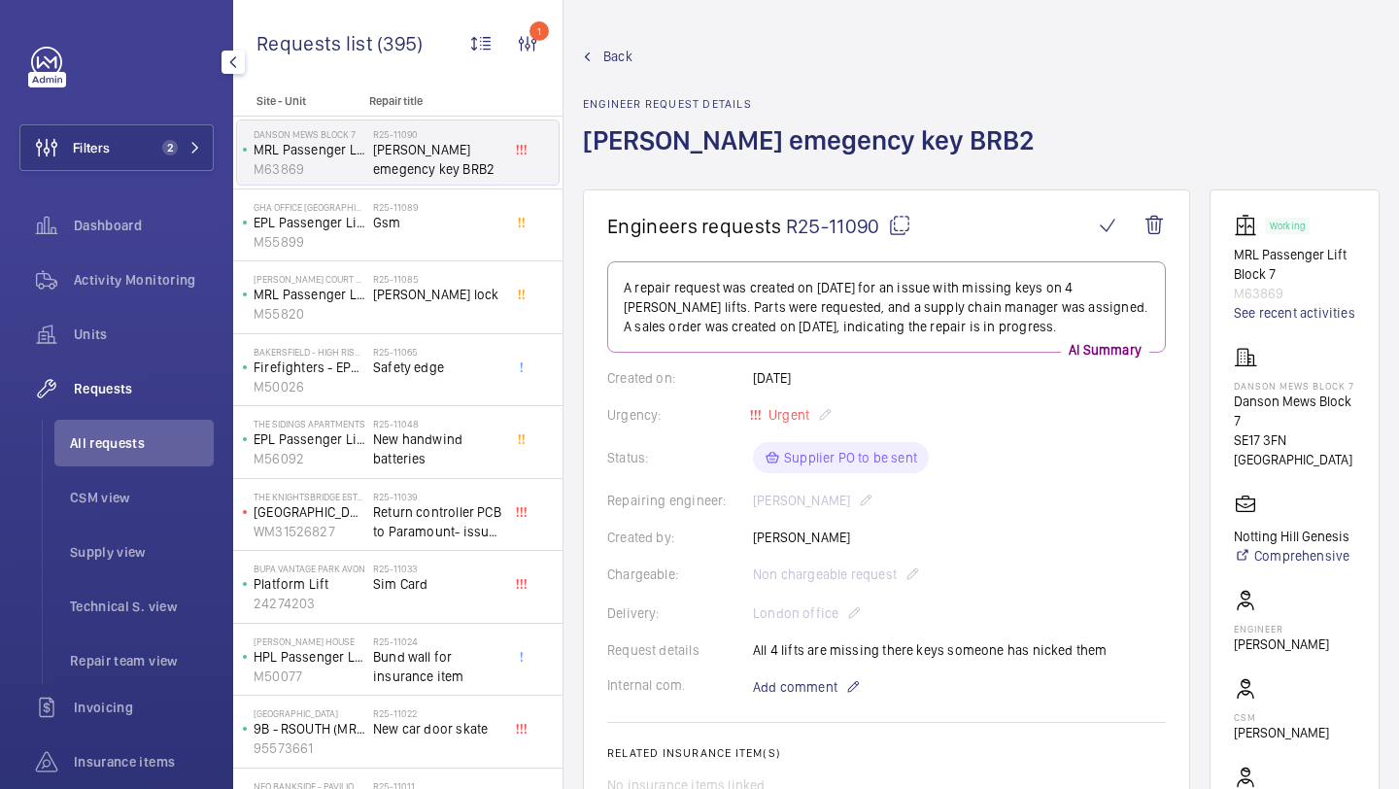
scroll to position [620, 0]
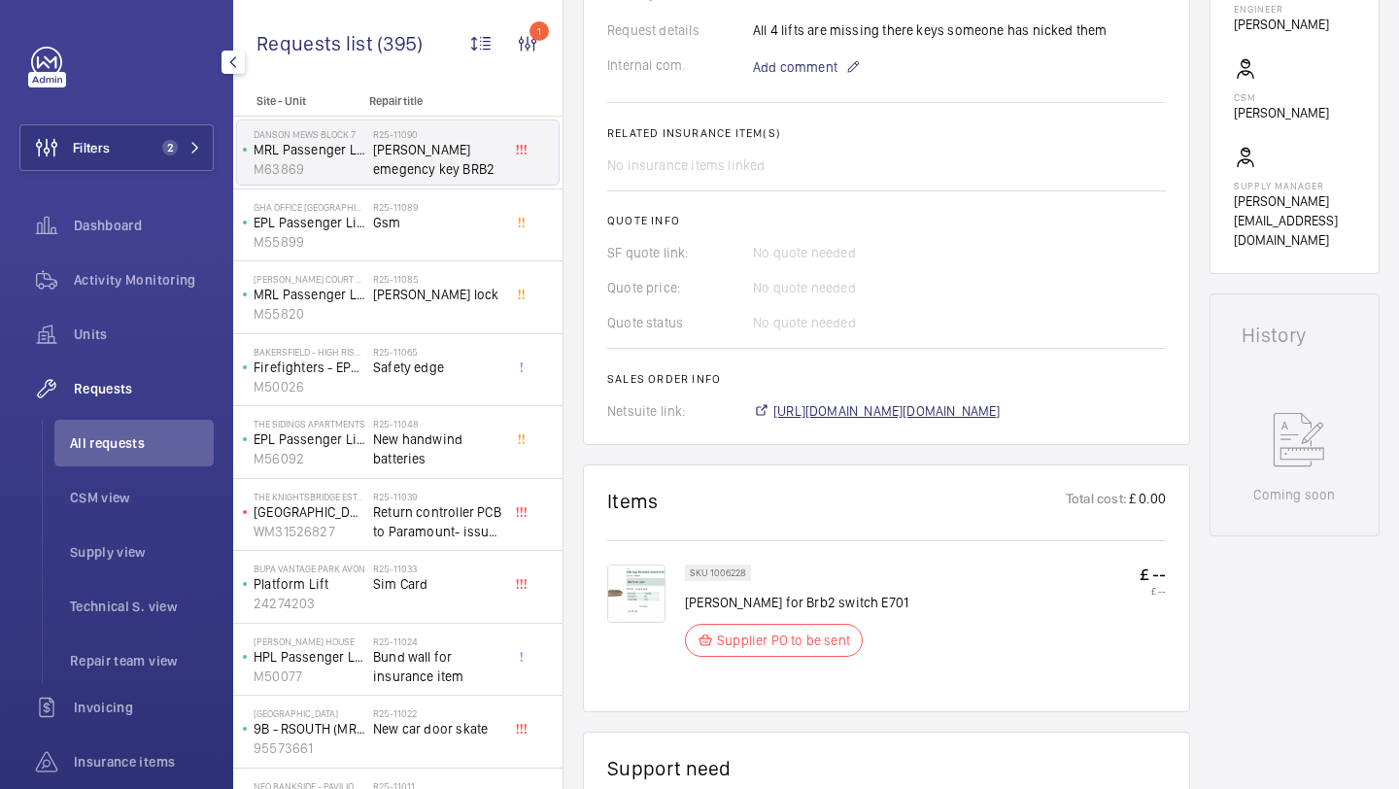
click at [936, 412] on span "https://6461500.app.netsuite.com/app/accounting/transactions/salesord.nl?id=292…" at bounding box center [887, 410] width 227 height 19
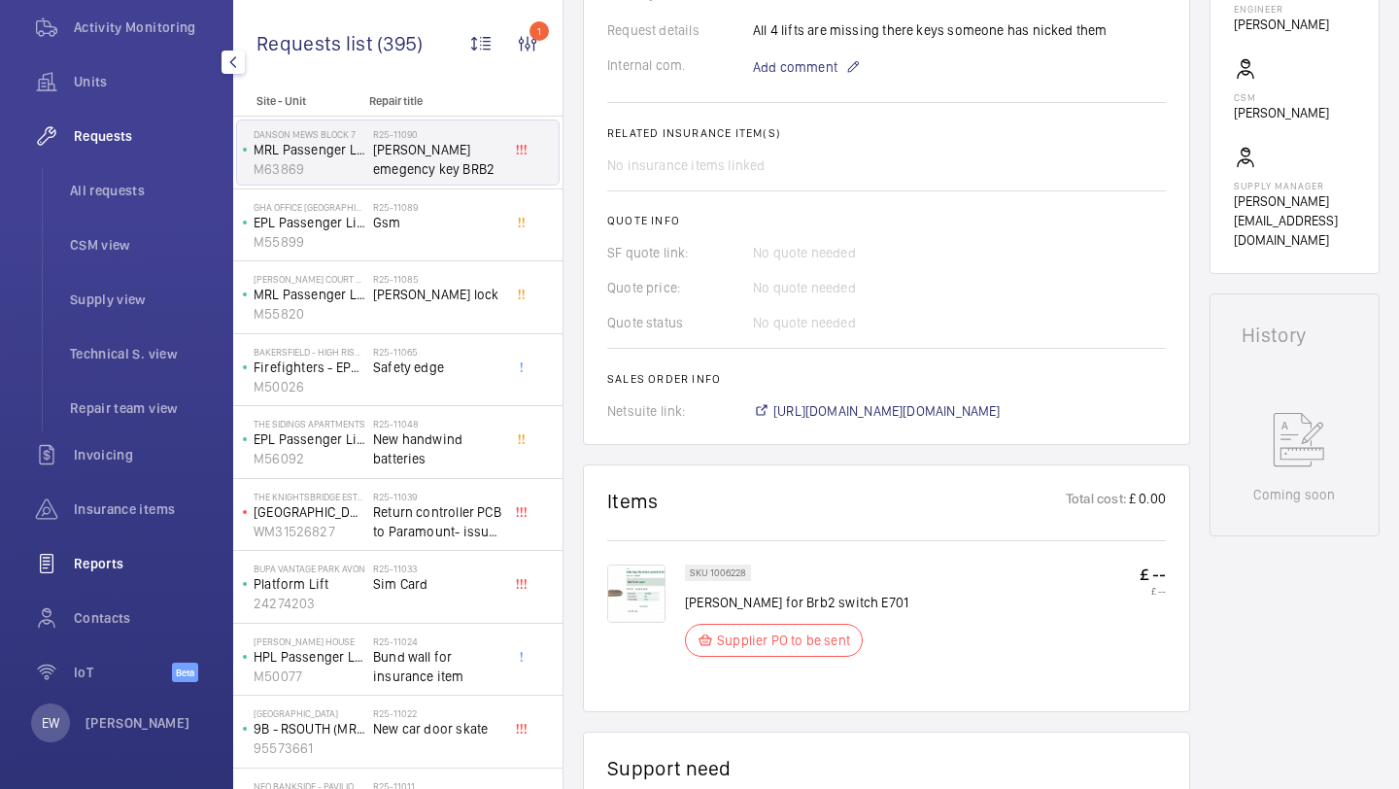
click at [131, 559] on span "Reports" at bounding box center [144, 563] width 140 height 19
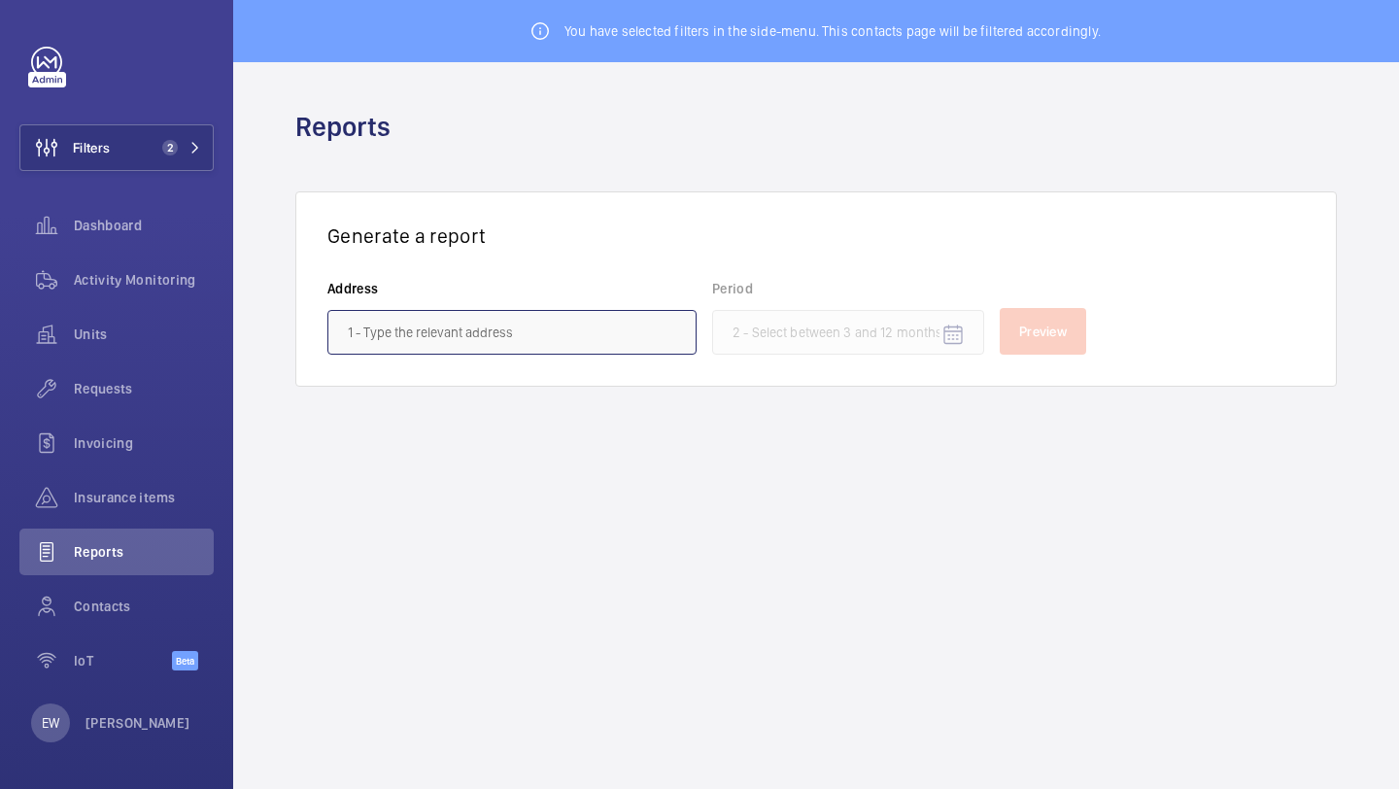
click at [440, 321] on input "text" at bounding box center [511, 332] width 369 height 45
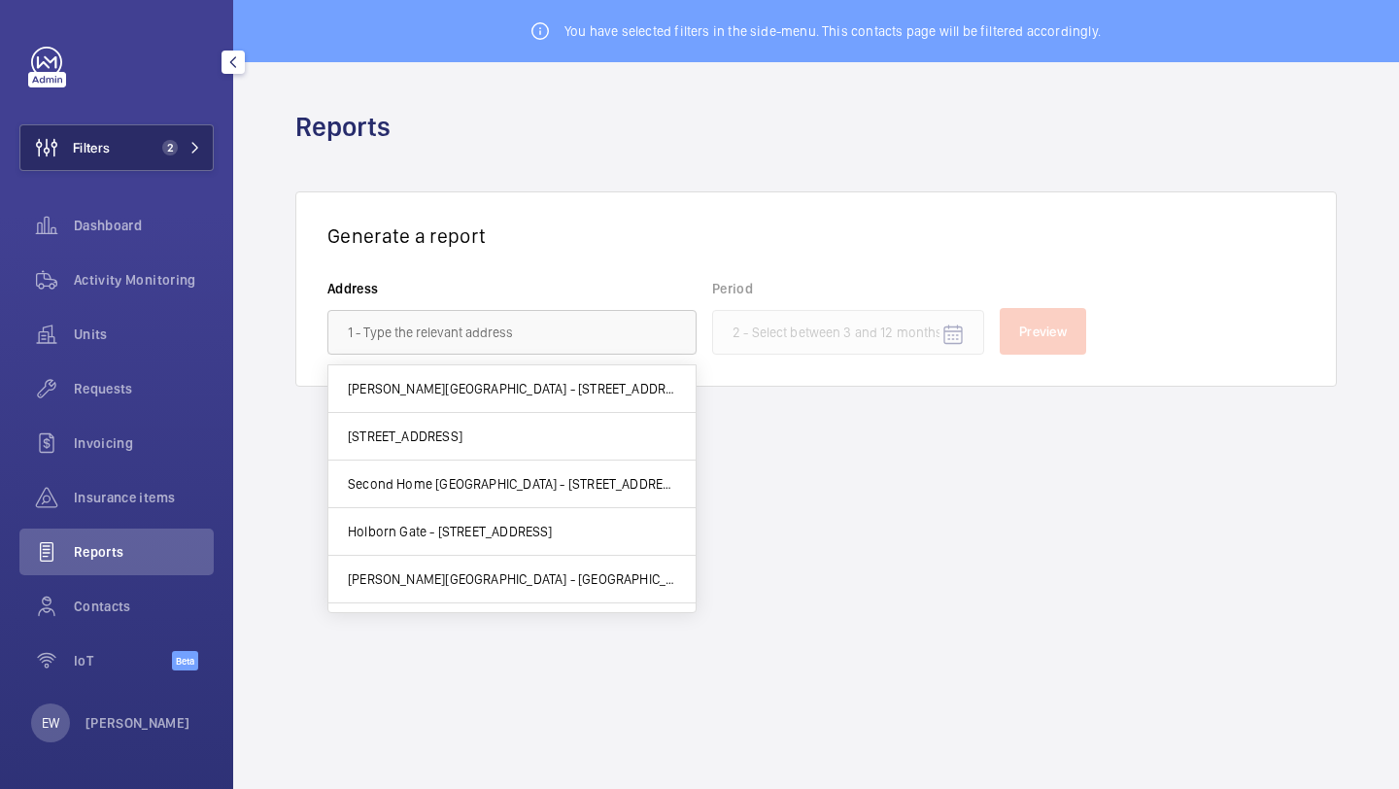
click at [178, 133] on button "Filters 2" at bounding box center [116, 147] width 194 height 47
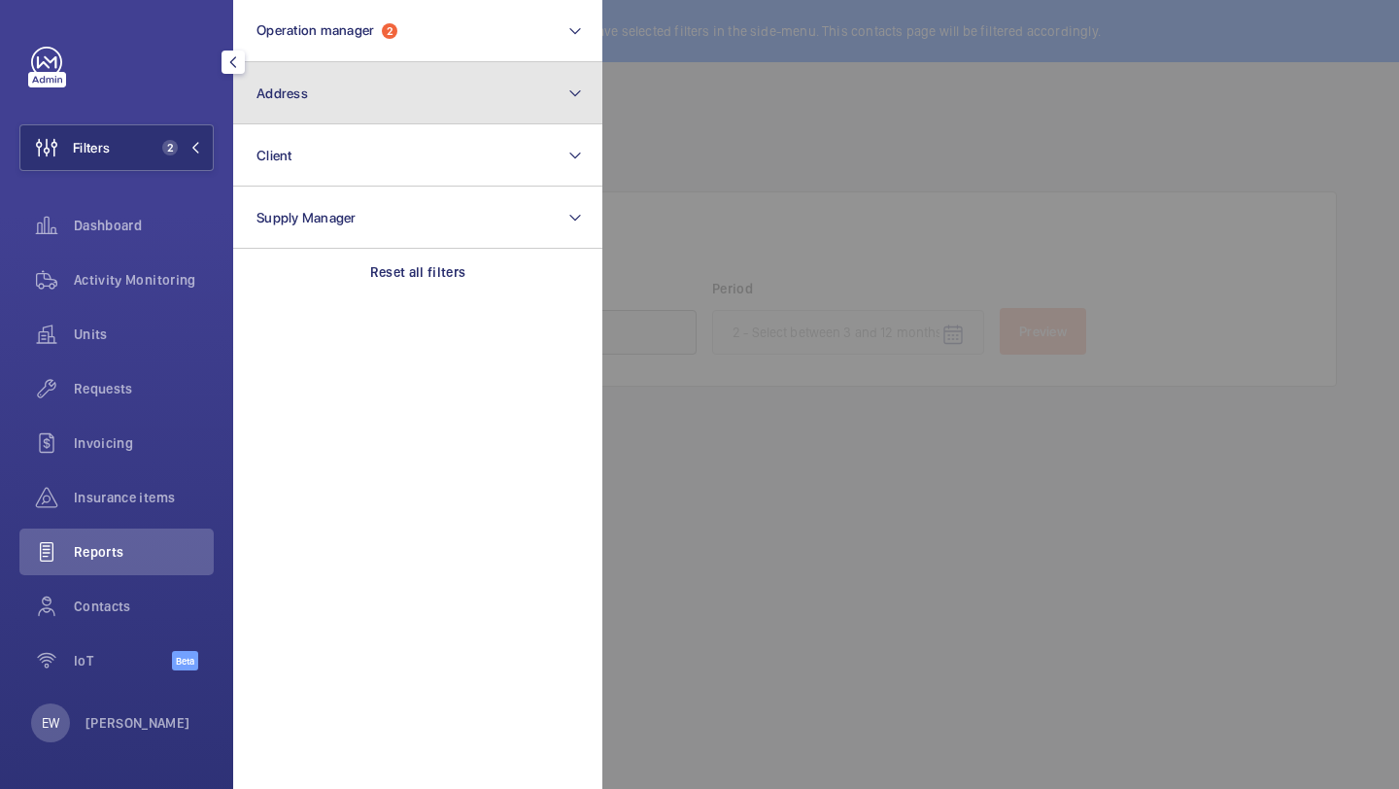
click at [293, 109] on button "Address" at bounding box center [417, 93] width 369 height 62
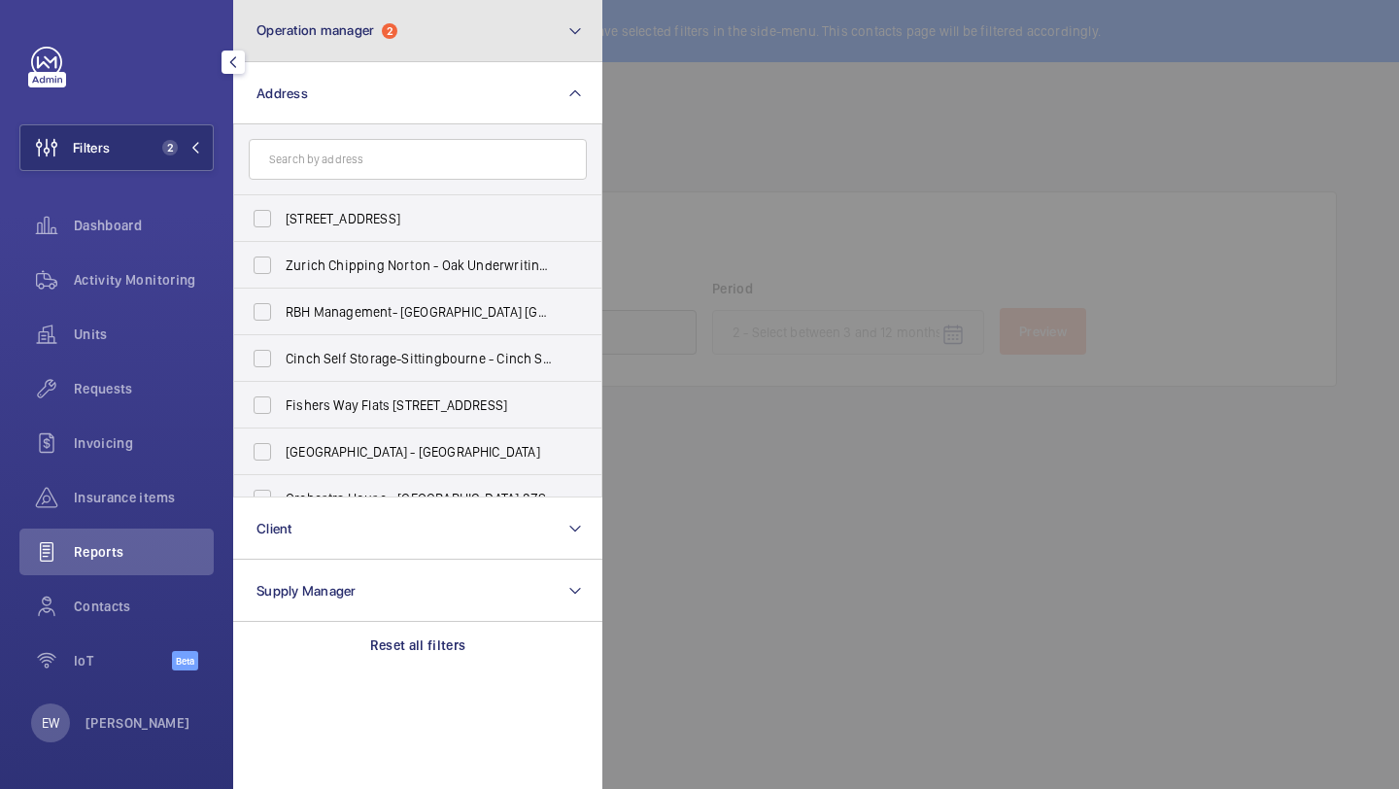
click at [303, 3] on button "Operation manager 2" at bounding box center [417, 31] width 369 height 62
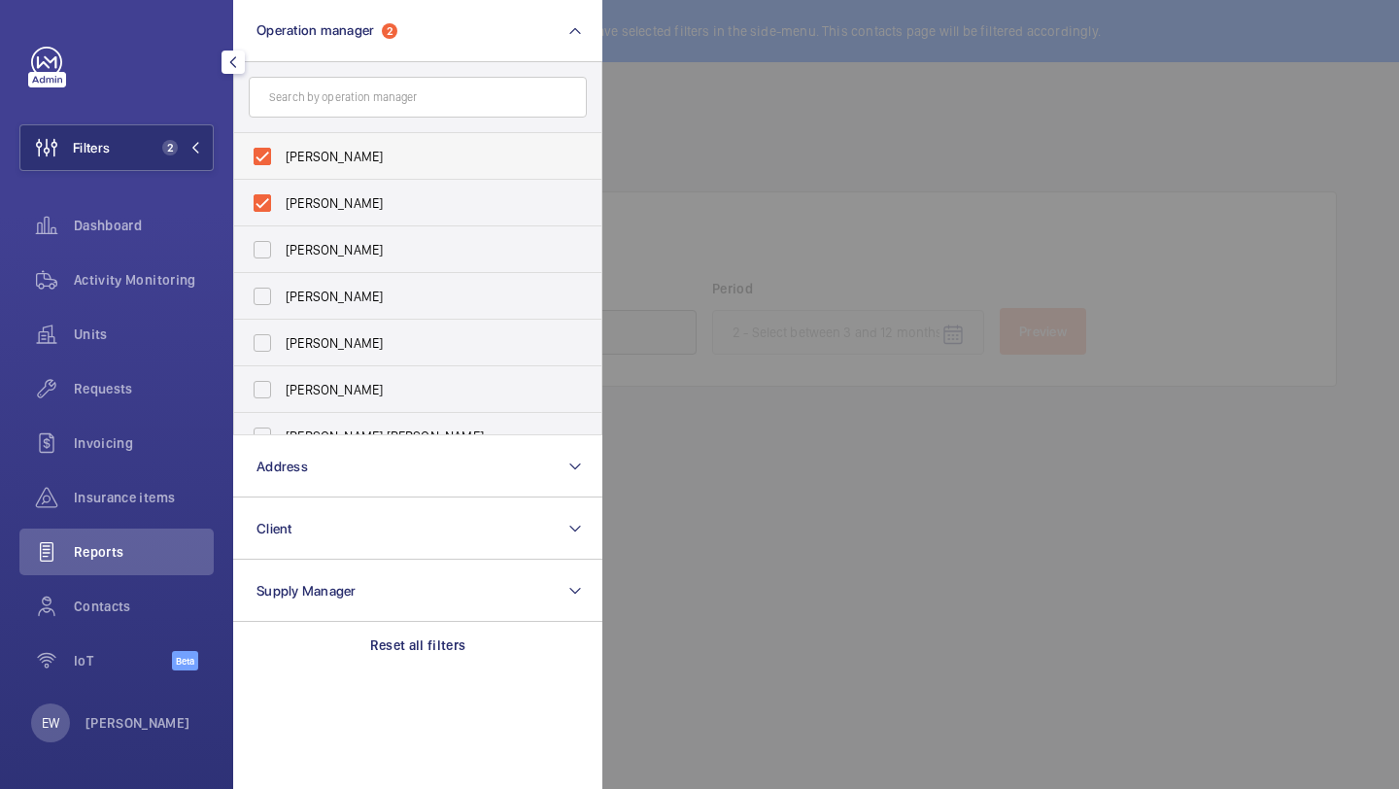
click at [286, 159] on span "[PERSON_NAME]" at bounding box center [419, 156] width 267 height 19
click at [282, 159] on input "[PERSON_NAME]" at bounding box center [262, 156] width 39 height 39
click at [286, 191] on label "[PERSON_NAME]" at bounding box center [403, 203] width 338 height 47
click at [282, 191] on input "[PERSON_NAME]" at bounding box center [262, 203] width 39 height 39
checkbox input "true"
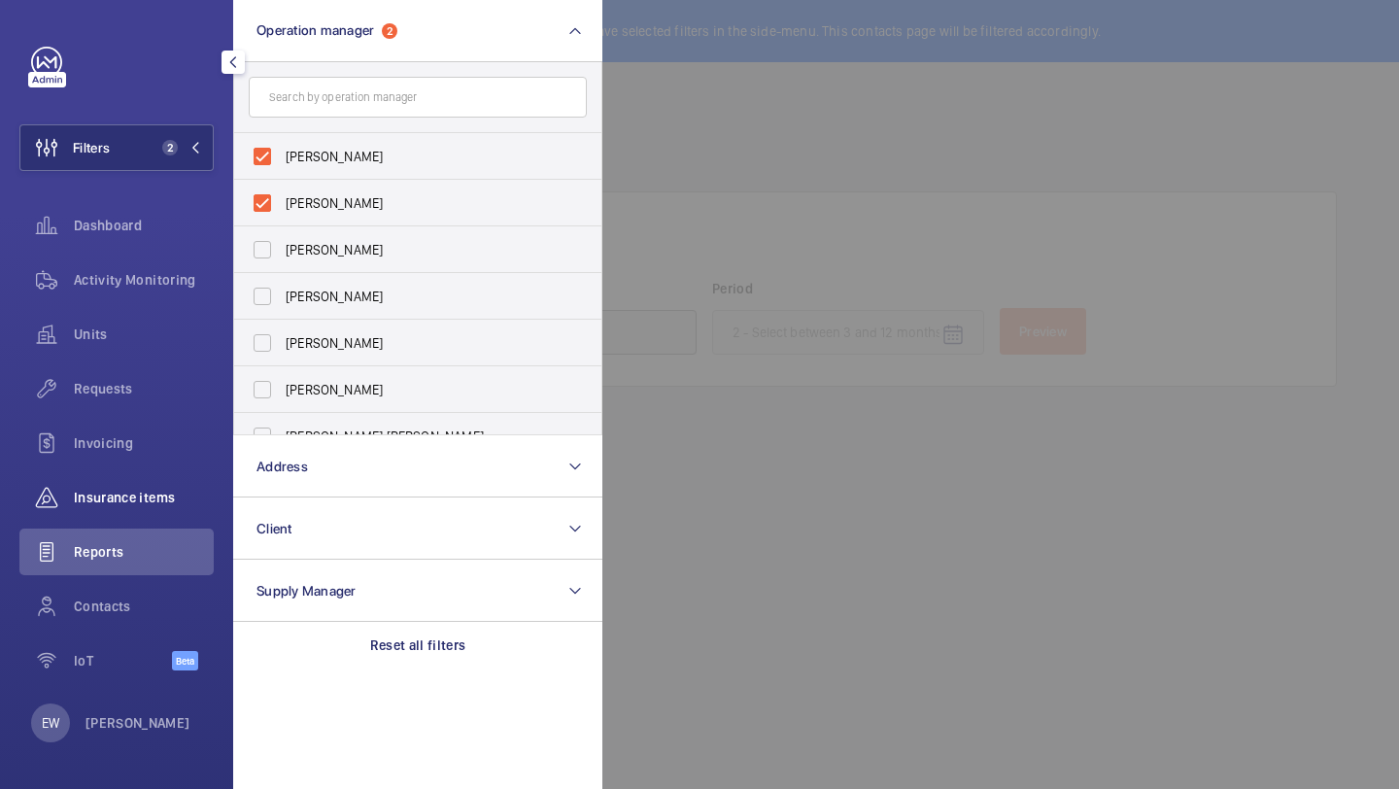
click at [136, 488] on span "Insurance items" at bounding box center [144, 497] width 140 height 19
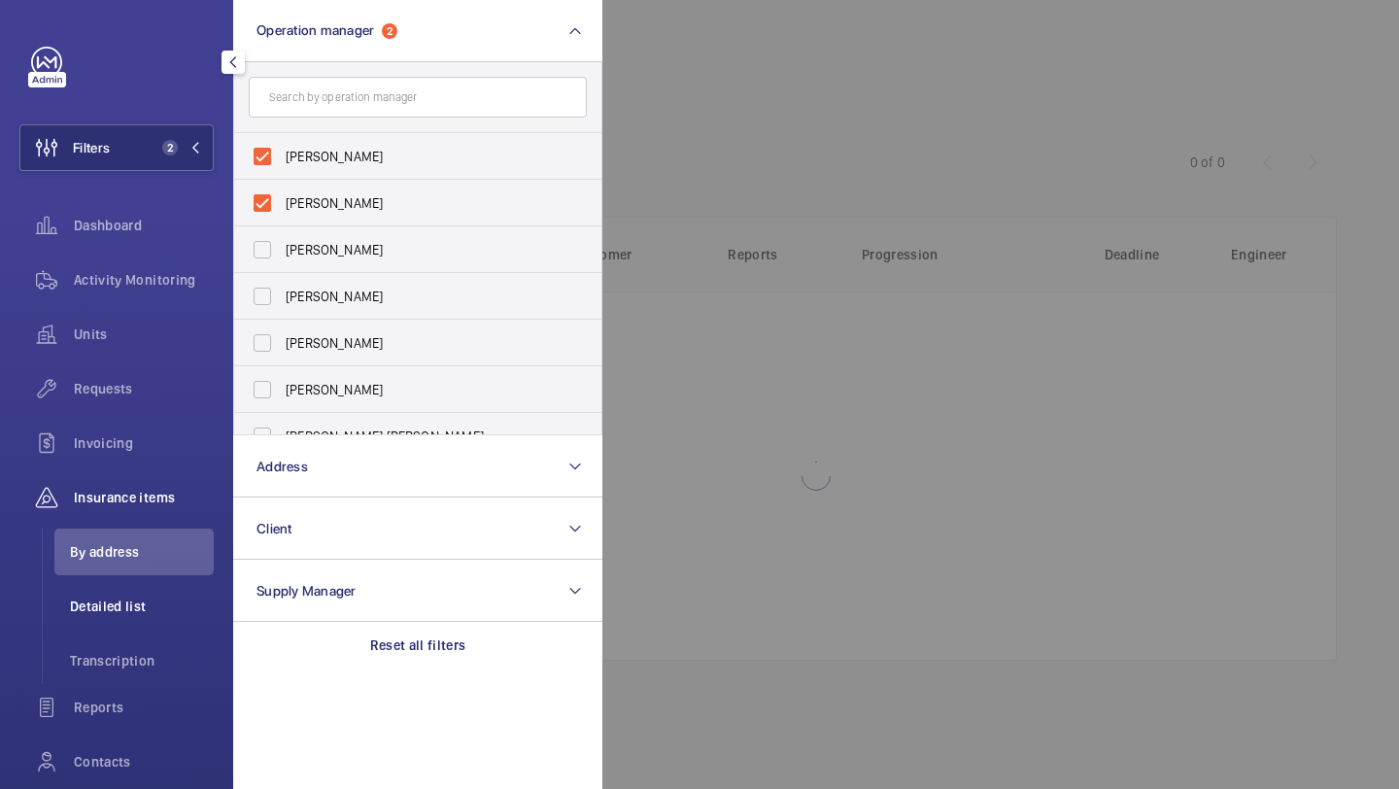
scroll to position [46, 0]
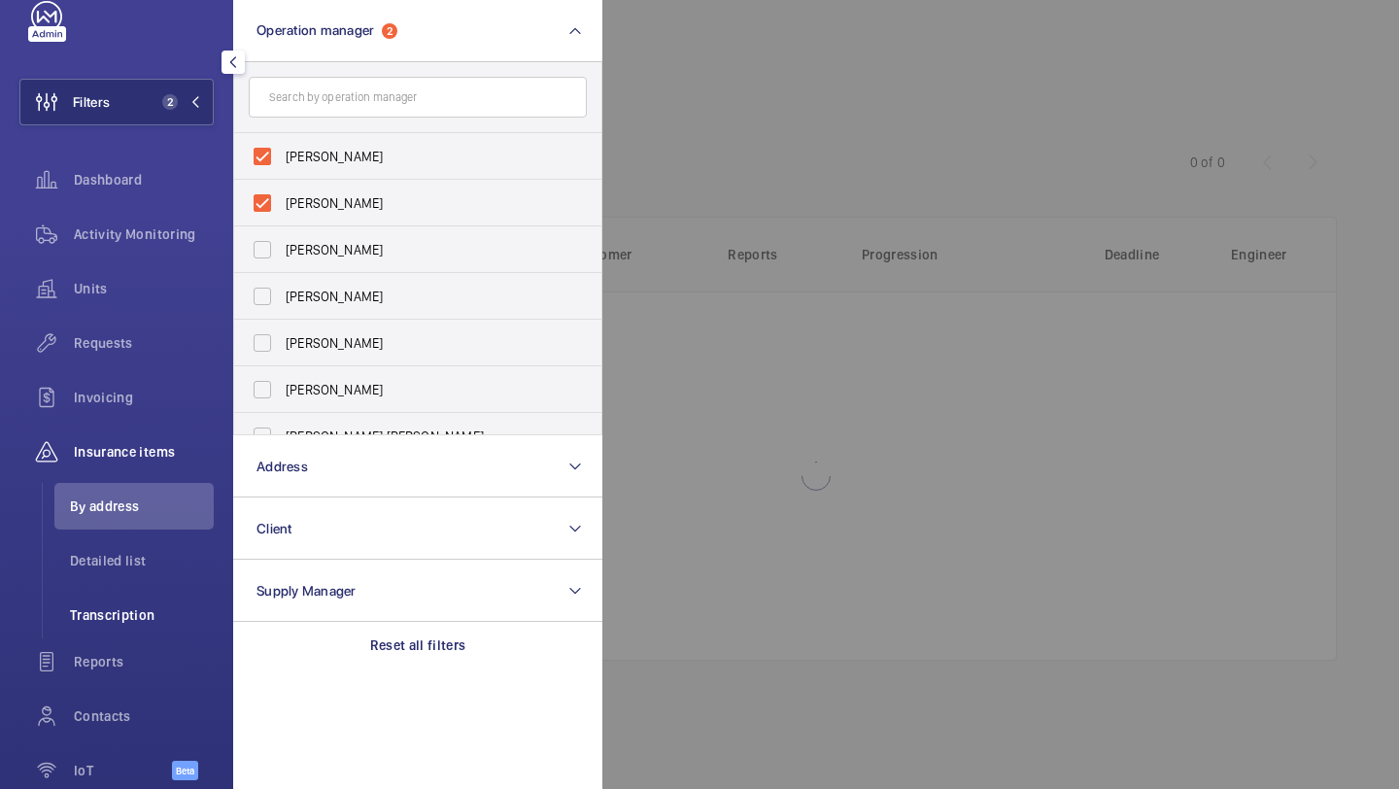
click at [134, 607] on span "Transcription" at bounding box center [142, 614] width 144 height 19
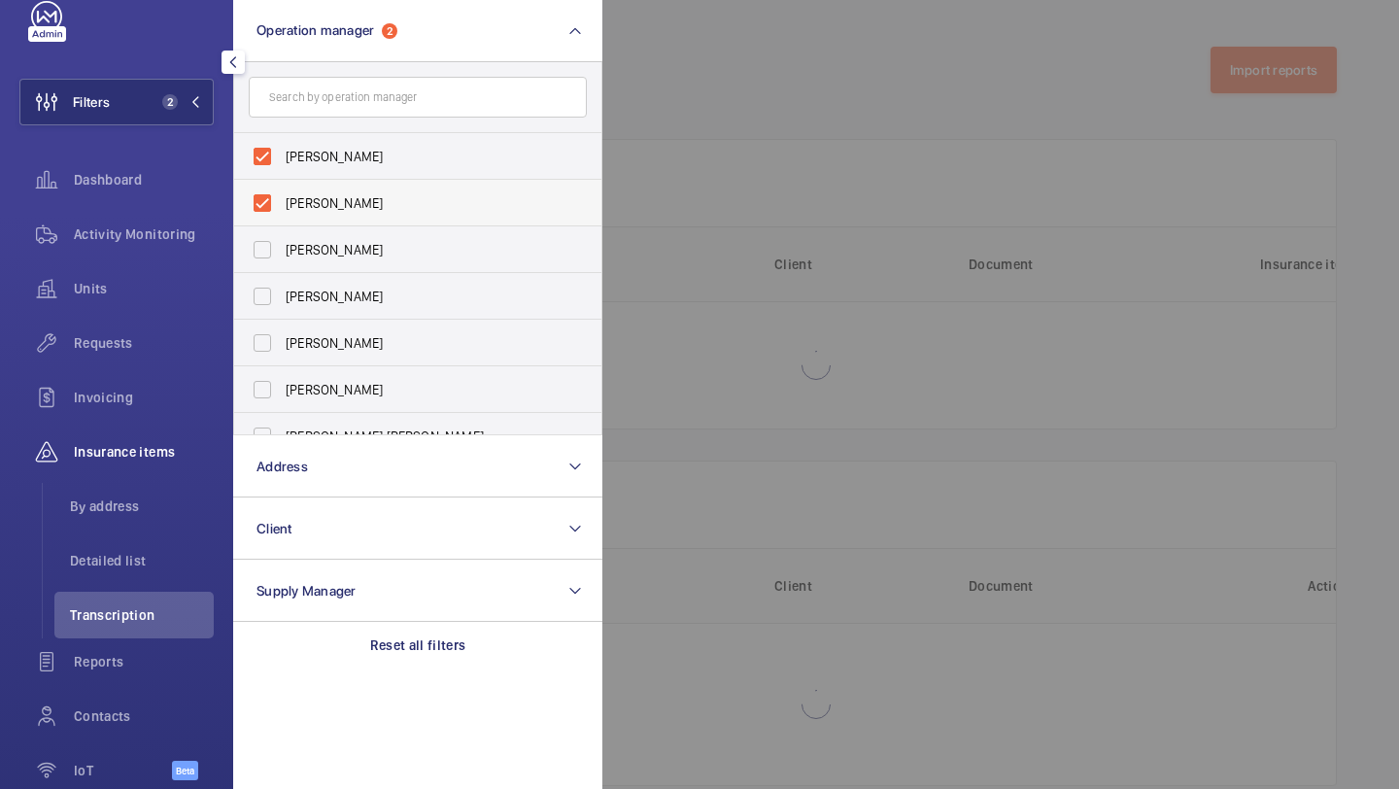
click at [383, 197] on span "[PERSON_NAME]" at bounding box center [419, 202] width 267 height 19
click at [282, 197] on input "[PERSON_NAME]" at bounding box center [262, 203] width 39 height 39
checkbox input "false"
click at [439, 145] on label "[PERSON_NAME]" at bounding box center [403, 156] width 338 height 47
click at [282, 145] on input "[PERSON_NAME]" at bounding box center [262, 156] width 39 height 39
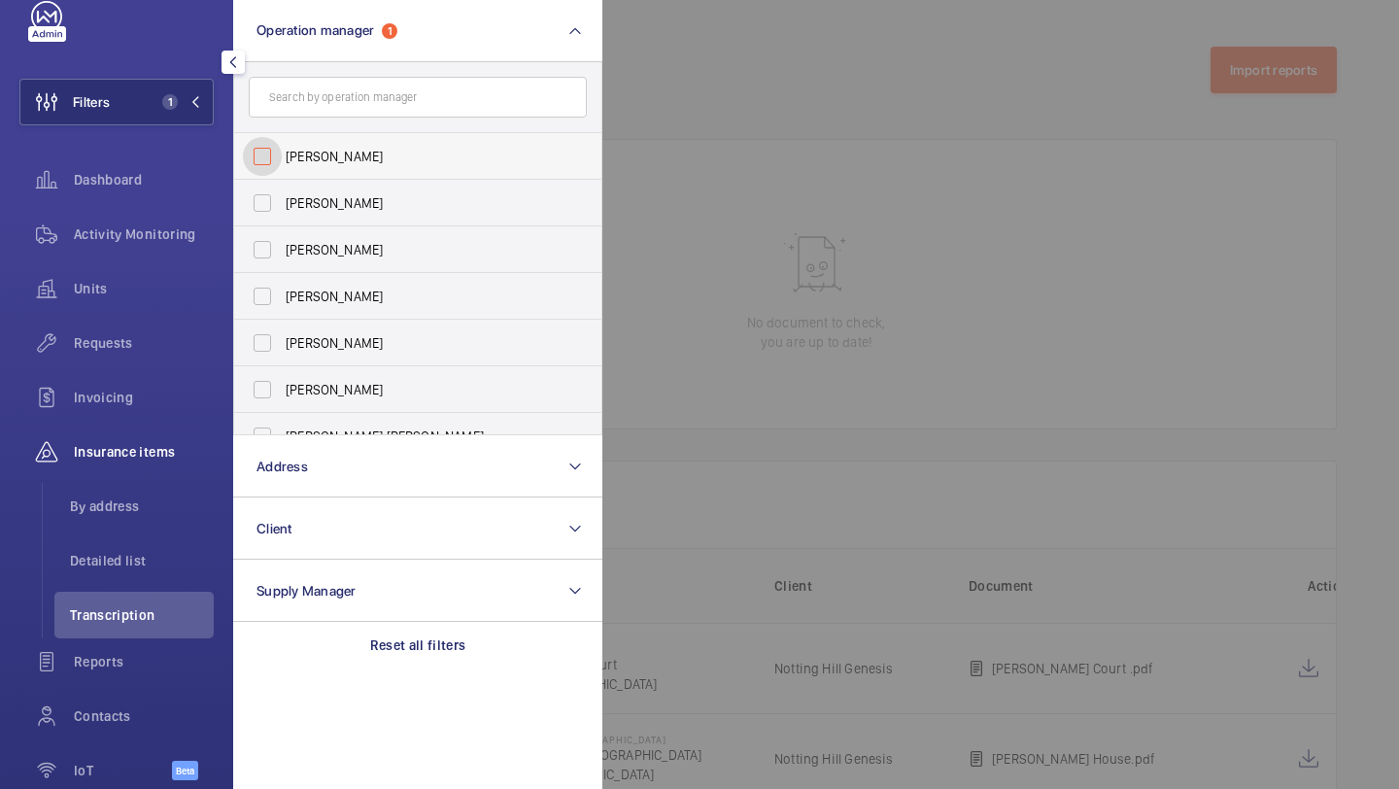
checkbox input "false"
click at [740, 111] on div at bounding box center [1302, 394] width 1399 height 789
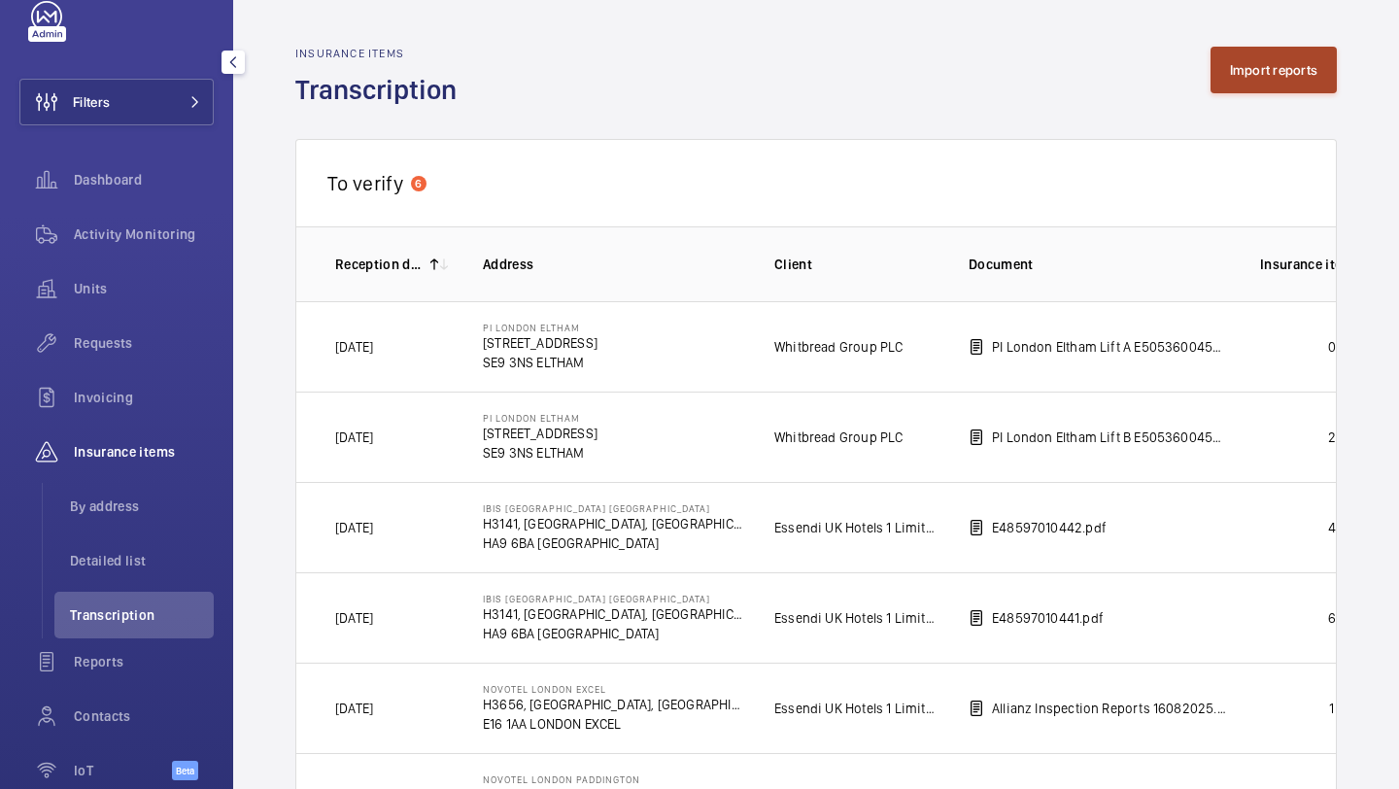
click at [1260, 81] on button "Import reports" at bounding box center [1274, 70] width 127 height 47
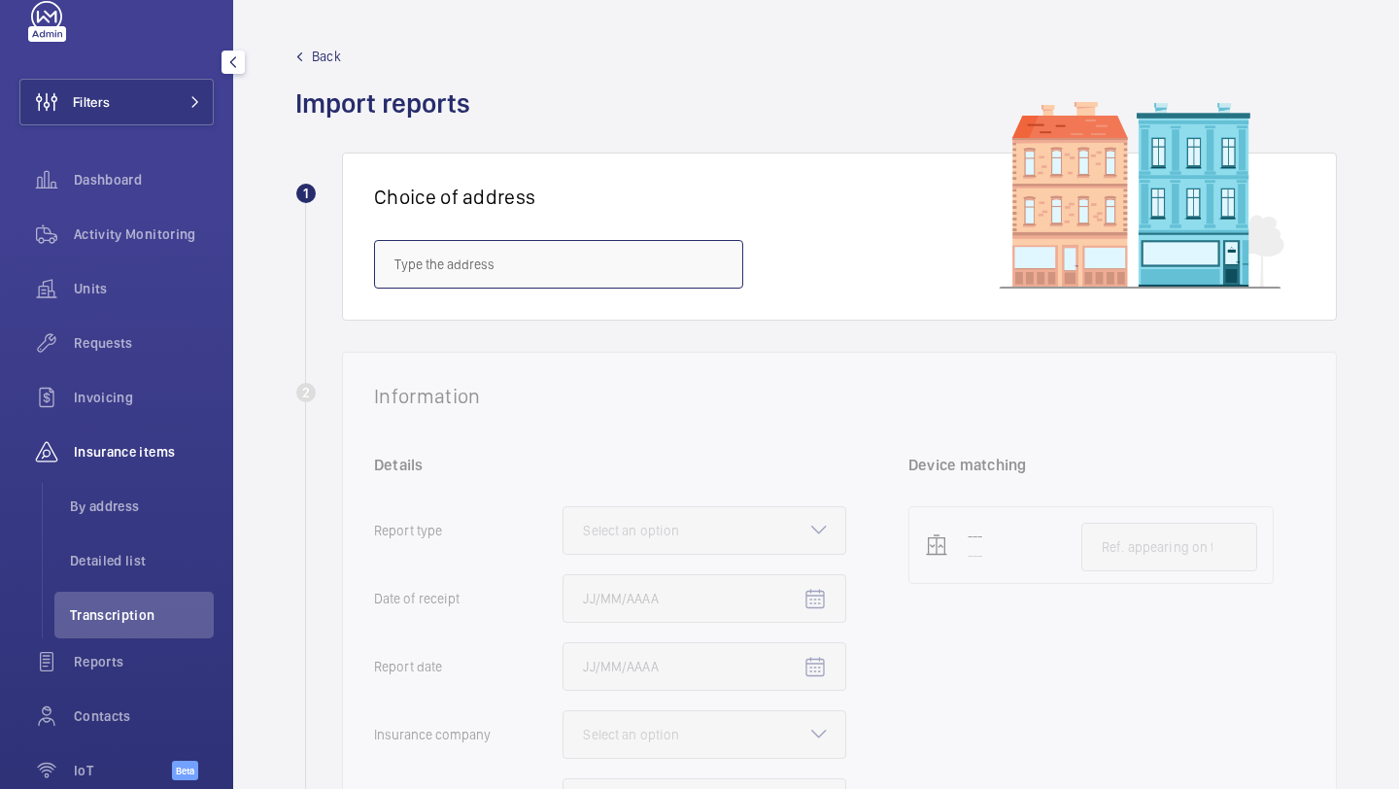
click at [559, 280] on input "text" at bounding box center [558, 264] width 369 height 49
paste input "25B Goswell Road L"
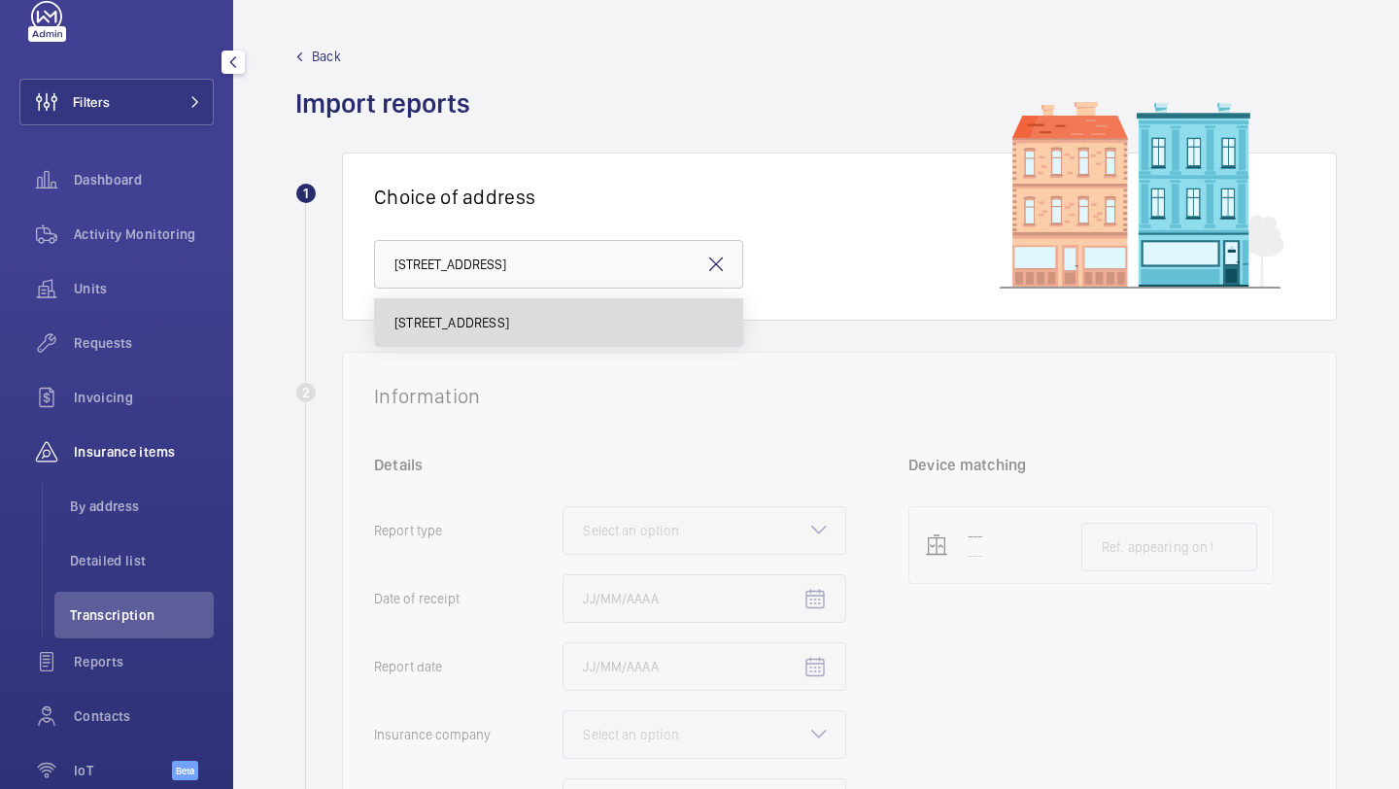
click at [563, 342] on mat-option "25B Goswell Road - High Risk Building - 25B Goswell Road, LONDON EC1M 7AJ" at bounding box center [558, 322] width 367 height 47
type input "25B Goswell Road - High Risk Building - 25B Goswell Road, LONDON EC1M 7AJ"
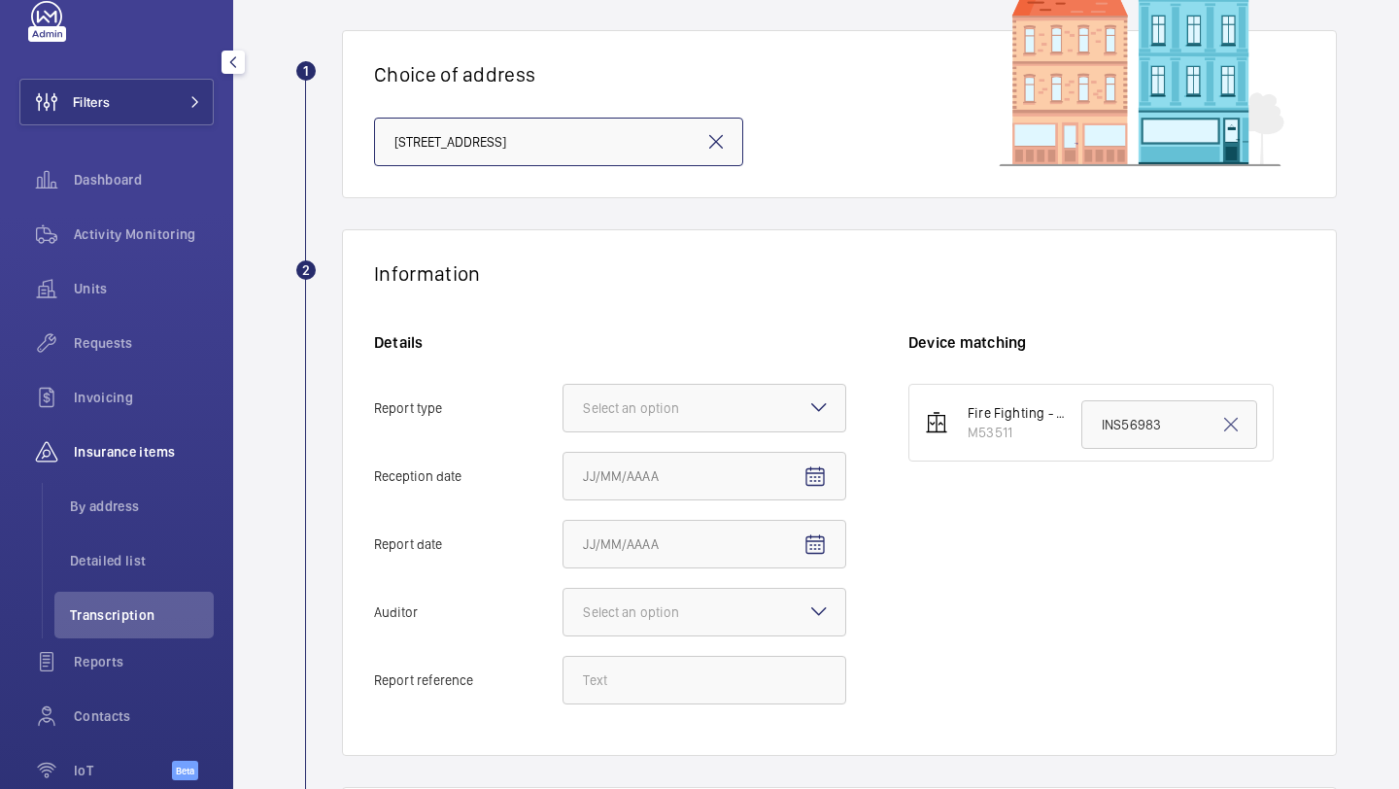
scroll to position [129, 0]
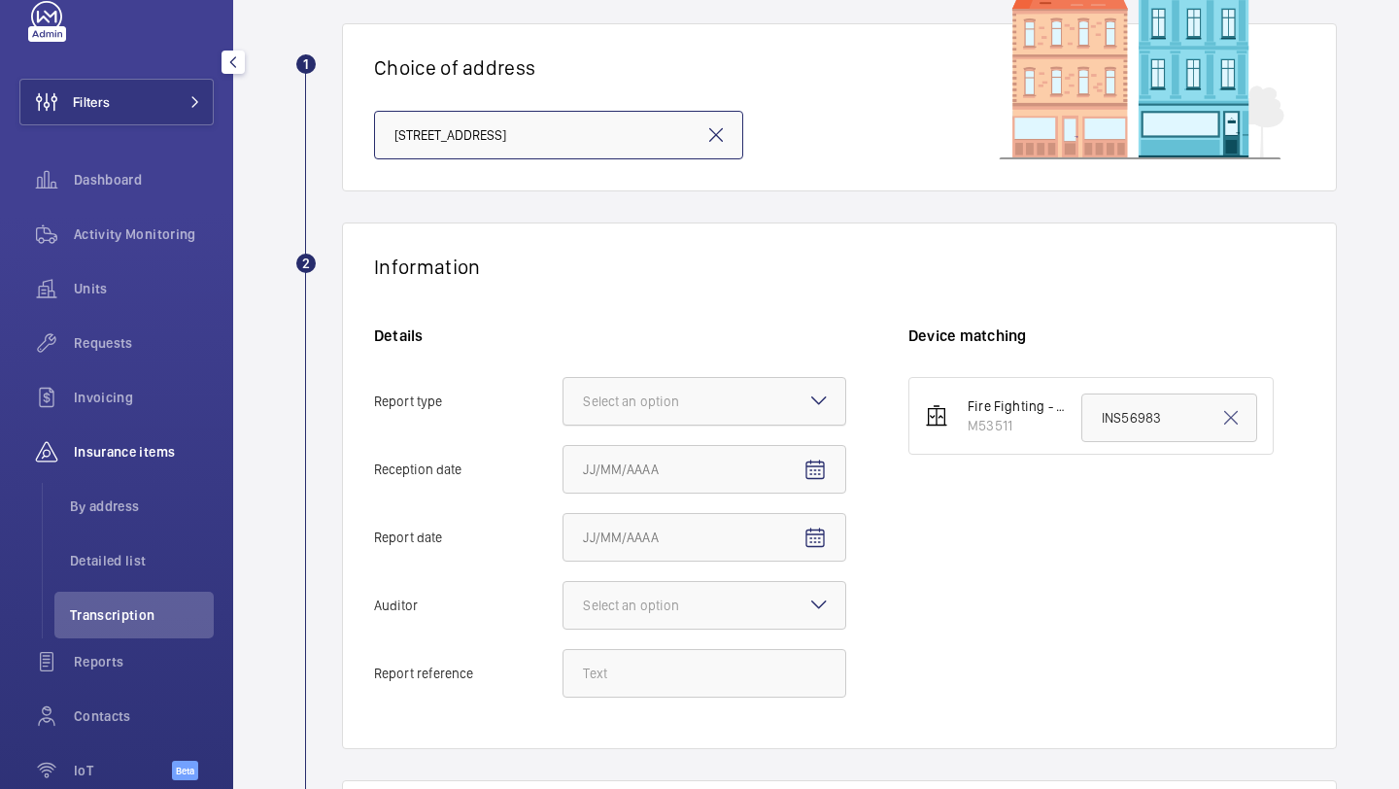
click at [621, 398] on div "Select an option" at bounding box center [655, 401] width 145 height 19
click at [564, 398] on input "Report type Select an option" at bounding box center [564, 401] width 0 height 47
click at [636, 452] on span "Insurance company" at bounding box center [704, 460] width 243 height 19
click at [564, 425] on input "Report type Select an option Insurance company Consultant" at bounding box center [564, 401] width 0 height 47
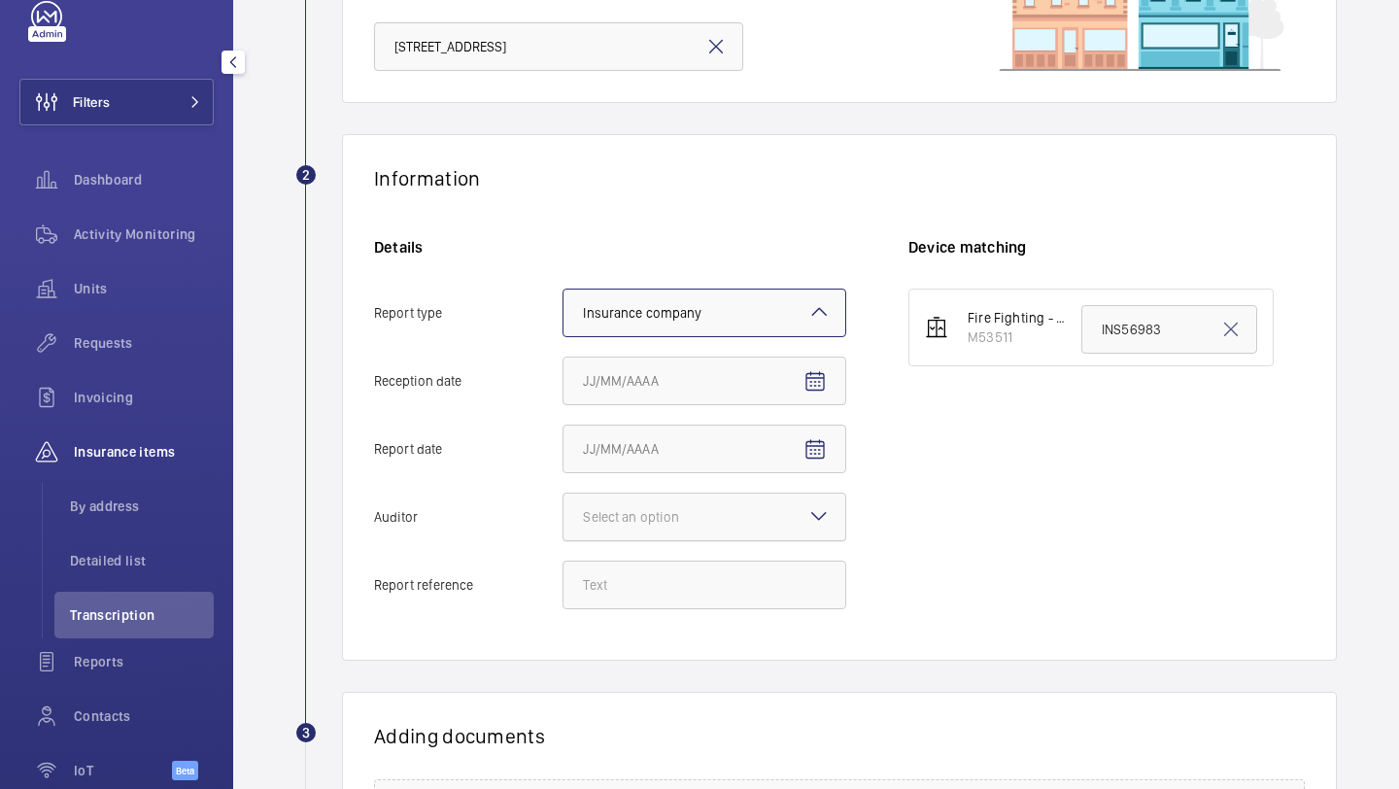
scroll to position [297, 0]
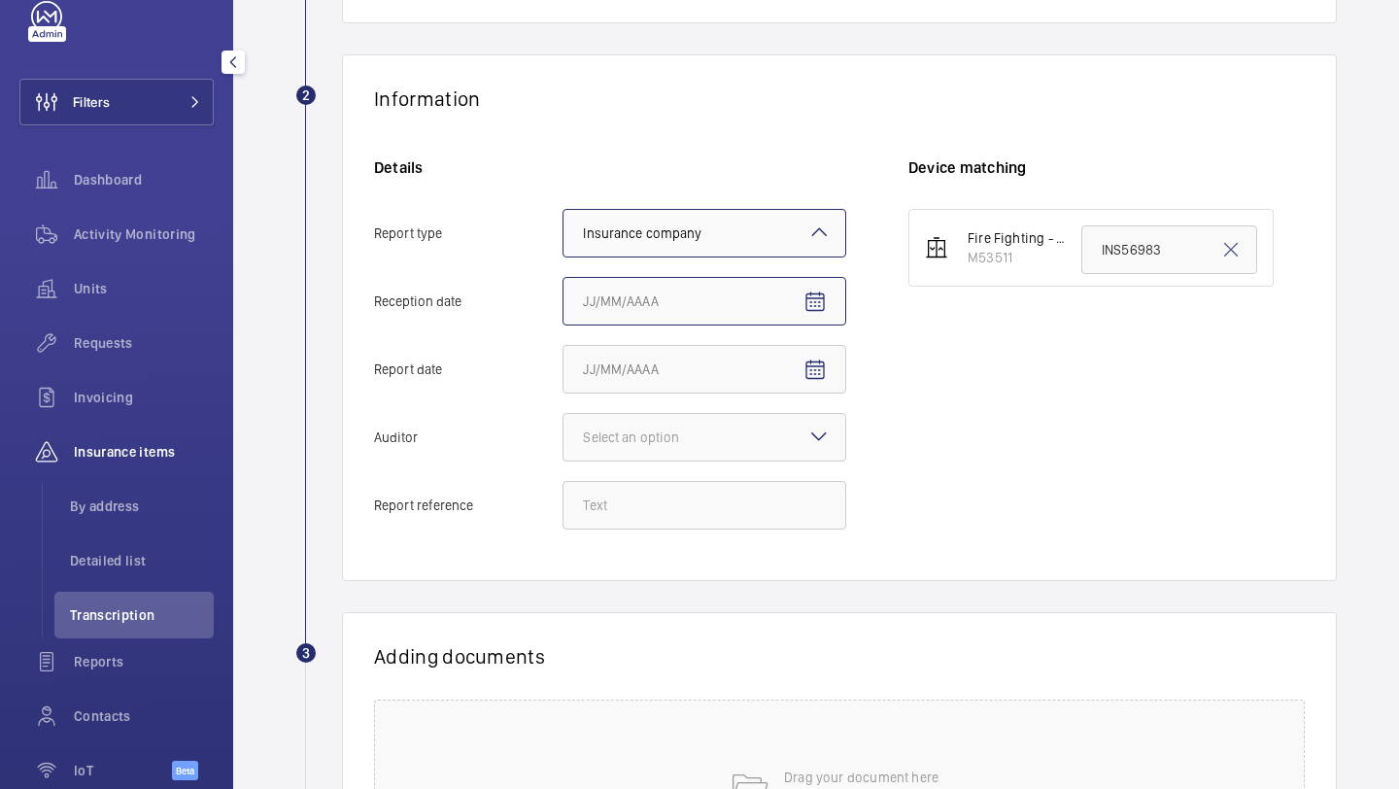
click at [662, 292] on input "Reception date" at bounding box center [705, 301] width 284 height 49
click at [818, 293] on mat-icon "Open calendar" at bounding box center [815, 302] width 23 height 23
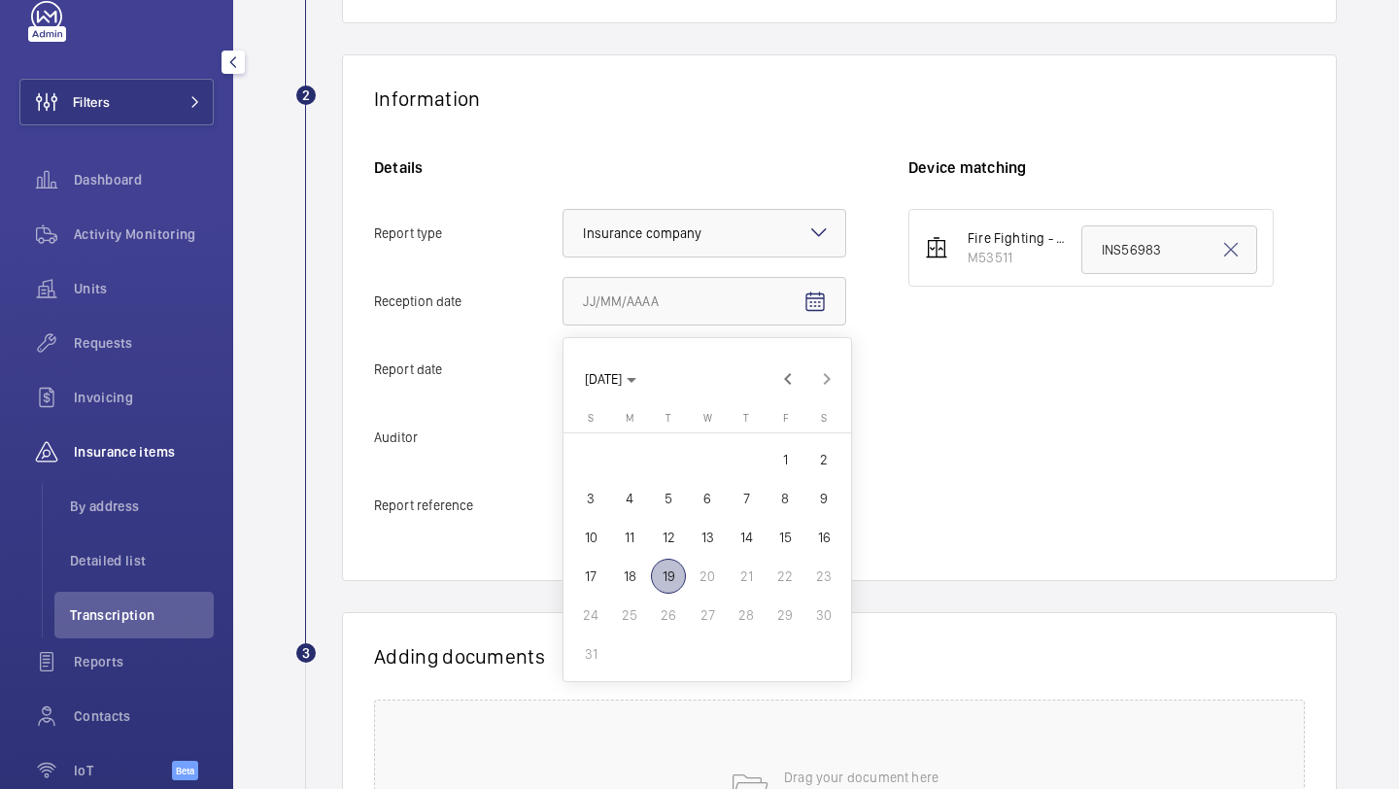
click at [663, 577] on span "19" at bounding box center [668, 576] width 35 height 35
type input "8/19/2025"
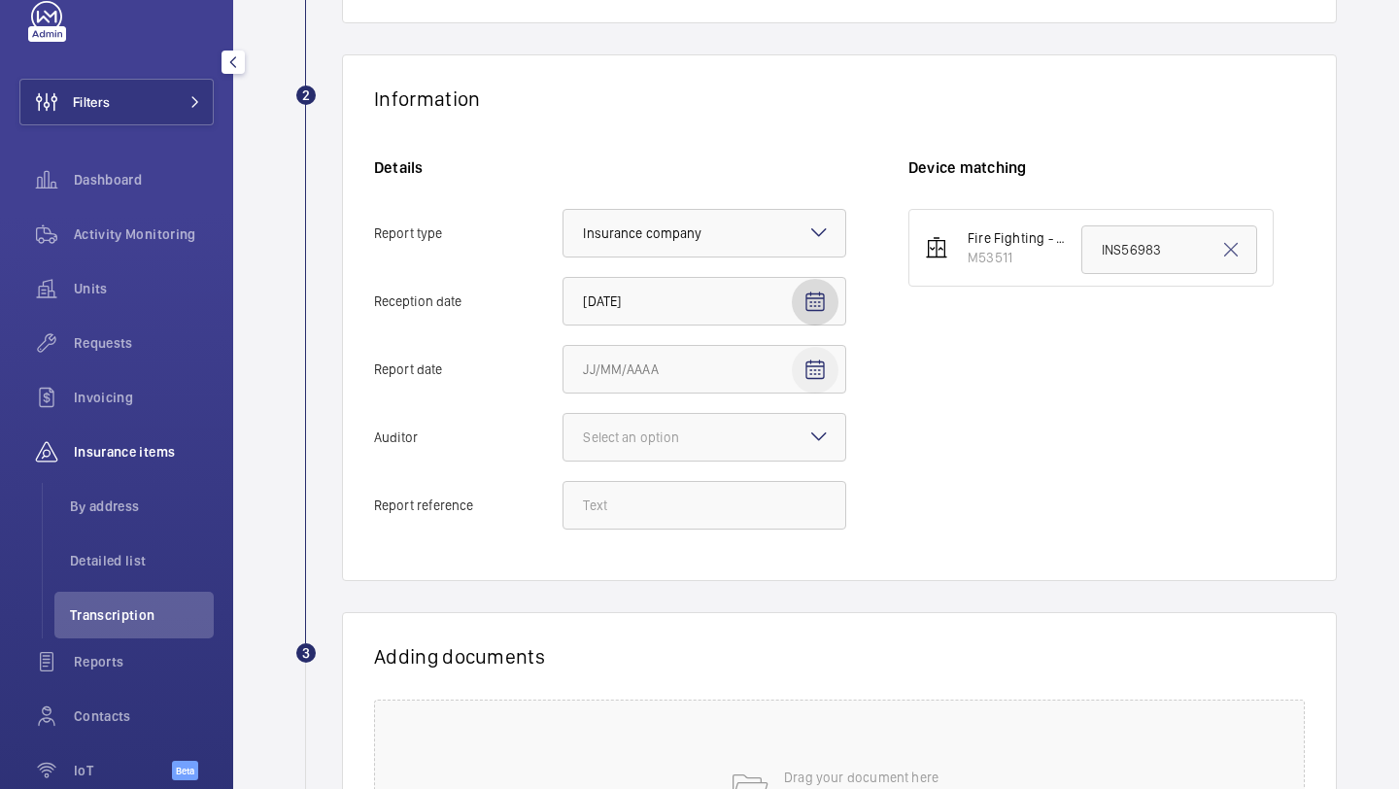
click at [815, 370] on mat-icon "Open calendar" at bounding box center [815, 370] width 23 height 23
click at [635, 647] on span "18" at bounding box center [629, 644] width 35 height 35
type input "8/18/2025"
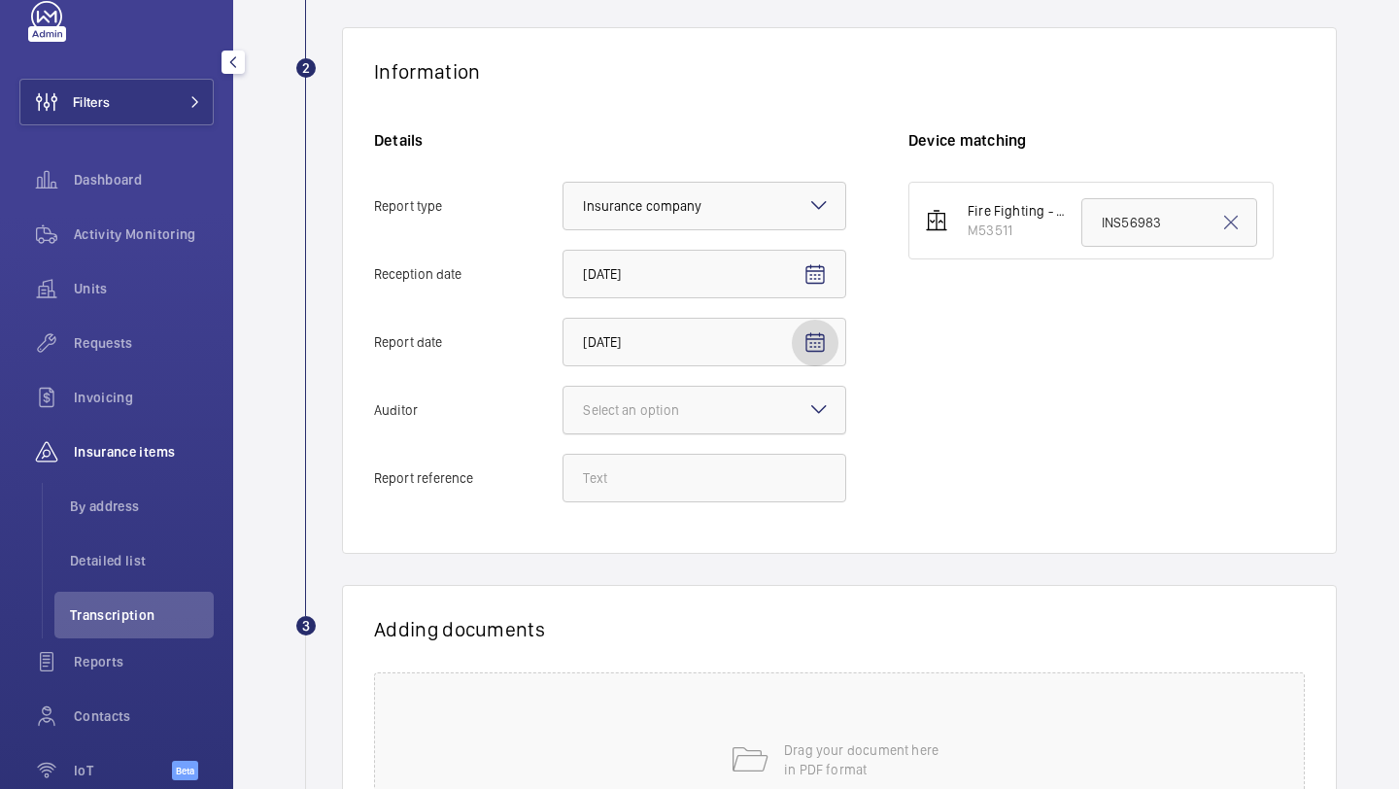
click at [769, 425] on div at bounding box center [705, 410] width 282 height 47
click at [564, 425] on input "Auditor Select an option" at bounding box center [564, 410] width 0 height 47
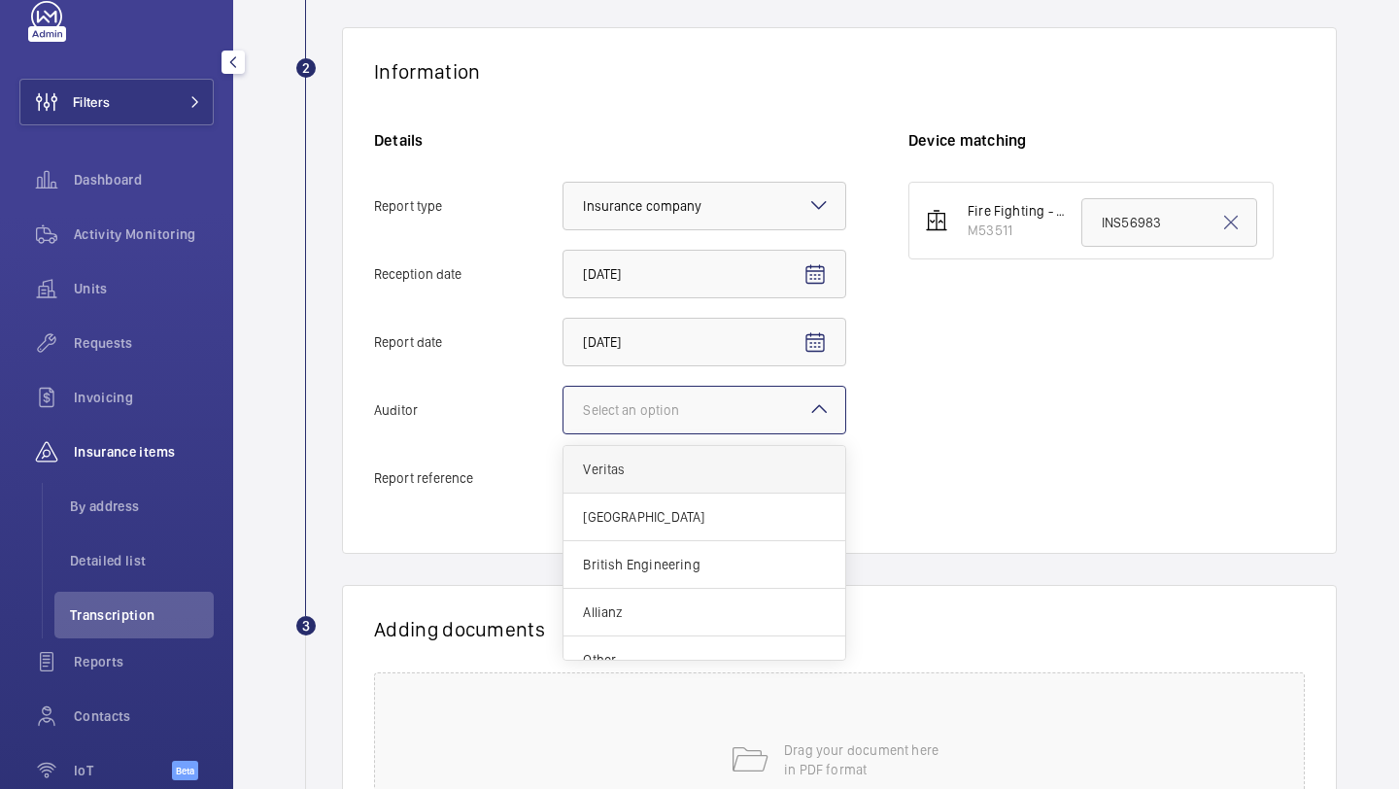
scroll to position [23, 0]
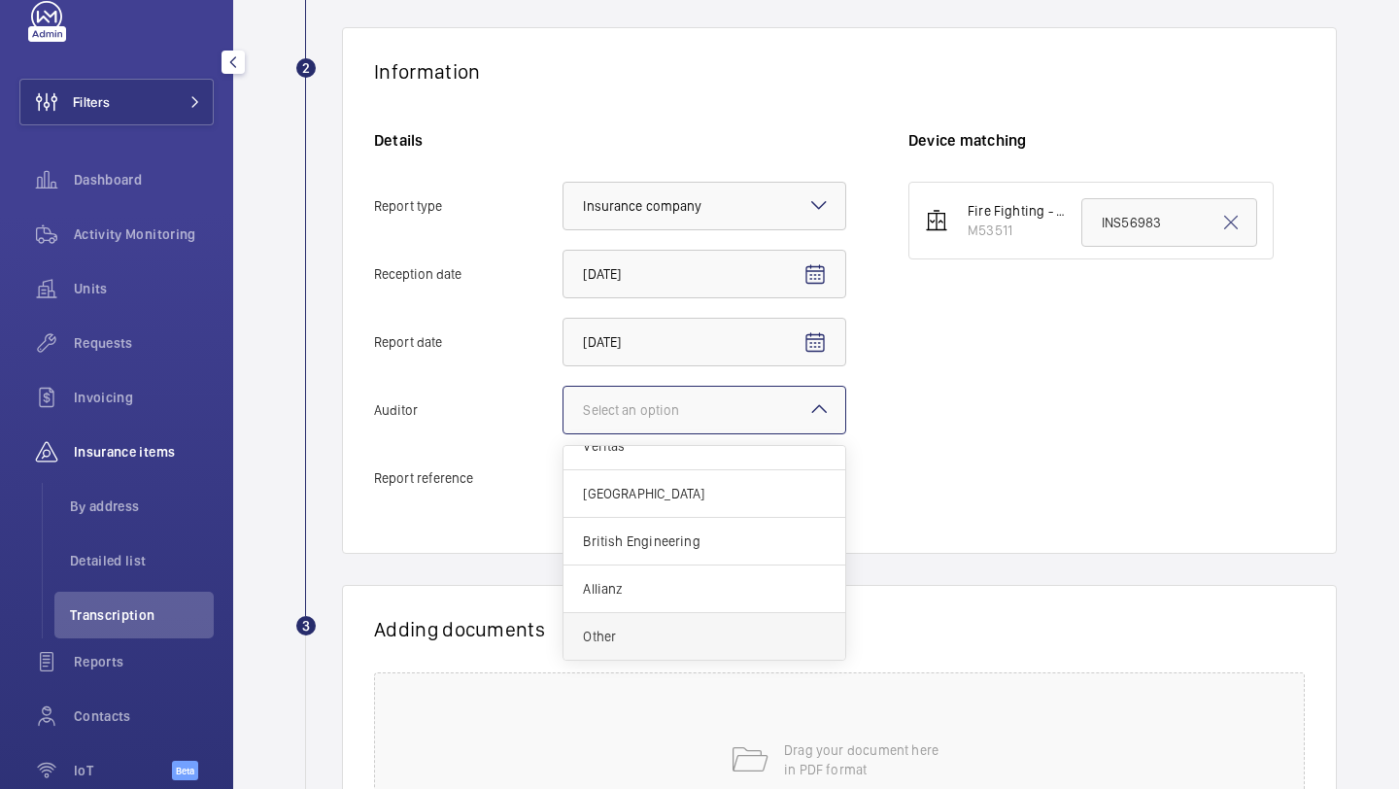
click at [628, 632] on span "Other" at bounding box center [704, 636] width 243 height 19
click at [564, 433] on input "Auditor Select an option Veritas Zurich British Engineering Allianz Other" at bounding box center [564, 410] width 0 height 47
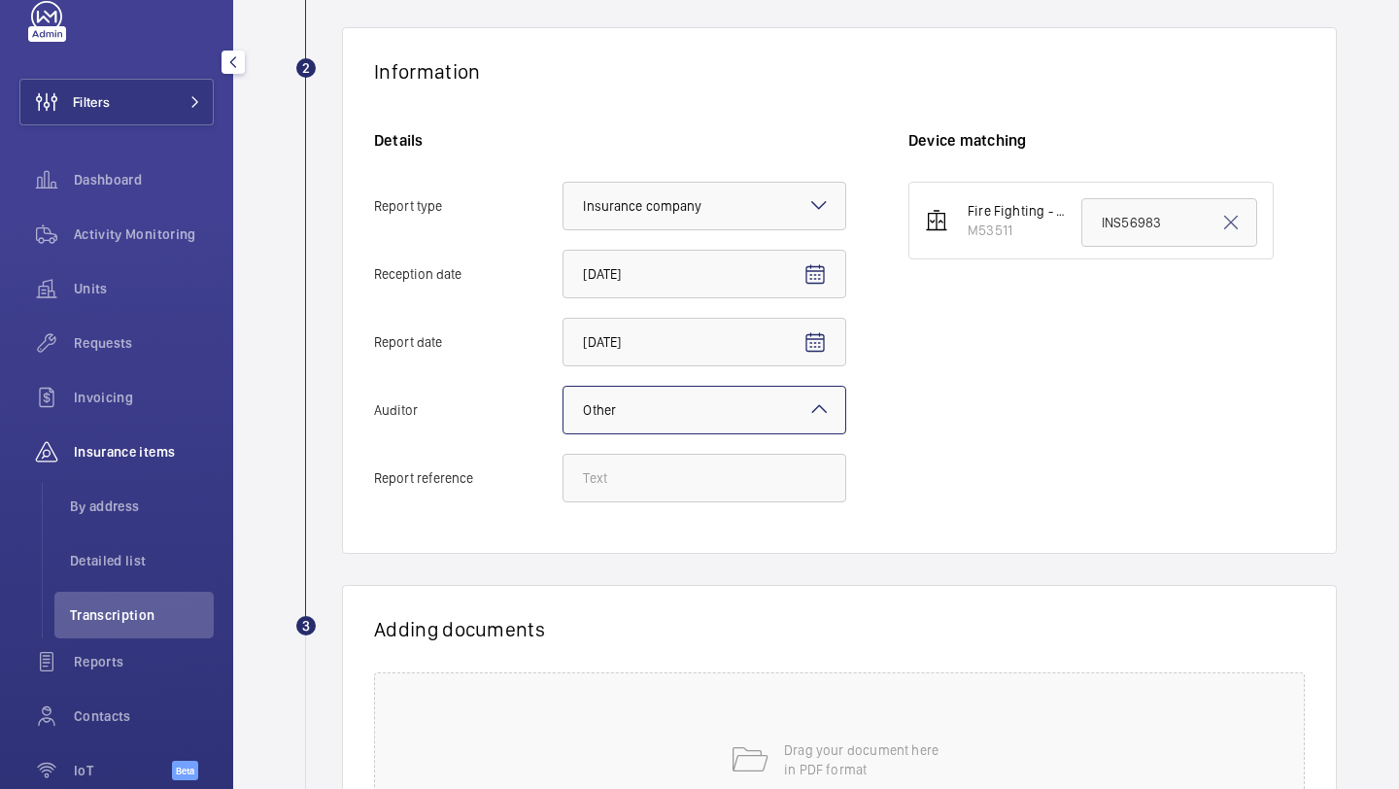
click at [677, 523] on div "Information Details Report type Select an option × Insurance company × Receptio…" at bounding box center [839, 290] width 995 height 527
click at [672, 489] on input "Report reference" at bounding box center [705, 478] width 284 height 49
paste input "INS65680"
type input "INS65680"
click at [1147, 225] on input "INS56983" at bounding box center [1170, 222] width 176 height 49
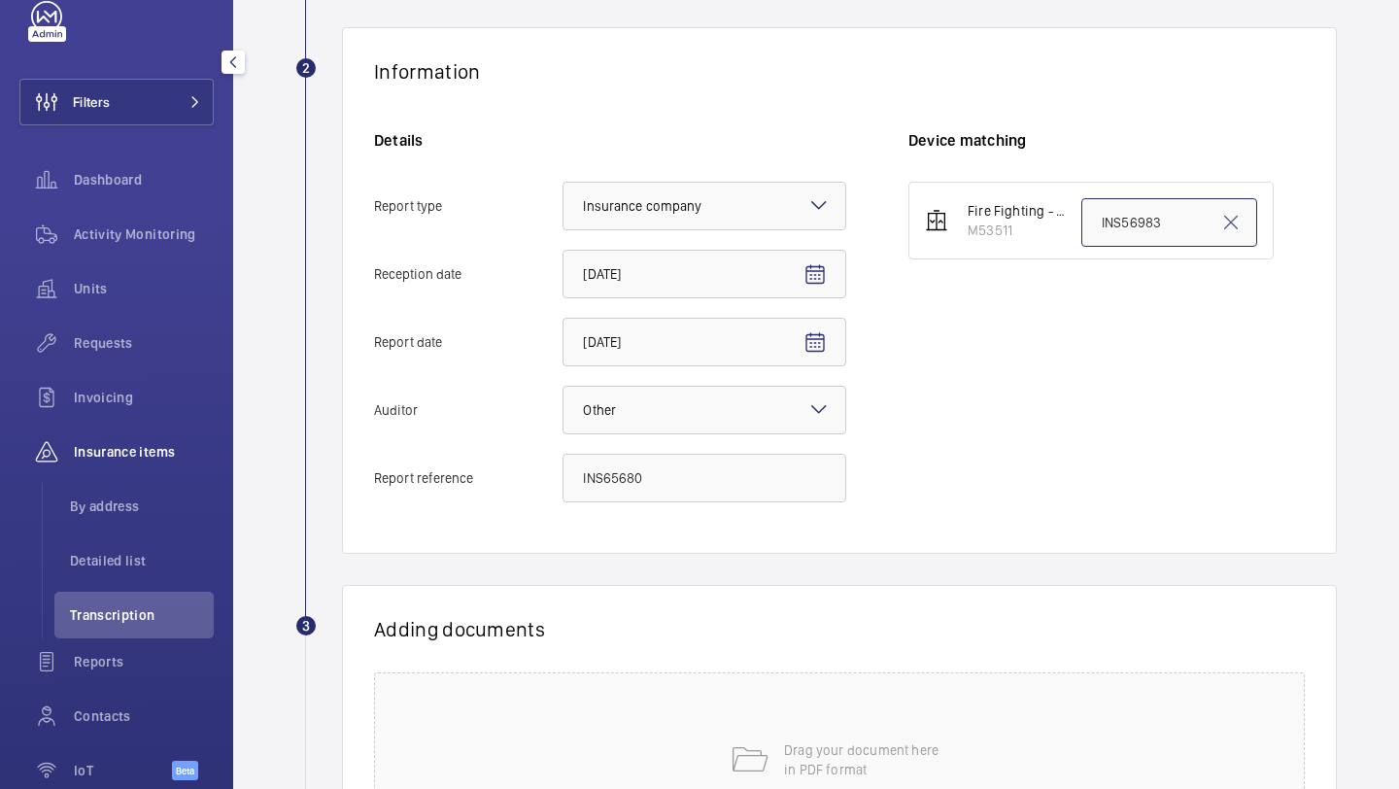
click at [1146, 224] on input "INS56983" at bounding box center [1170, 222] width 176 height 49
paste input "65680"
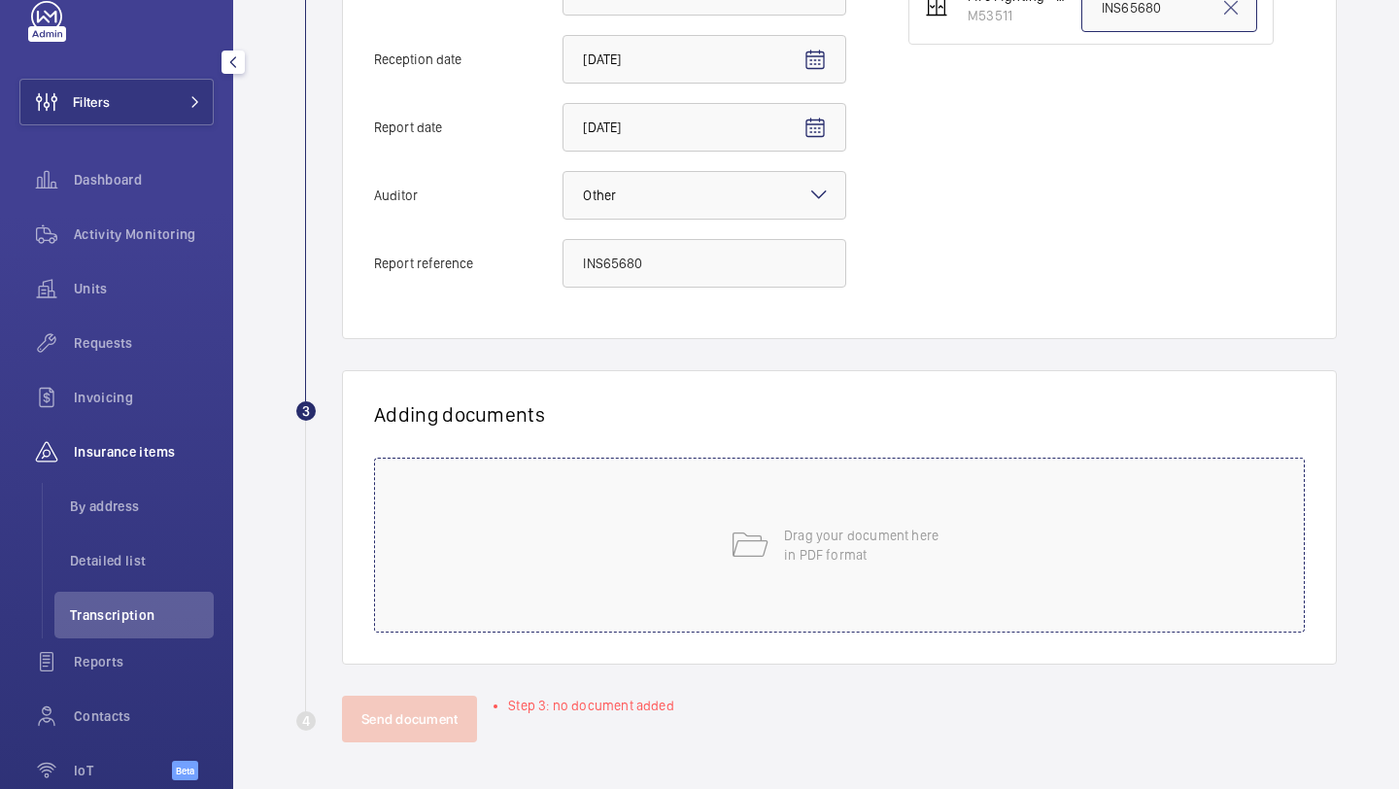
type input "INS65680"
click at [865, 541] on p "Drag your document here in PDF format" at bounding box center [866, 545] width 165 height 39
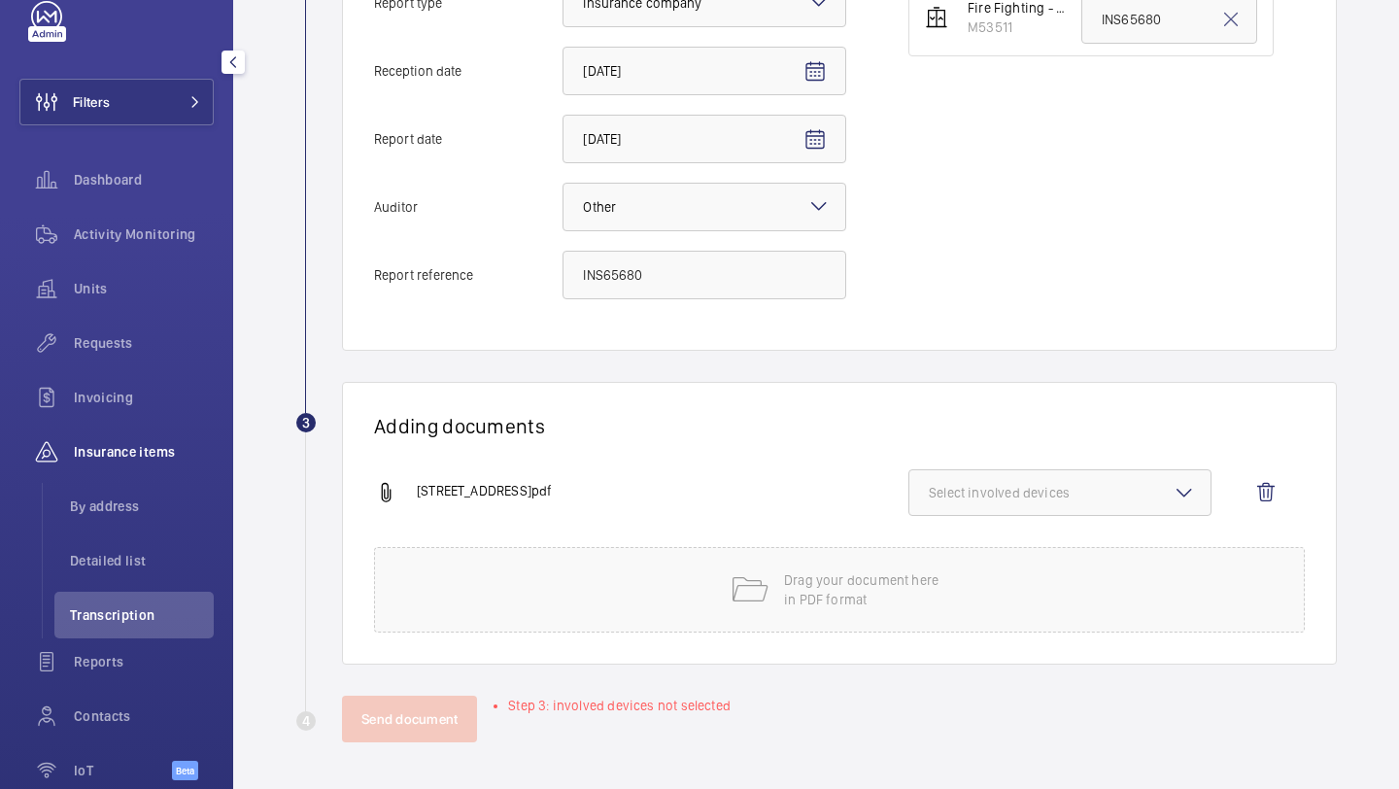
scroll to position [528, 0]
click at [1005, 499] on span "Select involved devices" at bounding box center [1060, 492] width 262 height 19
click at [982, 555] on span "M53511" at bounding box center [1061, 553] width 201 height 19
click at [957, 555] on input "M53511" at bounding box center [937, 553] width 39 height 39
checkbox input "true"
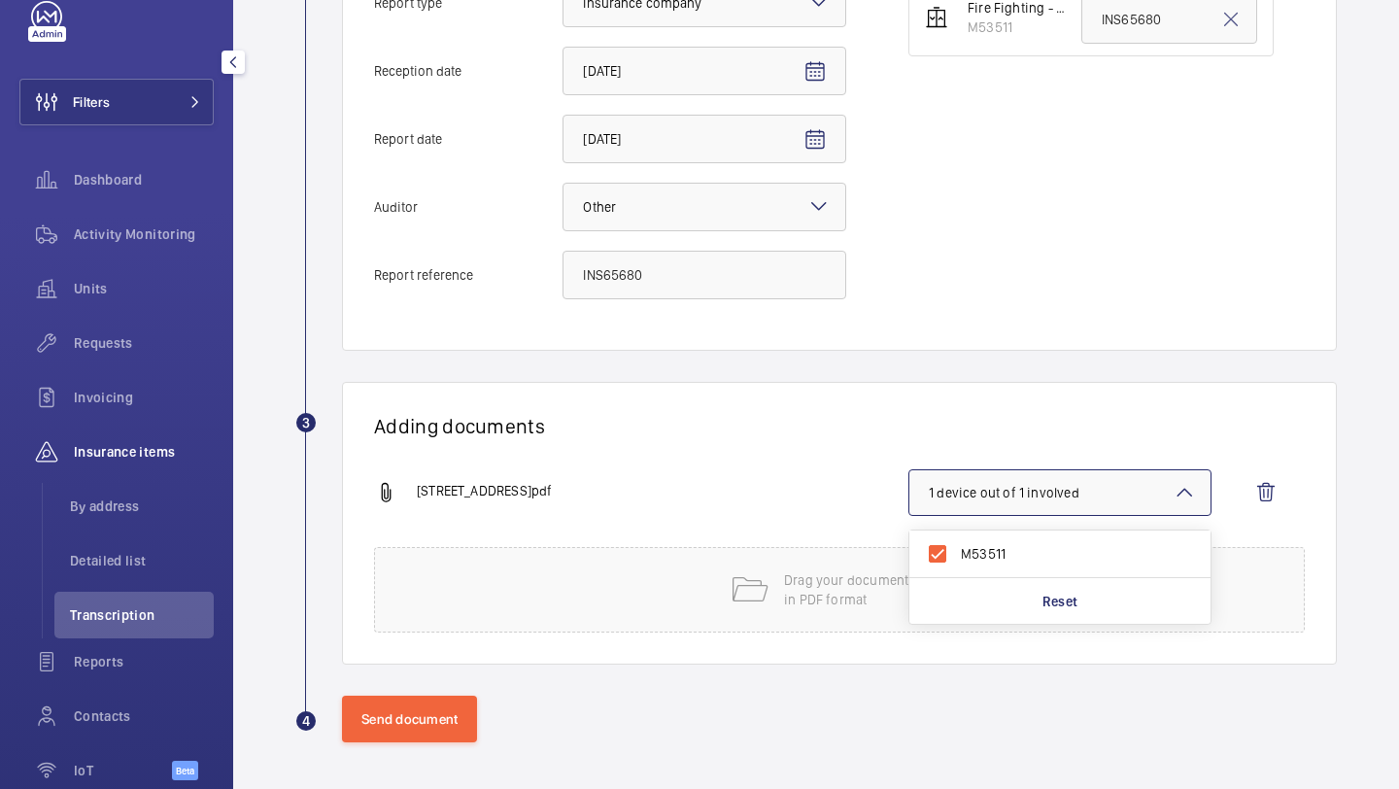
click at [961, 345] on div "Information Details Report type Select an option × Insurance company × Receptio…" at bounding box center [839, 87] width 995 height 527
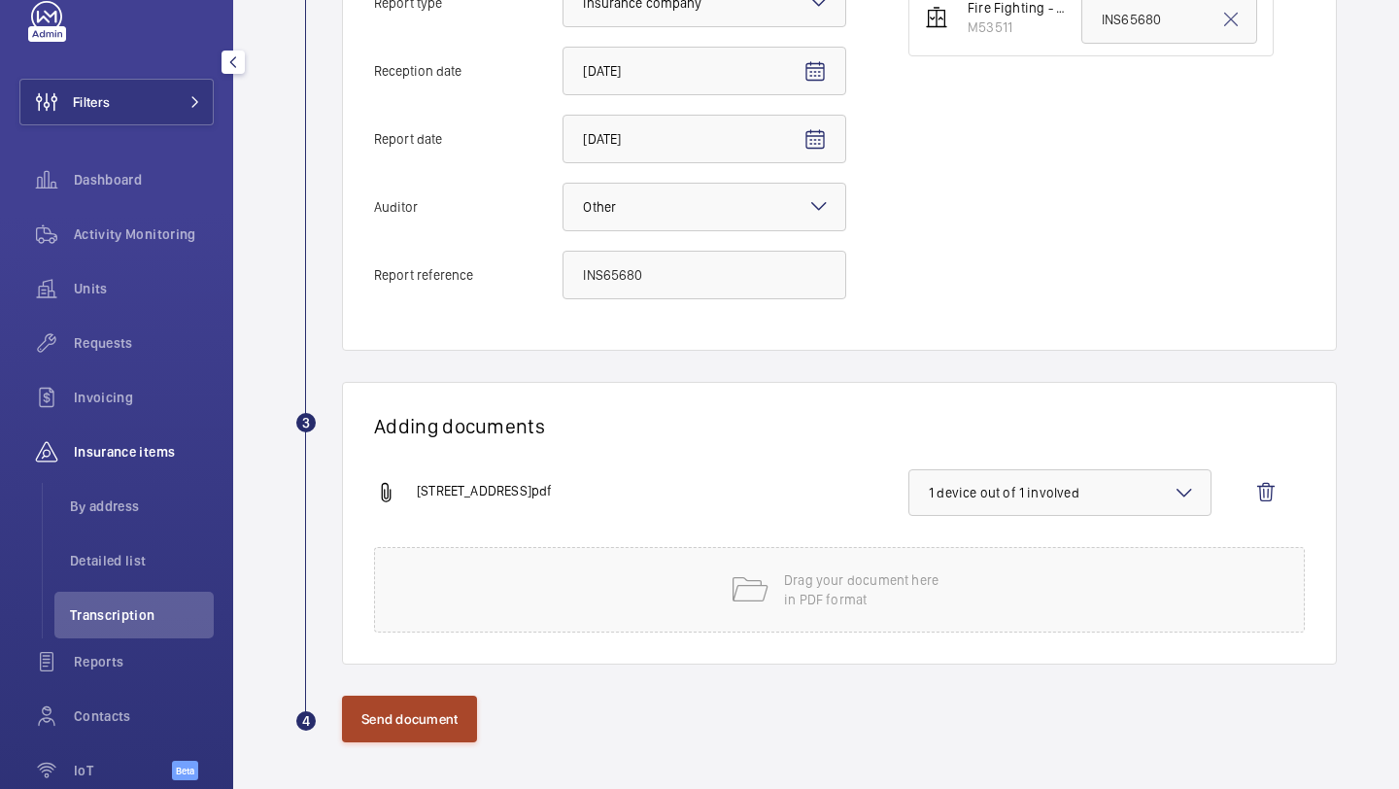
click at [441, 701] on button "Send document" at bounding box center [409, 719] width 135 height 47
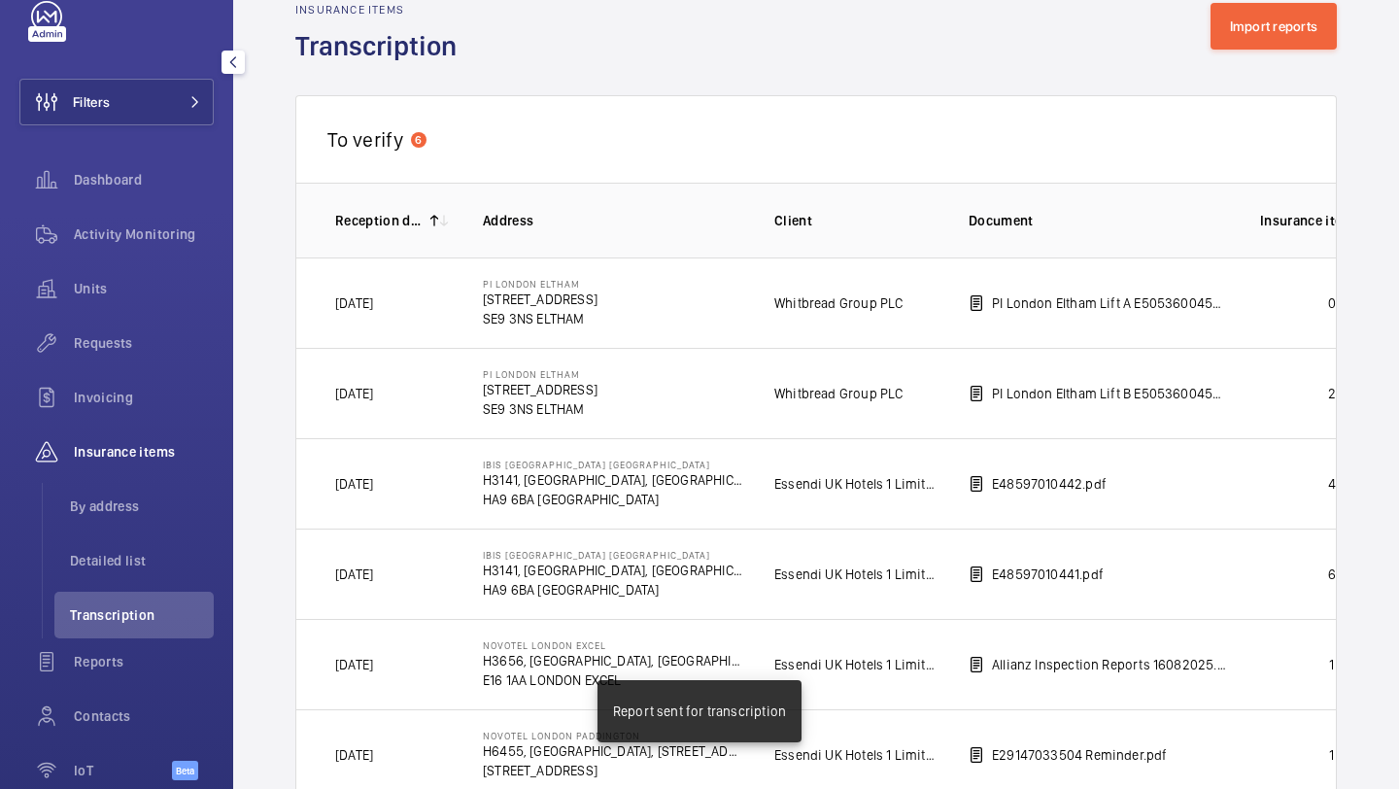
scroll to position [528, 0]
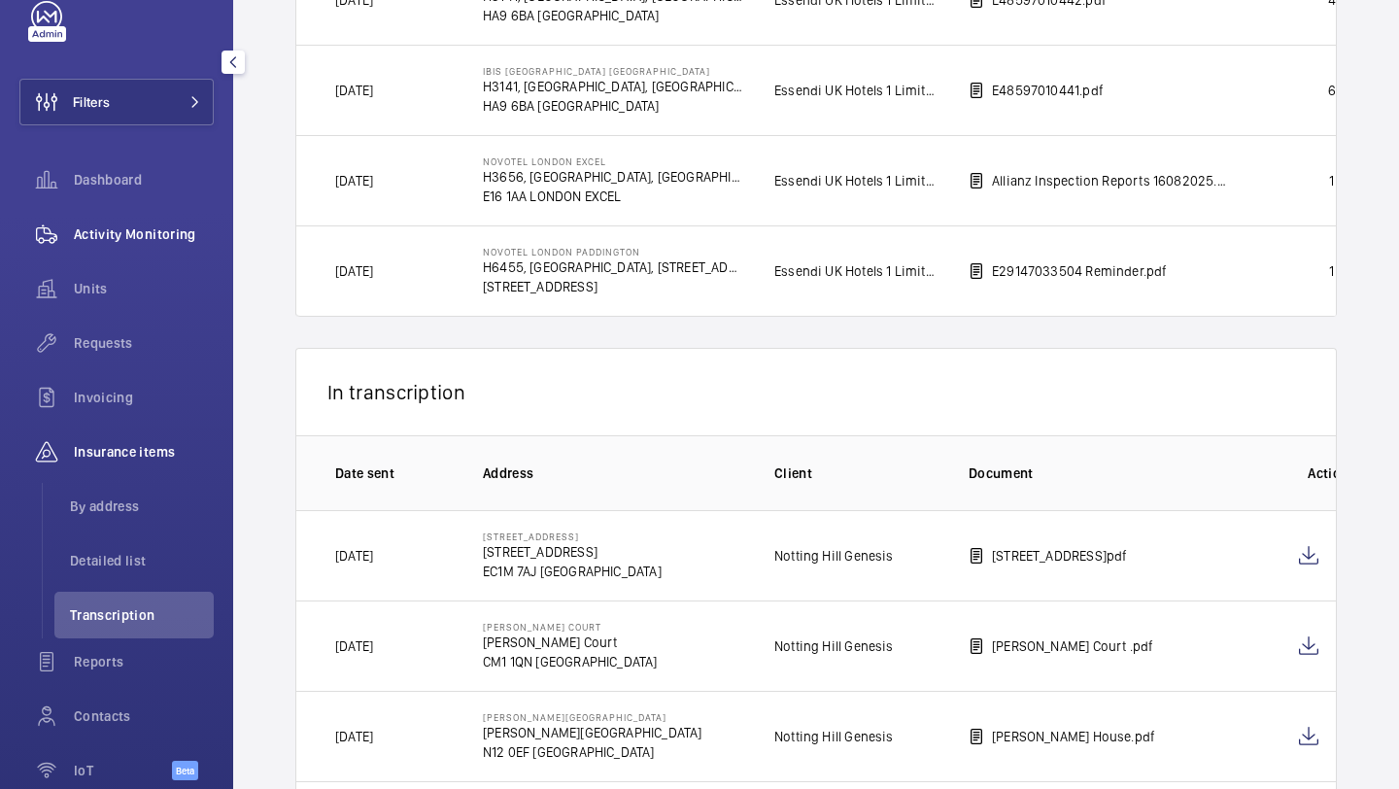
click at [186, 215] on div "Activity Monitoring" at bounding box center [116, 234] width 194 height 47
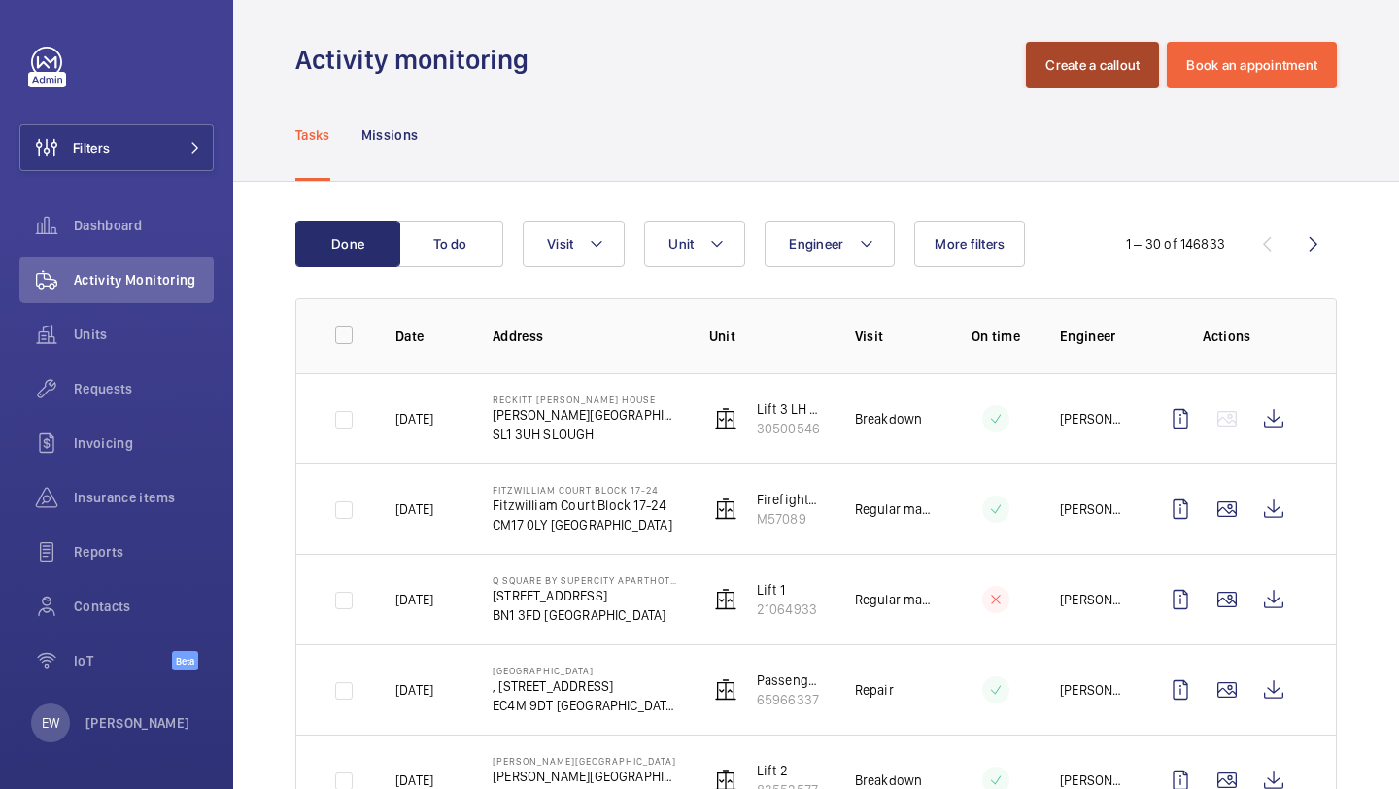
click at [1056, 85] on button "Create a callout" at bounding box center [1092, 65] width 133 height 47
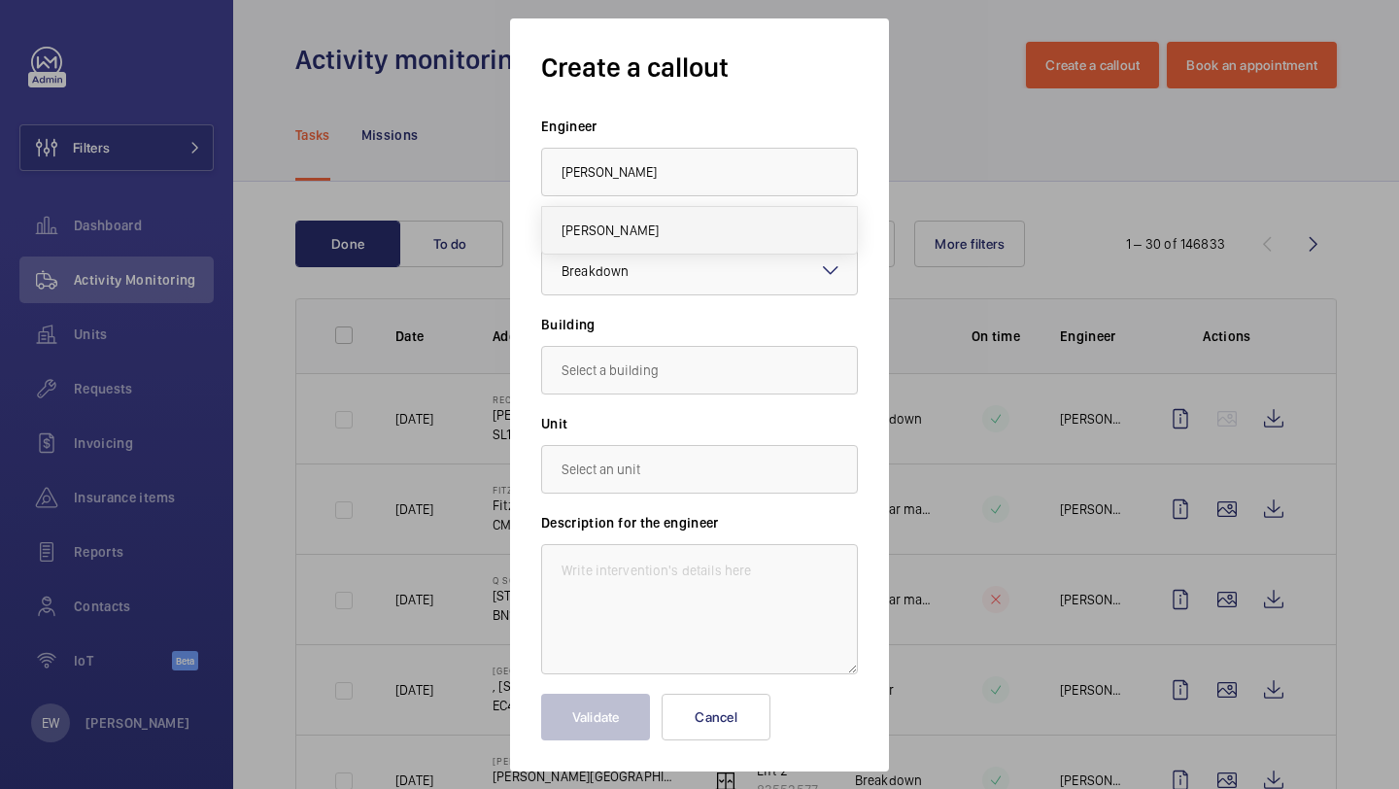
click at [717, 241] on mat-option "Sam Hares" at bounding box center [699, 230] width 315 height 47
type input "Sam Hares"
click at [705, 276] on div at bounding box center [699, 271] width 315 height 47
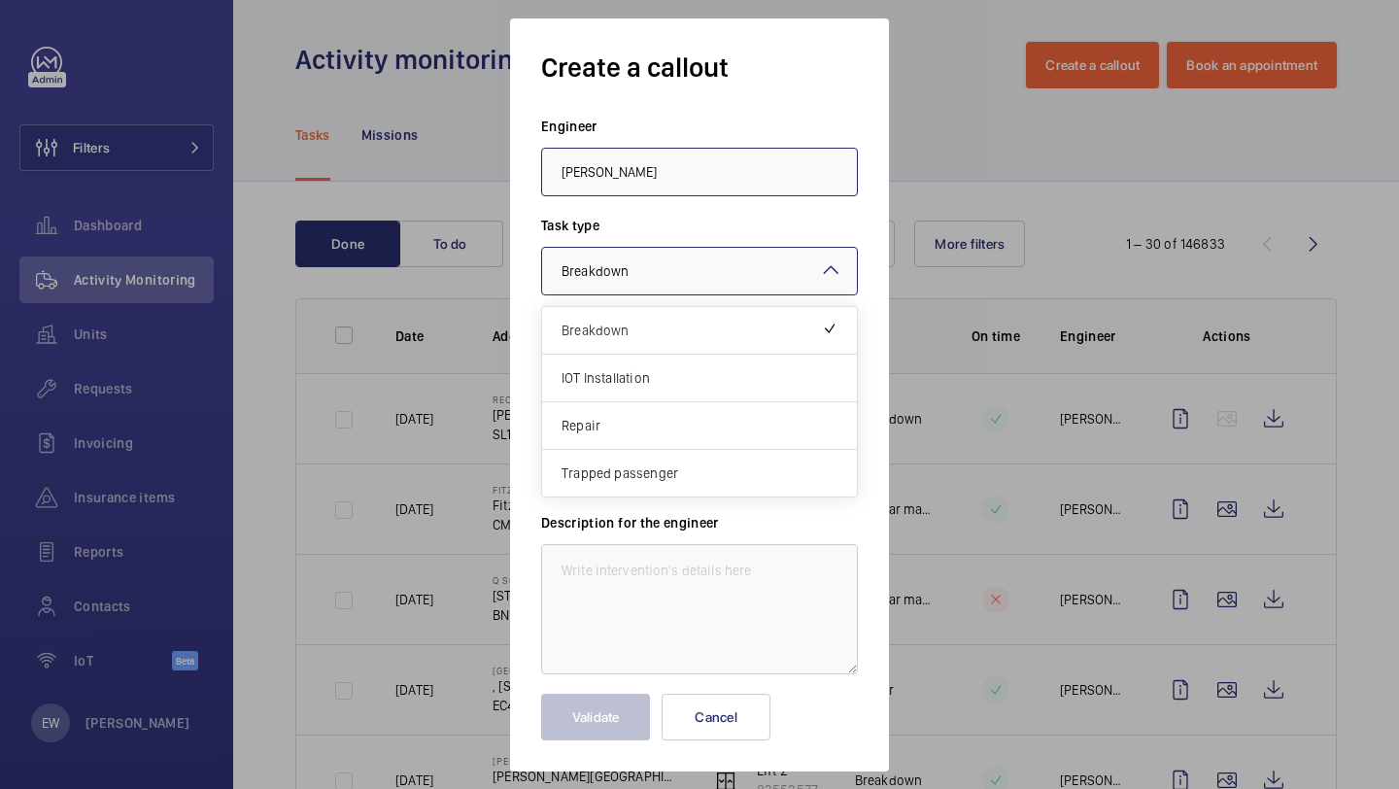
click at [705, 277] on div at bounding box center [699, 271] width 315 height 47
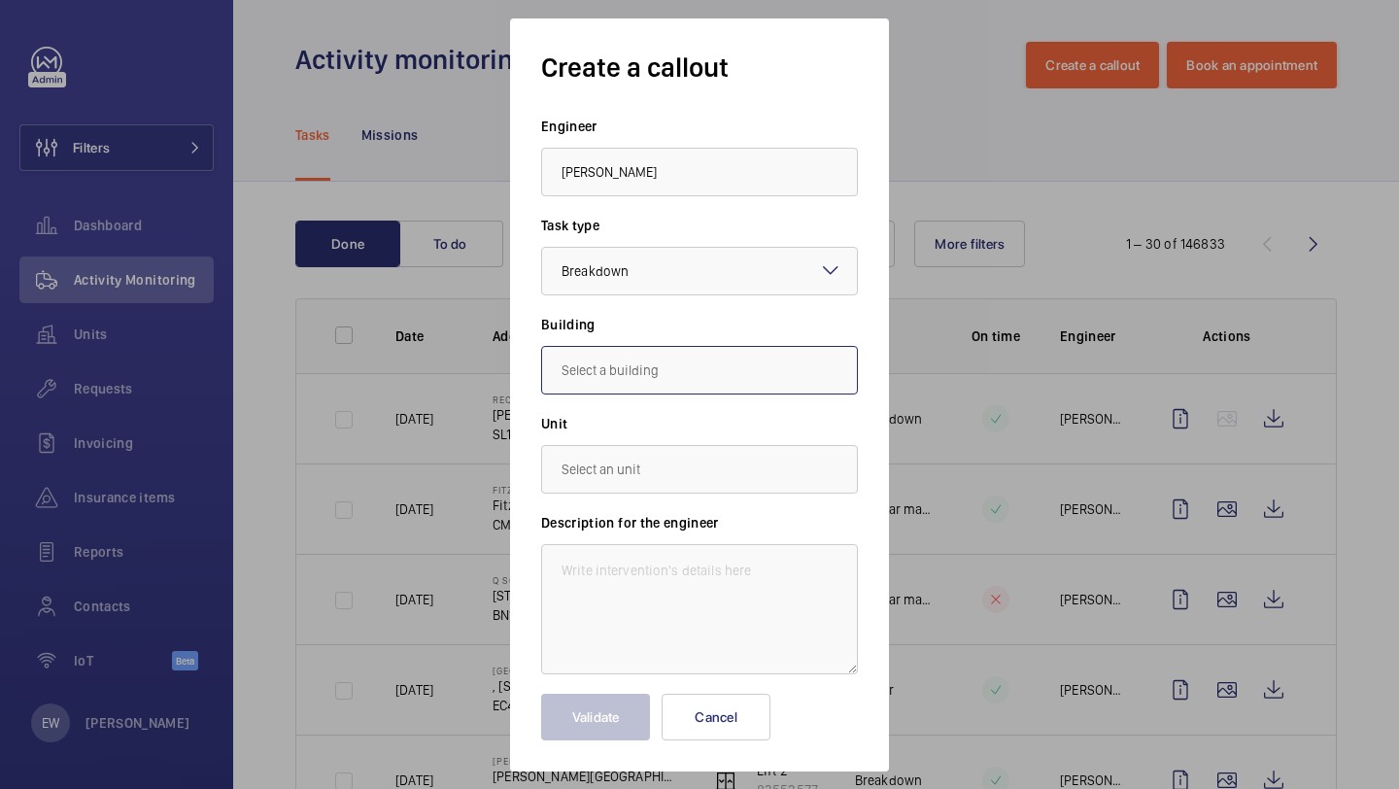
click at [684, 359] on input "text" at bounding box center [699, 370] width 317 height 49
click at [710, 414] on mat-option "25B Goswell Road, EC1M 7AJ LONDON" at bounding box center [699, 428] width 315 height 47
type input "25B Goswell Road, EC1M 7AJ LONDON"
click at [687, 459] on input "text" at bounding box center [699, 469] width 317 height 49
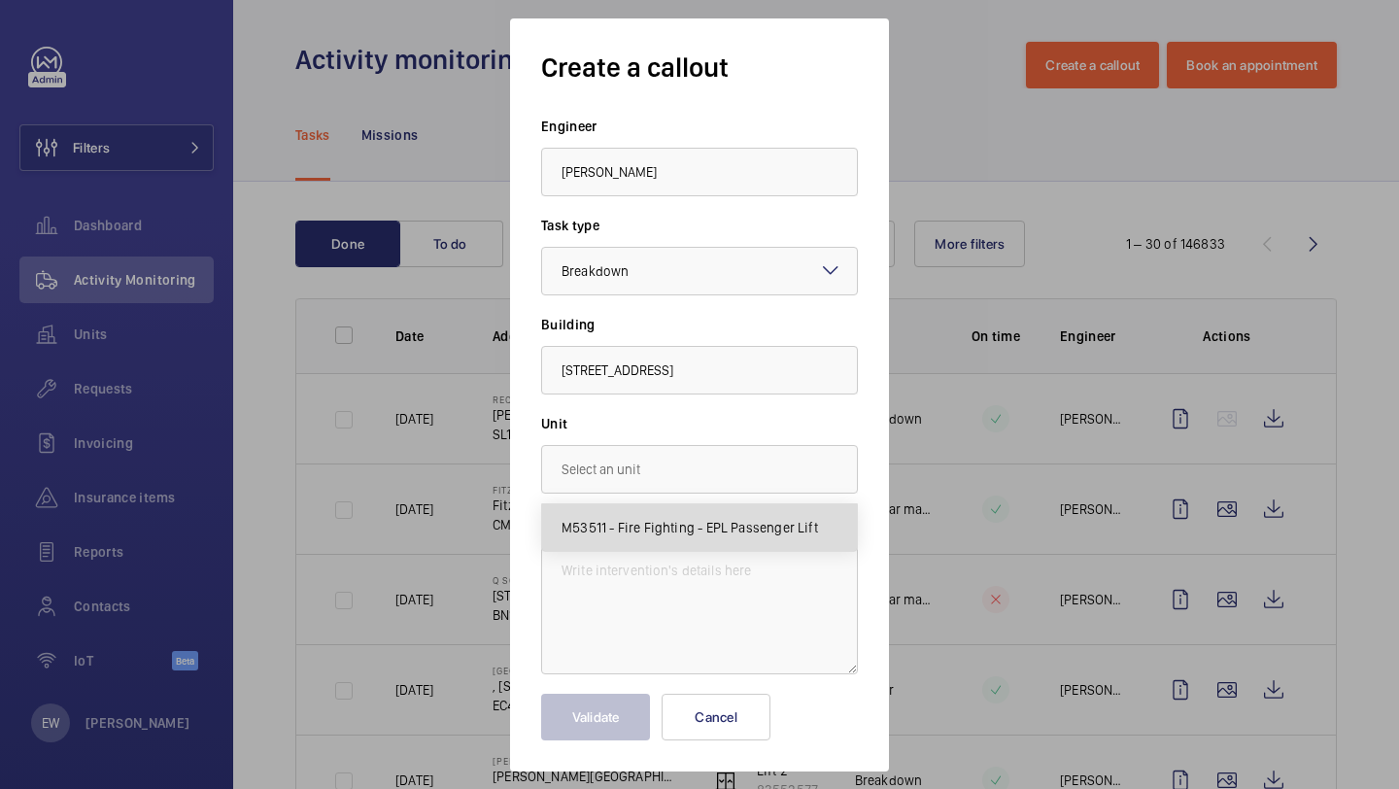
click at [657, 532] on span "M53511 - Fire Fighting - EPL Passenger Lift" at bounding box center [690, 527] width 257 height 19
type input "M53511 - Fire Fighting - EPL Passenger Lift"
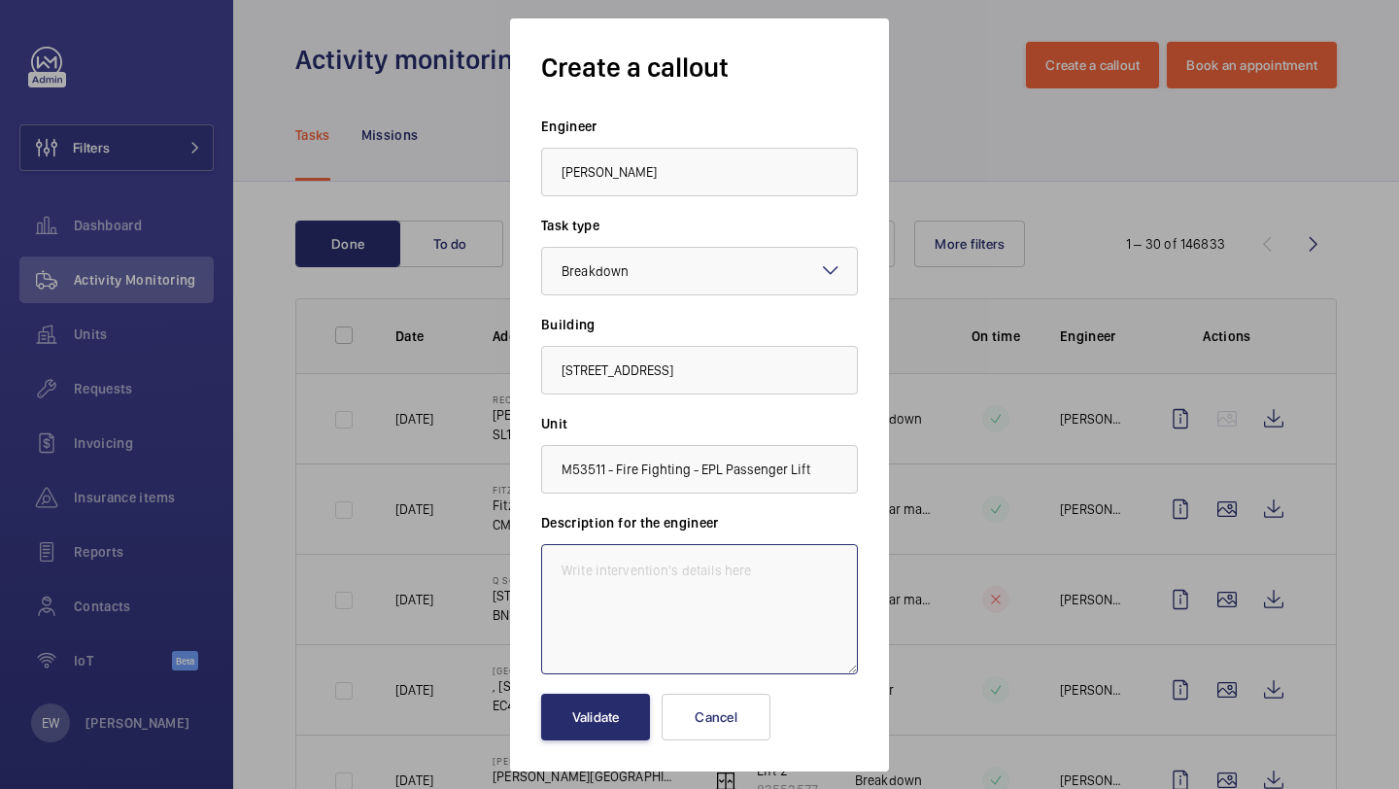
click at [726, 582] on textarea at bounding box center [699, 609] width 317 height 130
click at [652, 568] on textarea "Insurance item 7 days" at bounding box center [699, 609] width 317 height 130
click at [716, 566] on textarea "Insurance item - 7 days" at bounding box center [699, 609] width 317 height 130
click at [710, 564] on textarea "Insurance item - 7 days" at bounding box center [699, 609] width 317 height 130
paste textarea "Autodialler is not connecting to the maintenance company and there is no Warden…"
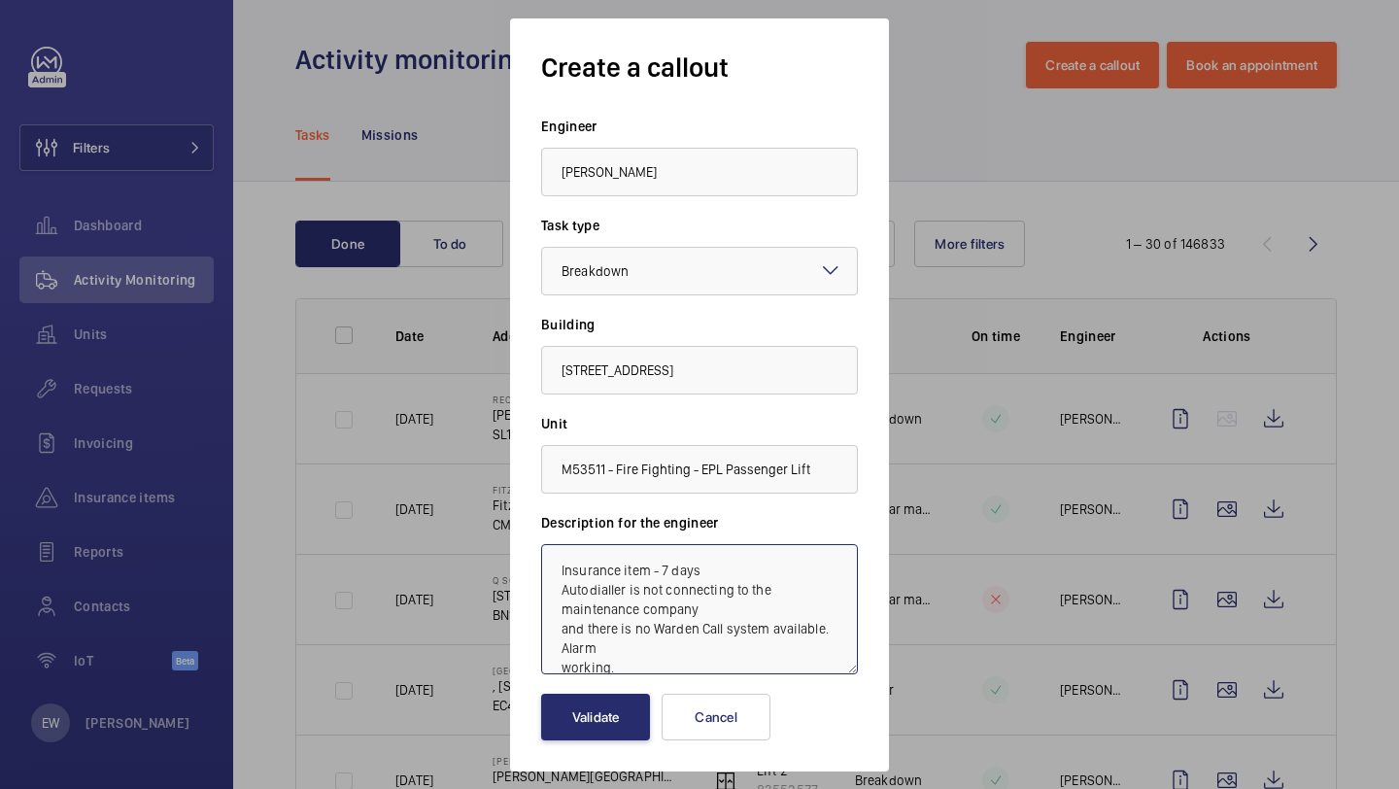
scroll to position [2, 0]
click at [557, 667] on textarea "Insurance item - 7 days Autodialler is not connecting to the maintenance compan…" at bounding box center [699, 609] width 317 height 130
type textarea "Insurance item - 7 days Autodialler is not connecting to the maintenance compan…"
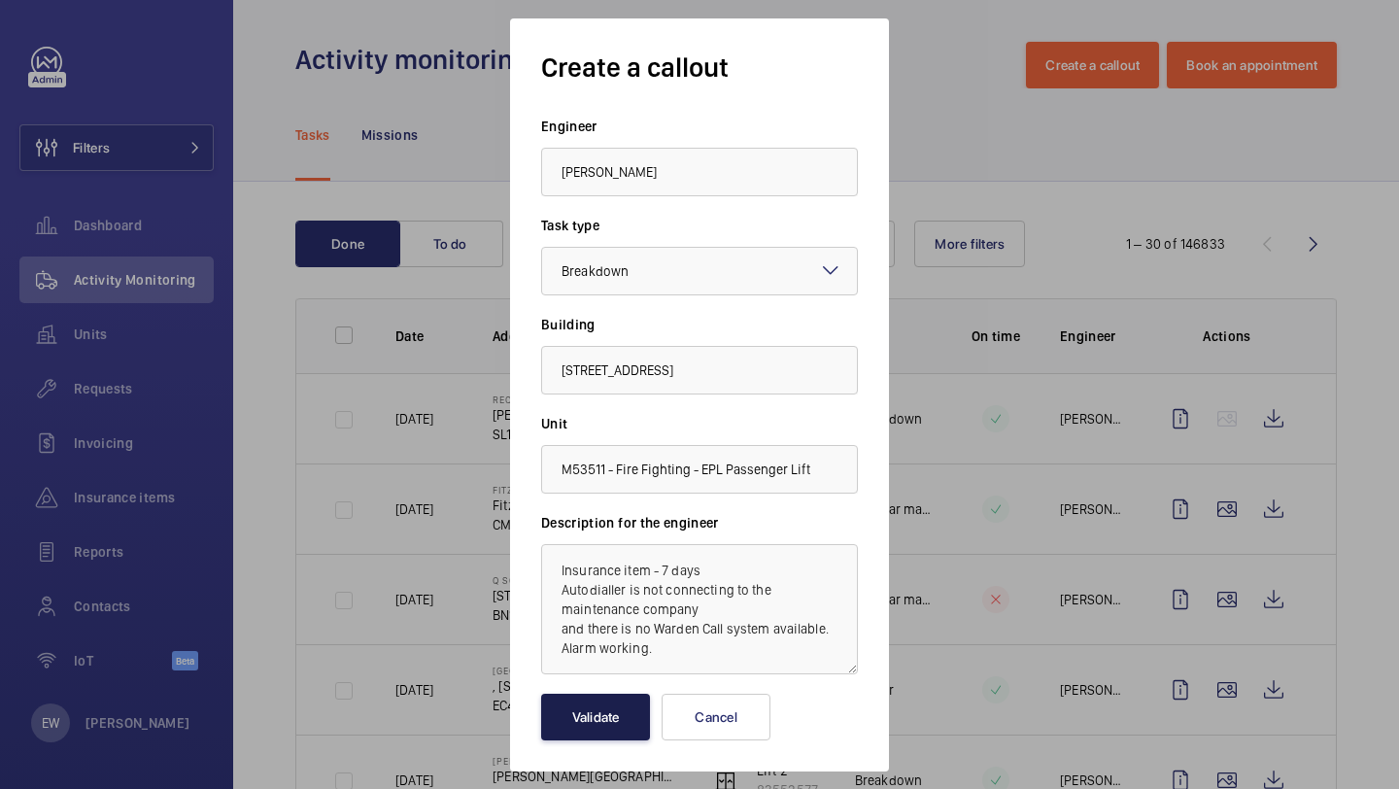
click at [606, 708] on button "Validate" at bounding box center [595, 717] width 109 height 47
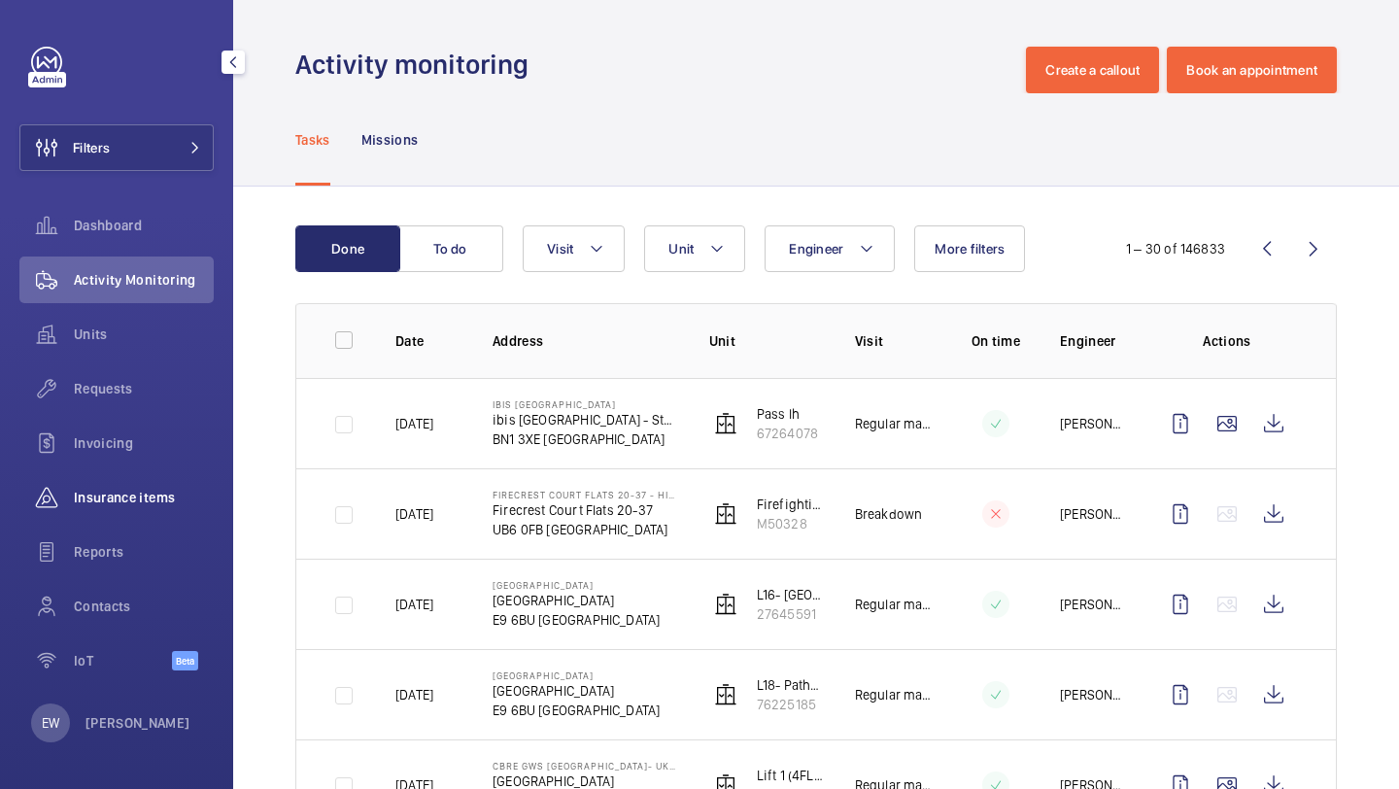
click at [141, 510] on div "Insurance items" at bounding box center [116, 497] width 194 height 47
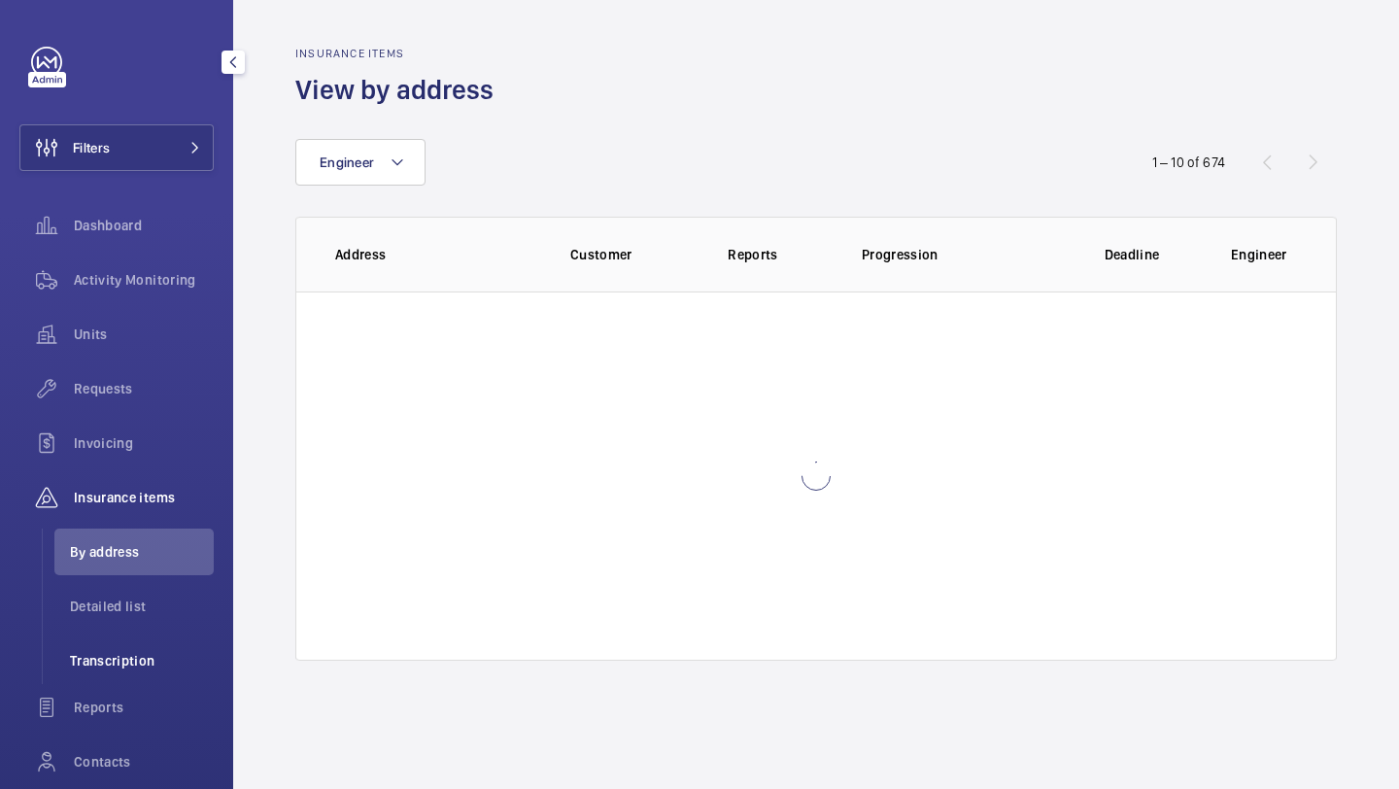
click at [125, 651] on span "Transcription" at bounding box center [142, 660] width 144 height 19
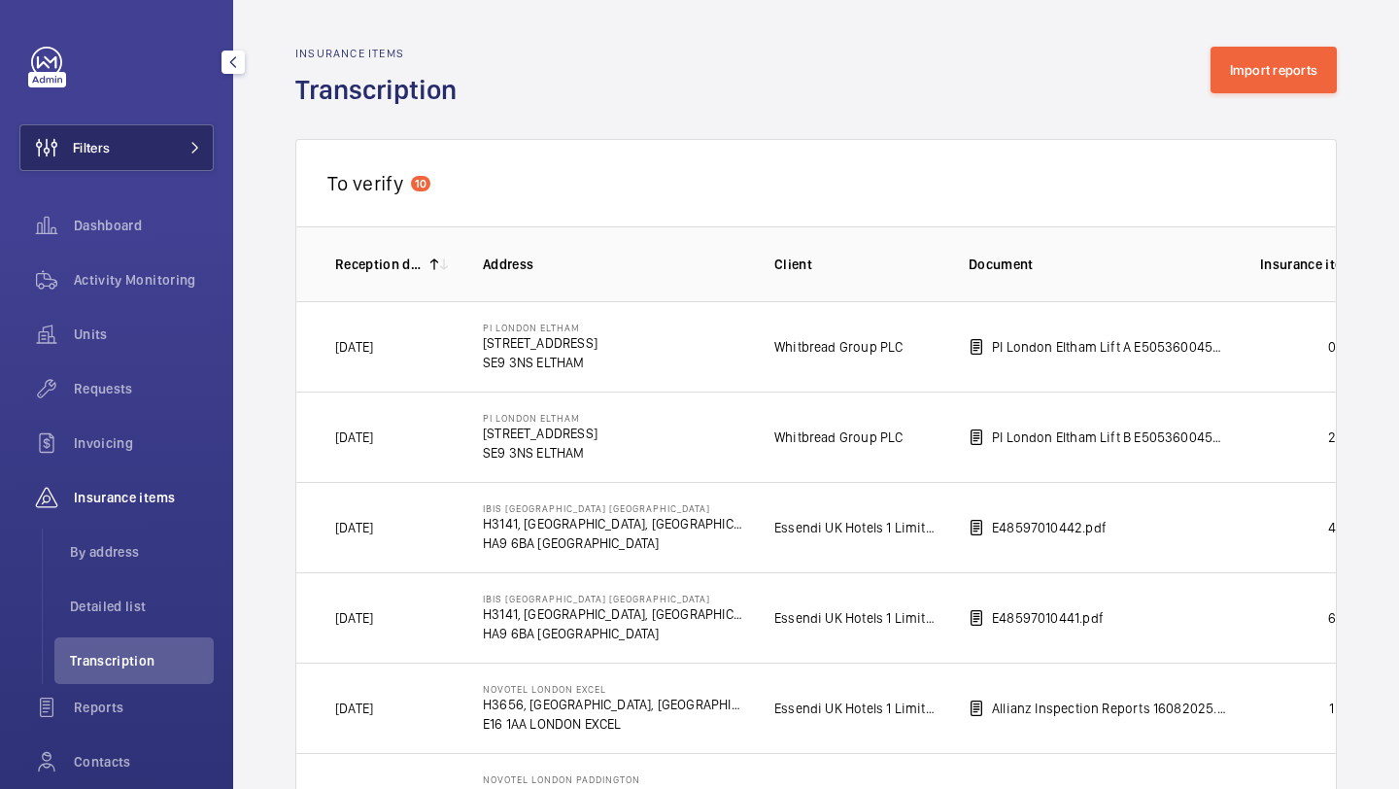
click at [191, 146] on mat-icon at bounding box center [195, 148] width 12 height 12
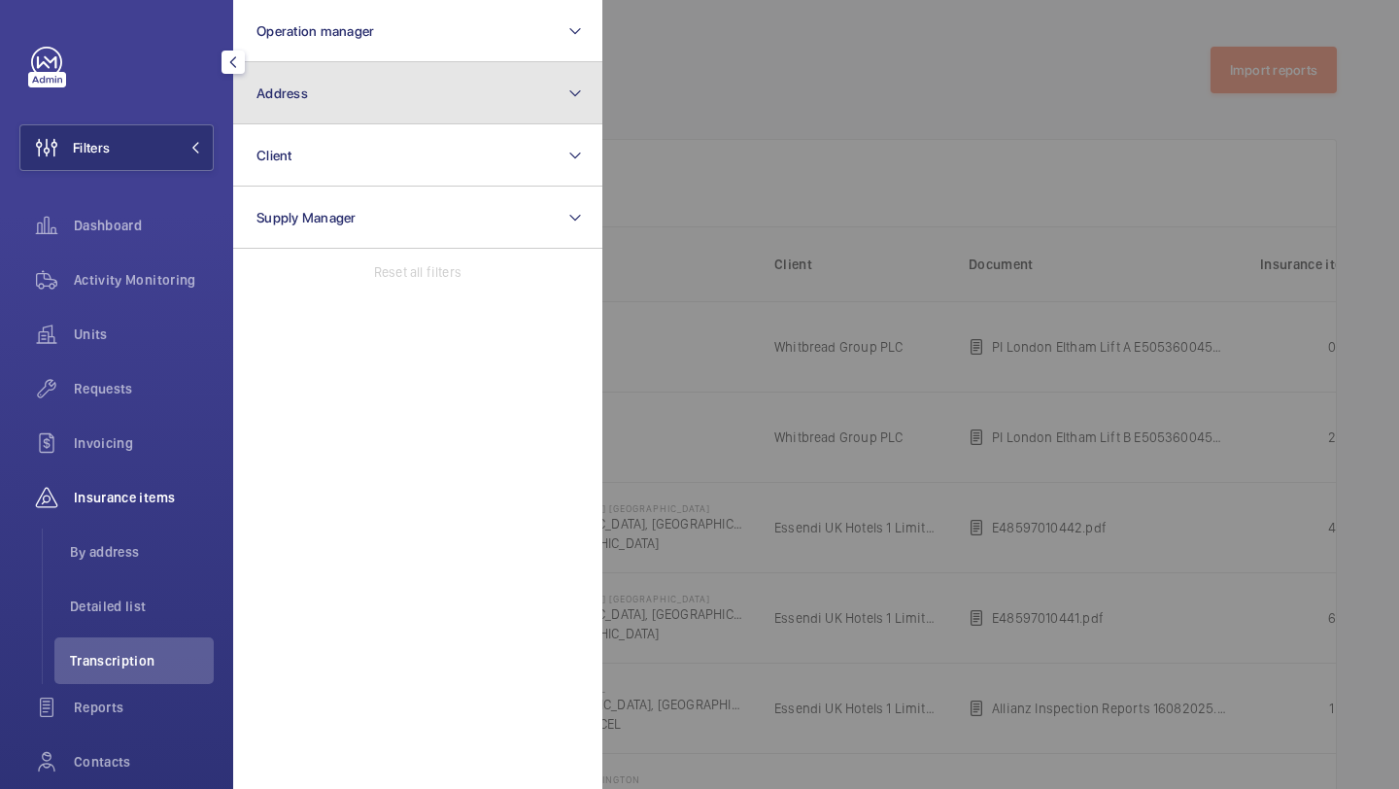
click at [324, 115] on button "Address" at bounding box center [417, 93] width 369 height 62
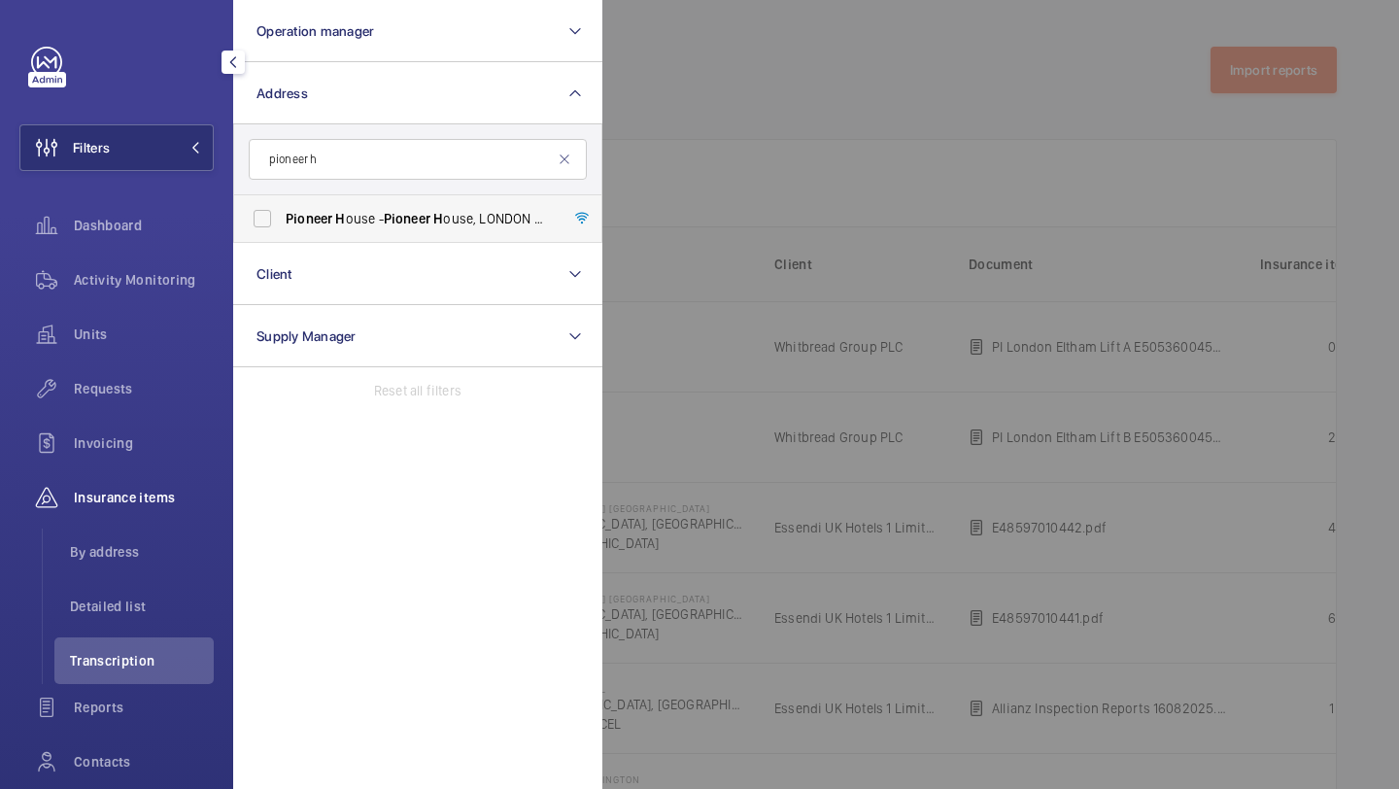
type input "pioneer h"
click at [353, 221] on span "Pioneer H ouse - Pioneer H ouse, LONDON WC1X 9J H" at bounding box center [419, 218] width 267 height 19
click at [282, 221] on input "Pioneer H ouse - Pioneer H ouse, LONDON WC1X 9J H" at bounding box center [262, 218] width 39 height 39
checkbox input "true"
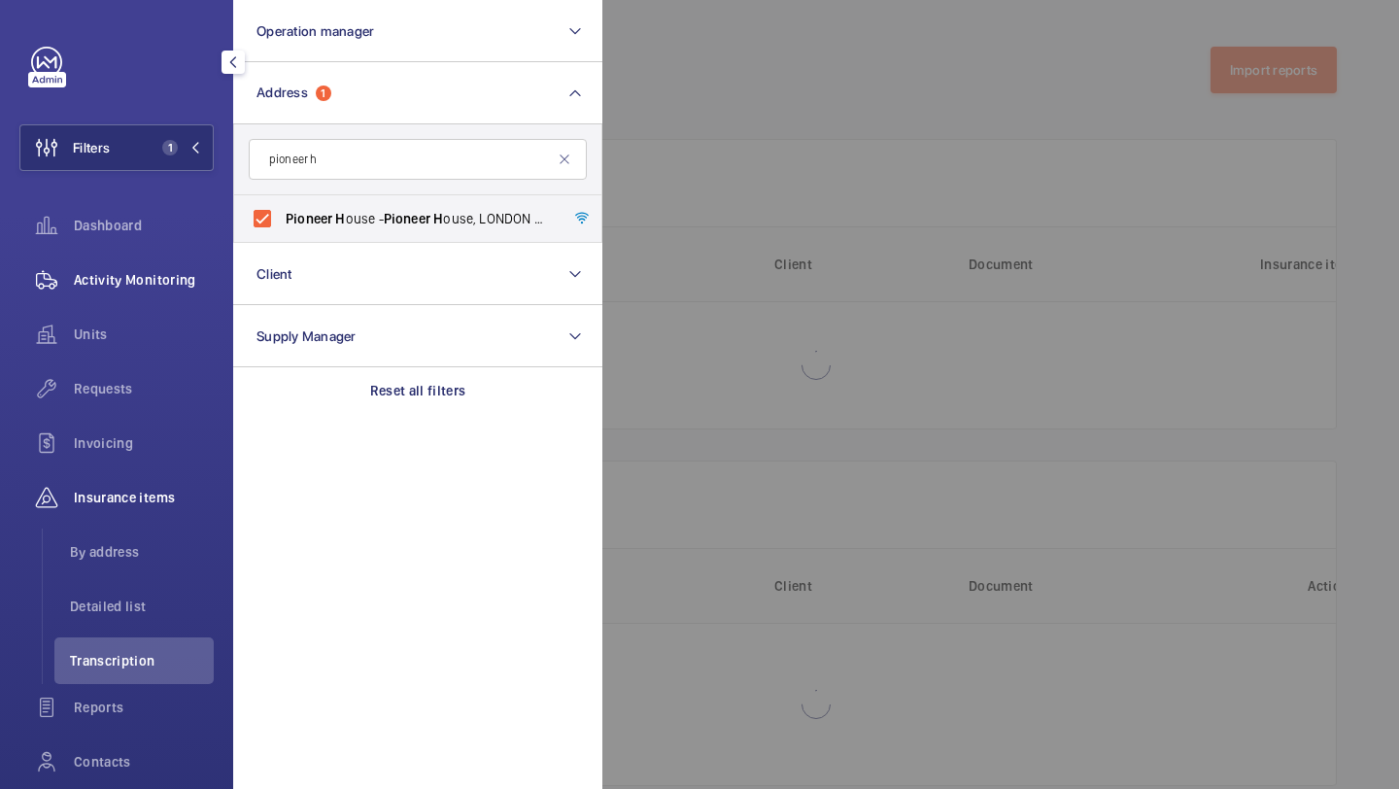
click at [162, 286] on span "Activity Monitoring" at bounding box center [144, 279] width 140 height 19
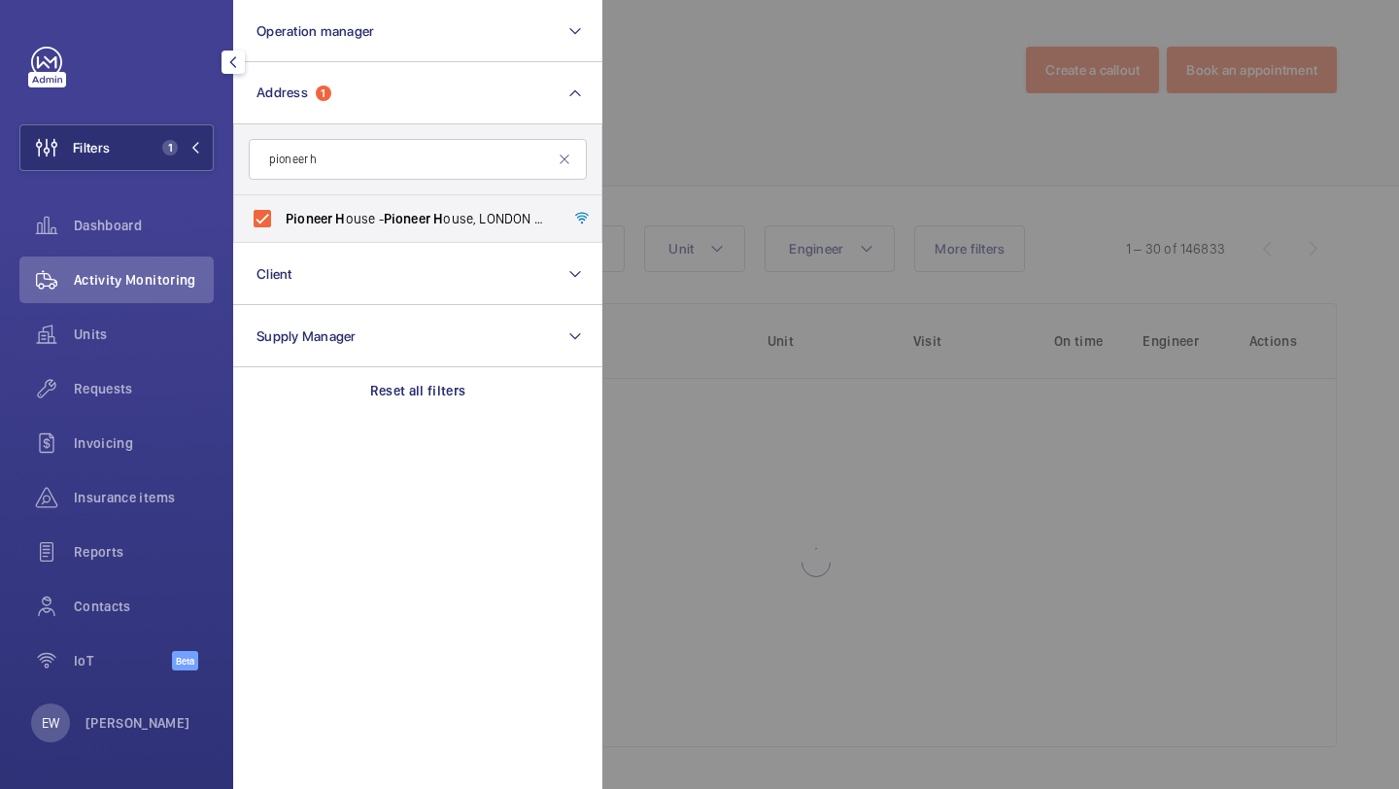
click at [801, 125] on div at bounding box center [1302, 394] width 1399 height 789
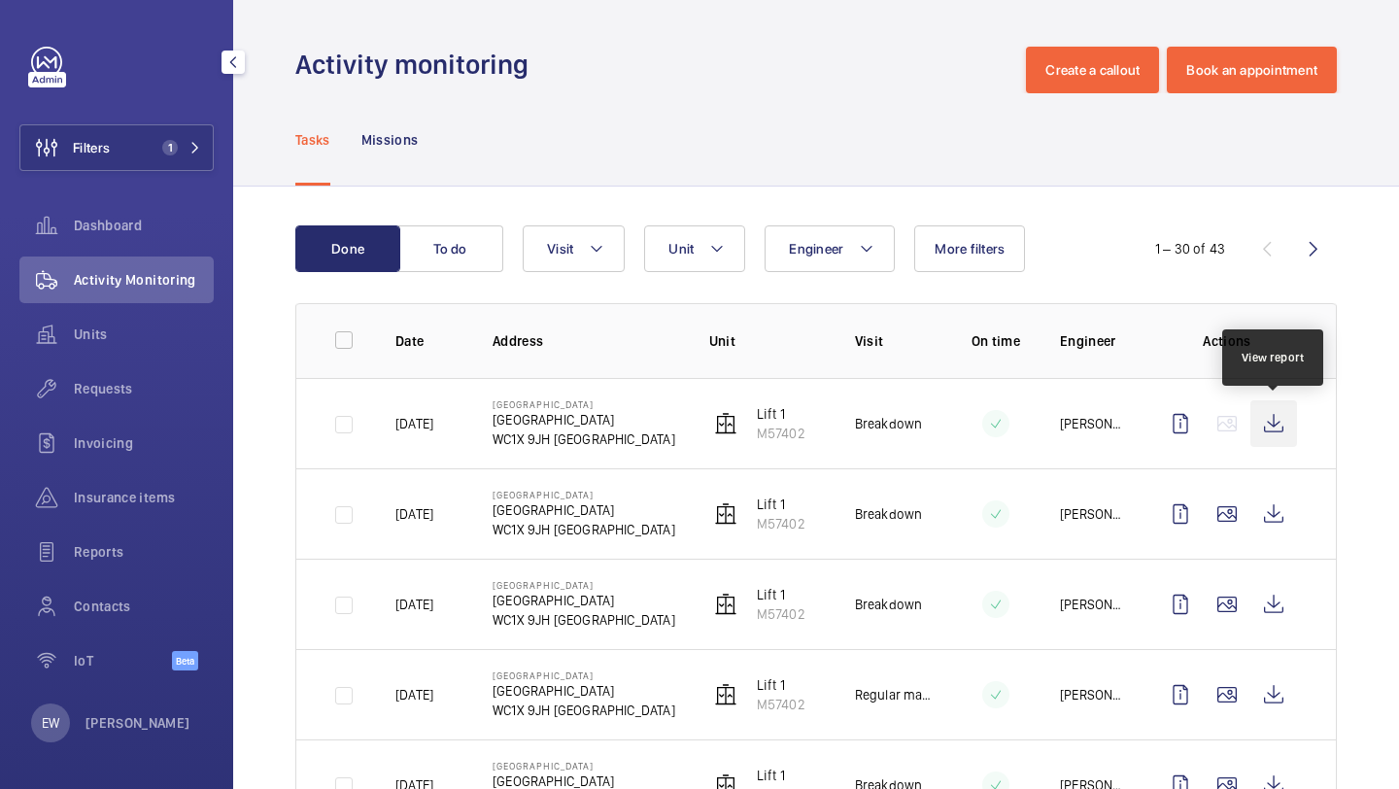
click at [1280, 416] on wm-front-icon-button at bounding box center [1274, 423] width 47 height 47
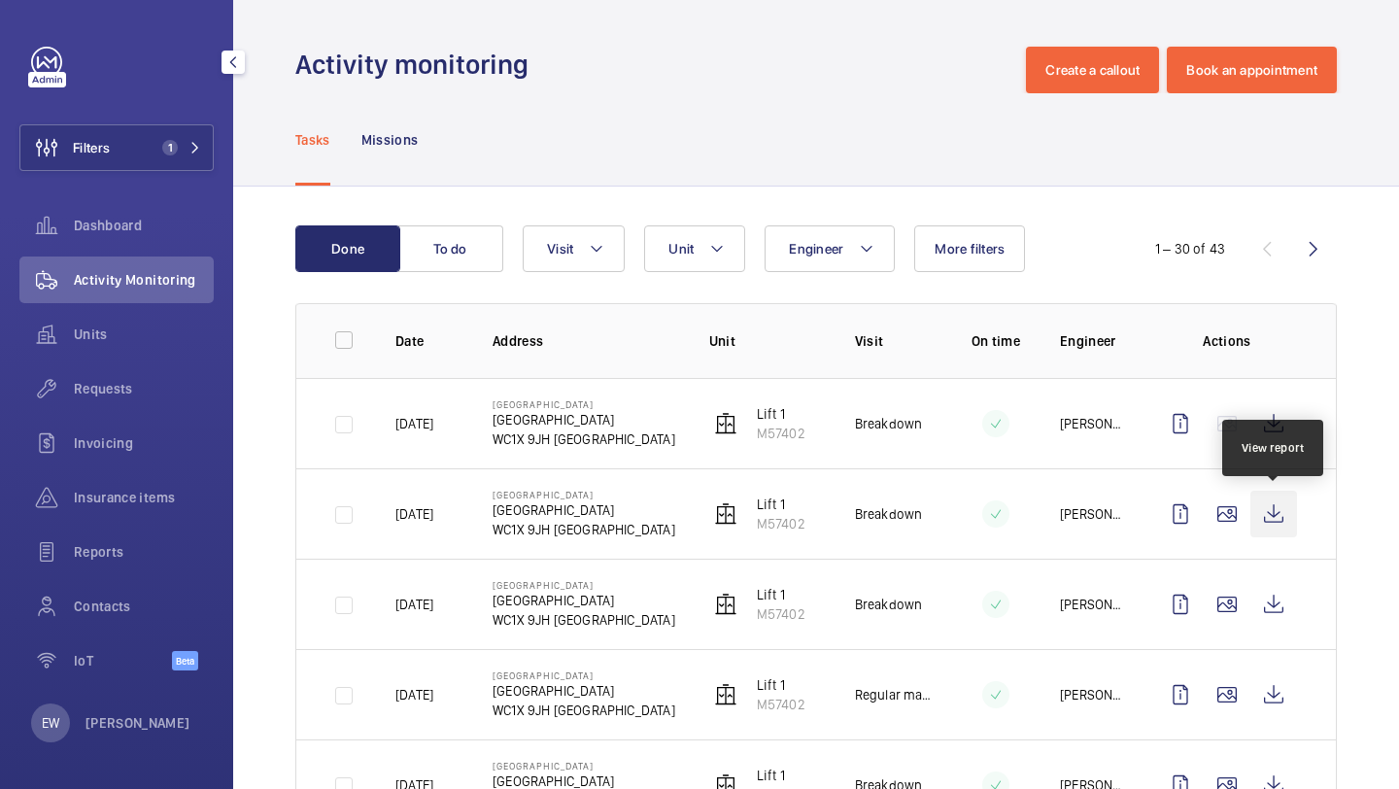
click at [1272, 508] on wm-front-icon-button at bounding box center [1274, 514] width 47 height 47
click at [125, 399] on div "Requests" at bounding box center [116, 388] width 194 height 47
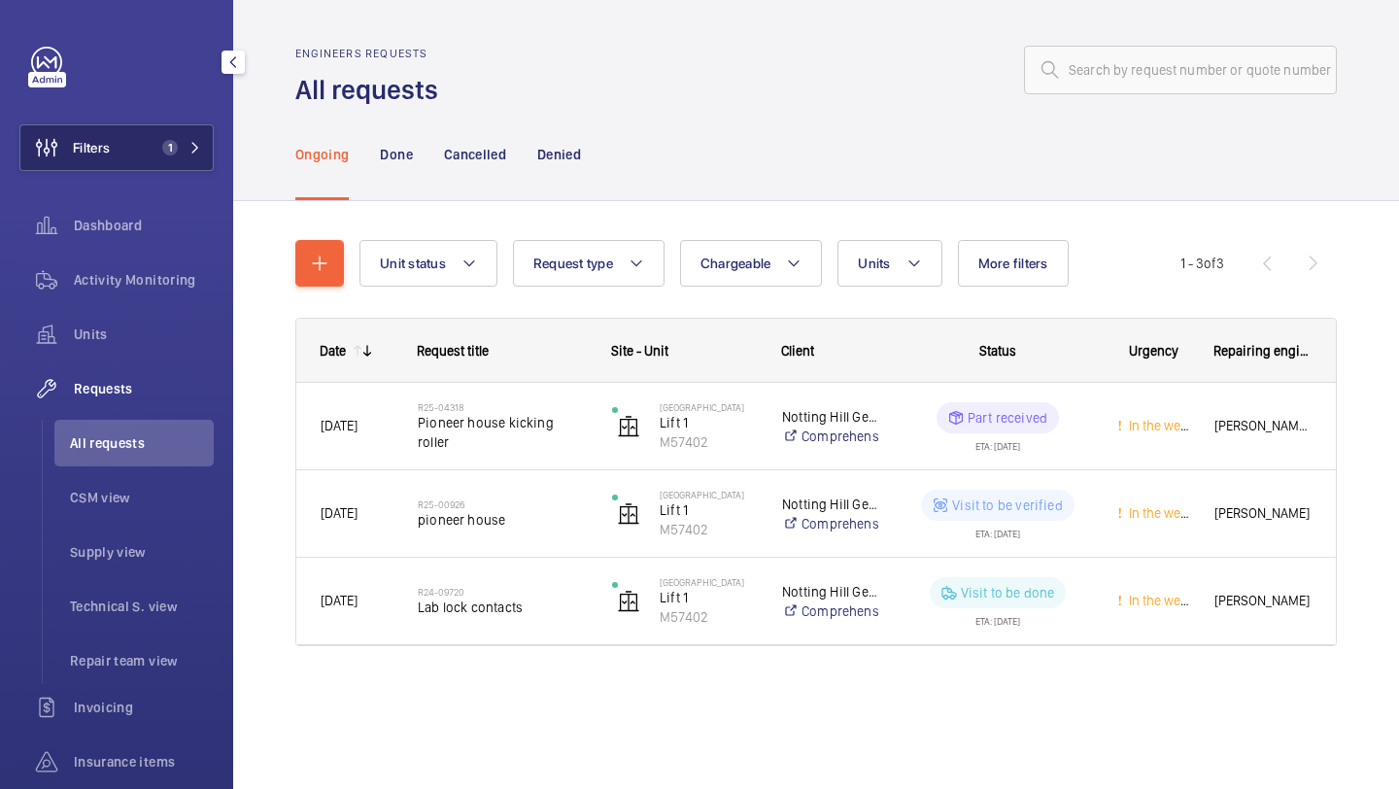
click at [144, 151] on button "Filters 1" at bounding box center [116, 147] width 194 height 47
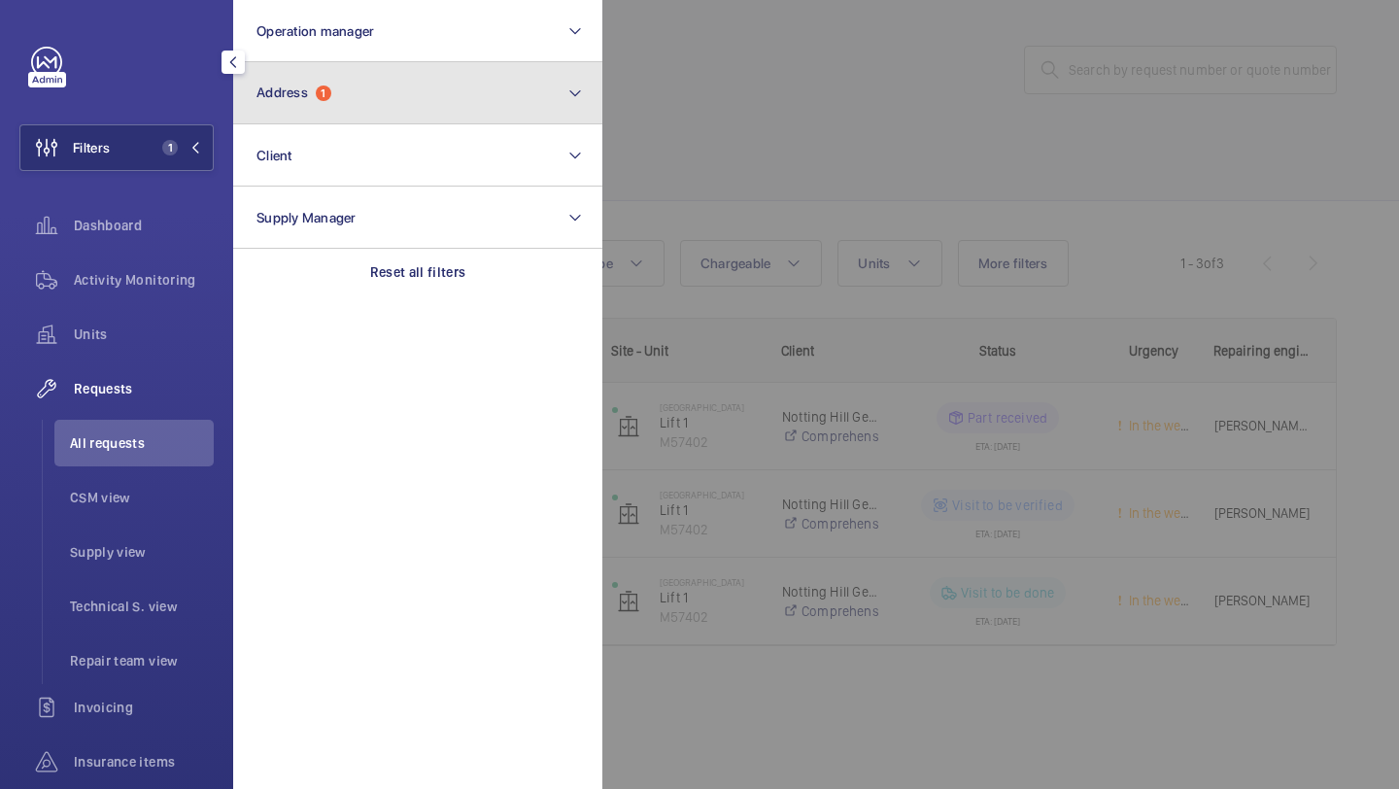
click at [342, 91] on button "Address 1" at bounding box center [417, 93] width 369 height 62
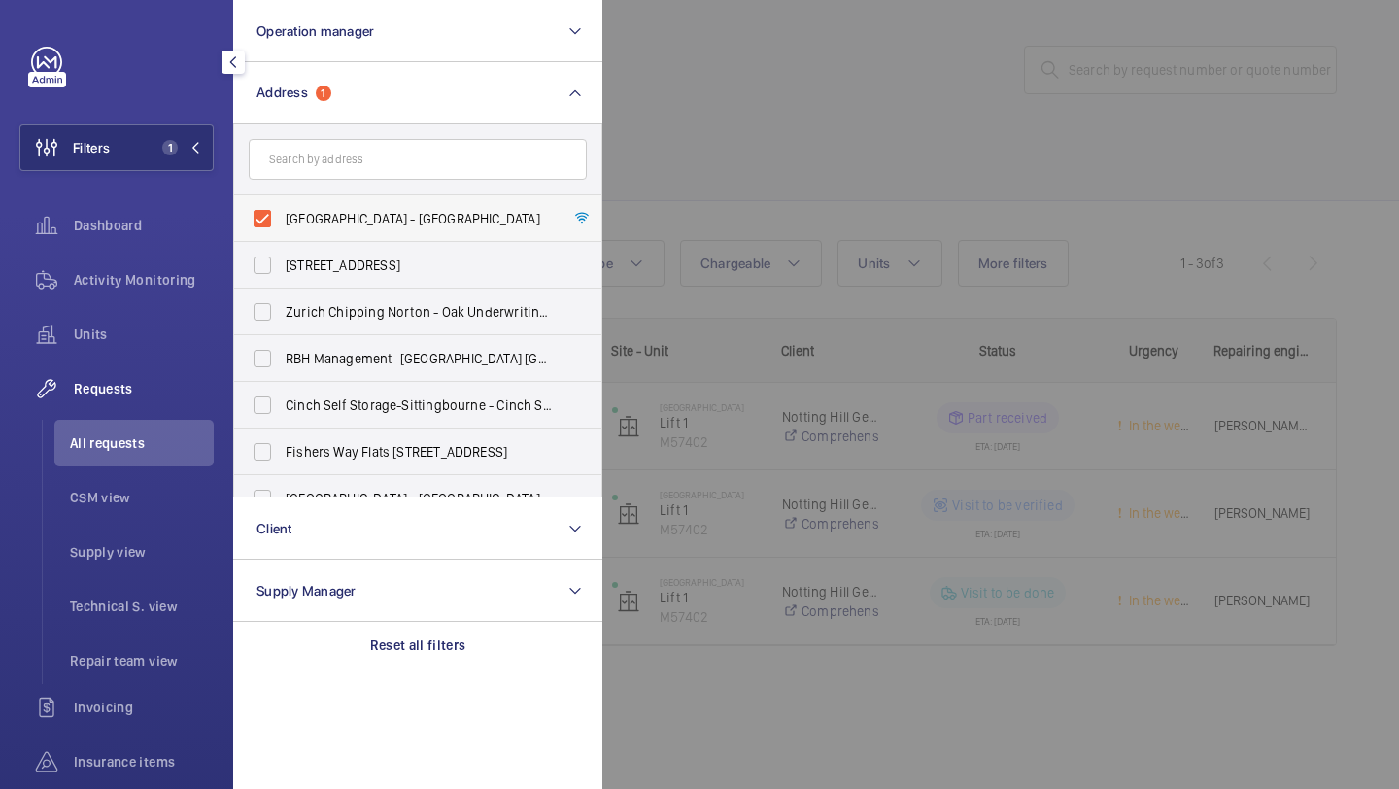
click at [322, 216] on span "Pioneer House - Pioneer House, LONDON WC1X 9JH" at bounding box center [419, 218] width 267 height 19
click at [282, 216] on input "Pioneer House - Pioneer House, LONDON WC1X 9JH" at bounding box center [262, 218] width 39 height 39
checkbox input "false"
click at [736, 142] on div at bounding box center [1302, 394] width 1399 height 789
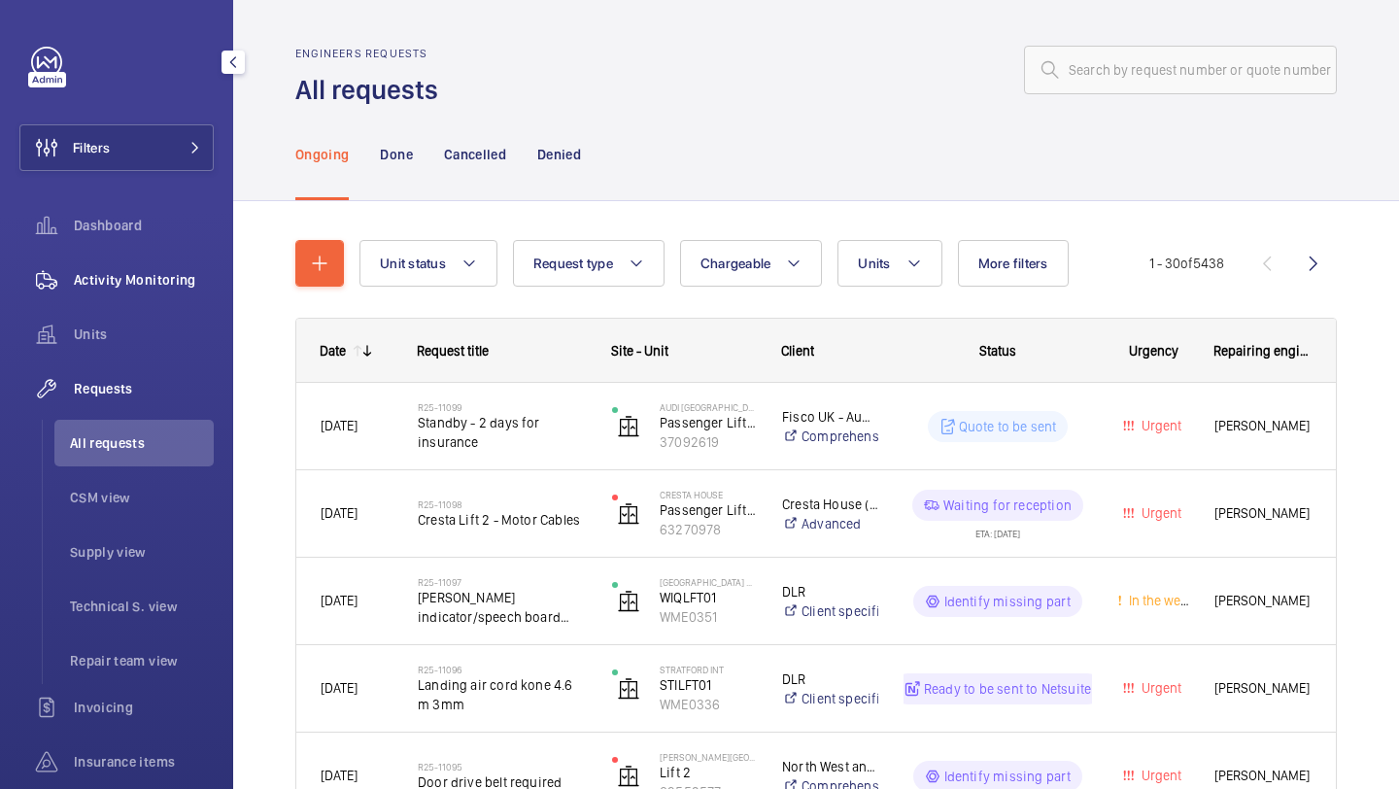
click at [167, 280] on span "Activity Monitoring" at bounding box center [144, 279] width 140 height 19
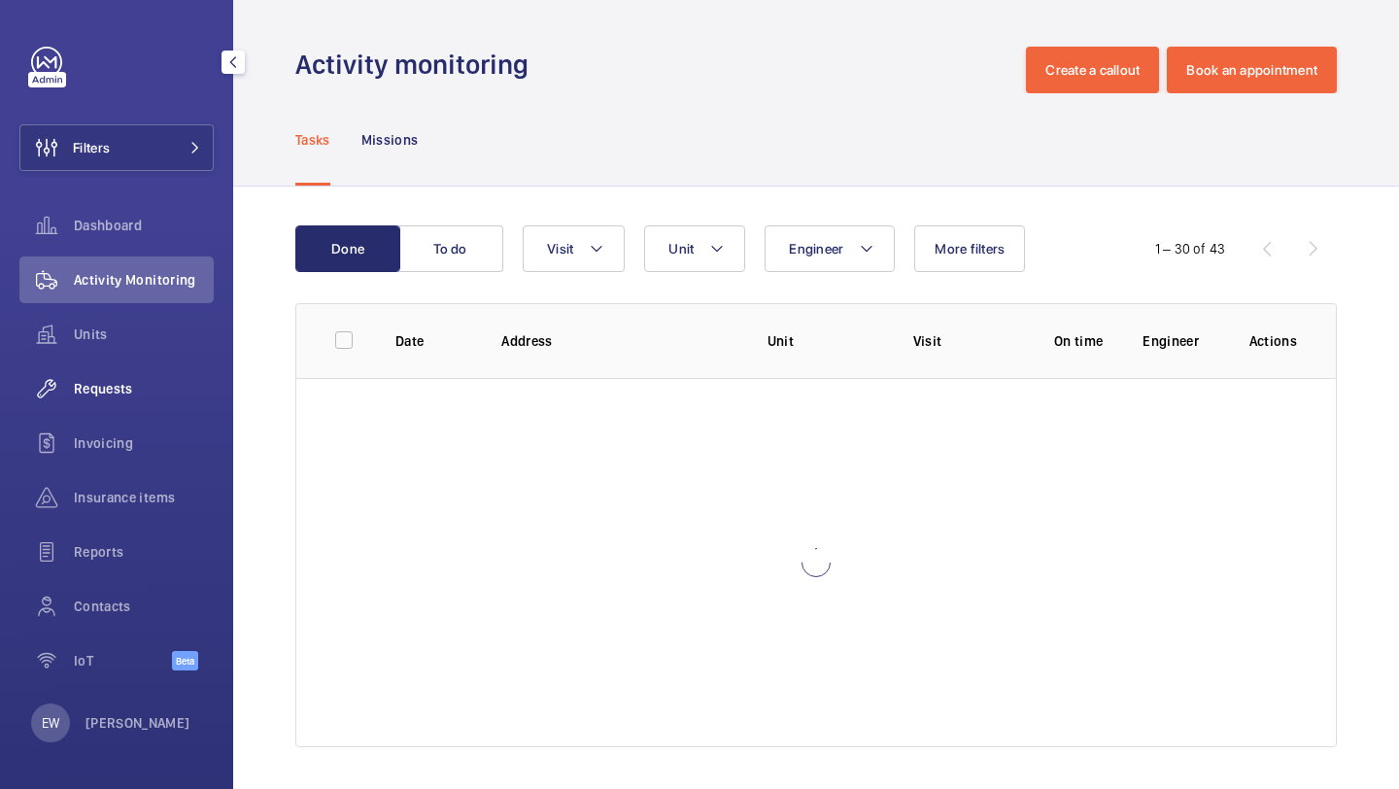
click at [152, 390] on span "Requests" at bounding box center [144, 388] width 140 height 19
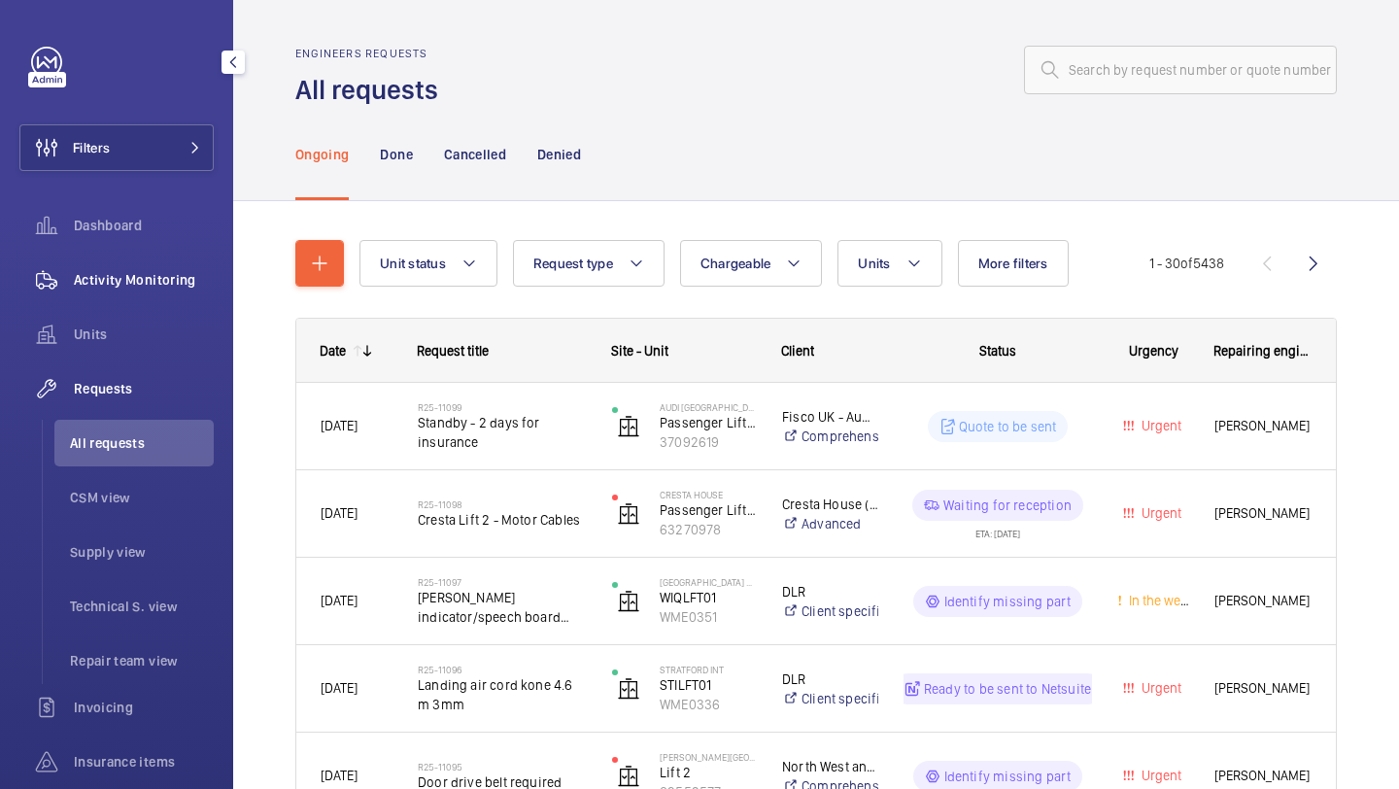
click at [157, 299] on div "Activity Monitoring" at bounding box center [116, 280] width 194 height 47
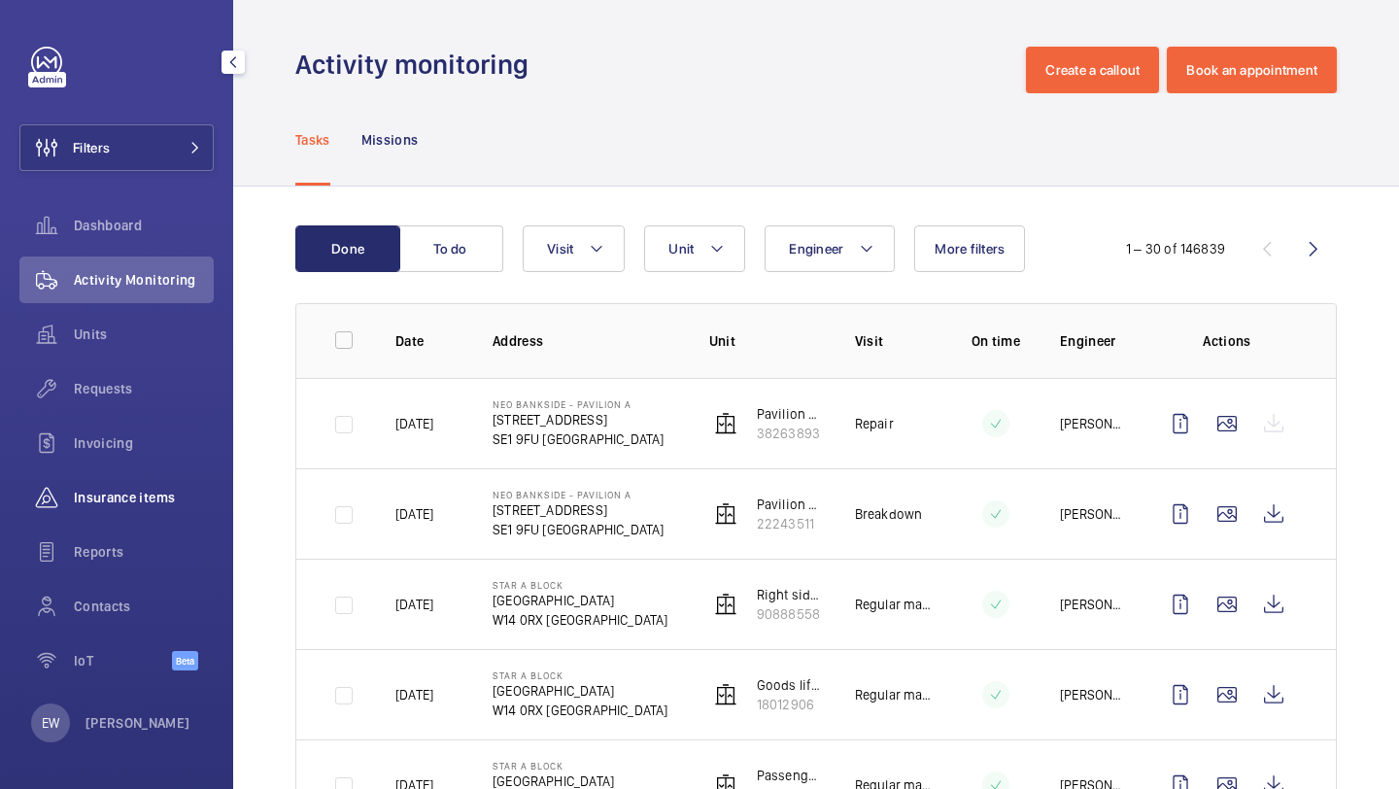
click at [121, 501] on span "Insurance items" at bounding box center [144, 497] width 140 height 19
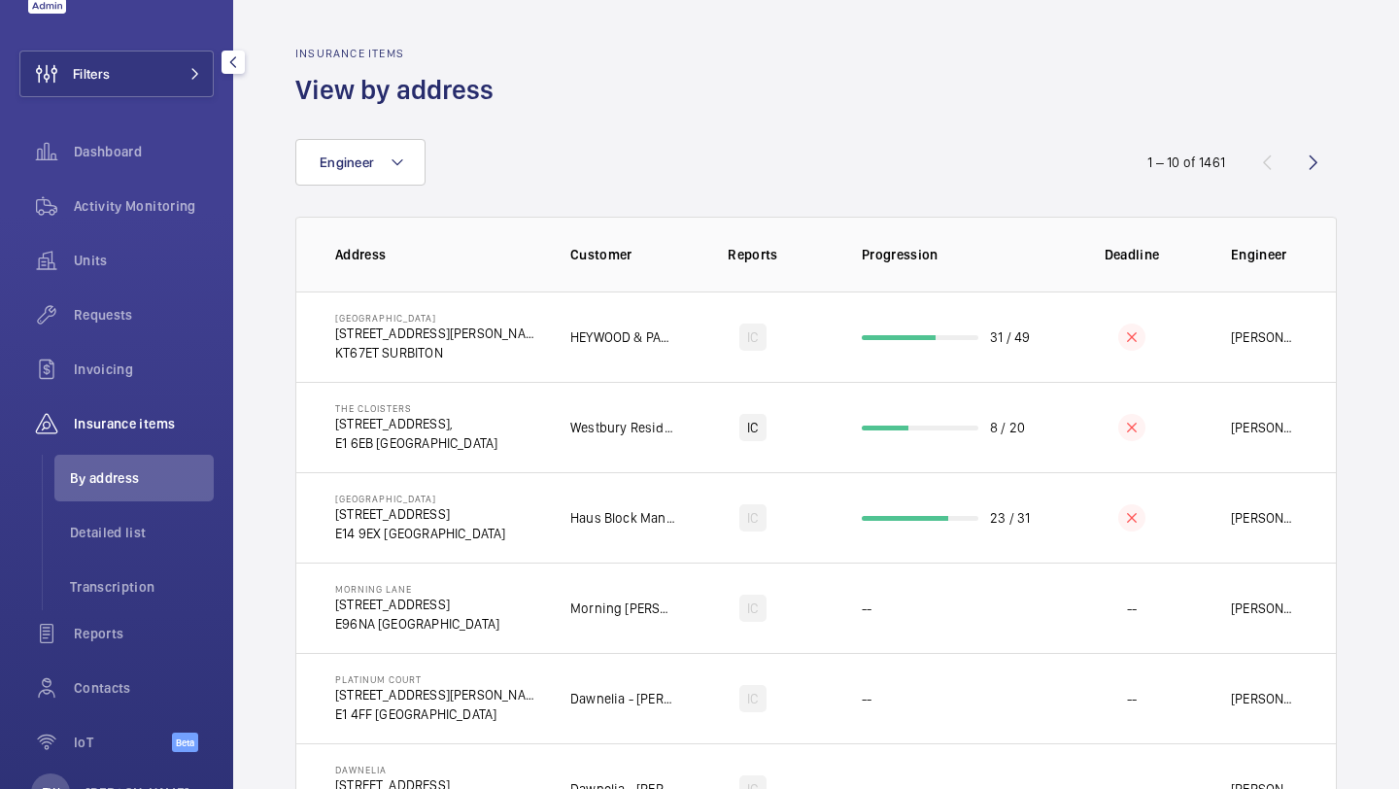
scroll to position [75, 0]
click at [135, 581] on span "Transcription" at bounding box center [142, 585] width 144 height 19
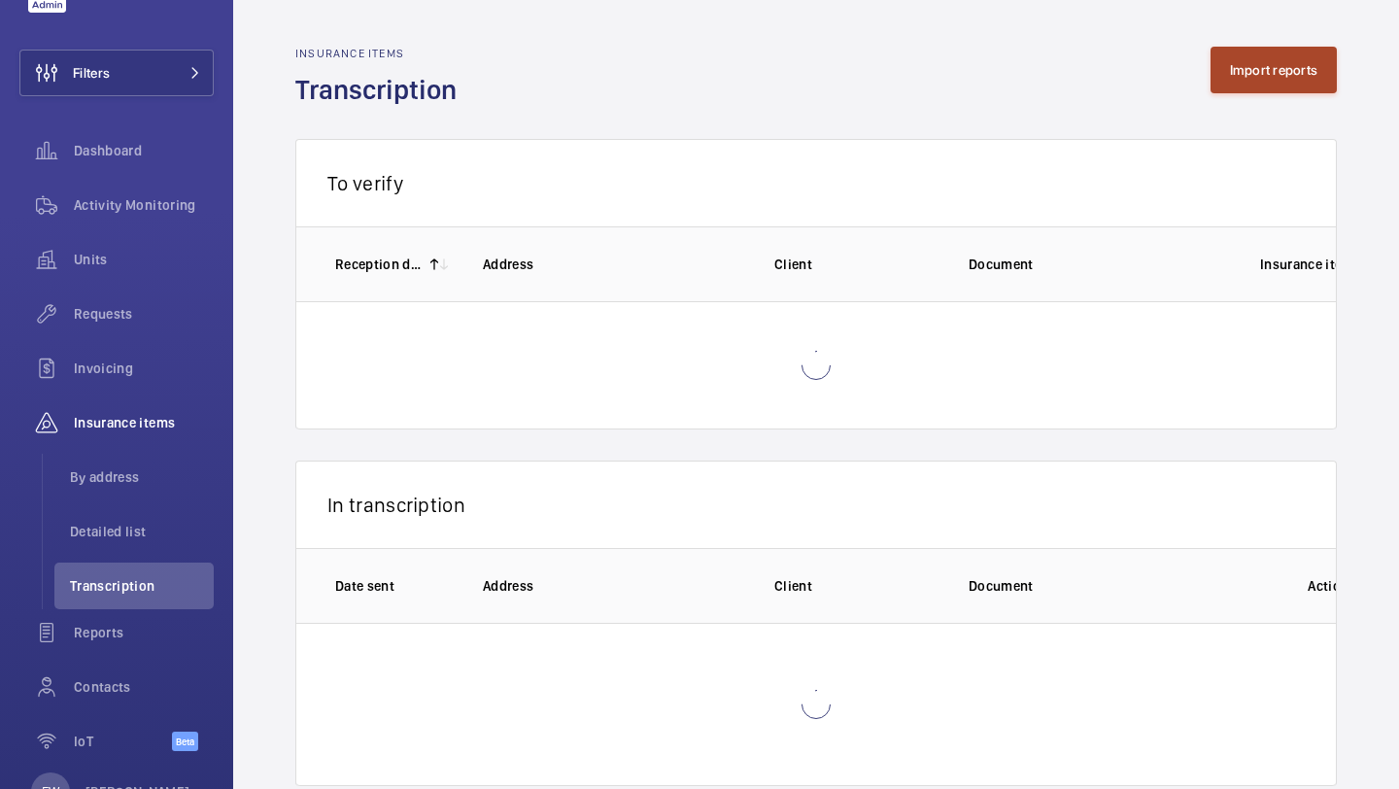
click at [1291, 63] on button "Import reports" at bounding box center [1274, 70] width 127 height 47
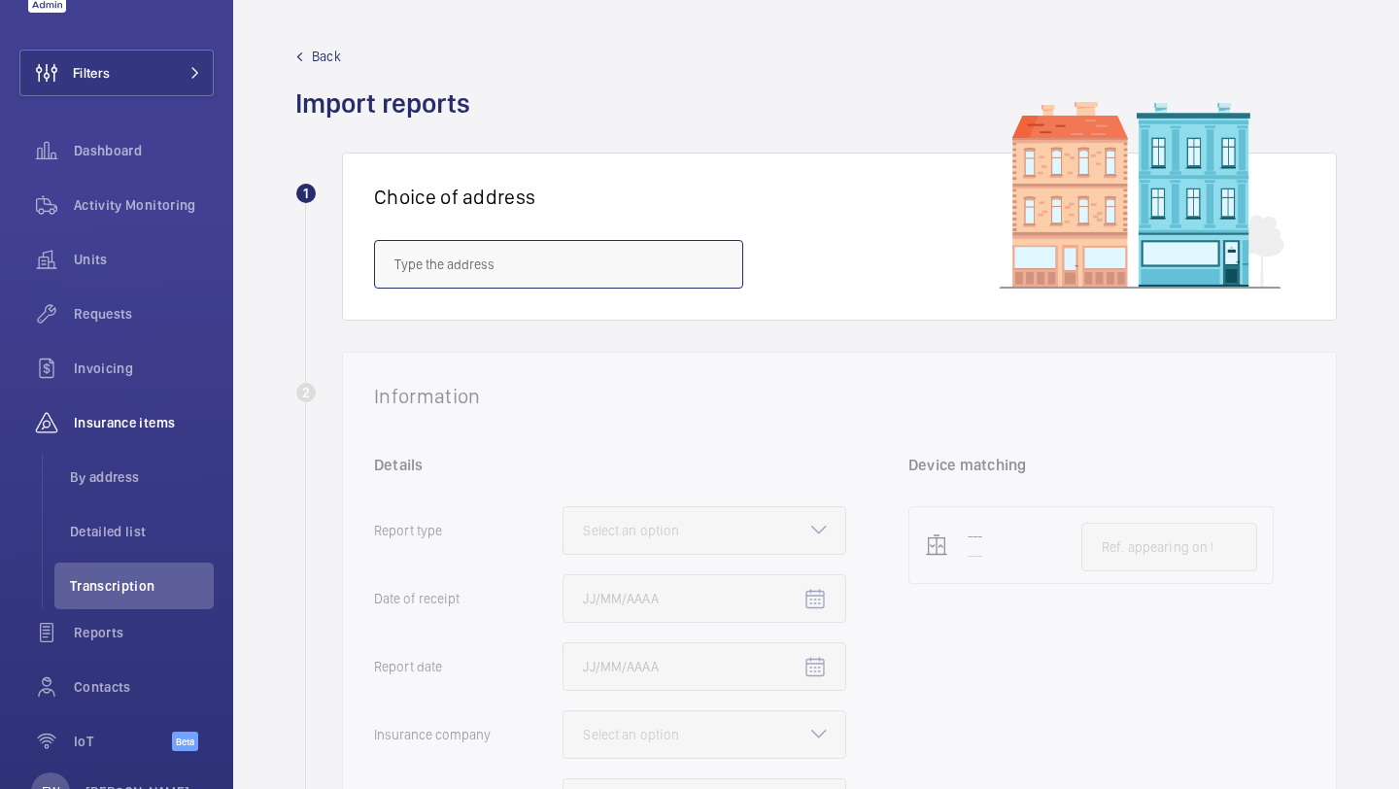
click at [499, 255] on input "text" at bounding box center [558, 264] width 369 height 49
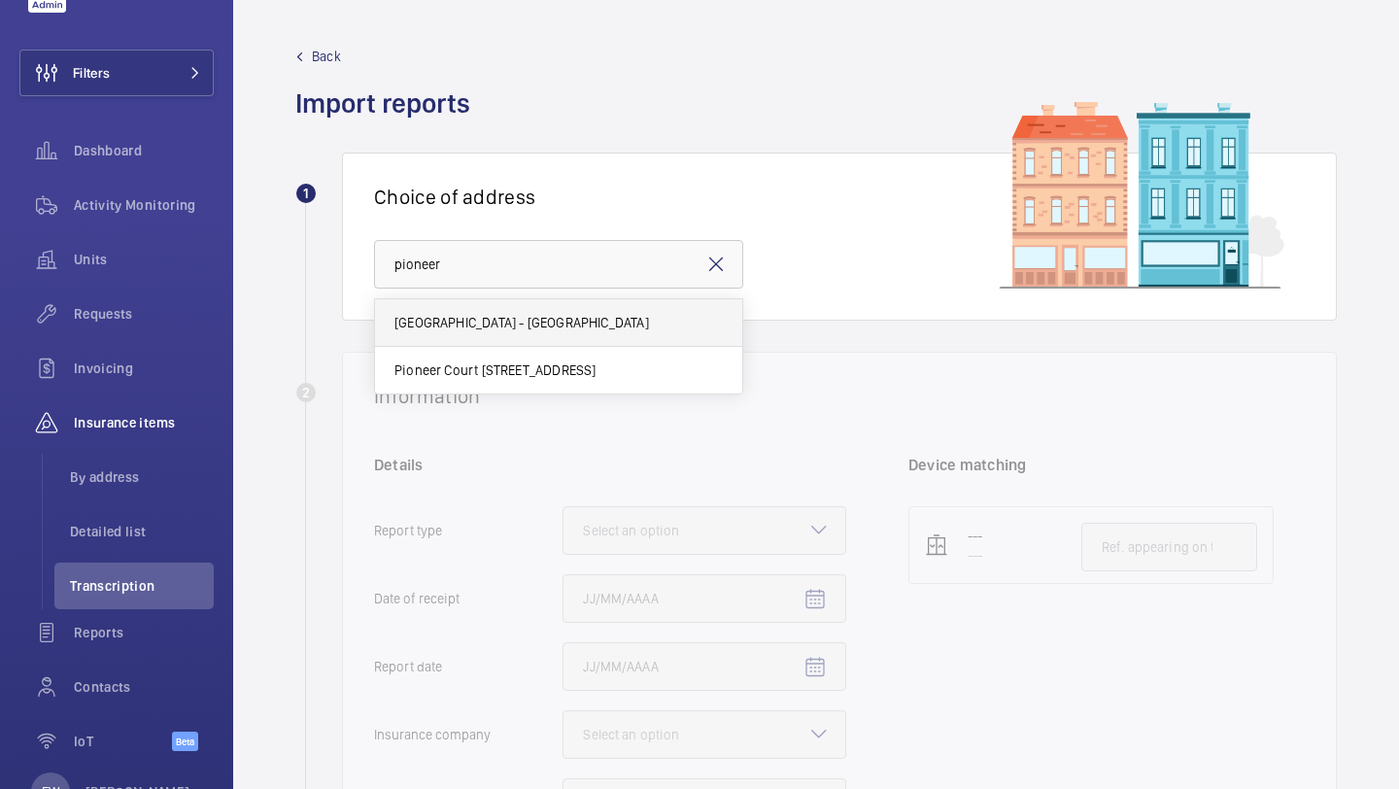
click at [590, 322] on span "Pioneer House - Pioneer House, LONDON WC1X 9JH" at bounding box center [522, 322] width 255 height 19
type input "Pioneer House - Pioneer House, LONDON WC1X 9JH"
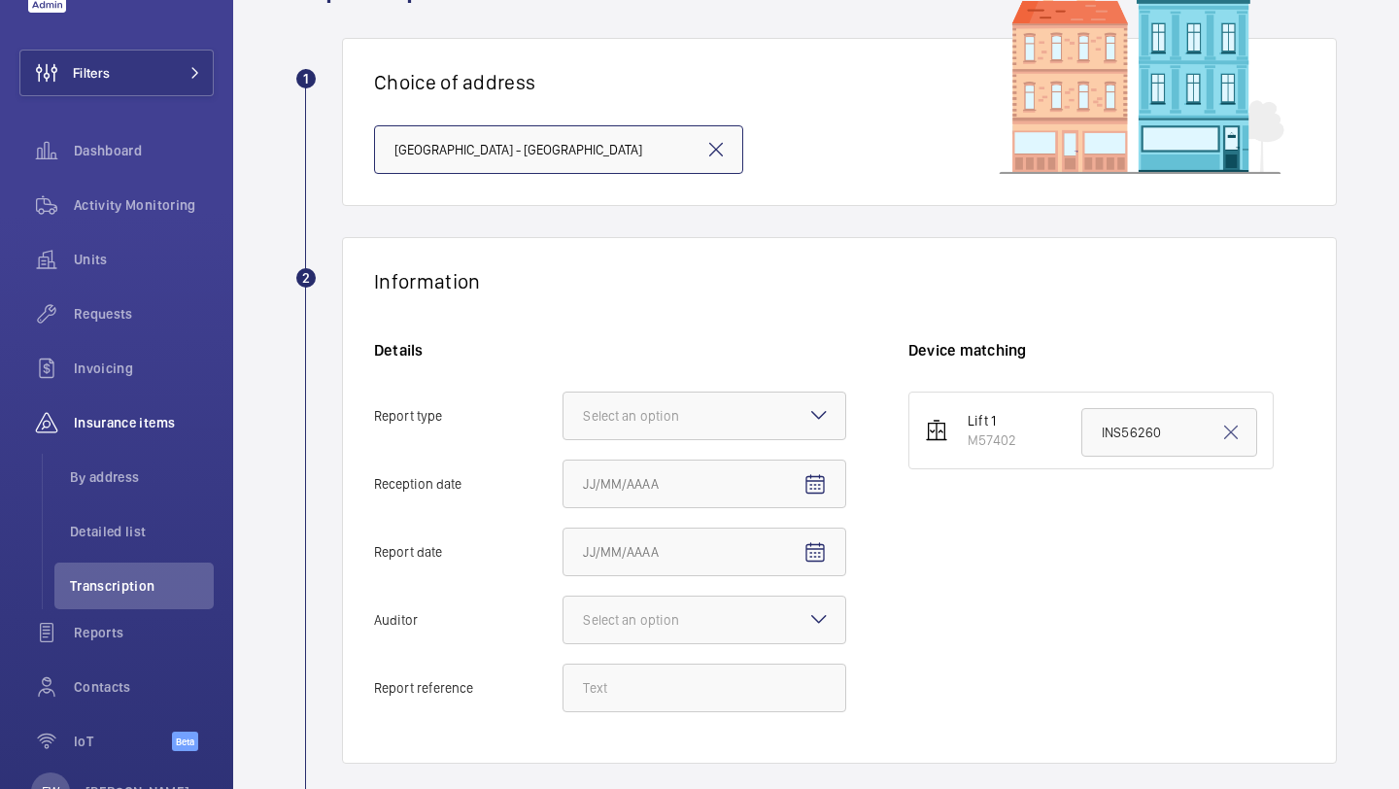
scroll to position [119, 0]
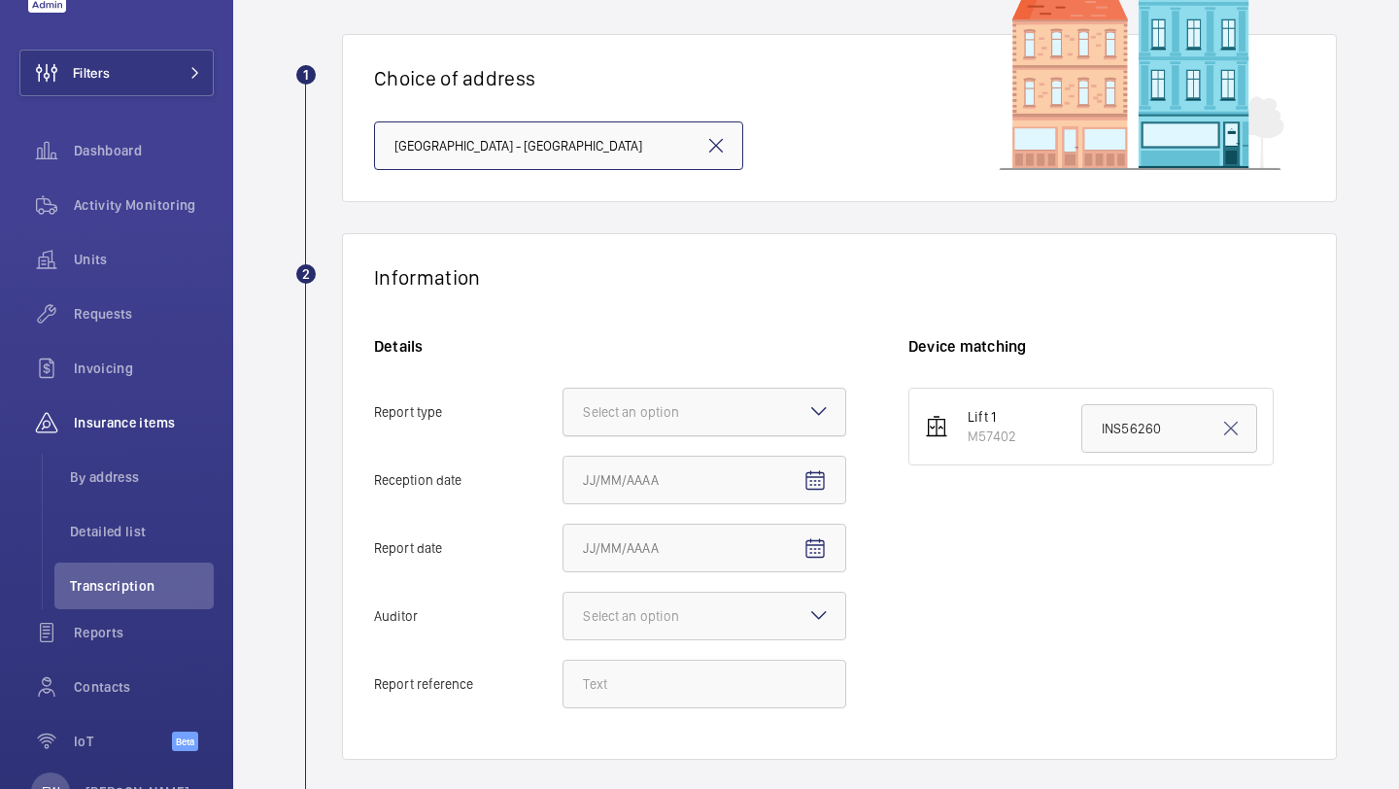
click at [637, 397] on div at bounding box center [705, 412] width 282 height 47
click at [564, 397] on input "Report type Select an option" at bounding box center [564, 412] width 0 height 47
click at [658, 467] on span "Insurance company" at bounding box center [704, 471] width 243 height 19
click at [564, 435] on input "Report type Select an option Insurance company Consultant" at bounding box center [564, 412] width 0 height 47
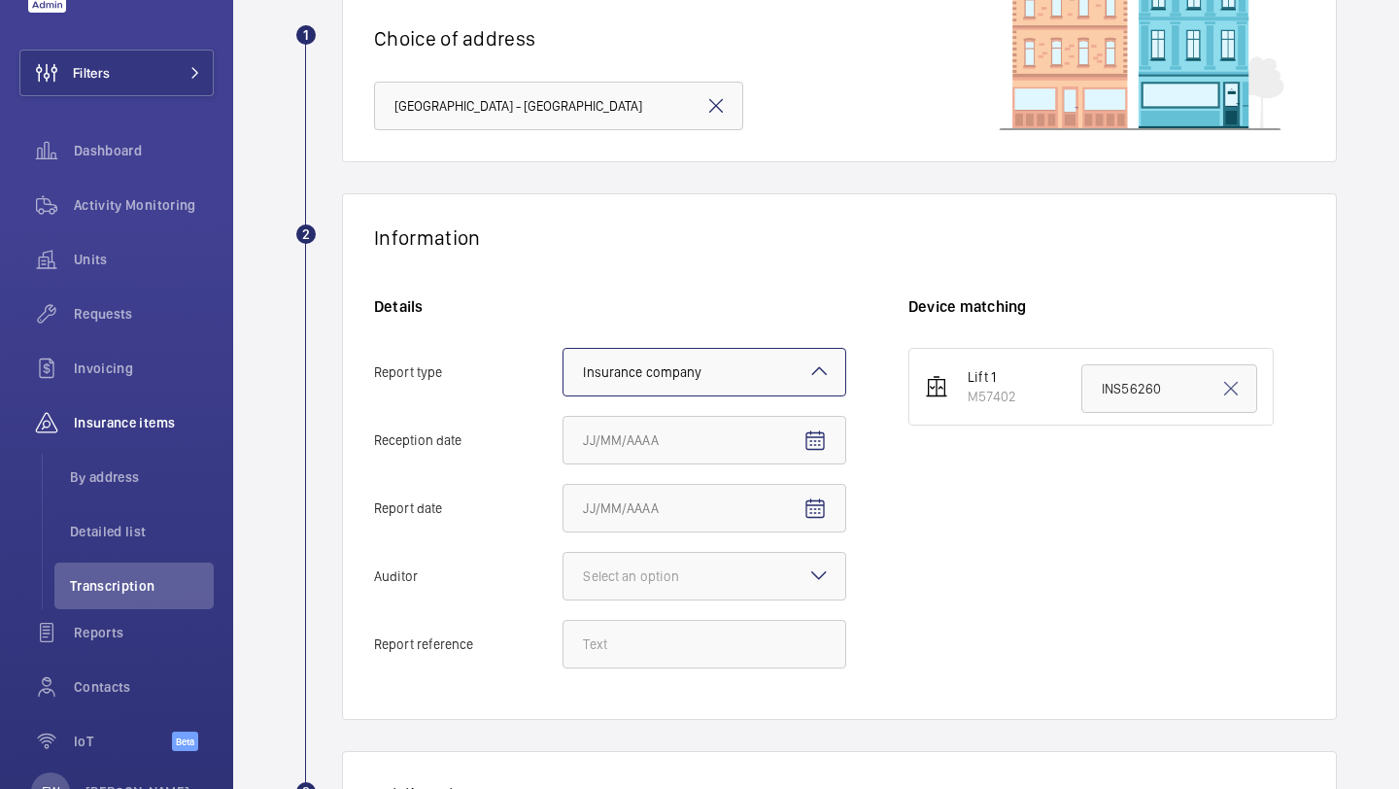
scroll to position [160, 0]
click at [800, 443] on span "Open calendar" at bounding box center [815, 439] width 47 height 47
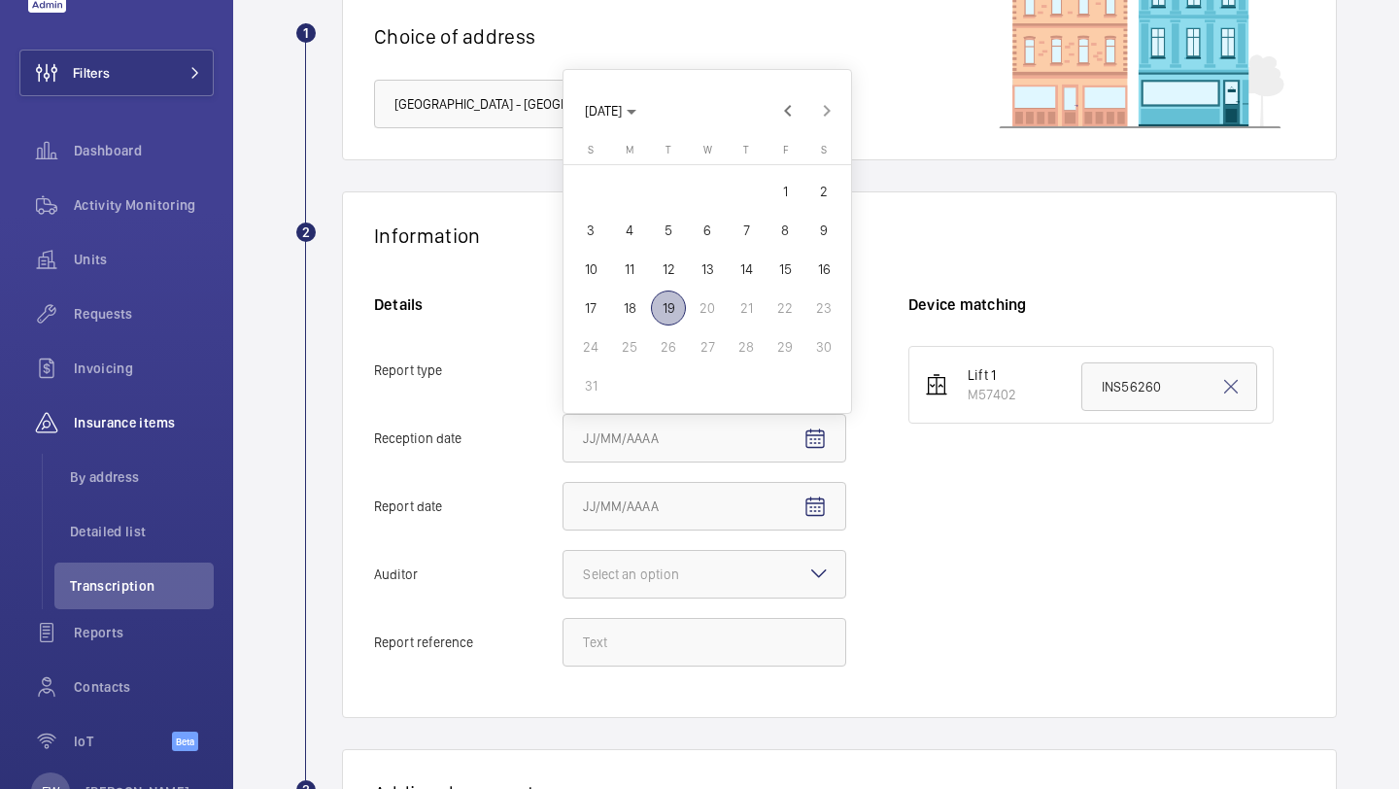
click at [661, 305] on span "19" at bounding box center [668, 308] width 35 height 35
type input "8/19/2025"
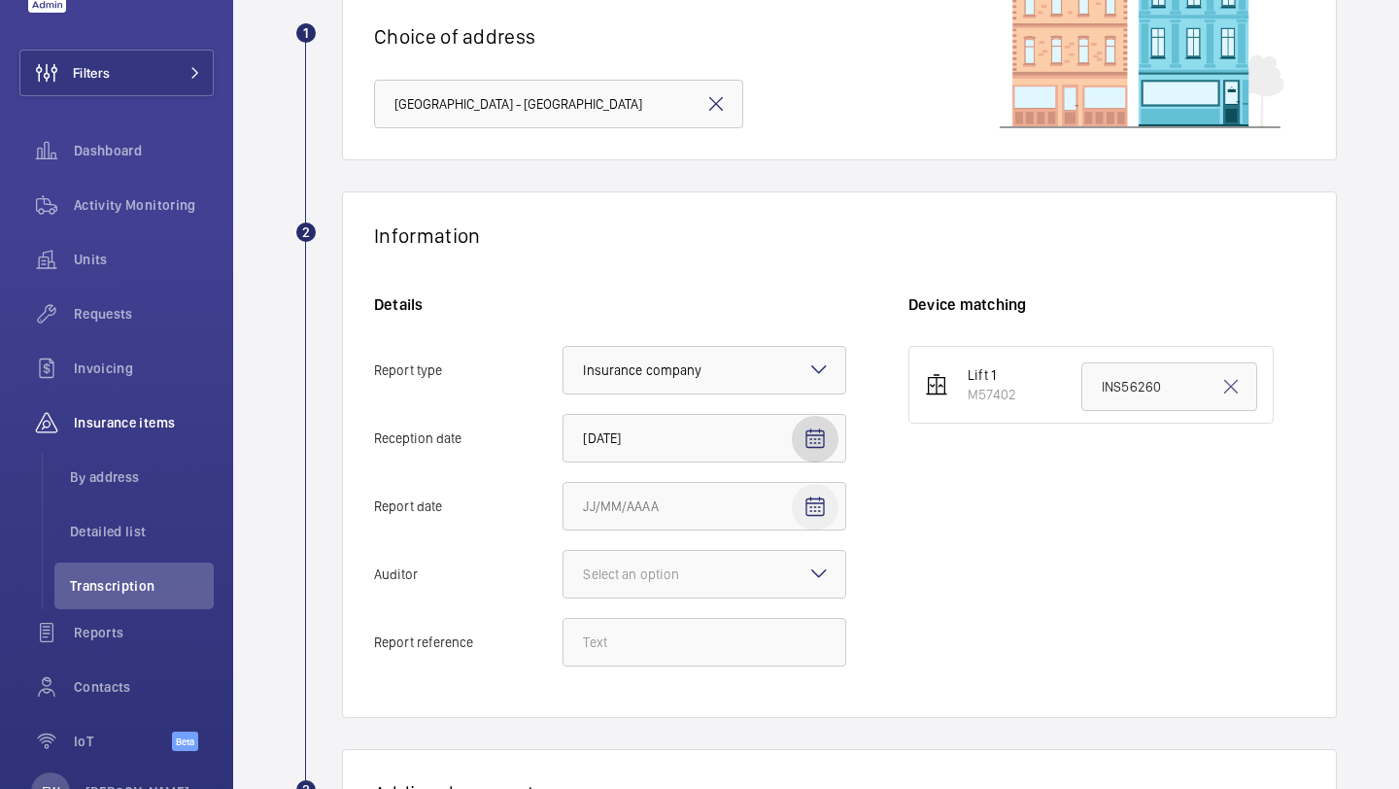
click at [830, 504] on span "Open calendar" at bounding box center [815, 507] width 47 height 47
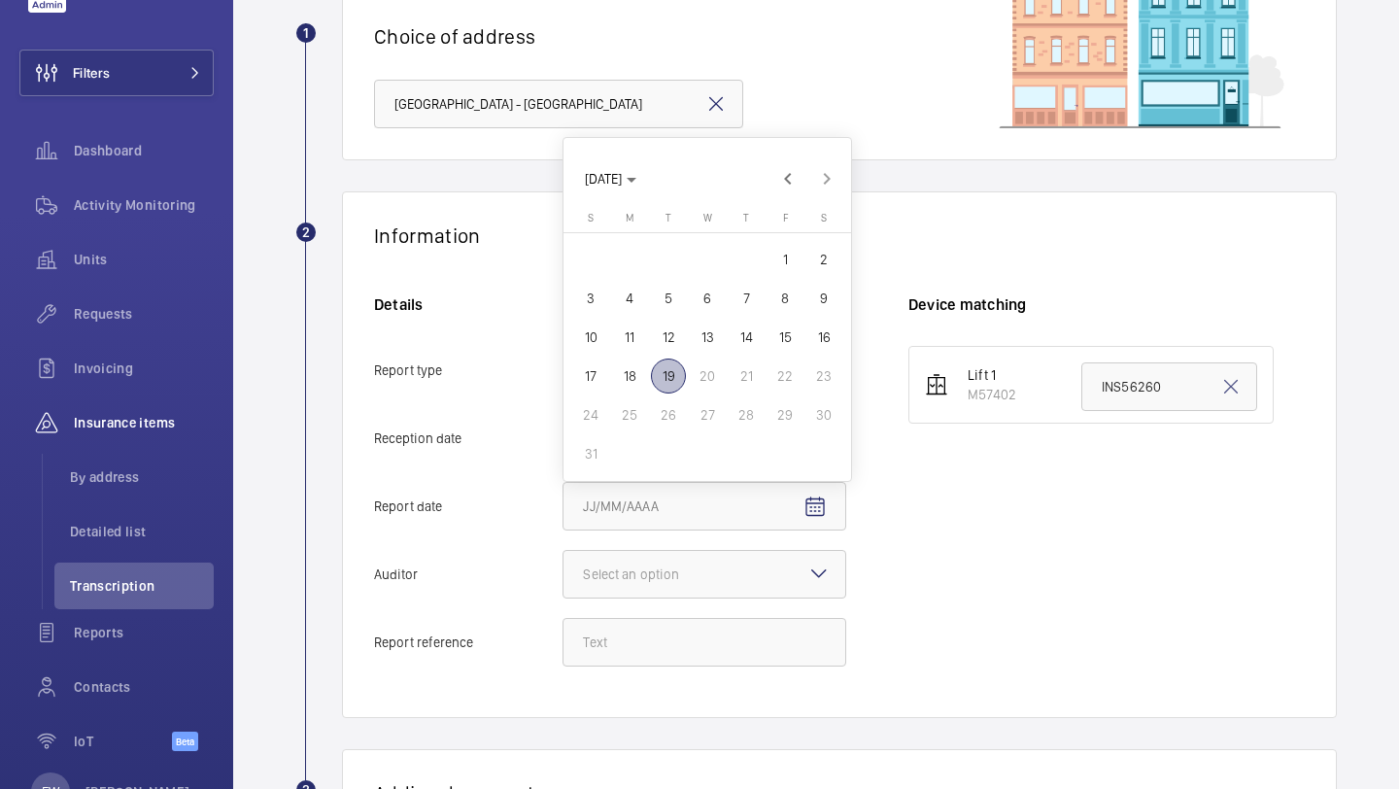
click at [947, 234] on div at bounding box center [699, 394] width 1399 height 789
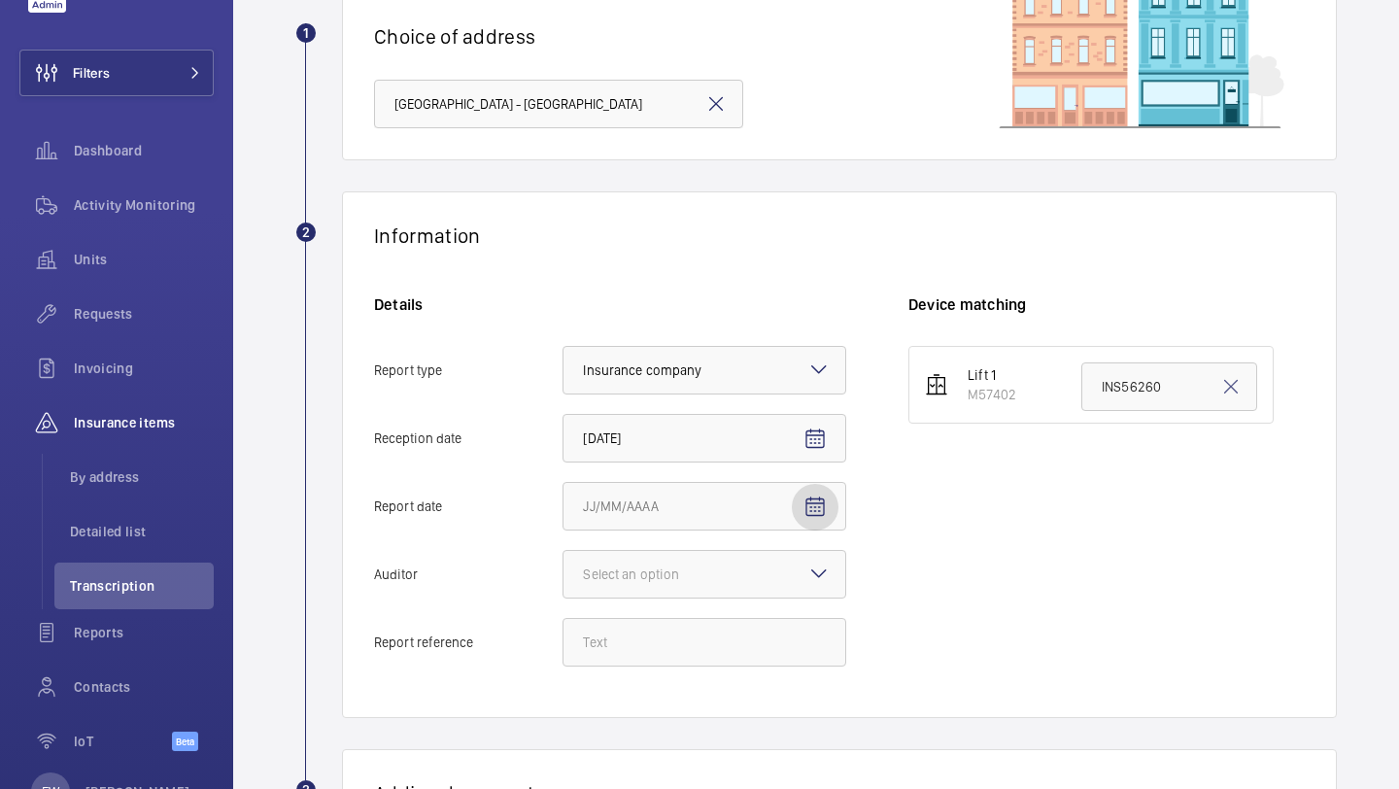
click at [817, 512] on mat-icon "Open calendar" at bounding box center [815, 507] width 23 height 23
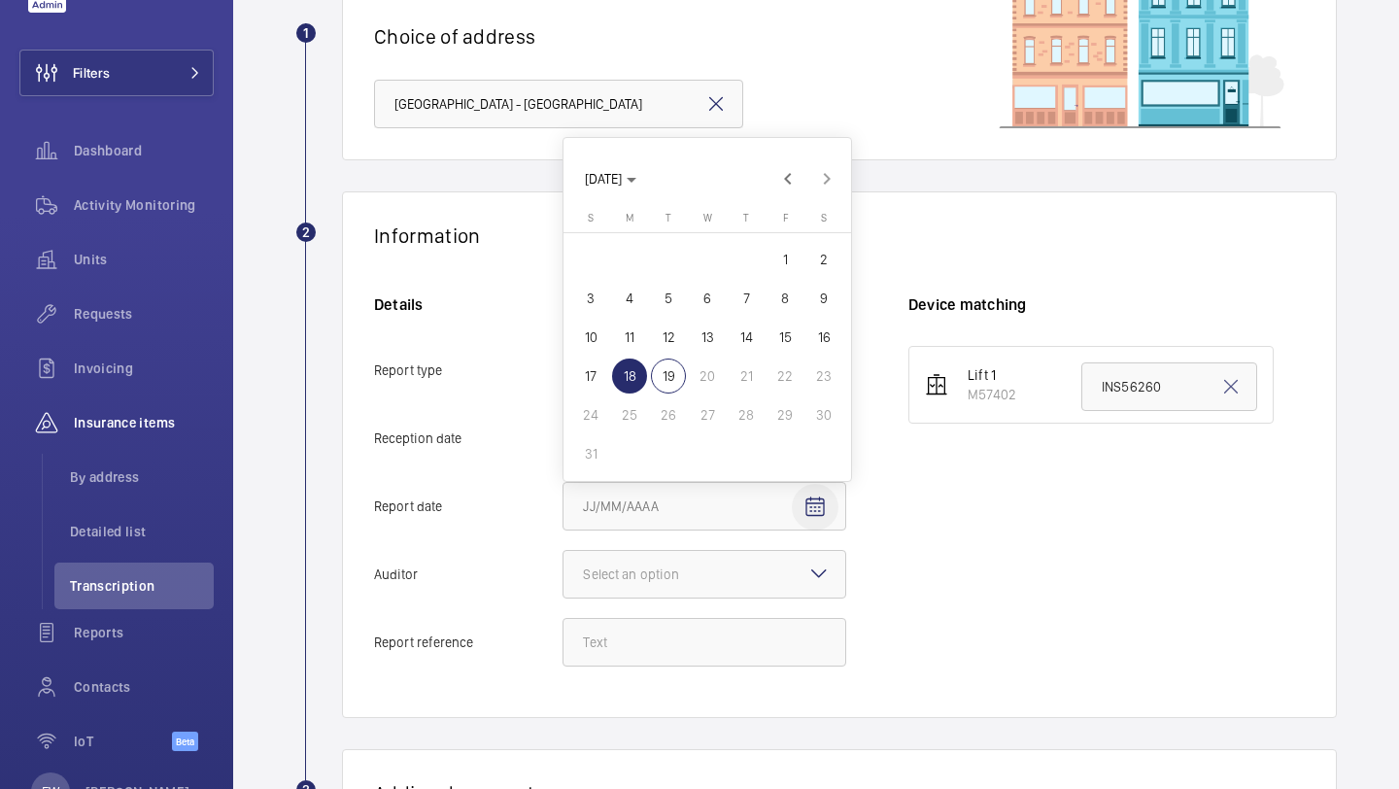
type input "8/18/2025"
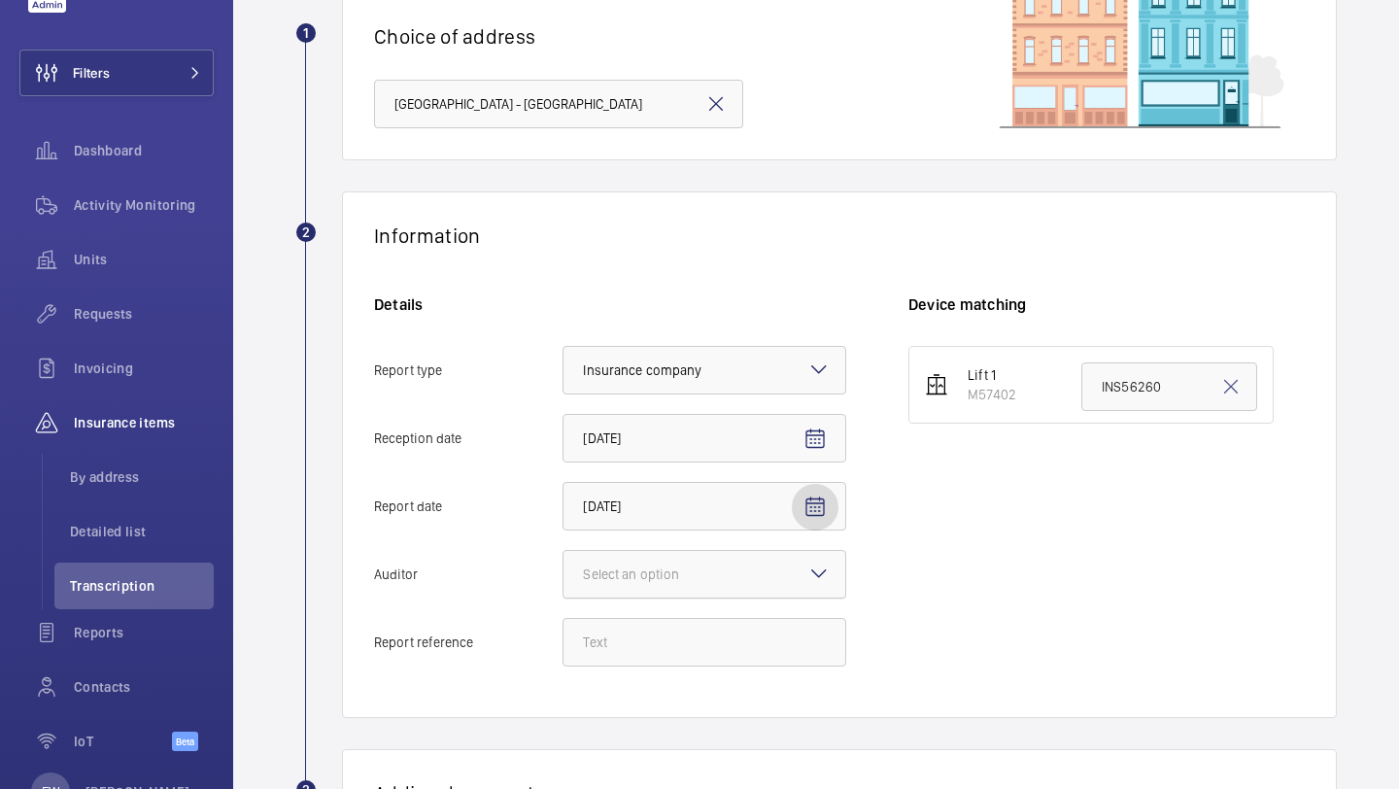
click at [710, 583] on div "Select an option" at bounding box center [655, 574] width 145 height 19
click at [564, 583] on input "Auditor Select an option" at bounding box center [564, 574] width 0 height 47
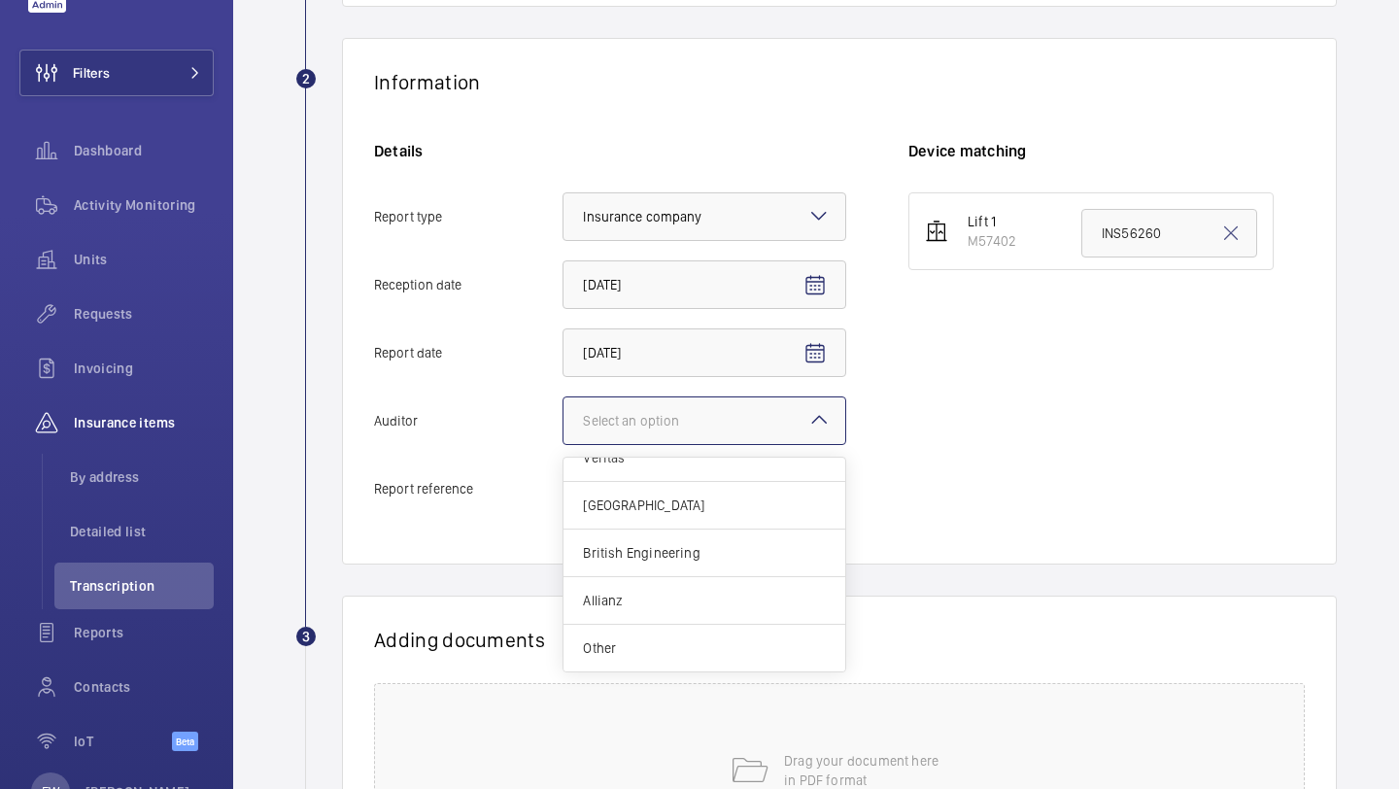
scroll to position [330, 0]
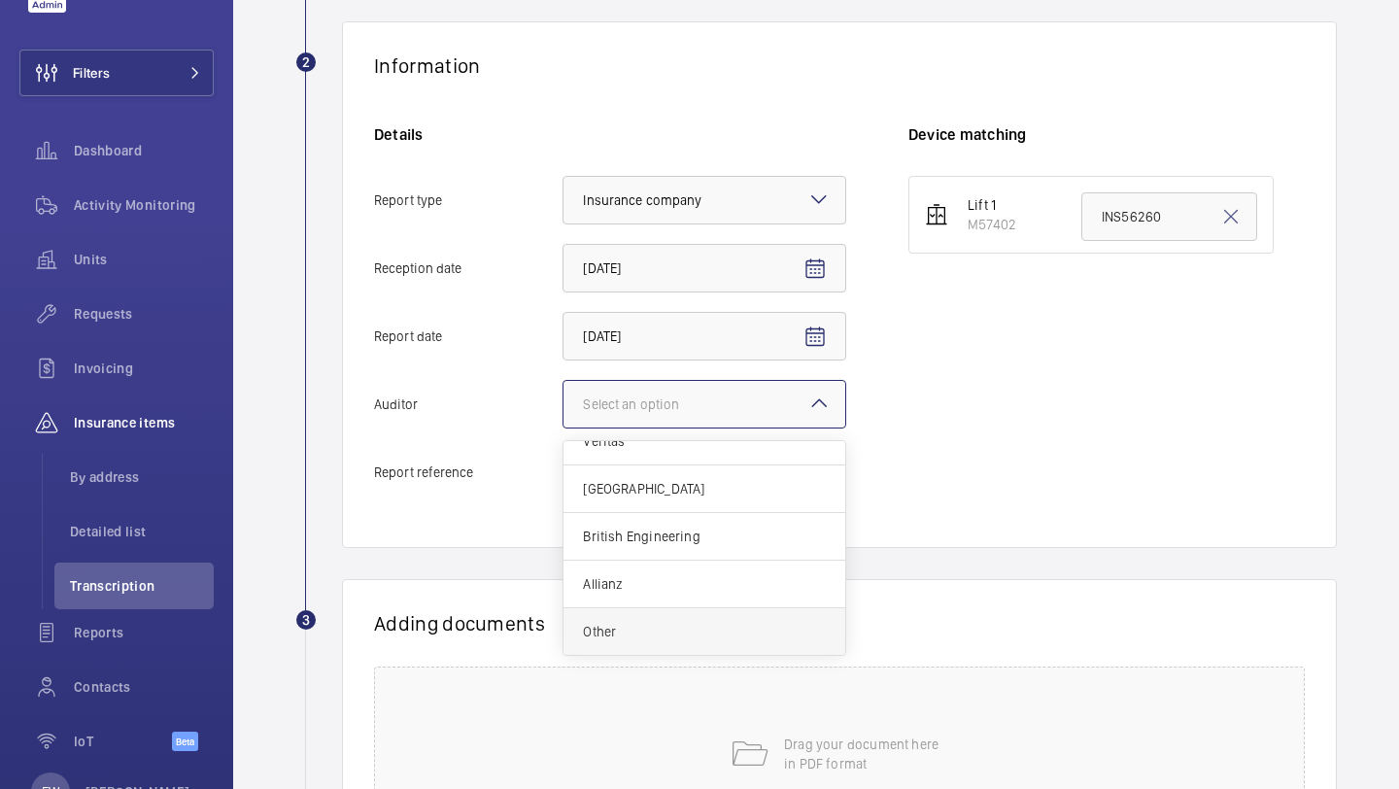
click at [766, 610] on div "Other" at bounding box center [705, 631] width 282 height 47
click at [564, 428] on input "Auditor Select an option Veritas Zurich British Engineering Allianz Other" at bounding box center [564, 404] width 0 height 47
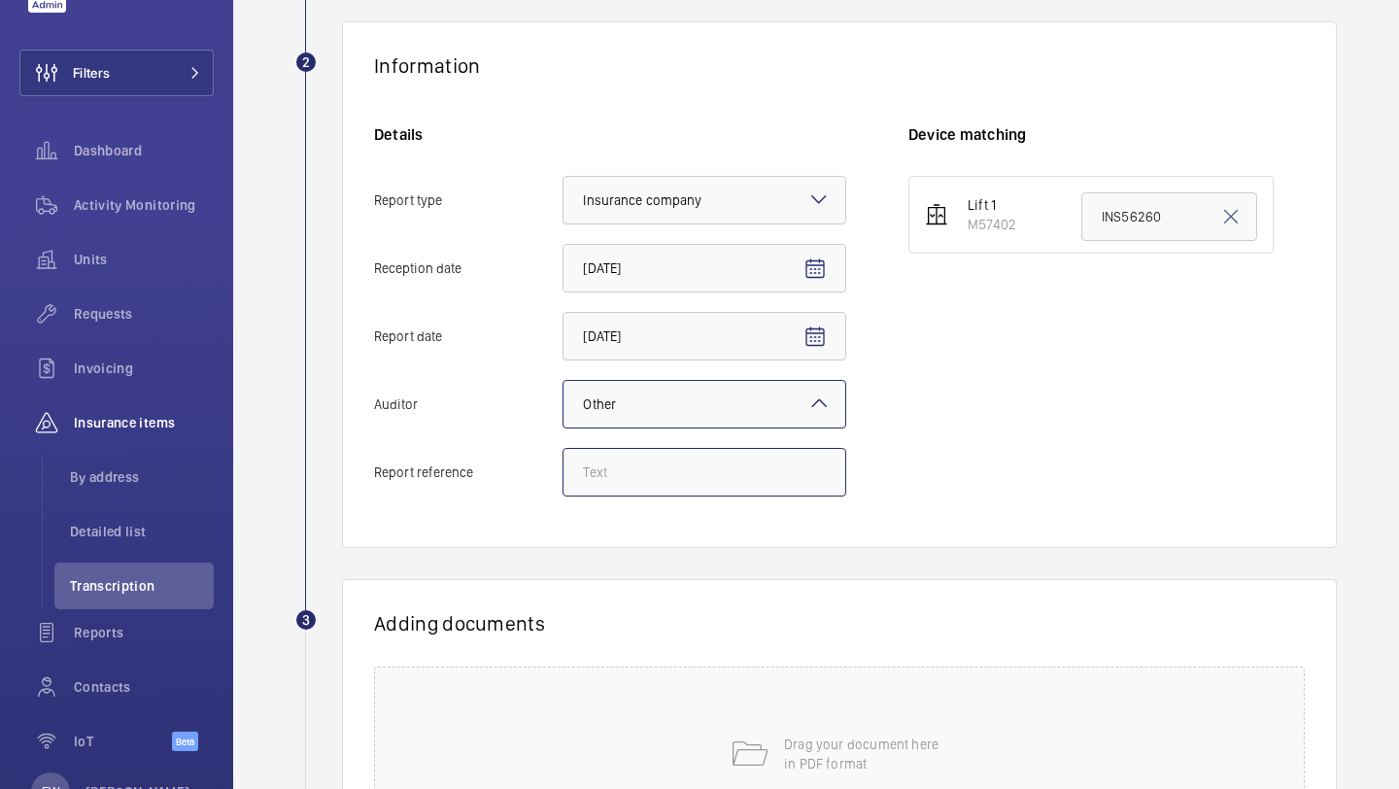
click at [738, 454] on input "Report reference" at bounding box center [705, 472] width 284 height 49
click at [696, 485] on input "Report reference" at bounding box center [705, 472] width 284 height 49
paste input "INS65679"
type input "INS65679"
click at [1165, 227] on input "INS56260" at bounding box center [1170, 216] width 176 height 49
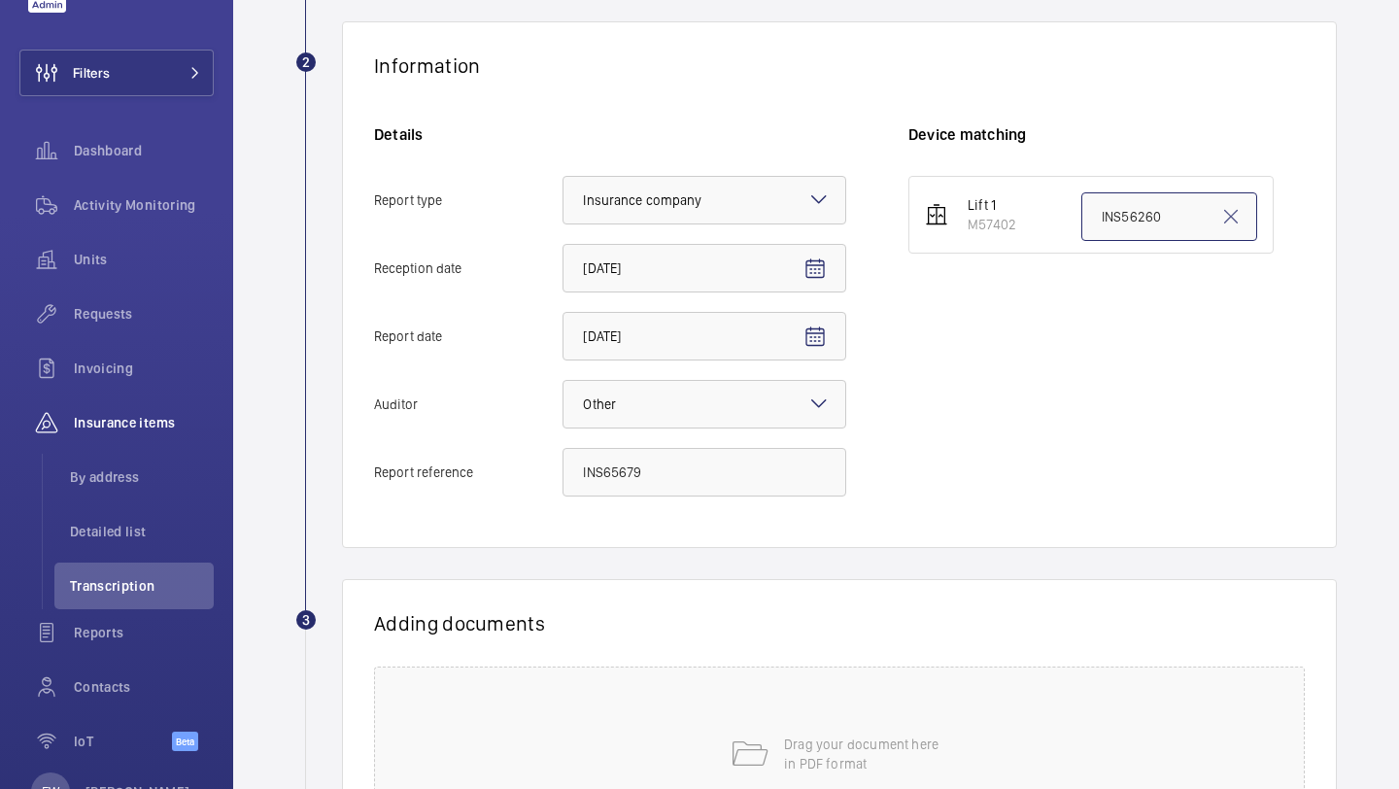
click at [1164, 226] on input "INS56260" at bounding box center [1170, 216] width 176 height 49
paste input "65679"
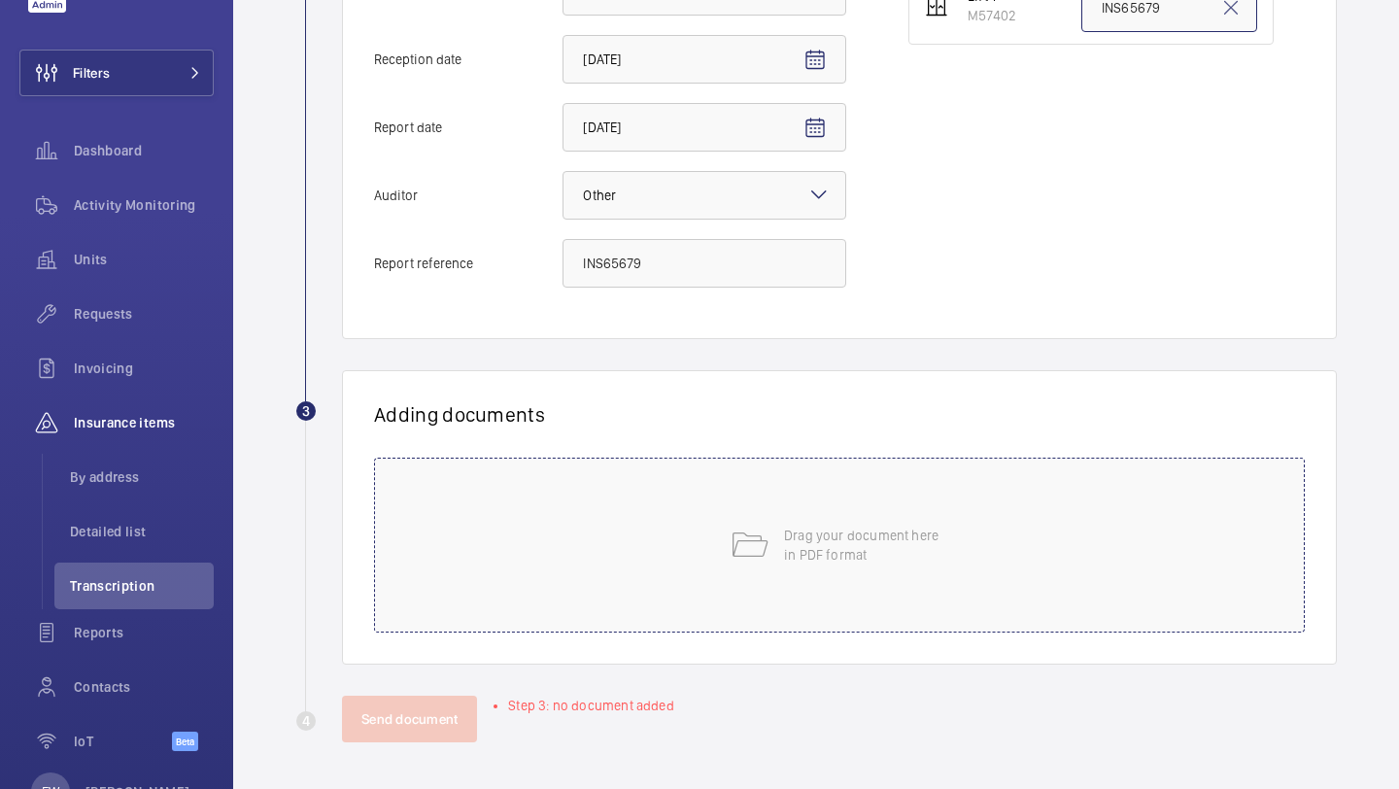
type input "INS65679"
click at [869, 514] on div "Drag your document here in PDF format" at bounding box center [839, 545] width 931 height 175
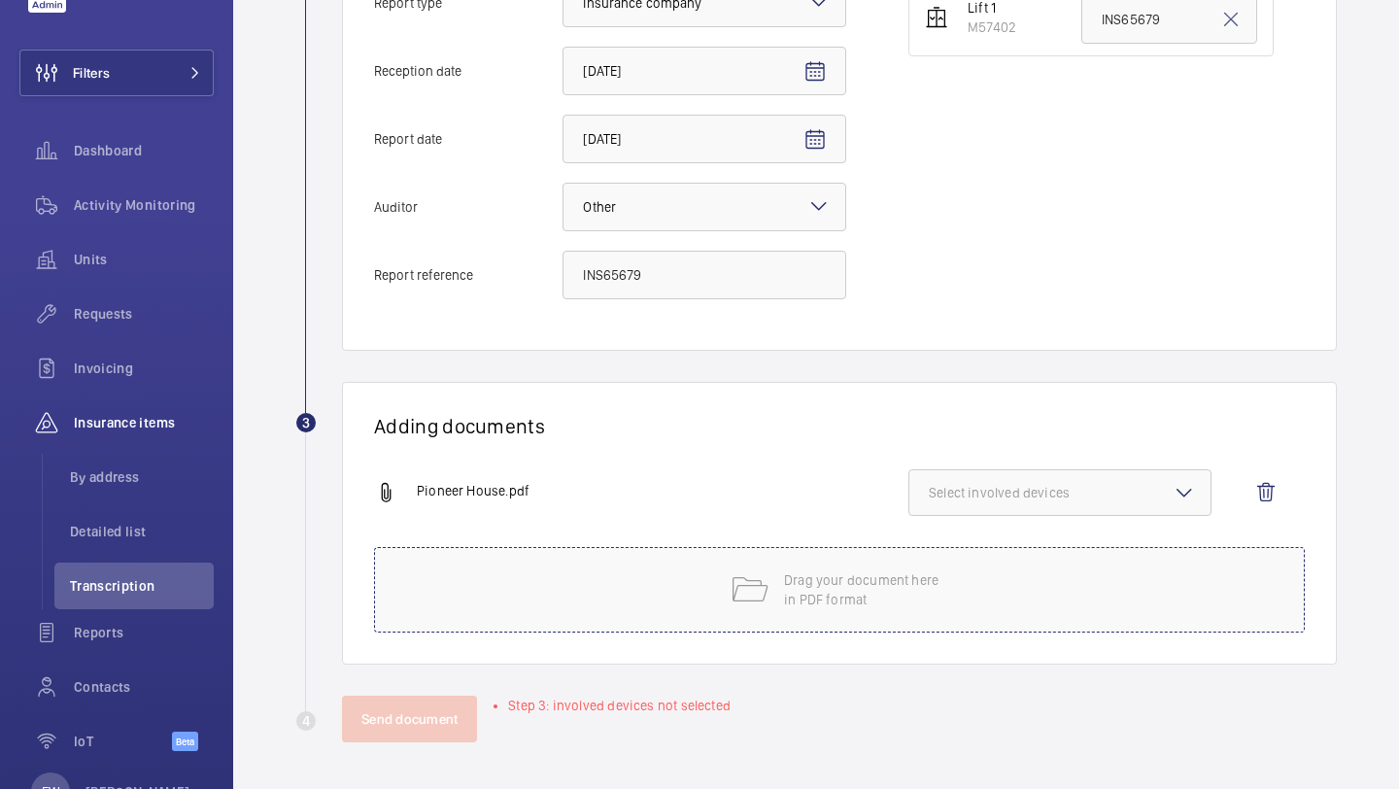
scroll to position [528, 0]
click at [951, 498] on span "Select involved devices" at bounding box center [1060, 492] width 262 height 19
click at [963, 537] on label "M57402" at bounding box center [1046, 554] width 272 height 47
click at [957, 537] on input "M57402" at bounding box center [937, 553] width 39 height 39
checkbox input "true"
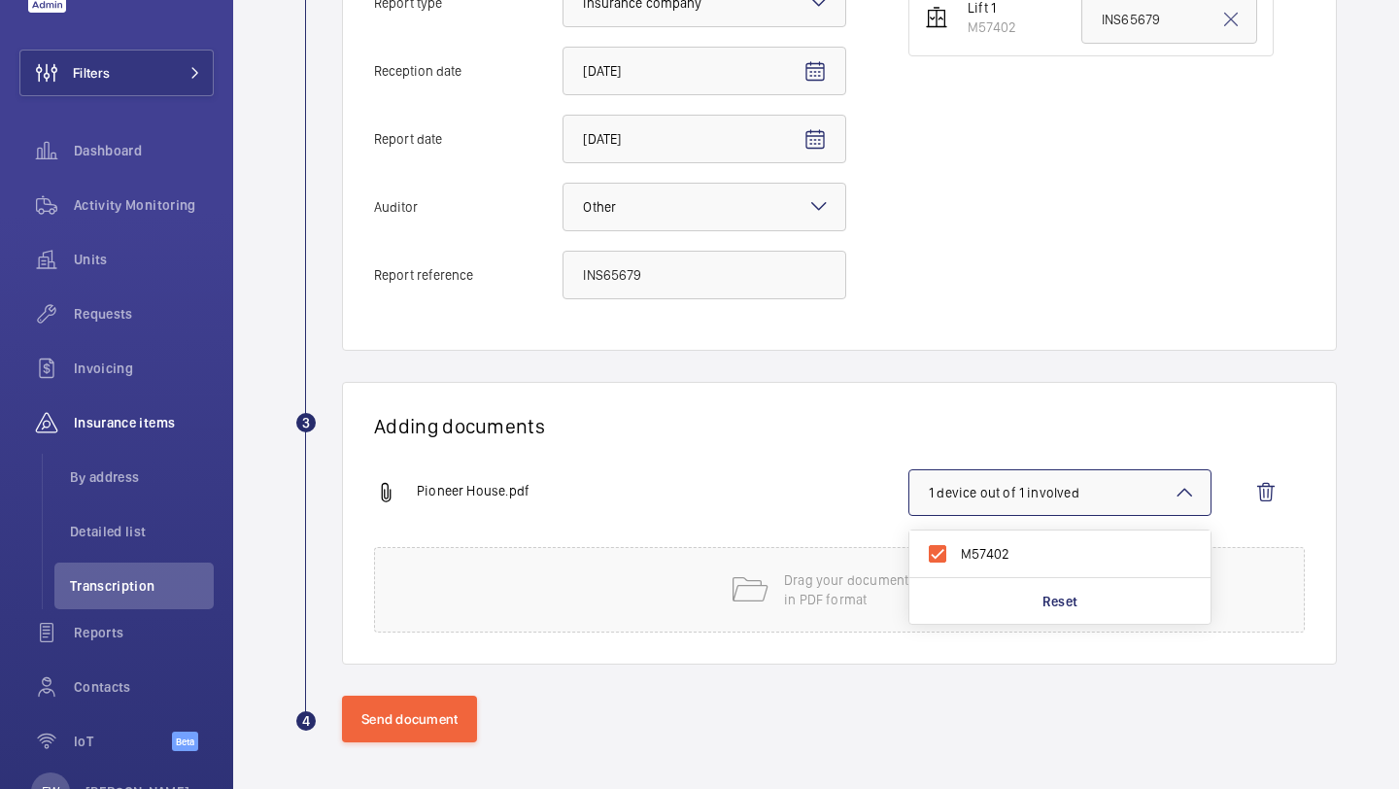
click at [735, 449] on div "Adding documents Pioneer House.pdf 1 device out of 1 involved M57402 Reset Drag…" at bounding box center [839, 523] width 995 height 283
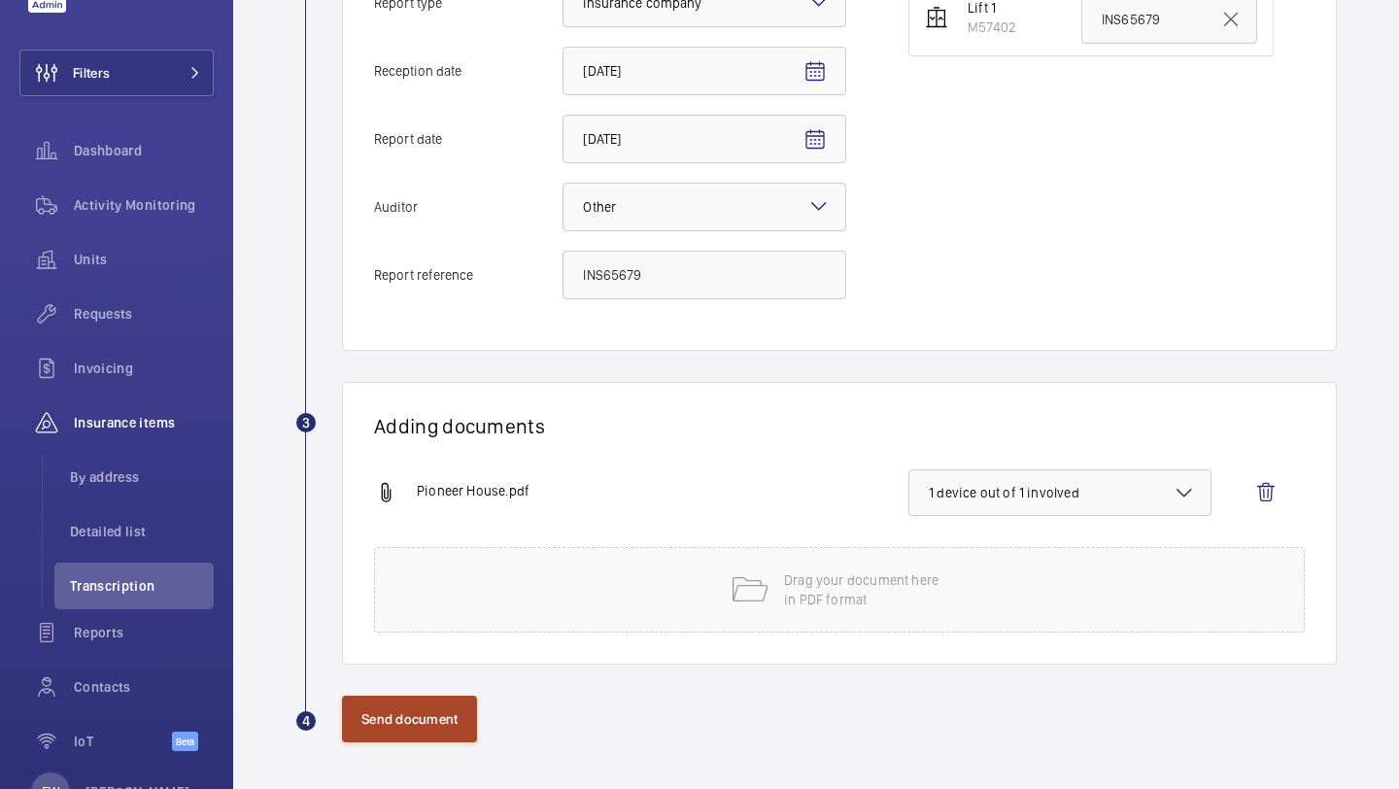
click at [438, 717] on button "Send document" at bounding box center [409, 719] width 135 height 47
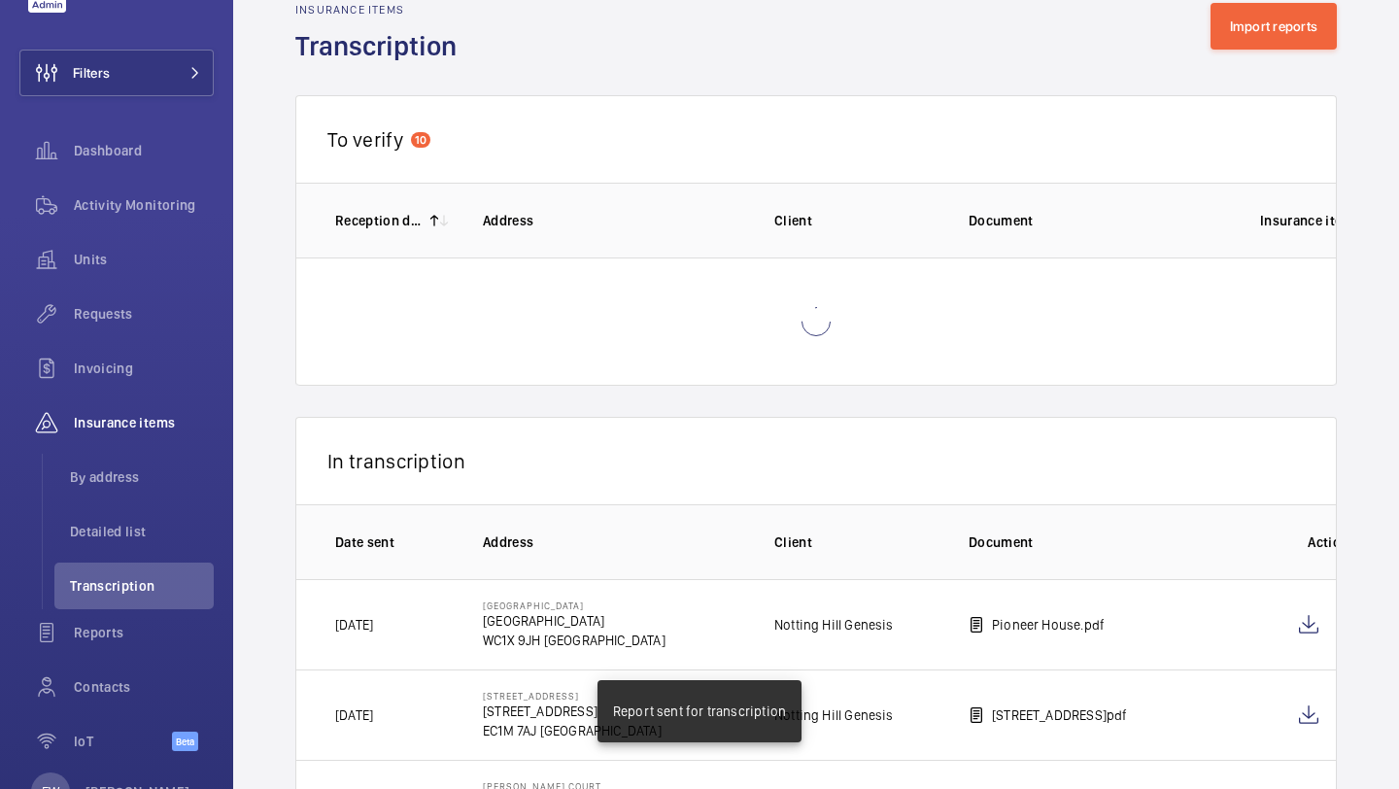
scroll to position [528, 0]
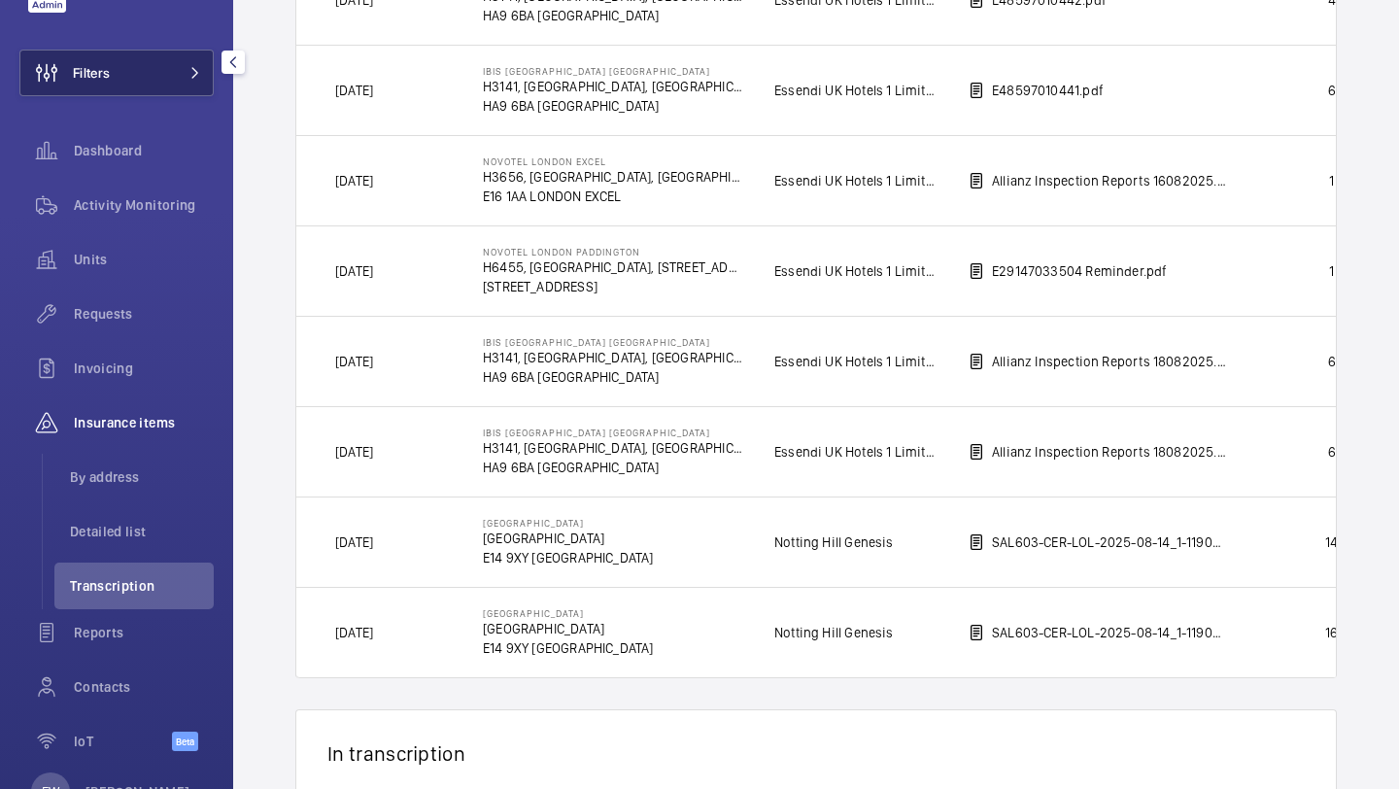
click at [182, 64] on button "Filters" at bounding box center [116, 73] width 194 height 47
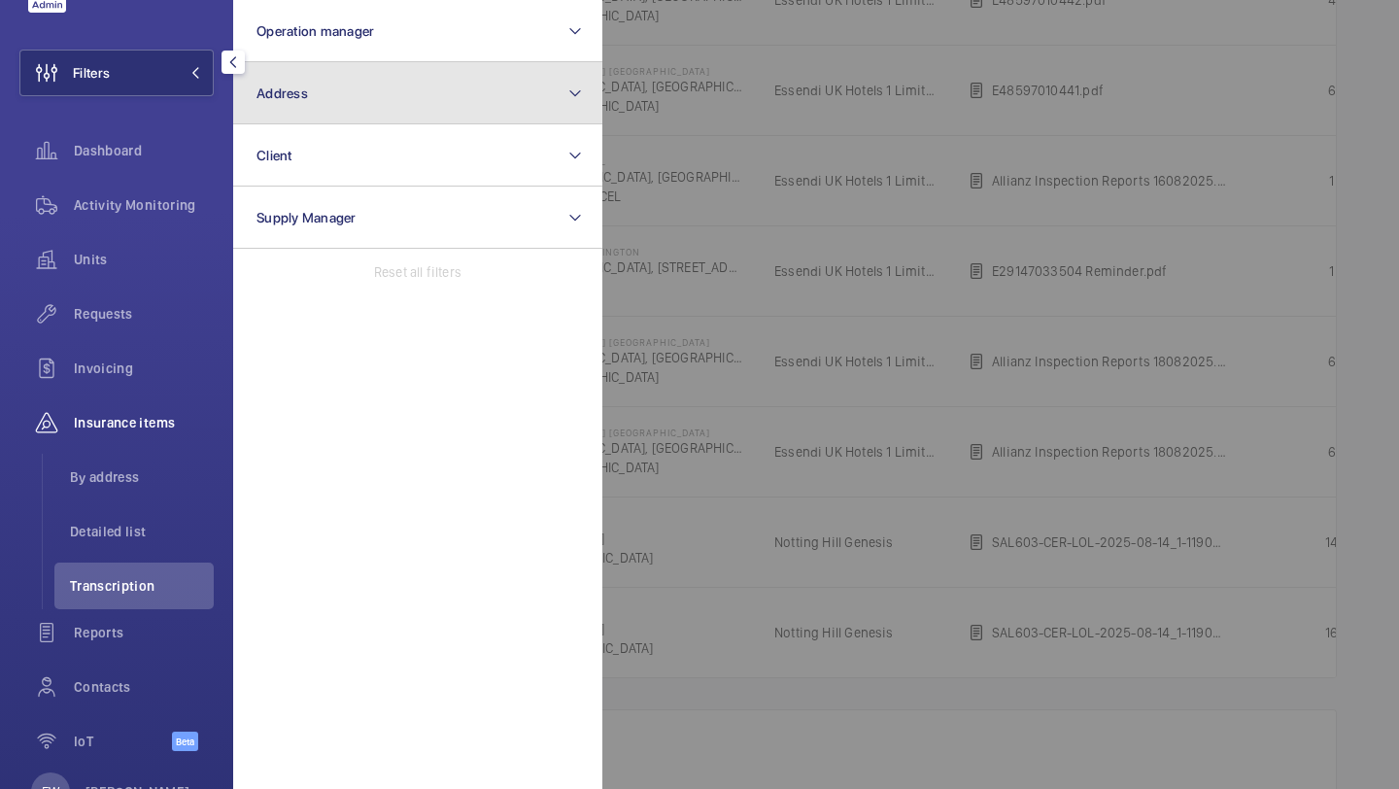
click at [313, 64] on button "Address" at bounding box center [417, 93] width 369 height 62
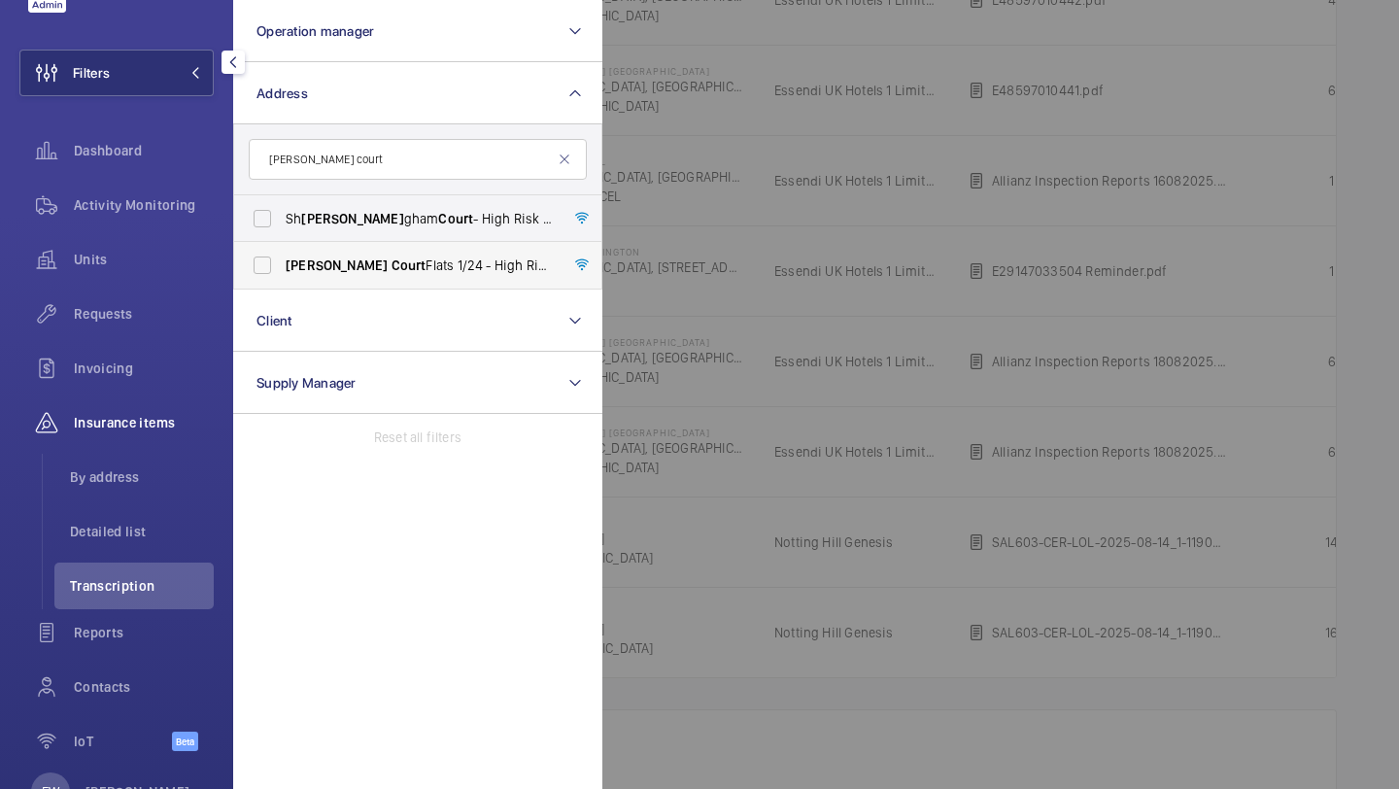
type input "[PERSON_NAME] court"
click at [349, 265] on span "[PERSON_NAME] Court Flats [STREET_ADDRESS][PERSON_NAME]" at bounding box center [419, 265] width 267 height 19
click at [282, 265] on input "[PERSON_NAME] Court Flats [STREET_ADDRESS][PERSON_NAME]" at bounding box center [262, 265] width 39 height 39
checkbox input "true"
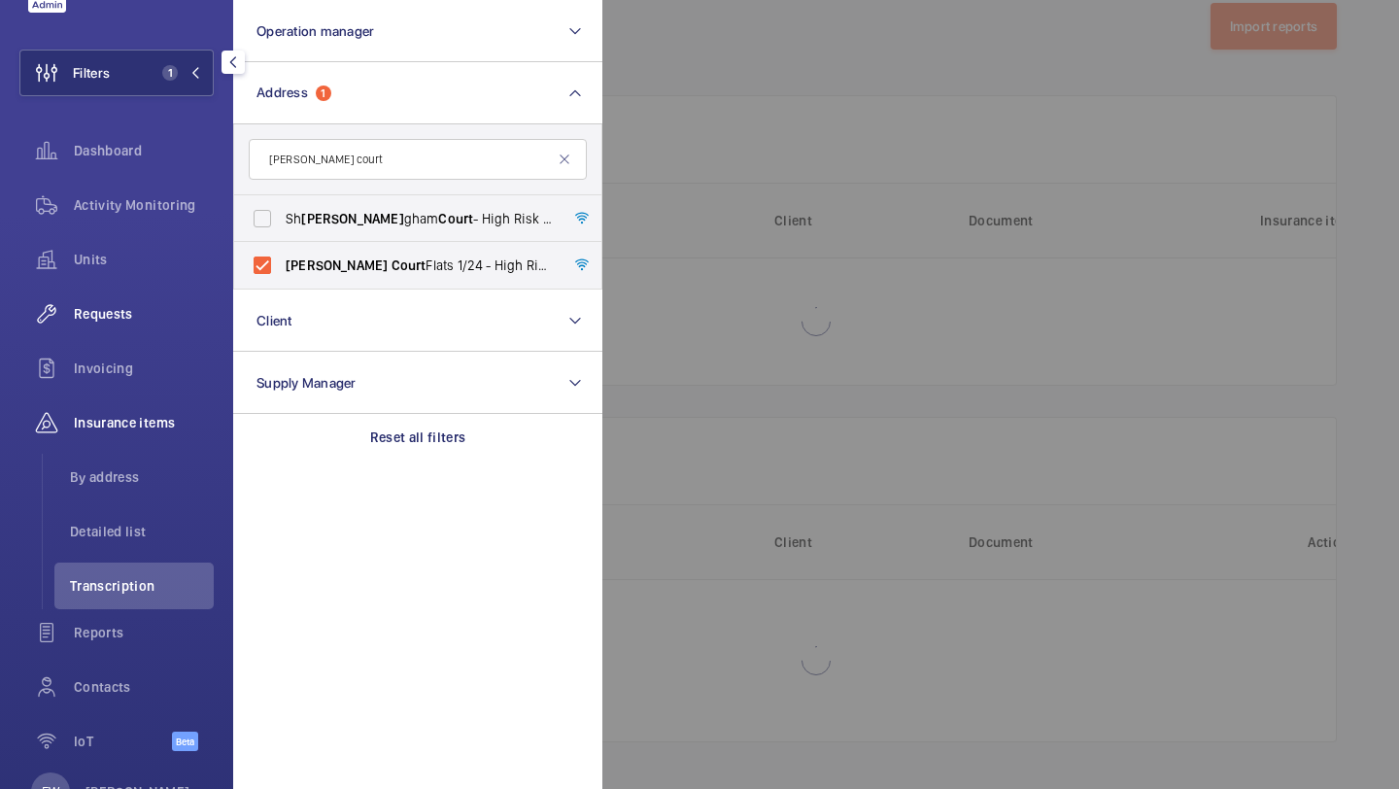
click at [136, 304] on span "Requests" at bounding box center [144, 313] width 140 height 19
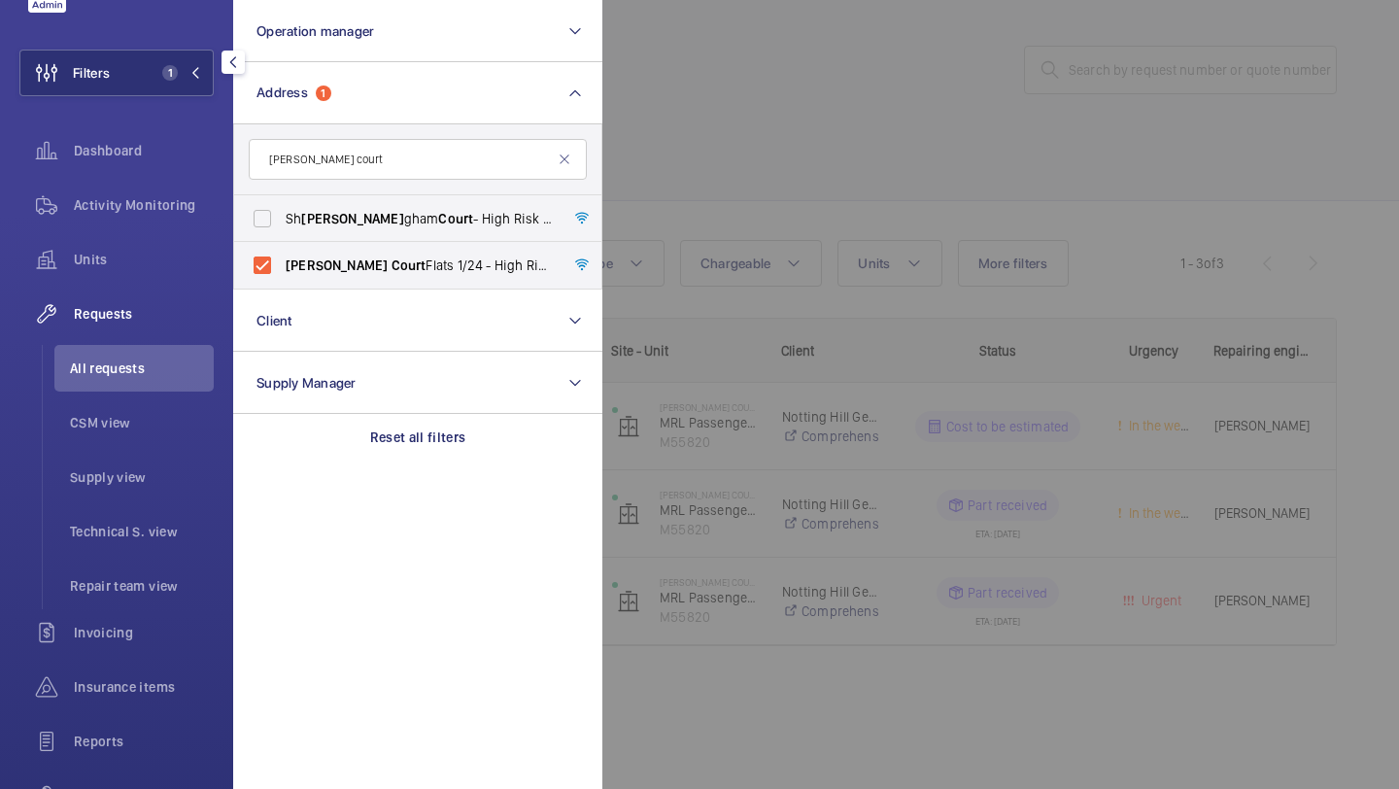
click at [868, 105] on div at bounding box center [1302, 394] width 1399 height 789
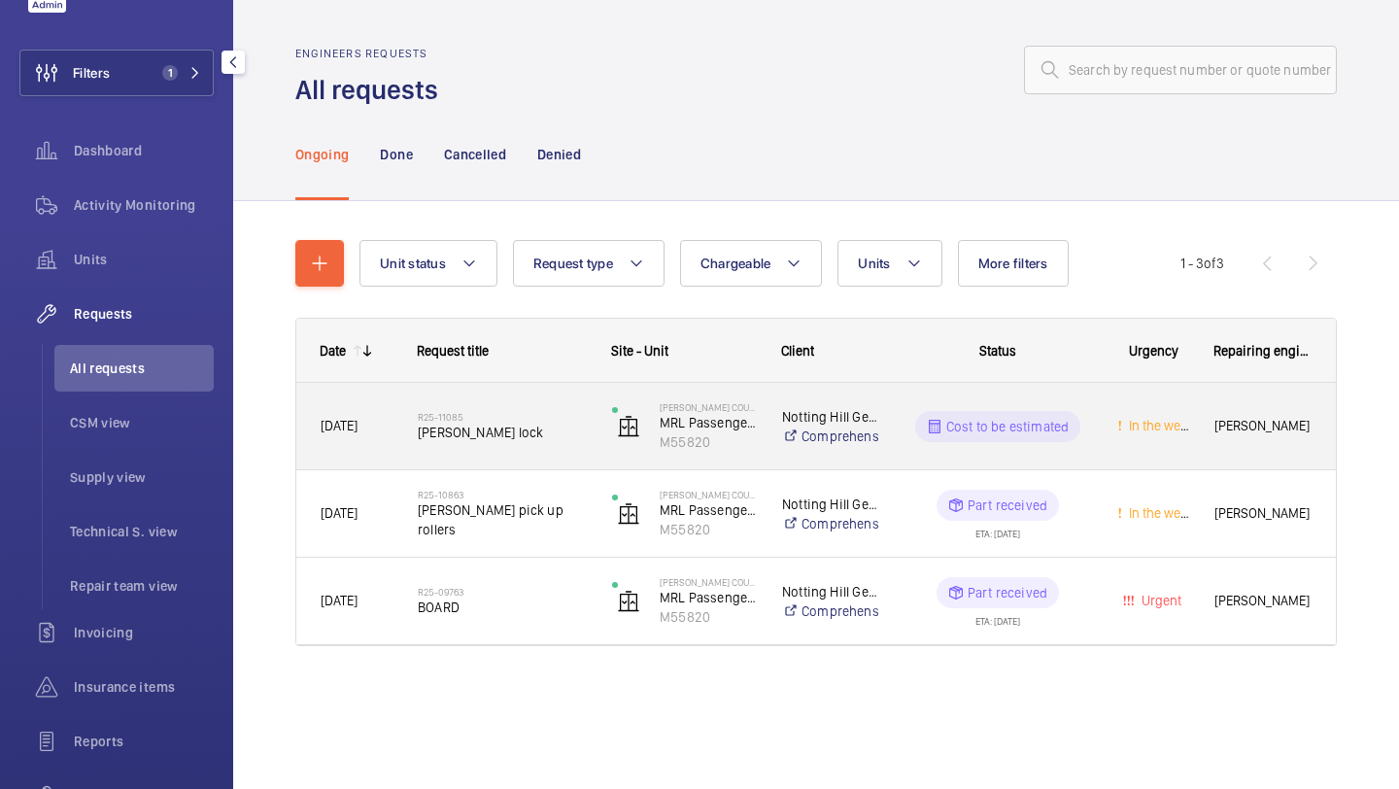
click at [523, 411] on h2 "R25-11085" at bounding box center [502, 417] width 169 height 12
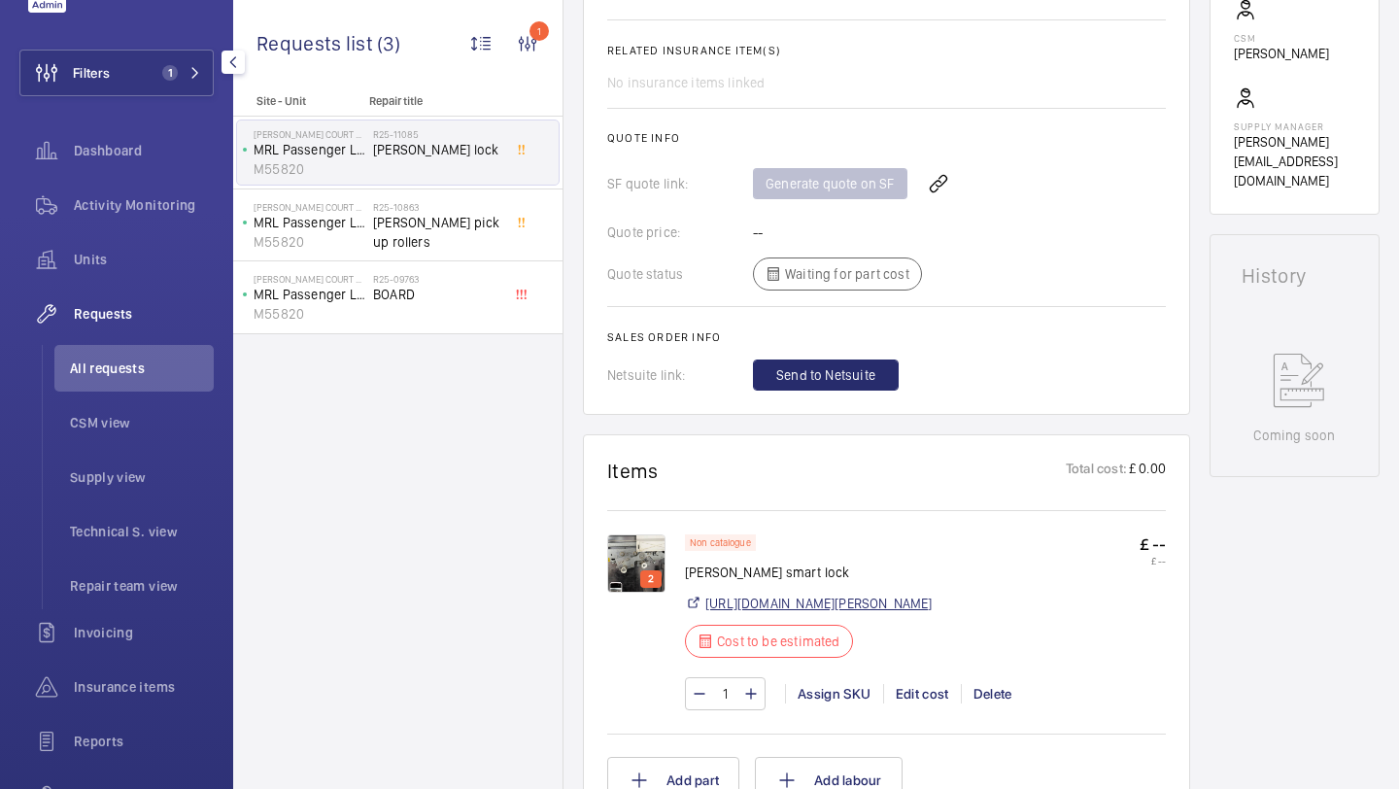
scroll to position [703, 0]
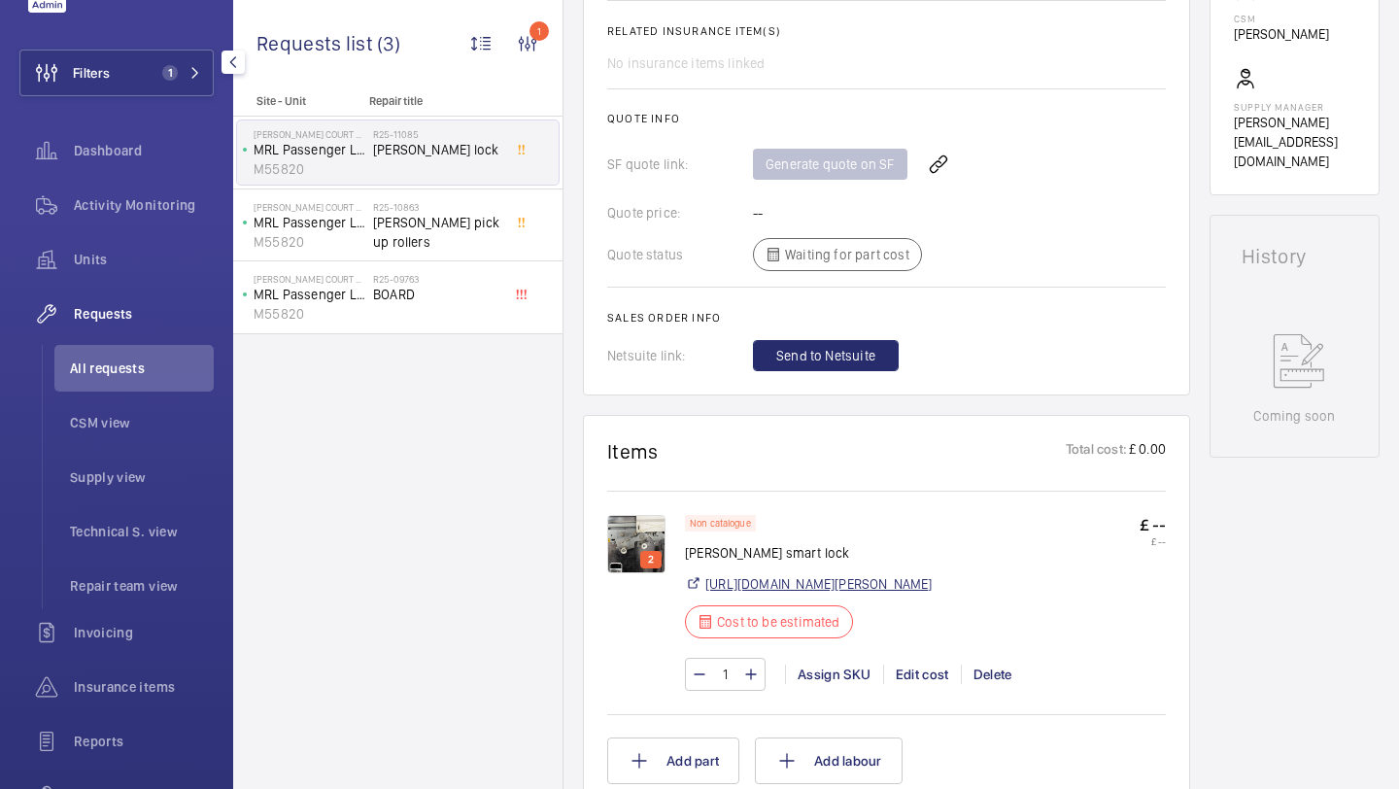
click at [843, 587] on link "[URL][DOMAIN_NAME][PERSON_NAME]" at bounding box center [819, 583] width 227 height 19
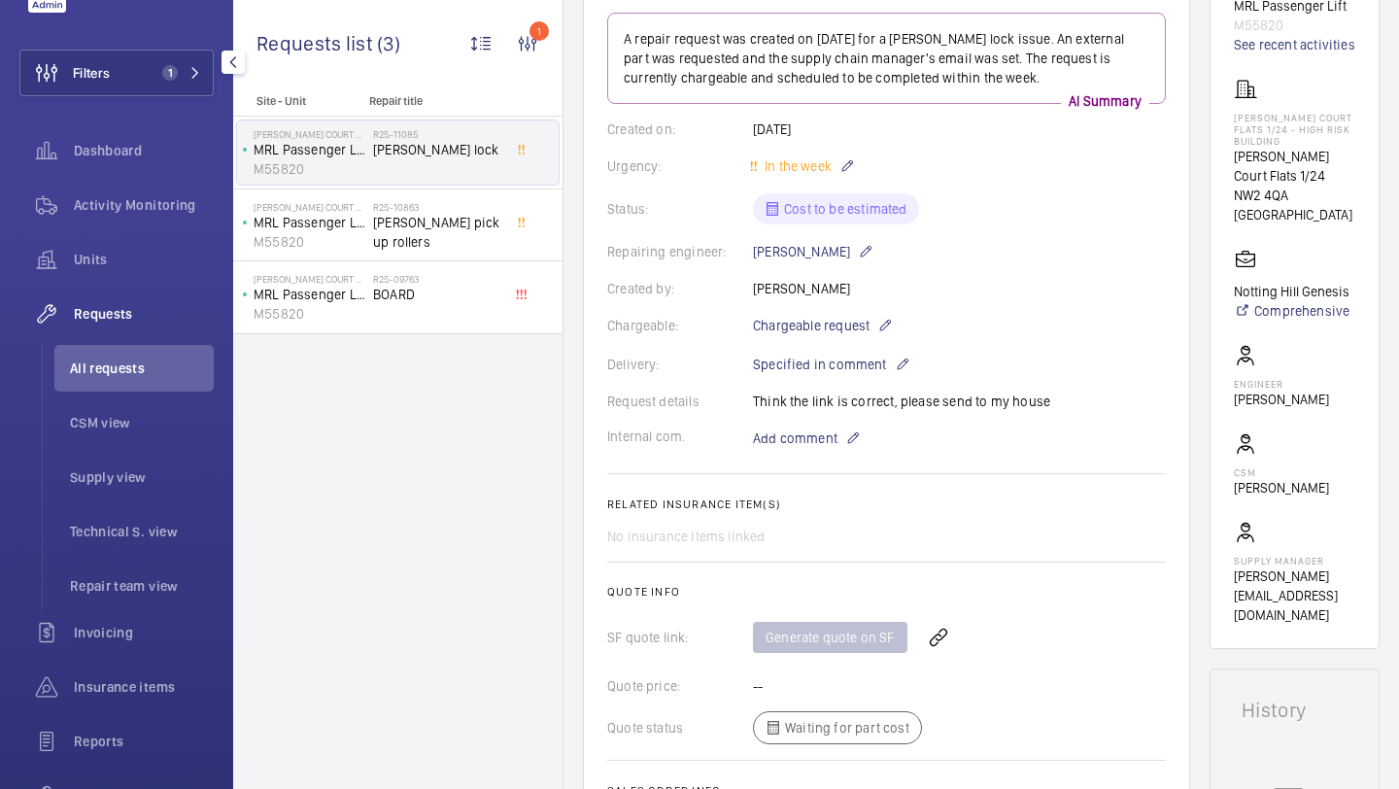
scroll to position [121, 0]
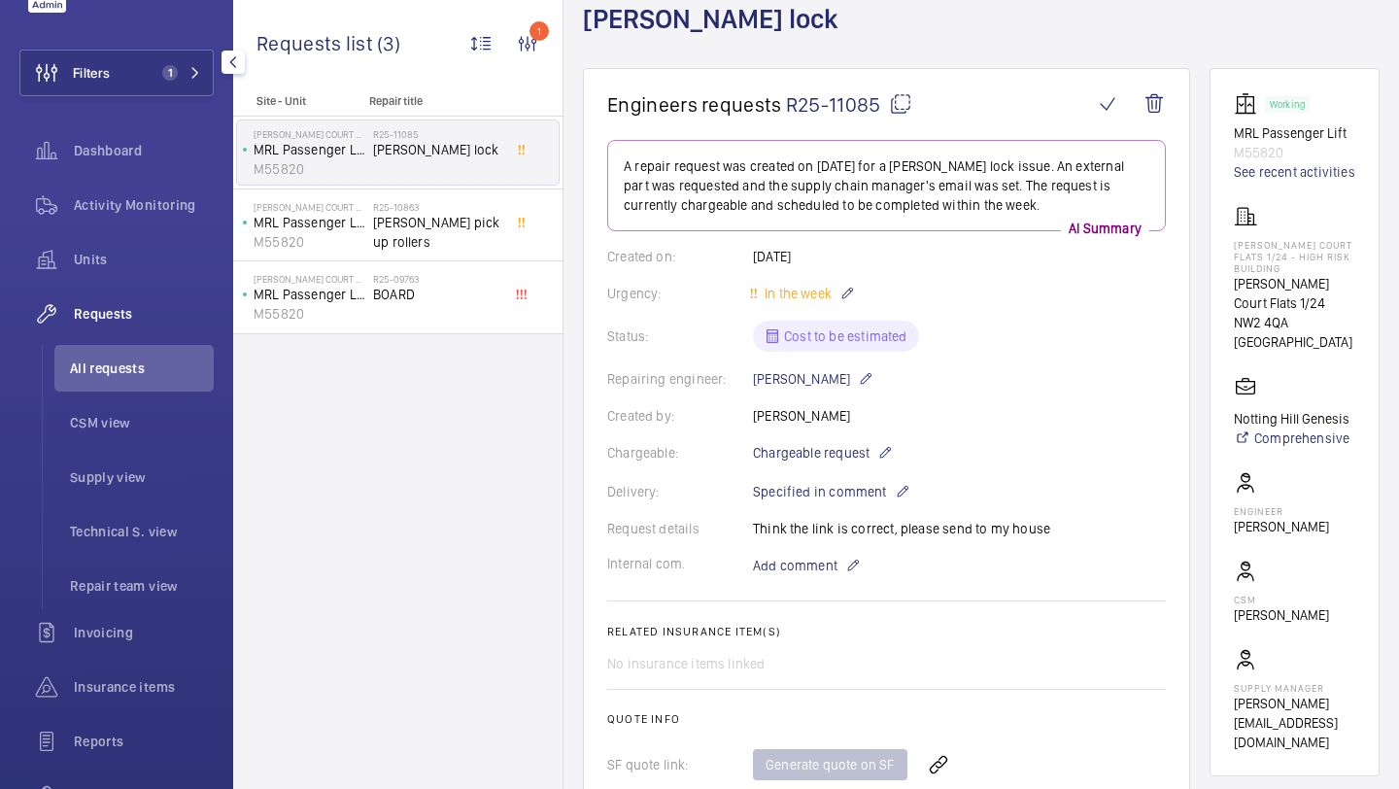
click at [1287, 183] on wm-front-card-body "Working MRL Passenger Lift M55820 See recent activities Erin Court Flats 1/24 -…" at bounding box center [1294, 422] width 121 height 660
click at [1287, 178] on link "See recent activities" at bounding box center [1294, 171] width 121 height 19
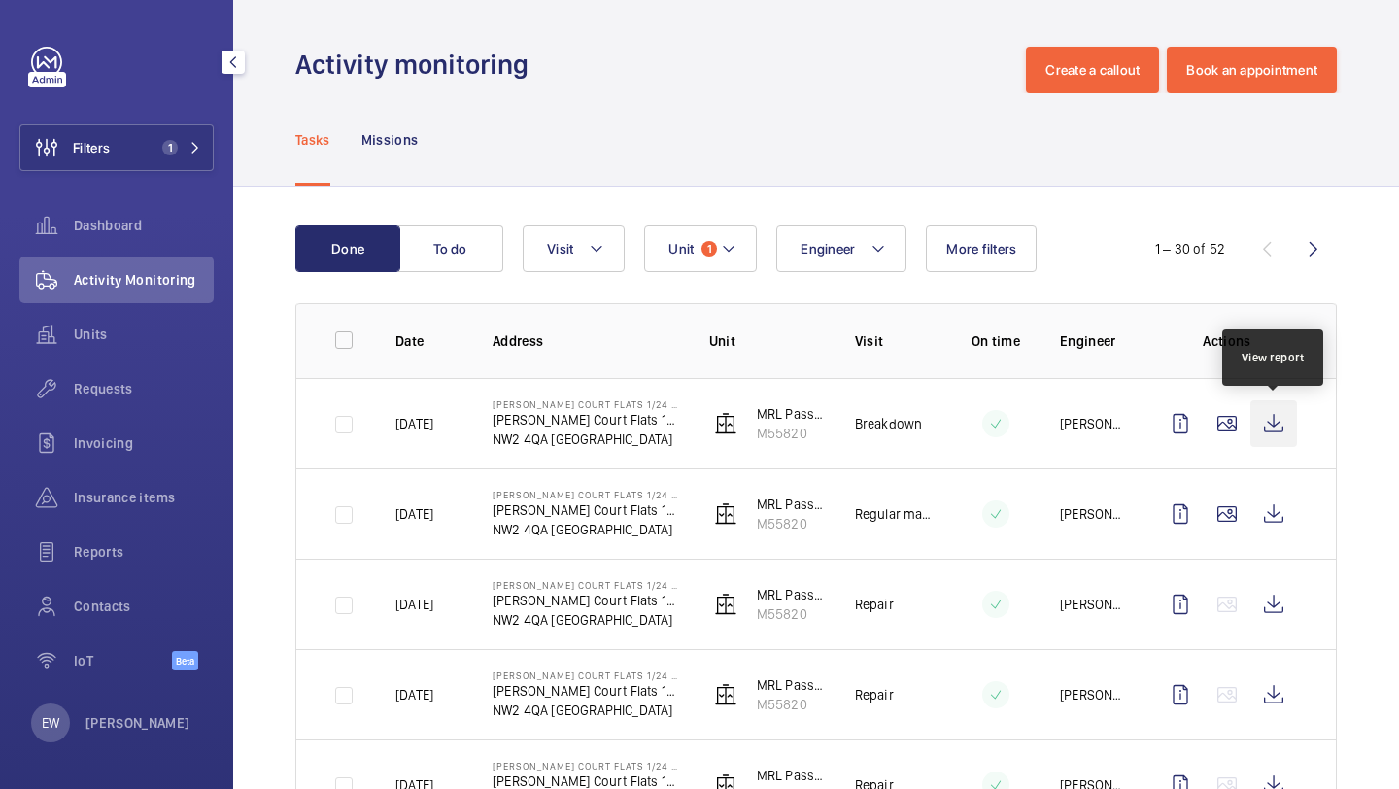
click at [1269, 422] on wm-front-icon-button at bounding box center [1274, 423] width 47 height 47
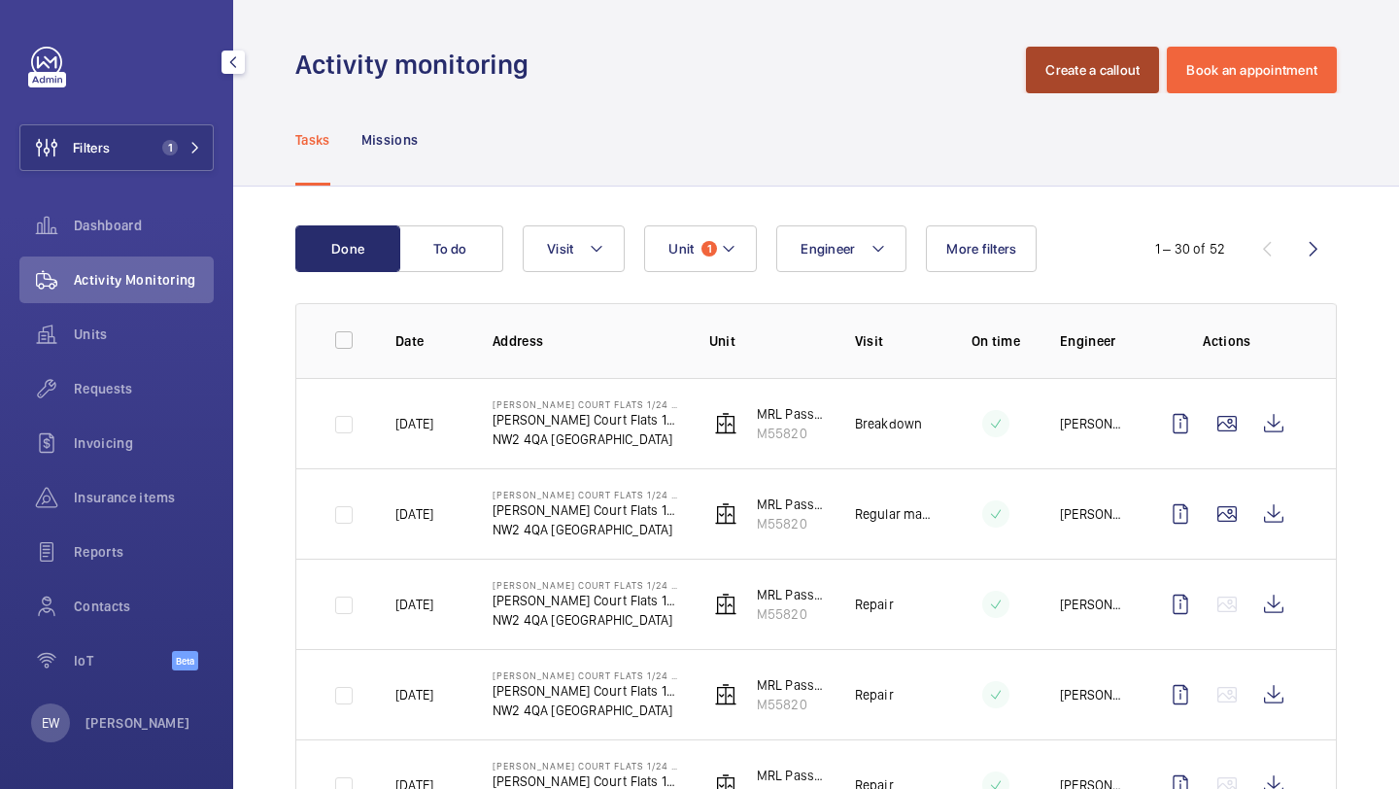
click at [1056, 77] on button "Create a callout" at bounding box center [1092, 70] width 133 height 47
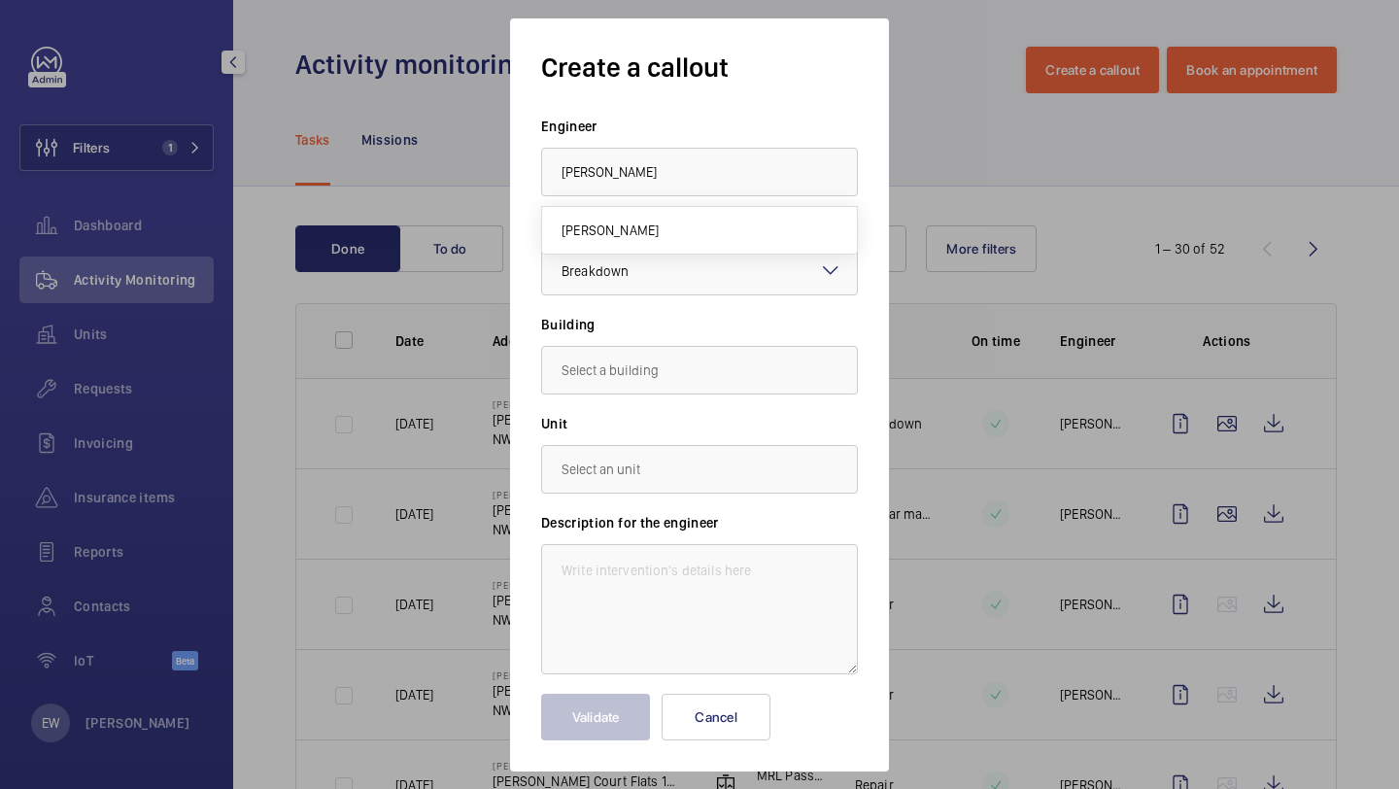
click at [672, 234] on mat-option "[PERSON_NAME]" at bounding box center [699, 230] width 315 height 47
type input "[PERSON_NAME]"
click at [715, 274] on div at bounding box center [699, 271] width 315 height 47
click at [684, 367] on input "text" at bounding box center [699, 370] width 317 height 49
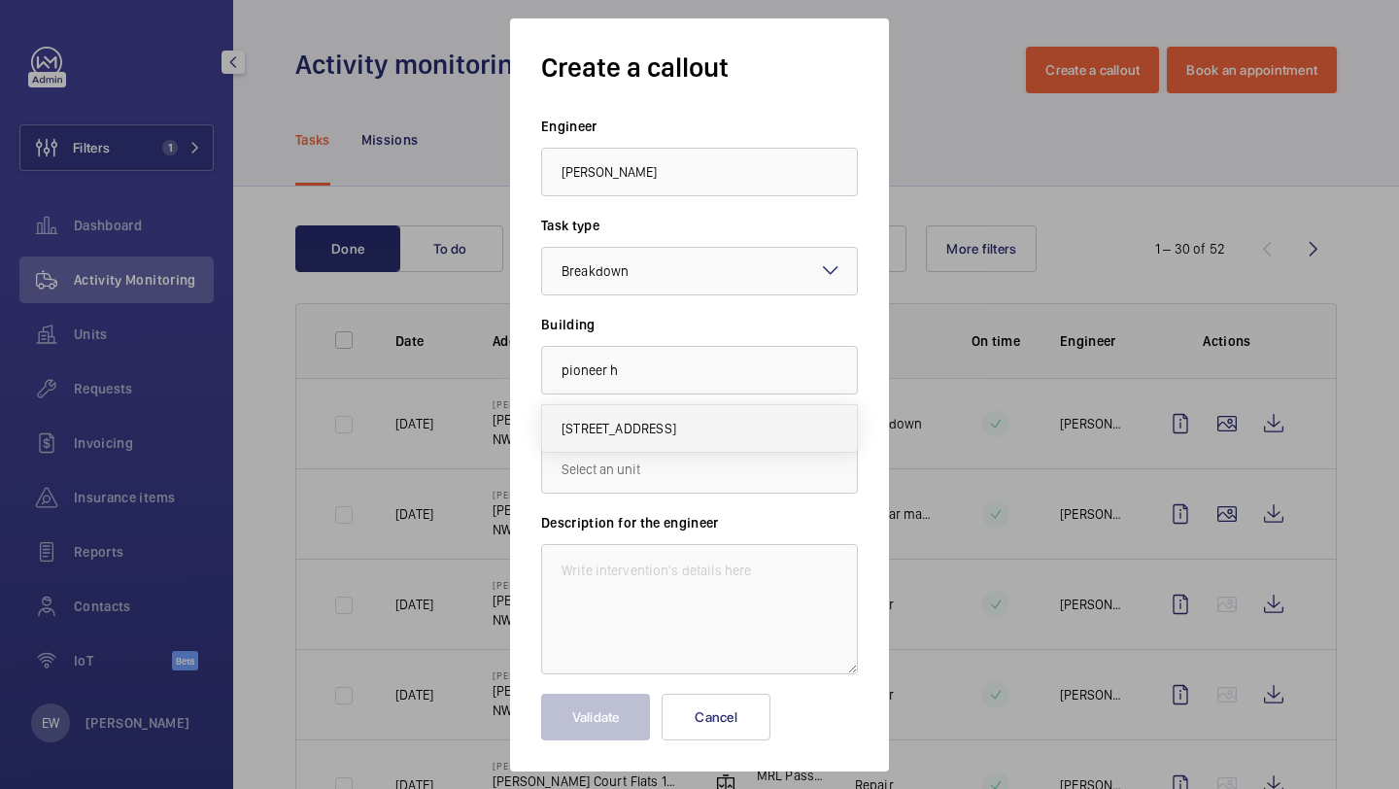
click at [708, 440] on mat-option "Pioneer House, WC1X 9JH LONDON" at bounding box center [699, 428] width 315 height 47
type input "Pioneer House, WC1X 9JH LONDON"
click at [689, 475] on input "text" at bounding box center [699, 469] width 317 height 49
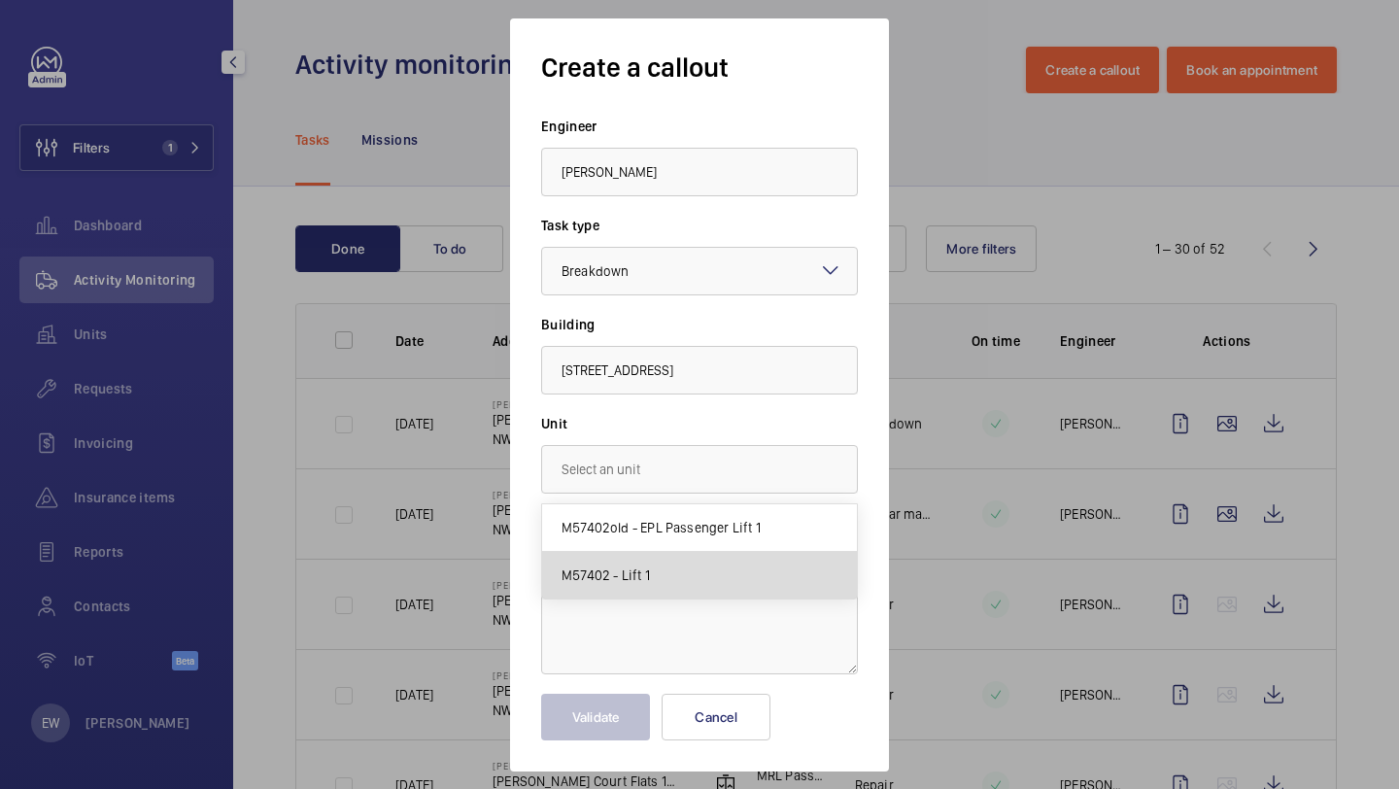
click at [671, 568] on mat-option "M57402 - Lift 1" at bounding box center [699, 575] width 315 height 47
type input "M57402 - Lift 1"
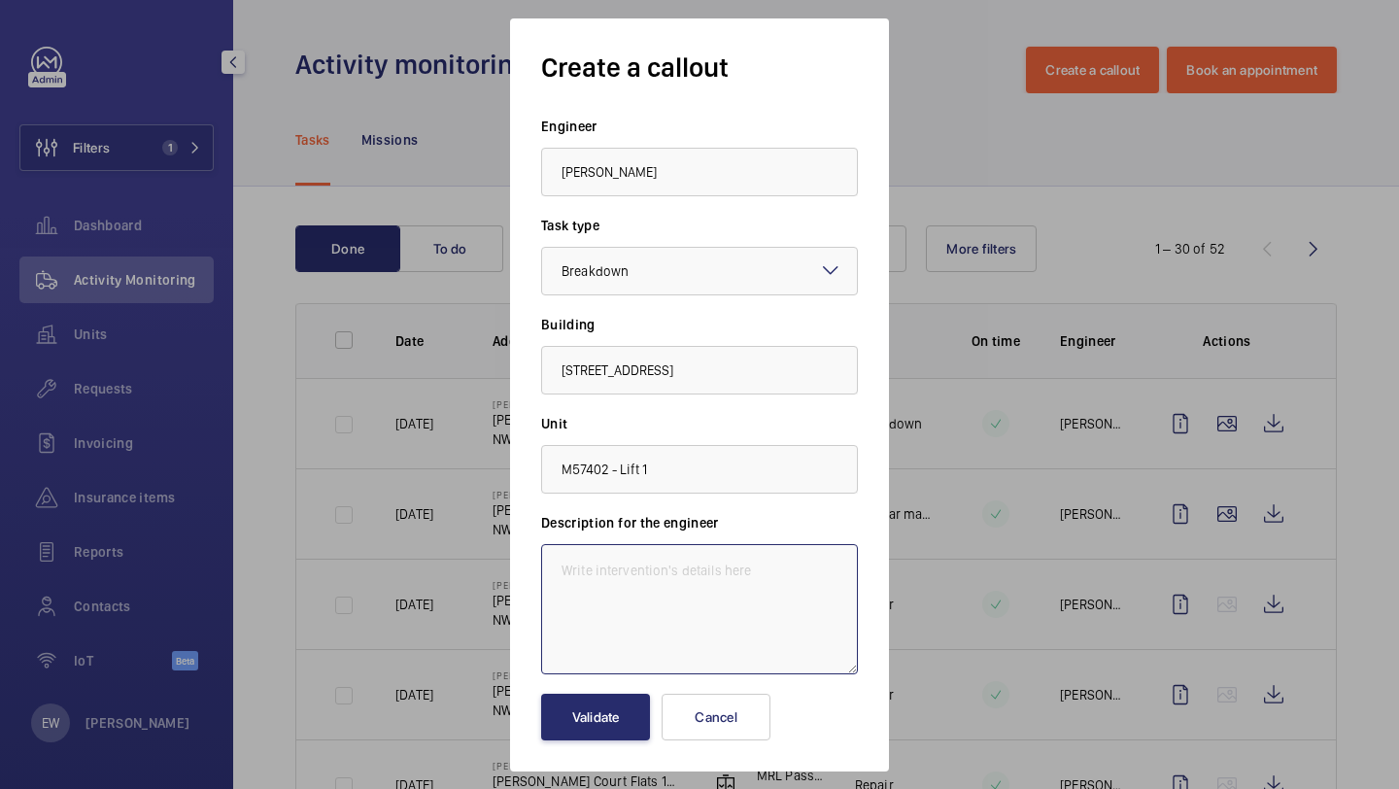
click at [651, 594] on textarea at bounding box center [699, 609] width 317 height 130
drag, startPoint x: 660, startPoint y: 568, endPoint x: 629, endPoint y: 568, distance: 31.1
click at [629, 568] on textarea "Insurance report - 7 days" at bounding box center [699, 609] width 317 height 130
click at [705, 574] on textarea "Insurance item - 7 days" at bounding box center [699, 609] width 317 height 130
click at [652, 571] on textarea "Insurance item - 7 days" at bounding box center [699, 609] width 317 height 130
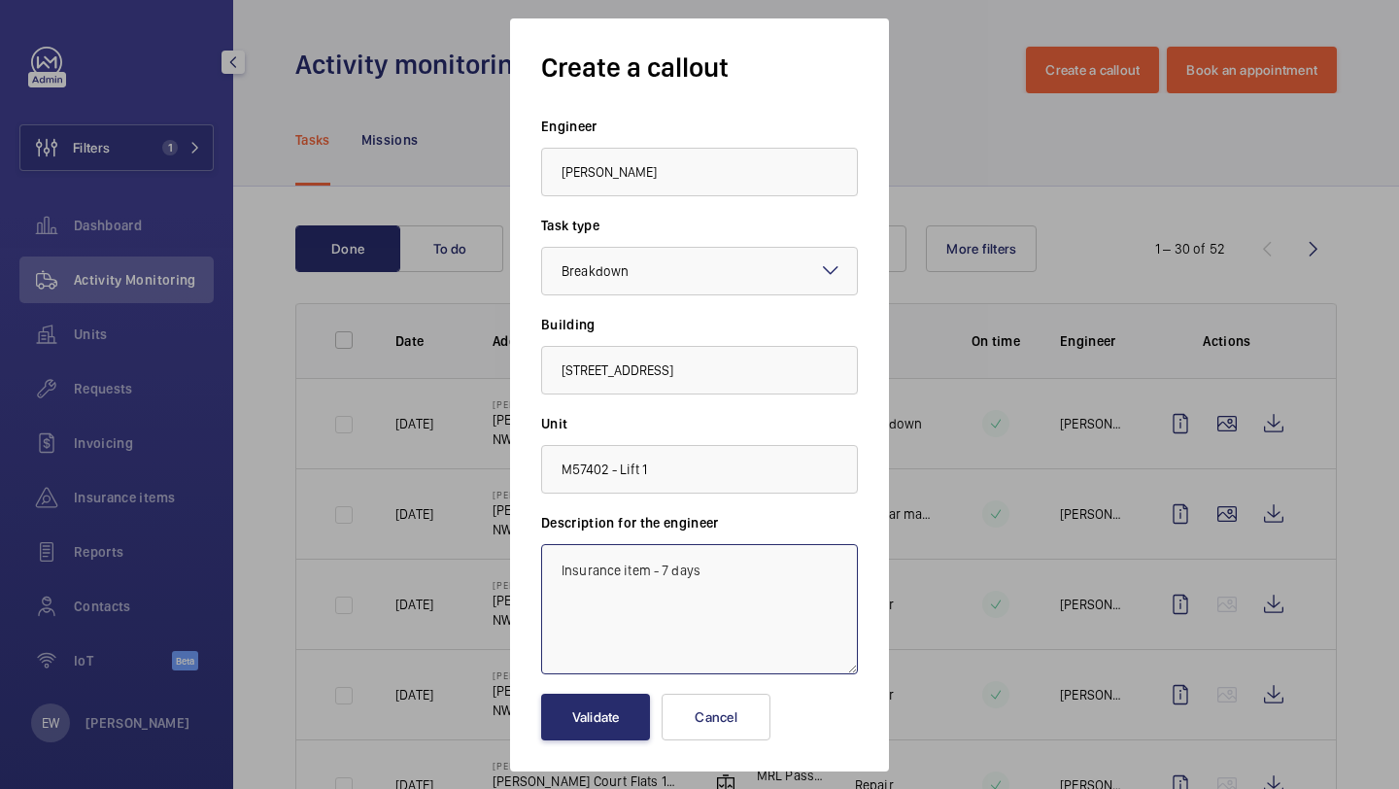
click at [703, 576] on textarea "Insurance item - 7 days" at bounding box center [699, 609] width 317 height 130
paste textarea "Autodialler is connecting to the maintenance company however cannot be heard by…"
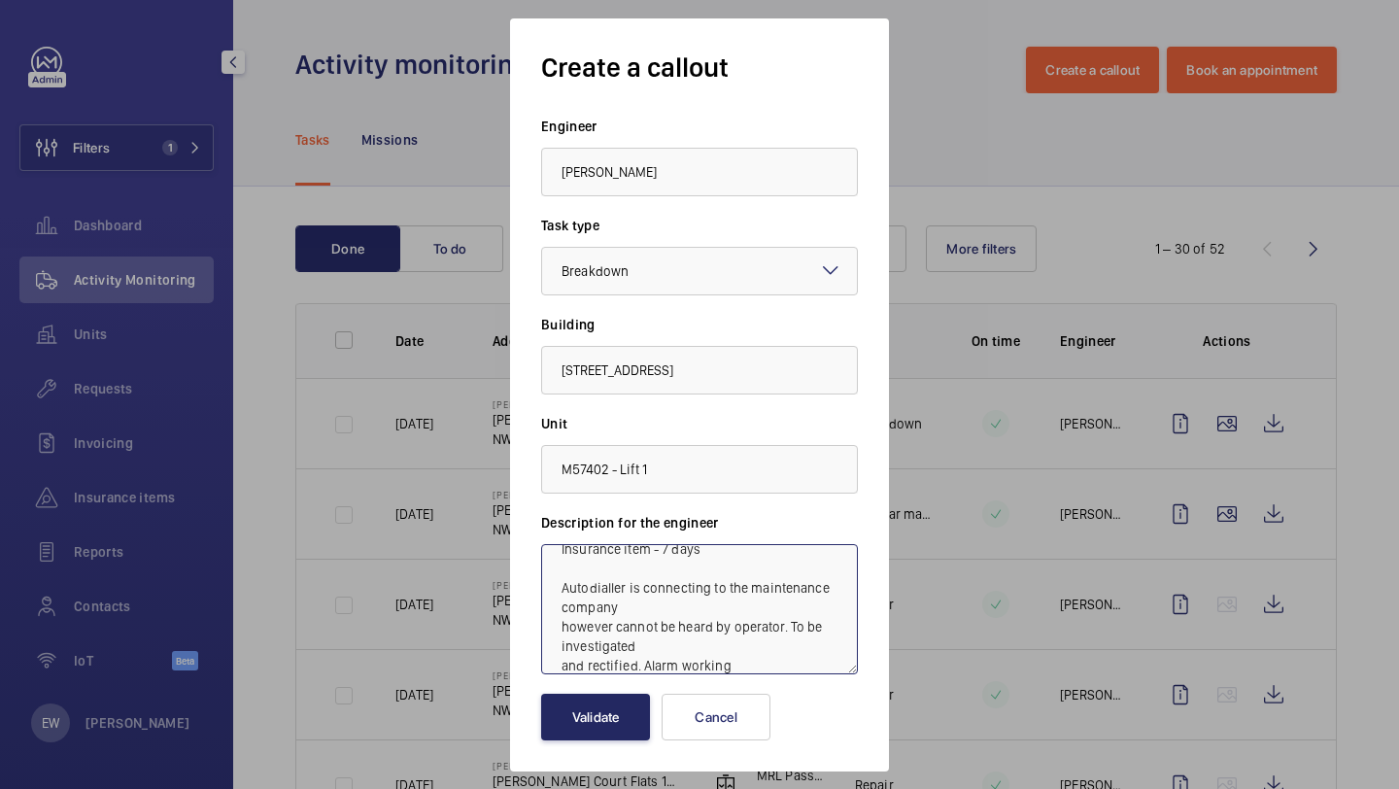
type textarea "Insurance item - 7 days Autodialler is connecting to the maintenance company ho…"
click at [618, 723] on button "Validate" at bounding box center [595, 717] width 109 height 47
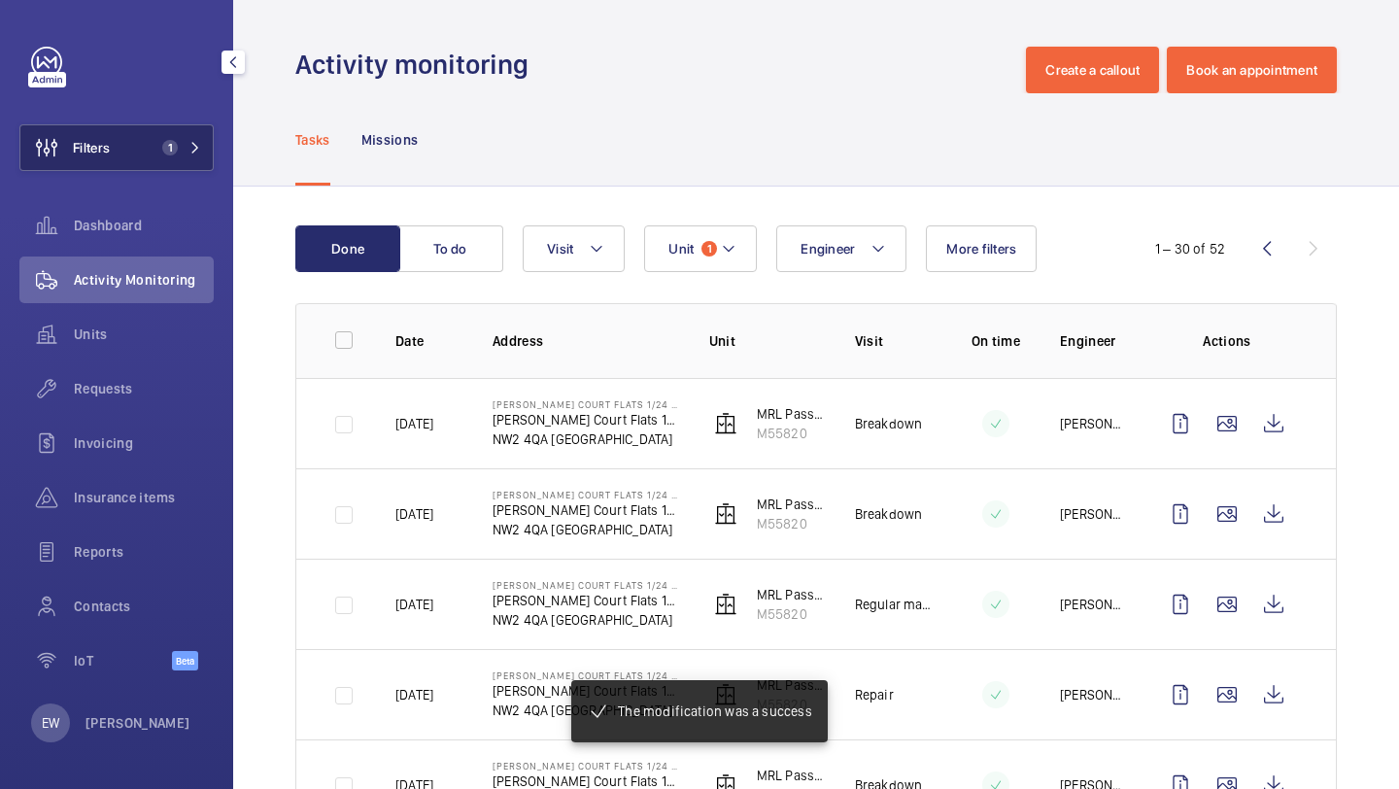
click at [146, 181] on div "Filters 1 Dashboard Activity Monitoring Units Requests Invoicing Insurance item…" at bounding box center [116, 369] width 194 height 645
click at [148, 153] on button "Filters 1" at bounding box center [116, 147] width 194 height 47
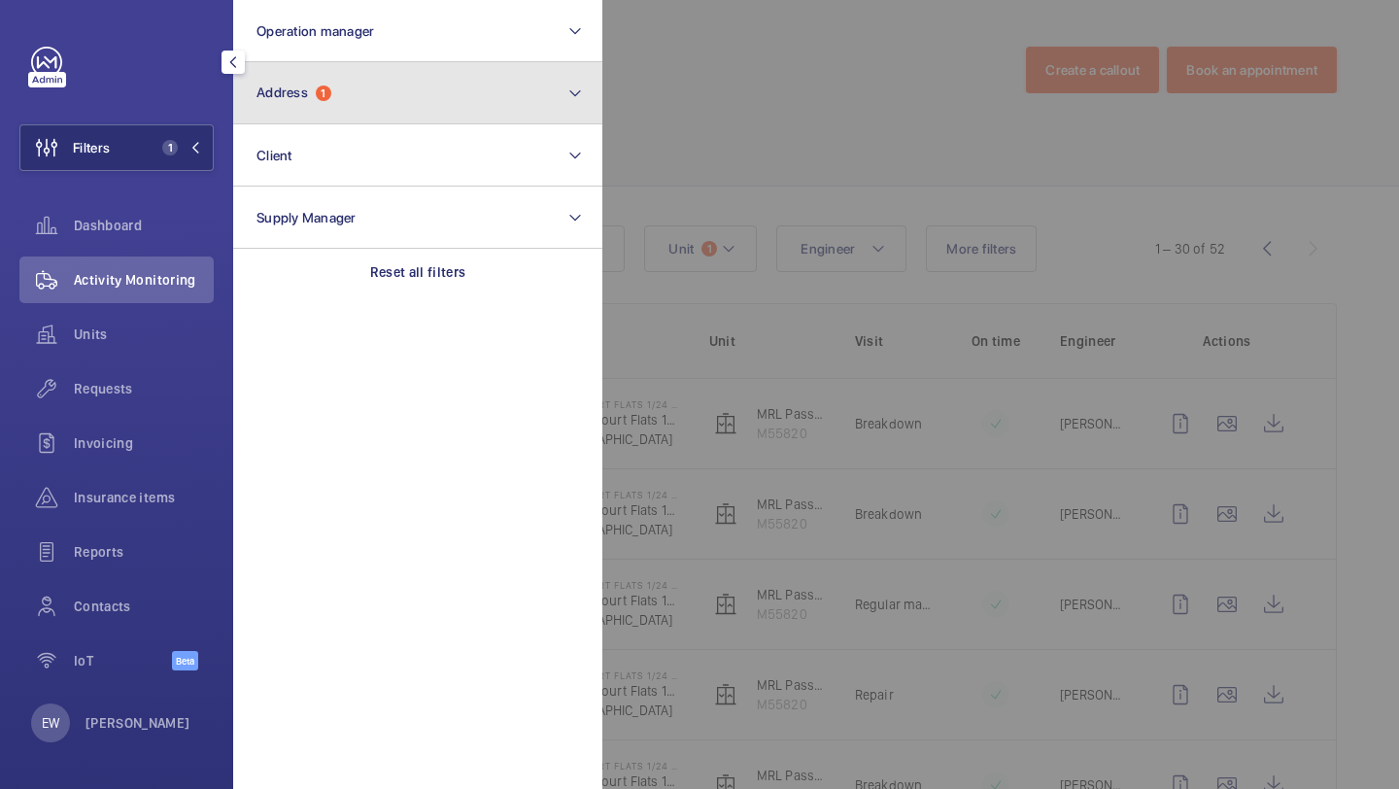
click at [356, 80] on button "Address 1" at bounding box center [417, 93] width 369 height 62
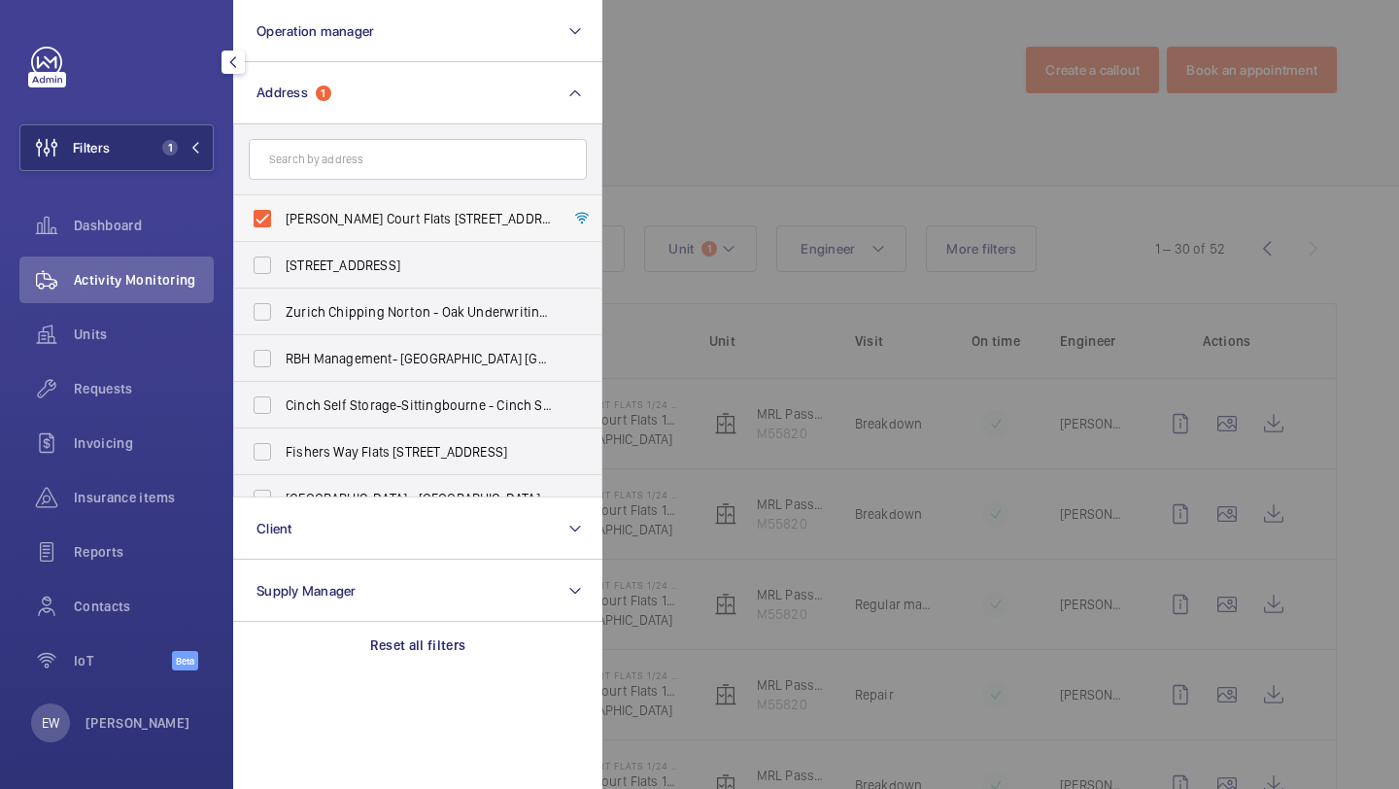
click at [340, 207] on label "[PERSON_NAME] Court Flats [STREET_ADDRESS][PERSON_NAME]" at bounding box center [403, 218] width 338 height 47
click at [282, 207] on input "[PERSON_NAME] Court Flats [STREET_ADDRESS][PERSON_NAME]" at bounding box center [262, 218] width 39 height 39
checkbox input "false"
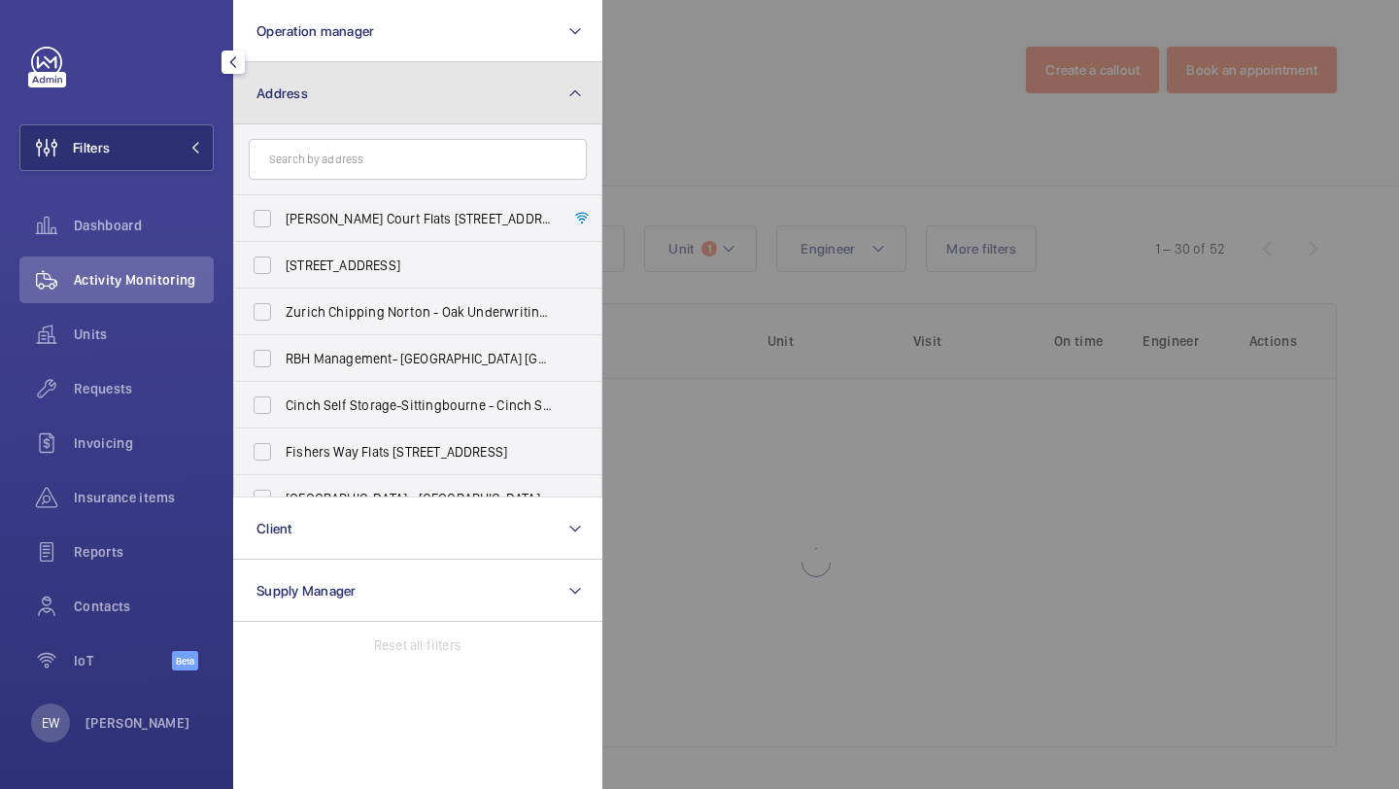
click at [599, 117] on button "Address" at bounding box center [417, 93] width 369 height 62
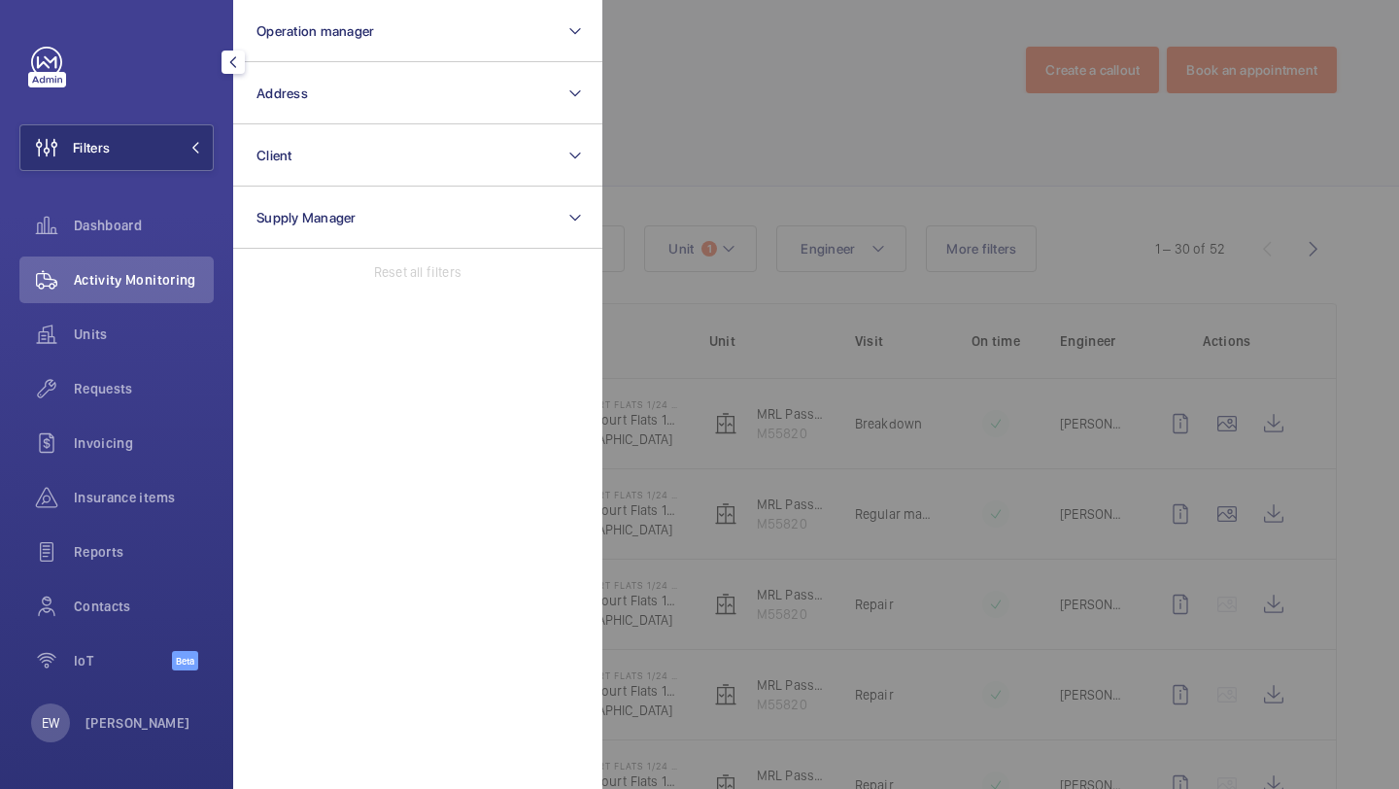
click at [677, 114] on div at bounding box center [1302, 394] width 1399 height 789
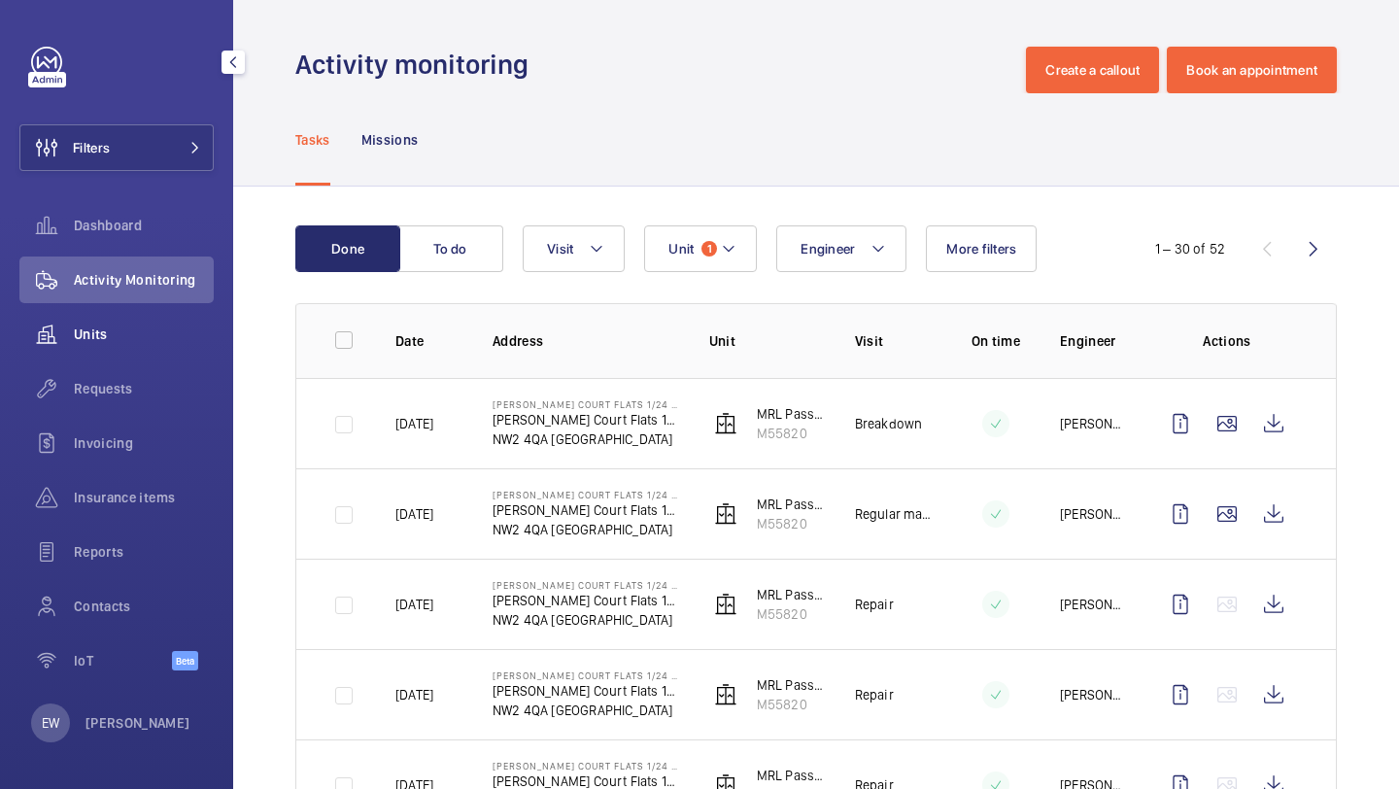
click at [91, 354] on div "Units" at bounding box center [116, 334] width 194 height 47
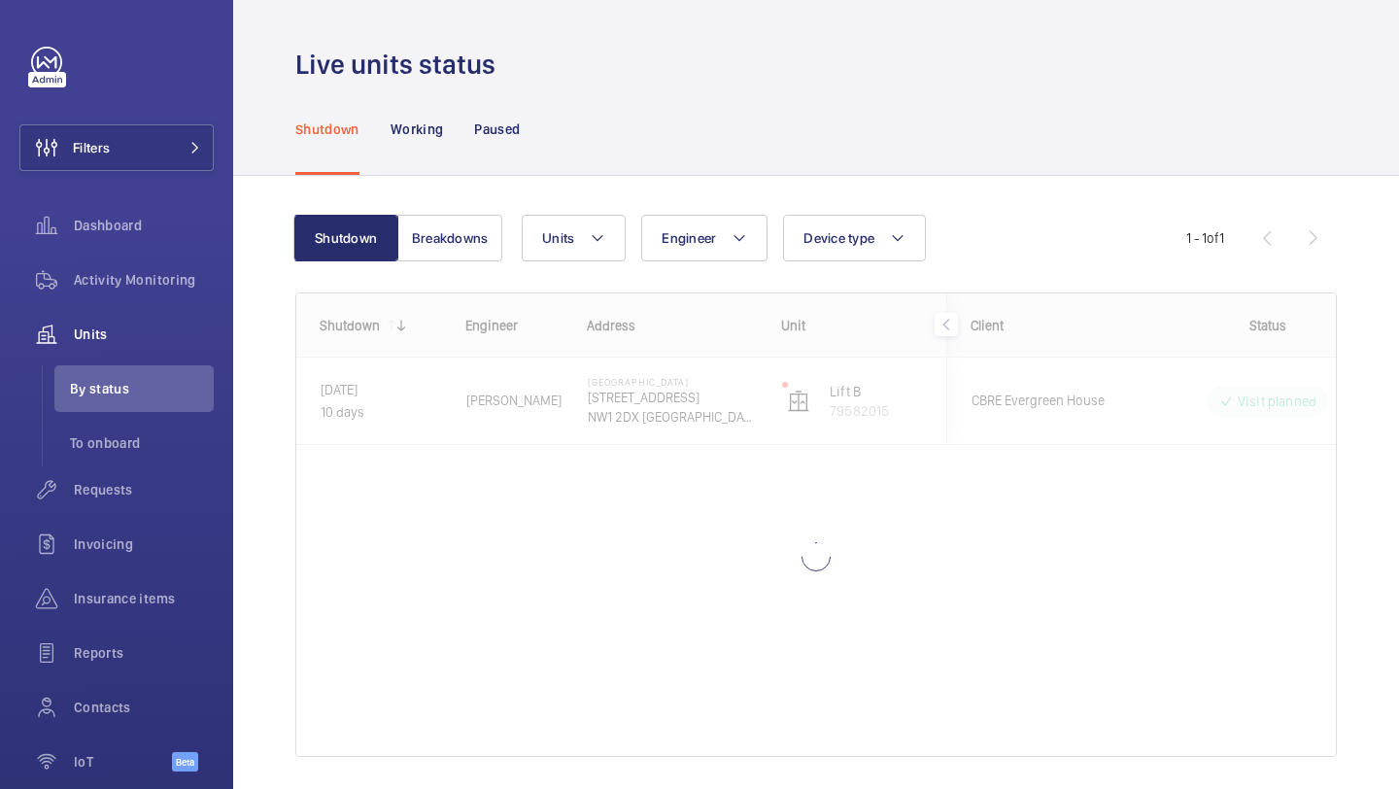
click at [1023, 222] on div "Units Engineer Device type More filters Reset all filters" at bounding box center [854, 238] width 665 height 47
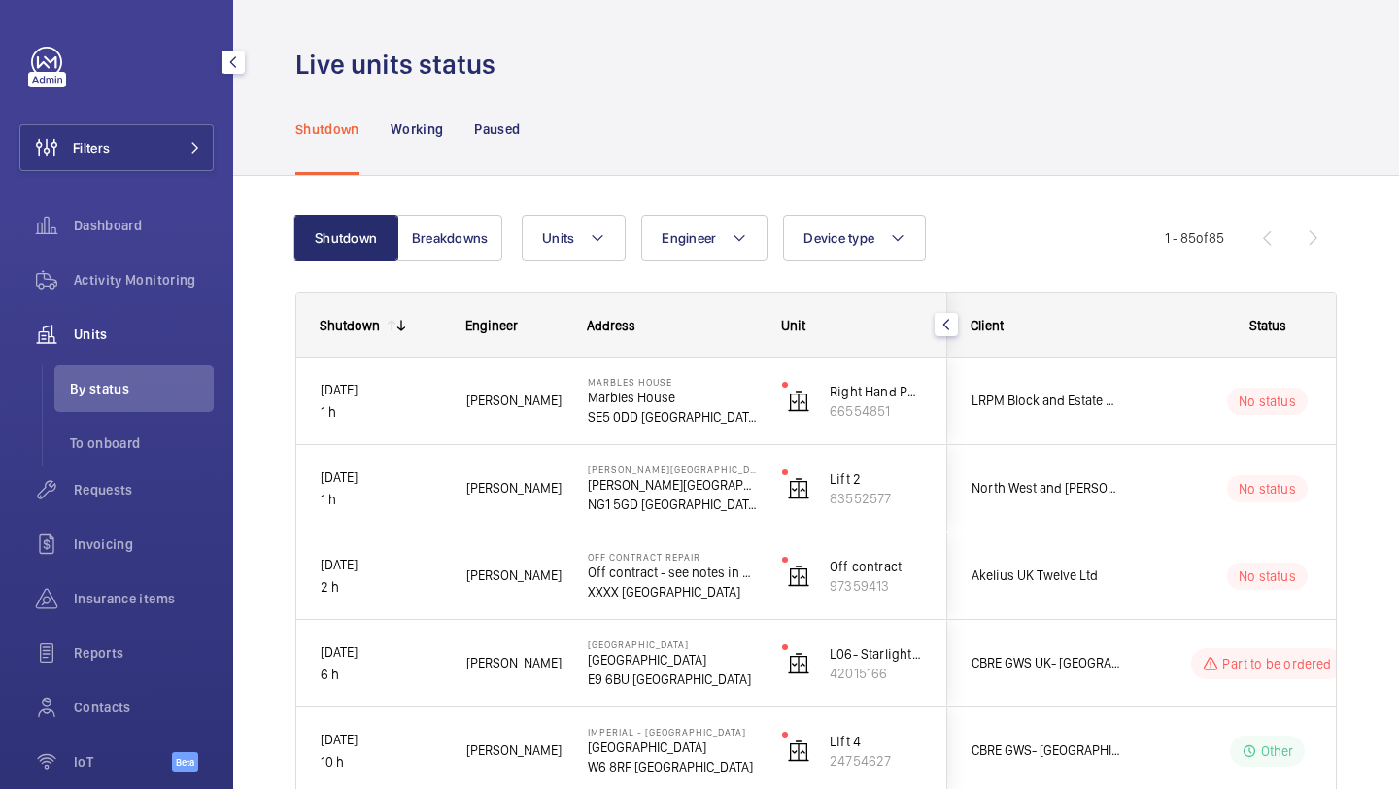
click at [168, 183] on div "Filters Dashboard Activity Monitoring Units By status To onboard Requests Invoi…" at bounding box center [116, 420] width 194 height 746
click at [167, 157] on button "Filters" at bounding box center [116, 147] width 194 height 47
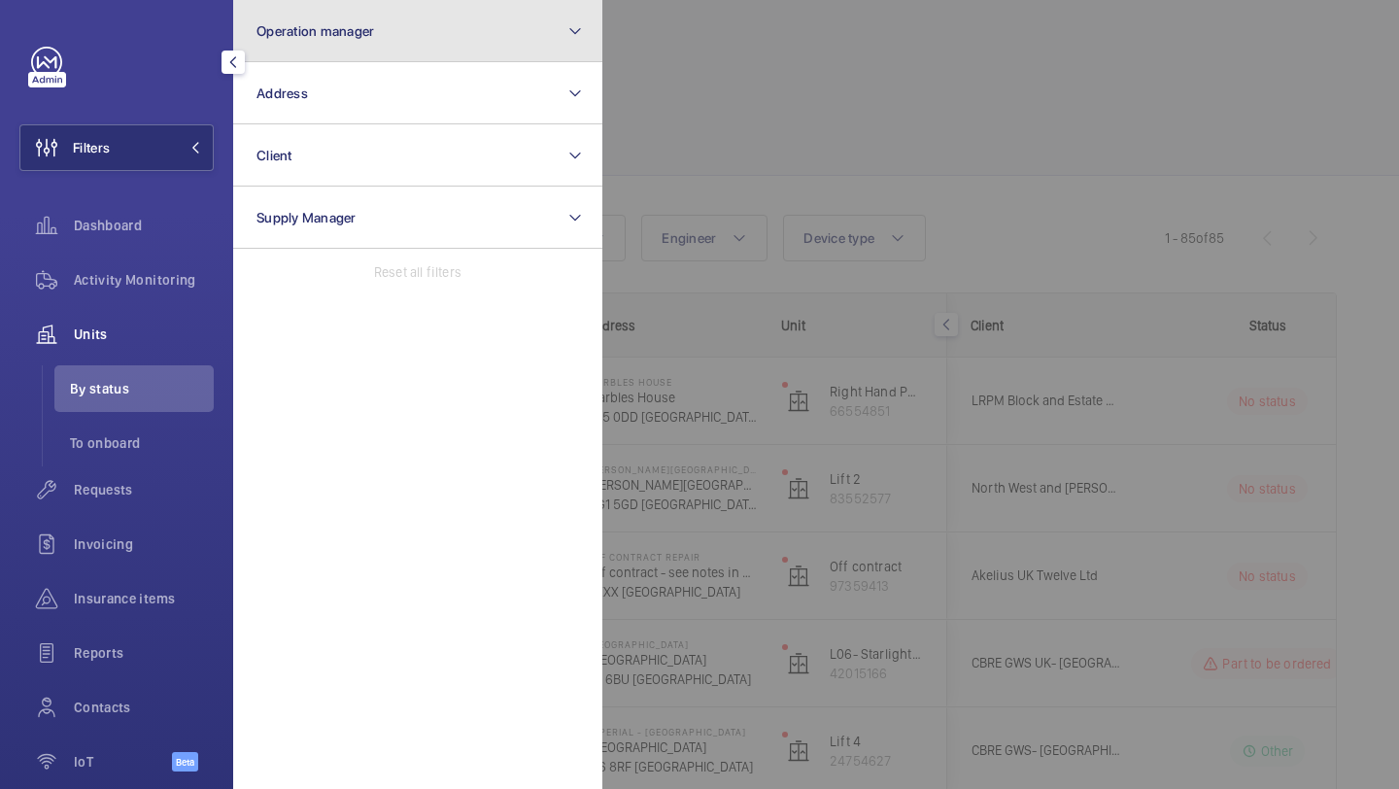
click at [308, 38] on span "Operation manager" at bounding box center [316, 31] width 118 height 16
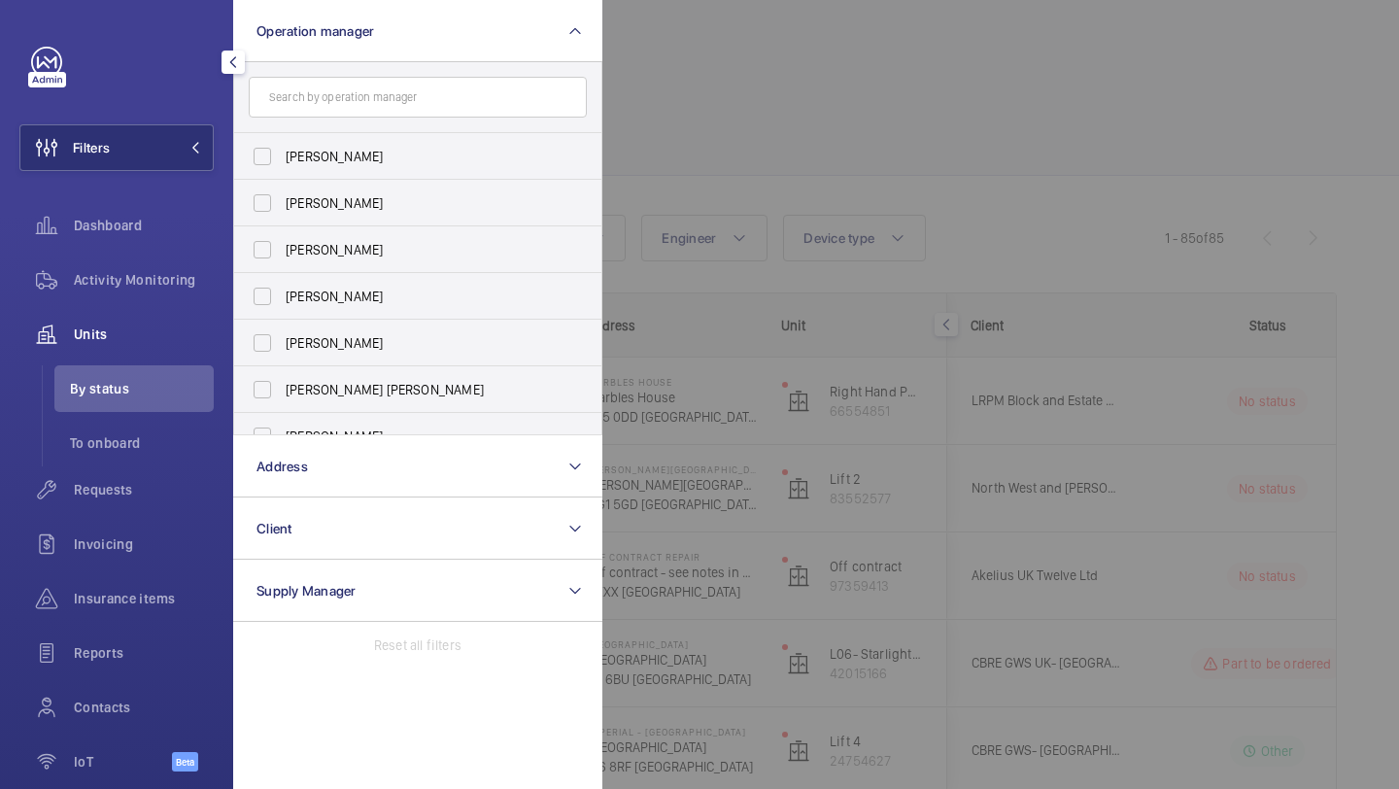
click at [389, 99] on input "text" at bounding box center [418, 97] width 338 height 41
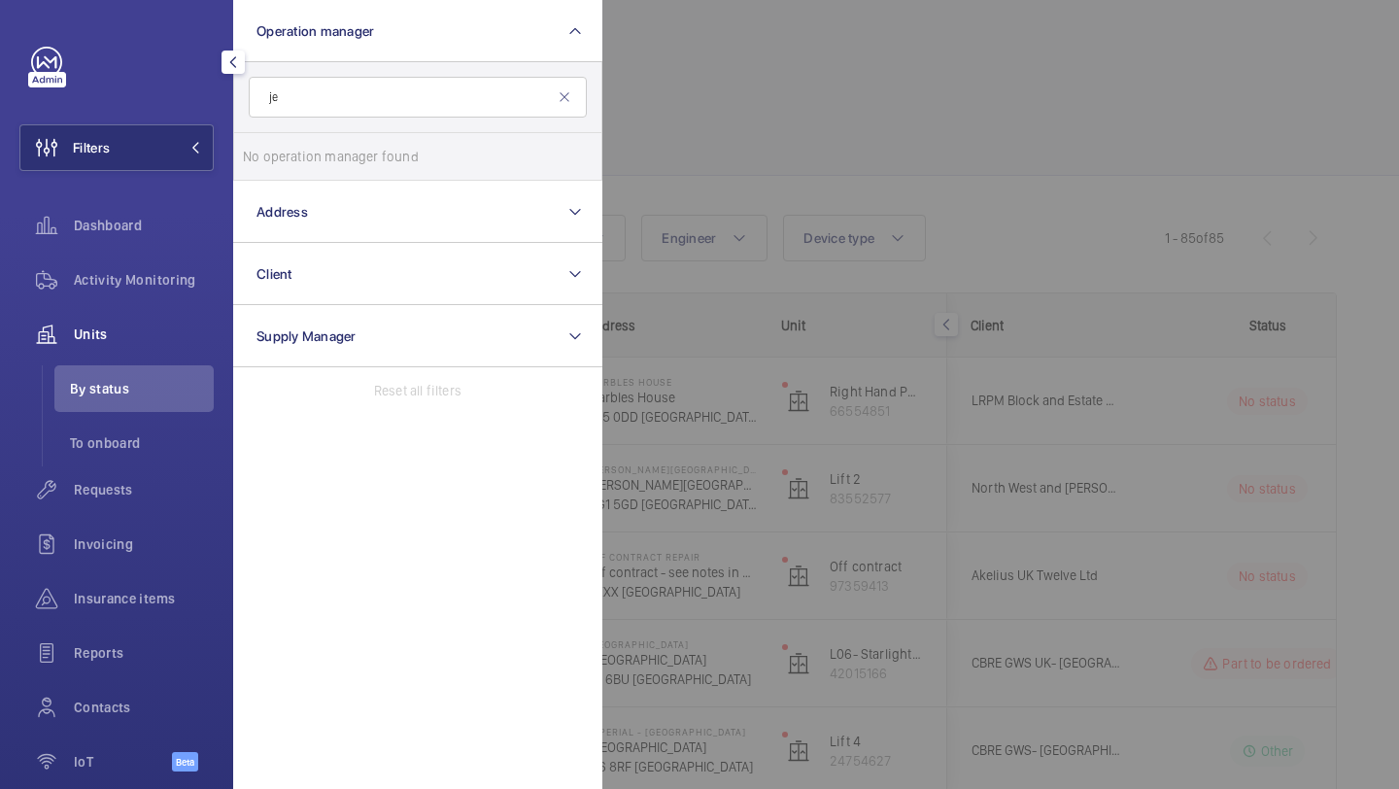
type input "j"
type input "jen"
click at [882, 156] on div at bounding box center [1302, 394] width 1399 height 789
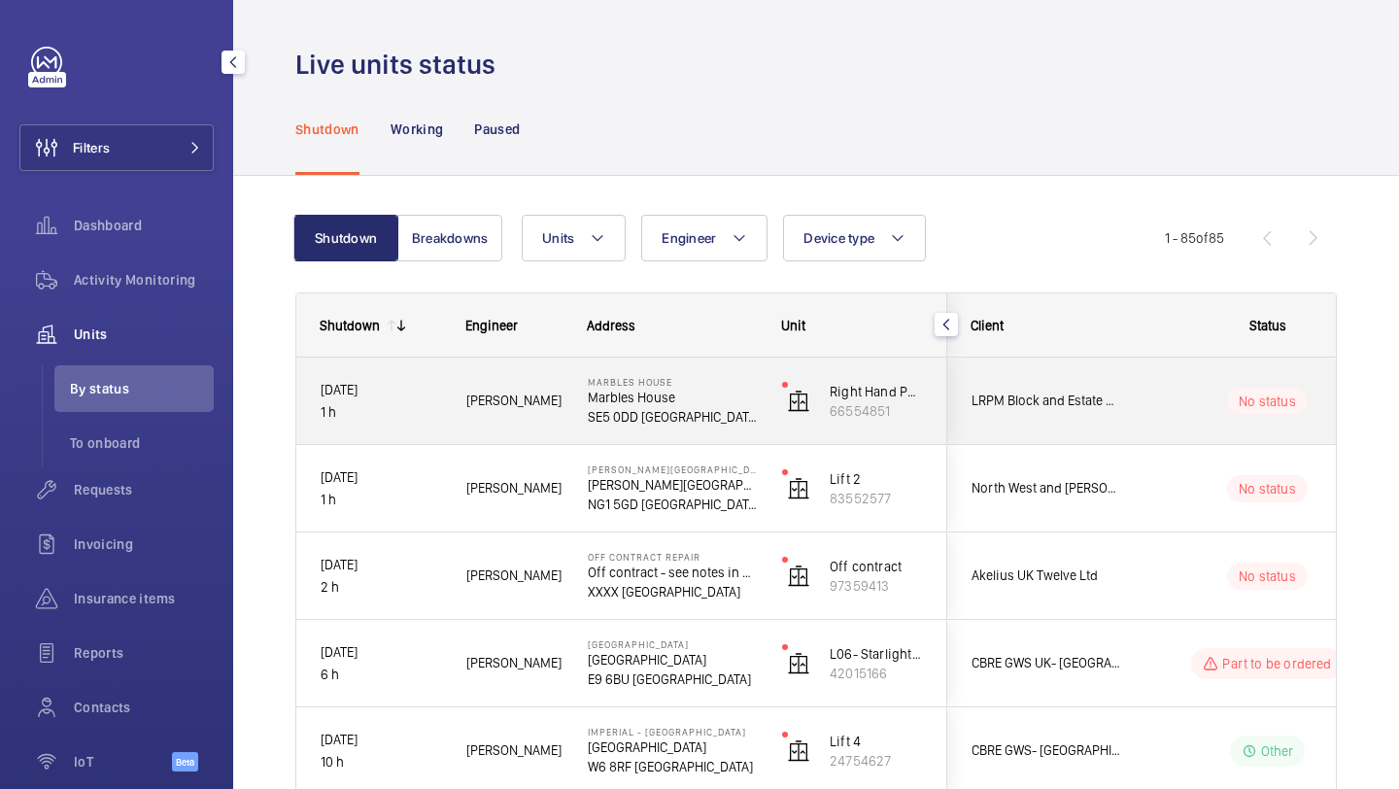
click at [1056, 420] on div "LRPM Block and Estate Management London" at bounding box center [1034, 400] width 173 height 61
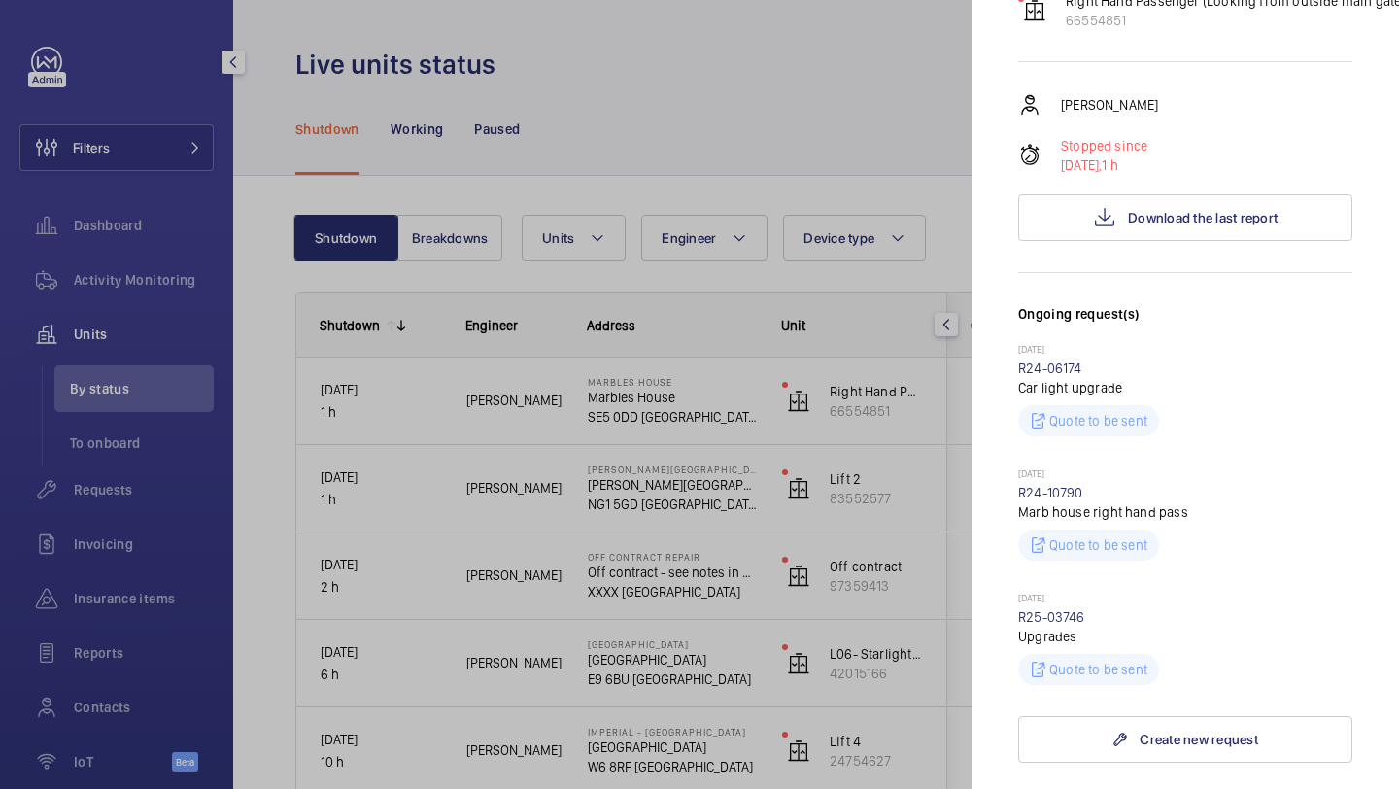
scroll to position [600, 0]
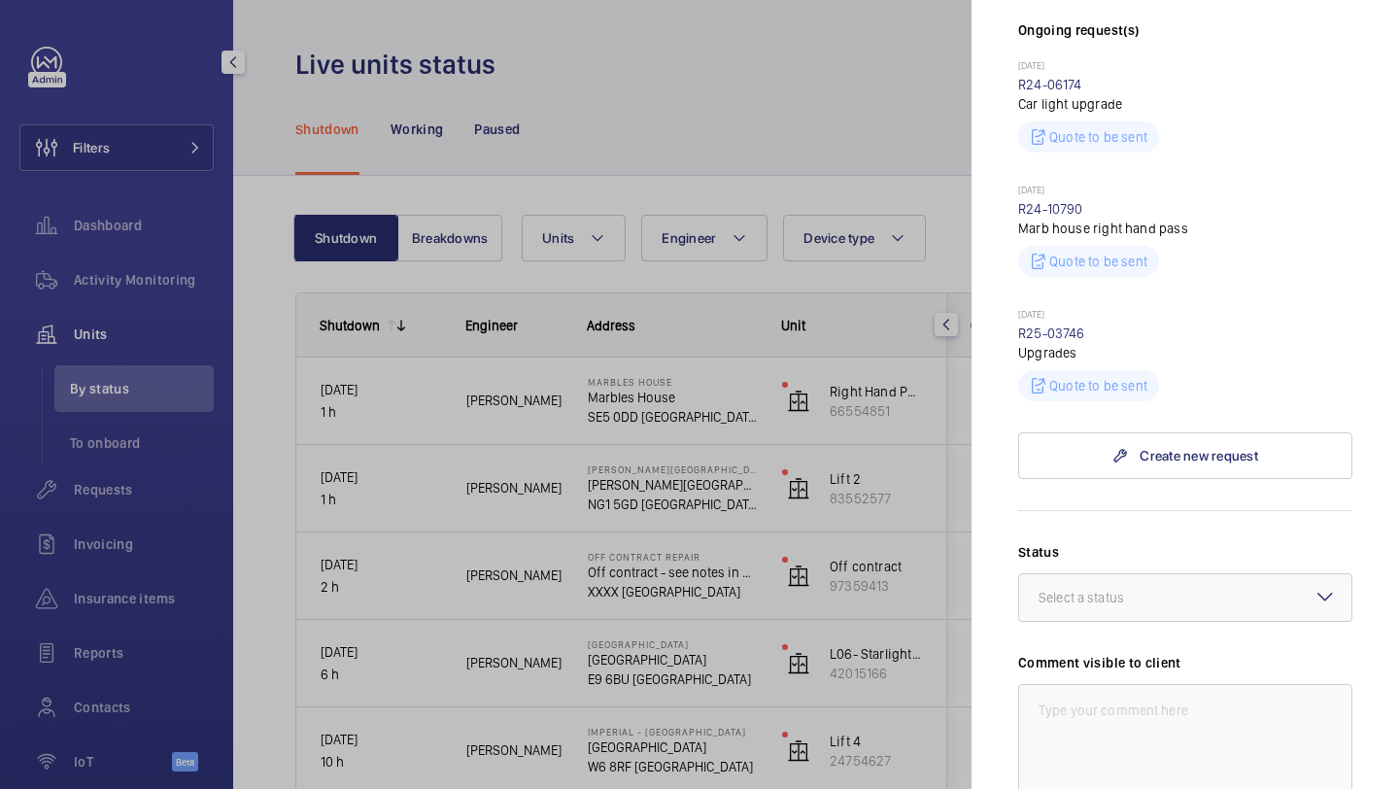
click at [187, 186] on div at bounding box center [699, 394] width 1399 height 789
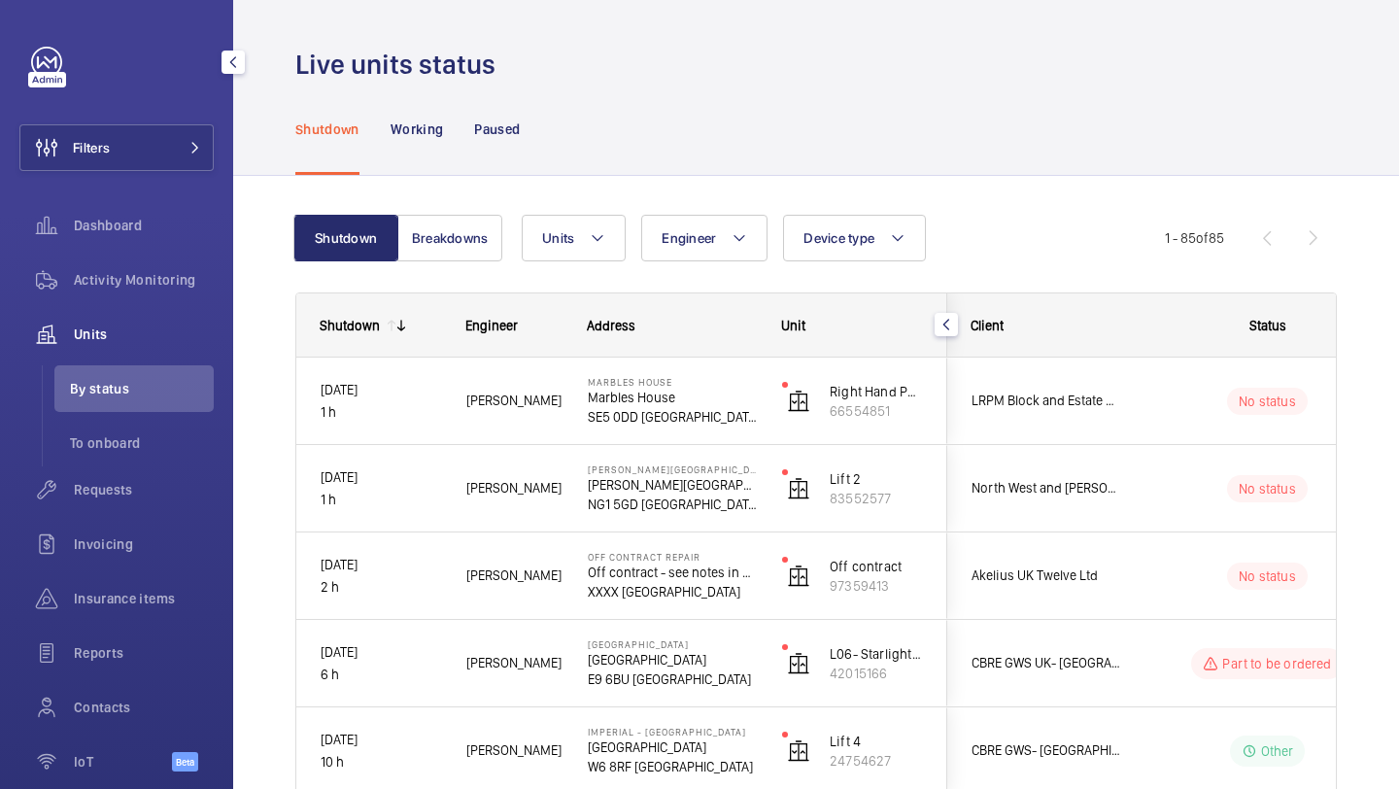
click at [172, 156] on div at bounding box center [699, 394] width 1399 height 789
click at [172, 155] on button "Filters" at bounding box center [116, 147] width 194 height 47
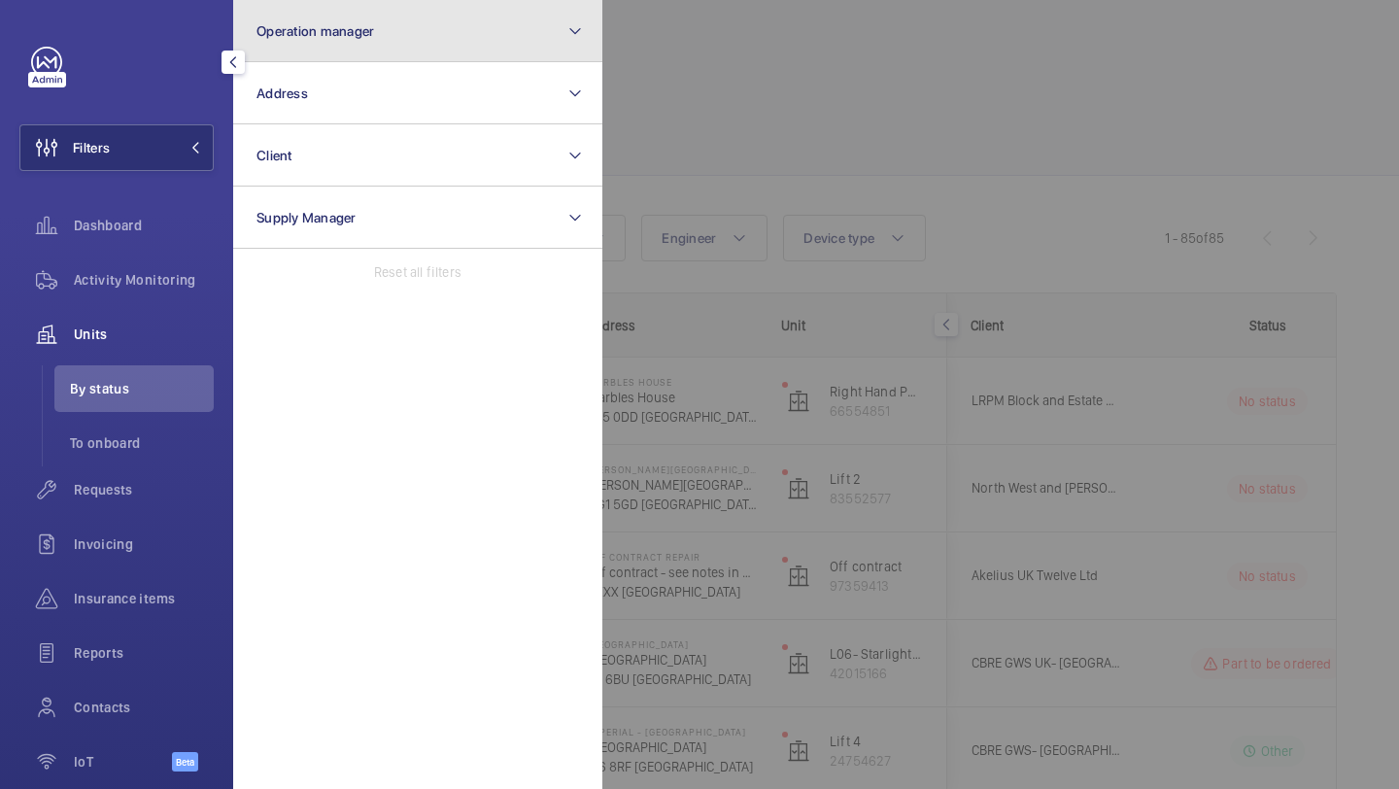
click at [301, 30] on span "Operation manager" at bounding box center [316, 31] width 118 height 16
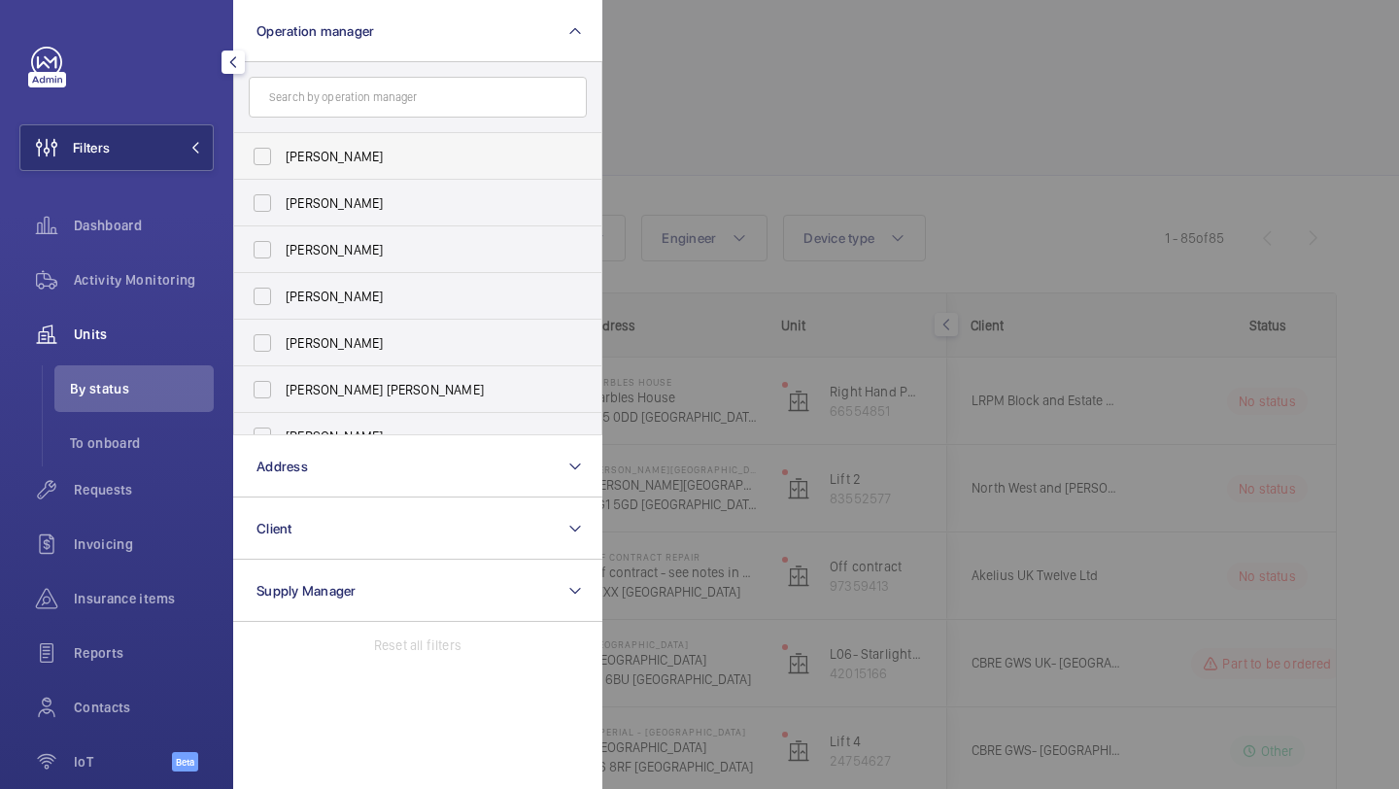
click at [320, 161] on span "[PERSON_NAME]" at bounding box center [419, 156] width 267 height 19
click at [282, 161] on input "[PERSON_NAME]" at bounding box center [262, 156] width 39 height 39
checkbox input "true"
click at [167, 276] on span "Activity Monitoring" at bounding box center [144, 279] width 140 height 19
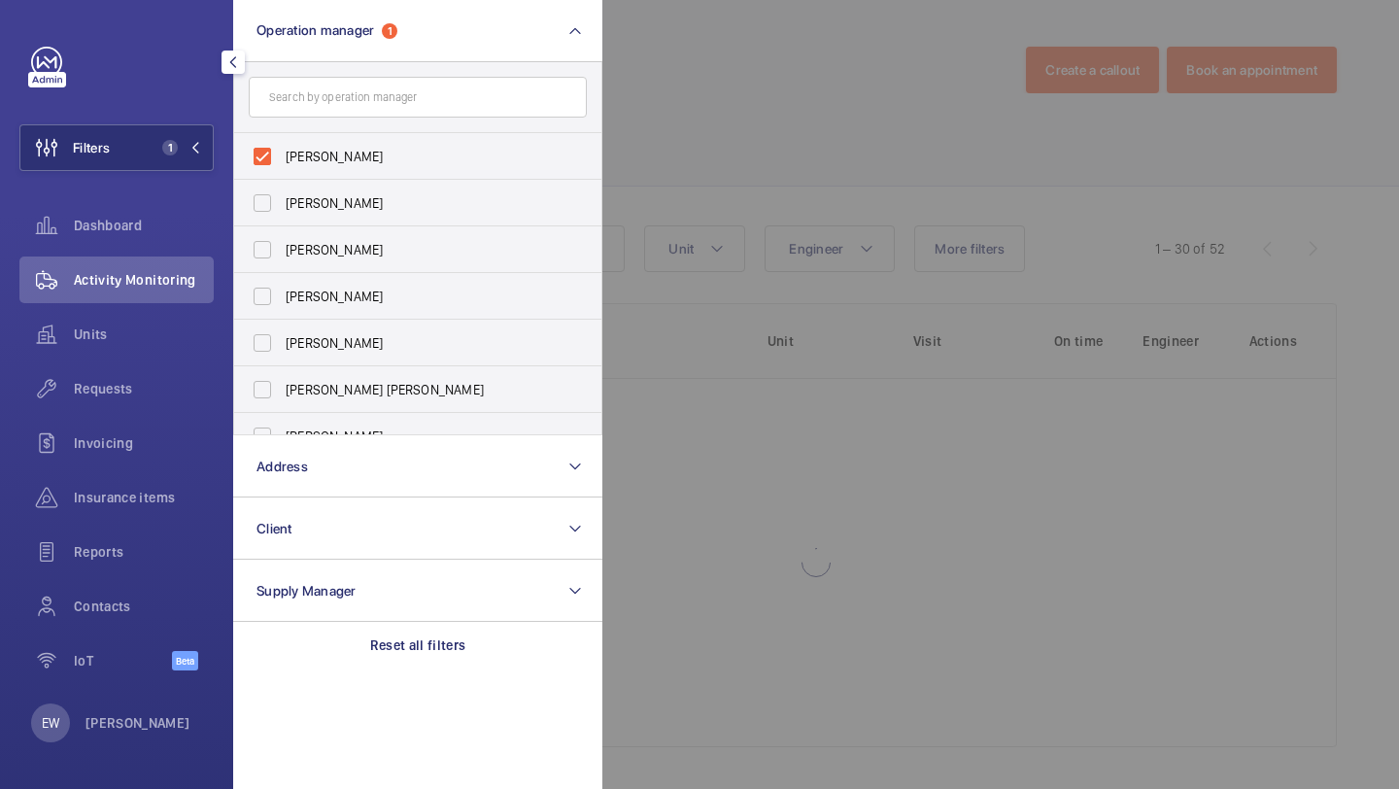
click at [823, 63] on div at bounding box center [1302, 394] width 1399 height 789
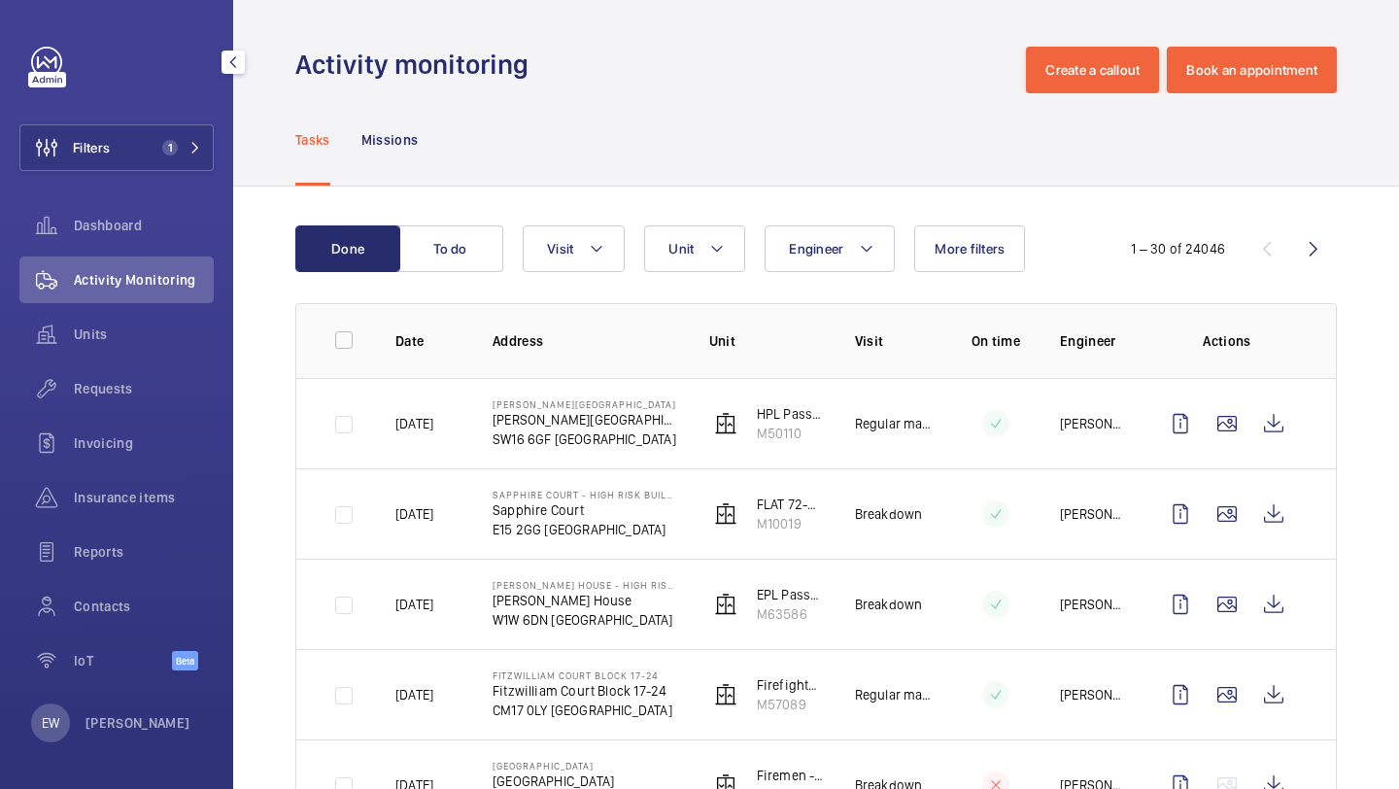
scroll to position [19, 0]
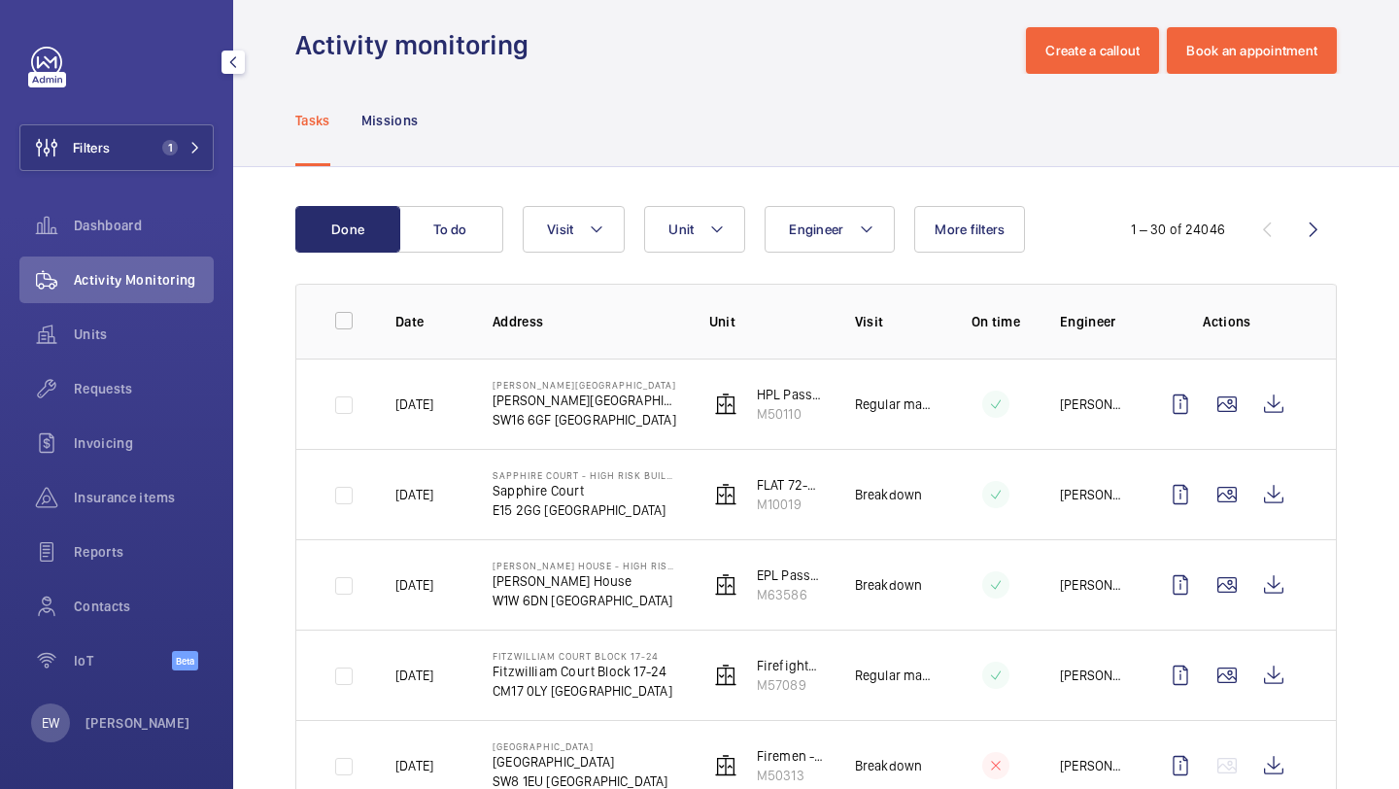
click at [114, 359] on div "Units" at bounding box center [116, 338] width 194 height 54
click at [118, 340] on span "Units" at bounding box center [144, 334] width 140 height 19
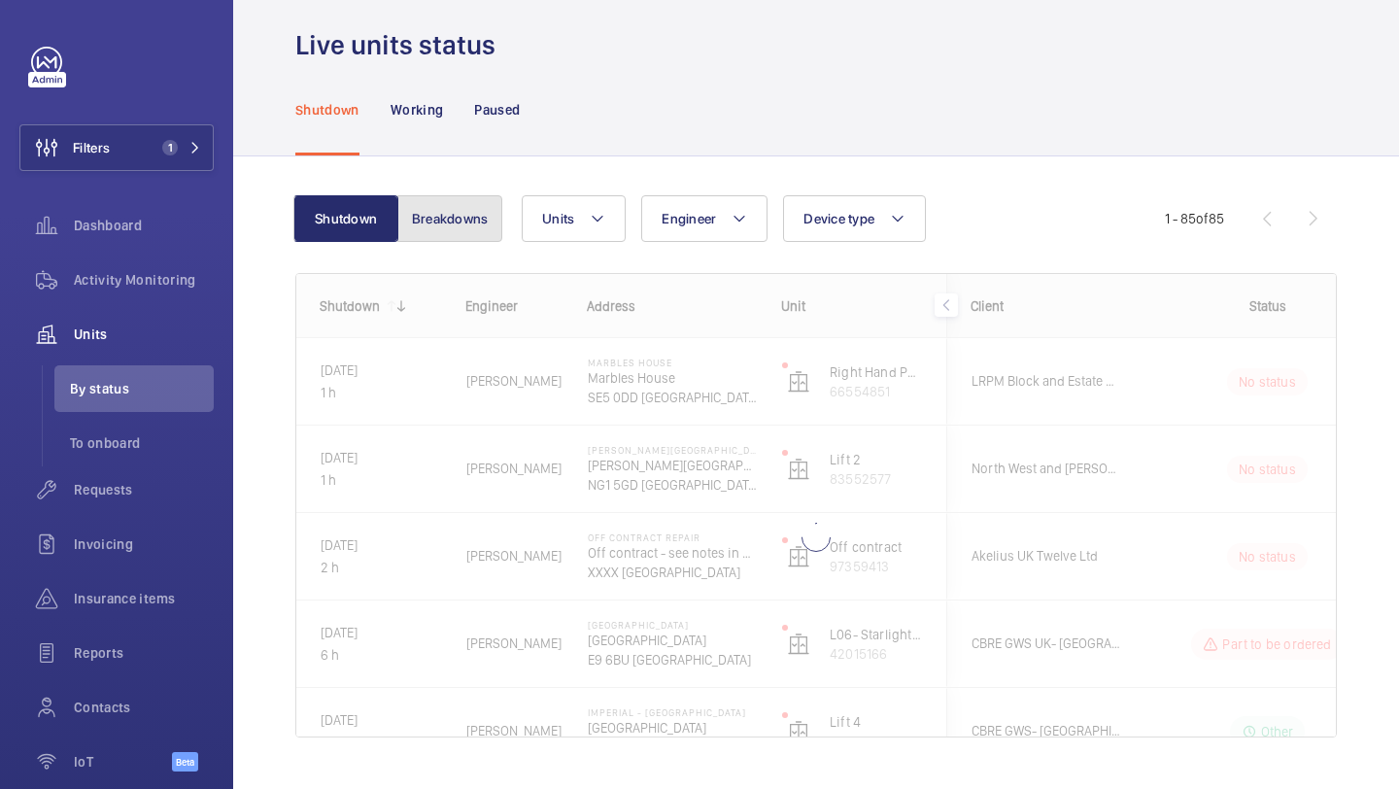
click at [460, 225] on button "Breakdowns" at bounding box center [449, 218] width 105 height 47
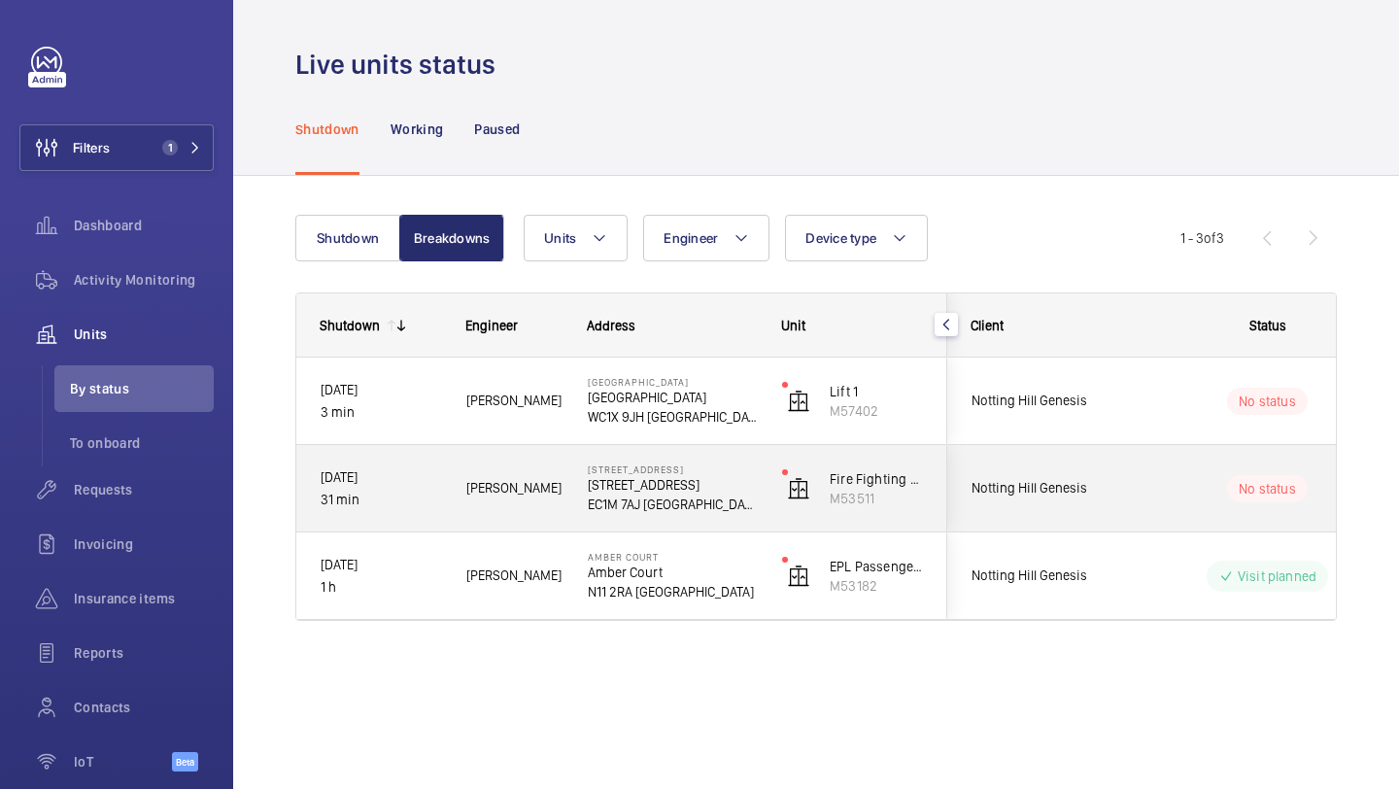
click at [1072, 464] on div "Notting Hill Genesis" at bounding box center [1034, 488] width 173 height 61
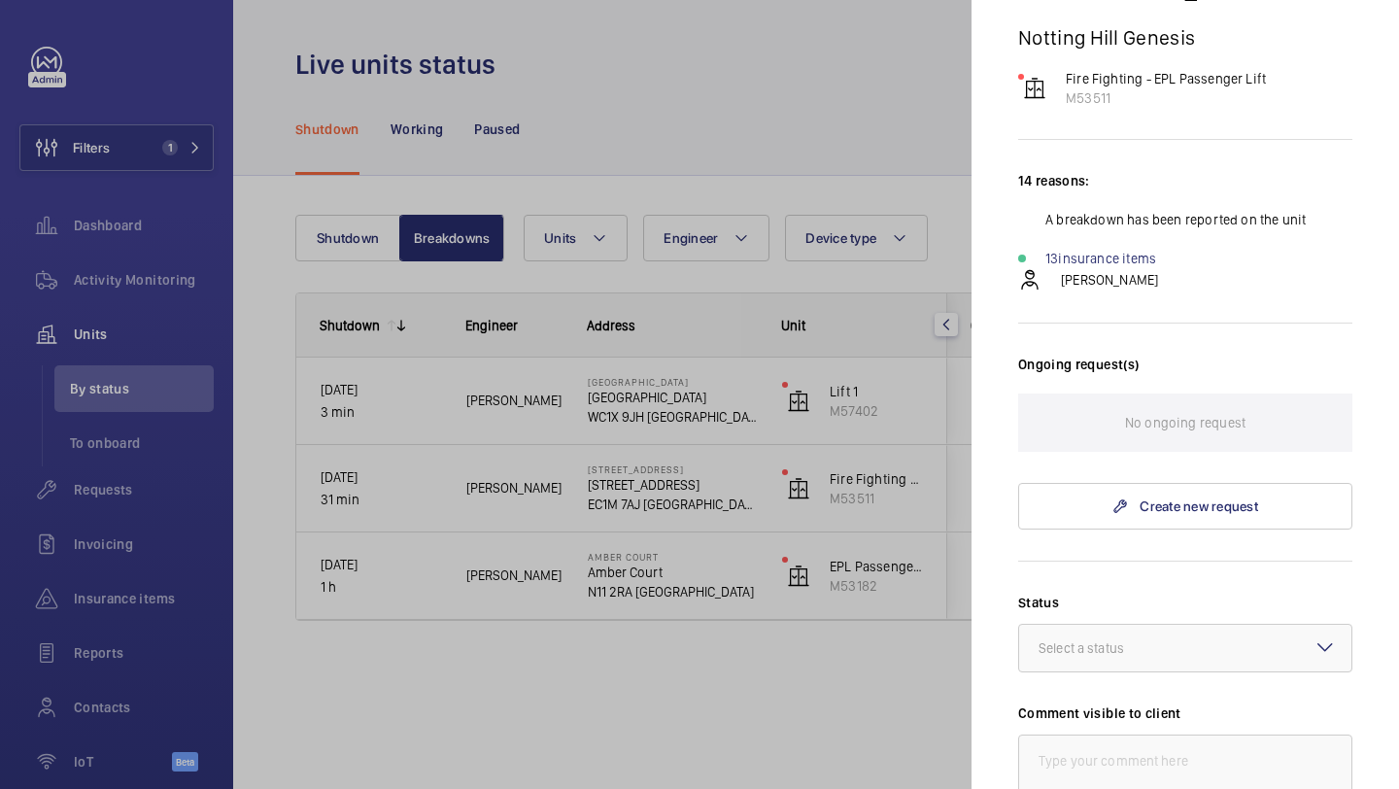
scroll to position [250, 0]
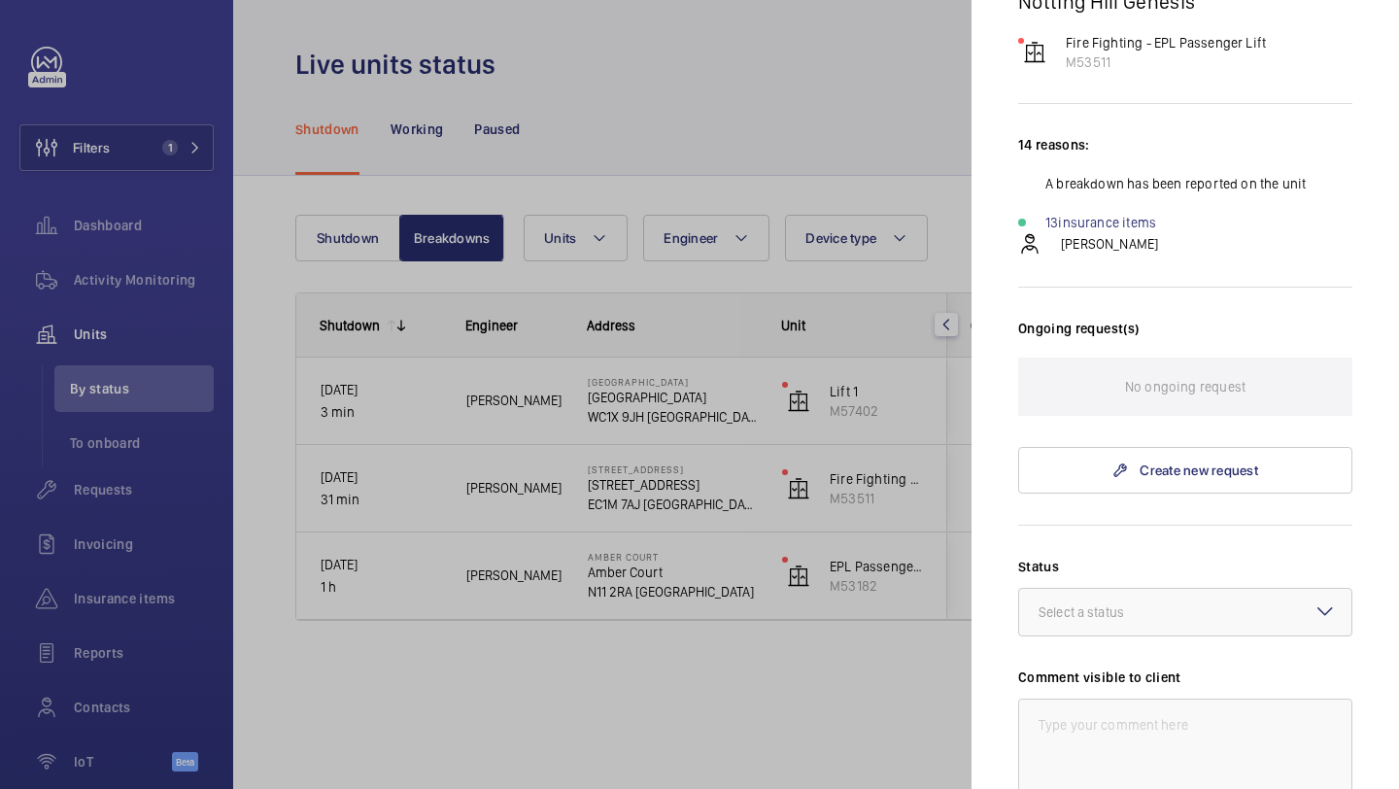
click at [876, 675] on div at bounding box center [699, 394] width 1399 height 789
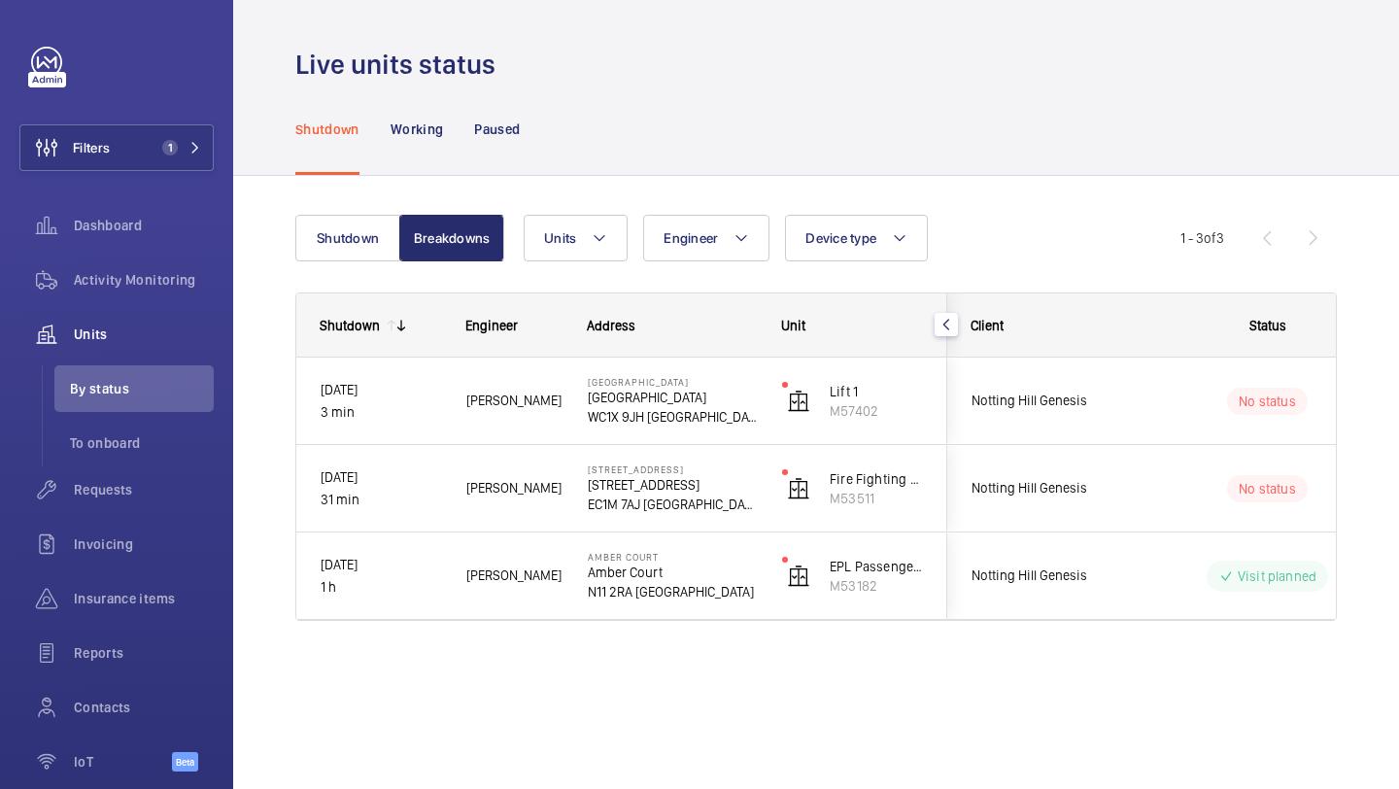
scroll to position [0, 0]
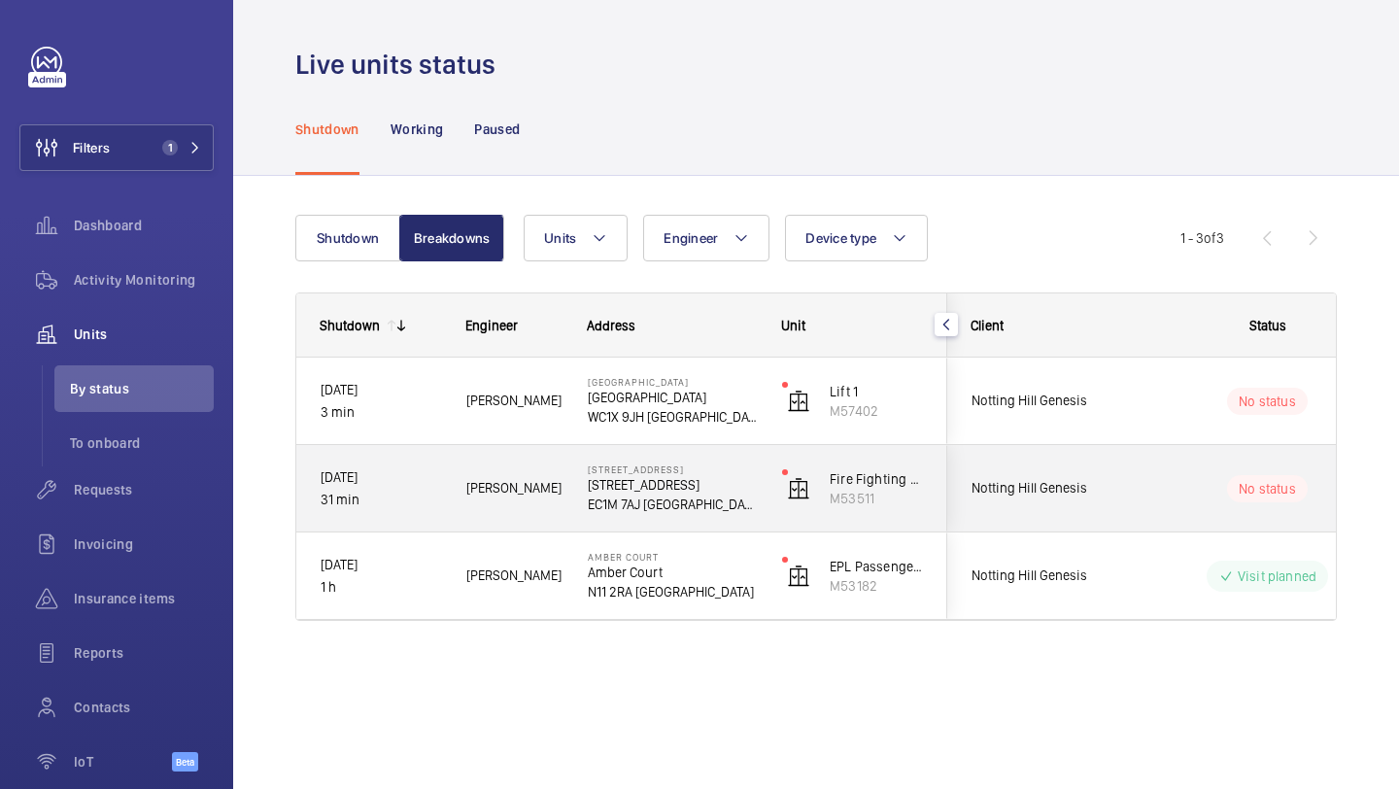
click at [1193, 472] on div "No status" at bounding box center [1255, 489] width 265 height 66
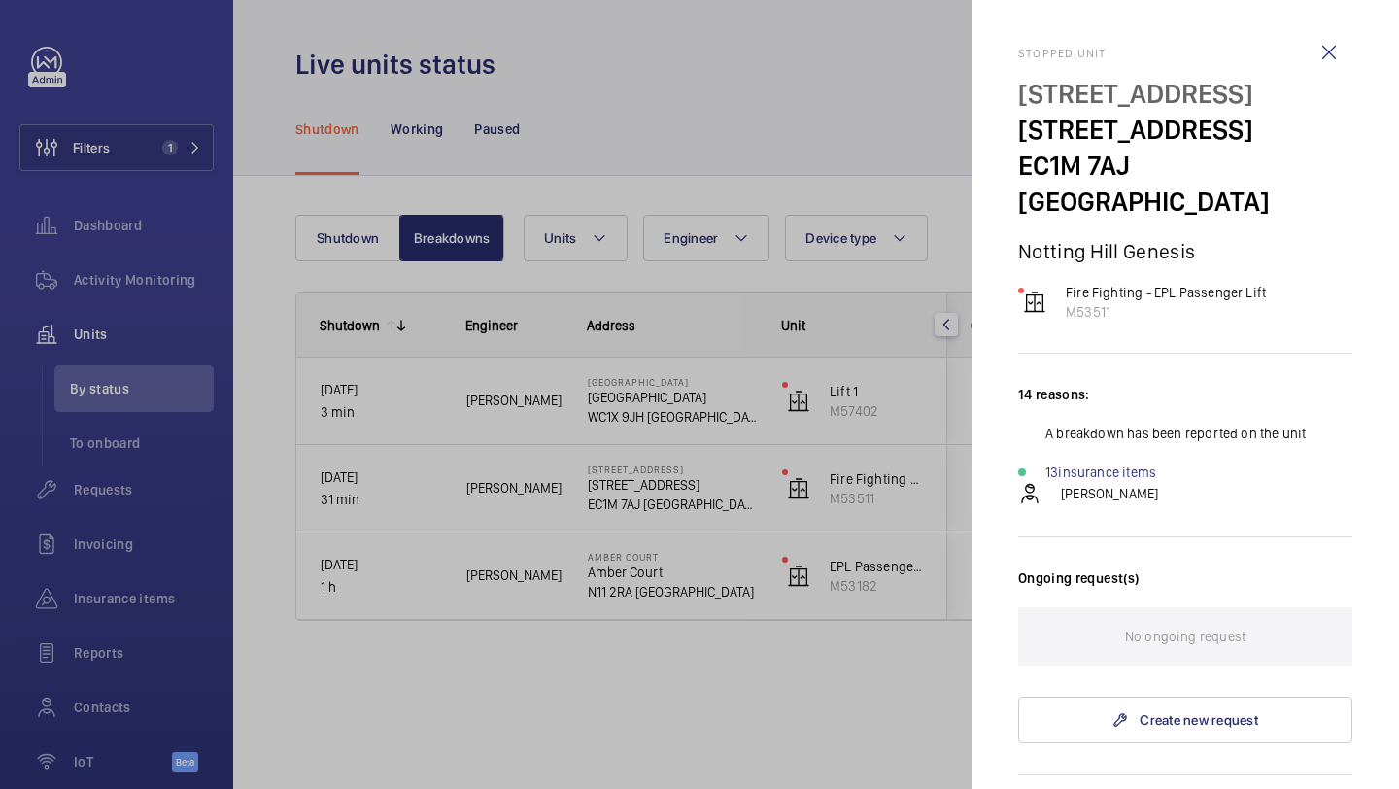
scroll to position [494, 0]
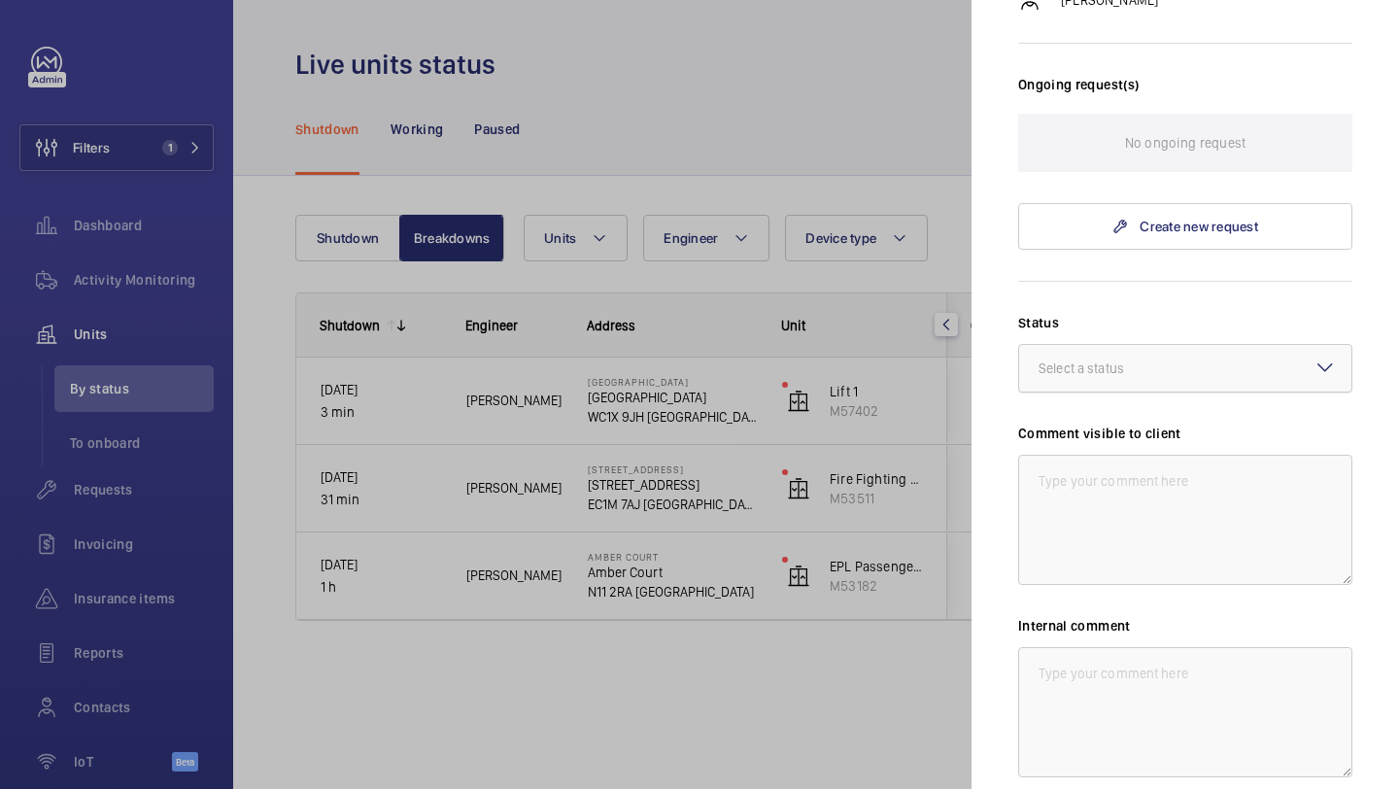
click at [1160, 365] on div "Select a status" at bounding box center [1106, 368] width 134 height 19
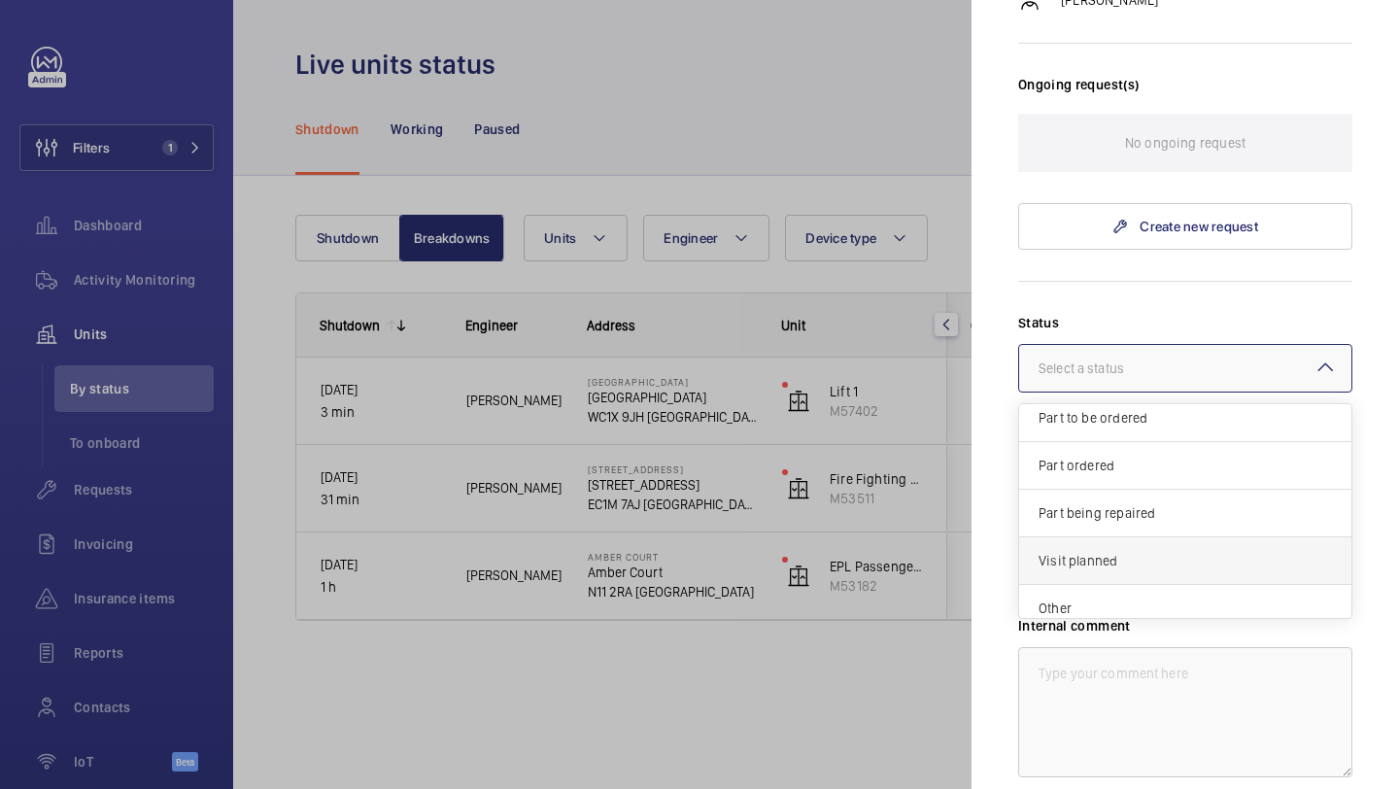
click at [1102, 571] on div "Visit planned" at bounding box center [1185, 561] width 332 height 48
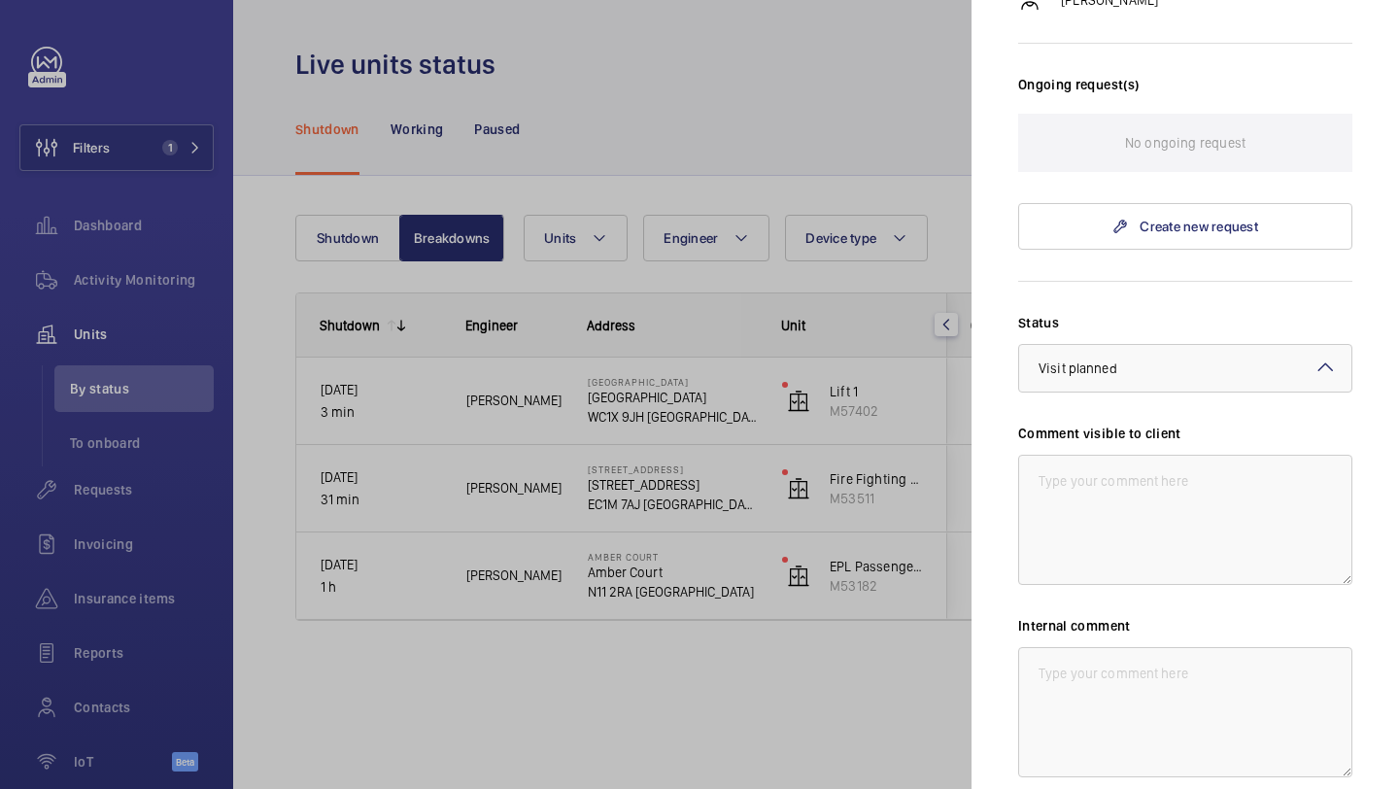
scroll to position [670, 0]
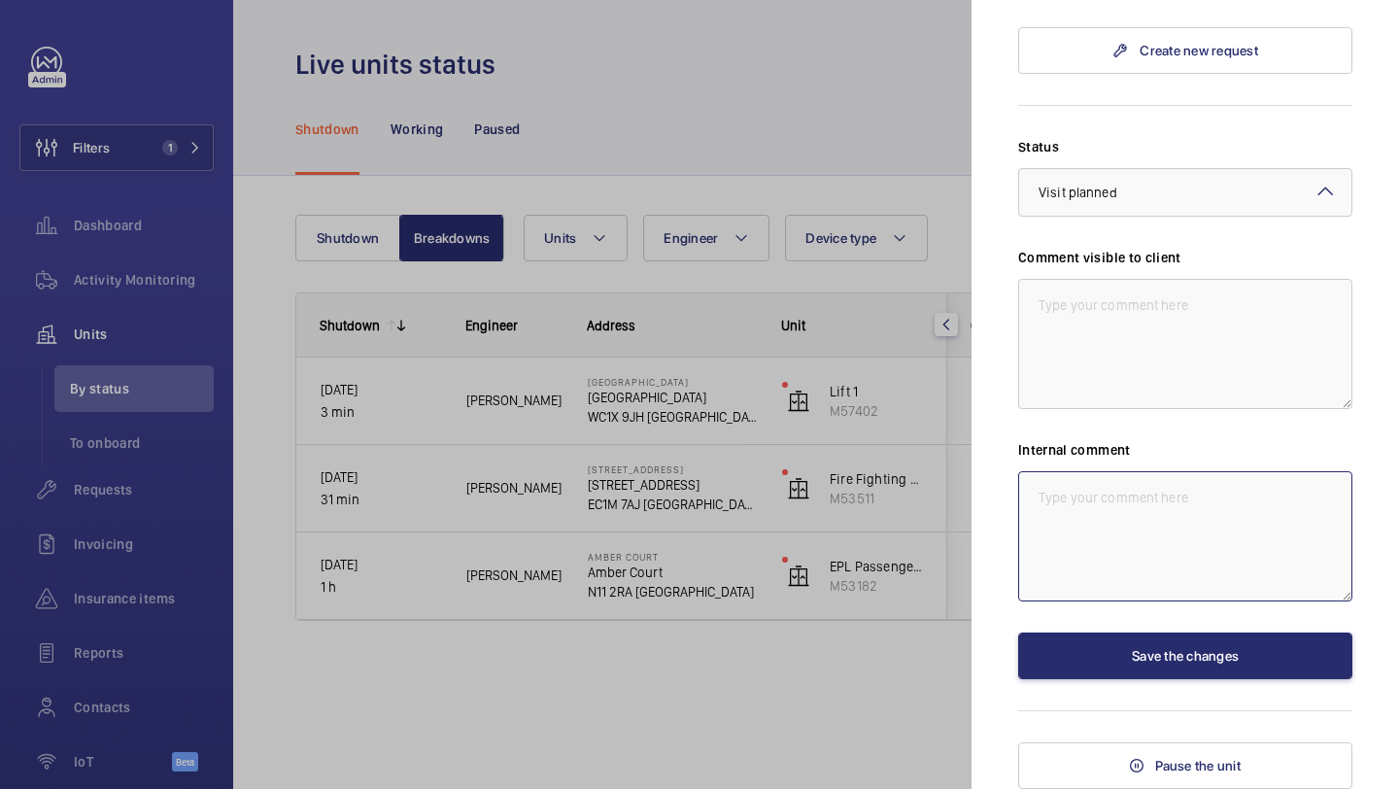
click at [1102, 544] on textarea at bounding box center [1185, 536] width 334 height 130
type textarea "Assigned to Sam Hares"
drag, startPoint x: 1192, startPoint y: 505, endPoint x: 1031, endPoint y: 500, distance: 161.4
click at [1031, 500] on textarea "Assigned to Sam Hares" at bounding box center [1185, 536] width 334 height 130
click at [858, 702] on div at bounding box center [699, 394] width 1399 height 789
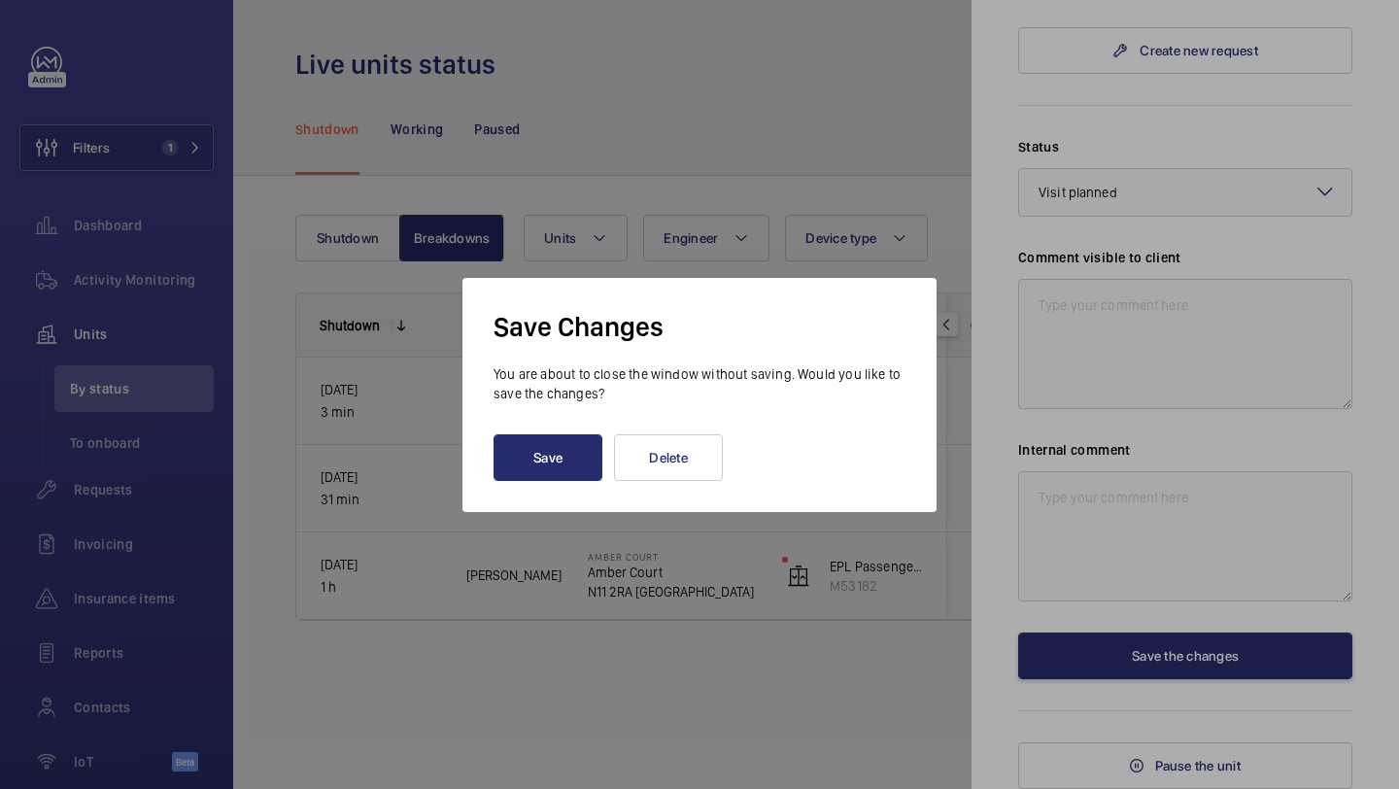
click at [712, 210] on div at bounding box center [699, 394] width 1399 height 789
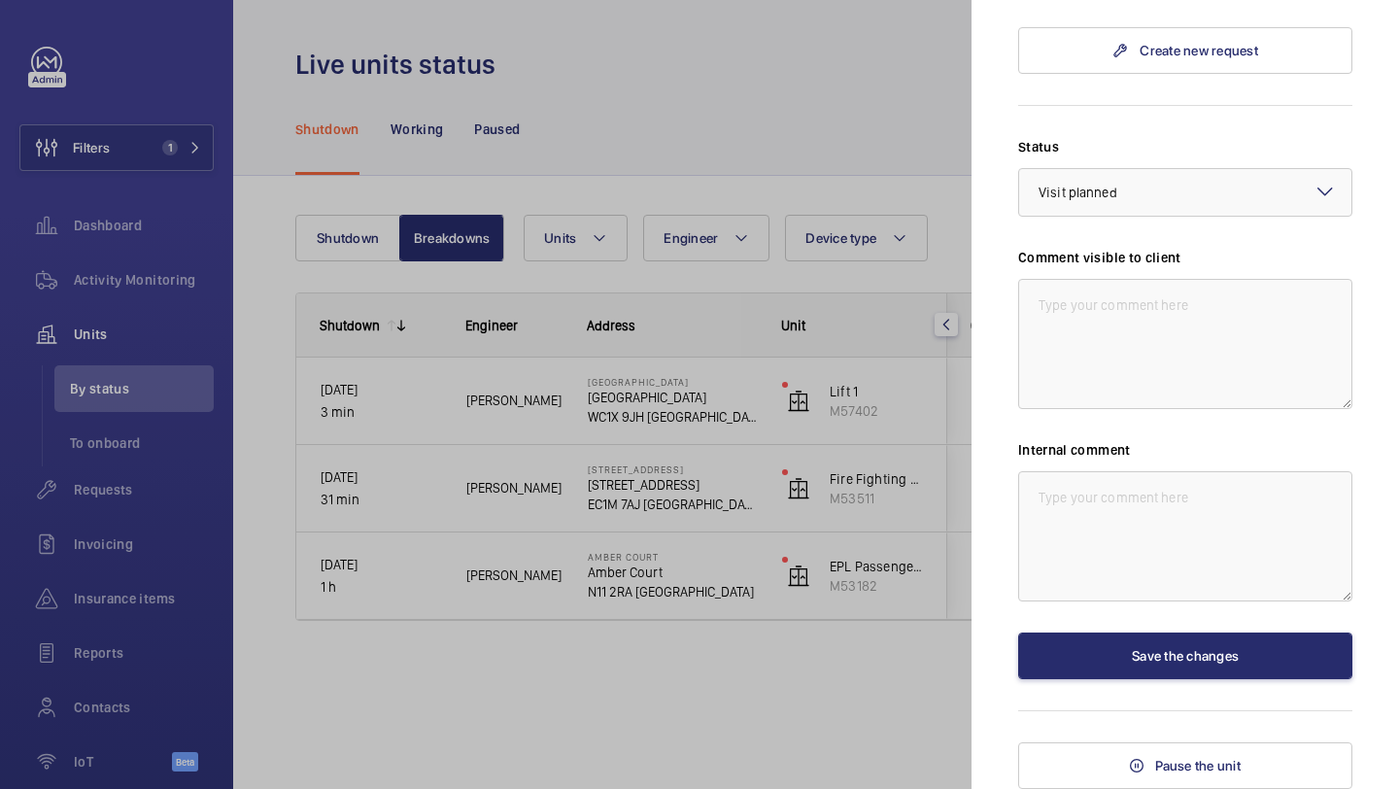
click at [776, 138] on div at bounding box center [699, 394] width 1399 height 789
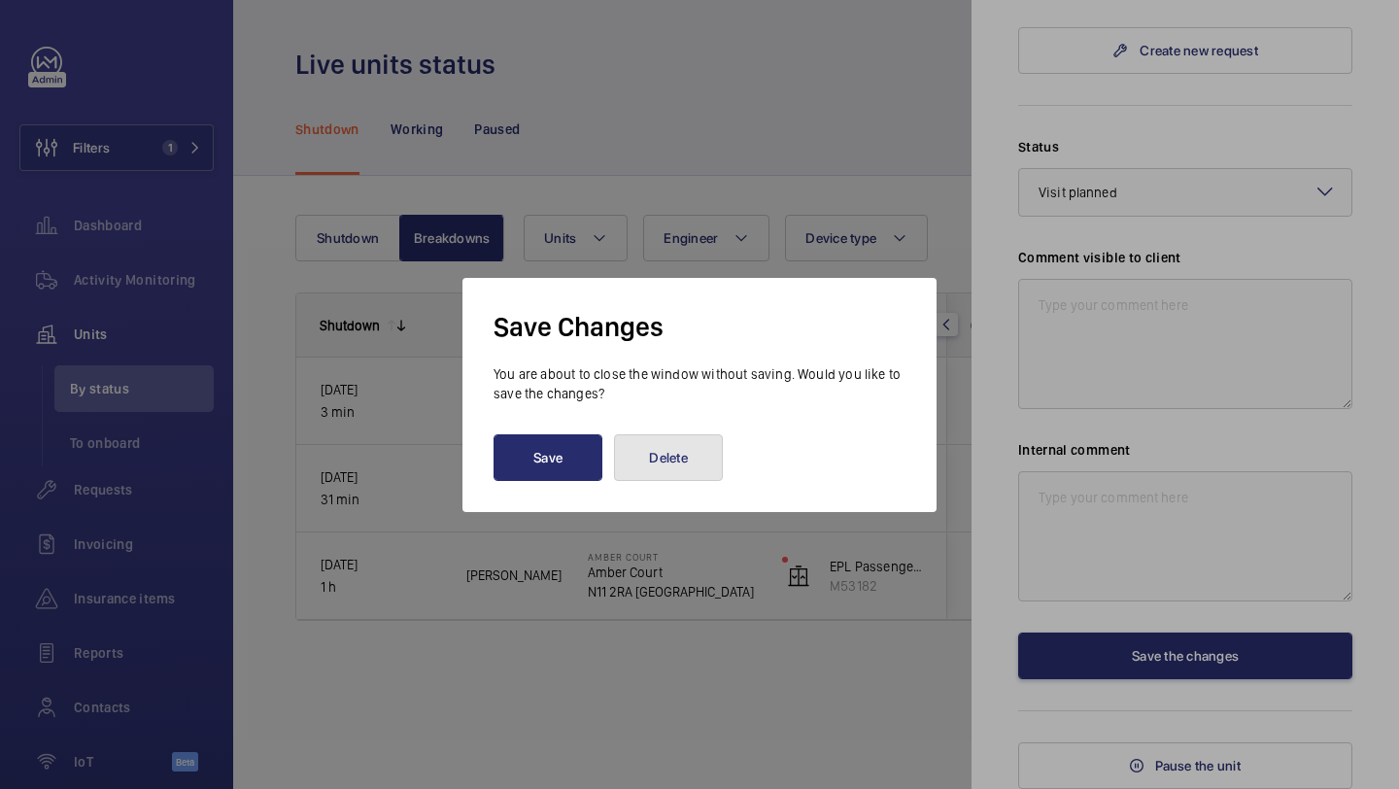
click at [651, 458] on button "Delete" at bounding box center [668, 457] width 109 height 47
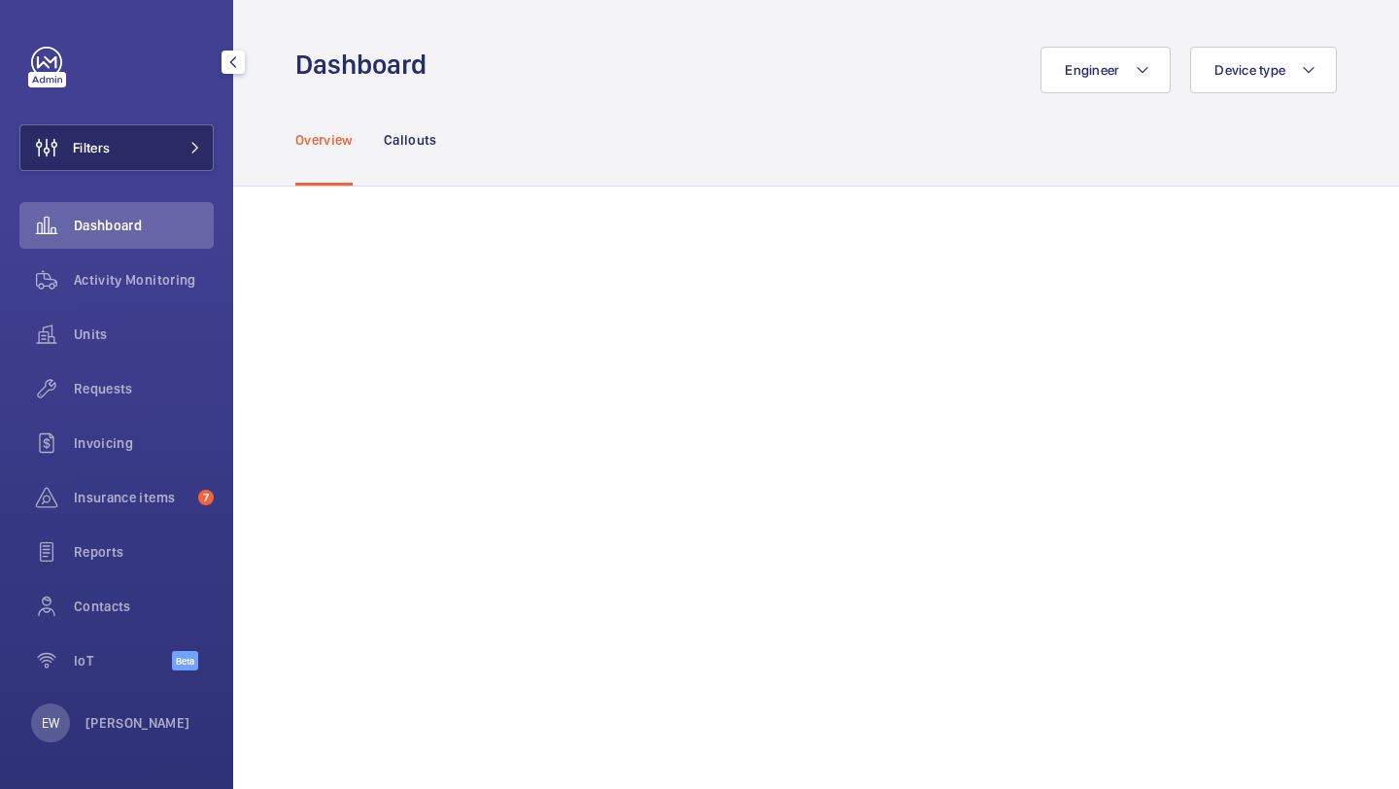
click at [159, 152] on button "Filters" at bounding box center [116, 147] width 194 height 47
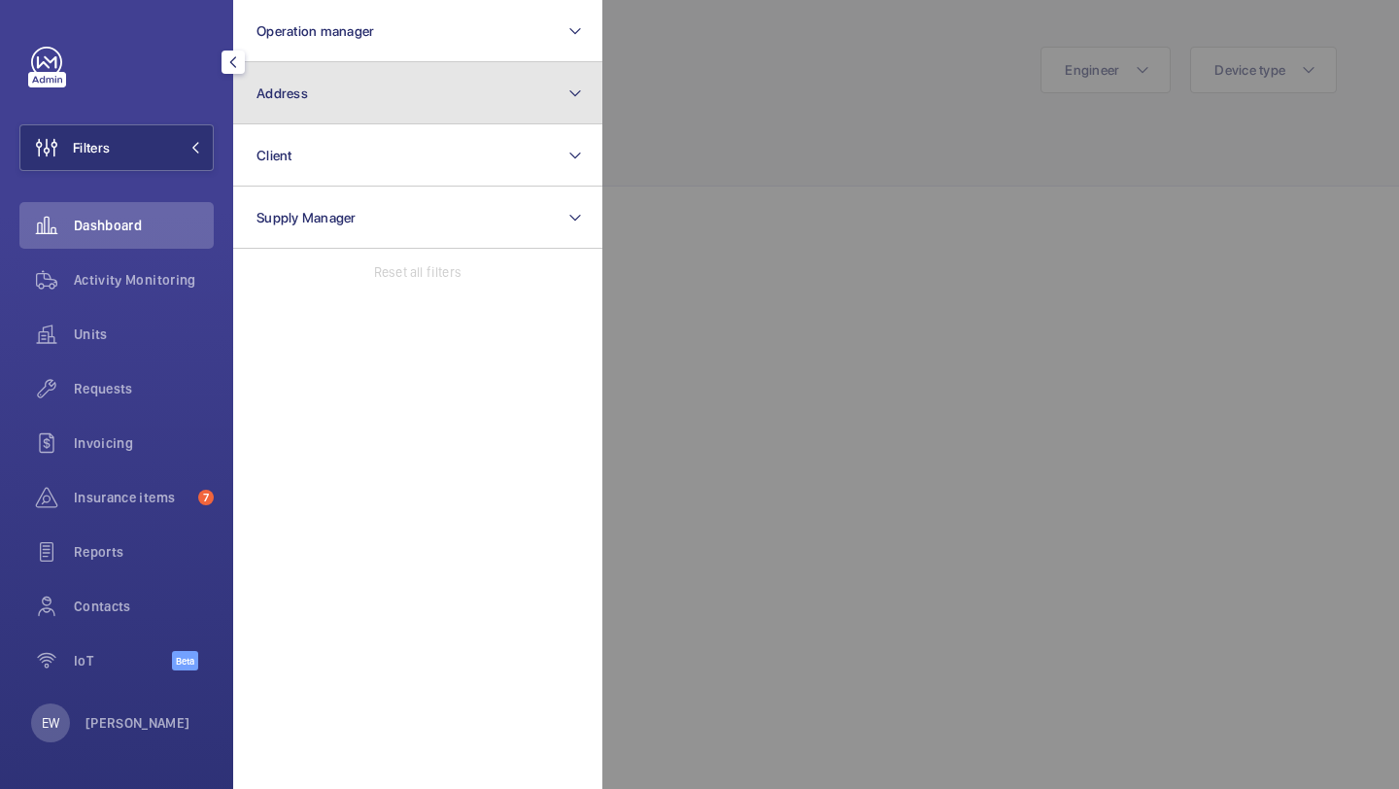
click at [408, 116] on button "Address" at bounding box center [417, 93] width 369 height 62
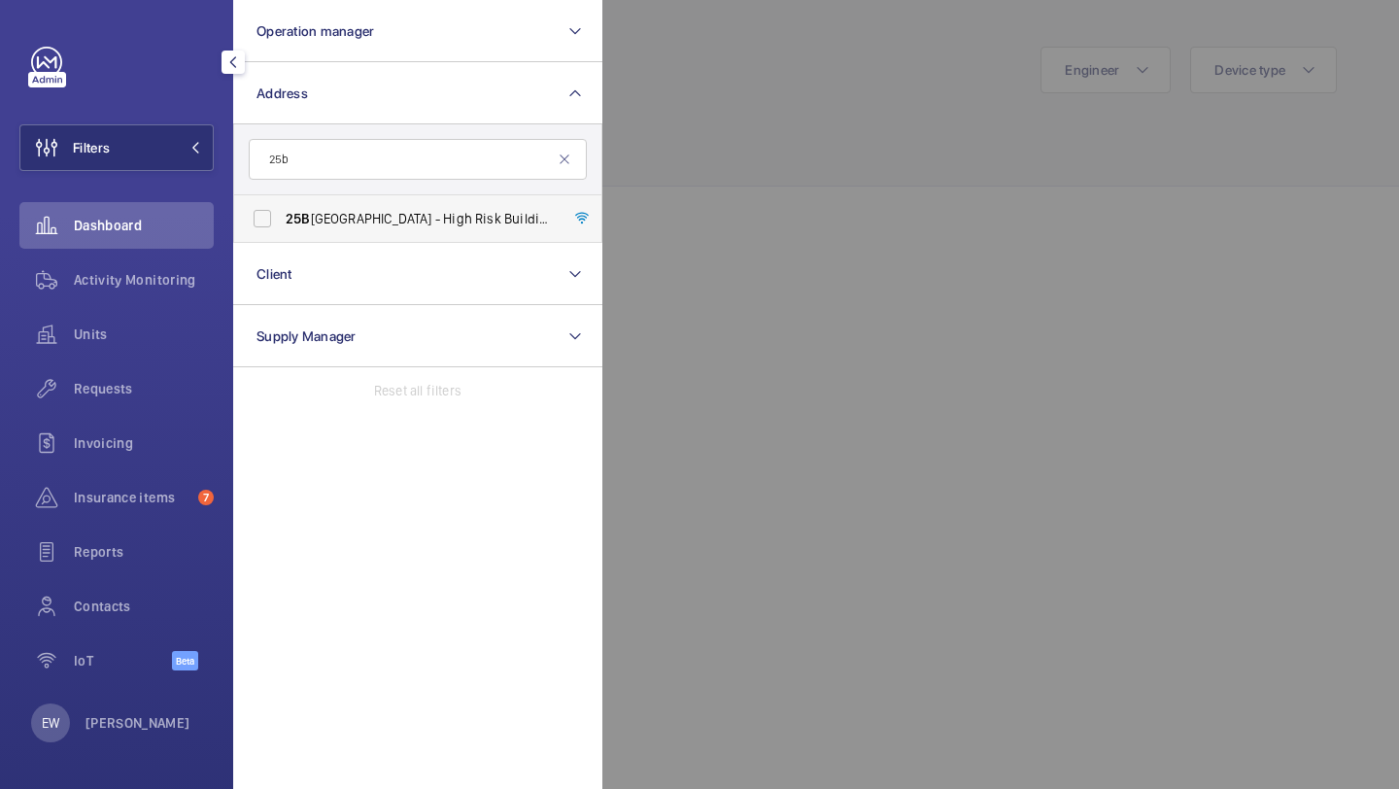
type input "25b"
click at [438, 213] on span "[STREET_ADDRESS]" at bounding box center [419, 218] width 267 height 19
click at [282, 213] on input "[STREET_ADDRESS]" at bounding box center [262, 218] width 39 height 39
checkbox input "true"
click at [173, 355] on div "Units" at bounding box center [116, 334] width 194 height 47
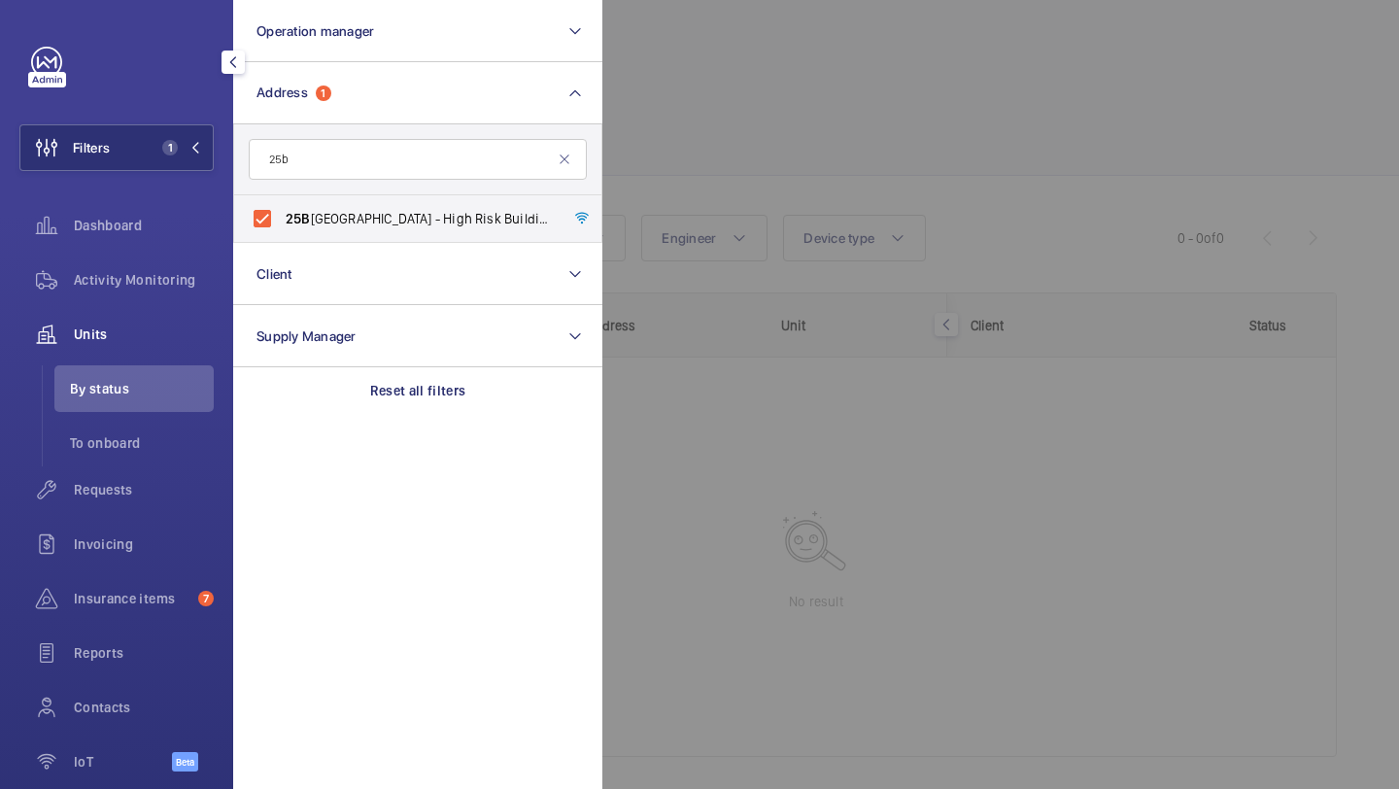
click at [169, 379] on span "By status" at bounding box center [142, 388] width 144 height 19
click at [125, 486] on span "Requests" at bounding box center [144, 489] width 140 height 19
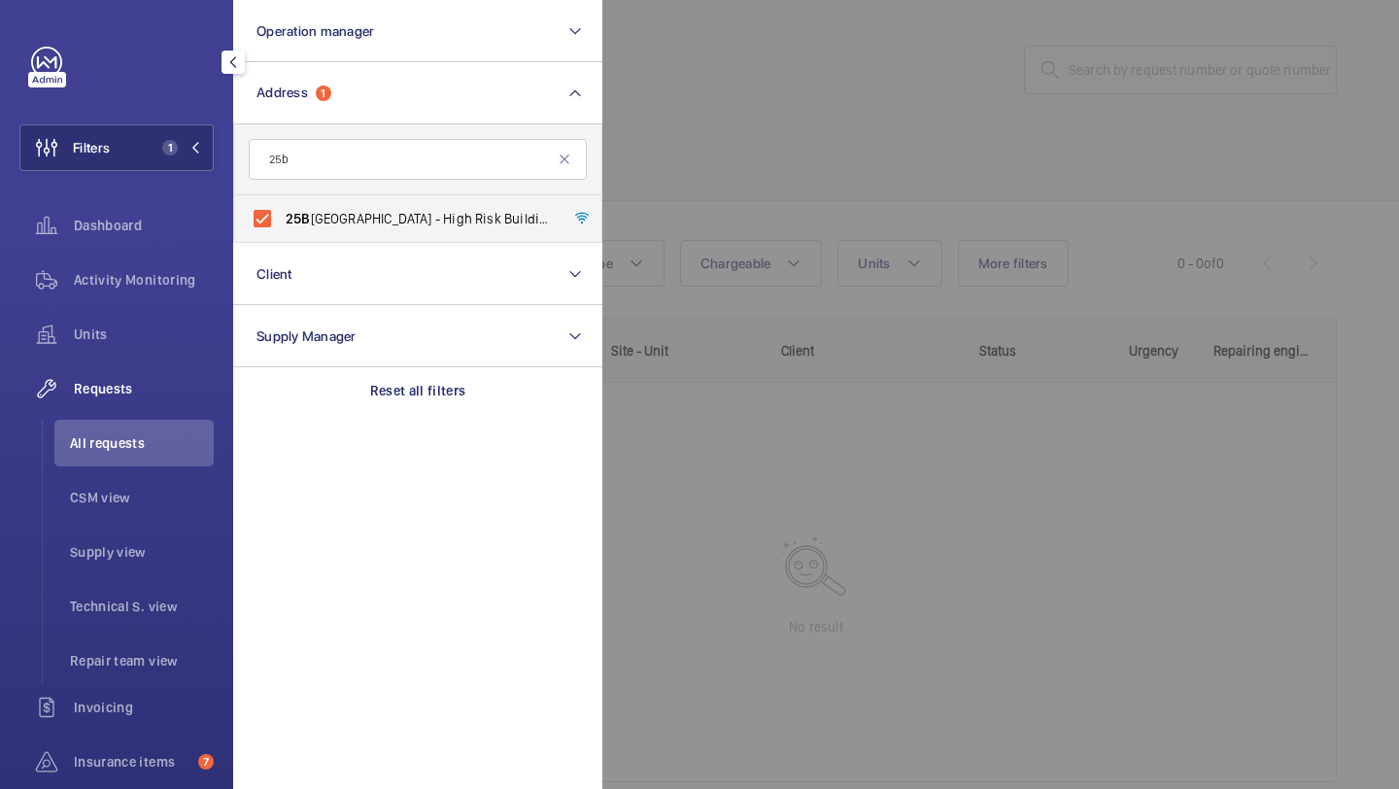
click at [724, 115] on div at bounding box center [1302, 394] width 1399 height 789
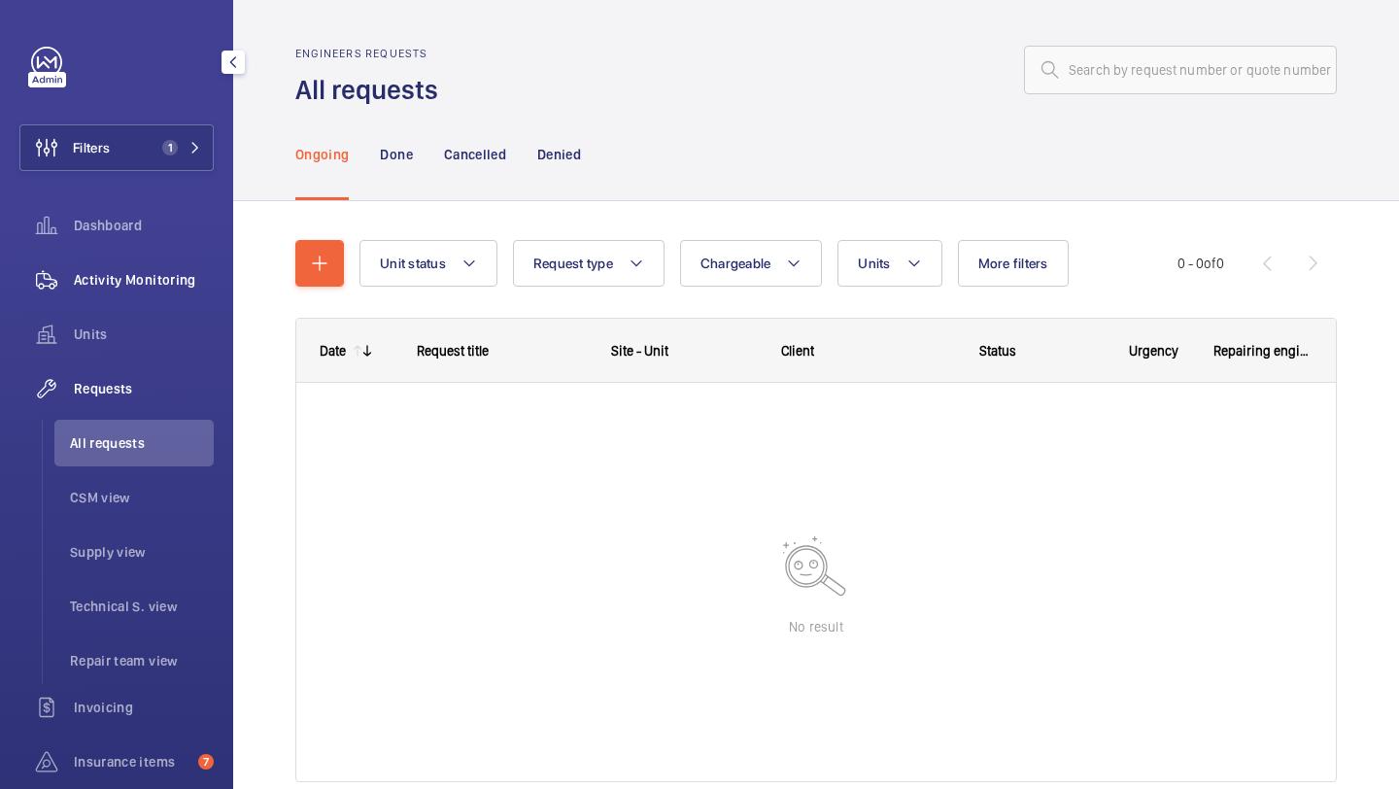
click at [194, 287] on span "Activity Monitoring" at bounding box center [144, 279] width 140 height 19
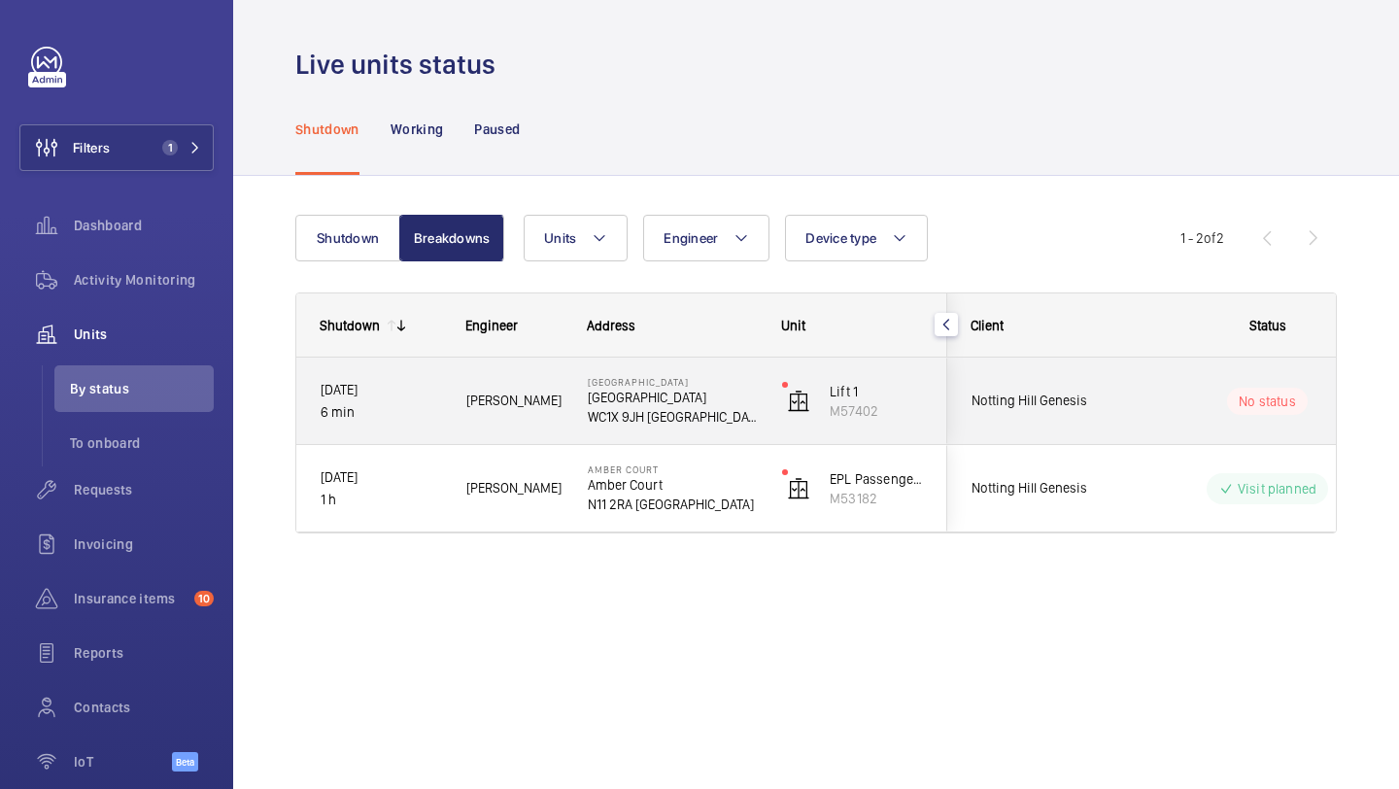
click at [1054, 391] on span "Notting Hill Genesis" at bounding box center [1047, 401] width 150 height 22
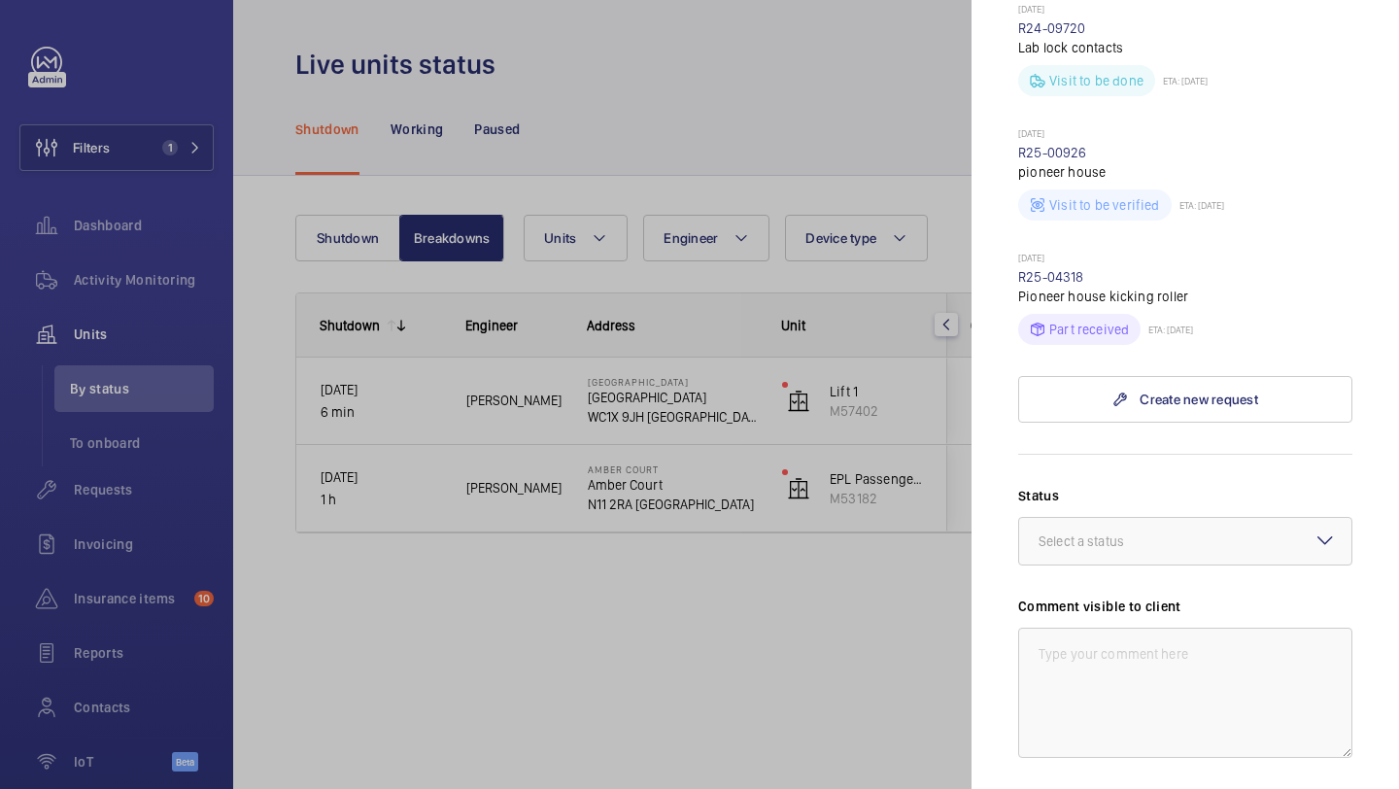
scroll to position [557, 0]
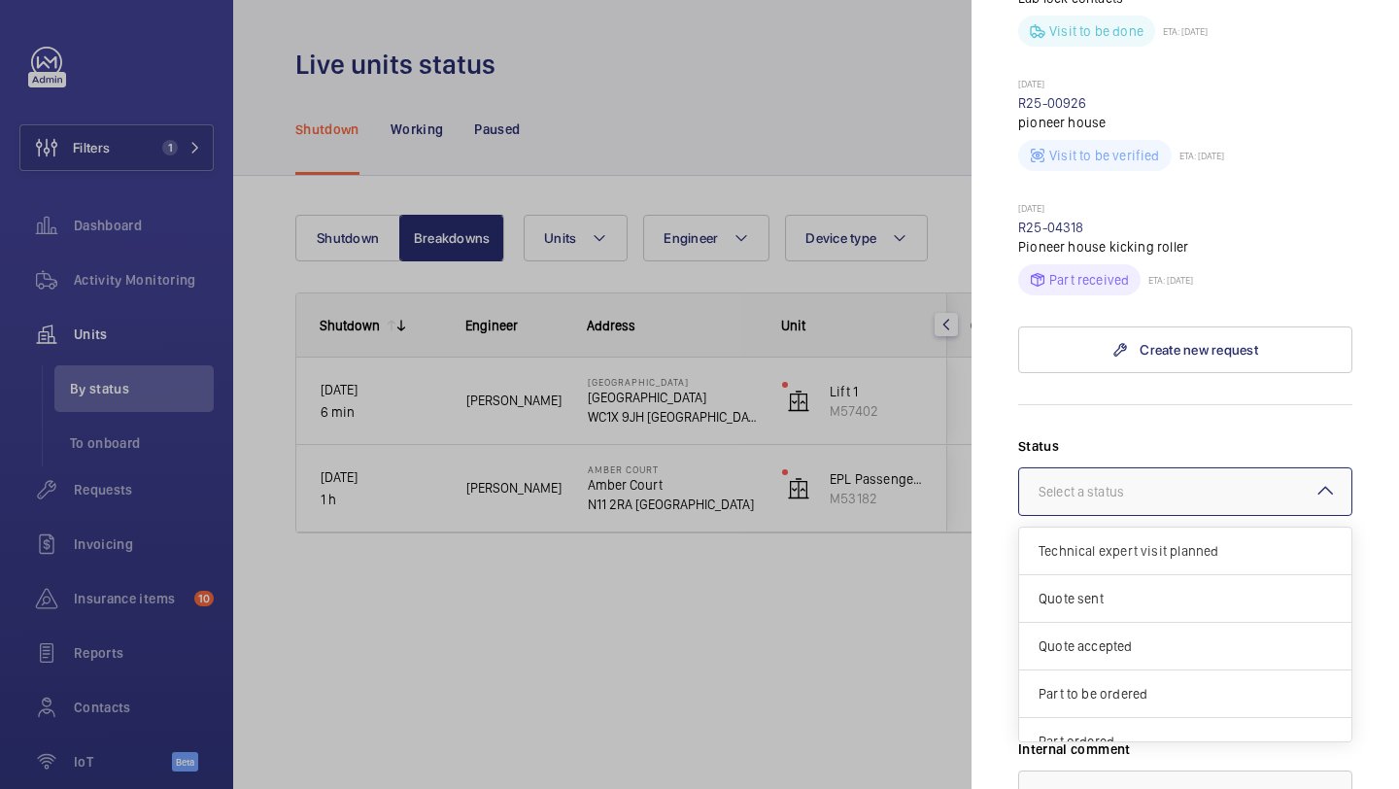
click at [1103, 482] on div "Select a status" at bounding box center [1106, 491] width 134 height 19
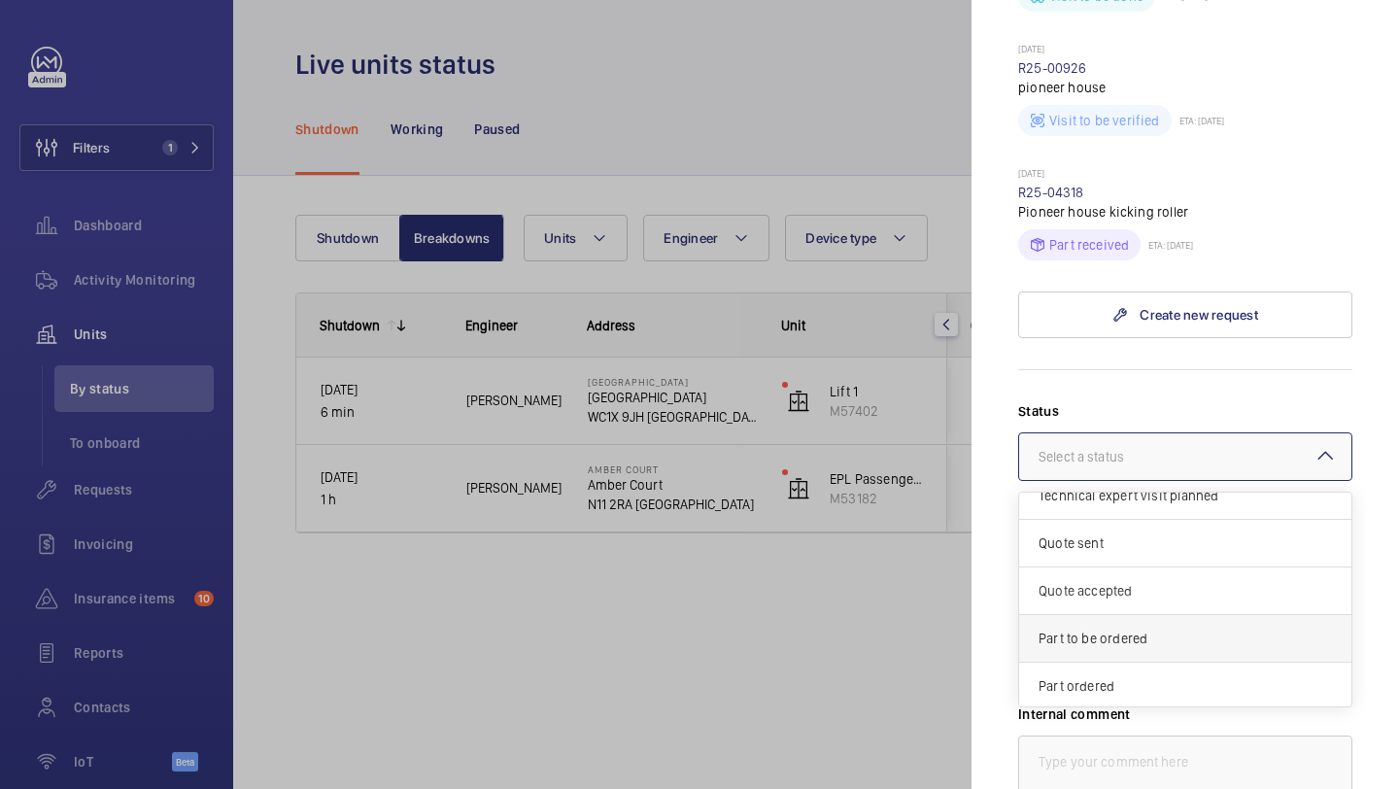
scroll to position [166, 0]
click at [1099, 626] on span "Visit planned" at bounding box center [1185, 635] width 293 height 19
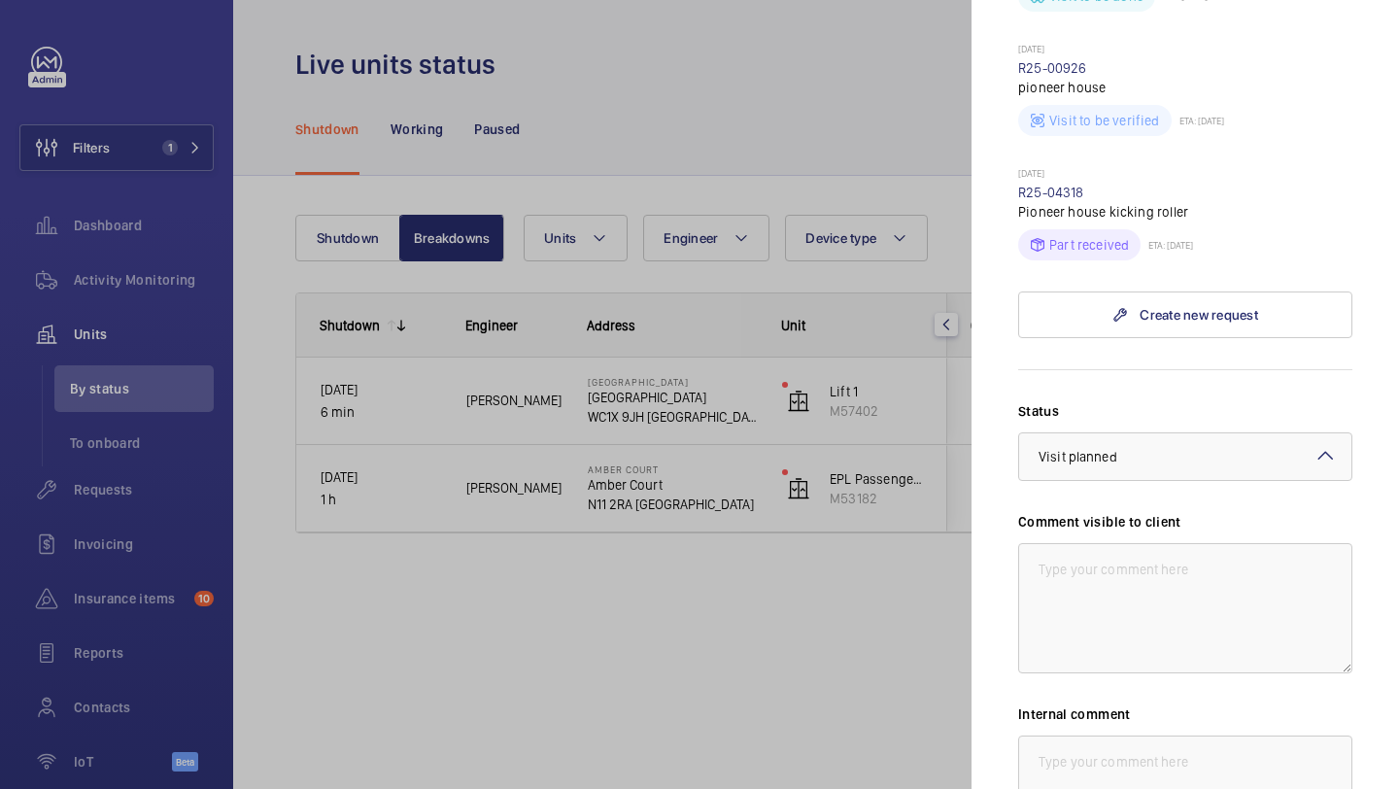
click at [1096, 640] on div "Status Select a status × Visit planned × Comment visible to client Internal com…" at bounding box center [1185, 672] width 334 height 542
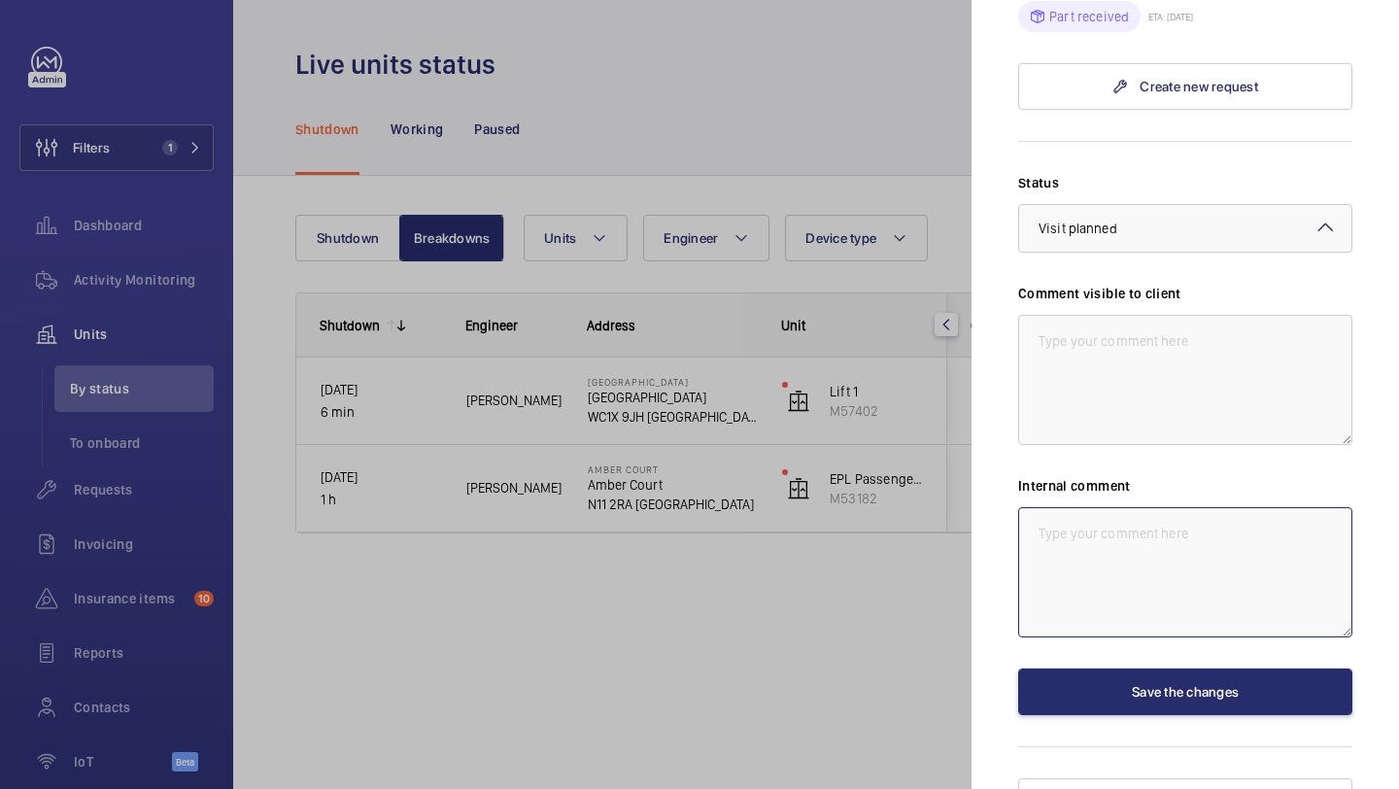
click at [1078, 543] on textarea at bounding box center [1185, 572] width 334 height 130
type textarea "Assigned to [PERSON_NAME]"
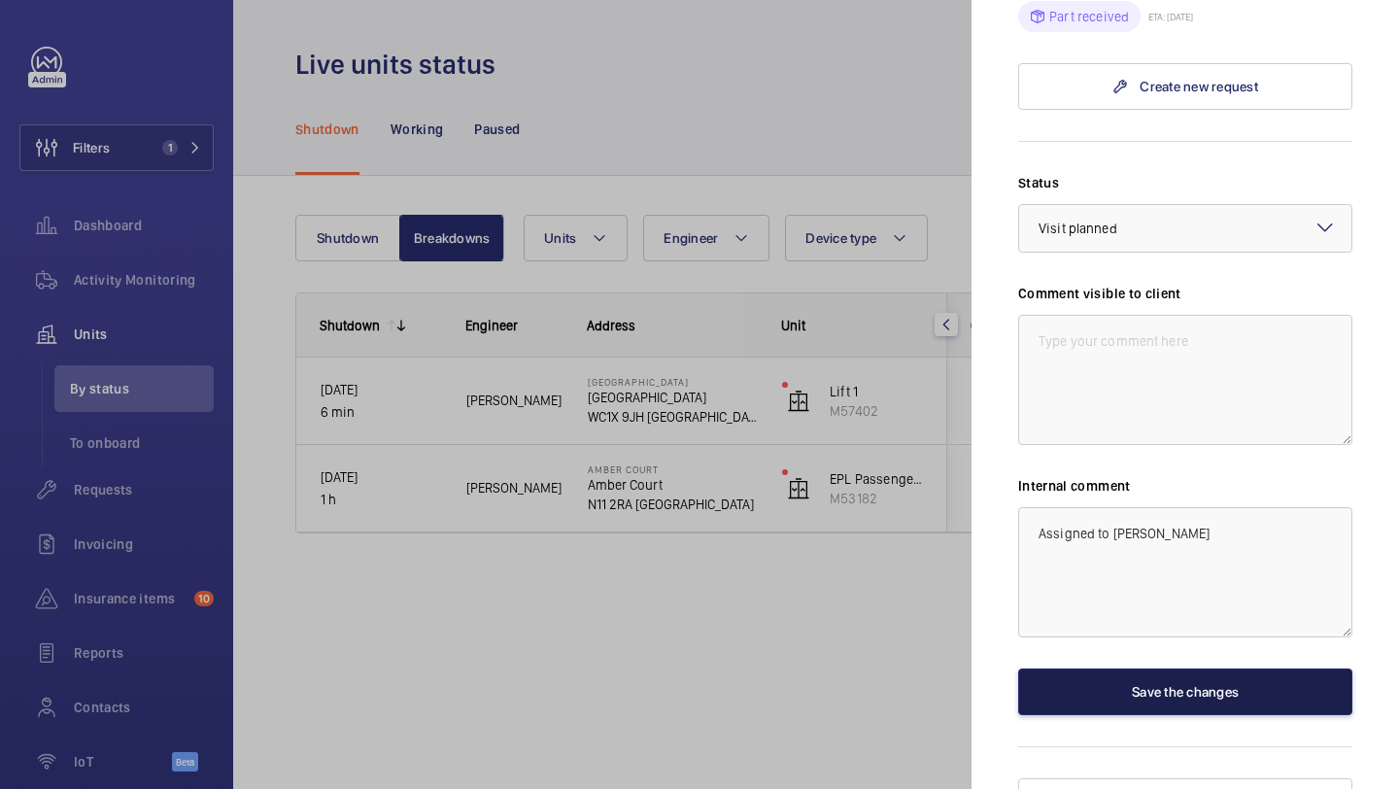
click at [1169, 669] on button "Save the changes" at bounding box center [1185, 692] width 334 height 47
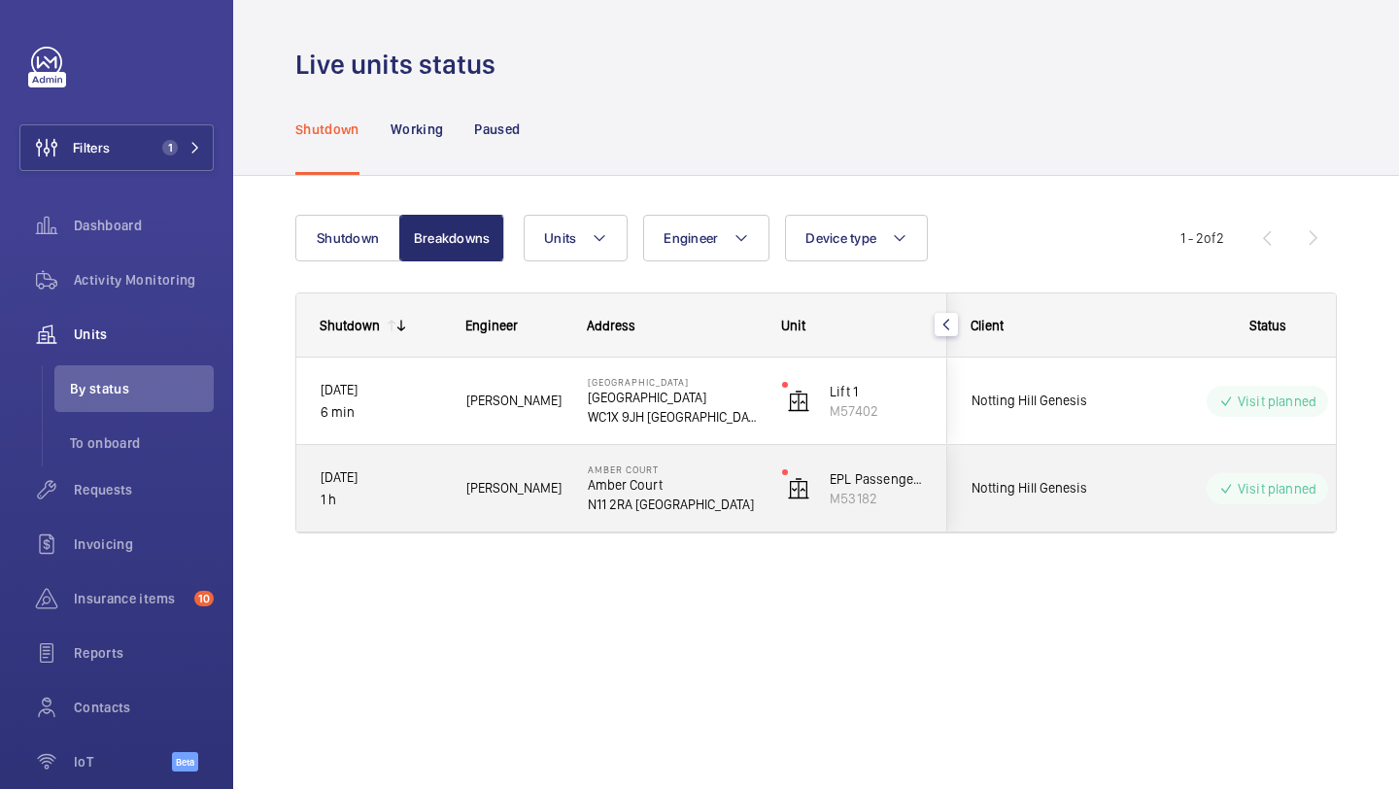
click at [1018, 163] on div "Shutdown Working Paused" at bounding box center [816, 129] width 1042 height 92
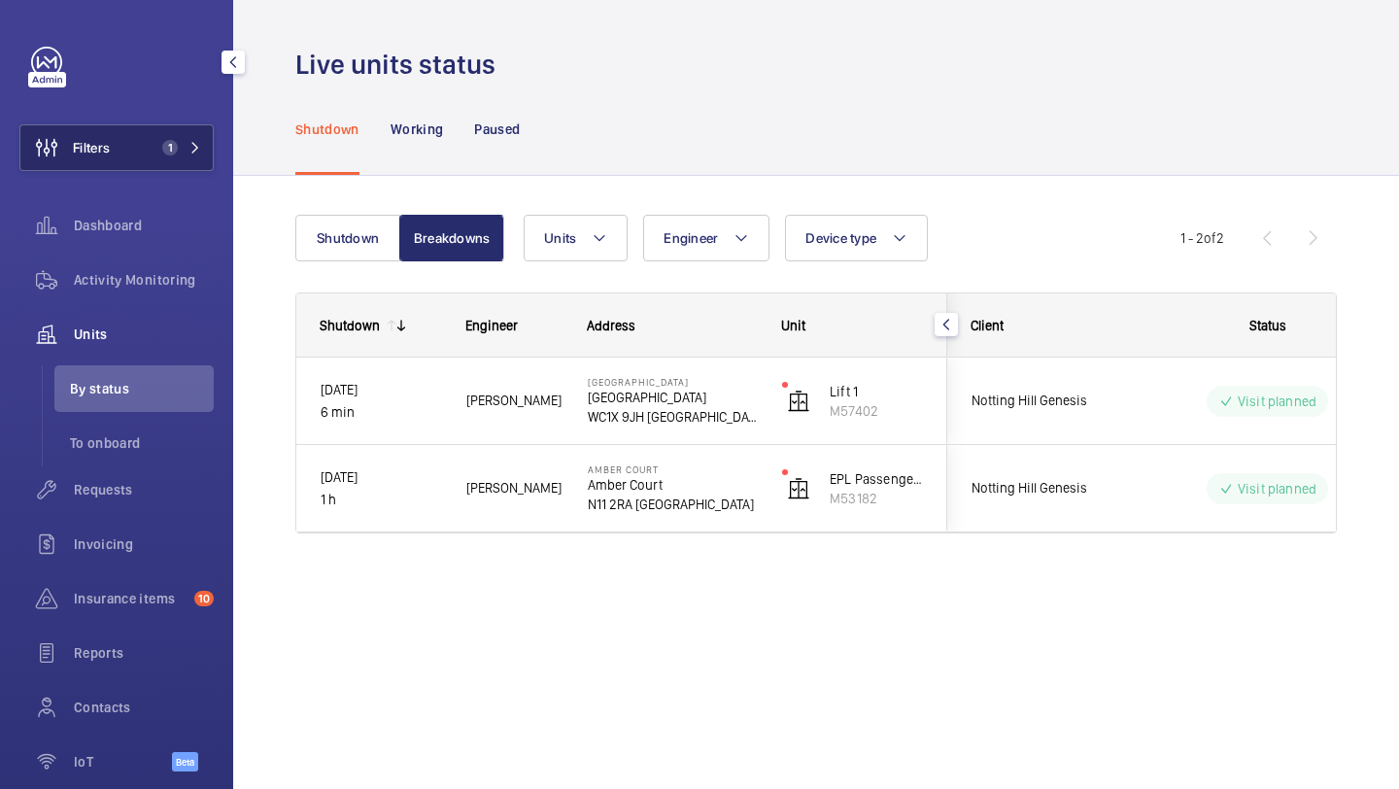
click at [136, 140] on button "Filters 1" at bounding box center [116, 147] width 194 height 47
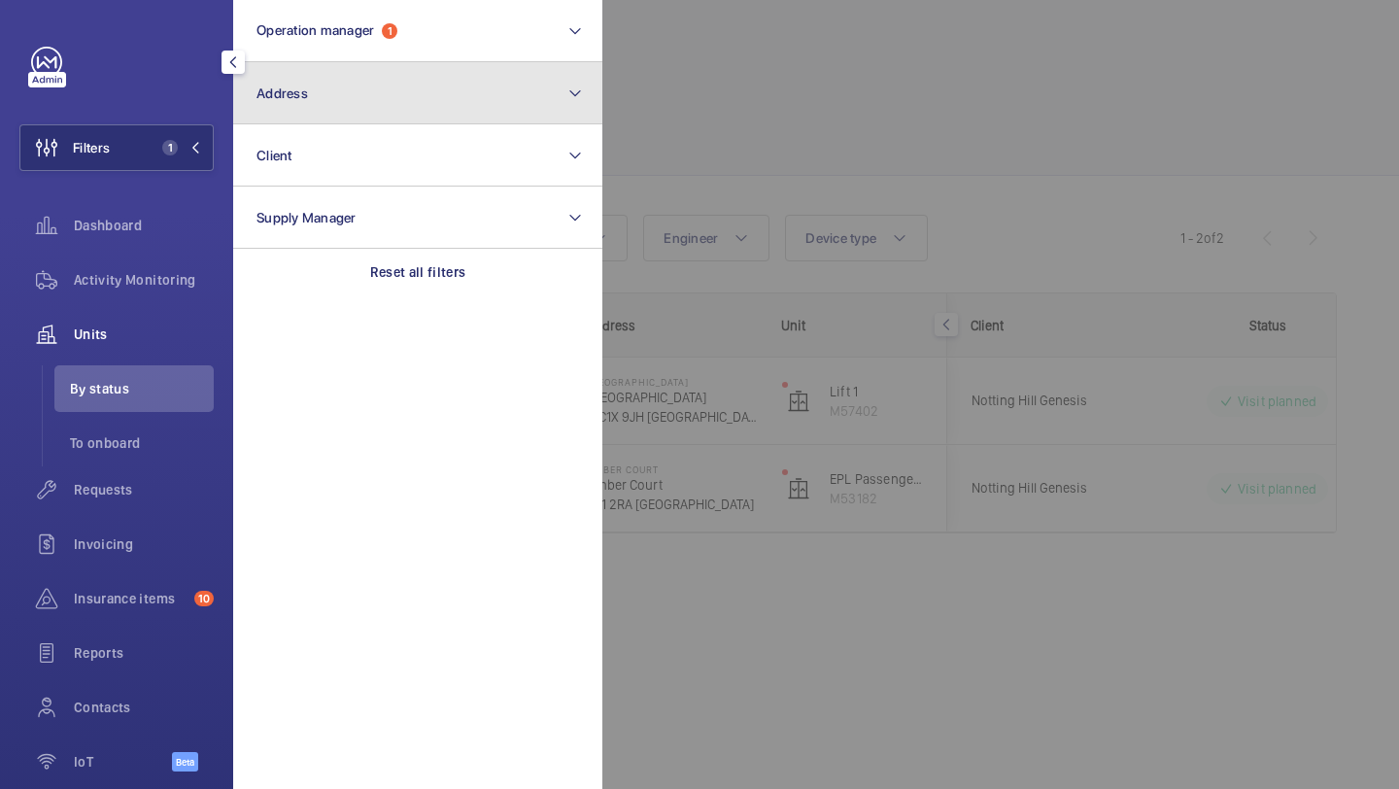
click at [369, 63] on button "Address" at bounding box center [417, 93] width 369 height 62
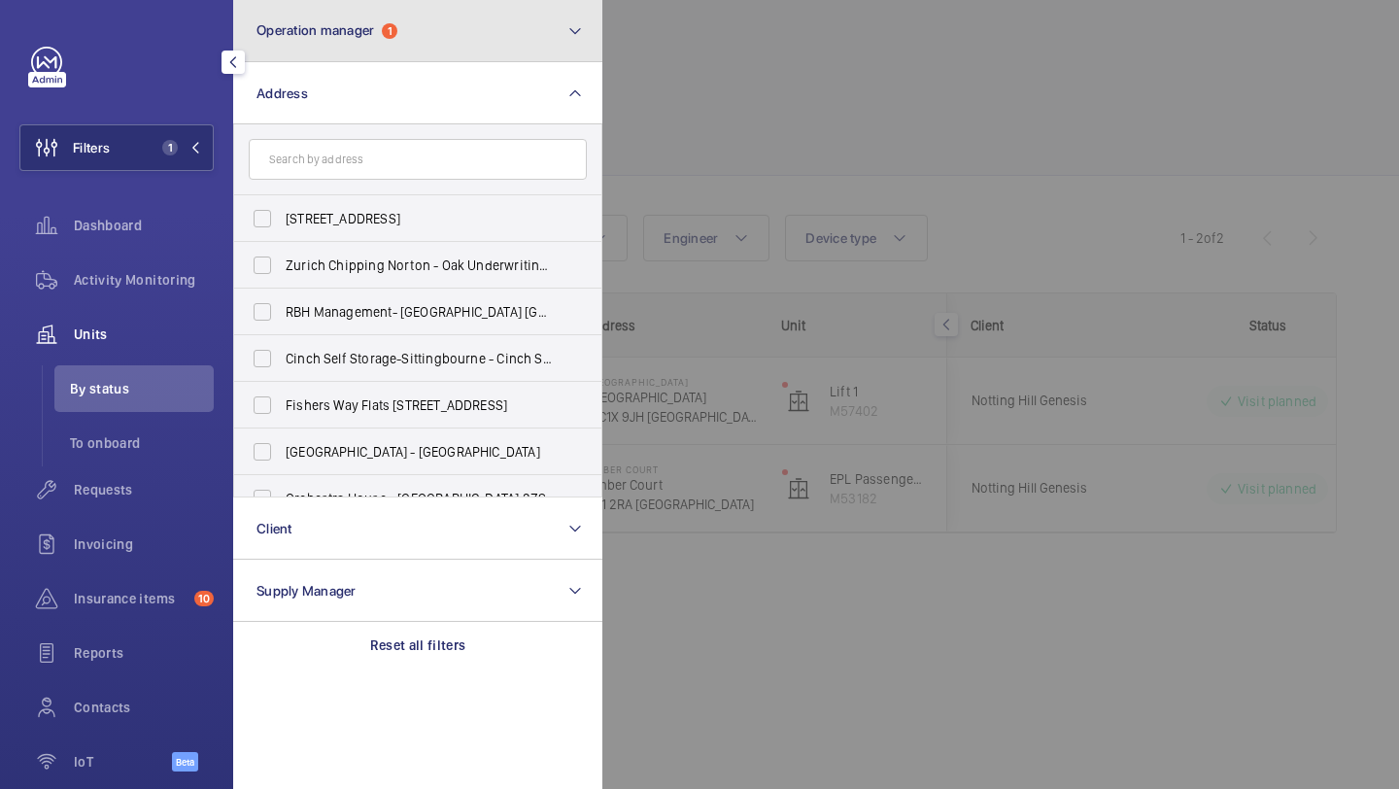
click at [367, 41] on button "Operation manager 1" at bounding box center [417, 31] width 369 height 62
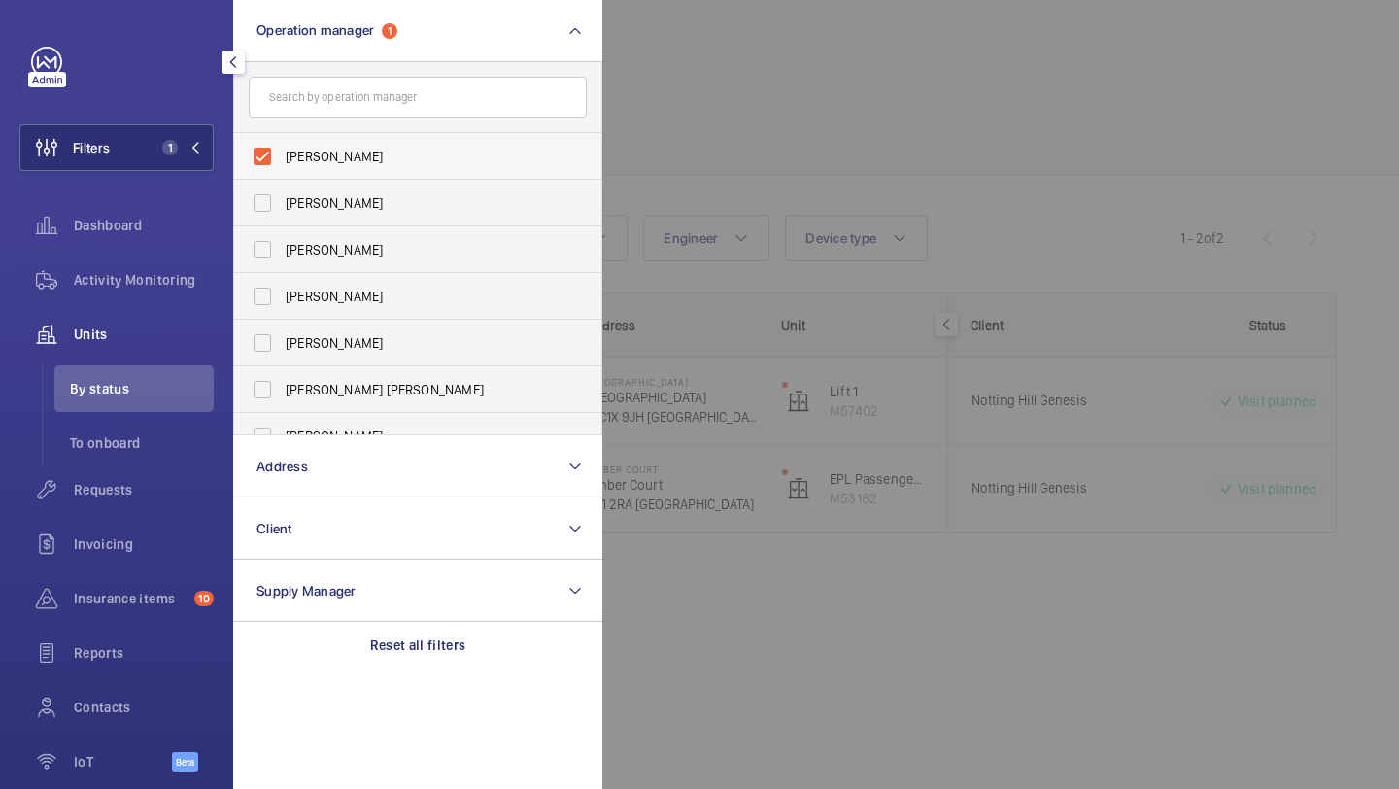
click at [367, 159] on span "[PERSON_NAME]" at bounding box center [419, 156] width 267 height 19
click at [282, 159] on input "[PERSON_NAME]" at bounding box center [262, 156] width 39 height 39
checkbox input "false"
click at [793, 34] on div at bounding box center [1302, 394] width 1399 height 789
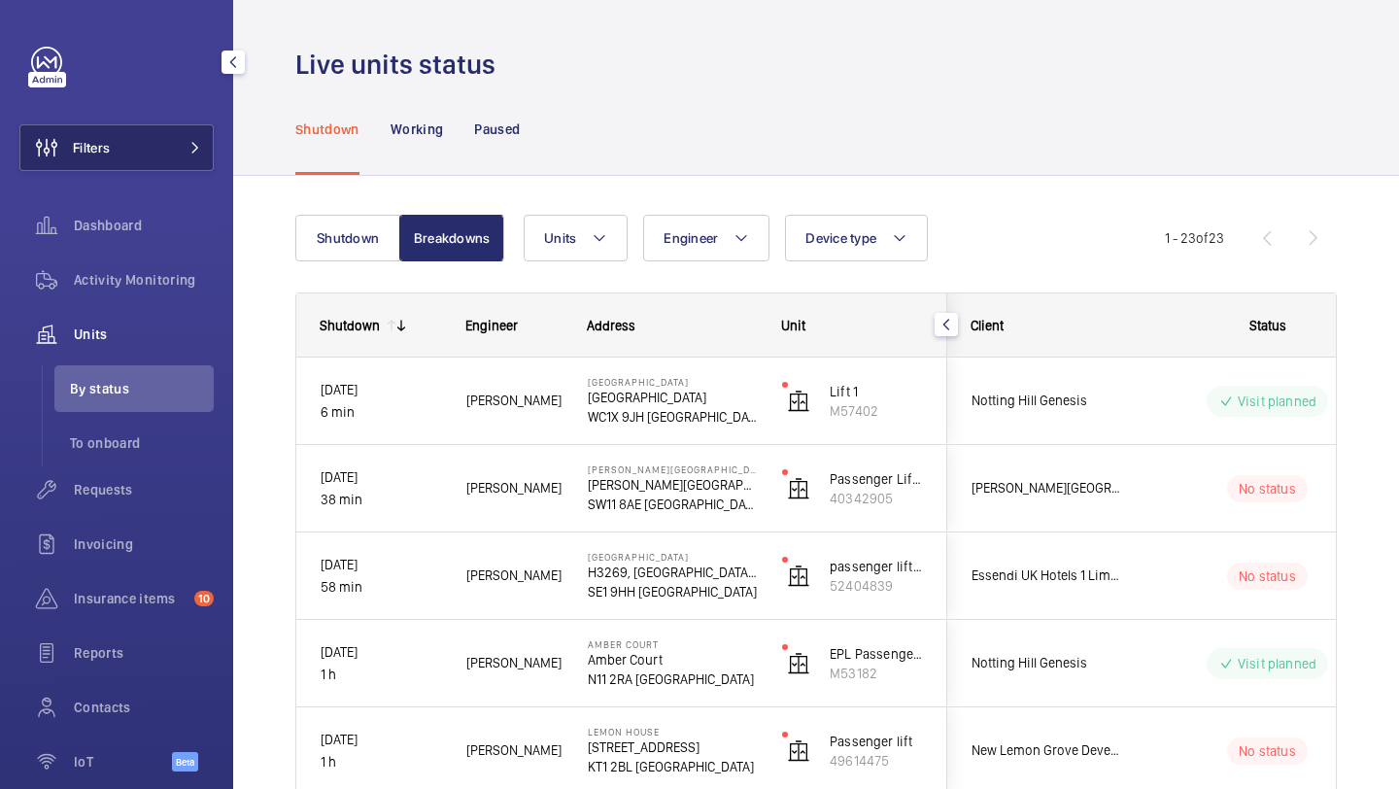
click at [163, 133] on button "Filters" at bounding box center [116, 147] width 194 height 47
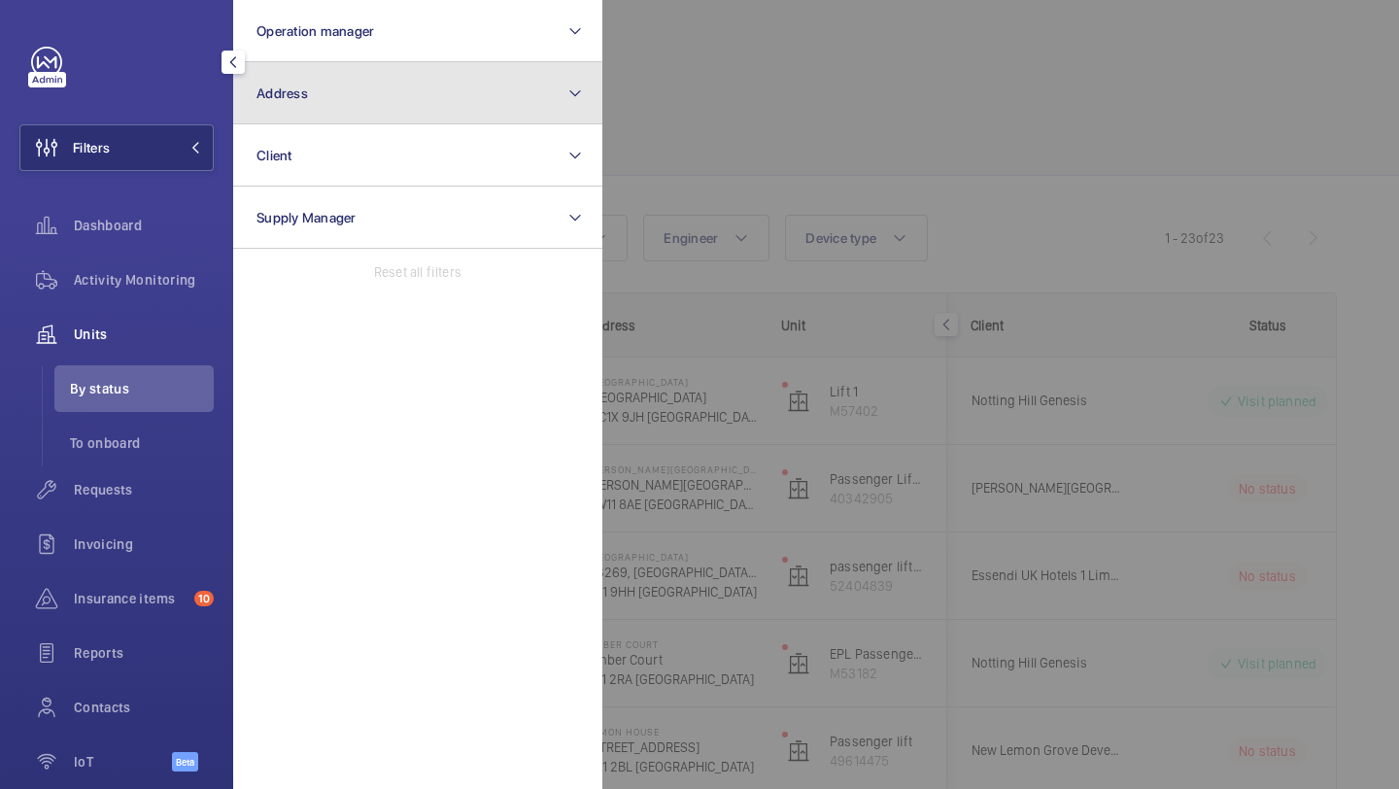
click at [247, 101] on button "Address" at bounding box center [417, 93] width 369 height 62
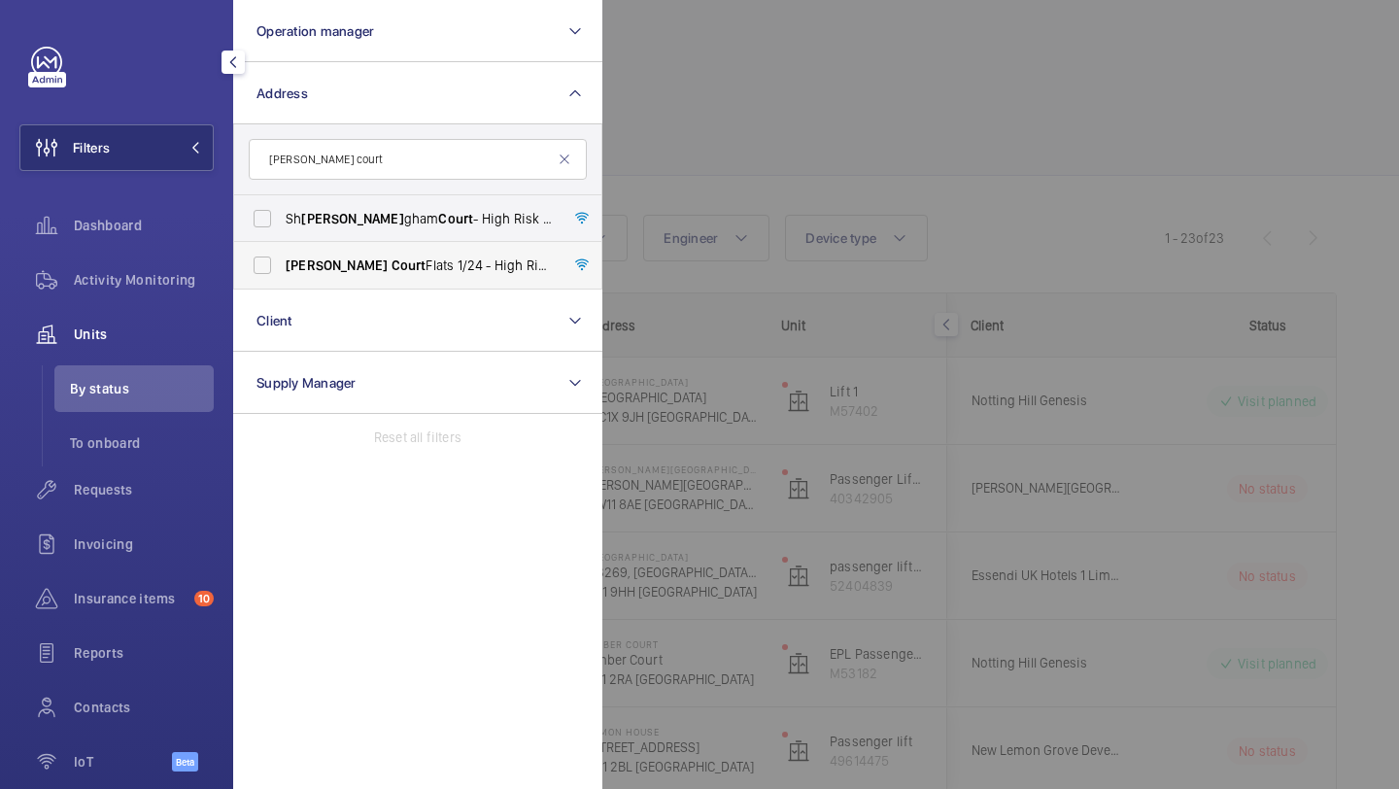
type input "[PERSON_NAME] court"
click at [358, 259] on span "[PERSON_NAME] Court Flats [STREET_ADDRESS][PERSON_NAME]" at bounding box center [419, 265] width 267 height 19
click at [282, 259] on input "[PERSON_NAME] Court Flats [STREET_ADDRESS][PERSON_NAME]" at bounding box center [262, 265] width 39 height 39
checkbox input "true"
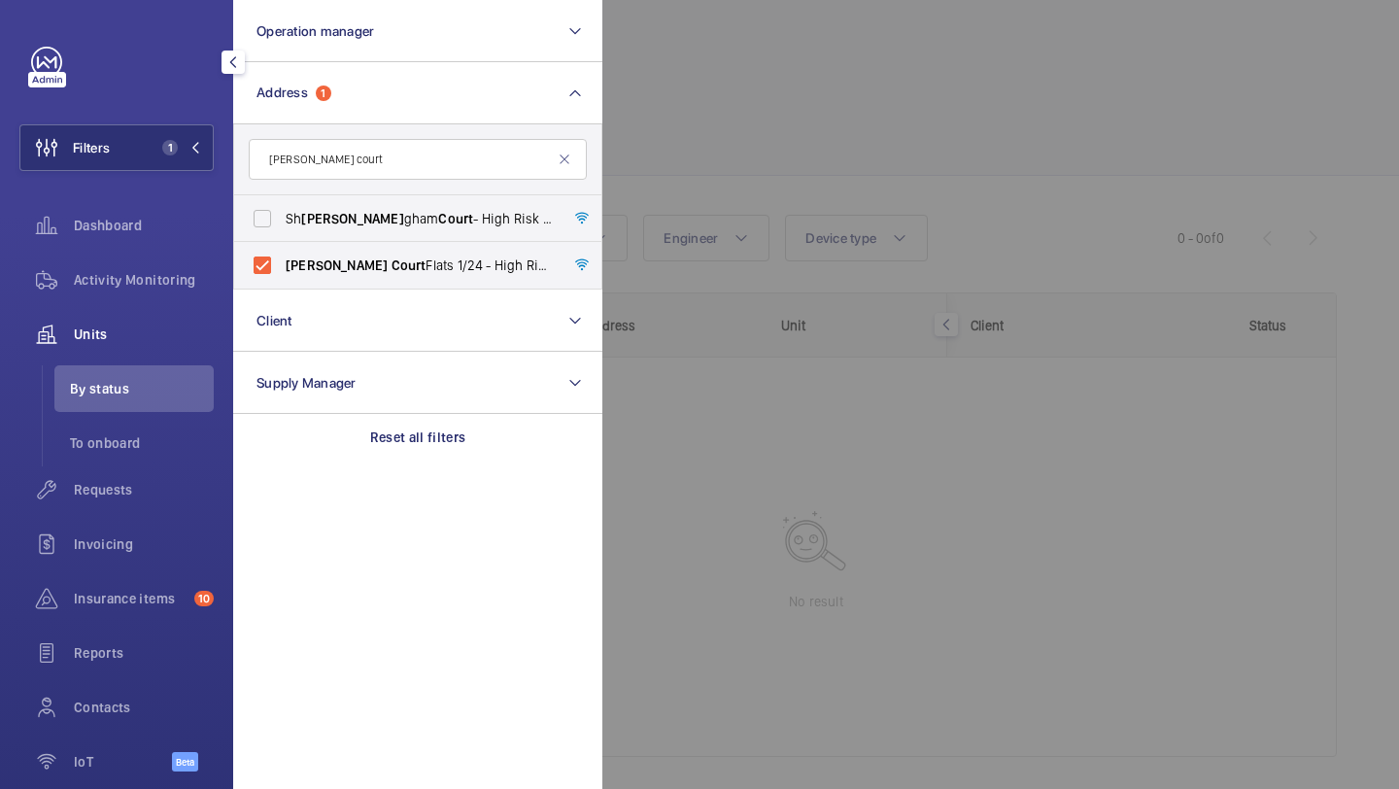
click at [714, 154] on div at bounding box center [1302, 394] width 1399 height 789
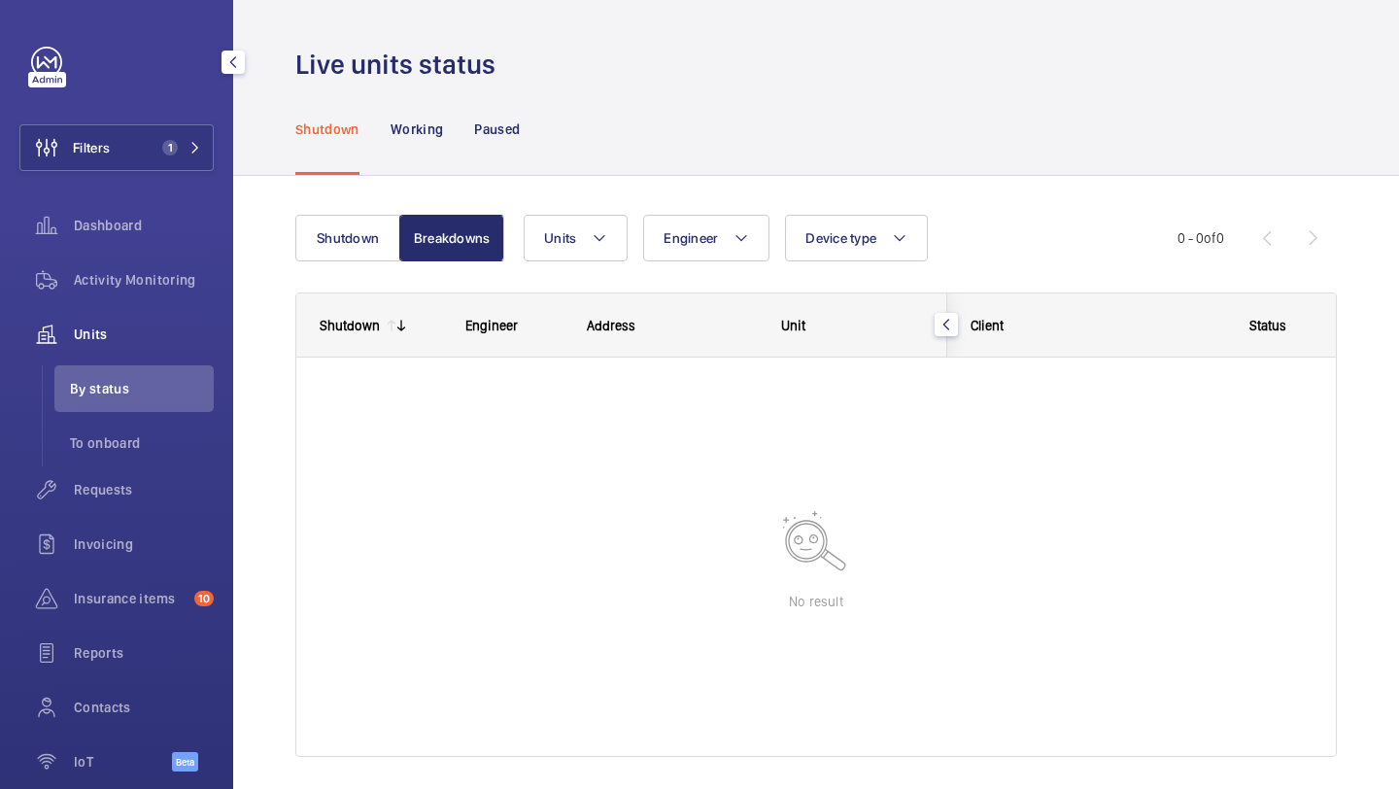
click at [134, 326] on span "Units" at bounding box center [144, 334] width 140 height 19
click at [100, 491] on span "Requests" at bounding box center [144, 489] width 140 height 19
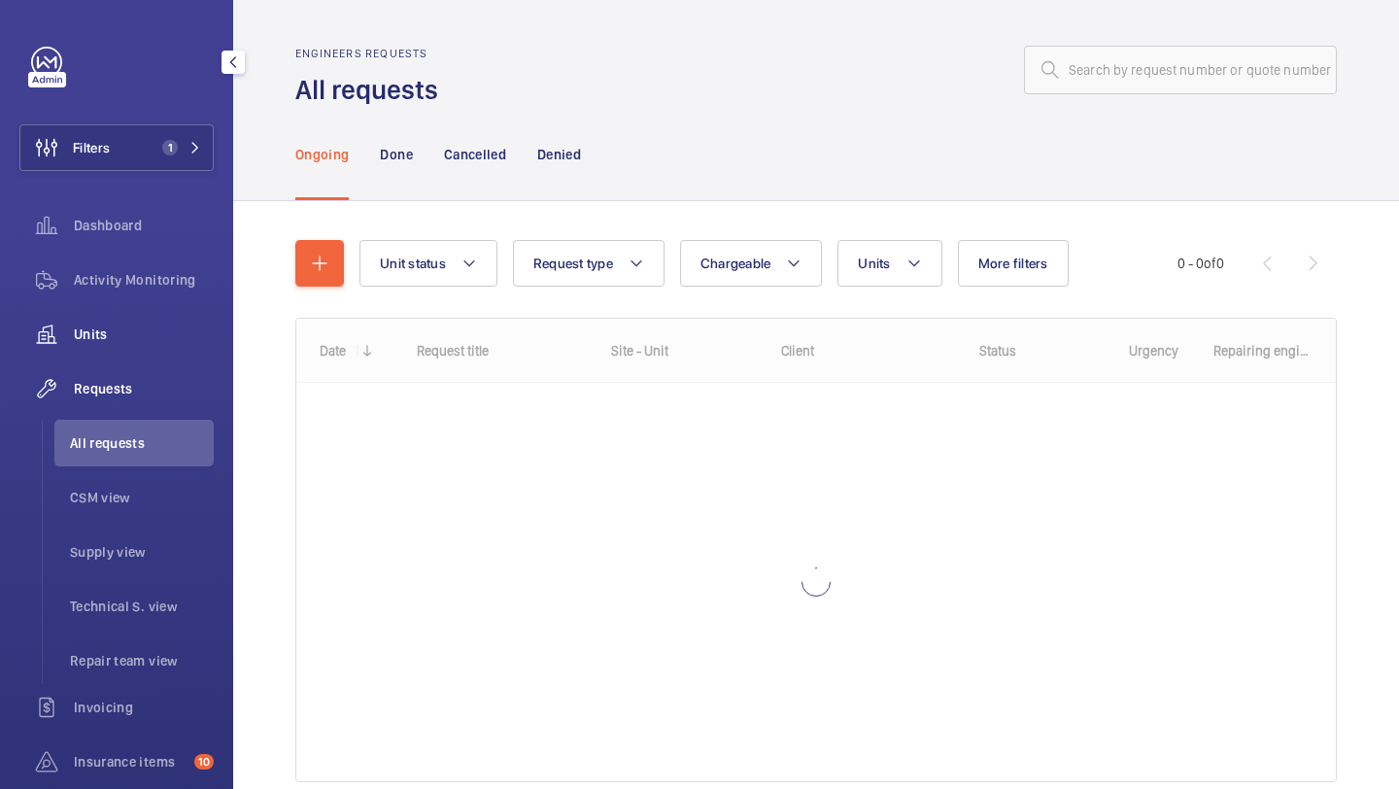
click at [121, 329] on span "Units" at bounding box center [144, 334] width 140 height 19
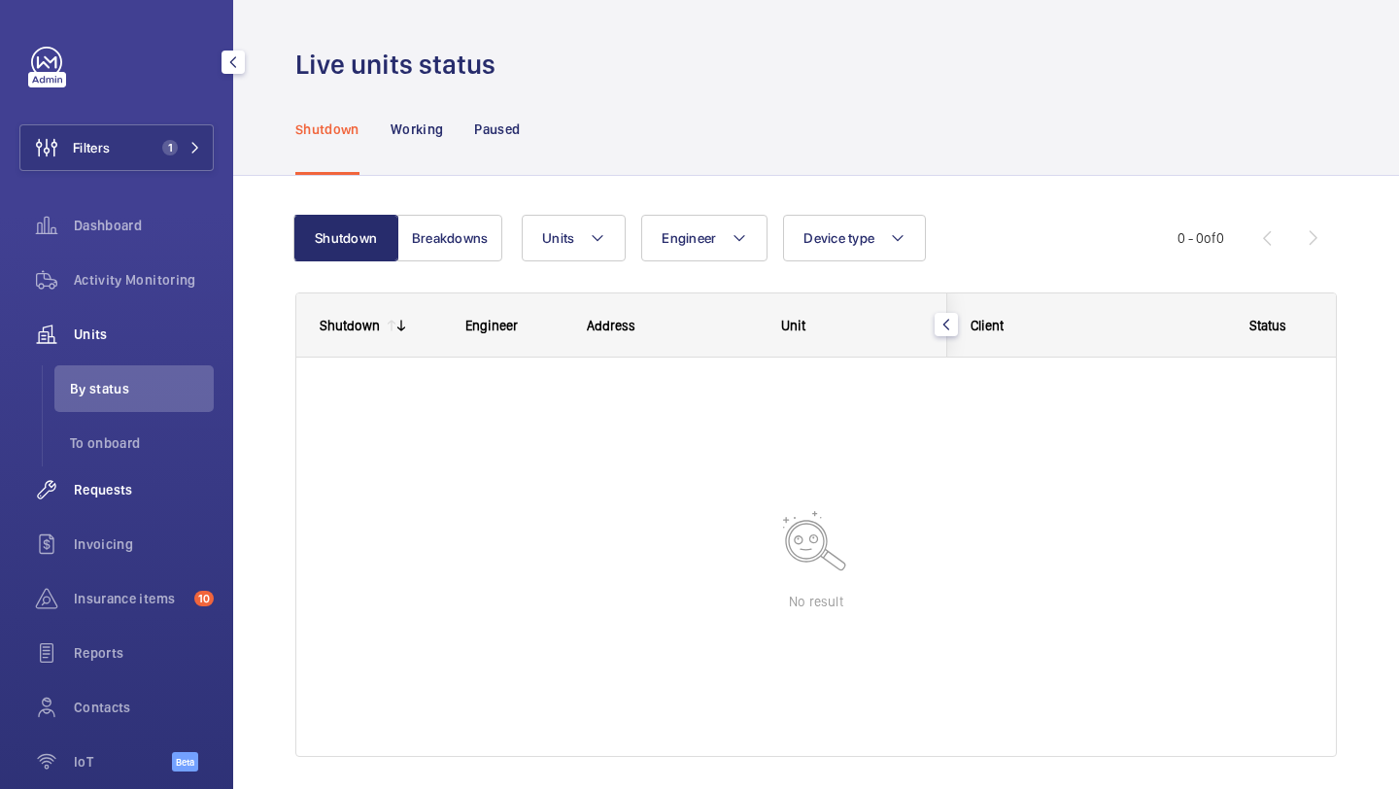
click at [129, 481] on span "Requests" at bounding box center [144, 489] width 140 height 19
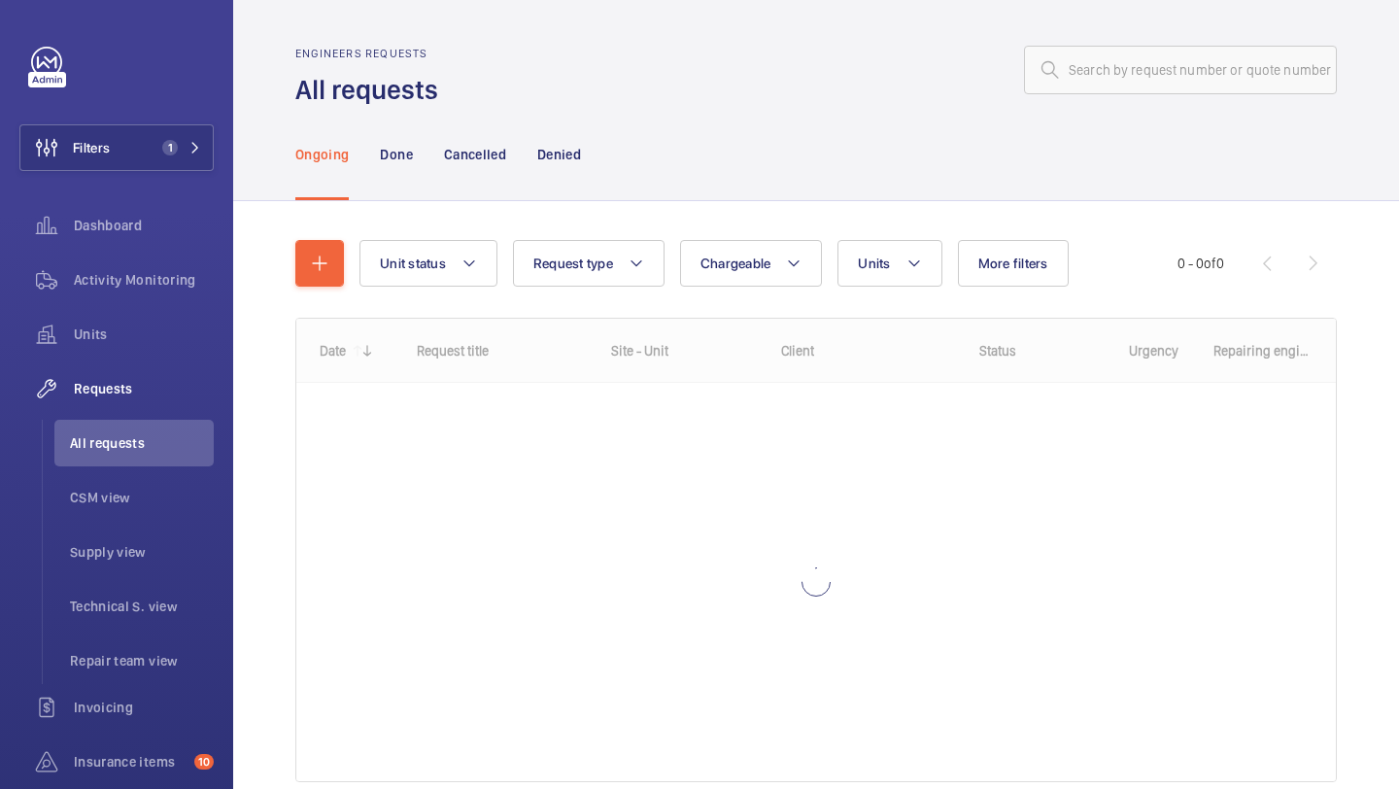
click at [688, 155] on div "Ongoing Done Cancelled Denied" at bounding box center [816, 154] width 1042 height 92
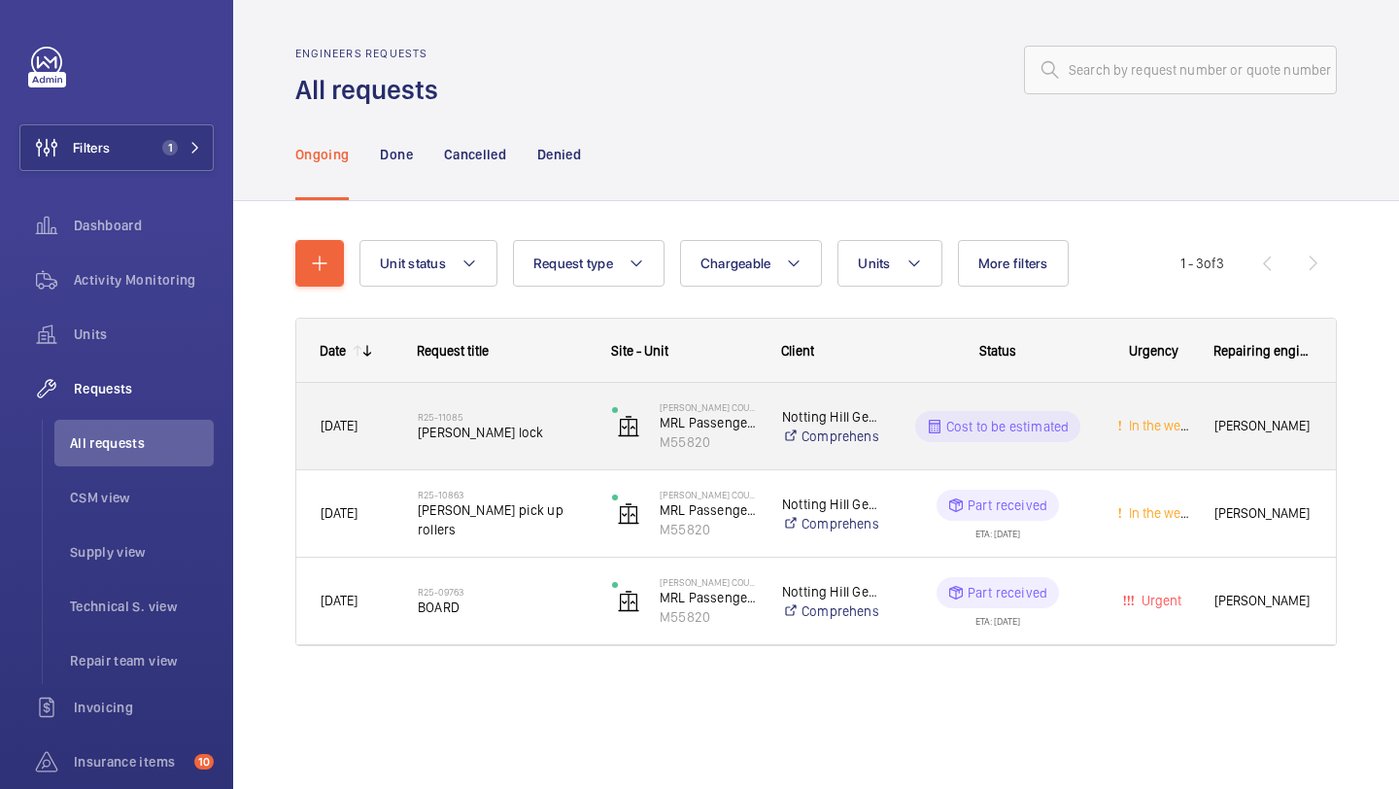
click at [540, 405] on div "R25-11085 [PERSON_NAME] lock" at bounding box center [502, 426] width 169 height 56
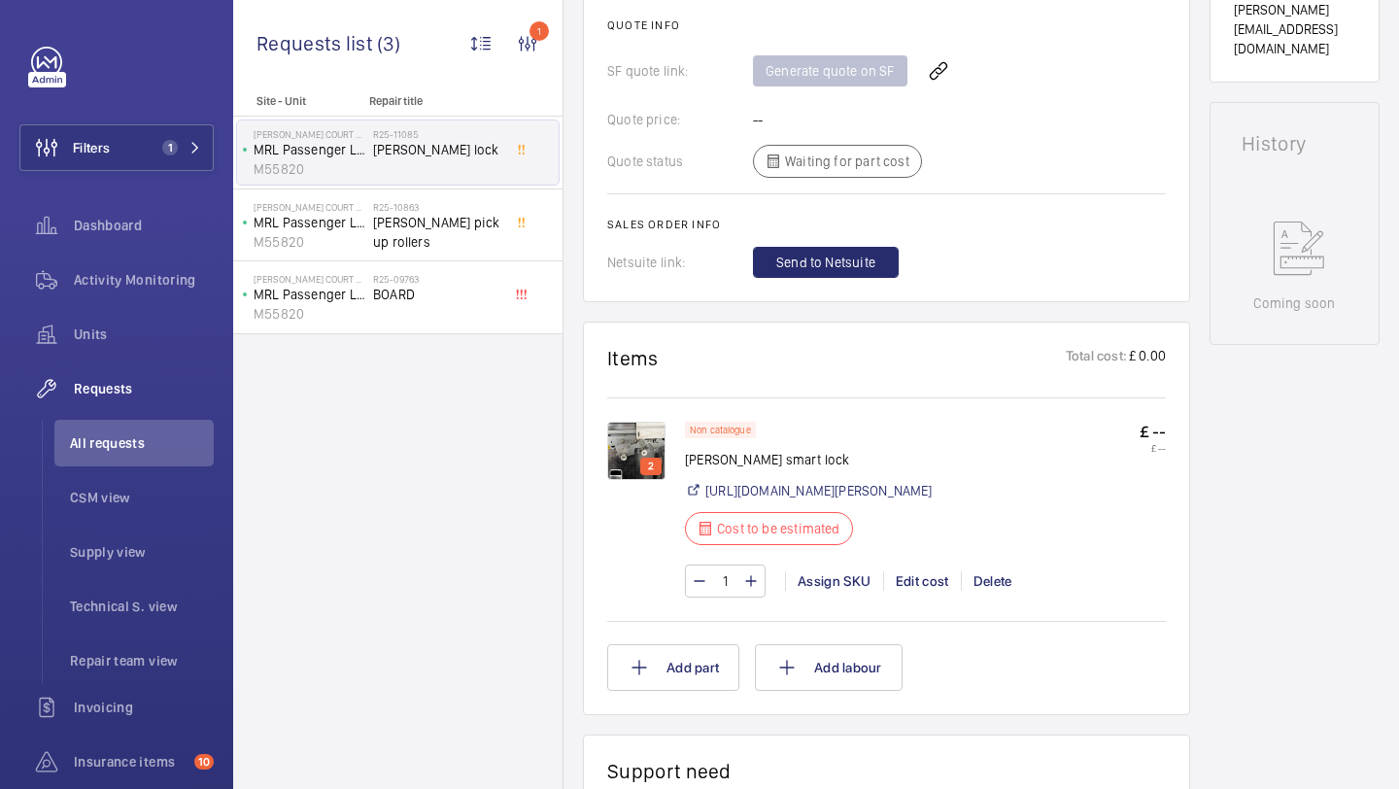
scroll to position [1000, 0]
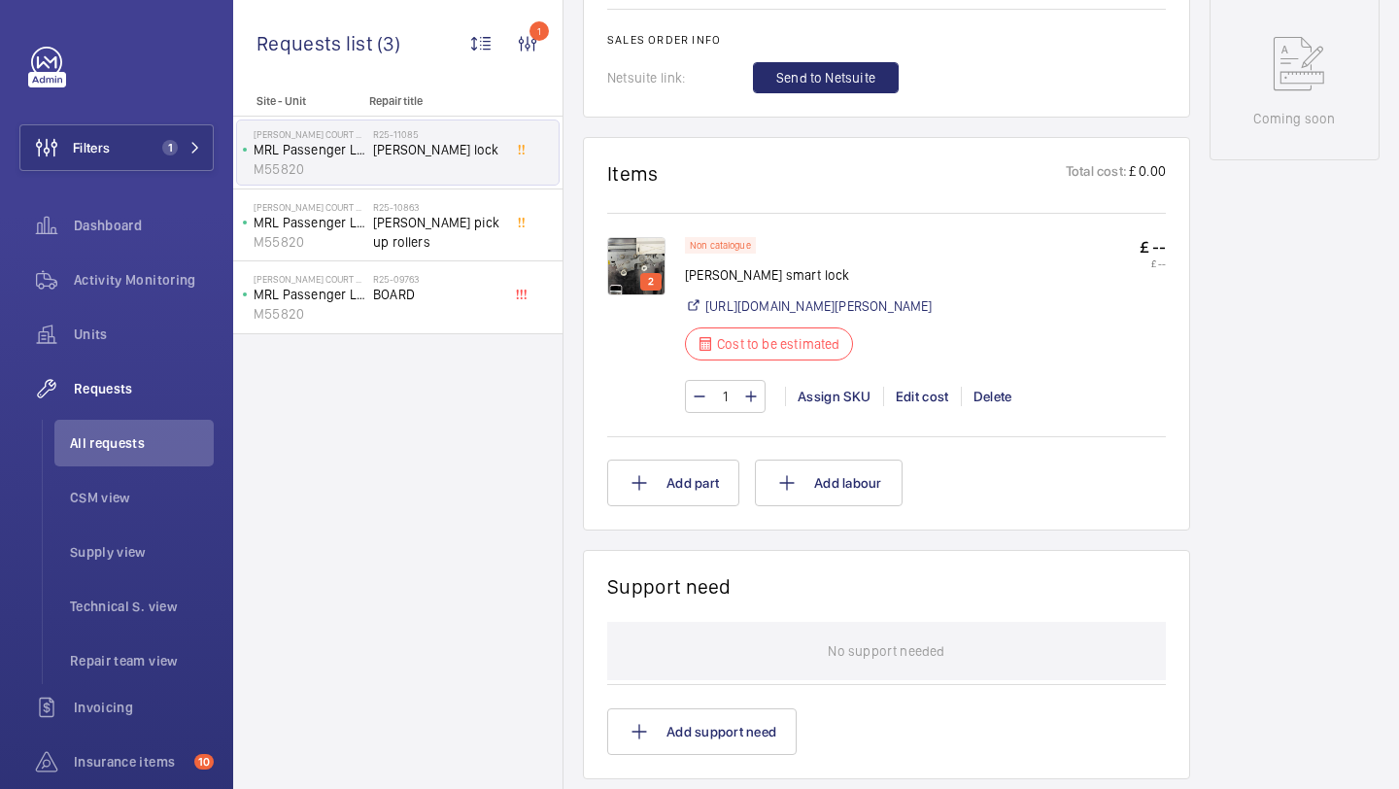
click at [846, 288] on div "Non catalogue [PERSON_NAME] smart lock [URL][DOMAIN_NAME][PERSON_NAME] Cost to …" at bounding box center [809, 304] width 248 height 135
click at [846, 306] on link "[URL][DOMAIN_NAME][PERSON_NAME]" at bounding box center [819, 305] width 227 height 19
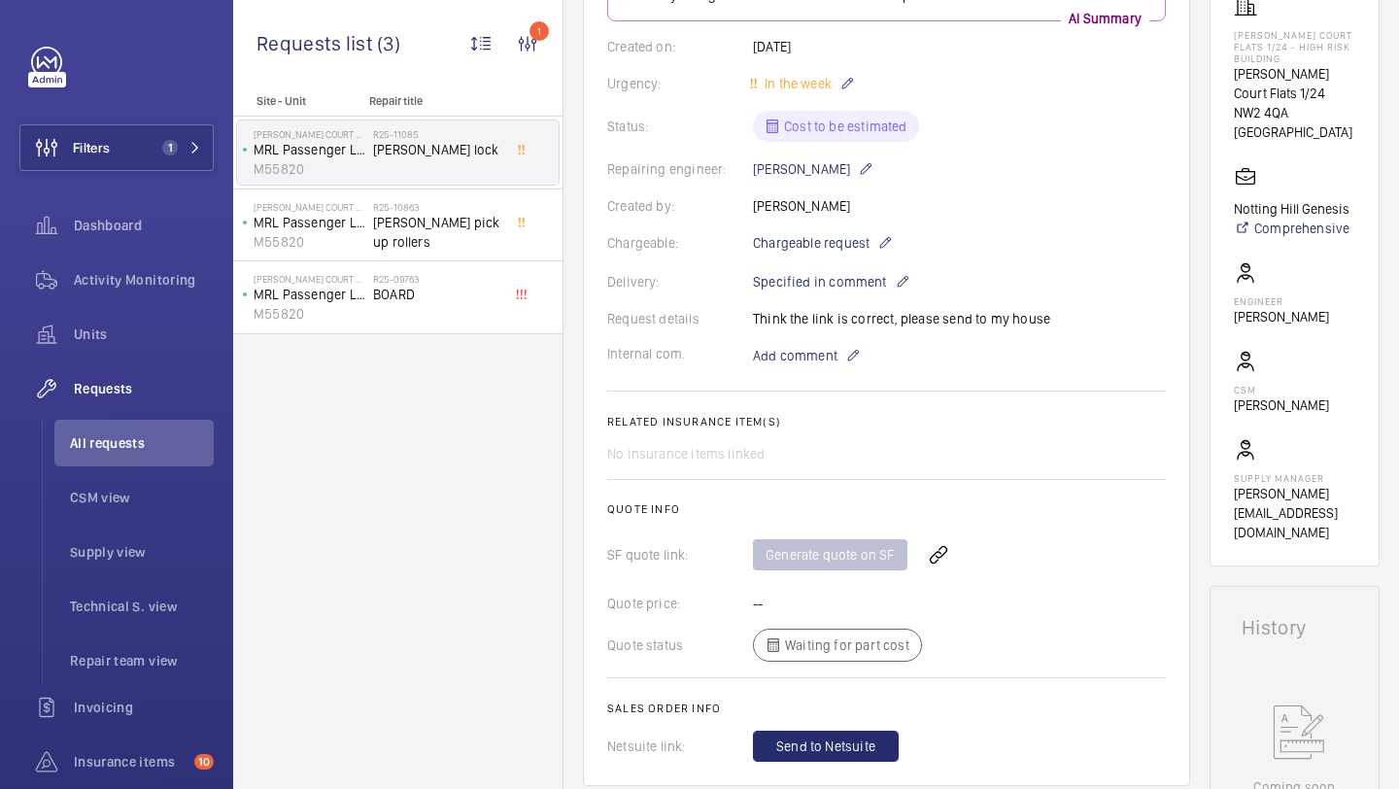
scroll to position [0, 0]
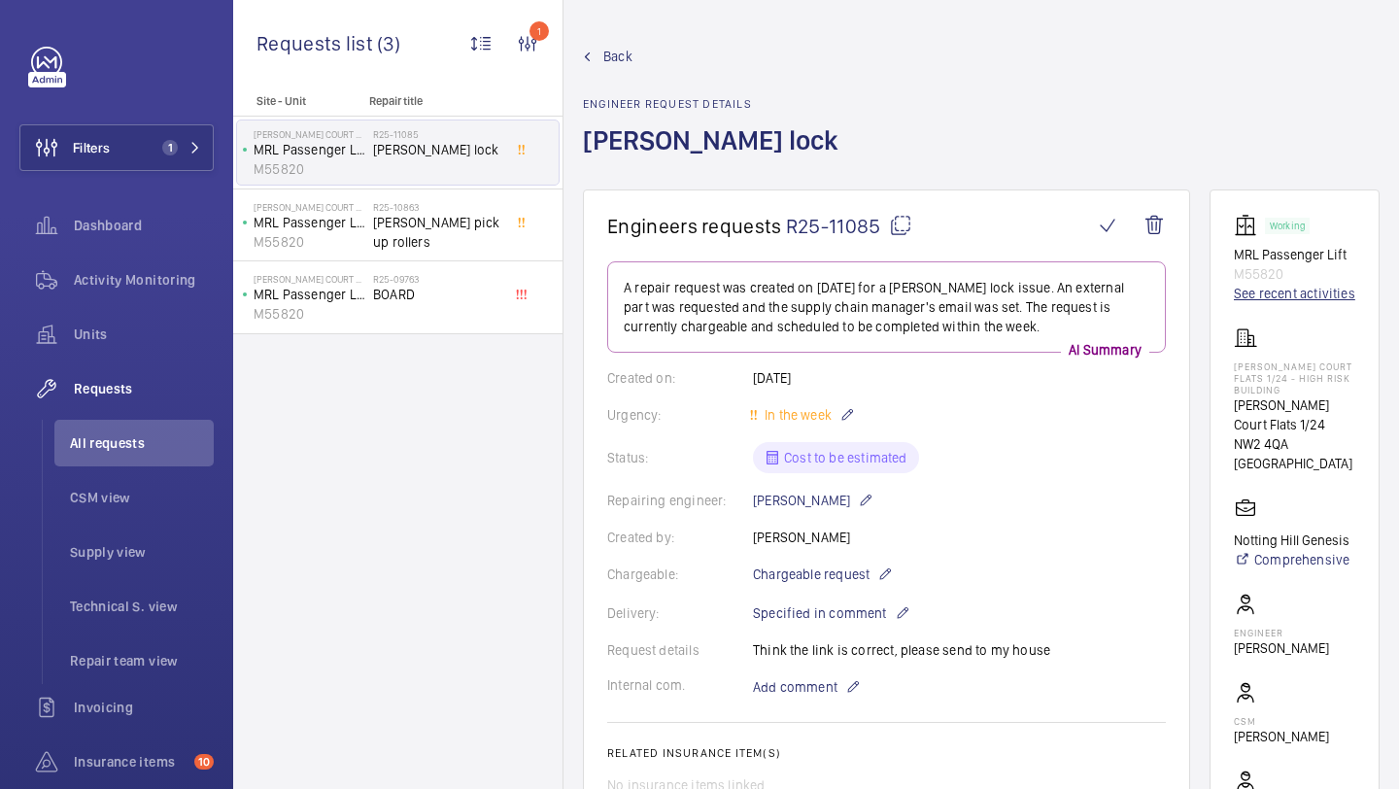
click at [1291, 295] on link "See recent activities" at bounding box center [1294, 293] width 121 height 19
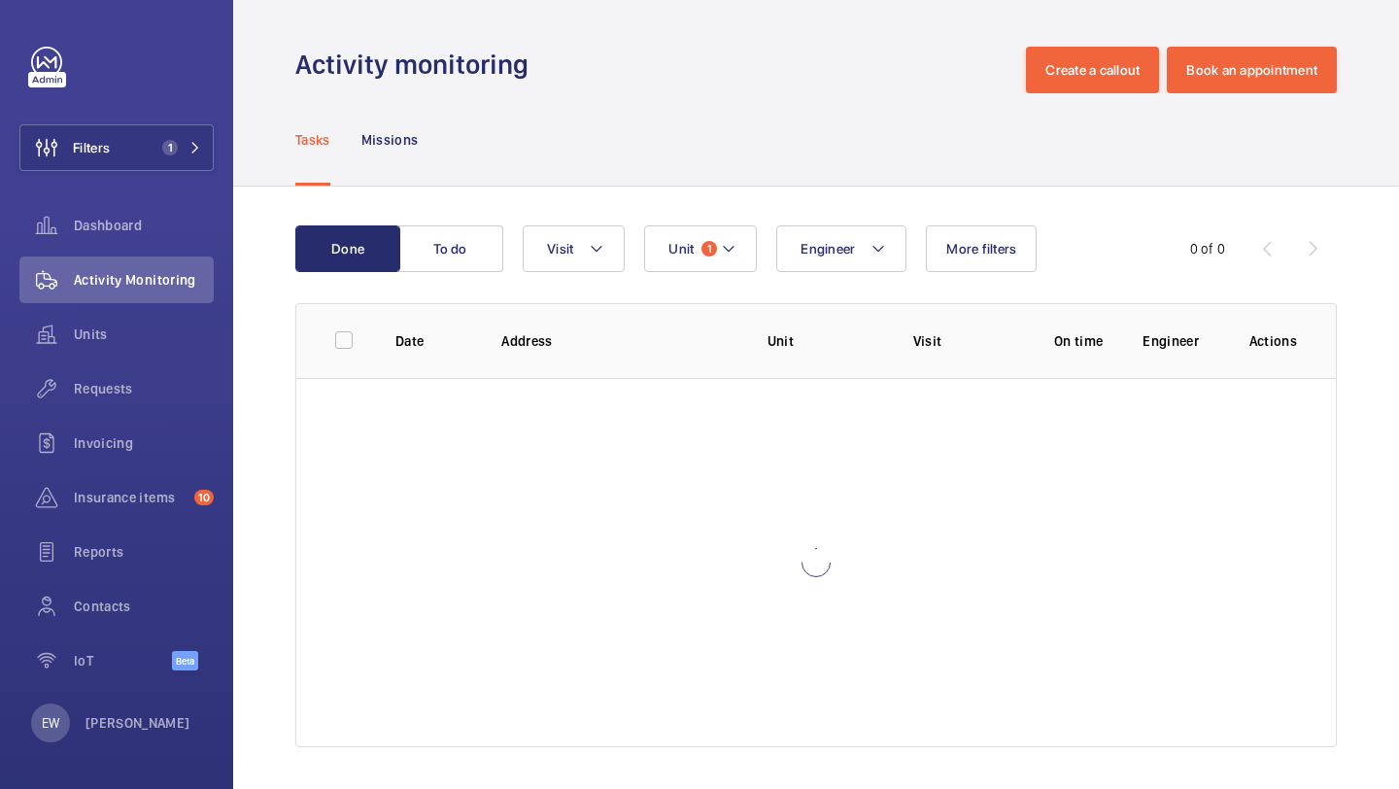
scroll to position [5, 0]
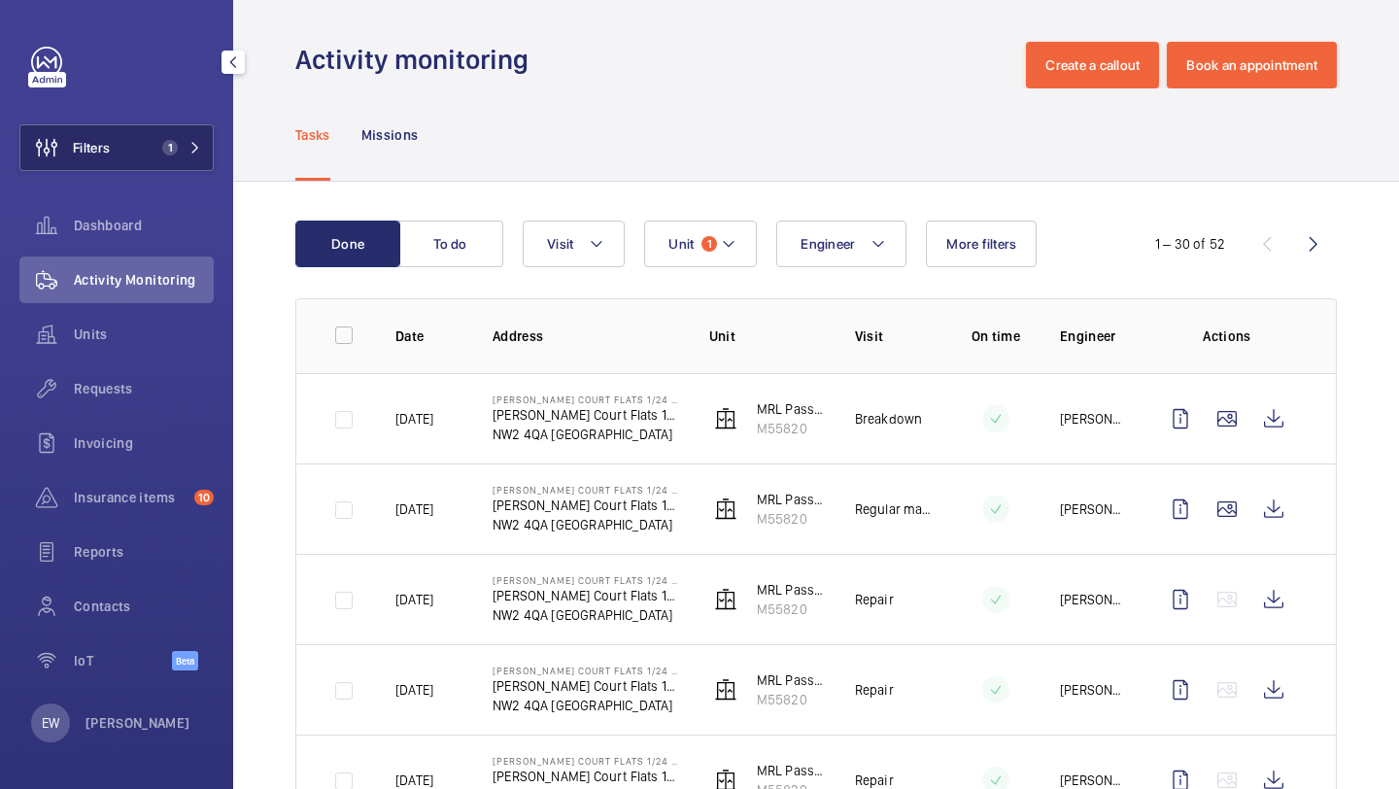
click at [172, 149] on span "1" at bounding box center [170, 148] width 16 height 16
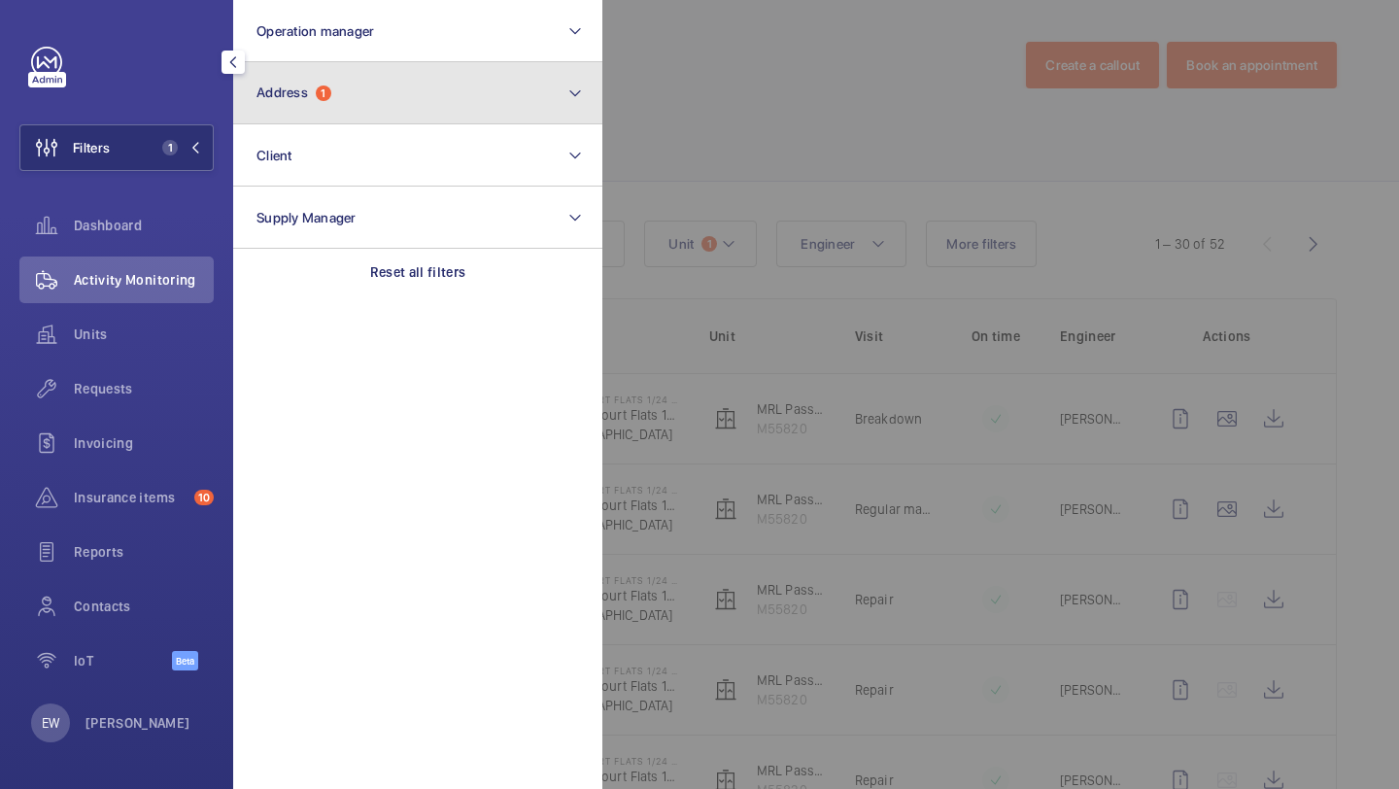
click at [342, 107] on button "Address 1" at bounding box center [417, 93] width 369 height 62
